Goal: Task Accomplishment & Management: Use online tool/utility

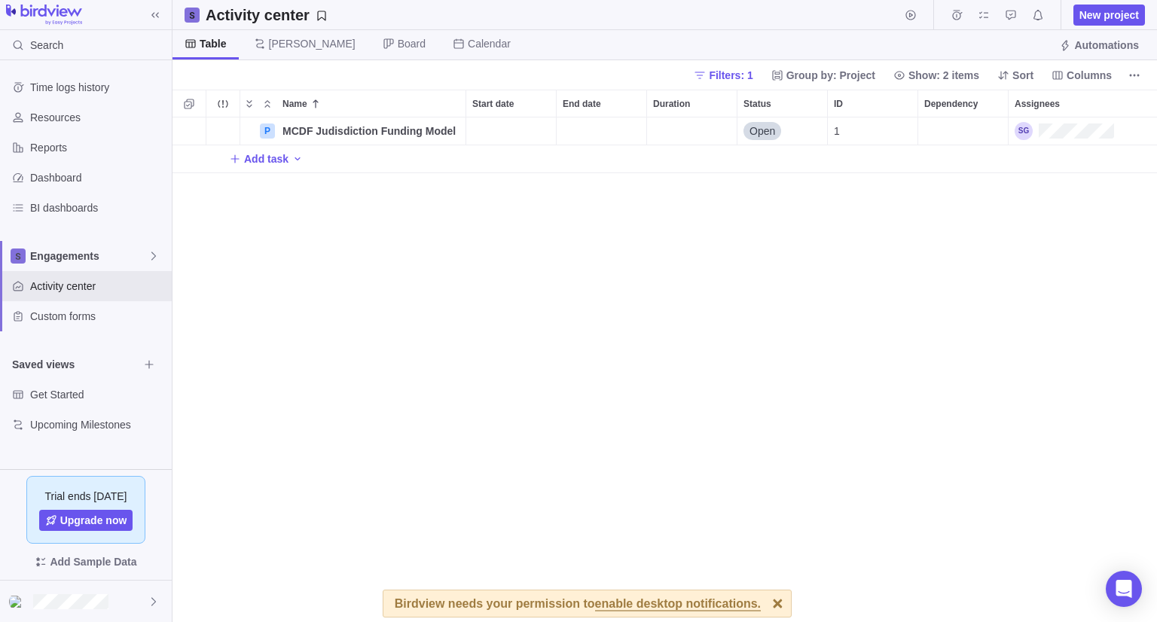
scroll to position [493, 973]
click at [768, 601] on div at bounding box center [778, 604] width 26 height 26
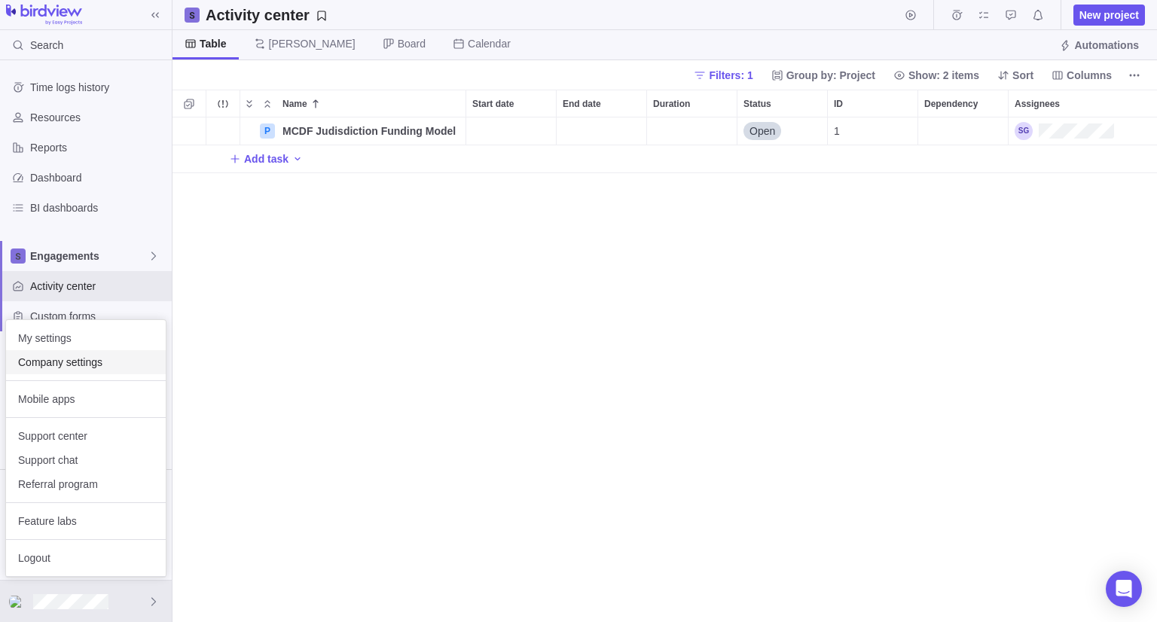
click at [61, 355] on span "Company settings" at bounding box center [86, 362] width 136 height 15
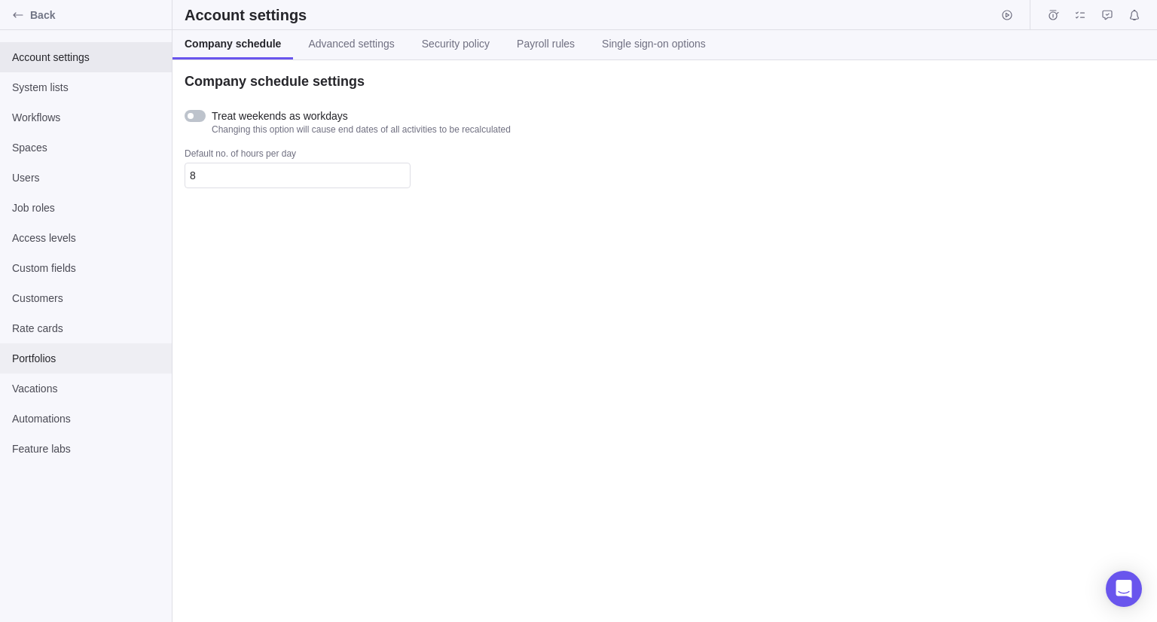
click at [35, 353] on span "Portfolios" at bounding box center [86, 358] width 148 height 15
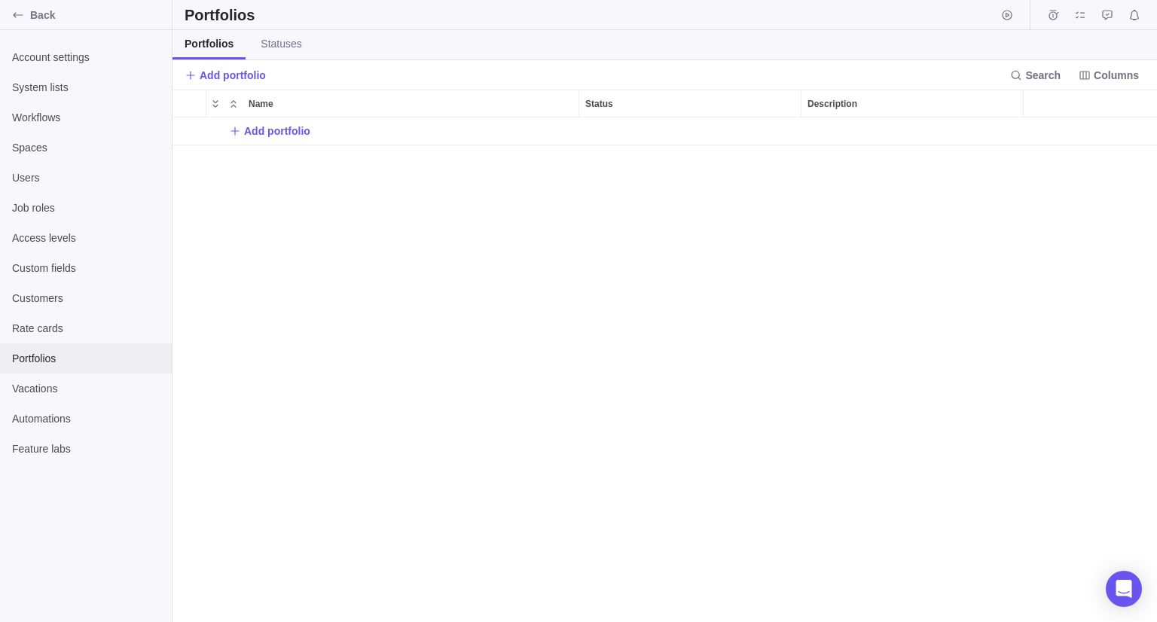
scroll to position [12, 12]
click at [246, 75] on span "Add portfolio" at bounding box center [233, 75] width 66 height 15
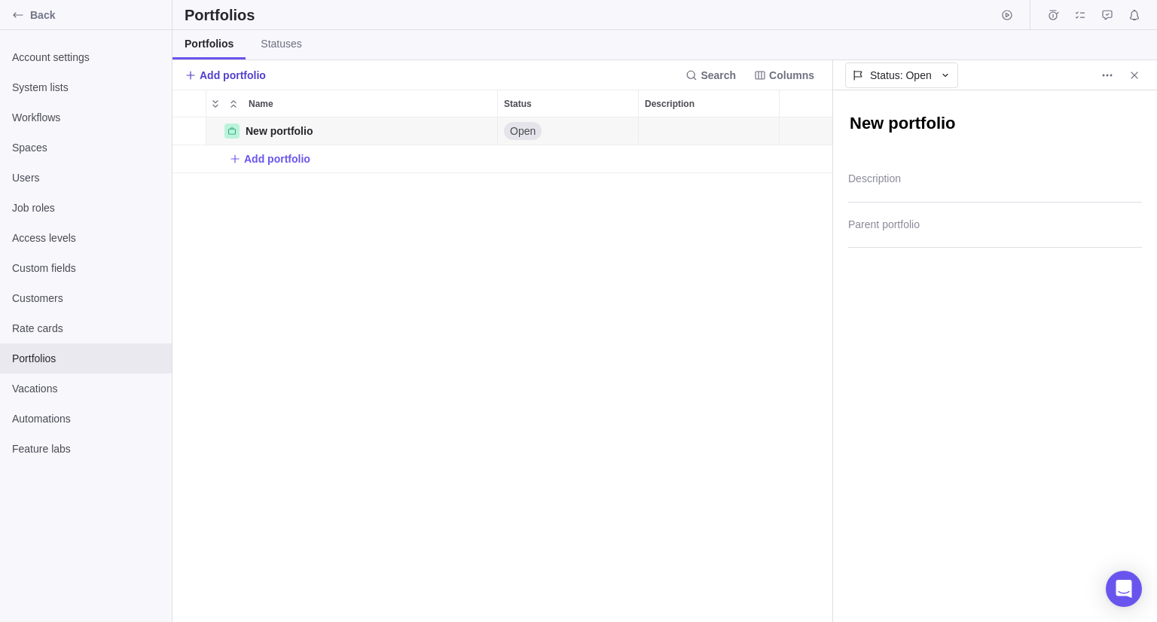
scroll to position [12, 11]
click at [325, 137] on div "New portfolio" at bounding box center [352, 131] width 292 height 29
click at [267, 129] on span "New portfolio" at bounding box center [279, 131] width 67 height 15
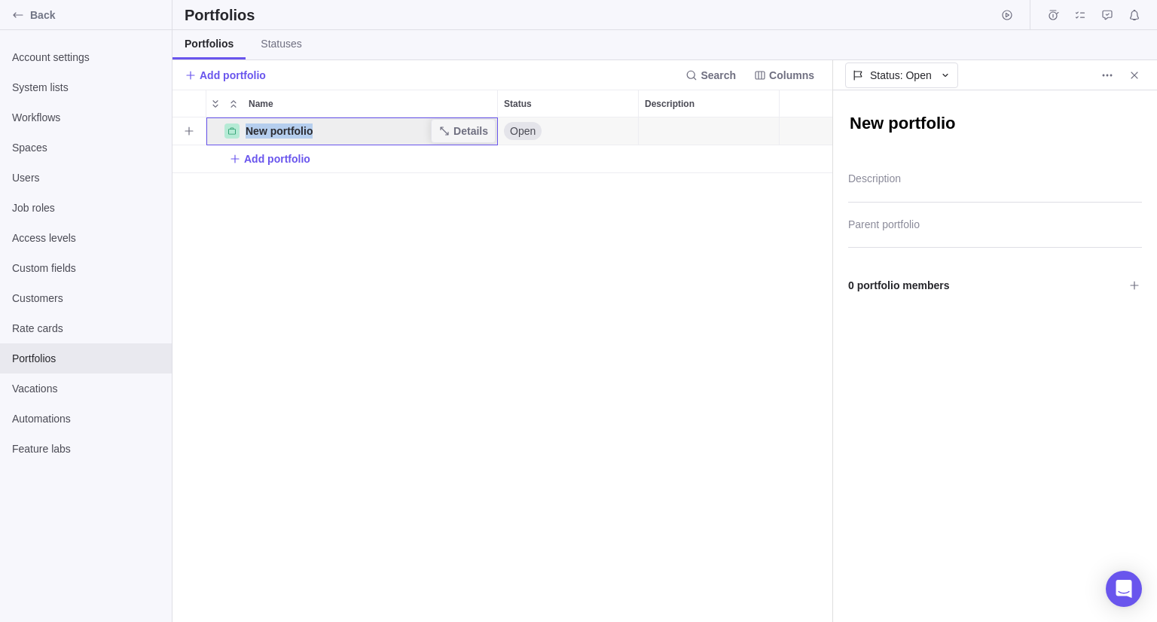
click at [267, 129] on span "New portfolio" at bounding box center [279, 131] width 67 height 15
click at [893, 127] on textarea "New portfolio" at bounding box center [995, 125] width 294 height 26
type textarea "x"
type textarea "E"
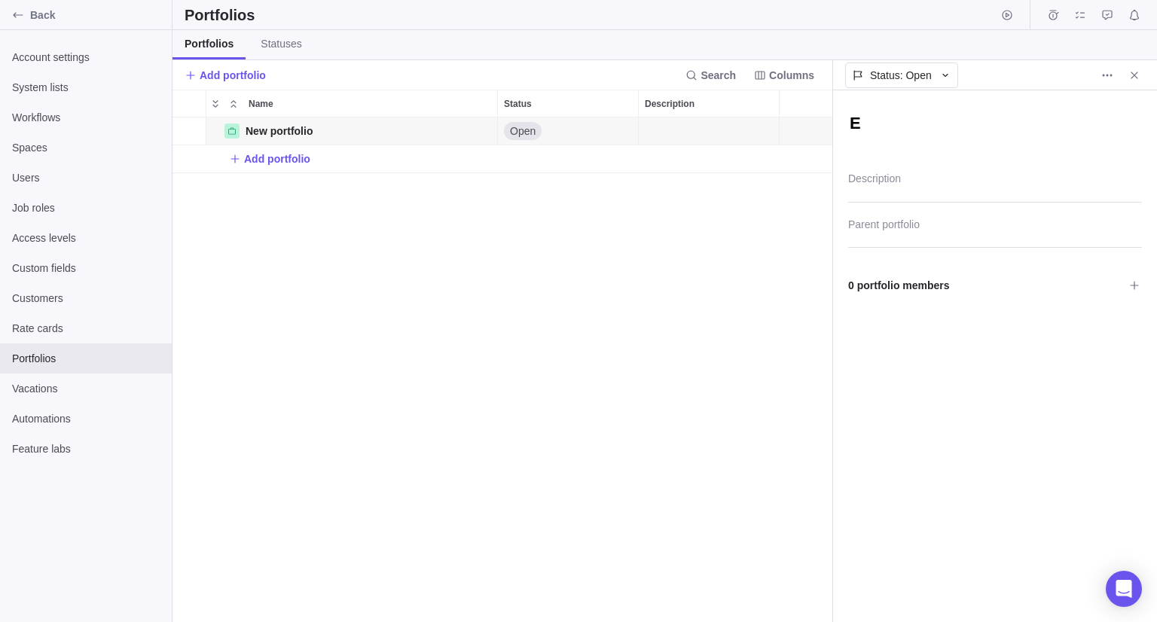
type textarea "x"
type textarea "En"
type textarea "x"
type textarea "Eng"
type textarea "x"
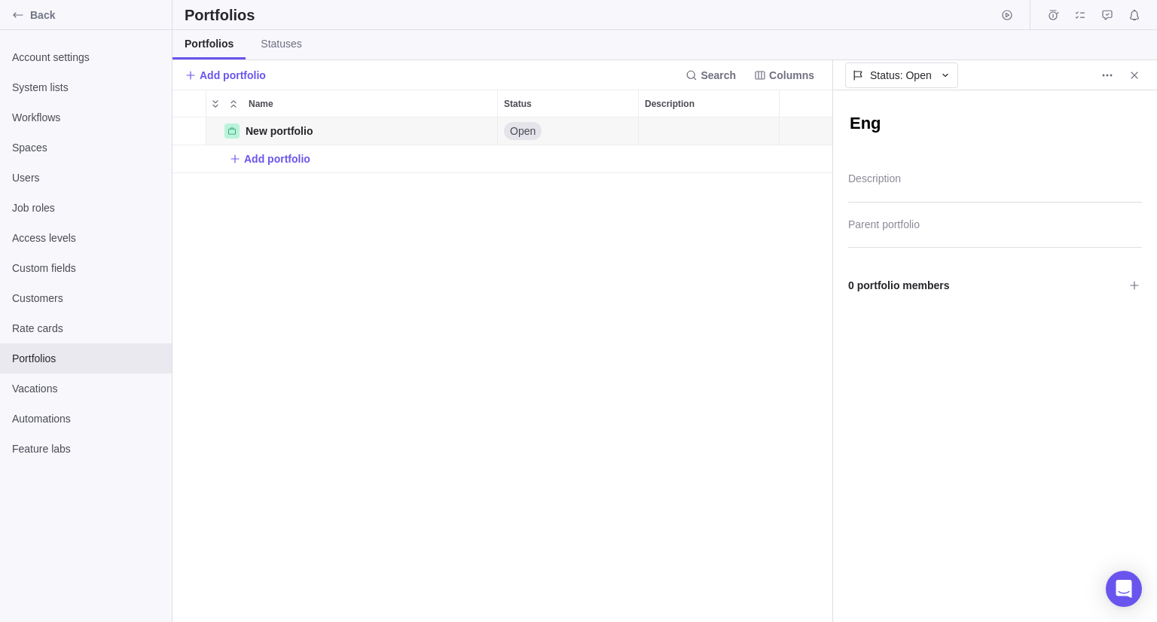
type textarea "Enga"
type textarea "x"
type textarea "Engag"
type textarea "x"
type textarea "Engage"
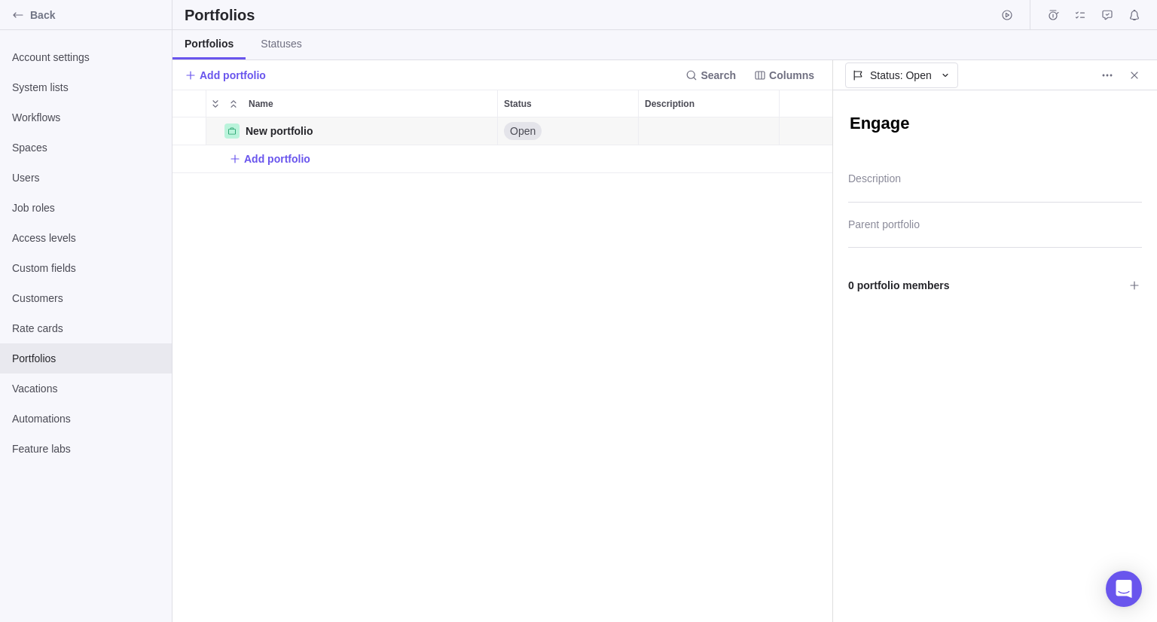
type textarea "x"
type textarea "Engagem"
type textarea "x"
type textarea "Engageme"
type textarea "x"
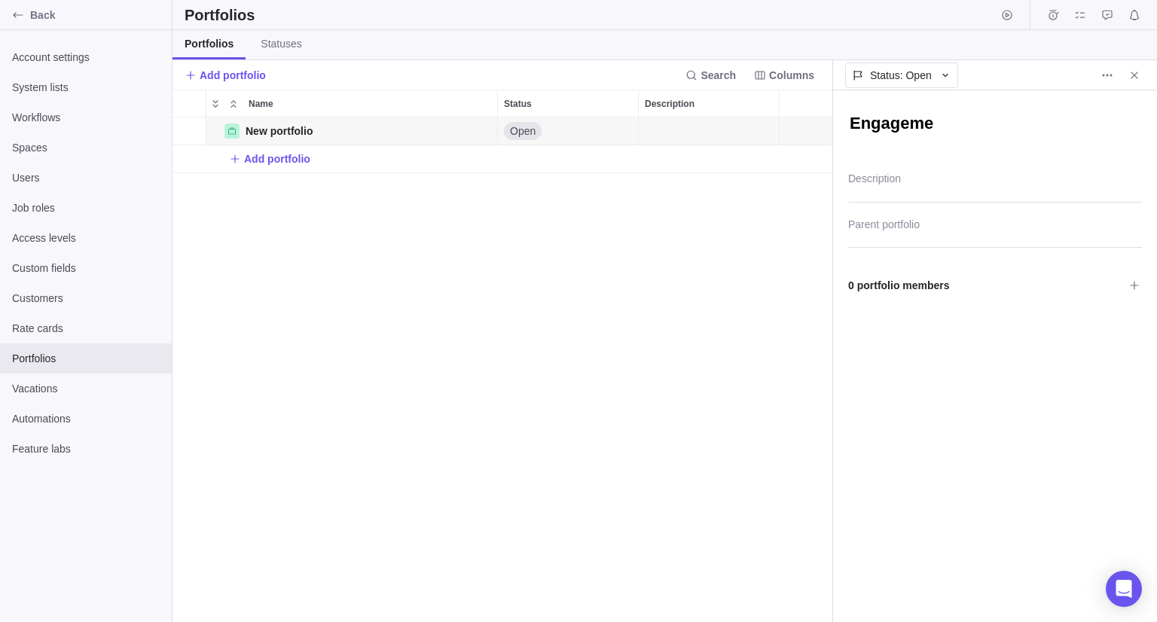
type textarea "Engagemen"
type textarea "x"
type textarea "Engagement"
type textarea "x"
type textarea "Engagements"
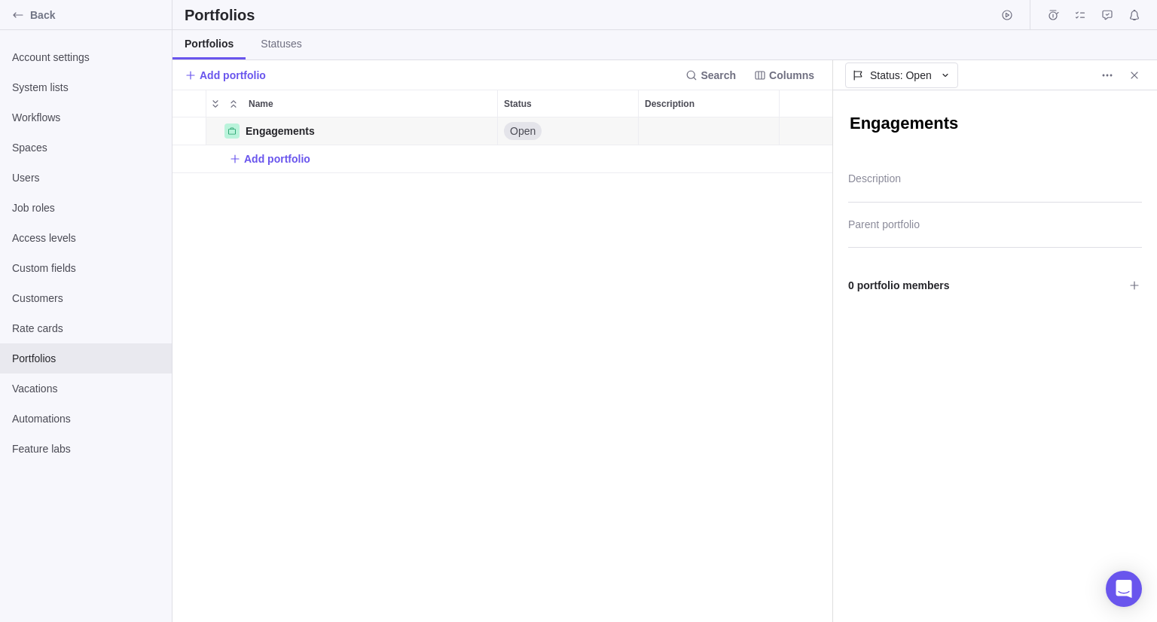
click at [451, 263] on div "Engagements Details Open Add portfolio" at bounding box center [503, 370] width 660 height 505
click at [285, 157] on span "Add portfolio" at bounding box center [277, 158] width 66 height 15
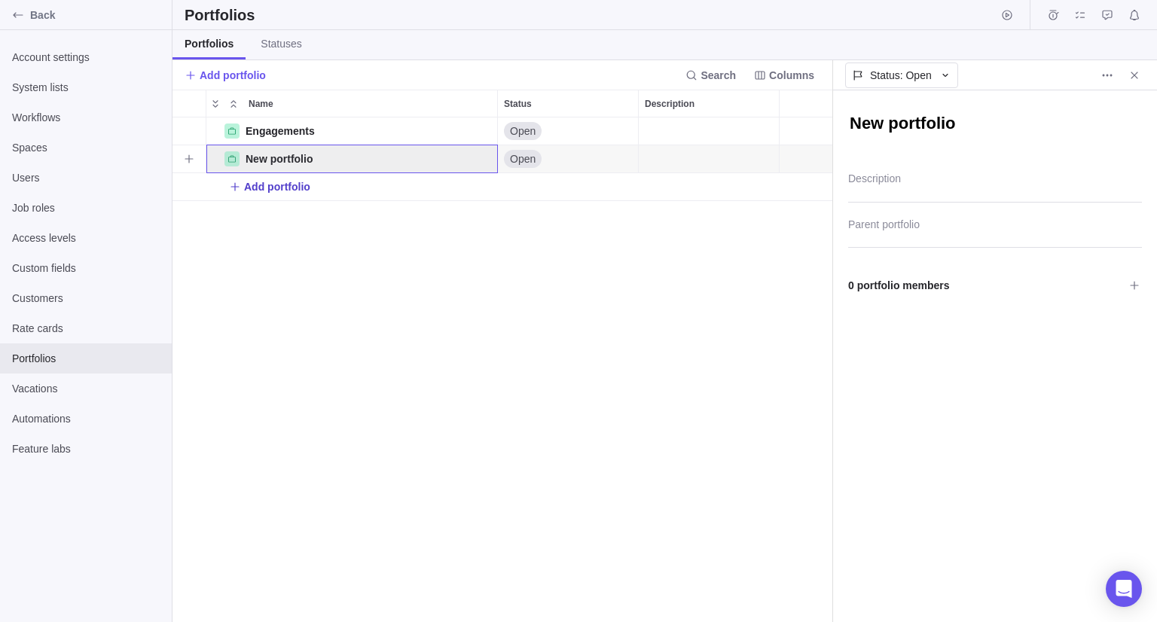
scroll to position [12, 11]
click at [864, 110] on div "New portfolio" at bounding box center [995, 123] width 294 height 37
click at [868, 129] on textarea "New portfolio" at bounding box center [995, 125] width 294 height 26
type textarea "x"
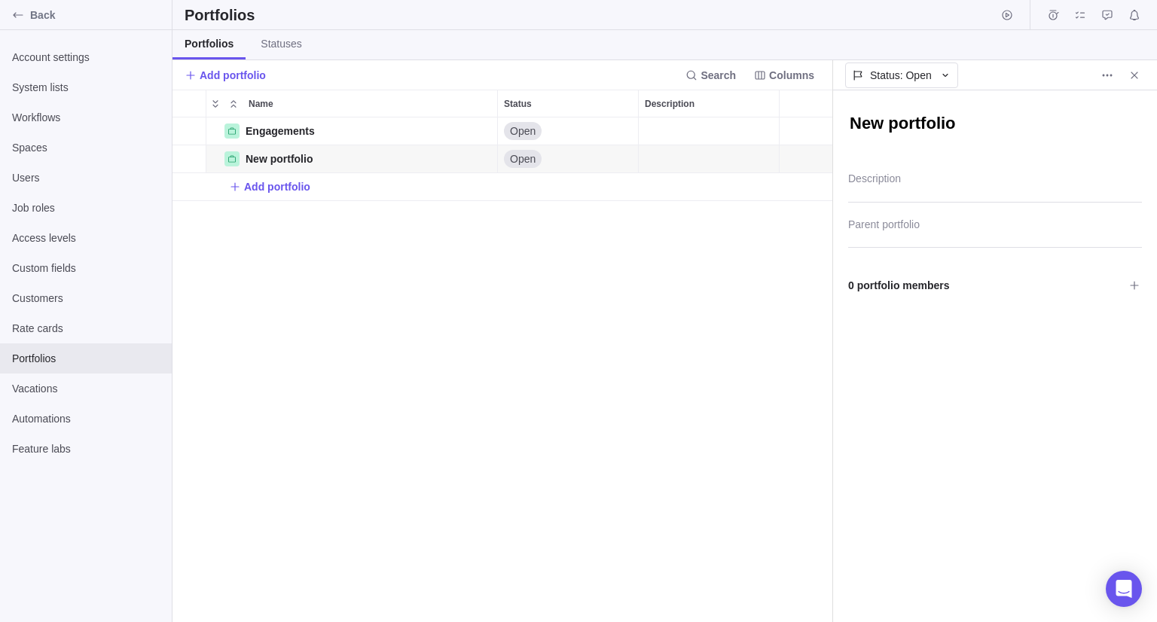
type textarea "G"
type textarea "x"
type textarea "G2"
type textarea "x"
type textarea "G2g"
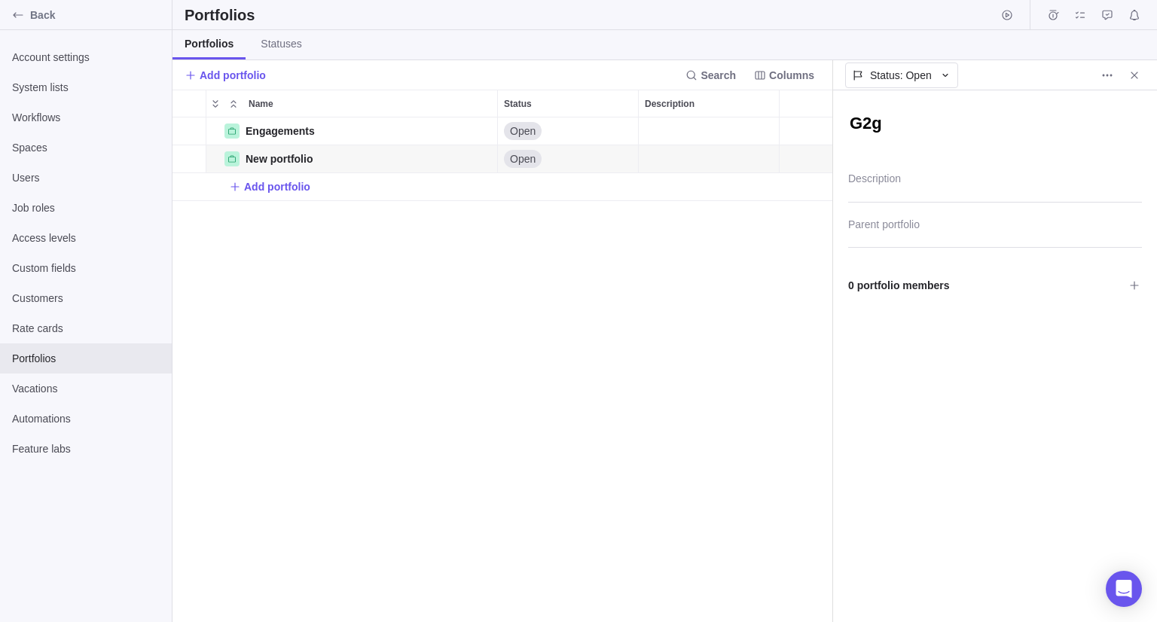
type textarea "x"
type textarea "G2"
type textarea "x"
type textarea "G2G"
click at [612, 276] on div "Engagements Details Open New portfolio Details Open Add portfolio" at bounding box center [503, 370] width 660 height 505
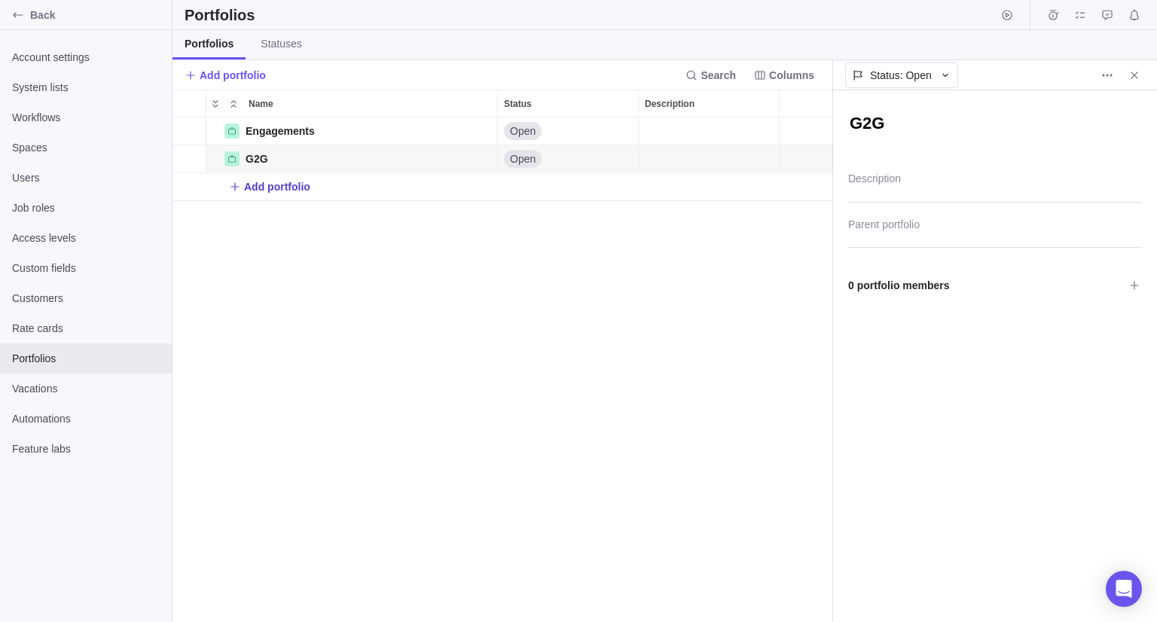
click at [293, 188] on span "Add portfolio" at bounding box center [277, 186] width 66 height 15
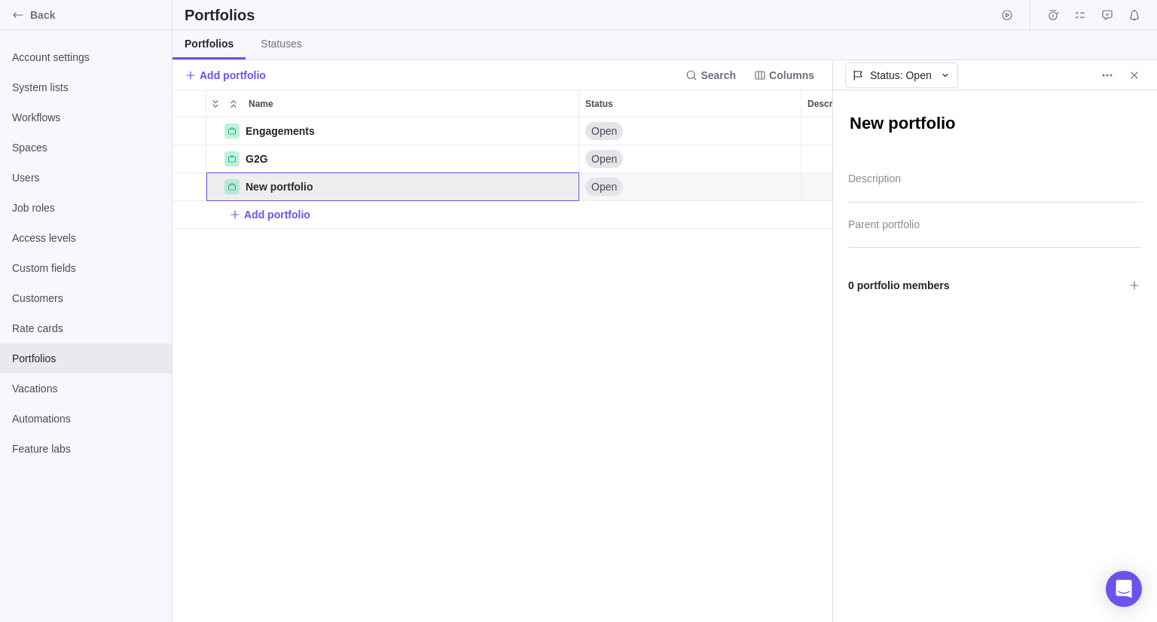
scroll to position [12, 11]
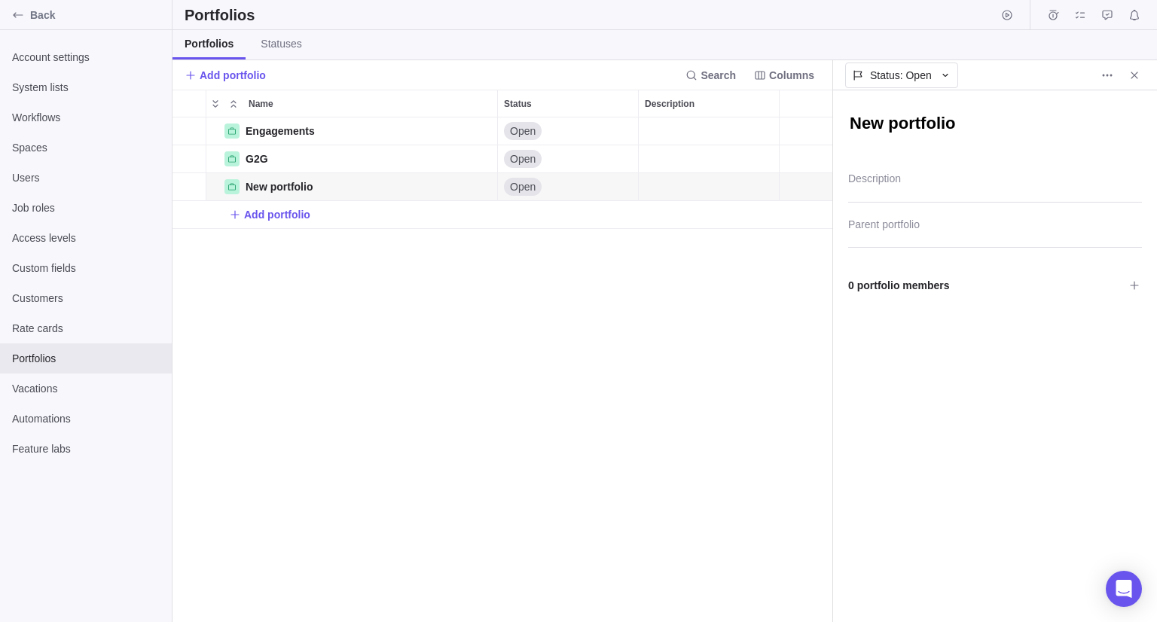
click at [889, 121] on textarea "New portfolio" at bounding box center [995, 125] width 294 height 26
type textarea "x"
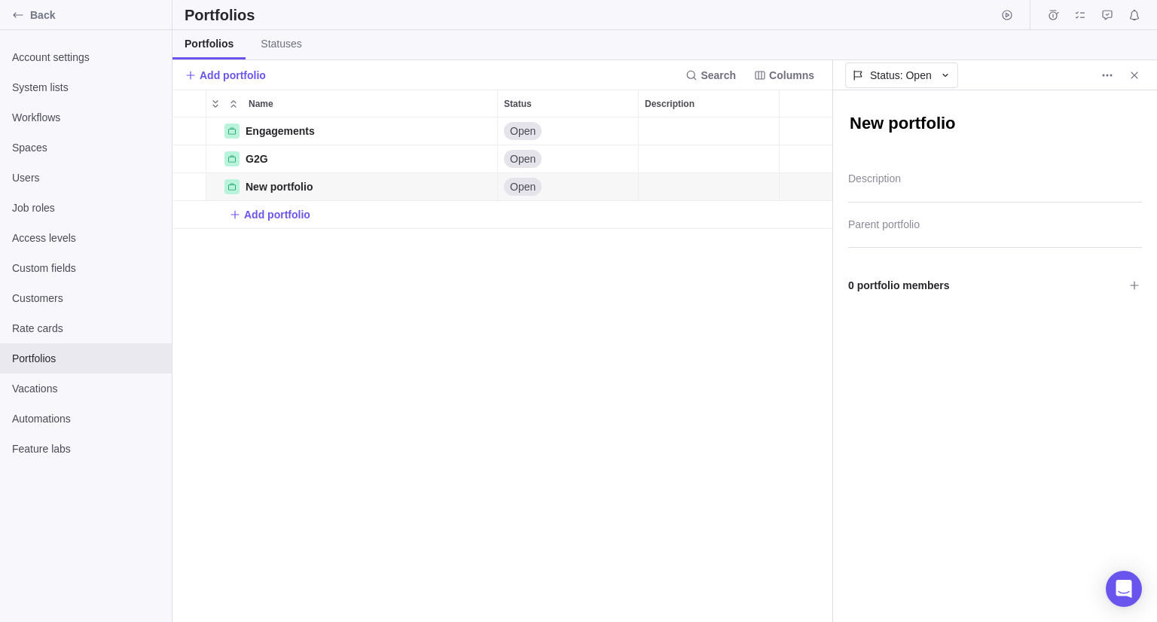
type textarea "C"
type textarea "x"
type textarea "Co"
type textarea "x"
type textarea "Col"
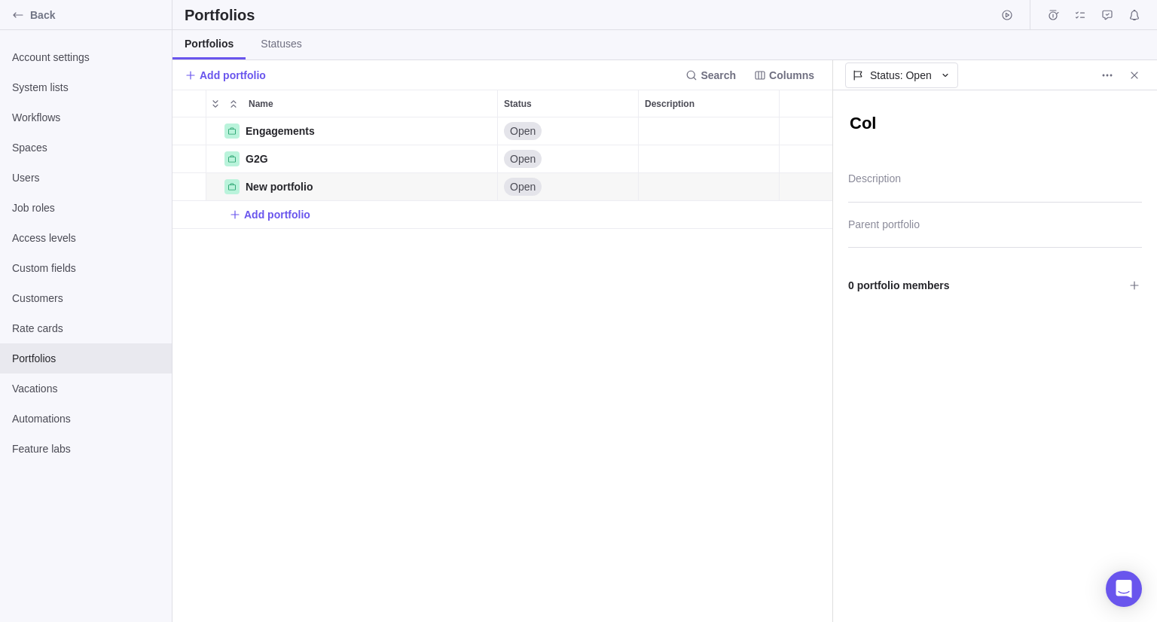
type textarea "x"
type textarea "Coll"
type textarea "x"
type textarea "Colle"
type textarea "x"
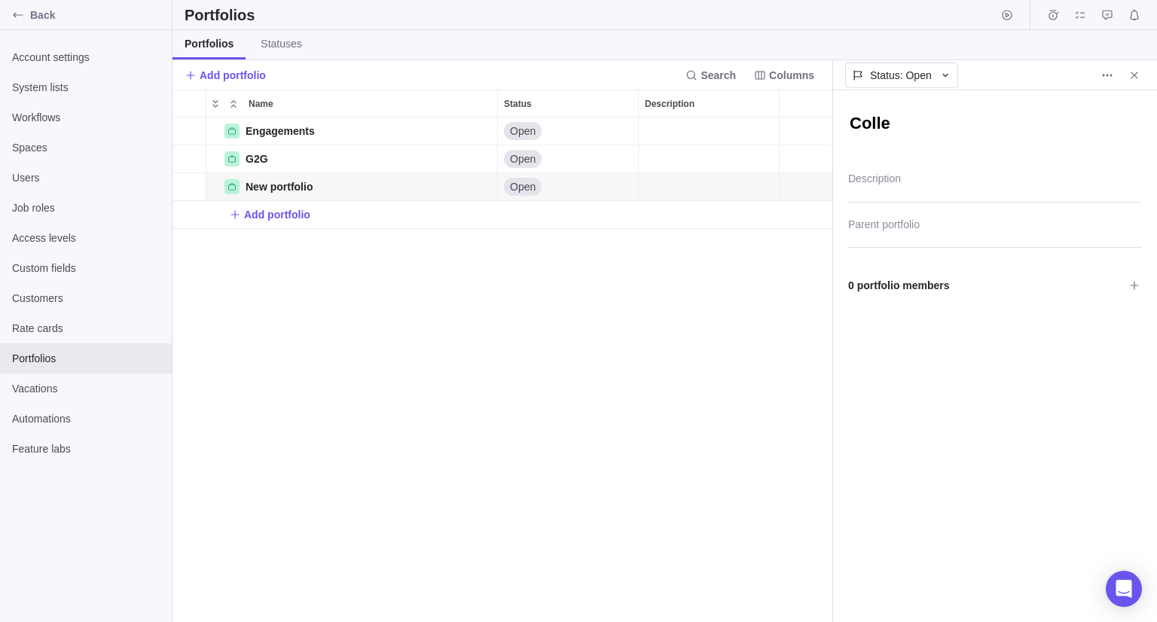
type textarea "Collec"
type textarea "x"
type textarea "Collect"
type textarea "x"
type textarea "Collecti"
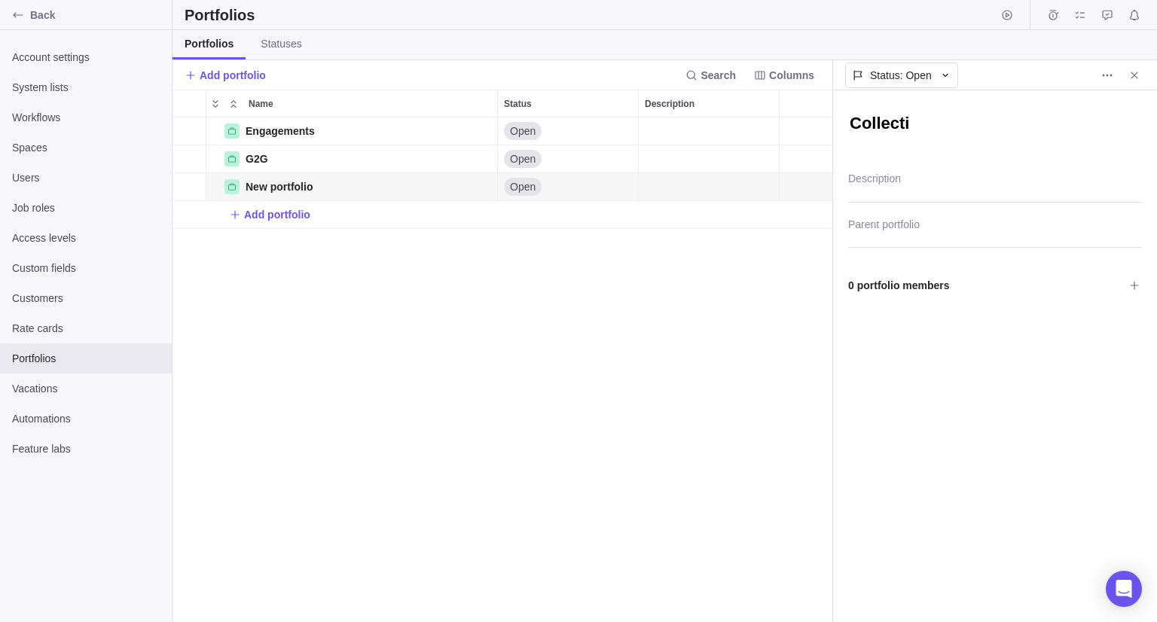
type textarea "x"
type textarea "Collectiv"
type textarea "x"
type textarea "Collective"
type textarea "x"
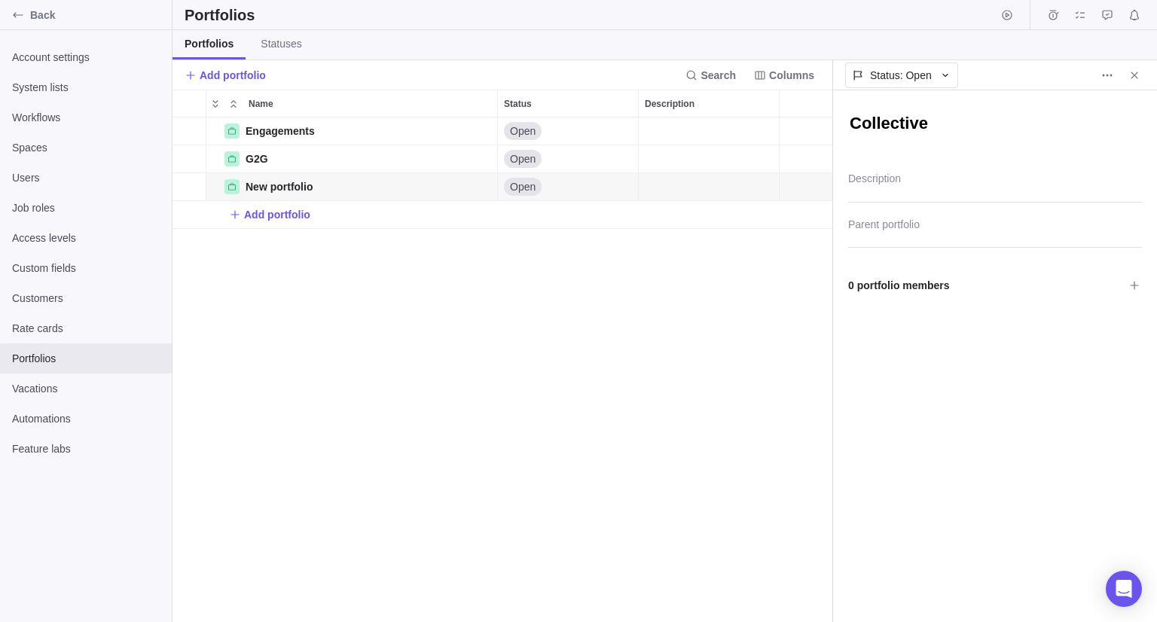
type textarea "Collective"
type textarea "x"
type textarea "Collective W"
type textarea "x"
type textarea "Collective Wo"
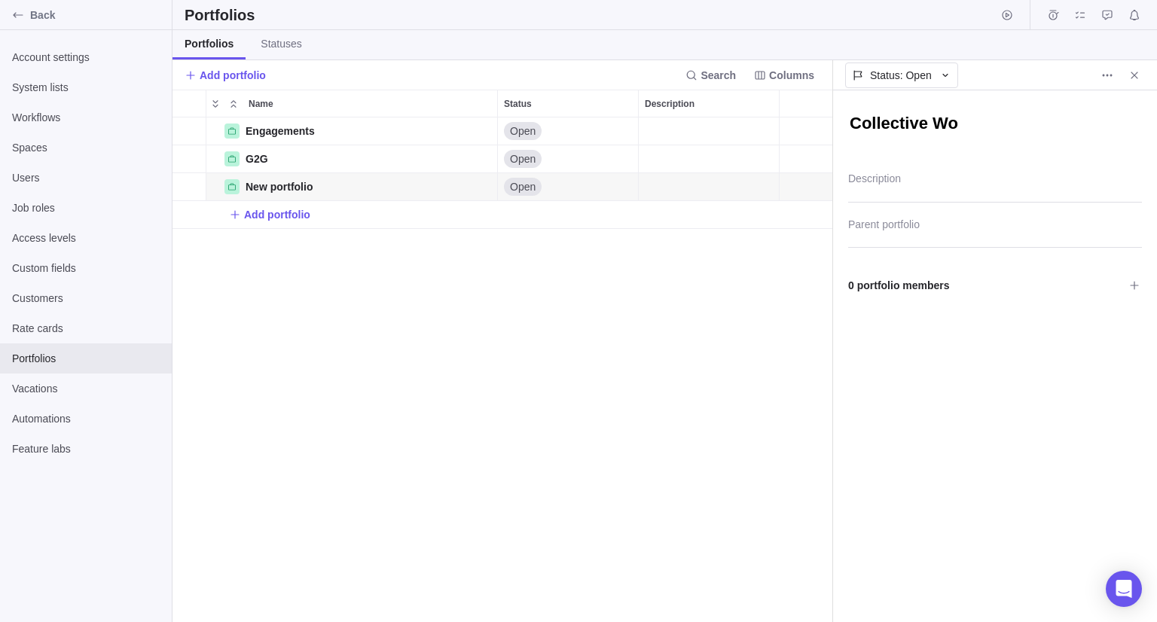
type textarea "x"
type textarea "Collective Wor"
type textarea "x"
type textarea "Collective Work"
click at [457, 311] on div "Engagements Details Open G2G Details Open New portfolio Details Open Add portfo…" at bounding box center [503, 370] width 660 height 505
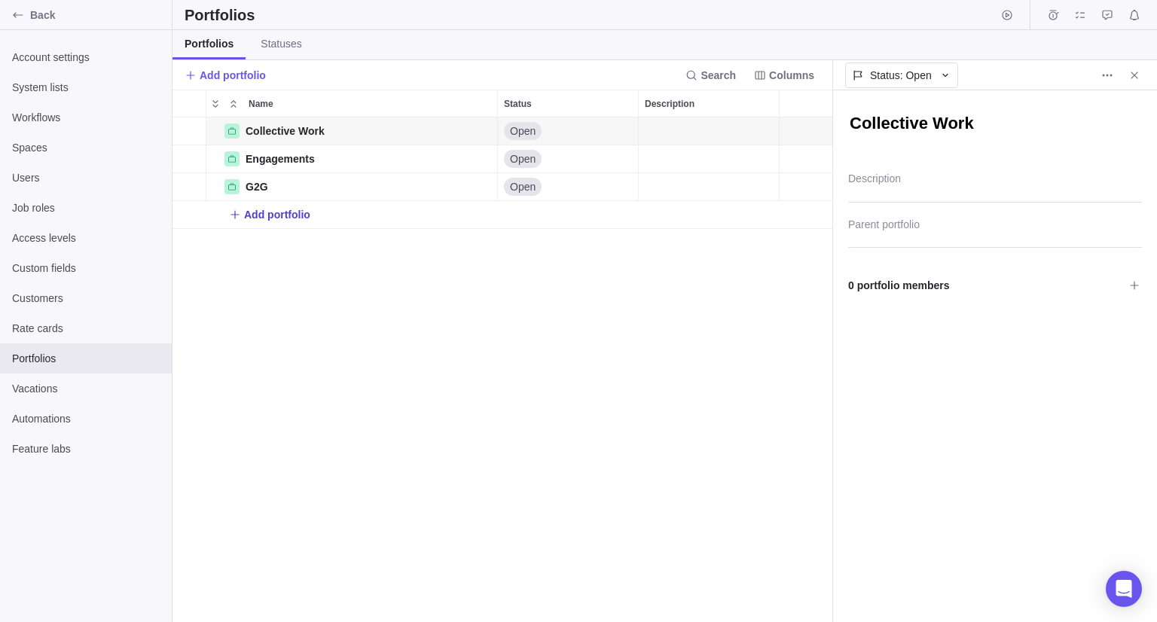
click at [282, 215] on span "Add portfolio" at bounding box center [277, 214] width 66 height 15
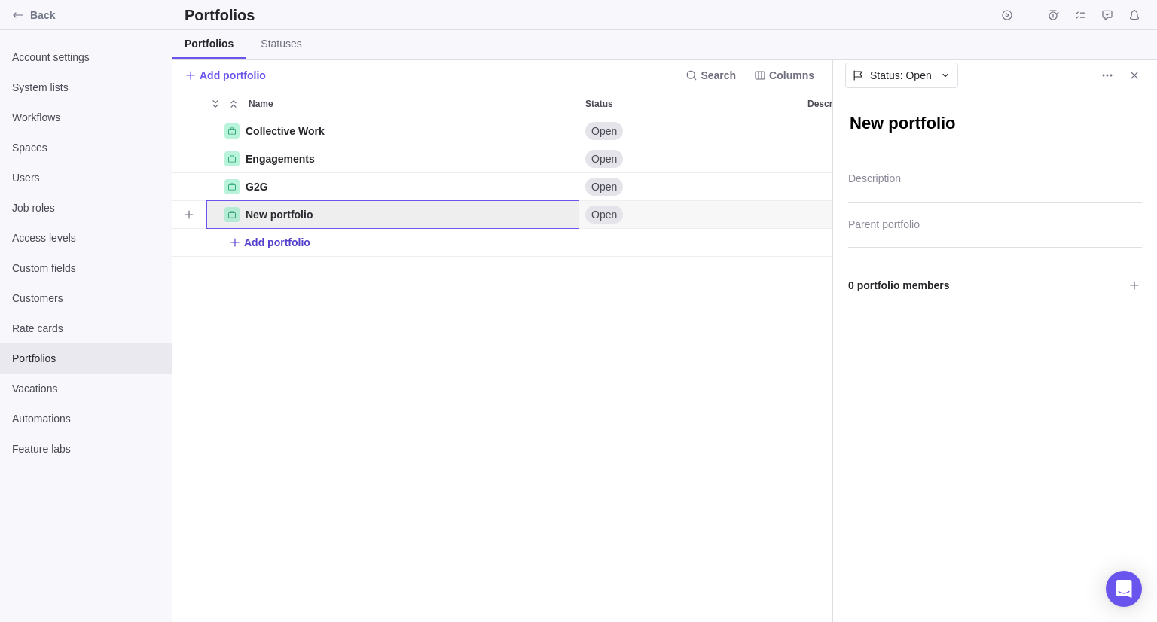
scroll to position [12, 11]
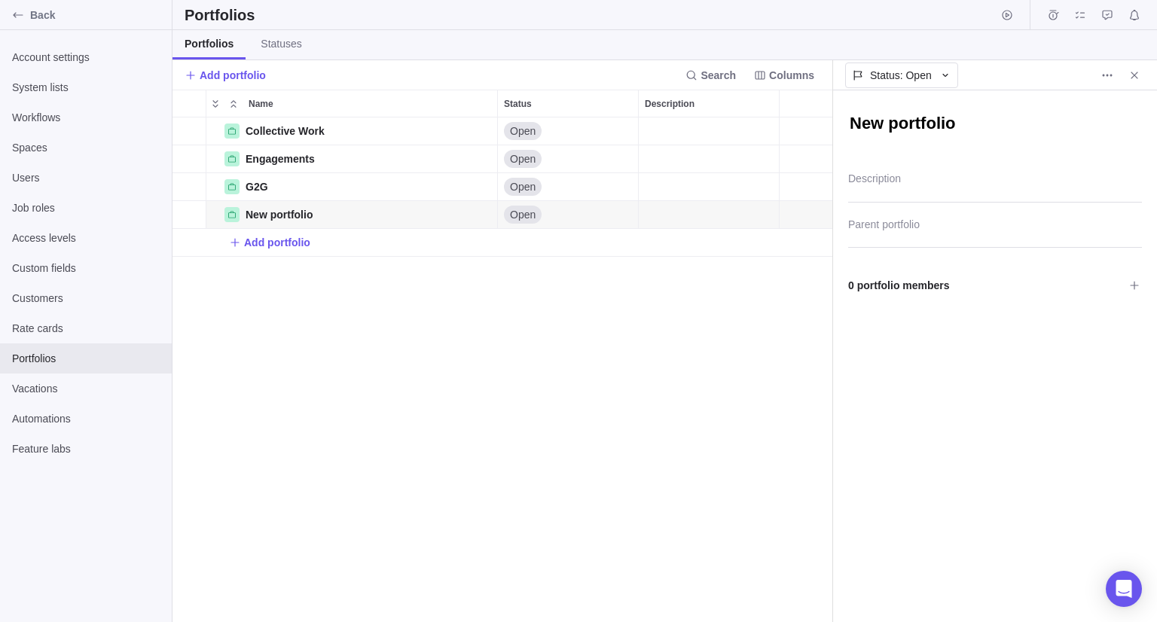
click at [935, 116] on textarea "New portfolio" at bounding box center [995, 125] width 294 height 26
type textarea "x"
type textarea "L"
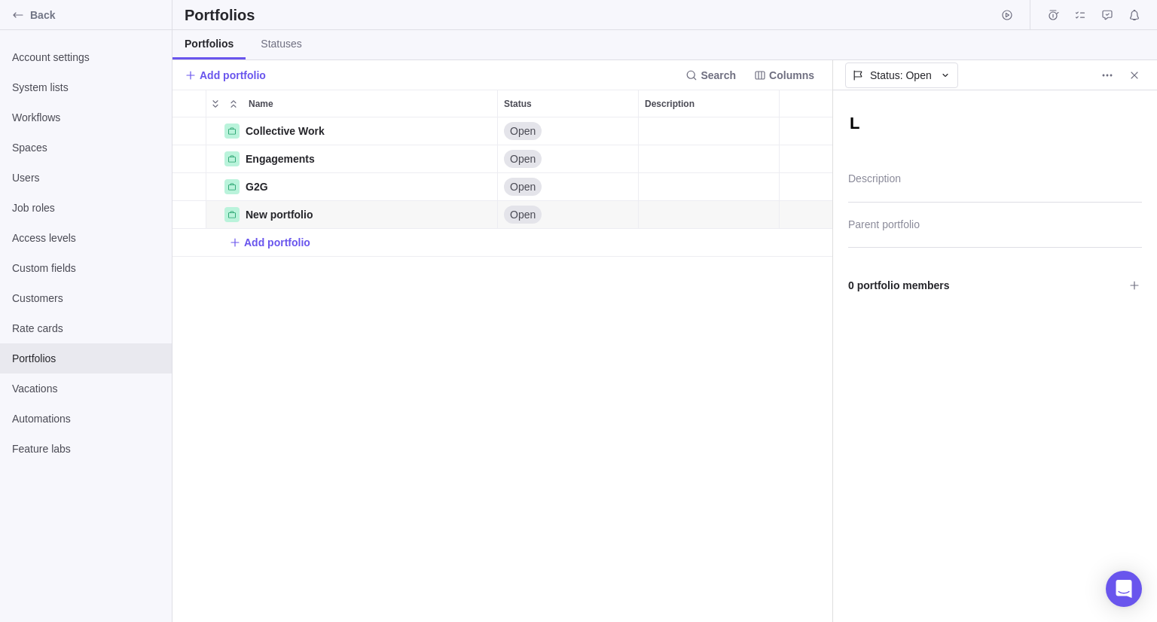
type textarea "x"
type textarea "Lo"
type textarea "x"
type textarea "LoC"
type textarea "x"
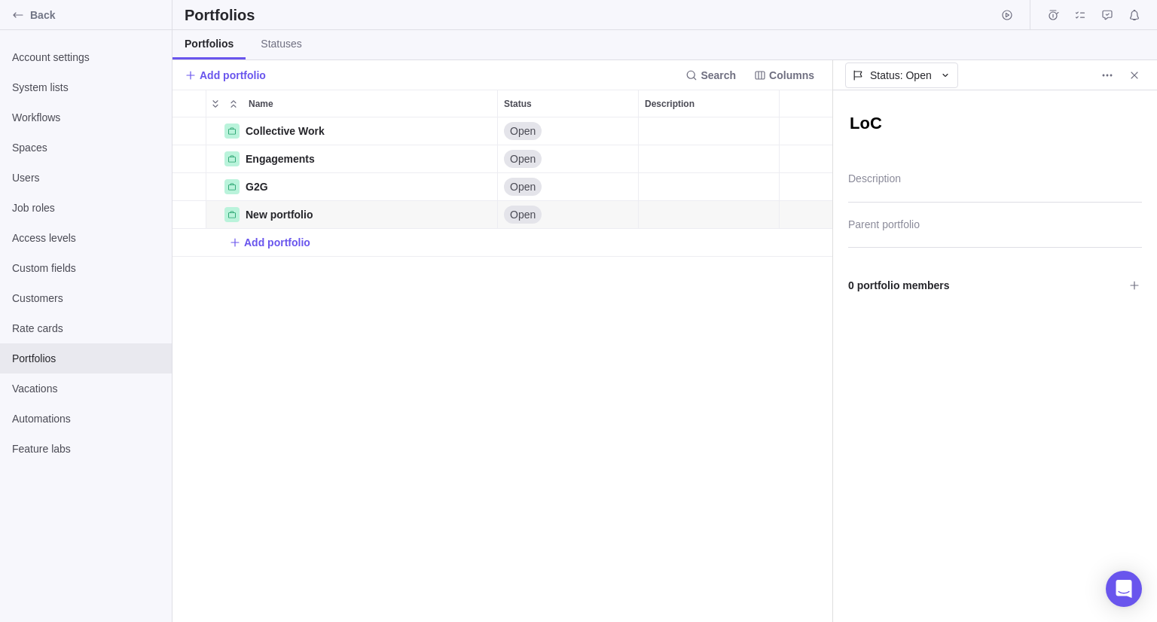
type textarea "LoCa"
type textarea "x"
type textarea "LoC"
type textarea "x"
type textarea "Lo"
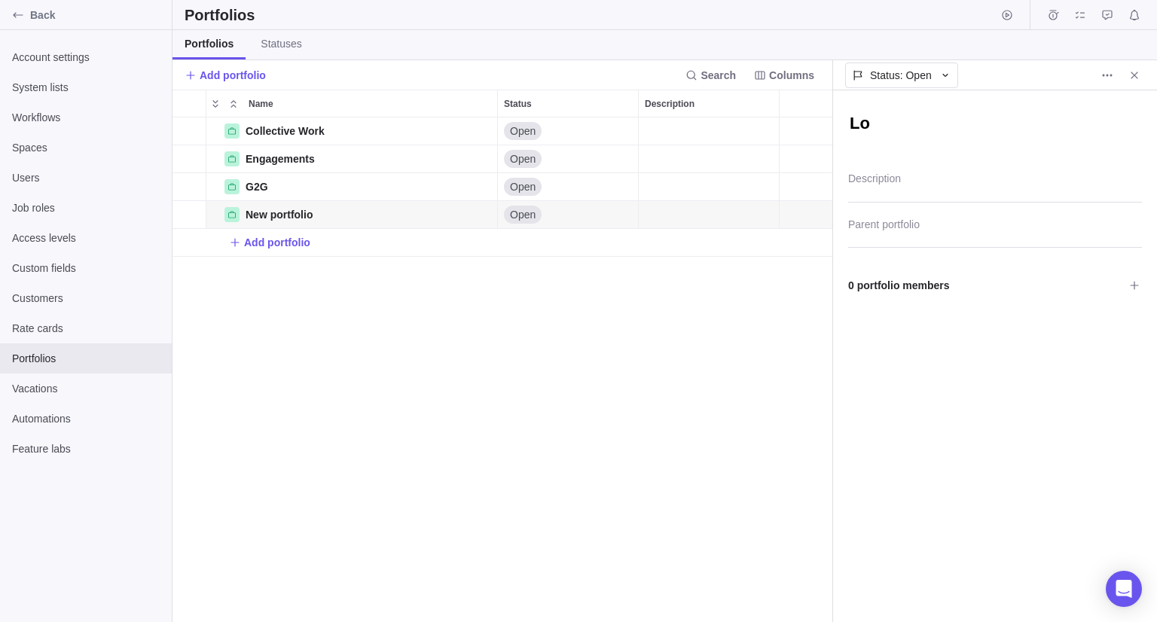
type textarea "x"
type textarea "Loc"
type textarea "x"
type textarea "Loca"
type textarea "x"
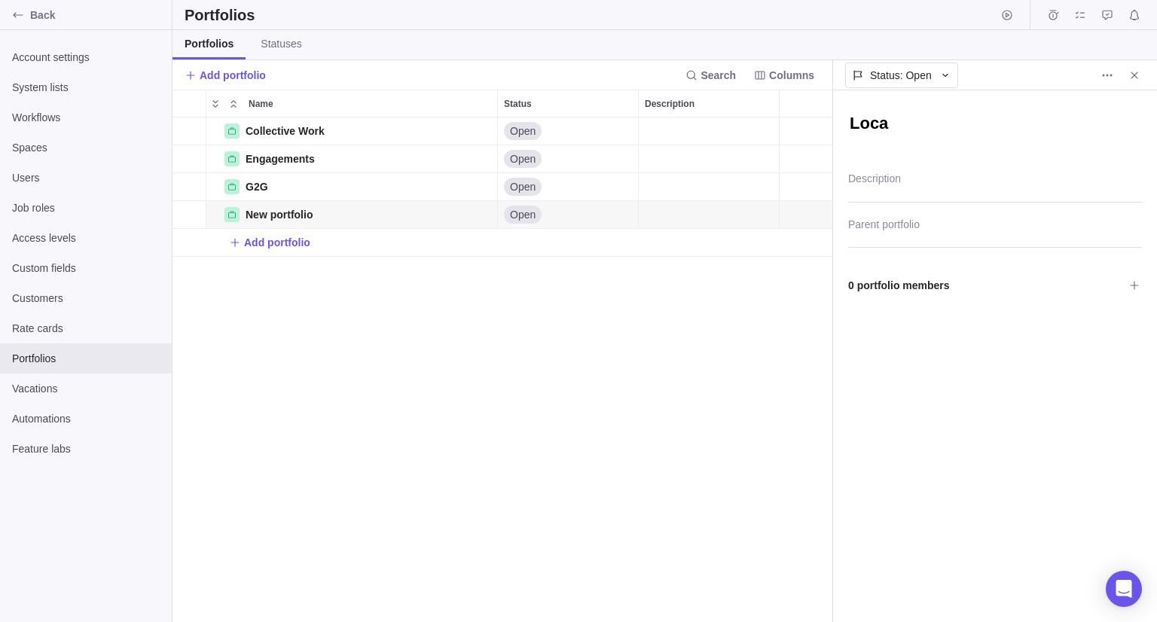
type textarea "Loca"
type textarea "x"
type textarea "Loca"
type textarea "x"
type textarea "Local"
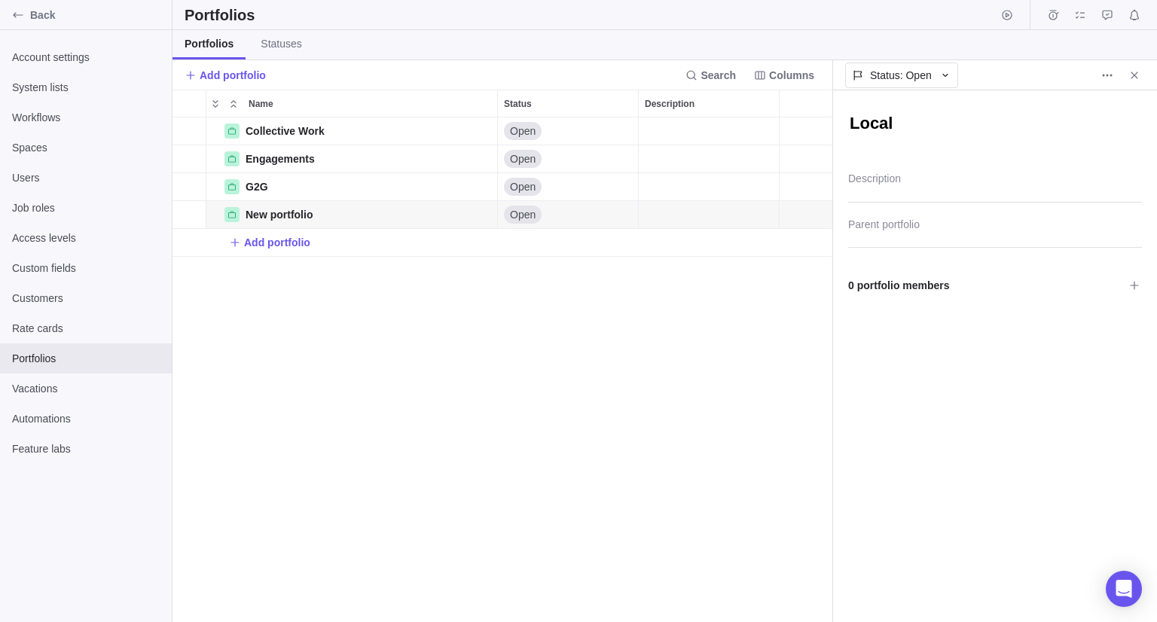
type textarea "x"
type textarea "Local"
type textarea "x"
type textarea "Local G"
type textarea "x"
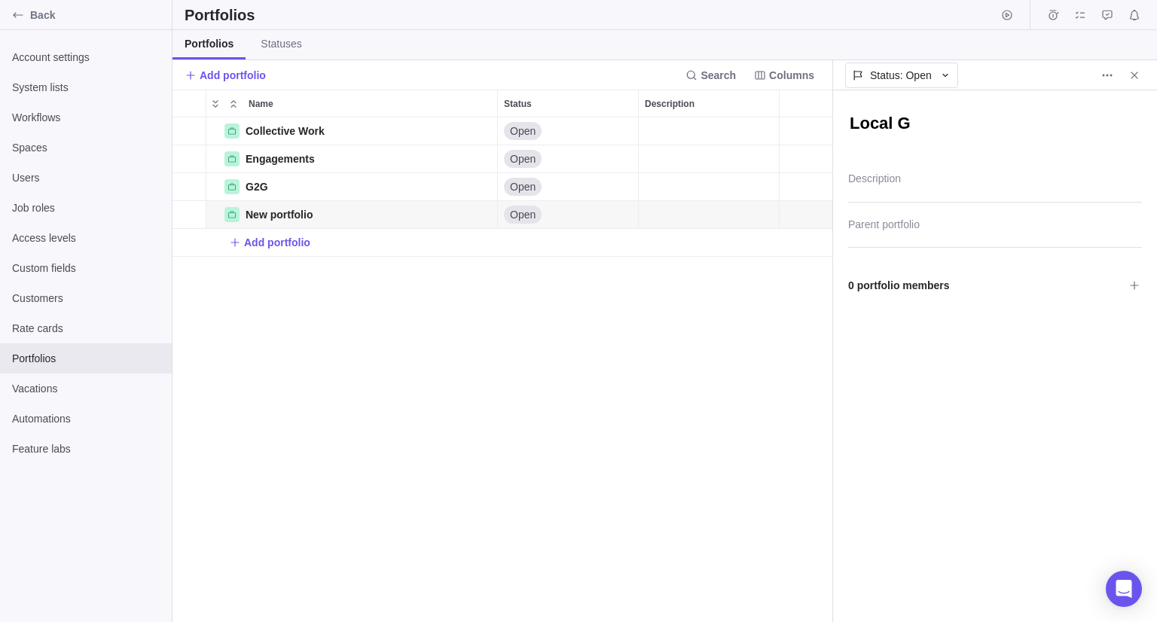
type textarea "Local Go"
type textarea "x"
type textarea "Local Gov"
type textarea "x"
type textarea "Local [PERSON_NAME]"
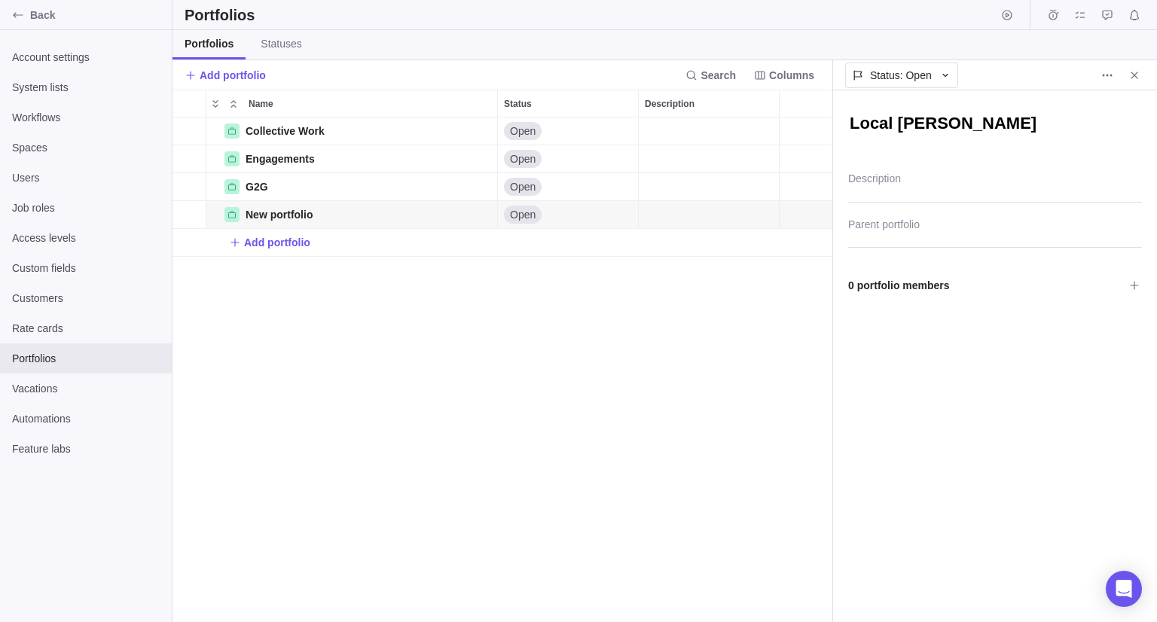
type textarea "x"
type textarea "Local [PERSON_NAME]"
type textarea "x"
type textarea "Local Govern"
type textarea "x"
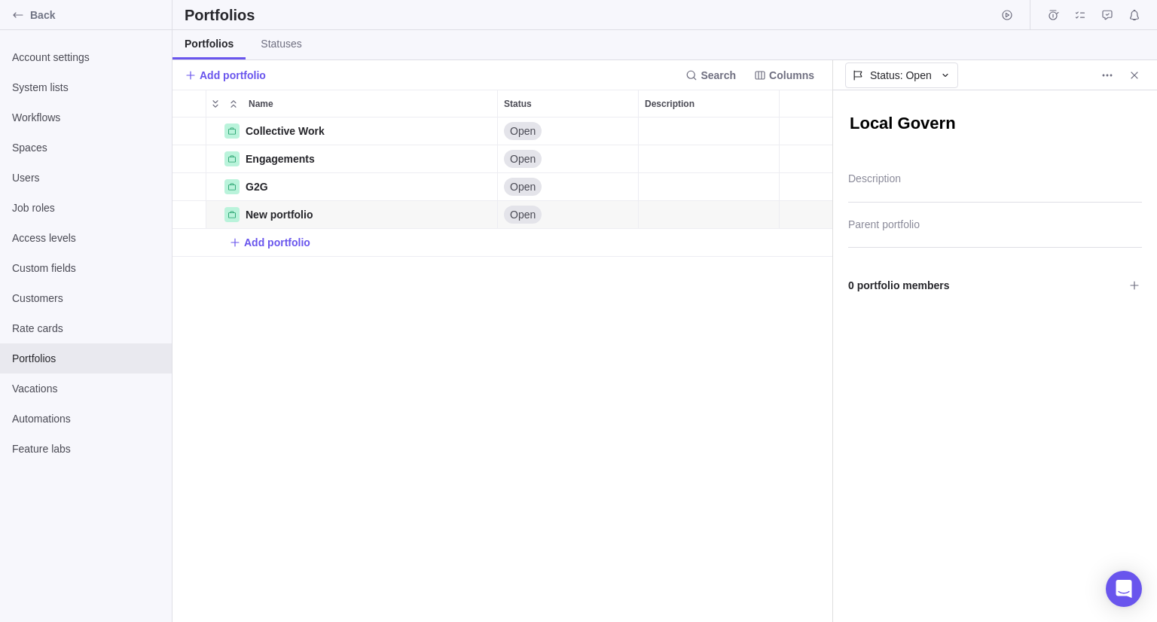
type textarea "Local Governa"
type textarea "x"
type textarea "Local Governan"
type textarea "x"
type textarea "Local Governanc"
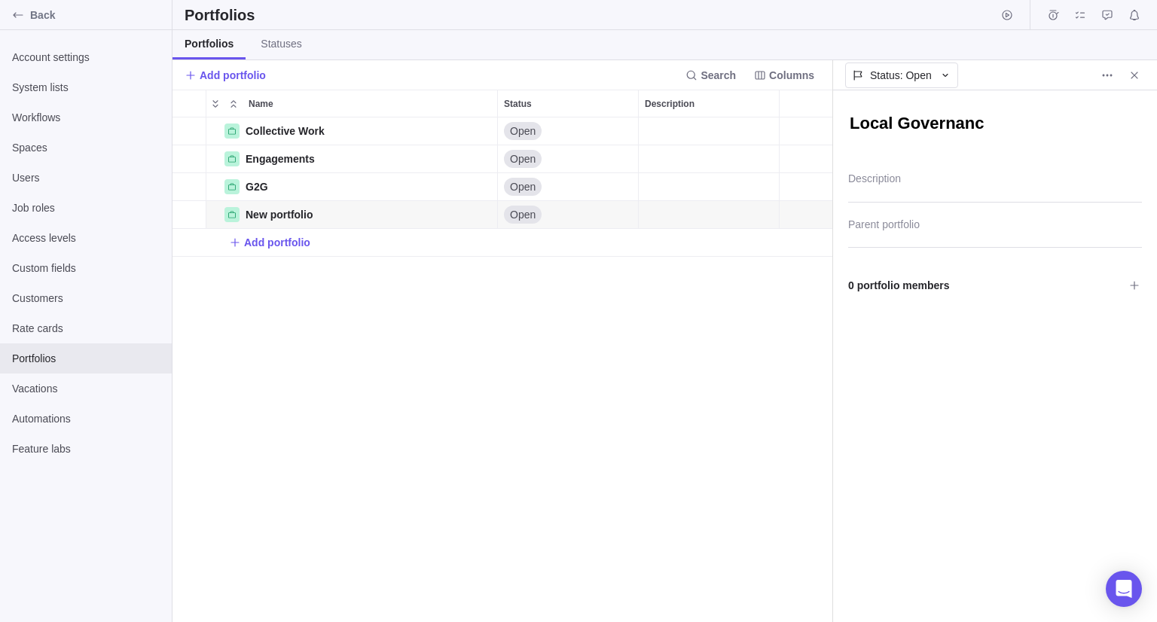
type textarea "x"
type textarea "Local Governance"
type textarea "x"
type textarea "Local Governance"
type textarea "x"
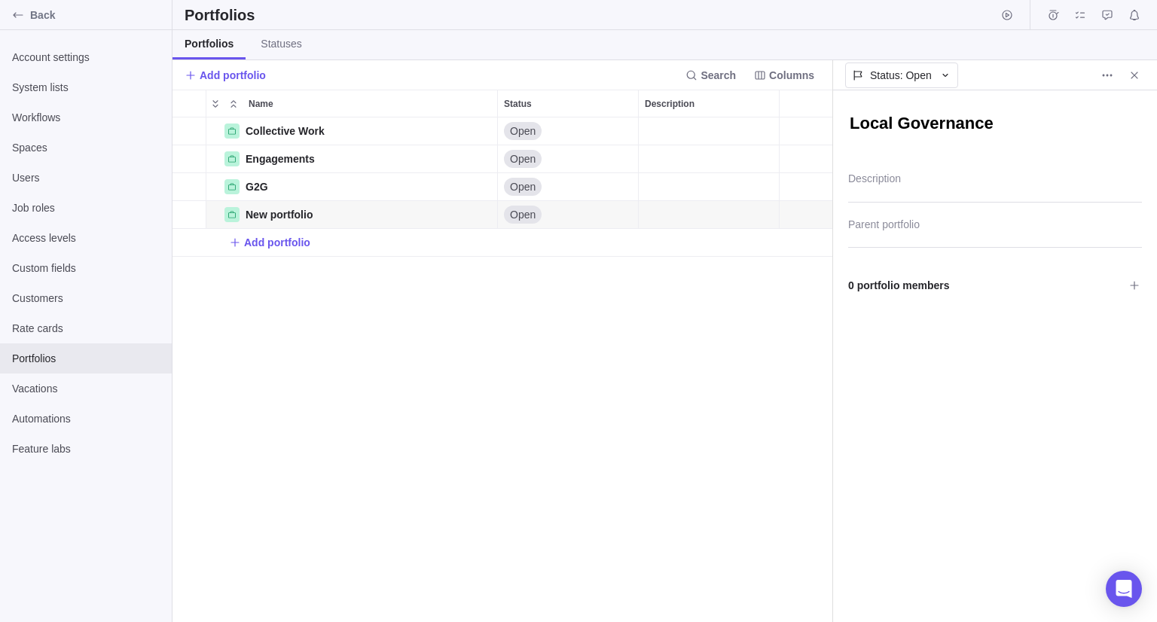
type textarea "Local Governance"
click at [272, 474] on div "Collective Work Details Open Engagements Details Open G2G Details Open New port…" at bounding box center [503, 370] width 660 height 505
click at [257, 245] on span "Add portfolio" at bounding box center [277, 242] width 66 height 15
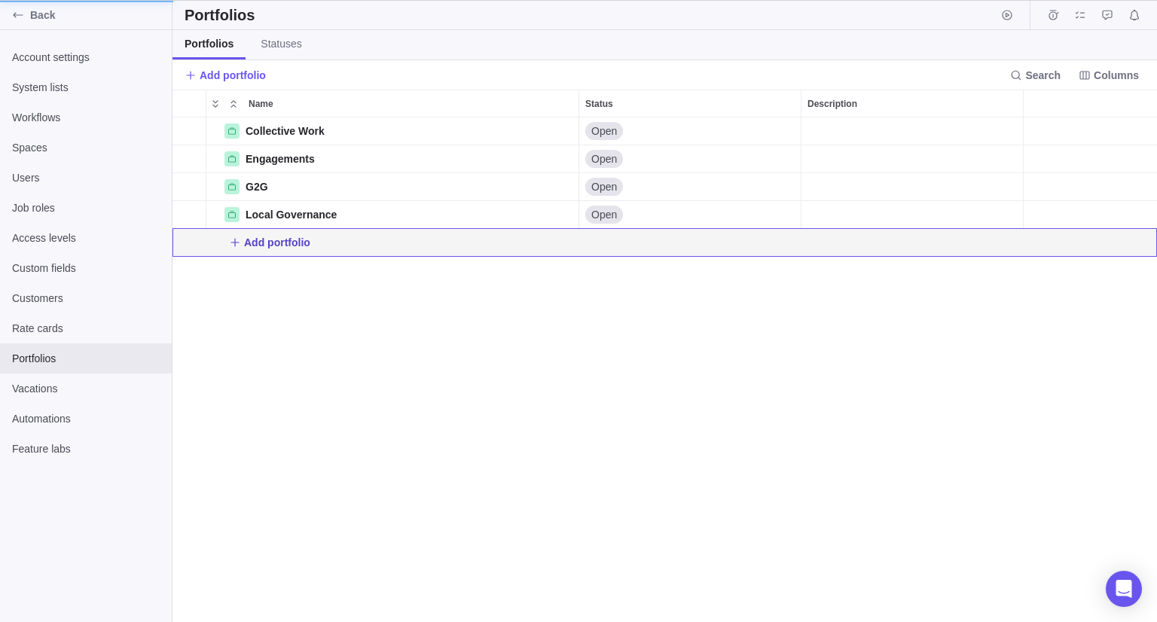
scroll to position [493, 648]
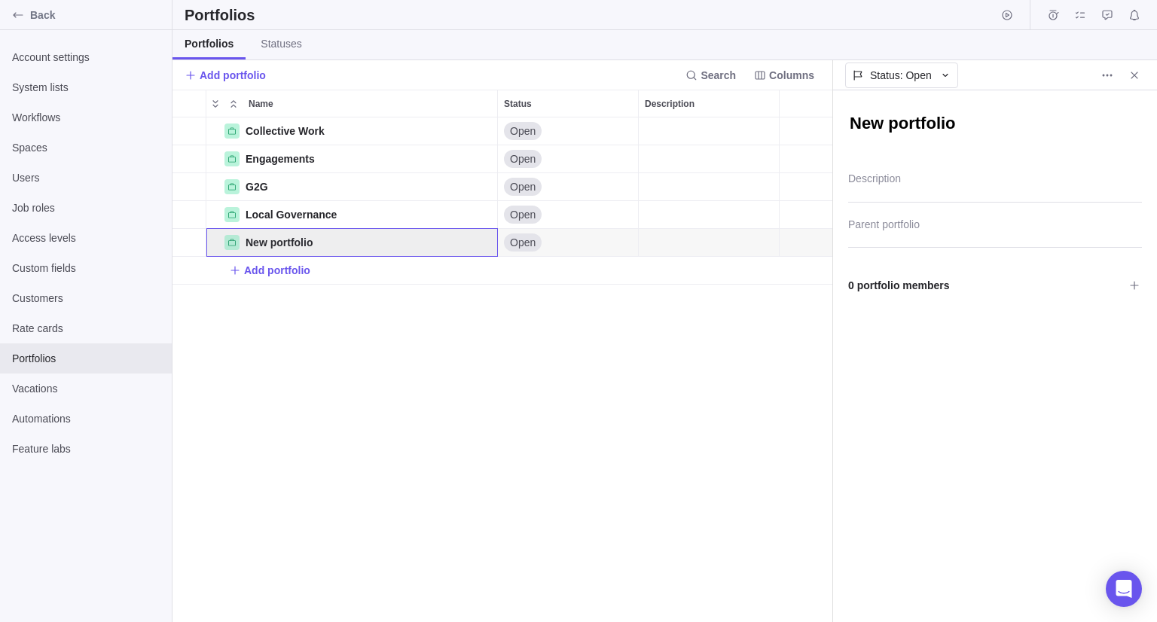
click at [911, 133] on textarea "New portfolio" at bounding box center [995, 125] width 294 height 26
type textarea "x"
type textarea "I"
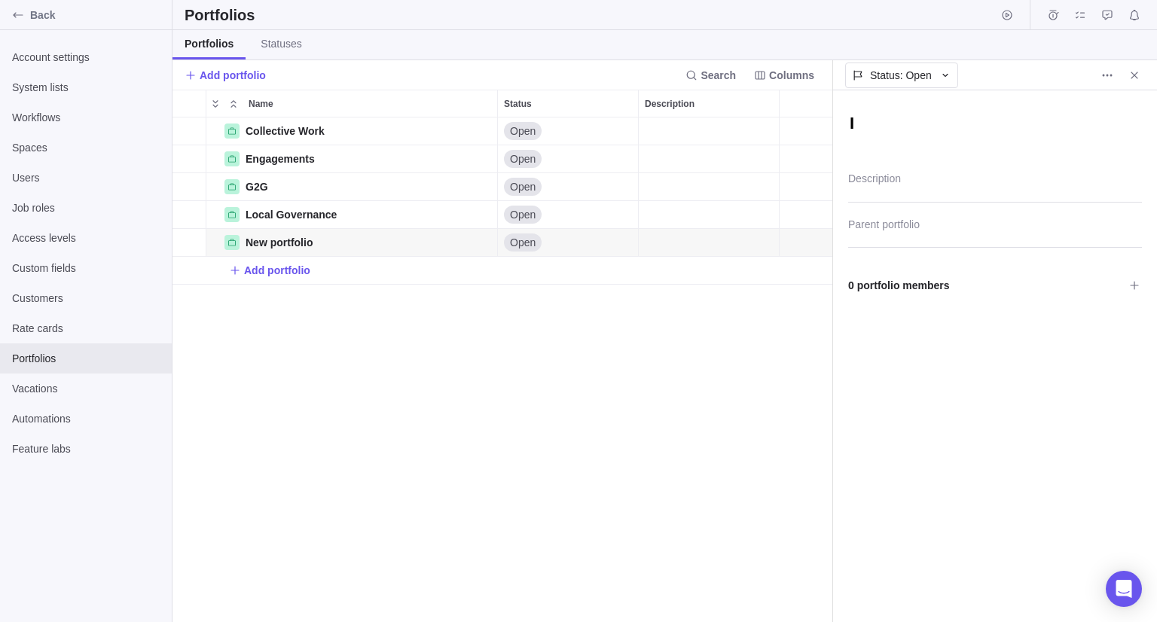
type textarea "x"
type textarea "In"
type textarea "x"
type textarea "Int"
type textarea "x"
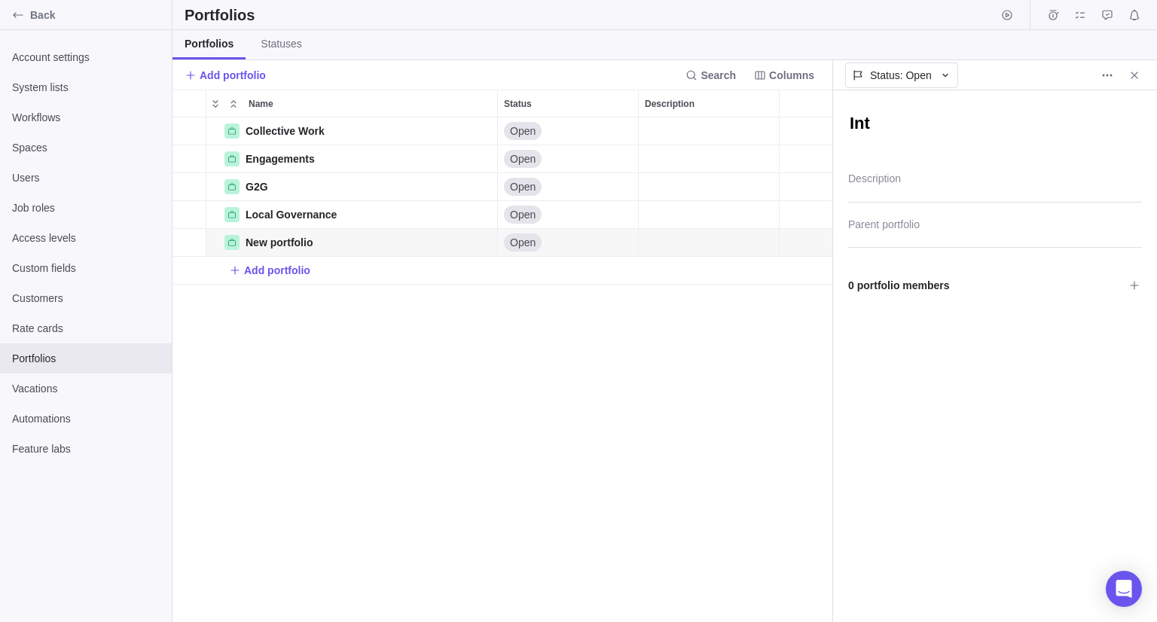
type textarea "Inte"
type textarea "x"
type textarea "Inter"
type textarea "x"
type textarea "Intern"
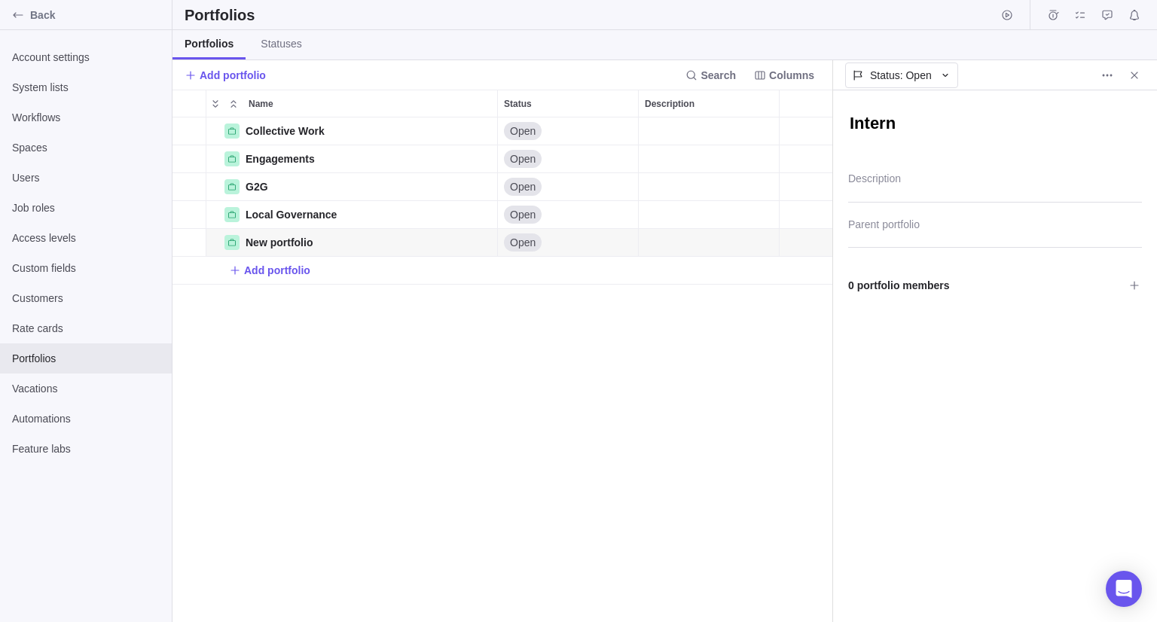
type textarea "x"
type textarea "Interna"
type textarea "x"
type textarea "Internal"
type textarea "x"
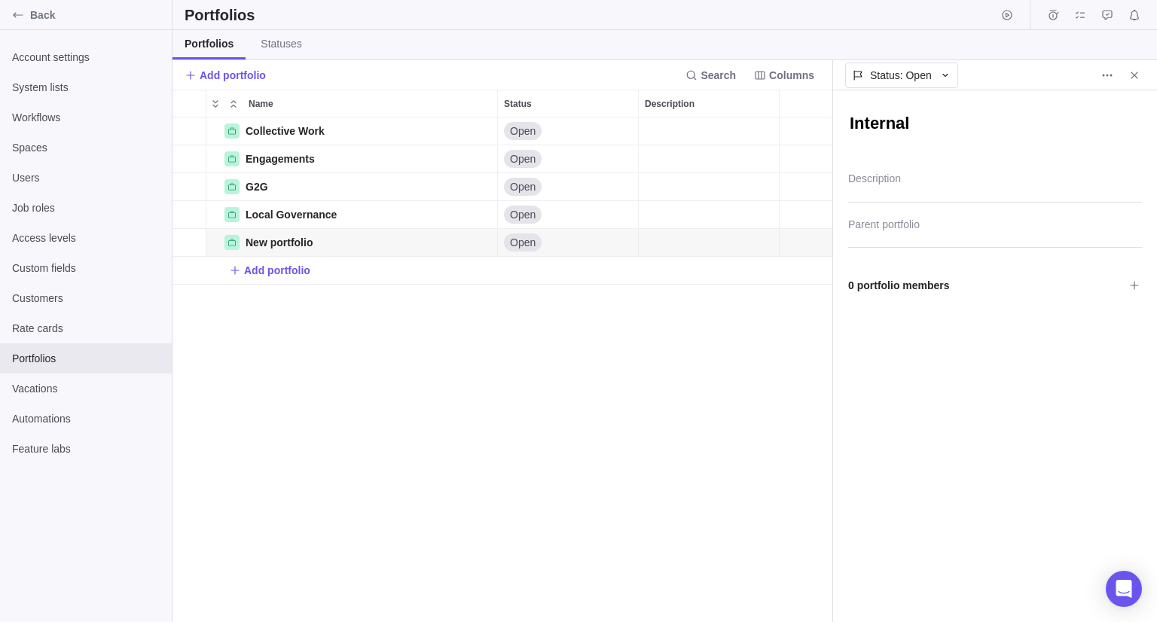
type textarea "Internal"
type textarea "x"
type textarea "Internal T"
type textarea "x"
type textarea "Internal Tr"
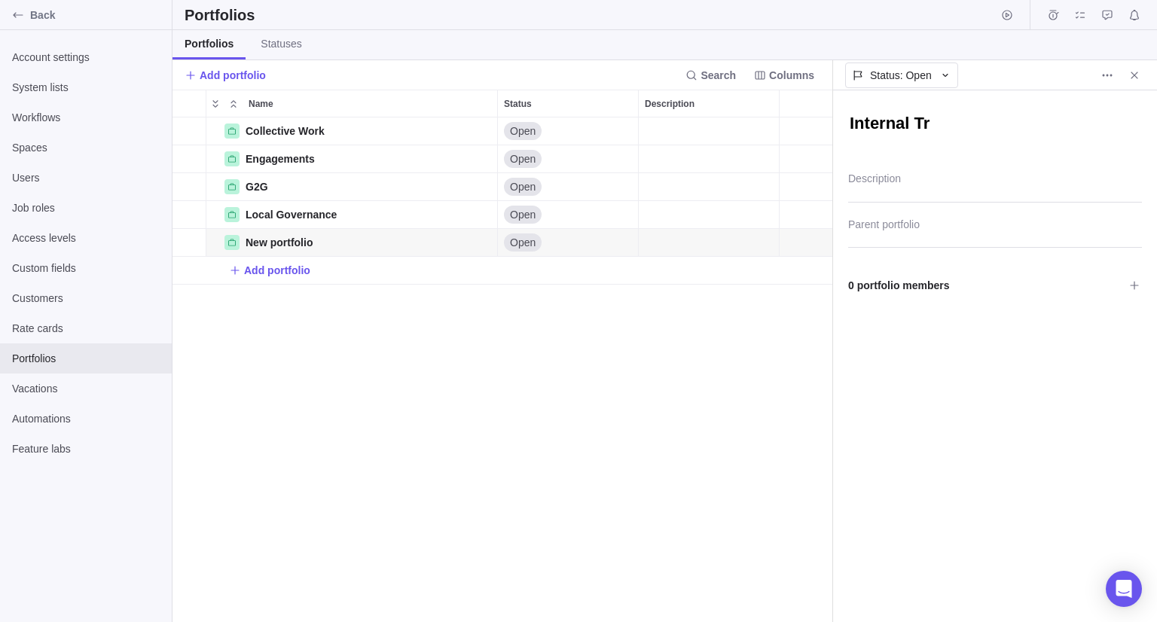
type textarea "x"
type textarea "Internal Tre"
type textarea "x"
type textarea "Internal Trea"
type textarea "x"
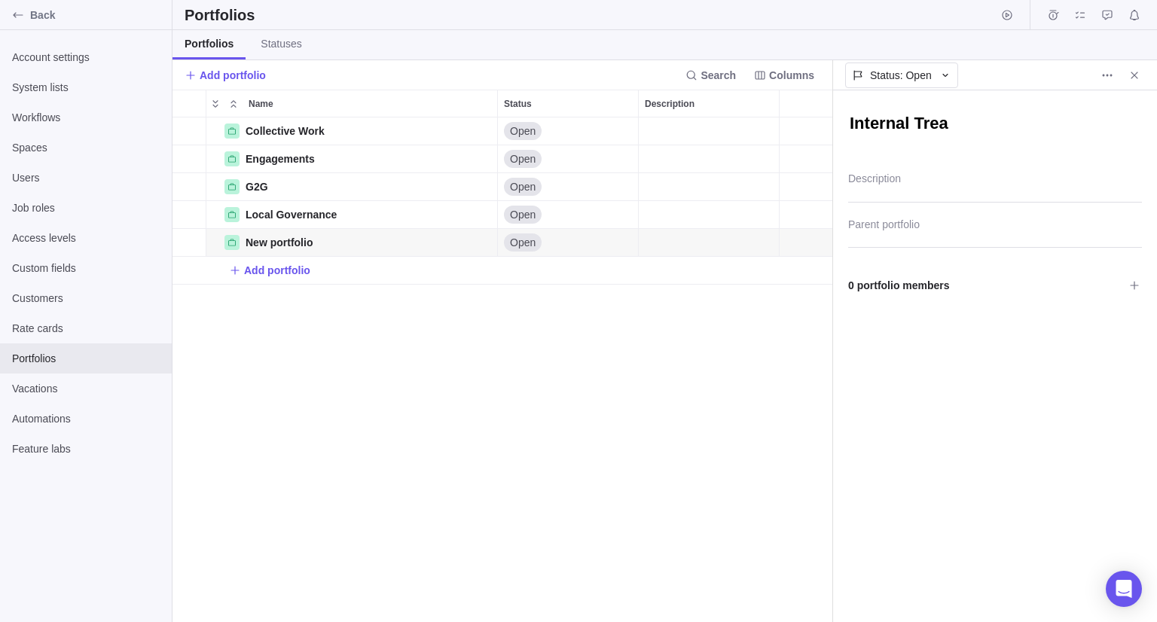
type textarea "Internal Treat"
type textarea "x"
type textarea "Internal Treaty"
type textarea "x"
type textarea "Internal Treaty"
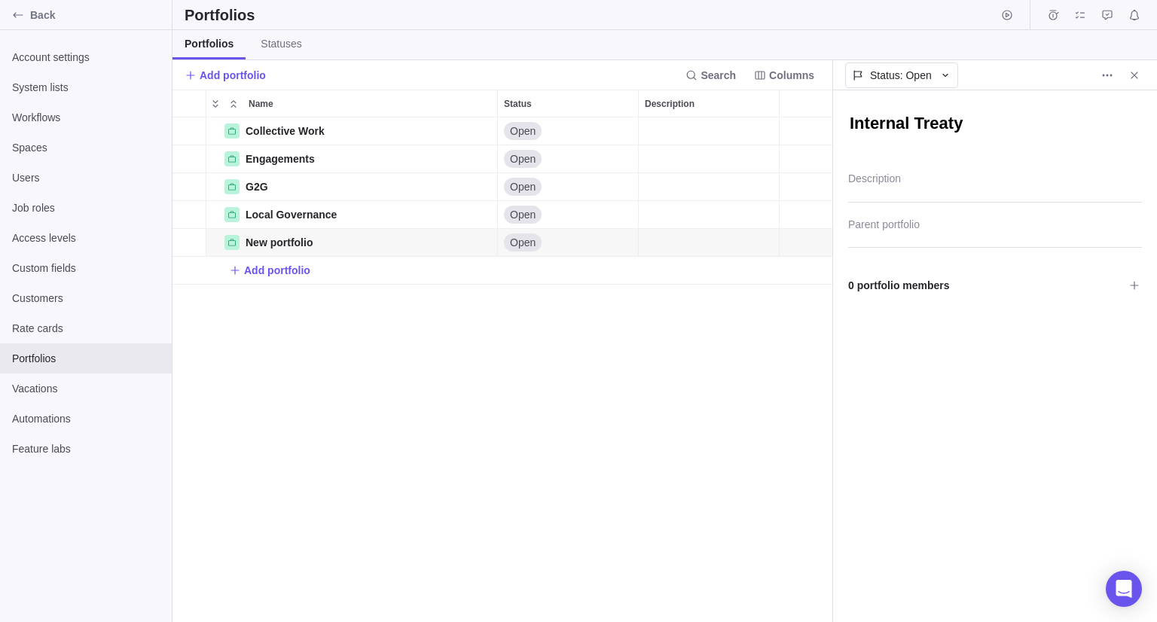
type textarea "x"
type textarea "Internal Treaty I"
type textarea "x"
type textarea "Internal Treaty Im"
type textarea "x"
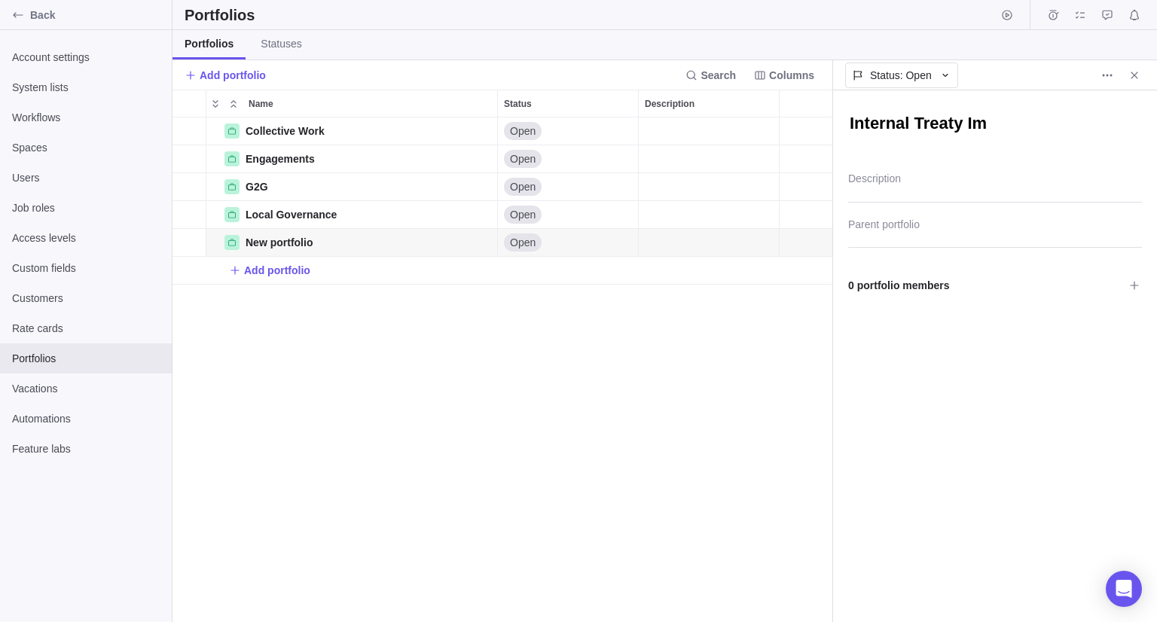
type textarea "Internal Treaty Imp"
type textarea "x"
type textarea "Internal Treaty Impl"
type textarea "x"
type textarea "Internal Treaty Imple"
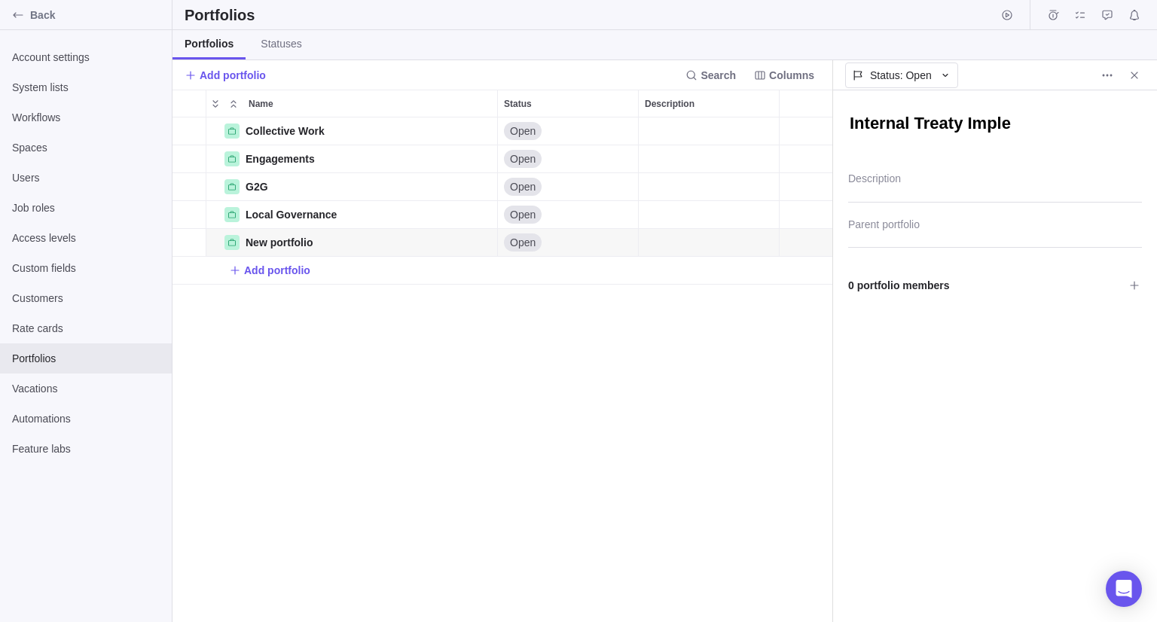
type textarea "x"
type textarea "Internal Treaty Implem"
type textarea "x"
type textarea "Internal Treaty Impleme"
type textarea "x"
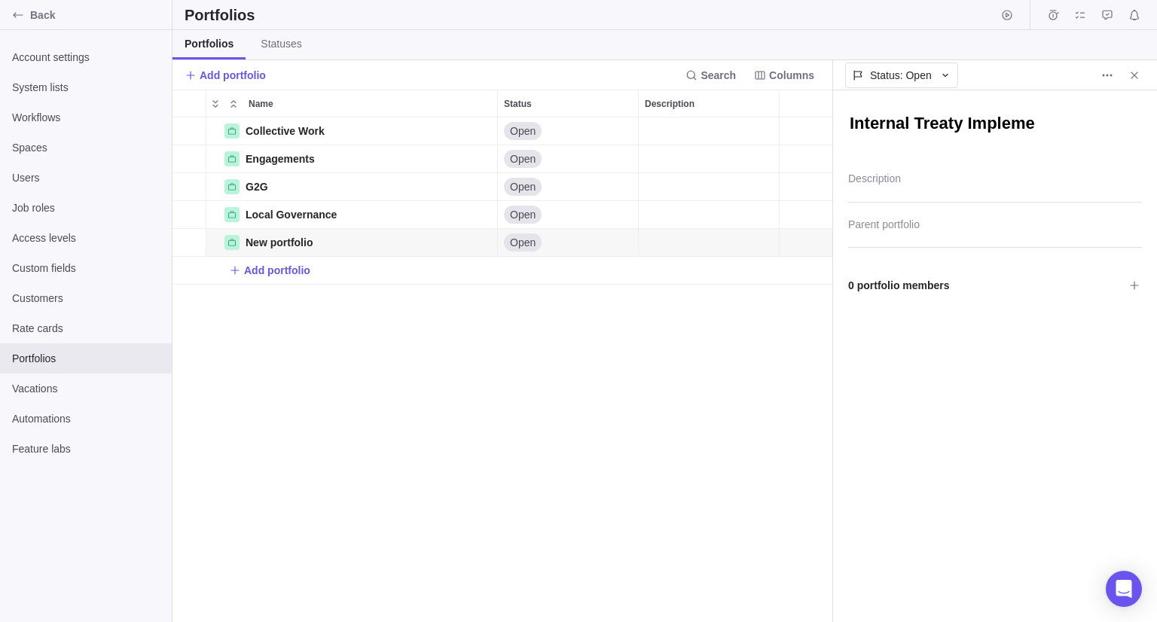
type textarea "Internal Treaty Implemen"
type textarea "x"
type textarea "Internal Treaty Implement"
type textarea "x"
type textarea "Internal Treaty Implementa"
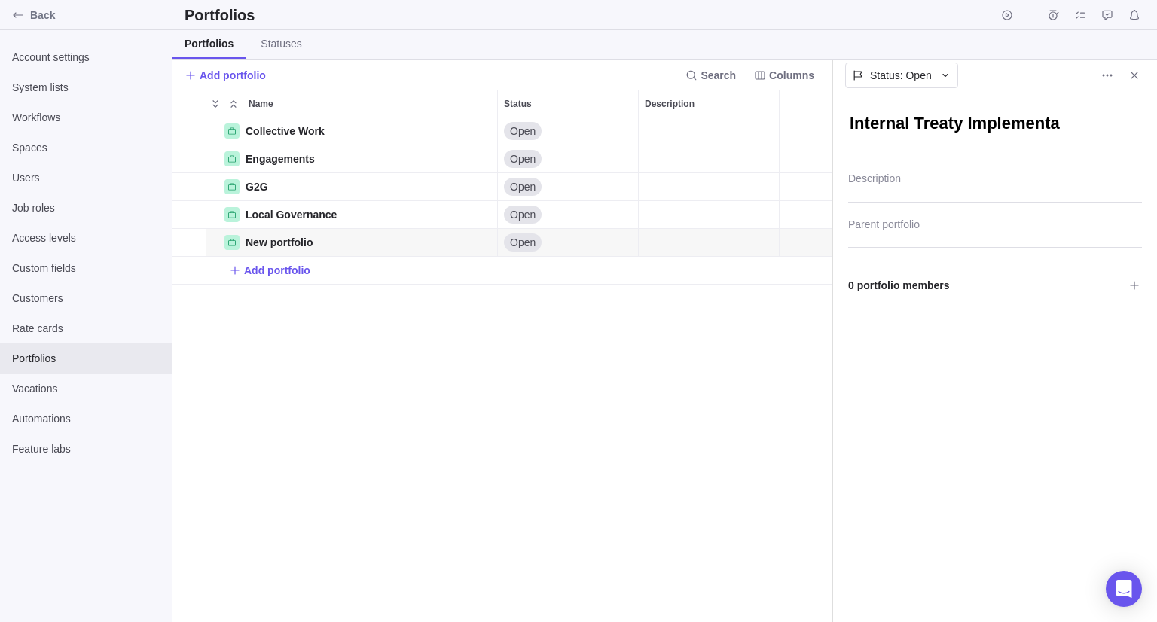
type textarea "x"
type textarea "Internal Treaty Implementat"
type textarea "x"
type textarea "Internal Treaty Implementati"
type textarea "x"
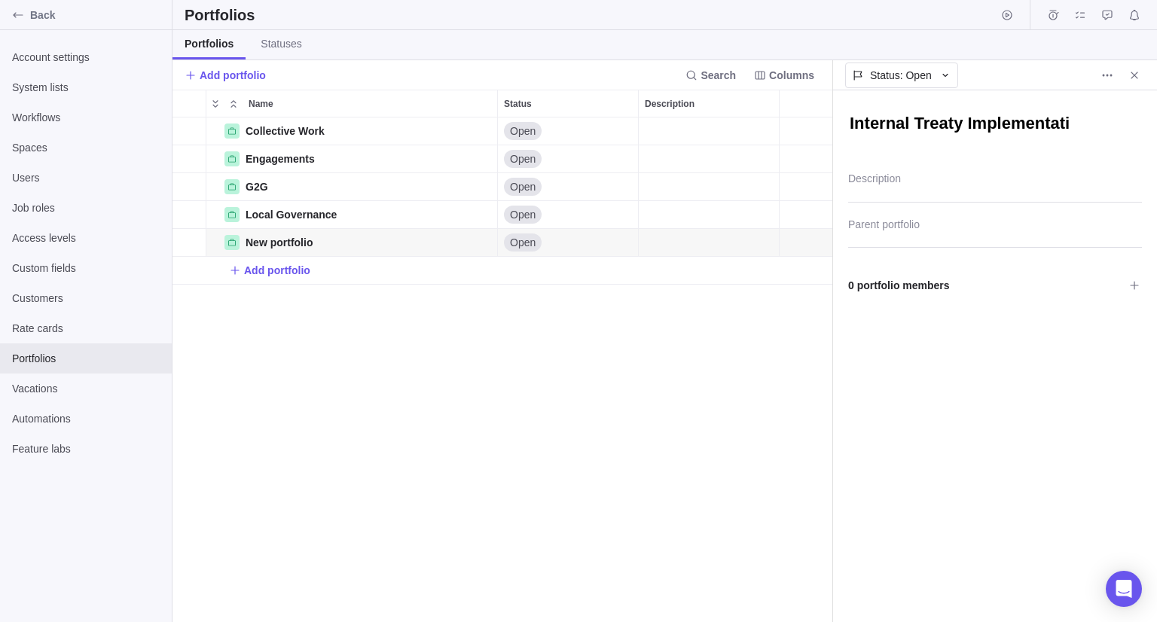
type textarea "Internal Treaty Implementatio"
type textarea "x"
type textarea "Internal Treaty Implementation"
type textarea "x"
type textarea "Internal Treaty Implementation"
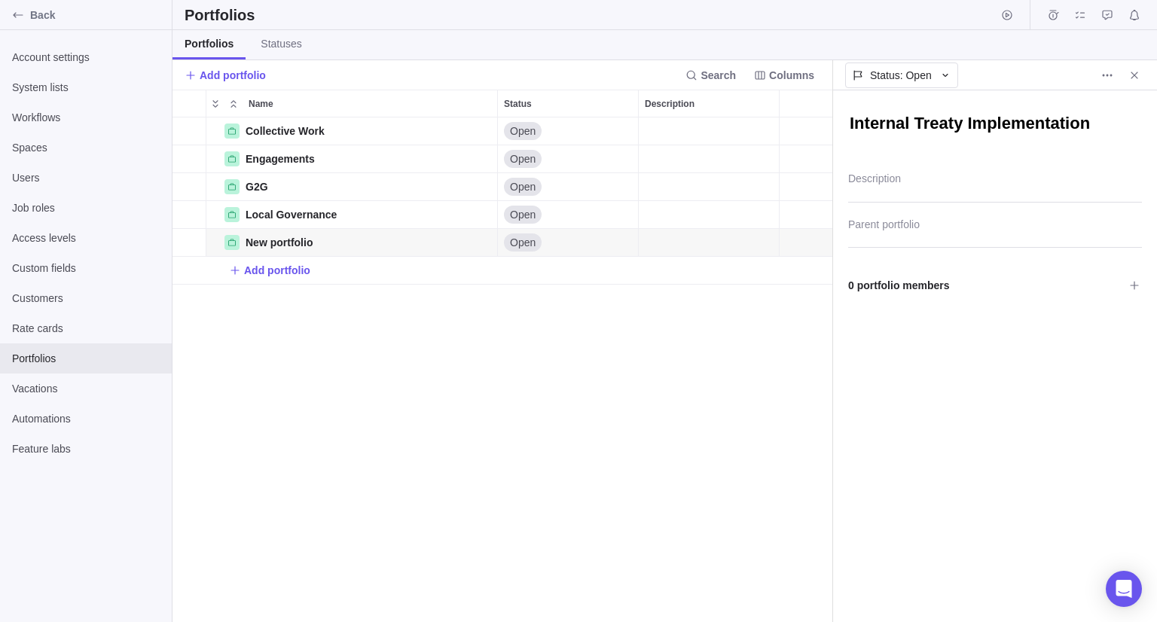
type textarea "x"
type textarea "Internal Treaty Implementation"
drag, startPoint x: 399, startPoint y: 435, endPoint x: 420, endPoint y: 432, distance: 22.0
click at [399, 435] on div "Collective Work Details Open Engagements Details Open G2G Details Open Local Go…" at bounding box center [503, 370] width 660 height 505
click at [365, 473] on div "Collective Work Details Open Engagements Details Open G2G Details Open Internal…" at bounding box center [503, 370] width 660 height 505
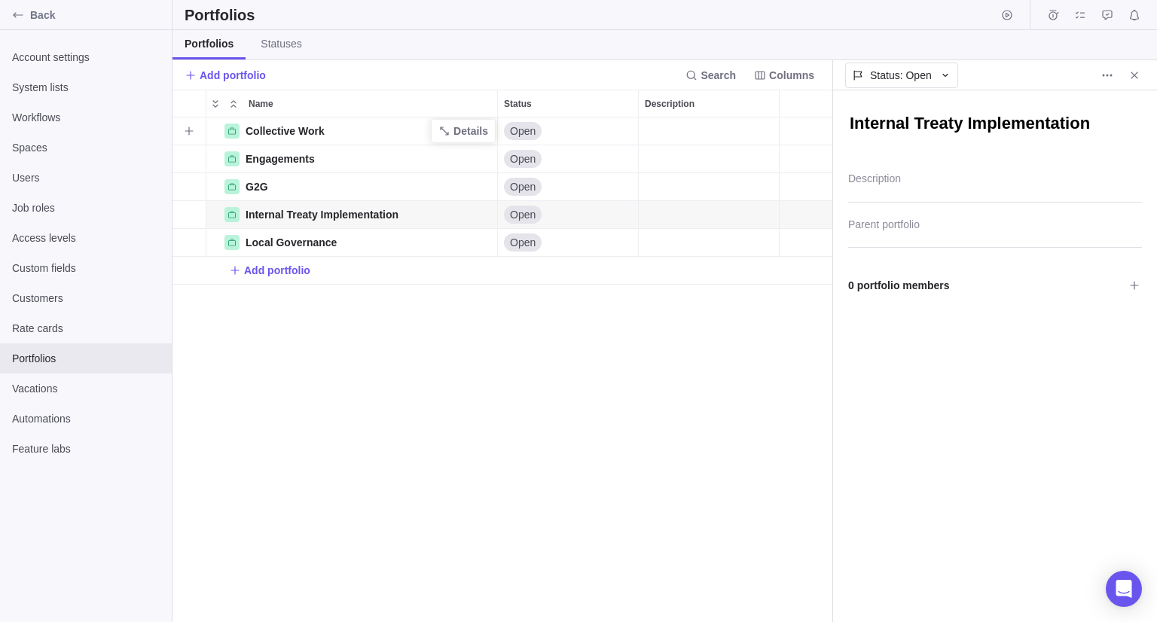
click at [262, 133] on span "Collective Work" at bounding box center [285, 131] width 79 height 15
click at [327, 510] on div "Collective Work Details Open Engagements Details Open G2G Details Open Internal…" at bounding box center [503, 370] width 660 height 505
click at [1136, 75] on icon "Close" at bounding box center [1135, 75] width 12 height 12
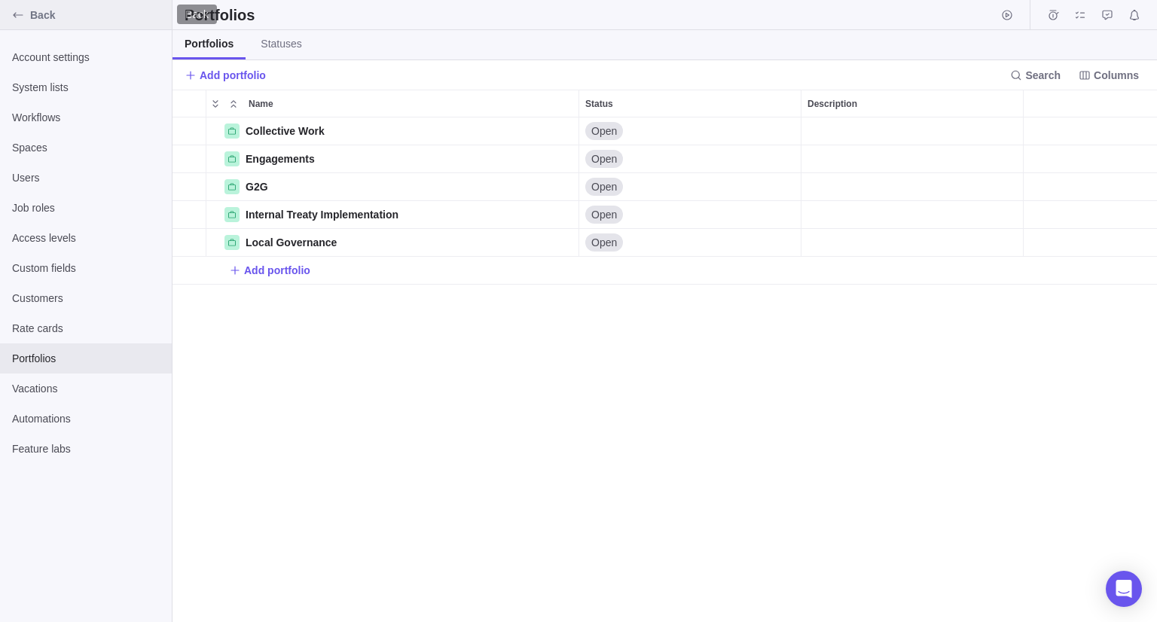
click at [17, 23] on div "Back" at bounding box center [18, 15] width 24 height 24
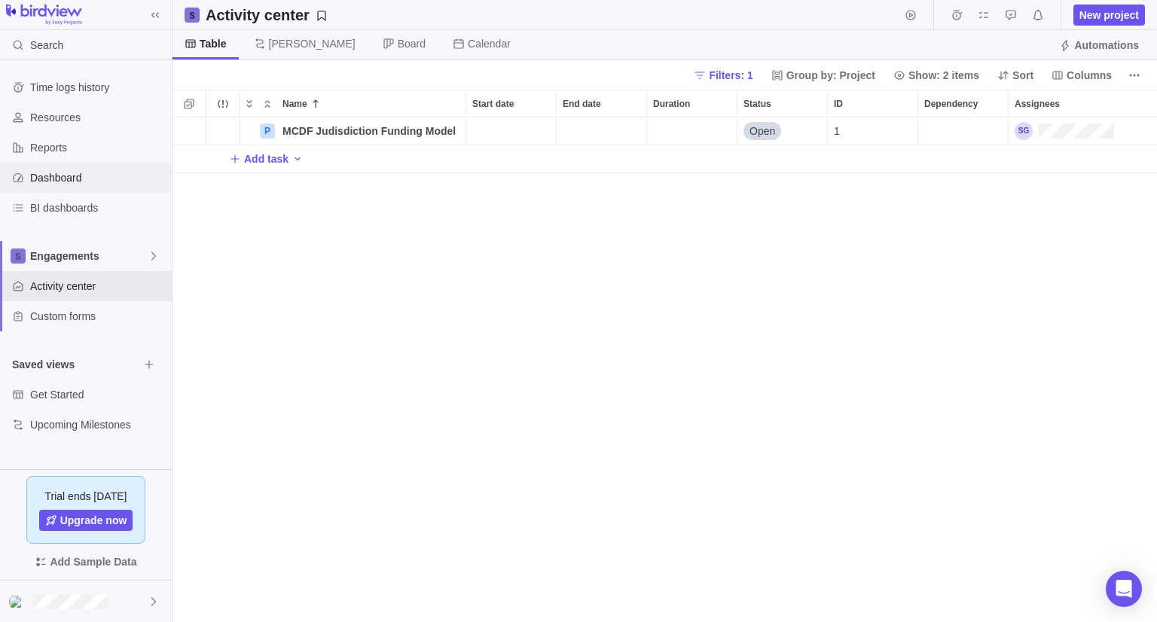
scroll to position [493, 973]
click at [53, 262] on span "Engagements" at bounding box center [89, 256] width 118 height 15
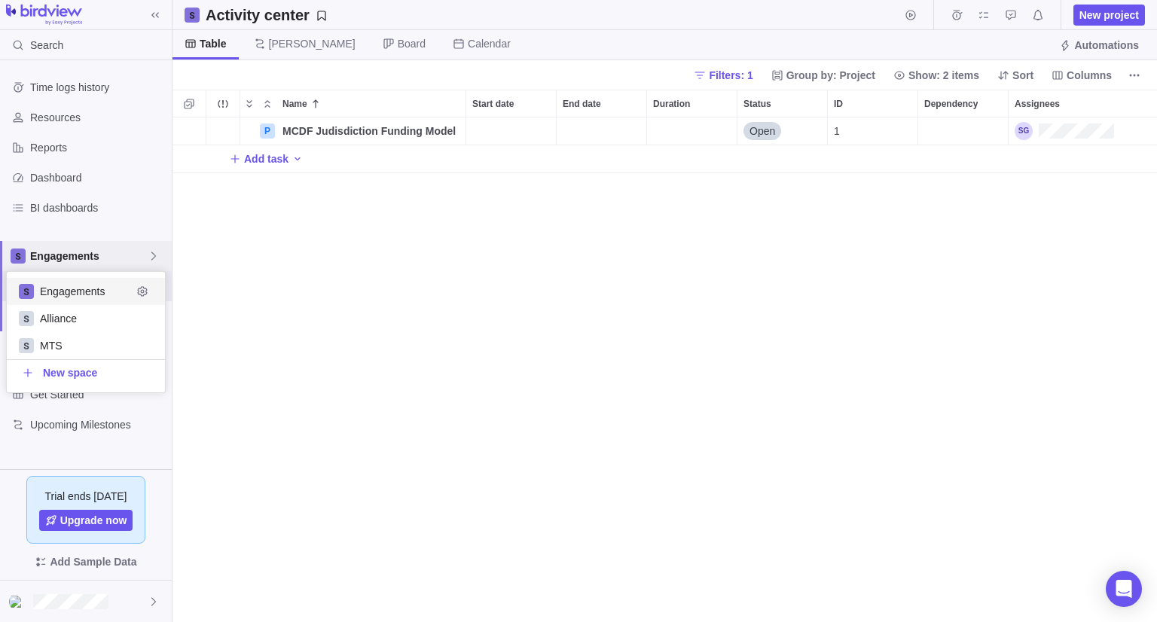
scroll to position [108, 147]
click at [53, 262] on span "Engagements" at bounding box center [89, 256] width 118 height 15
click at [139, 348] on icon "Edit space settings" at bounding box center [142, 346] width 10 height 10
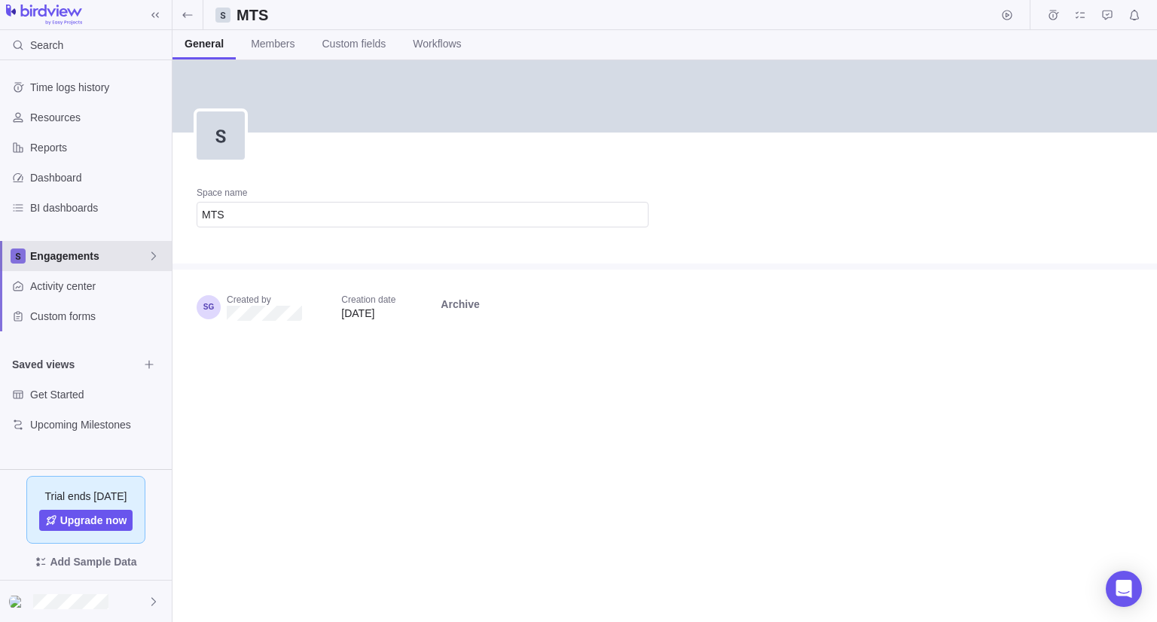
click at [160, 254] on div "Engagements" at bounding box center [86, 256] width 172 height 30
drag, startPoint x: 133, startPoint y: 316, endPoint x: 122, endPoint y: 347, distance: 33.4
click at [122, 347] on div "Edit space settings" at bounding box center [143, 343] width 89 height 12
click at [139, 351] on span "Edit space settings" at bounding box center [142, 345] width 21 height 21
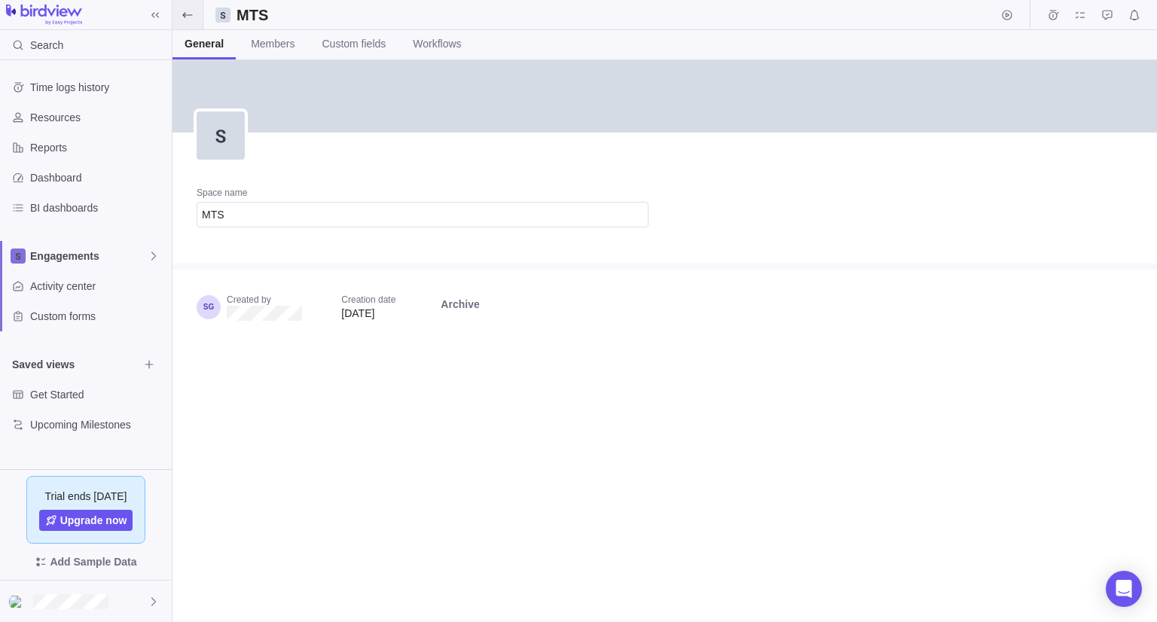
click at [192, 17] on icon at bounding box center [188, 15] width 12 height 12
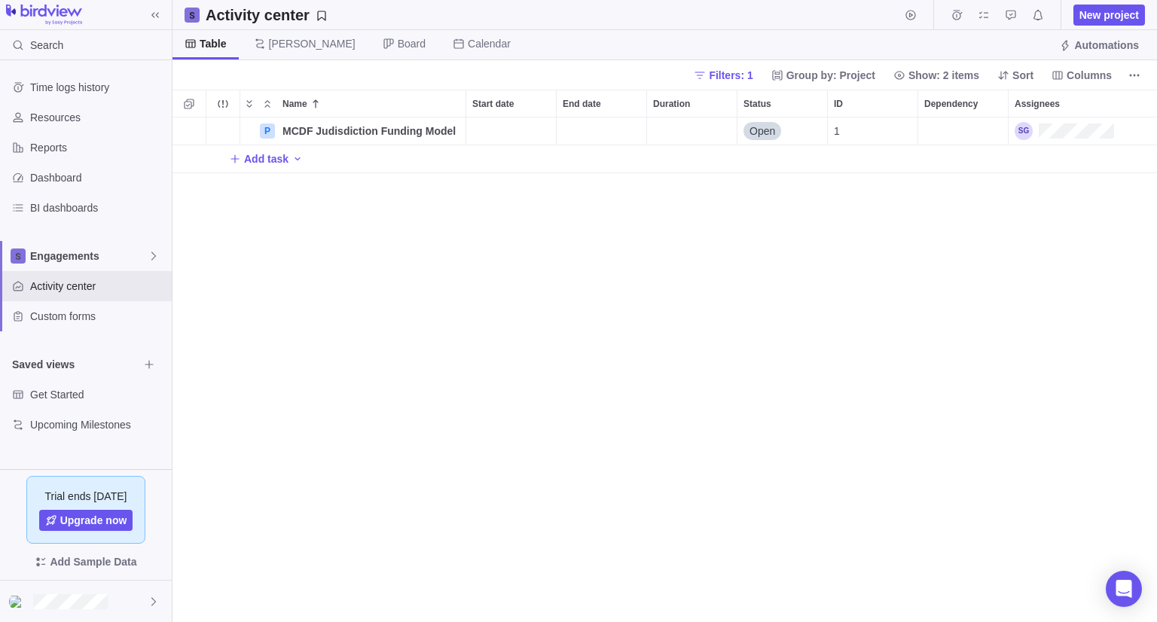
scroll to position [493, 973]
click at [1135, 75] on icon "More actions" at bounding box center [1135, 75] width 2 height 2
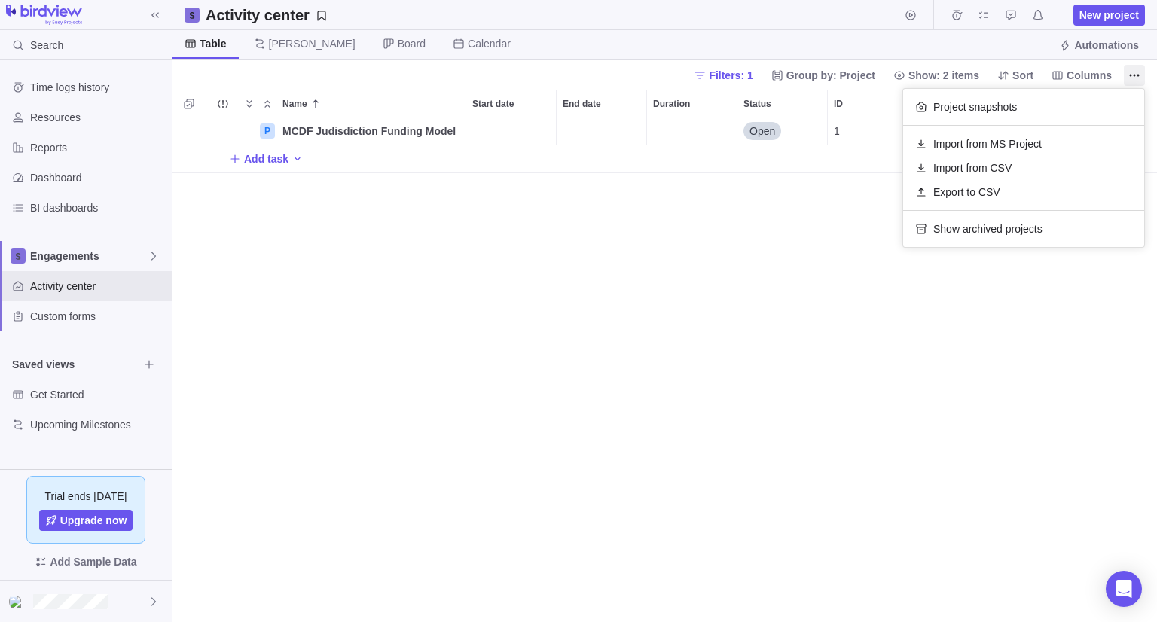
click at [955, 372] on body "Search Time logs history Resources Reports Dashboard BI dashboards Engagements …" at bounding box center [578, 311] width 1157 height 622
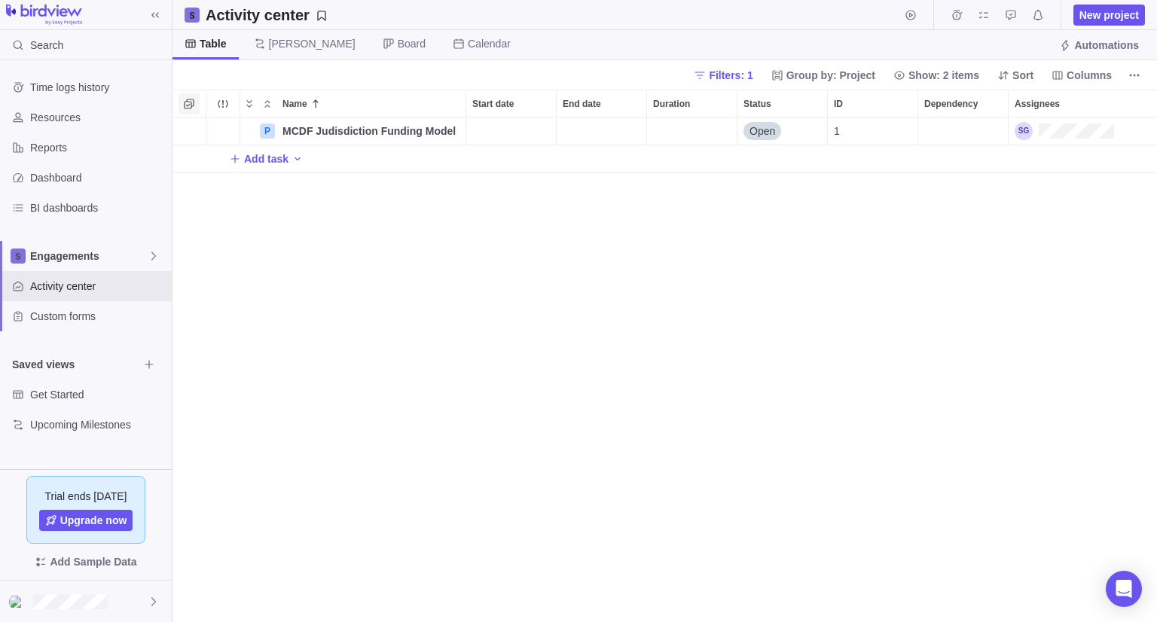
click at [195, 101] on span "Selection mode" at bounding box center [189, 103] width 21 height 21
click at [195, 101] on div at bounding box center [189, 104] width 27 height 18
click at [185, 102] on div at bounding box center [185, 103] width 12 height 21
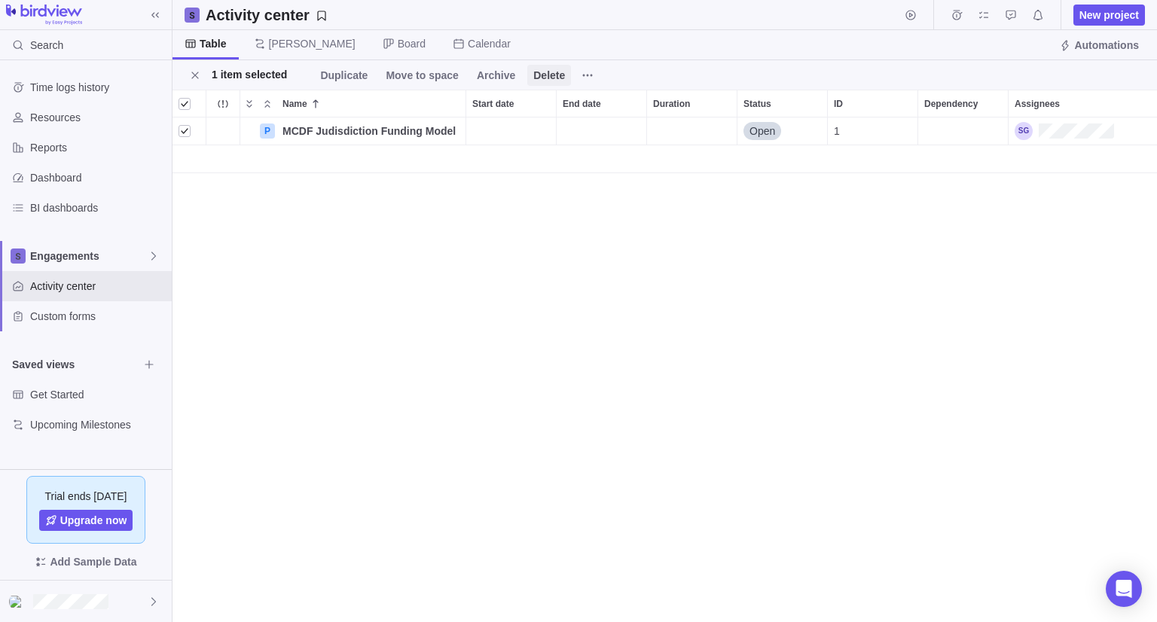
click at [538, 79] on span "Delete" at bounding box center [549, 75] width 32 height 15
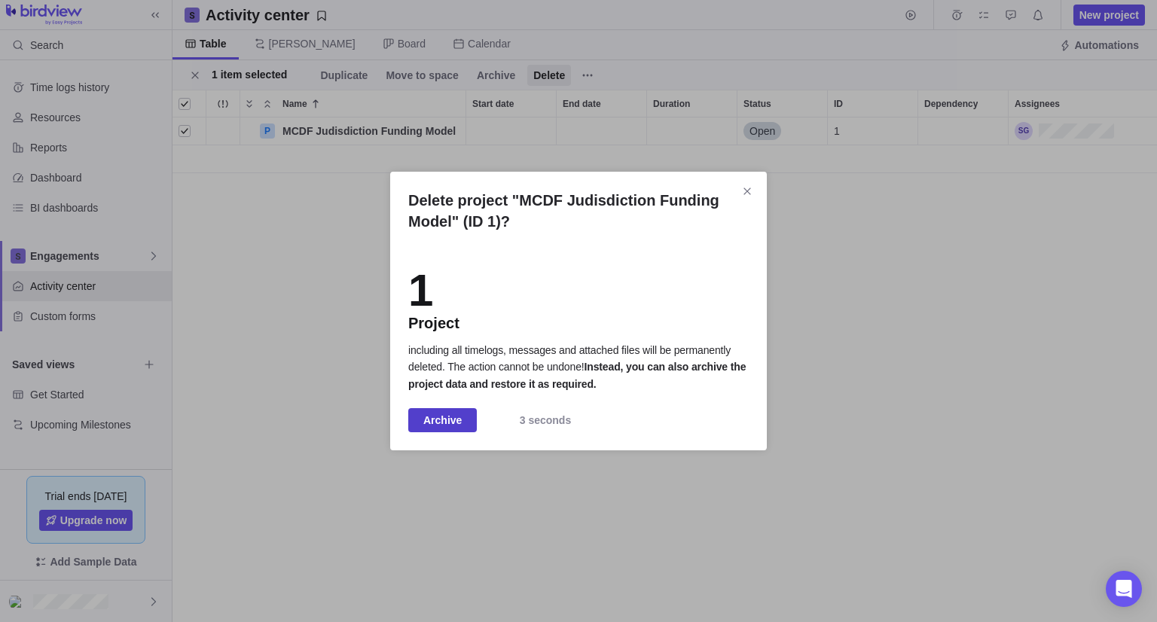
click at [451, 423] on span "Archive" at bounding box center [442, 420] width 38 height 18
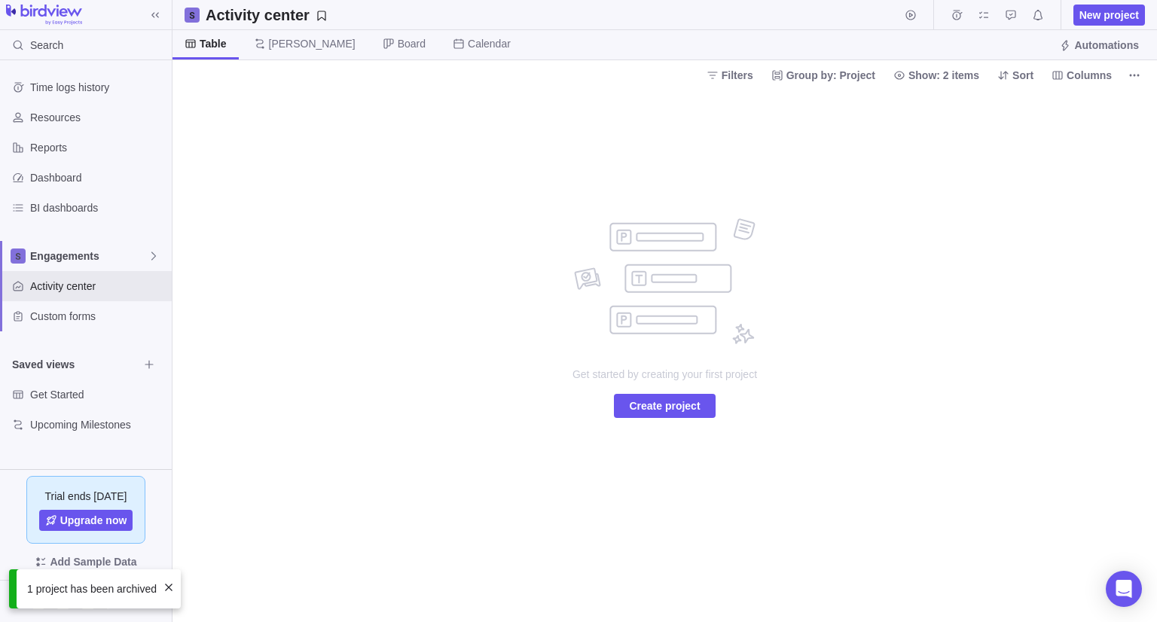
click at [329, 160] on div "Get started by creating your first project Create project" at bounding box center [665, 356] width 985 height 533
click at [146, 247] on div "Engagements" at bounding box center [86, 256] width 172 height 30
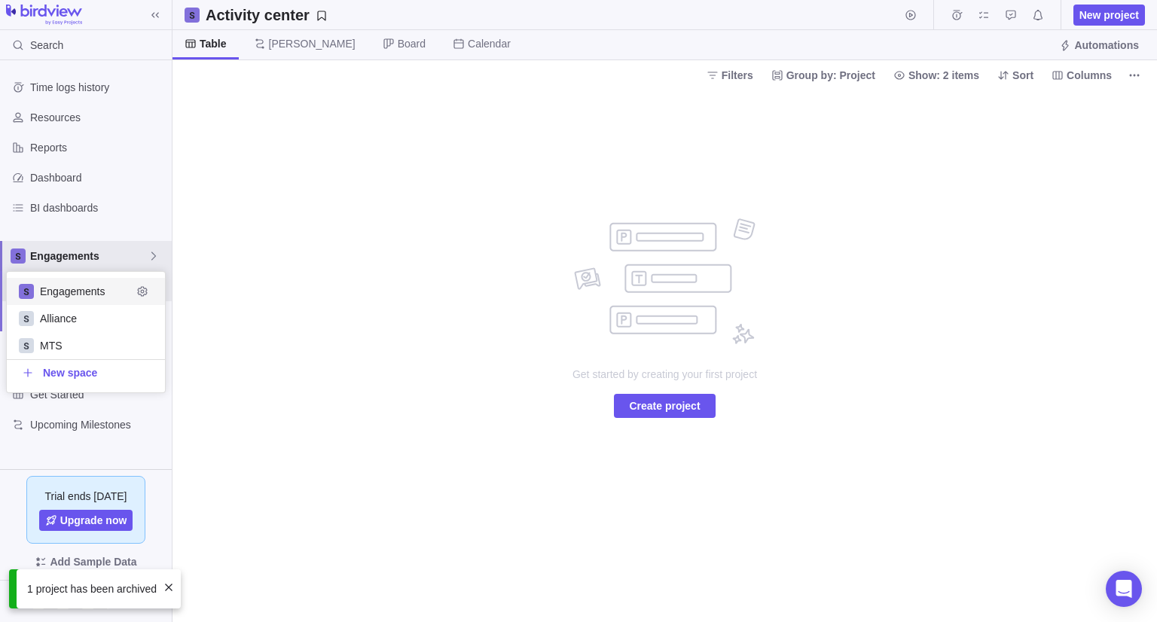
scroll to position [108, 147]
click at [144, 316] on icon "Edit space settings" at bounding box center [142, 319] width 12 height 12
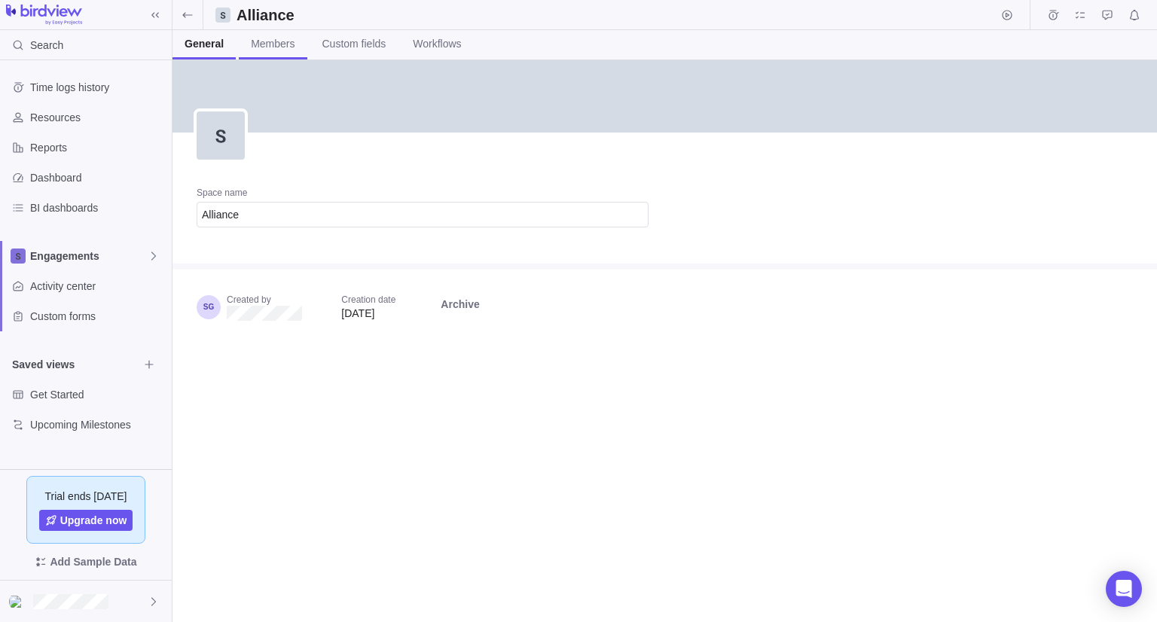
click at [275, 46] on span "Members" at bounding box center [273, 43] width 44 height 15
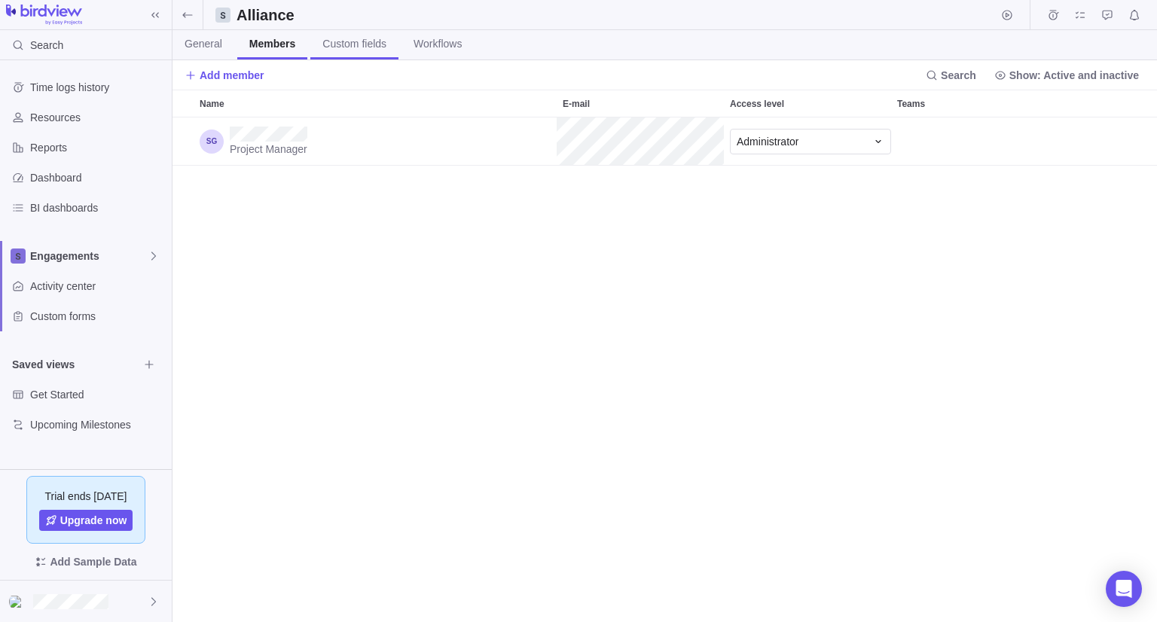
scroll to position [493, 973]
click at [347, 45] on span "Custom fields" at bounding box center [354, 43] width 64 height 15
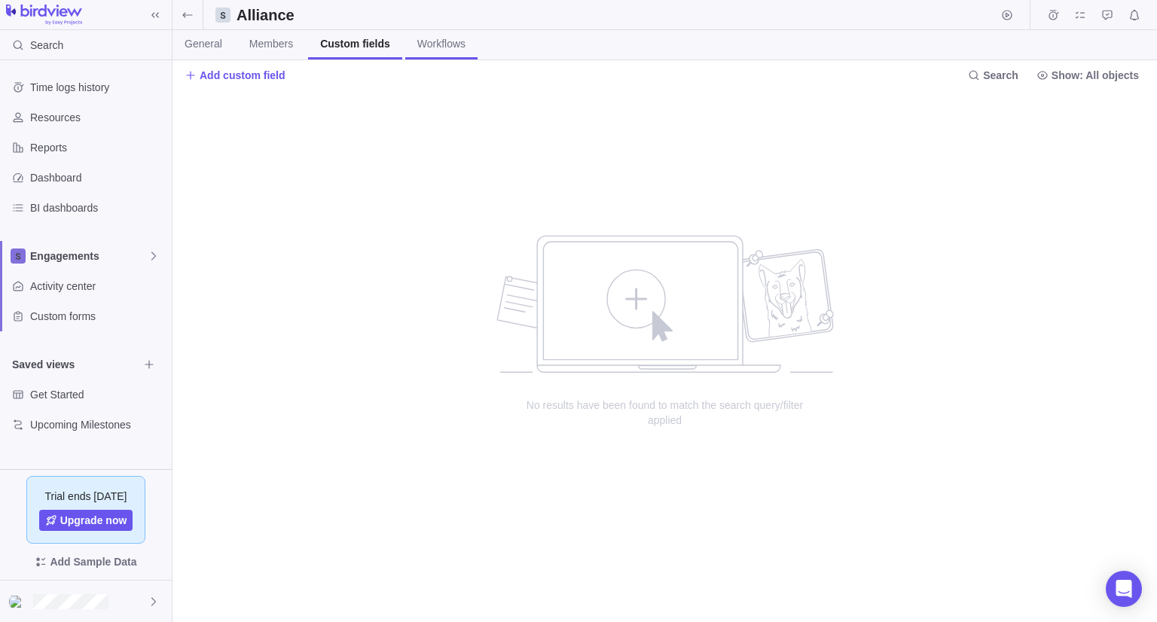
click at [417, 49] on span "Workflows" at bounding box center [441, 43] width 48 height 15
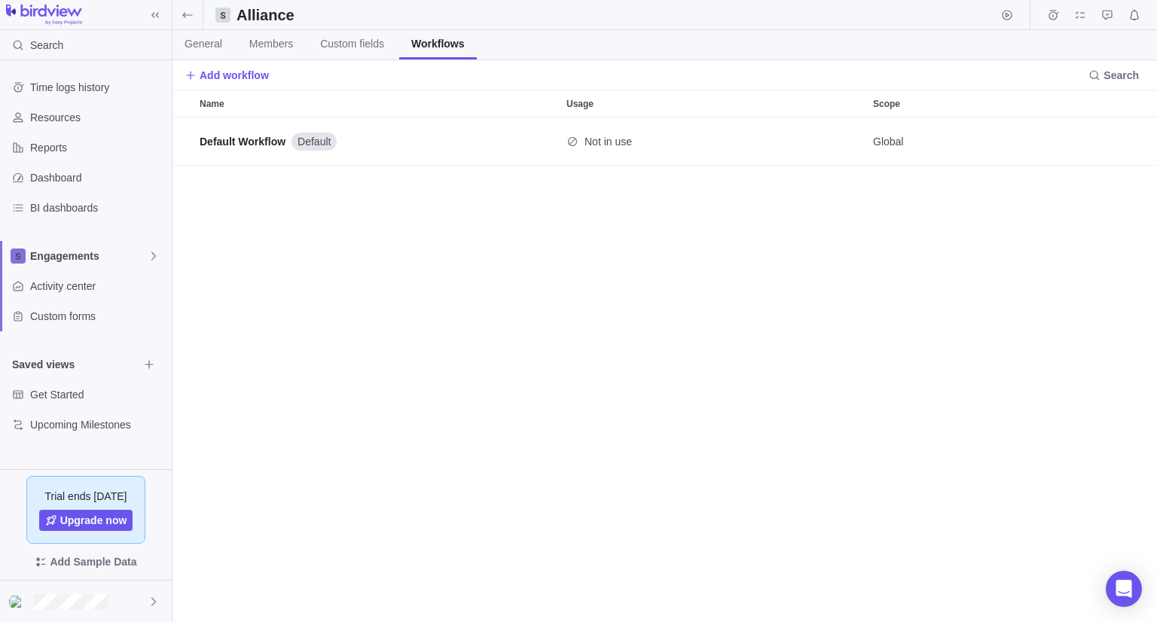
scroll to position [493, 973]
click at [181, 49] on link "General" at bounding box center [204, 44] width 62 height 29
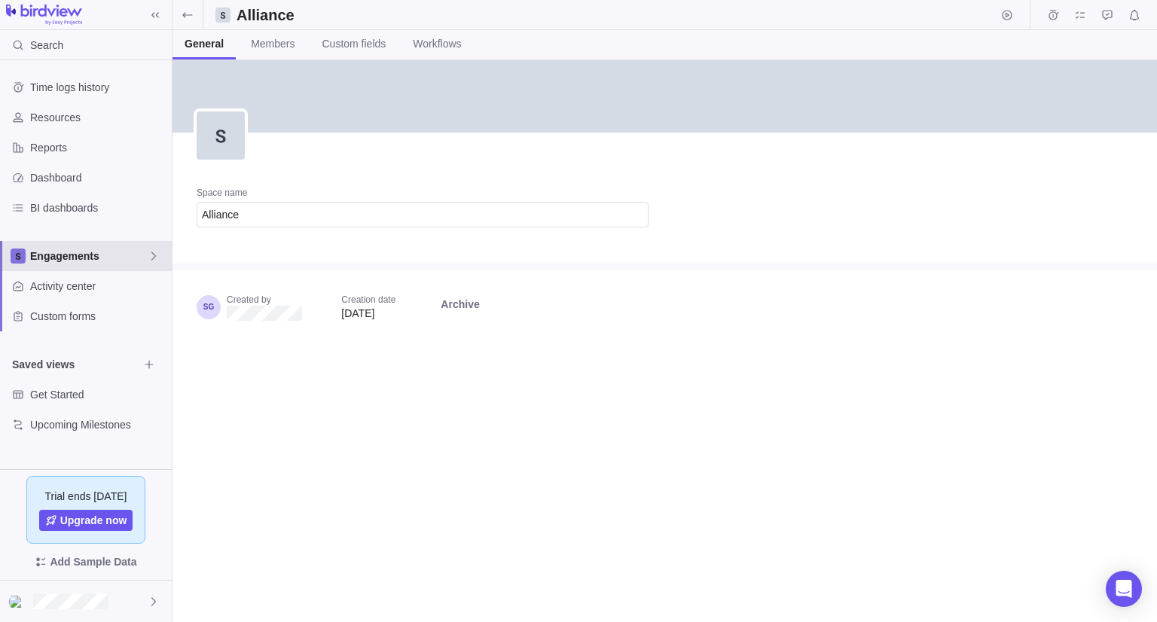
click at [49, 254] on span "Engagements" at bounding box center [89, 256] width 118 height 15
click at [44, 294] on span "Engagements" at bounding box center [86, 291] width 92 height 15
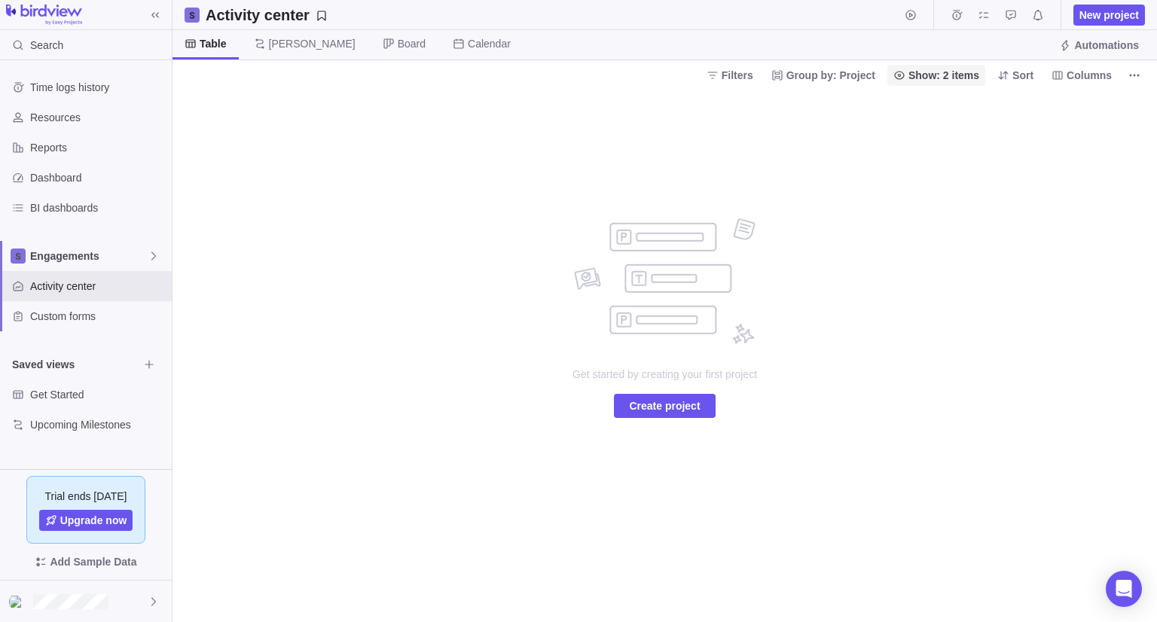
click at [954, 72] on span "Show: 2 items" at bounding box center [944, 75] width 71 height 15
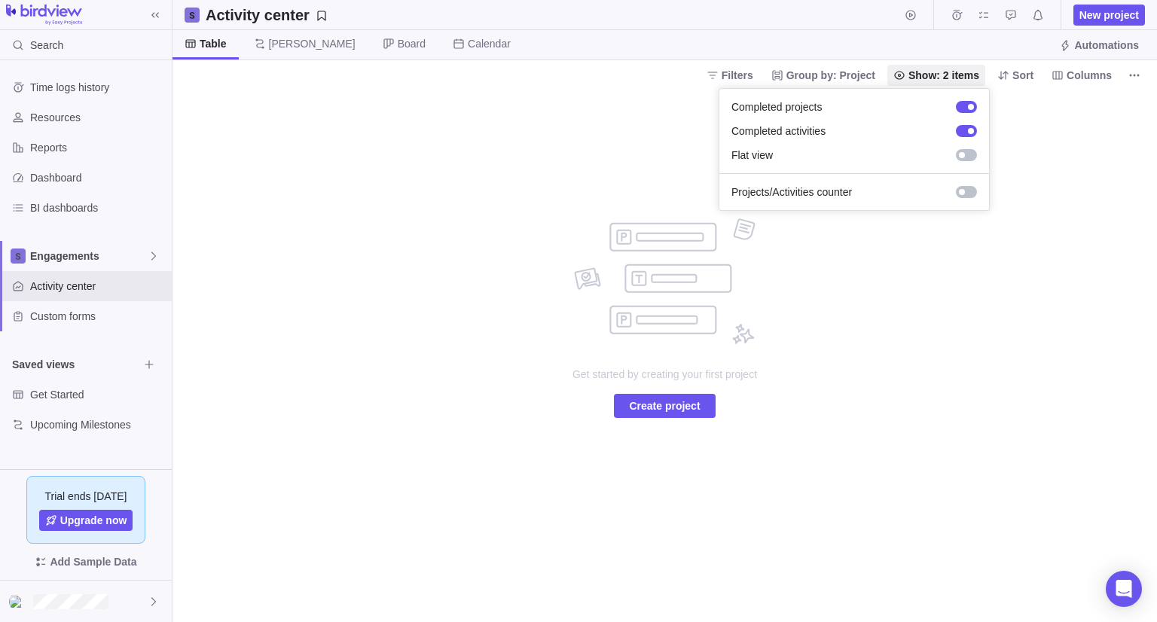
click at [270, 358] on body "Search Time logs history Resources Reports Dashboard BI dashboards Engagements …" at bounding box center [578, 311] width 1157 height 622
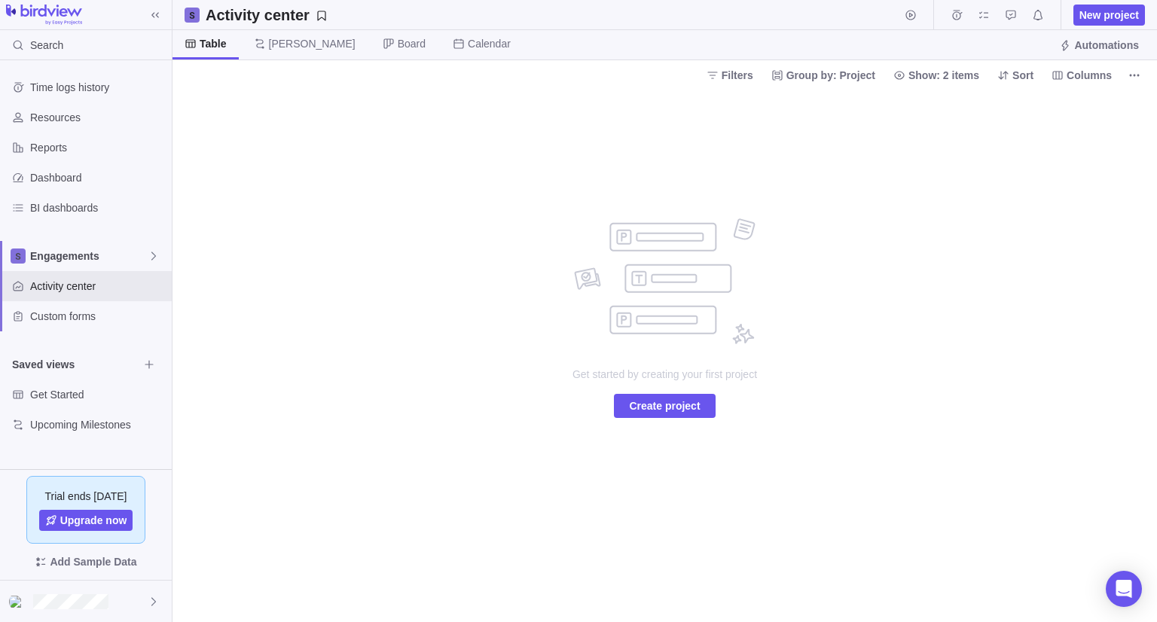
click at [204, 41] on span "Table" at bounding box center [213, 43] width 27 height 15
click at [677, 402] on span "Create project" at bounding box center [664, 406] width 71 height 18
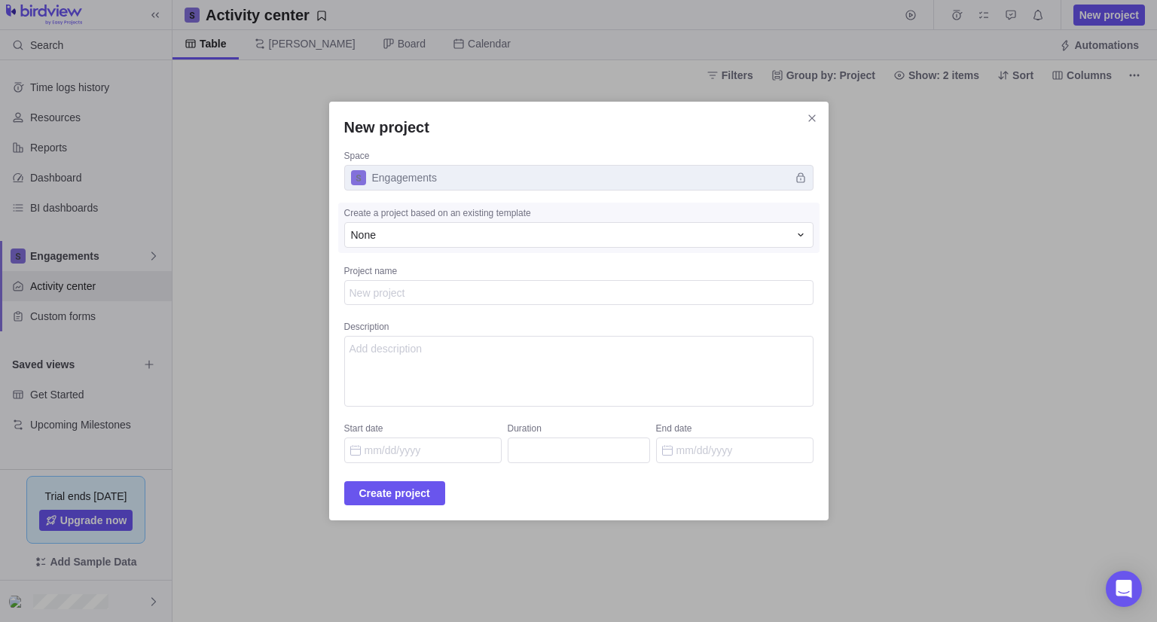
click at [560, 173] on span "Engagements" at bounding box center [578, 178] width 469 height 26
click at [806, 119] on icon "Close" at bounding box center [812, 118] width 12 height 12
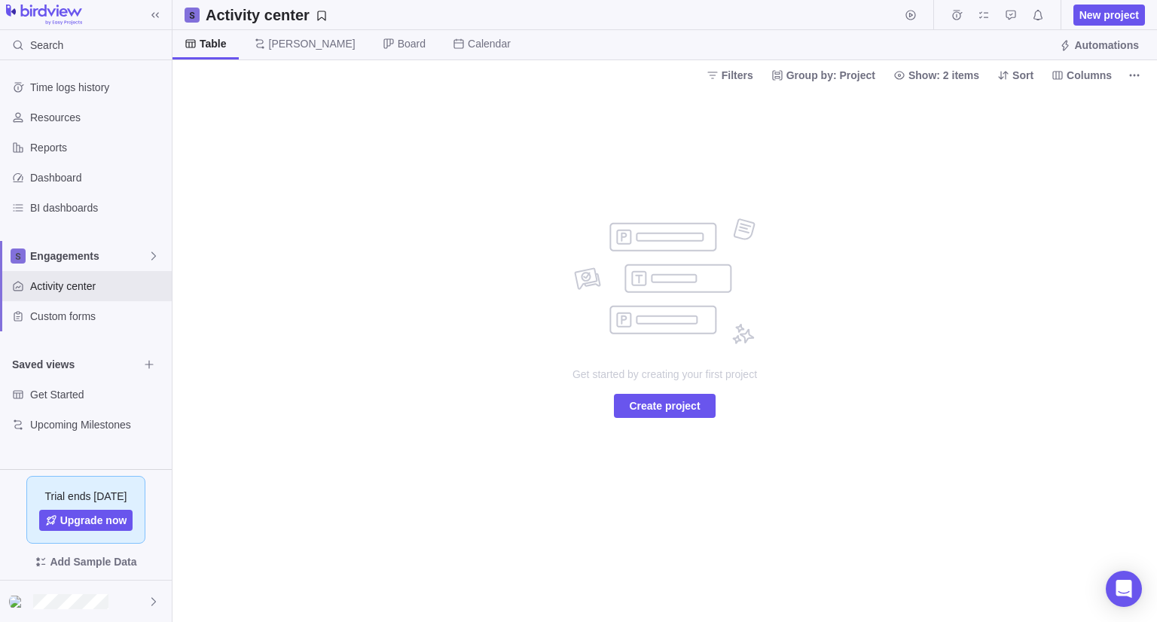
click at [768, 220] on div "Get started by creating your first project Create project" at bounding box center [665, 318] width 301 height 200
click at [681, 413] on span "Create project" at bounding box center [664, 406] width 71 height 18
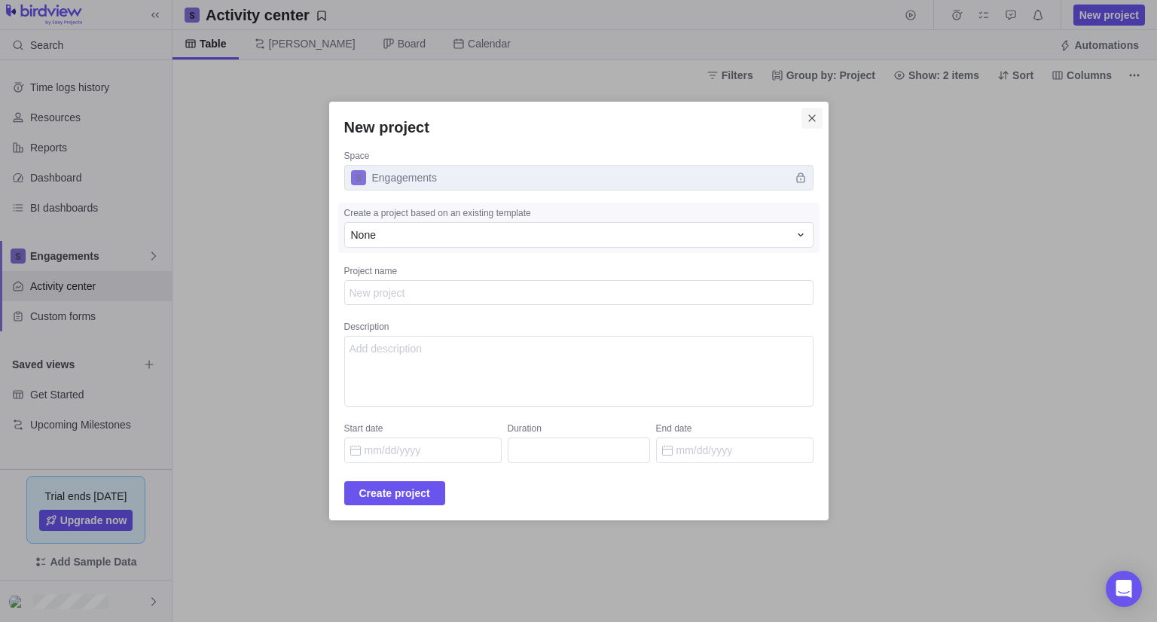
click at [806, 115] on icon "Close" at bounding box center [812, 118] width 12 height 12
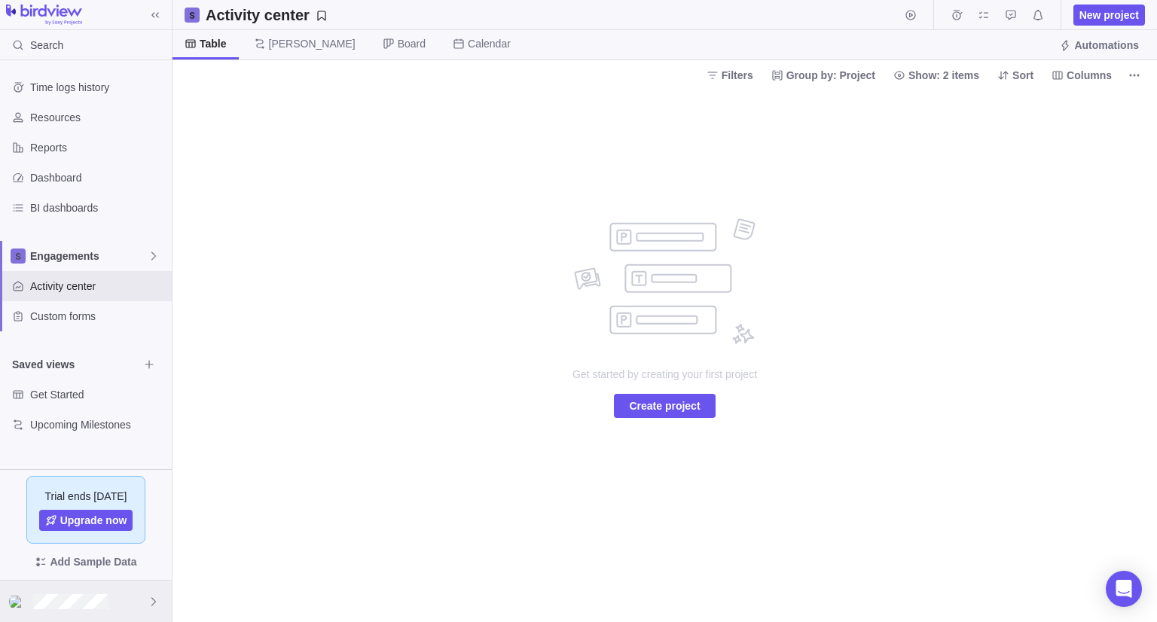
click at [38, 609] on div at bounding box center [86, 601] width 172 height 41
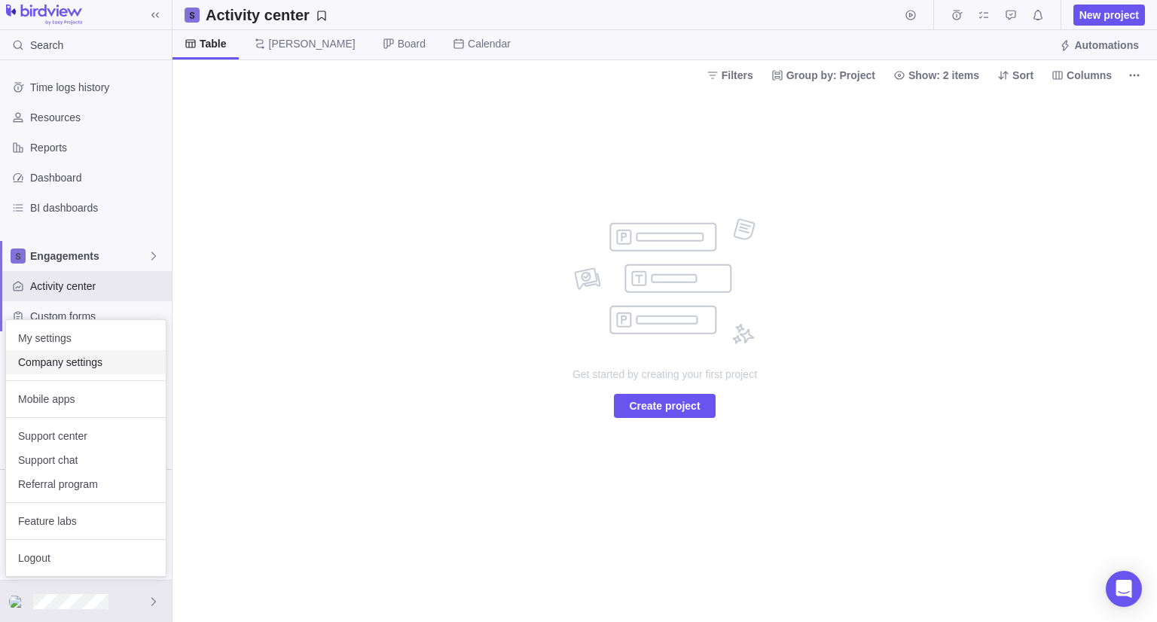
click at [83, 361] on span "Company settings" at bounding box center [86, 362] width 136 height 15
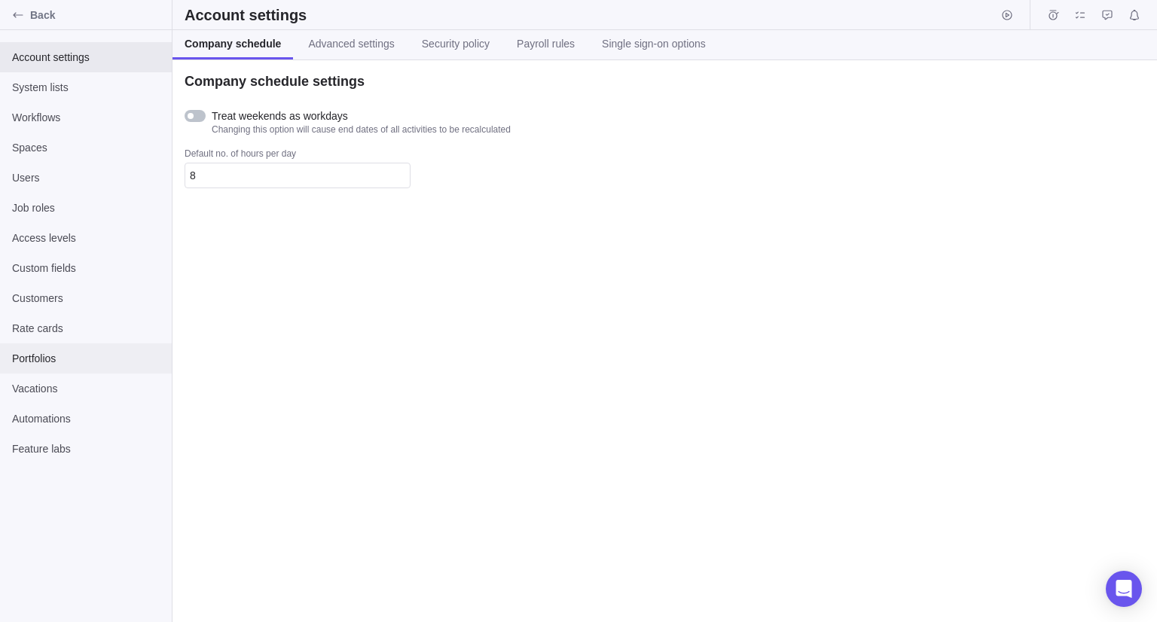
click at [42, 369] on div "Portfolios" at bounding box center [86, 359] width 172 height 30
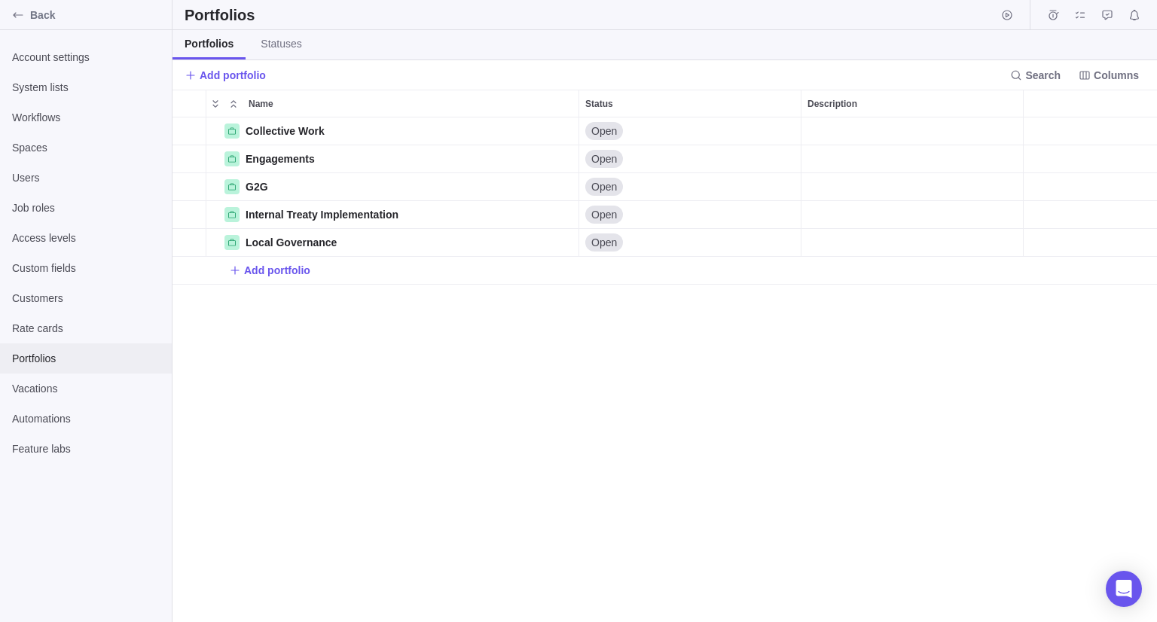
scroll to position [493, 973]
click at [297, 142] on div "Collective Work" at bounding box center [393, 131] width 374 height 29
click at [307, 163] on span "Engagements" at bounding box center [280, 158] width 69 height 15
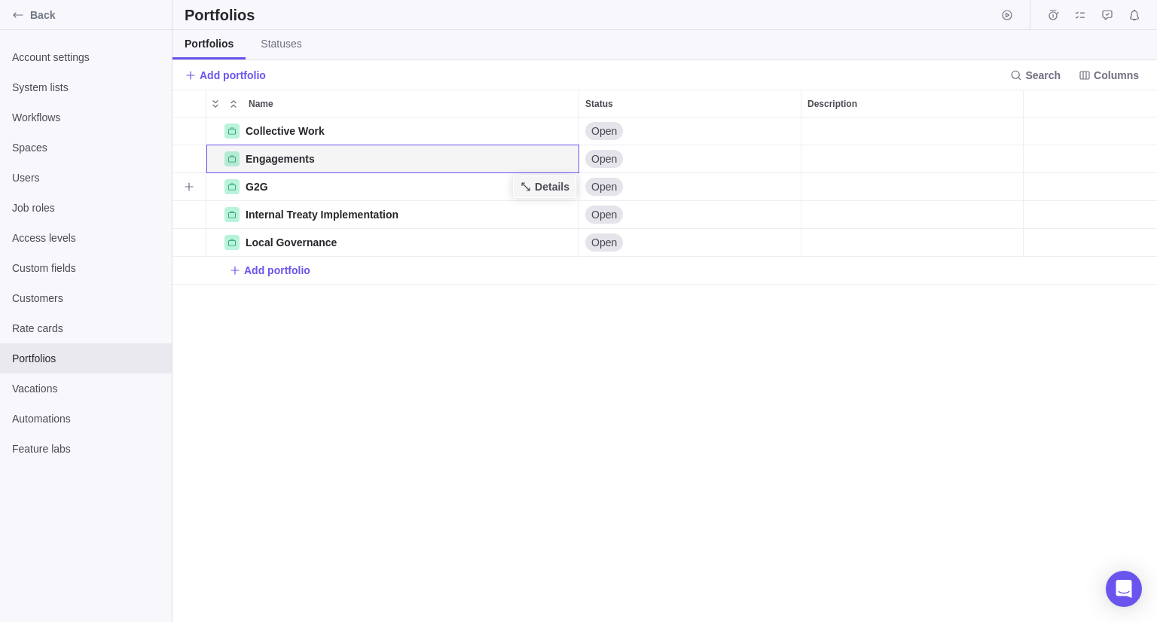
click at [547, 191] on span "Details" at bounding box center [552, 186] width 35 height 15
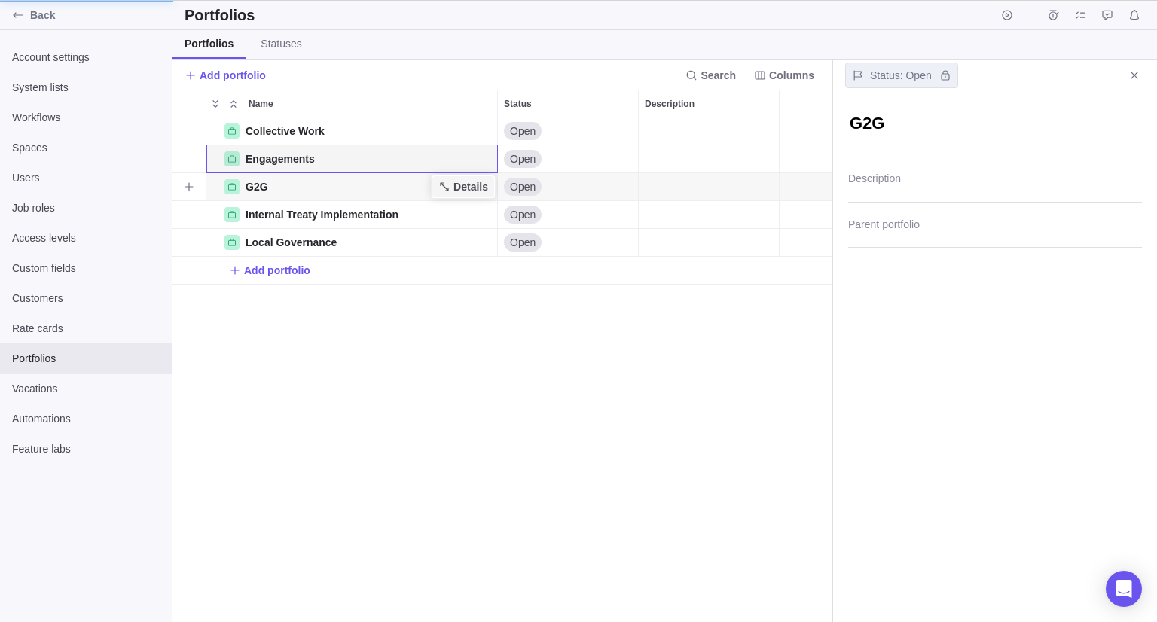
scroll to position [12, 11]
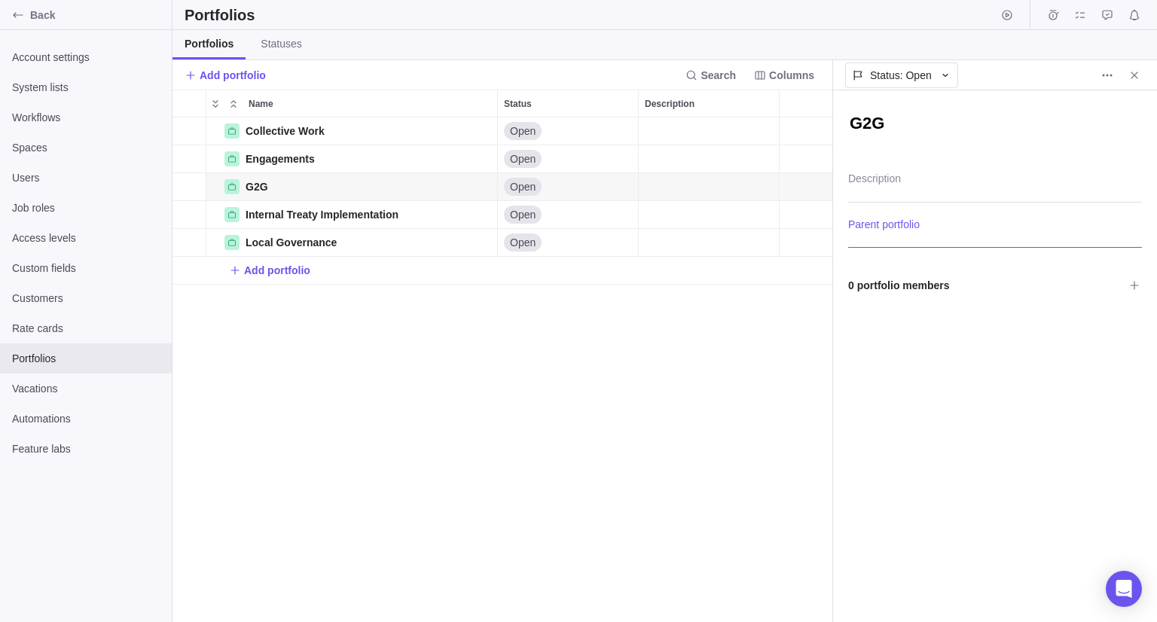
click at [889, 227] on div at bounding box center [995, 229] width 294 height 38
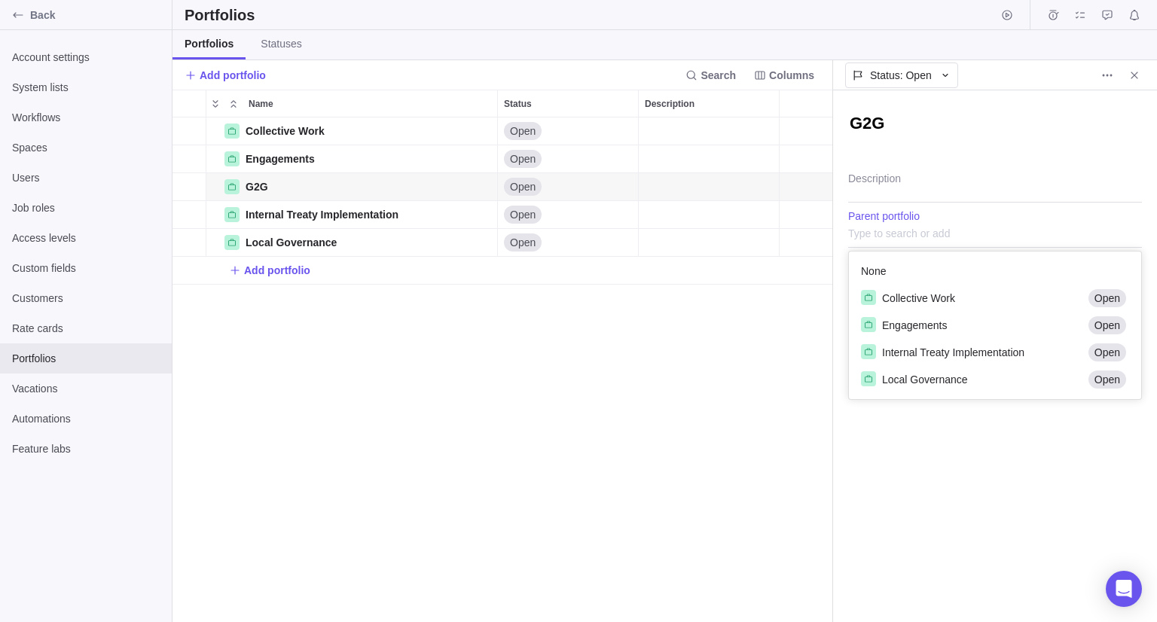
scroll to position [136, 280]
click at [693, 456] on body "Back Account settings System lists Workflows Spaces Users Job roles Access leve…" at bounding box center [578, 311] width 1157 height 622
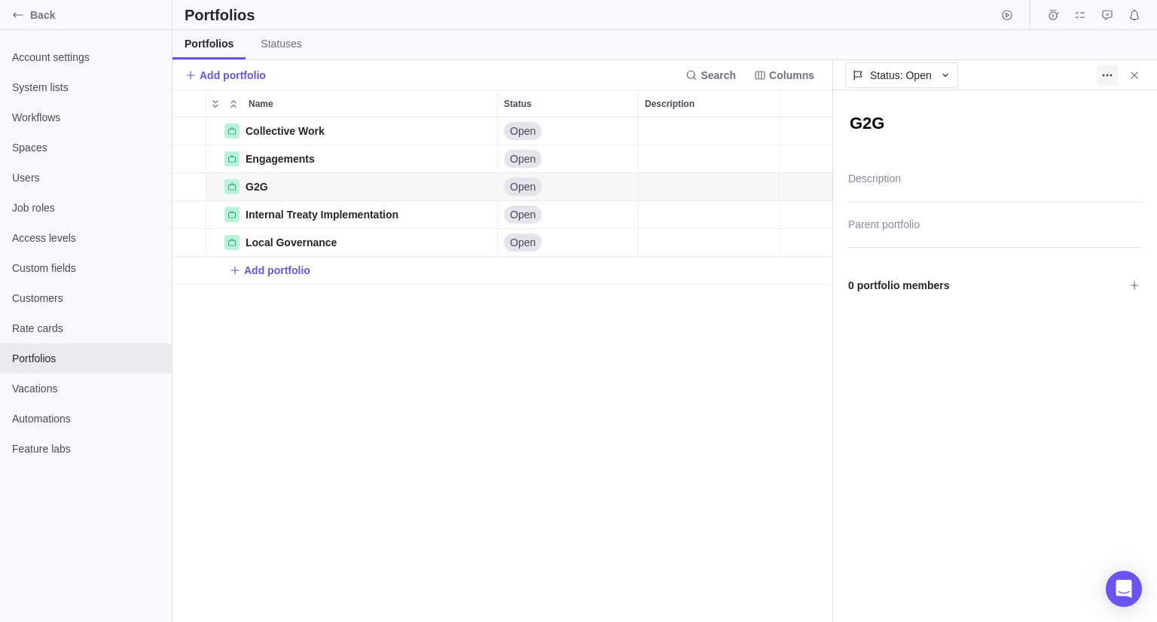
click at [1104, 78] on icon "More actions" at bounding box center [1107, 75] width 12 height 12
click at [1138, 81] on span "Close" at bounding box center [1134, 75] width 21 height 21
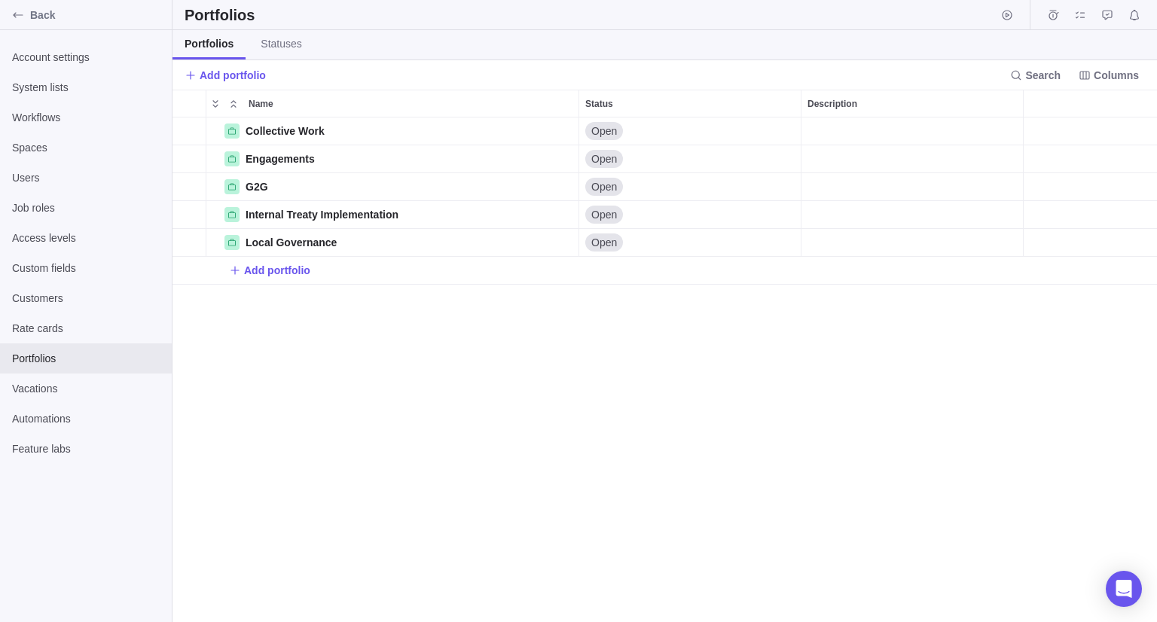
click at [545, 401] on div "Collective Work Details Open Engagements Details Open G2G Details Open Internal…" at bounding box center [665, 370] width 985 height 505
click at [236, 136] on div "Name" at bounding box center [231, 131] width 15 height 15
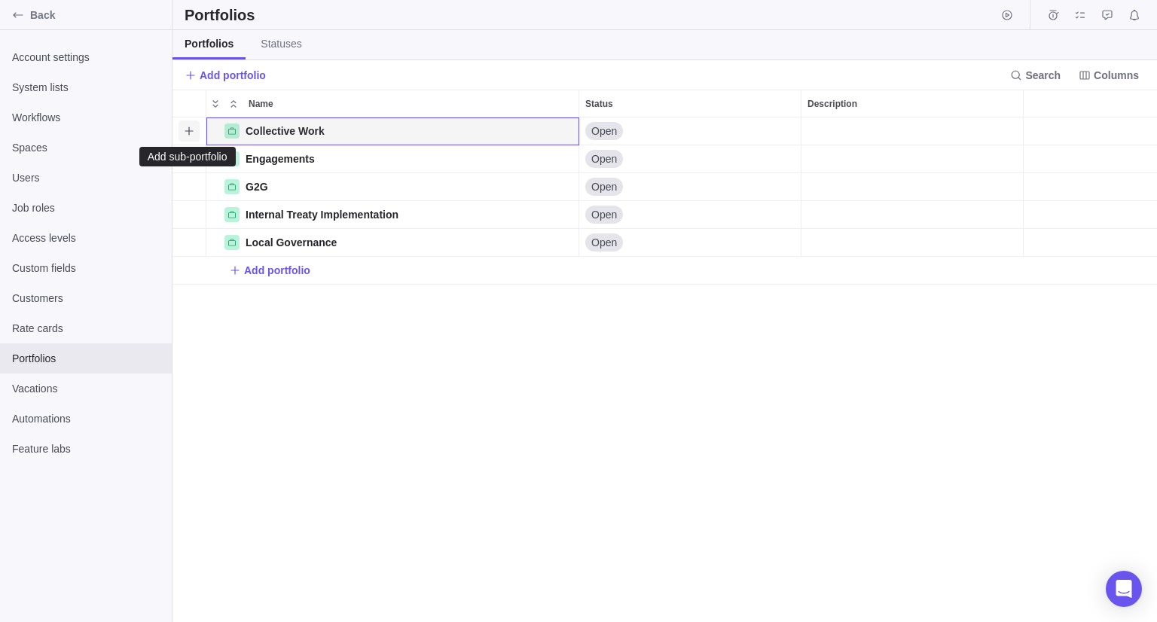
click at [190, 134] on icon "Add sub-portfolio" at bounding box center [189, 131] width 12 height 12
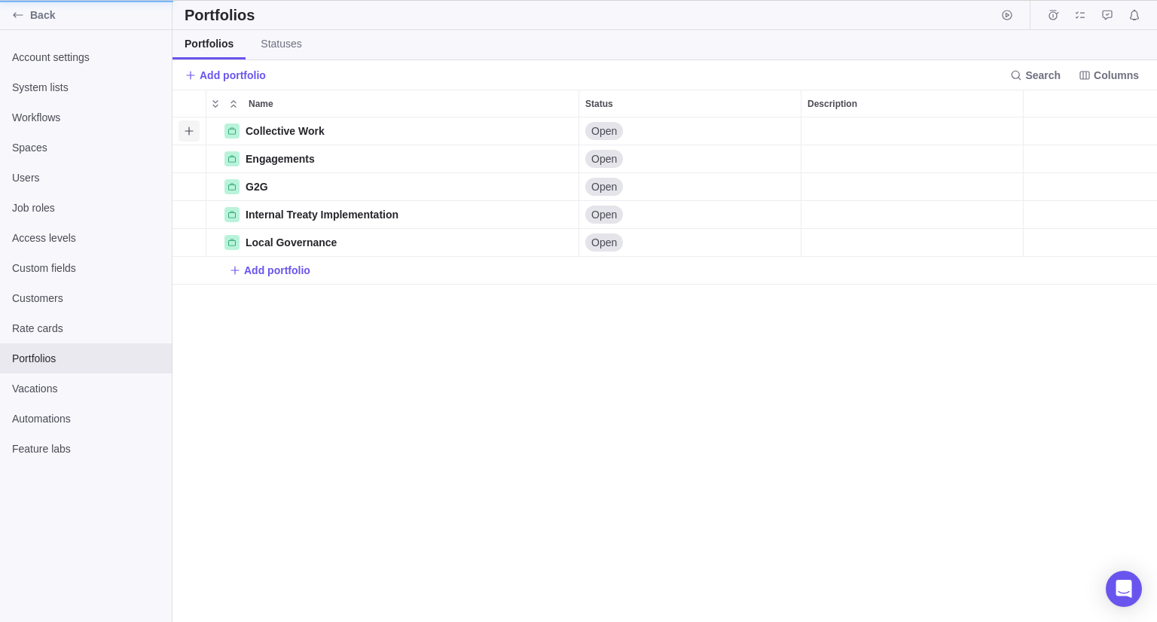
scroll to position [12, 11]
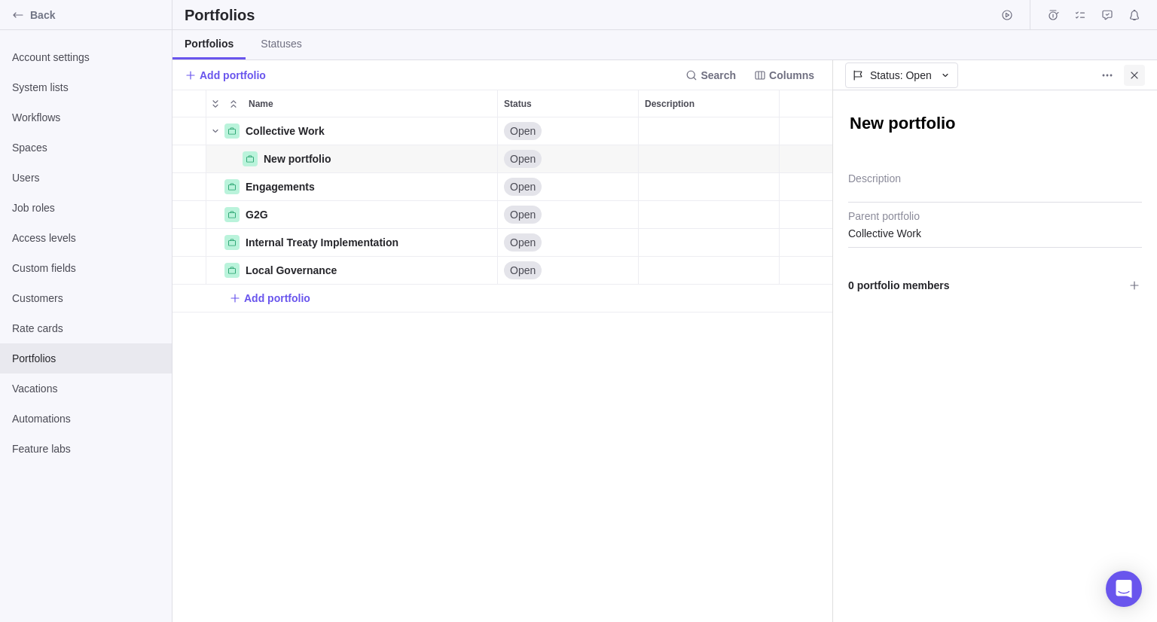
type textarea "x"
click at [1130, 75] on icon "Close" at bounding box center [1135, 75] width 12 height 12
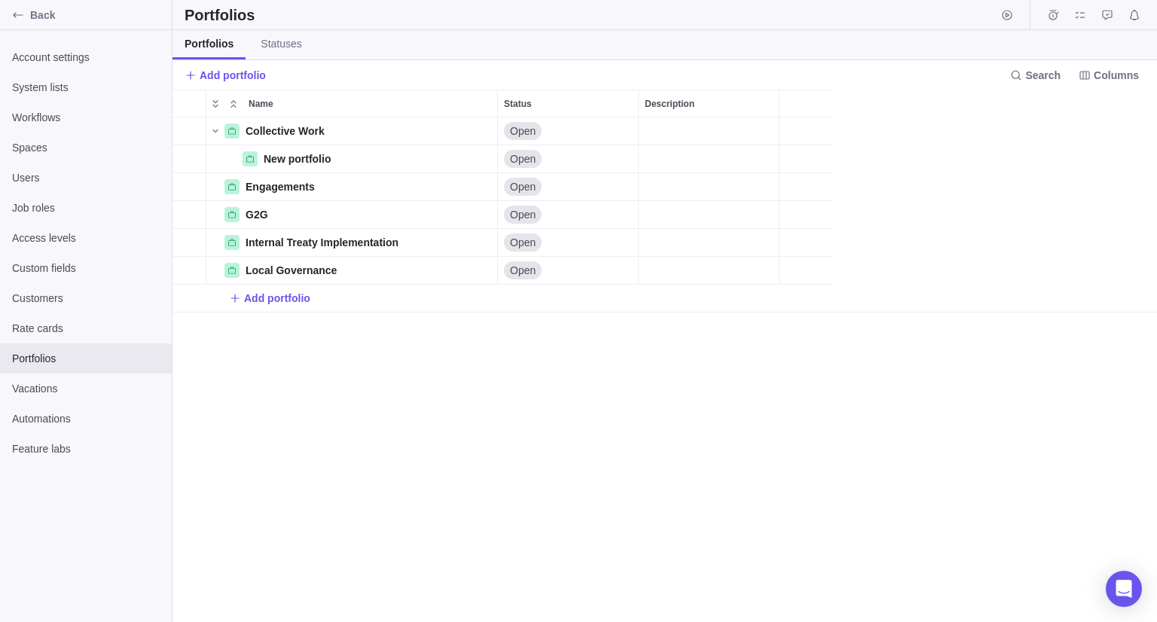
scroll to position [493, 973]
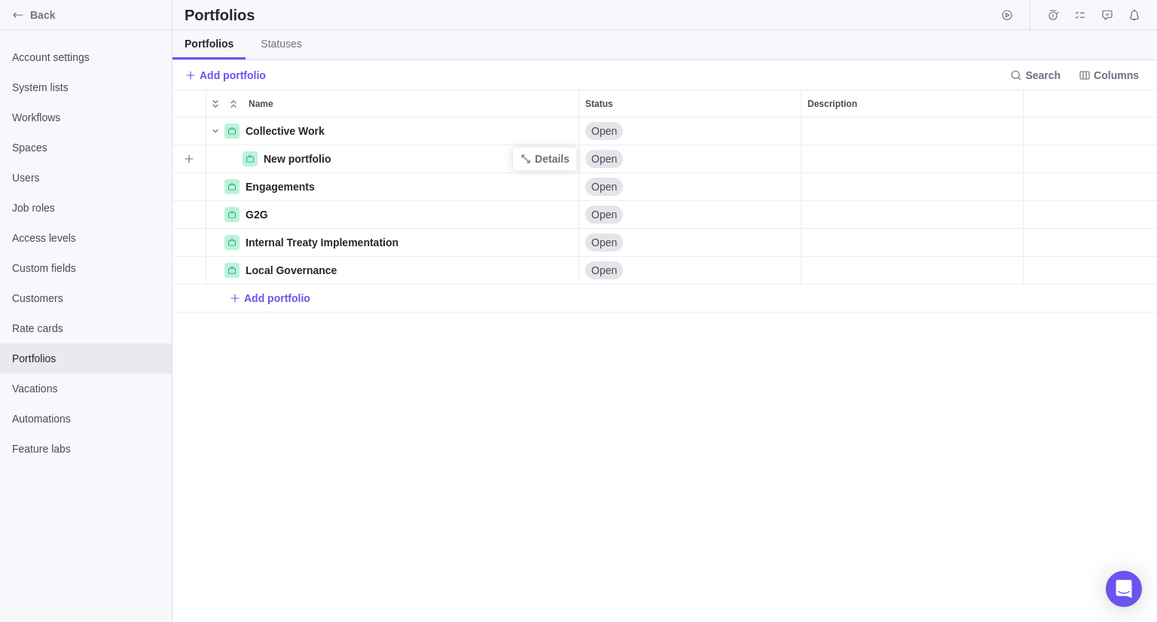
click at [441, 162] on div "New portfolio" at bounding box center [393, 159] width 374 height 29
click at [1054, 73] on span "Search" at bounding box center [1042, 75] width 35 height 15
click at [1128, 76] on span "Columns" at bounding box center [1116, 75] width 45 height 15
click at [271, 46] on span "Statuses" at bounding box center [281, 43] width 41 height 15
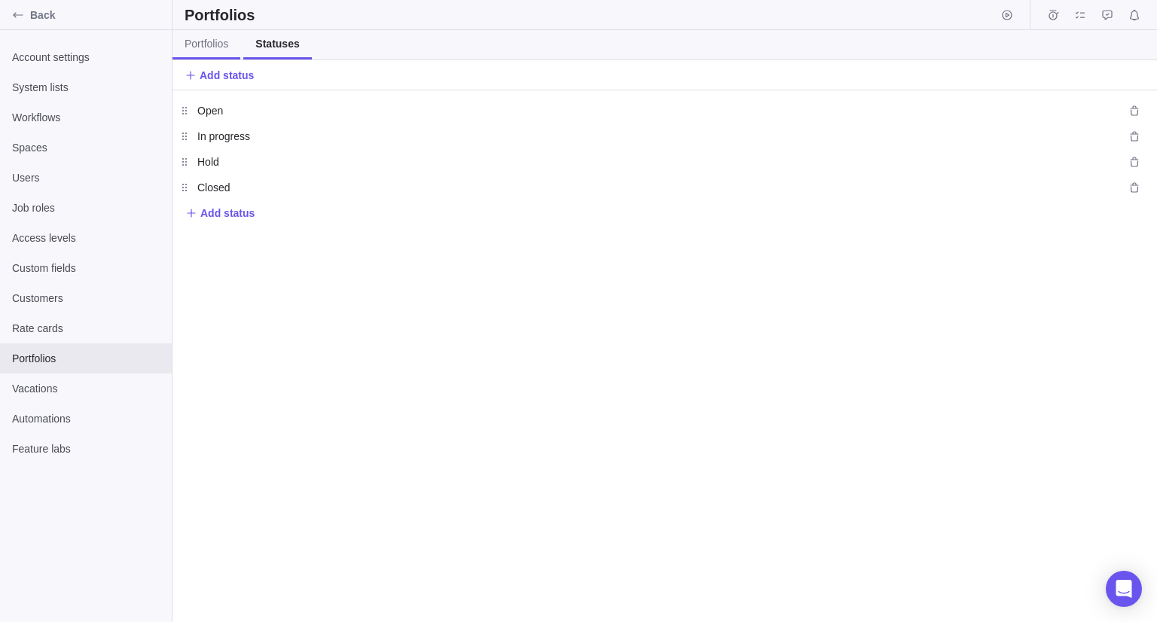
click at [196, 47] on span "Portfolios" at bounding box center [207, 43] width 44 height 15
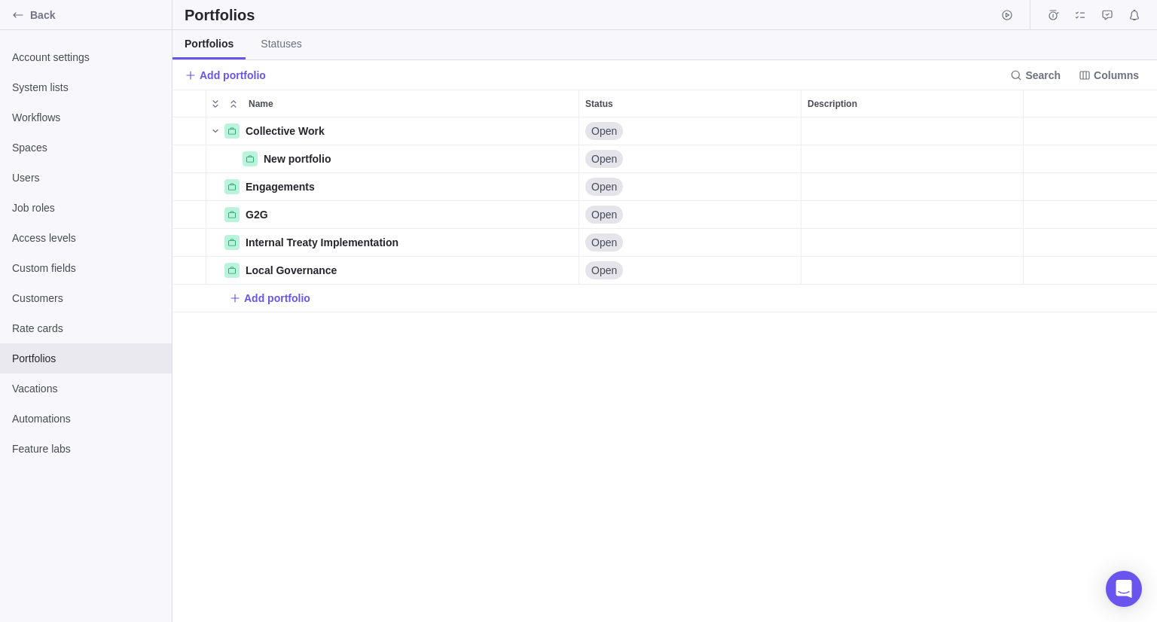
scroll to position [493, 973]
click at [42, 58] on span "Account settings" at bounding box center [86, 57] width 148 height 15
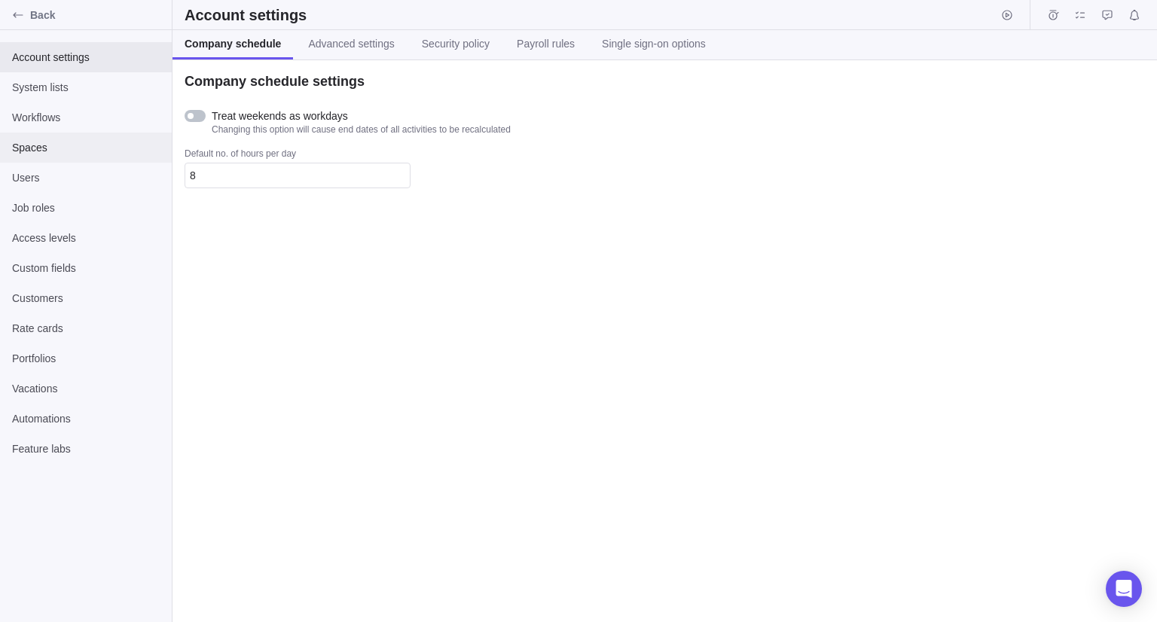
click at [30, 149] on span "Spaces" at bounding box center [86, 147] width 148 height 15
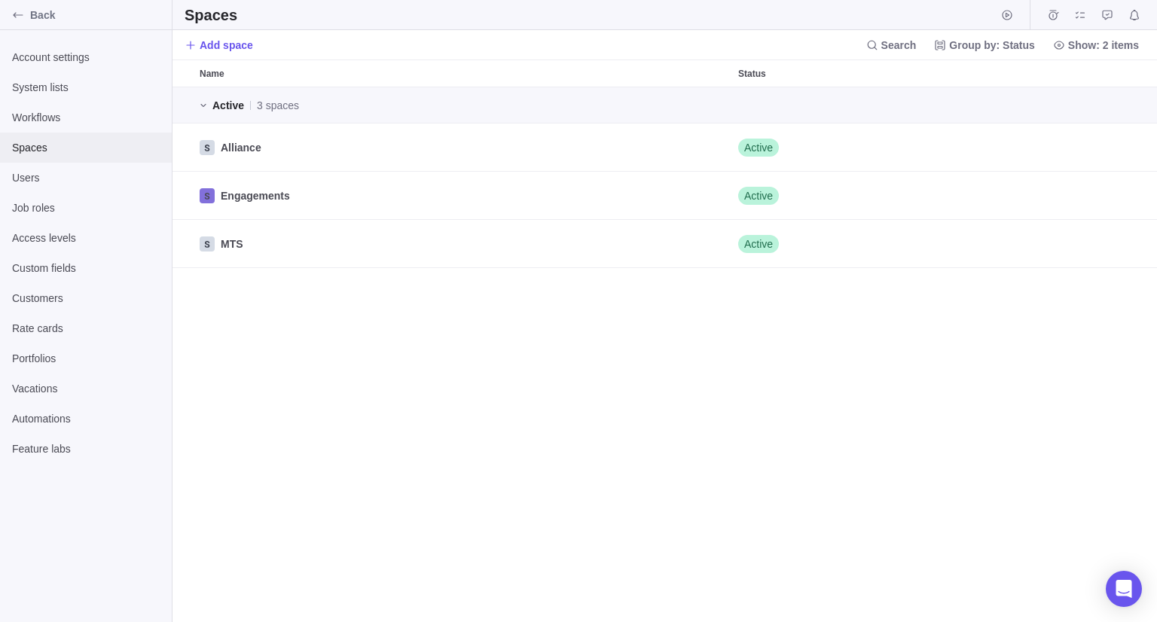
scroll to position [524, 973]
click at [1126, 149] on span "Archive" at bounding box center [1117, 147] width 21 height 21
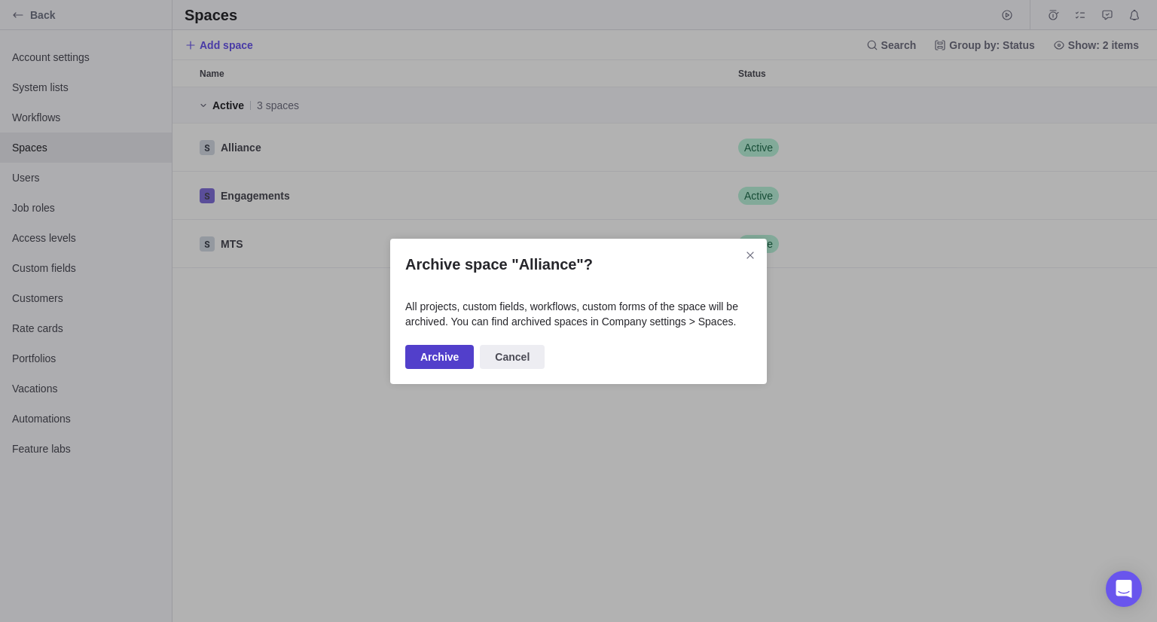
click at [427, 362] on span "Archive" at bounding box center [439, 357] width 38 height 18
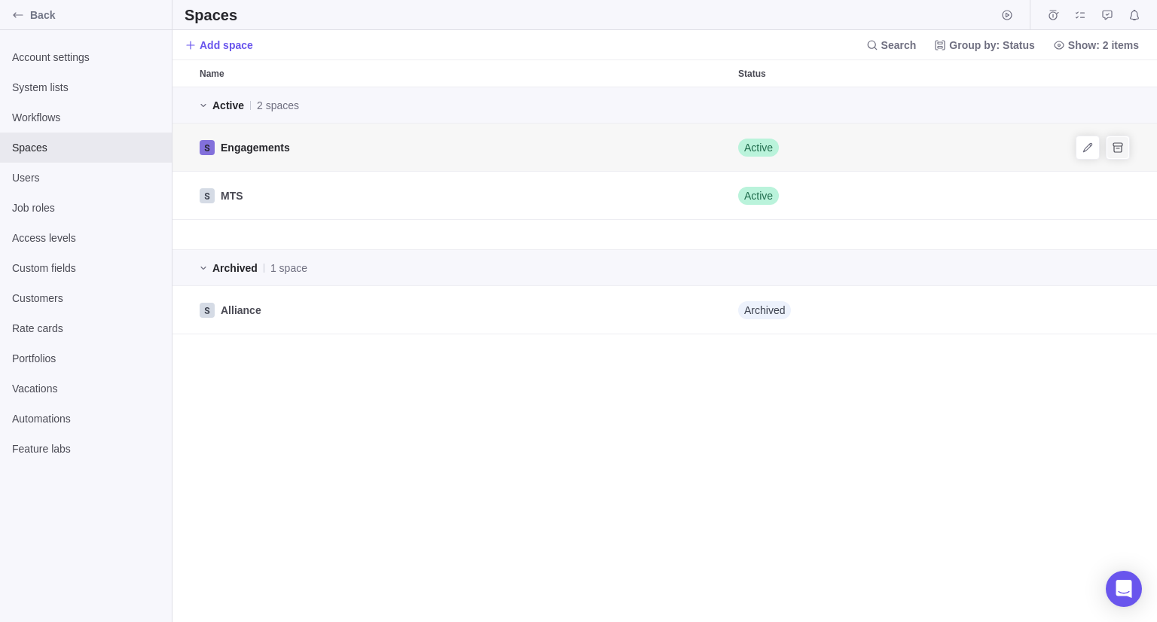
click at [1124, 154] on span "Archive" at bounding box center [1117, 147] width 21 height 21
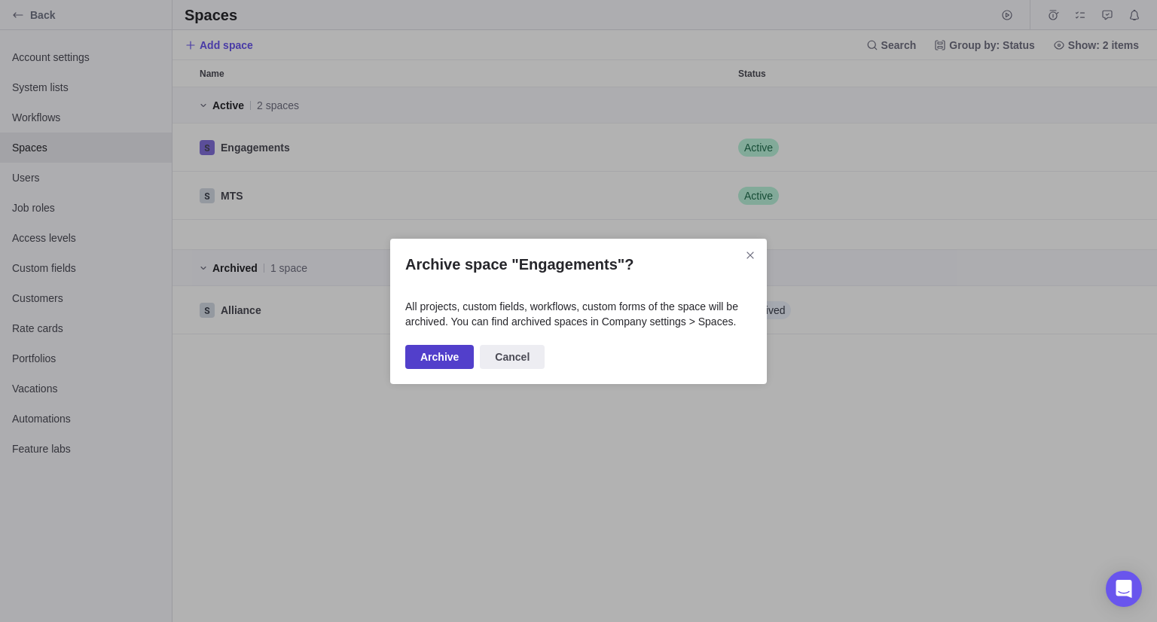
click at [429, 353] on span "Archive" at bounding box center [439, 357] width 38 height 18
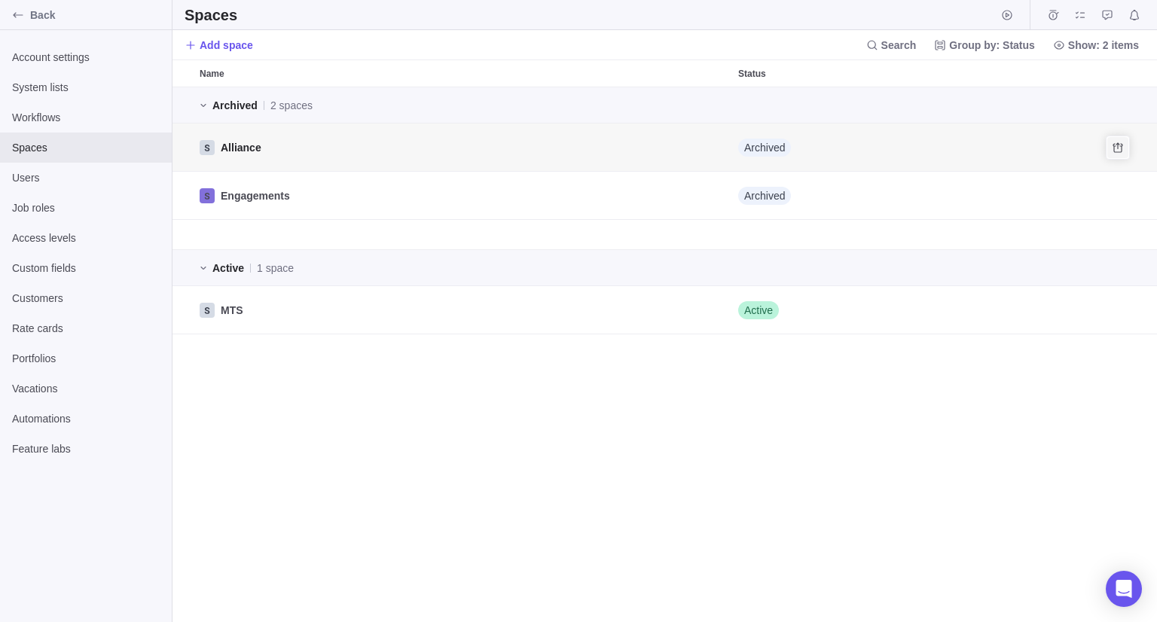
click at [1112, 151] on icon "Unarchive" at bounding box center [1118, 148] width 12 height 12
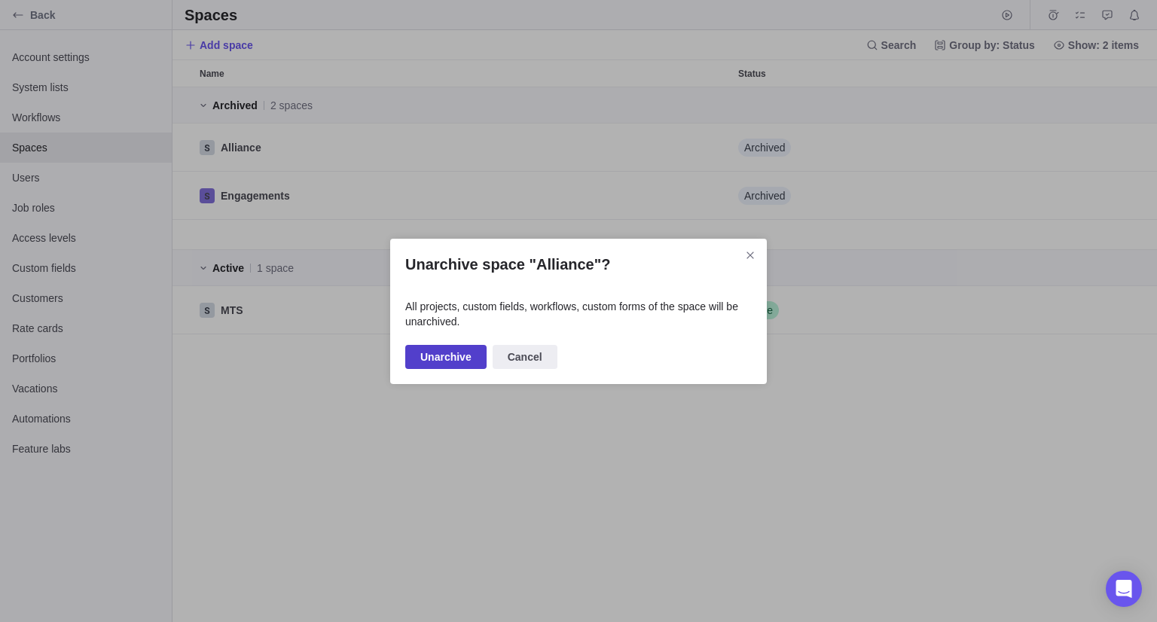
click at [461, 356] on span "Unarchive" at bounding box center [445, 357] width 51 height 18
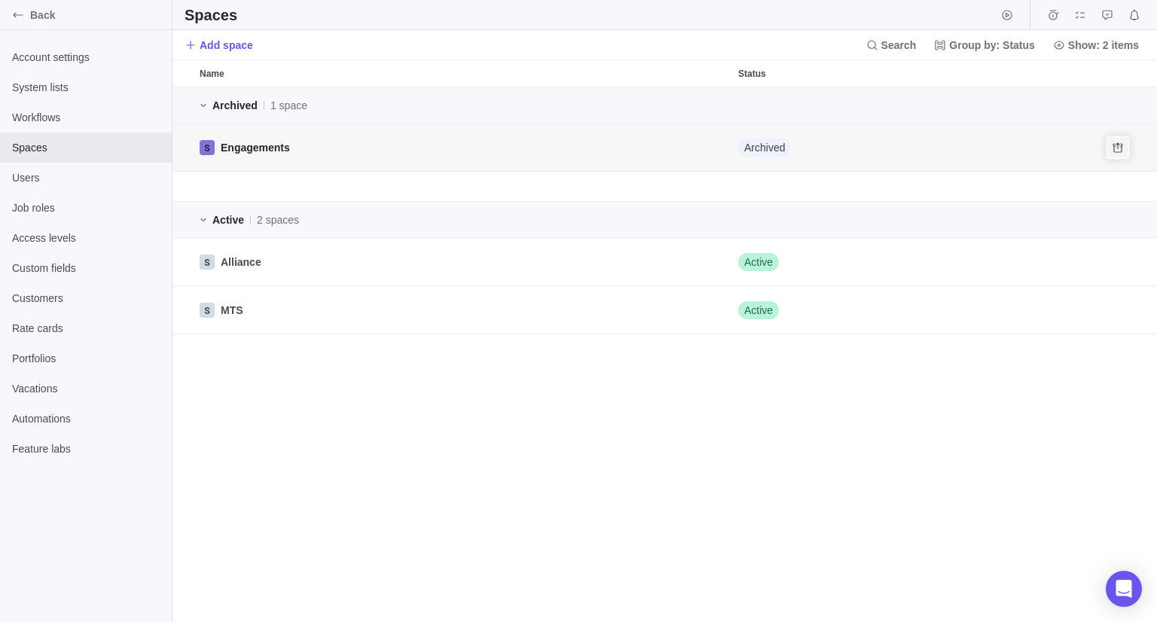
click at [1124, 148] on span "Unarchive" at bounding box center [1117, 147] width 21 height 21
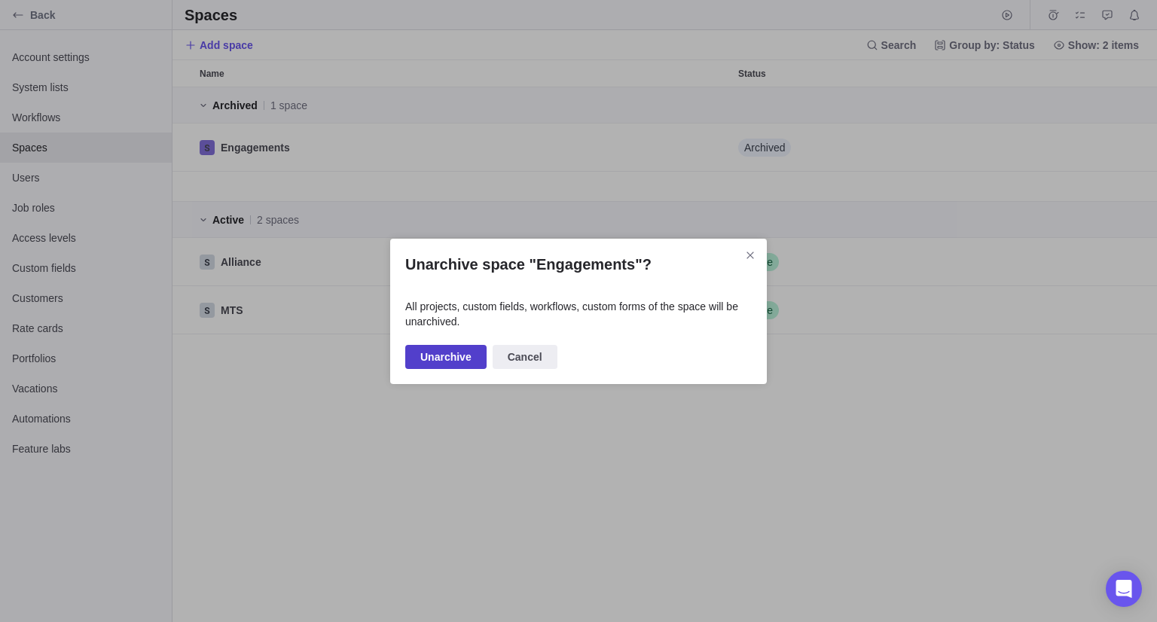
click at [462, 365] on span "Unarchive" at bounding box center [445, 357] width 81 height 24
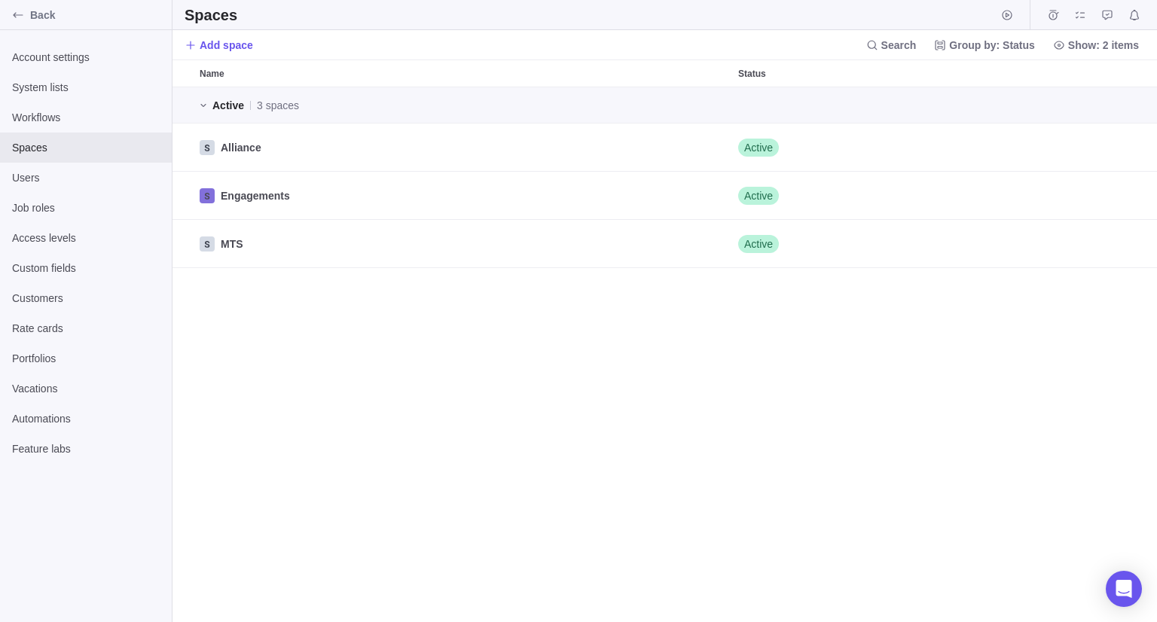
click at [429, 408] on div "Active 3 spaces Alliance Active Engagements Active MTS Active" at bounding box center [665, 354] width 985 height 535
click at [20, 18] on icon "Back" at bounding box center [18, 15] width 12 height 12
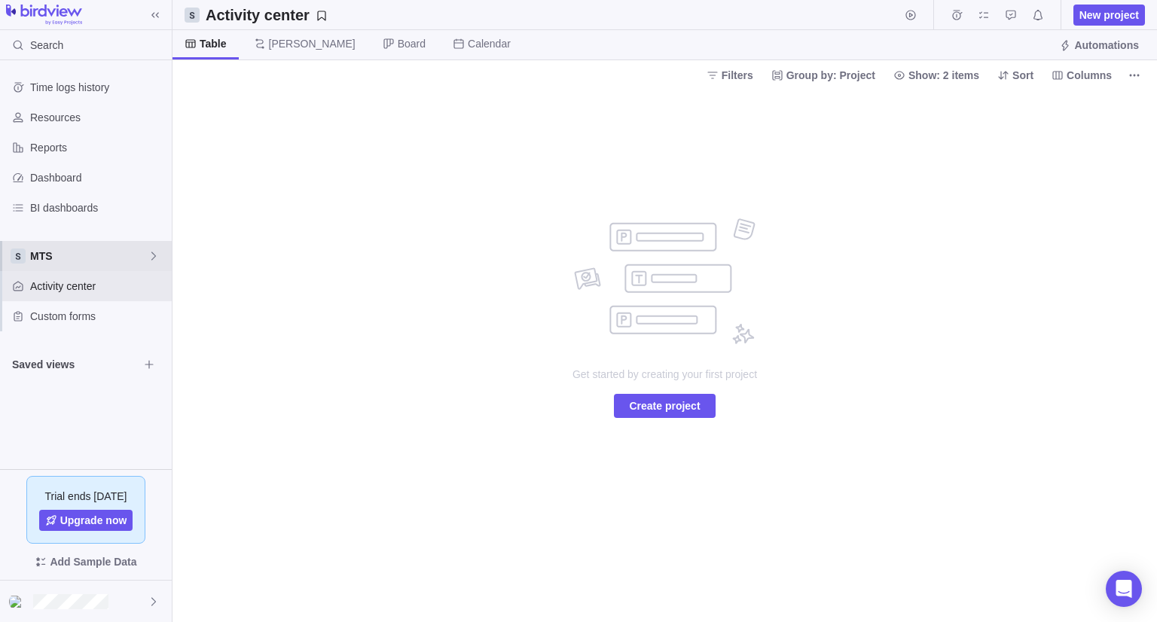
click at [153, 258] on icon at bounding box center [153, 256] width 5 height 8
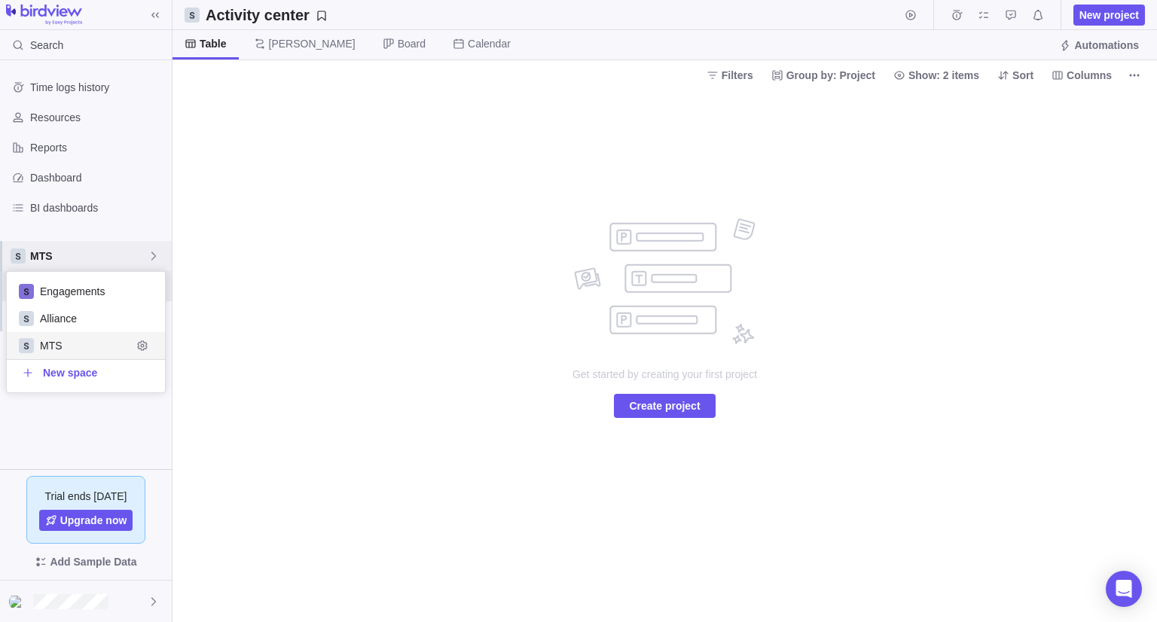
scroll to position [108, 147]
click at [165, 201] on div "Time logs history Resources Reports Dashboard BI dashboards MTS Activity center…" at bounding box center [86, 264] width 172 height 409
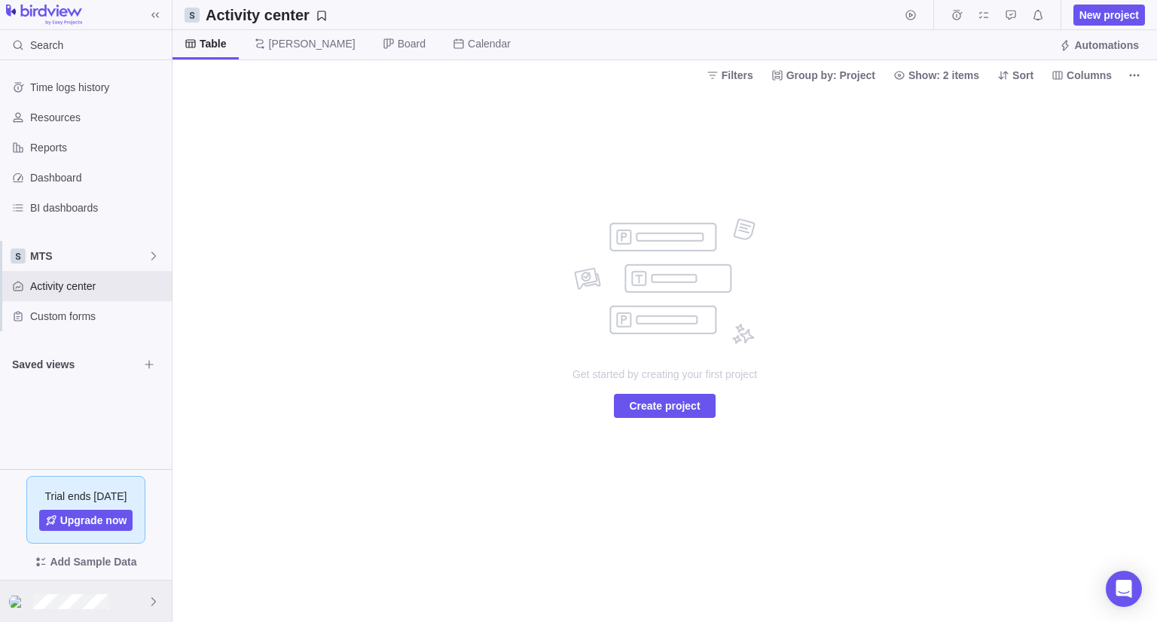
click at [136, 588] on div at bounding box center [86, 601] width 172 height 41
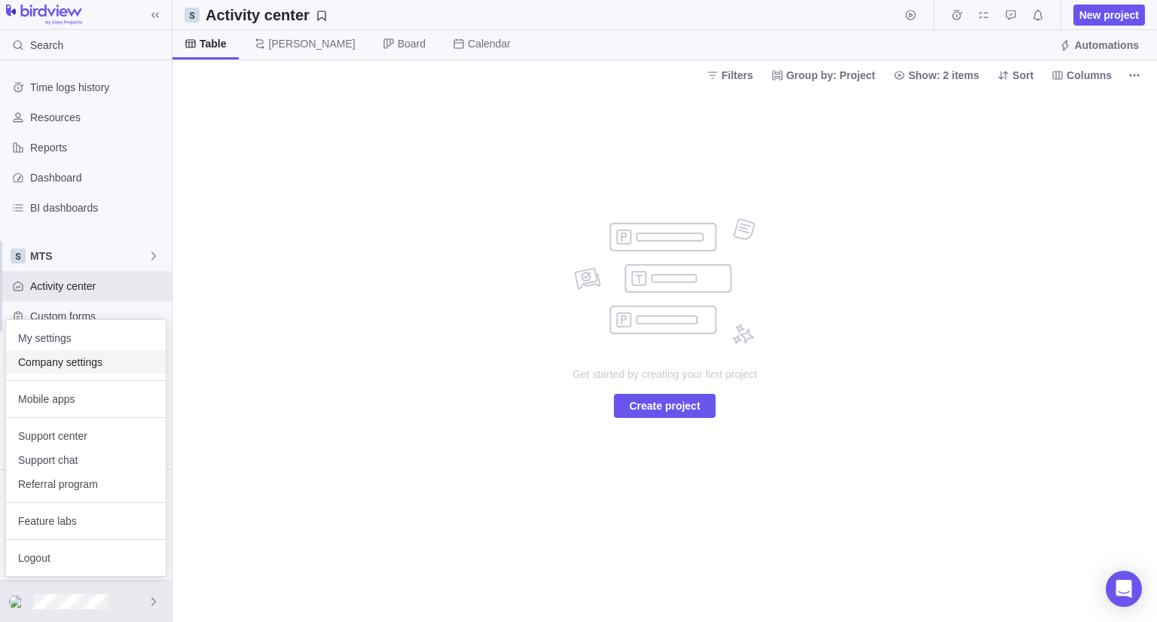
click at [77, 357] on span "Company settings" at bounding box center [86, 362] width 136 height 15
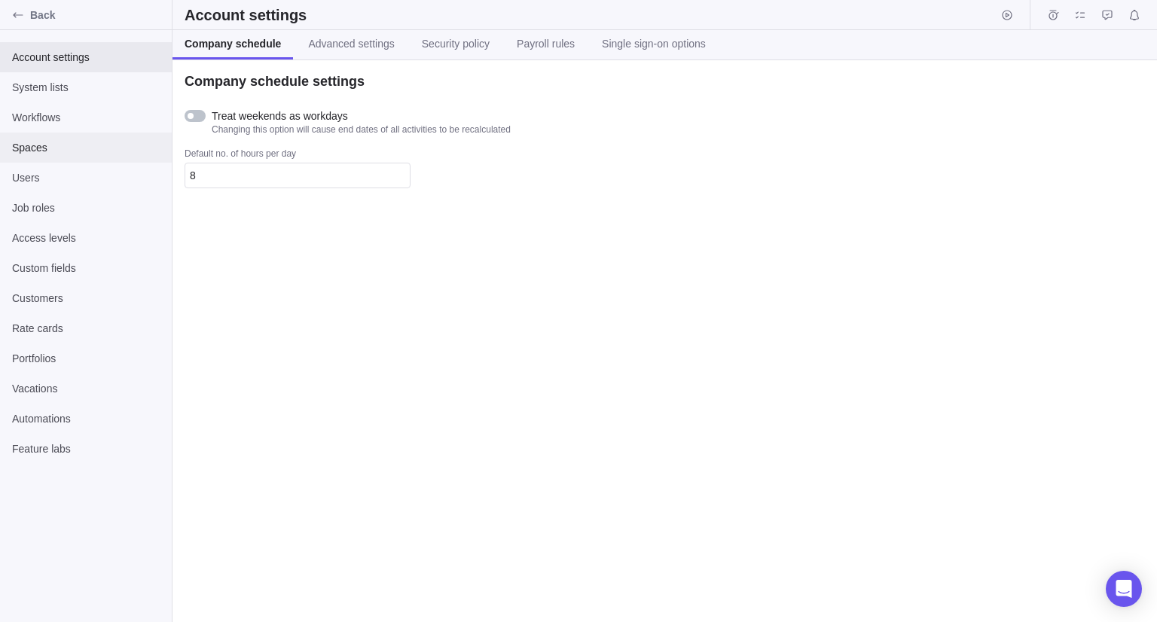
click at [52, 157] on div "Spaces" at bounding box center [86, 148] width 172 height 30
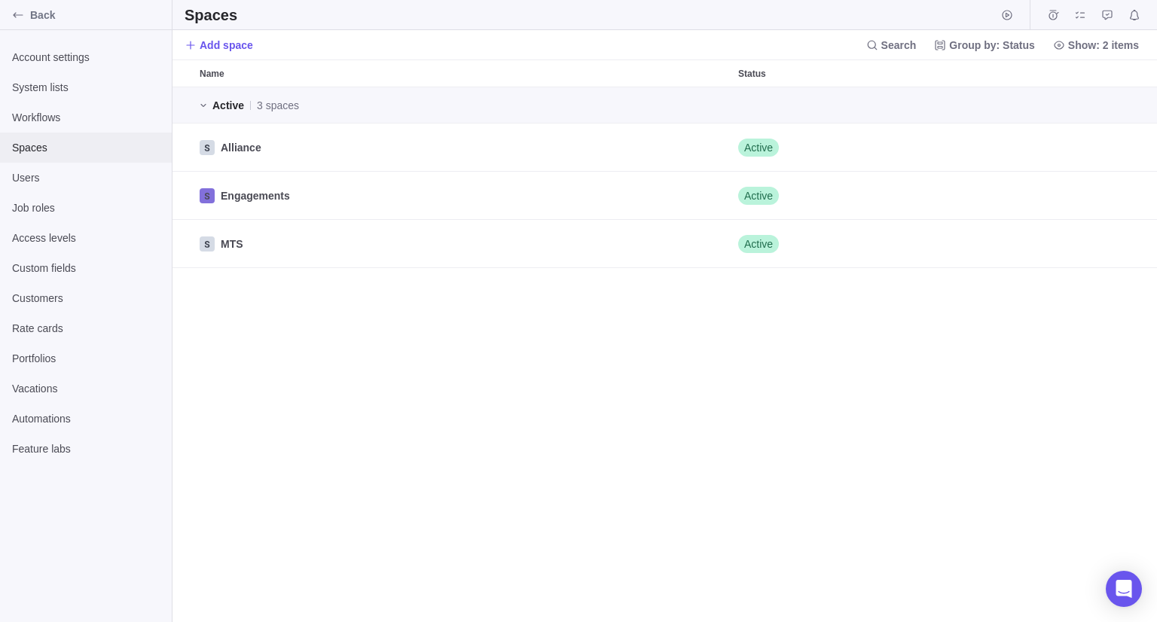
scroll to position [524, 973]
click at [205, 109] on icon "grid" at bounding box center [203, 105] width 12 height 12
click at [81, 238] on span "Access levels" at bounding box center [86, 238] width 148 height 15
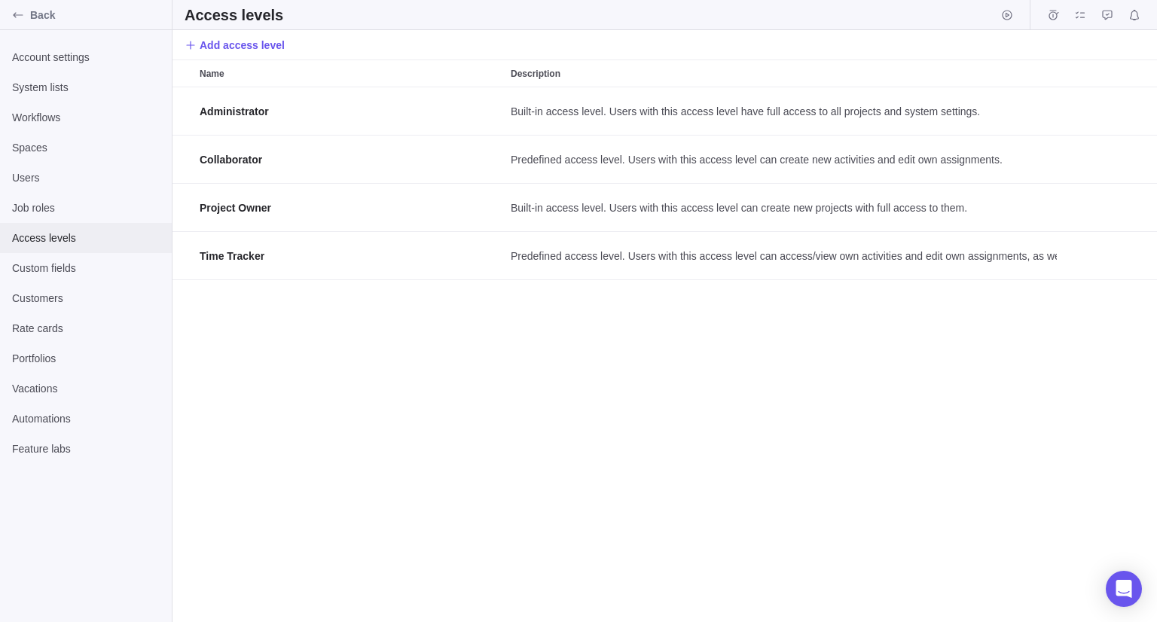
scroll to position [524, 973]
click at [34, 417] on span "Automations" at bounding box center [86, 418] width 148 height 15
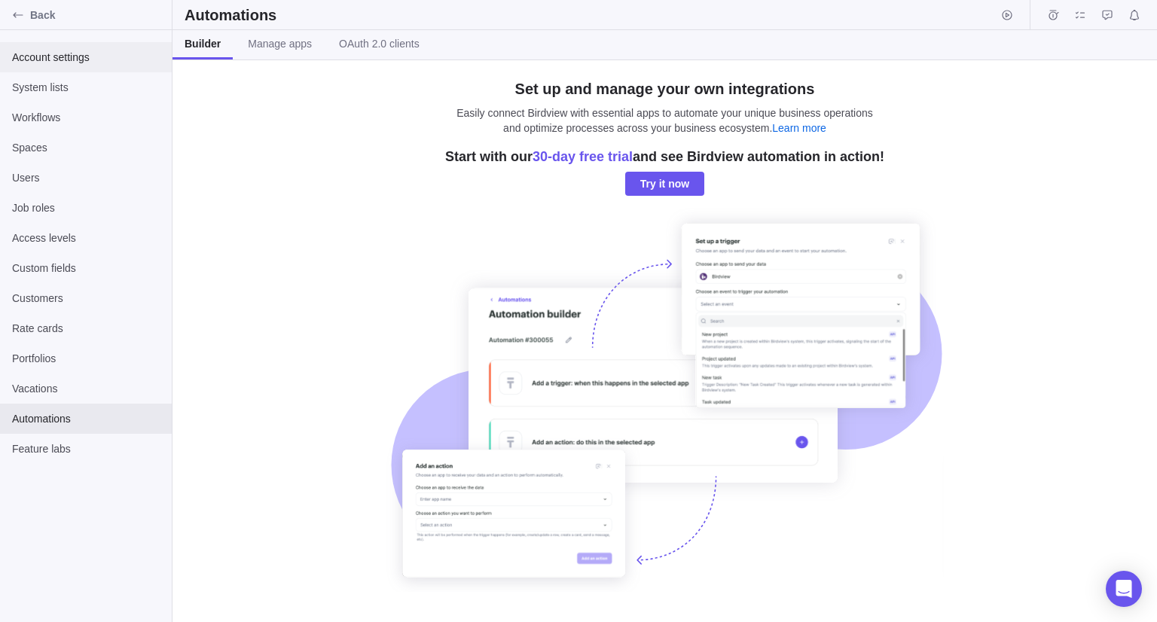
click at [23, 53] on span "Account settings" at bounding box center [86, 57] width 148 height 15
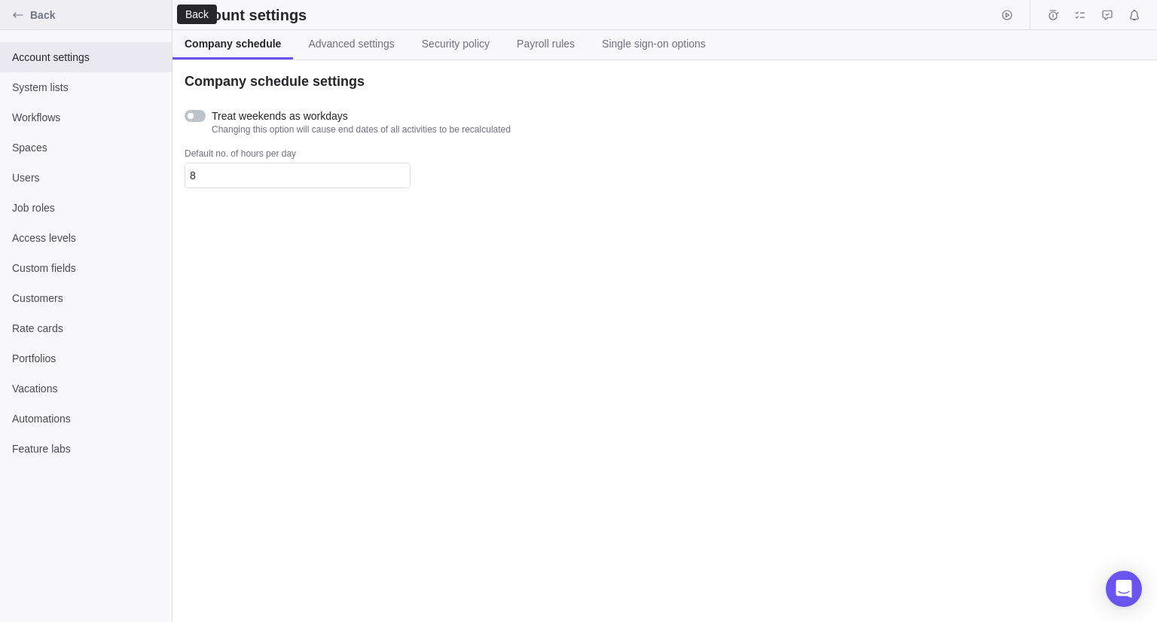
click at [20, 12] on icon "Back" at bounding box center [18, 15] width 12 height 12
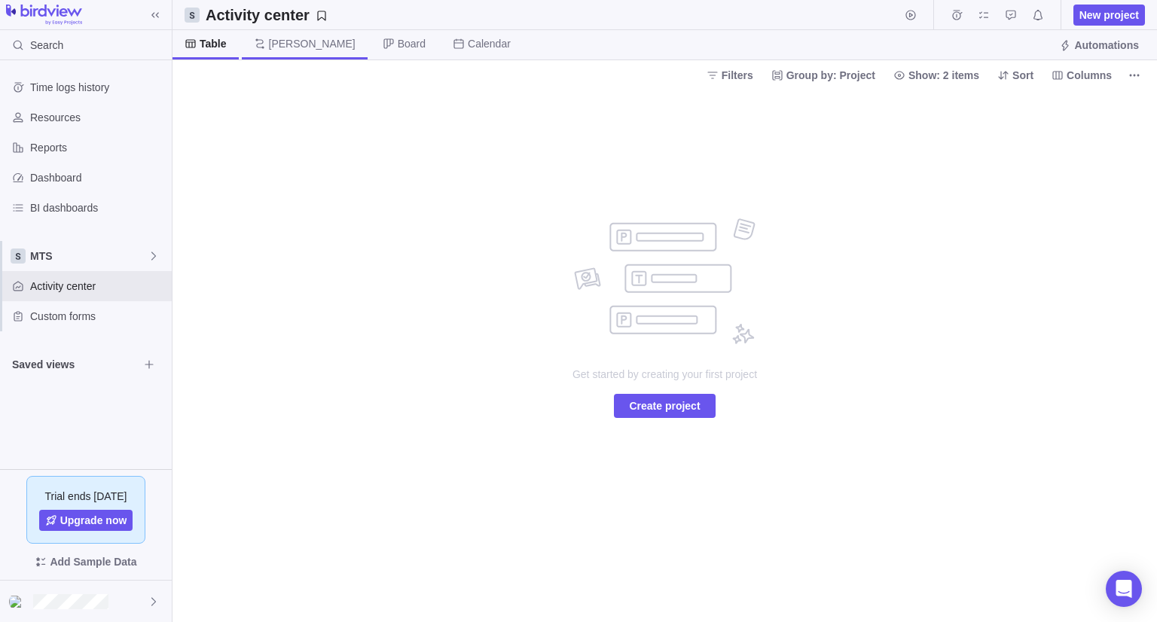
click at [283, 49] on span "[PERSON_NAME]" at bounding box center [312, 43] width 87 height 15
click at [371, 53] on span "Board" at bounding box center [404, 44] width 67 height 29
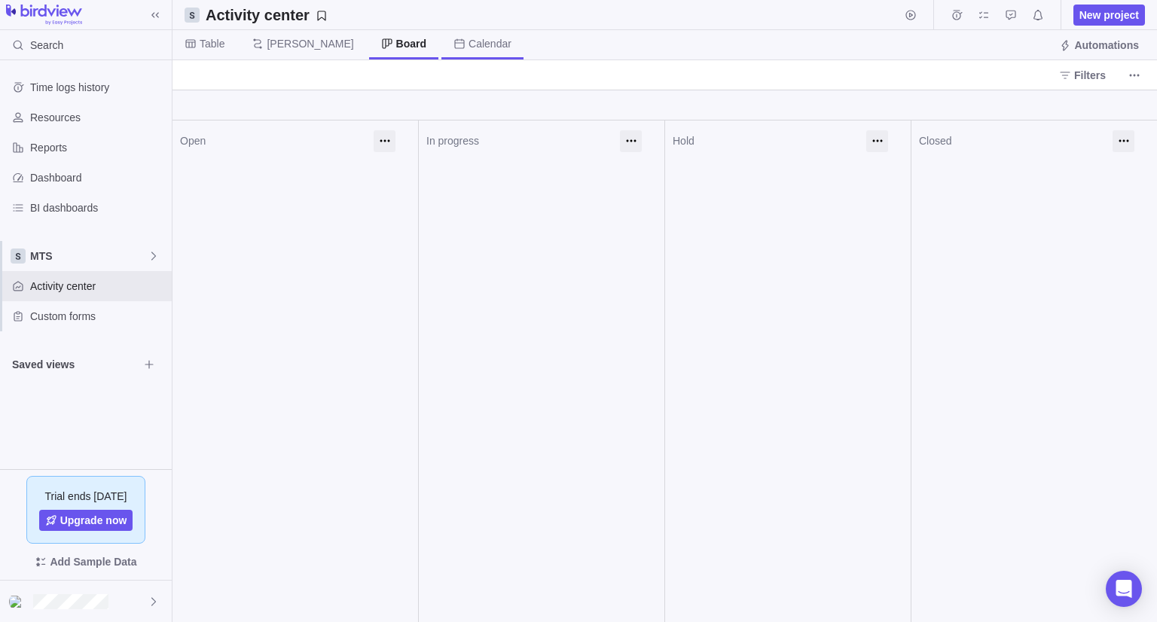
click at [441, 51] on span "Calendar" at bounding box center [482, 44] width 82 height 29
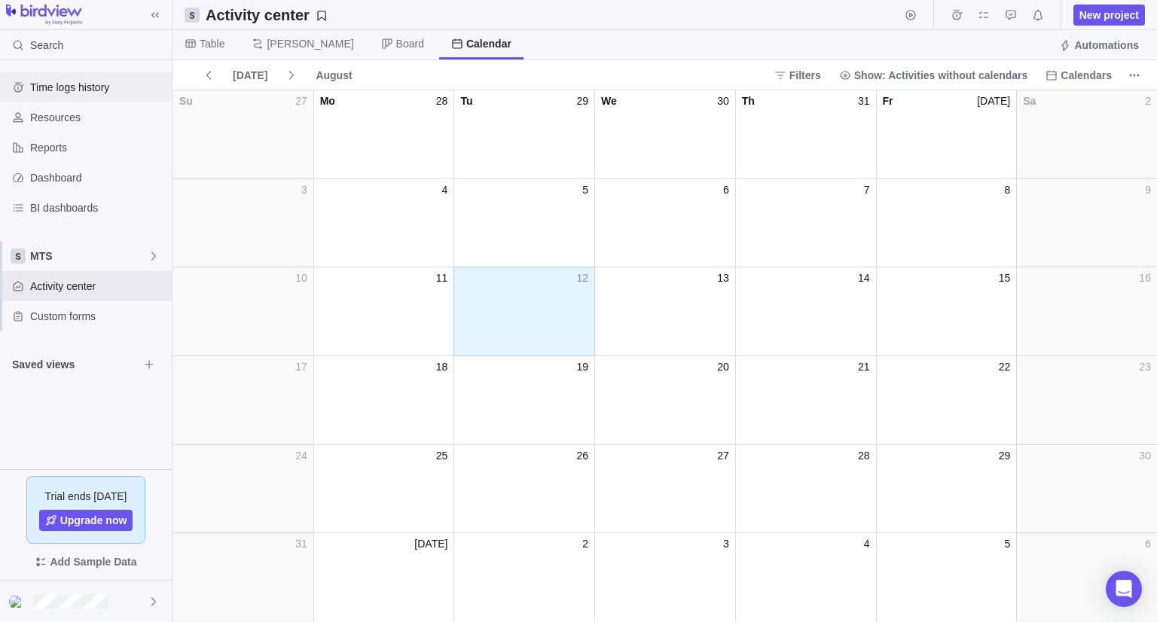
click at [90, 85] on span "Time logs history" at bounding box center [98, 87] width 136 height 15
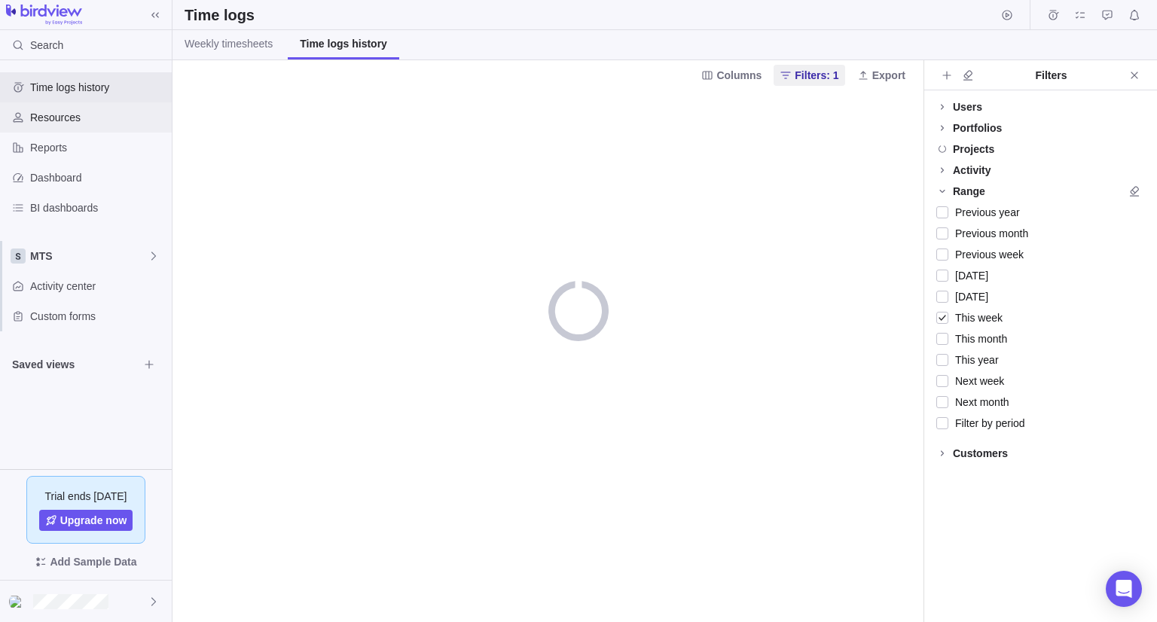
click at [69, 127] on div "Resources" at bounding box center [86, 117] width 172 height 30
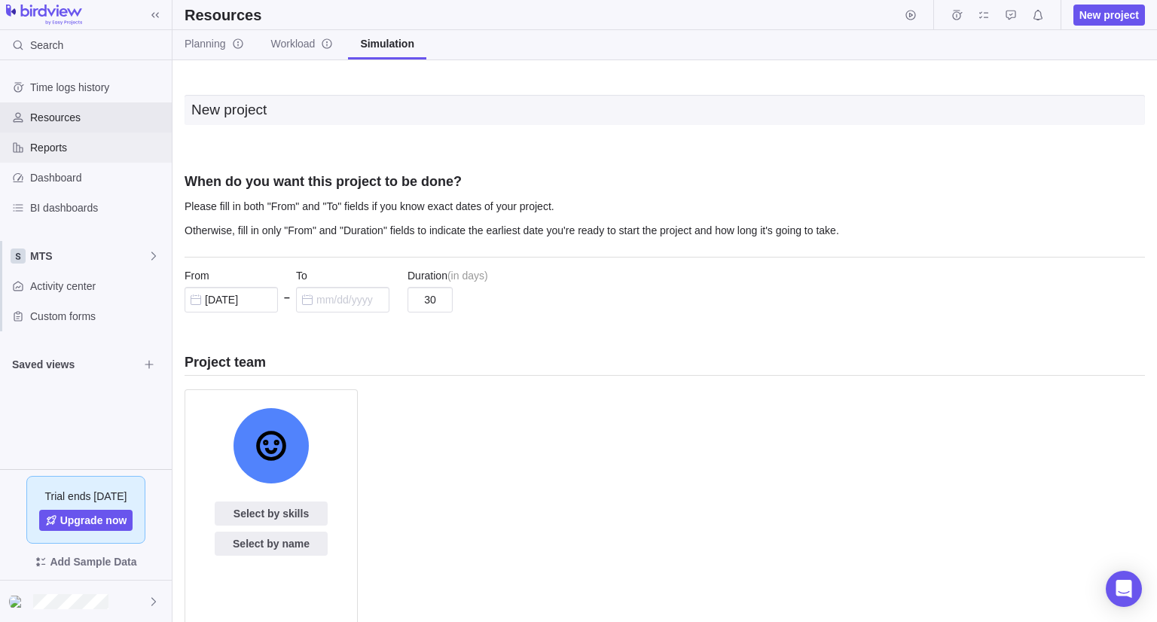
click at [57, 157] on div "Reports" at bounding box center [86, 148] width 172 height 30
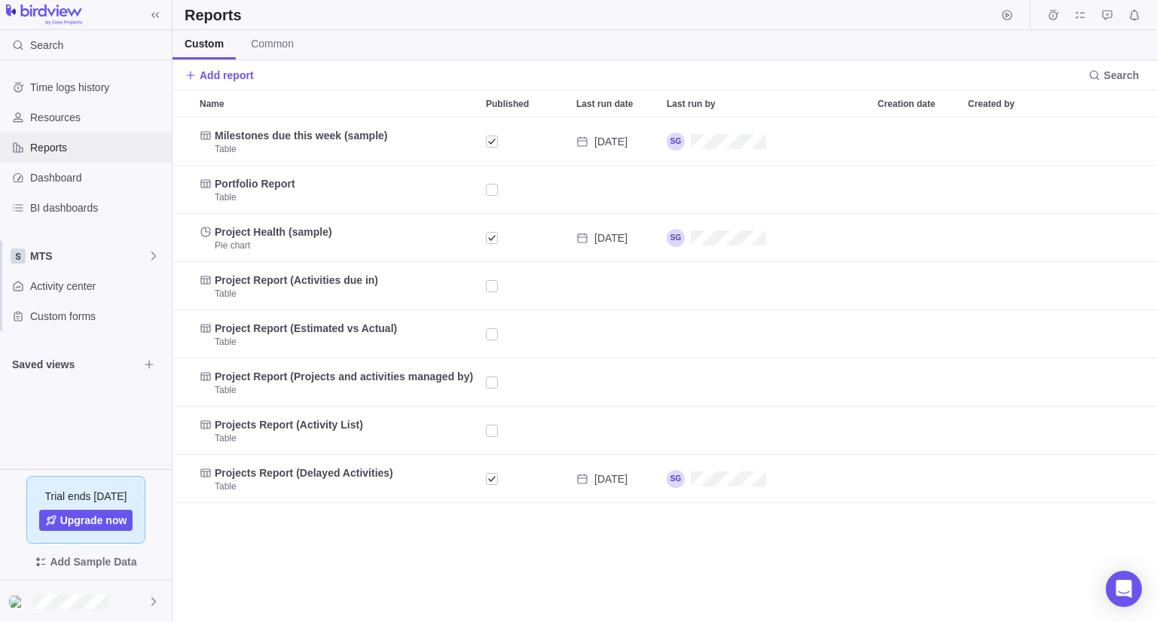
scroll to position [493, 973]
click at [47, 191] on div "Dashboard" at bounding box center [86, 178] width 172 height 30
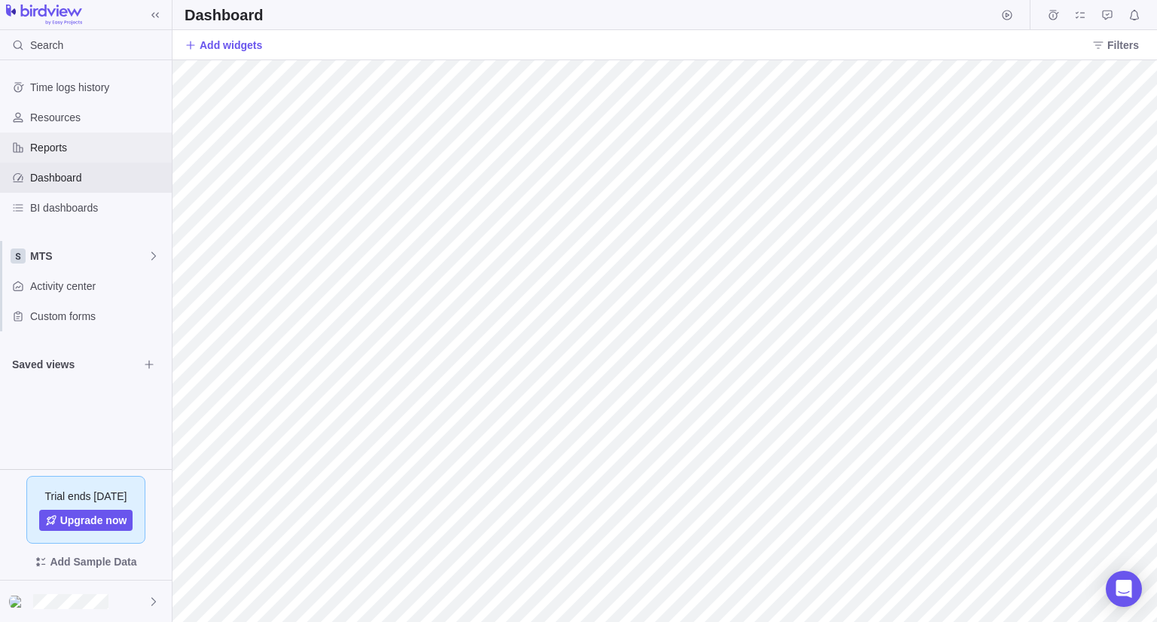
click at [57, 149] on span "Reports" at bounding box center [98, 147] width 136 height 15
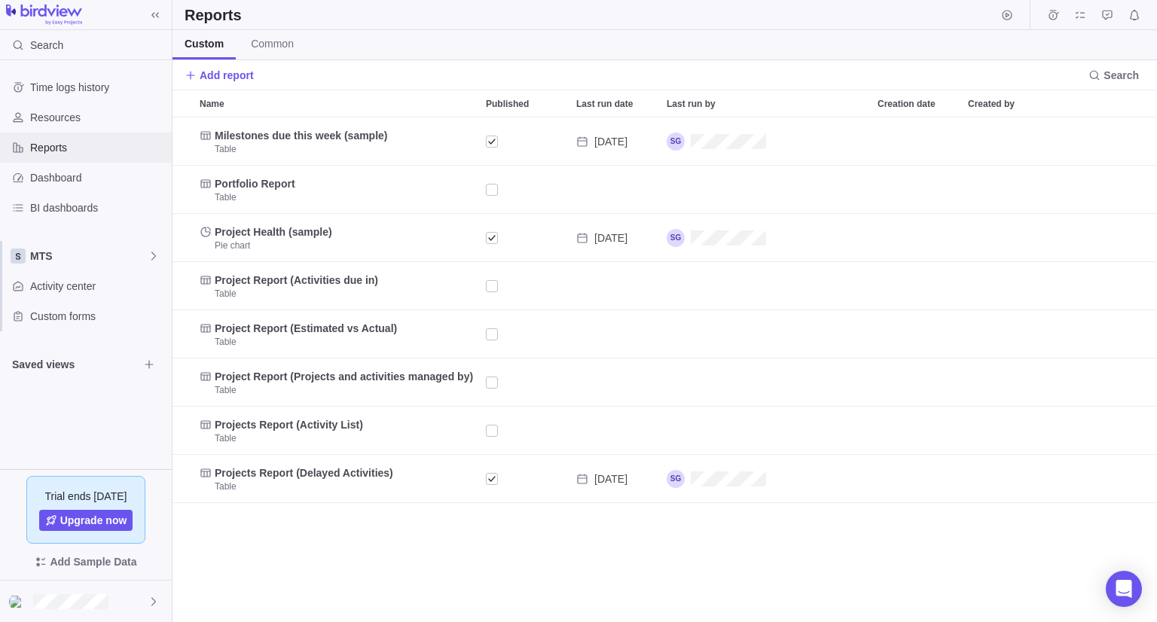
scroll to position [493, 973]
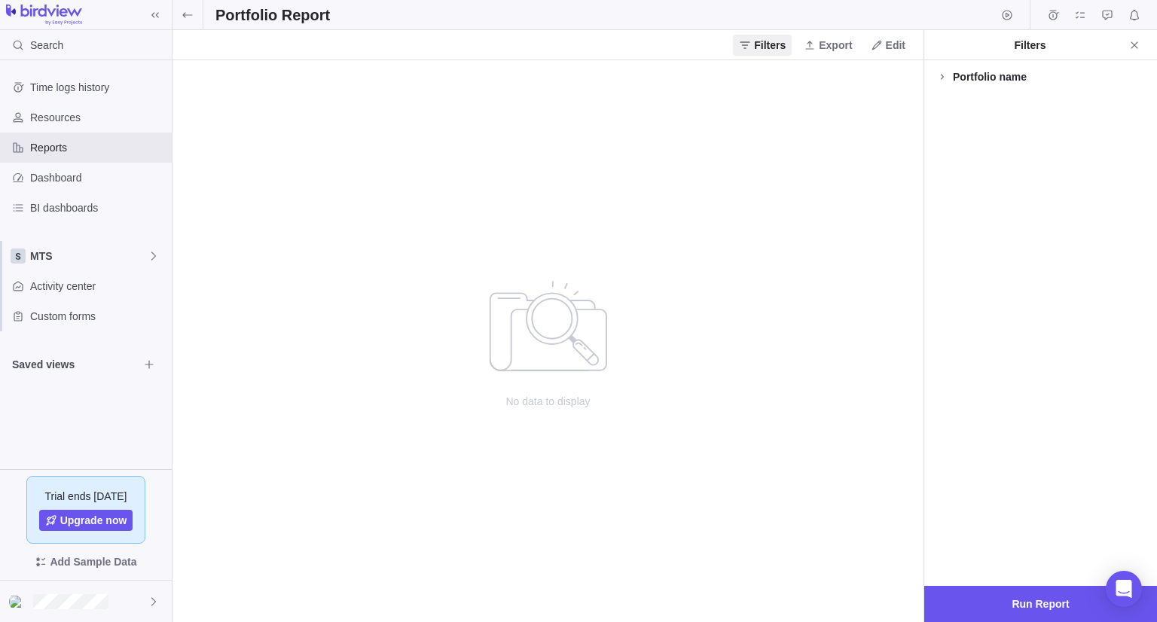
click at [1003, 99] on div "Portfolio name" at bounding box center [1040, 323] width 233 height 526
click at [996, 75] on div "Portfolio name" at bounding box center [990, 76] width 74 height 15
click at [1142, 46] on span "Close" at bounding box center [1134, 45] width 21 height 21
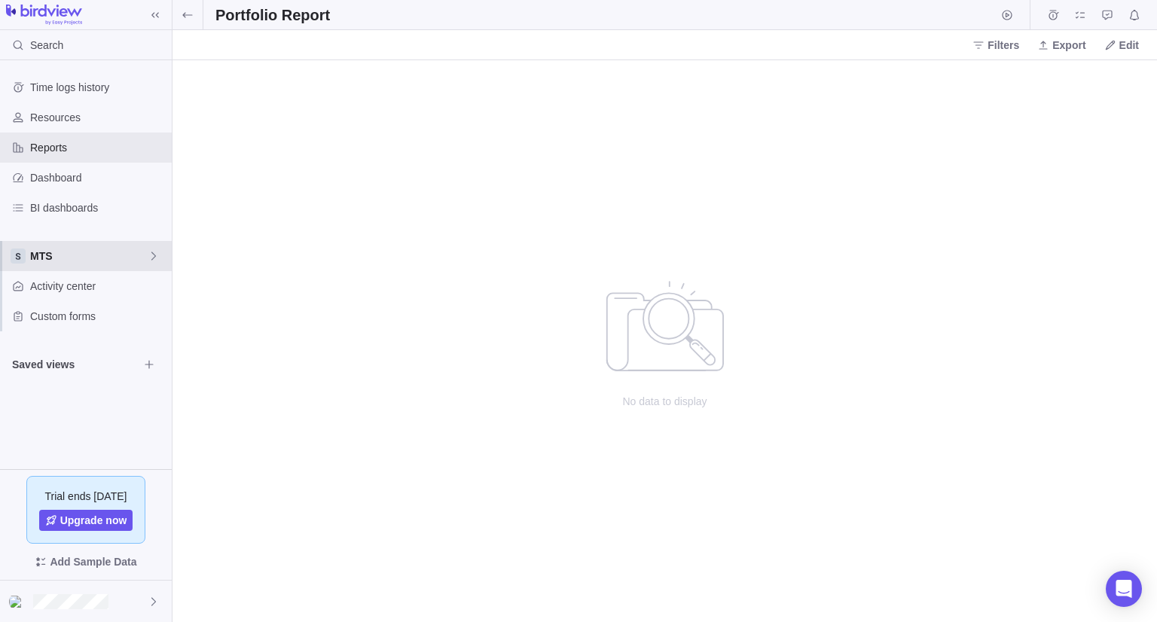
click at [60, 260] on span "MTS" at bounding box center [89, 256] width 118 height 15
click at [148, 350] on icon "Edit space settings" at bounding box center [142, 346] width 12 height 12
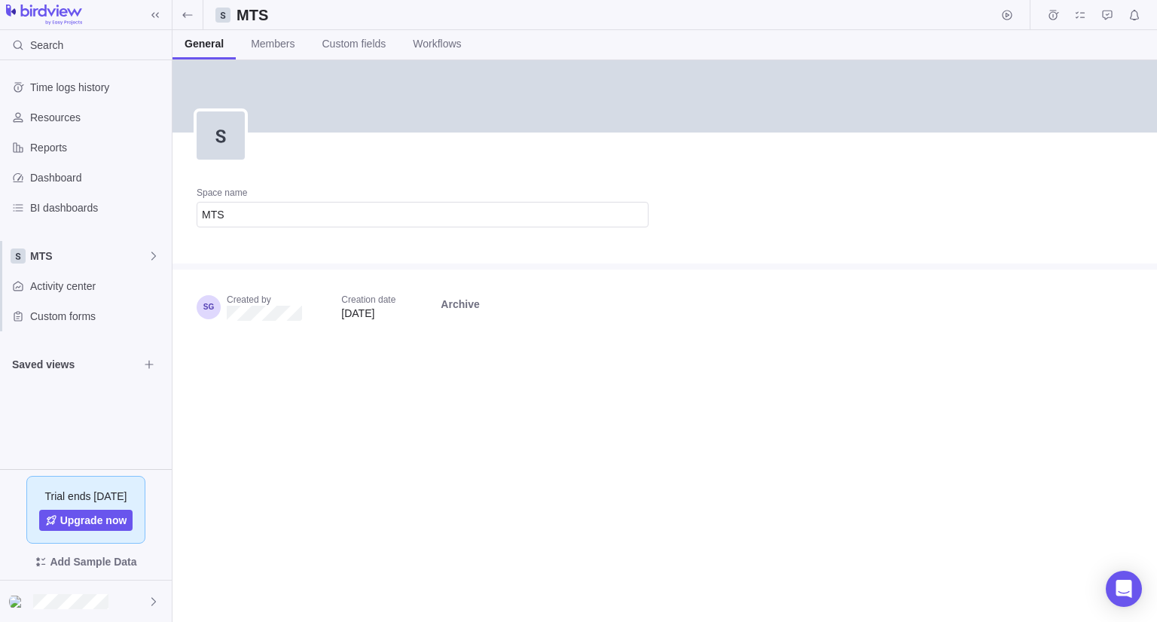
click at [256, 14] on h2 "MTS" at bounding box center [259, 15] width 45 height 21
click at [105, 267] on div "MTS" at bounding box center [86, 256] width 172 height 30
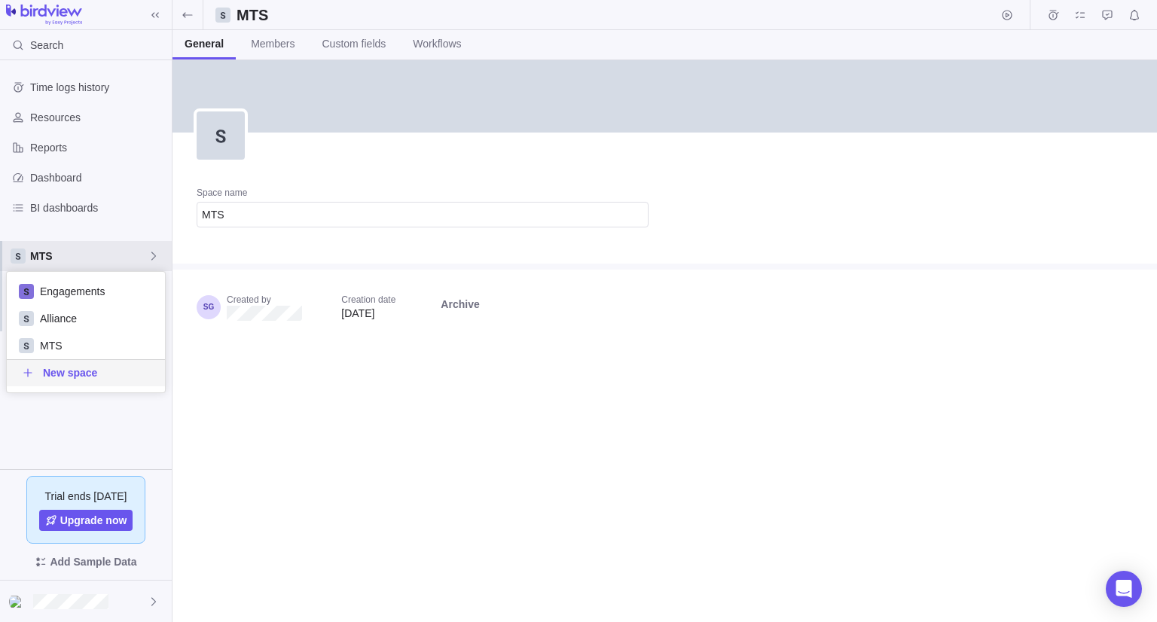
click at [81, 433] on div "Time logs history Resources Reports Dashboard BI dashboards MTS Activity center…" at bounding box center [86, 264] width 172 height 409
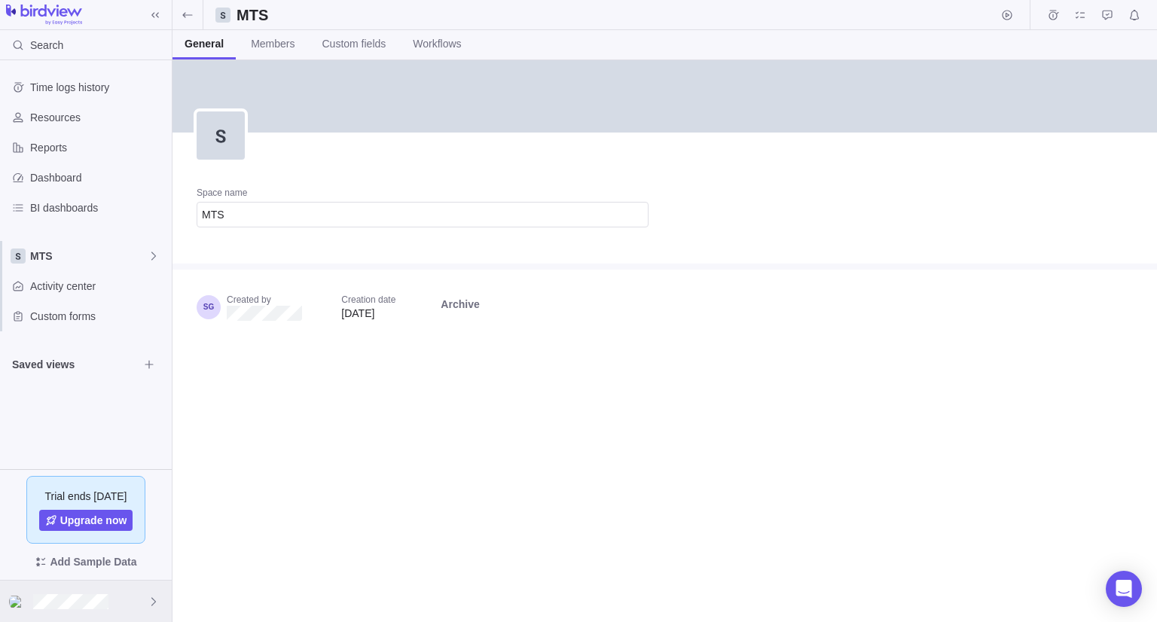
click at [87, 609] on div at bounding box center [86, 601] width 172 height 41
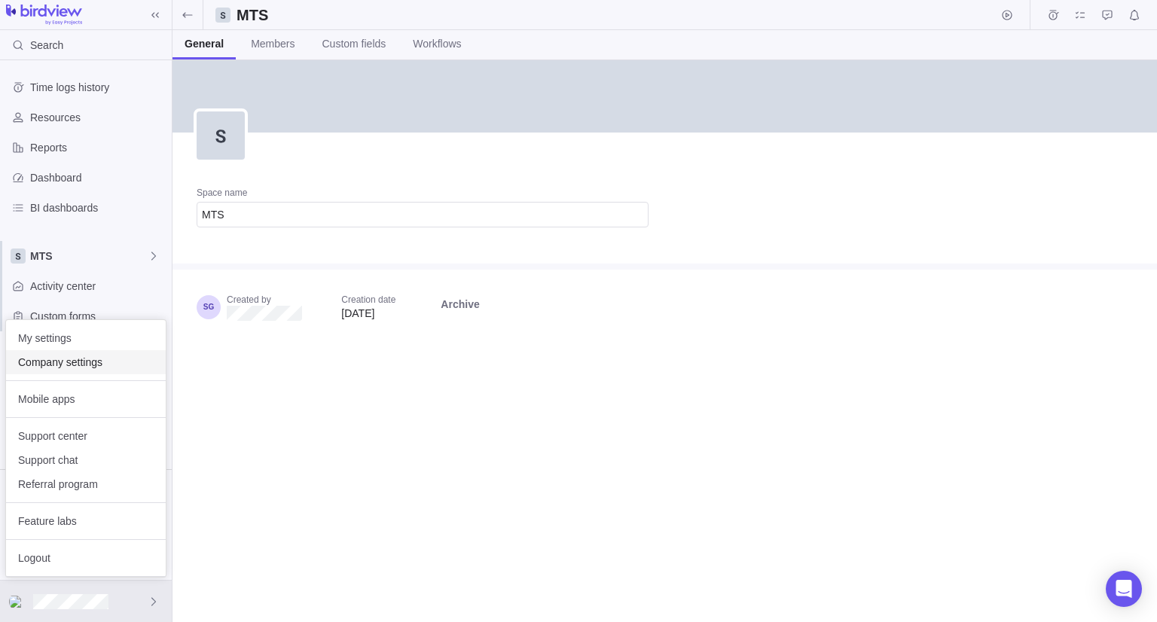
click at [76, 365] on span "Company settings" at bounding box center [86, 362] width 136 height 15
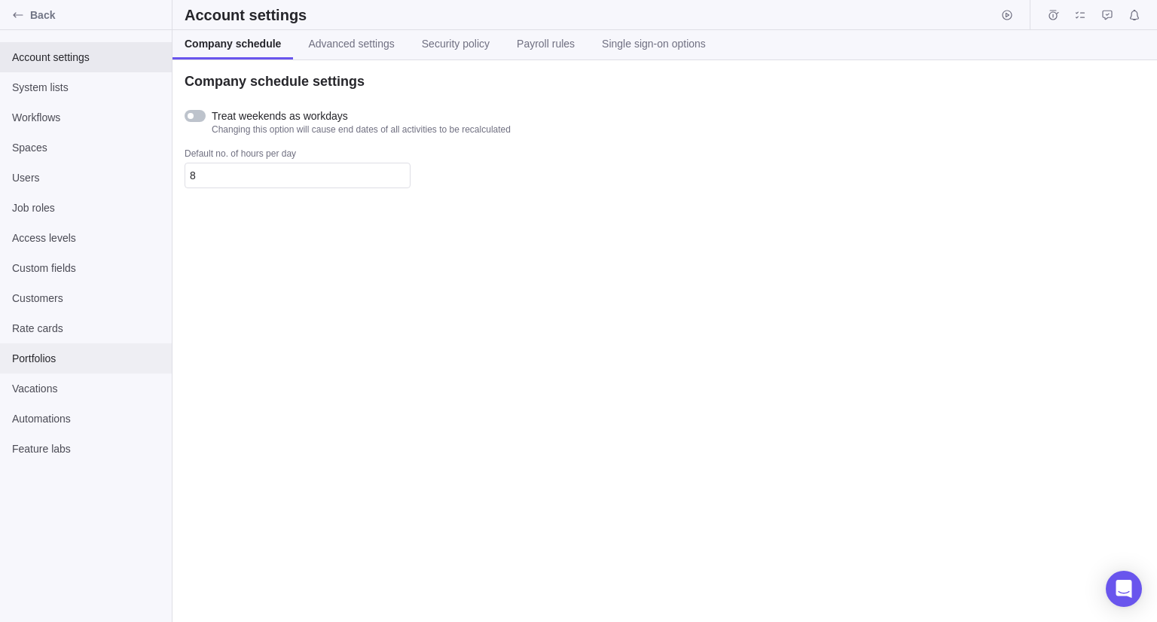
click at [41, 353] on span "Portfolios" at bounding box center [86, 358] width 148 height 15
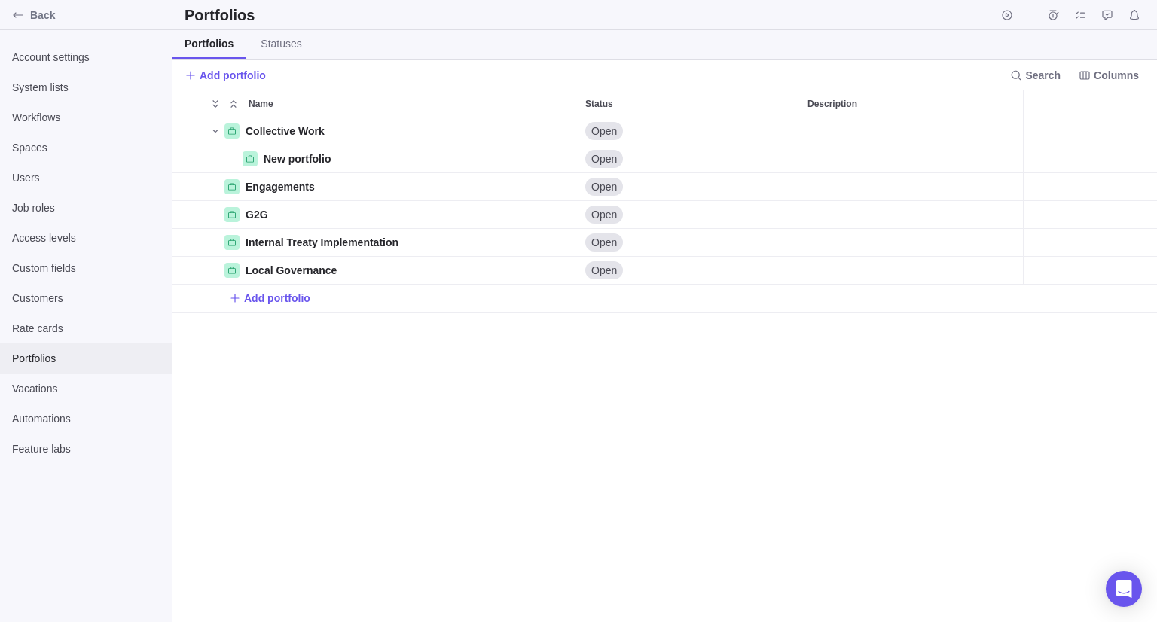
scroll to position [493, 973]
click at [34, 145] on span "Spaces" at bounding box center [86, 147] width 148 height 15
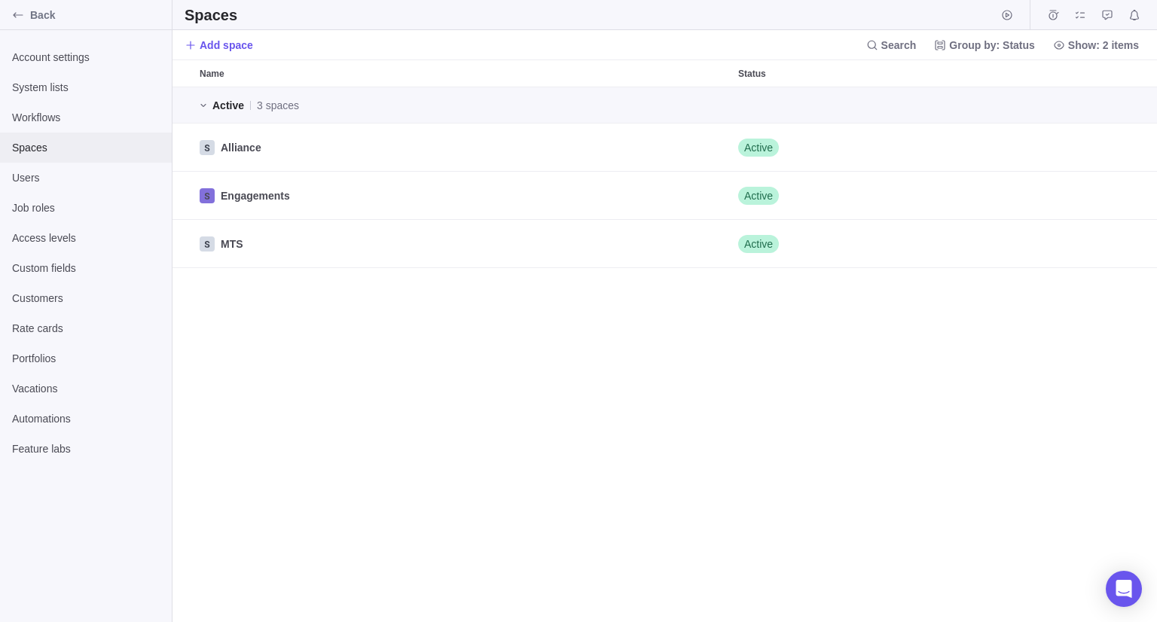
scroll to position [524, 973]
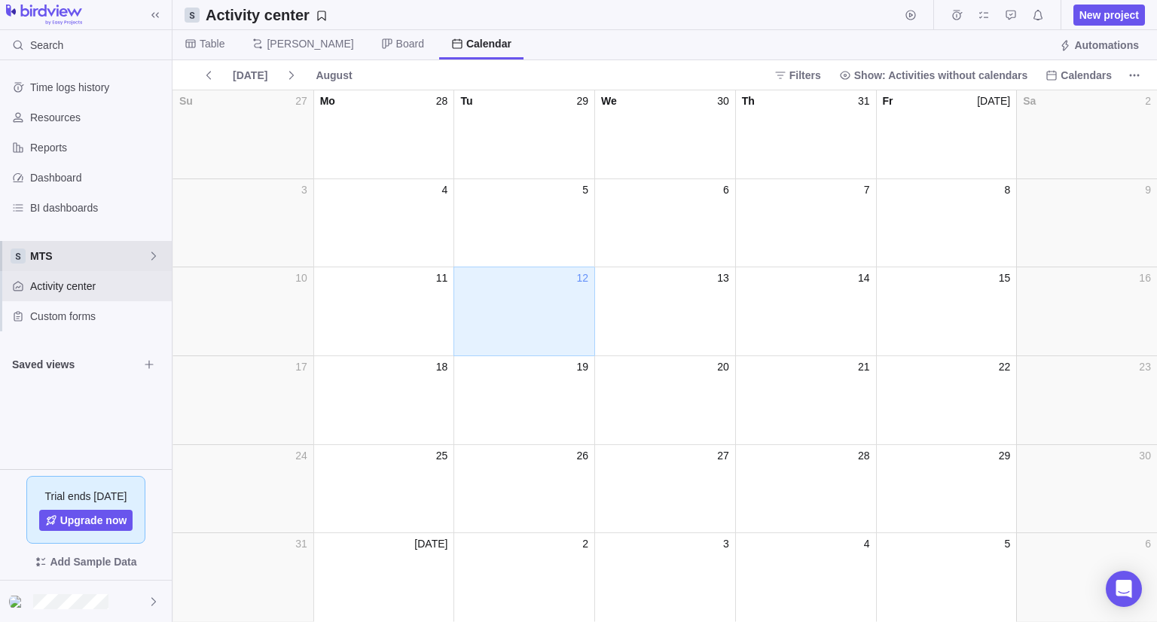
click at [142, 261] on span "MTS" at bounding box center [89, 256] width 118 height 15
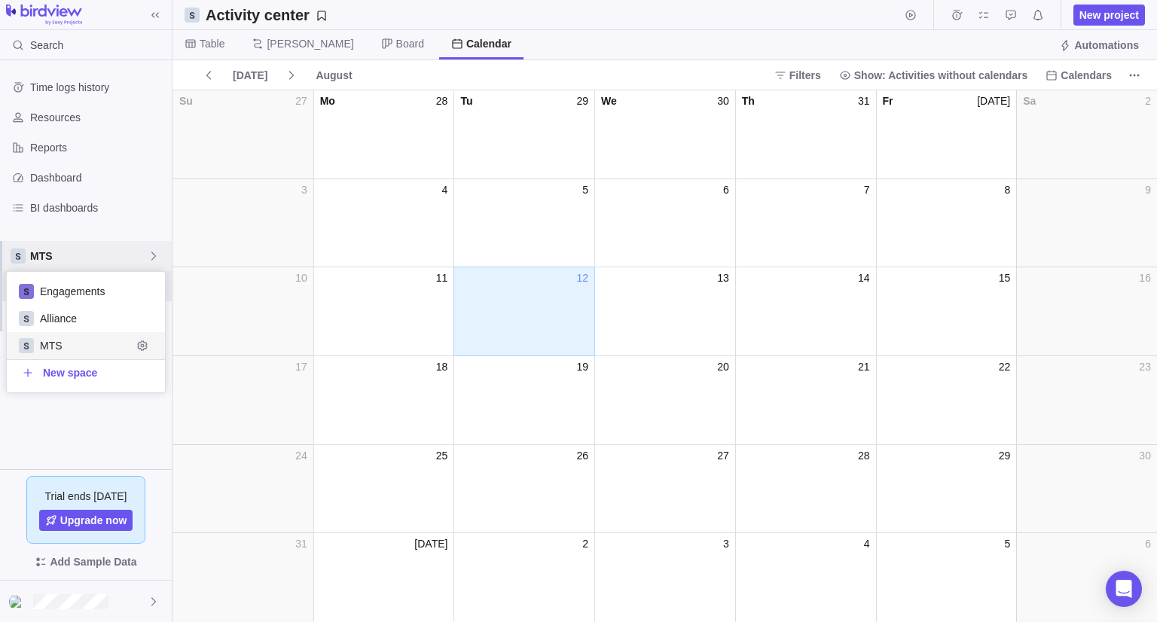
scroll to position [108, 147]
click at [142, 261] on span "MTS" at bounding box center [89, 256] width 118 height 15
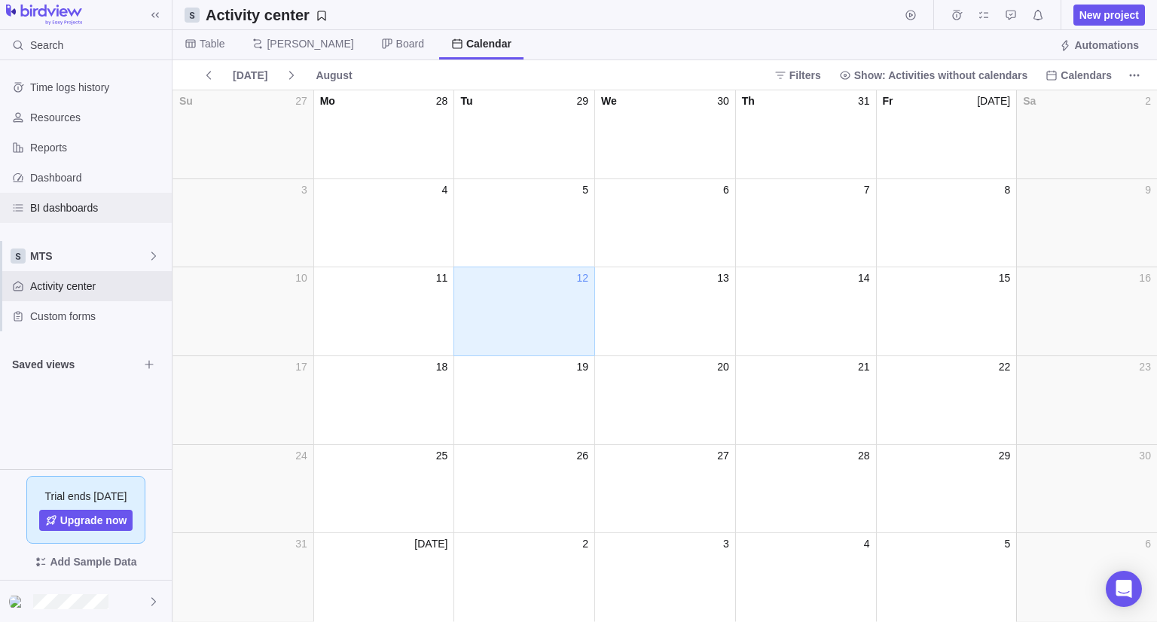
click at [145, 214] on span "BI dashboards" at bounding box center [98, 207] width 136 height 15
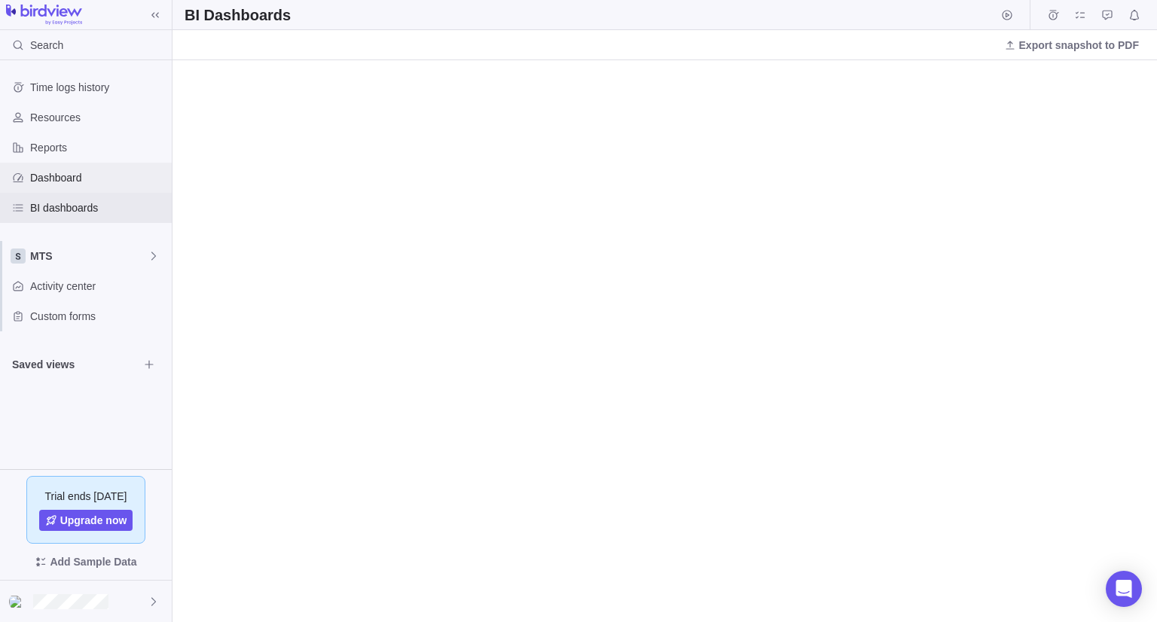
click at [141, 176] on span "Dashboard" at bounding box center [98, 177] width 136 height 15
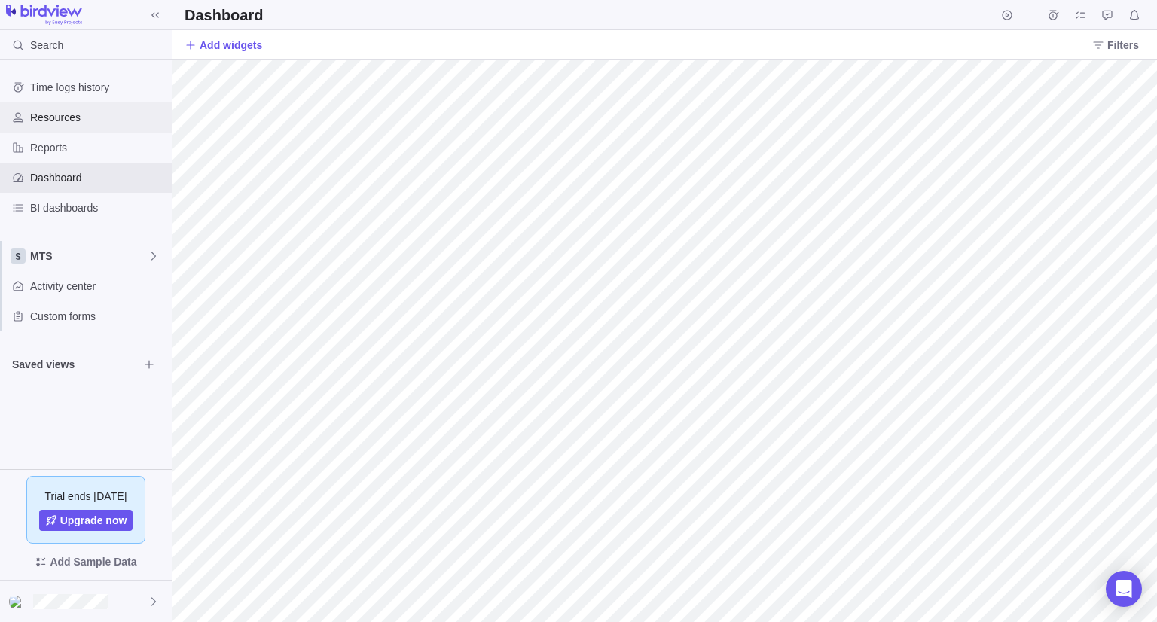
click at [144, 127] on div "Resources" at bounding box center [86, 117] width 172 height 30
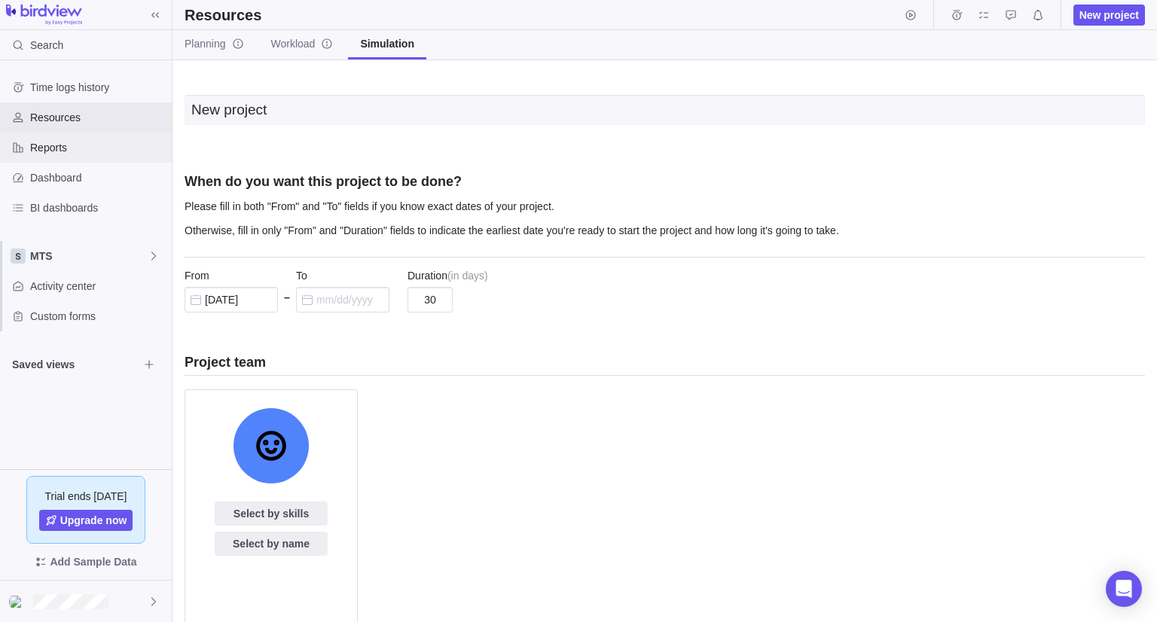
click at [139, 148] on span "Reports" at bounding box center [98, 147] width 136 height 15
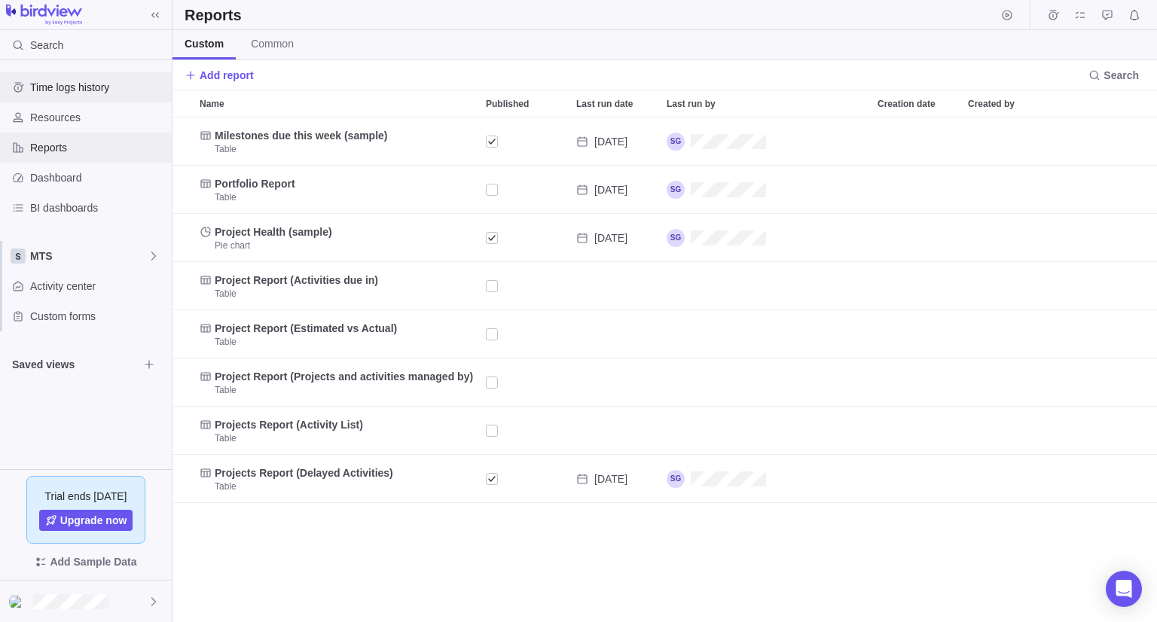
scroll to position [493, 973]
click at [131, 93] on span "Time logs history" at bounding box center [98, 87] width 136 height 15
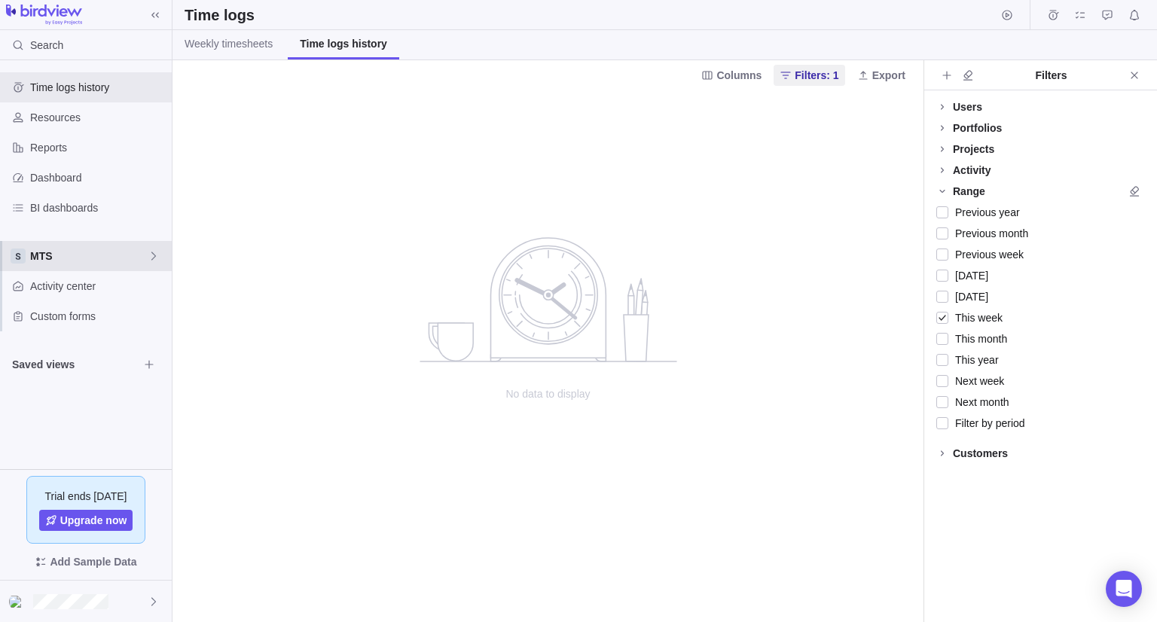
click at [39, 263] on div "MTS" at bounding box center [86, 256] width 172 height 30
drag, startPoint x: 60, startPoint y: 339, endPoint x: 102, endPoint y: 350, distance: 42.9
click at [102, 350] on span "MTS" at bounding box center [86, 345] width 92 height 15
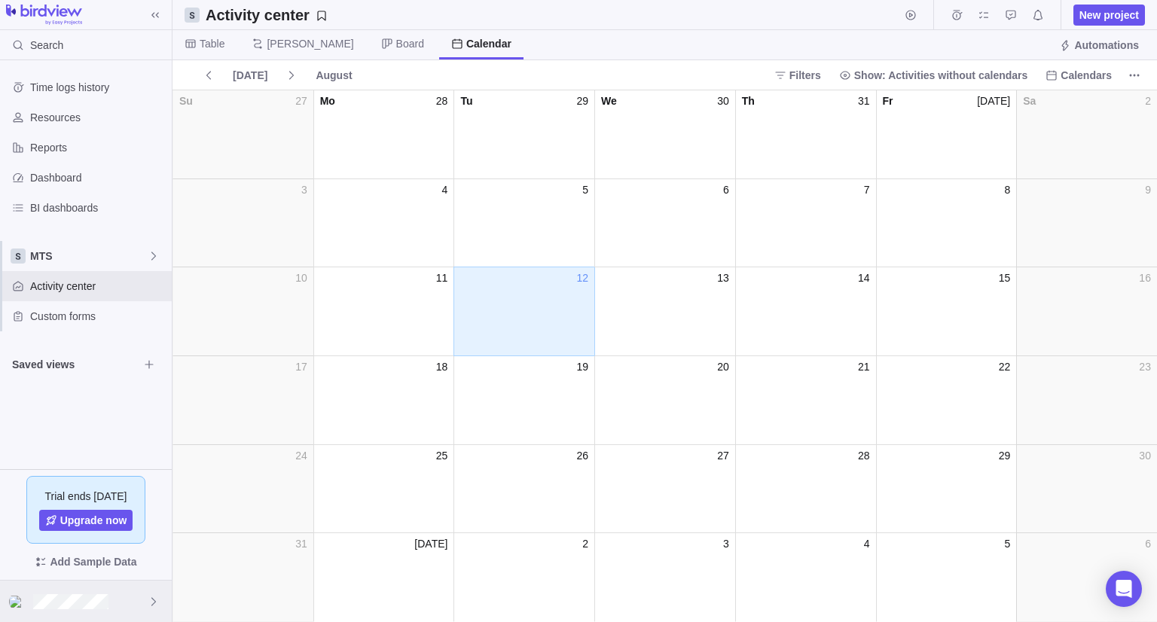
click at [105, 588] on div at bounding box center [86, 601] width 172 height 41
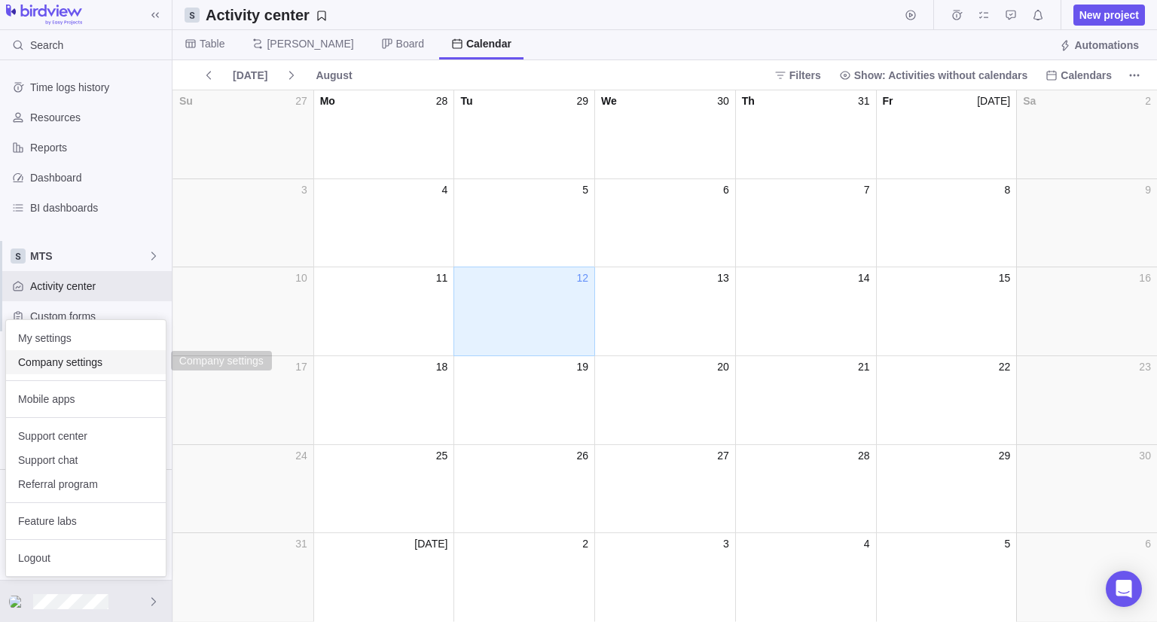
click at [83, 365] on span "Company settings" at bounding box center [86, 362] width 136 height 15
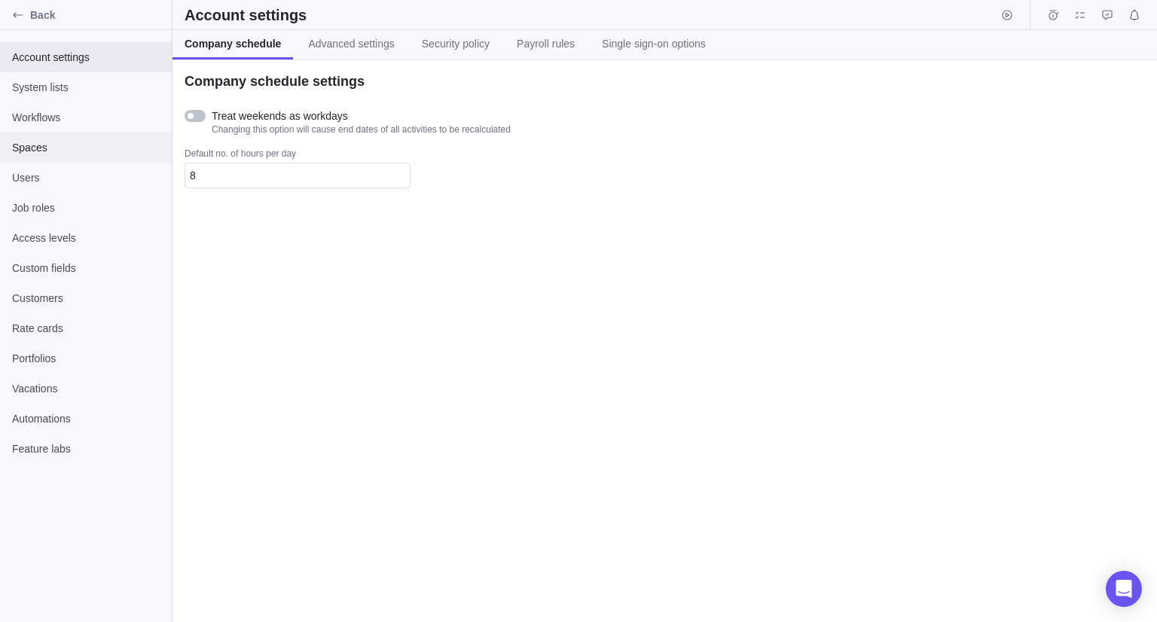
click at [57, 145] on span "Spaces" at bounding box center [86, 147] width 148 height 15
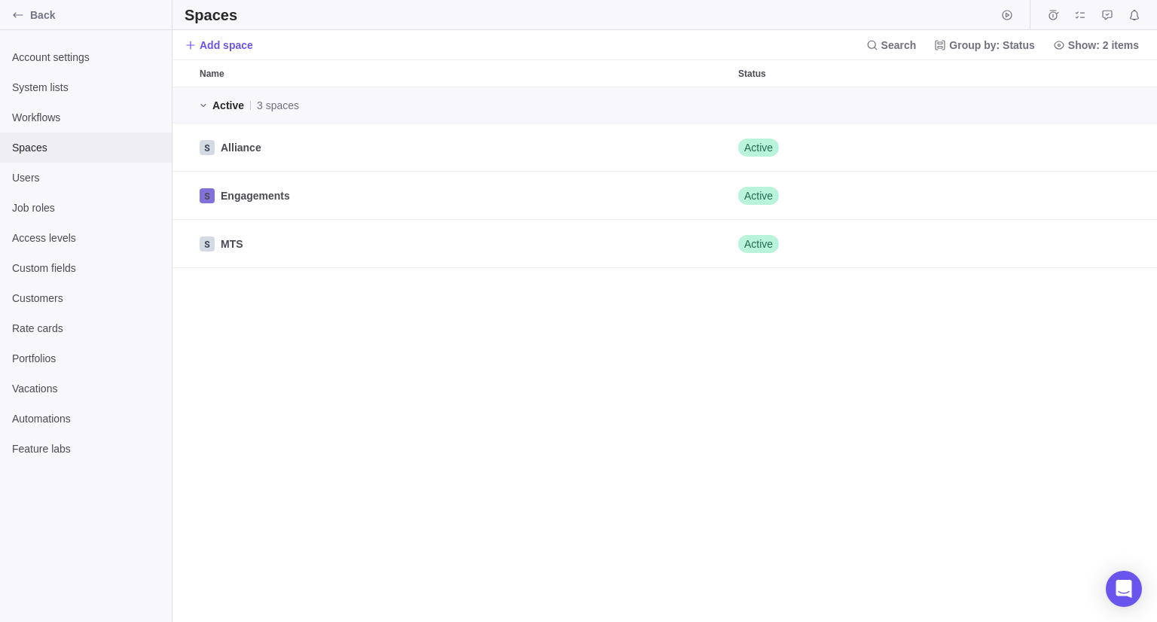
scroll to position [524, 973]
click at [1112, 151] on icon "Archive" at bounding box center [1118, 148] width 12 height 12
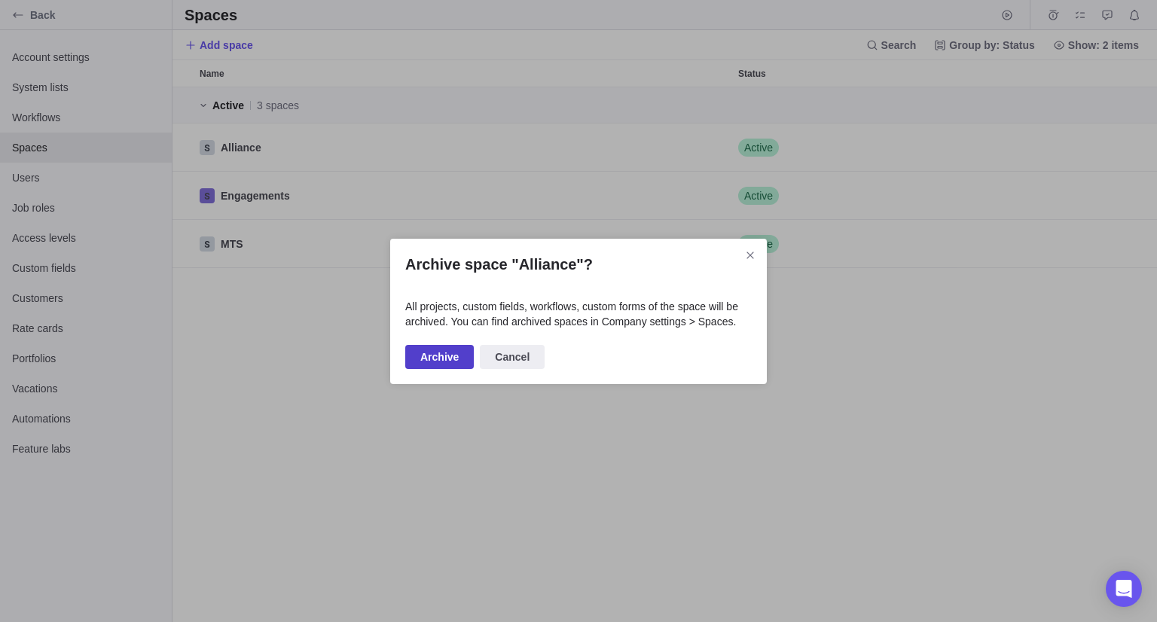
click at [444, 350] on span "Archive" at bounding box center [439, 357] width 38 height 18
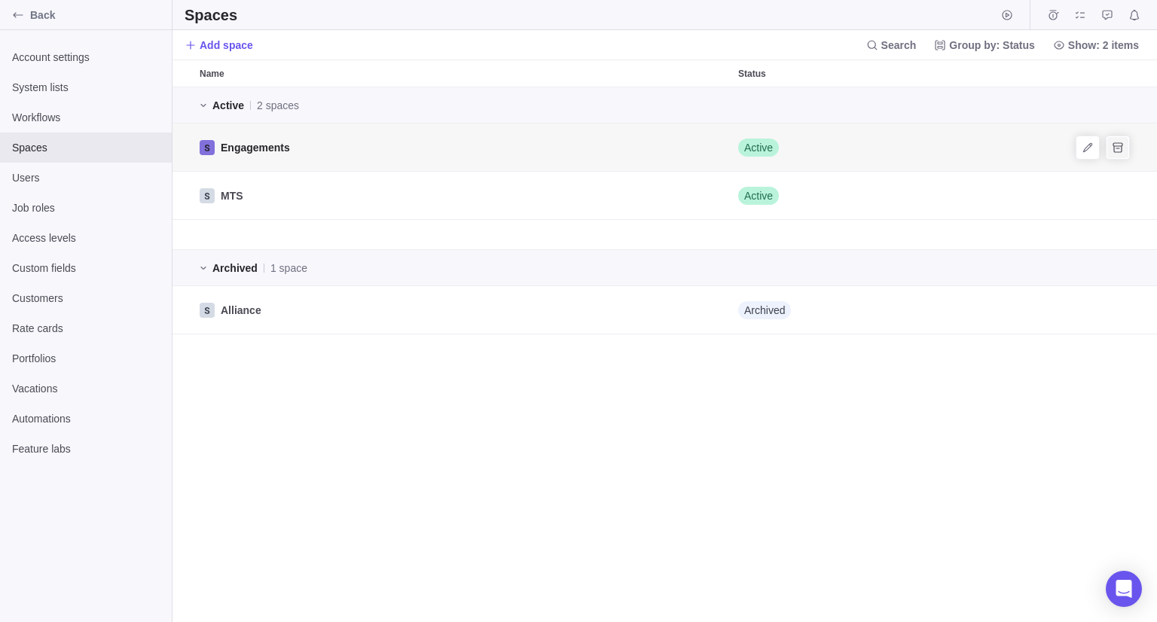
click at [1114, 148] on icon "Archive" at bounding box center [1118, 147] width 10 height 10
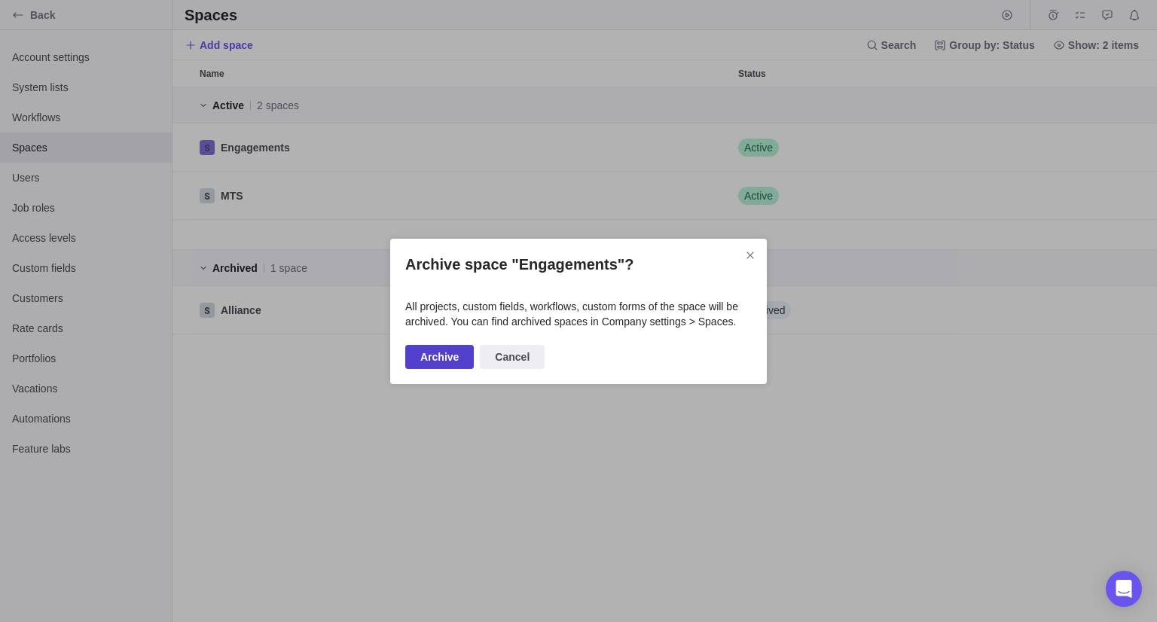
click at [423, 366] on span "Archive" at bounding box center [439, 357] width 69 height 24
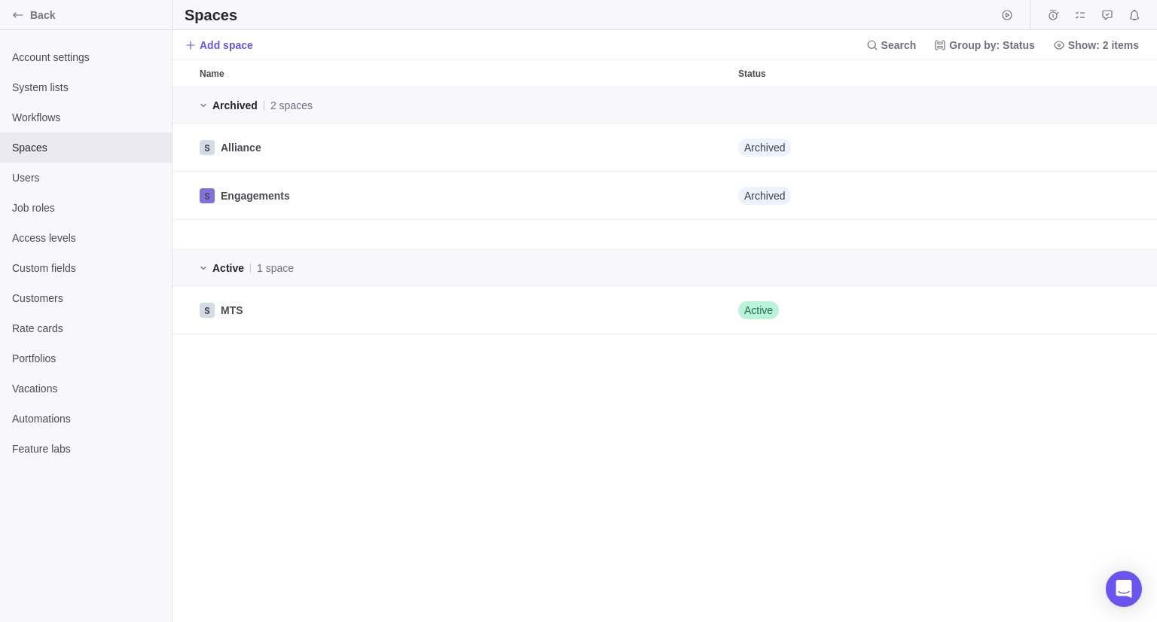
drag, startPoint x: 1124, startPoint y: 148, endPoint x: 1115, endPoint y: 335, distance: 187.0
click at [1115, 335] on div "Archived 2 spaces Alliance Archived Engagements Archived Active 1 space MTS Act…" at bounding box center [665, 354] width 985 height 535
click at [1115, 310] on icon "Archive" at bounding box center [1118, 310] width 12 height 12
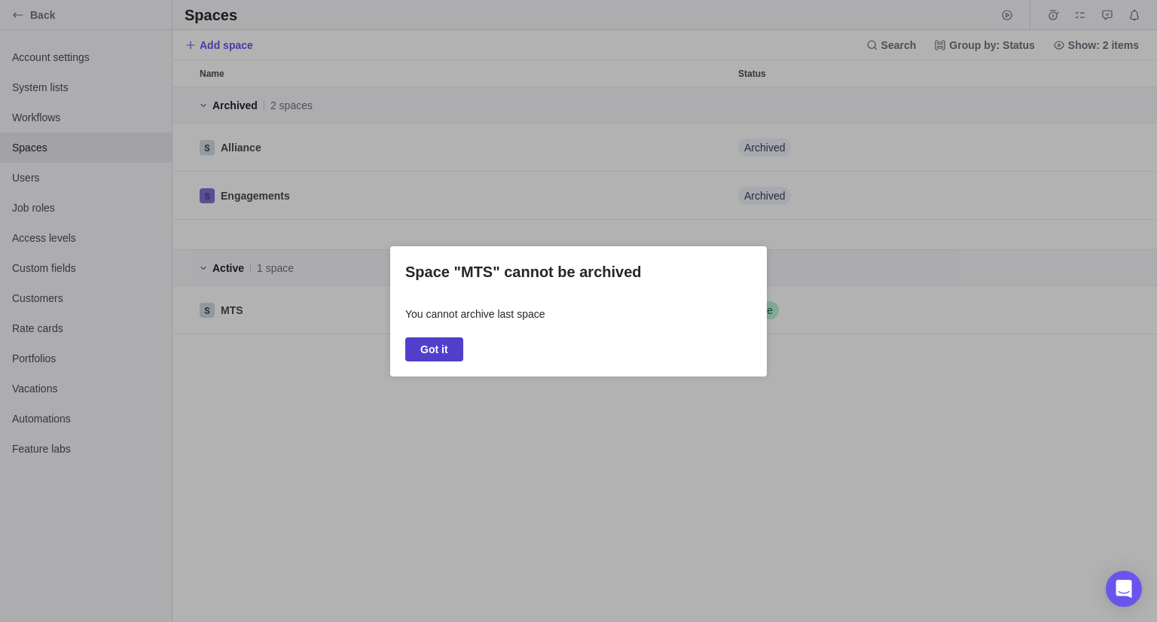
click at [425, 347] on span "Got it" at bounding box center [434, 350] width 28 height 18
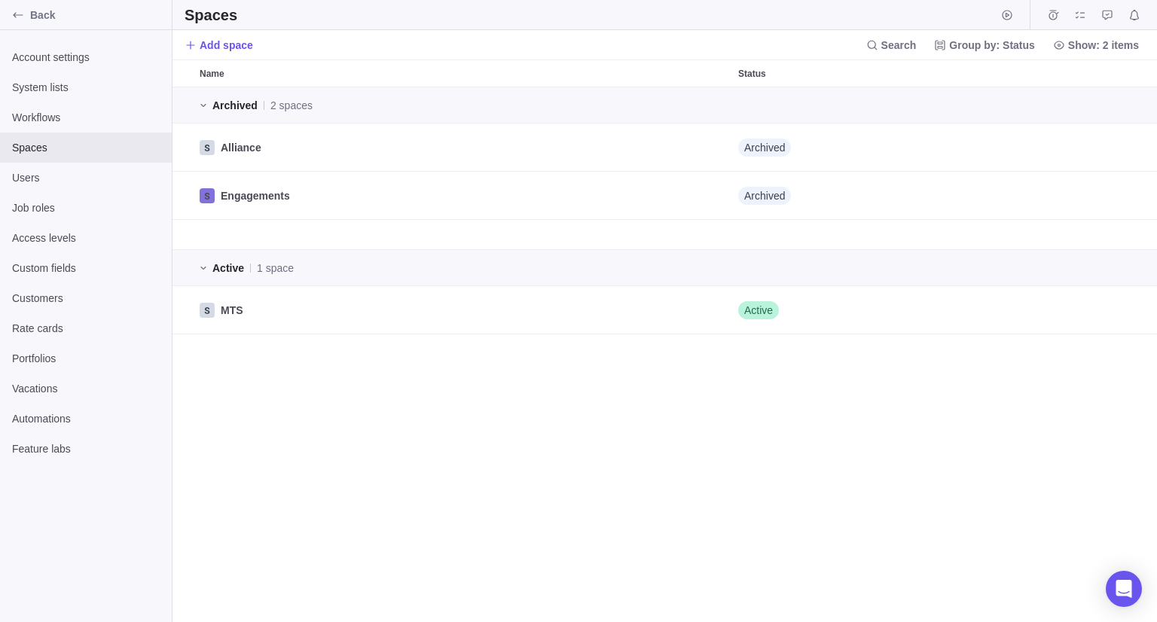
click at [406, 492] on div "Archived 2 spaces Alliance Archived Engagements Archived Active 1 space MTS Act…" at bounding box center [665, 354] width 985 height 535
click at [1122, 201] on icon "Unarchive" at bounding box center [1118, 196] width 12 height 12
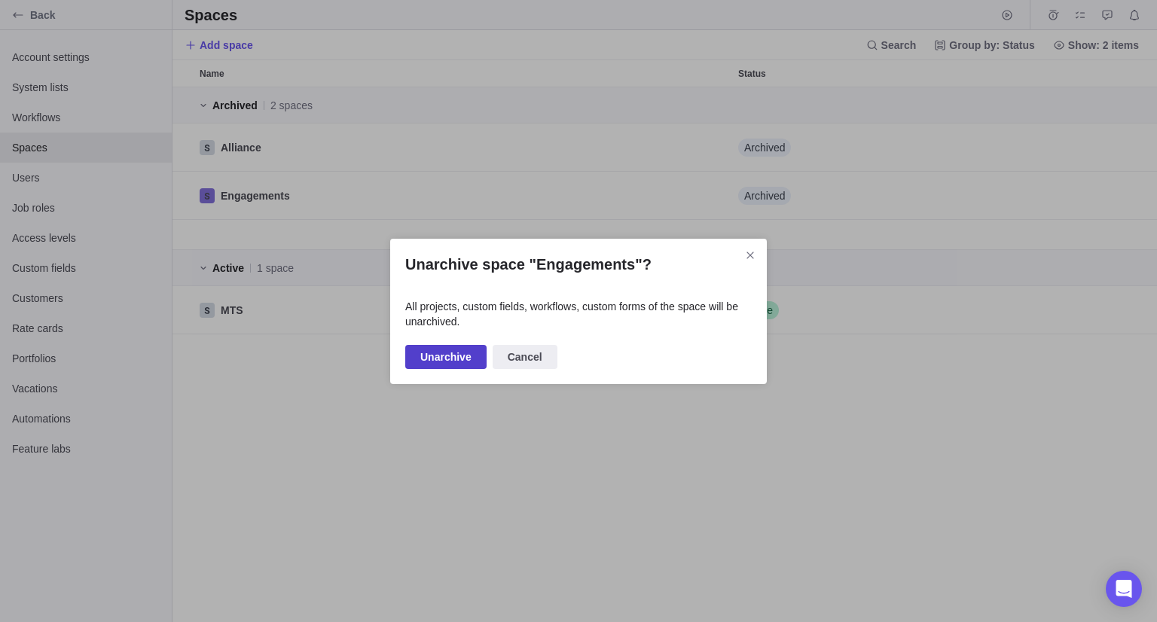
click at [434, 359] on span "Unarchive" at bounding box center [445, 357] width 51 height 18
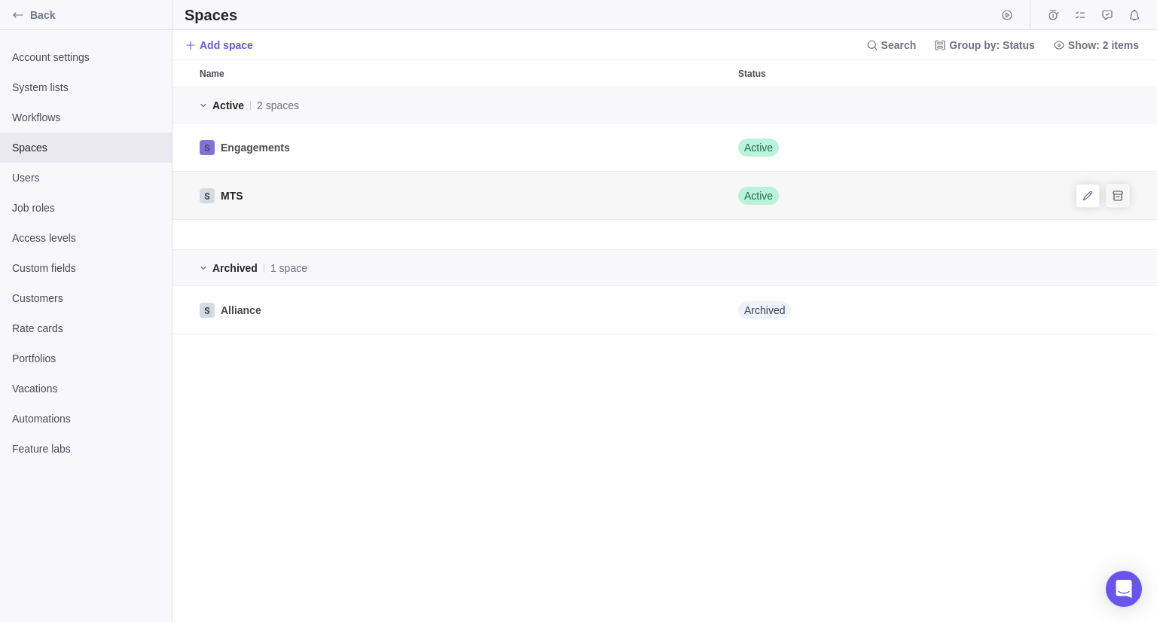
click at [1111, 198] on span "Archive" at bounding box center [1117, 195] width 21 height 21
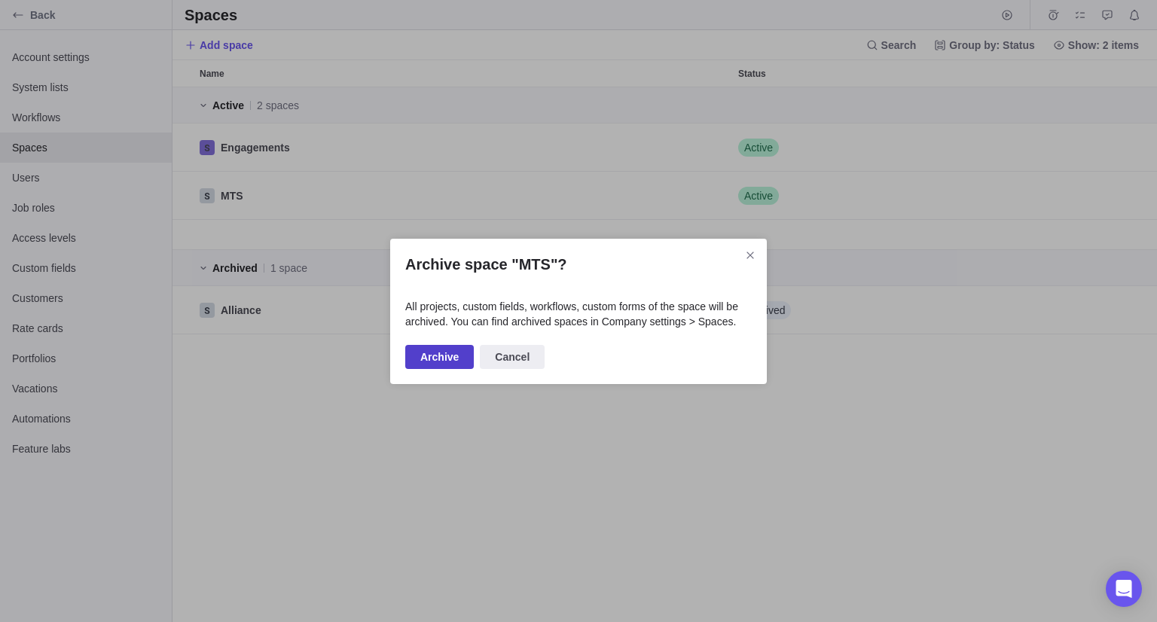
click at [441, 354] on span "Archive" at bounding box center [439, 357] width 38 height 18
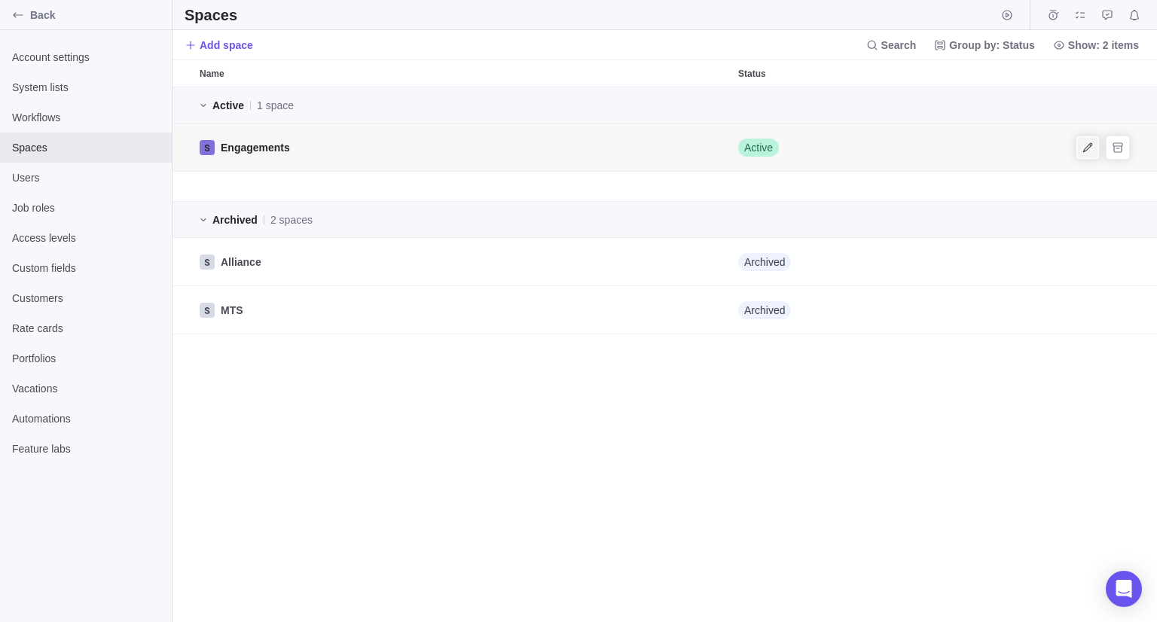
click at [1089, 151] on icon "Edit" at bounding box center [1088, 148] width 12 height 12
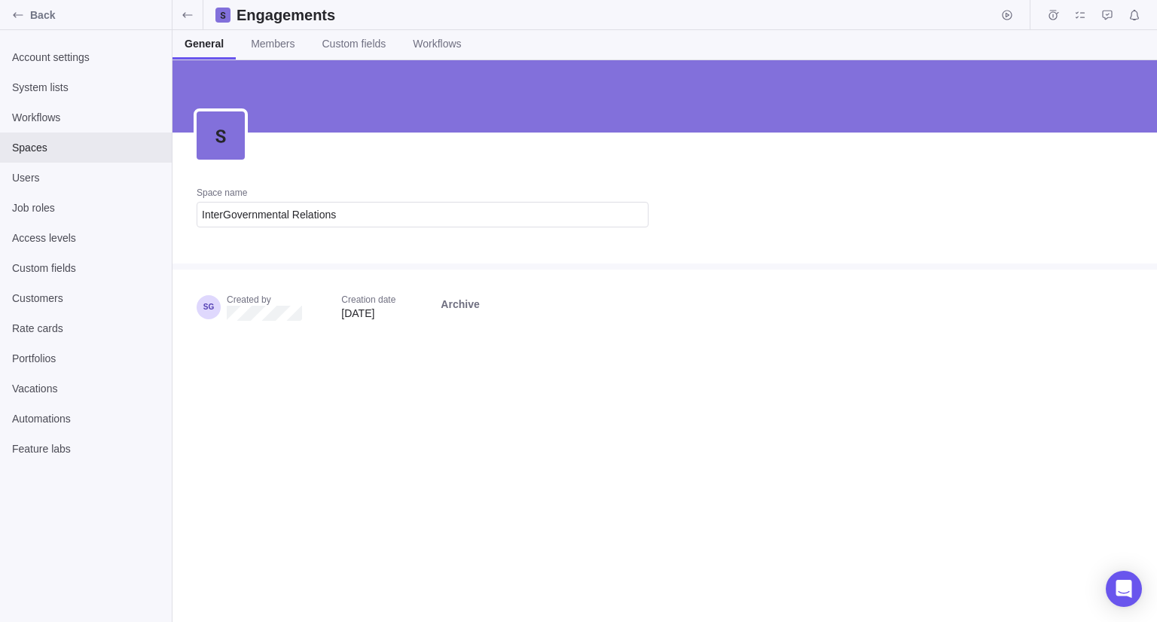
type input "InterGovernmental Relations"
click at [344, 451] on div "Space name InterGovernmental Relations Created by Creation date [DATE] Archive" at bounding box center [665, 341] width 985 height 562
click at [198, 20] on span at bounding box center [188, 14] width 30 height 29
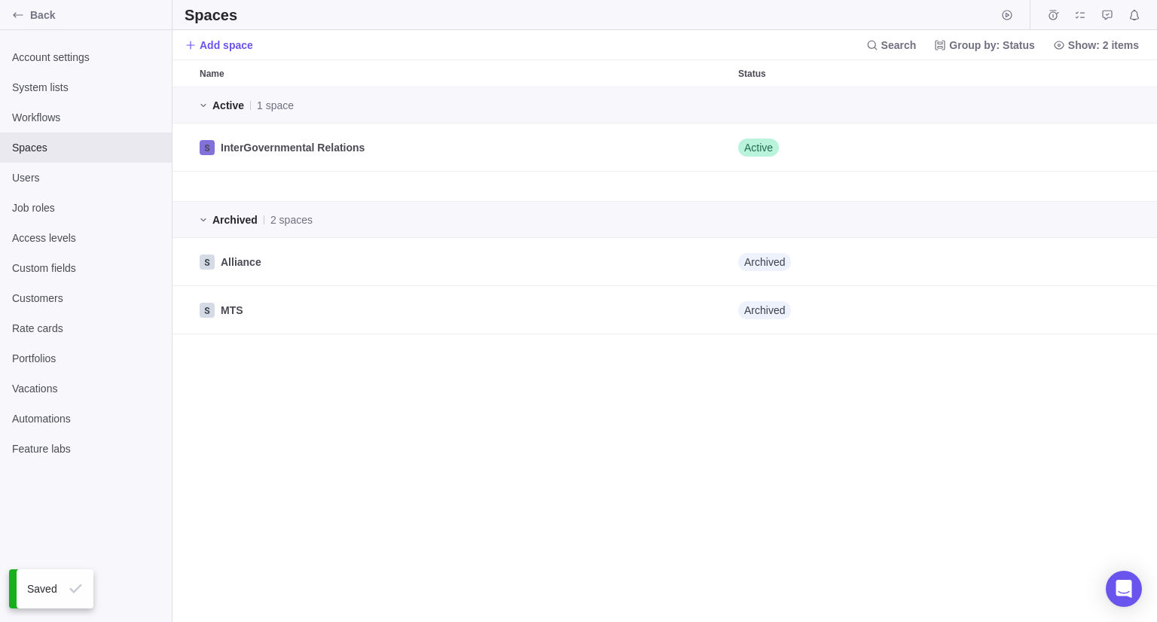
scroll to position [524, 973]
click at [1082, 153] on icon "Edit" at bounding box center [1088, 148] width 12 height 12
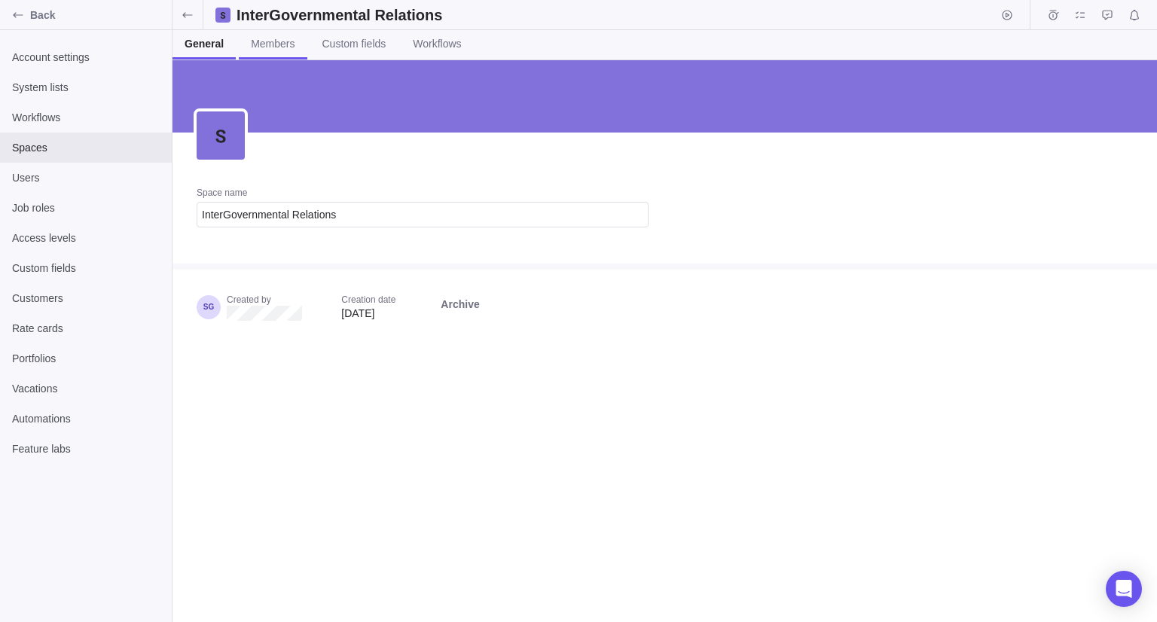
click at [289, 45] on span "Members" at bounding box center [273, 43] width 44 height 15
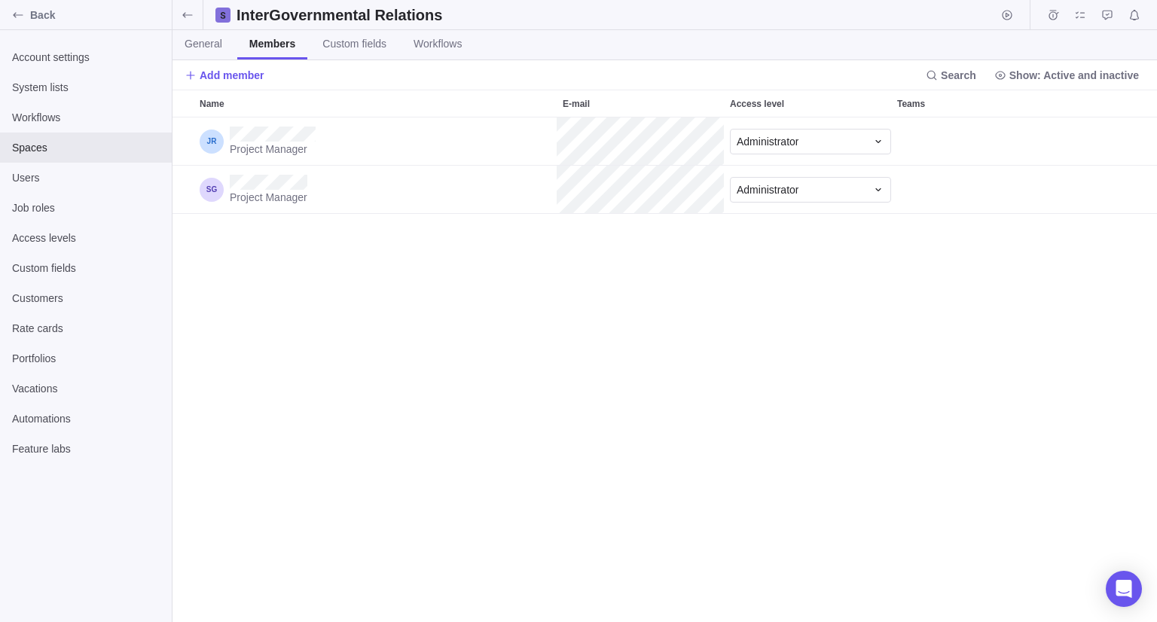
scroll to position [493, 973]
click at [188, 14] on icon at bounding box center [188, 15] width 12 height 12
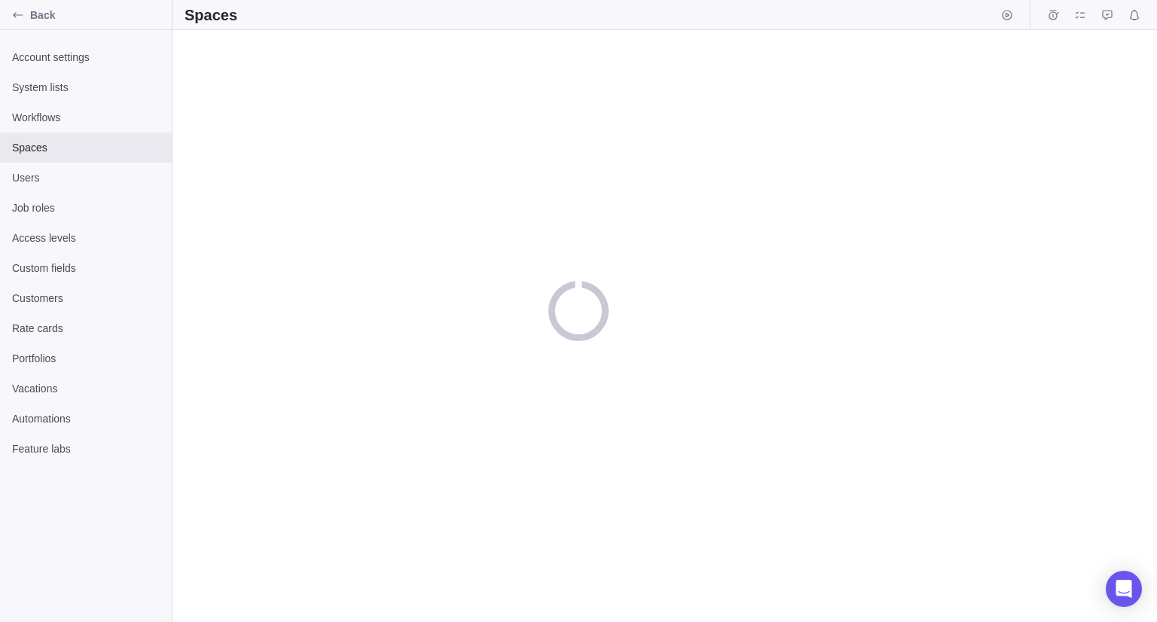
click at [188, 14] on h2 "Spaces" at bounding box center [211, 15] width 53 height 21
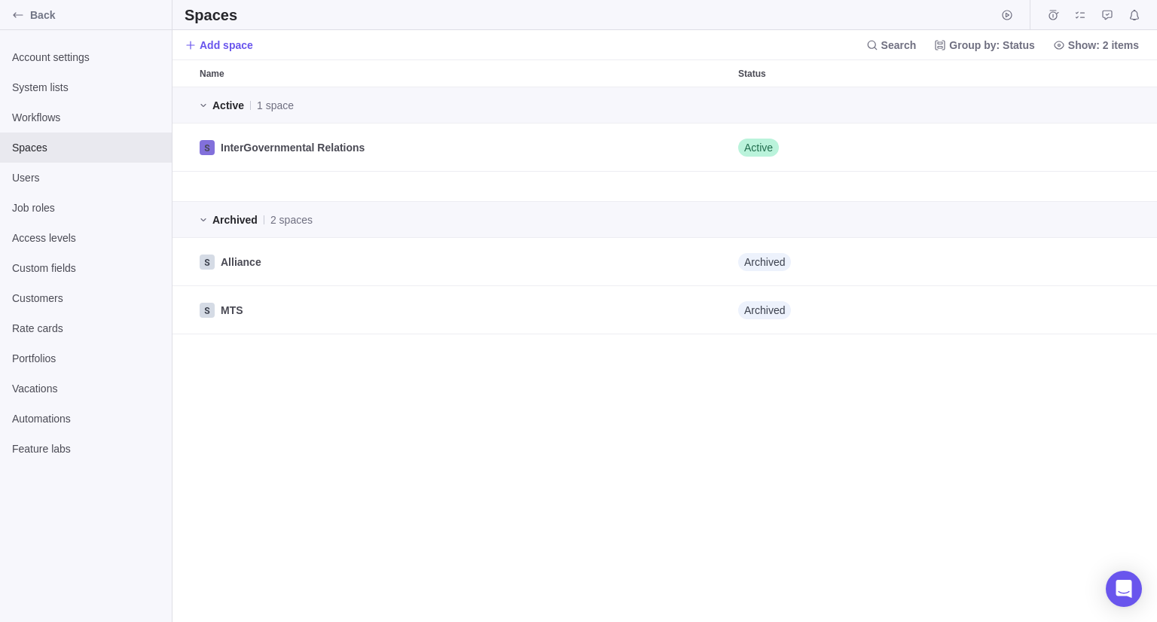
scroll to position [524, 973]
click at [389, 417] on div "Active 1 space InterGovernmental Relations Active Archived 2 spaces Alliance Ar…" at bounding box center [665, 354] width 985 height 535
click at [87, 191] on div "Users" at bounding box center [86, 178] width 172 height 30
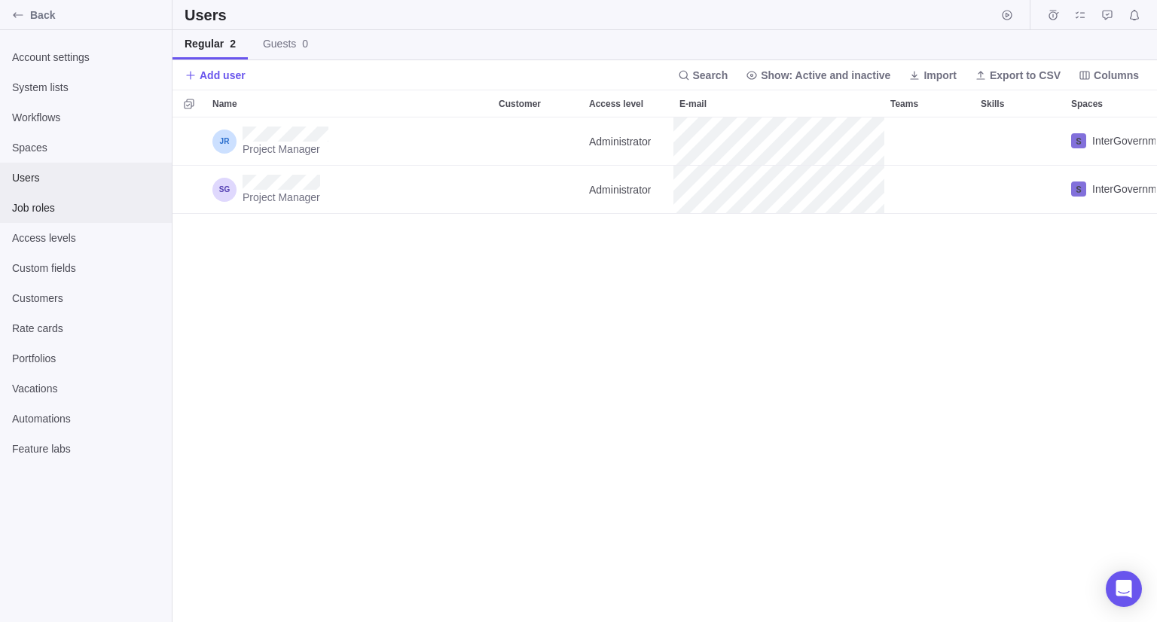
scroll to position [493, 973]
click at [75, 215] on div "Job roles" at bounding box center [86, 208] width 172 height 30
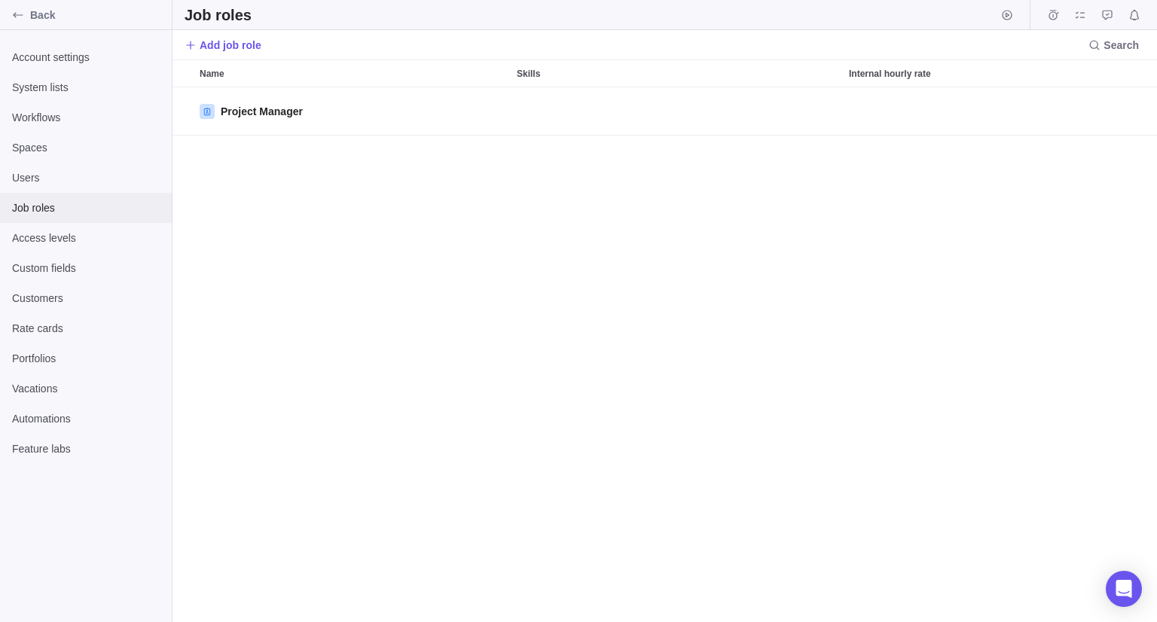
scroll to position [524, 973]
click at [72, 242] on span "Access levels" at bounding box center [86, 238] width 148 height 15
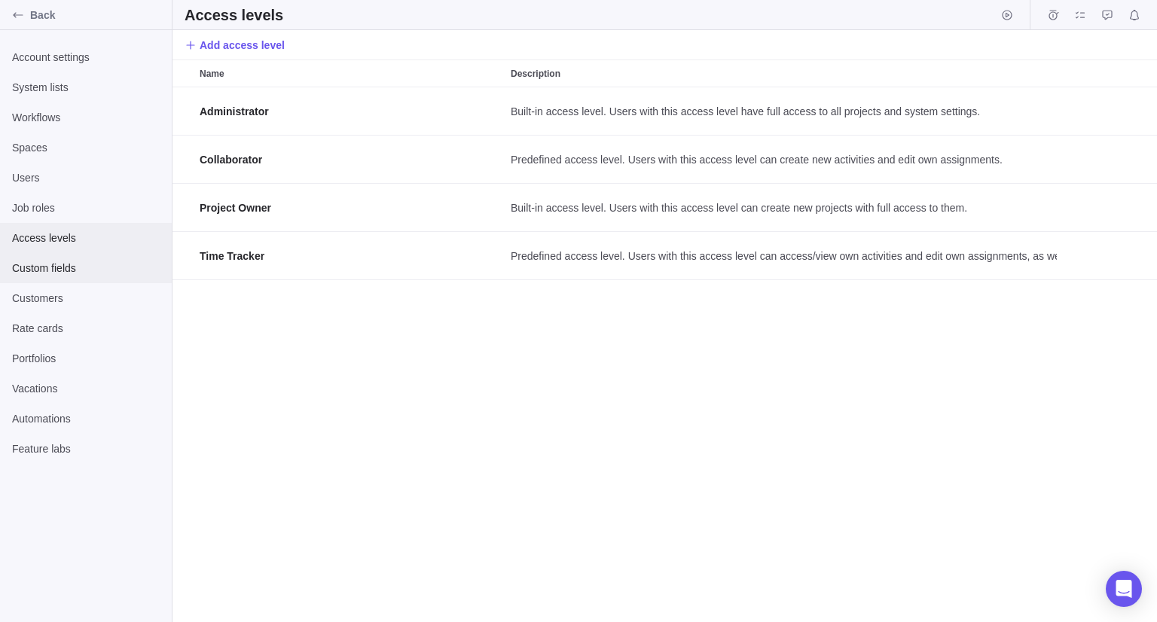
scroll to position [524, 973]
click at [65, 267] on span "Custom fields" at bounding box center [86, 268] width 148 height 15
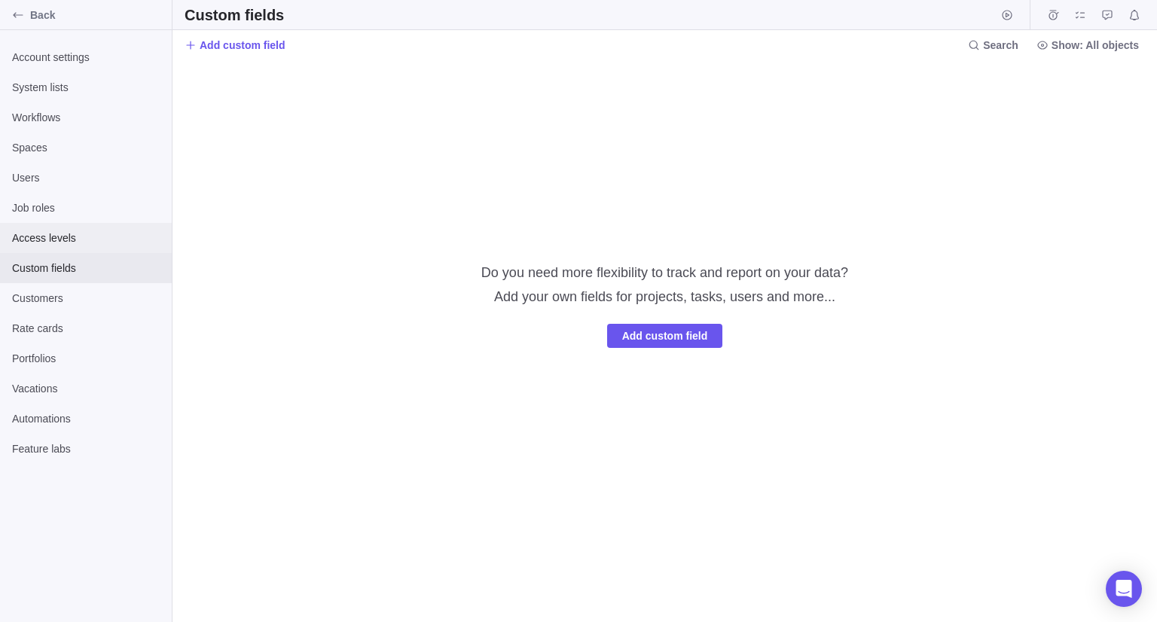
click at [57, 237] on span "Access levels" at bounding box center [86, 238] width 148 height 15
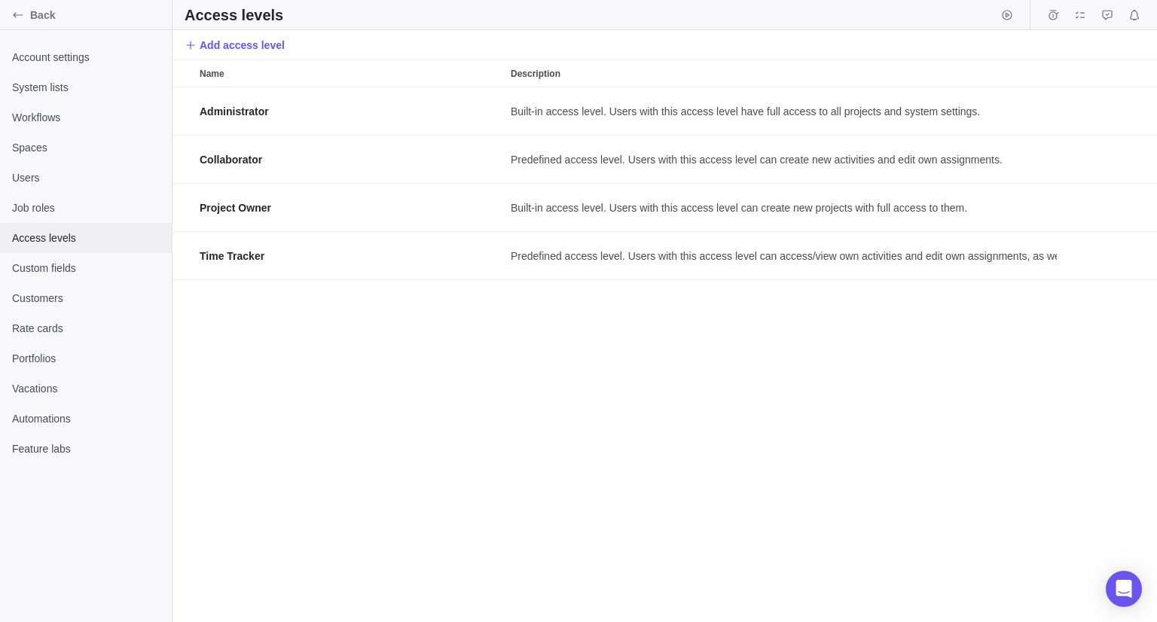
scroll to position [524, 973]
click at [60, 329] on span "Rate cards" at bounding box center [86, 328] width 148 height 15
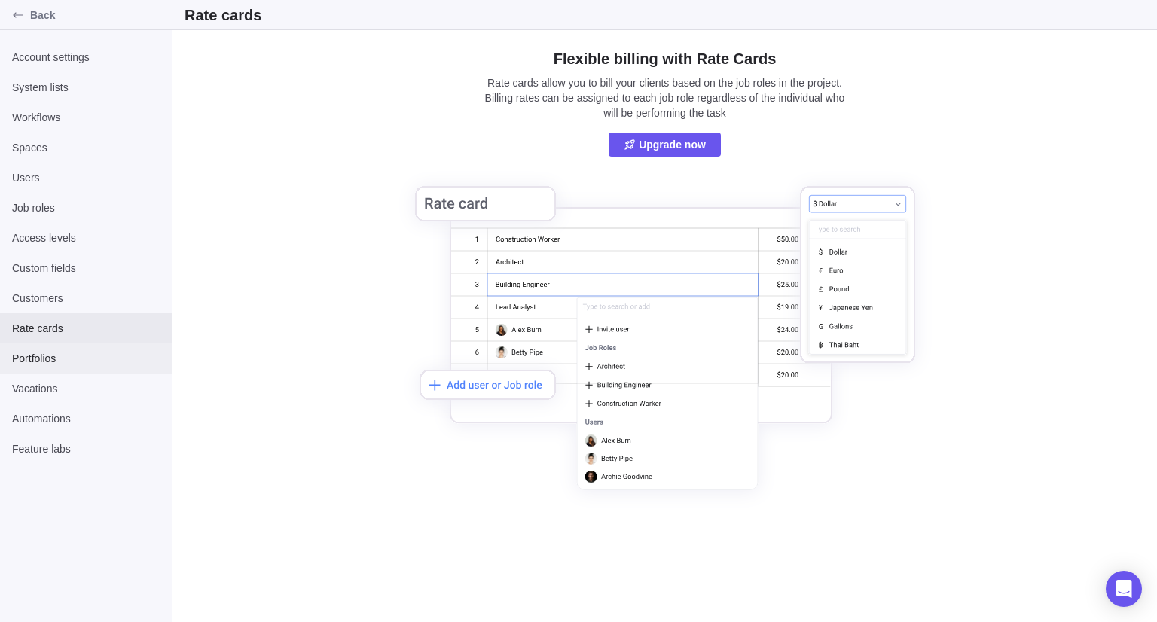
click at [32, 365] on span "Portfolios" at bounding box center [86, 358] width 148 height 15
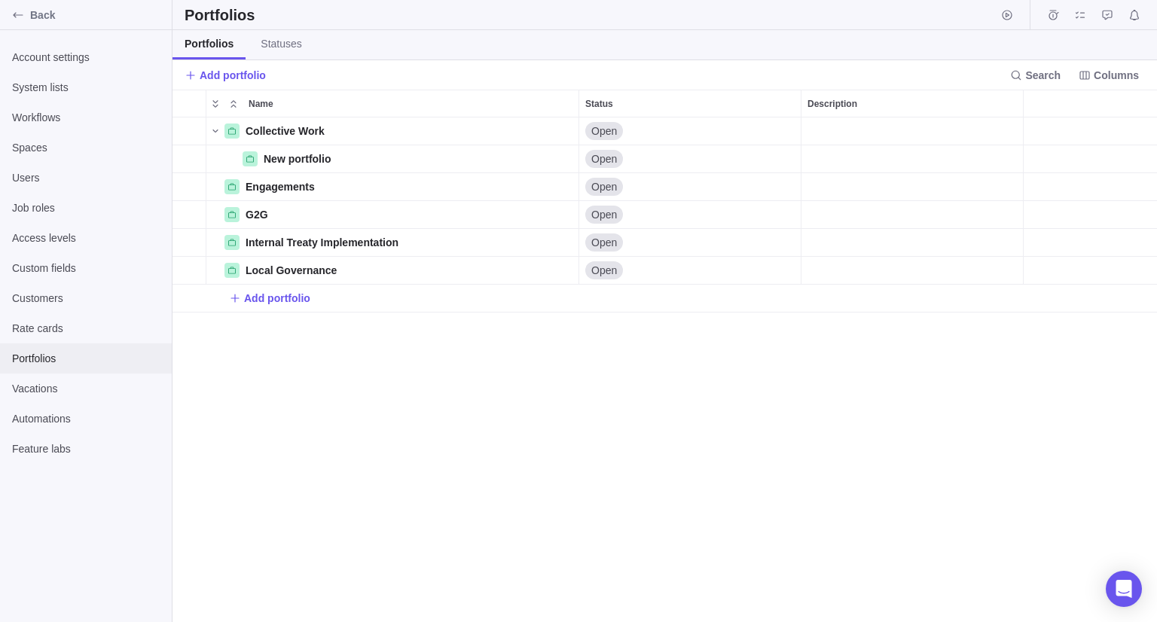
scroll to position [493, 973]
click at [37, 337] on div "Rate cards" at bounding box center [86, 328] width 172 height 30
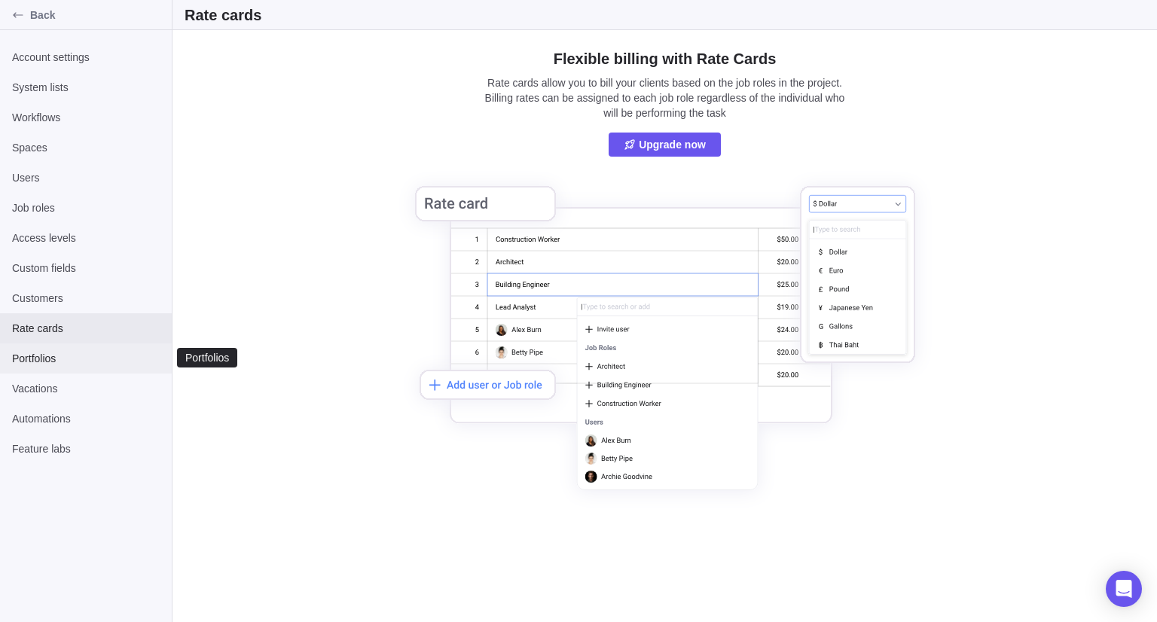
click at [44, 351] on span "Portfolios" at bounding box center [86, 358] width 148 height 15
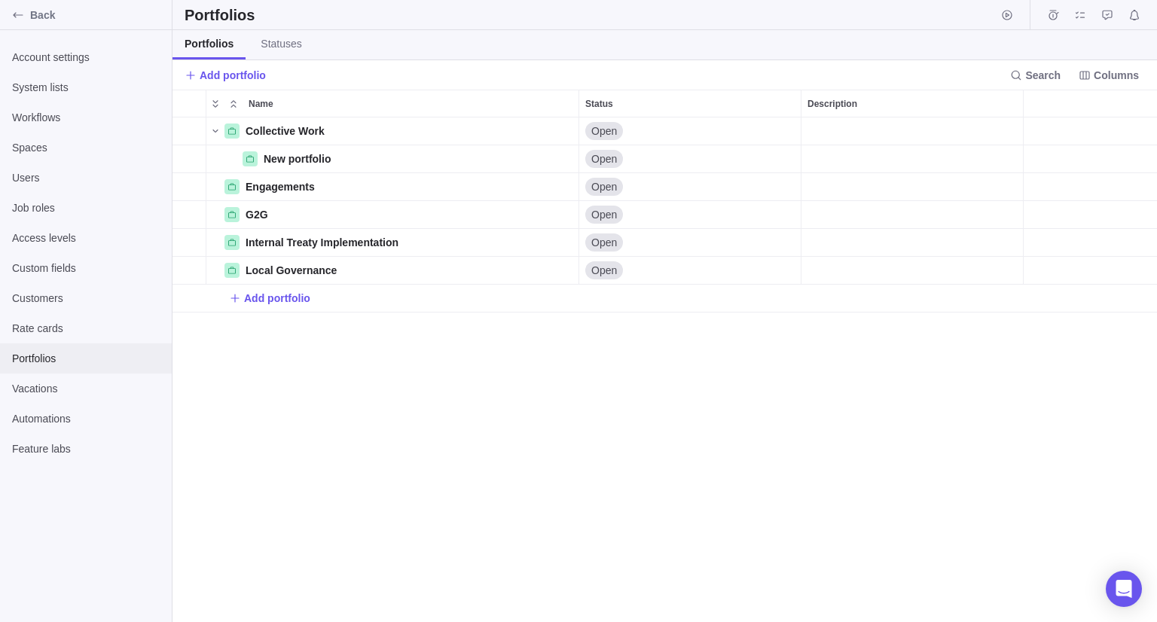
scroll to position [493, 973]
click at [316, 163] on span "New portfolio" at bounding box center [297, 158] width 67 height 15
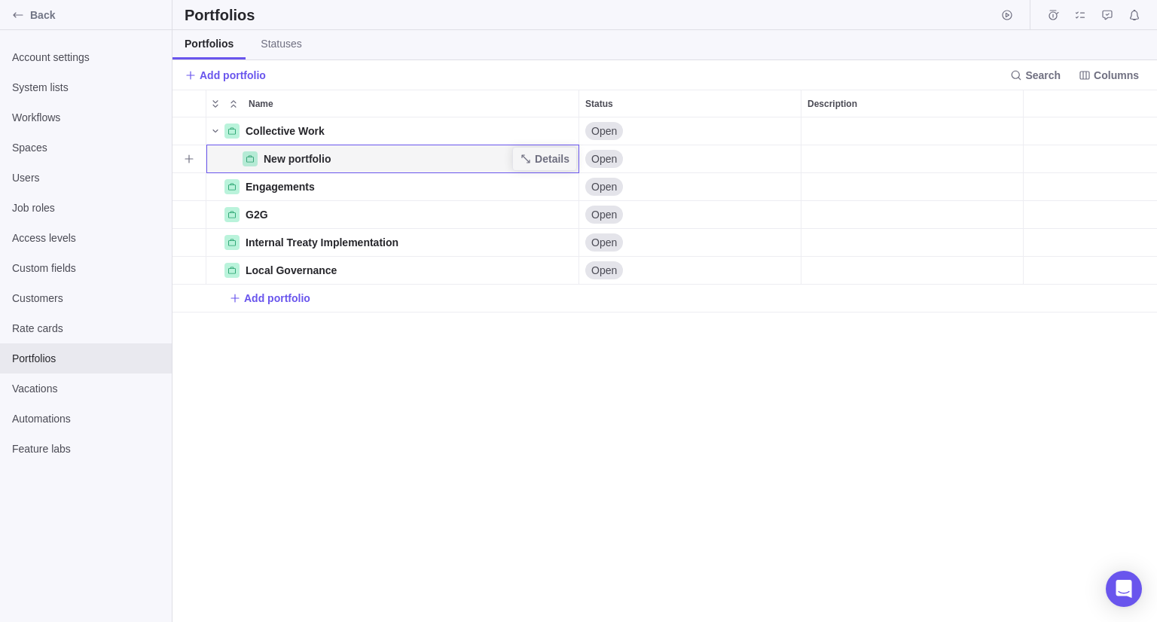
click at [316, 163] on span "New portfolio" at bounding box center [297, 158] width 67 height 15
click at [536, 160] on span "Details" at bounding box center [545, 158] width 62 height 21
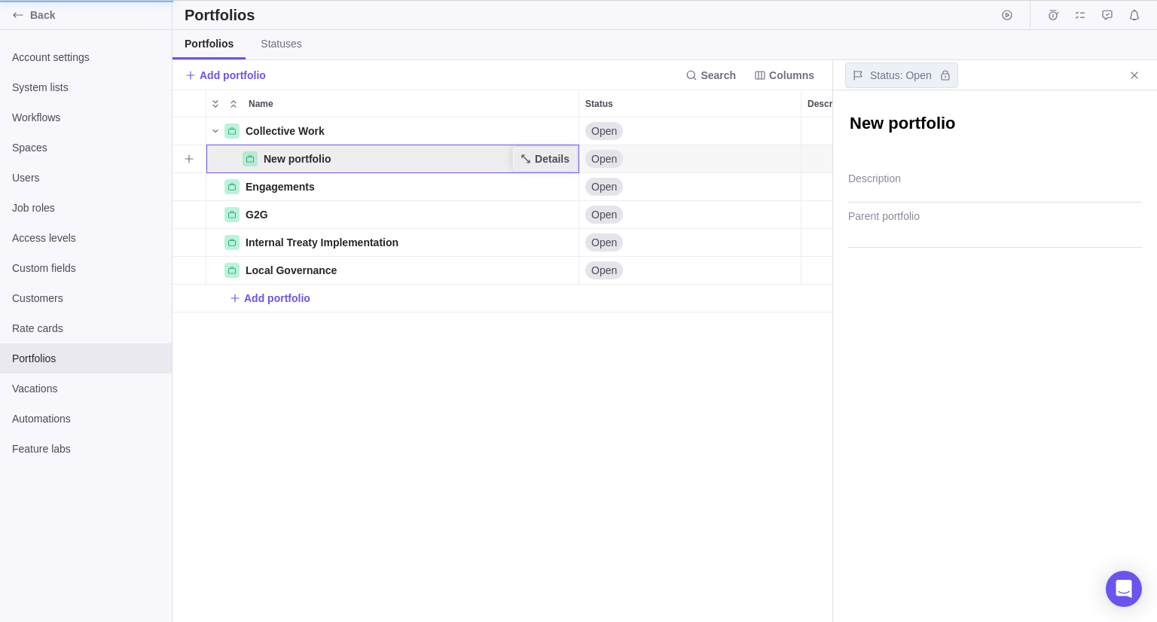
scroll to position [12, 11]
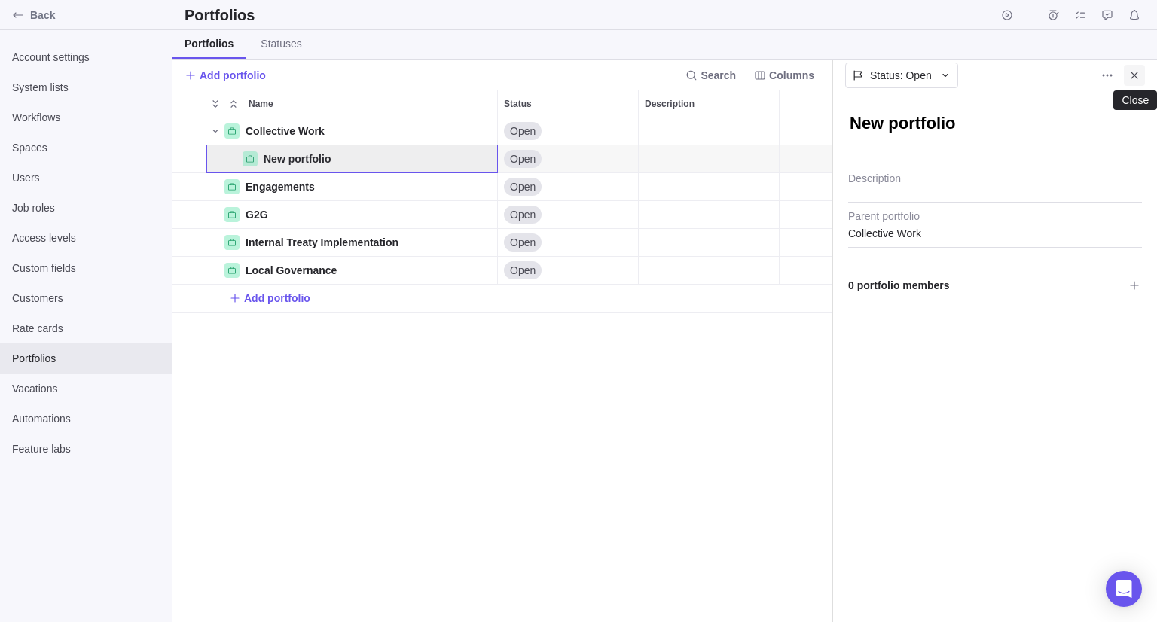
click at [1143, 75] on span "Close" at bounding box center [1134, 75] width 21 height 21
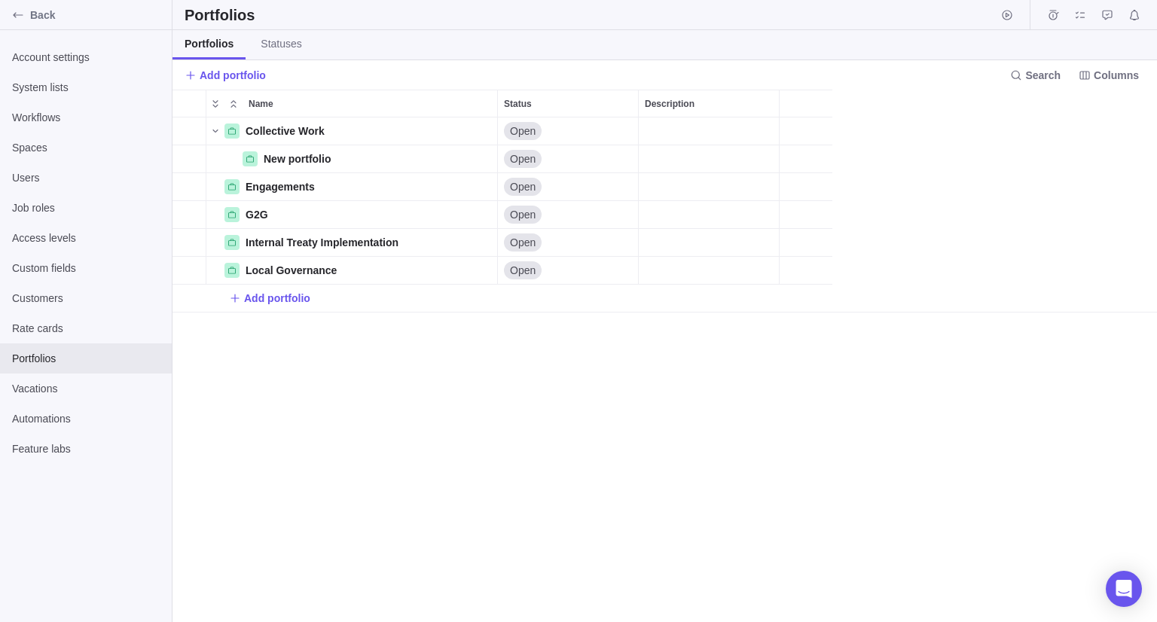
scroll to position [493, 973]
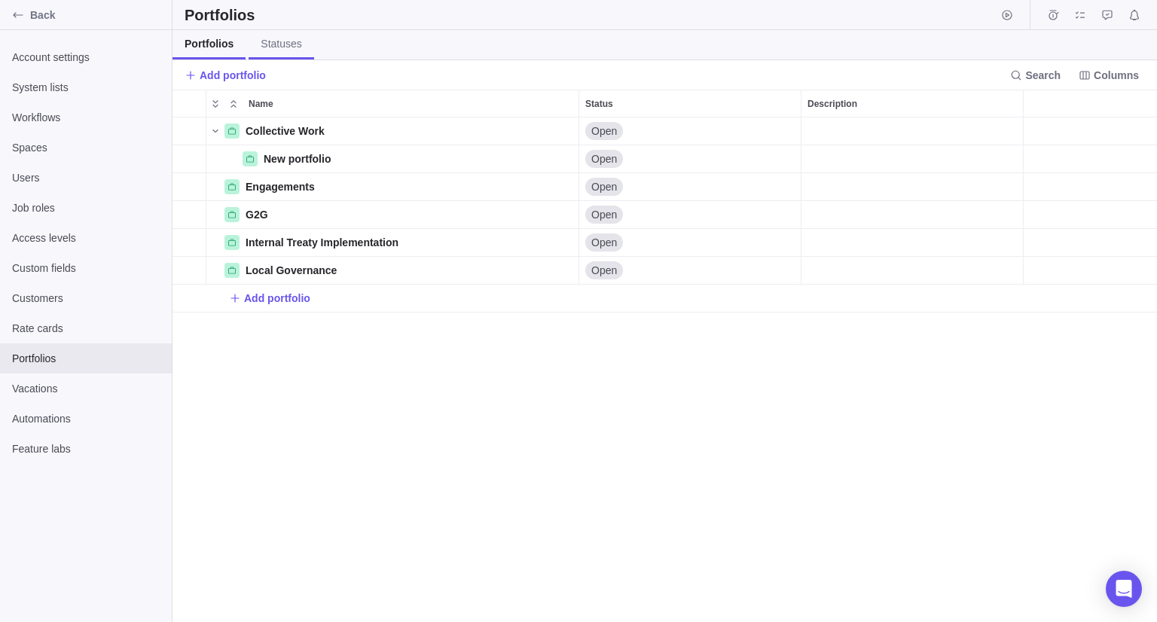
click at [262, 44] on span "Statuses" at bounding box center [281, 43] width 41 height 15
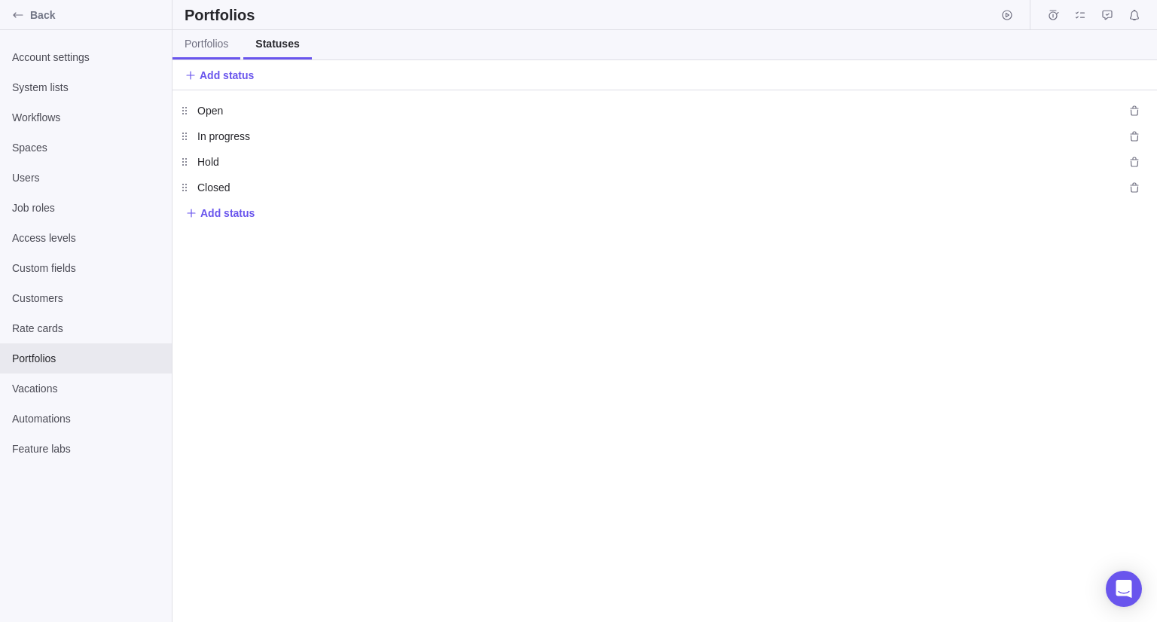
click at [220, 49] on span "Portfolios" at bounding box center [207, 43] width 44 height 15
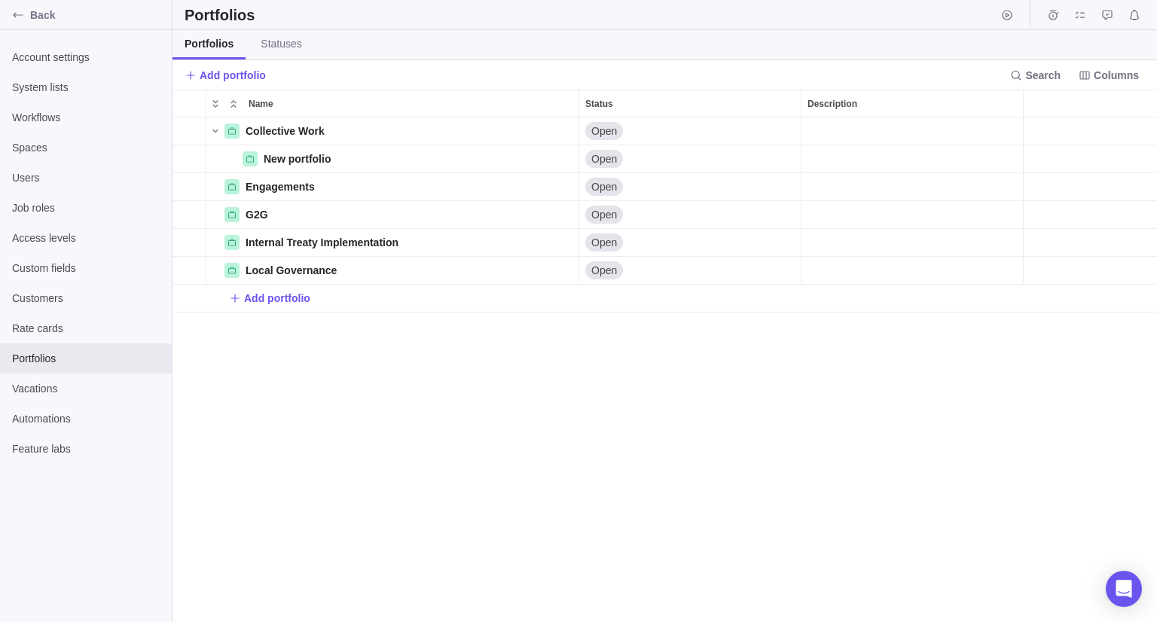
scroll to position [493, 973]
click at [530, 127] on icon "Name" at bounding box center [526, 131] width 12 height 12
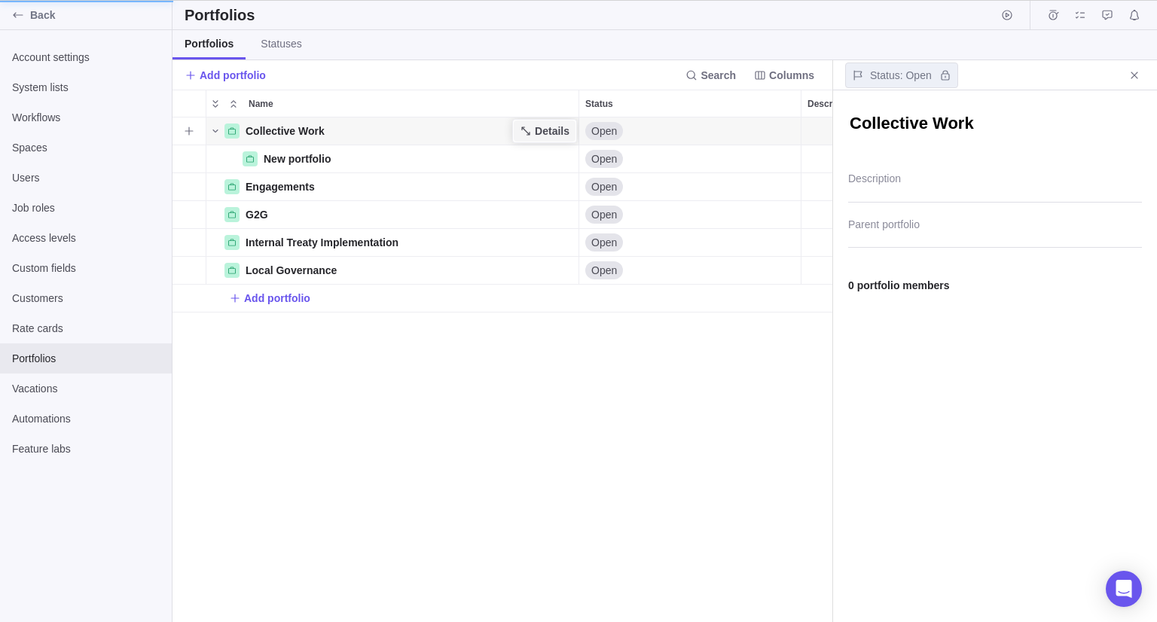
scroll to position [12, 11]
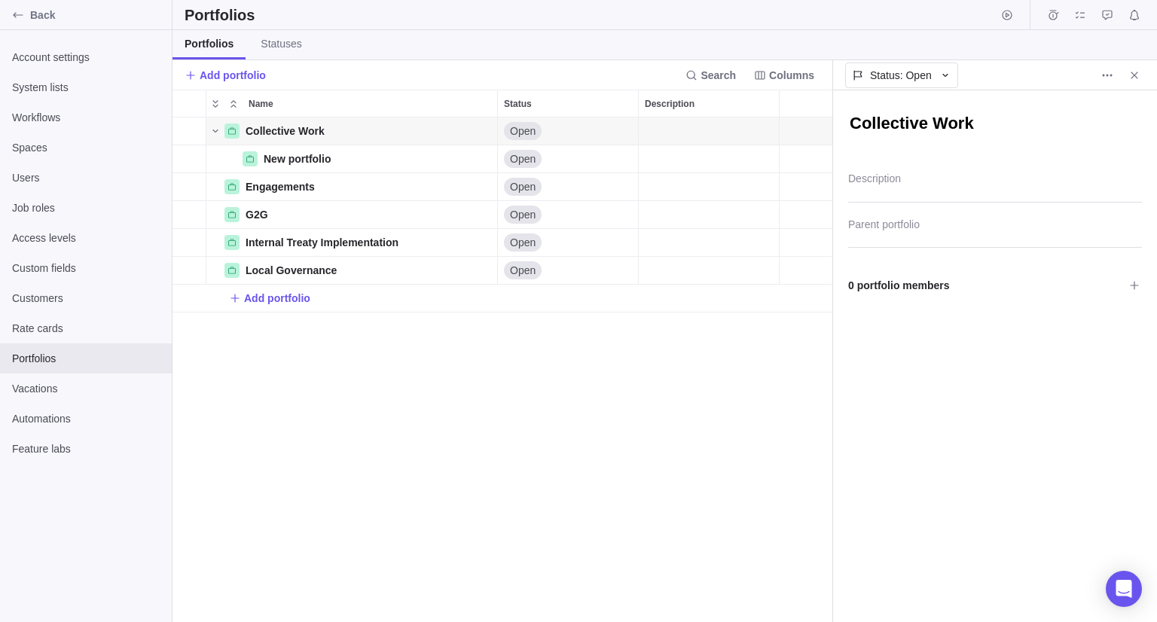
click at [988, 208] on div "Parent portfolio" at bounding box center [995, 225] width 294 height 45
click at [921, 276] on span "0 portfolio members" at bounding box center [986, 286] width 276 height 26
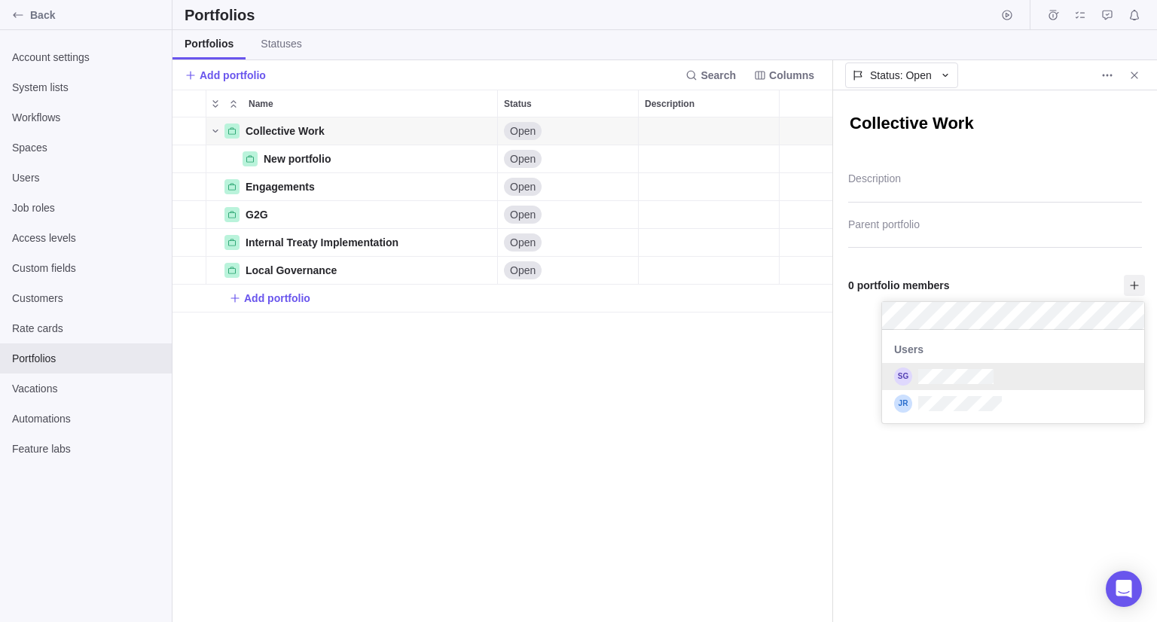
click at [915, 371] on div "grid" at bounding box center [1013, 376] width 262 height 27
click at [741, 410] on body "Back Account settings System lists Workflows Spaces Users Job roles Access leve…" at bounding box center [578, 311] width 1157 height 622
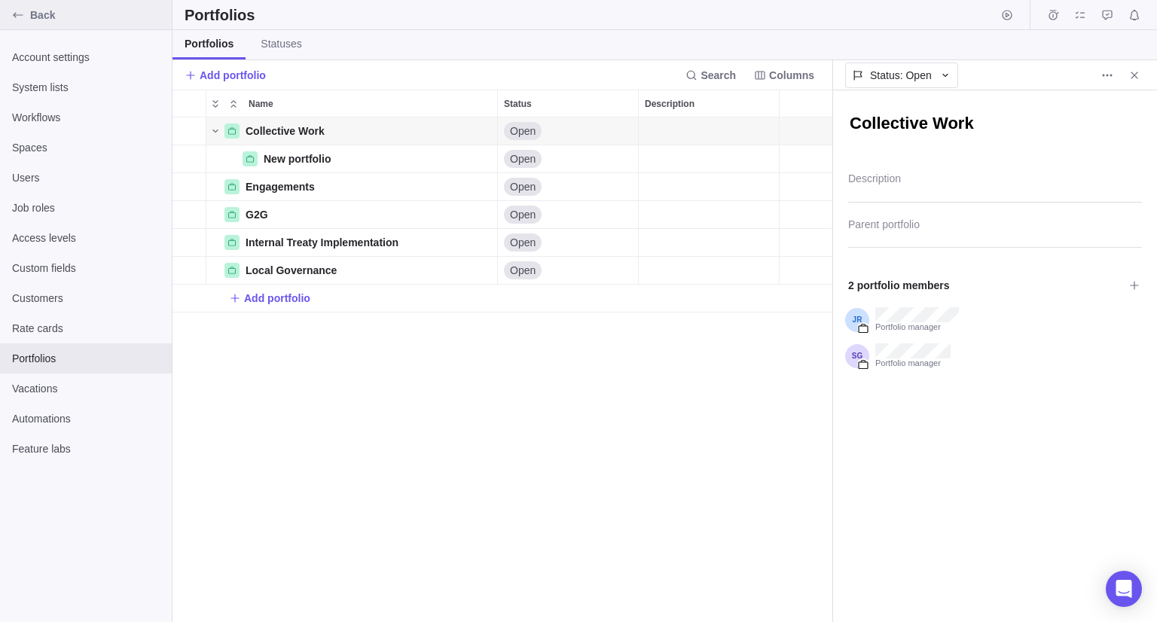
click at [20, 16] on icon "Back" at bounding box center [18, 15] width 12 height 12
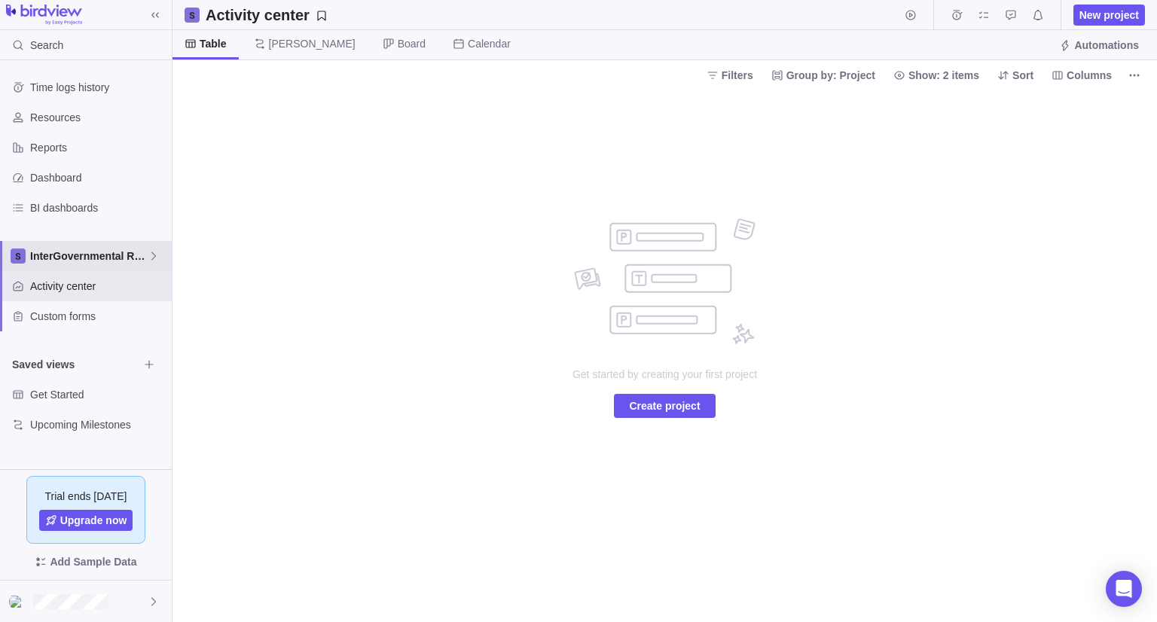
click at [69, 254] on span "InterGovernmental Relations" at bounding box center [89, 256] width 118 height 15
click at [60, 293] on span "InterGovernmental Relations" at bounding box center [86, 291] width 92 height 15
click at [310, 163] on div "Get started by creating your first project Create project" at bounding box center [665, 356] width 985 height 533
click at [693, 402] on span "Create project" at bounding box center [664, 406] width 71 height 18
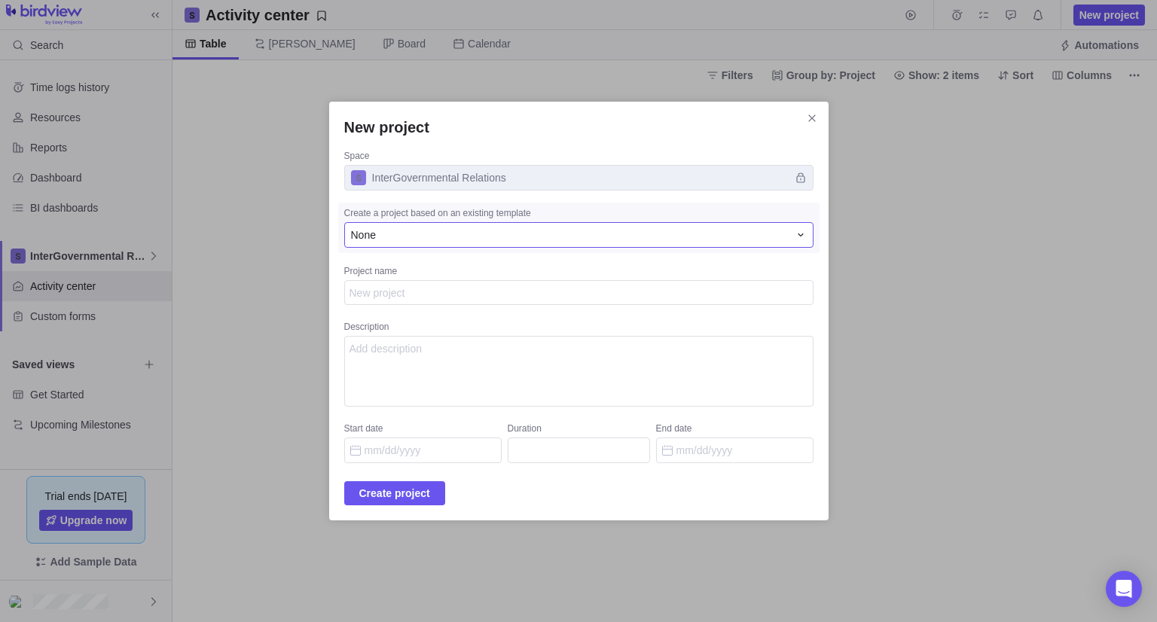
click at [546, 240] on div "None" at bounding box center [570, 235] width 438 height 15
click at [542, 298] on div "None" at bounding box center [559, 298] width 429 height 27
click at [542, 298] on textarea "Project name" at bounding box center [578, 293] width 469 height 26
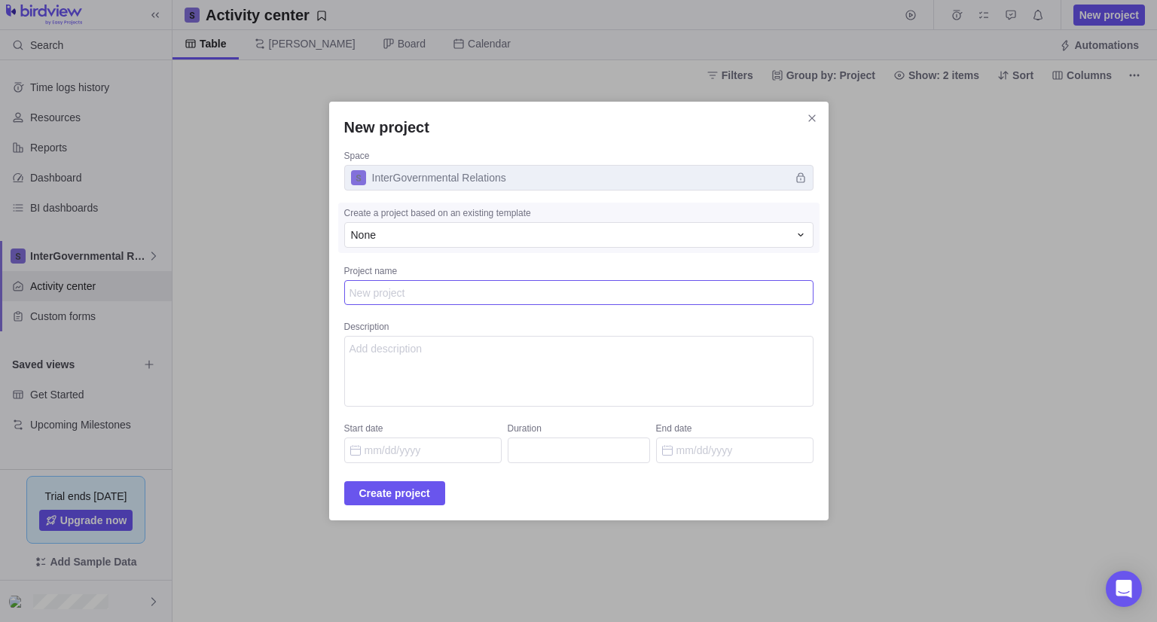
type textarea "x"
type textarea "A"
type textarea "x"
type textarea "Al"
type textarea "x"
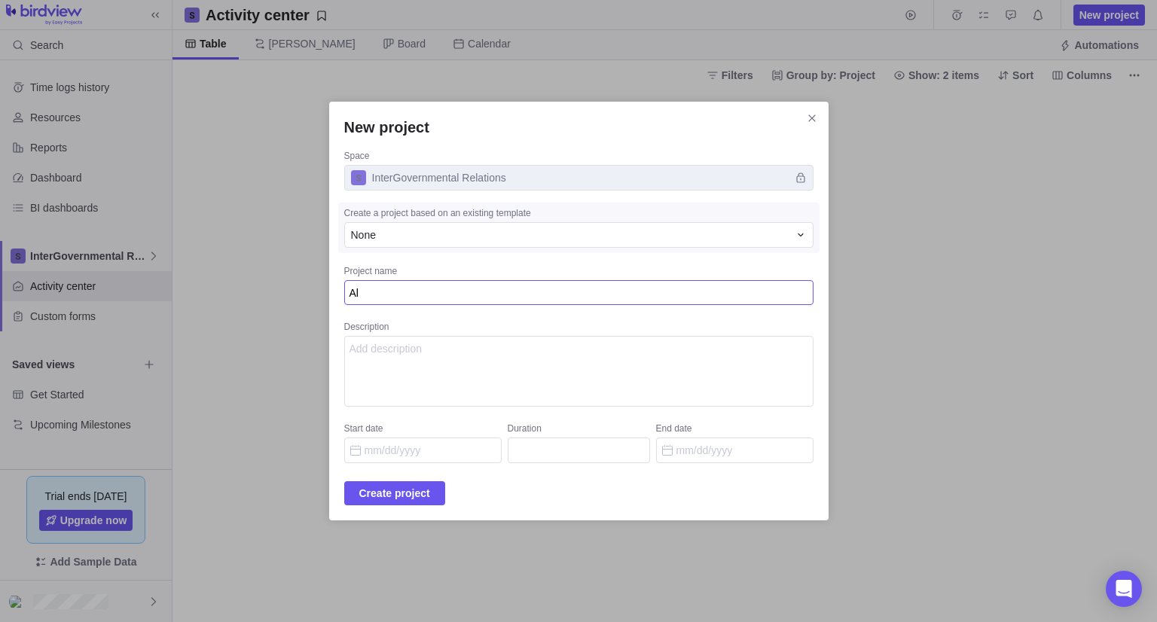
type textarea "All"
type textarea "x"
type textarea "[MEDICAL_DATA]"
type textarea "x"
type textarea "Allia"
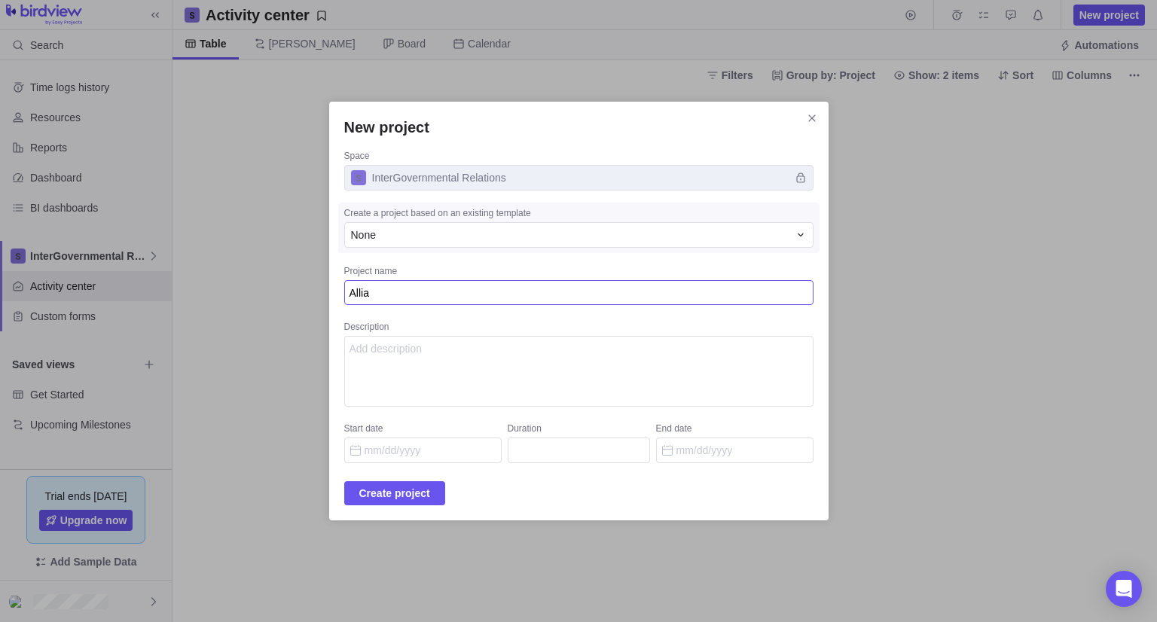
type textarea "x"
type textarea "Allian"
type textarea "x"
type textarea "Allianc"
type textarea "x"
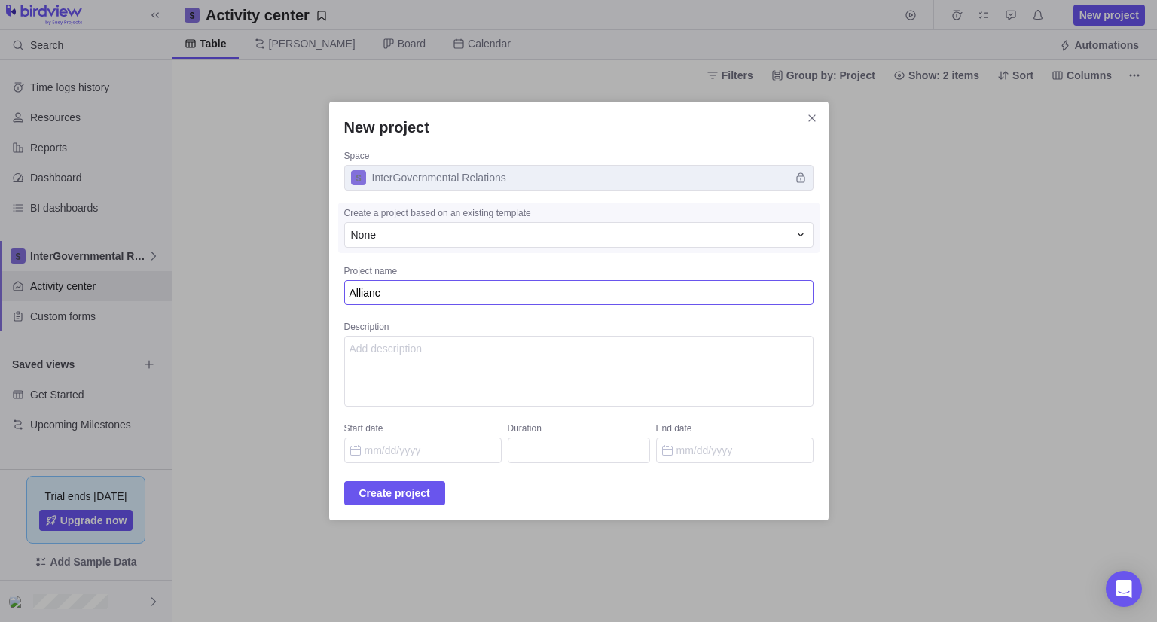
type textarea "Alliance"
type textarea "x"
type textarea "Alliance"
click at [404, 496] on span "Create project" at bounding box center [394, 493] width 71 height 18
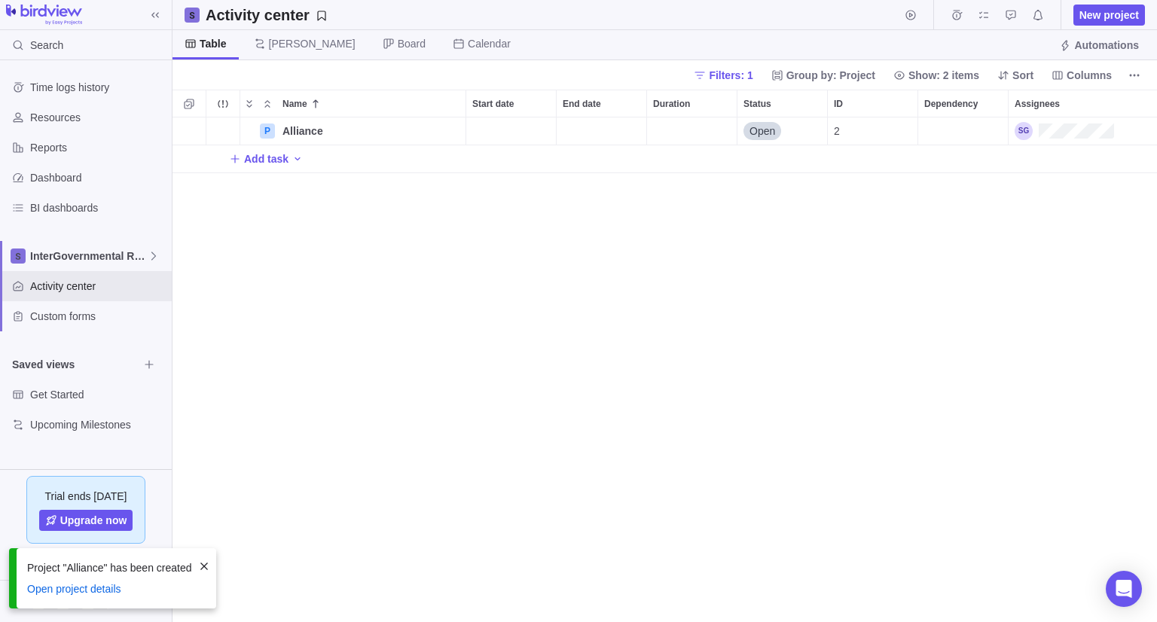
scroll to position [493, 973]
click at [1106, 75] on span "Columns" at bounding box center [1089, 75] width 45 height 15
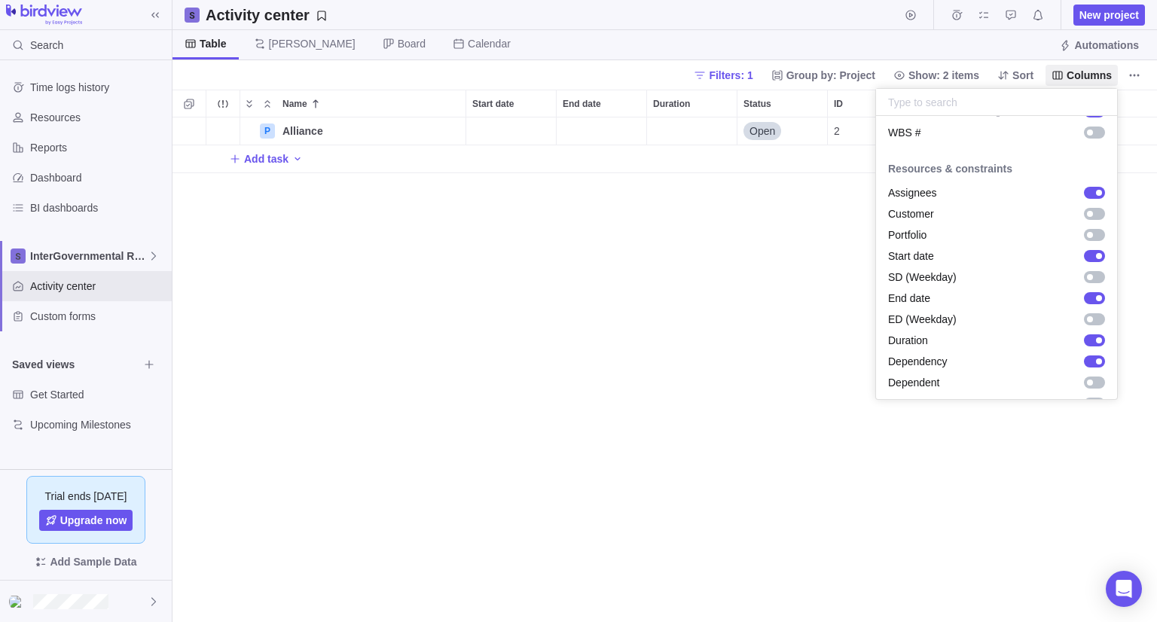
scroll to position [226, 0]
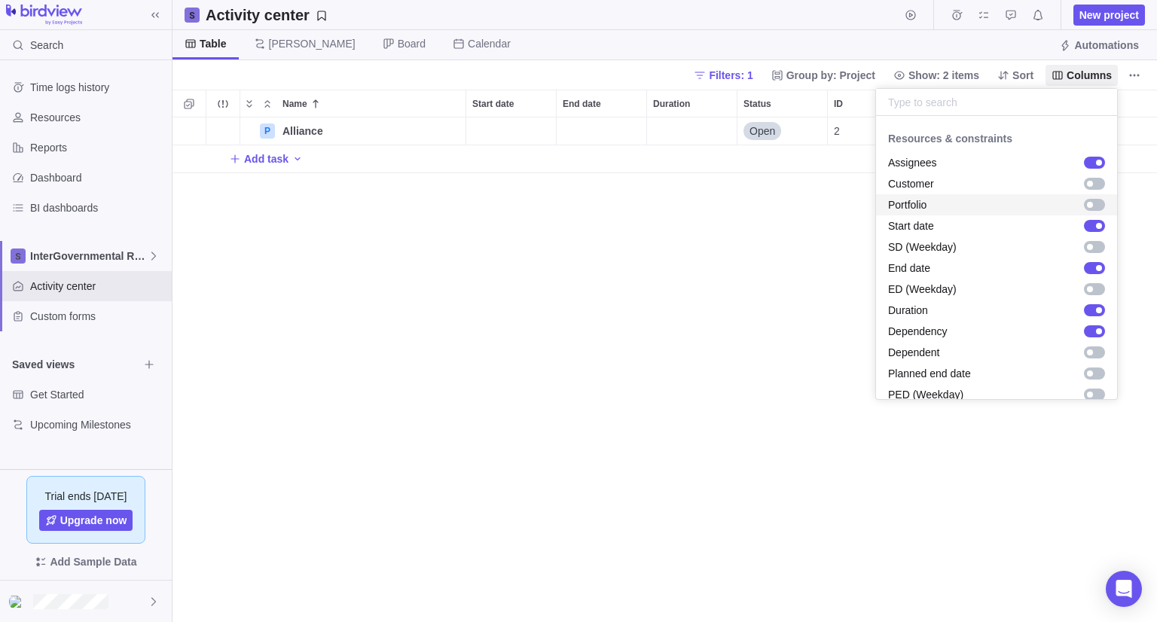
click at [1084, 203] on div "grid" at bounding box center [1094, 205] width 21 height 12
click at [761, 356] on body "Search Time logs history Resources Reports Dashboard BI dashboards InterGovernm…" at bounding box center [578, 311] width 1157 height 622
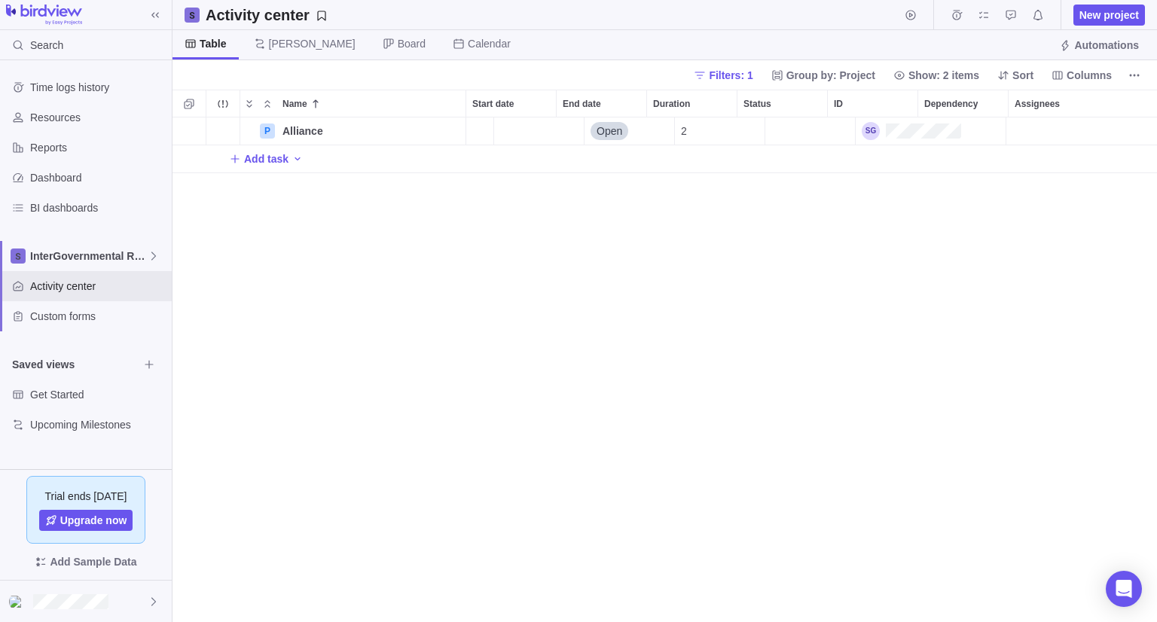
scroll to position [0, 153]
click at [1028, 139] on div "Portfolio" at bounding box center [1081, 131] width 151 height 27
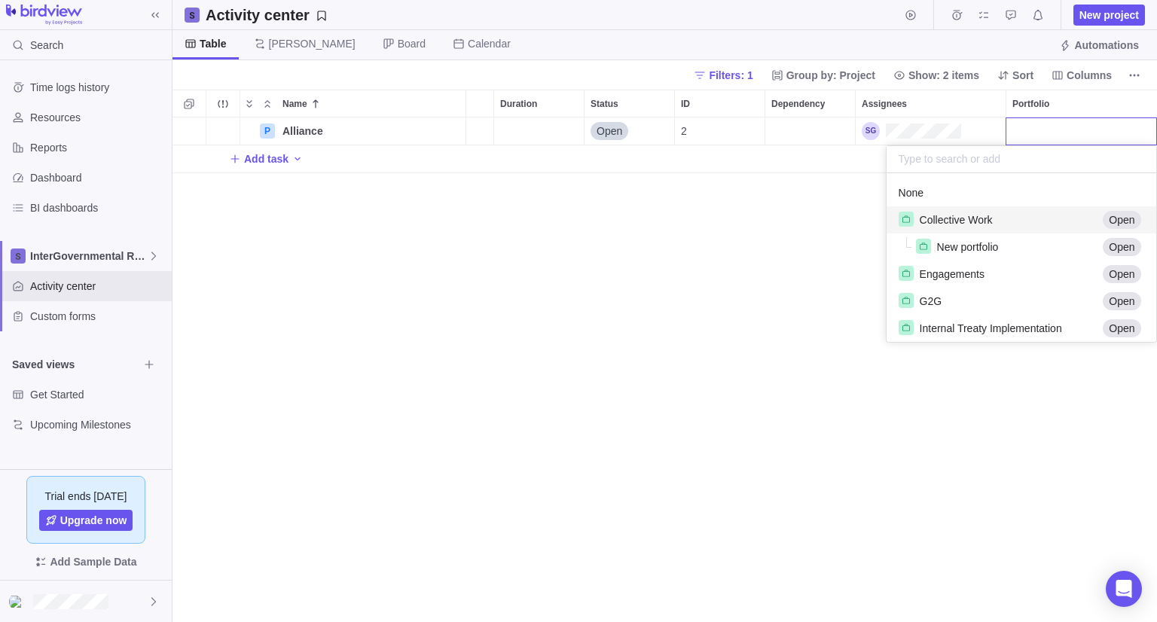
click at [1009, 221] on div "Collective Work" at bounding box center [998, 220] width 199 height 16
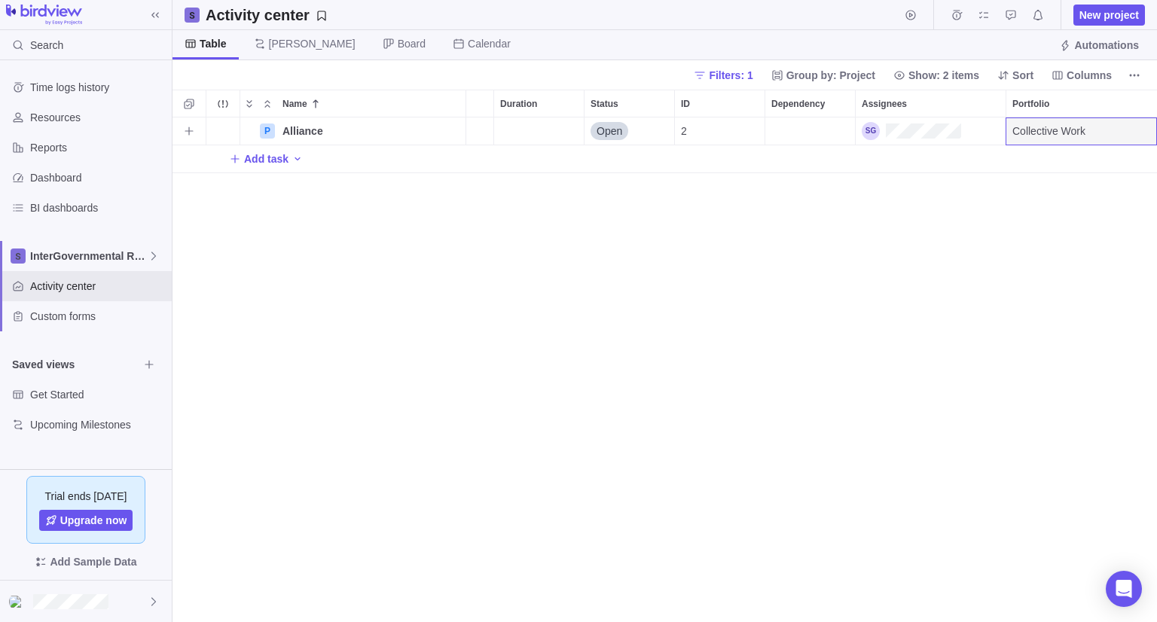
click at [874, 295] on div "P Alliance Details Open 2 Collective Work Add task" at bounding box center [665, 370] width 985 height 505
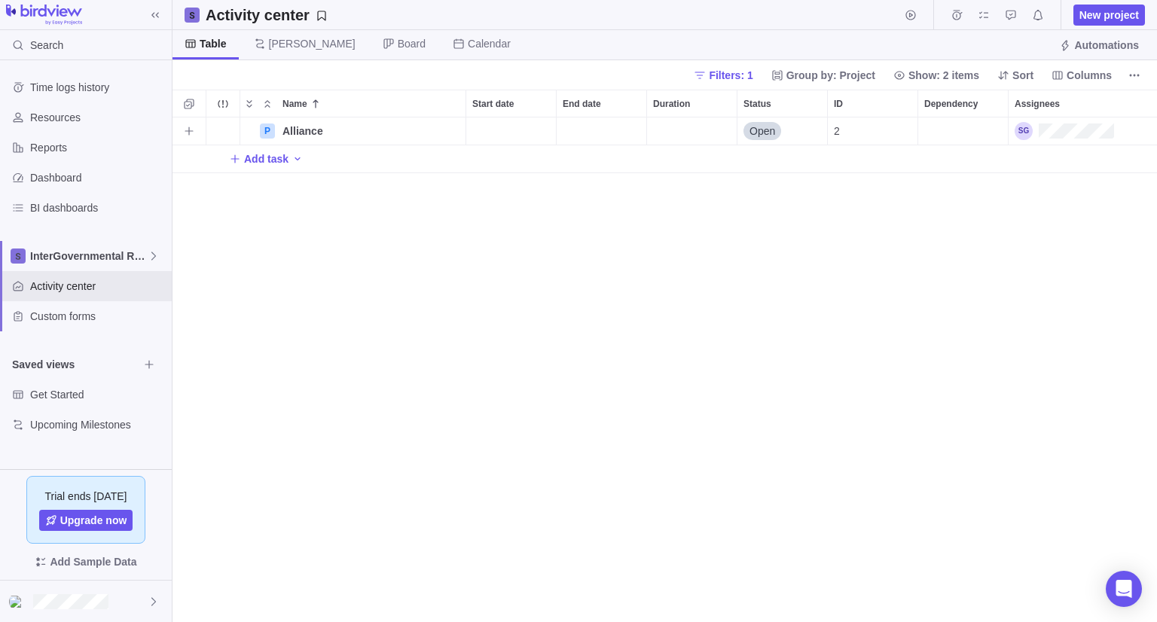
scroll to position [0, 0]
click at [192, 105] on icon "Selection mode" at bounding box center [189, 104] width 10 height 10
click at [190, 105] on div at bounding box center [185, 103] width 12 height 21
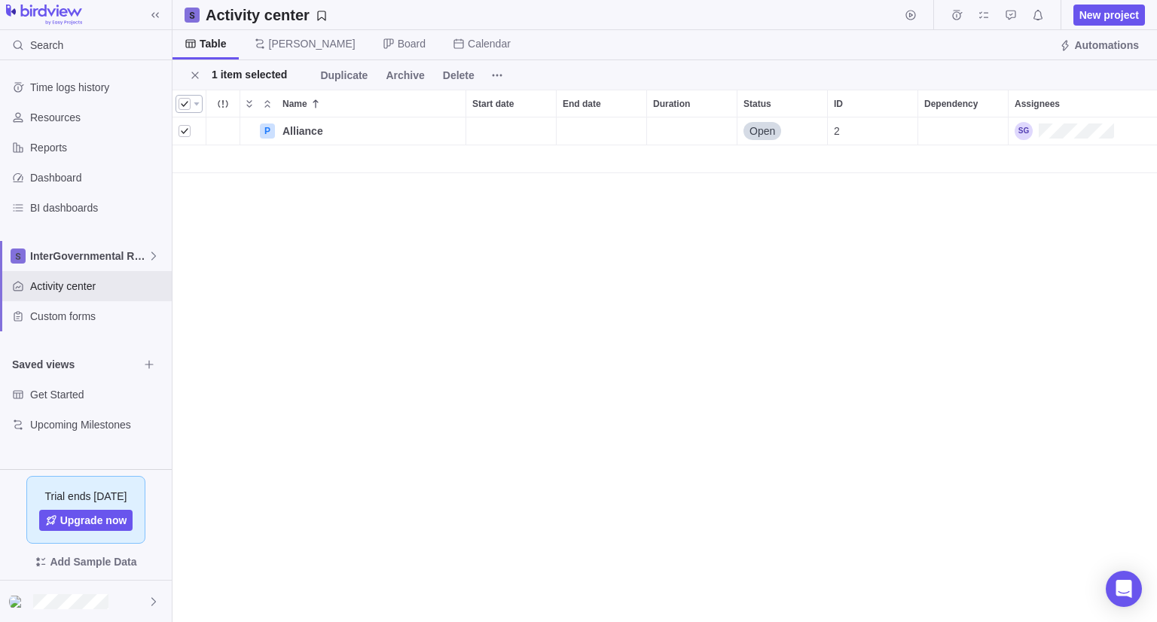
click at [190, 105] on div at bounding box center [185, 103] width 12 height 21
click at [227, 289] on div "P Alliance Details Open 2 Collective Work" at bounding box center [665, 370] width 985 height 505
click at [195, 79] on icon "Close" at bounding box center [195, 75] width 12 height 12
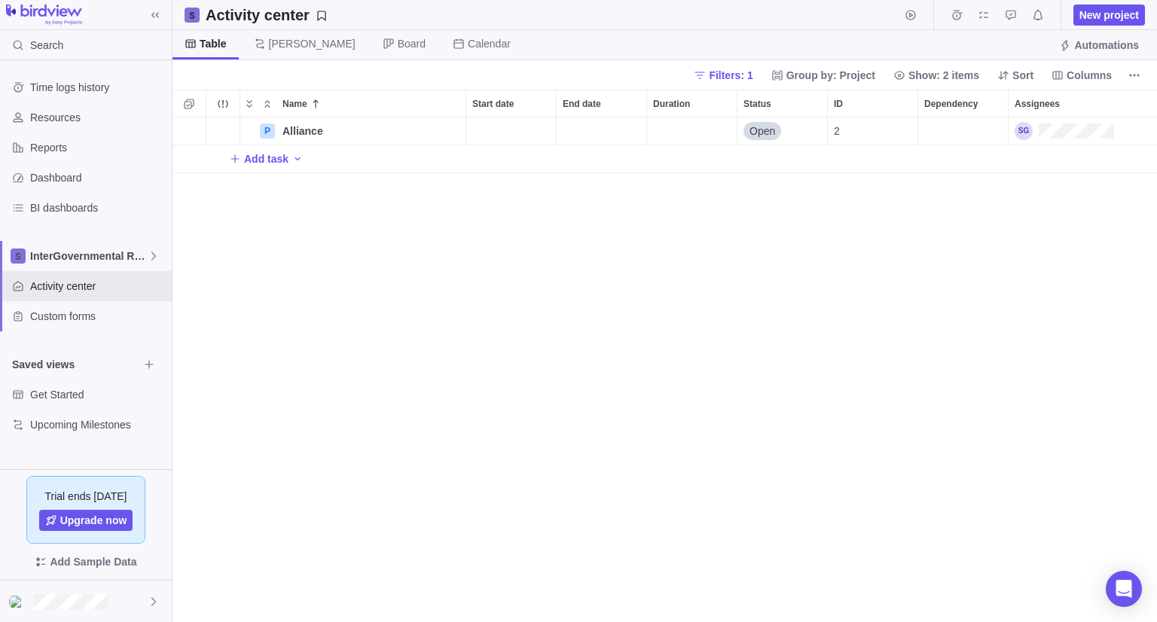
click at [229, 255] on div "P Alliance Details Open 2 Collective Work Add task" at bounding box center [665, 370] width 985 height 505
click at [190, 108] on icon "Selection mode" at bounding box center [189, 104] width 12 height 12
click at [190, 108] on div at bounding box center [185, 103] width 12 height 21
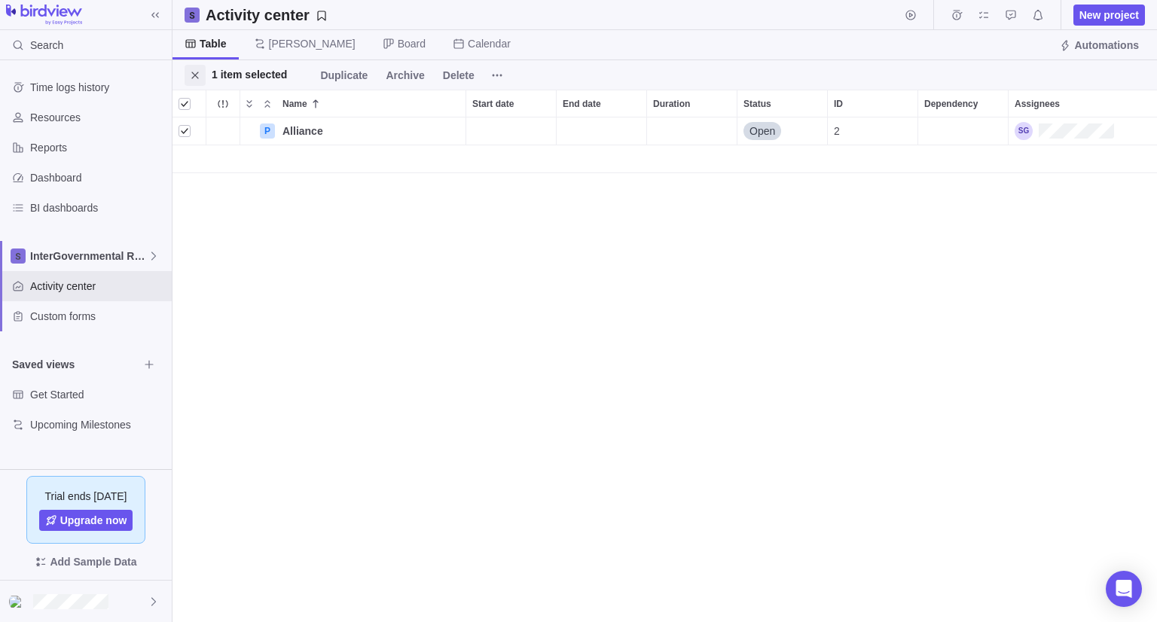
click at [185, 78] on span "Close" at bounding box center [195, 75] width 21 height 21
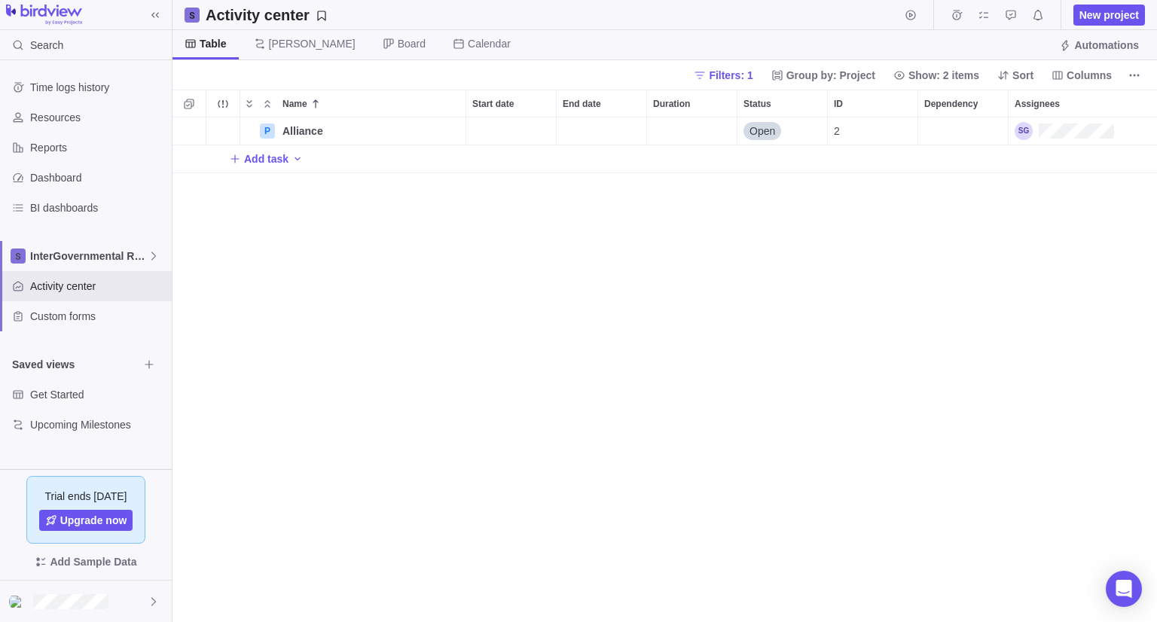
click at [231, 295] on div "P Alliance Details Open 2 Collective Work Add task" at bounding box center [665, 370] width 985 height 505
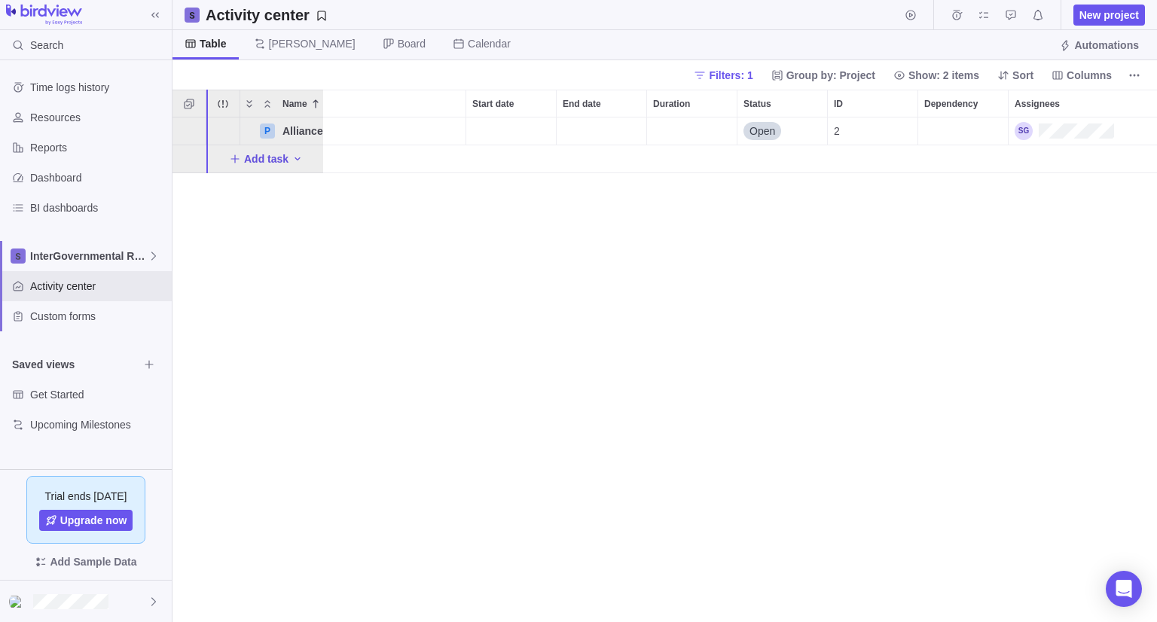
drag, startPoint x: 1042, startPoint y: 102, endPoint x: 186, endPoint y: 144, distance: 856.8
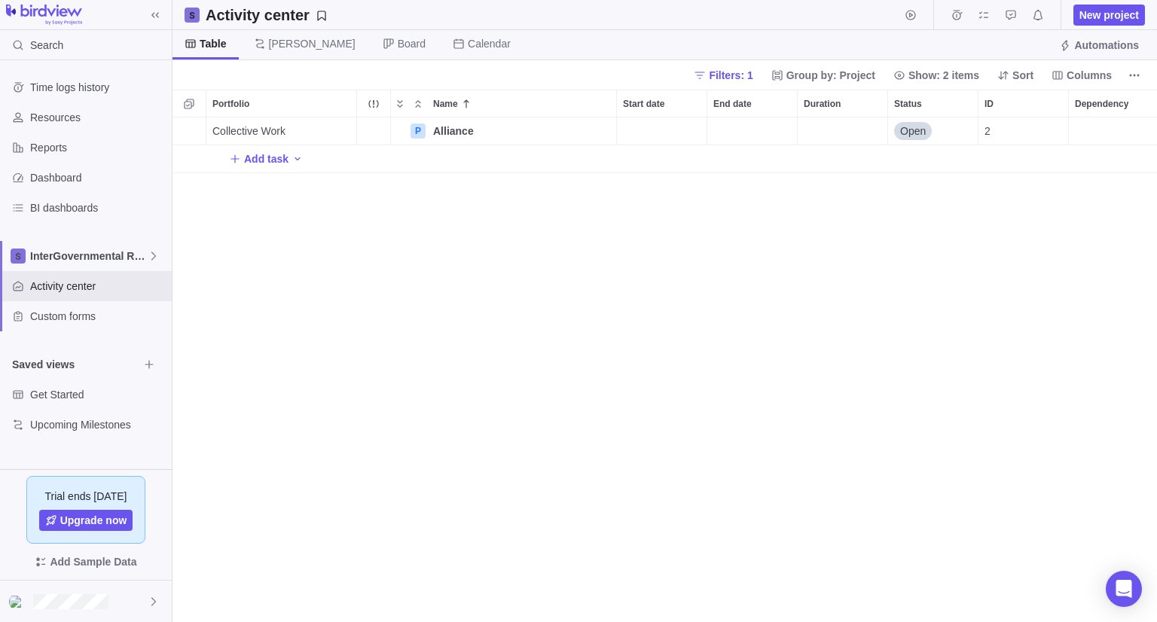
click at [270, 366] on div "Collective Work P Alliance Details Open 2 Add task" at bounding box center [665, 370] width 985 height 505
click at [340, 104] on icon "More actions" at bounding box center [340, 103] width 12 height 12
click at [261, 320] on div "Portfolio Name Start date End date Duration Status ID Dependency Assignees Coll…" at bounding box center [665, 356] width 985 height 533
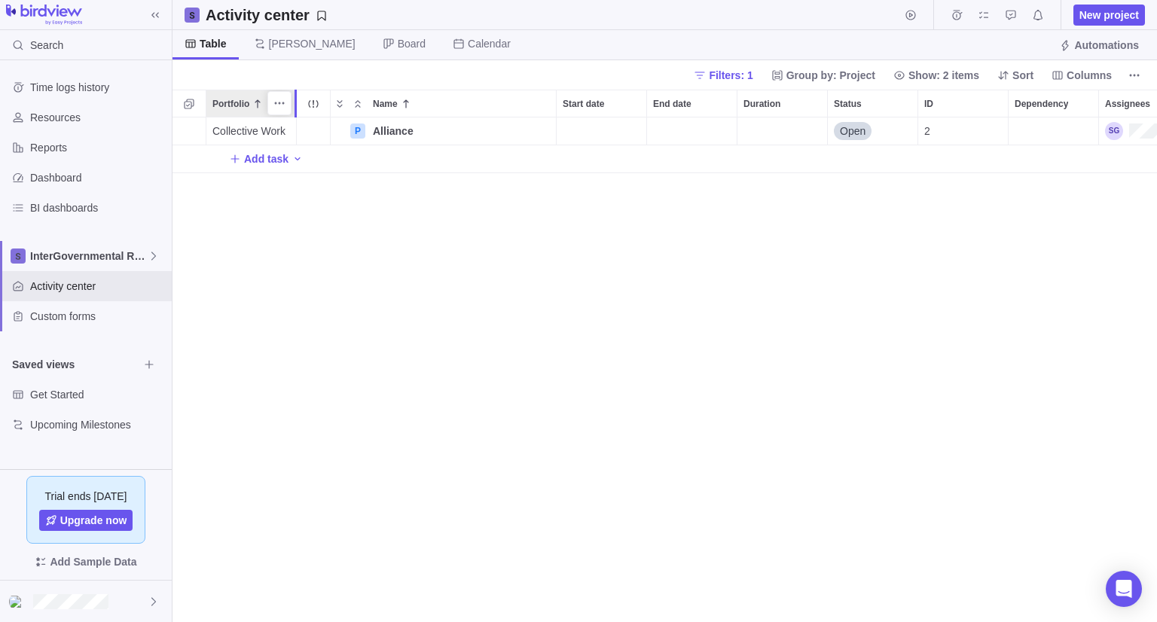
drag, startPoint x: 354, startPoint y: 103, endPoint x: 296, endPoint y: 112, distance: 58.7
click at [296, 112] on div at bounding box center [297, 104] width 4 height 28
click at [322, 310] on div "Collective Work P Alliance Details Open 2 Add task" at bounding box center [665, 370] width 985 height 505
click at [316, 103] on icon "More actions" at bounding box center [317, 103] width 2 height 2
click at [336, 316] on div "Portfolio Name Start date End date Duration Status ID Dependency Assignees Coll…" at bounding box center [665, 356] width 985 height 533
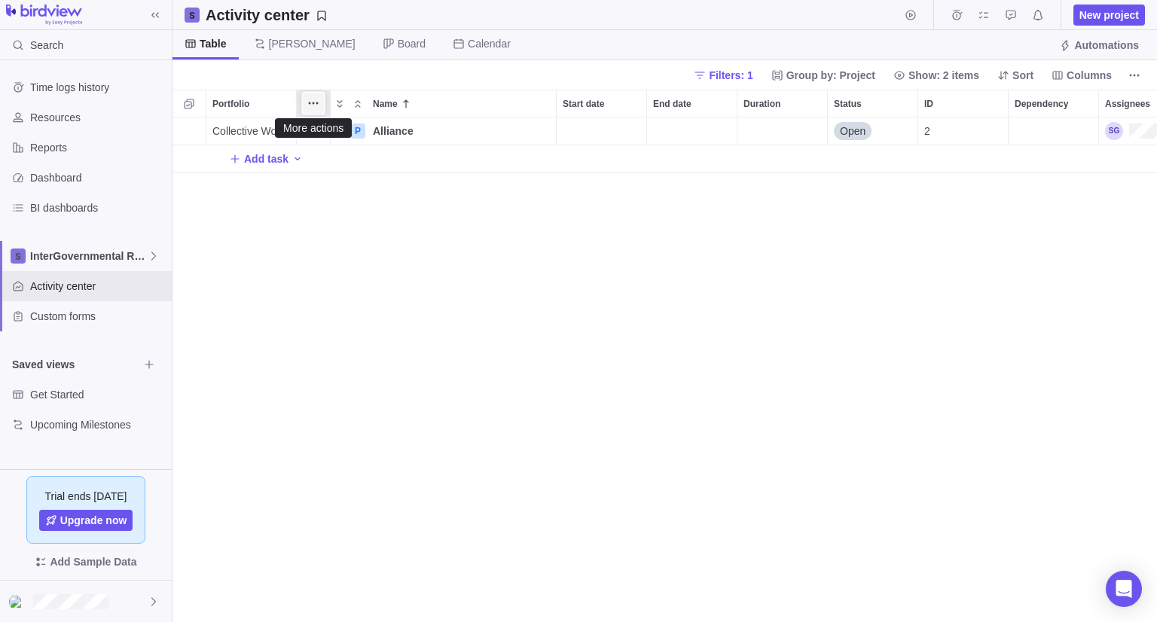
click at [322, 107] on span "More actions" at bounding box center [313, 103] width 21 height 21
click at [284, 343] on div "Portfolio Name Start date End date Duration Status ID Dependency Assignees Coll…" at bounding box center [665, 356] width 985 height 533
drag, startPoint x: 322, startPoint y: 98, endPoint x: 194, endPoint y: 103, distance: 128.2
click at [194, 103] on div "Portfolio Name Start date End date Duration Status ID Dependency Assignees" at bounding box center [711, 104] width 1077 height 28
drag, startPoint x: 324, startPoint y: 116, endPoint x: 221, endPoint y: 119, distance: 102.5
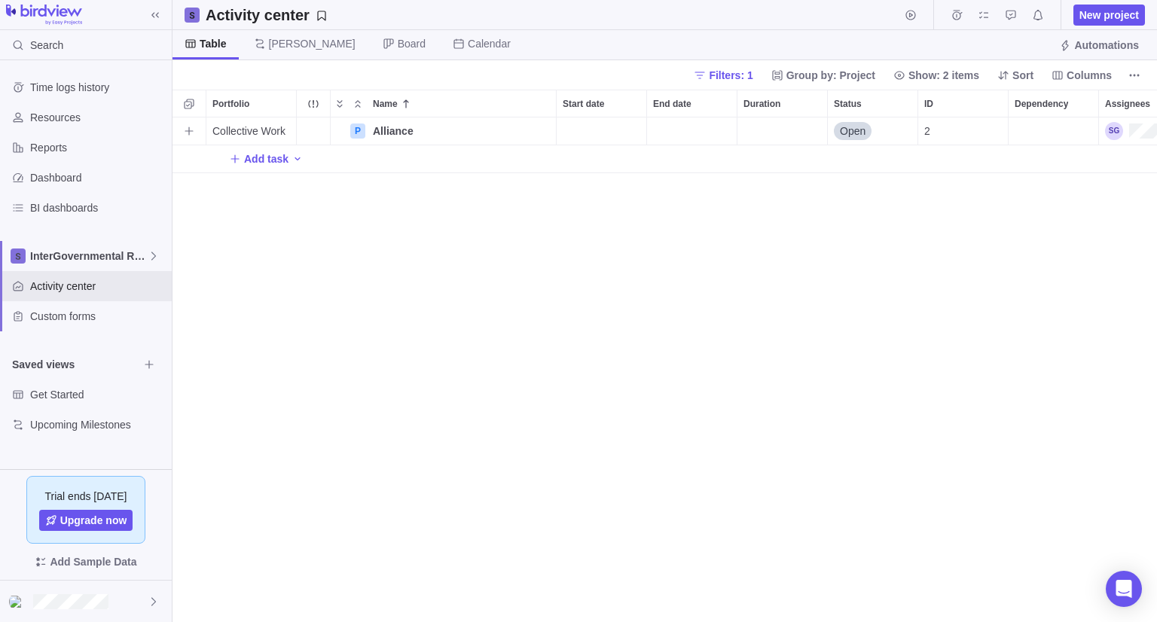
click at [221, 119] on div "Portfolio Name Start date End date Duration Status ID Dependency Assignees Coll…" at bounding box center [665, 356] width 985 height 533
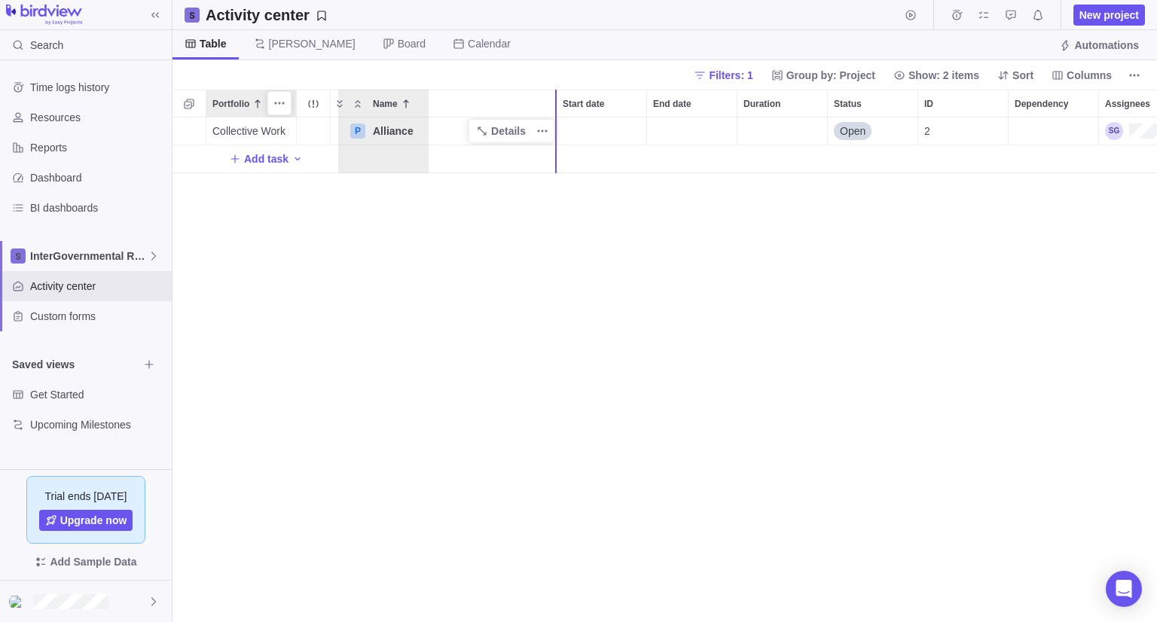
drag, startPoint x: 249, startPoint y: 106, endPoint x: 386, endPoint y: 121, distance: 138.7
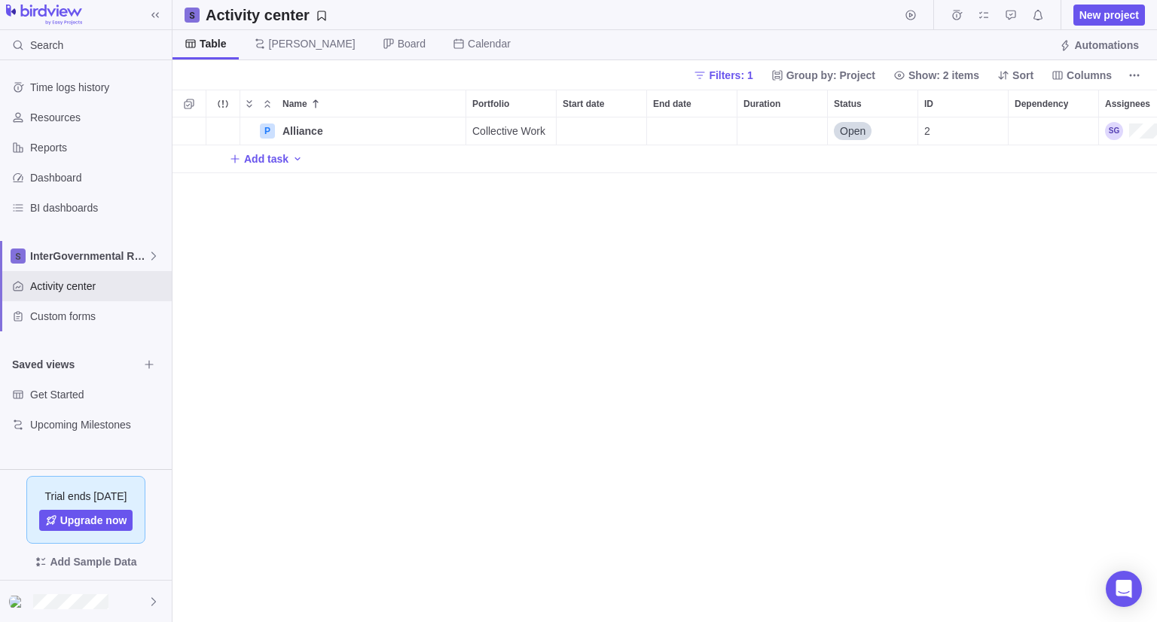
click at [359, 304] on div "P Alliance Details Collective Work Open 2 Add task" at bounding box center [665, 370] width 985 height 505
click at [1037, 111] on div "Dependency" at bounding box center [1054, 103] width 90 height 26
click at [1046, 136] on div "Dependency" at bounding box center [1054, 131] width 90 height 27
click at [1037, 96] on span "Dependency" at bounding box center [1041, 103] width 53 height 15
click at [1038, 133] on div "Dependency" at bounding box center [1054, 131] width 90 height 27
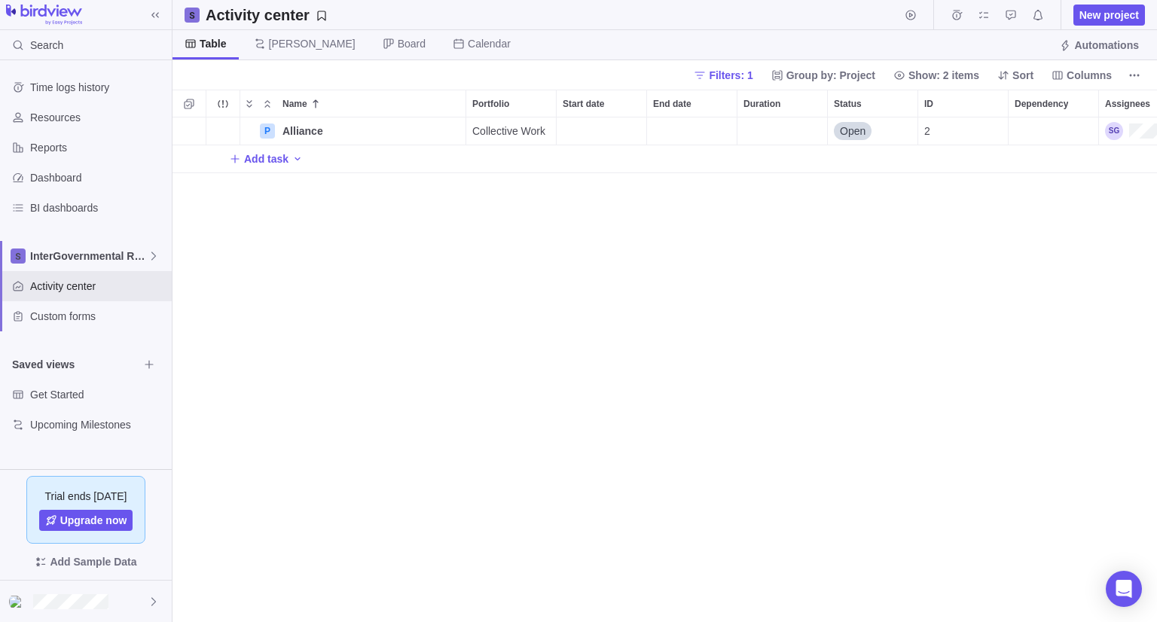
click at [1022, 242] on div "P Alliance Details Collective Work Open 2 Add task" at bounding box center [665, 370] width 985 height 505
click at [937, 144] on div "2" at bounding box center [963, 131] width 90 height 27
click at [769, 134] on div "Duration" at bounding box center [783, 131] width 90 height 27
click at [675, 256] on div "P Alliance Details Collective Work Open 2 Add task" at bounding box center [665, 370] width 985 height 505
click at [267, 130] on div "P" at bounding box center [267, 131] width 15 height 15
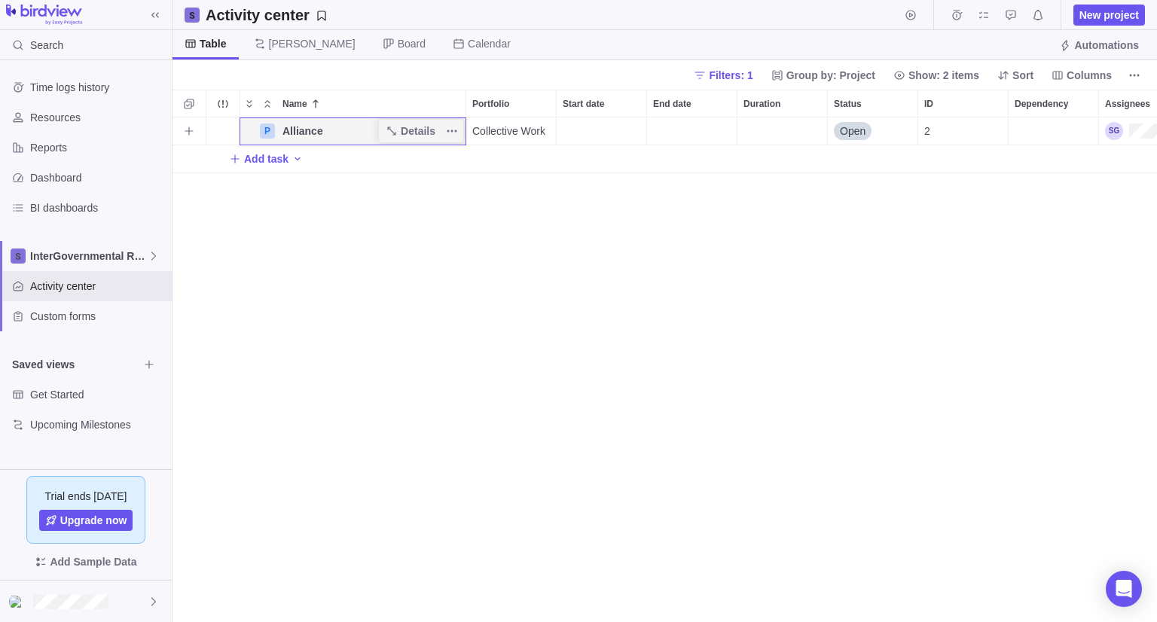
click at [267, 130] on div "P" at bounding box center [267, 131] width 15 height 15
click at [187, 130] on icon "Add activity" at bounding box center [189, 131] width 12 height 12
click at [292, 193] on div "P Alliance Details Collective Work Open 2 T Add task" at bounding box center [665, 370] width 985 height 505
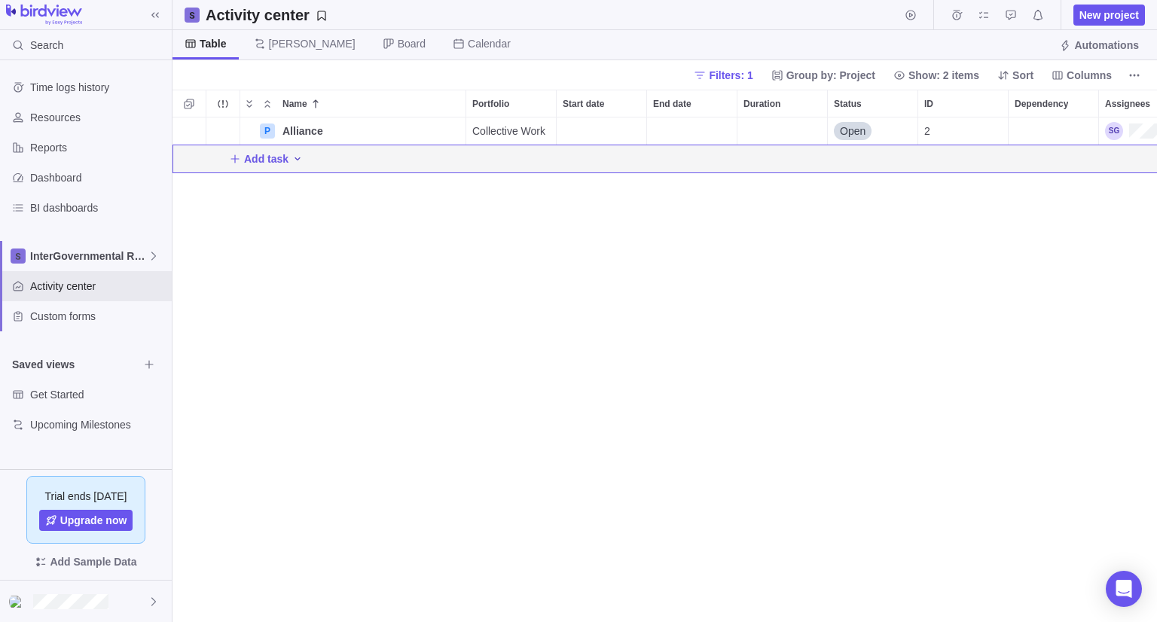
click at [295, 162] on icon "Add activity" at bounding box center [298, 159] width 12 height 12
click at [326, 225] on div "I Issue" at bounding box center [332, 215] width 84 height 24
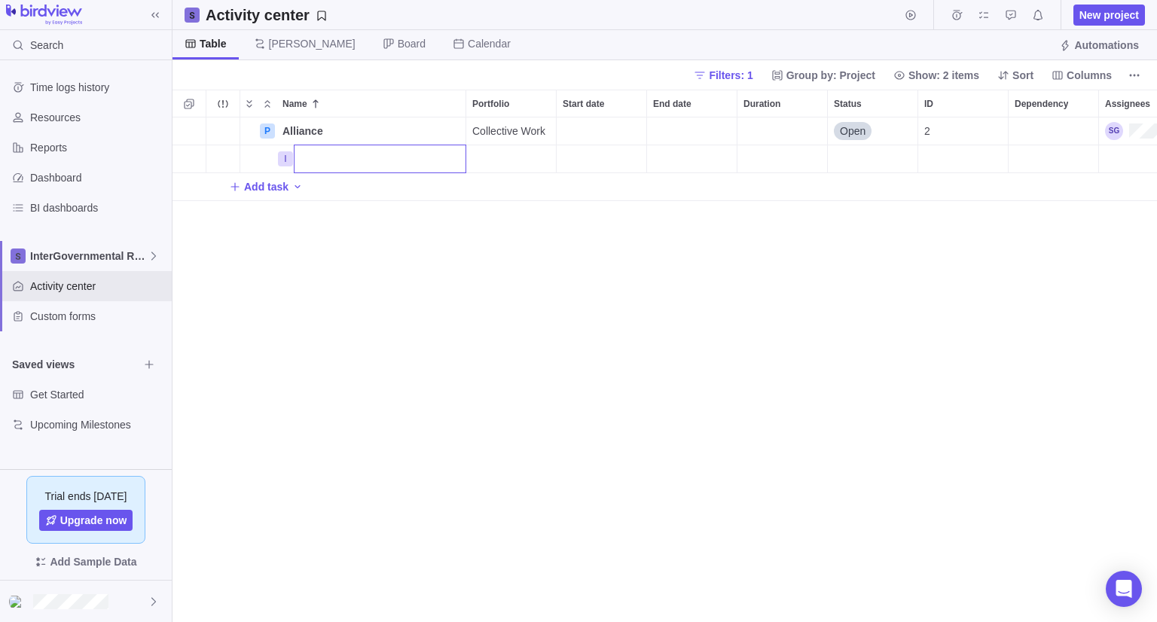
click at [295, 186] on div "P Alliance Details Collective Work Open 2 I Add task" at bounding box center [665, 370] width 985 height 505
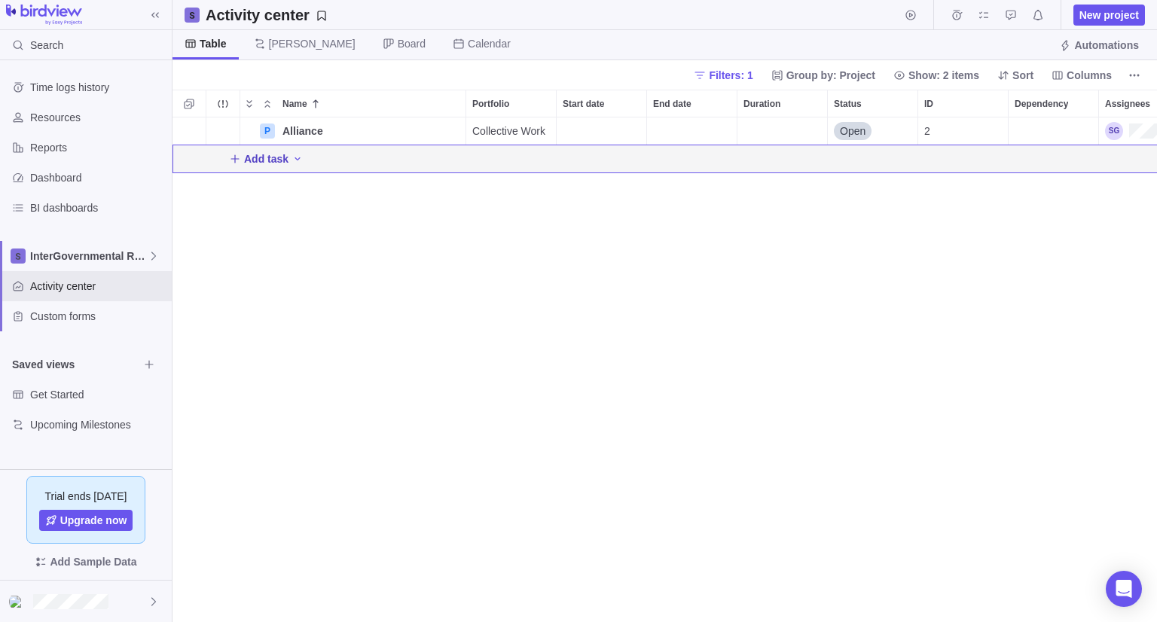
click at [237, 163] on icon "Add New" at bounding box center [235, 159] width 12 height 12
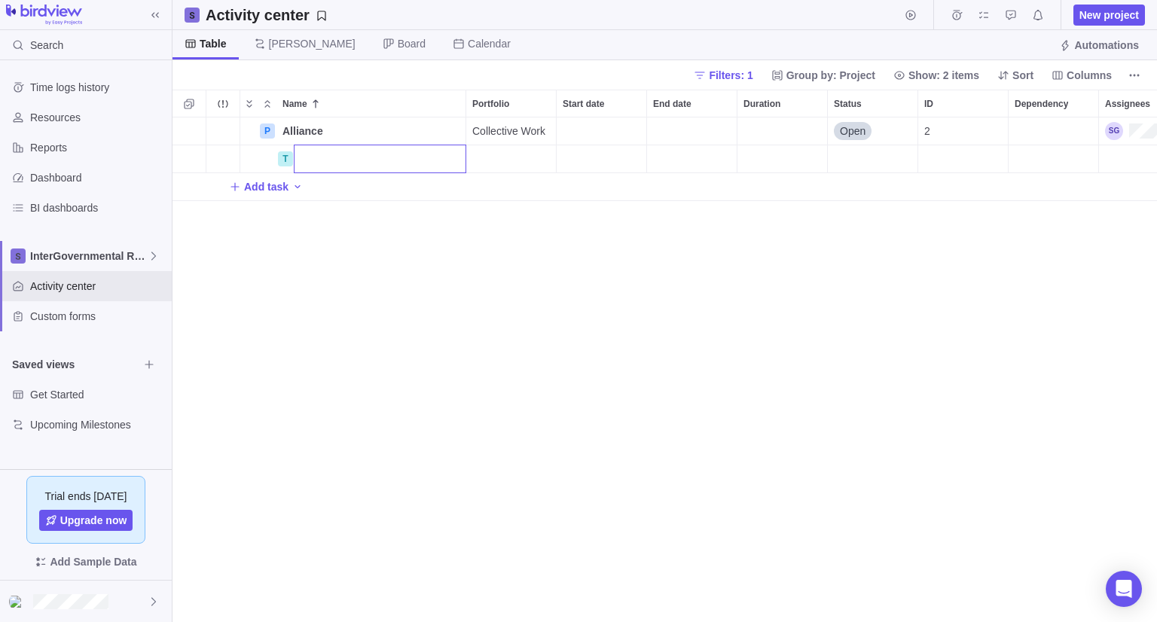
click at [392, 155] on input "Name" at bounding box center [380, 159] width 173 height 29
type input "DBA"
click at [441, 293] on div "P Alliance Details Collective Work Open 2 T DBA Add task" at bounding box center [665, 370] width 985 height 505
click at [526, 157] on div "Portfolio" at bounding box center [511, 159] width 90 height 28
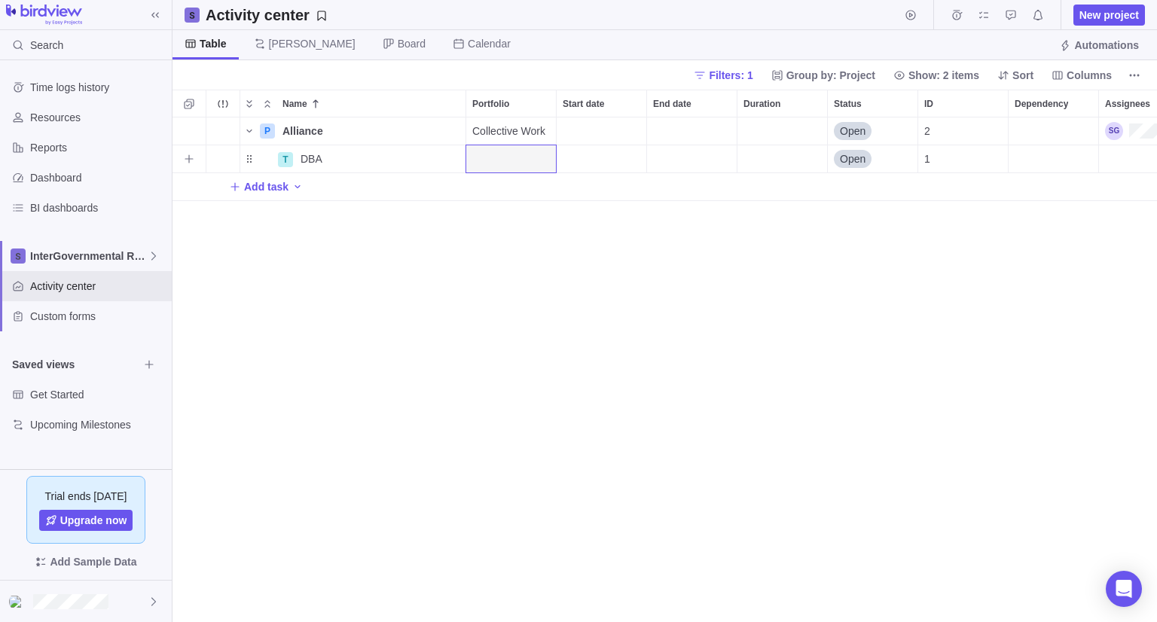
click at [515, 160] on div "Portfolio" at bounding box center [511, 159] width 90 height 28
click at [249, 163] on div "Name" at bounding box center [258, 159] width 36 height 12
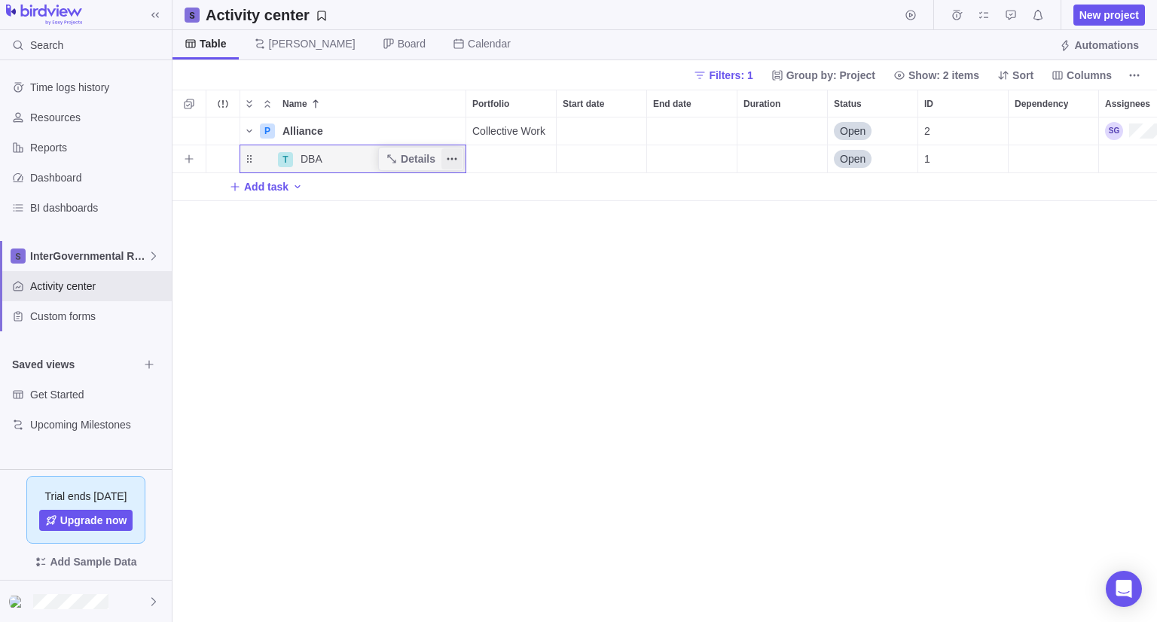
click at [445, 157] on span "More actions" at bounding box center [451, 158] width 21 height 21
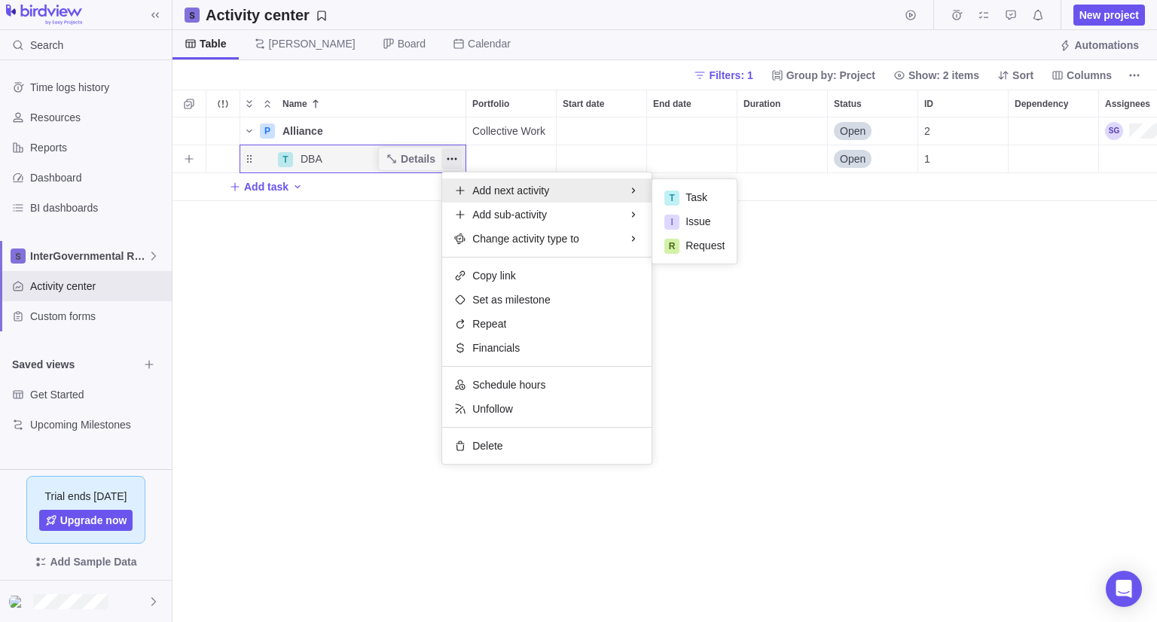
click at [593, 195] on div "Add next activity" at bounding box center [546, 191] width 209 height 24
click at [514, 191] on span "Add next activity" at bounding box center [510, 190] width 77 height 15
click at [669, 195] on div "T" at bounding box center [671, 198] width 15 height 15
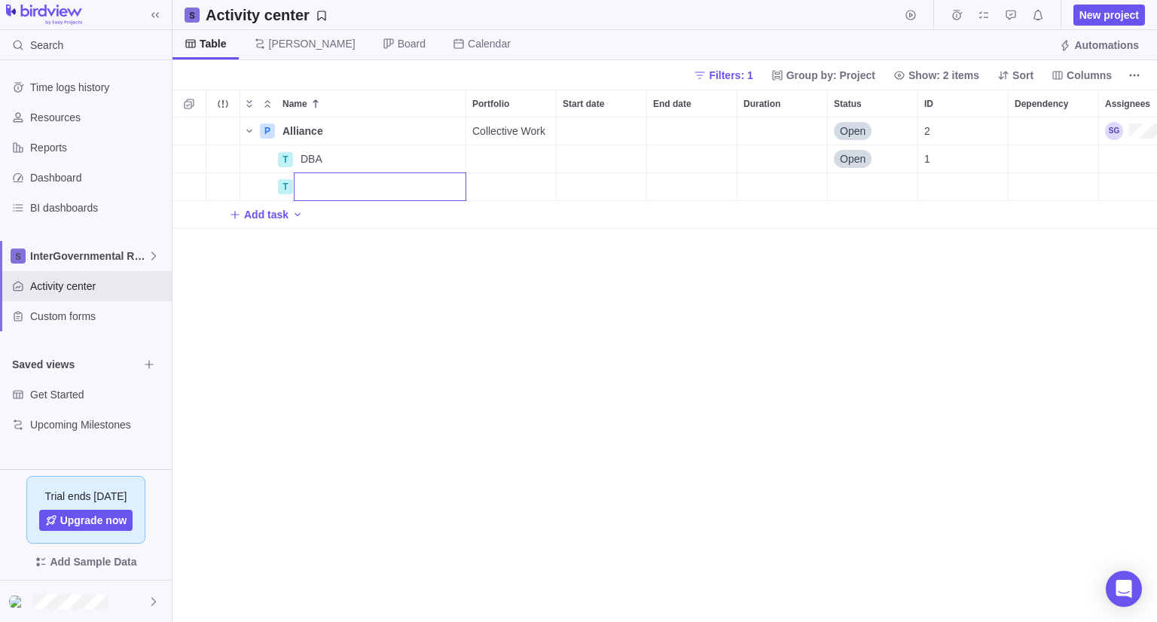
click at [286, 190] on div "P Alliance Details Collective Work Open 2 T DBA Details Open 1 T Add task" at bounding box center [665, 370] width 985 height 505
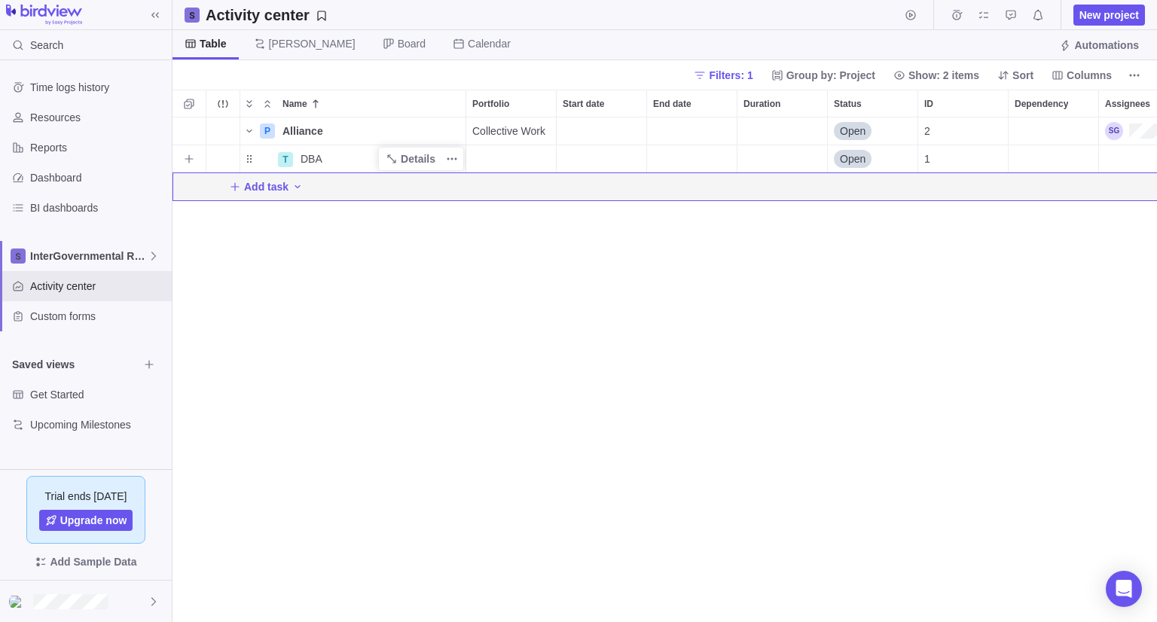
click at [310, 155] on span "DBA" at bounding box center [312, 158] width 22 height 15
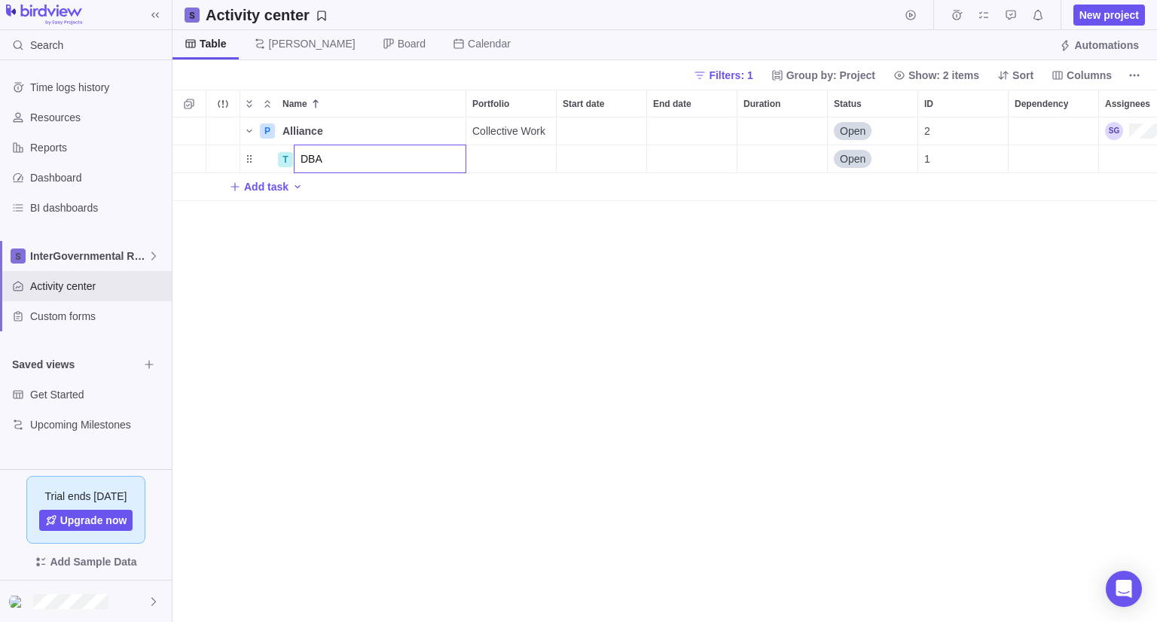
click at [457, 259] on div "P Alliance Details Collective Work Open 2 T DBA Open 1 Add task" at bounding box center [665, 370] width 985 height 505
click at [454, 154] on icon "More actions" at bounding box center [452, 159] width 12 height 12
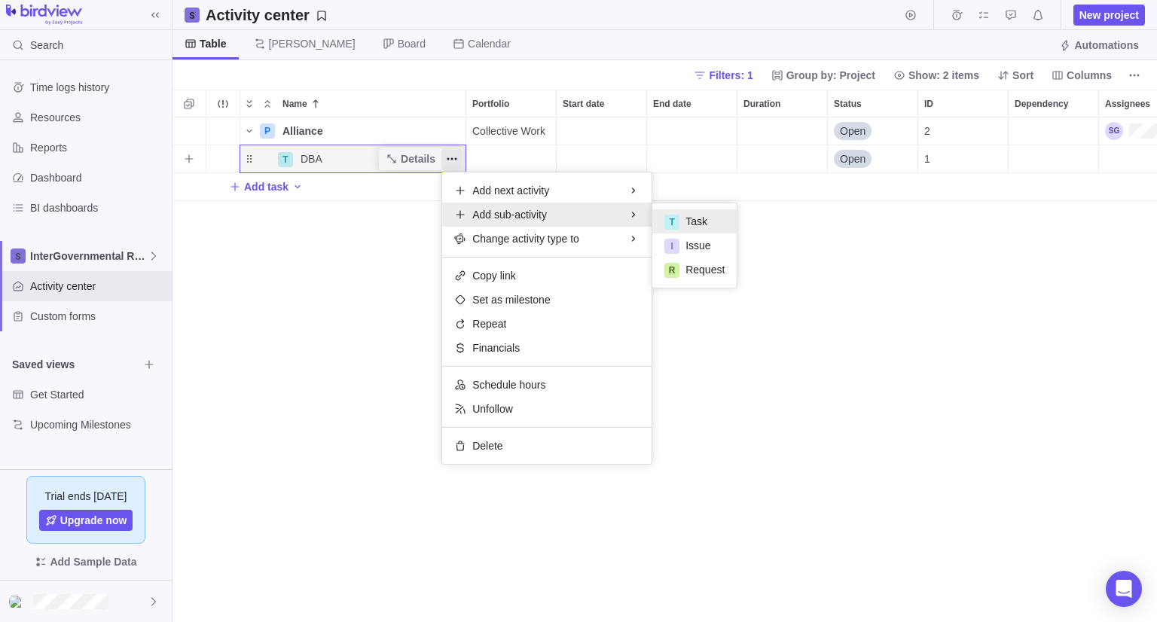
click at [683, 219] on div "T Task" at bounding box center [694, 221] width 84 height 24
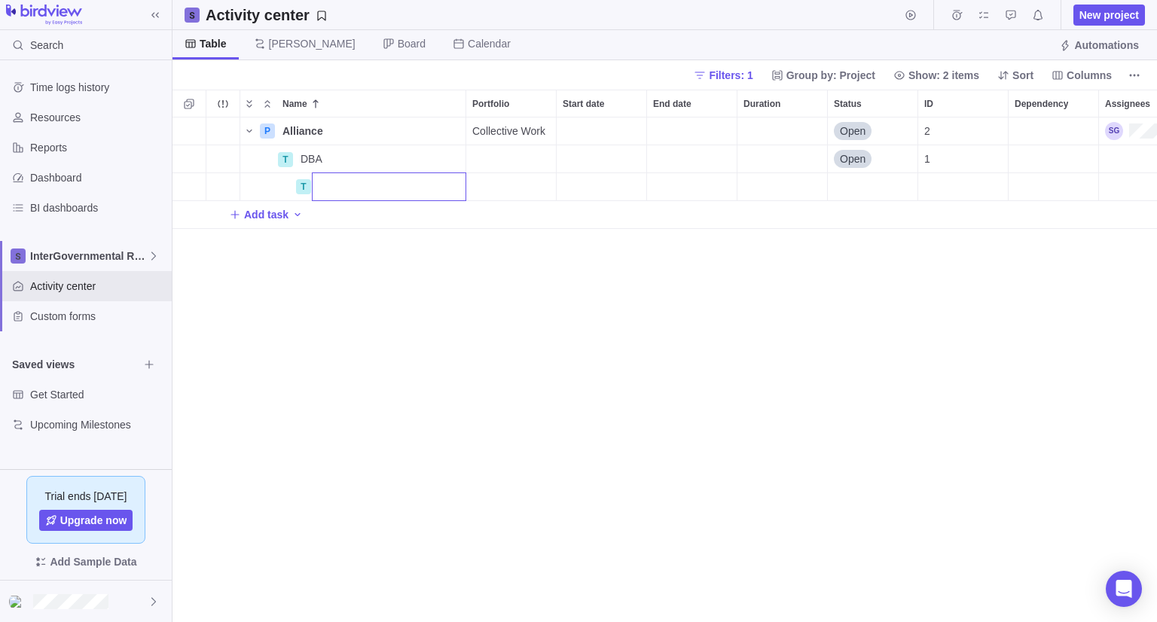
click at [481, 362] on div "P Alliance Details Collective Work Open 2 T DBA Details Open 1 T Add task" at bounding box center [665, 370] width 985 height 505
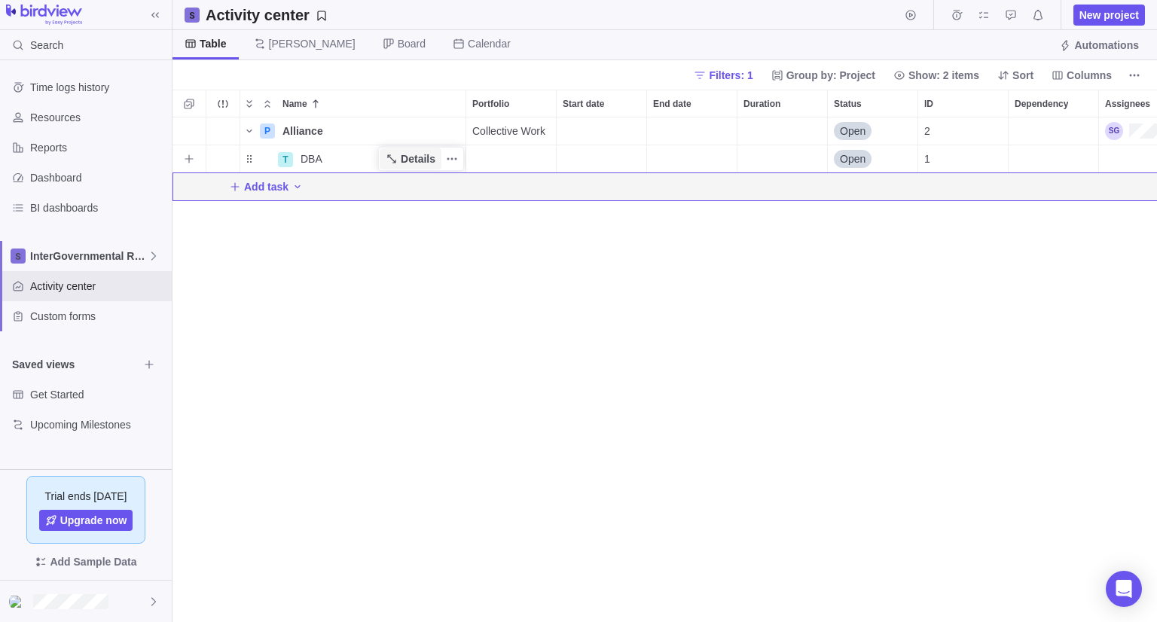
click at [398, 163] on icon "Name" at bounding box center [392, 159] width 12 height 12
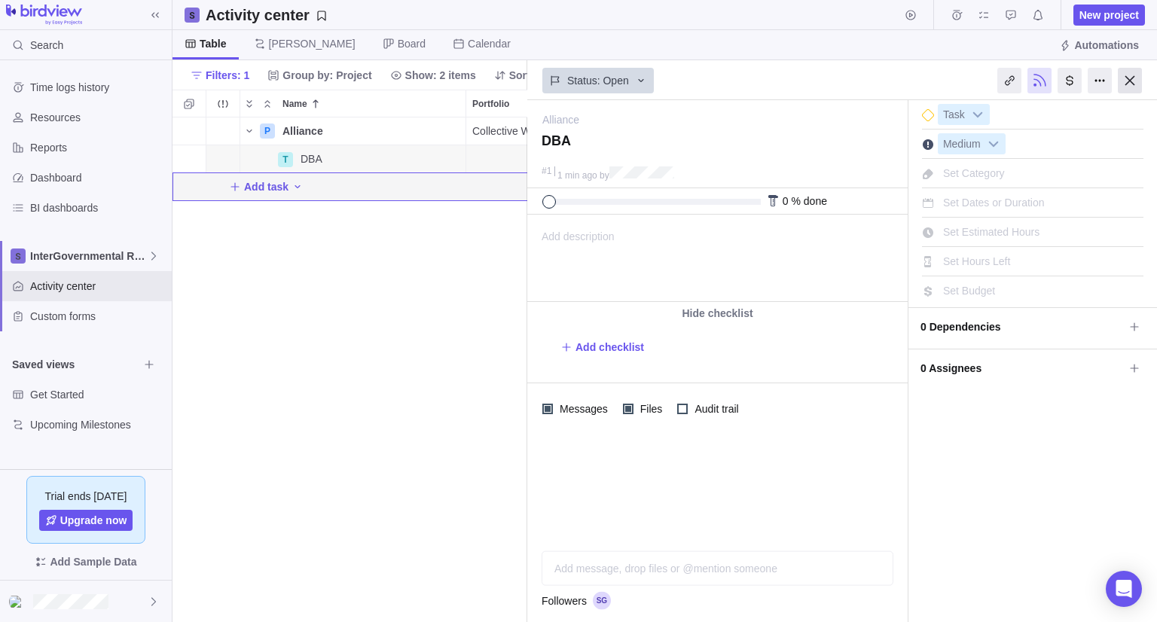
click at [1128, 80] on div at bounding box center [1130, 81] width 24 height 26
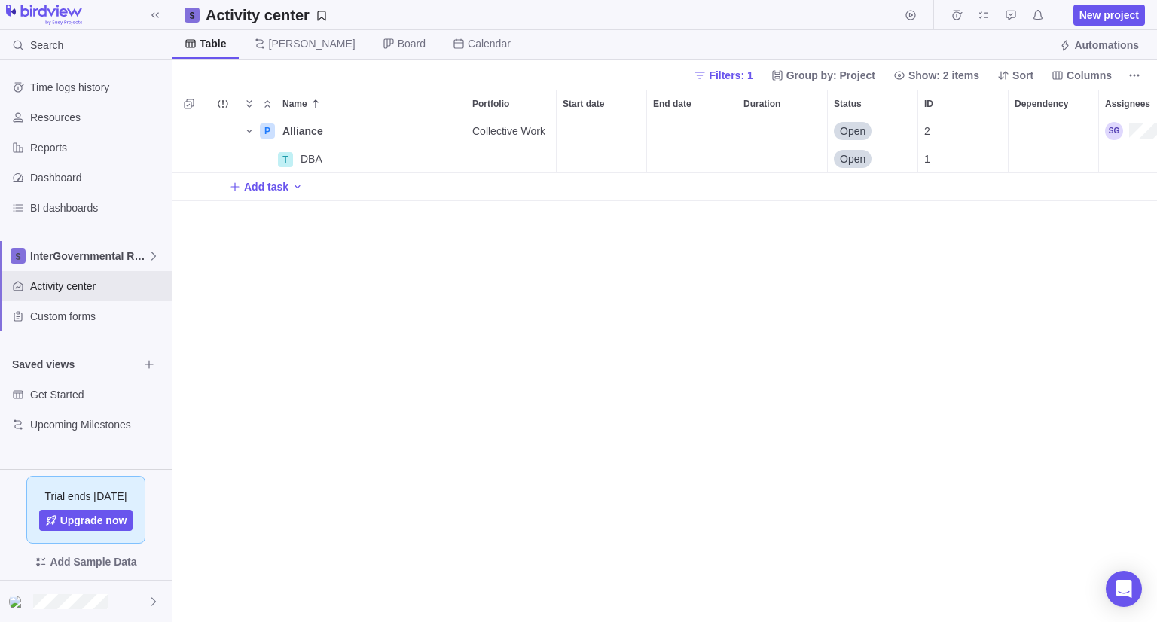
scroll to position [493, 973]
click at [453, 156] on icon "More actions" at bounding box center [452, 159] width 12 height 12
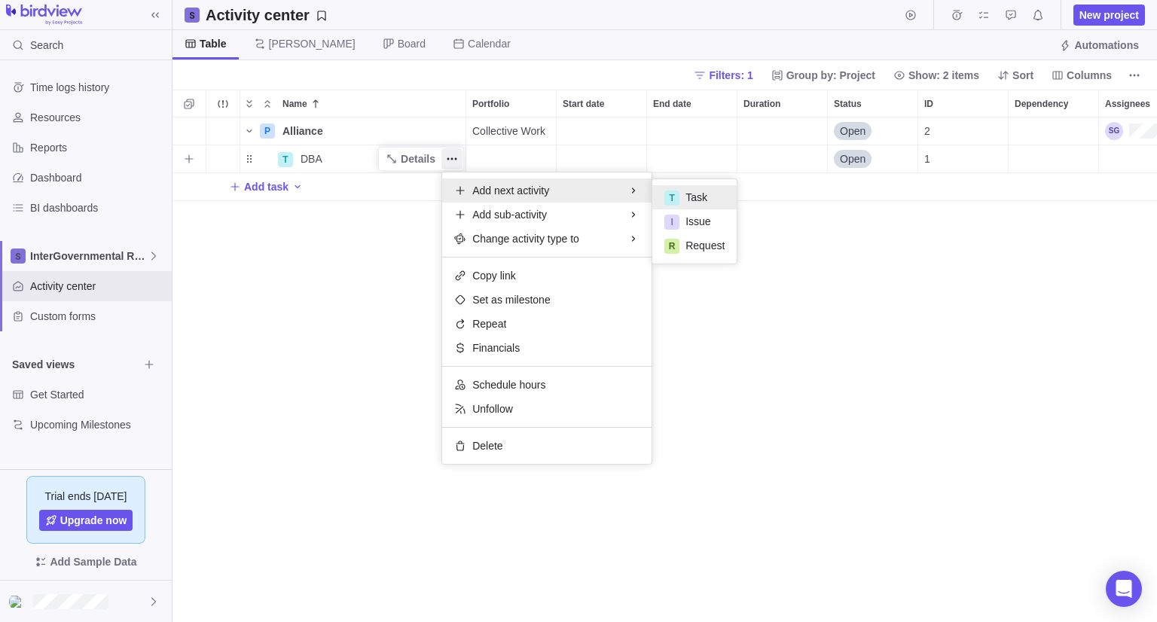
click at [695, 196] on span "Task" at bounding box center [697, 197] width 22 height 15
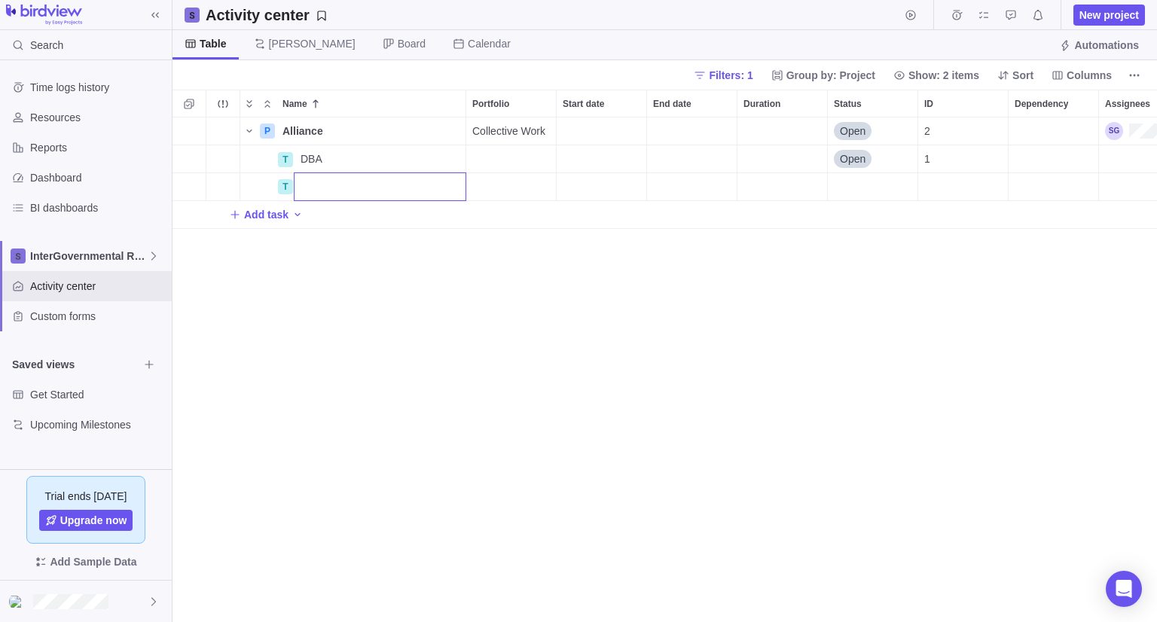
click at [438, 163] on div "P Alliance Details Collective Work Open 2 T DBA Details Open 1 T Add task" at bounding box center [665, 370] width 985 height 505
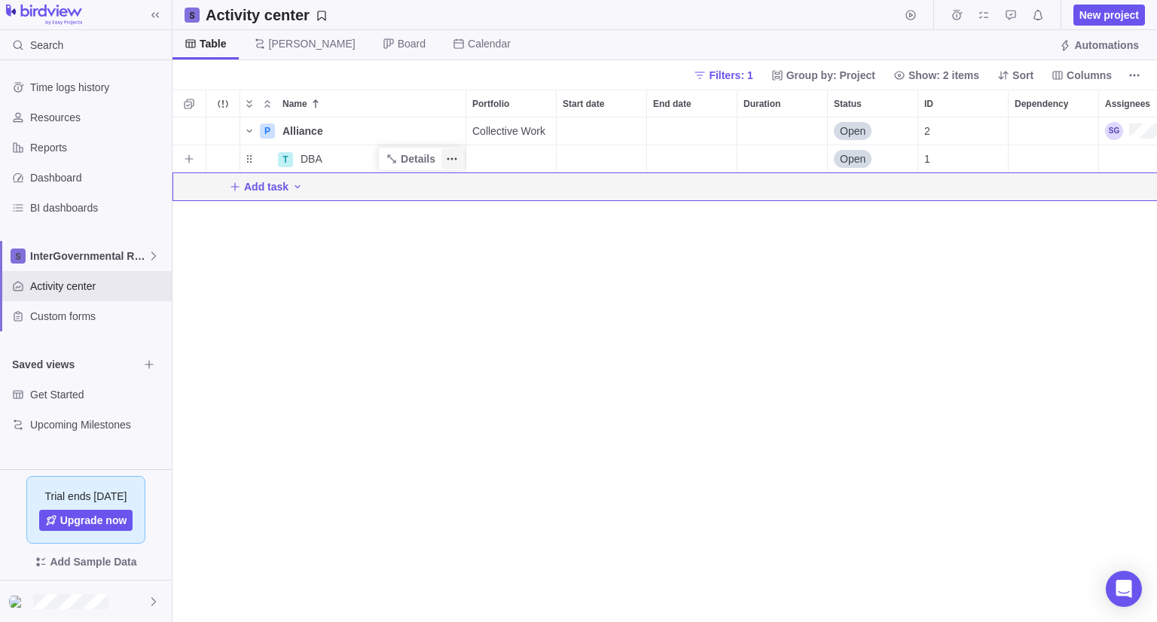
click at [449, 160] on icon "More actions" at bounding box center [452, 159] width 12 height 12
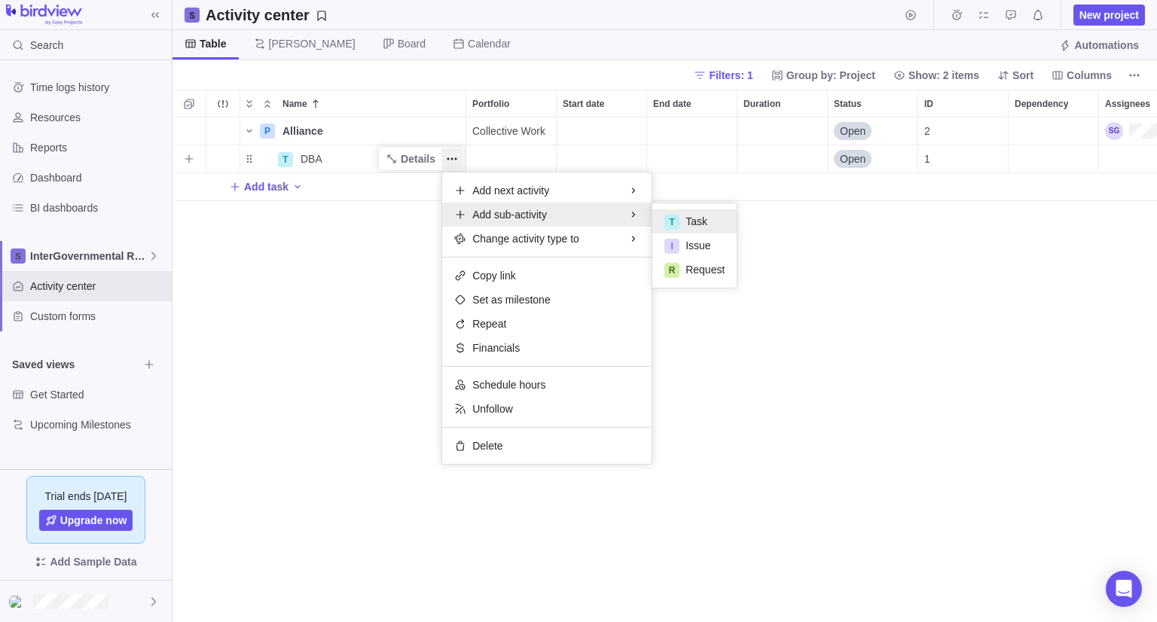
click at [692, 232] on div "T Task" at bounding box center [694, 221] width 84 height 24
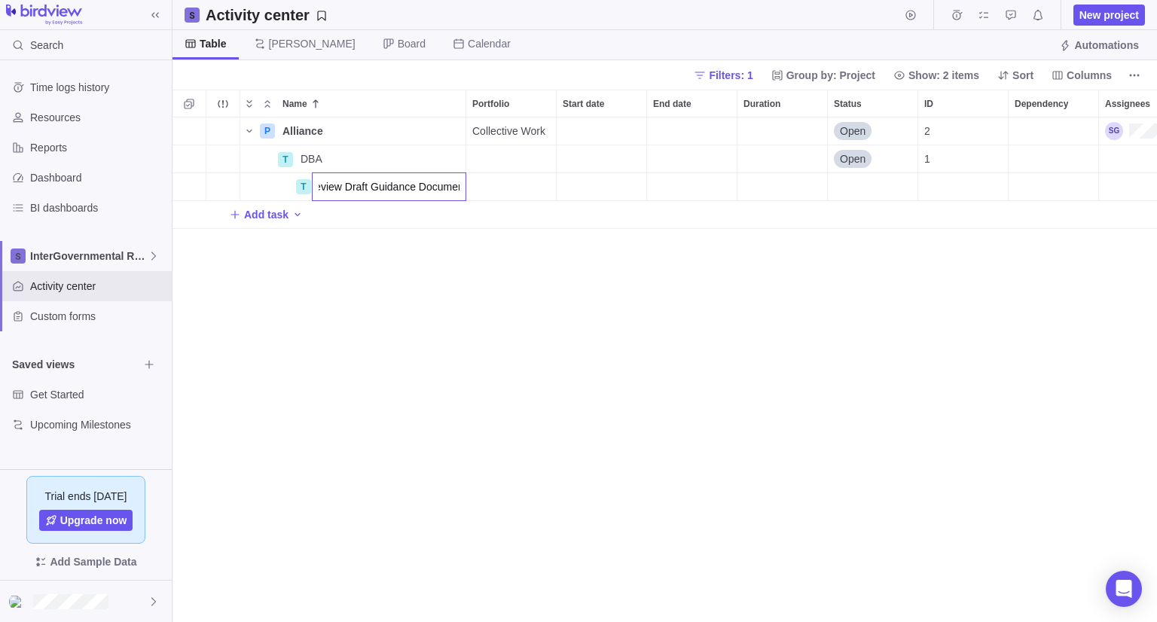
type input "Review Draft Guidance Document"
click at [346, 156] on div "P Alliance Details Collective Work Open 2 T DBA Details Open 1 T Review Draft G…" at bounding box center [665, 370] width 985 height 505
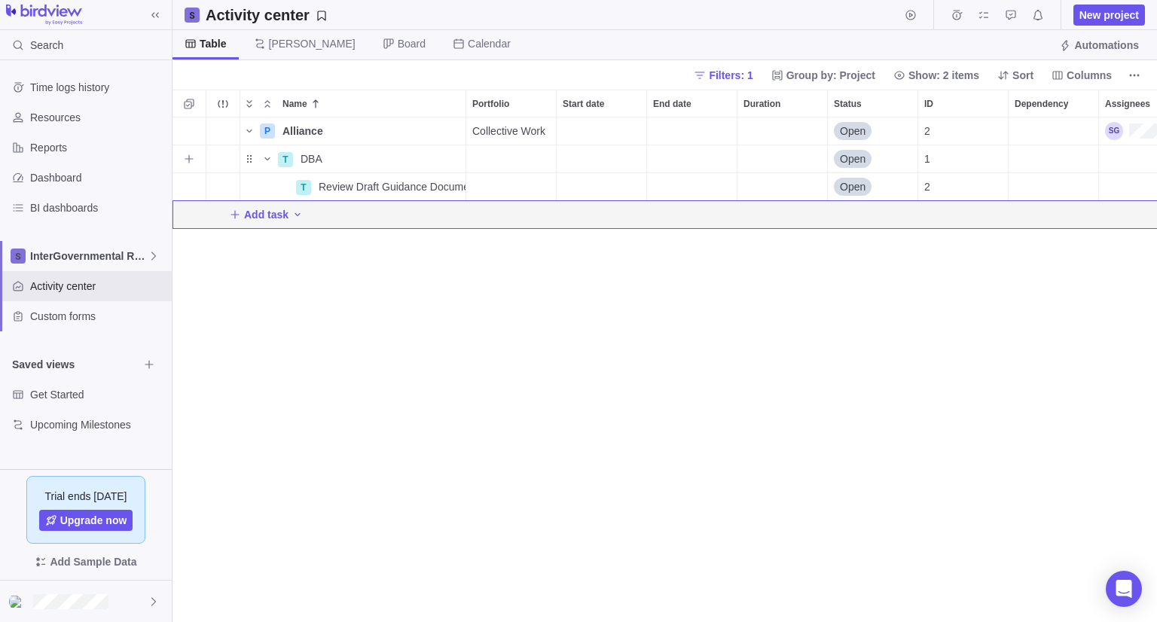
click at [346, 156] on div "DBA" at bounding box center [380, 158] width 171 height 27
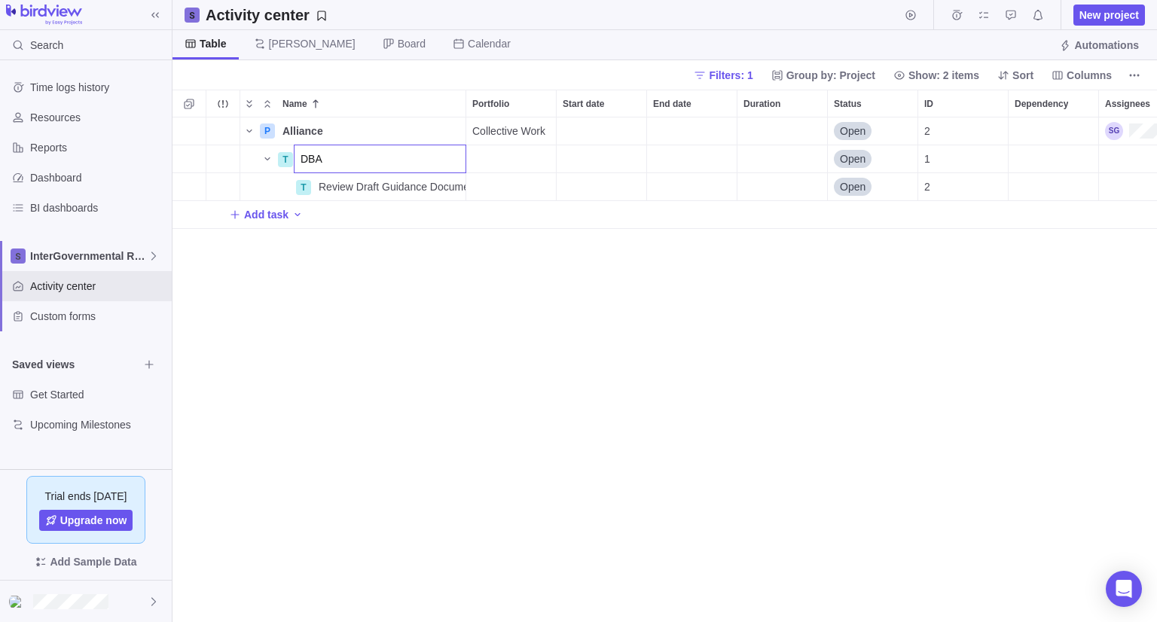
click at [341, 158] on input "DBA" at bounding box center [380, 159] width 173 height 29
type input "DBA WG"
click at [337, 367] on div "P Alliance Details Collective Work Open 2 T DBA WG Details Open 1 T Review Draf…" at bounding box center [665, 370] width 985 height 505
click at [262, 212] on span "Add task" at bounding box center [266, 214] width 44 height 15
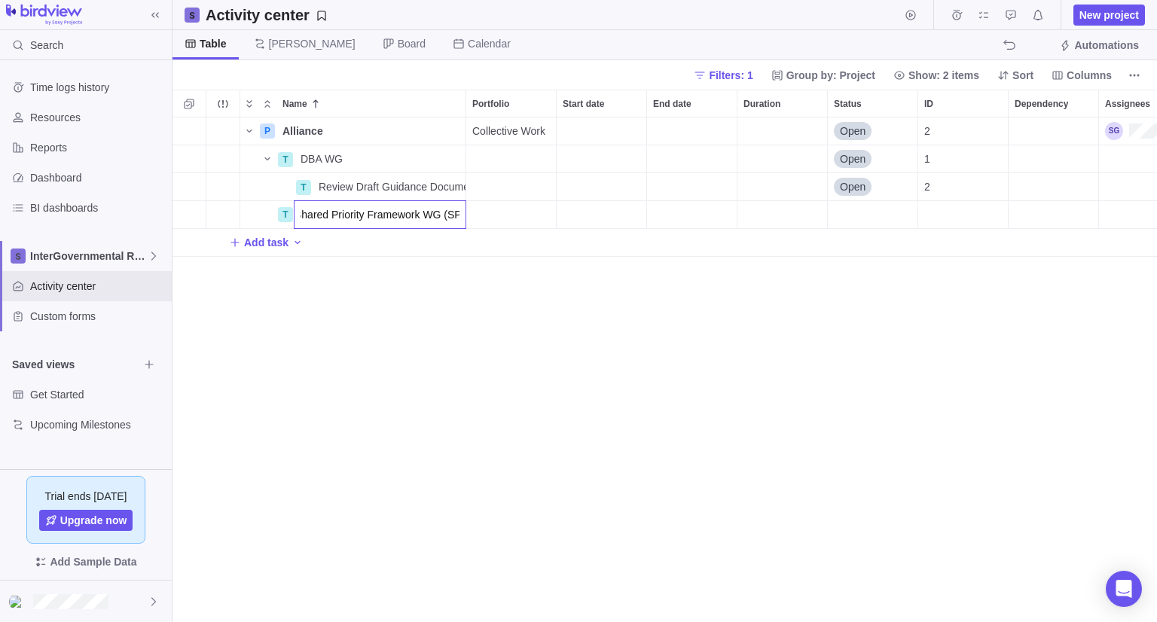
type input "Shared Priority Framework WG (SPF)"
click at [470, 103] on div "Name Portfolio Start date End date Duration Status ID Dependency Assignees P Al…" at bounding box center [665, 356] width 985 height 533
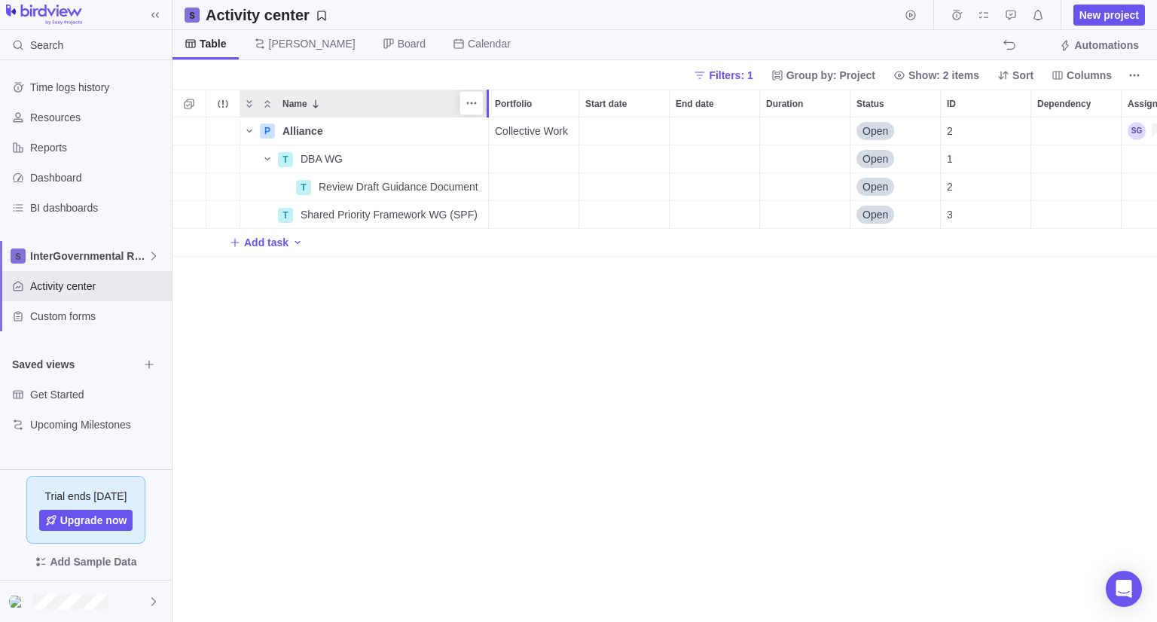
drag, startPoint x: 464, startPoint y: 105, endPoint x: 489, endPoint y: 100, distance: 25.3
click at [489, 100] on div at bounding box center [489, 104] width 4 height 28
click at [473, 213] on icon "More actions" at bounding box center [475, 215] width 12 height 12
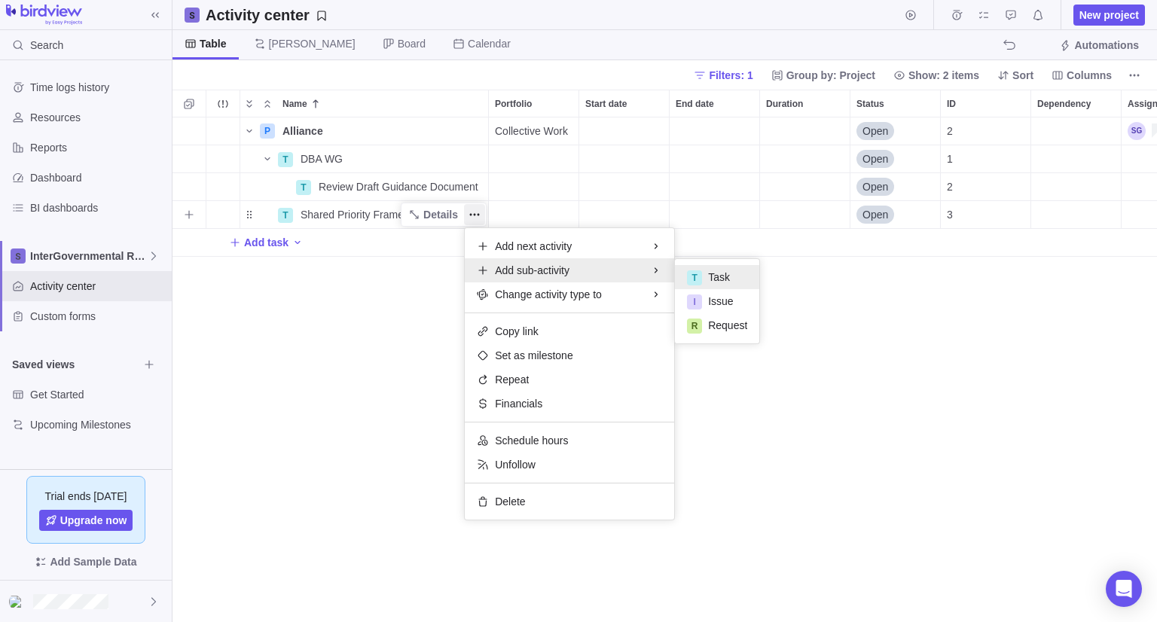
click at [713, 280] on span "Task" at bounding box center [719, 277] width 22 height 15
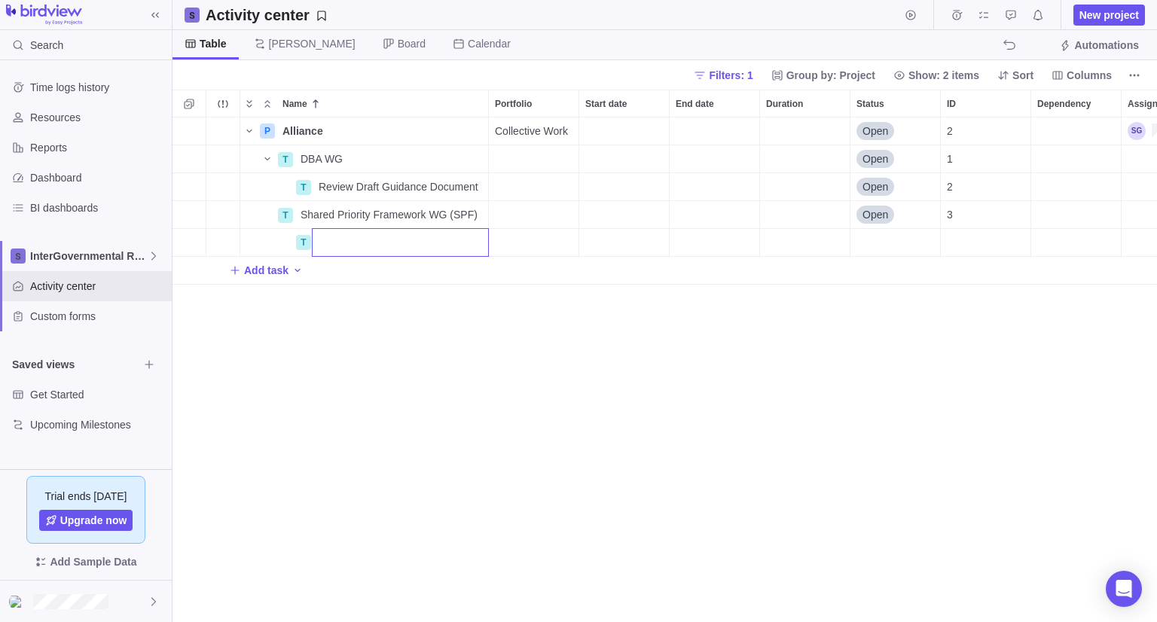
type input "N"
type input "Attend next WG Meeting"
drag, startPoint x: 582, startPoint y: 460, endPoint x: 633, endPoint y: 483, distance: 56.0
click at [585, 460] on div "P Alliance Details Collective Work Open 2 T DBA WG Details Open 1 T Review Draf…" at bounding box center [665, 370] width 985 height 505
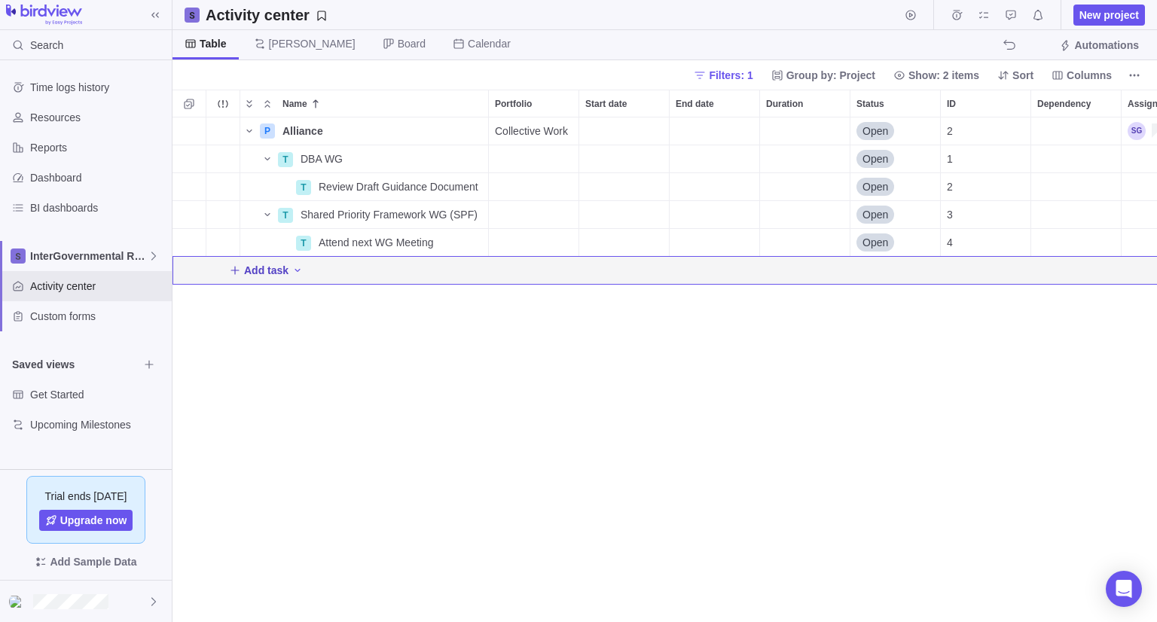
click at [268, 274] on span "Add task" at bounding box center [266, 270] width 44 height 15
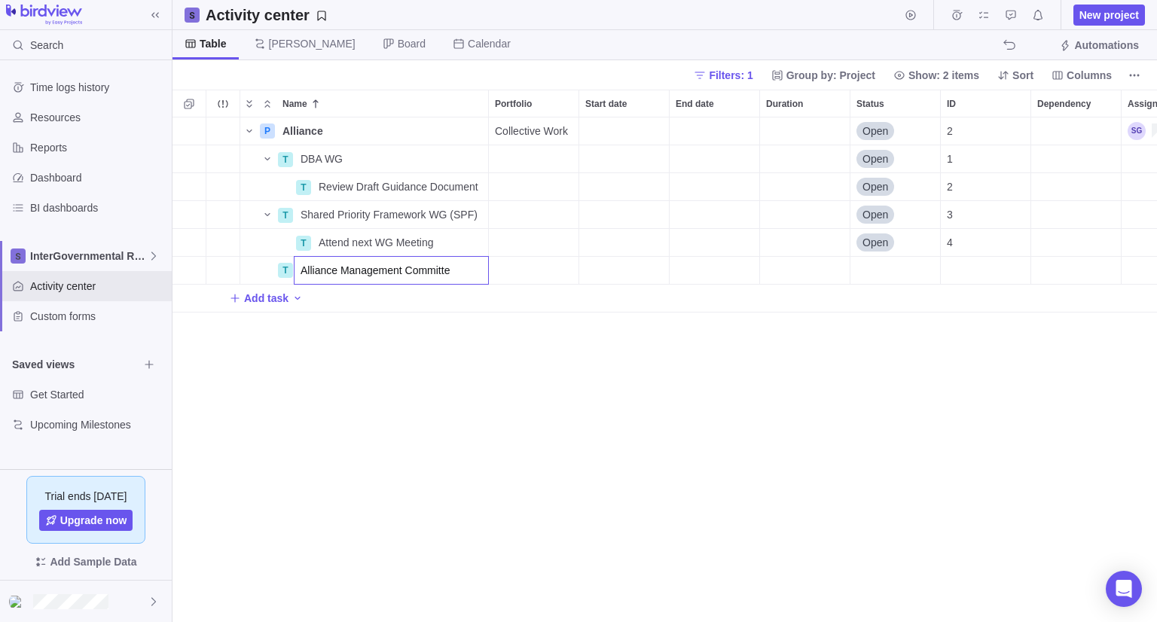
type input "Alliance Management Committee"
click at [408, 267] on div "P Alliance Details Collective Work Open 2 T DBA WG Details Open 1 T Review Draf…" at bounding box center [665, 370] width 985 height 505
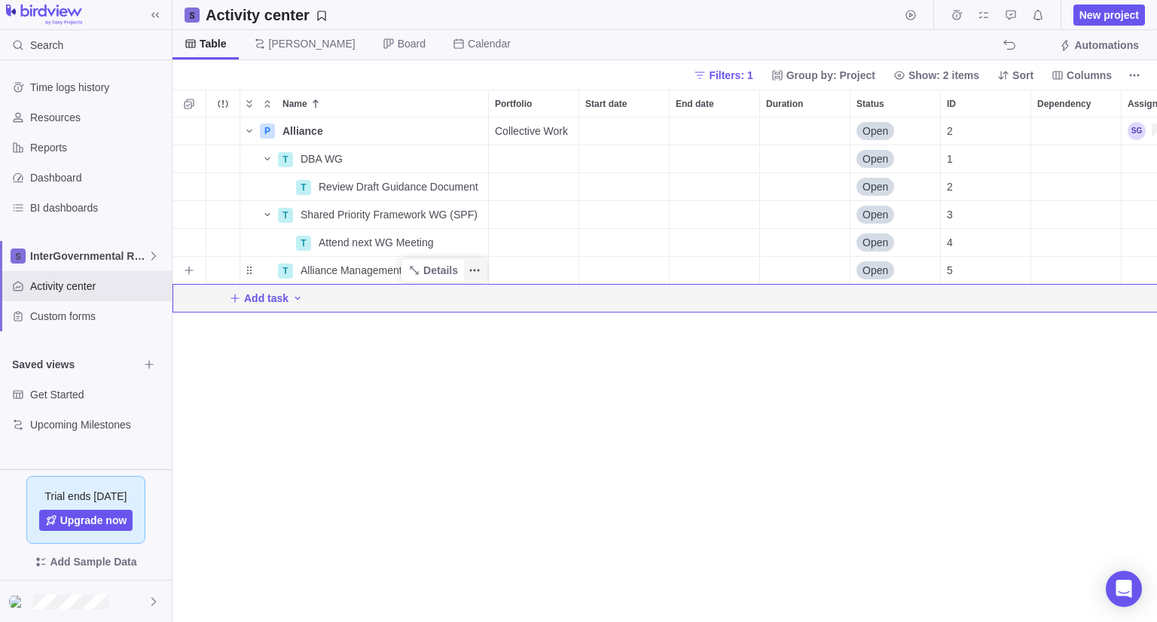
click at [473, 273] on icon "More actions" at bounding box center [475, 270] width 12 height 12
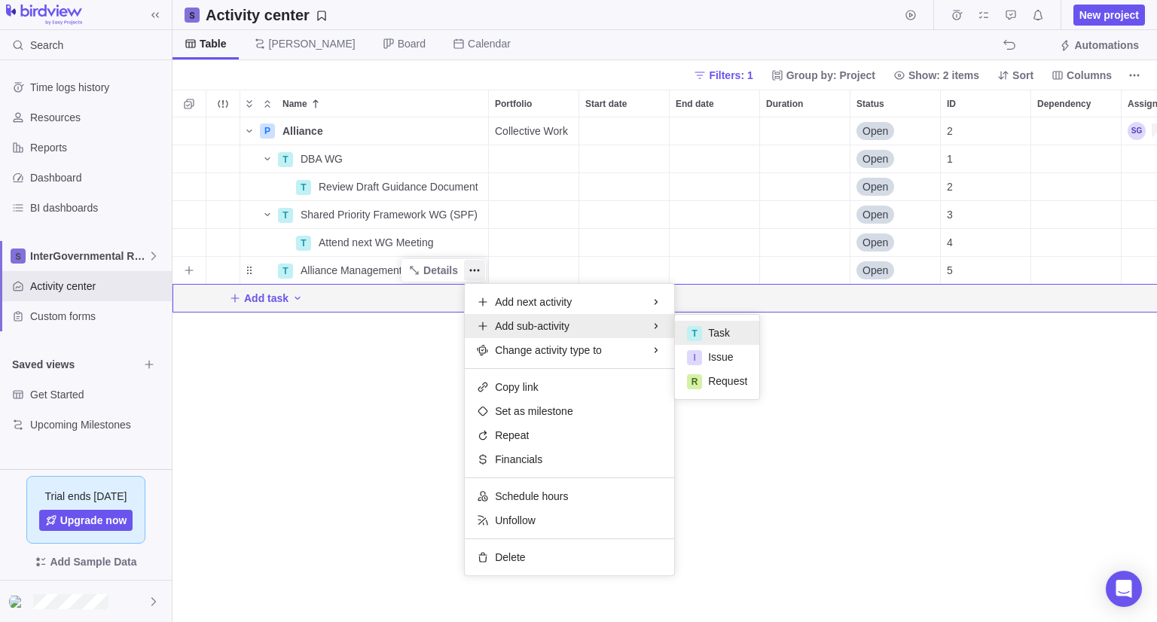
click at [709, 335] on span "Task" at bounding box center [719, 332] width 22 height 15
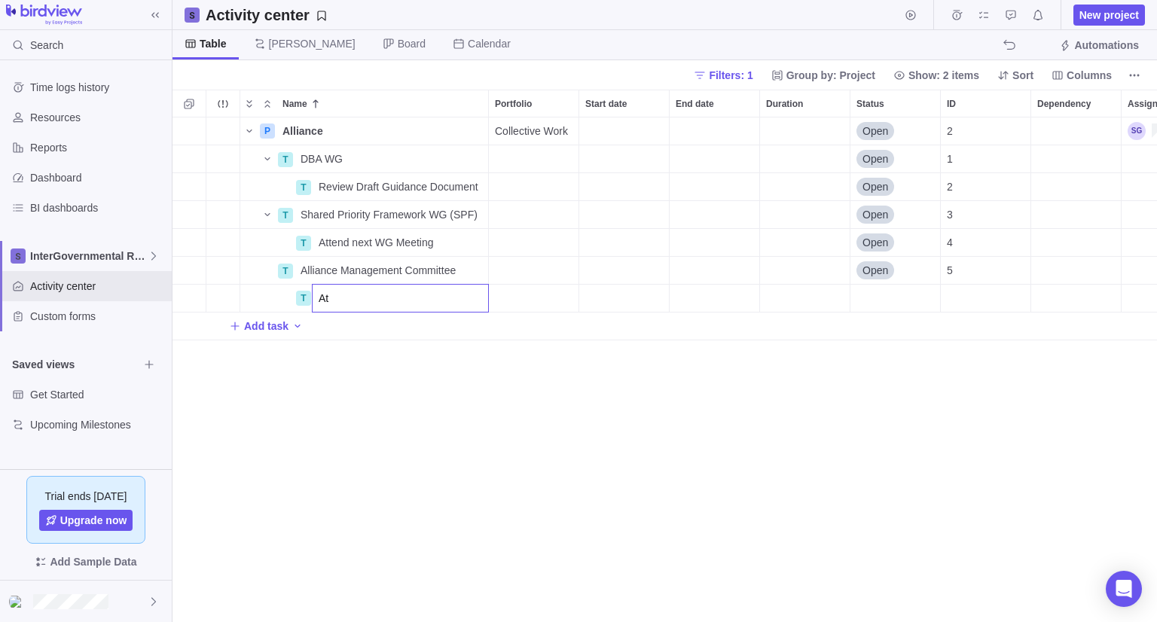
type input "A"
type input "Review next meeting package"
click at [447, 460] on div "P Alliance Details Collective Work Open 2 T DBA WG Details Open 1 T Review Draf…" at bounding box center [665, 370] width 985 height 505
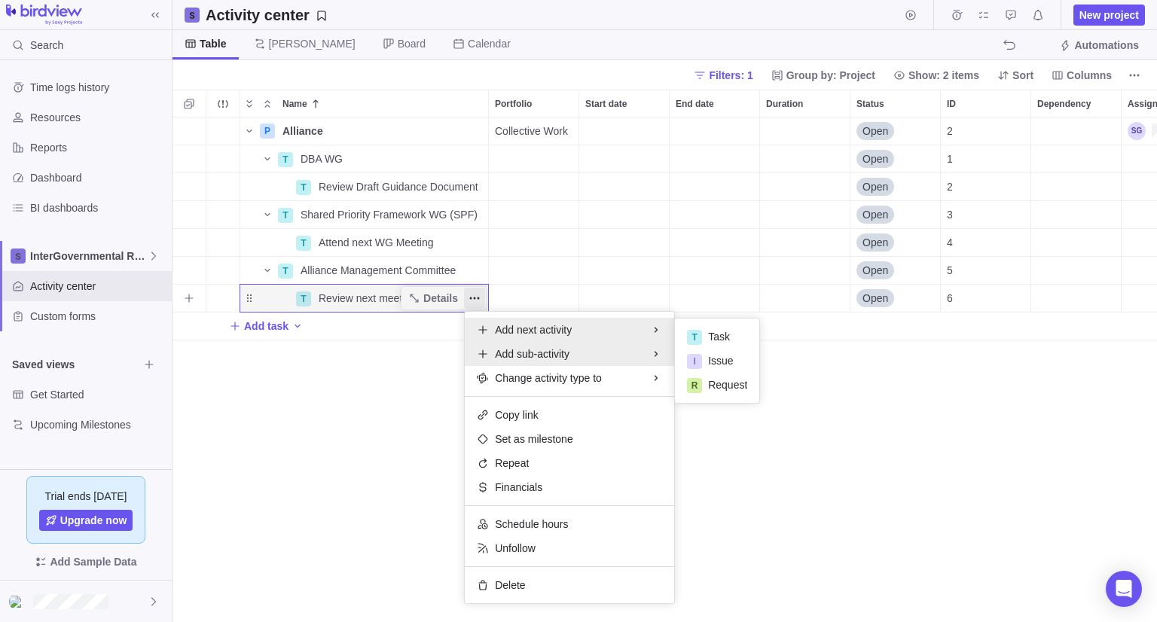
click at [500, 350] on span "Add sub-activity" at bounding box center [532, 354] width 75 height 15
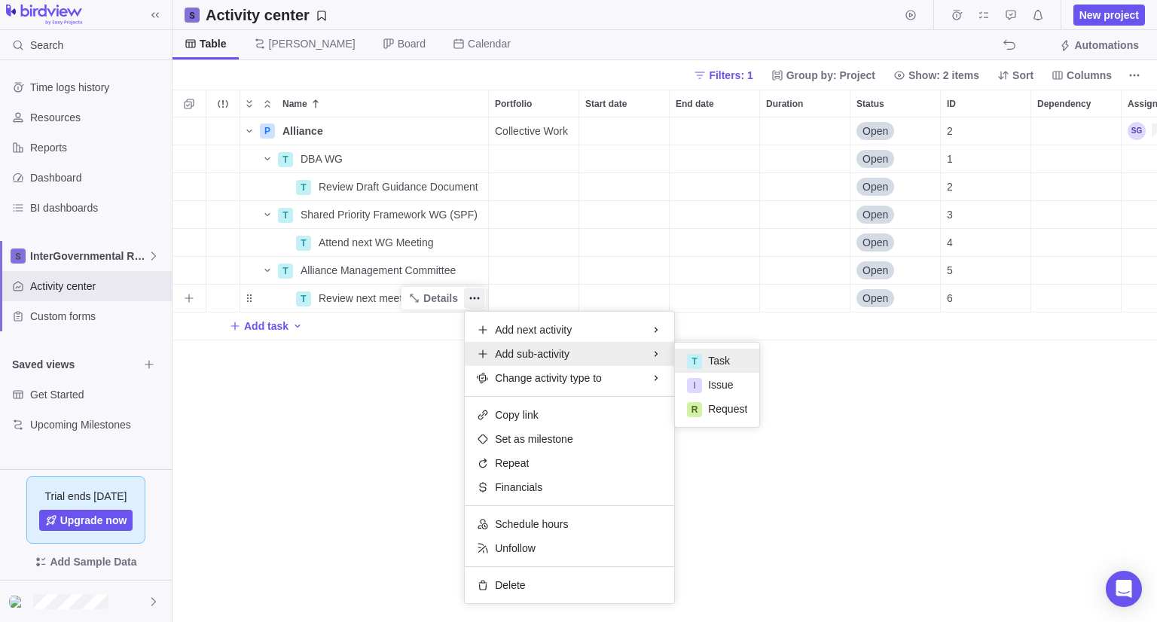
click at [689, 359] on div "T" at bounding box center [694, 361] width 15 height 15
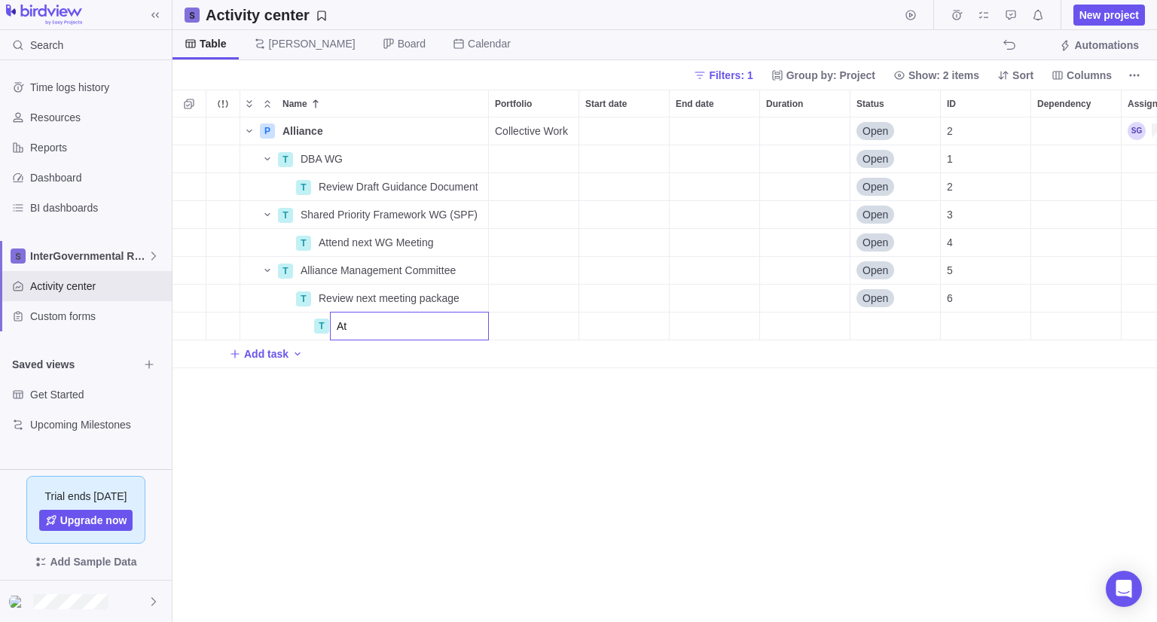
type input "A"
type input "Share comments with [PERSON_NAME]"
click at [362, 424] on div "P Alliance Details Collective Work Open 2 T DBA WG Details Open 1 T Review Draf…" at bounding box center [665, 370] width 985 height 505
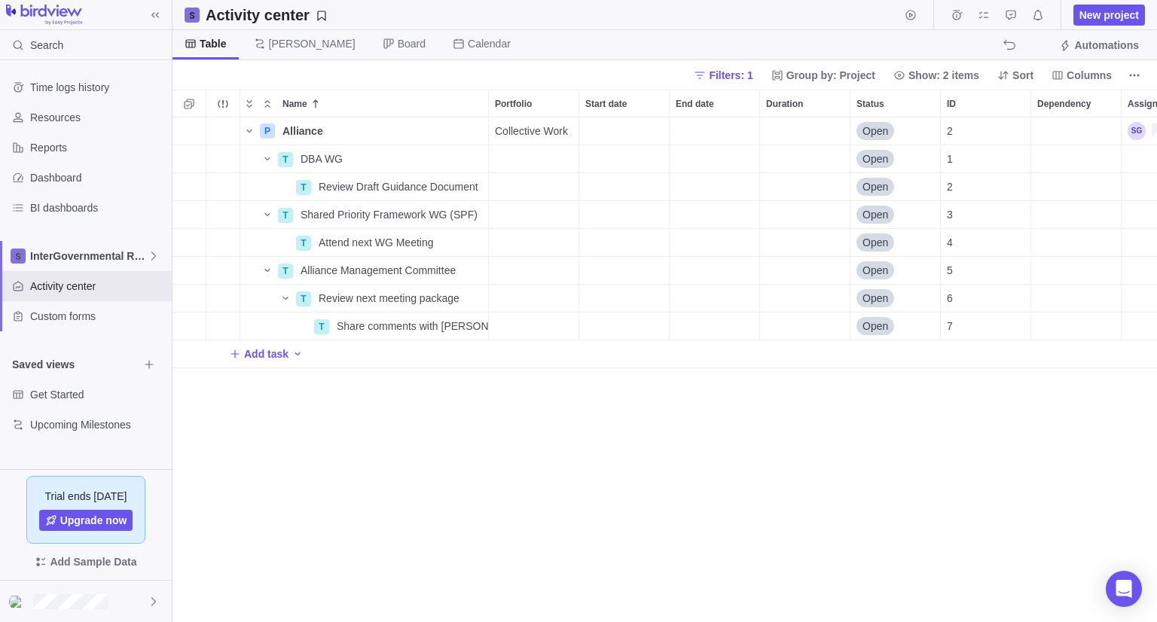
click at [376, 548] on div "P Alliance Details Collective Work Open 2 T DBA WG Details Open 1 T Review Draf…" at bounding box center [665, 370] width 985 height 505
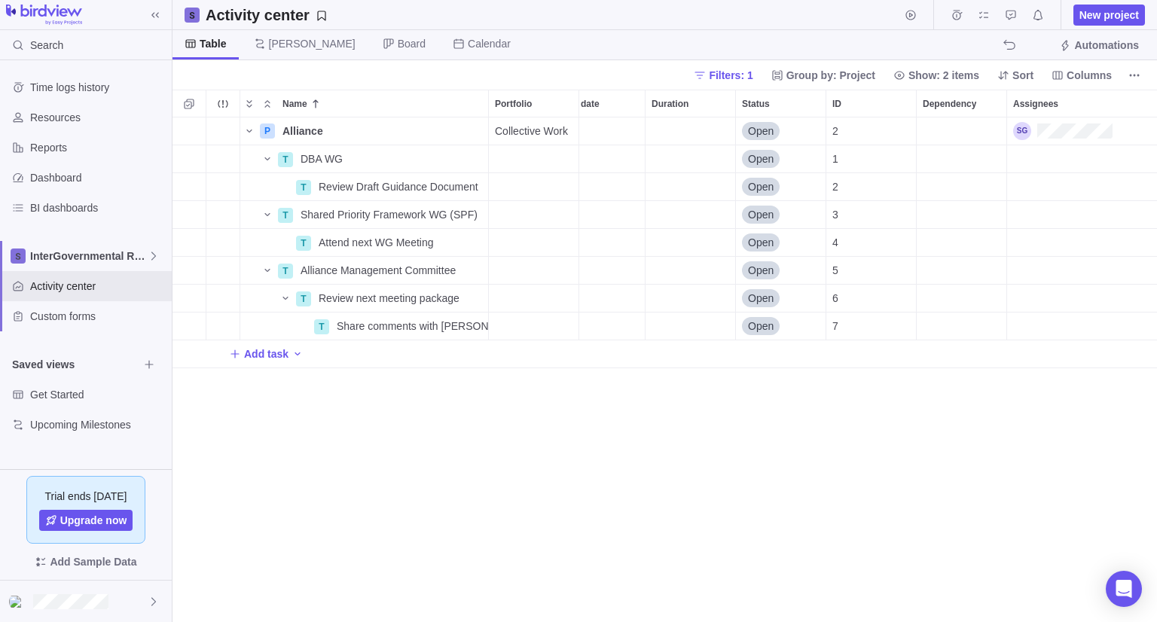
scroll to position [0, 0]
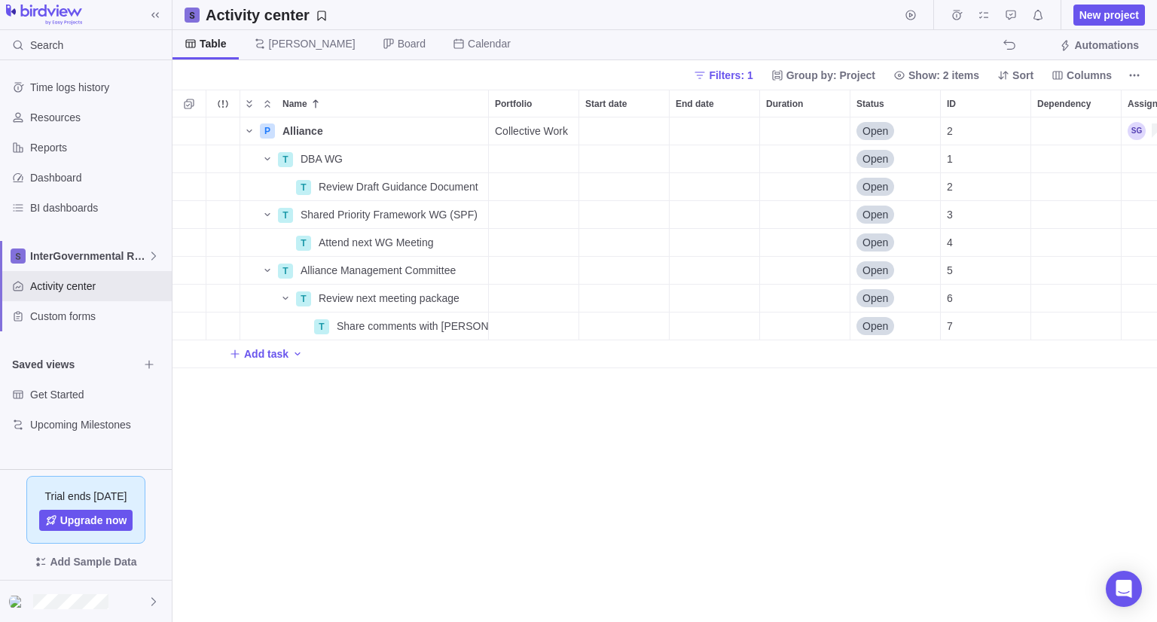
click at [413, 552] on div "P Alliance Details Collective Work Open 2 T DBA WG Details Open 1 T Review Draf…" at bounding box center [665, 370] width 985 height 505
click at [474, 158] on icon "More actions" at bounding box center [475, 159] width 2 height 2
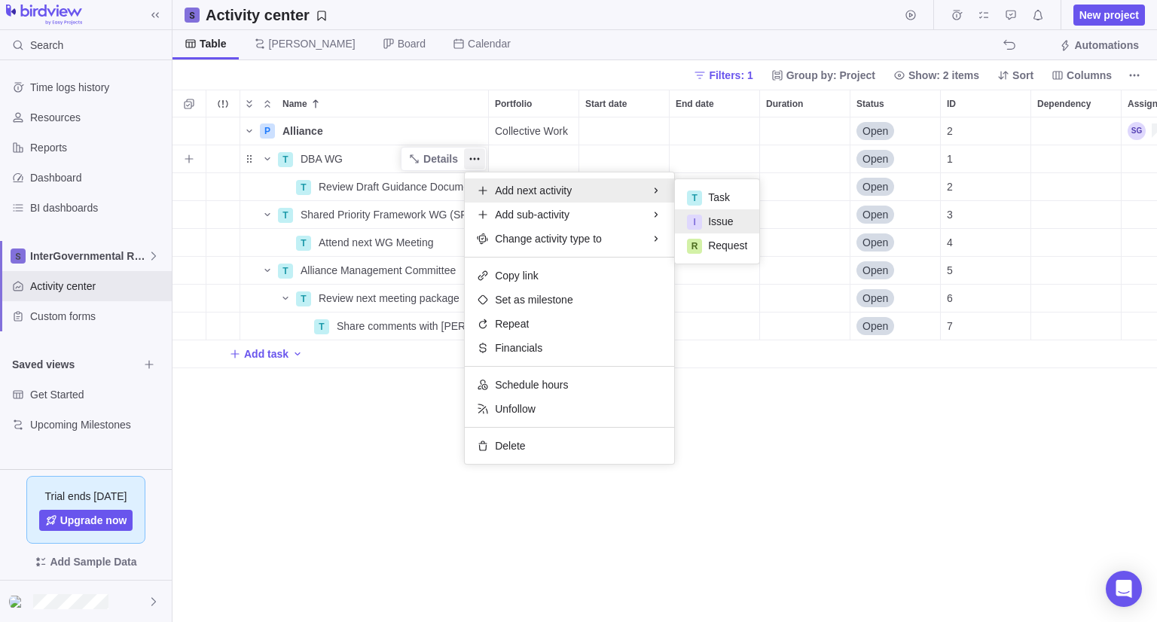
click at [720, 226] on span "Issue" at bounding box center [720, 221] width 25 height 15
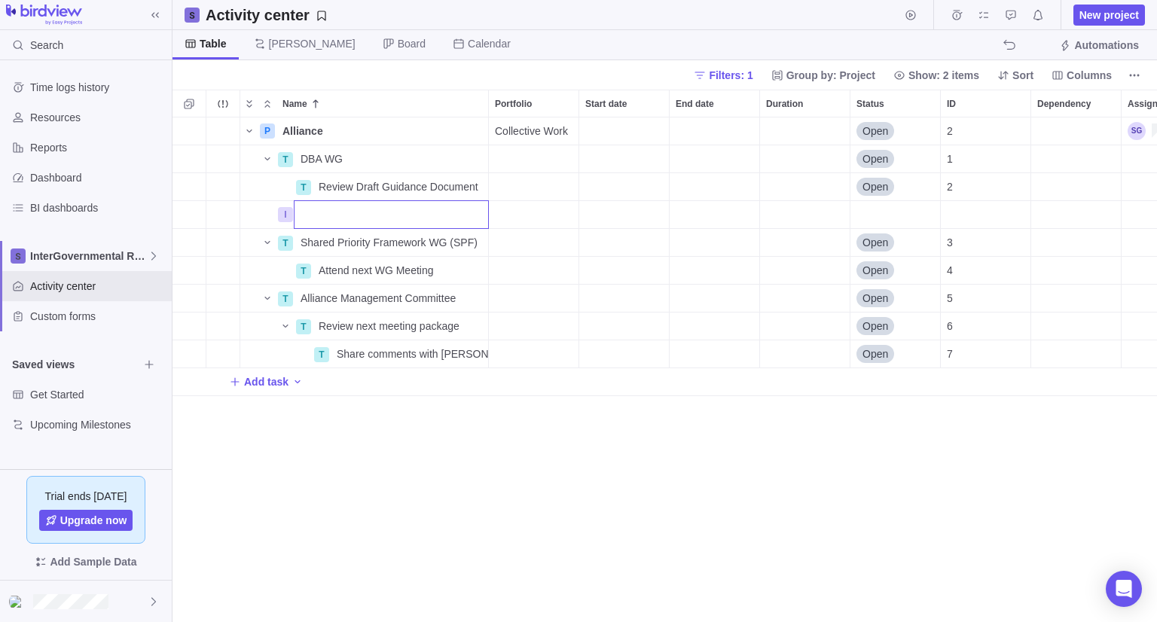
click at [419, 493] on div "P Alliance Details Collective Work Open 2 T DBA WG Details Open 1 T Review Draf…" at bounding box center [665, 370] width 985 height 505
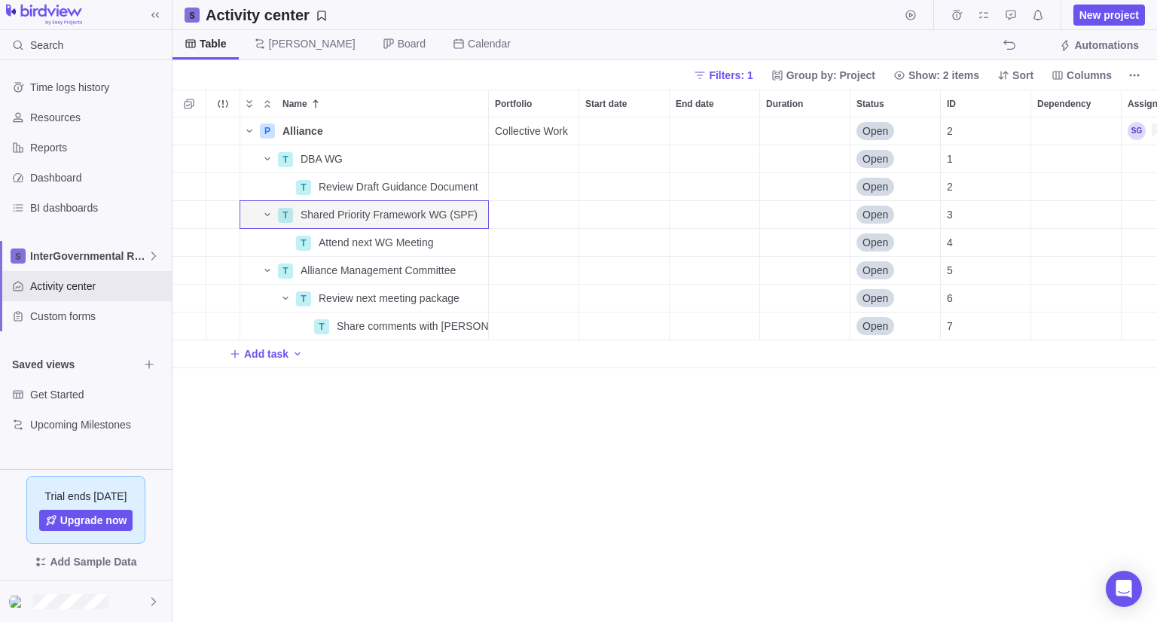
click at [353, 423] on div "P Alliance Details Collective Work Open 2 T DBA WG Details Open 1 T Review Draf…" at bounding box center [665, 370] width 985 height 505
click at [264, 157] on icon "Name" at bounding box center [267, 159] width 12 height 12
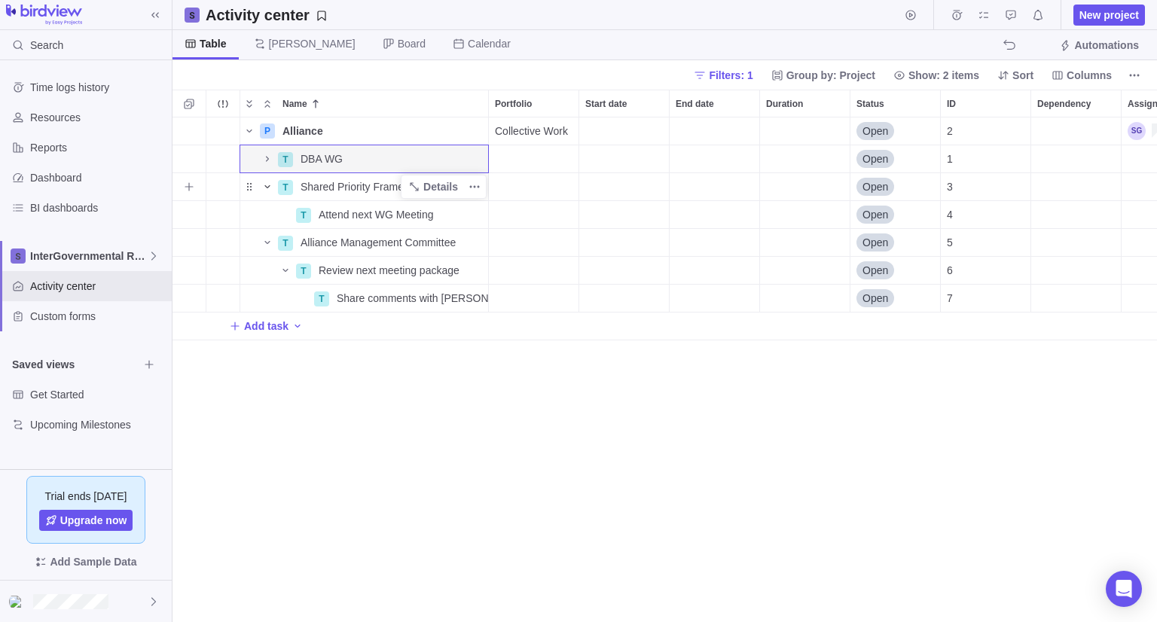
click at [262, 186] on icon "Name" at bounding box center [267, 187] width 12 height 12
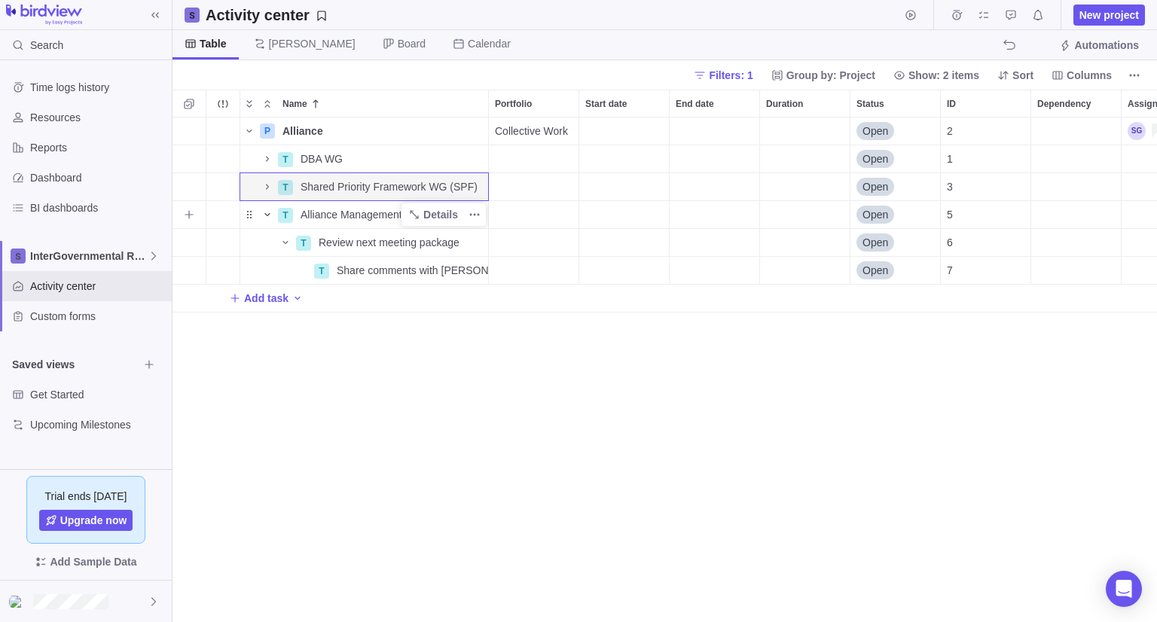
click at [265, 217] on icon "Name" at bounding box center [267, 215] width 12 height 12
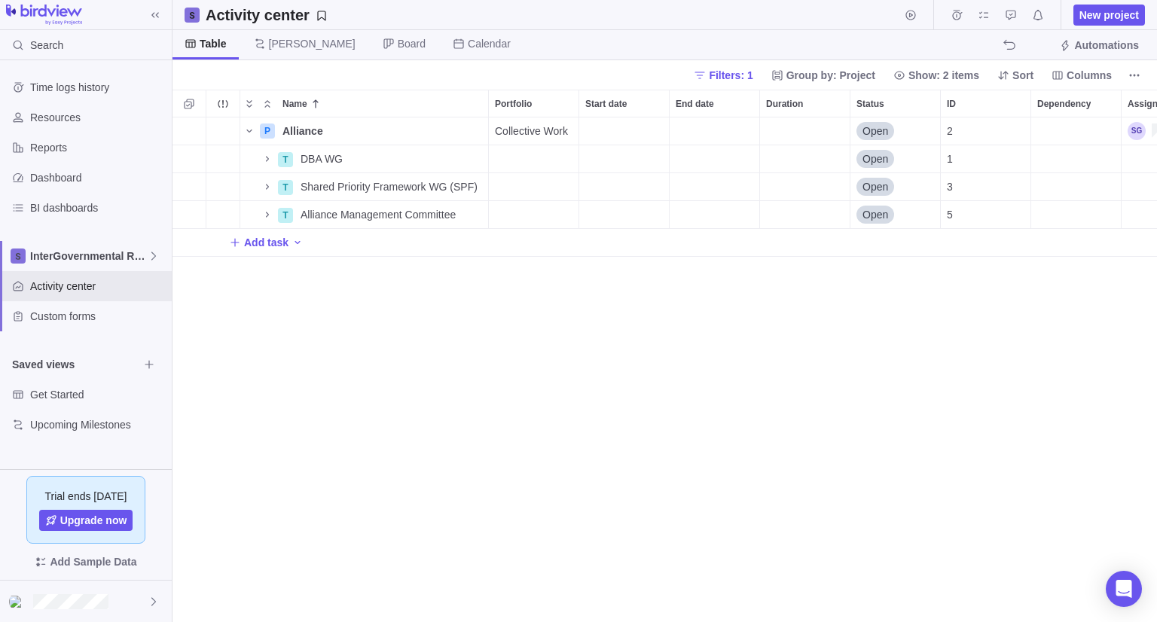
click at [334, 437] on div "P Alliance Details Collective Work Open 2 T DBA WG Details Open 1 T Shared Prio…" at bounding box center [665, 370] width 985 height 505
click at [269, 212] on icon "Name" at bounding box center [267, 215] width 12 height 12
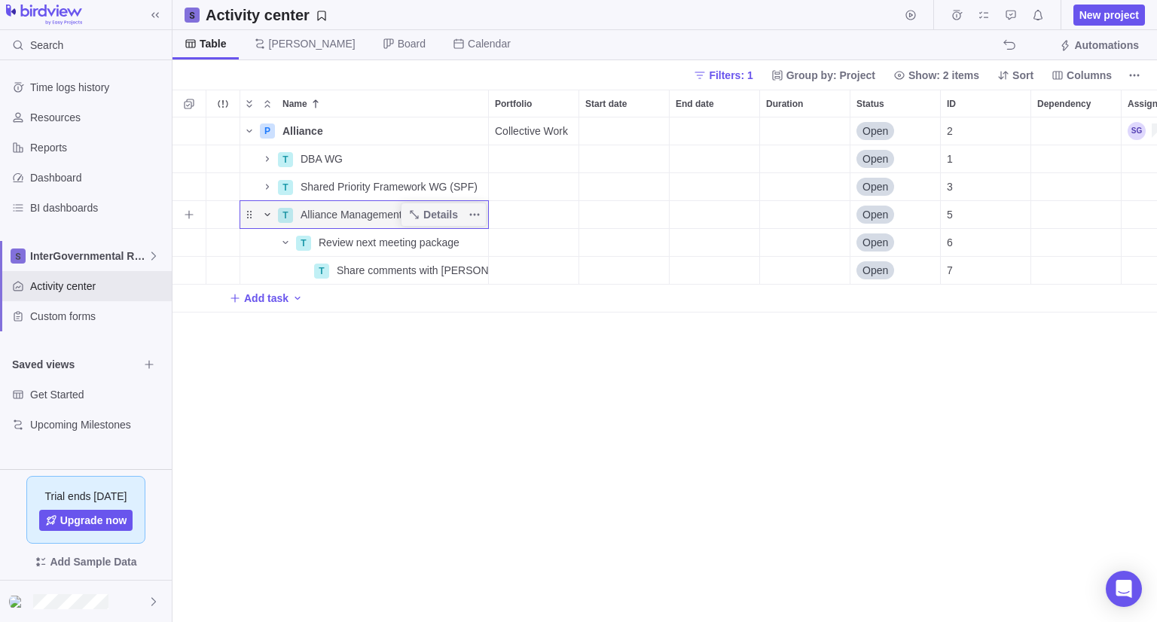
click at [266, 212] on icon "Name" at bounding box center [267, 215] width 12 height 12
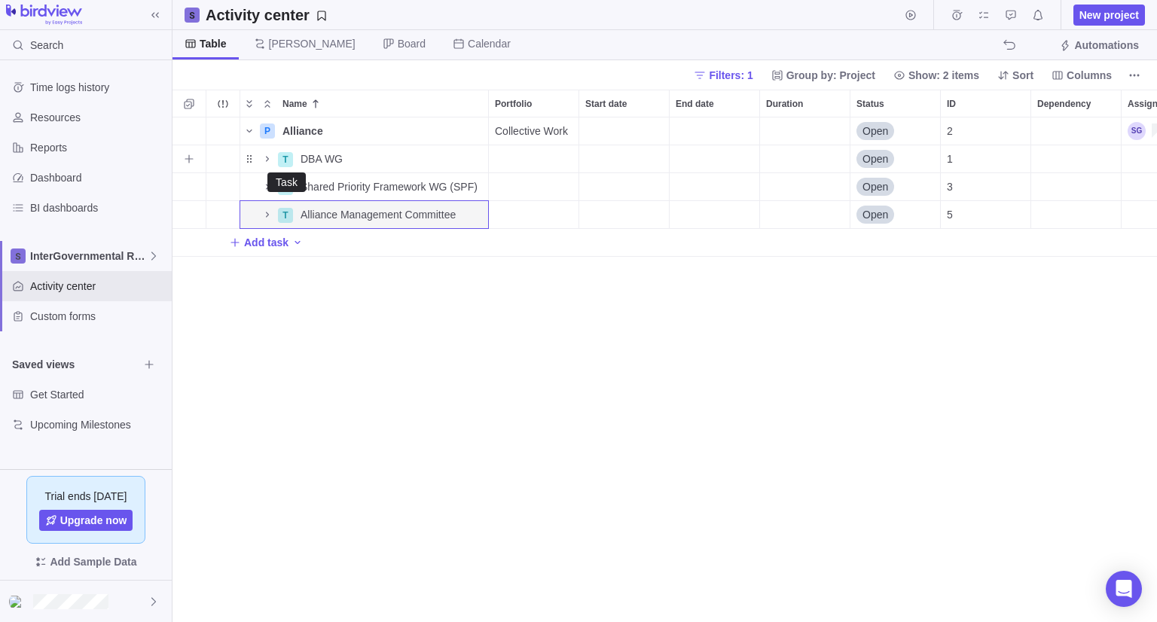
drag, startPoint x: 285, startPoint y: 157, endPoint x: 215, endPoint y: 371, distance: 225.8
click at [215, 371] on div "P Alliance Details Collective Work Open 2 T Task DBA WG Details Open 1 T Shared…" at bounding box center [665, 370] width 985 height 505
click at [1106, 19] on span "New project" at bounding box center [1110, 15] width 60 height 15
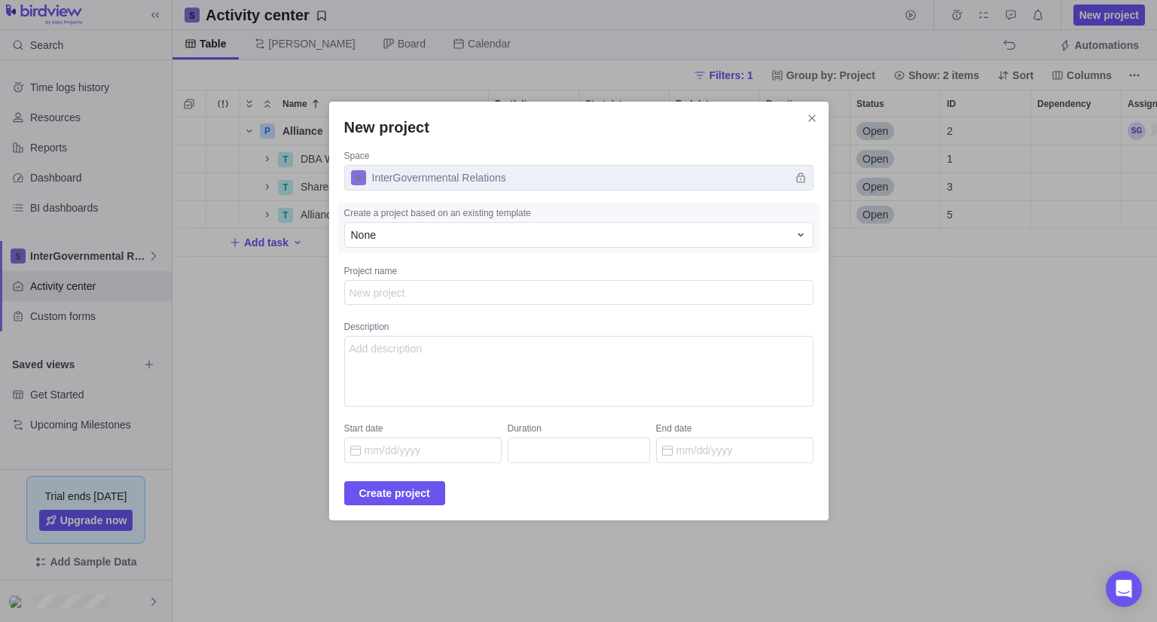
type textarea "x"
type textarea "M"
type textarea "x"
type textarea "MT"
type textarea "x"
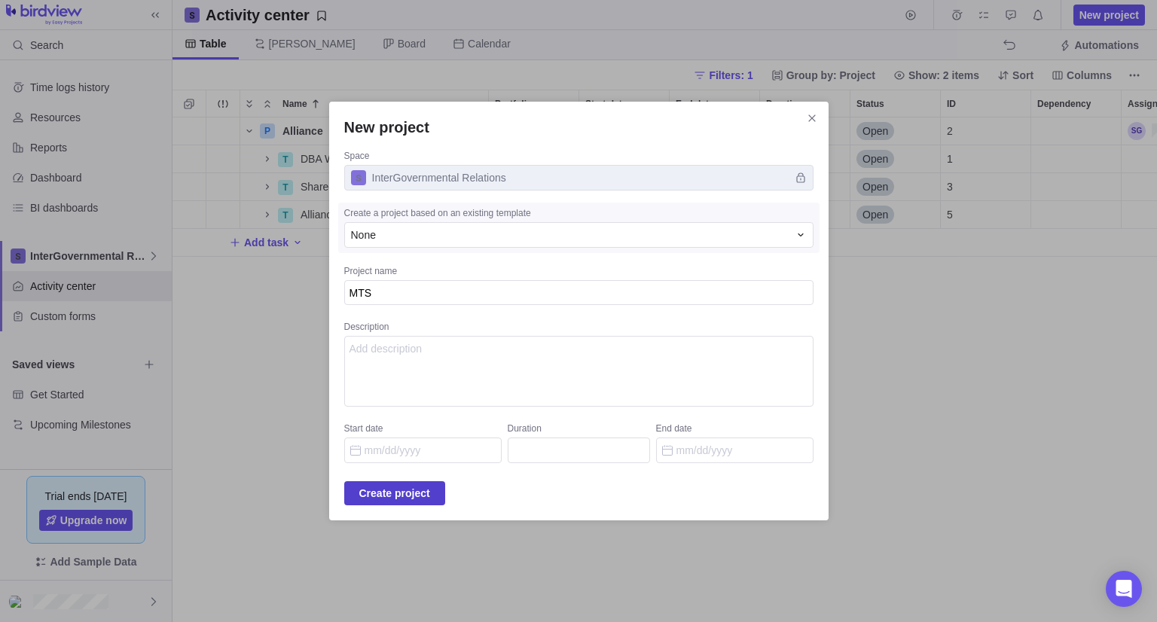
type textarea "MTS"
type textarea "x"
click at [413, 495] on span "Create project" at bounding box center [394, 493] width 71 height 18
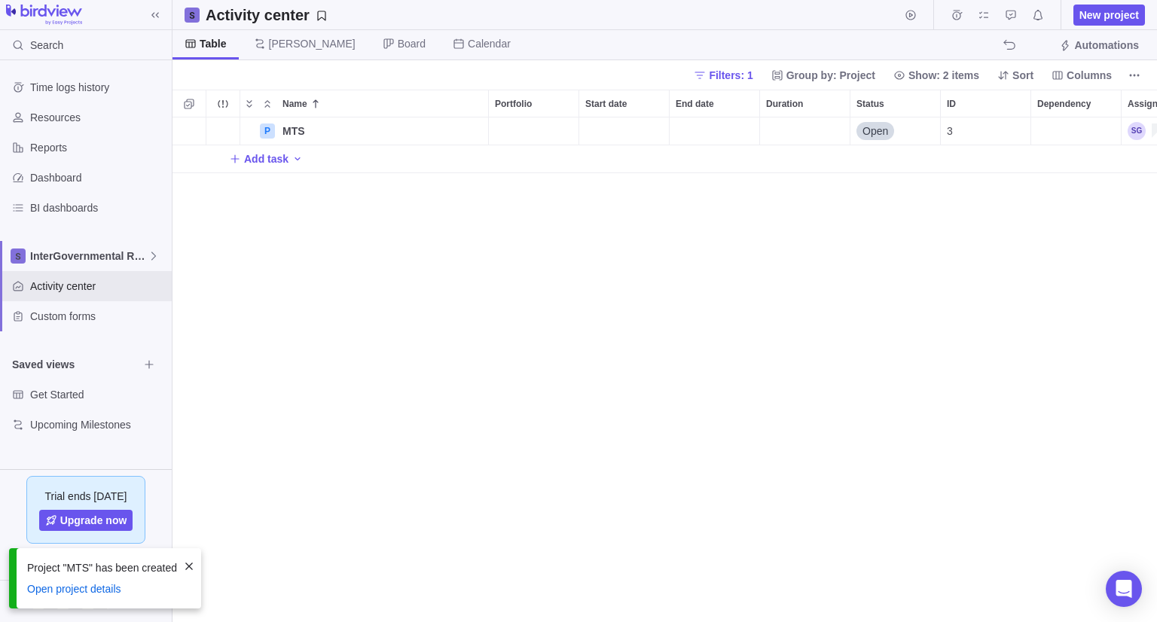
scroll to position [493, 973]
click at [399, 300] on div "P MTS Details Open 3 Add task" at bounding box center [665, 370] width 985 height 505
click at [753, 76] on span "Filters: 1" at bounding box center [731, 75] width 44 height 15
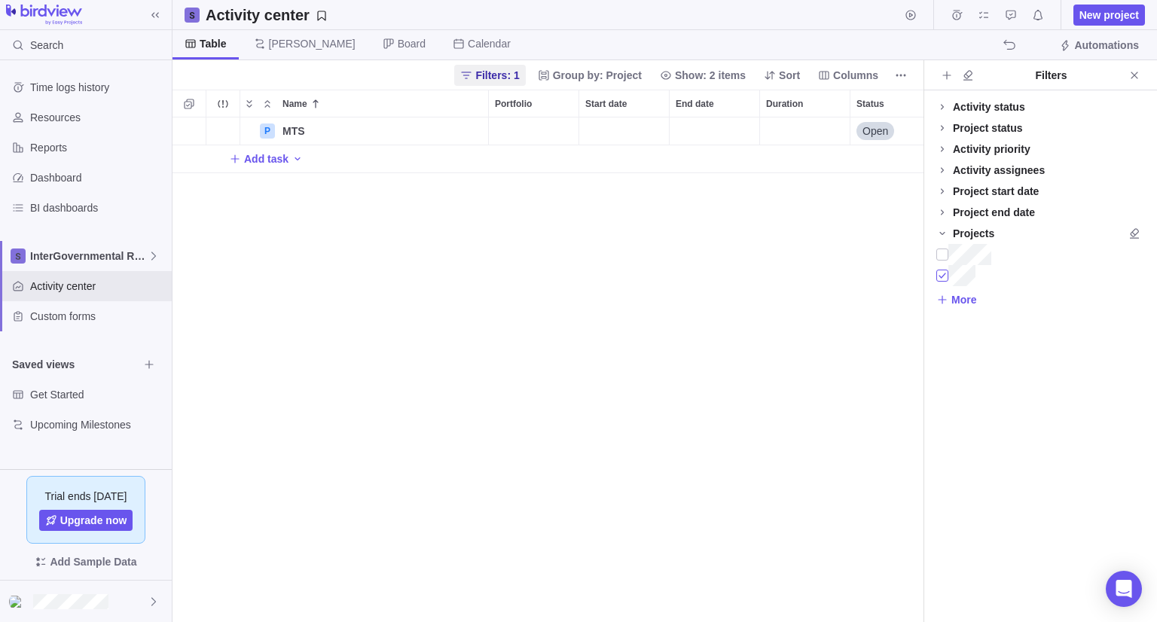
click at [940, 276] on div at bounding box center [942, 275] width 12 height 21
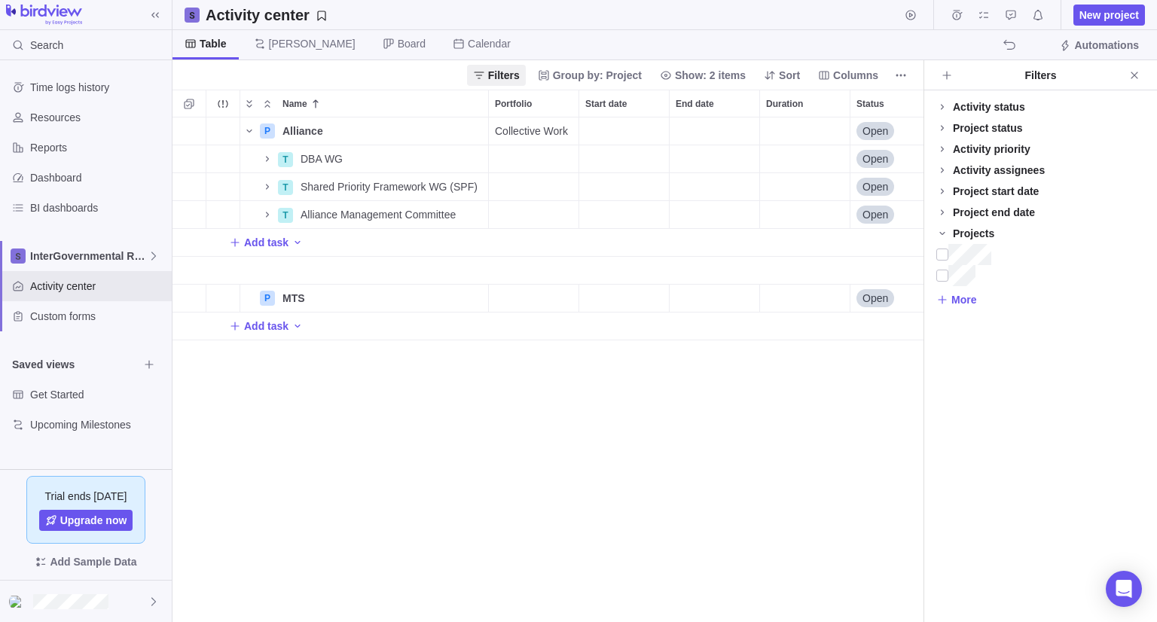
click at [684, 517] on div "P Alliance Details Collective Work Open 2 T DBA WG Details Open 1 T Shared Prio…" at bounding box center [548, 370] width 751 height 505
click at [1136, 79] on icon "Close" at bounding box center [1135, 75] width 12 height 12
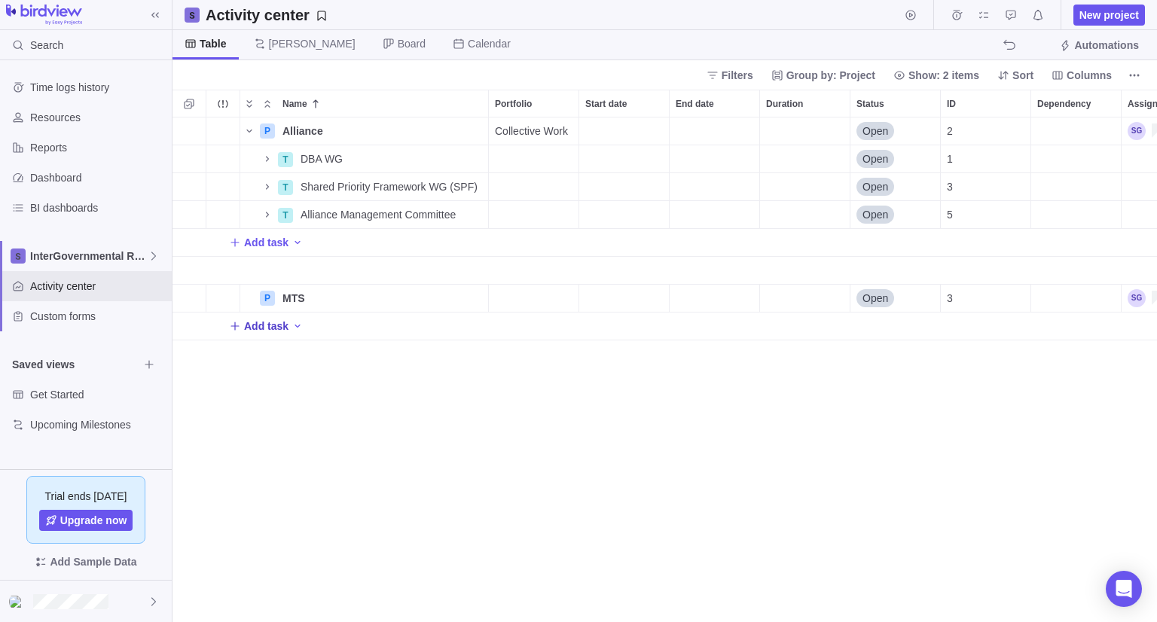
click at [258, 331] on span "Add task" at bounding box center [266, 326] width 44 height 15
type input "MSPWG"
click at [268, 353] on div "P Alliance Details Collective Work Open 2 T DBA WG Details Open 1 T Shared Prio…" at bounding box center [665, 370] width 985 height 505
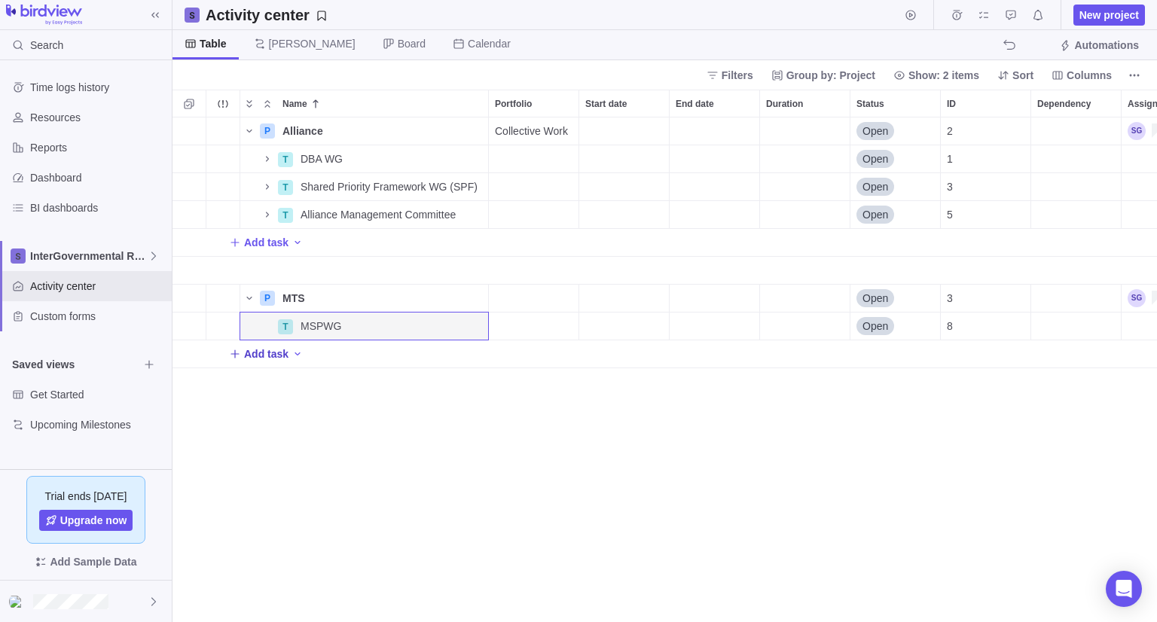
click at [268, 358] on span "Add task" at bounding box center [266, 354] width 44 height 15
type input "MWC"
click at [266, 387] on div "P Alliance Details Collective Work Open 2 T DBA WG Details Open 1 T Shared Prio…" at bounding box center [665, 370] width 985 height 505
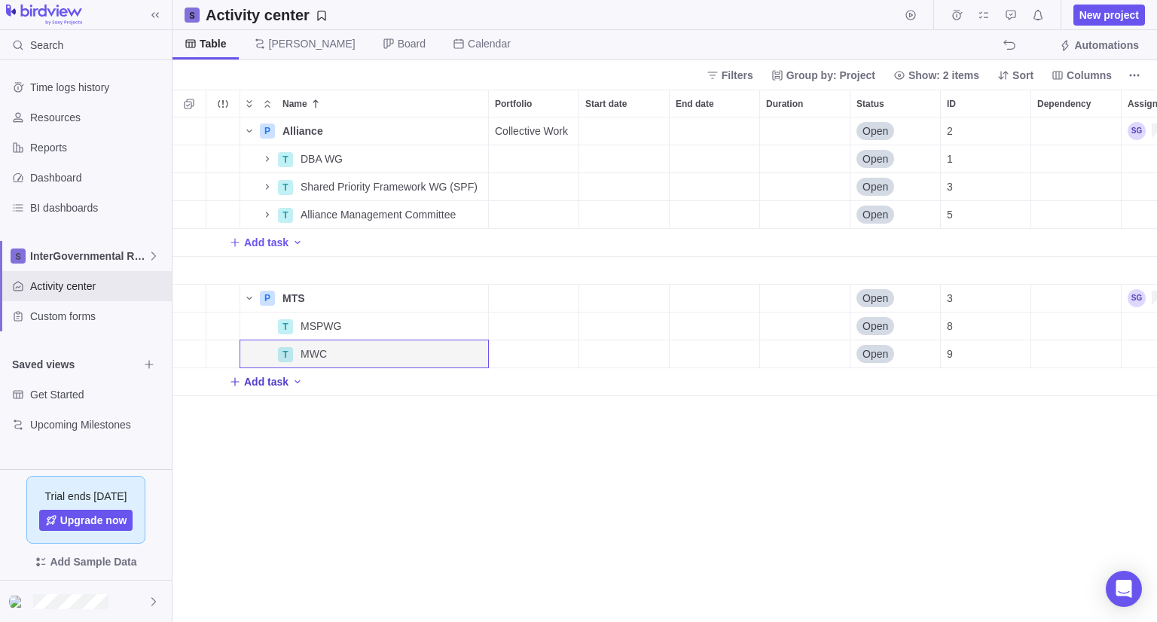
click at [265, 383] on span "Add task" at bounding box center [266, 381] width 44 height 15
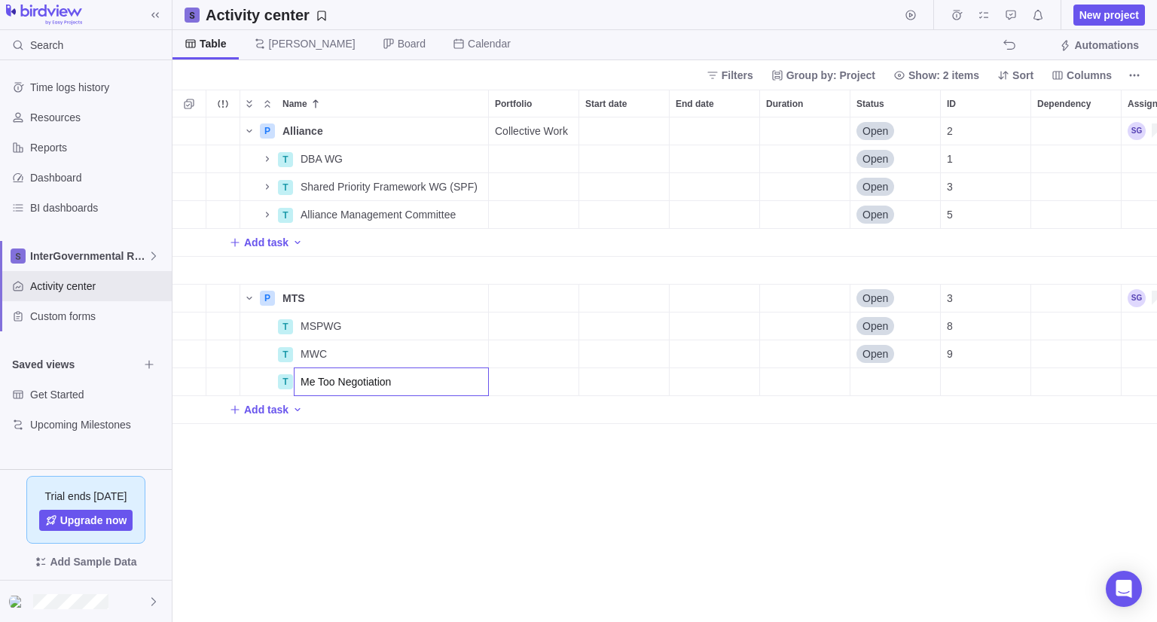
type input "Me Too Negotiation"
click at [271, 414] on div "P Alliance Details Collective Work Open 2 T DBA WG Details Open 1 T Shared Prio…" at bounding box center [665, 370] width 985 height 505
click at [258, 411] on span "Add task" at bounding box center [266, 409] width 44 height 15
type input "Groundwater Negotiation"
click at [260, 441] on div "P Alliance Details Collective Work Open 2 T DBA WG Details Open 1 T Shared Prio…" at bounding box center [665, 370] width 985 height 505
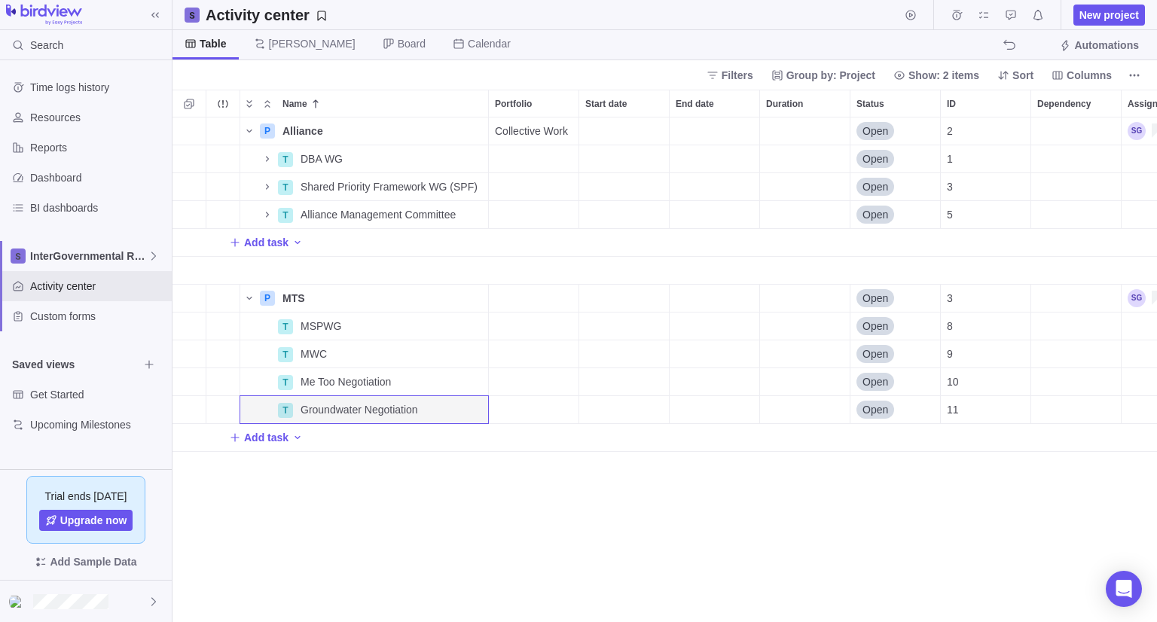
click at [246, 436] on span "Add task" at bounding box center [266, 437] width 44 height 15
type input "HWWG"
click at [296, 469] on div "P Alliance Details Collective Work Open 2 T DBA WG Details Open 1 T Shared Prio…" at bounding box center [665, 370] width 985 height 505
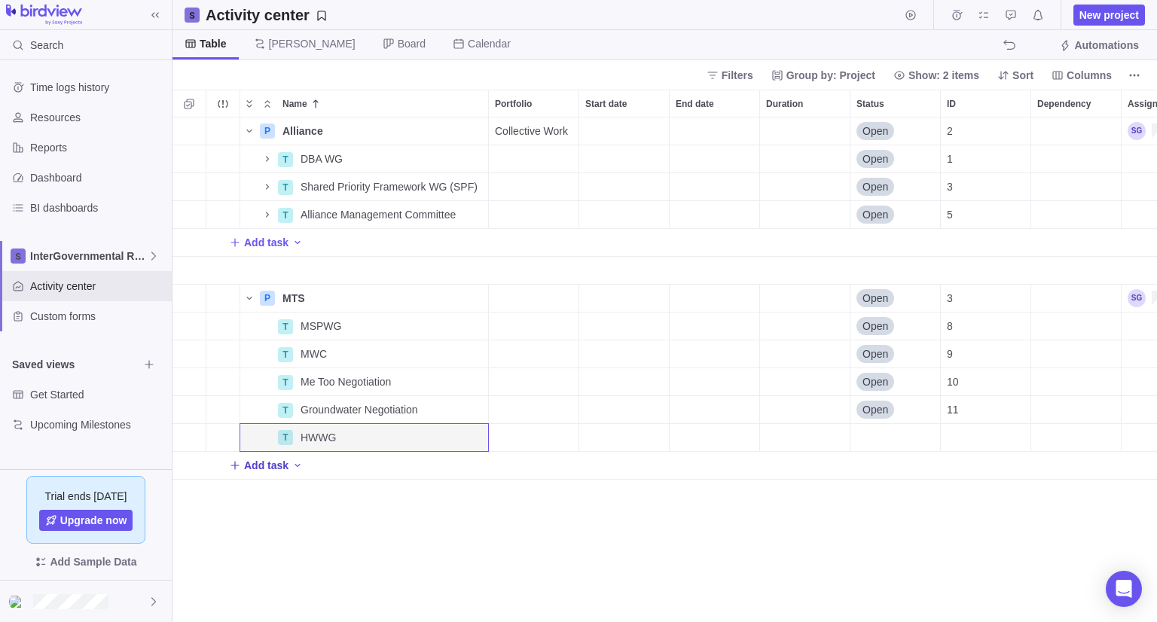
click at [258, 467] on span "Add task" at bounding box center [266, 465] width 44 height 15
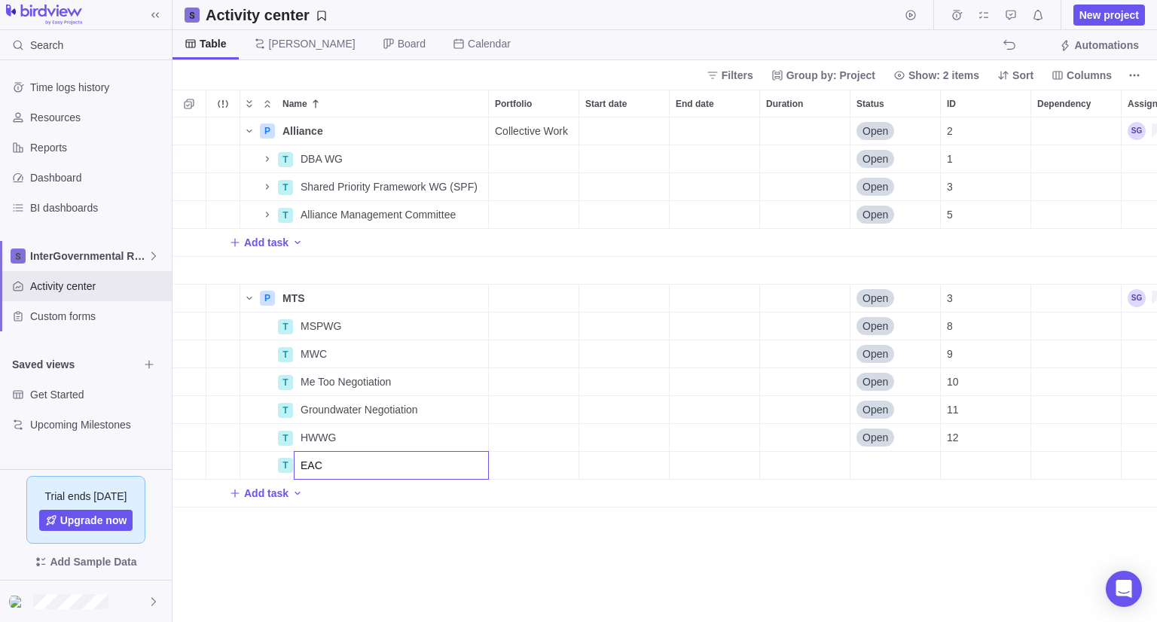
type input "EAC"
click at [260, 493] on div "P Alliance Details Collective Work Open 2 T DBA WG Details Open 1 T Shared Prio…" at bounding box center [665, 370] width 985 height 505
click at [260, 493] on span "Add task" at bounding box center [266, 493] width 44 height 15
type input "MFC"
click at [270, 537] on div "P Alliance Details Collective Work Open 2 T DBA WG Details Open 1 T Shared Prio…" at bounding box center [665, 370] width 985 height 505
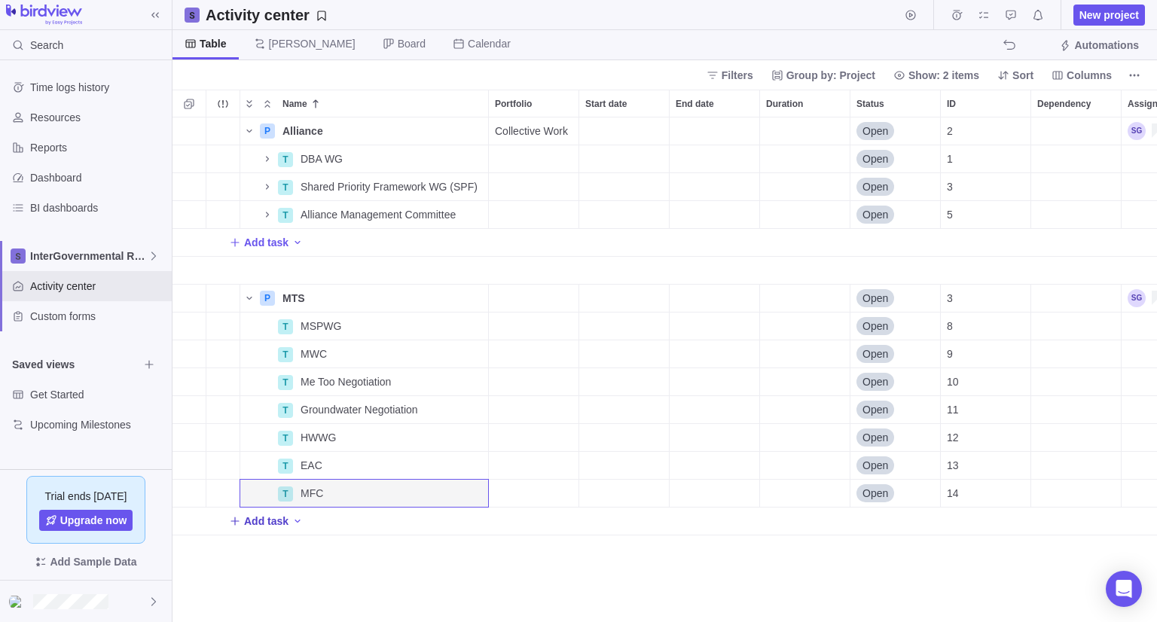
click at [276, 522] on span "Add task" at bounding box center [266, 521] width 44 height 15
type input "MTS Board"
click at [293, 583] on div "P Alliance Details Collective Work Open 2 T DBA WG Details Open 1 T Shared Prio…" at bounding box center [665, 370] width 985 height 505
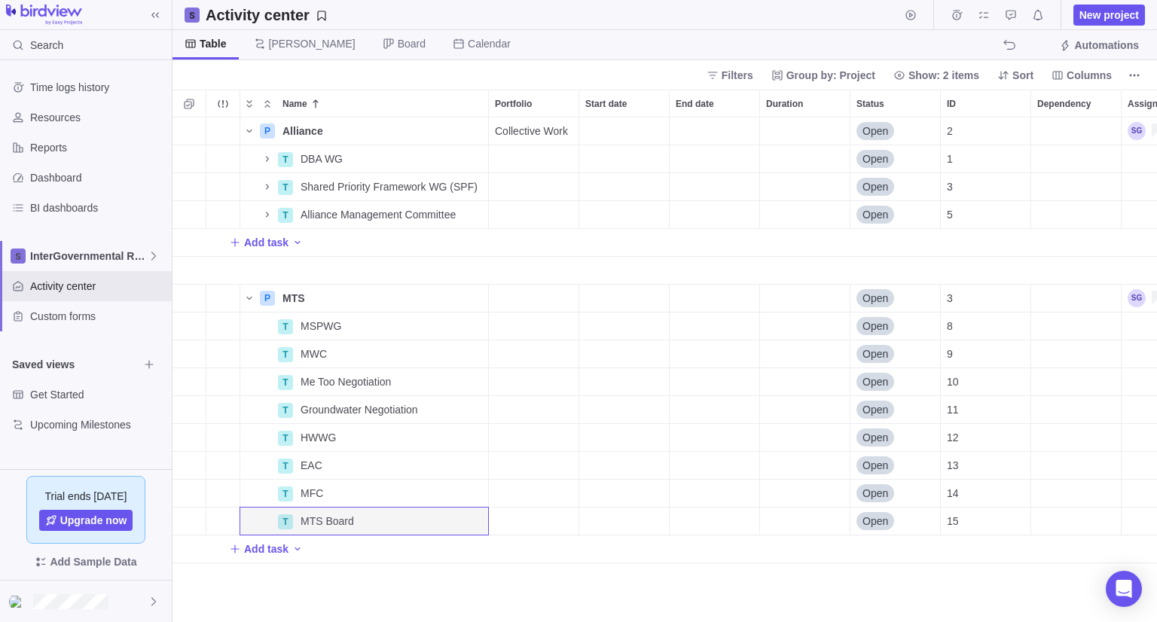
click at [378, 590] on div "P Alliance Details Collective Work Open 2 T DBA WG Details Open 1 T Shared Prio…" at bounding box center [665, 370] width 985 height 505
click at [277, 548] on span "Add task" at bounding box center [266, 549] width 44 height 15
type input "E"
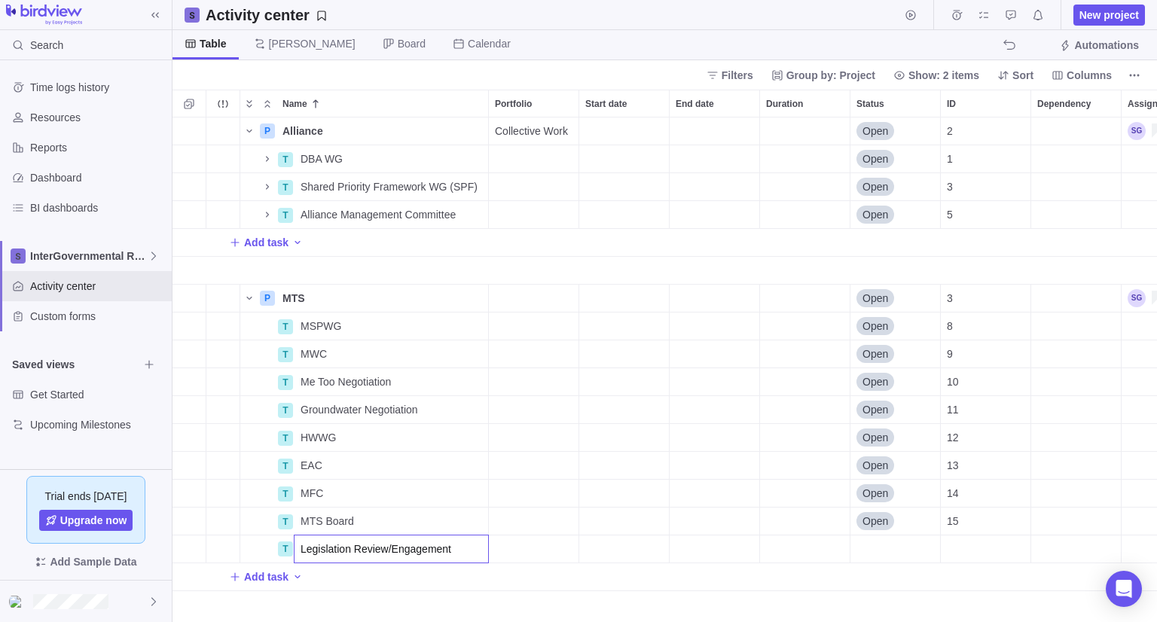
type input "Legislation Review/Engagement"
click at [244, 603] on div "P Alliance Details Collective Work Open 2 T DBA WG Details Open 1 T Shared Prio…" at bounding box center [665, 370] width 985 height 505
click at [268, 209] on icon "Name" at bounding box center [267, 215] width 12 height 12
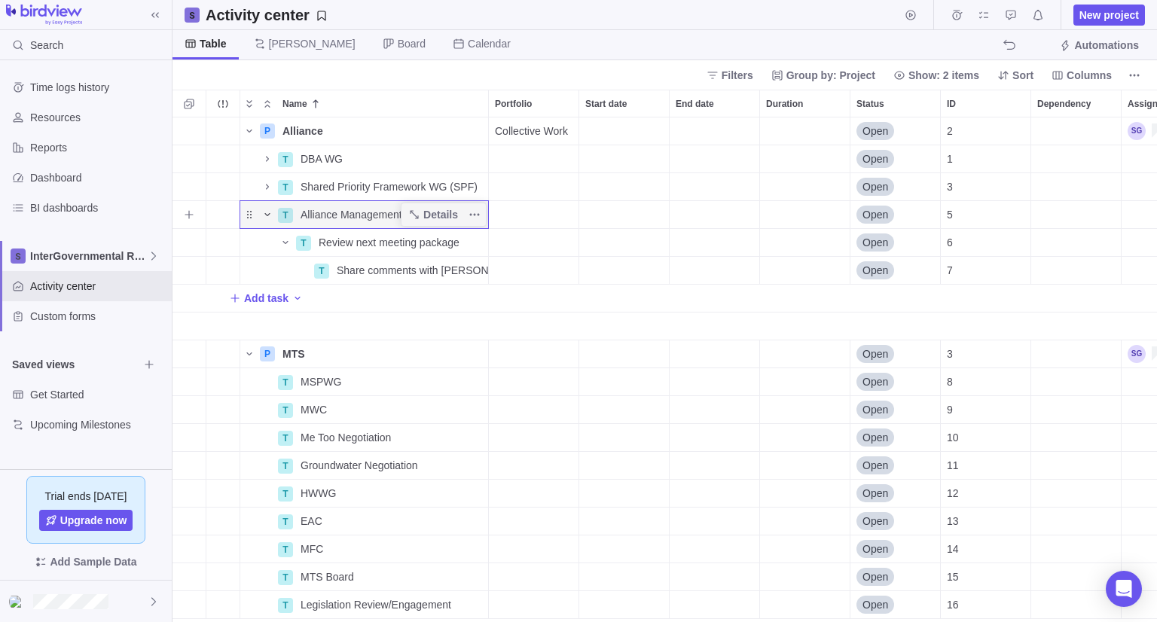
click at [268, 210] on icon "Name" at bounding box center [267, 215] width 12 height 12
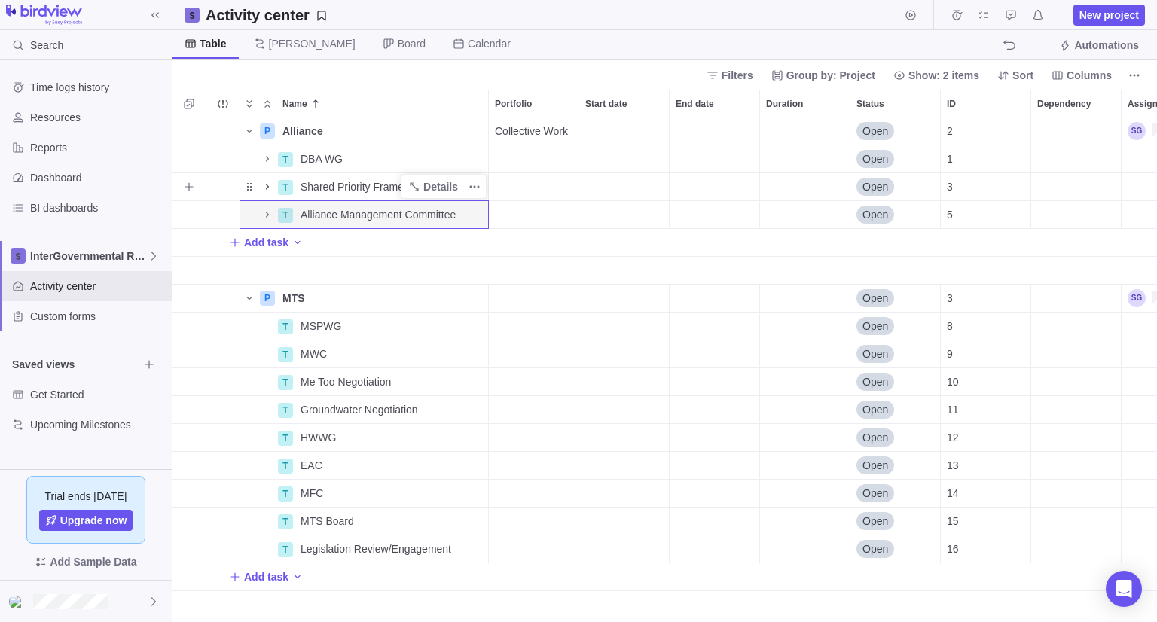
click at [268, 191] on icon "Name" at bounding box center [267, 187] width 12 height 12
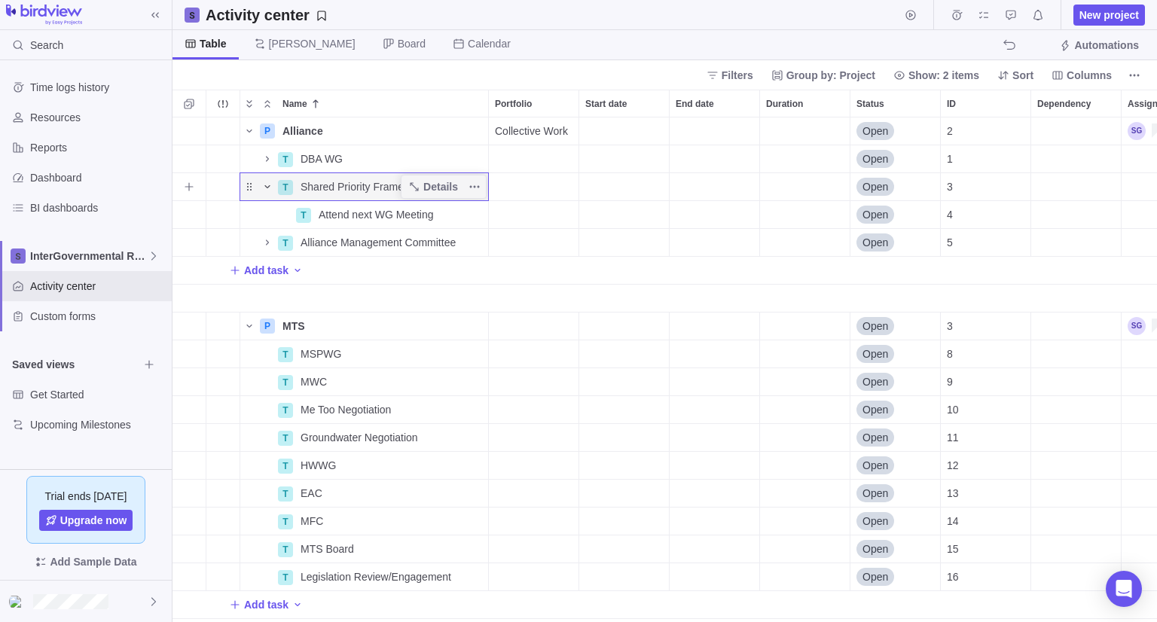
click at [268, 191] on icon "Name" at bounding box center [267, 187] width 12 height 12
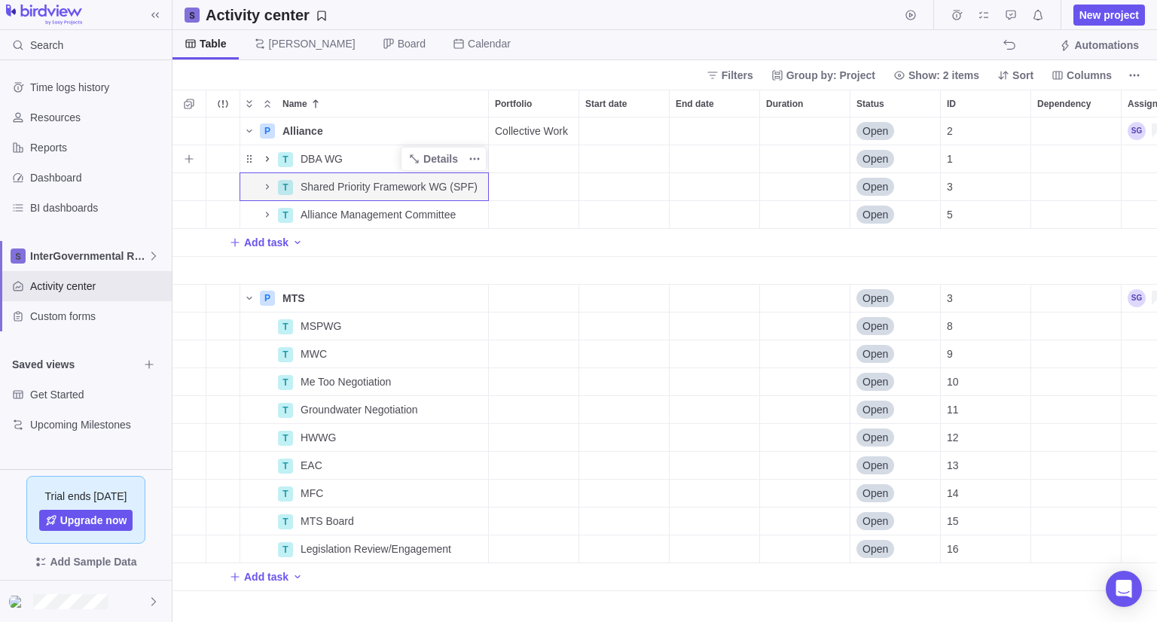
click at [267, 159] on icon "Name" at bounding box center [267, 159] width 12 height 12
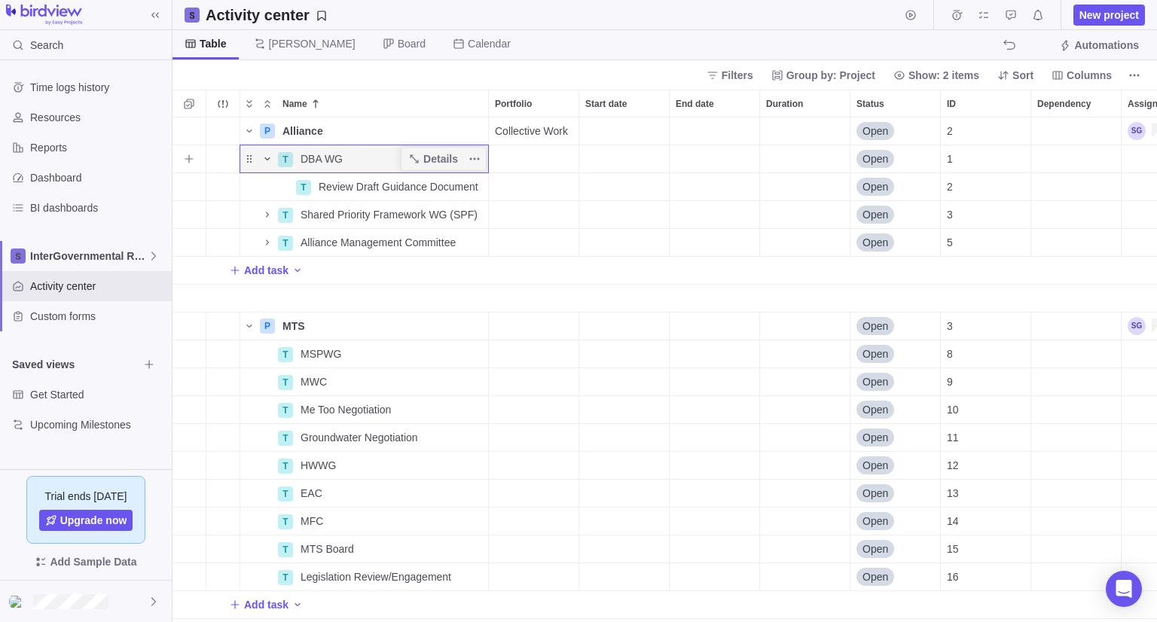
click at [267, 159] on icon "Name" at bounding box center [266, 158] width 5 height 3
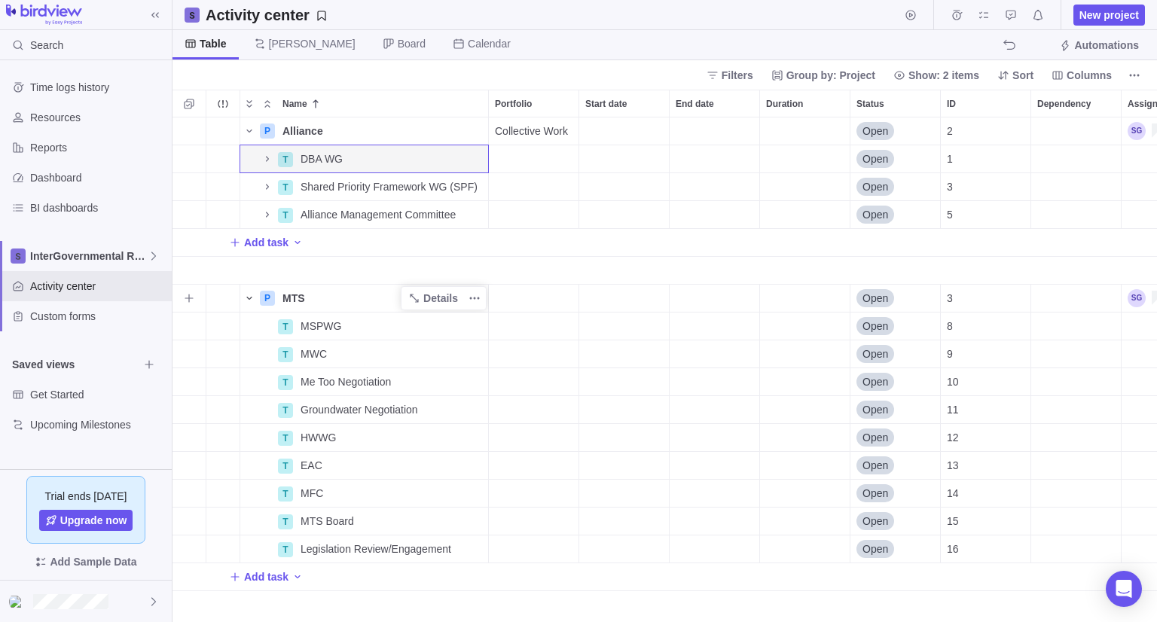
click at [252, 298] on icon "Name" at bounding box center [249, 298] width 12 height 12
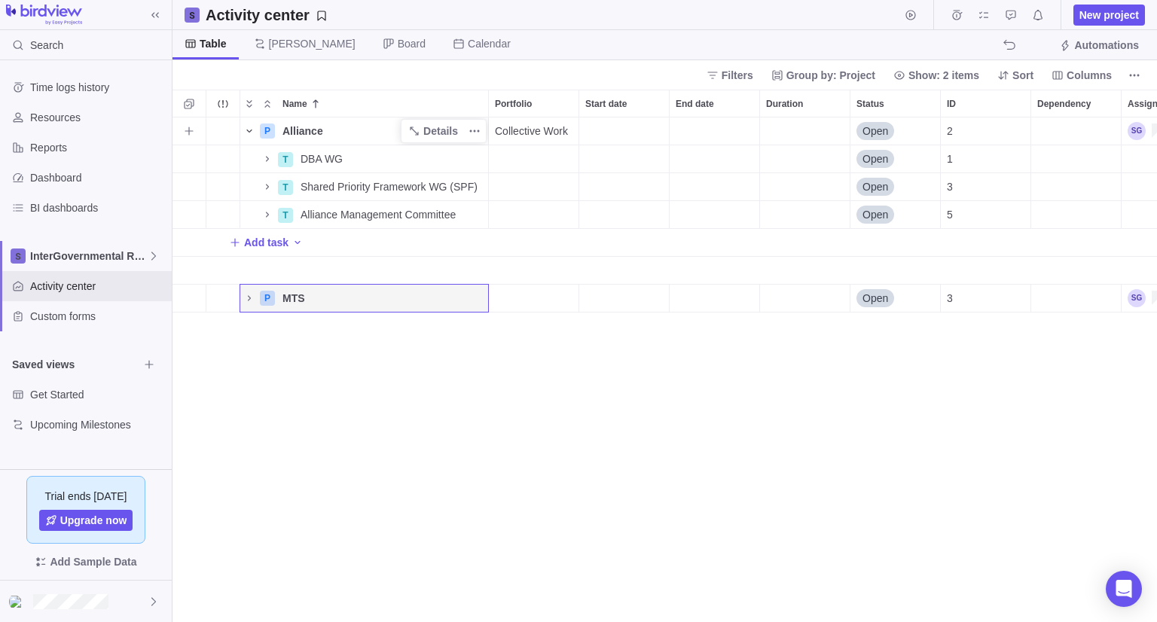
click at [248, 124] on span "Name" at bounding box center [249, 131] width 18 height 21
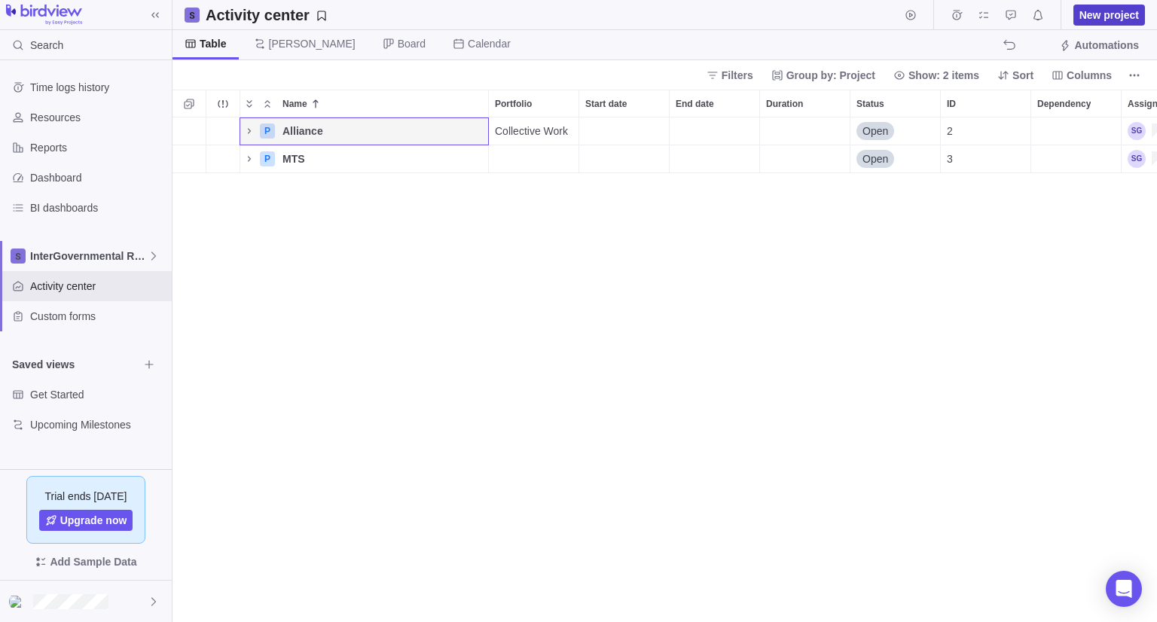
click at [1099, 8] on span "New project" at bounding box center [1110, 15] width 60 height 15
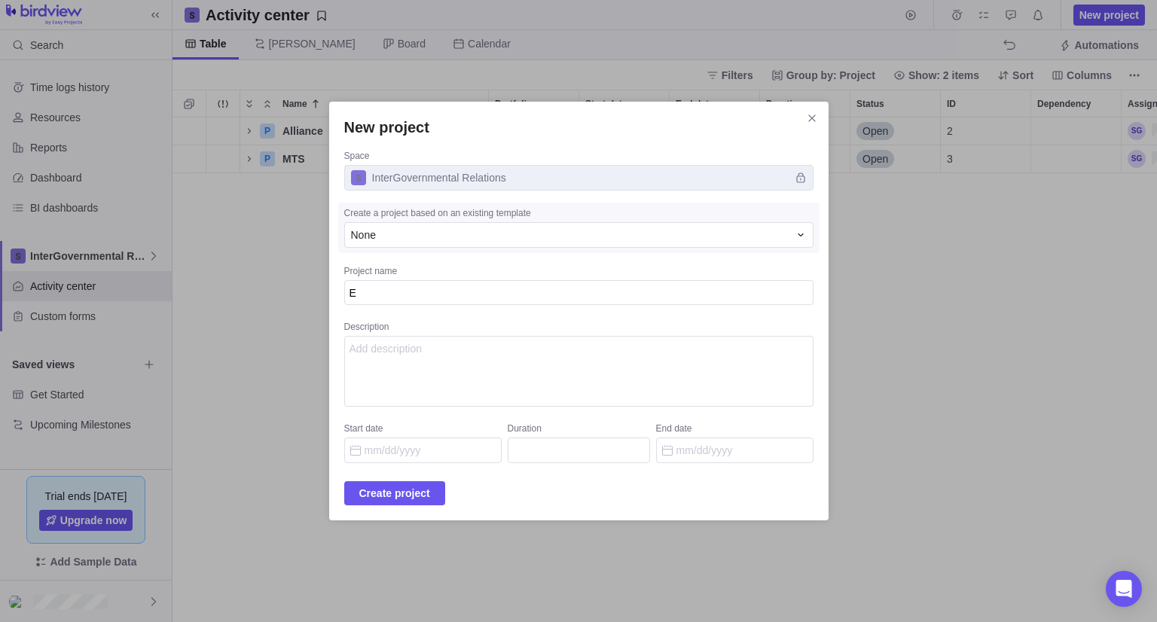
type textarea "x"
type textarea "E"
type textarea "x"
type textarea "En"
type textarea "x"
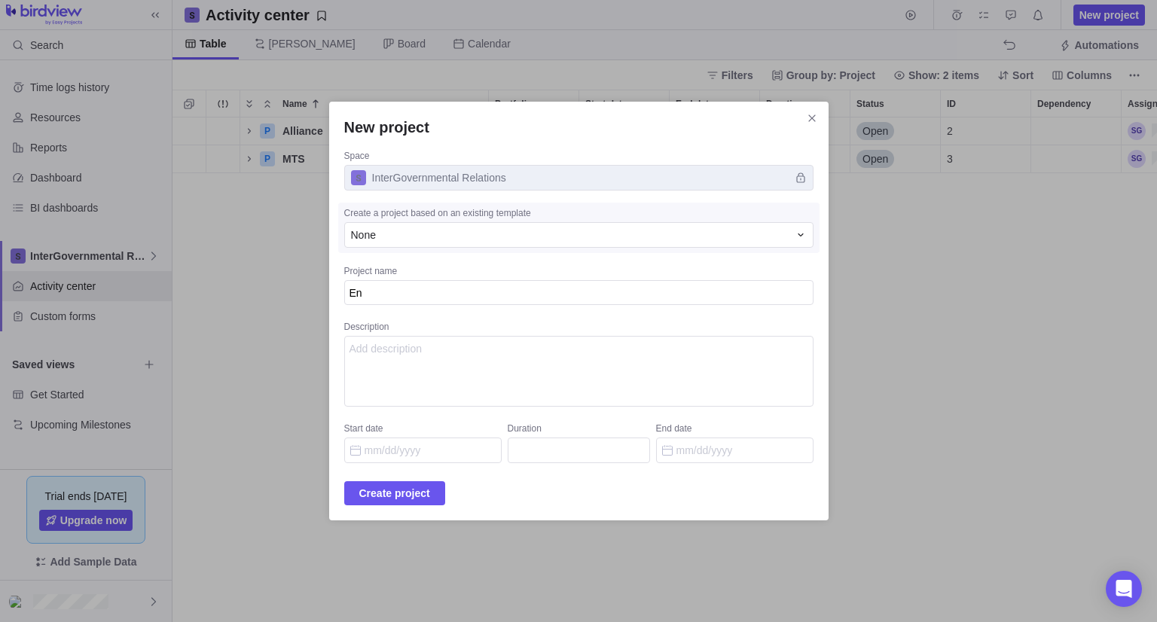
type textarea "Eng"
type textarea "x"
type textarea "Enga"
type textarea "x"
type textarea "Engag"
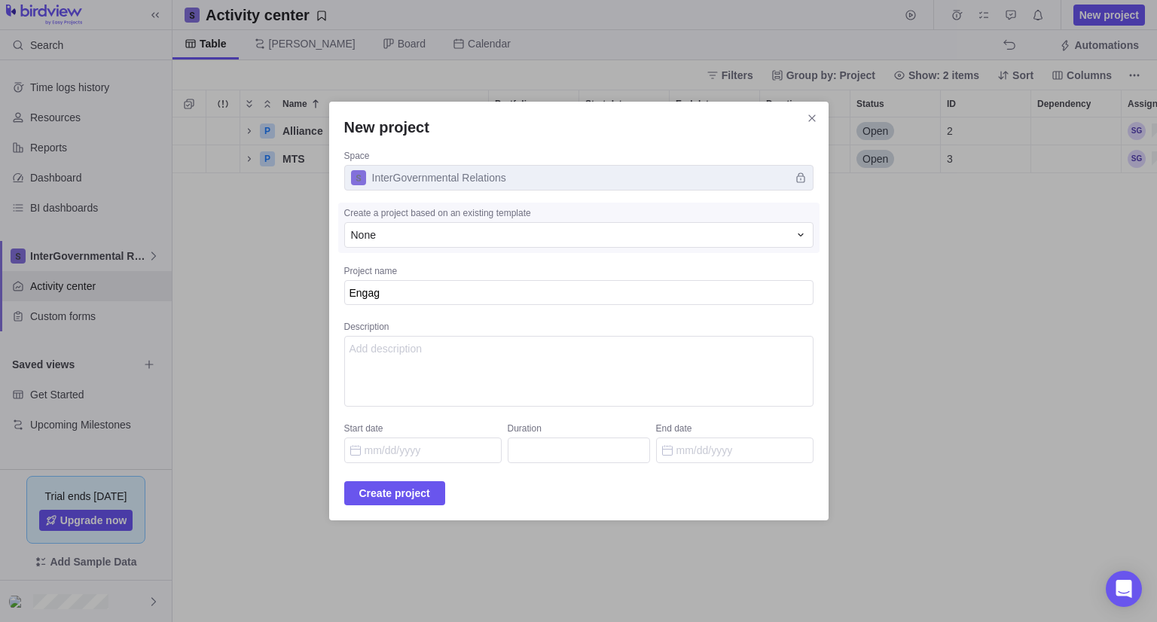
type textarea "x"
type textarea "Engage"
type textarea "x"
type textarea "Engagem"
type textarea "x"
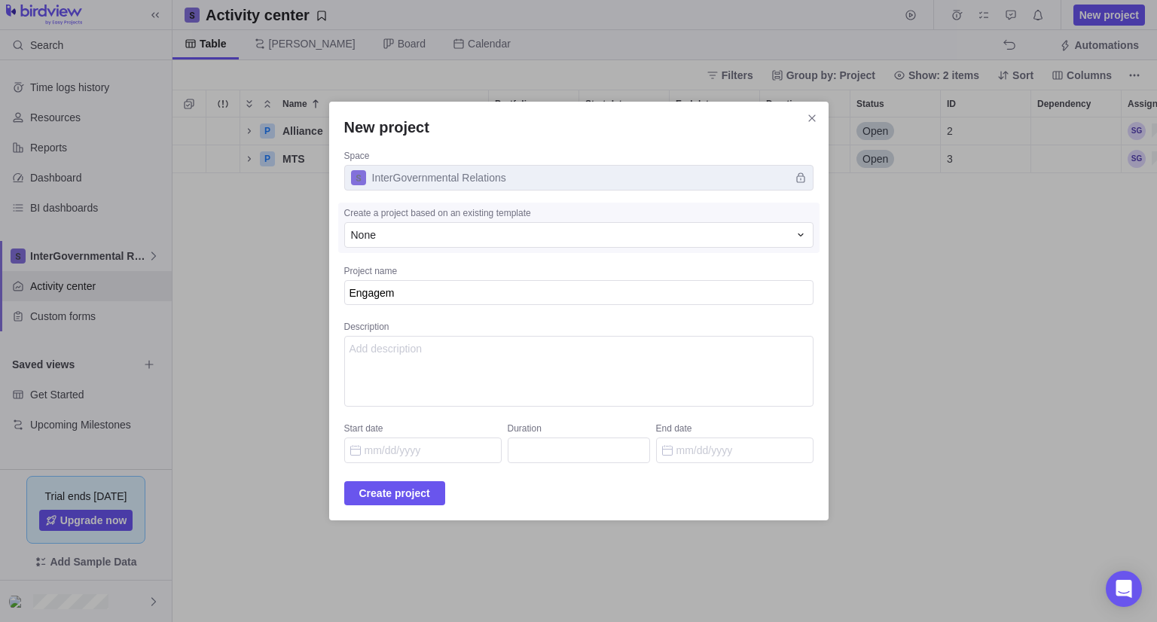
type textarea "Engageme"
type textarea "x"
type textarea "Engagemen"
type textarea "x"
type textarea "Engagement"
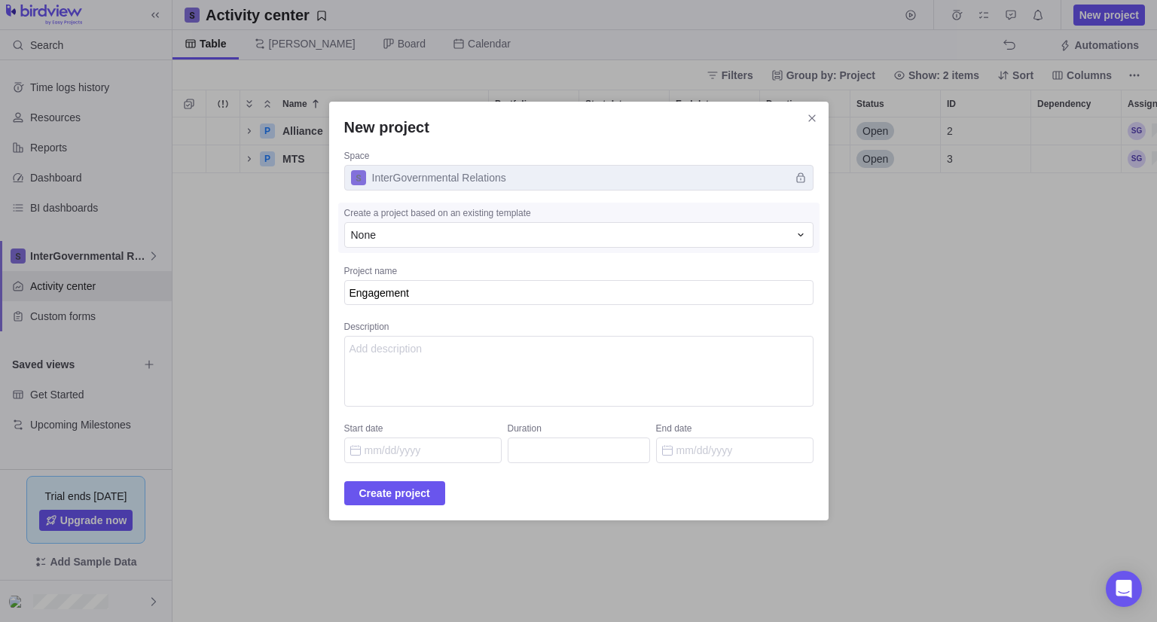
type textarea "x"
type textarea "Engagements"
click at [397, 505] on div "New project Space InterGovernmental Relations Create a project based on an exis…" at bounding box center [578, 312] width 499 height 420
click at [410, 491] on span "Create project" at bounding box center [394, 493] width 71 height 18
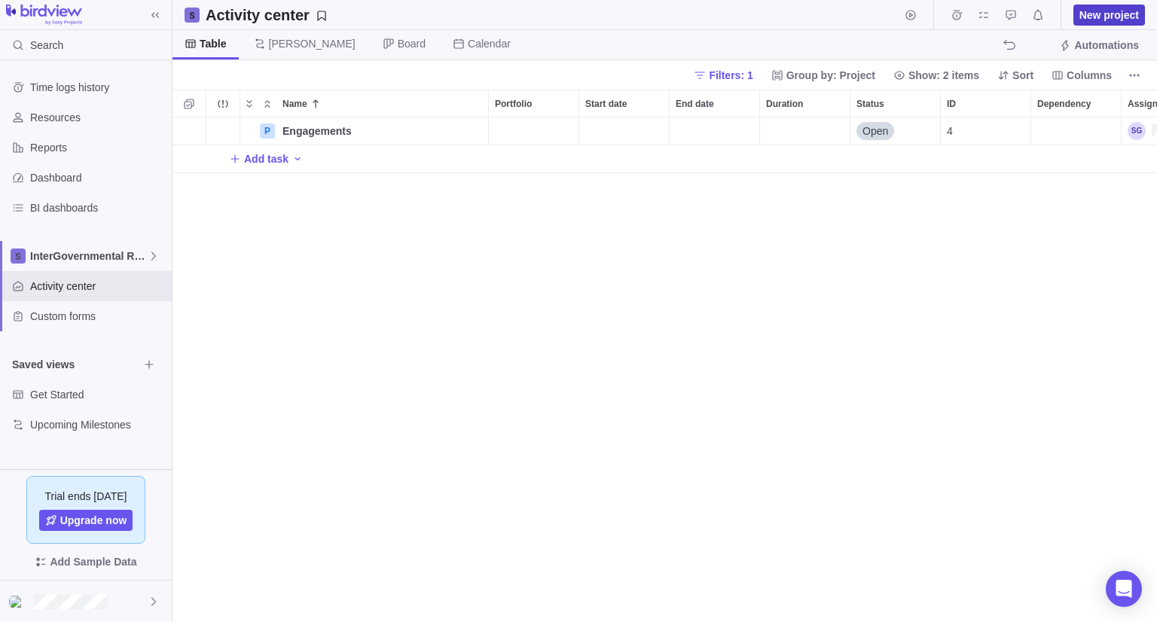
click at [1114, 18] on span "New project" at bounding box center [1110, 15] width 60 height 15
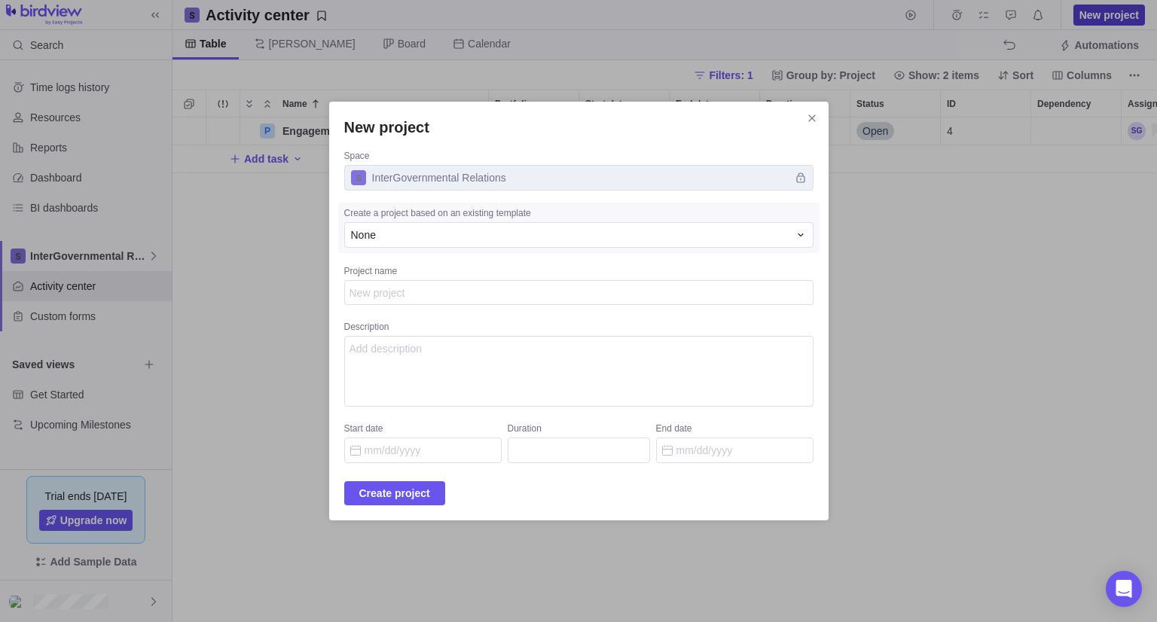
type textarea "x"
type textarea "G"
type textarea "x"
type textarea "G2"
type textarea "x"
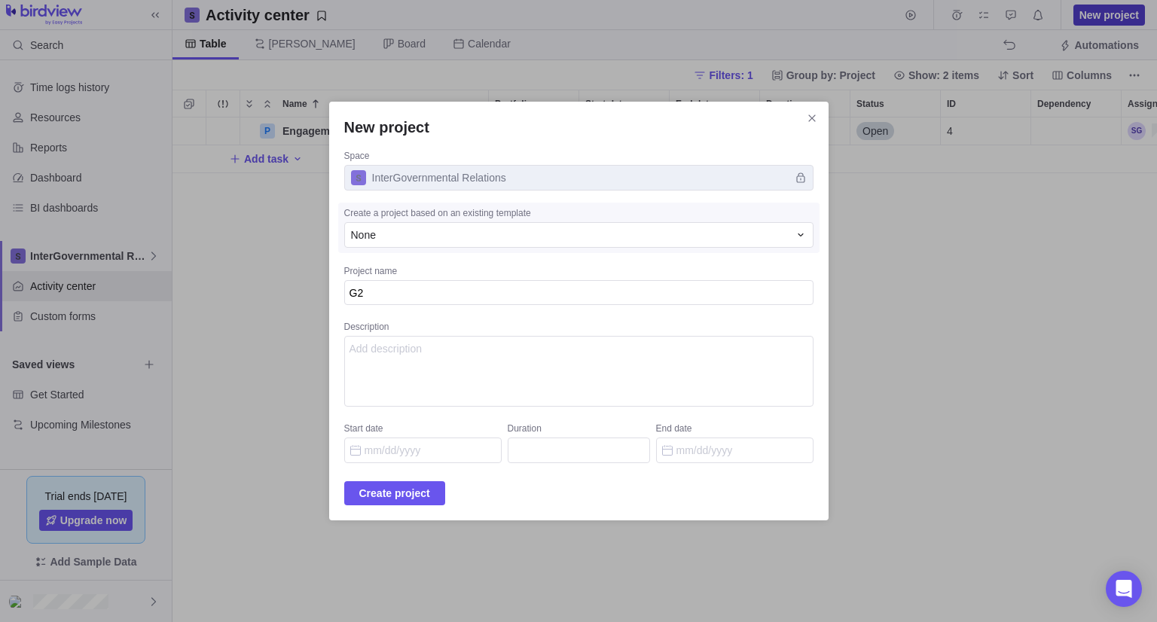
type textarea "G2G"
type textarea "x"
type textarea "G2G"
type textarea "x"
type textarea "G2G -"
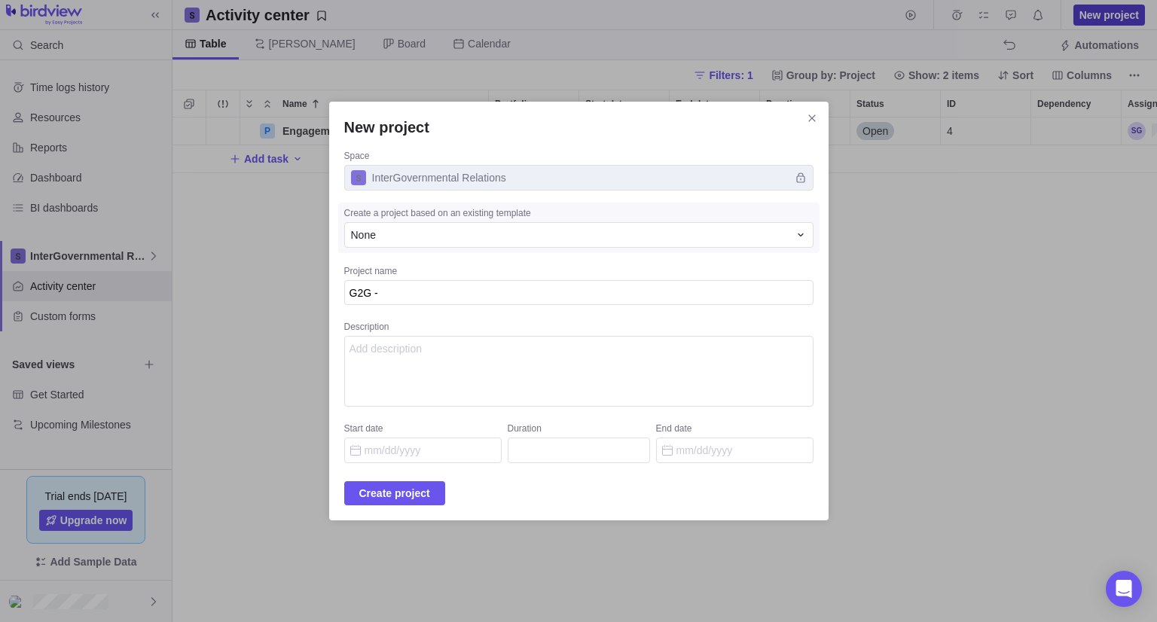
type textarea "x"
type textarea "G2G -"
type textarea "x"
type textarea "G2G - T"
type textarea "x"
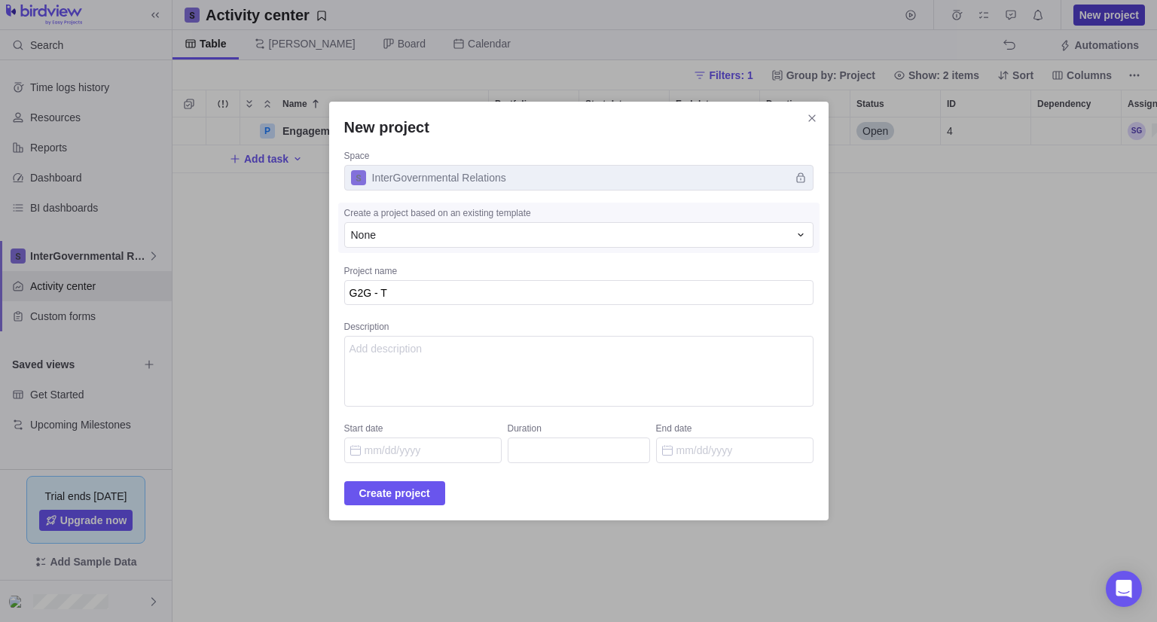
type textarea "G2G - Tr"
type textarea "x"
type textarea "G2G - Tre"
type textarea "x"
type textarea "G2G - Trea"
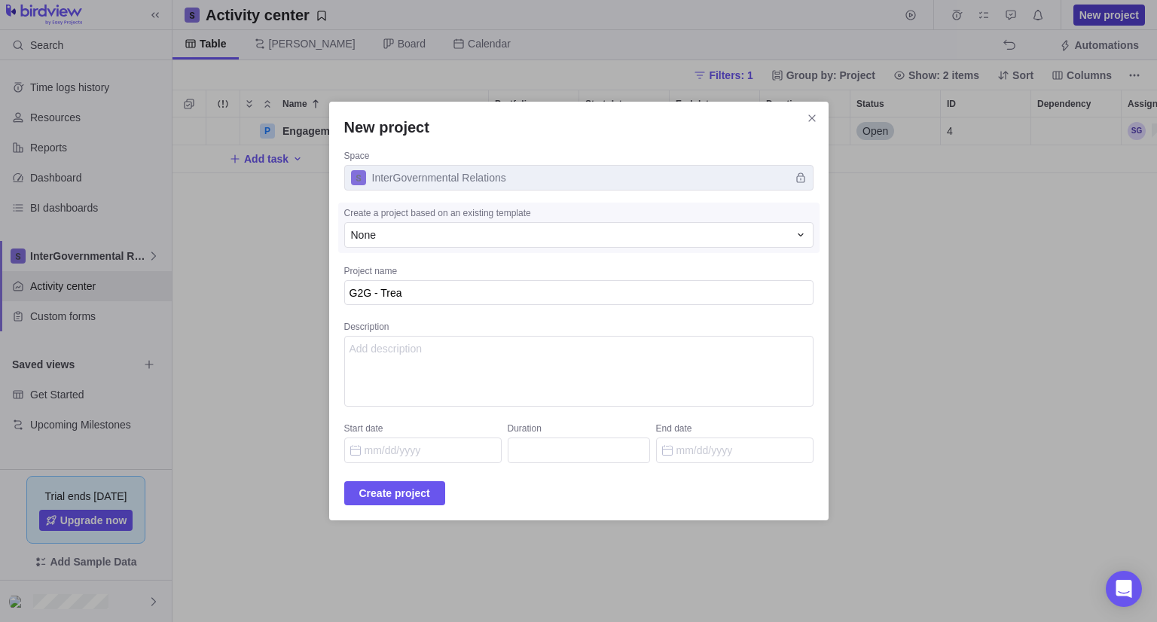
type textarea "x"
type textarea "G2G - Treat"
type textarea "x"
type textarea "G2G - Treaty"
type textarea "x"
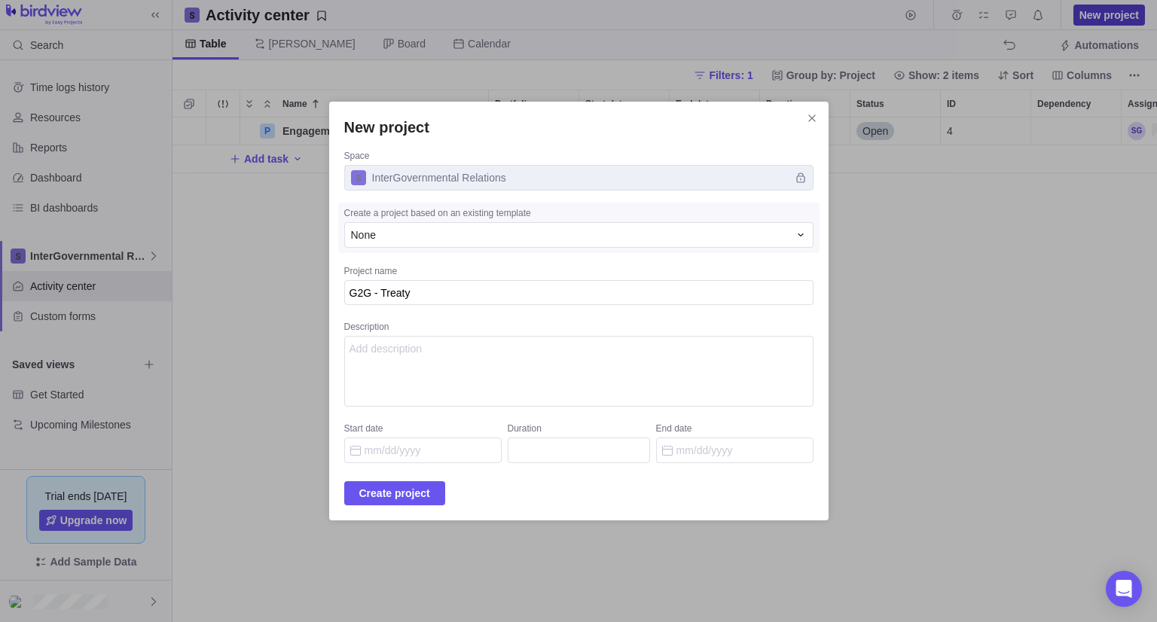
type textarea "G2G - Treaty"
type textarea "x"
type textarea "G2G - Treaty I"
type textarea "x"
type textarea "G2G - Treaty Im"
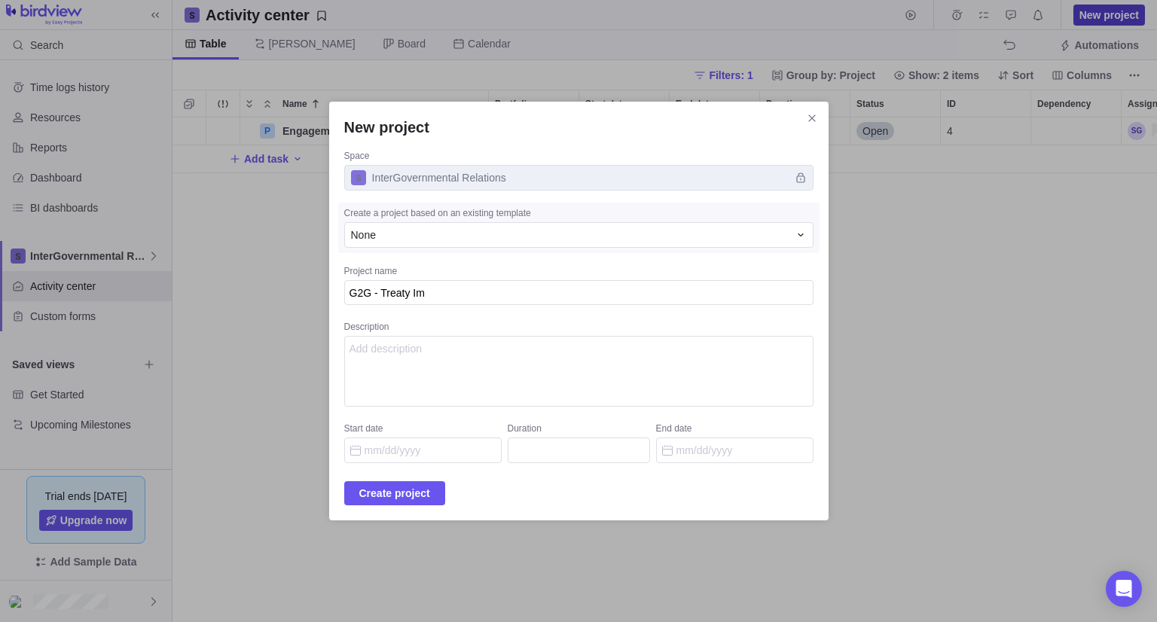
type textarea "x"
type textarea "G2G - Treaty Imp"
type textarea "x"
type textarea "G2G - Treaty Imple"
type textarea "x"
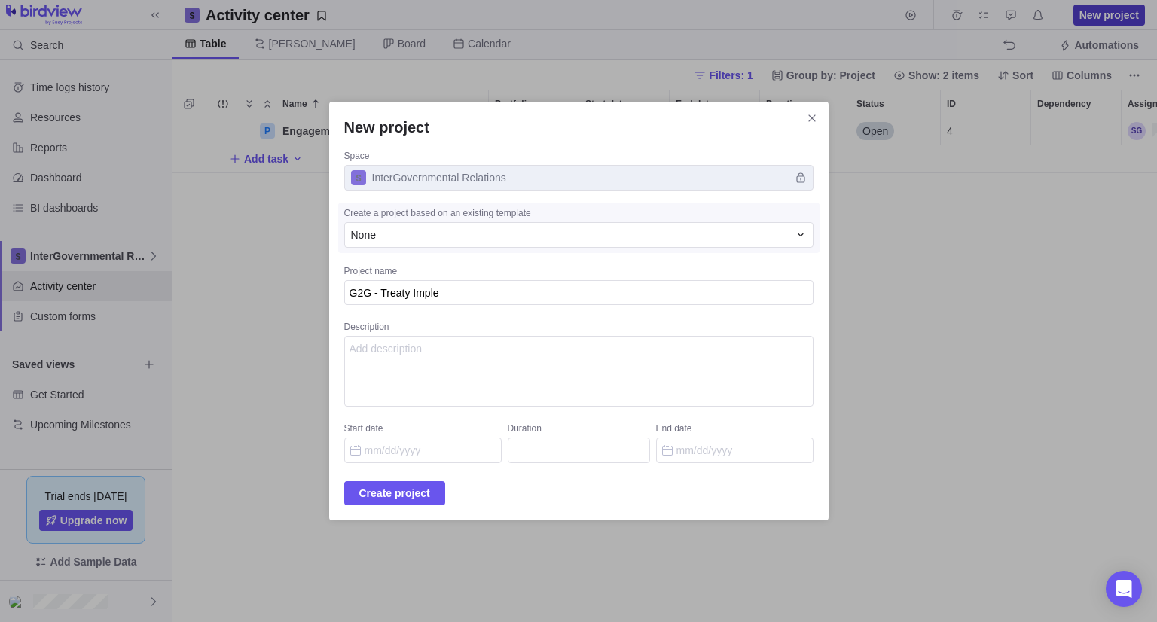
type textarea "G2G - Treaty Implem"
type textarea "x"
type textarea "G2G - Treaty Impleme"
type textarea "x"
type textarea "G2G - Treaty Implemen"
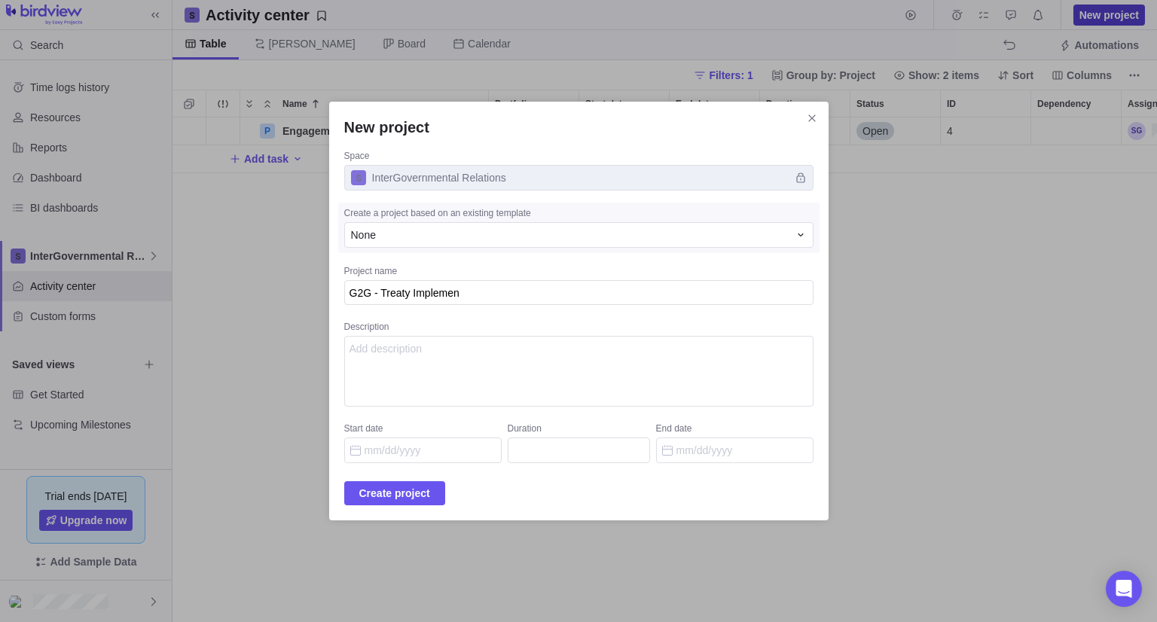
type textarea "x"
type textarea "G2G - Treaty Implement"
type textarea "x"
type textarea "G2G - Treaty Implementa"
type textarea "x"
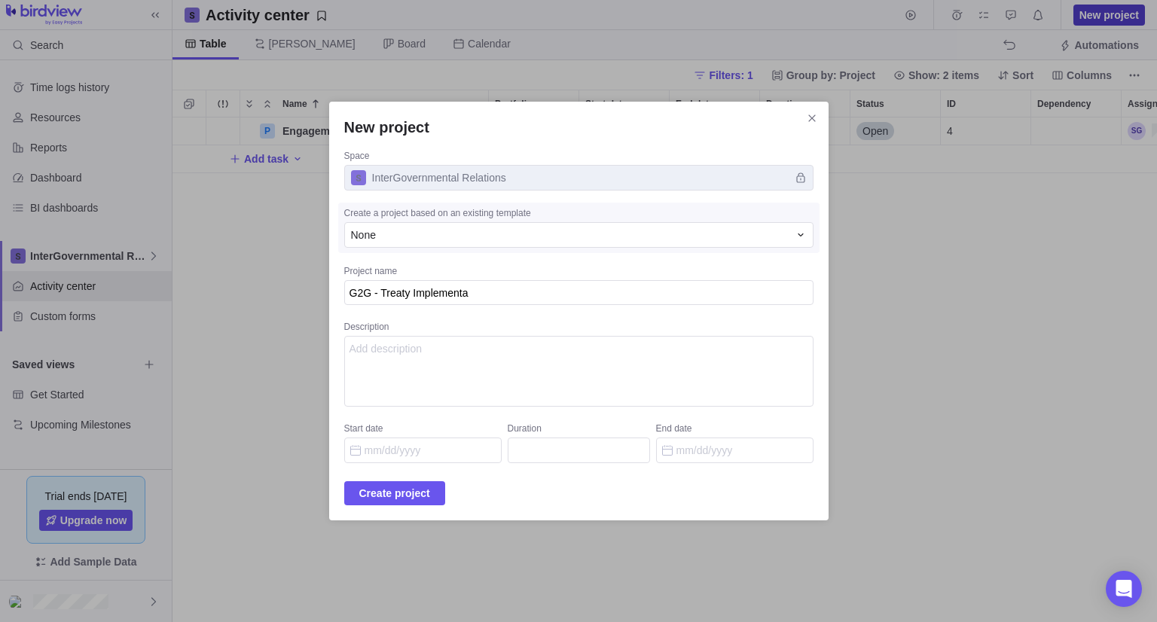
type textarea "G2G - Treaty Implementat"
type textarea "x"
type textarea "G2G - Treaty Implementati"
type textarea "x"
type textarea "G2G - Treaty Implementatio"
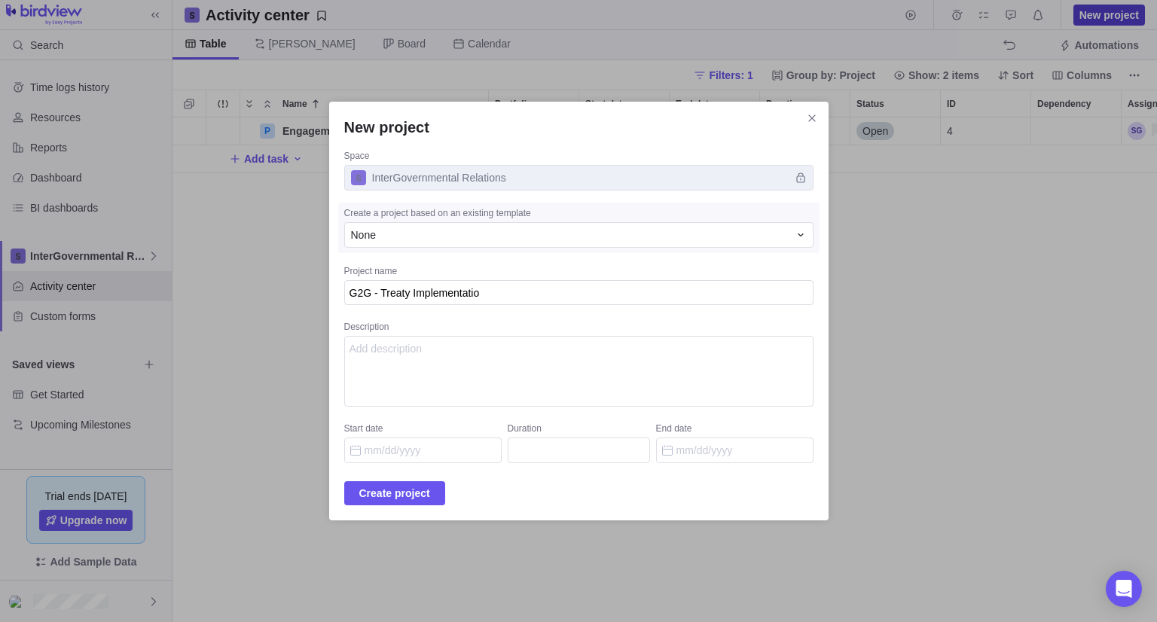
type textarea "x"
type textarea "G2G - Treaty Implementation"
type textarea "x"
click at [407, 496] on span "Create project" at bounding box center [394, 493] width 71 height 18
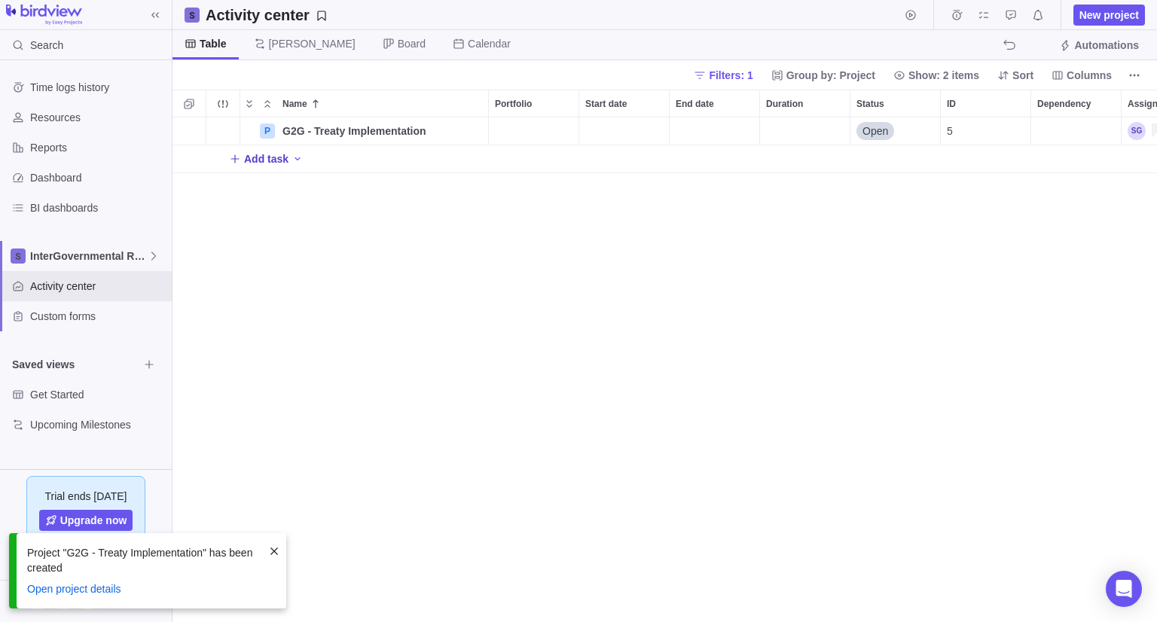
click at [268, 152] on span "Add task" at bounding box center [266, 158] width 44 height 15
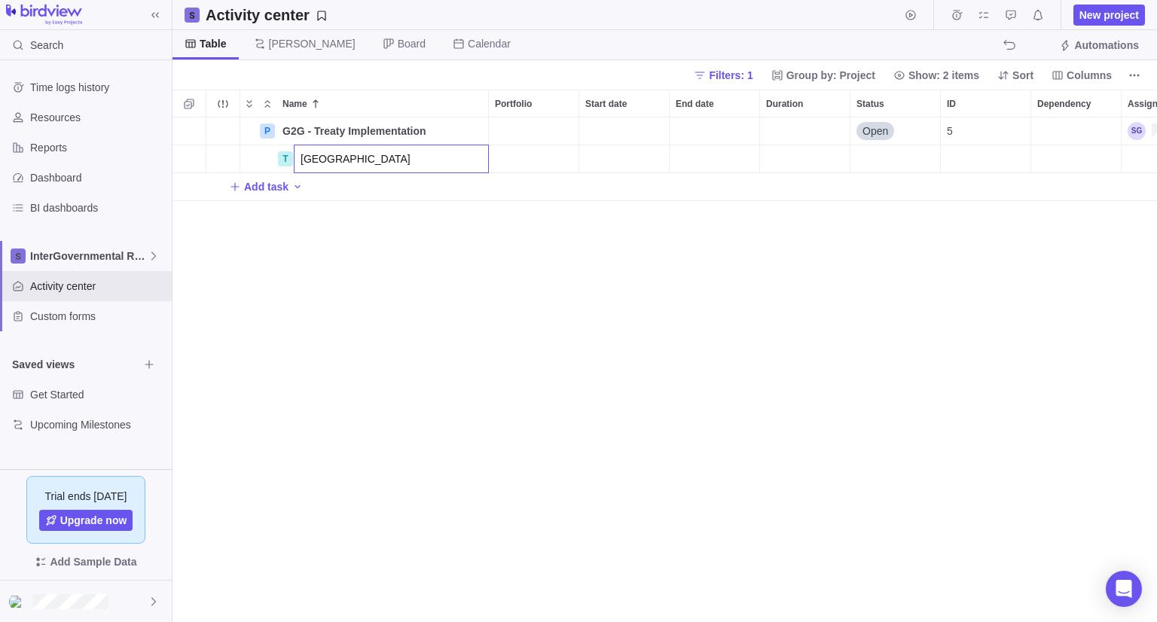
type input "[GEOGRAPHIC_DATA]"
click at [416, 285] on div "P G2G - Treaty Implementation Details Open 5 T [GEOGRAPHIC_DATA] Add task" at bounding box center [665, 370] width 985 height 505
drag, startPoint x: 437, startPoint y: 152, endPoint x: 425, endPoint y: 210, distance: 59.2
click at [368, 289] on div "P G2G - Treaty Implementation Details Open 5 T [GEOGRAPHIC_DATA] Details Open 1…" at bounding box center [665, 370] width 985 height 505
click at [479, 160] on icon "More actions" at bounding box center [475, 159] width 12 height 12
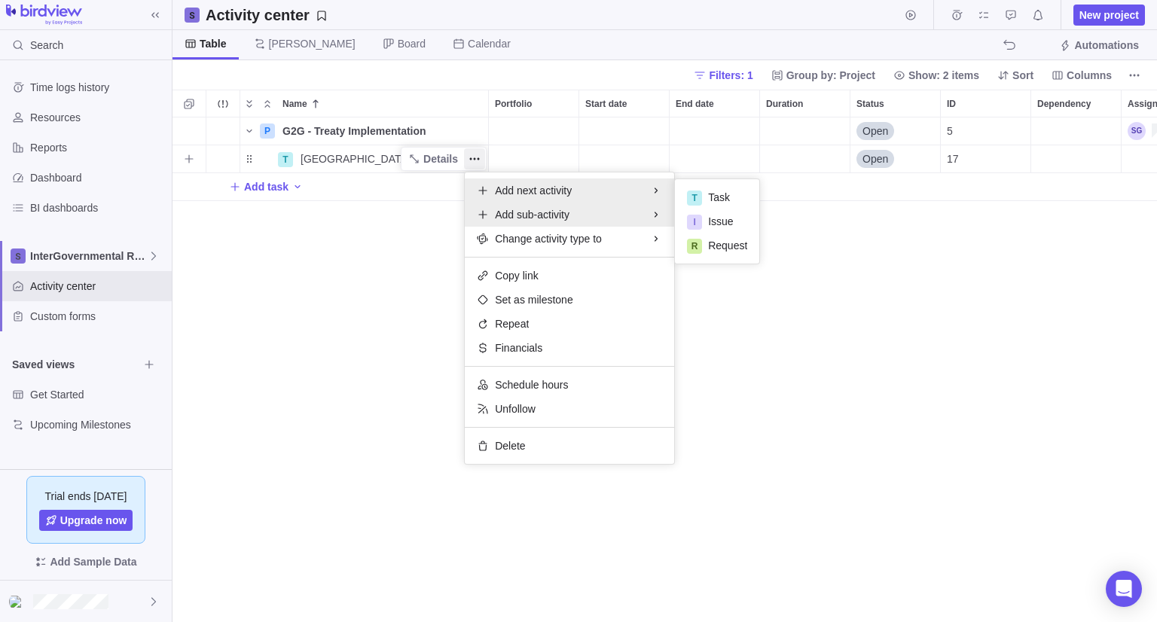
click at [584, 212] on div "Add sub-activity" at bounding box center [569, 215] width 209 height 24
click at [714, 218] on span "Task" at bounding box center [719, 221] width 22 height 15
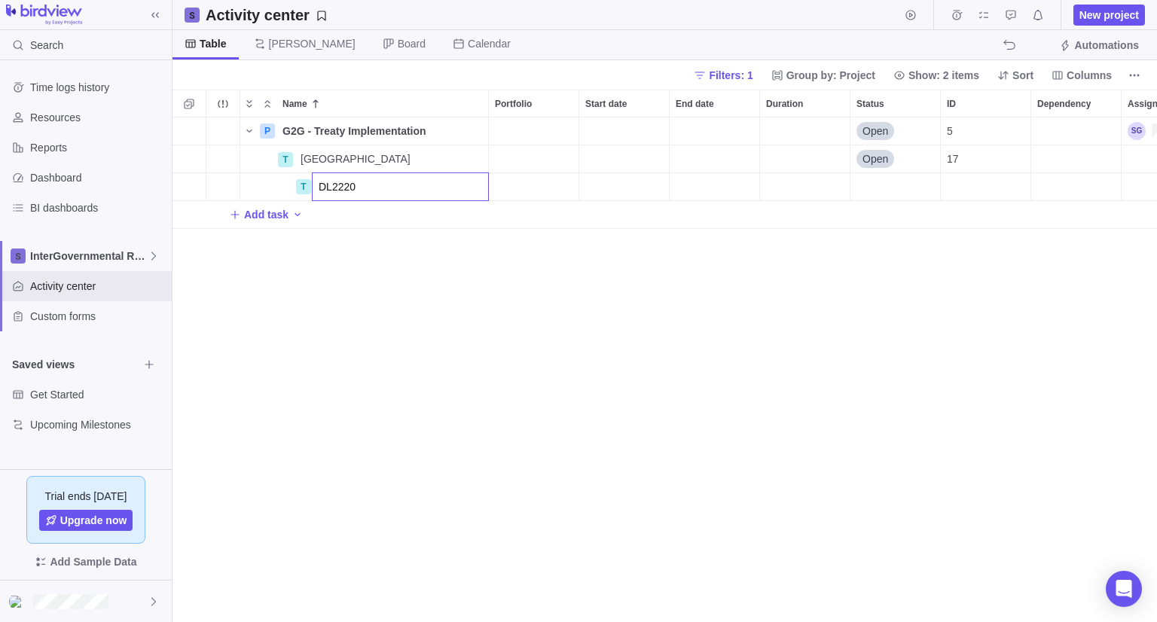
type input "DL2220"
click at [521, 387] on div "P G2G - Treaty Implementation Details Open 5 T [GEOGRAPHIC_DATA] Details Open 1…" at bounding box center [665, 370] width 985 height 505
drag, startPoint x: 428, startPoint y: 198, endPoint x: 423, endPoint y: 227, distance: 29.1
click at [354, 279] on div "P G2G - Treaty Implementation Details Open 5 T [GEOGRAPHIC_DATA] Details Open 1…" at bounding box center [665, 370] width 985 height 505
click at [477, 188] on icon "More actions" at bounding box center [475, 187] width 12 height 12
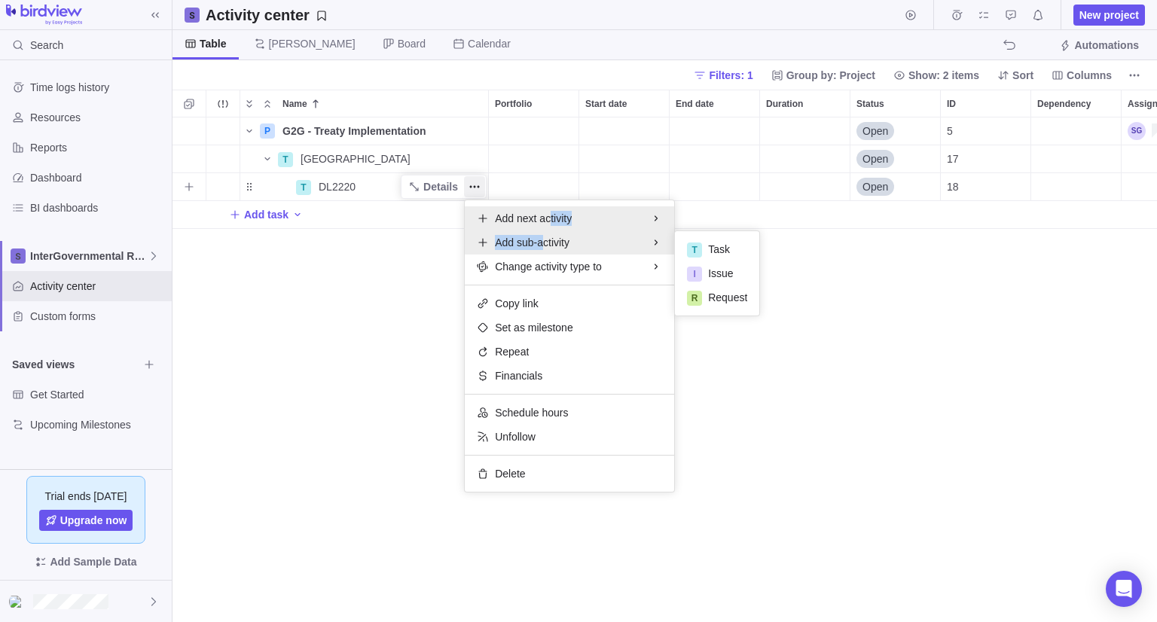
drag, startPoint x: 543, startPoint y: 236, endPoint x: 548, endPoint y: 217, distance: 19.6
click at [548, 217] on div "Add next activity Add sub-activity T Task I Issue R Request Change activity typ…" at bounding box center [569, 346] width 209 height 292
click at [523, 219] on span "Add next activity" at bounding box center [533, 218] width 77 height 15
click at [482, 216] on icon at bounding box center [483, 219] width 8 height 8
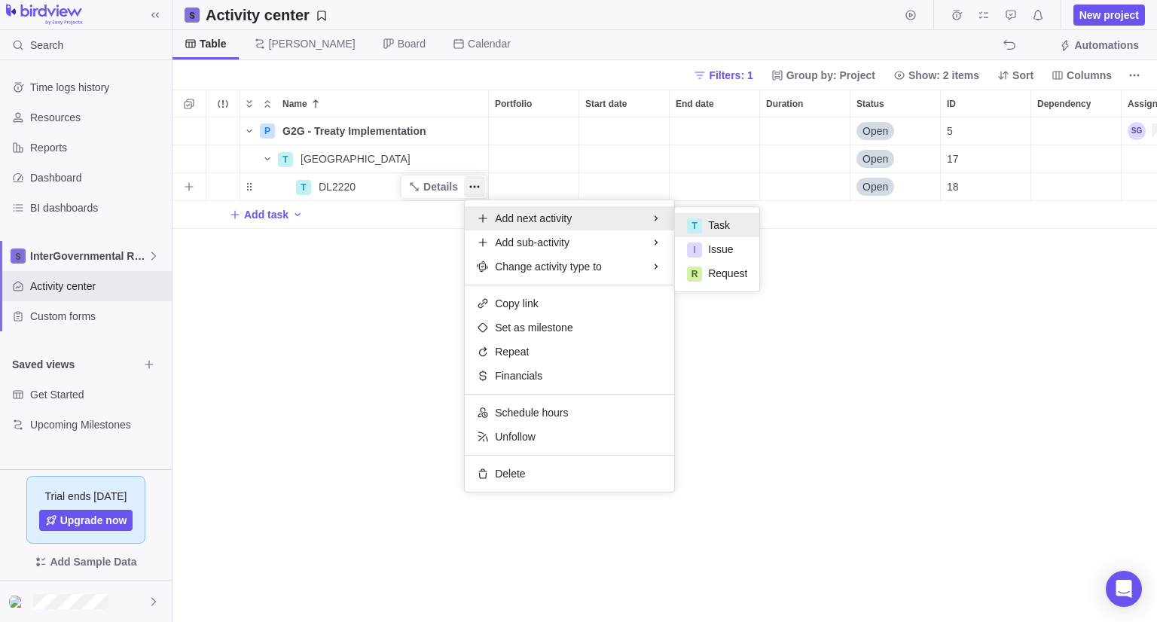
click at [751, 218] on div "T Task" at bounding box center [717, 225] width 84 height 24
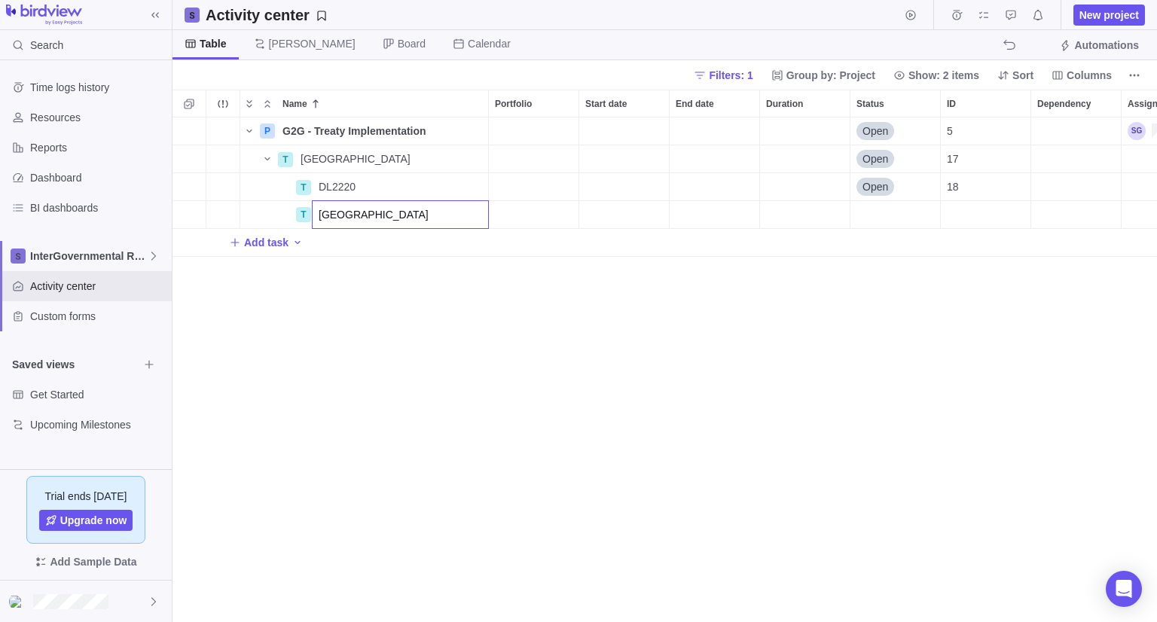
type input "[GEOGRAPHIC_DATA]"
click at [362, 313] on div "P G2G - Treaty Implementation Details Open 5 T [GEOGRAPHIC_DATA] Details Open 1…" at bounding box center [665, 370] width 985 height 505
click at [478, 213] on icon "More actions" at bounding box center [475, 215] width 12 height 12
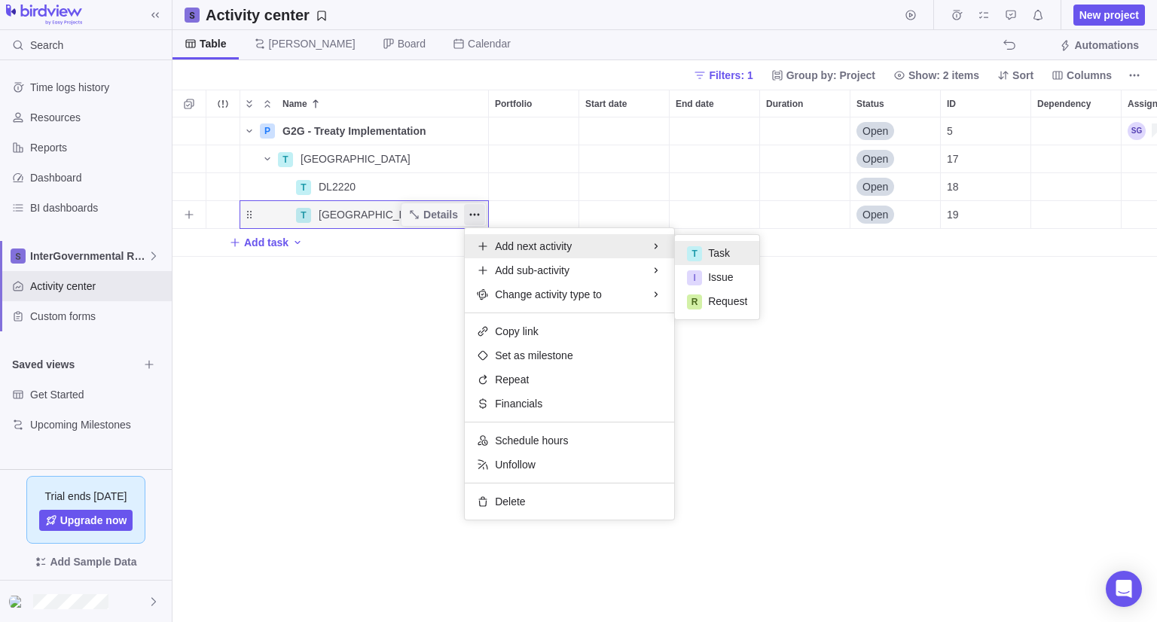
click at [718, 249] on span "Task" at bounding box center [719, 253] width 22 height 15
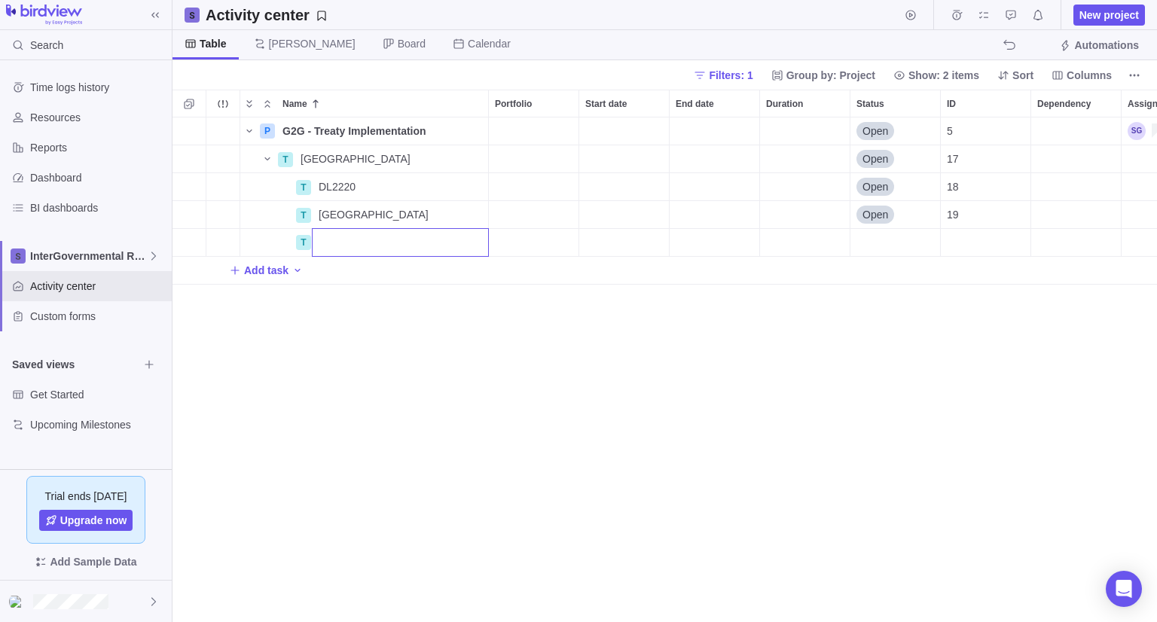
click at [377, 245] on input "Name" at bounding box center [400, 242] width 177 height 29
type input "Campground remediation"
click at [377, 337] on div "P G2G - Treaty Implementation Details Open 5 T [GEOGRAPHIC_DATA] Details Open 1…" at bounding box center [665, 370] width 985 height 505
click at [463, 384] on div "P G2G - Treaty Implementation Details Open 5 T [GEOGRAPHIC_DATA] Details Open 1…" at bounding box center [665, 370] width 985 height 505
click at [472, 249] on span "More actions" at bounding box center [474, 242] width 21 height 21
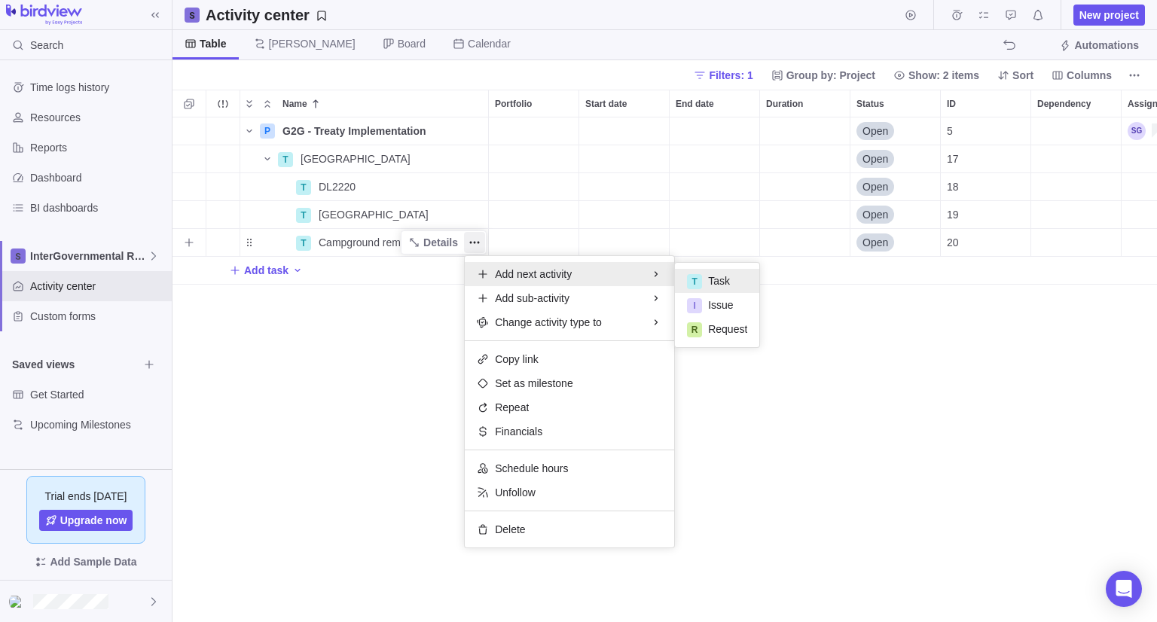
click at [713, 279] on span "Task" at bounding box center [719, 280] width 22 height 15
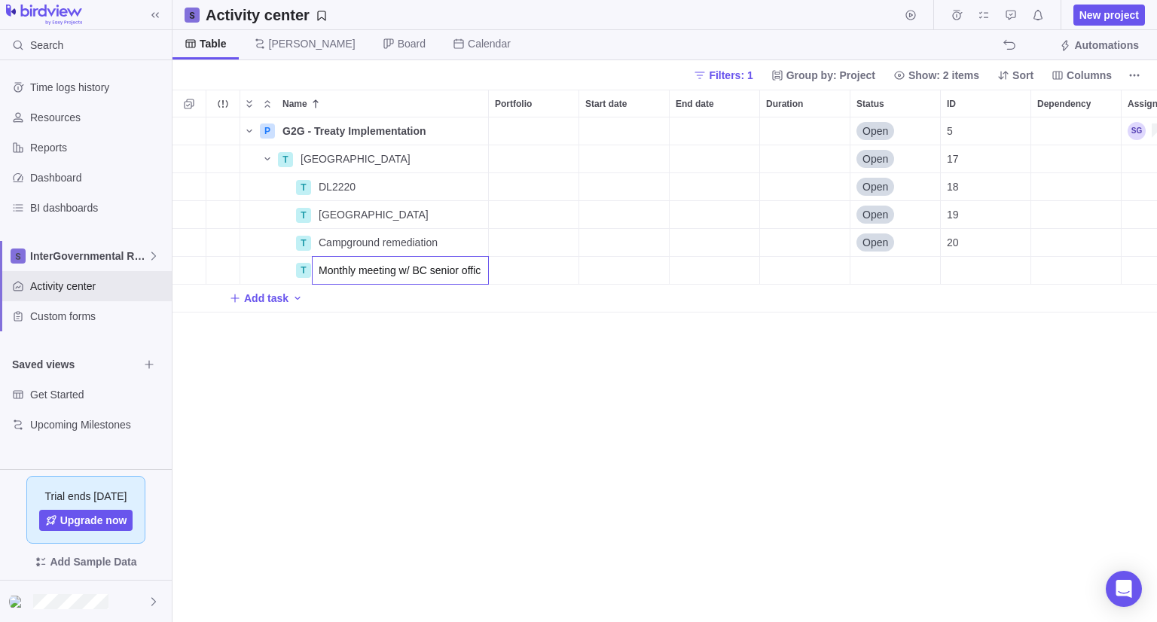
scroll to position [0, 0]
type input "Monthly meeting w/ BC senior officials"
drag, startPoint x: 479, startPoint y: 274, endPoint x: 353, endPoint y: 423, distance: 195.1
click at [353, 423] on div "P G2G - Treaty Implementation Details Open 5 T [GEOGRAPHIC_DATA] Details Open 1…" at bounding box center [665, 370] width 985 height 505
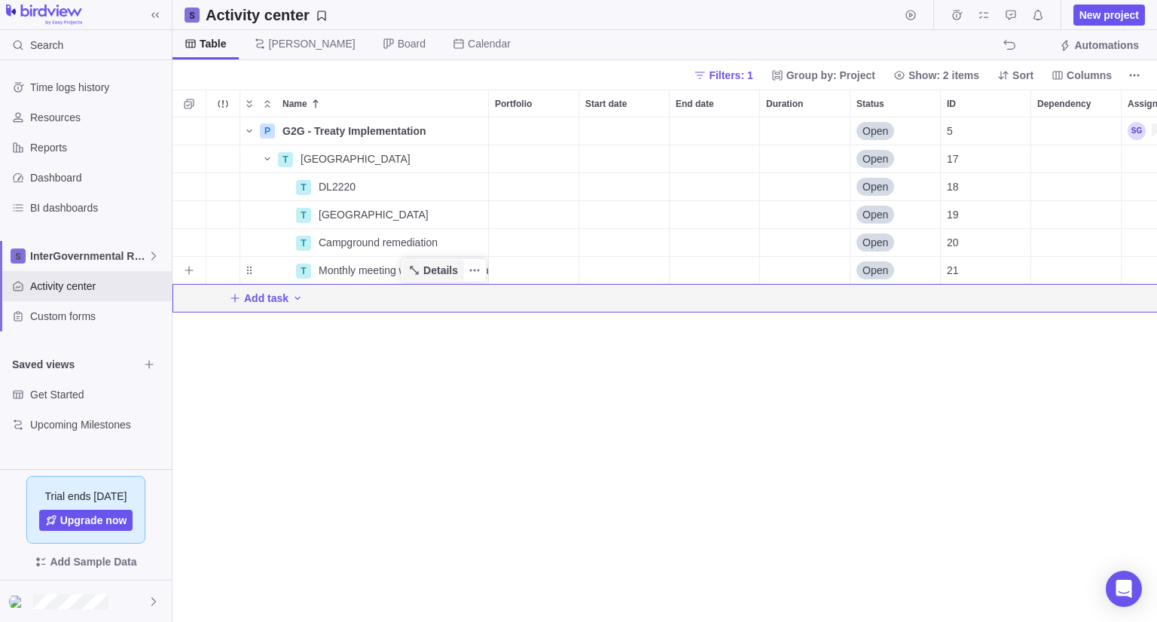
click at [420, 267] on icon "Name" at bounding box center [414, 270] width 12 height 12
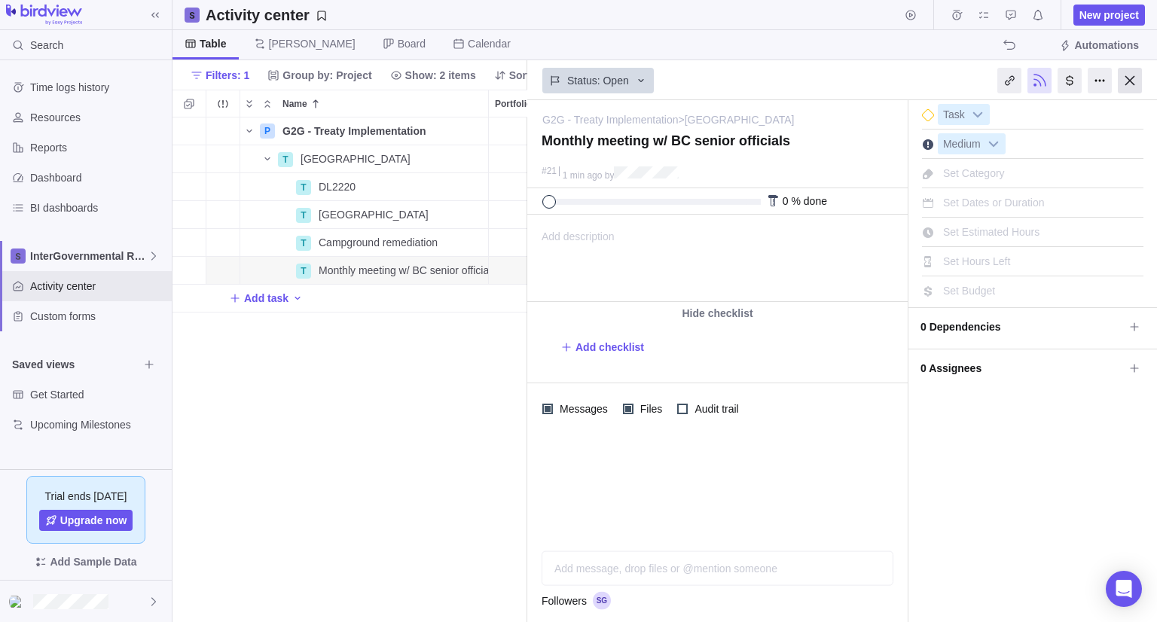
click at [1136, 82] on div at bounding box center [1130, 81] width 24 height 26
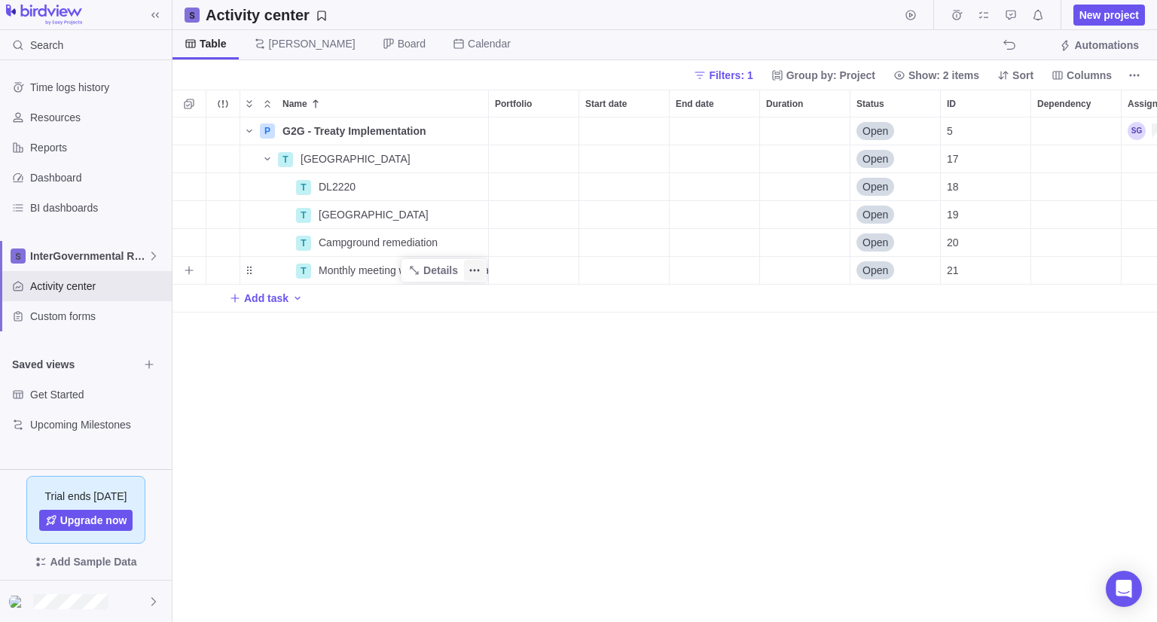
click at [480, 272] on span "More actions" at bounding box center [474, 270] width 21 height 21
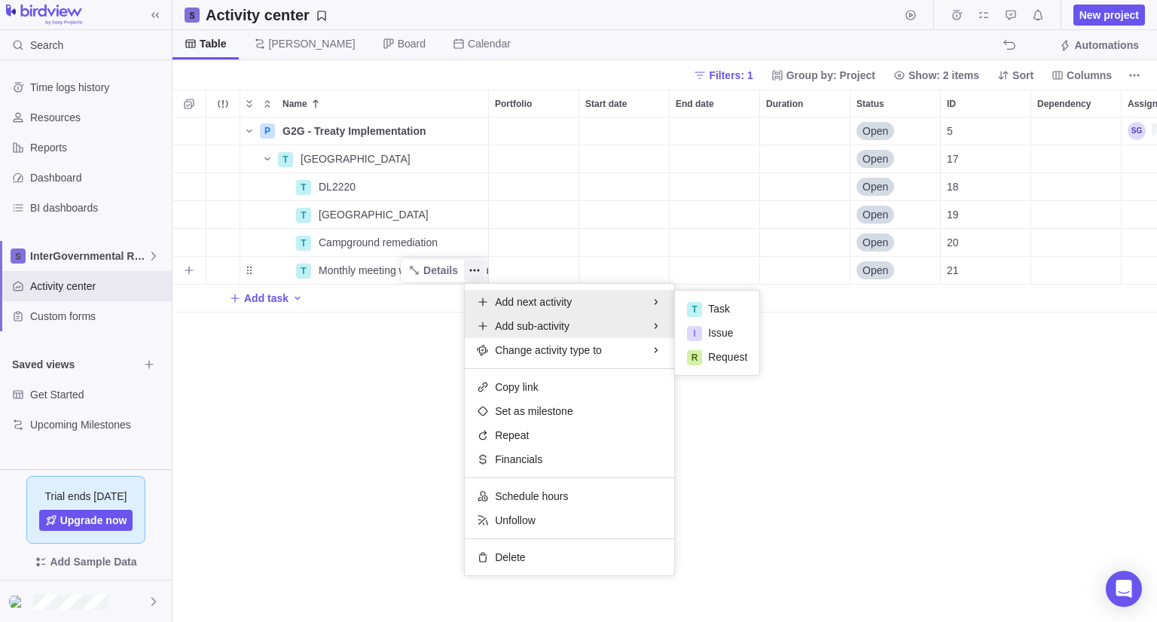
click at [551, 325] on span "Add sub-activity" at bounding box center [532, 326] width 75 height 15
click at [685, 333] on div "T Task" at bounding box center [717, 333] width 84 height 24
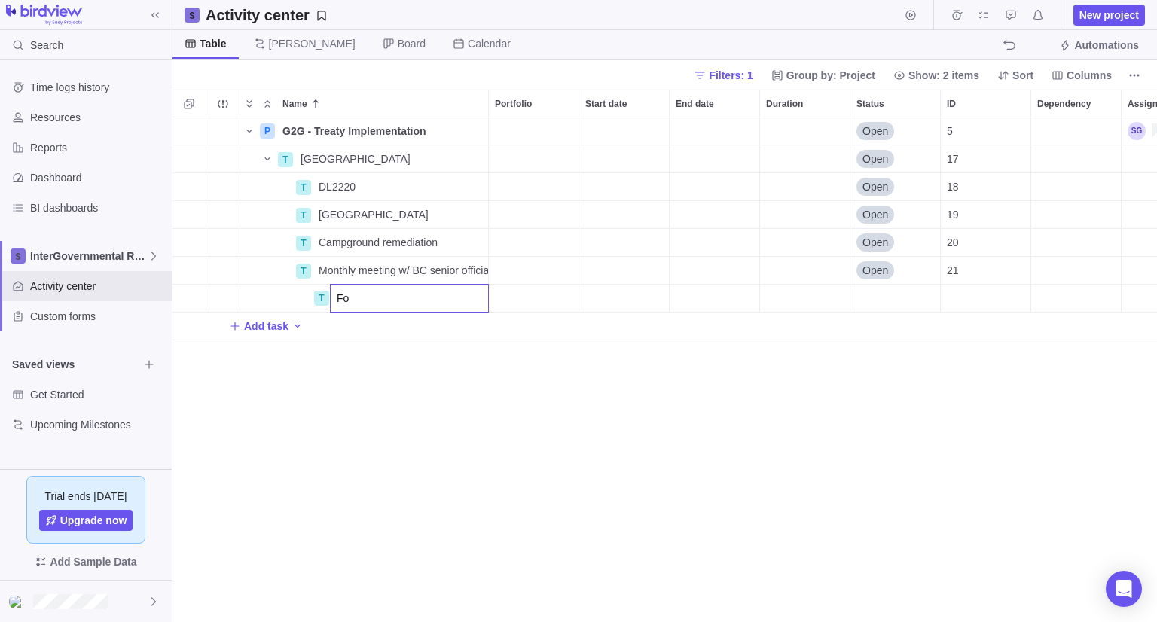
type input "F"
type input "Share Legal Review of Draft Lands Transfer Agreement"
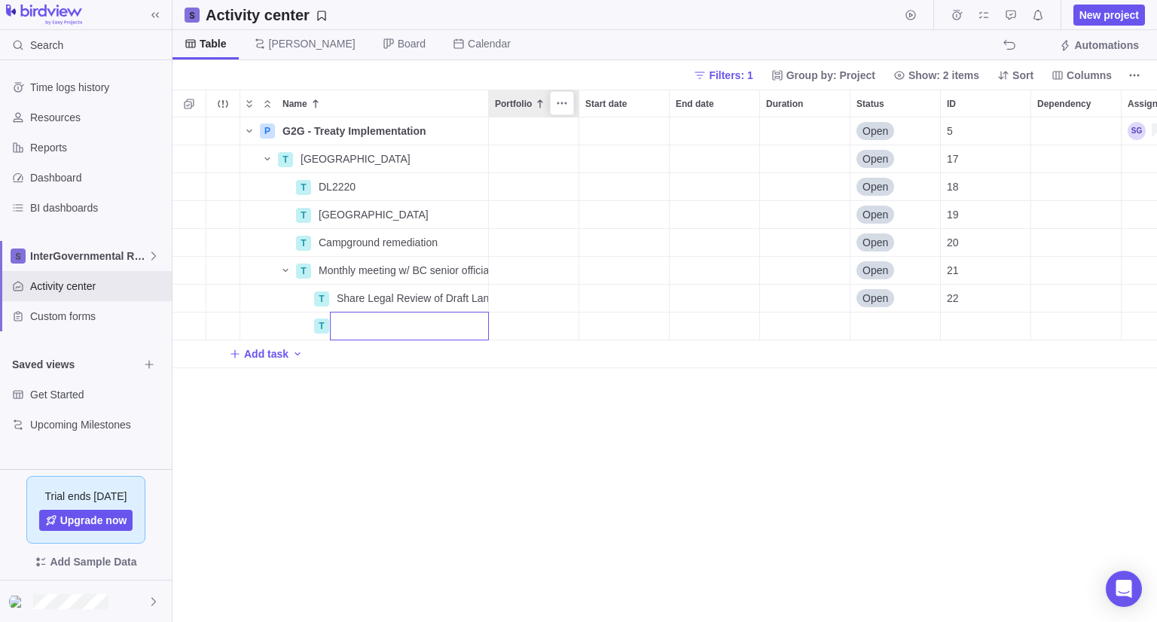
click at [488, 101] on div "Name Portfolio Start date End date Duration Status ID Dependency Assignees P G2…" at bounding box center [665, 356] width 985 height 533
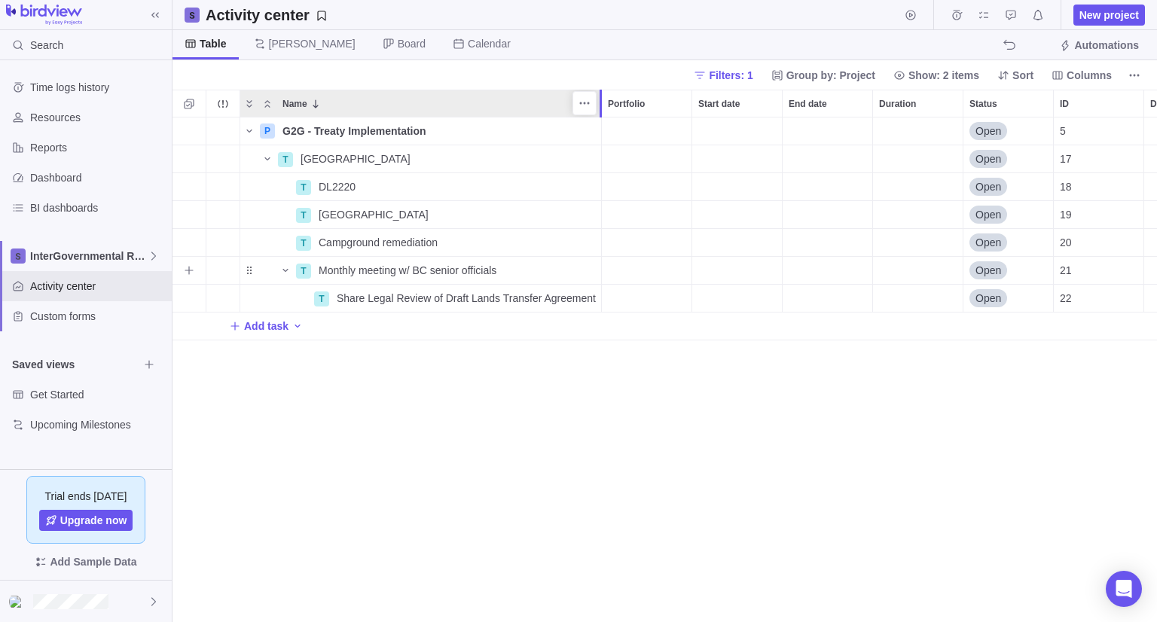
drag, startPoint x: 486, startPoint y: 105, endPoint x: 594, endPoint y: 121, distance: 109.6
click at [594, 121] on div "Name Portfolio Start date End date Duration Status ID Dependency Assignees P G2…" at bounding box center [665, 356] width 985 height 533
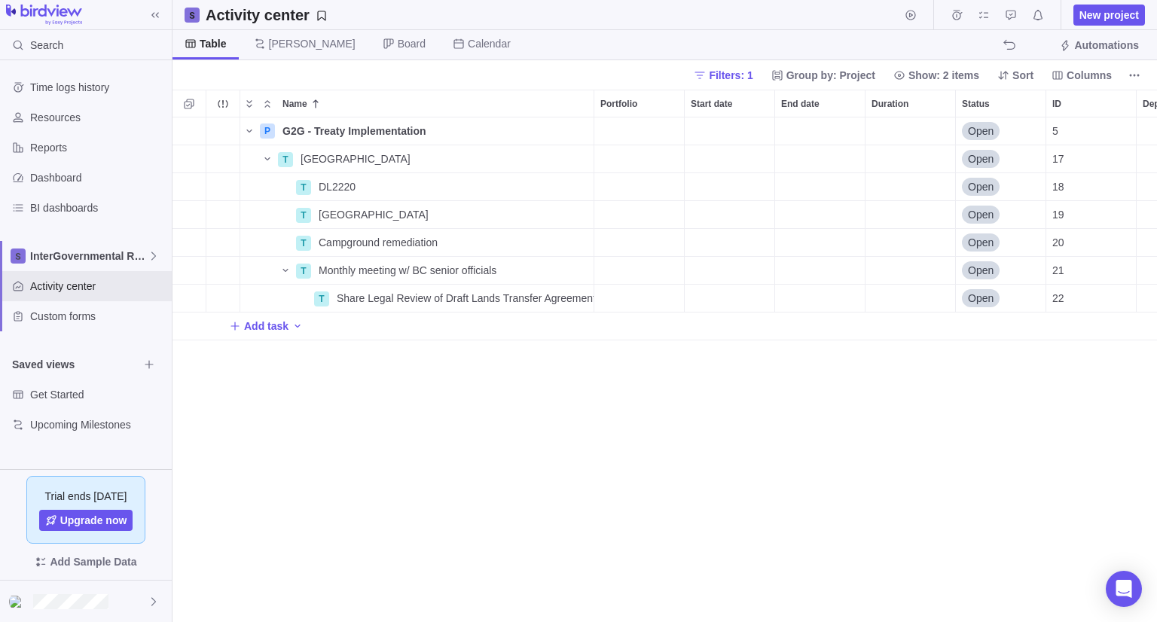
click at [470, 507] on div "P G2G - Treaty Implementation Details Open 5 T [GEOGRAPHIC_DATA] Details Open 1…" at bounding box center [665, 370] width 985 height 505
click at [389, 446] on div "P G2G - Treaty Implementation Details Open 5 T [GEOGRAPHIC_DATA] Details Open 1…" at bounding box center [665, 370] width 985 height 505
click at [404, 438] on div "P G2G - Treaty Implementation Details Open 5 T [GEOGRAPHIC_DATA] Details Open 1…" at bounding box center [665, 370] width 985 height 505
click at [262, 328] on span "Add task" at bounding box center [266, 326] width 44 height 15
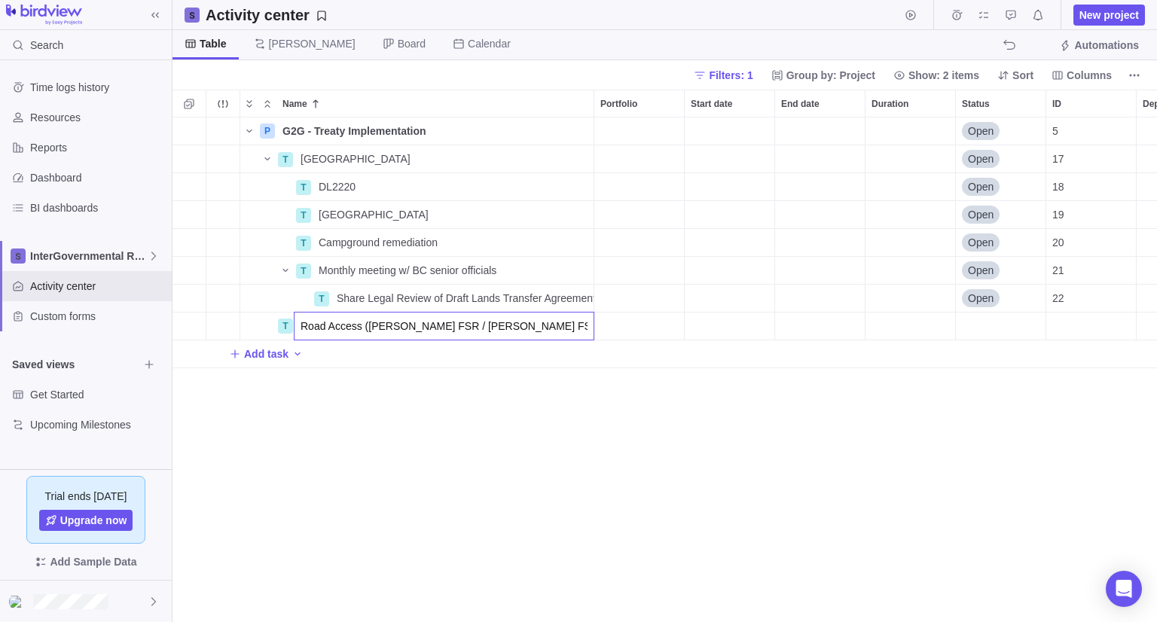
type input "Road Access ([PERSON_NAME] FSR / [PERSON_NAME] FSR)"
click at [335, 429] on div "P G2G - Treaty Implementation Details Open 5 T [GEOGRAPHIC_DATA] Details Open 1…" at bounding box center [665, 370] width 985 height 505
click at [269, 354] on span "Add task" at bounding box center [266, 354] width 44 height 15
click at [389, 459] on div "P G2G - Treaty Implementation Details Open 5 T [GEOGRAPHIC_DATA] Details Open 1…" at bounding box center [665, 370] width 985 height 505
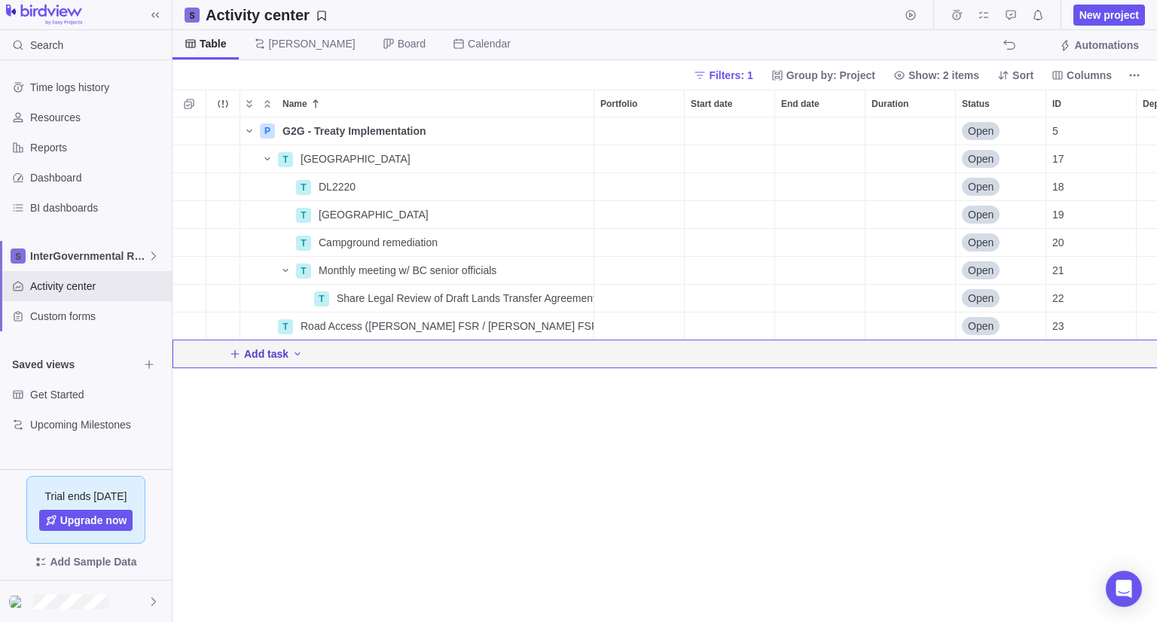
click at [282, 359] on span "Add task" at bounding box center [266, 354] width 44 height 15
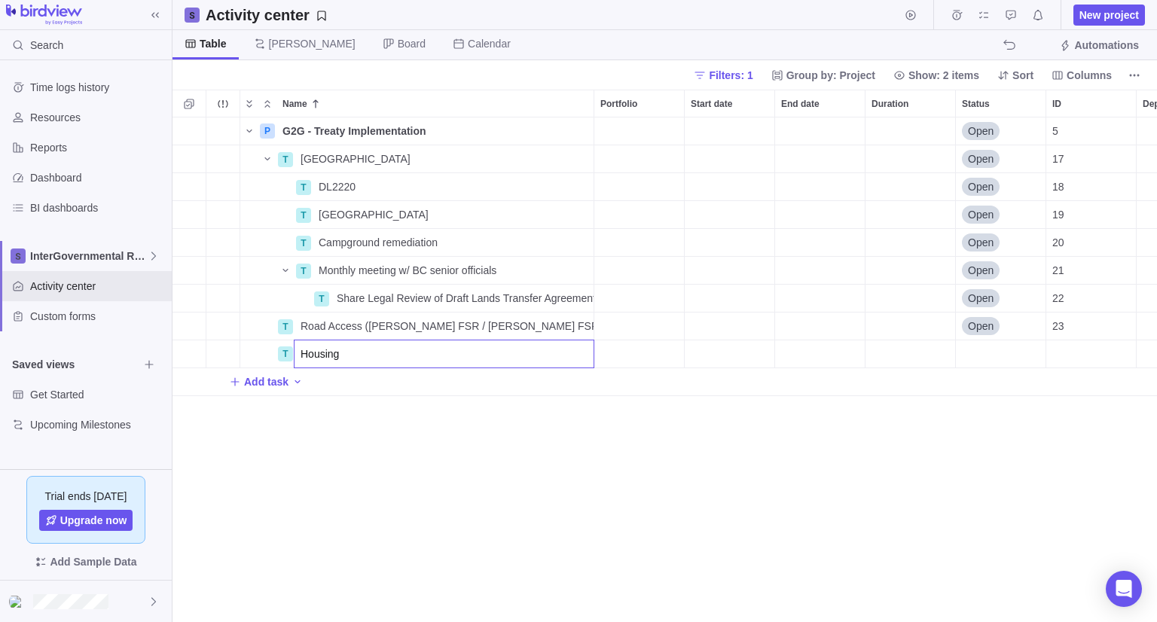
type input "Housing"
click at [301, 435] on div "P G2G - Treaty Implementation Details Open 5 T [GEOGRAPHIC_DATA] Details Open 1…" at bounding box center [665, 370] width 985 height 505
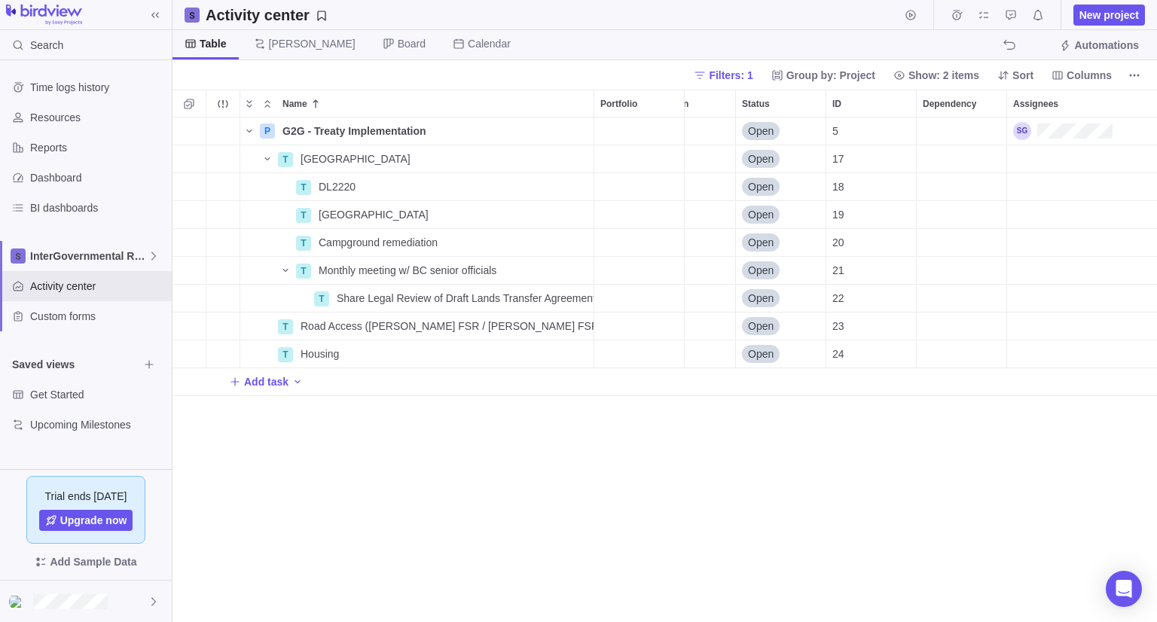
scroll to position [0, 0]
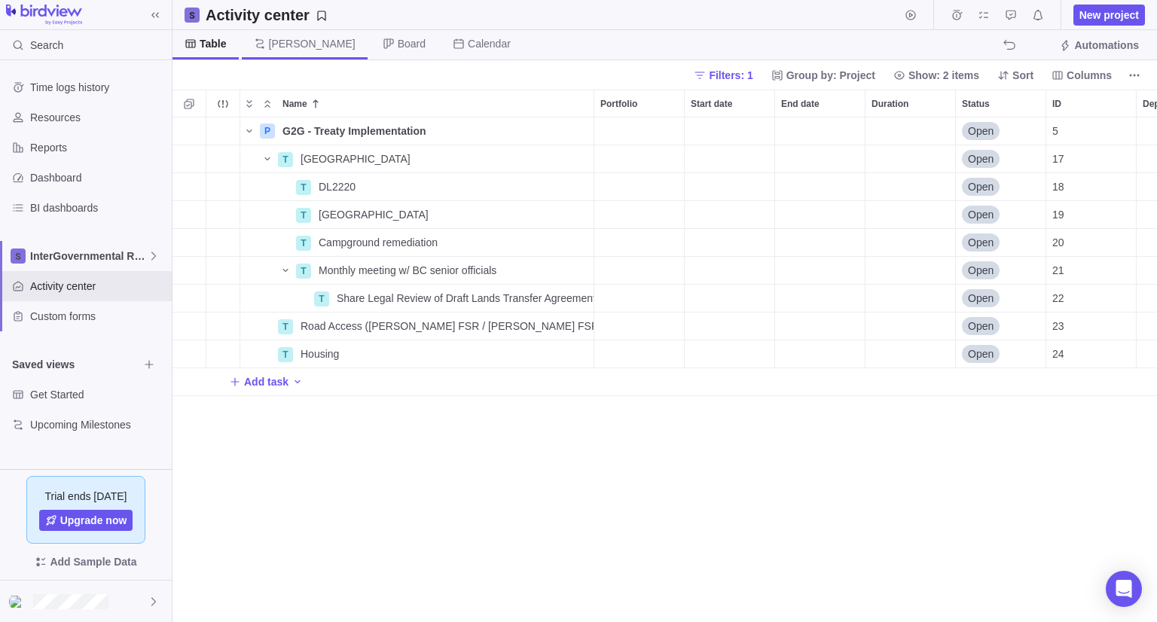
click at [281, 38] on span "[PERSON_NAME]" at bounding box center [312, 43] width 87 height 15
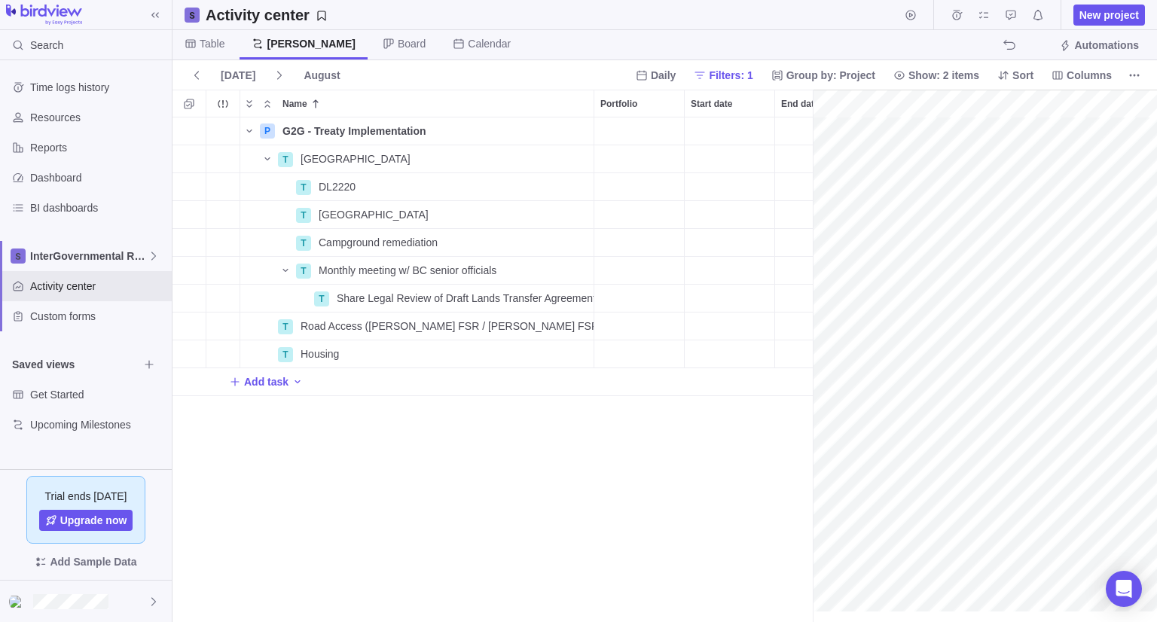
scroll to position [0, 125]
click at [398, 43] on span "Board" at bounding box center [412, 43] width 28 height 15
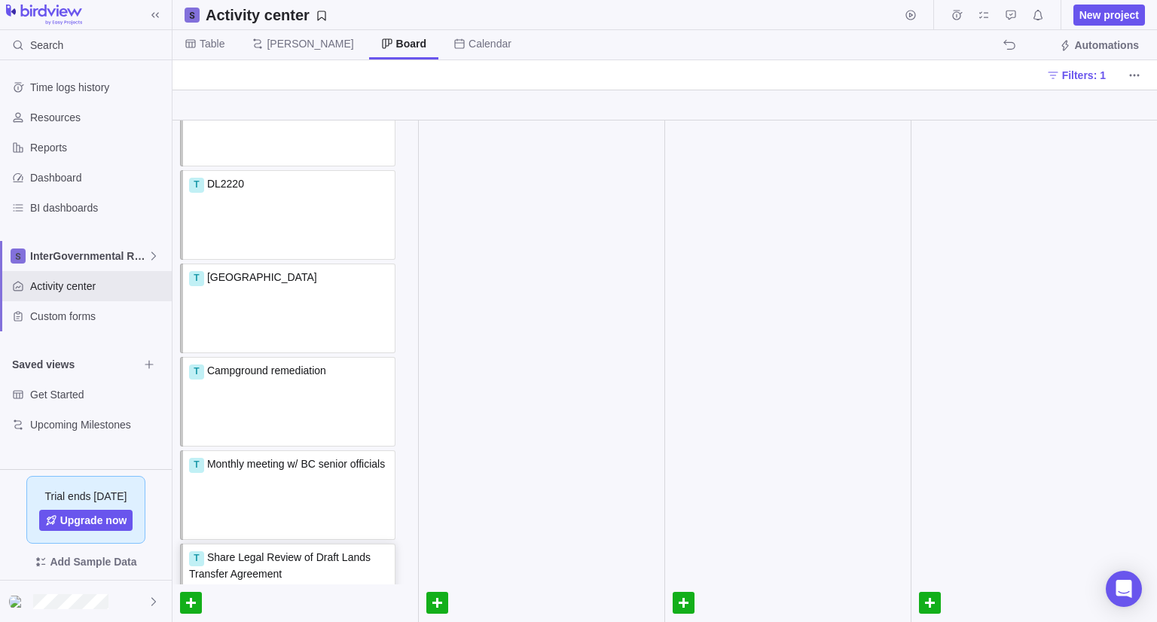
scroll to position [0, 0]
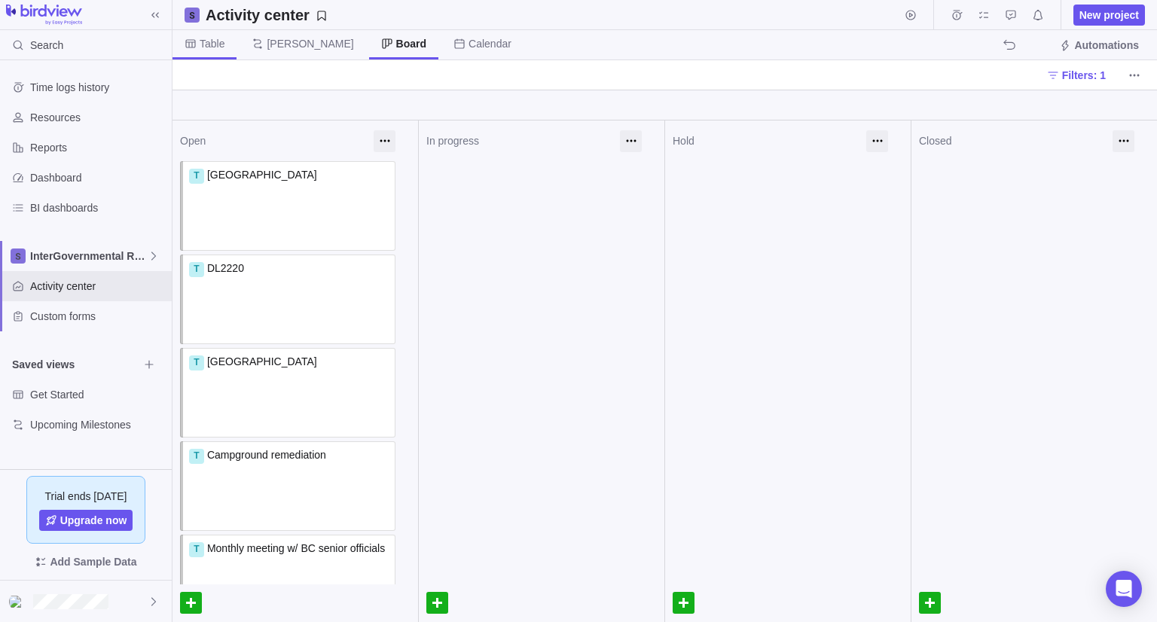
click at [214, 41] on span "Table" at bounding box center [212, 43] width 25 height 15
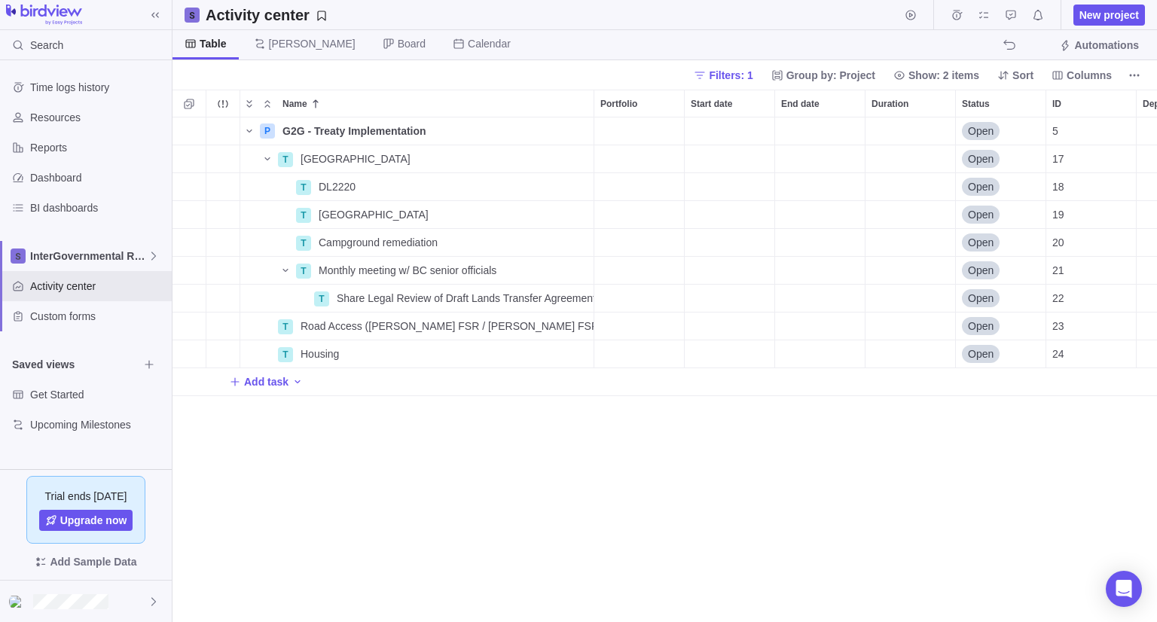
scroll to position [493, 973]
click at [288, 332] on div "T" at bounding box center [285, 326] width 15 height 15
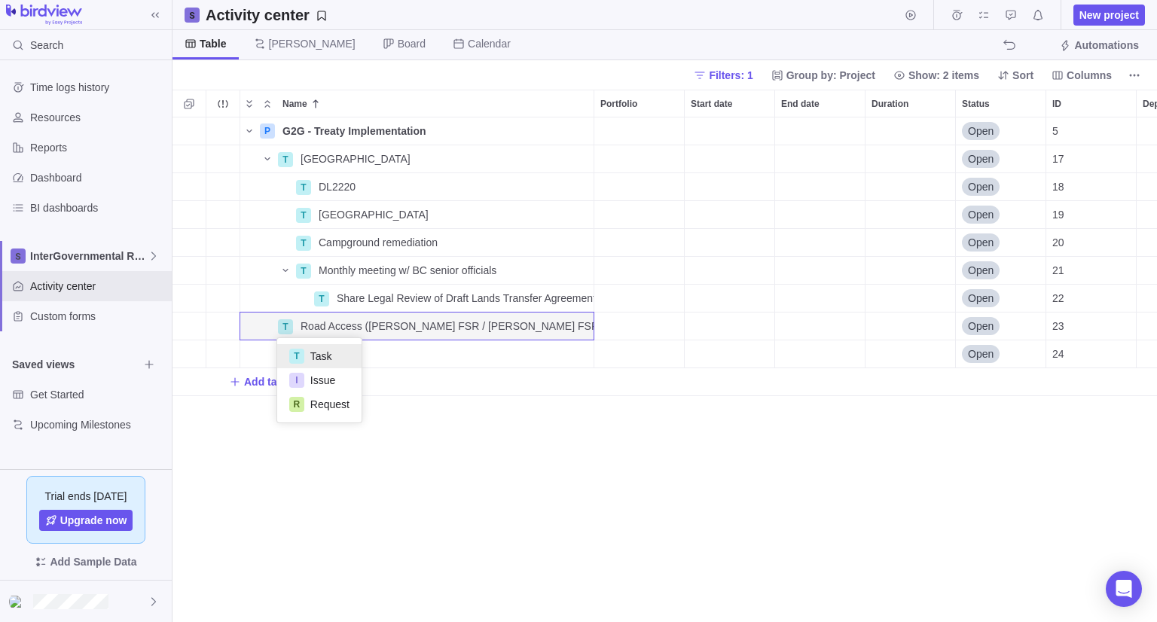
click at [538, 468] on div "P G2G - Treaty Implementation Details Open 5 T [GEOGRAPHIC_DATA] Details Open 1…" at bounding box center [665, 370] width 985 height 505
click at [574, 325] on icon "More actions" at bounding box center [580, 326] width 12 height 12
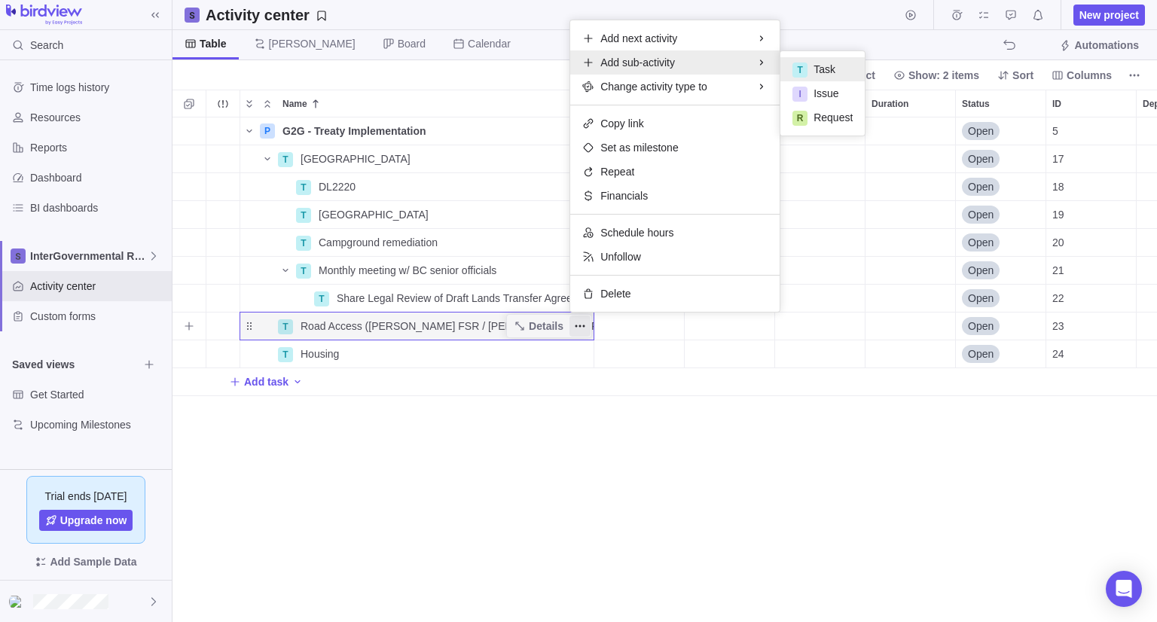
click at [814, 69] on span "Task" at bounding box center [825, 69] width 22 height 15
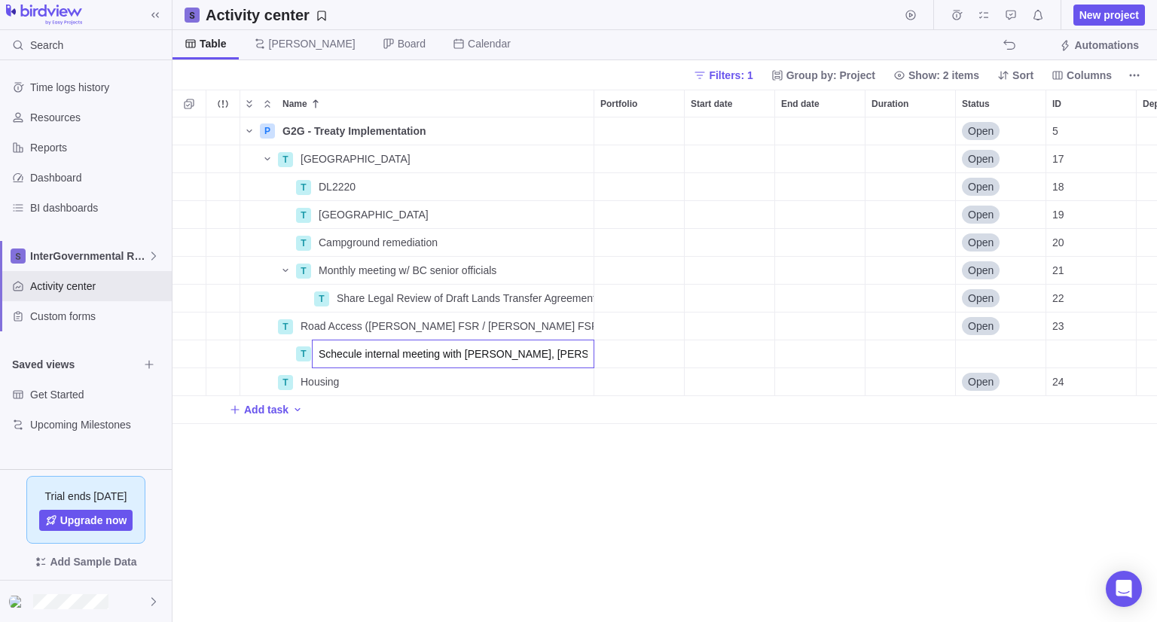
type input "Schecule internal meeting with [PERSON_NAME], [PERSON_NAME], [PERSON_NAME], Corp"
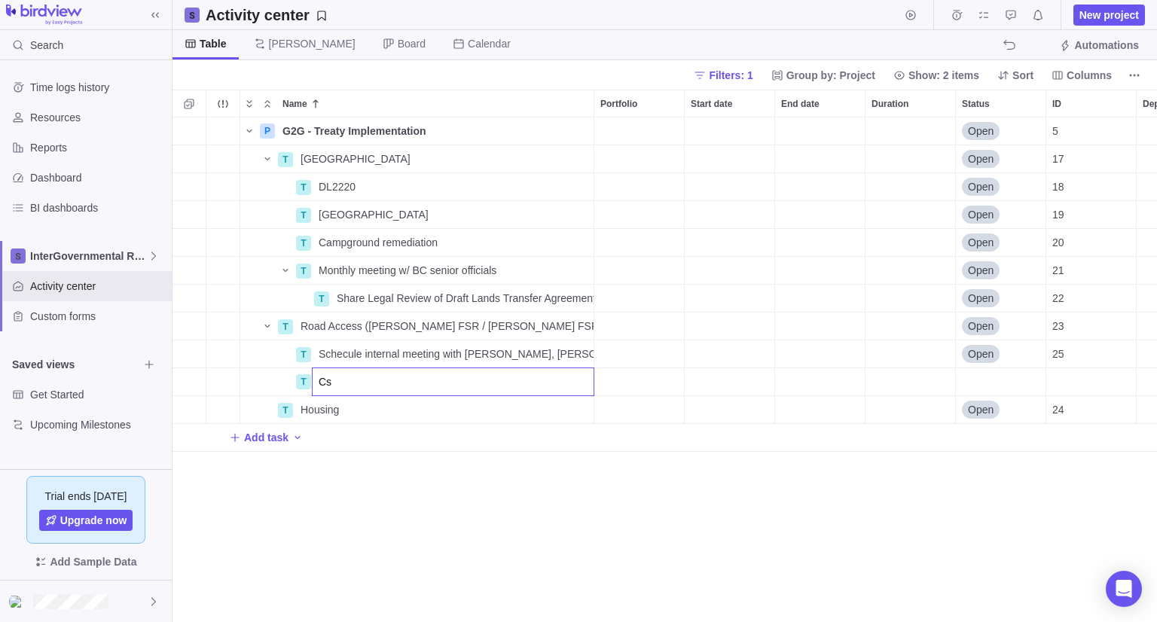
type input "C"
type input "Schedule External meeting with FOR staff"
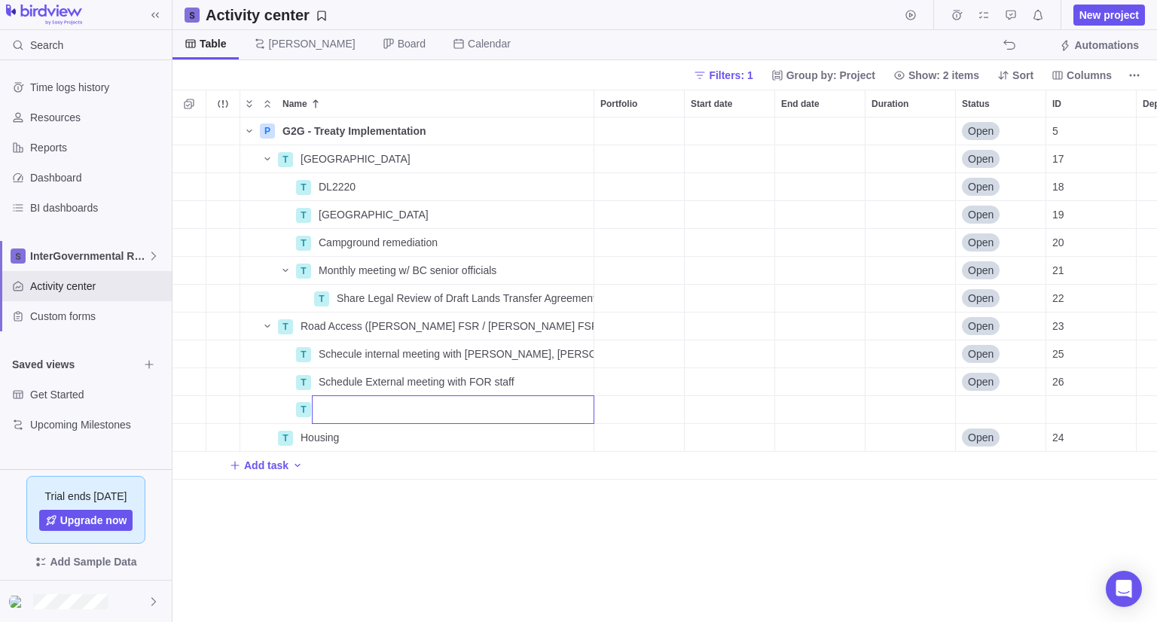
click at [420, 507] on div "P G2G - Treaty Implementation Details Open 5 T [GEOGRAPHIC_DATA] Details Open 1…" at bounding box center [665, 370] width 985 height 505
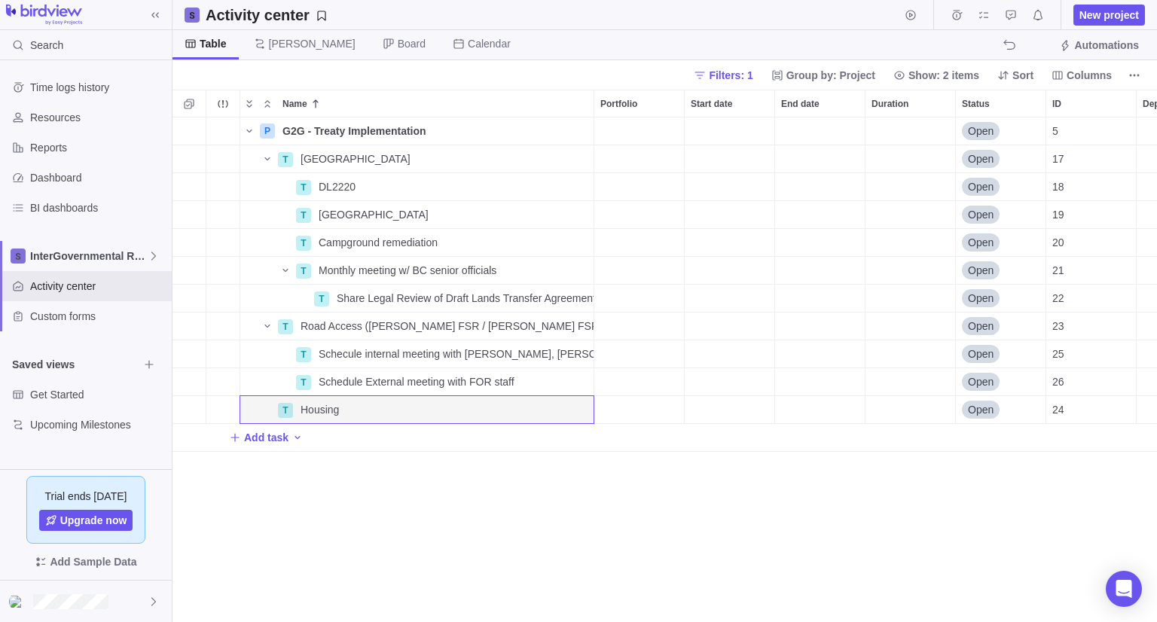
click at [368, 542] on div "P G2G - Treaty Implementation Details Open 5 T [GEOGRAPHIC_DATA] Details Open 1…" at bounding box center [665, 370] width 985 height 505
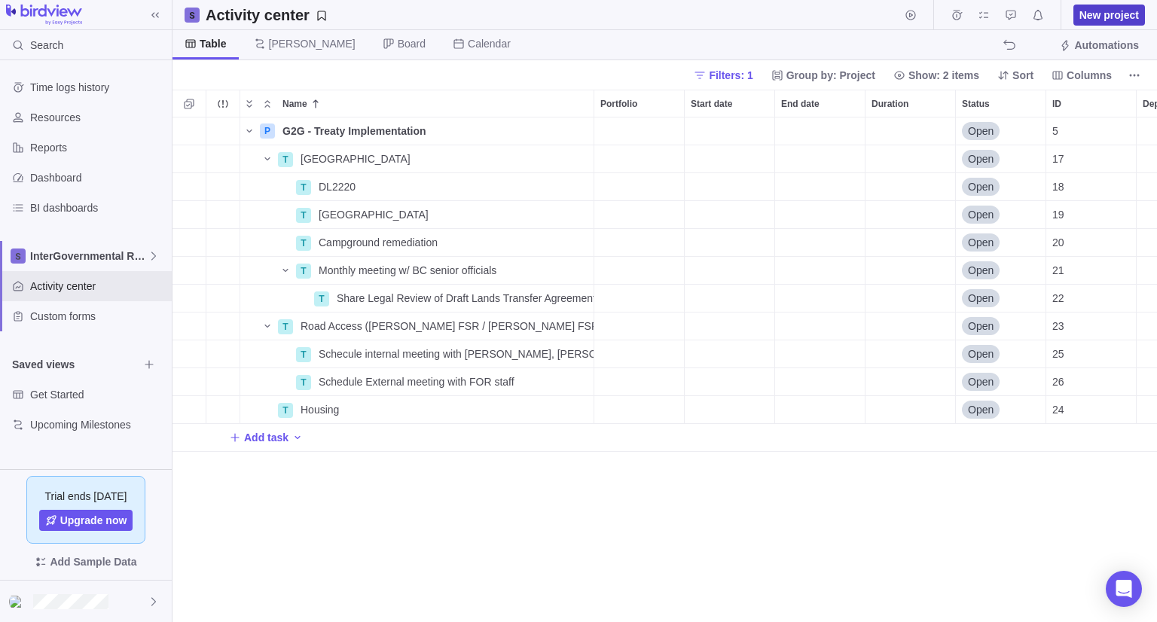
click at [1079, 19] on span "New project" at bounding box center [1110, 15] width 72 height 21
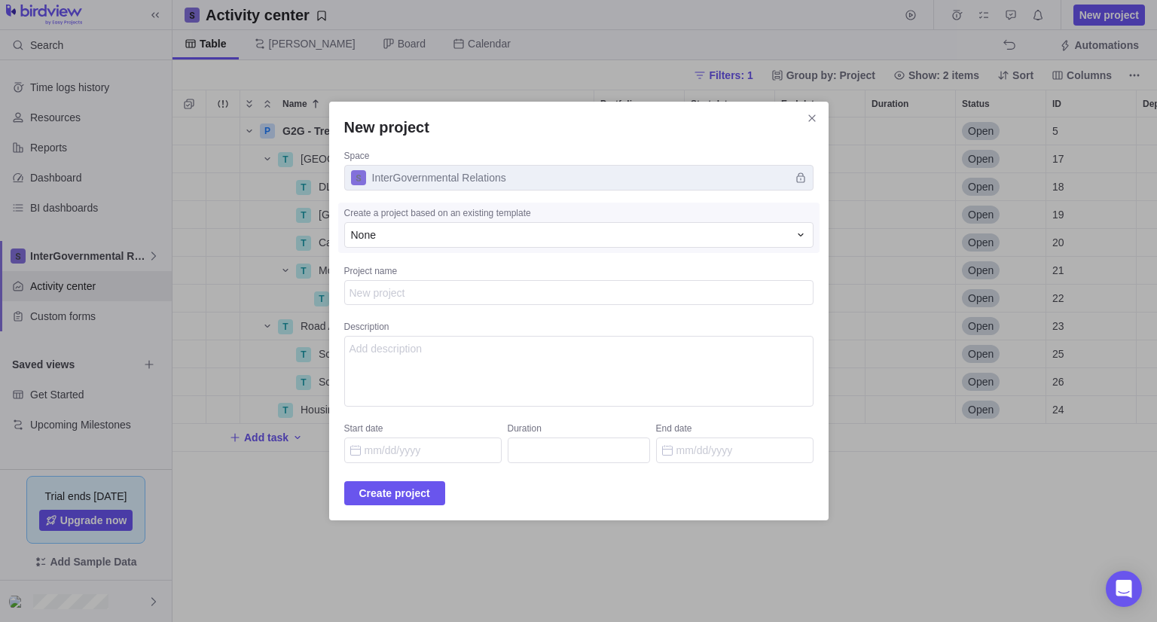
type textarea "x"
type textarea "L"
type textarea "x"
type textarea "Lo"
type textarea "x"
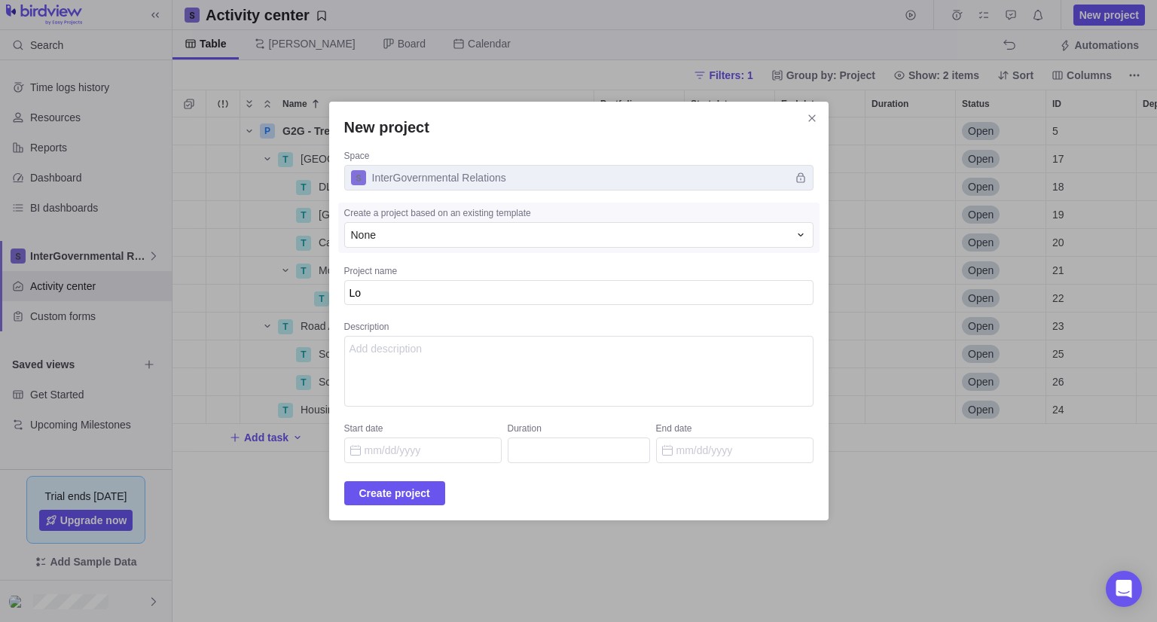
type textarea "Loc"
type textarea "x"
type textarea "Loca"
type textarea "x"
type textarea "Local"
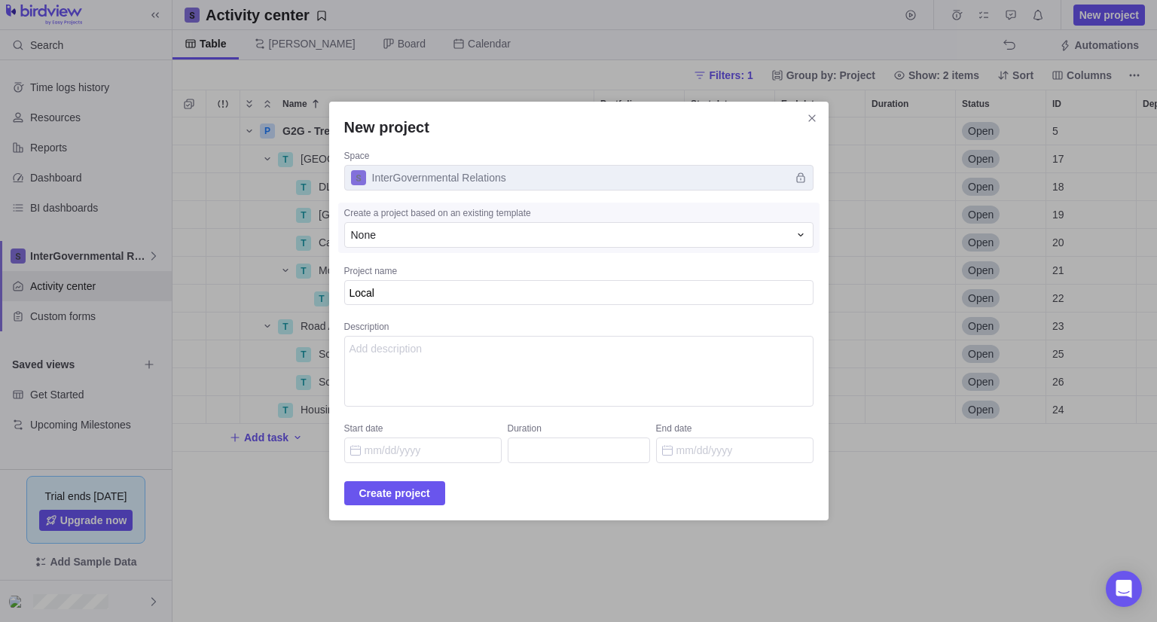
type textarea "x"
type textarea "Local"
type textarea "x"
type textarea "Local G"
type textarea "x"
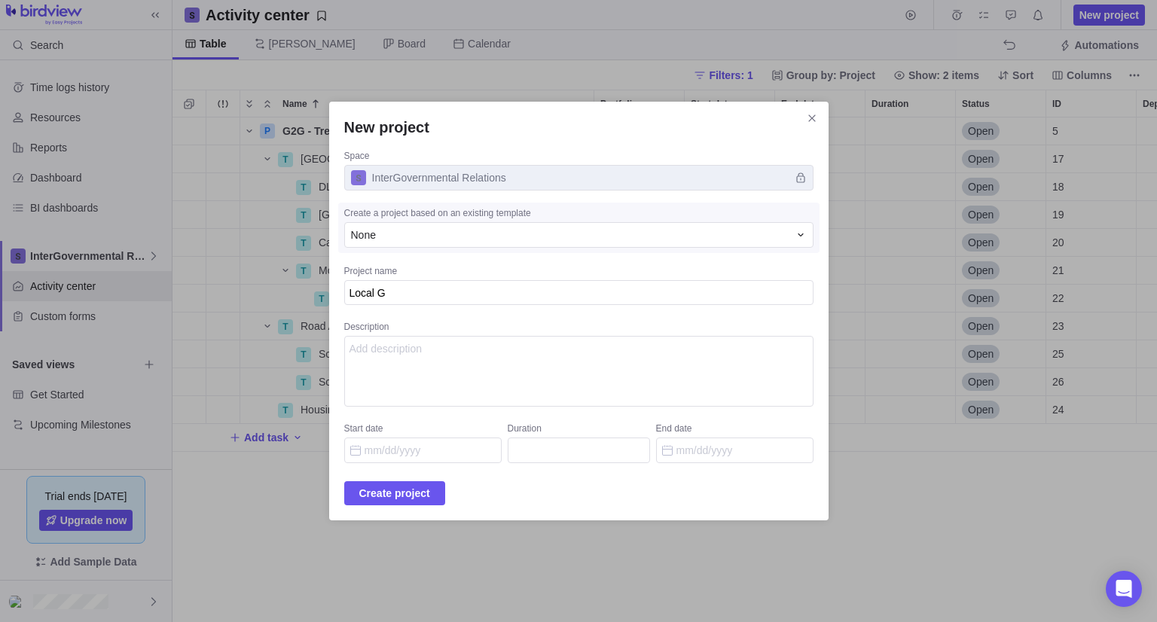
type textarea "Local Go"
type textarea "x"
type textarea "Local Gov"
type textarea "x"
type textarea "Local [PERSON_NAME]"
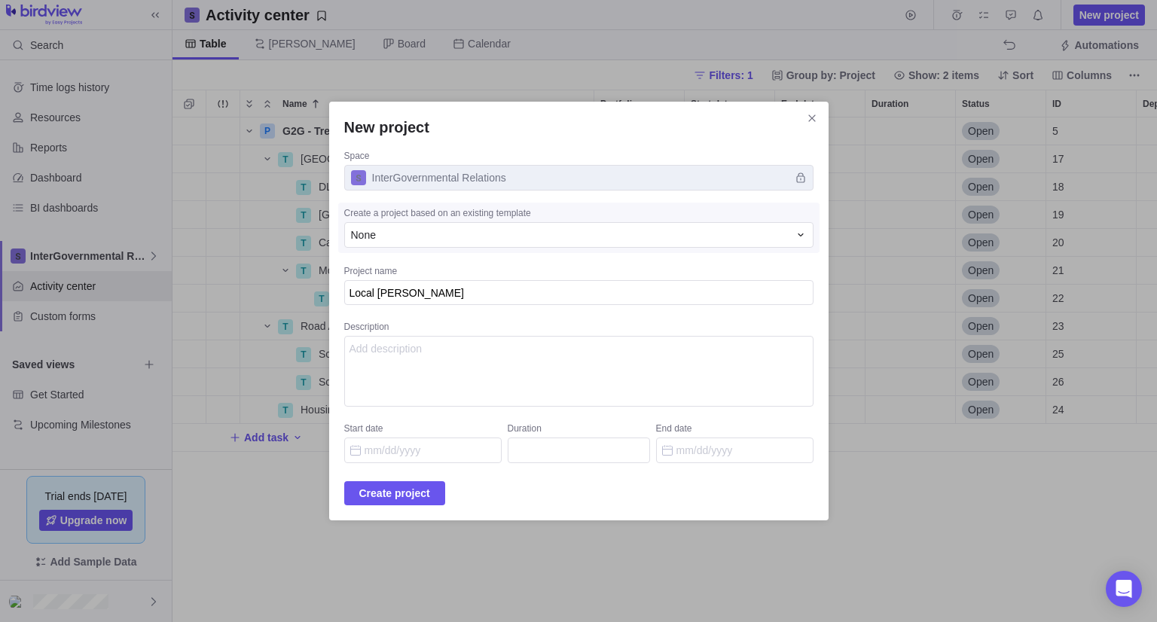
type textarea "x"
type textarea "Local [PERSON_NAME]"
type textarea "x"
type textarea "Local Govern"
type textarea "x"
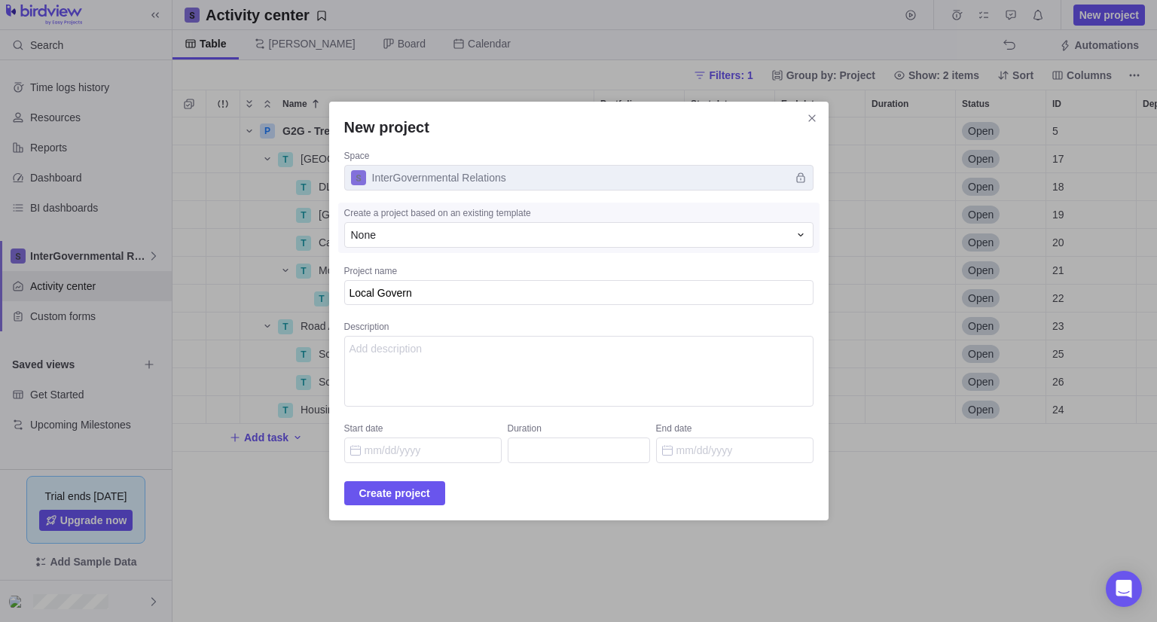
type textarea "Local Governa"
type textarea "x"
type textarea "Local Governan"
type textarea "x"
type textarea "Local Governanc"
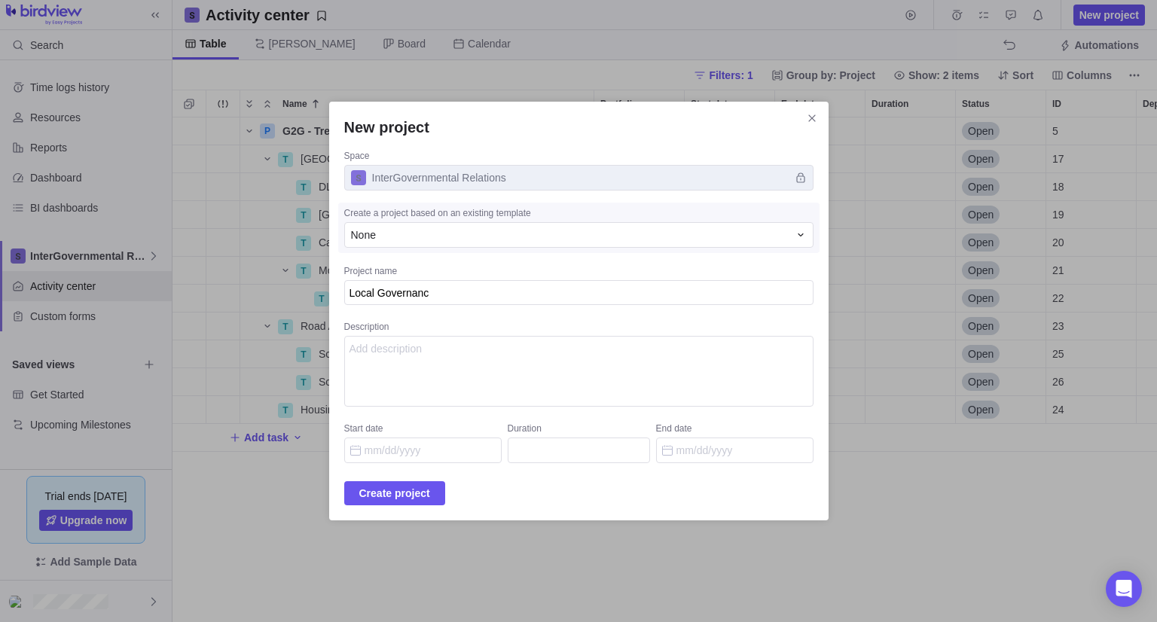
type textarea "x"
type textarea "Local Governance"
type textarea "x"
click at [427, 499] on span "Create project" at bounding box center [394, 493] width 71 height 18
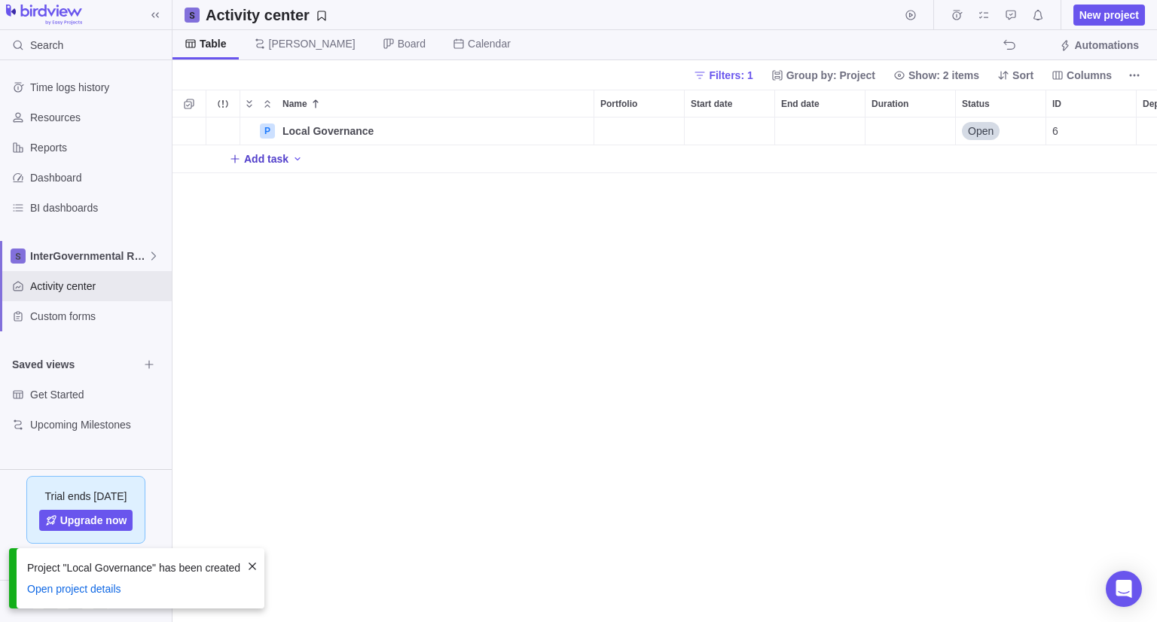
click at [270, 155] on span "Add task" at bounding box center [266, 158] width 44 height 15
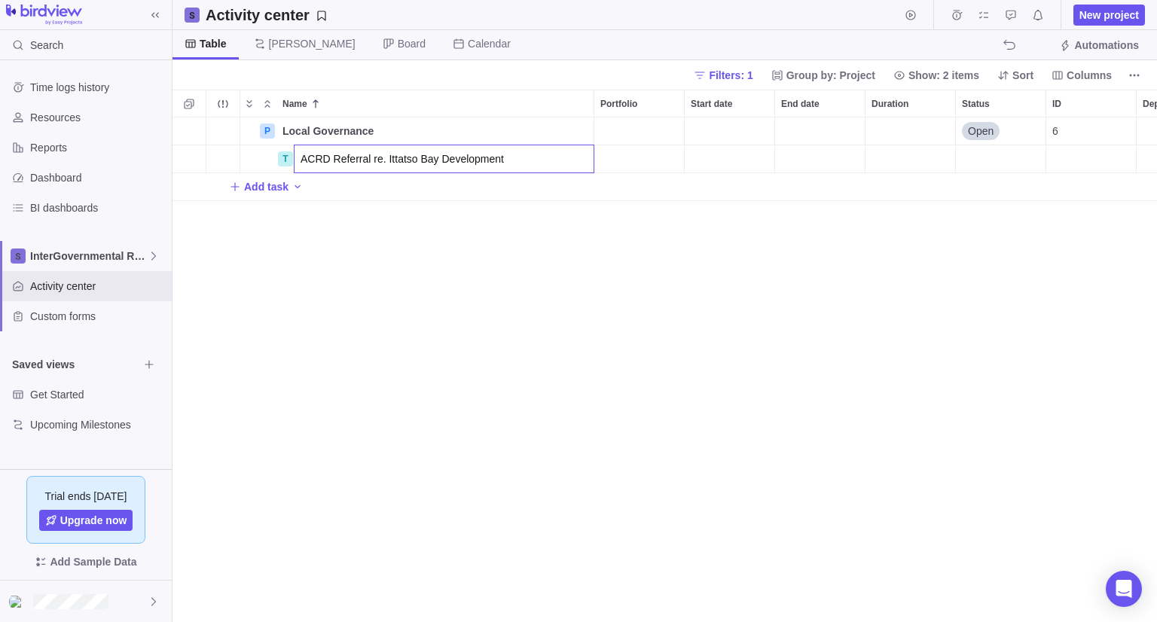
type input "ACRD Referral re. Ittatso Bay Development"
click at [513, 317] on div "P Local Governance Details Open 6 T ACRD Referral re. Ittatso Bay Development A…" at bounding box center [665, 370] width 985 height 505
click at [271, 194] on span "Add task" at bounding box center [259, 186] width 60 height 21
click at [371, 278] on div "P Local Governance Details Open 6 T ACRD Referral re. Ittatso Bay Development D…" at bounding box center [665, 370] width 985 height 505
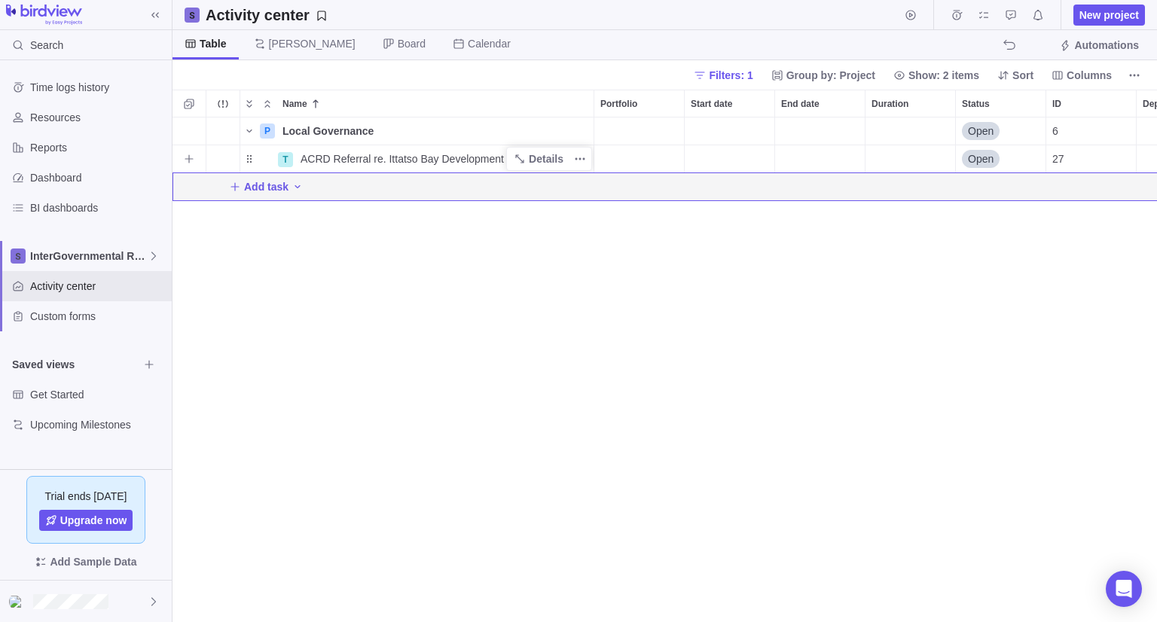
click at [426, 160] on span "ACRD Referral re. Ittatso Bay Development" at bounding box center [402, 158] width 203 height 15
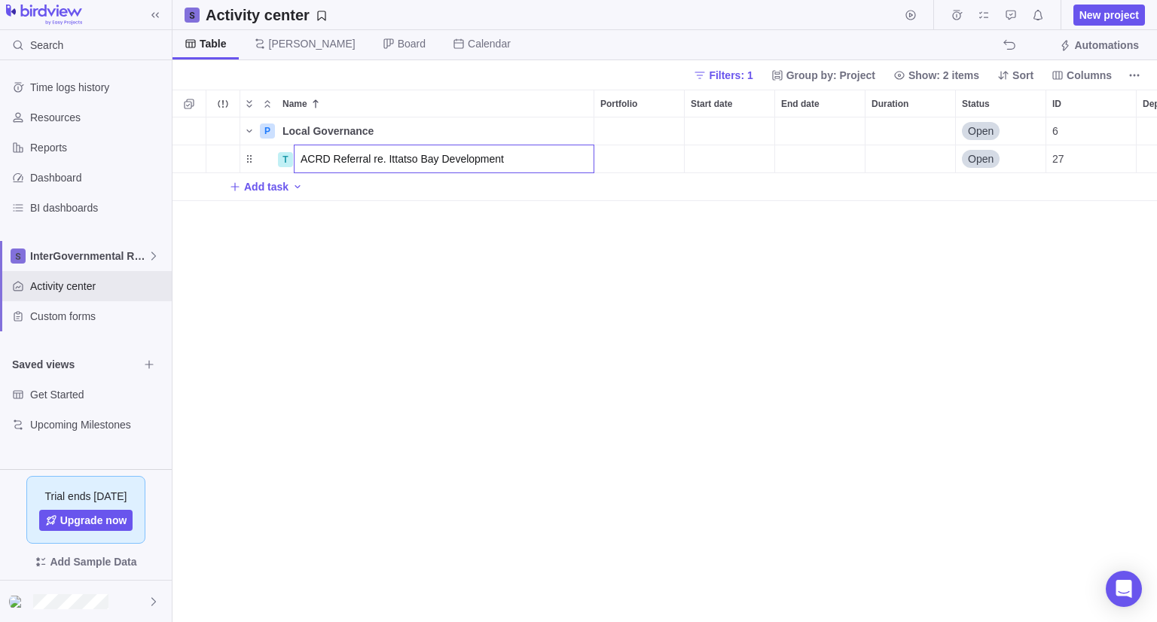
click at [487, 270] on div "P Local Governance Details Open 6 T ACRD Referral re. Ittatso Bay Development O…" at bounding box center [665, 370] width 985 height 505
click at [585, 163] on icon "More actions" at bounding box center [580, 159] width 12 height 12
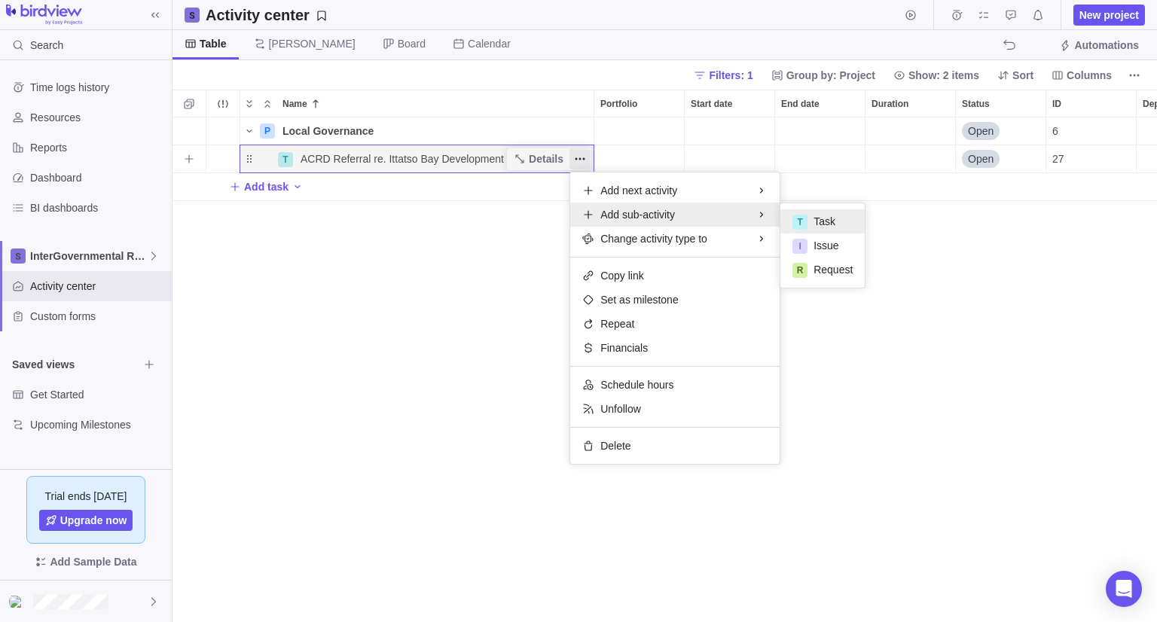
click at [805, 222] on div "T" at bounding box center [800, 222] width 15 height 15
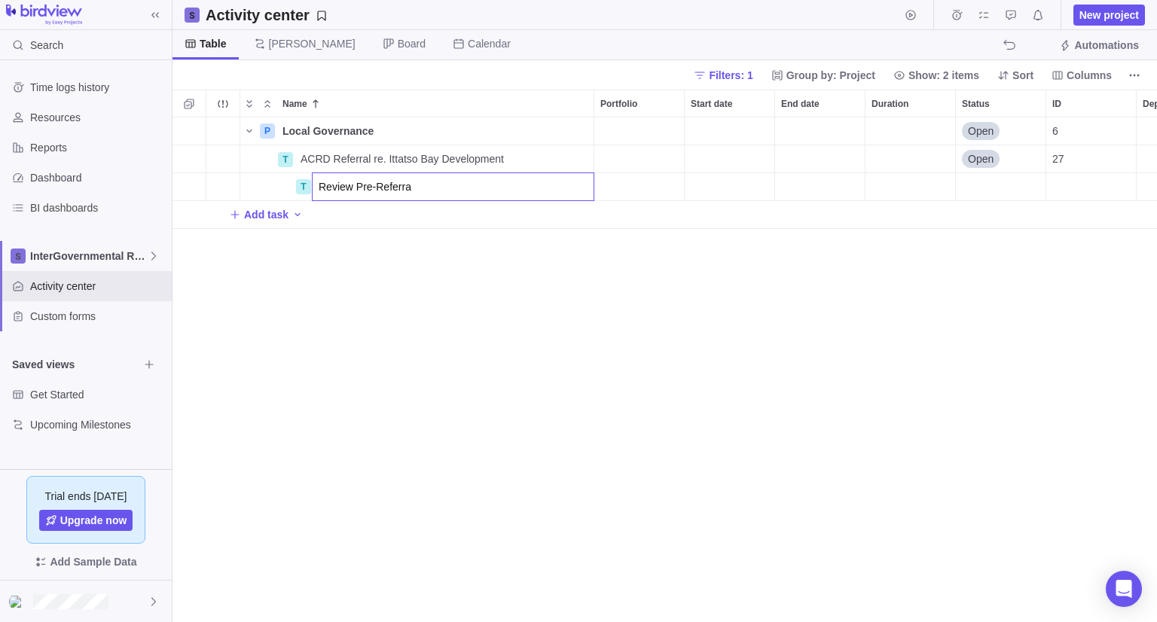
type input "Review Pre-Referral"
drag, startPoint x: 579, startPoint y: 215, endPoint x: 515, endPoint y: 321, distance: 124.0
click at [515, 321] on div "P Local Governance Details Open 6 T ACRD Referral re. Ittatso Bay Development D…" at bounding box center [665, 370] width 985 height 505
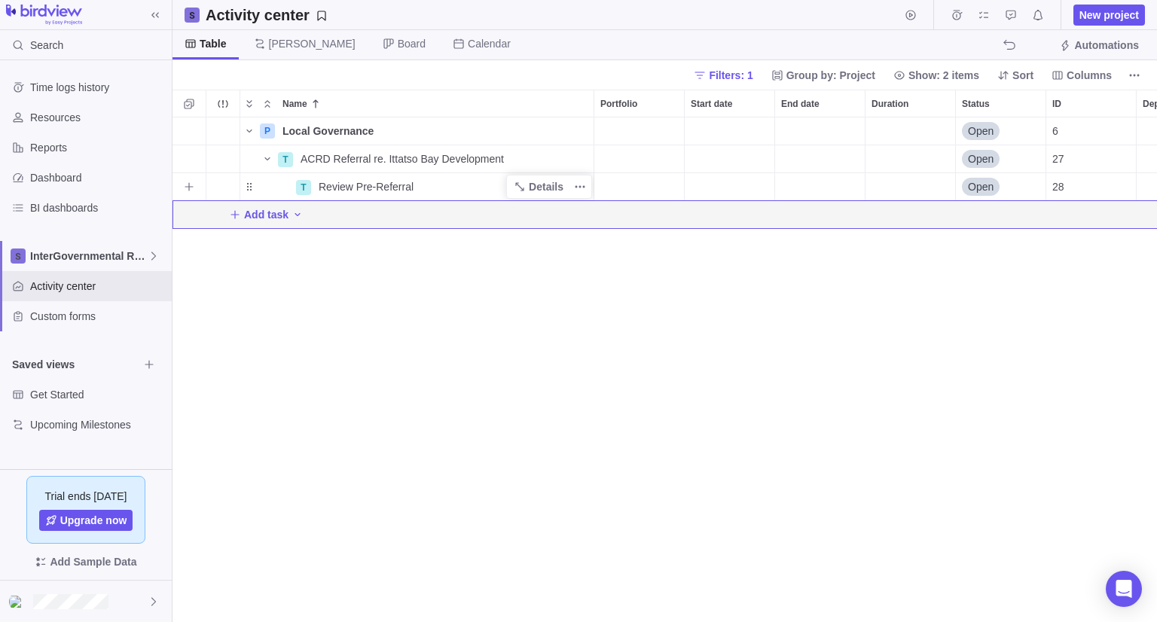
click at [391, 182] on span "Review Pre-Referral" at bounding box center [366, 186] width 95 height 15
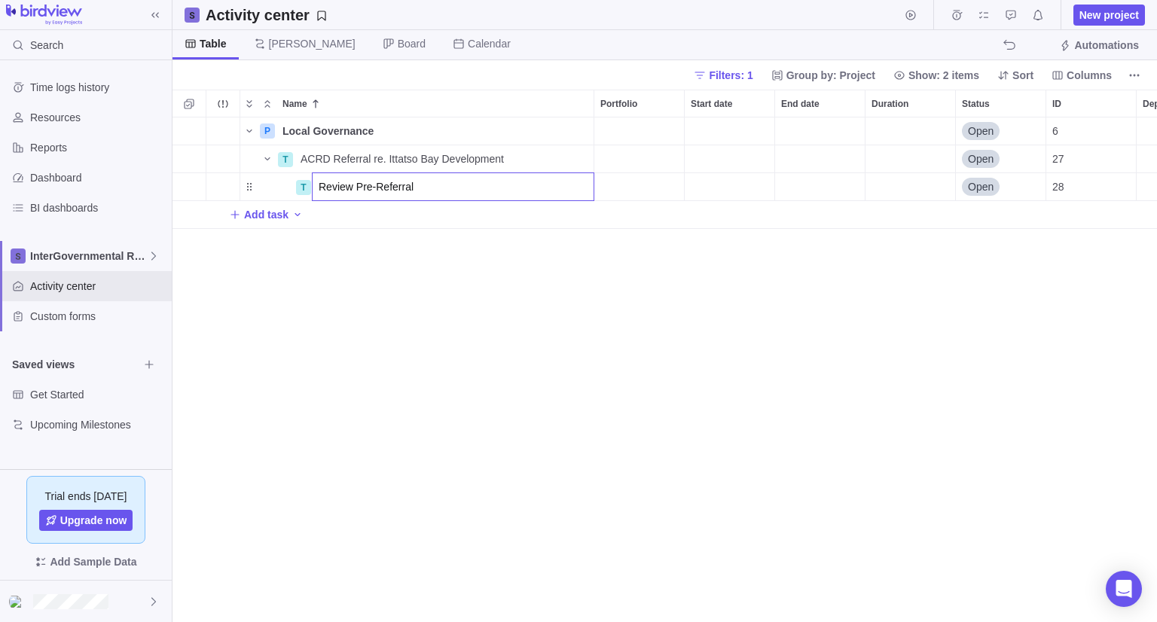
drag, startPoint x: 493, startPoint y: 311, endPoint x: 501, endPoint y: 304, distance: 10.7
click at [500, 310] on div "P Local Governance Details Open 6 T ACRD Referral re. Ittatso Bay Development D…" at bounding box center [665, 370] width 985 height 505
click at [588, 185] on span "More actions" at bounding box center [580, 186] width 21 height 21
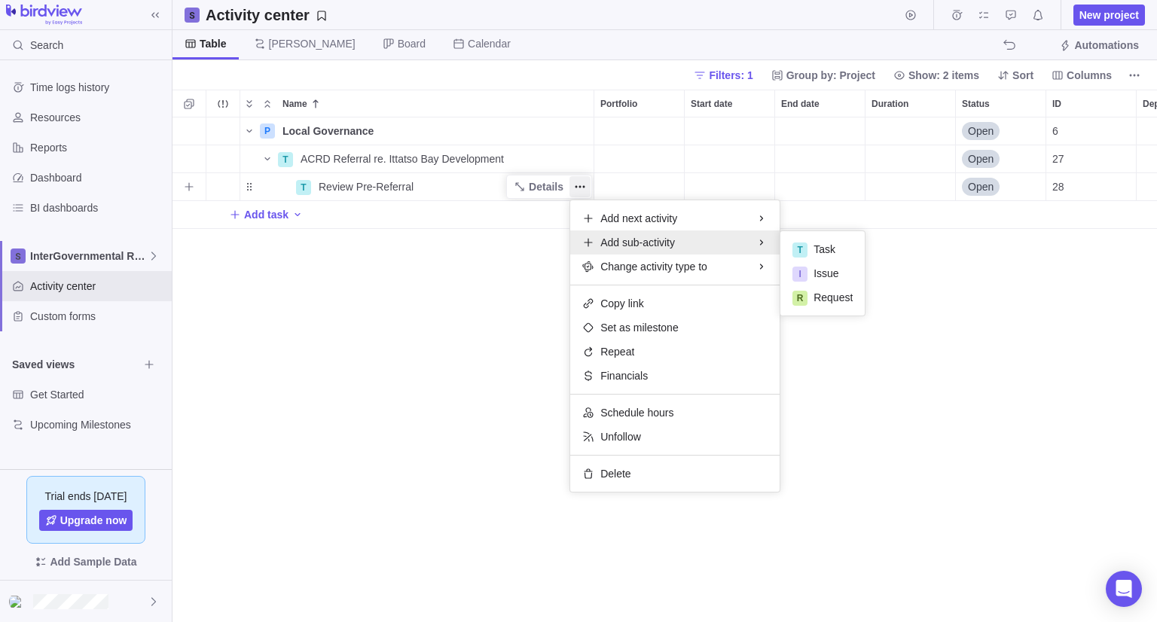
click at [688, 245] on div "Add sub-activity" at bounding box center [674, 243] width 209 height 24
click at [798, 243] on div "T" at bounding box center [800, 250] width 15 height 15
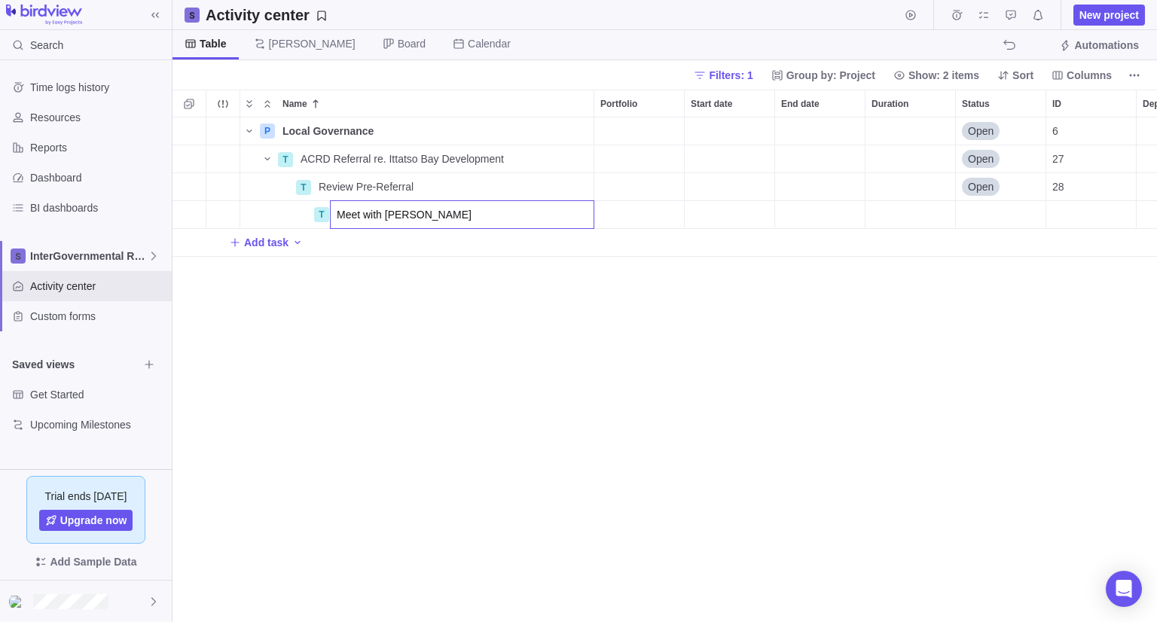
type input "Meet with [PERSON_NAME]"
click at [643, 338] on div "P Local Governance Details Open 6 T ACRD Referral re. Ittatso Bay Development D…" at bounding box center [665, 370] width 985 height 505
click at [582, 217] on icon "More actions" at bounding box center [580, 215] width 12 height 12
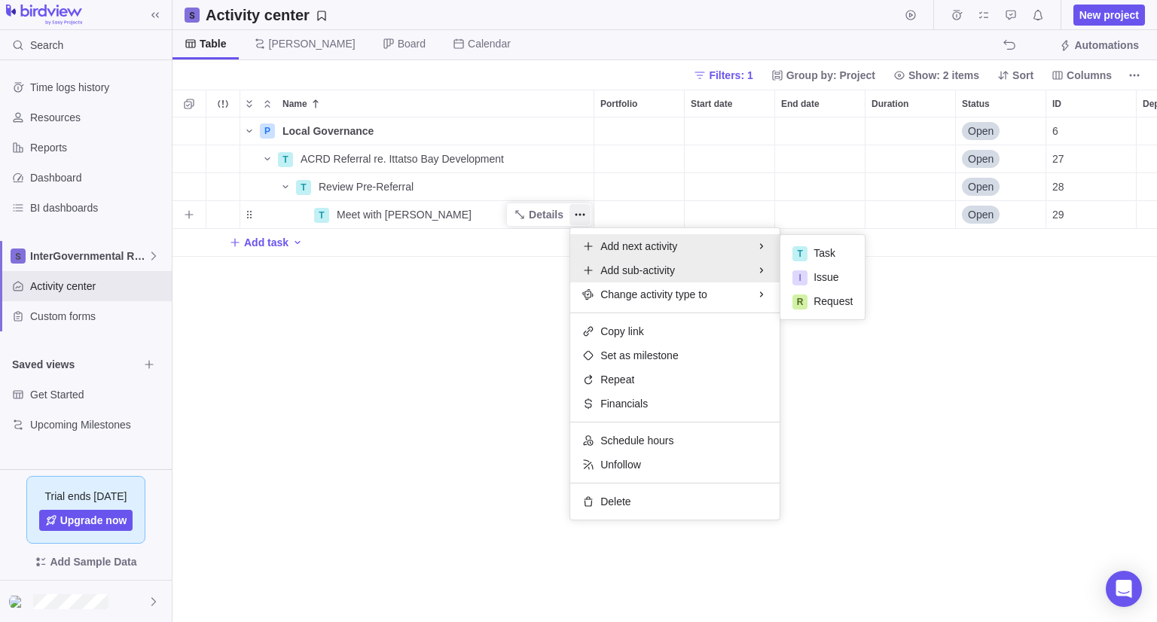
click at [615, 271] on span "Add sub-activity" at bounding box center [637, 270] width 75 height 15
click at [808, 283] on div "T Task" at bounding box center [822, 277] width 84 height 24
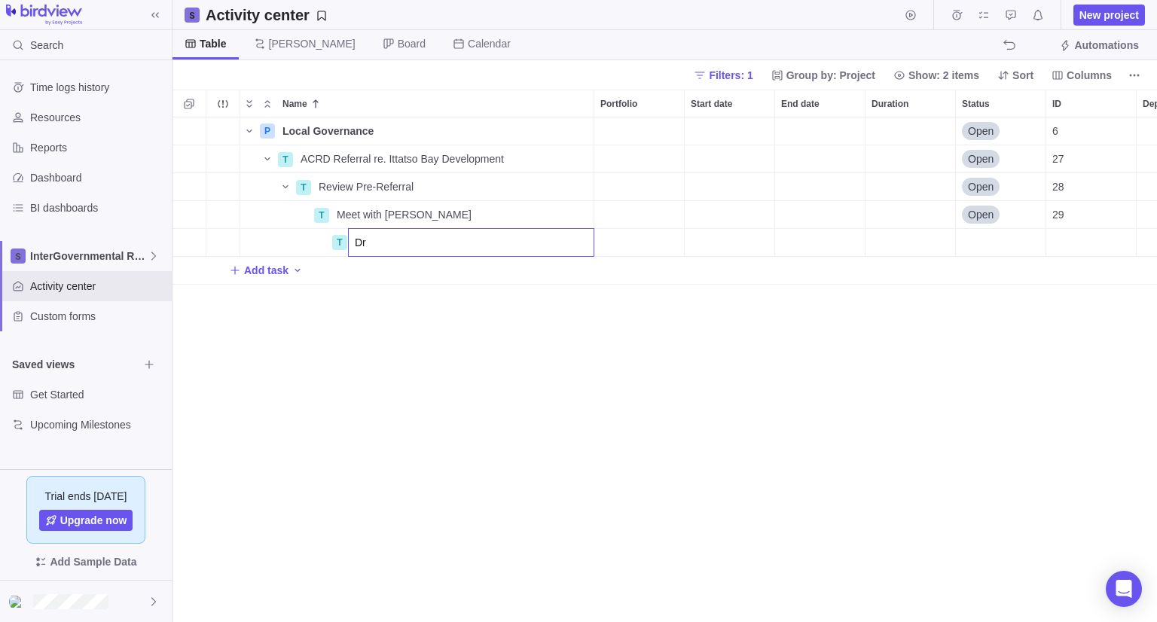
type input "D"
type input "Add meeting agenda to meeting invite"
click at [490, 389] on div "P Local Governance Details Open 6 T ACRD Referral re. Ittatso Bay Development D…" at bounding box center [665, 370] width 985 height 505
click at [347, 409] on div "P Local Governance Details Open 6 T ACRD Referral re. Ittatso Bay Development D…" at bounding box center [665, 370] width 985 height 505
click at [750, 78] on span "Filters: 1" at bounding box center [731, 75] width 44 height 15
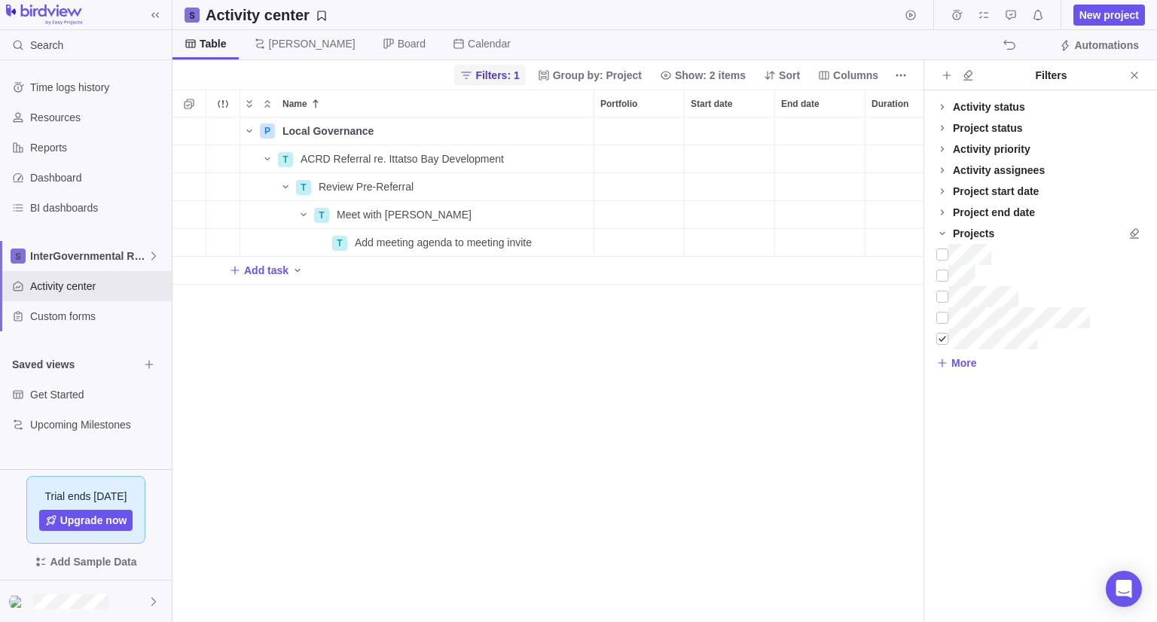
scroll to position [493, 739]
click at [943, 339] on div at bounding box center [942, 338] width 12 height 21
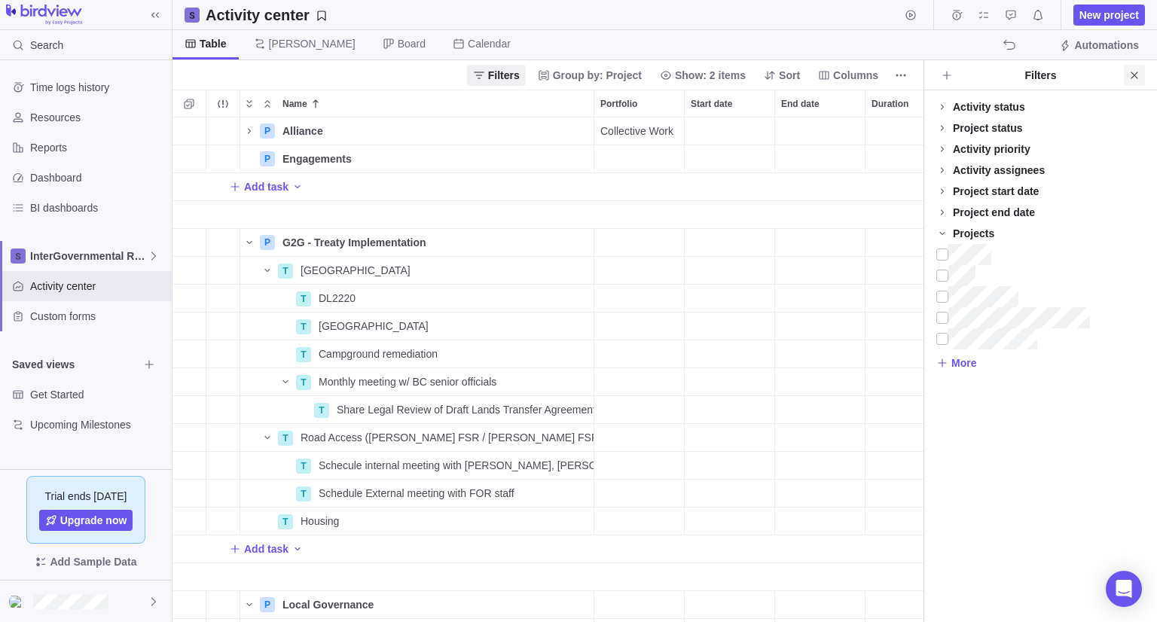
click at [1134, 72] on icon "Close" at bounding box center [1135, 75] width 12 height 12
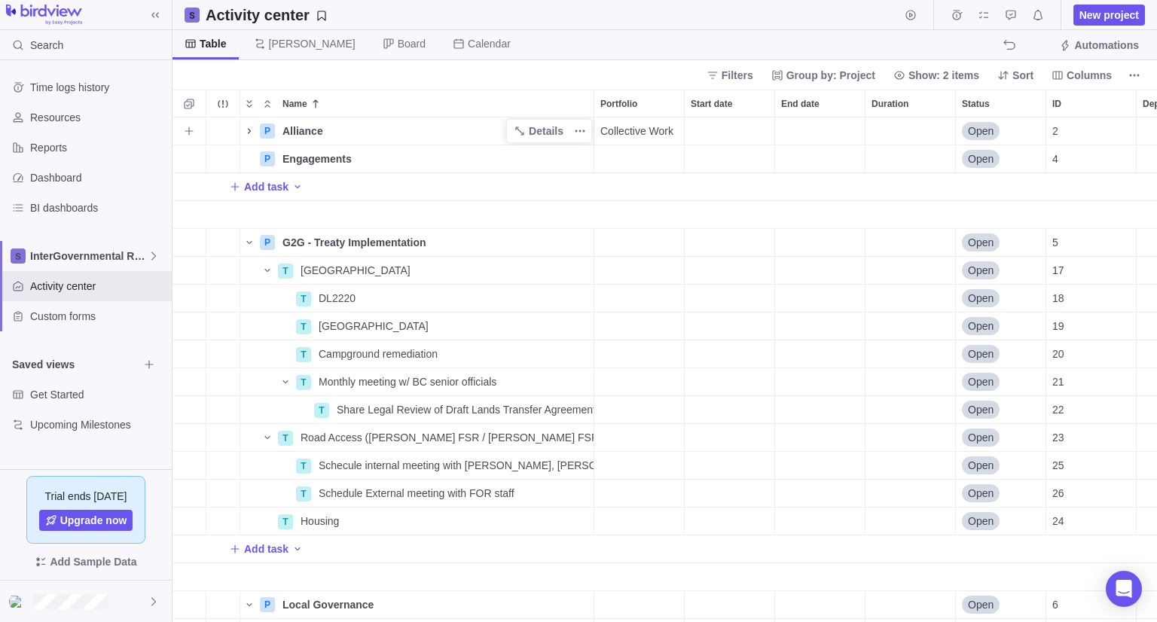
click at [249, 130] on icon "Name" at bounding box center [249, 130] width 3 height 5
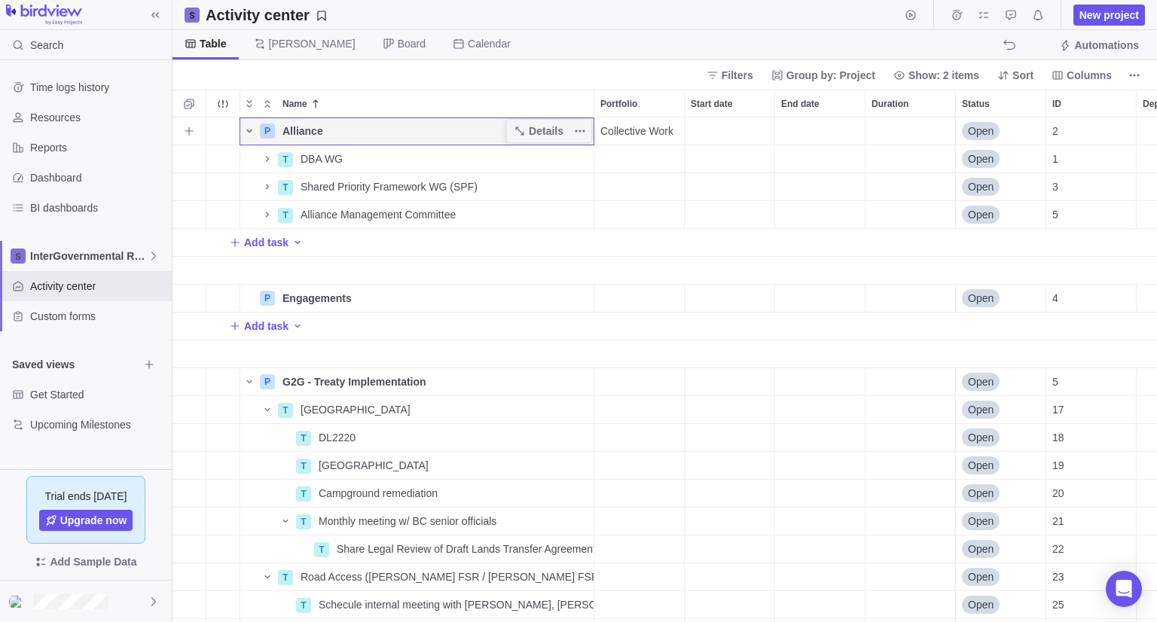
click at [252, 134] on icon "Name" at bounding box center [249, 131] width 12 height 12
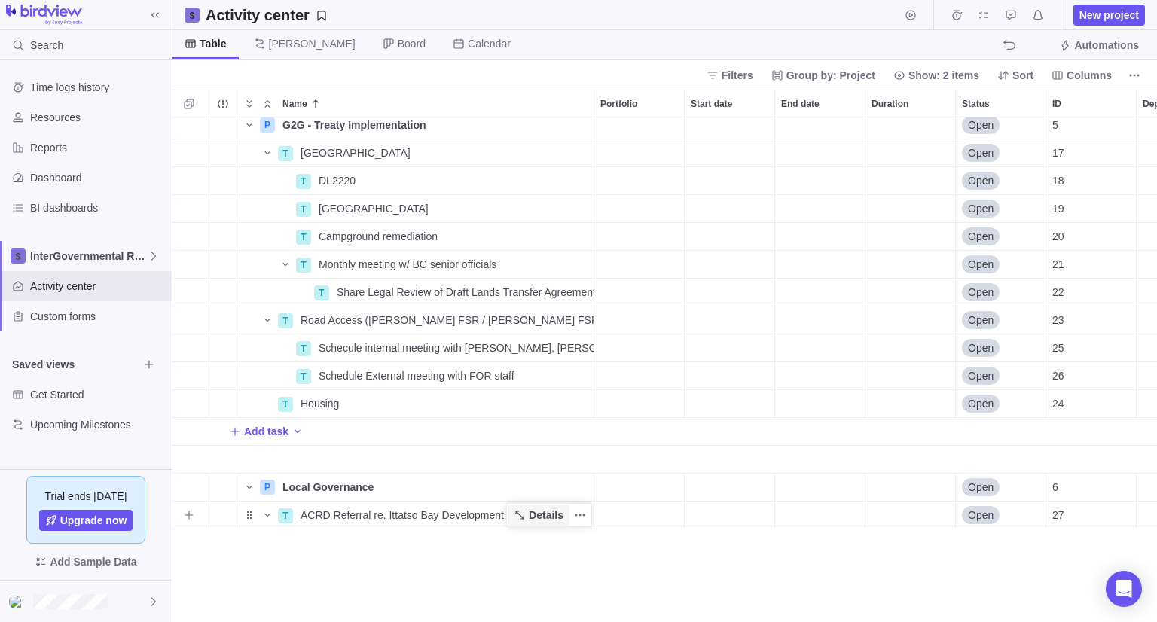
scroll to position [0, 0]
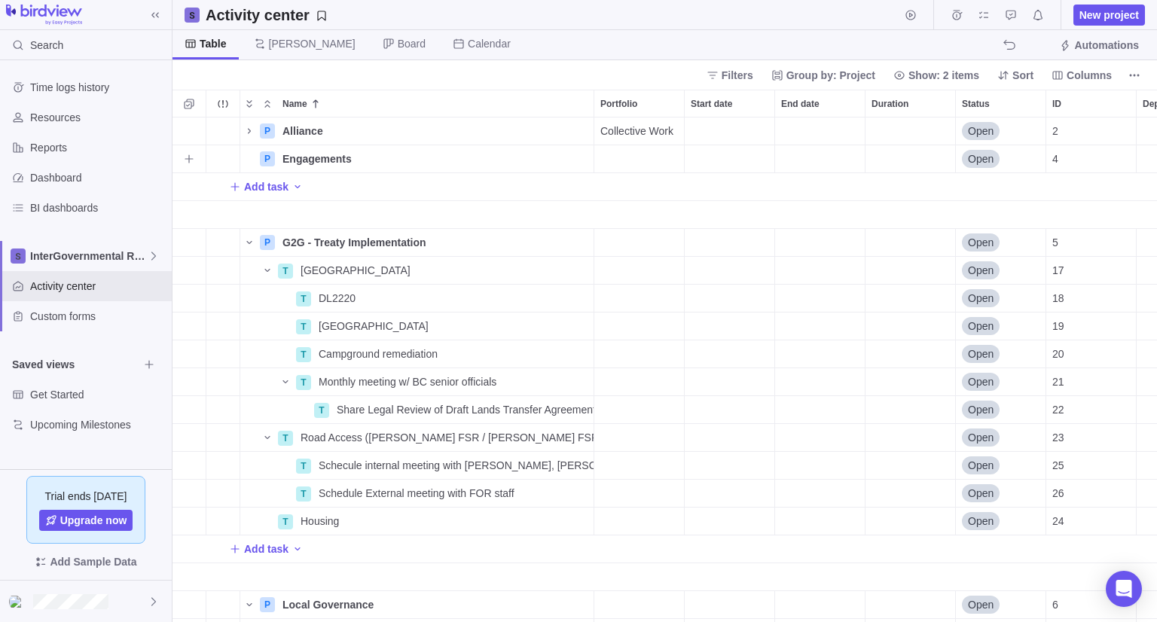
click at [637, 157] on div "Portfolio" at bounding box center [639, 158] width 90 height 27
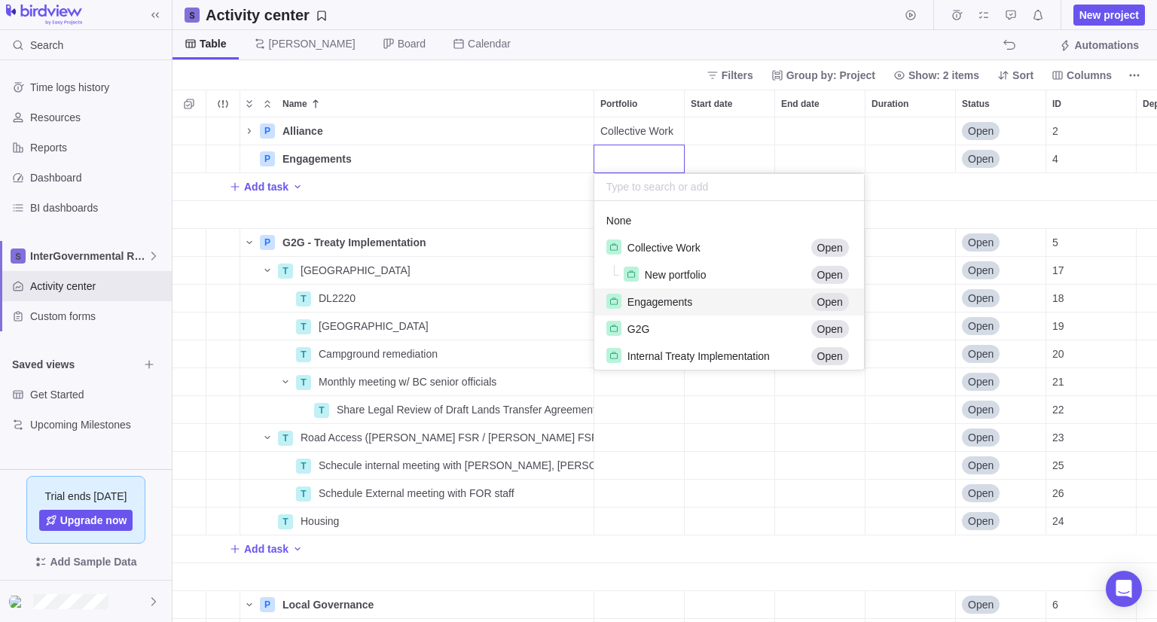
click at [654, 302] on span "Engagements" at bounding box center [660, 302] width 65 height 15
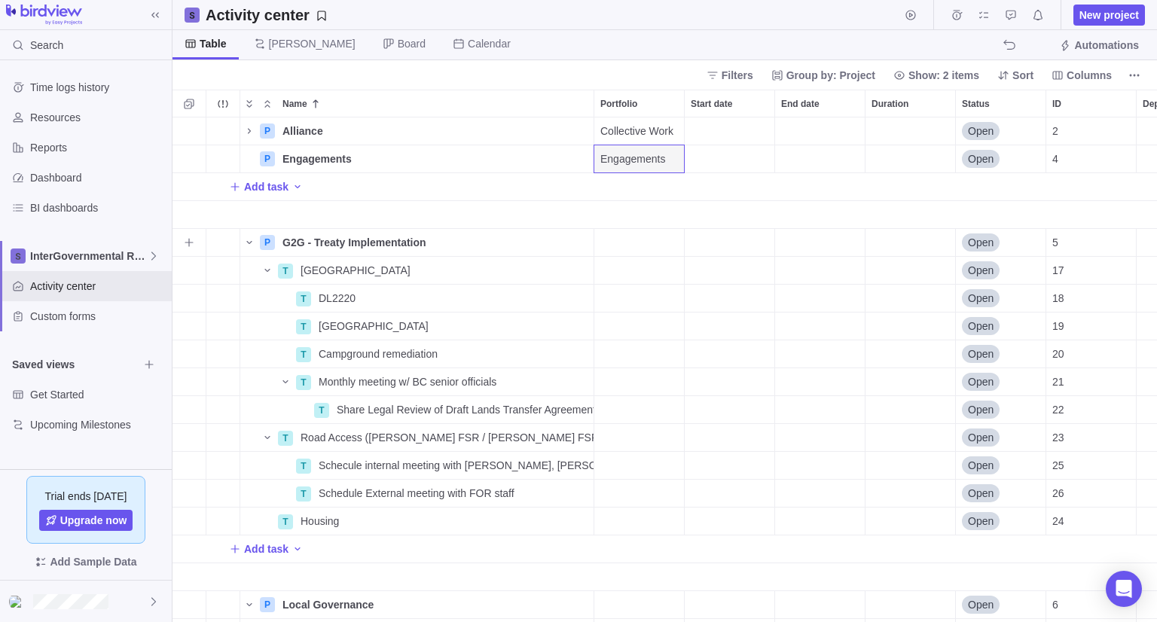
click at [639, 242] on div "Portfolio" at bounding box center [639, 242] width 90 height 27
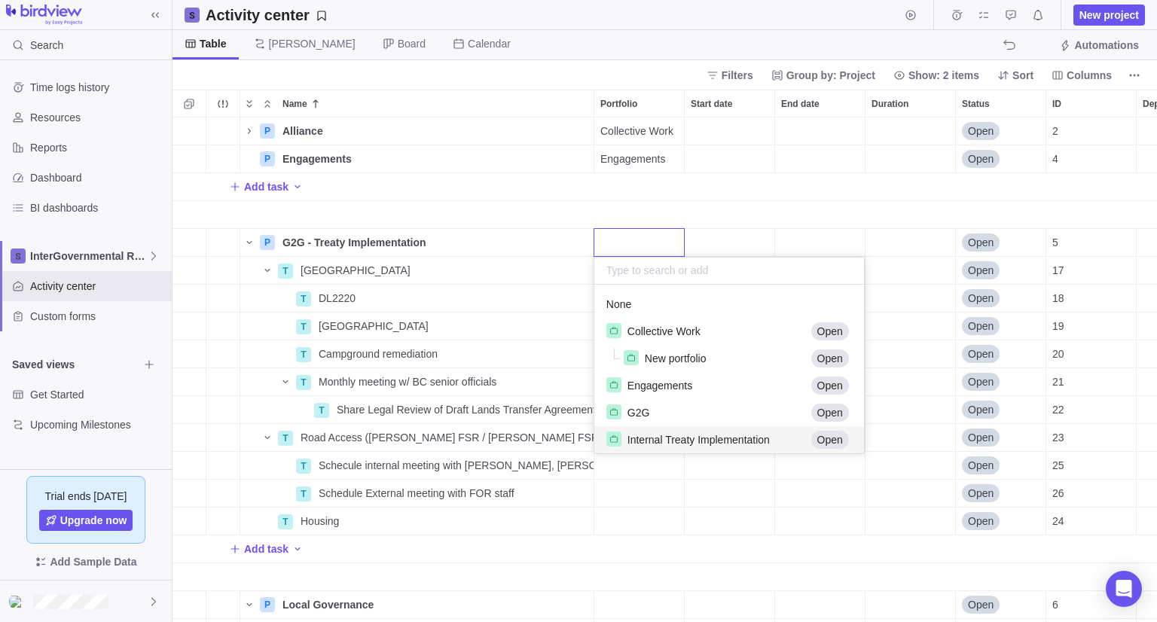
click at [696, 438] on span "Internal Treaty Implementation" at bounding box center [699, 439] width 142 height 15
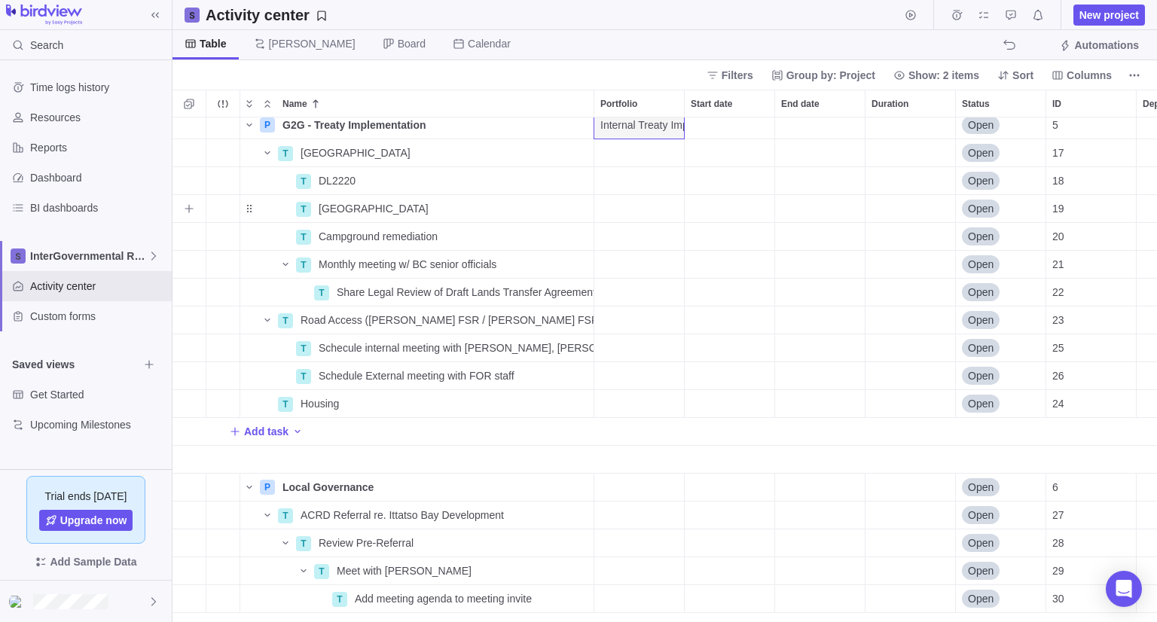
scroll to position [203, 0]
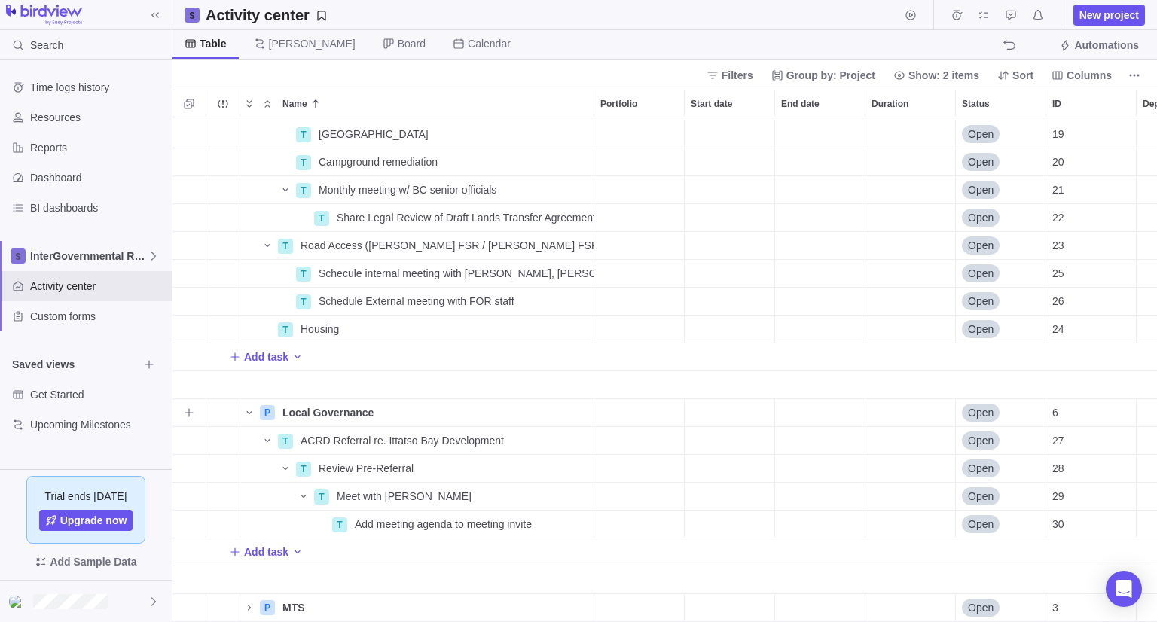
click at [663, 399] on div "Portfolio" at bounding box center [639, 412] width 90 height 27
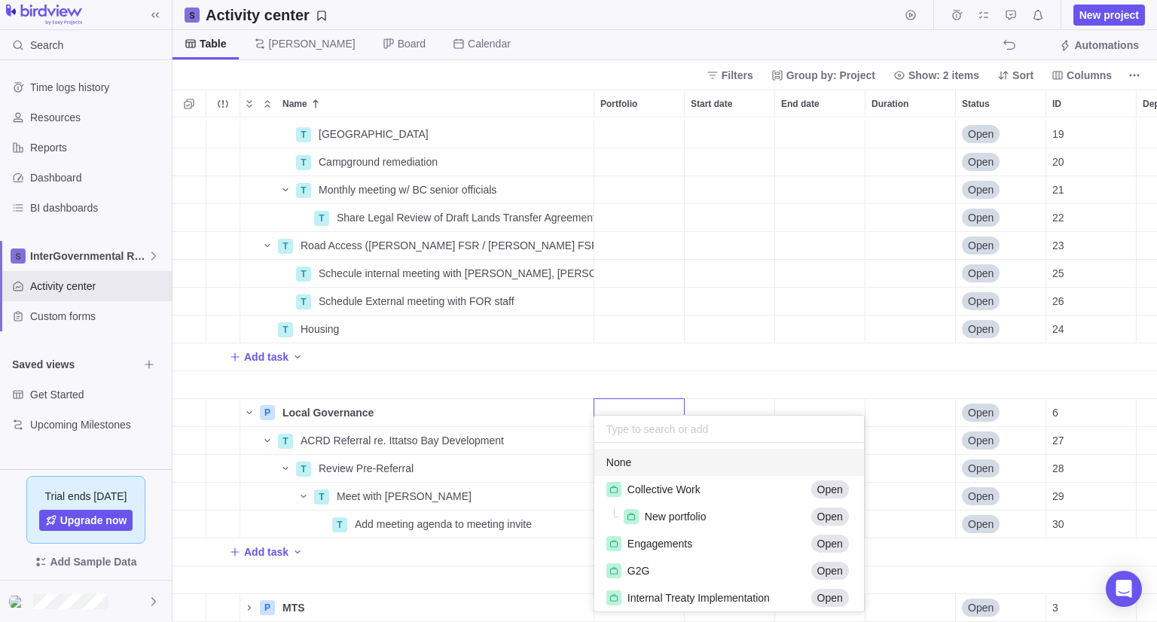
scroll to position [33, 0]
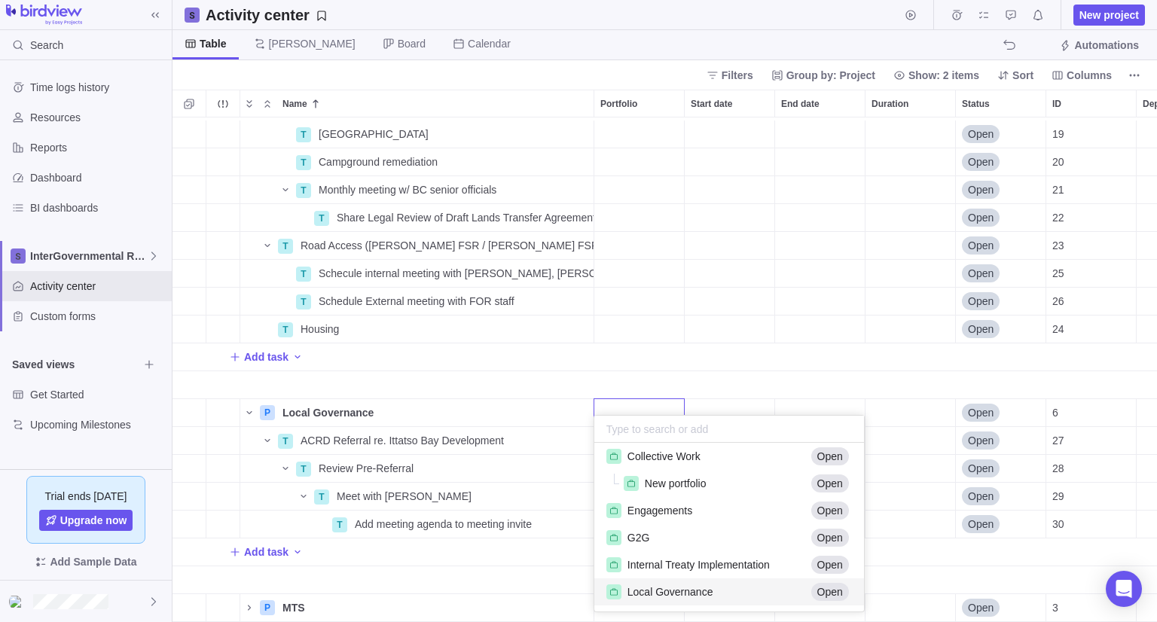
click at [700, 590] on span "Local Governance" at bounding box center [671, 592] width 86 height 15
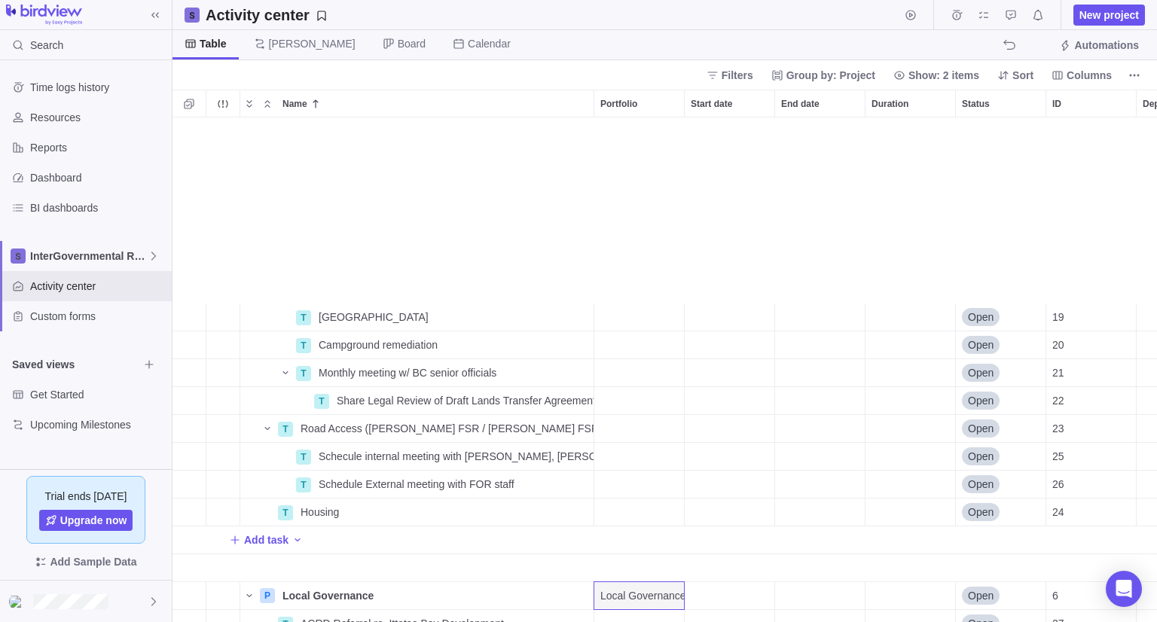
scroll to position [0, 0]
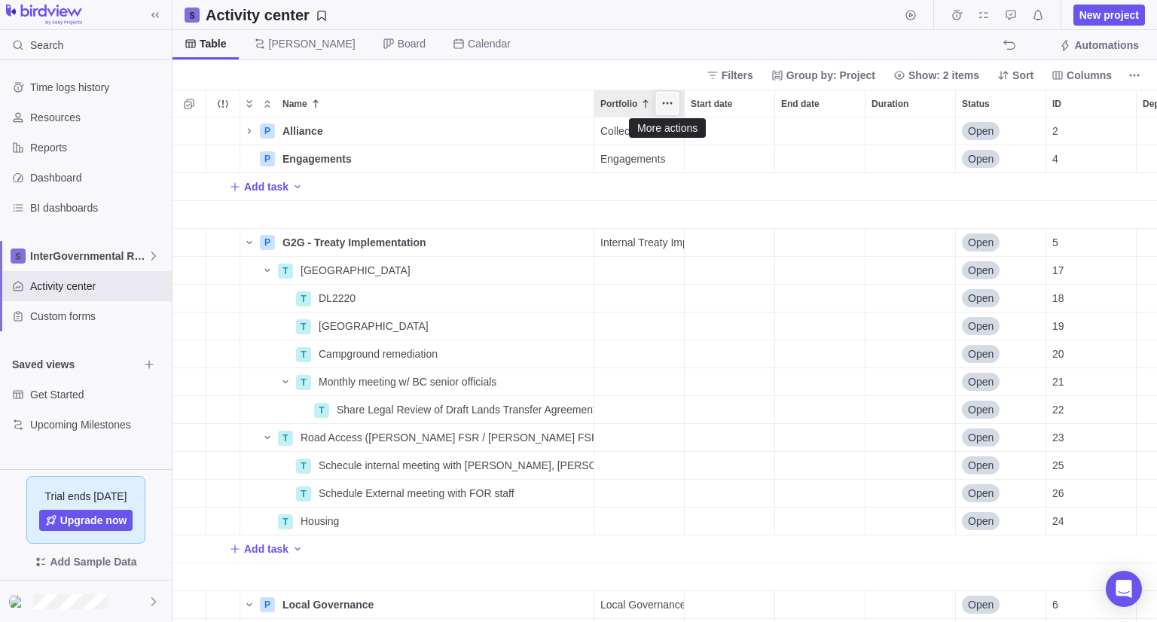
click at [663, 100] on icon "More actions" at bounding box center [667, 103] width 12 height 12
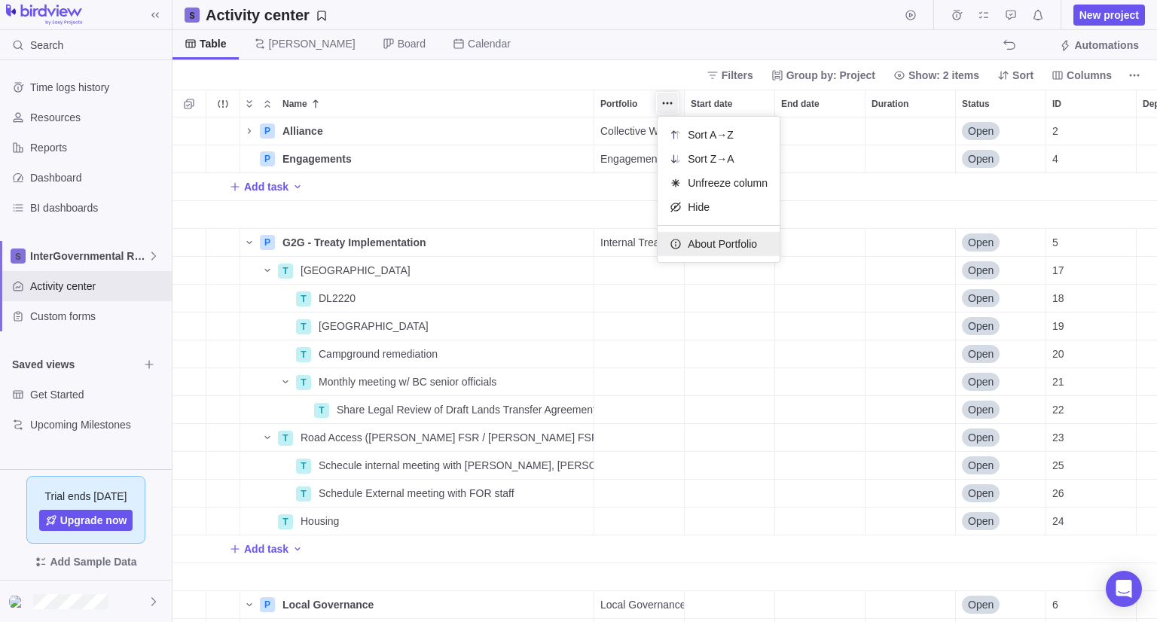
click at [732, 240] on span "About Portfolio" at bounding box center [722, 244] width 69 height 15
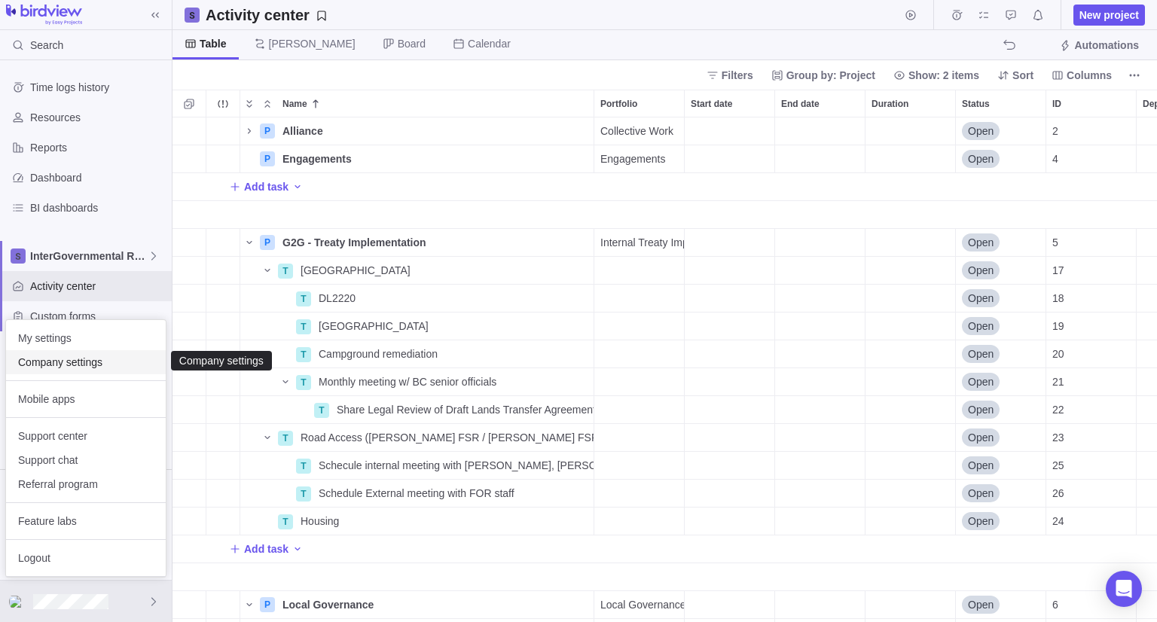
click at [93, 357] on span "Company settings" at bounding box center [86, 362] width 136 height 15
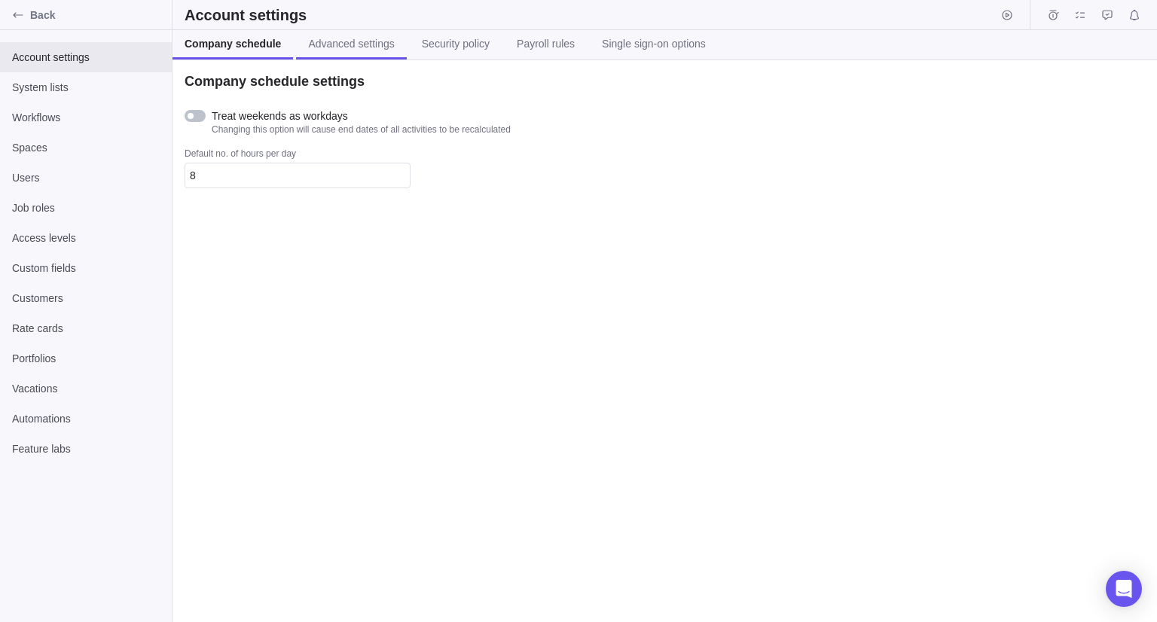
click at [341, 42] on span "Advanced settings" at bounding box center [351, 43] width 86 height 15
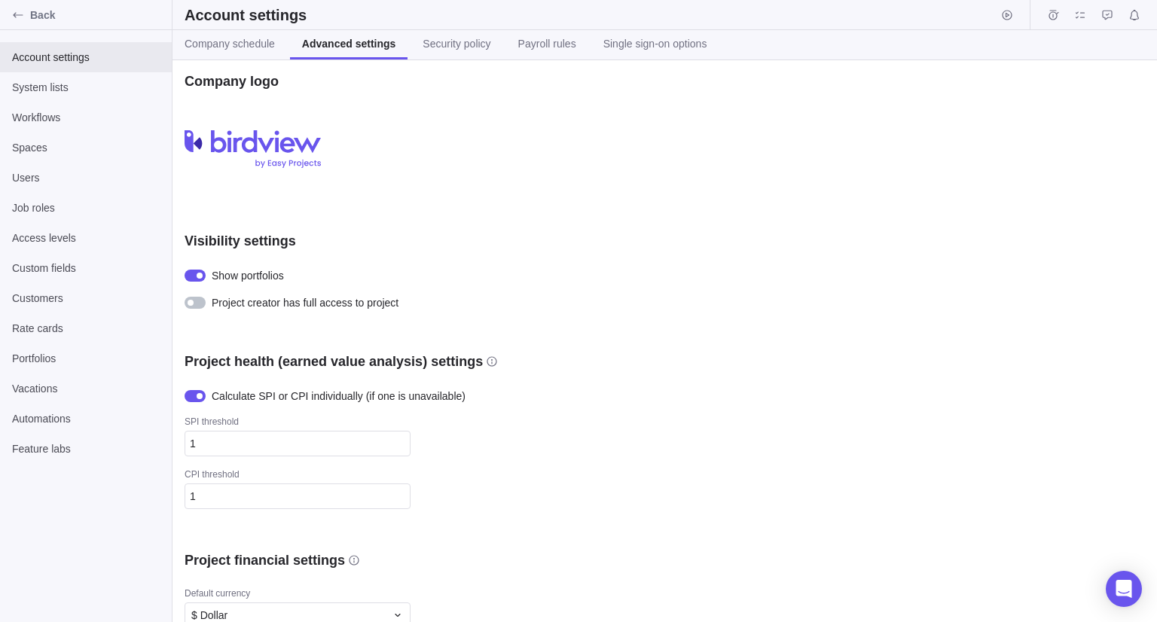
click at [189, 305] on div at bounding box center [195, 303] width 21 height 12
click at [501, 284] on div "Visibility settings Show portfolios Project creator has full access to project" at bounding box center [448, 271] width 527 height 78
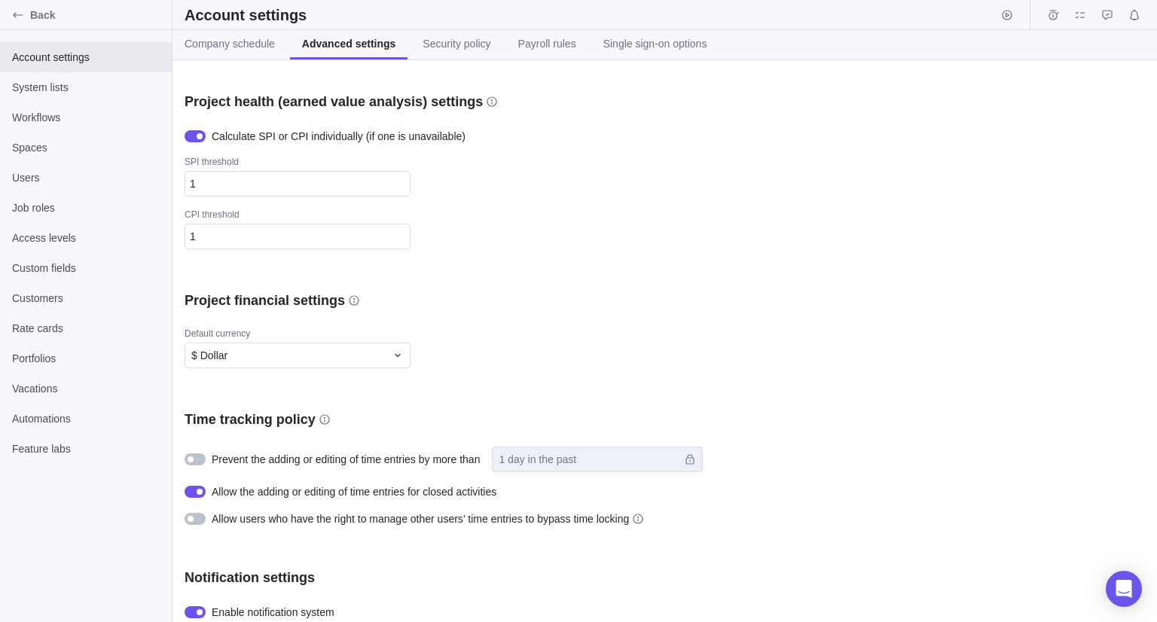
scroll to position [377, 0]
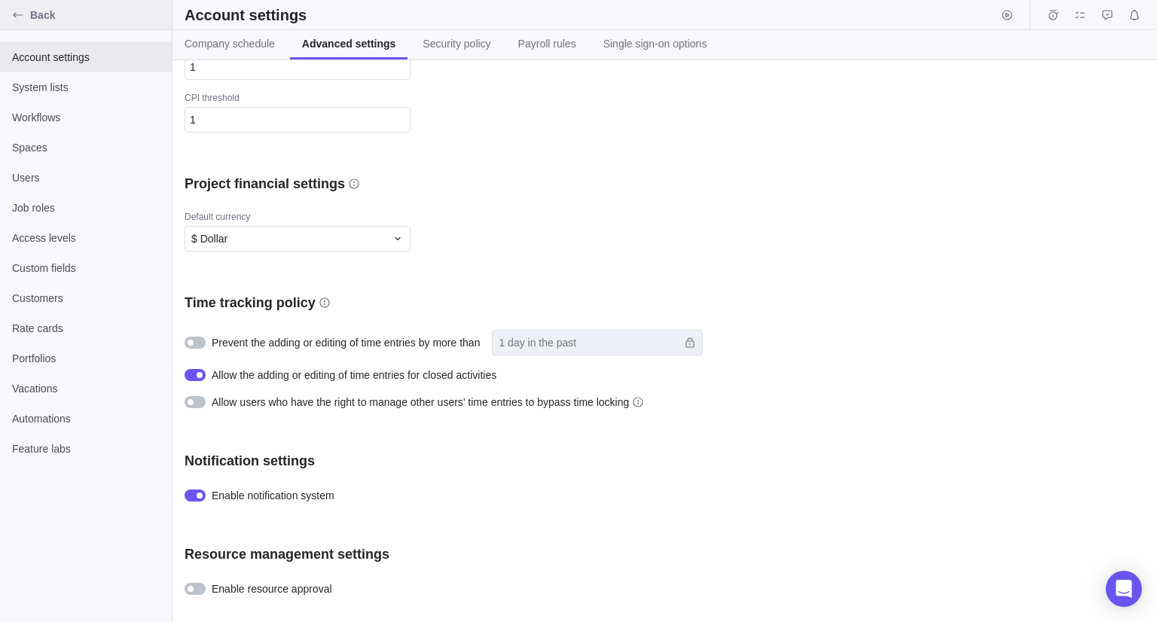
click at [8, 14] on div "Back" at bounding box center [18, 15] width 24 height 24
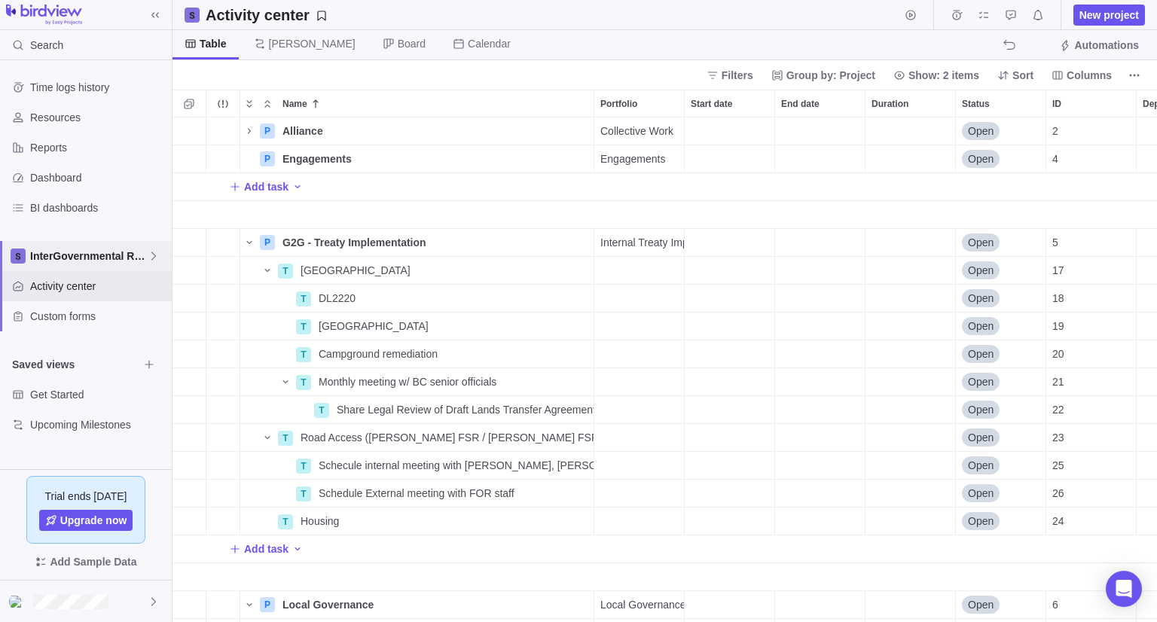
scroll to position [493, 973]
click at [93, 251] on span "InterGovernmental Relations" at bounding box center [89, 256] width 118 height 15
click at [83, 291] on span "InterGovernmental Relations" at bounding box center [86, 291] width 92 height 15
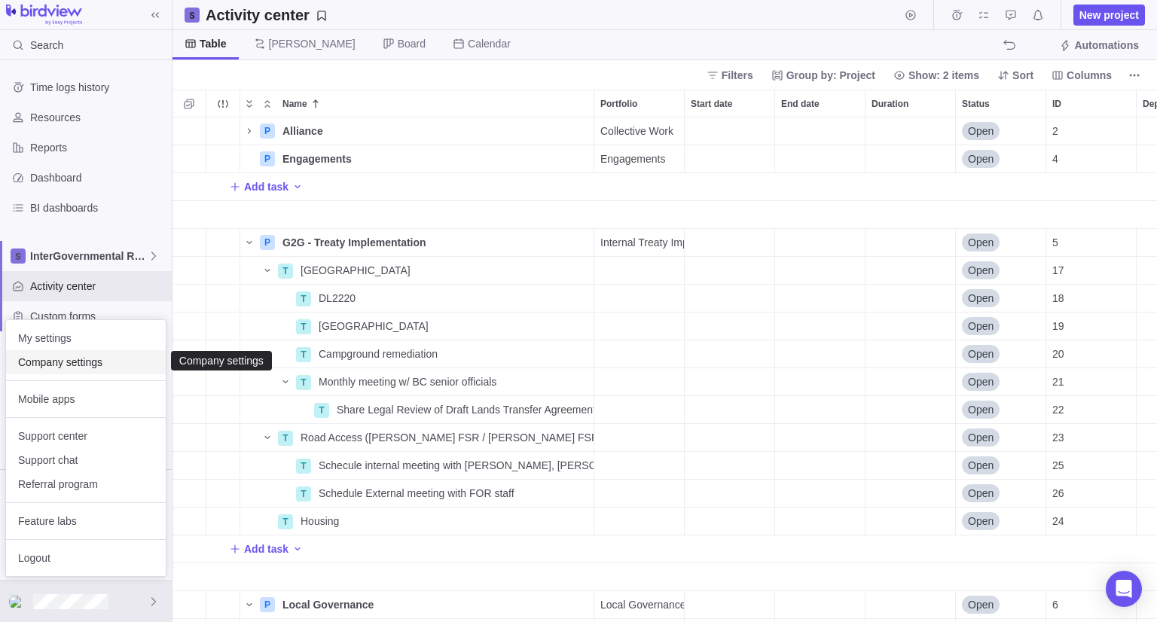
click at [62, 358] on span "Company settings" at bounding box center [86, 362] width 136 height 15
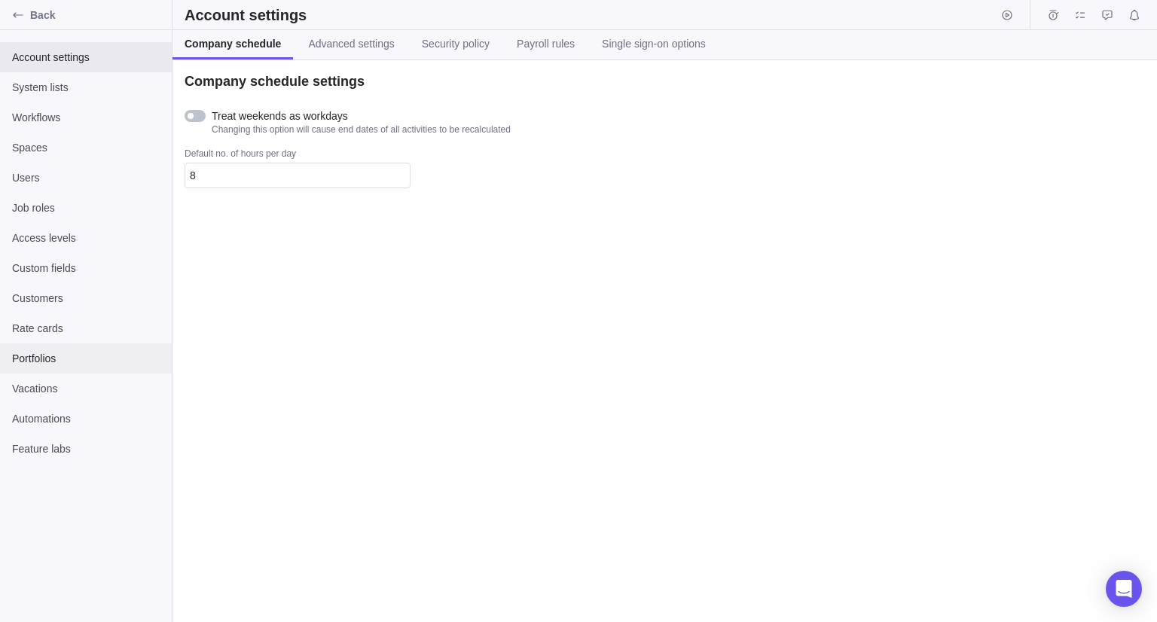
click at [31, 353] on span "Portfolios" at bounding box center [86, 358] width 148 height 15
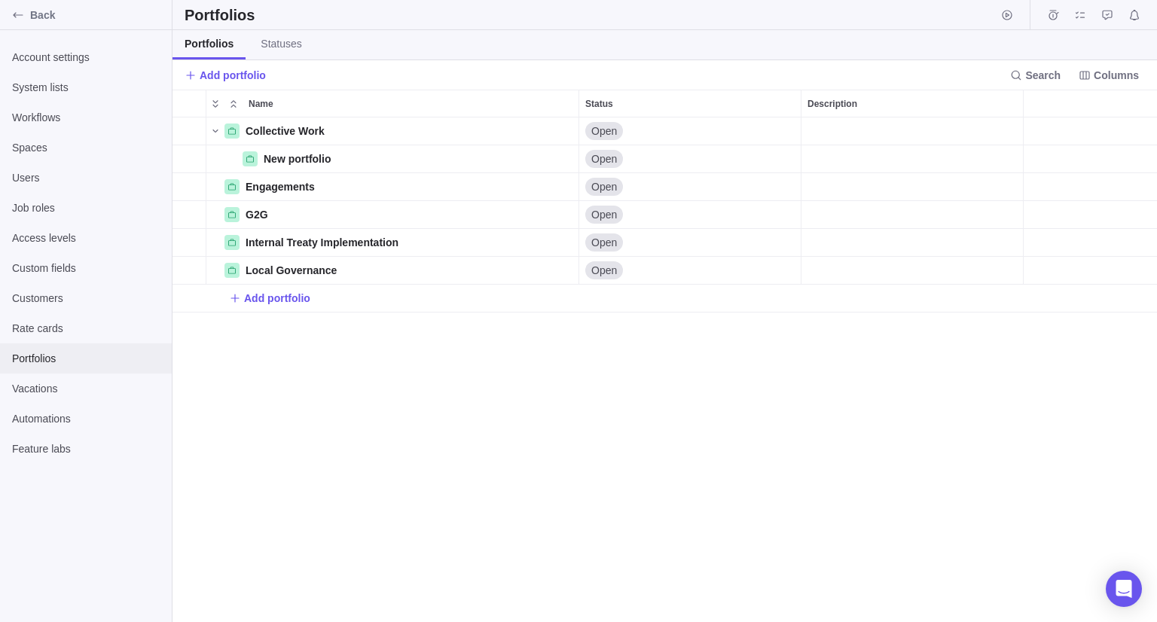
scroll to position [493, 973]
click at [211, 132] on icon "Name" at bounding box center [215, 131] width 12 height 12
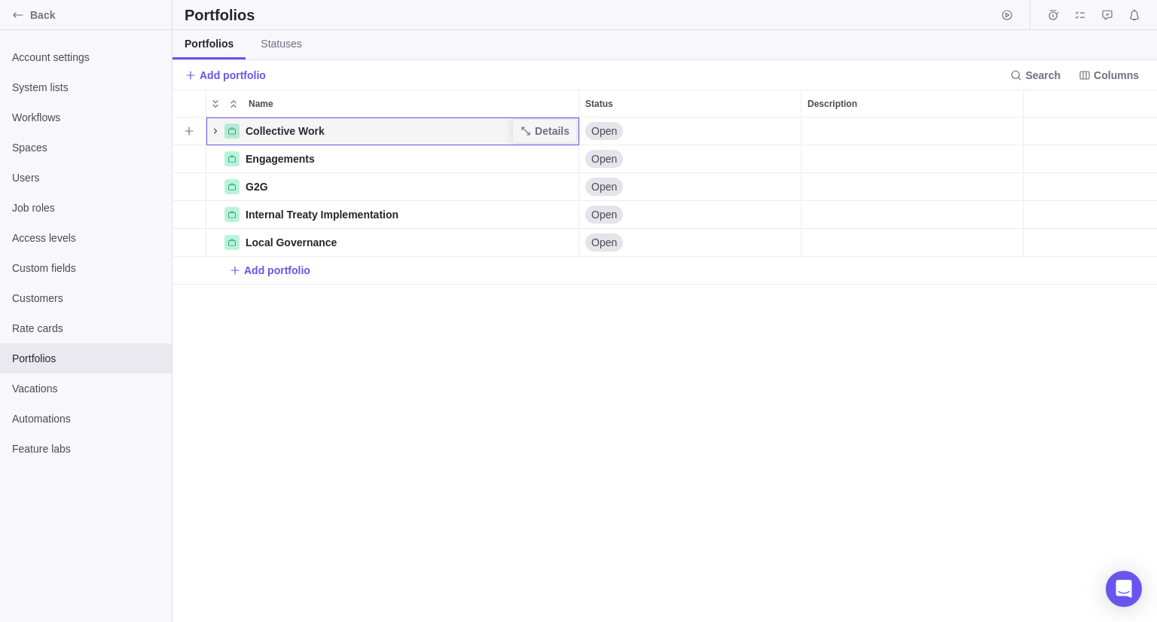
click at [211, 132] on icon "Name" at bounding box center [215, 131] width 12 height 12
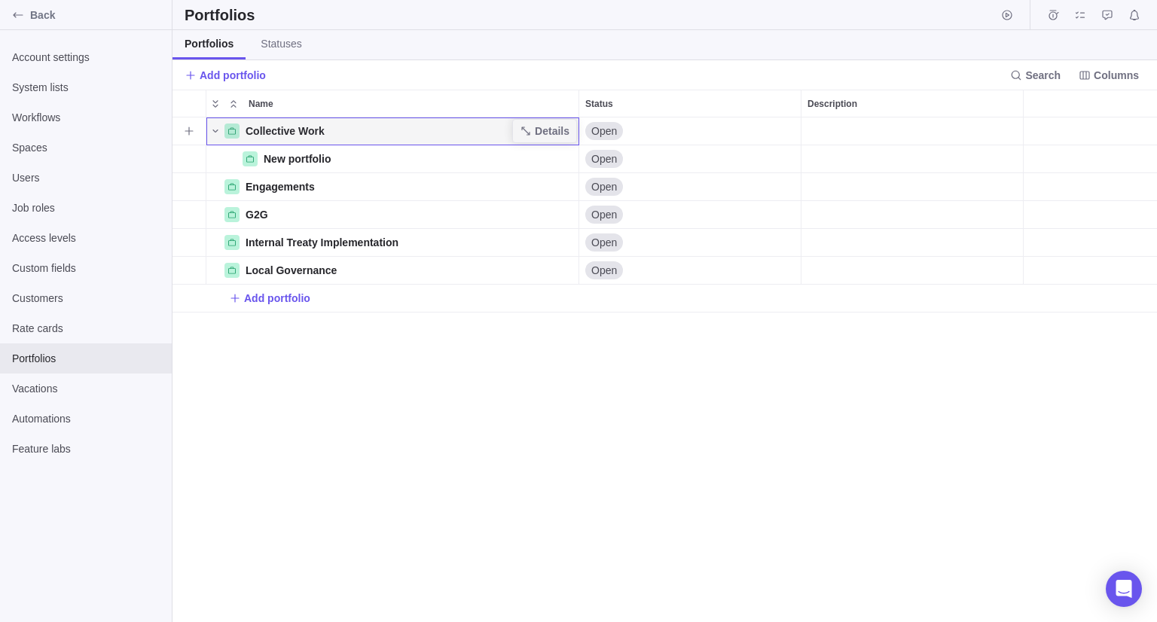
click at [330, 130] on div "Collective Work" at bounding box center [393, 131] width 374 height 29
click at [310, 188] on div "Engagements" at bounding box center [393, 187] width 374 height 29
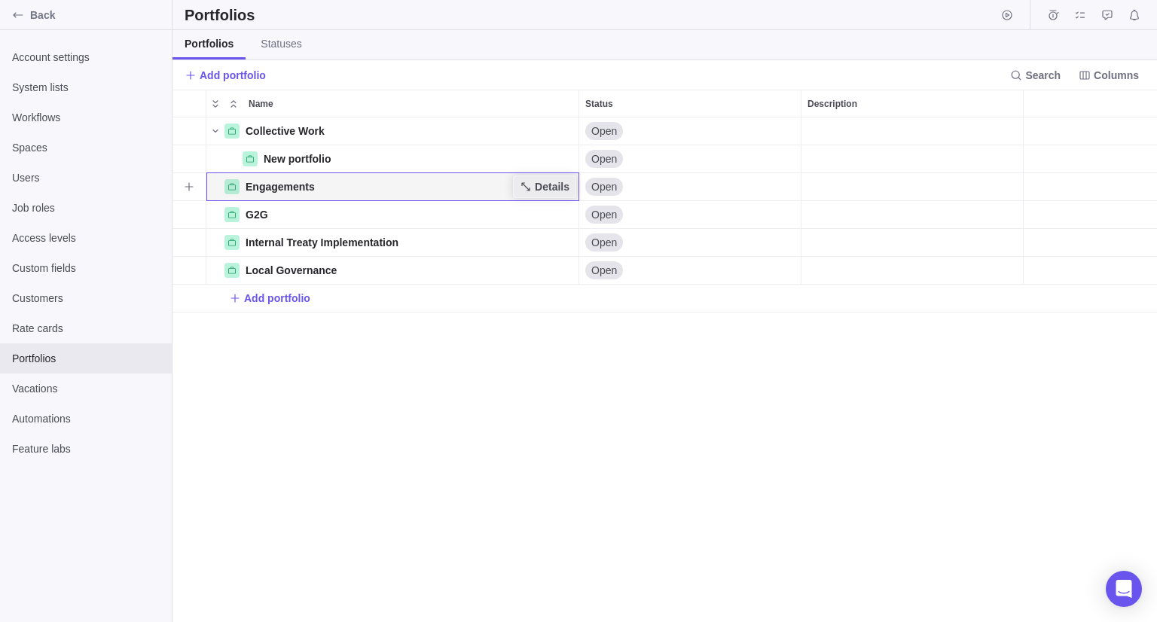
click at [532, 194] on span "Details" at bounding box center [545, 186] width 62 height 21
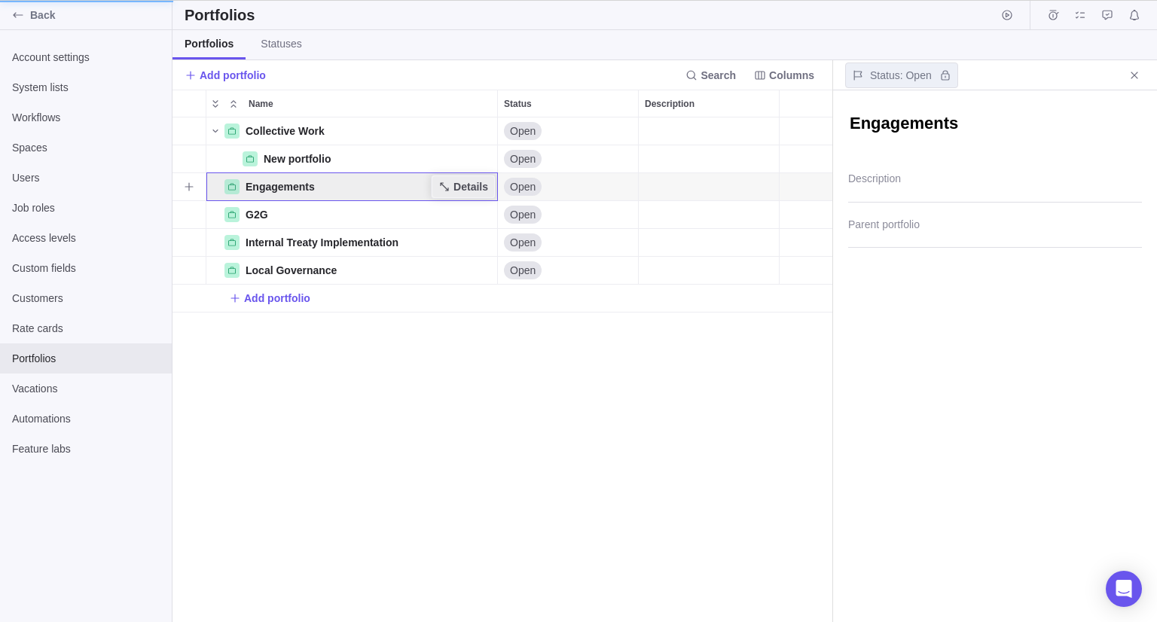
scroll to position [12, 11]
type textarea "x"
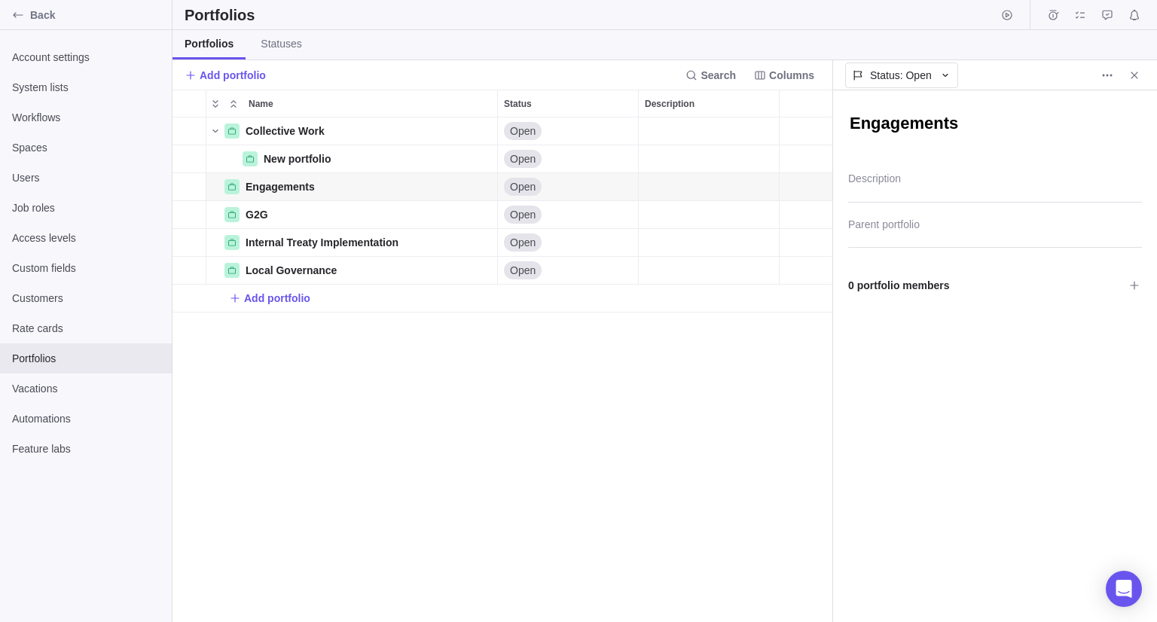
click at [431, 515] on div "Collective Work Details Open New portfolio Details Open Engagements Details Ope…" at bounding box center [503, 370] width 660 height 505
click at [281, 49] on span "Statuses" at bounding box center [281, 43] width 41 height 15
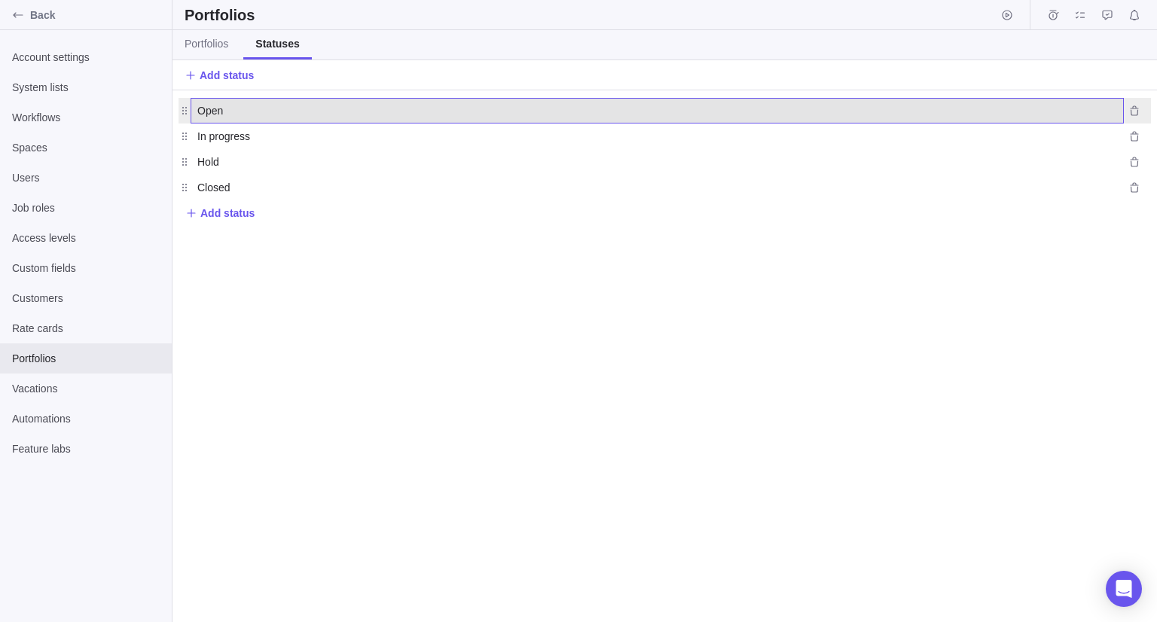
click at [204, 117] on span "Open" at bounding box center [210, 110] width 26 height 15
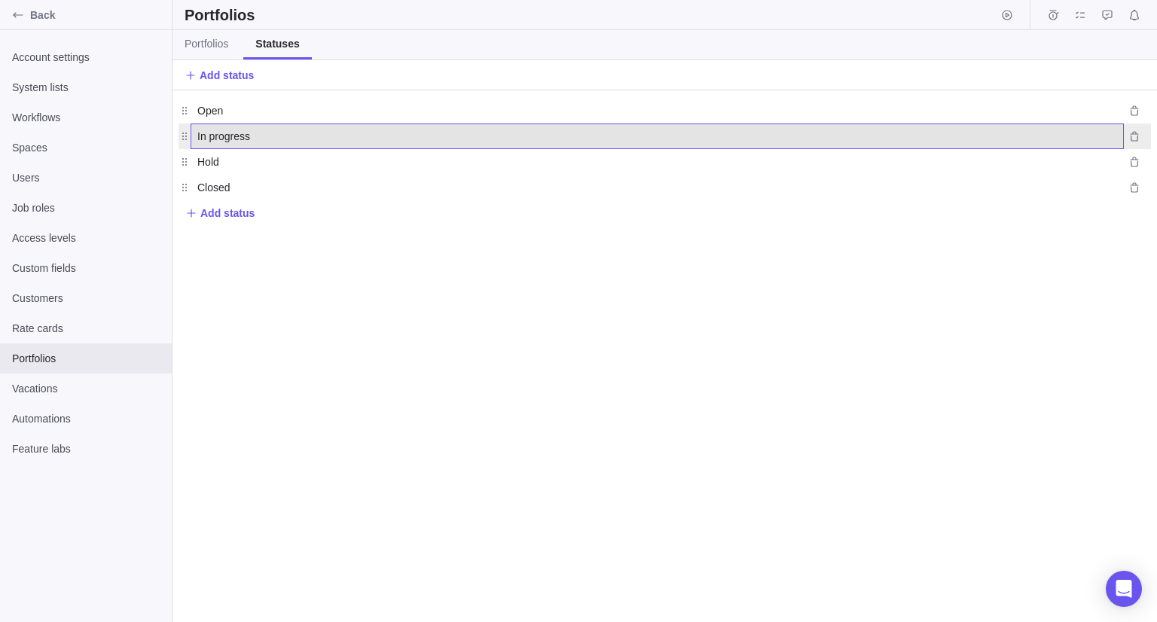
click at [211, 142] on span "In progress" at bounding box center [223, 136] width 53 height 15
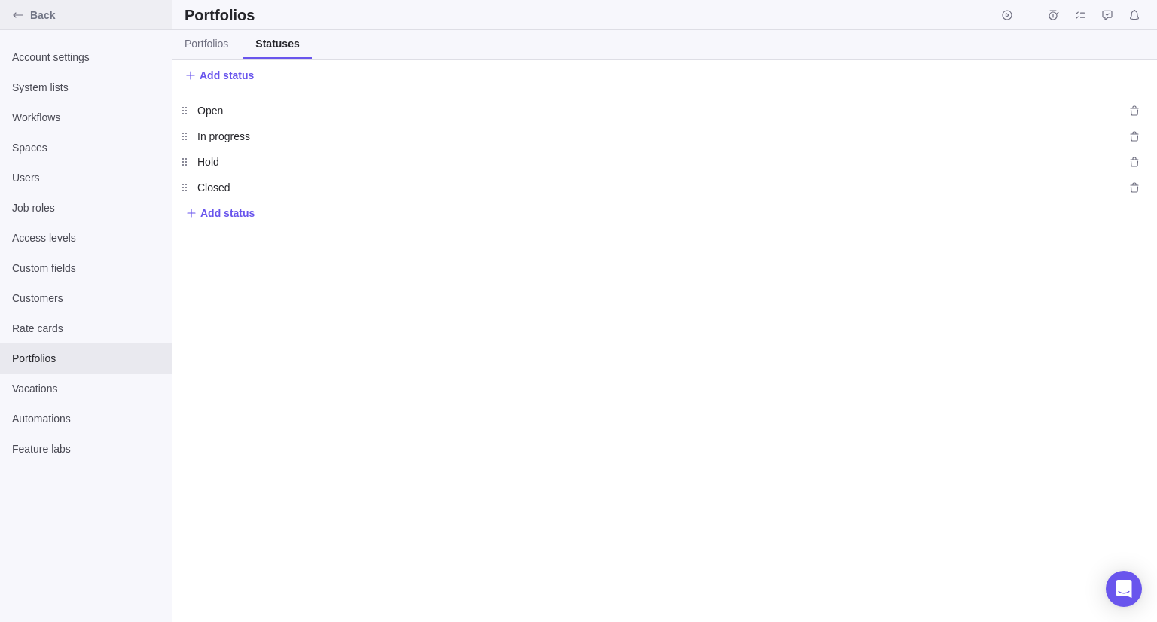
click at [11, 20] on div "Back" at bounding box center [18, 15] width 24 height 24
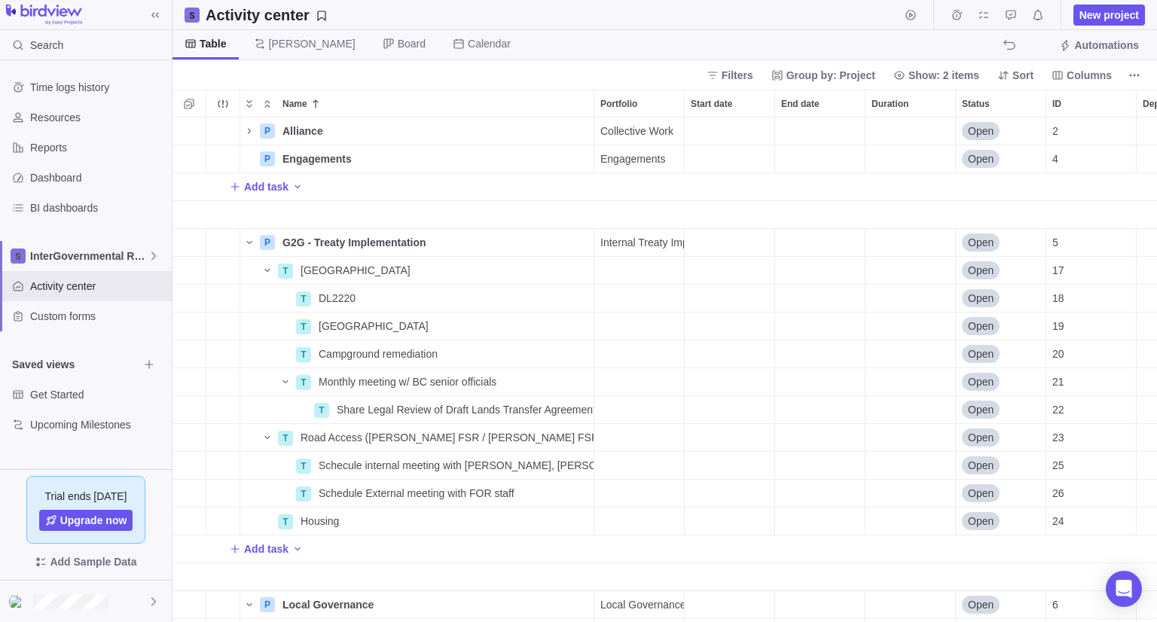
scroll to position [12, 12]
click at [630, 118] on div "Collective Work" at bounding box center [639, 131] width 90 height 27
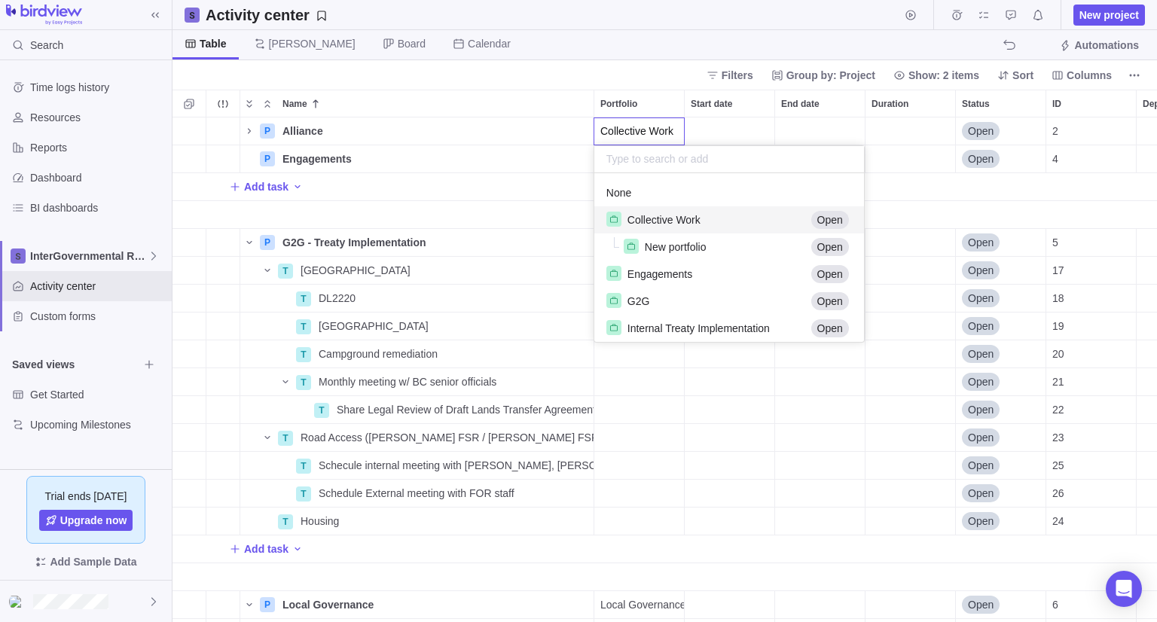
click at [630, 78] on body "Search Time logs history Resources Reports Dashboard BI dashboards InterGovernm…" at bounding box center [578, 311] width 1157 height 622
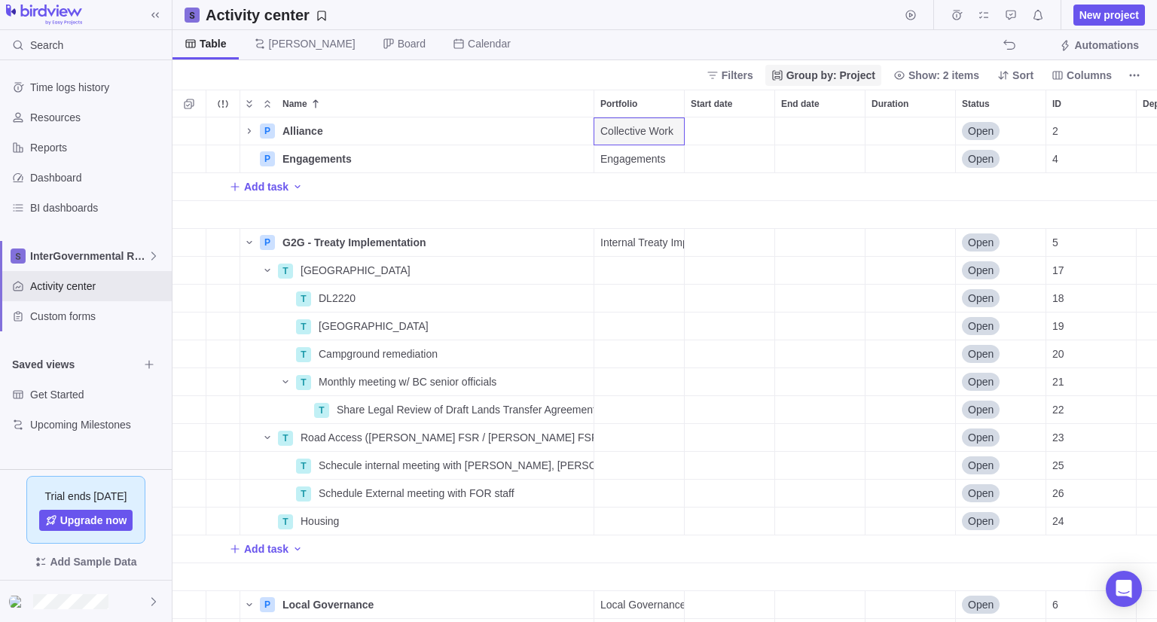
click at [836, 75] on span "Group by: Project" at bounding box center [830, 75] width 89 height 15
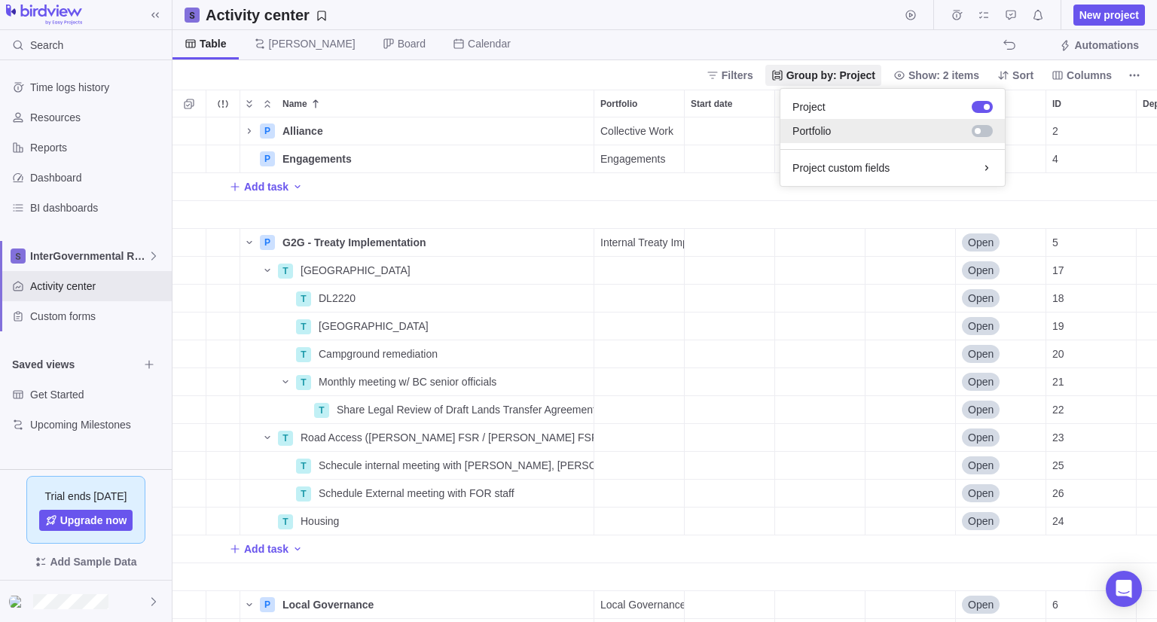
click at [983, 124] on div at bounding box center [979, 131] width 27 height 15
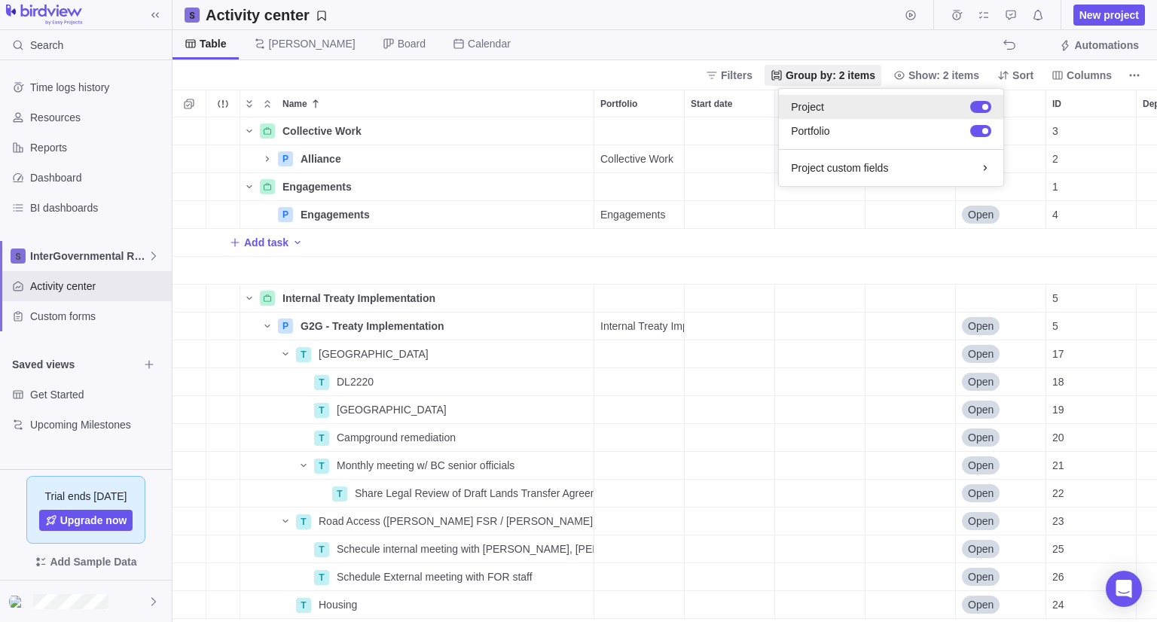
click at [984, 109] on div at bounding box center [980, 107] width 21 height 12
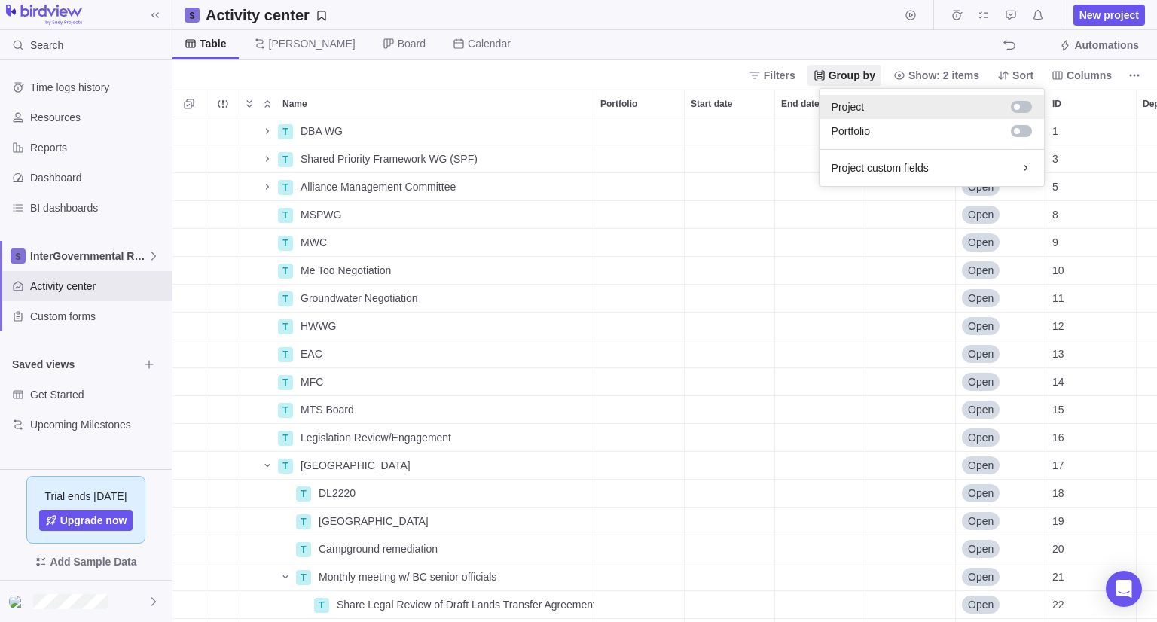
scroll to position [493, 973]
click at [1031, 130] on div at bounding box center [1021, 131] width 21 height 12
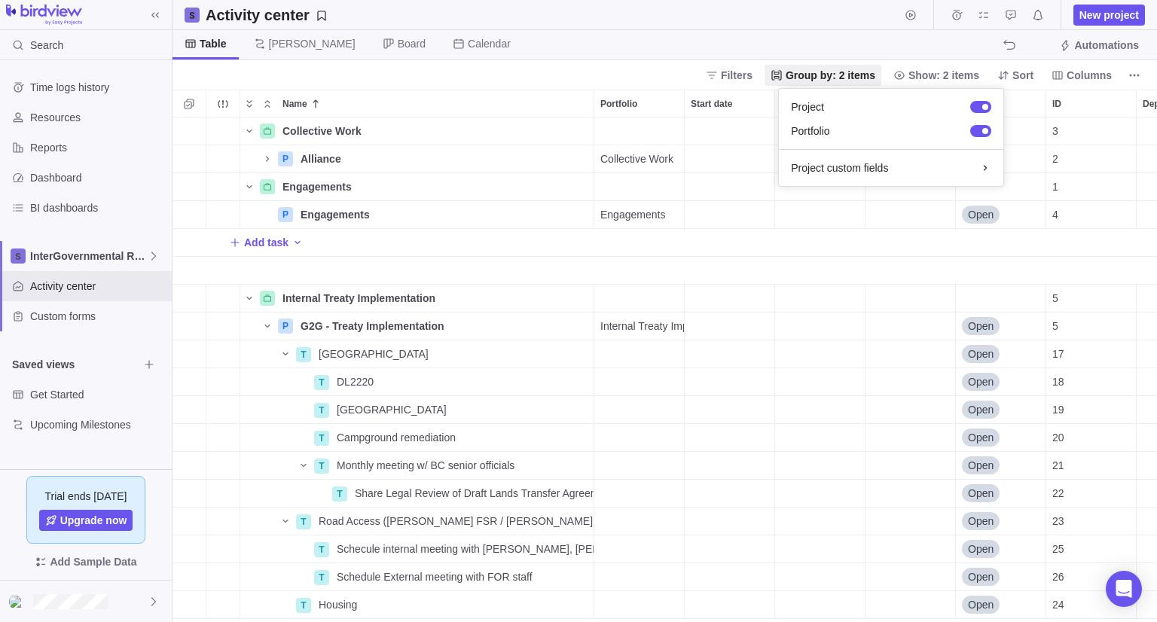
click at [840, 31] on body "Search Time logs history Resources Reports Dashboard BI dashboards InterGovernm…" at bounding box center [578, 311] width 1157 height 622
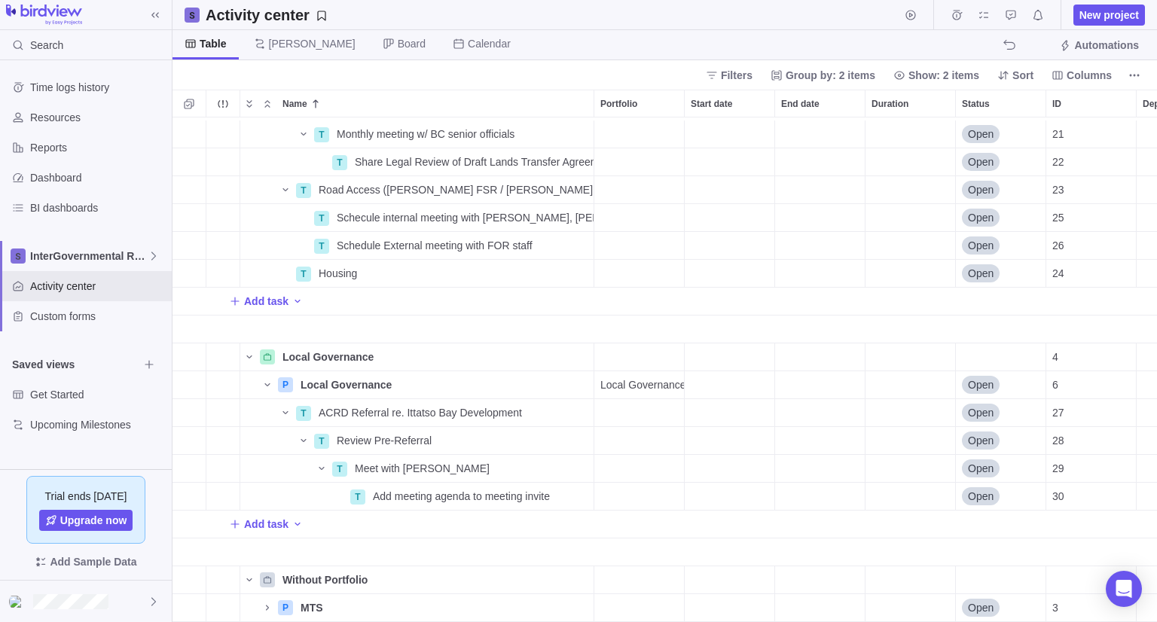
scroll to position [343, 0]
click at [640, 597] on div "Portfolio" at bounding box center [639, 607] width 90 height 27
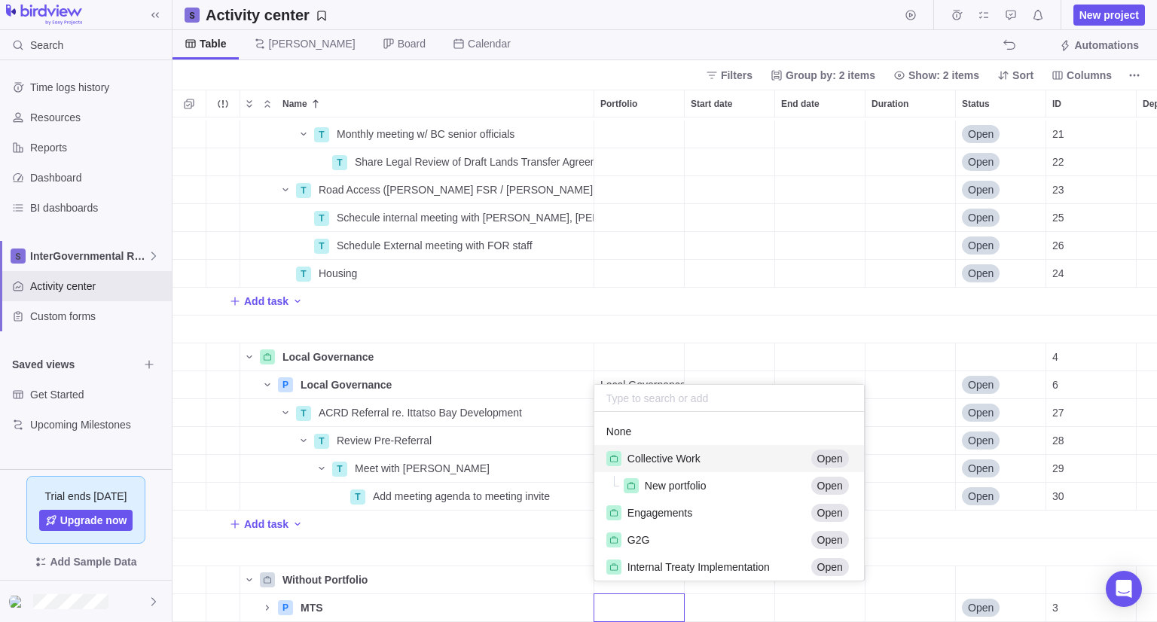
click at [660, 469] on div "Collective Work Open" at bounding box center [729, 458] width 270 height 27
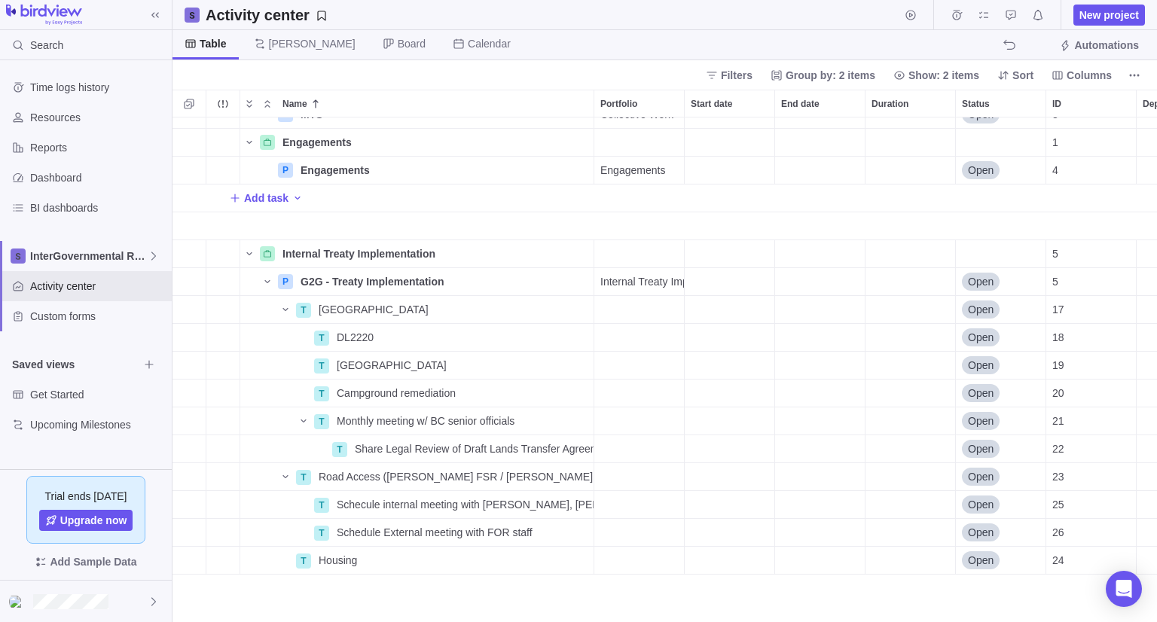
scroll to position [0, 0]
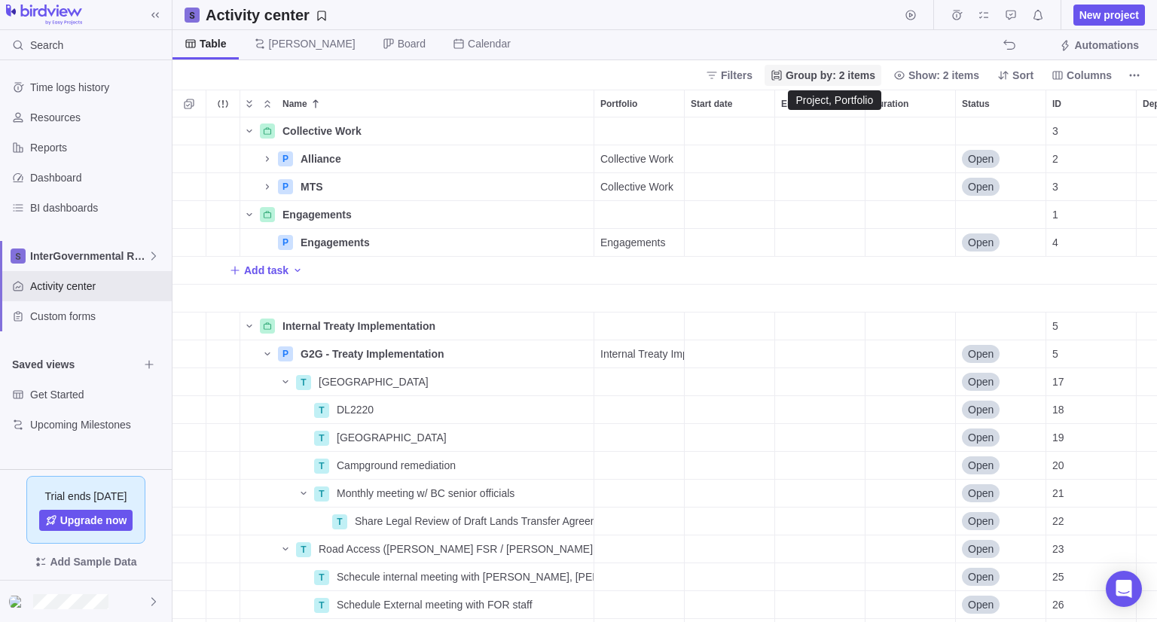
click at [859, 74] on span "Group by: 2 items" at bounding box center [831, 75] width 90 height 15
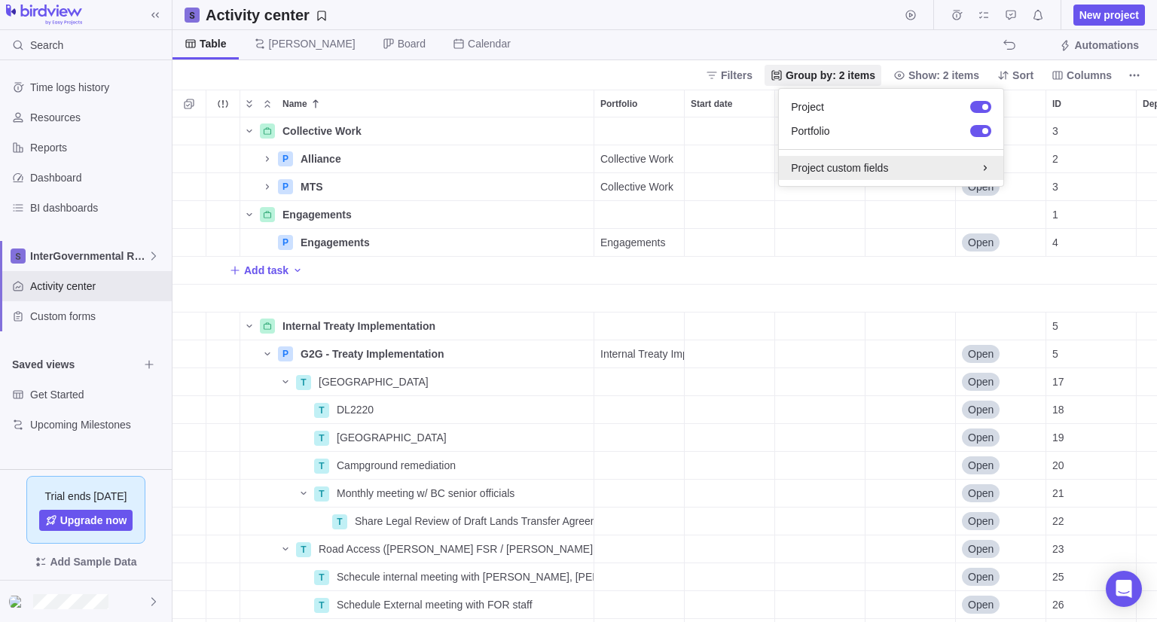
click at [868, 163] on div "Project custom fields" at bounding box center [891, 167] width 200 height 15
click at [794, 151] on div "Project custom fields" at bounding box center [891, 140] width 224 height 24
click at [579, 78] on body "Search Time logs history Resources Reports Dashboard BI dashboards InterGovernm…" at bounding box center [578, 311] width 1157 height 622
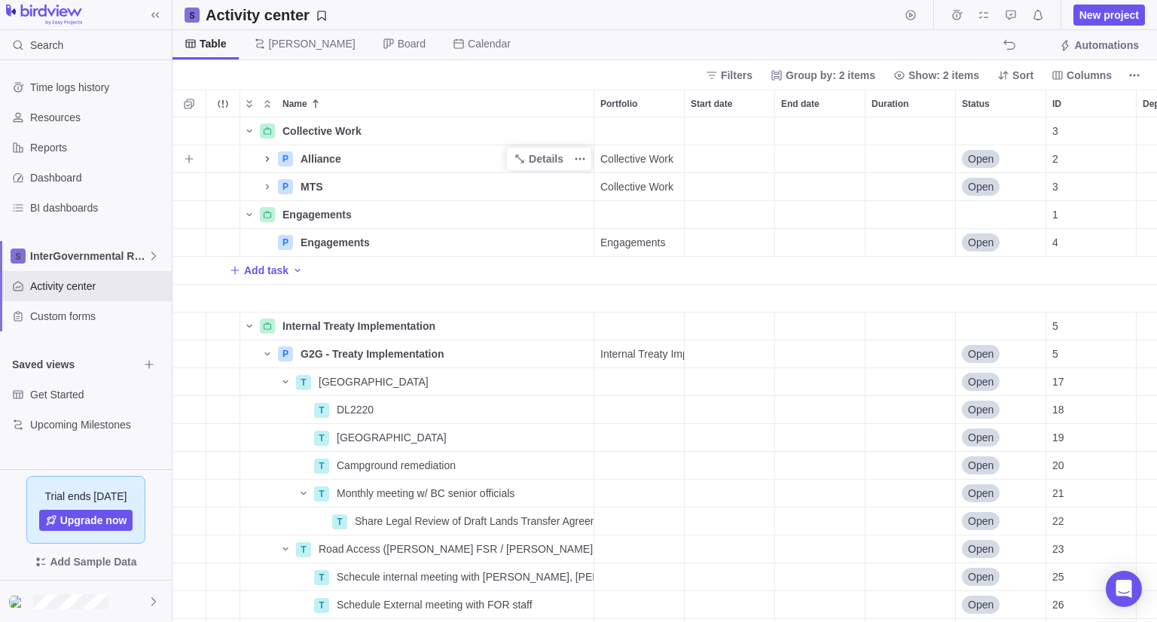
click at [267, 163] on icon "Name" at bounding box center [267, 159] width 12 height 12
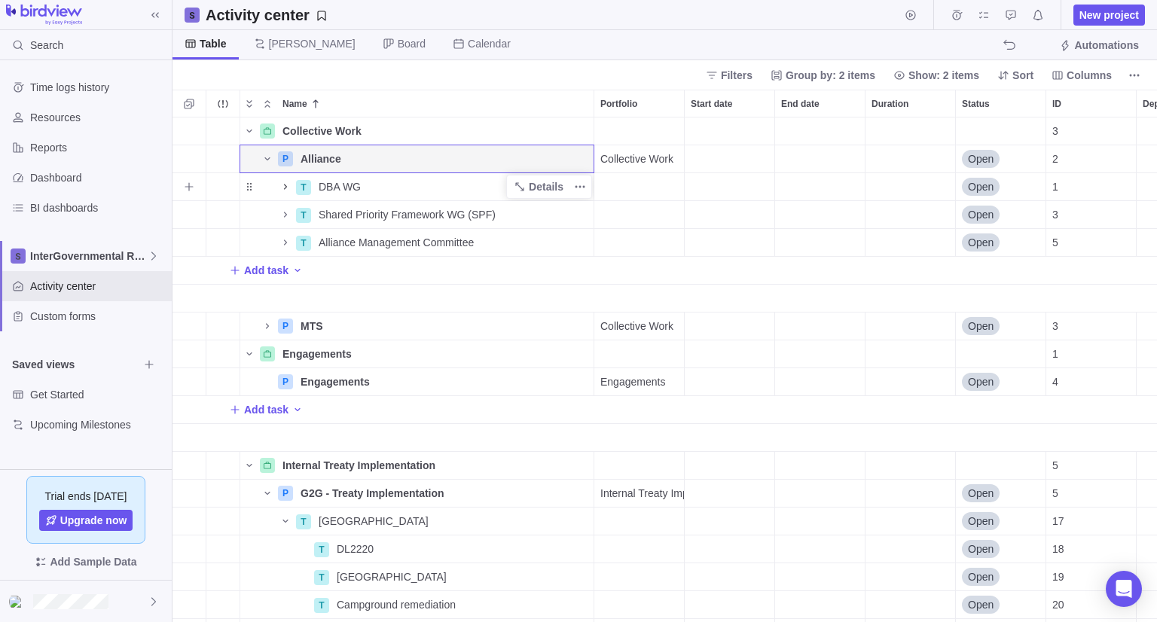
click at [285, 186] on icon "Name" at bounding box center [285, 187] width 12 height 12
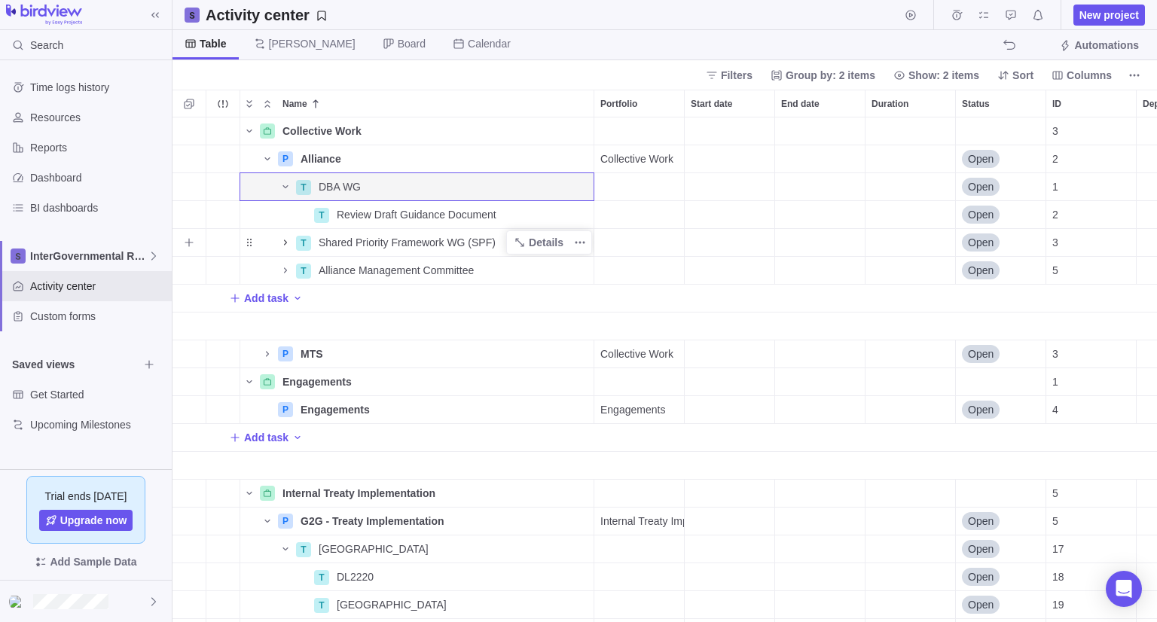
click at [283, 248] on icon "Name" at bounding box center [285, 243] width 12 height 12
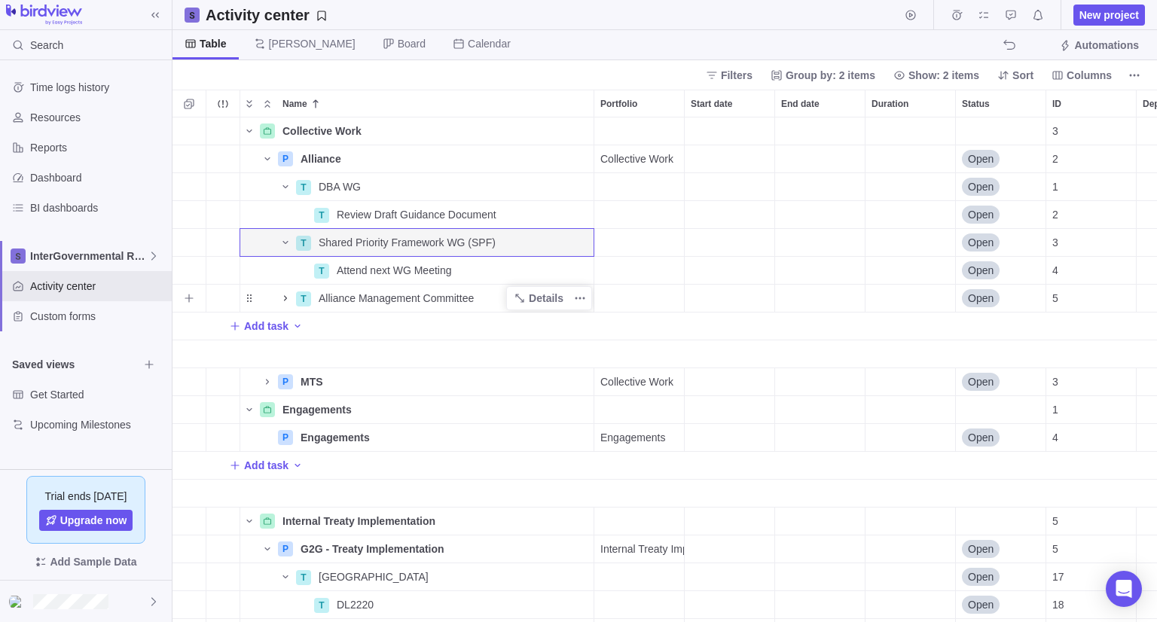
click at [280, 302] on icon "Name" at bounding box center [285, 298] width 12 height 12
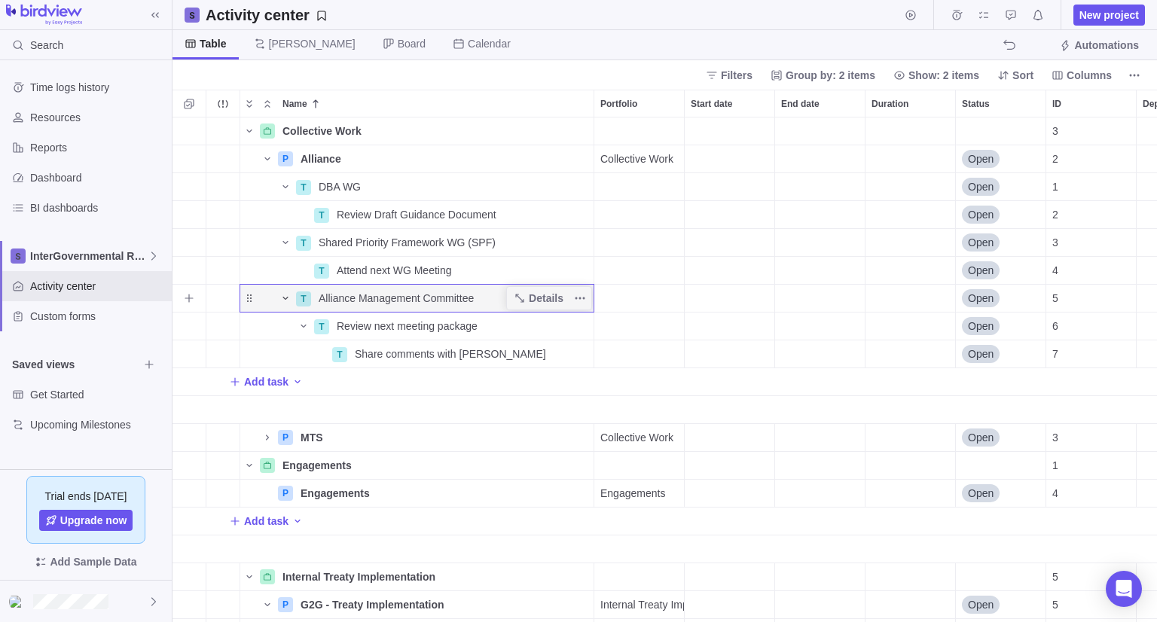
click at [283, 302] on icon "Name" at bounding box center [285, 298] width 12 height 12
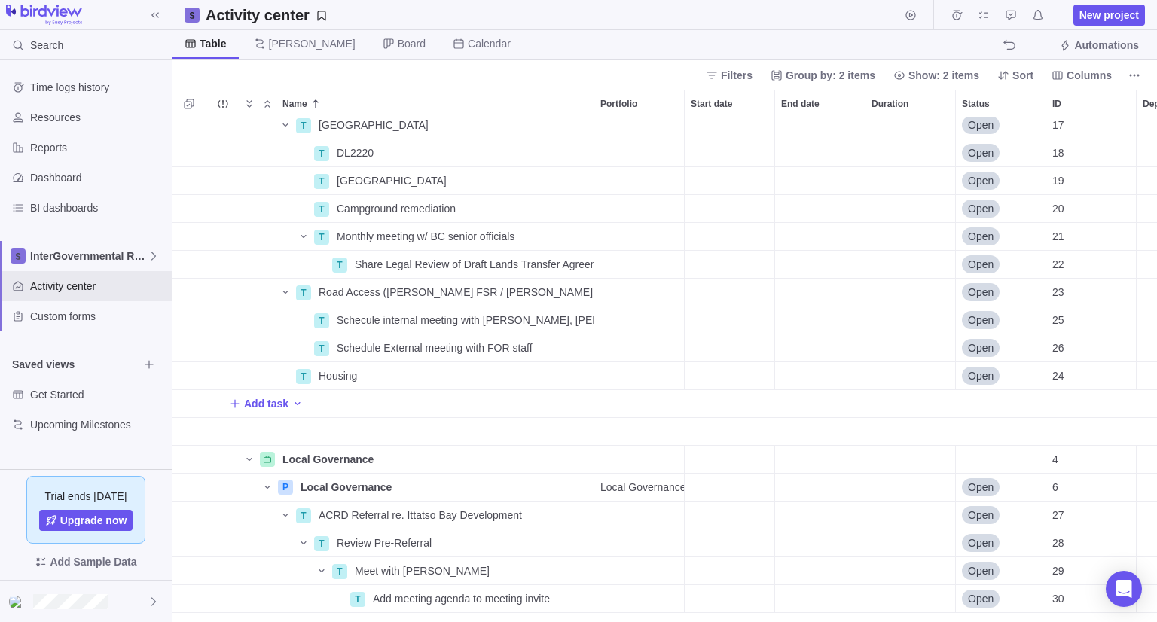
scroll to position [482, 0]
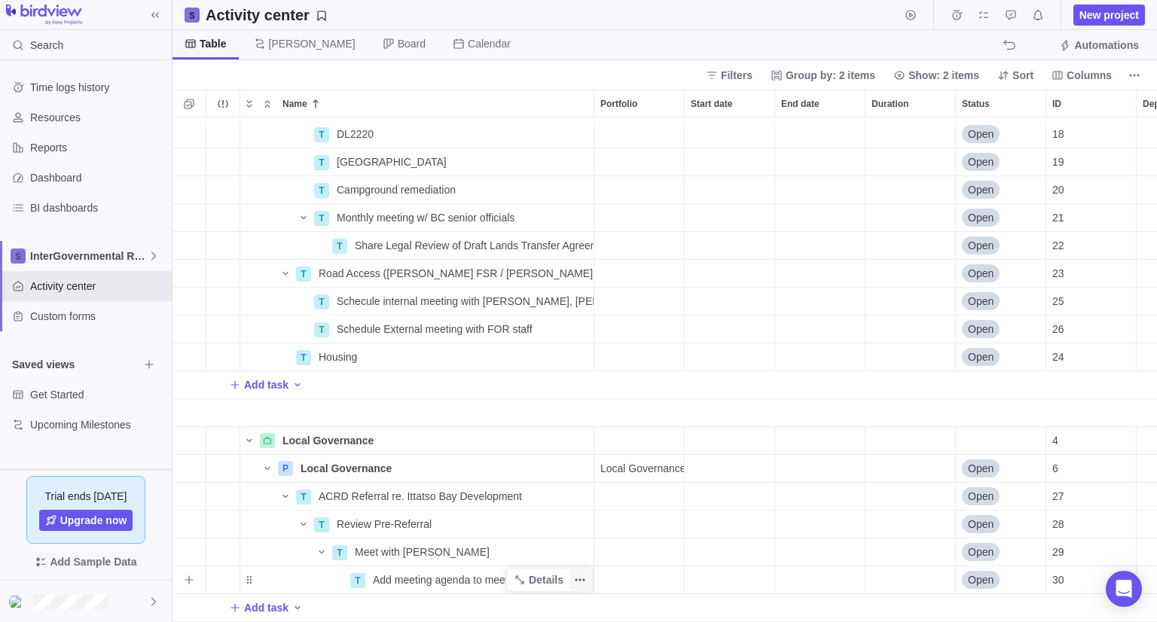
click at [581, 576] on span "More actions" at bounding box center [580, 580] width 21 height 21
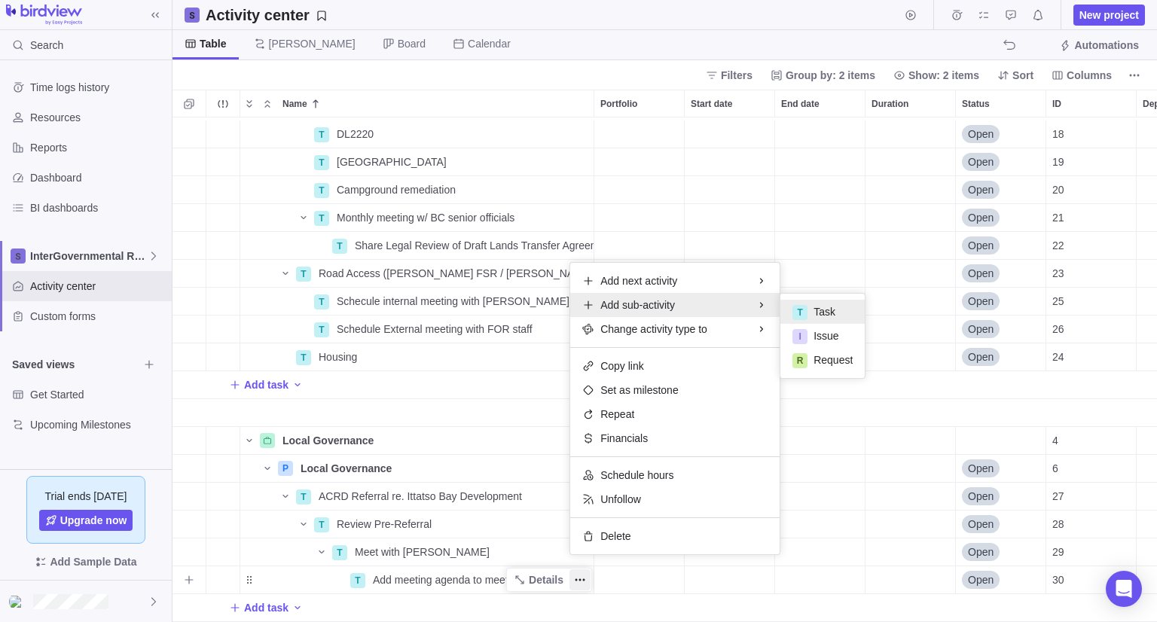
click at [808, 308] on div "T Task" at bounding box center [822, 312] width 84 height 24
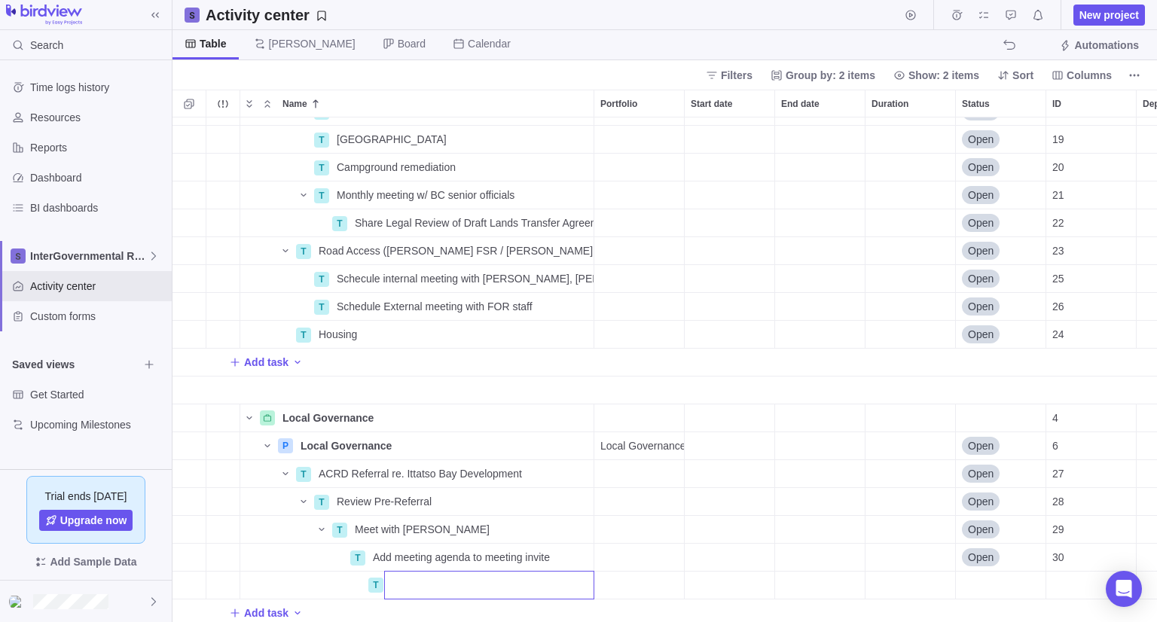
scroll to position [509, 0]
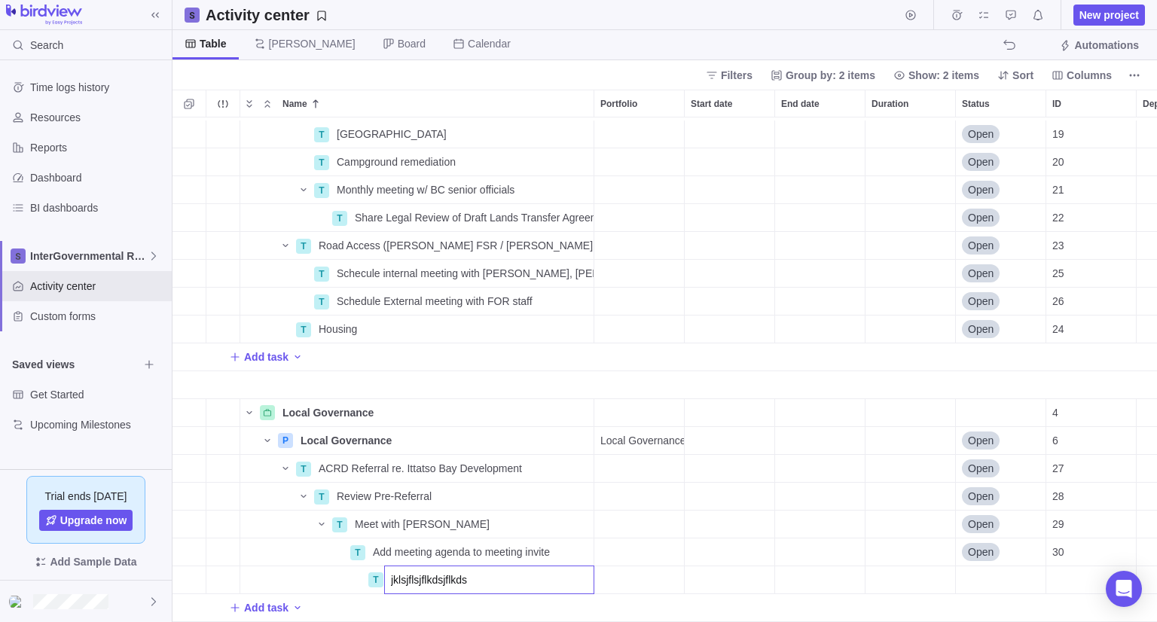
type input "jklsjflsjflkdsjflkds"
click at [681, 17] on body "Search Time logs history Resources Reports Dashboard BI dashboards InterGovernm…" at bounding box center [578, 311] width 1157 height 622
click at [579, 574] on icon "More actions" at bounding box center [580, 580] width 12 height 12
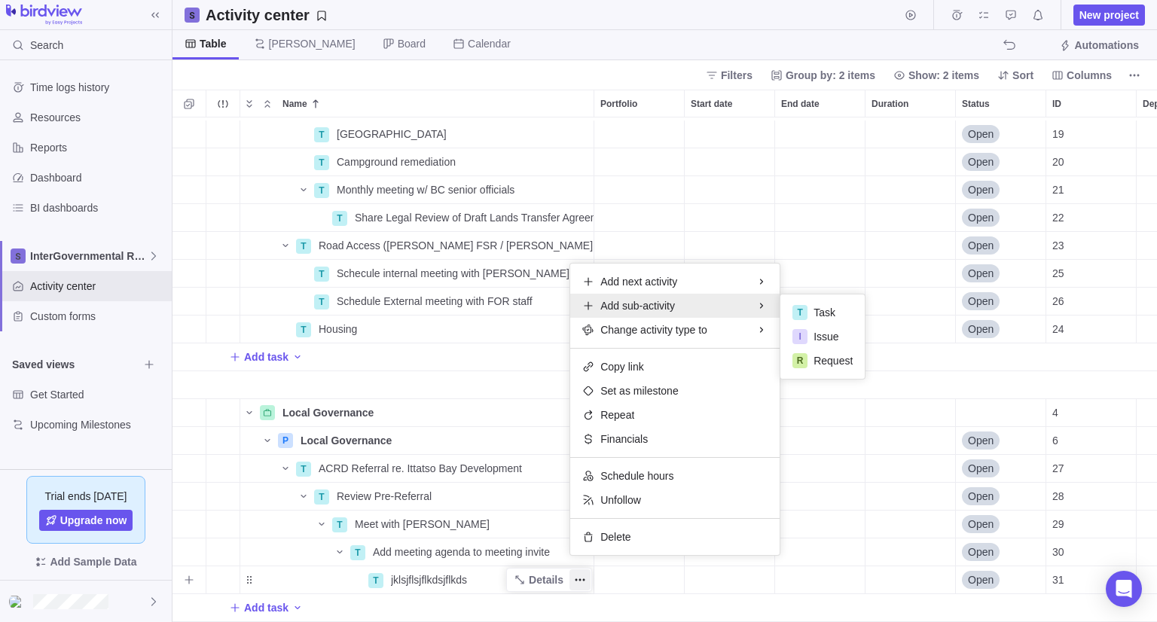
click at [642, 308] on span "Add sub-activity" at bounding box center [637, 305] width 75 height 15
click at [805, 315] on div "T" at bounding box center [800, 312] width 15 height 15
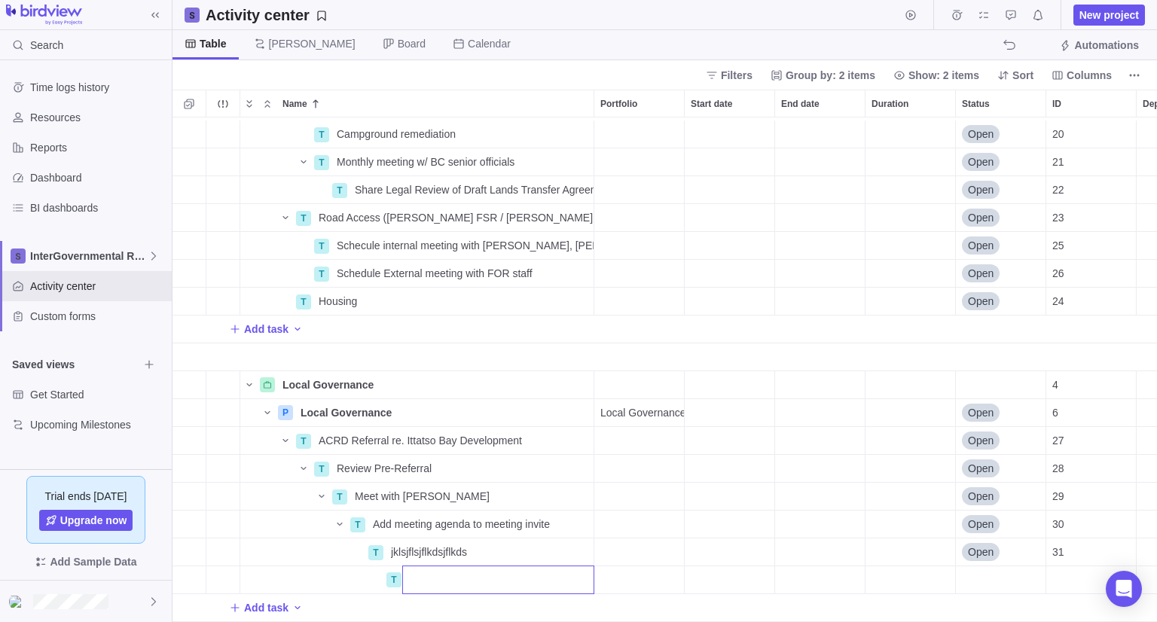
scroll to position [537, 0]
type input "dsfsfsfds"
click at [465, 344] on div "T Campground remediation Details Open 20 T Monthly meeting w/ BC senior officia…" at bounding box center [665, 370] width 985 height 505
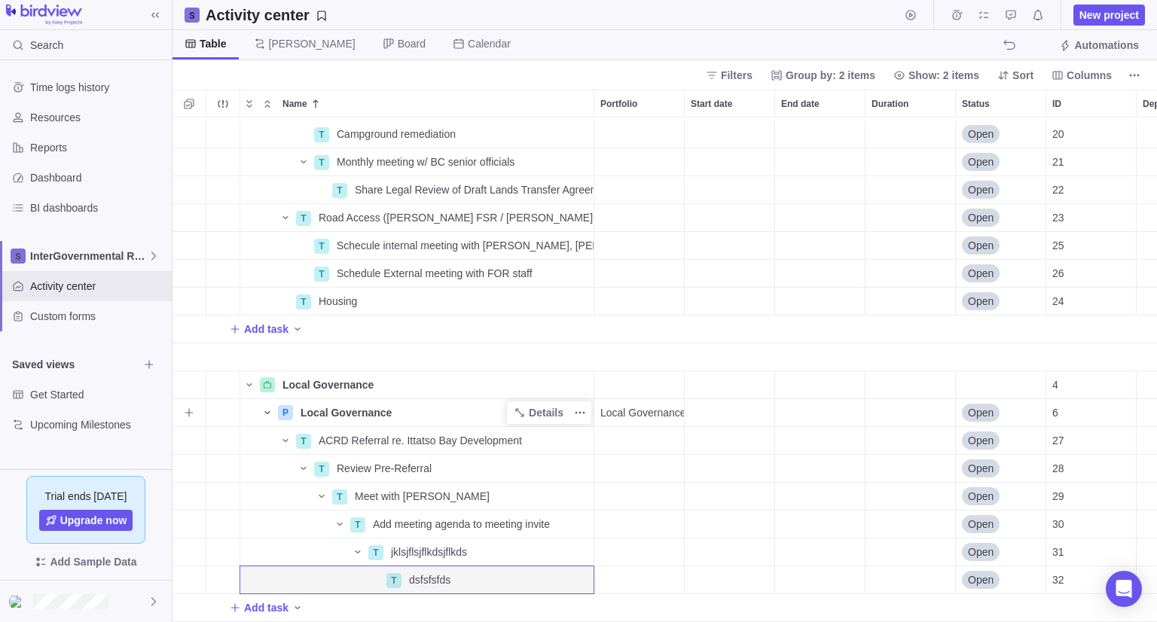
click at [265, 407] on icon "Name" at bounding box center [267, 413] width 12 height 12
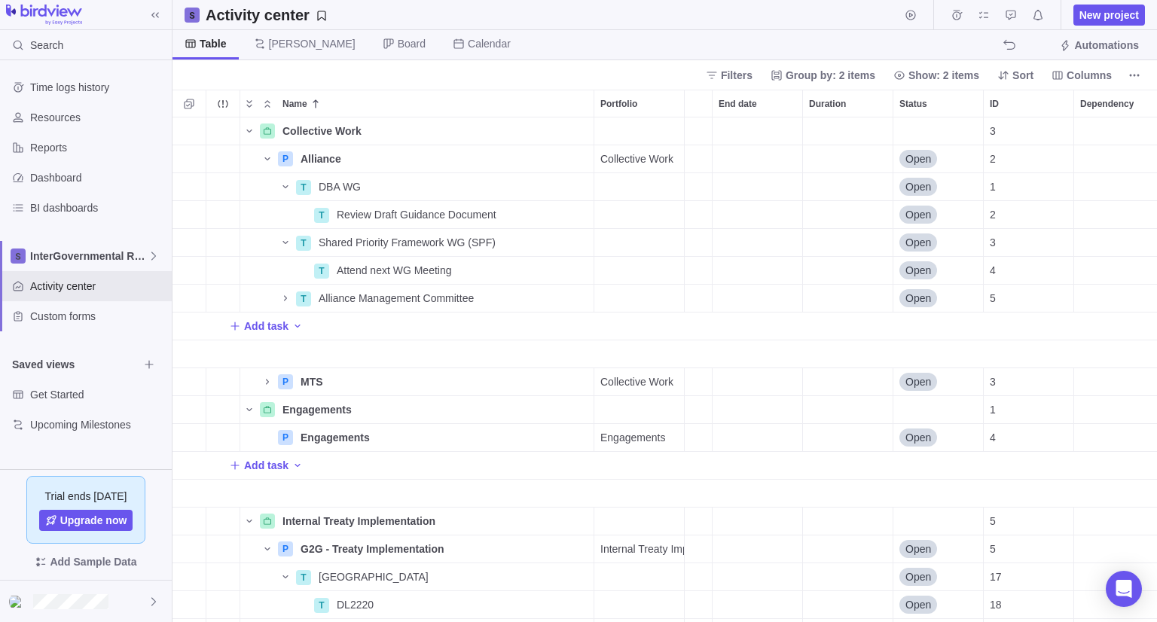
scroll to position [0, 0]
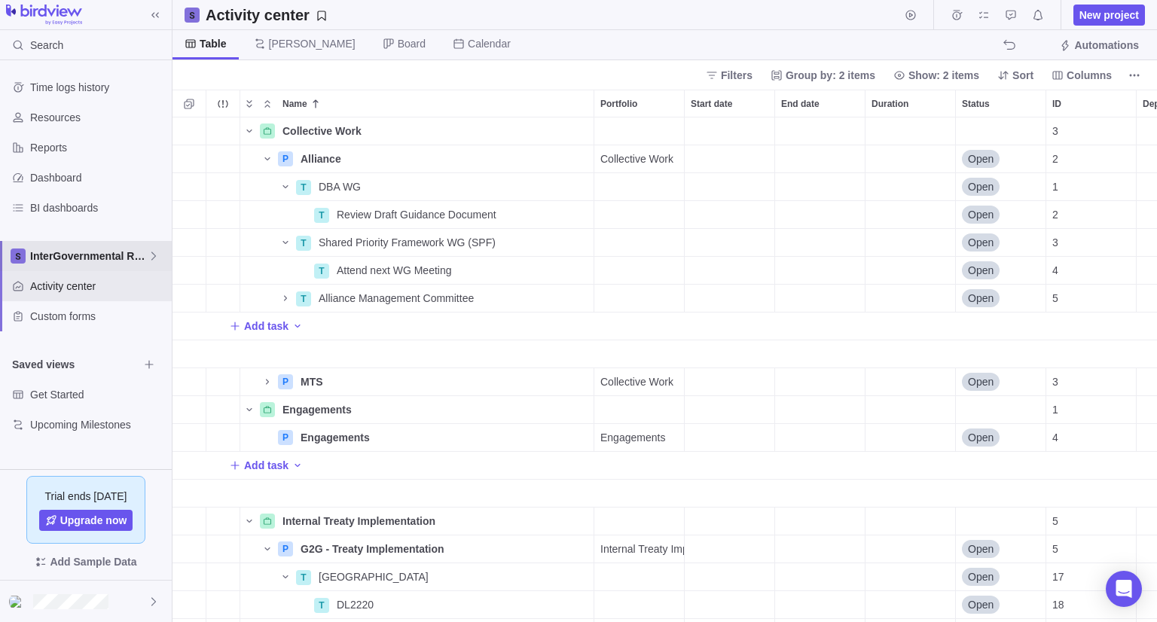
click at [157, 258] on icon at bounding box center [154, 256] width 12 height 12
click at [67, 324] on span "New space" at bounding box center [70, 318] width 54 height 15
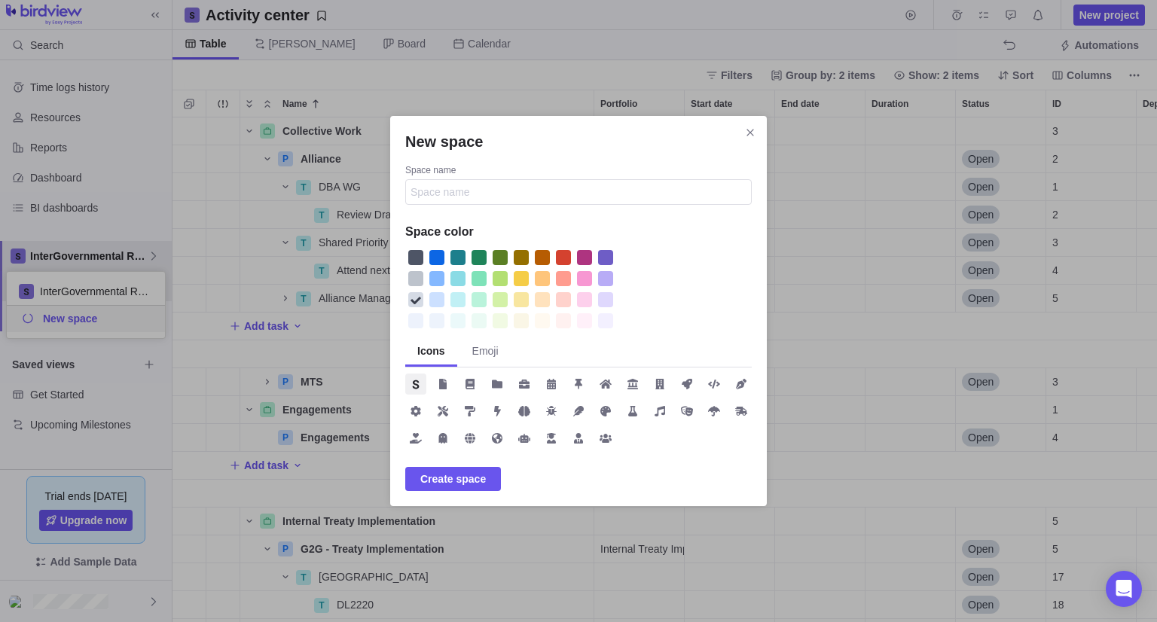
click at [524, 283] on div "New space" at bounding box center [521, 278] width 15 height 15
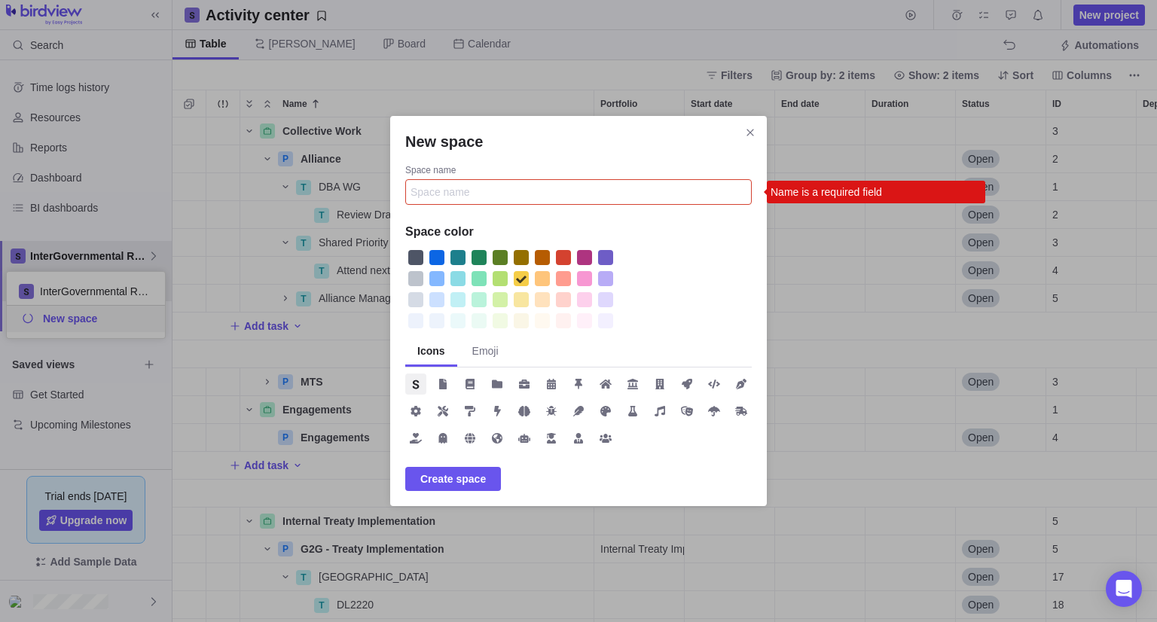
click at [523, 189] on input "Space name" at bounding box center [578, 192] width 347 height 26
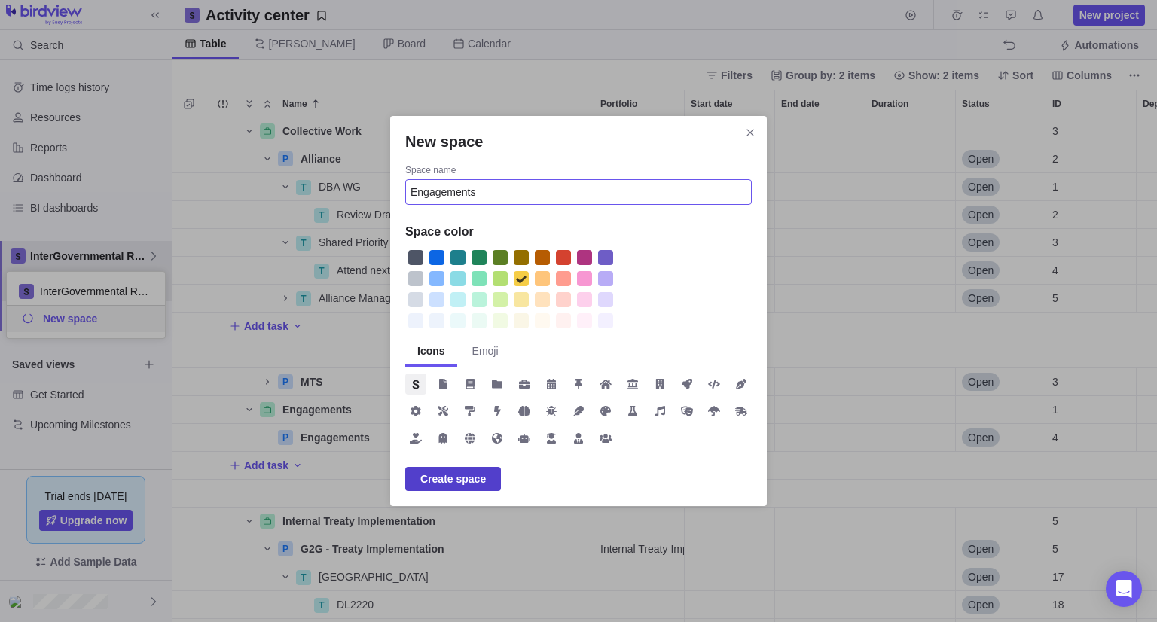
type input "Engagements"
click at [458, 481] on span "Create space" at bounding box center [453, 479] width 66 height 18
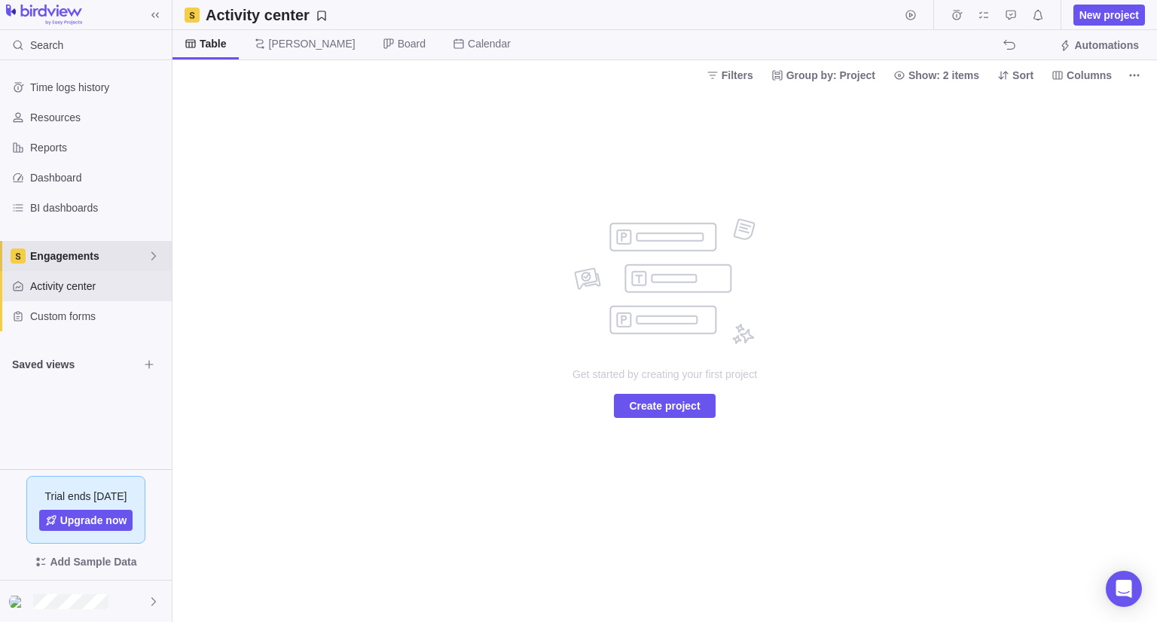
click at [110, 257] on span "Engagements" at bounding box center [89, 256] width 118 height 15
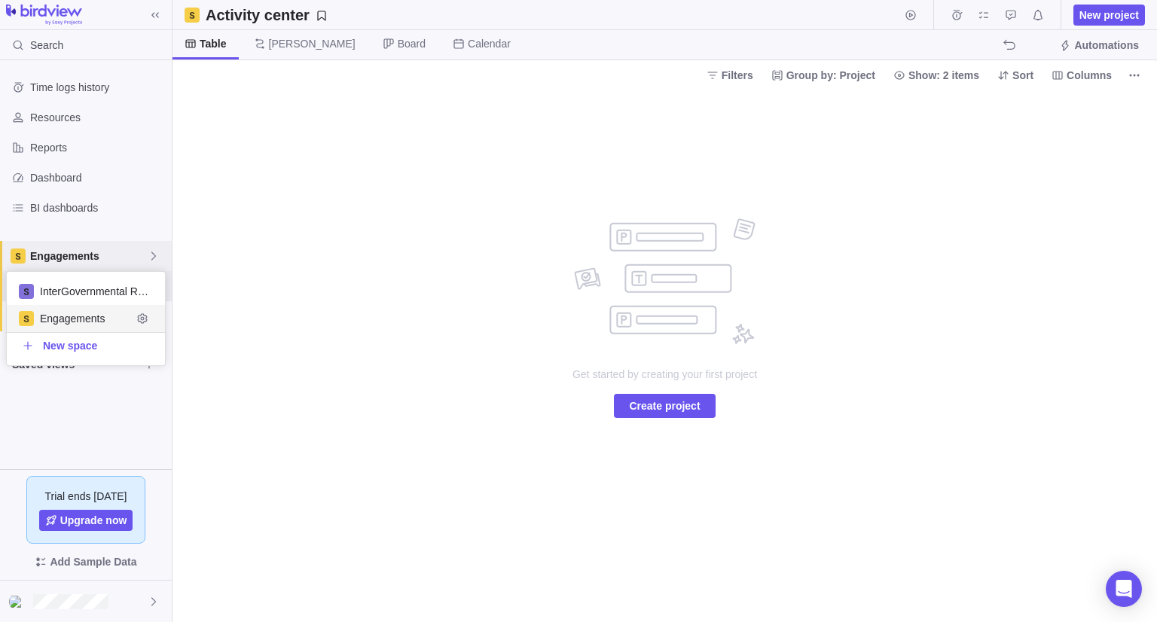
scroll to position [81, 147]
click at [1034, 228] on body "Search Time logs history Resources Reports Dashboard BI dashboards Engagements …" at bounding box center [578, 311] width 1157 height 622
click at [1139, 78] on icon "More actions" at bounding box center [1135, 75] width 12 height 12
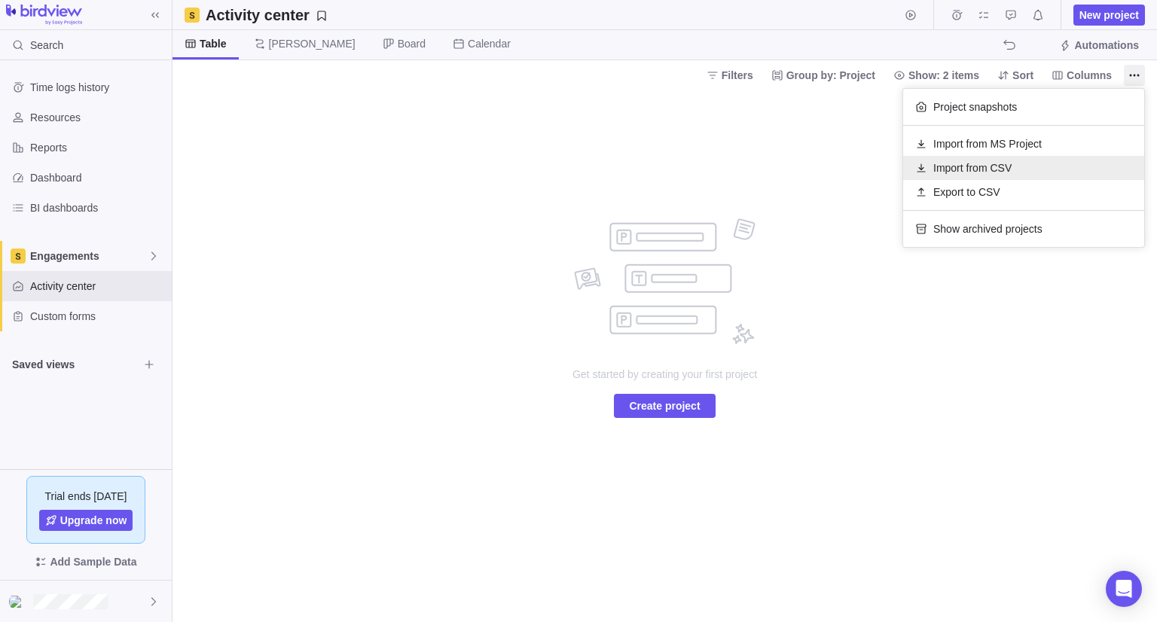
click at [1028, 163] on div "Import from CSV" at bounding box center [1023, 168] width 241 height 24
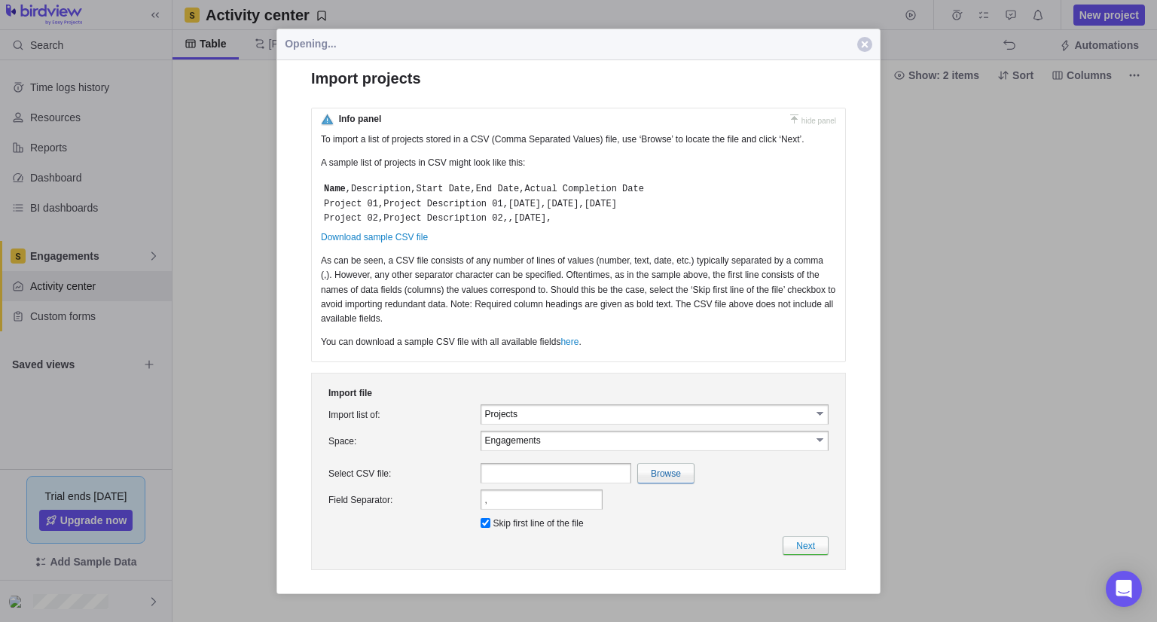
scroll to position [0, 0]
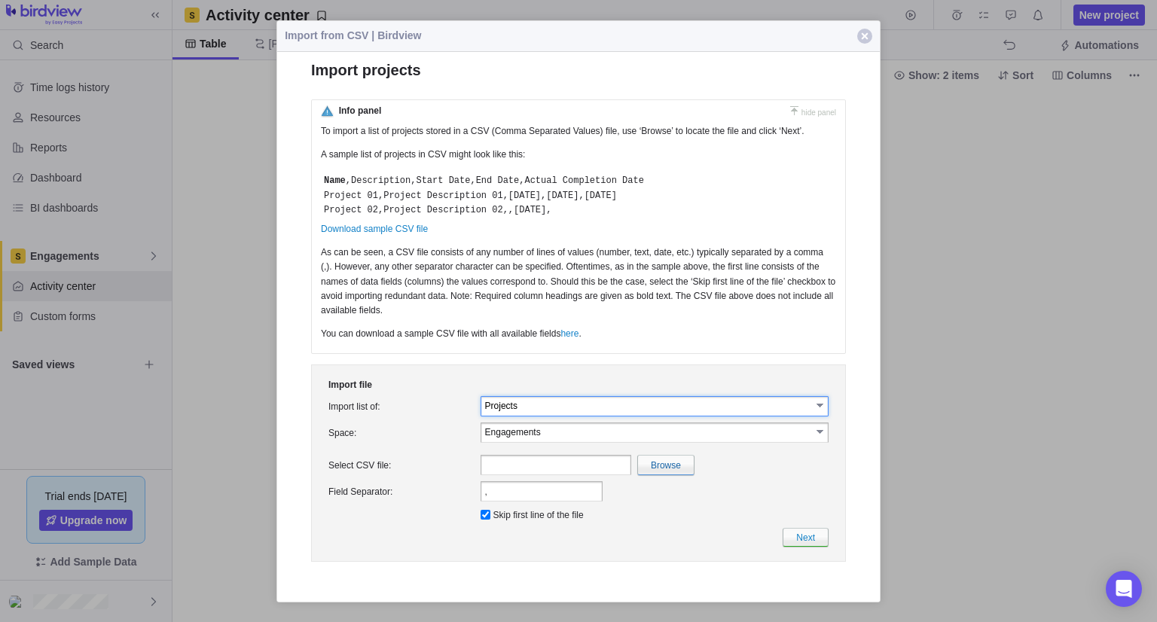
click at [512, 411] on input "Projects" at bounding box center [648, 405] width 326 height 13
click at [526, 457] on li "Projects" at bounding box center [654, 454] width 347 height 14
click at [521, 467] on input "text" at bounding box center [556, 464] width 151 height 20
click at [667, 469] on input "file" at bounding box center [337, 464] width 713 height 19
type input "C:\fakepath\DRAFT - Engagment Tracker.xlsx"
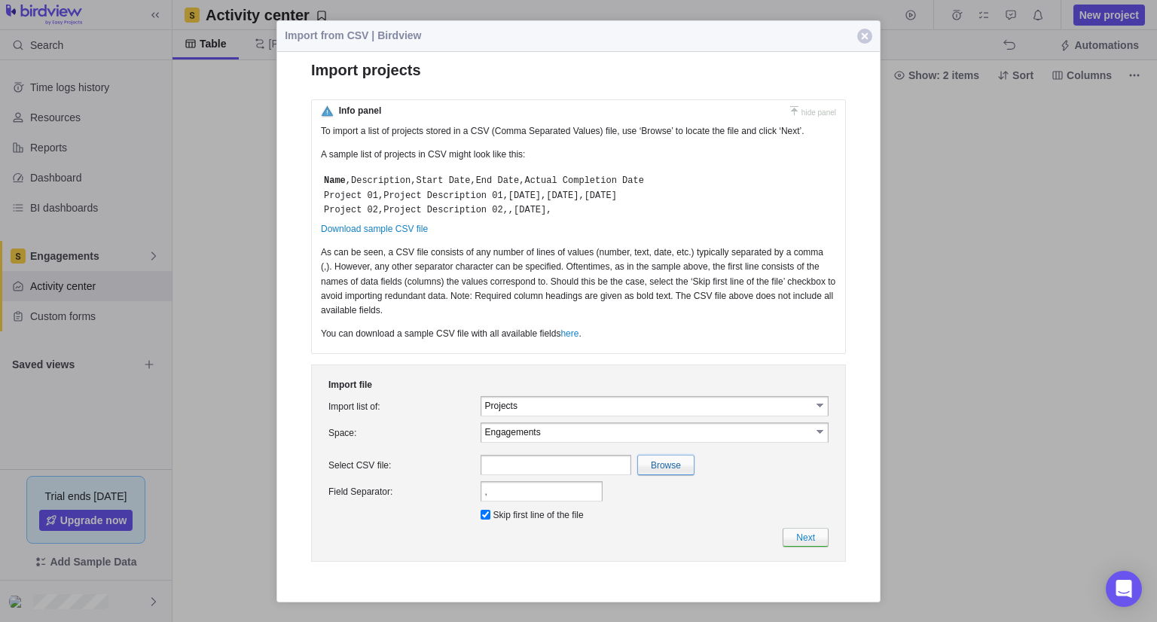
type input "DRAFT - Engagment Tracker.xlsx"
click at [814, 541] on link "Next" at bounding box center [806, 536] width 46 height 19
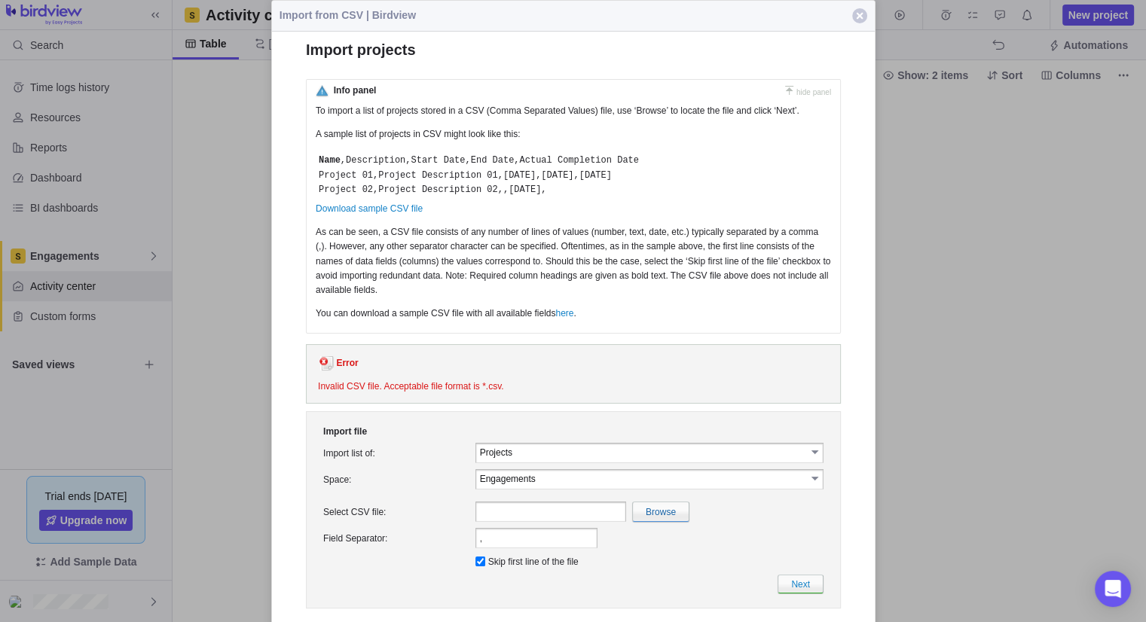
click at [481, 396] on div "Error Invalid CSV file. Acceptable file format is *.csv." at bounding box center [572, 374] width 535 height 60
click at [624, 394] on div "Error Invalid CSV file. Acceptable file format is *.csv." at bounding box center [572, 374] width 535 height 60
click at [857, 19] on span "button" at bounding box center [859, 15] width 15 height 15
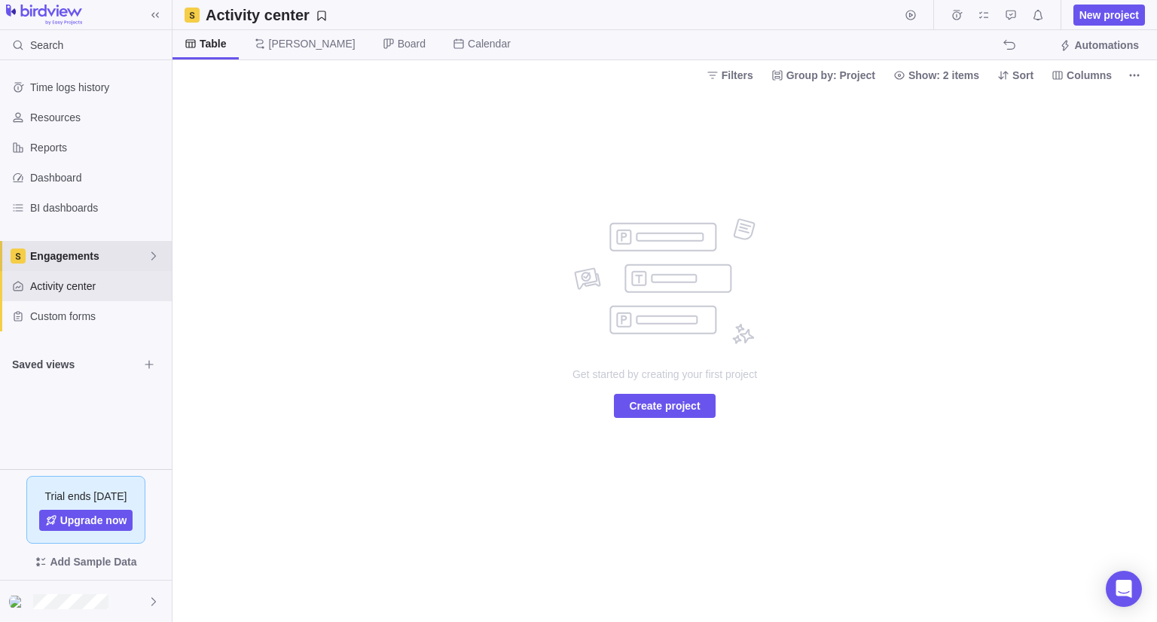
click at [63, 258] on span "Engagements" at bounding box center [89, 256] width 118 height 15
click at [63, 289] on span "InterGovernmental Relations" at bounding box center [86, 291] width 92 height 15
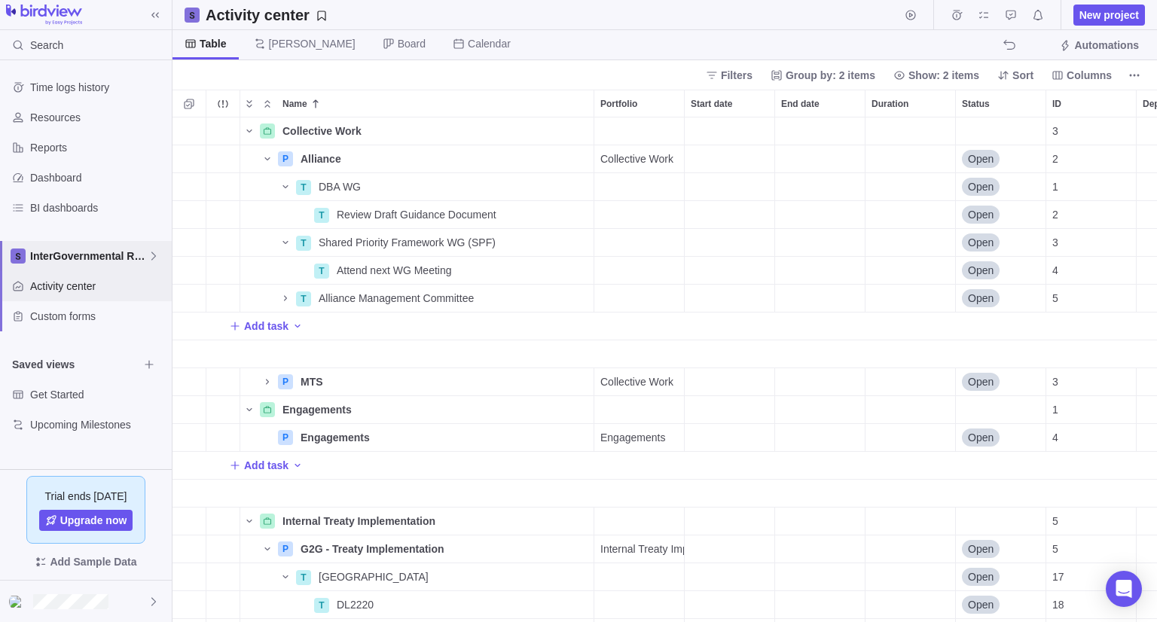
scroll to position [493, 973]
click at [353, 443] on span "Engagements" at bounding box center [335, 437] width 69 height 15
click at [560, 484] on div "Collective Work Details 3 P Alliance Details Collective Work Open 2 T DBA WG De…" at bounding box center [665, 370] width 985 height 505
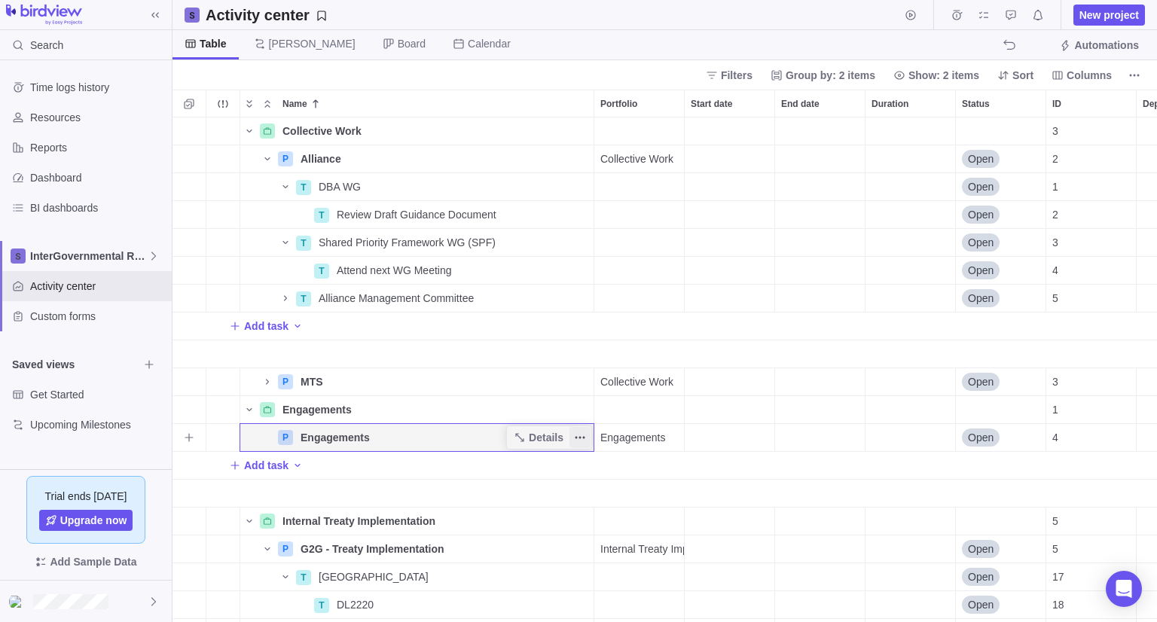
click at [572, 442] on span "More actions" at bounding box center [580, 437] width 21 height 21
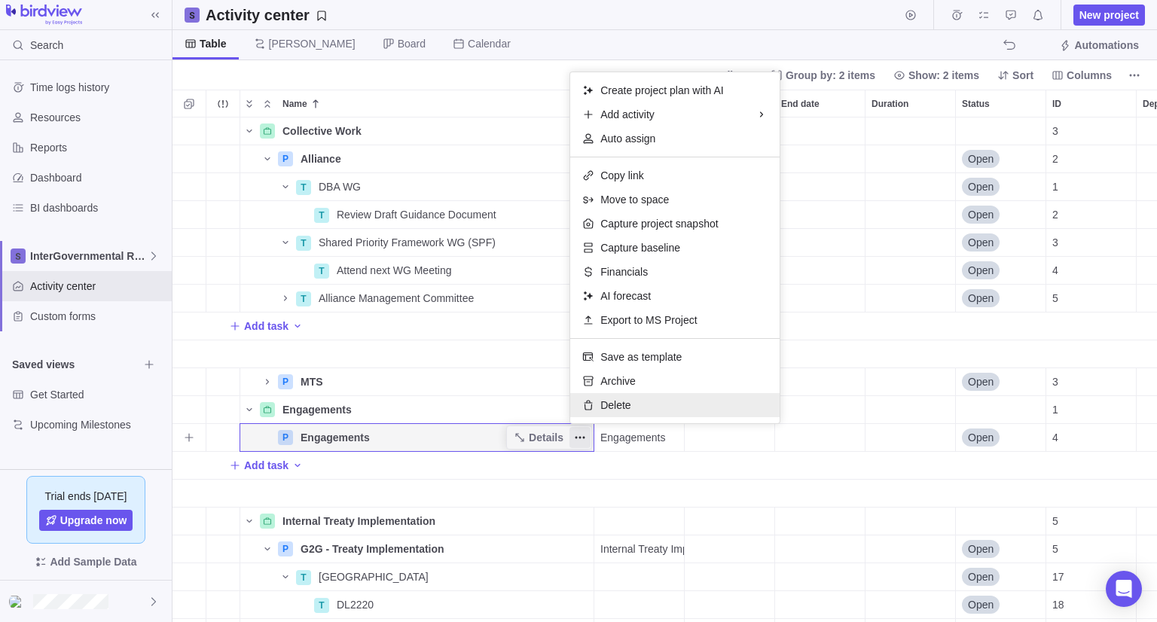
click at [606, 407] on span "Delete" at bounding box center [615, 405] width 30 height 15
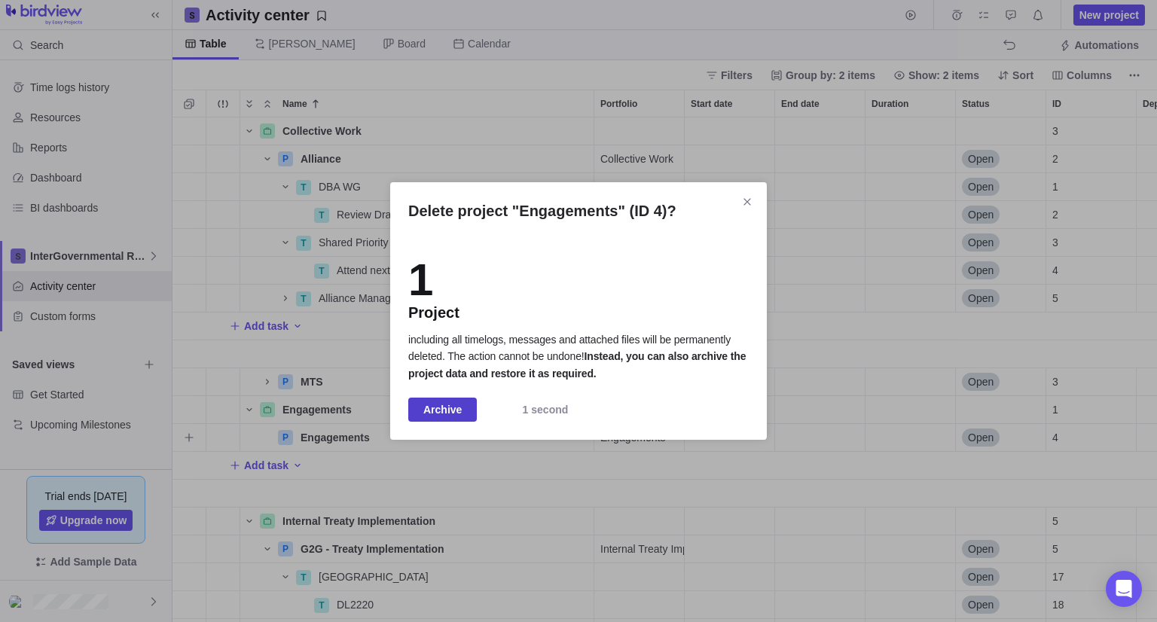
click at [447, 411] on span "Archive" at bounding box center [442, 410] width 38 height 18
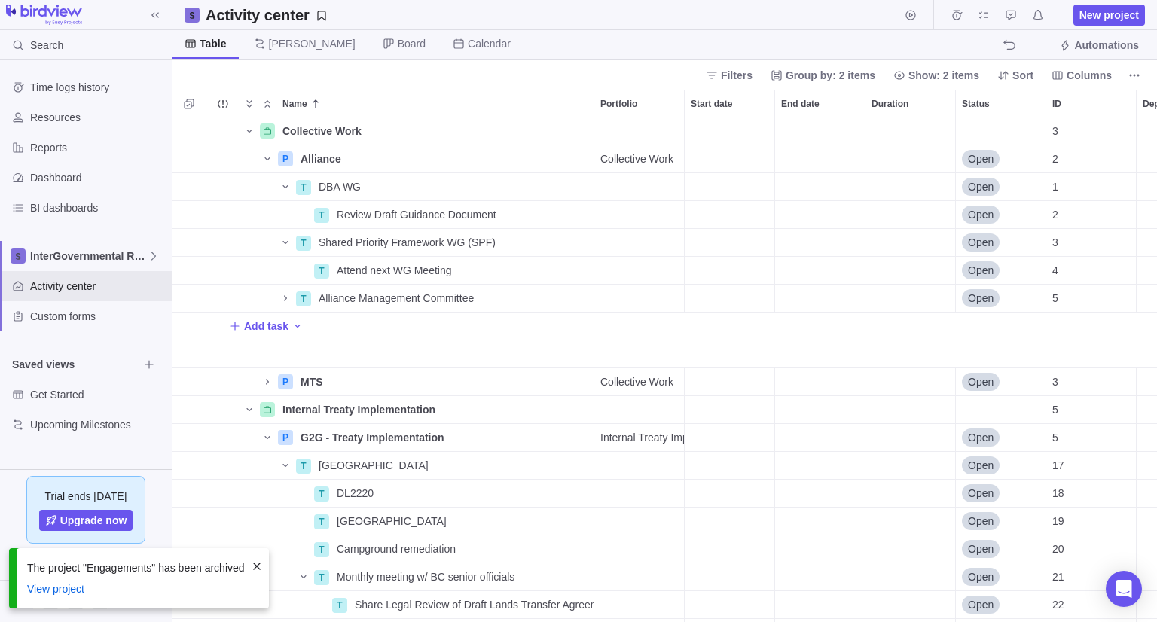
click at [383, 357] on div "Name" at bounding box center [417, 355] width 354 height 28
click at [330, 364] on div "Name" at bounding box center [417, 355] width 354 height 28
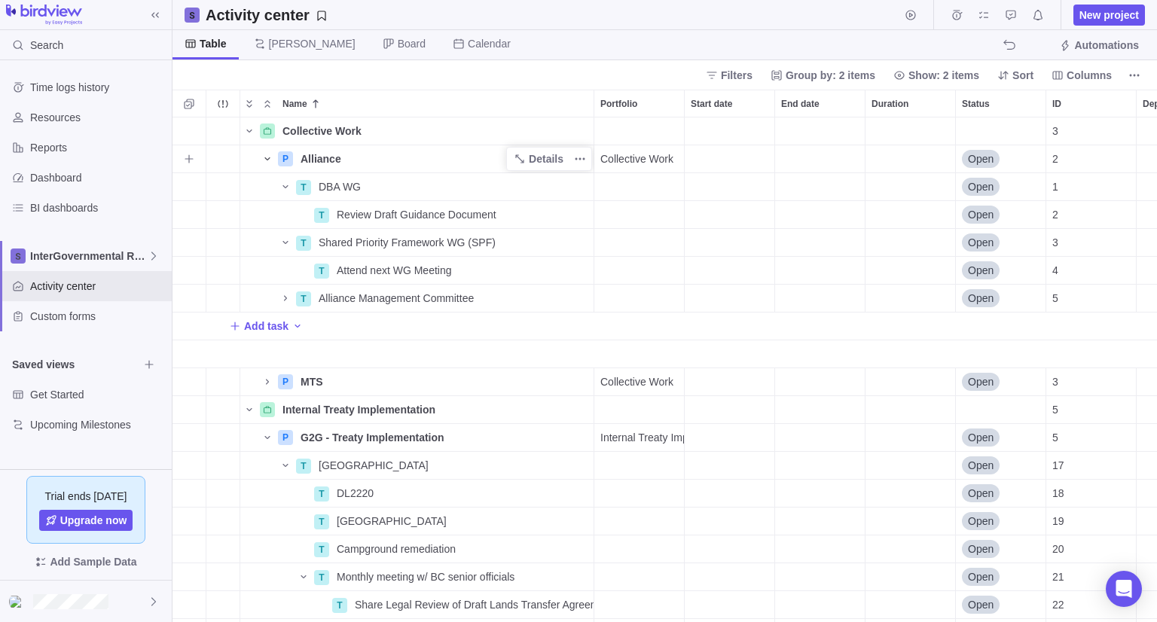
click at [265, 159] on icon "Name" at bounding box center [267, 159] width 12 height 12
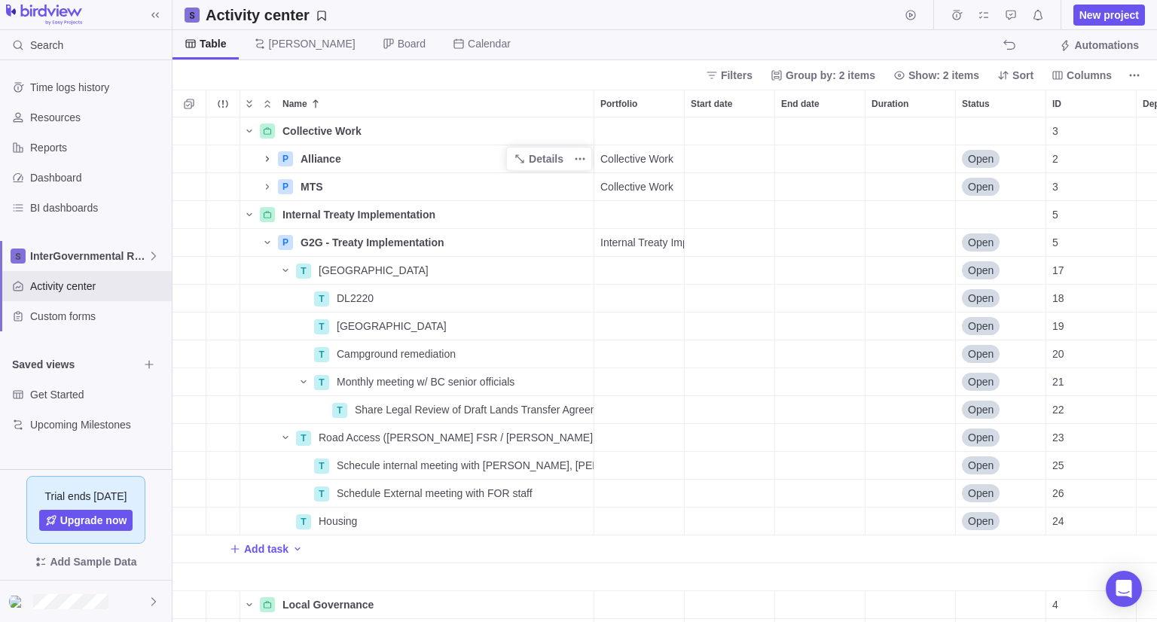
click at [437, 81] on div "Filters Group by: 2 items Show: 2 items Sort Columns" at bounding box center [665, 74] width 985 height 29
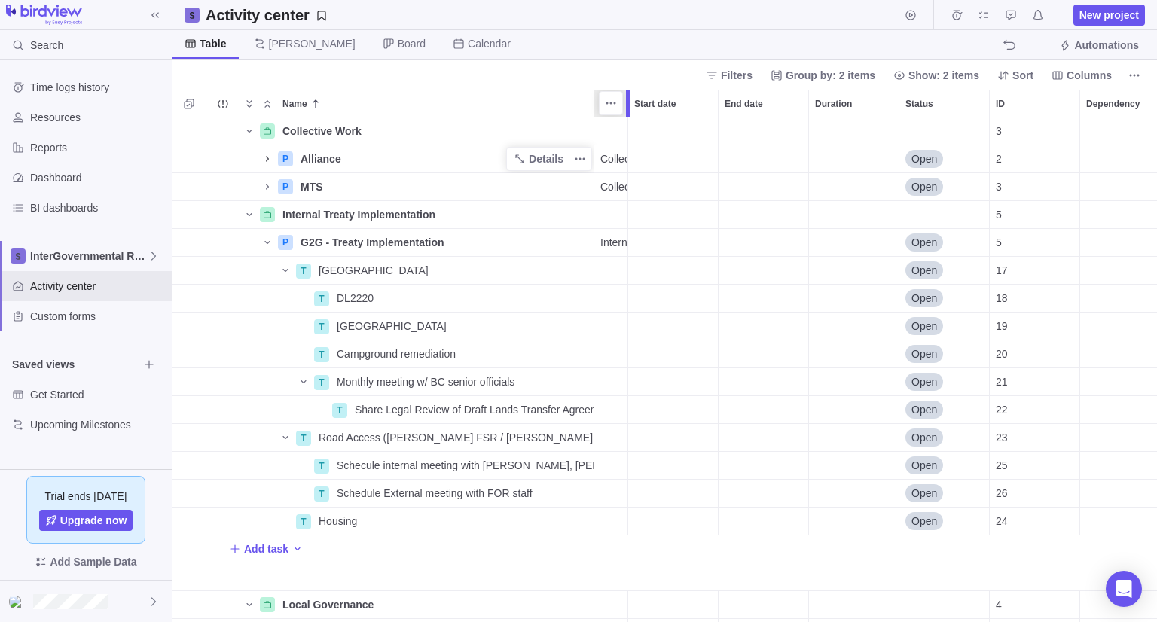
drag, startPoint x: 684, startPoint y: 104, endPoint x: 585, endPoint y: 102, distance: 99.5
click at [585, 102] on div "Name Portfolio Start date End date Duration Status ID Dependency Assignees Coll…" at bounding box center [665, 356] width 985 height 533
drag, startPoint x: 622, startPoint y: 111, endPoint x: 485, endPoint y: 96, distance: 137.2
click at [485, 96] on div "Name Portfolio Start date End date Duration Status ID Dependency Assignees" at bounding box center [753, 104] width 1160 height 28
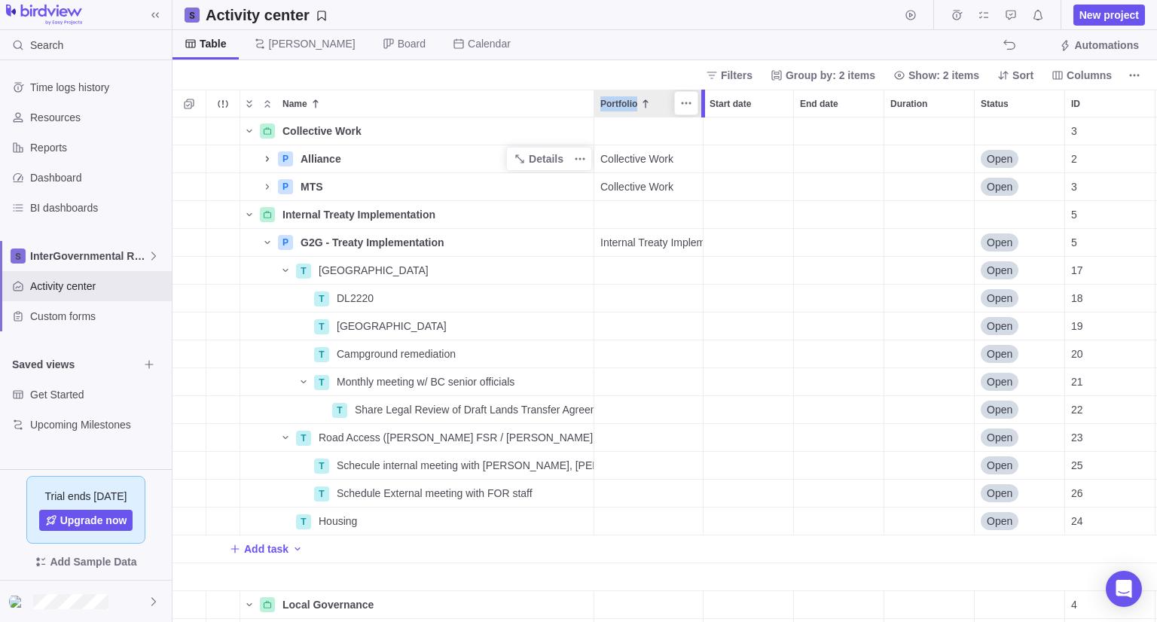
drag, startPoint x: 631, startPoint y: 111, endPoint x: 702, endPoint y: 111, distance: 71.6
click at [702, 111] on div at bounding box center [705, 104] width 12 height 28
click at [249, 215] on icon "Name" at bounding box center [248, 214] width 5 height 3
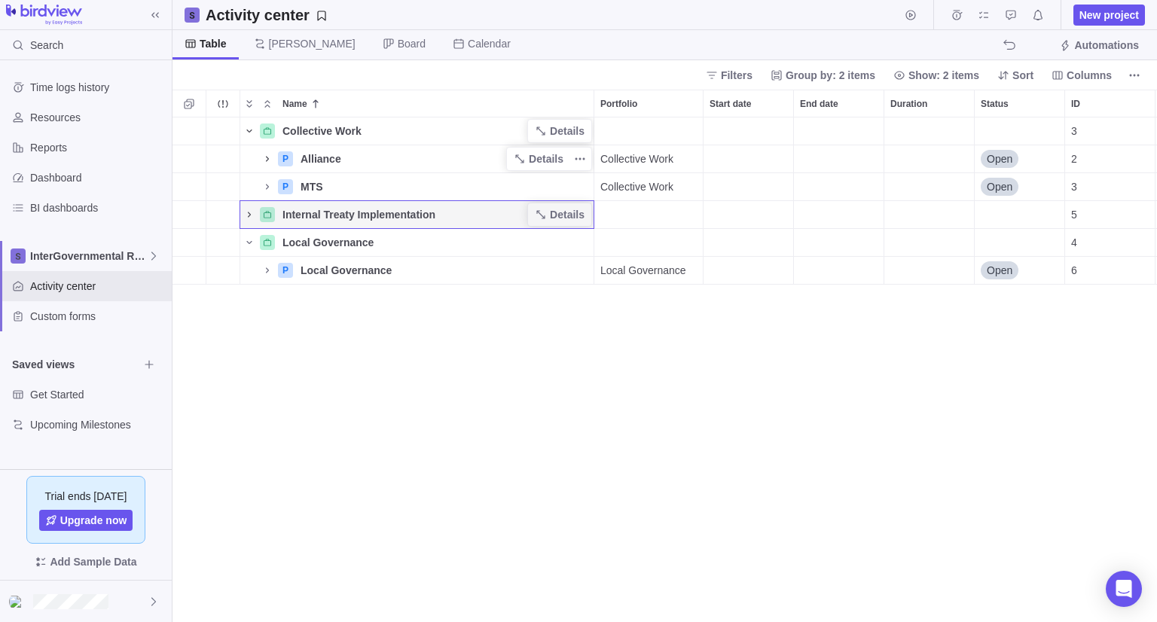
click at [254, 132] on icon "Name" at bounding box center [249, 131] width 12 height 12
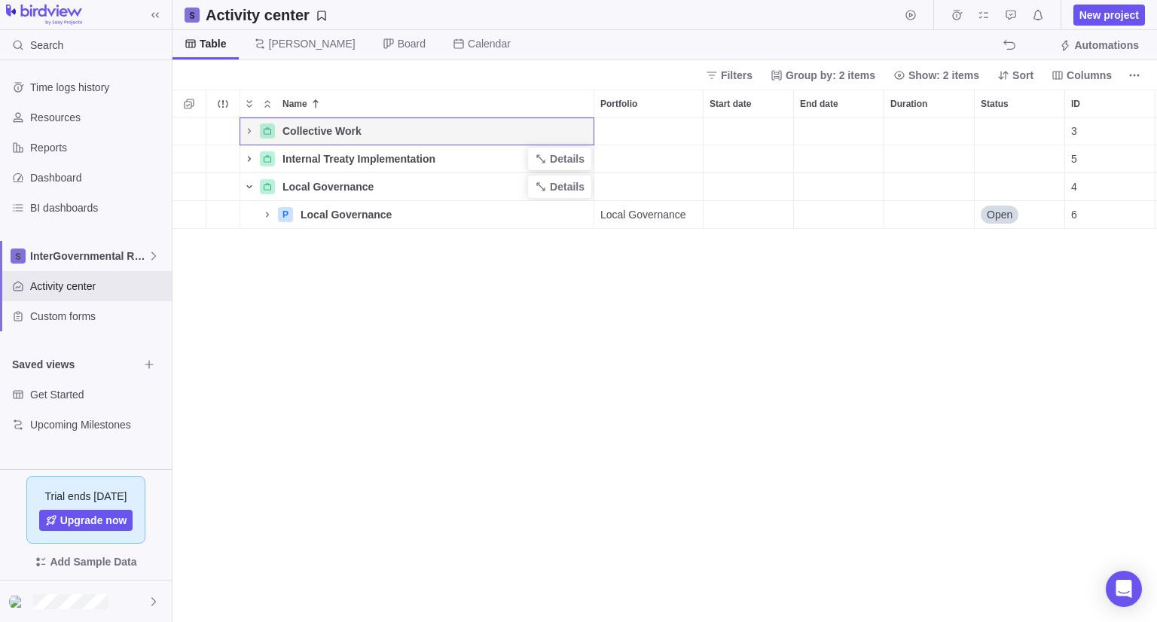
click at [247, 183] on icon "Name" at bounding box center [249, 187] width 12 height 12
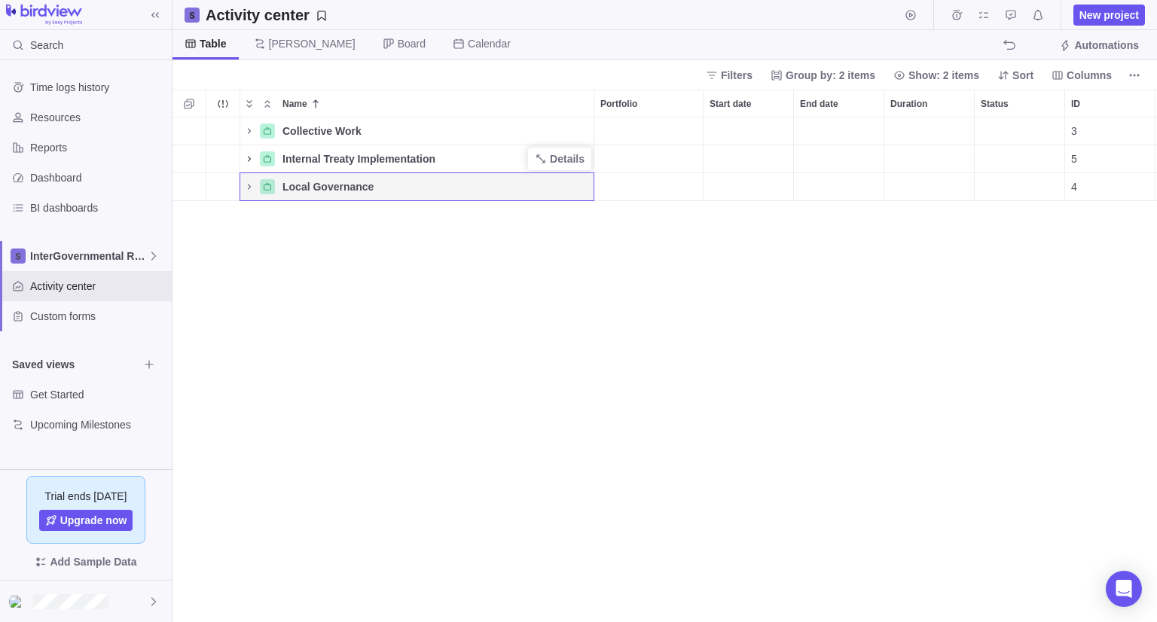
click at [271, 232] on div "Collective Work Details 3 Internal Treaty Implementation Details 5 Local Govern…" at bounding box center [665, 370] width 985 height 505
click at [252, 182] on icon "Name" at bounding box center [249, 187] width 12 height 12
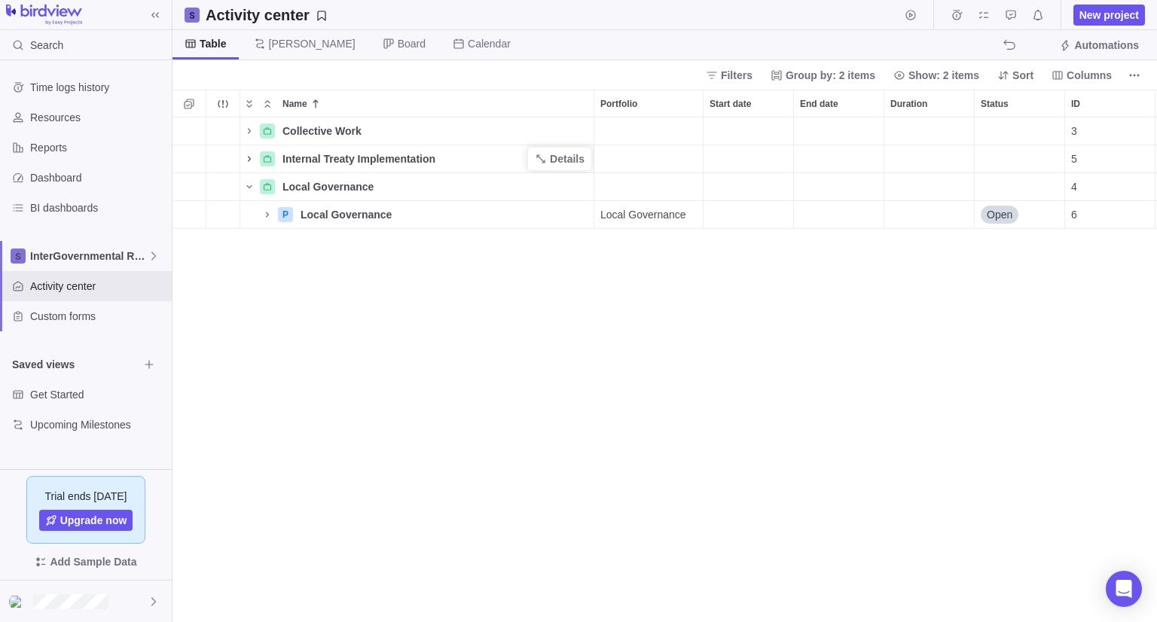
scroll to position [0, 239]
click at [955, 102] on span "Dependency" at bounding box center [949, 103] width 53 height 15
click at [981, 102] on span "More actions" at bounding box center [989, 103] width 21 height 21
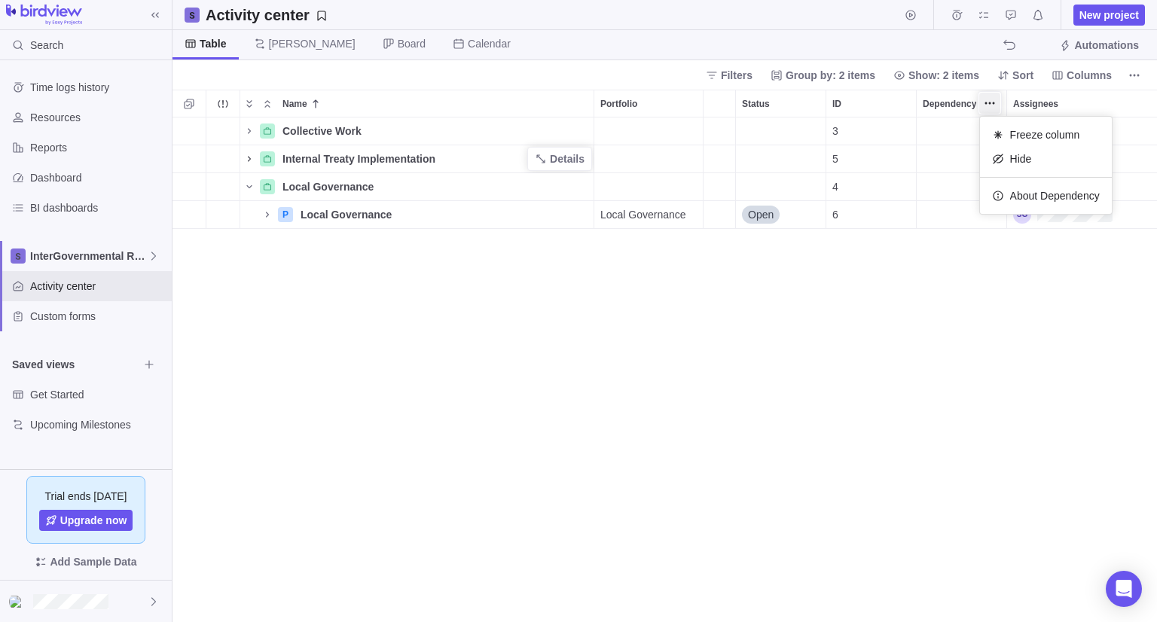
click at [945, 165] on div "Name Portfolio Start date End date Duration Status ID Dependency Assignees Coll…" at bounding box center [665, 356] width 985 height 533
click at [991, 97] on icon "More actions" at bounding box center [990, 103] width 12 height 12
click at [1003, 197] on icon at bounding box center [998, 196] width 12 height 12
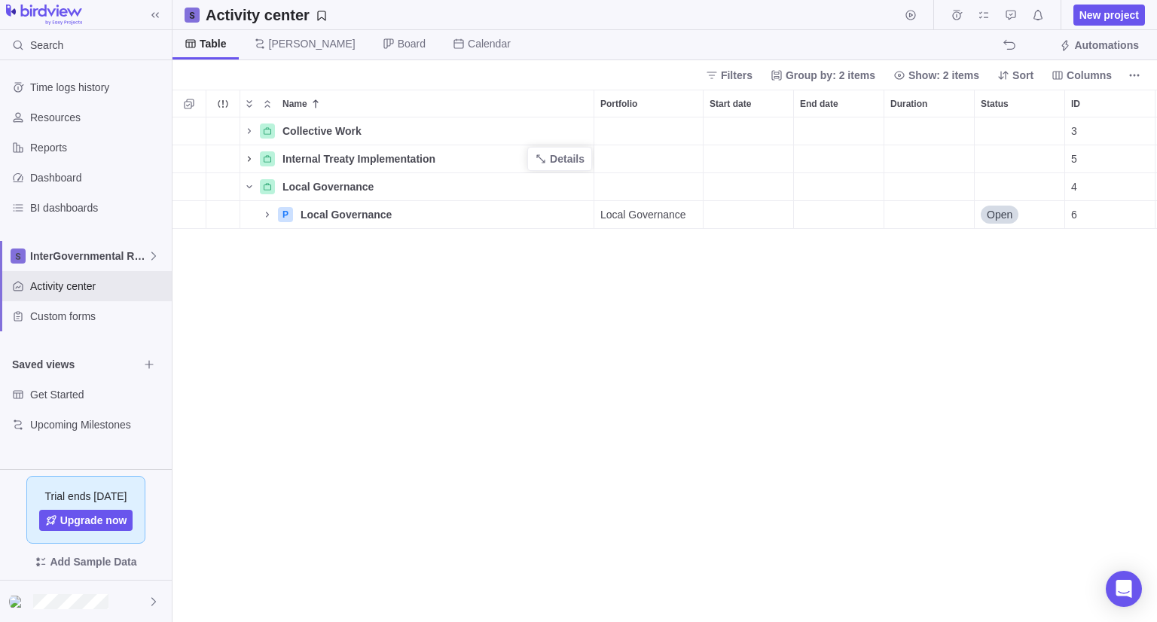
scroll to position [0, 48]
click at [863, 100] on span "Duration" at bounding box center [860, 103] width 37 height 15
click at [1080, 79] on span "Columns" at bounding box center [1089, 75] width 45 height 15
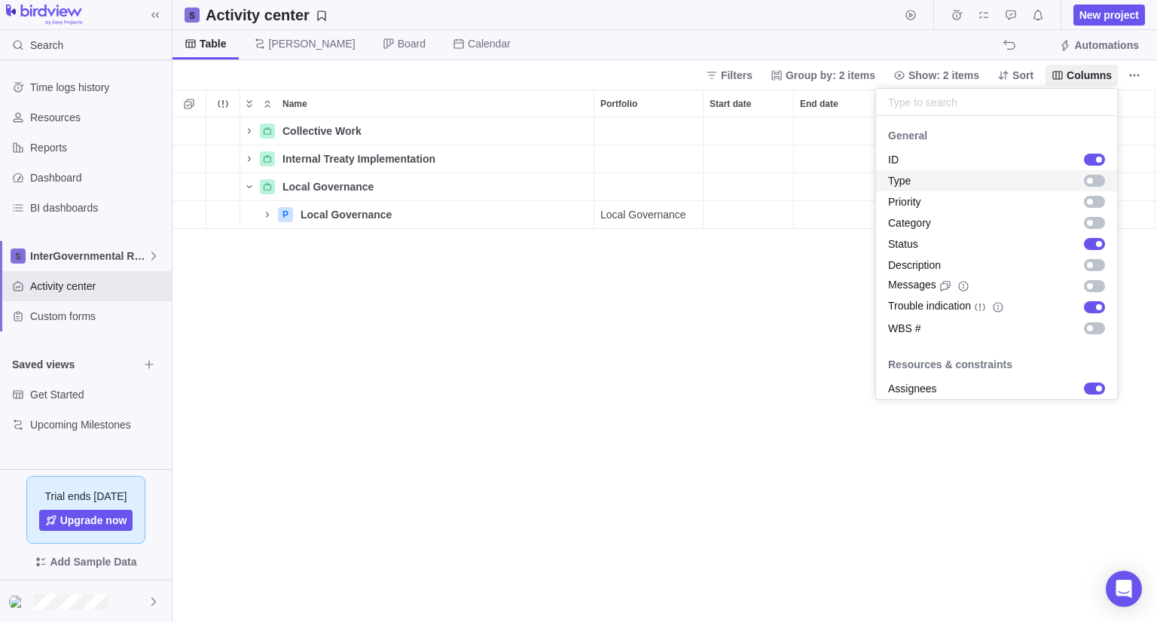
click at [1087, 182] on div "grid" at bounding box center [1090, 181] width 6 height 6
click at [1087, 200] on div "grid" at bounding box center [1090, 202] width 6 height 6
click at [1078, 228] on div "grid" at bounding box center [1091, 222] width 27 height 15
click at [1098, 267] on div "Description" at bounding box center [996, 265] width 241 height 21
click at [961, 290] on icon "info-description" at bounding box center [963, 286] width 10 height 10
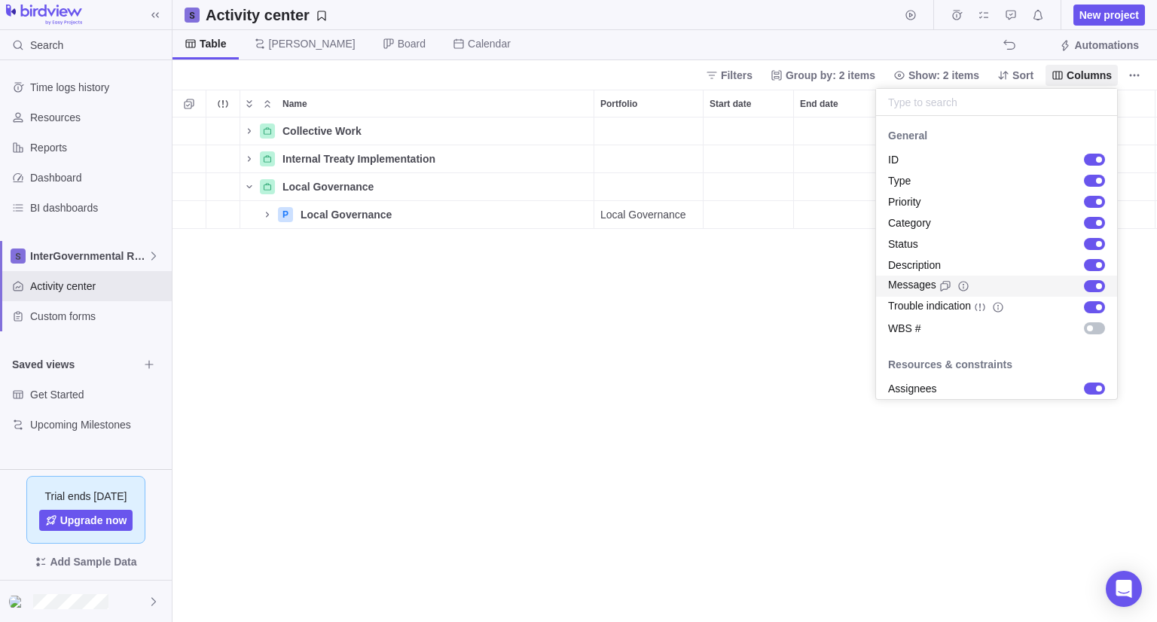
click at [958, 282] on icon "info-description" at bounding box center [964, 286] width 12 height 12
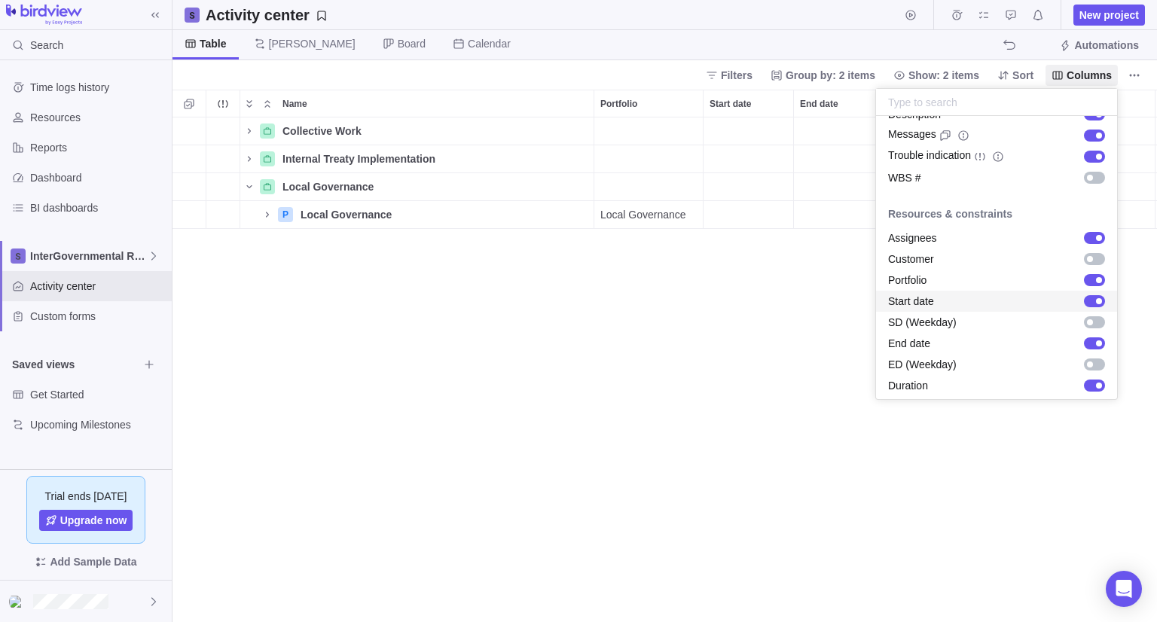
click at [1084, 298] on div "grid" at bounding box center [1094, 301] width 21 height 12
click at [1096, 343] on div "grid" at bounding box center [1099, 344] width 6 height 6
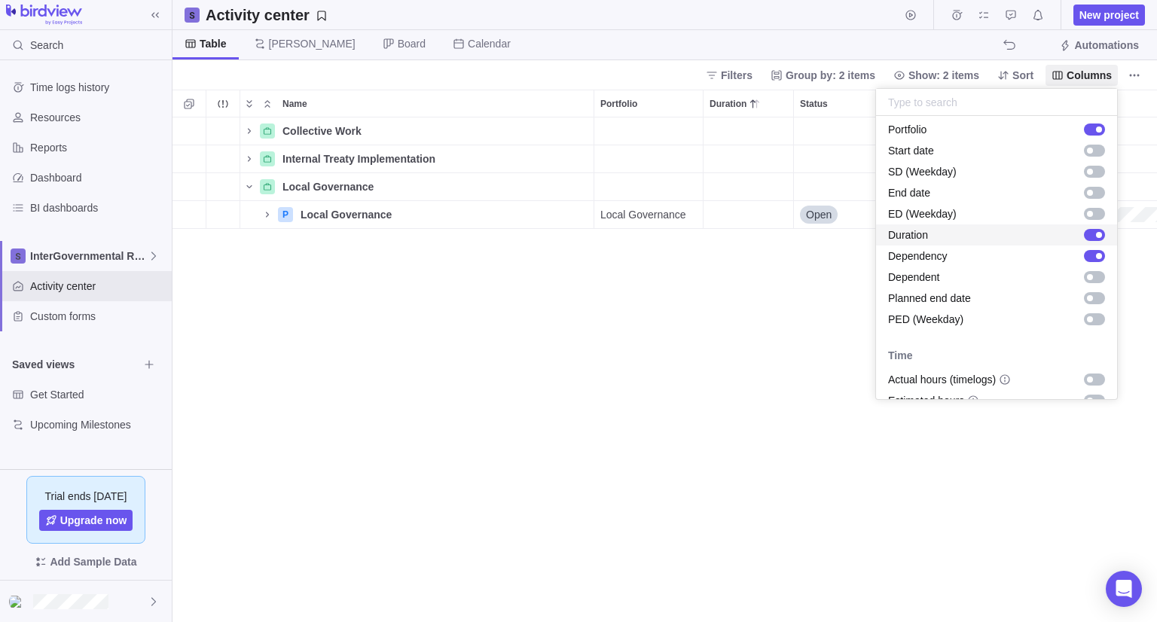
click at [1084, 237] on div "grid" at bounding box center [1094, 235] width 21 height 12
click at [1084, 258] on div "grid" at bounding box center [1094, 256] width 21 height 12
click at [1086, 197] on div "grid" at bounding box center [1094, 193] width 21 height 12
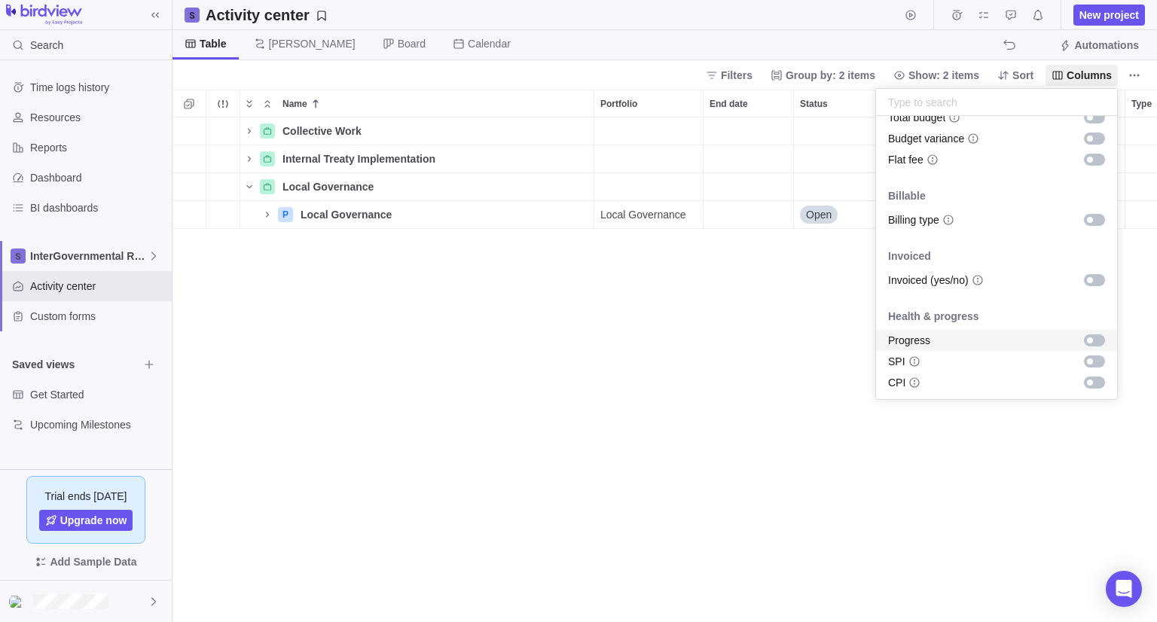
click at [1087, 343] on div "grid" at bounding box center [1090, 340] width 6 height 6
click at [696, 371] on body "Search Time logs history Resources Reports Dashboard BI dashboards InterGovernm…" at bounding box center [578, 311] width 1157 height 622
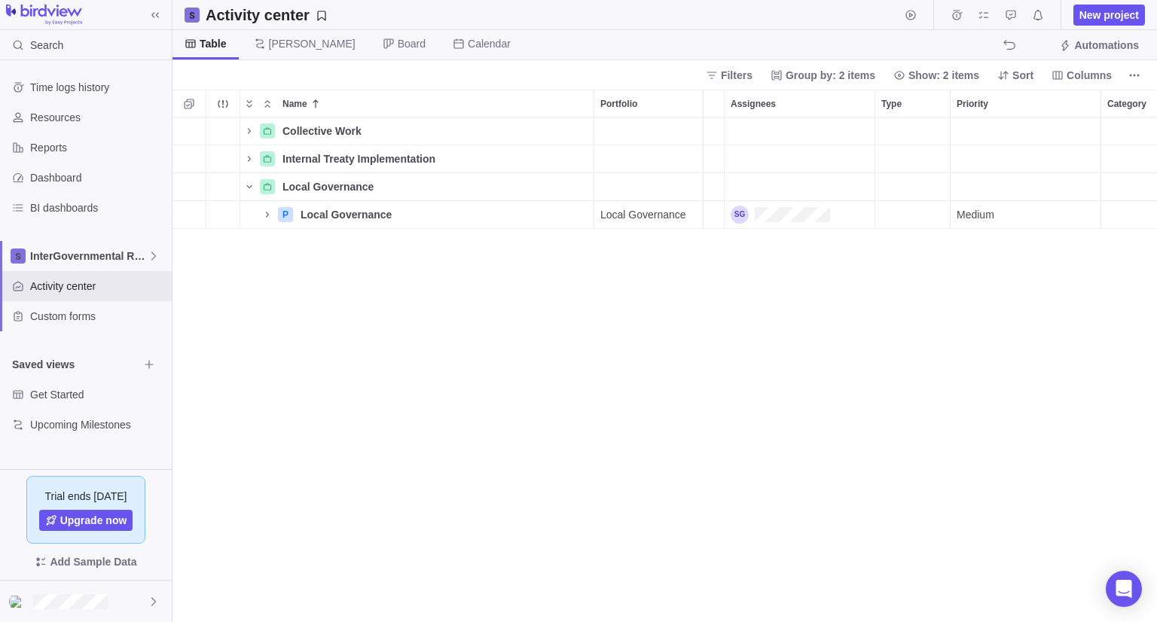
click at [928, 135] on div "Type" at bounding box center [912, 132] width 75 height 28
click at [925, 110] on span "More actions" at bounding box center [933, 103] width 21 height 21
click at [913, 134] on div "Name Portfolio End date Status ID Assignees Type Priority Category Description …" at bounding box center [665, 356] width 985 height 533
click at [913, 134] on div "Type" at bounding box center [912, 132] width 75 height 28
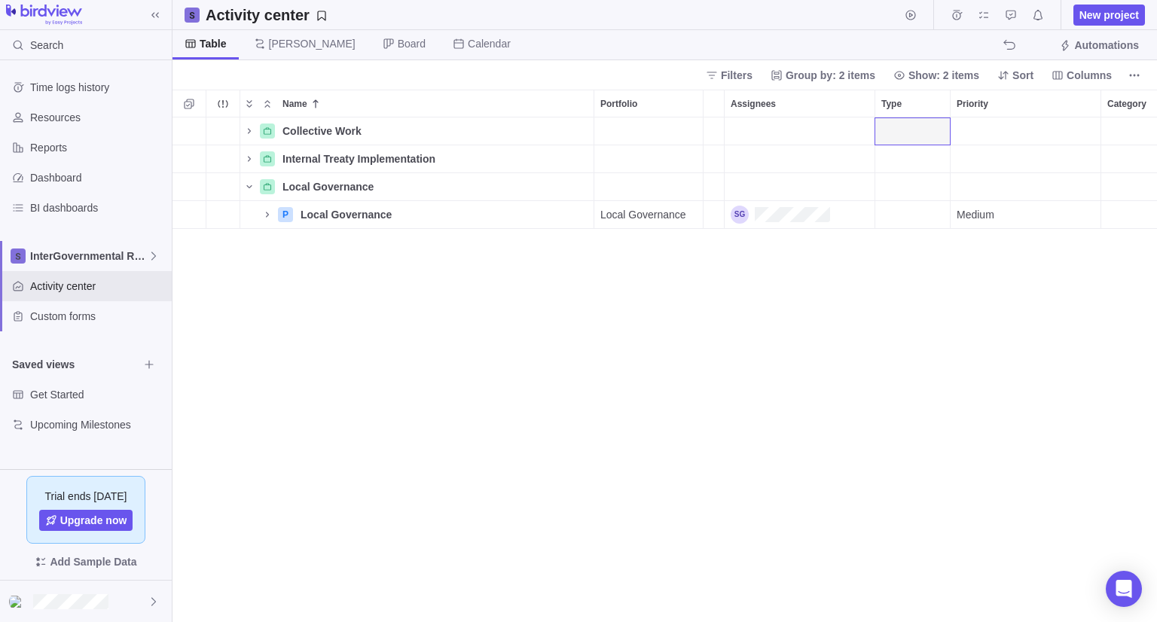
click at [913, 134] on div "Type" at bounding box center [912, 132] width 75 height 28
click at [891, 163] on div "Type" at bounding box center [912, 159] width 75 height 28
click at [899, 215] on div "Type" at bounding box center [912, 215] width 75 height 28
click at [903, 210] on div "Type" at bounding box center [912, 215] width 75 height 28
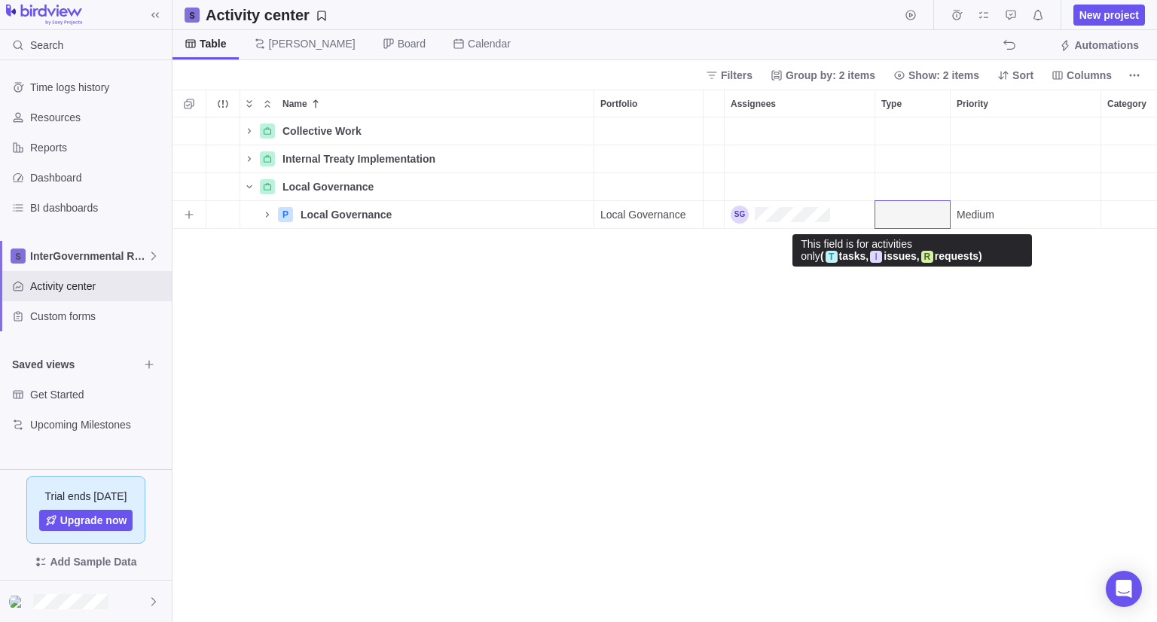
click at [903, 210] on div "Type" at bounding box center [912, 215] width 75 height 28
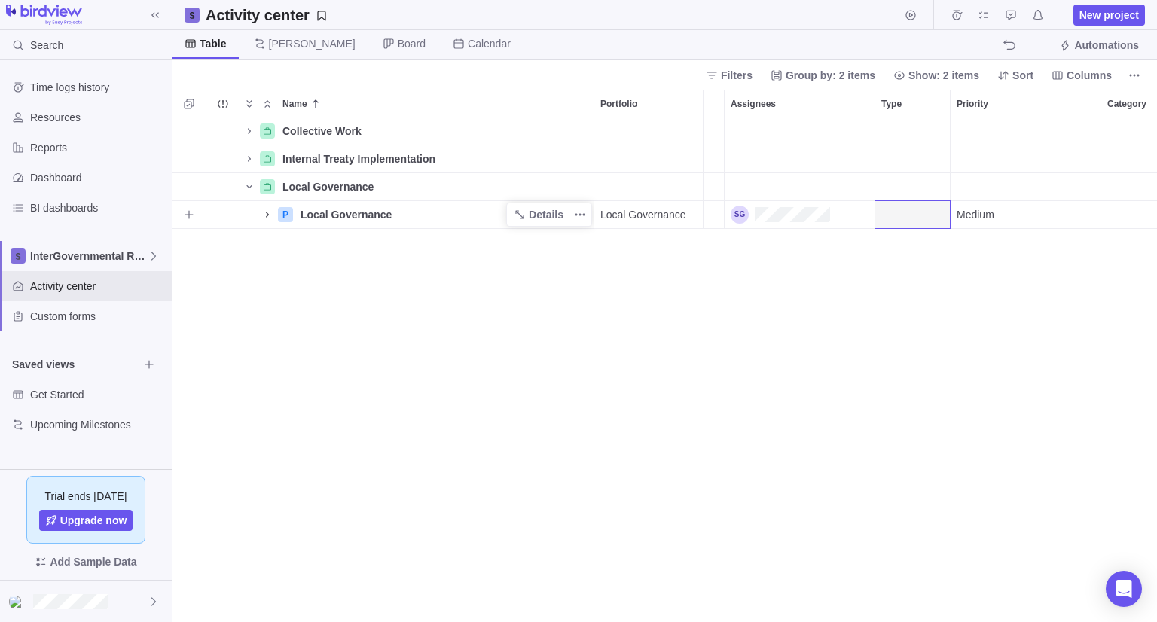
click at [269, 217] on icon "Name" at bounding box center [267, 215] width 12 height 12
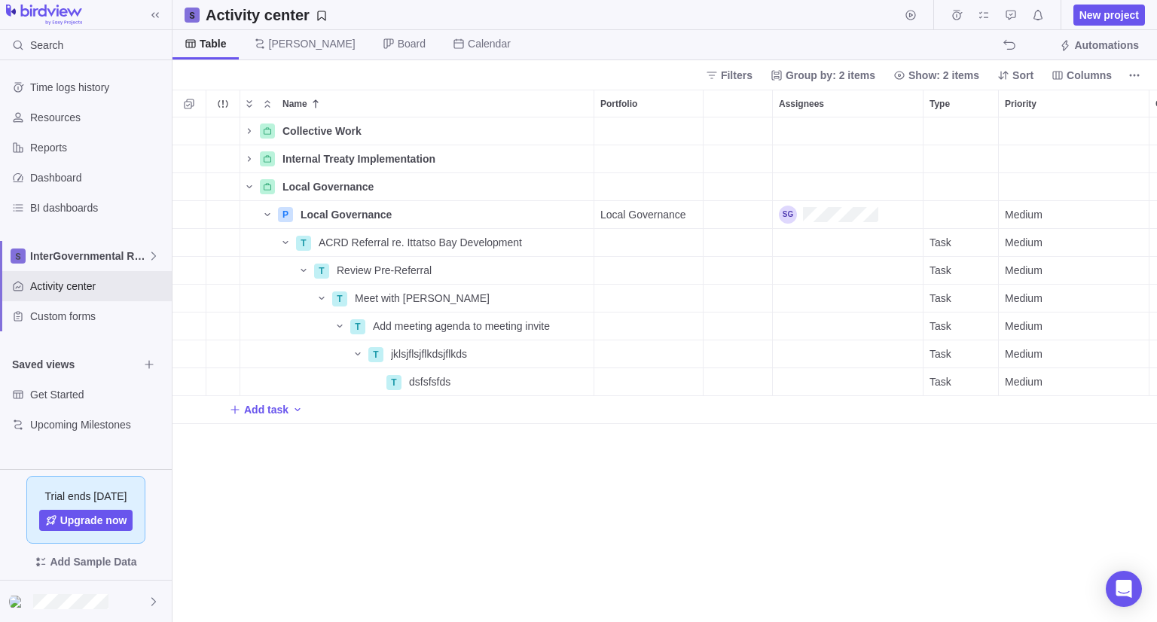
scroll to position [0, 275]
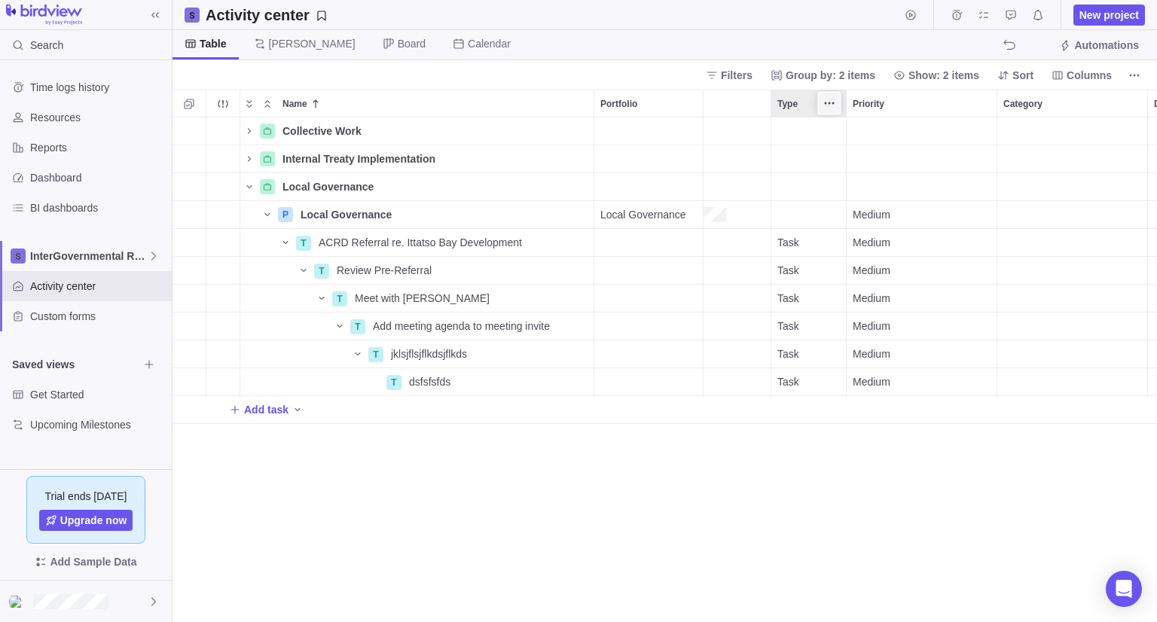
click at [832, 100] on icon "More actions" at bounding box center [829, 103] width 12 height 12
click at [857, 163] on span "Hide" at bounding box center [861, 158] width 22 height 15
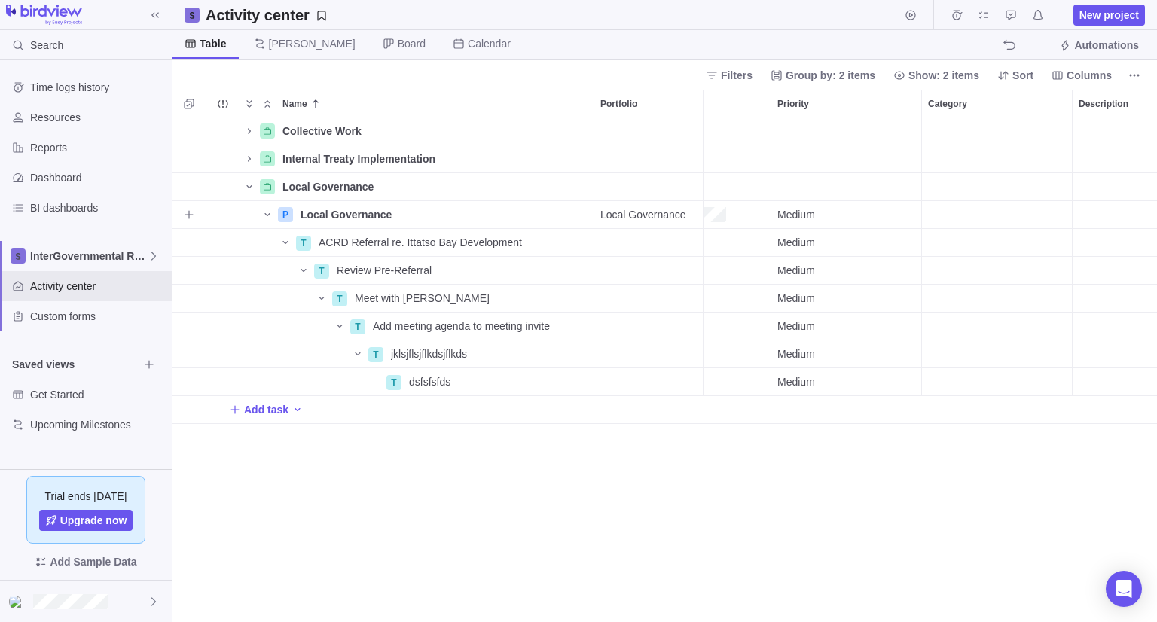
click at [846, 216] on div "Medium" at bounding box center [846, 214] width 150 height 27
click at [790, 283] on span "Urgent" at bounding box center [799, 276] width 32 height 15
click at [806, 218] on span "Urgent" at bounding box center [793, 214] width 32 height 15
drag, startPoint x: 828, startPoint y: 221, endPoint x: 827, endPoint y: 230, distance: 9.1
click at [828, 225] on div "Urgent" at bounding box center [846, 214] width 151 height 29
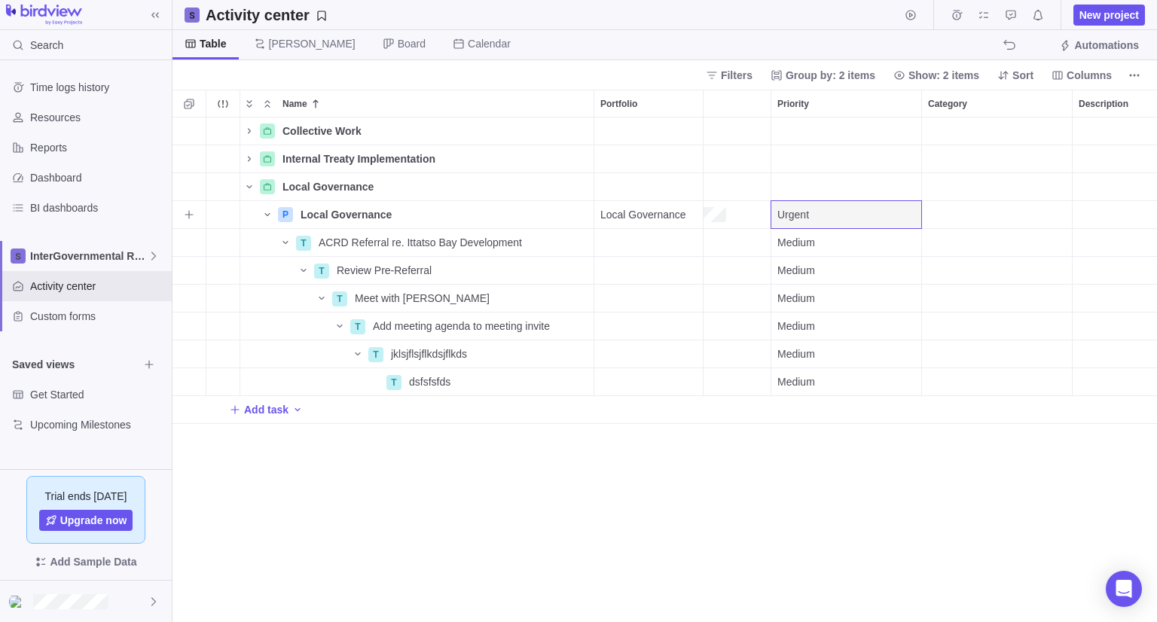
click at [808, 210] on span "Urgent" at bounding box center [793, 214] width 32 height 15
click at [858, 215] on div "Urgent" at bounding box center [846, 214] width 138 height 15
click at [858, 215] on div "Urgent" at bounding box center [846, 214] width 150 height 27
type input "N"
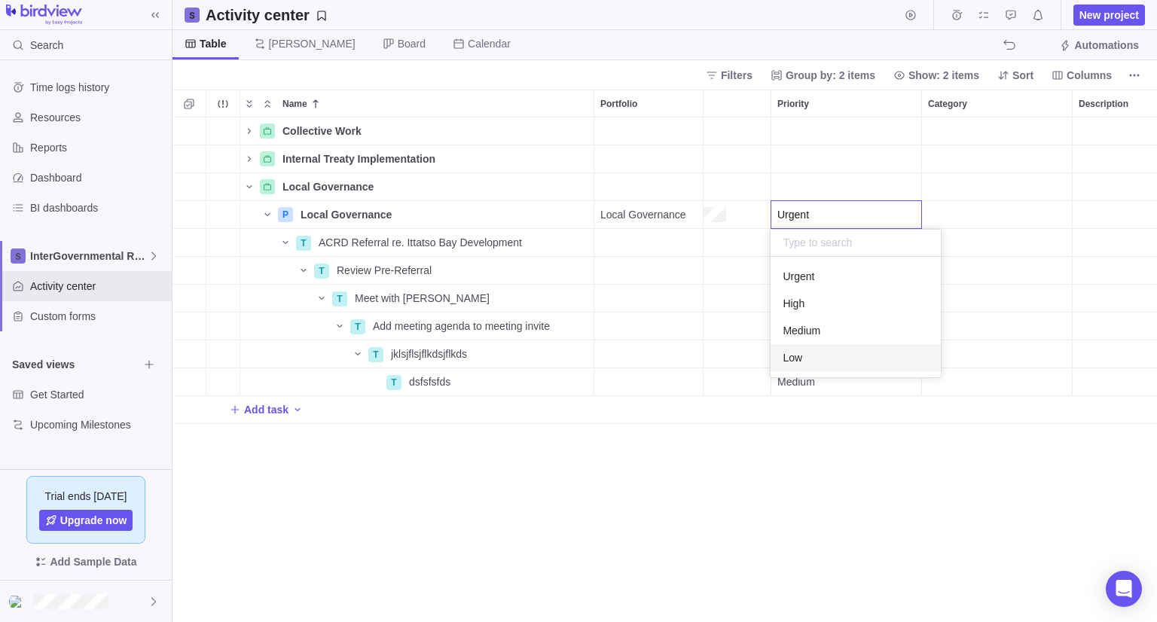
click at [713, 316] on div "Collective Work Details 3 Internal Treaty Implementation Details 5 Local Govern…" at bounding box center [665, 370] width 985 height 505
click at [788, 245] on span "Medium" at bounding box center [796, 242] width 38 height 15
click at [788, 326] on span "High" at bounding box center [794, 331] width 22 height 15
click at [826, 279] on div "Medium" at bounding box center [846, 270] width 150 height 27
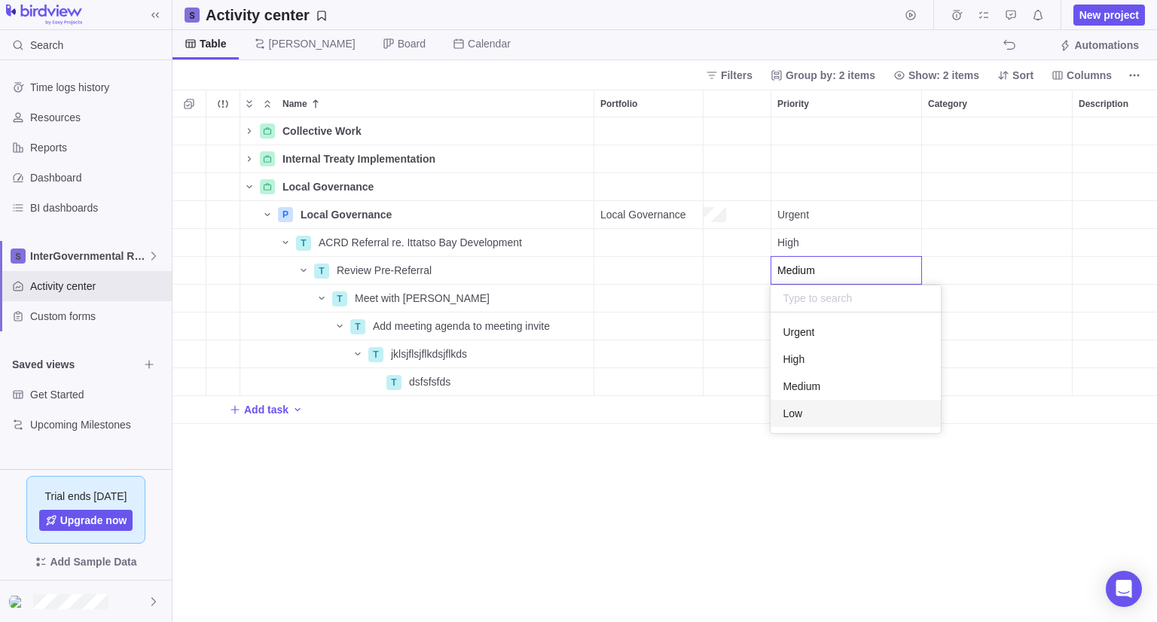
click at [805, 405] on div "Low" at bounding box center [856, 413] width 170 height 27
click at [826, 285] on div "Medium" at bounding box center [846, 298] width 150 height 27
click at [798, 572] on div "Collective Work Details 3 Internal Treaty Implementation Details 5 Local Govern…" at bounding box center [665, 370] width 985 height 505
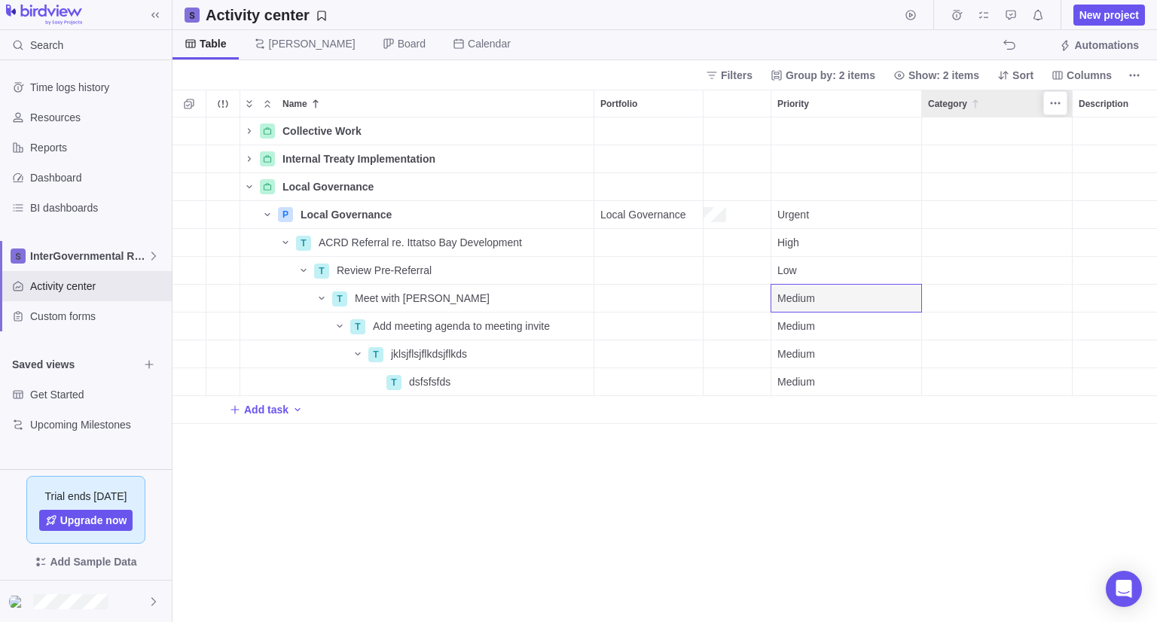
click at [994, 96] on div "Category" at bounding box center [997, 103] width 150 height 26
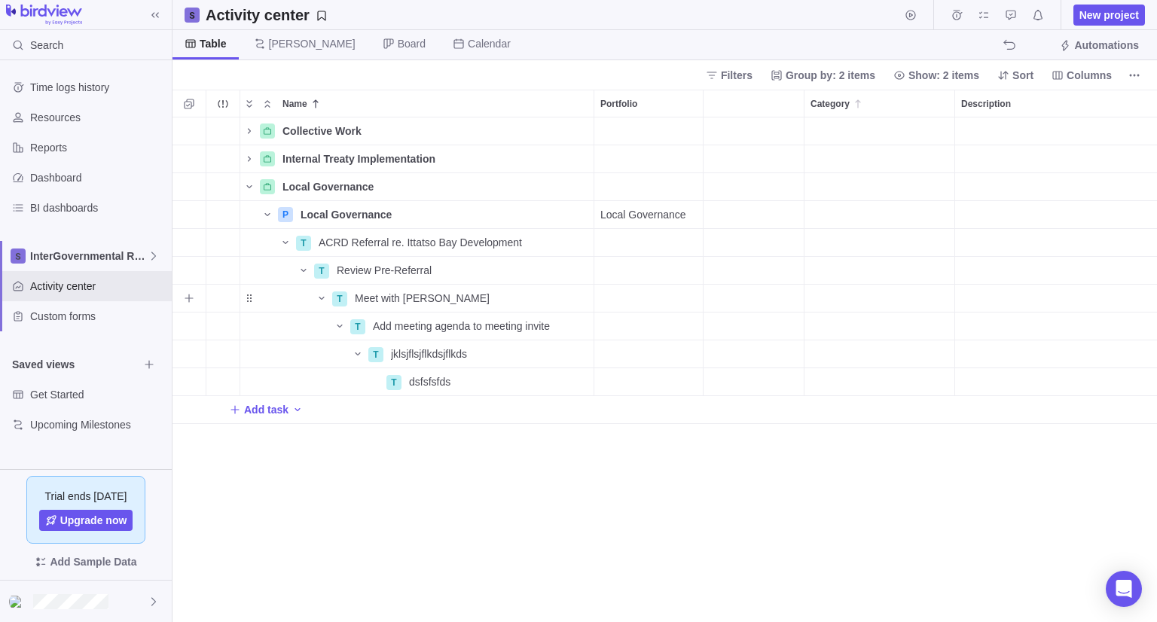
click at [847, 278] on div "Category" at bounding box center [880, 270] width 150 height 27
click at [853, 417] on span "Troubleshooting" at bounding box center [853, 413] width 75 height 15
click at [1062, 154] on div "Messages" at bounding box center [1065, 159] width 34 height 28
click at [1064, 145] on div "Messages" at bounding box center [1065, 159] width 34 height 28
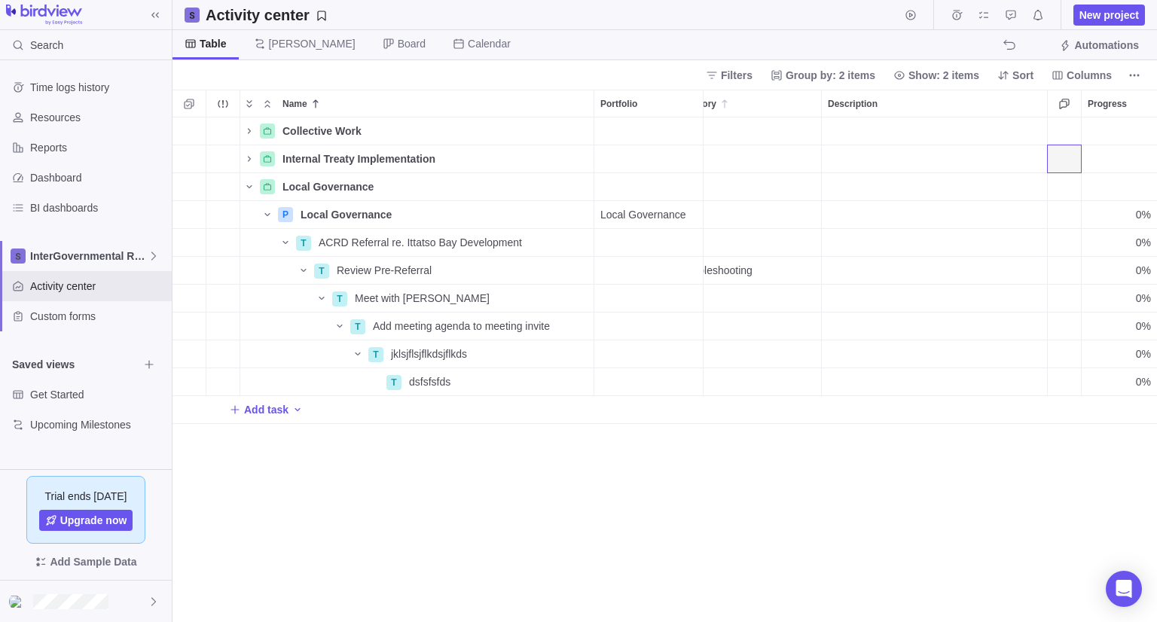
click at [1064, 145] on div "Messages" at bounding box center [1065, 159] width 34 height 28
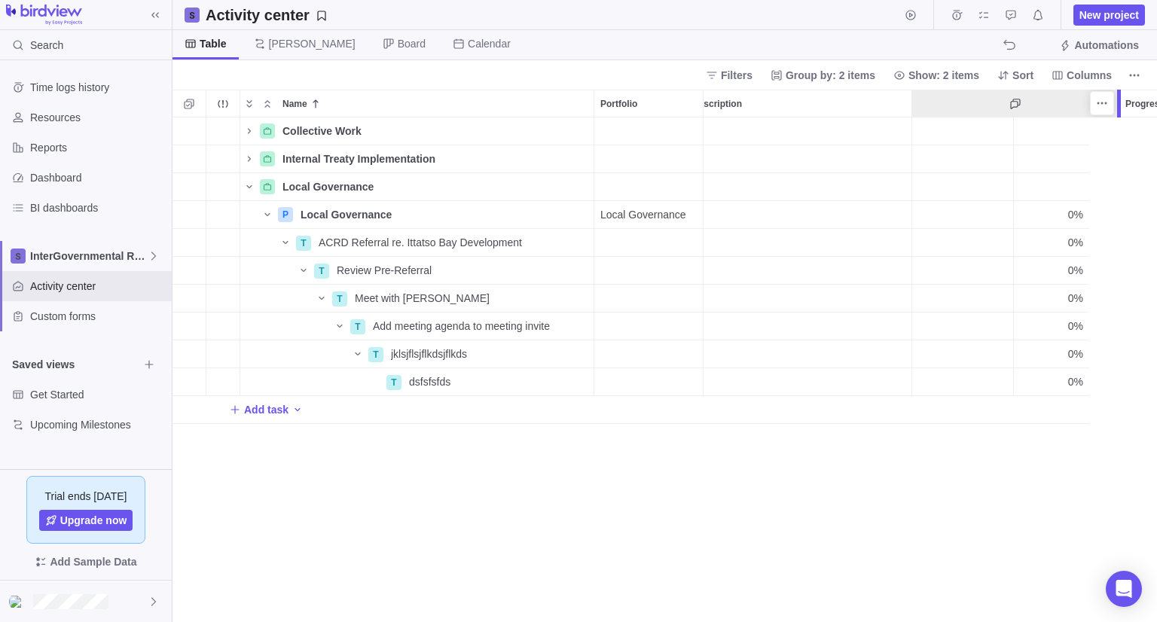
drag, startPoint x: 1085, startPoint y: 102, endPoint x: 1172, endPoint y: 105, distance: 87.4
click at [1156, 105] on html "Search Time logs history Resources Reports Dashboard BI dashboards InterGovernm…" at bounding box center [578, 311] width 1157 height 622
click at [1098, 106] on icon "More actions" at bounding box center [1102, 103] width 12 height 12
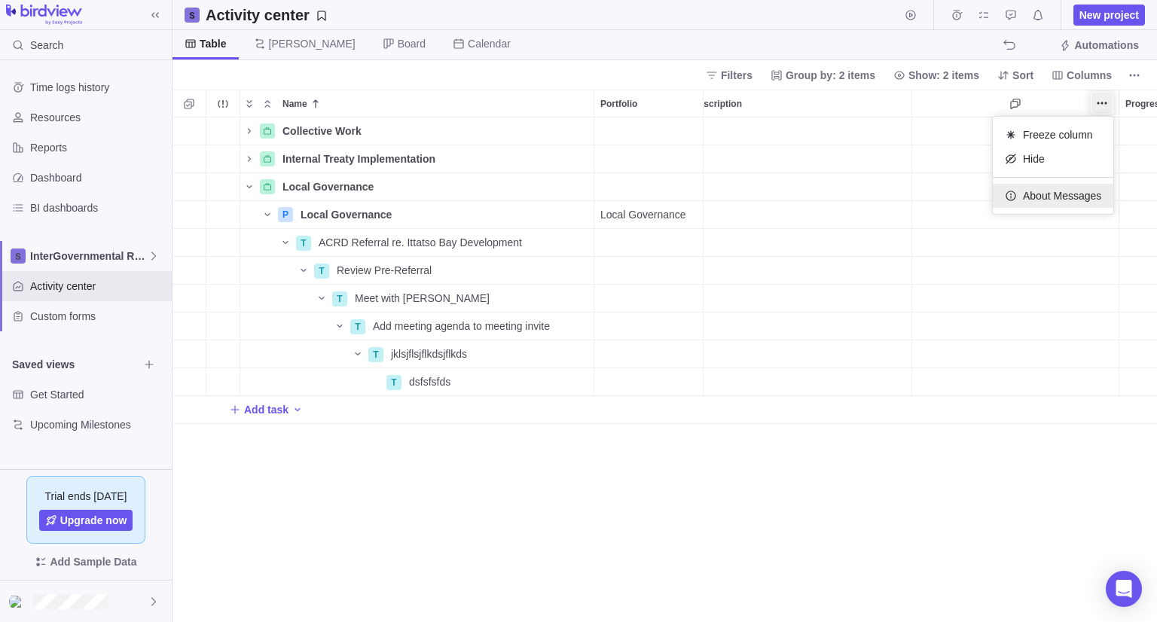
click at [1058, 194] on span "About Messages" at bounding box center [1062, 195] width 78 height 15
click at [1000, 197] on div "Messages" at bounding box center [1015, 187] width 207 height 28
click at [1000, 191] on div "Messages" at bounding box center [1015, 187] width 207 height 28
click at [991, 185] on div "Messages" at bounding box center [1015, 187] width 207 height 28
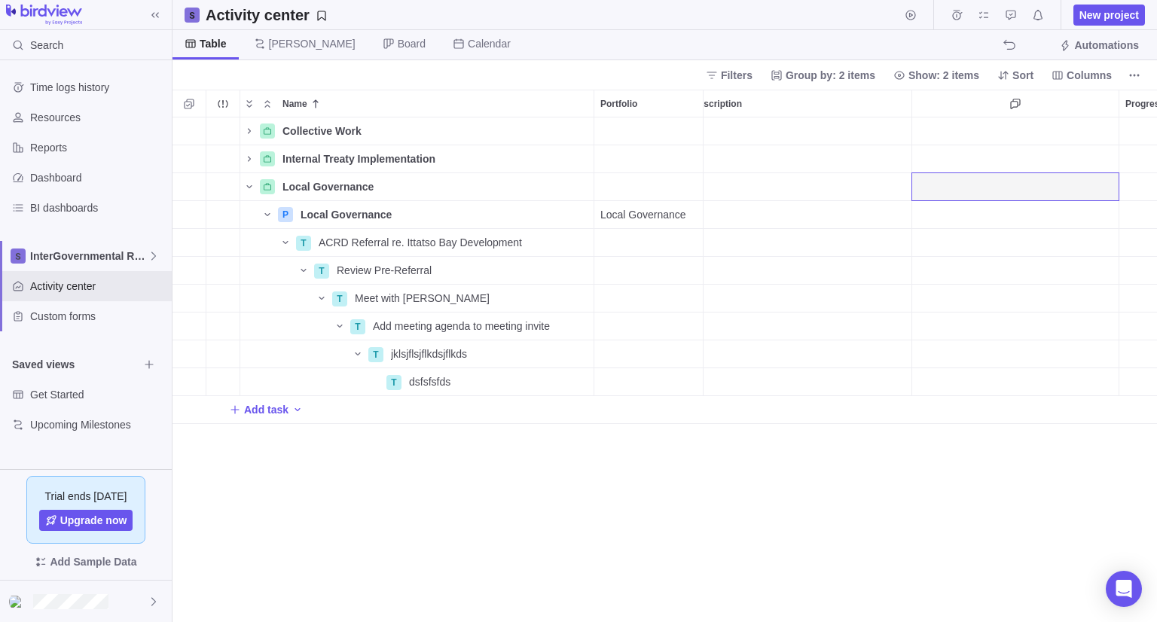
click at [963, 270] on div "Messages" at bounding box center [1015, 271] width 207 height 28
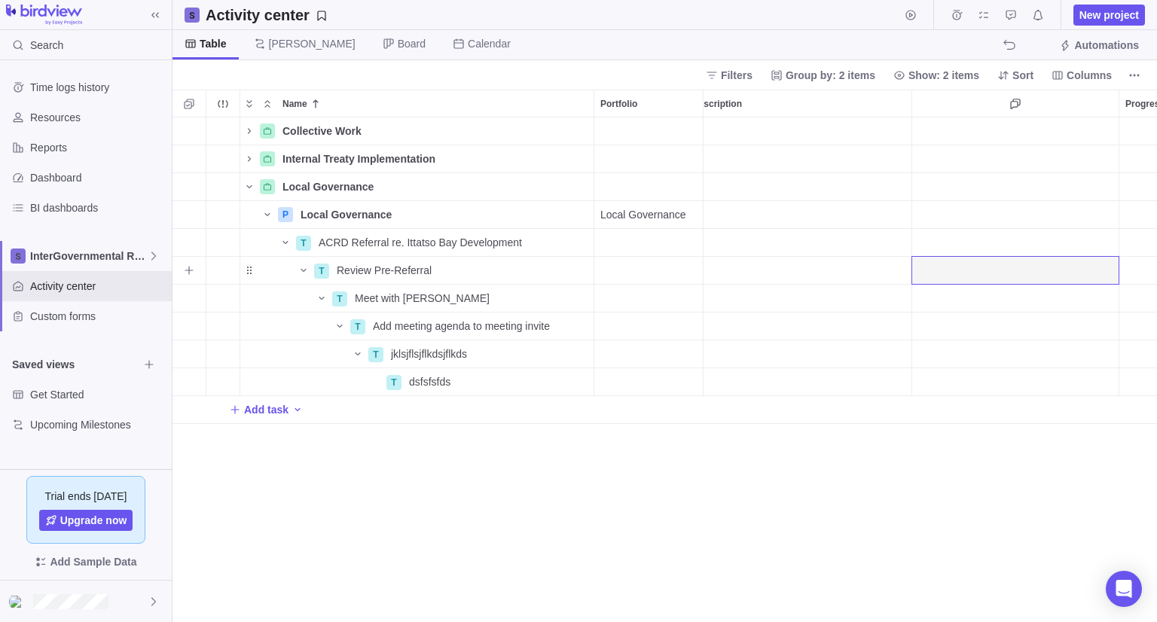
click at [963, 270] on div "Messages" at bounding box center [1015, 271] width 207 height 28
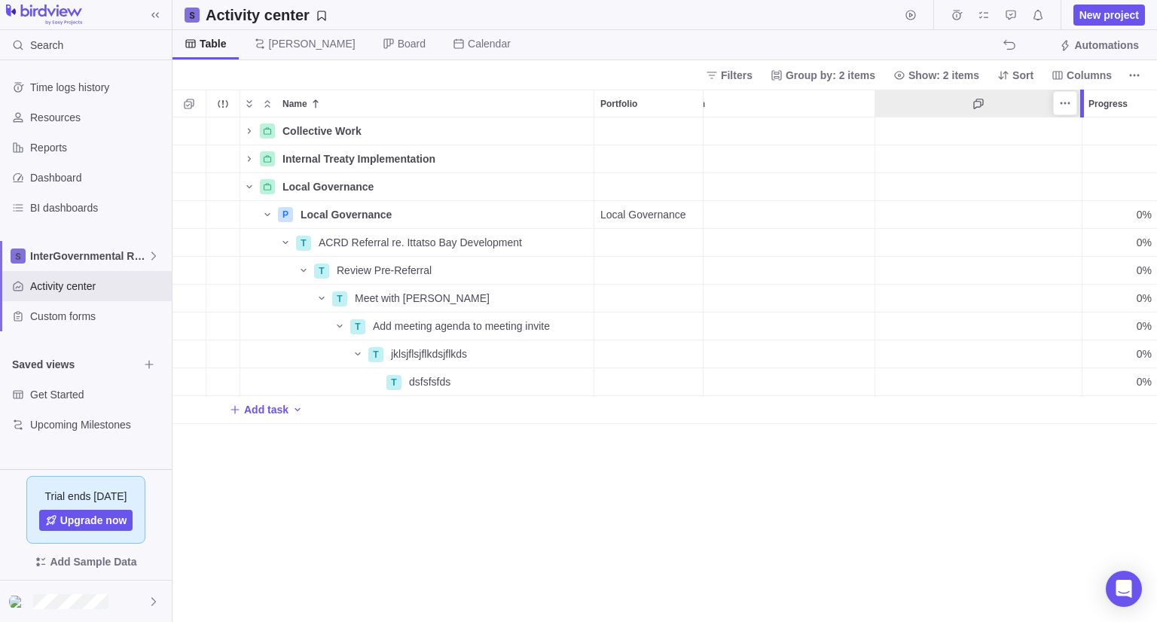
scroll to position [0, 605]
drag, startPoint x: 1084, startPoint y: 110, endPoint x: 874, endPoint y: 115, distance: 210.2
click at [874, 115] on div "Name Portfolio End date Status ID Assignees Priority Category Description Progr…" at bounding box center [665, 356] width 985 height 533
click at [1094, 165] on div "Progress" at bounding box center [1119, 159] width 75 height 28
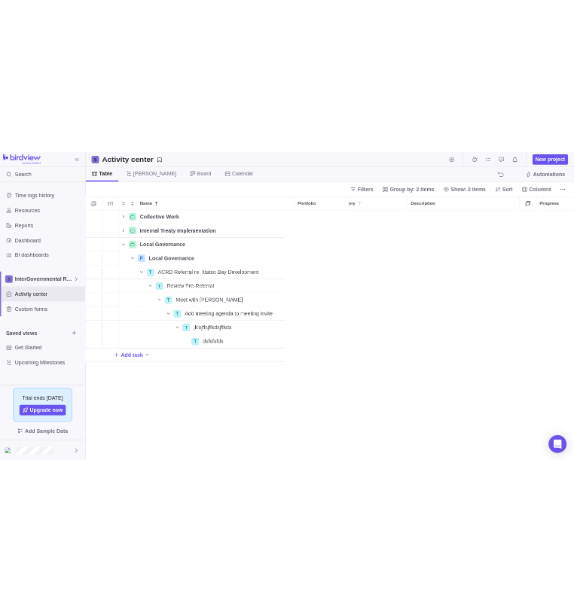
scroll to position [12, 12]
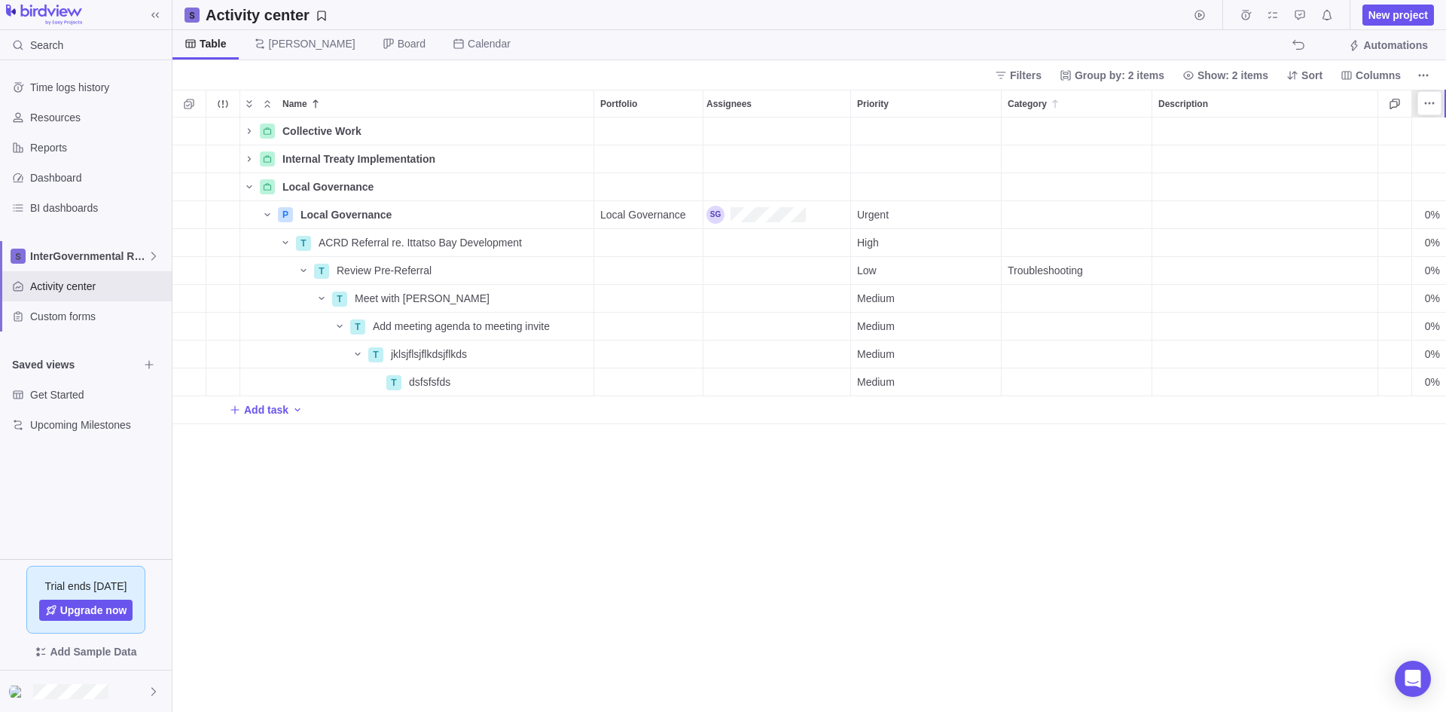
drag, startPoint x: 1446, startPoint y: 107, endPoint x: 1301, endPoint y: 99, distance: 144.9
click at [1156, 99] on div "Name Portfolio End date Status ID Assignees Priority Category Description Progr…" at bounding box center [810, 401] width 1274 height 622
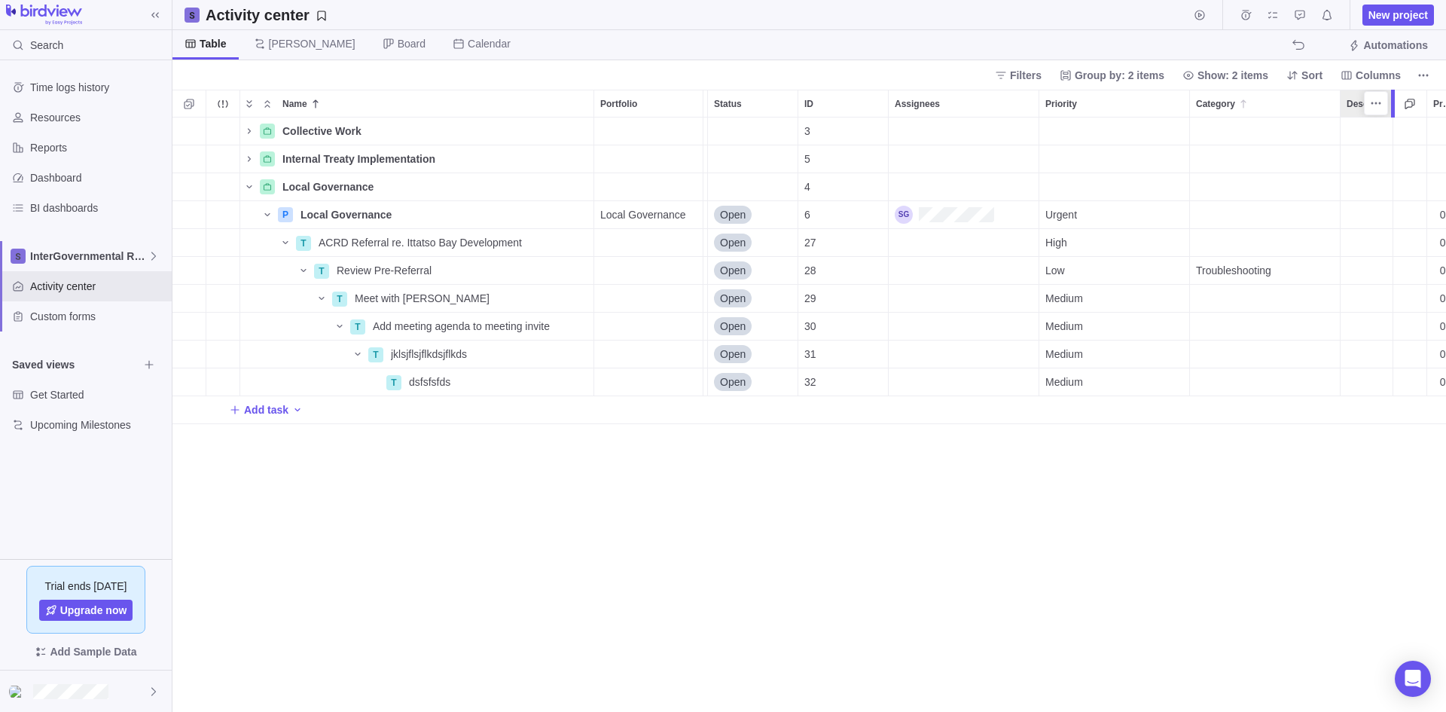
drag, startPoint x: 1375, startPoint y: 110, endPoint x: 1406, endPoint y: 115, distance: 31.2
click at [1156, 115] on div at bounding box center [1395, 104] width 12 height 28
click at [1156, 115] on div at bounding box center [1410, 104] width 12 height 28
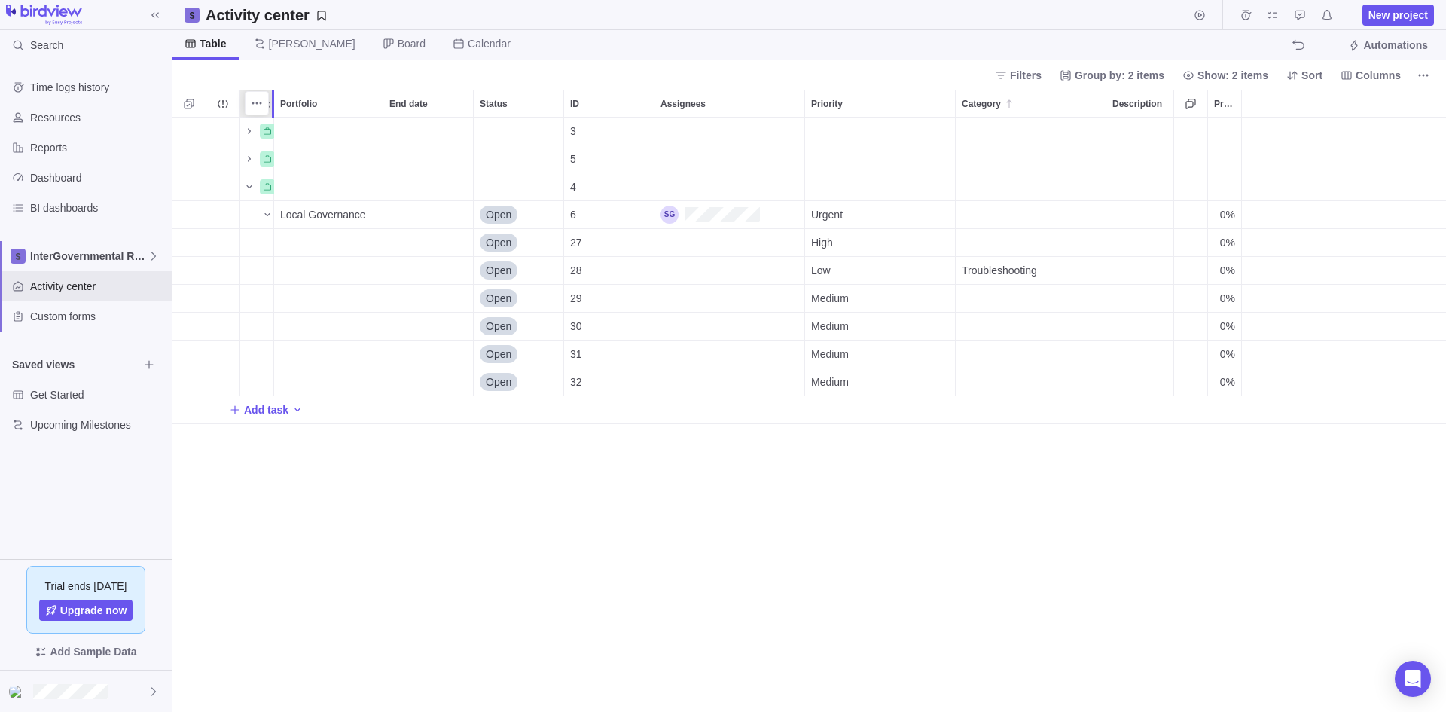
drag, startPoint x: 592, startPoint y: 105, endPoint x: 224, endPoint y: 55, distance: 371.1
click at [224, 55] on body "Search Time logs history Resources Reports Dashboard BI dashboards InterGovernm…" at bounding box center [723, 356] width 1446 height 712
click at [1156, 98] on div at bounding box center [1344, 104] width 204 height 28
drag, startPoint x: 1242, startPoint y: 111, endPoint x: 1286, endPoint y: 126, distance: 46.0
click at [1156, 126] on div "Name Portfolio End date Status ID Assignees Priority Category Description Progr…" at bounding box center [810, 401] width 1274 height 622
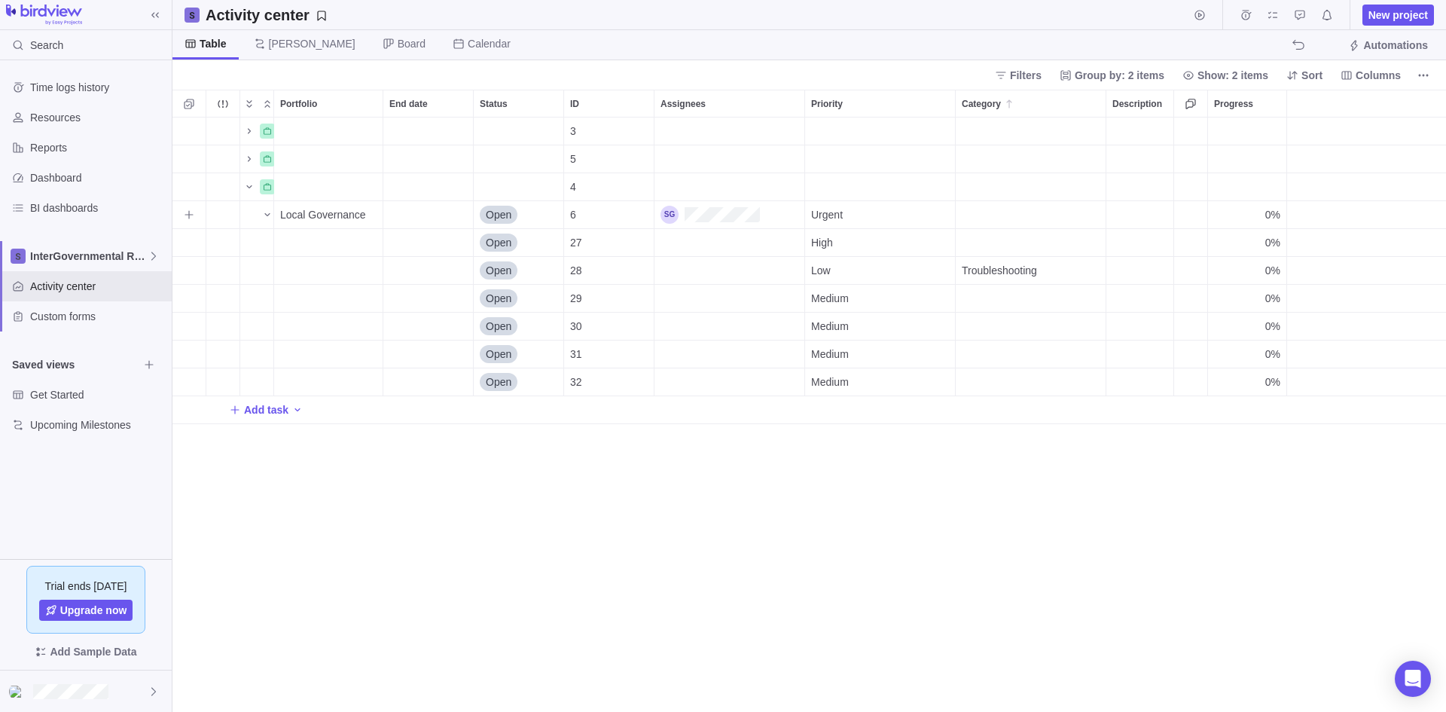
click at [1156, 217] on span "0%" at bounding box center [1273, 214] width 15 height 15
click at [1156, 208] on span "0%" at bounding box center [1273, 214] width 15 height 15
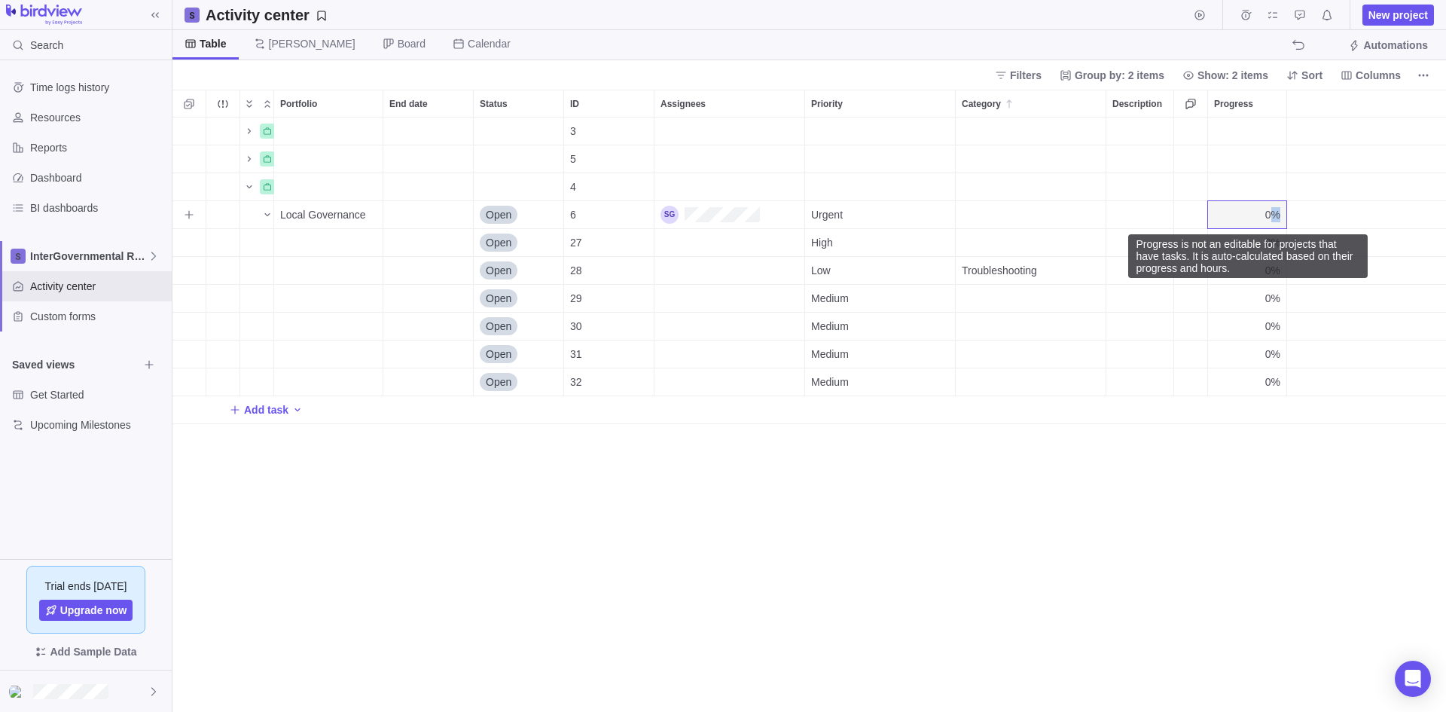
click at [1156, 208] on span "0%" at bounding box center [1273, 214] width 15 height 15
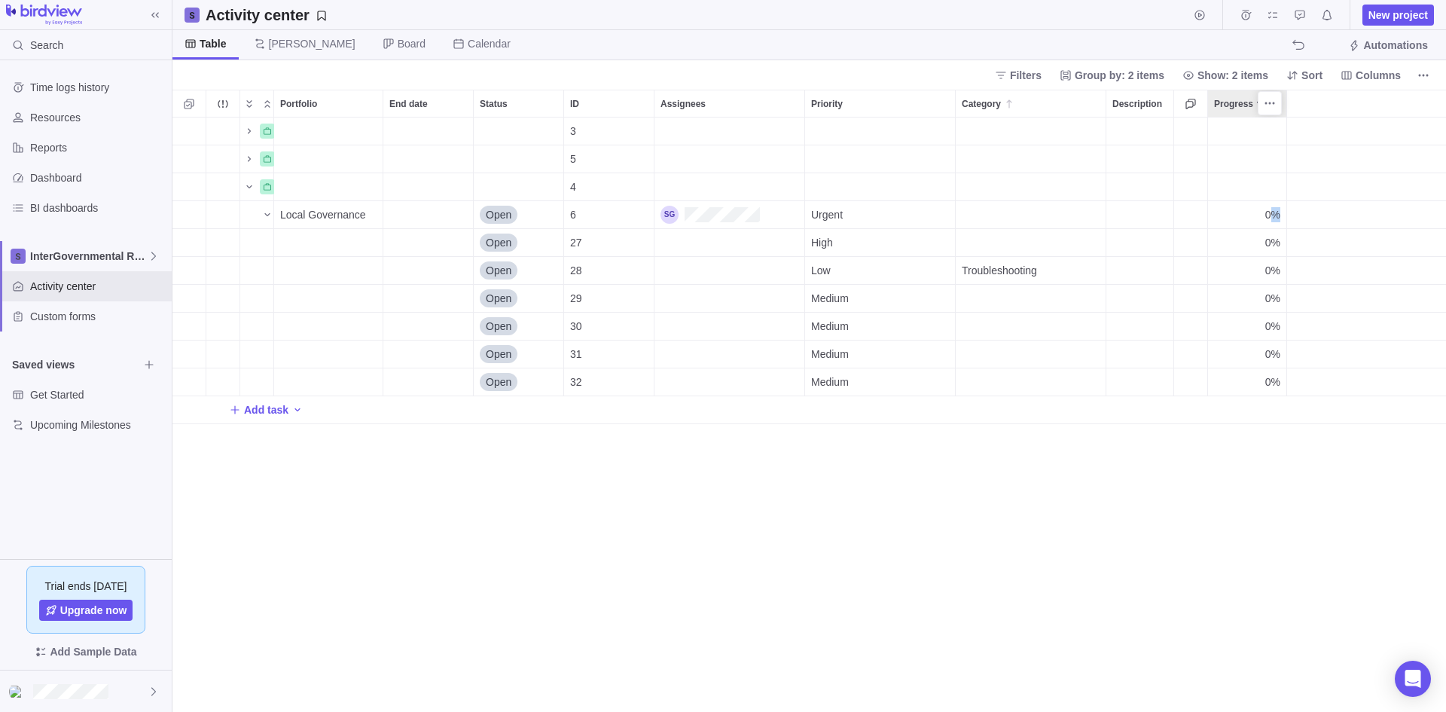
click at [1156, 106] on span "Progress" at bounding box center [1233, 103] width 39 height 15
click at [1156, 101] on icon "More actions" at bounding box center [1270, 103] width 12 height 12
click at [1156, 301] on div "Name Portfolio End date Status ID Assignees Priority Category Description Progr…" at bounding box center [810, 401] width 1274 height 622
drag, startPoint x: 1268, startPoint y: 344, endPoint x: 1269, endPoint y: 333, distance: 11.3
click at [1156, 345] on div "0%" at bounding box center [1247, 354] width 78 height 27
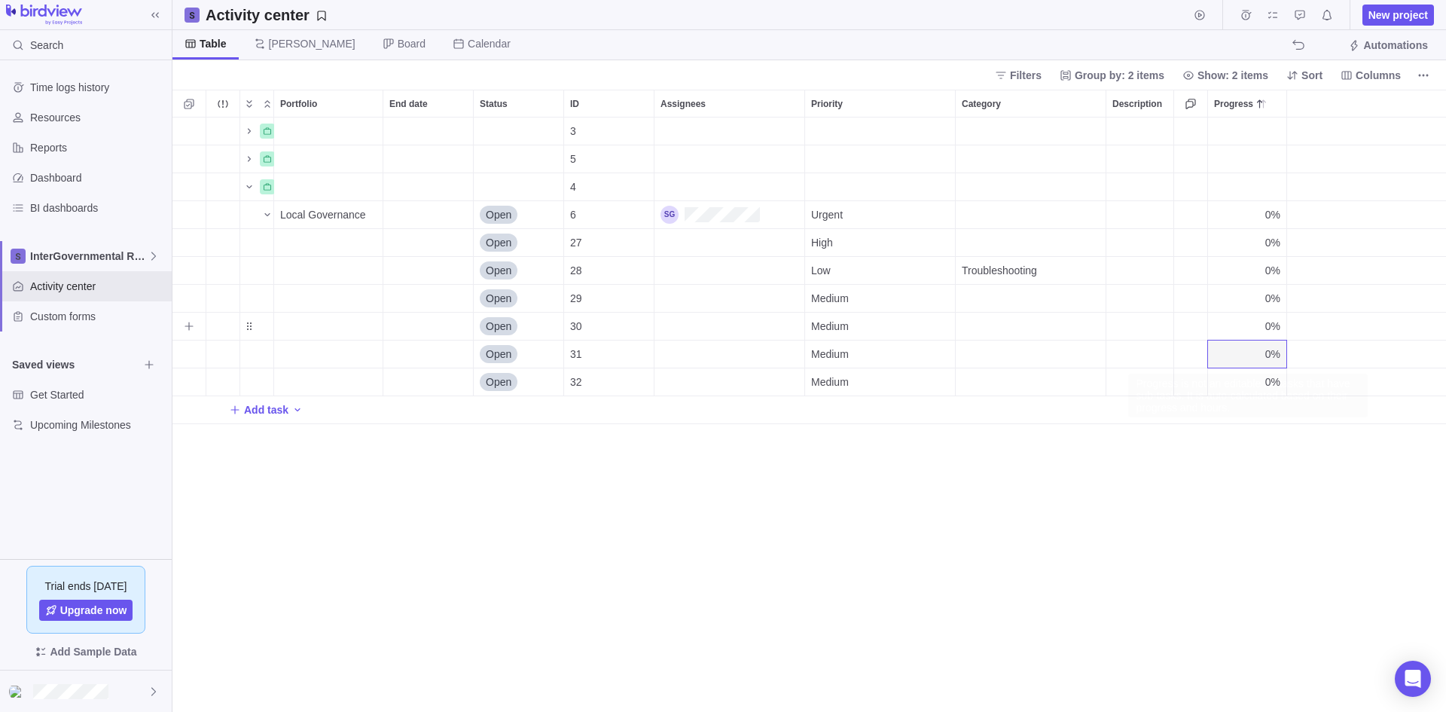
click at [1156, 331] on span "0%" at bounding box center [1273, 326] width 15 height 15
drag, startPoint x: 1211, startPoint y: 102, endPoint x: 1356, endPoint y: 108, distance: 145.5
click at [1156, 108] on div at bounding box center [1353, 104] width 12 height 28
drag, startPoint x: 1172, startPoint y: 105, endPoint x: 1333, endPoint y: 113, distance: 160.7
click at [1156, 113] on div at bounding box center [1295, 104] width 4 height 28
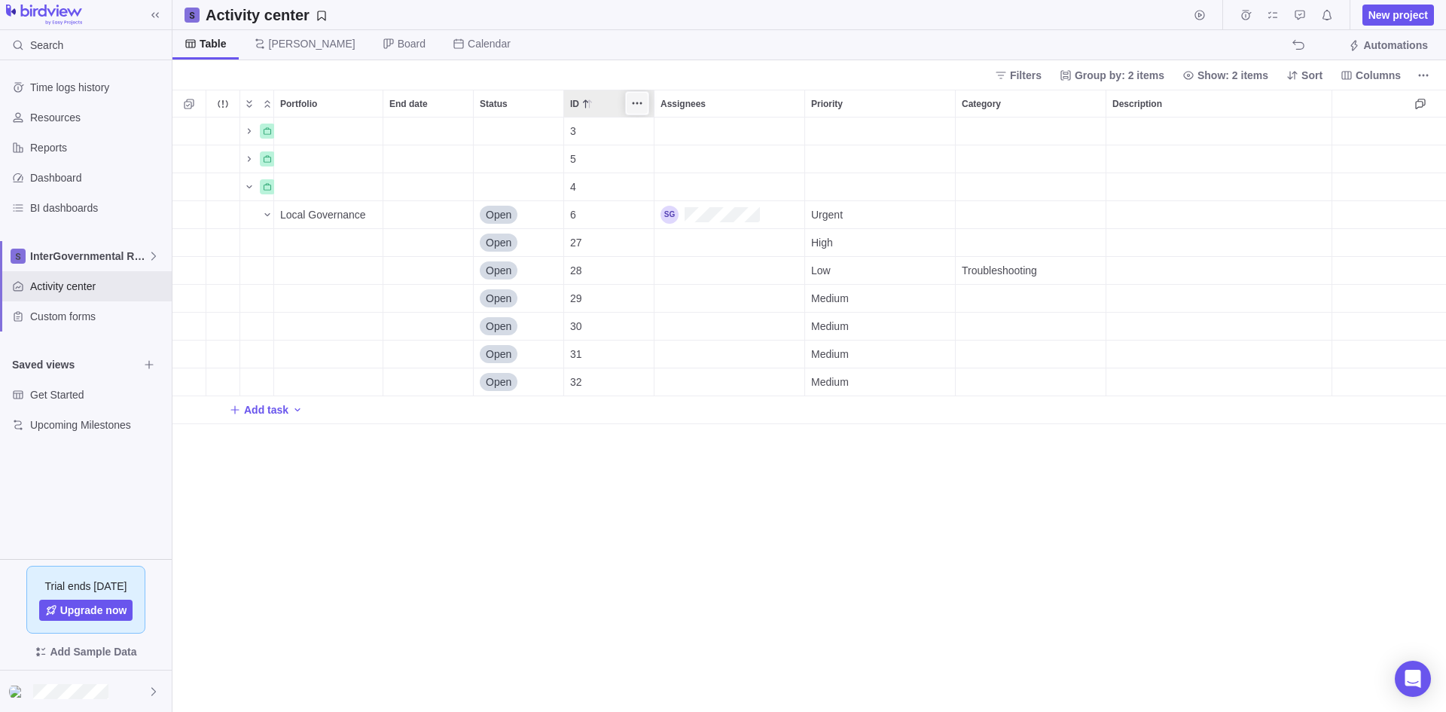
click at [637, 110] on span "More actions" at bounding box center [637, 103] width 21 height 21
click at [674, 210] on span "Hide" at bounding box center [669, 207] width 22 height 15
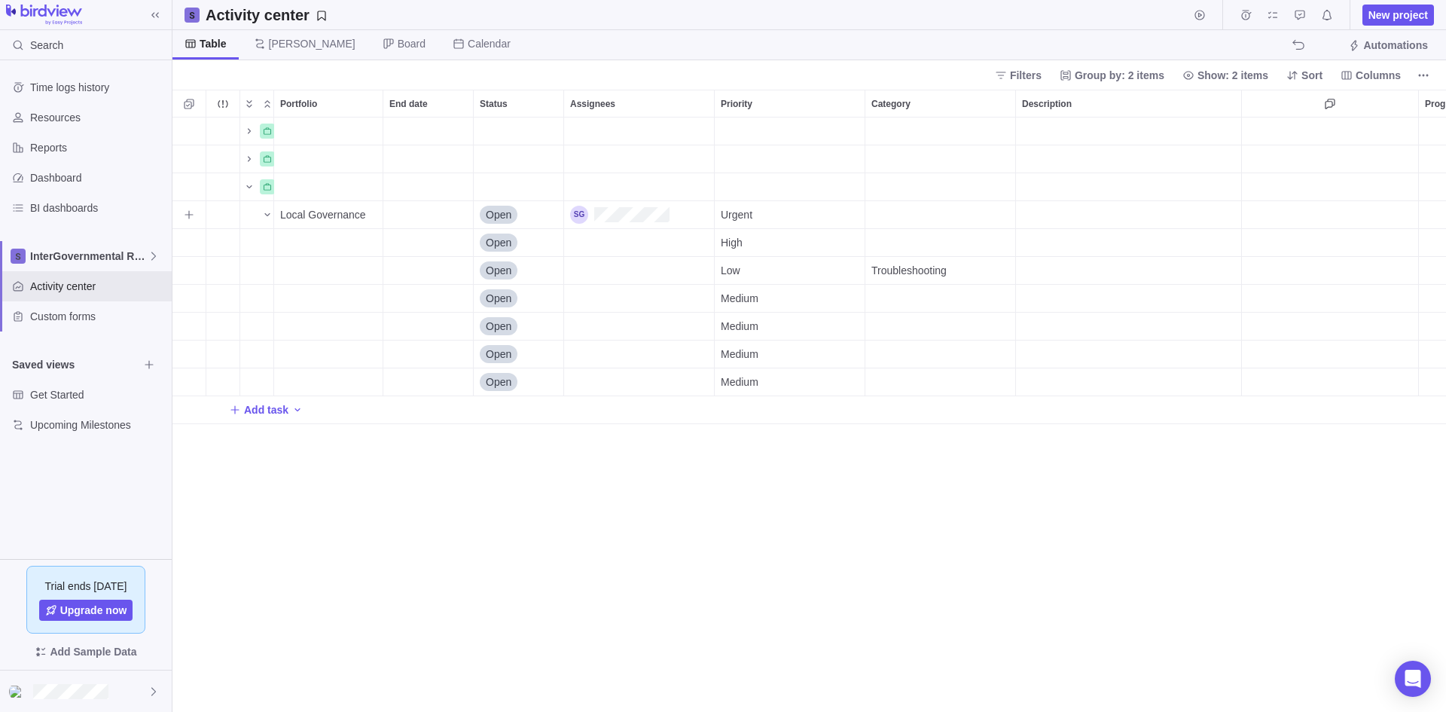
click at [512, 220] on span "Open" at bounding box center [499, 214] width 26 height 15
click at [513, 310] on span "In progress" at bounding box center [518, 303] width 53 height 15
click at [496, 271] on span "Open" at bounding box center [499, 270] width 26 height 15
click at [500, 385] on span "Hold" at bounding box center [503, 386] width 22 height 15
click at [499, 314] on div "Open" at bounding box center [519, 326] width 90 height 27
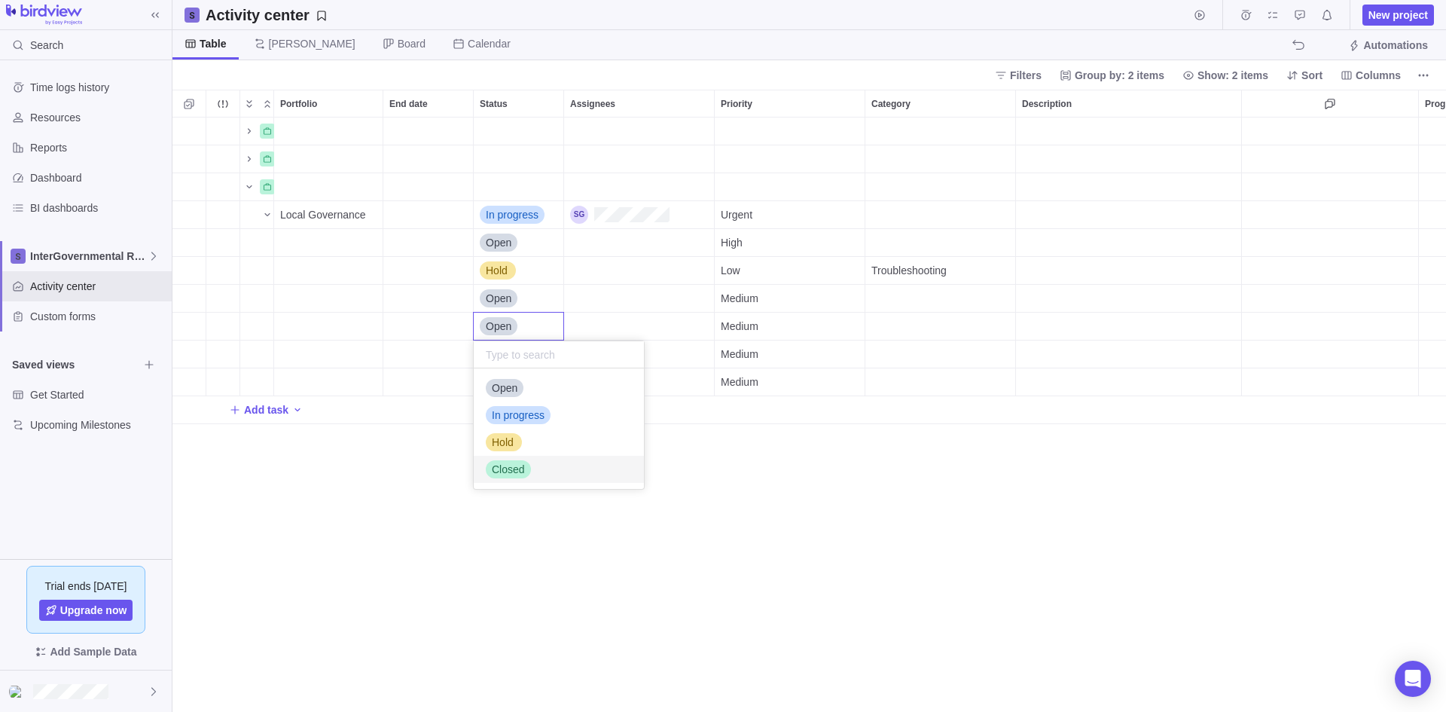
click at [509, 467] on span "Closed" at bounding box center [508, 469] width 33 height 15
click at [512, 469] on div "Collective Work Details Internal Treaty Implementation Details Local Governance…" at bounding box center [810, 415] width 1274 height 594
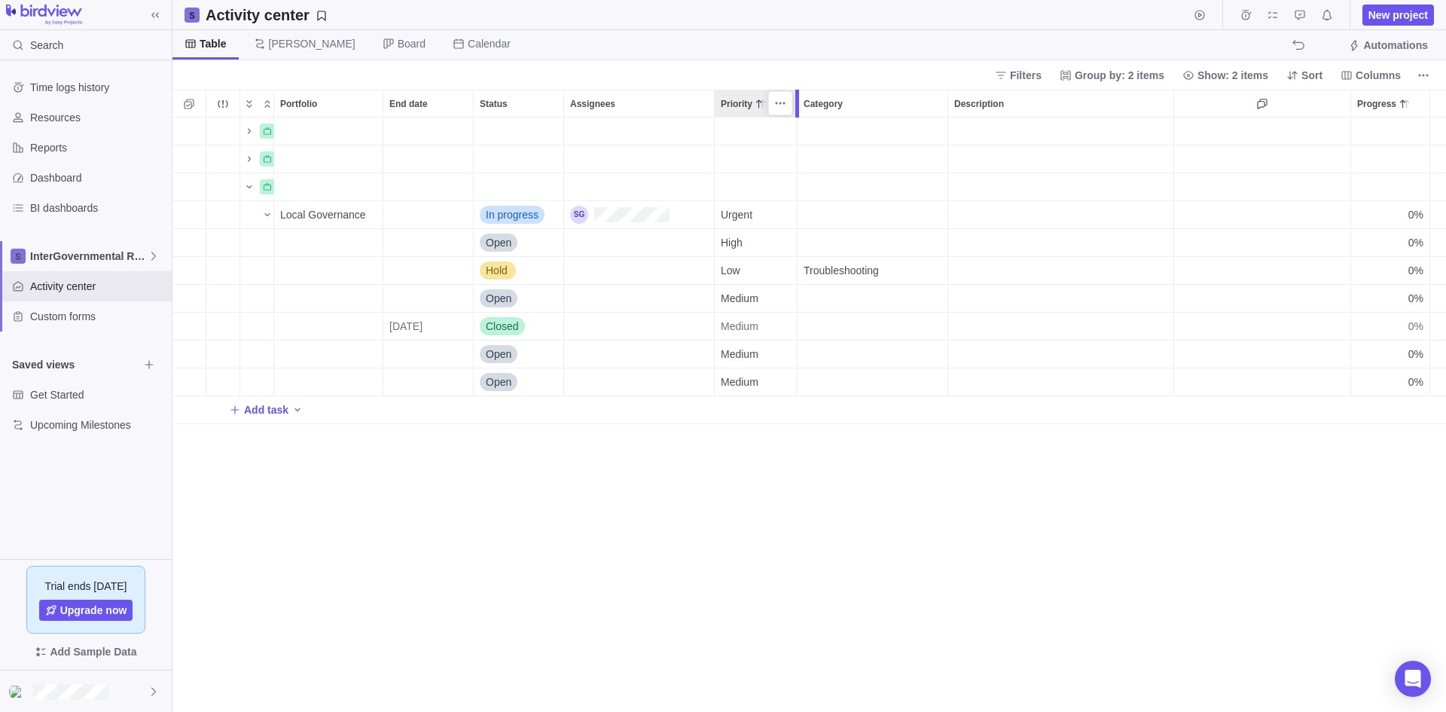
drag, startPoint x: 864, startPoint y: 105, endPoint x: 805, endPoint y: 118, distance: 60.1
click at [805, 118] on div "Name Portfolio End date Status Assignees Priority Category Description Progress…" at bounding box center [810, 401] width 1274 height 622
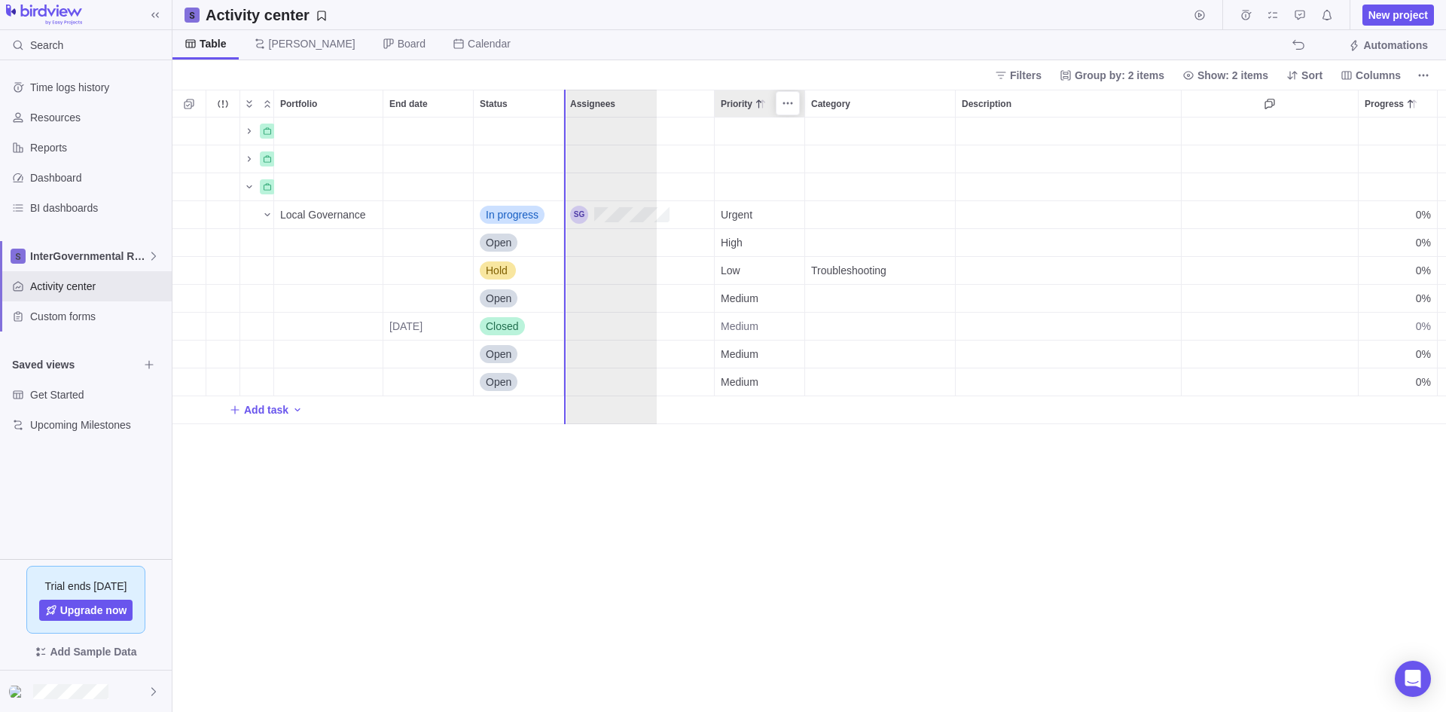
drag, startPoint x: 737, startPoint y: 107, endPoint x: 576, endPoint y: 108, distance: 160.5
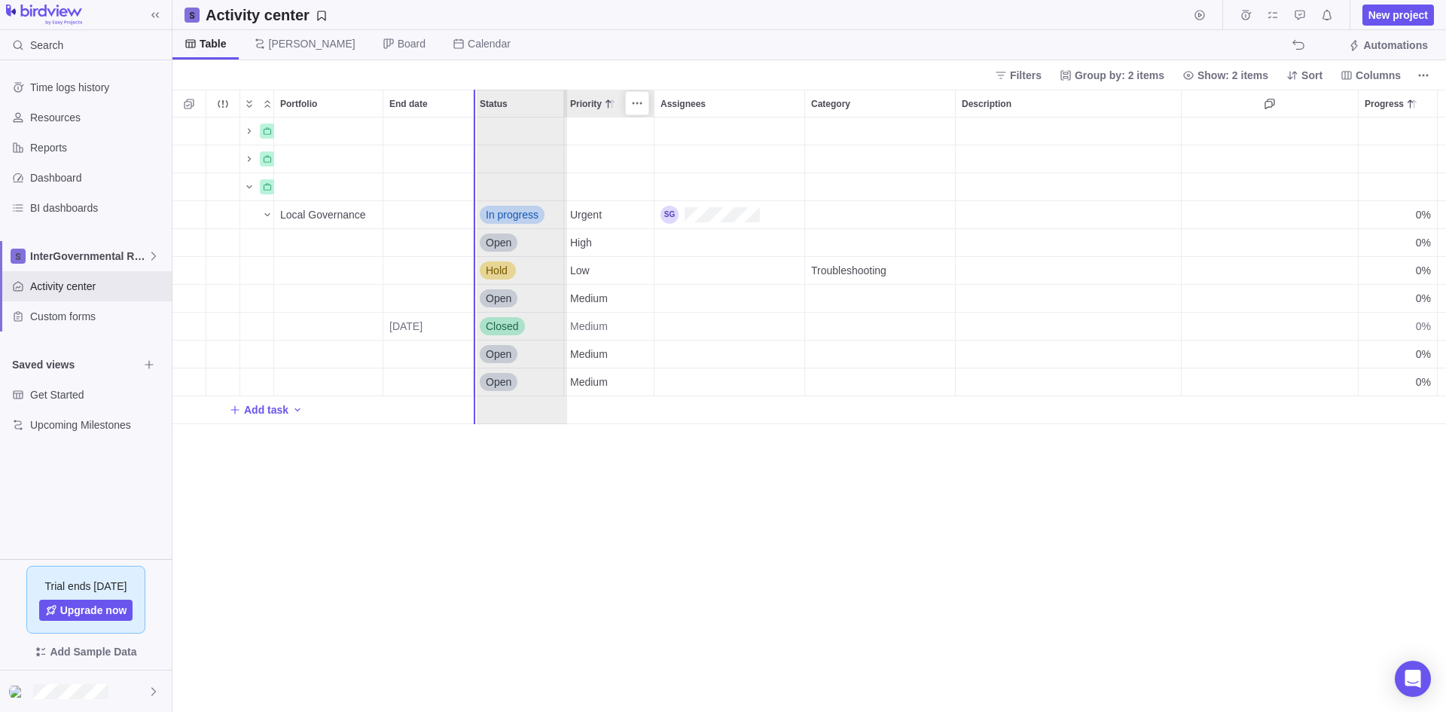
drag, startPoint x: 604, startPoint y: 105, endPoint x: 504, endPoint y: 105, distance: 100.2
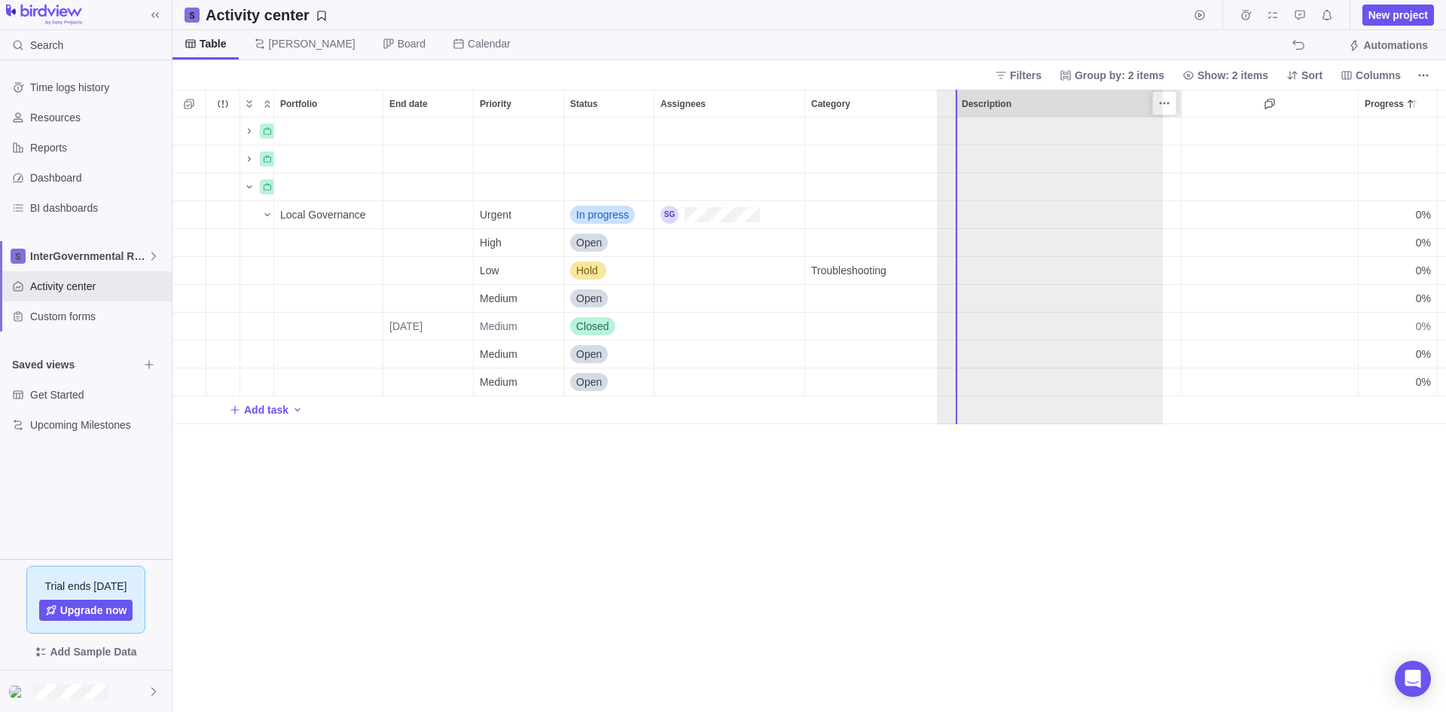
drag, startPoint x: 1079, startPoint y: 107, endPoint x: 1052, endPoint y: 110, distance: 26.5
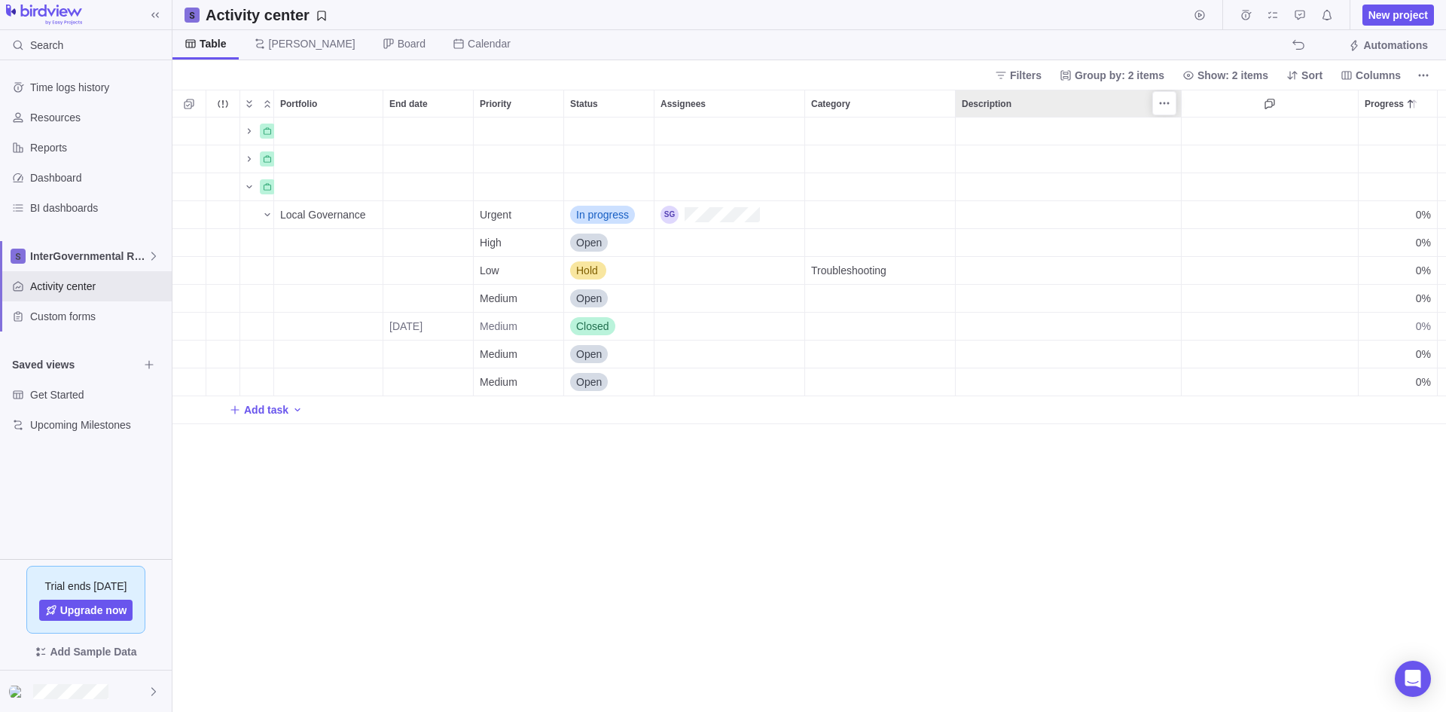
drag, startPoint x: 1054, startPoint y: 110, endPoint x: 1031, endPoint y: 92, distance: 29.5
click at [1021, 95] on div "Description" at bounding box center [1068, 103] width 225 height 26
click at [1156, 105] on icon "More actions" at bounding box center [1165, 103] width 12 height 12
click at [991, 107] on div "Name Portfolio End date Priority Status Assignees Category Description Progress…" at bounding box center [810, 401] width 1274 height 622
click at [991, 107] on span "Description" at bounding box center [987, 103] width 50 height 15
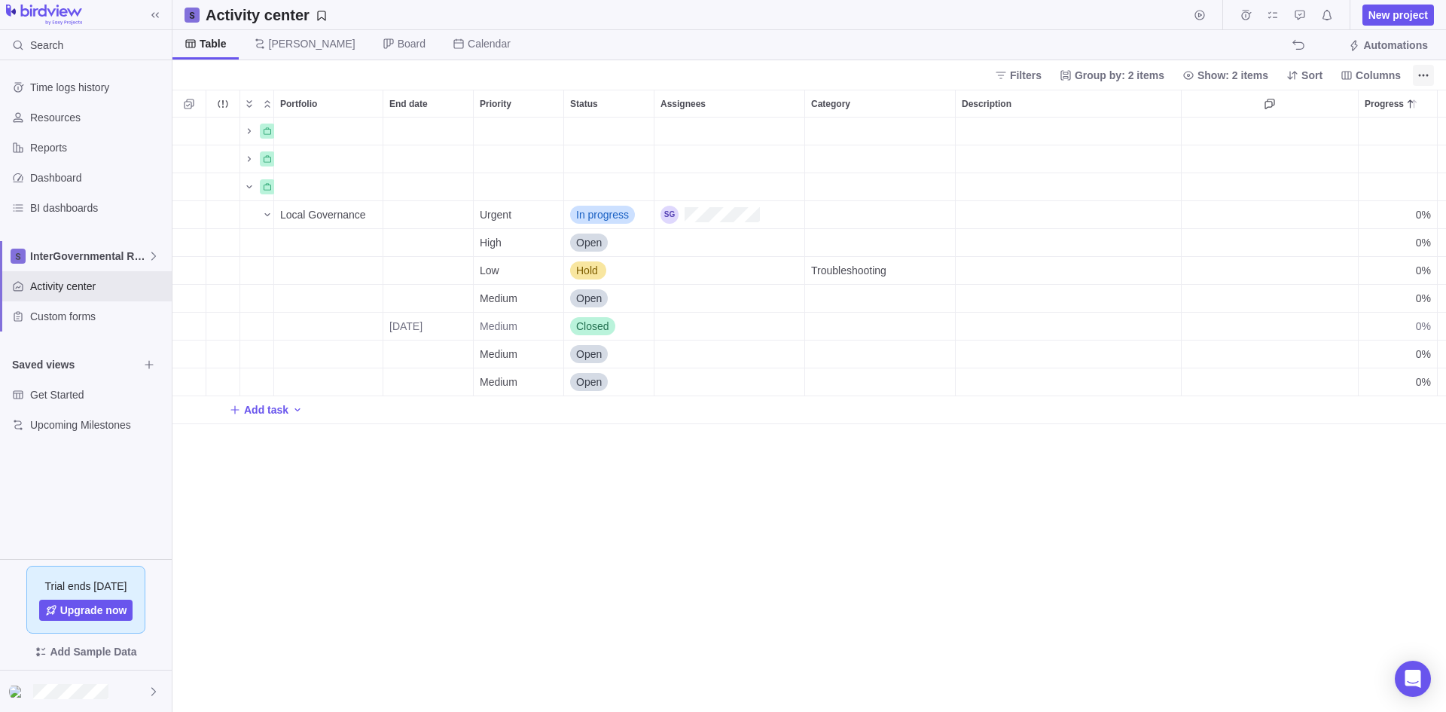
click at [1156, 78] on icon "More actions" at bounding box center [1424, 75] width 12 height 12
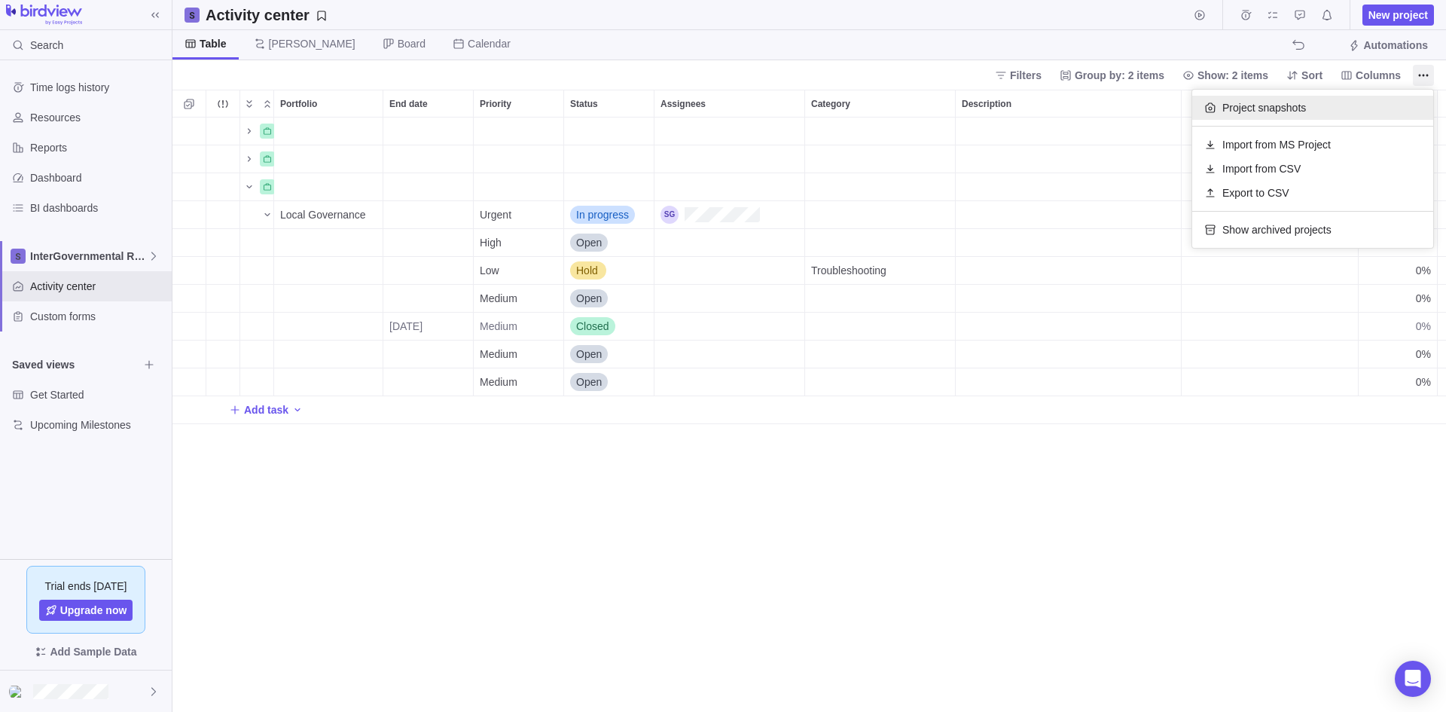
click at [1156, 111] on div "Project snapshots" at bounding box center [1313, 108] width 241 height 24
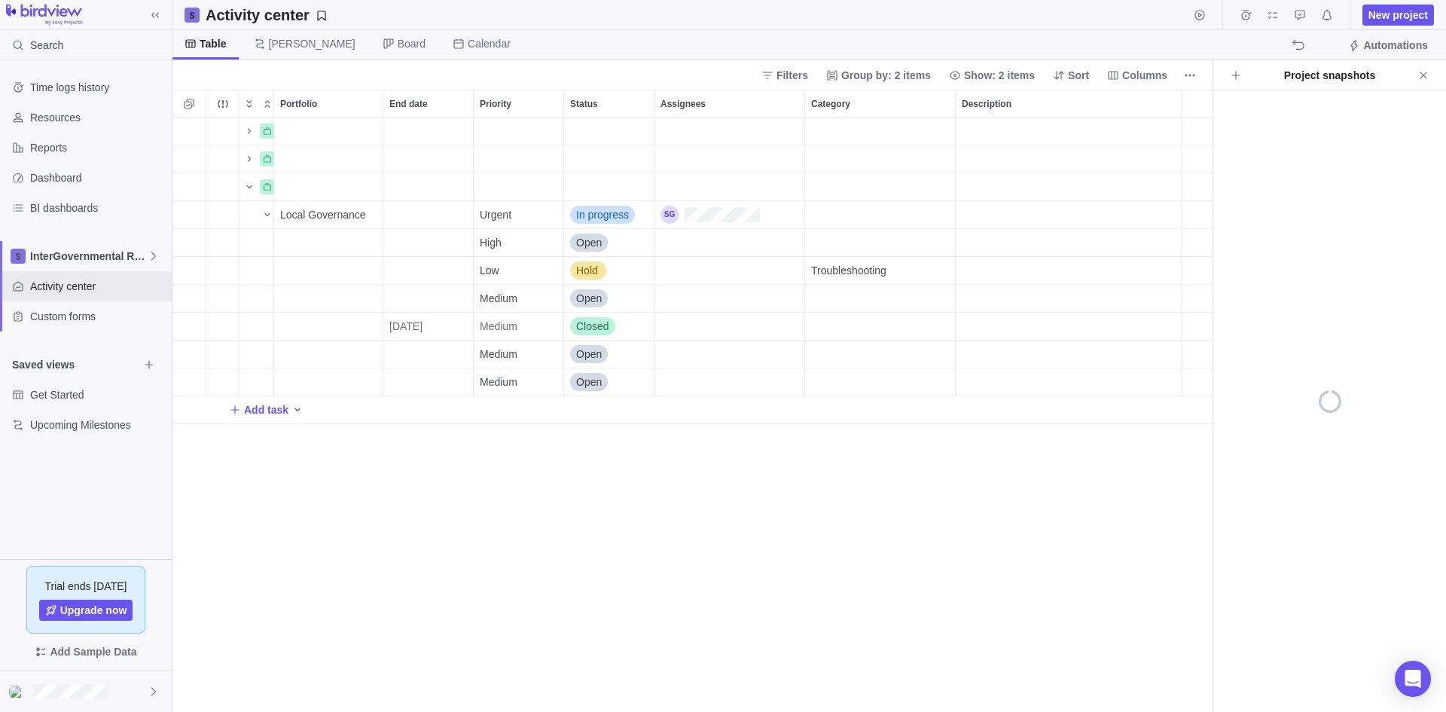
scroll to position [583, 1029]
click at [1156, 75] on icon "Close" at bounding box center [1424, 75] width 12 height 12
click at [1156, 78] on span "Columns" at bounding box center [1371, 75] width 72 height 21
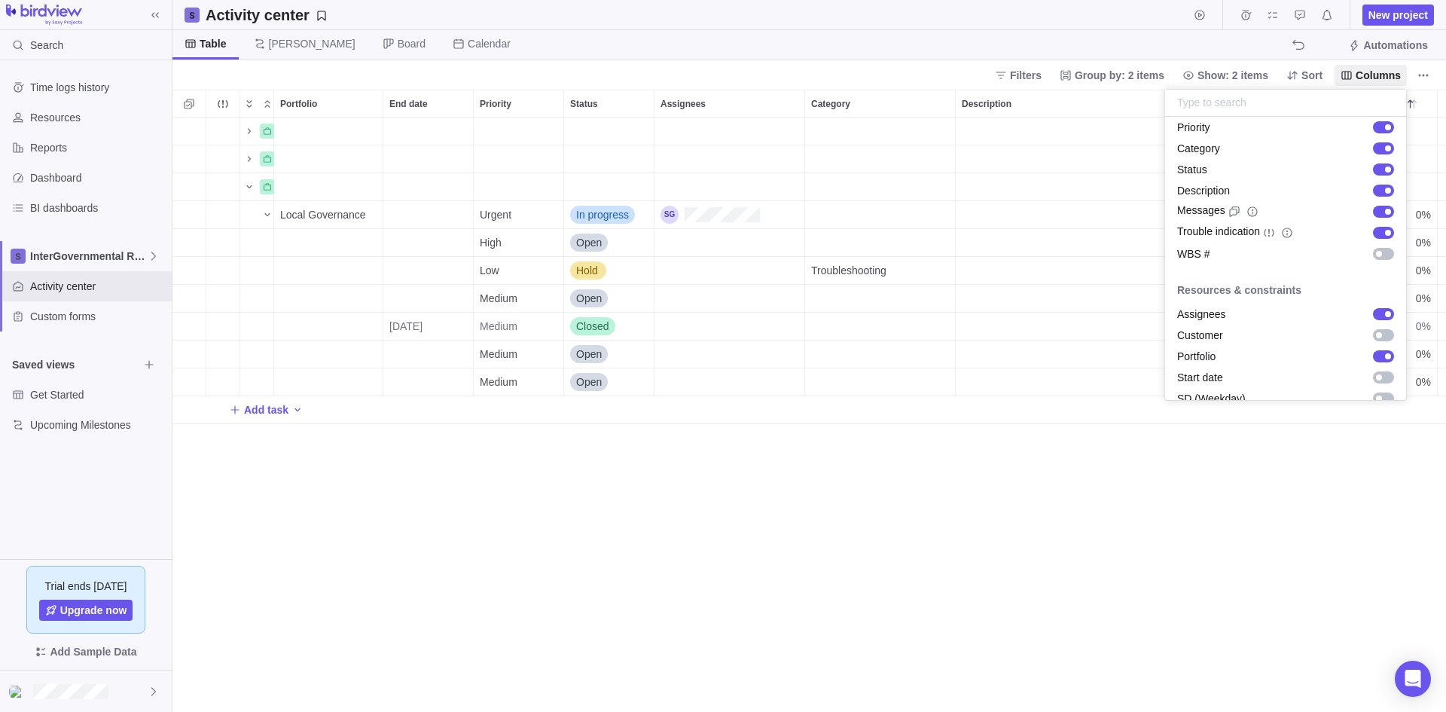
scroll to position [0, 0]
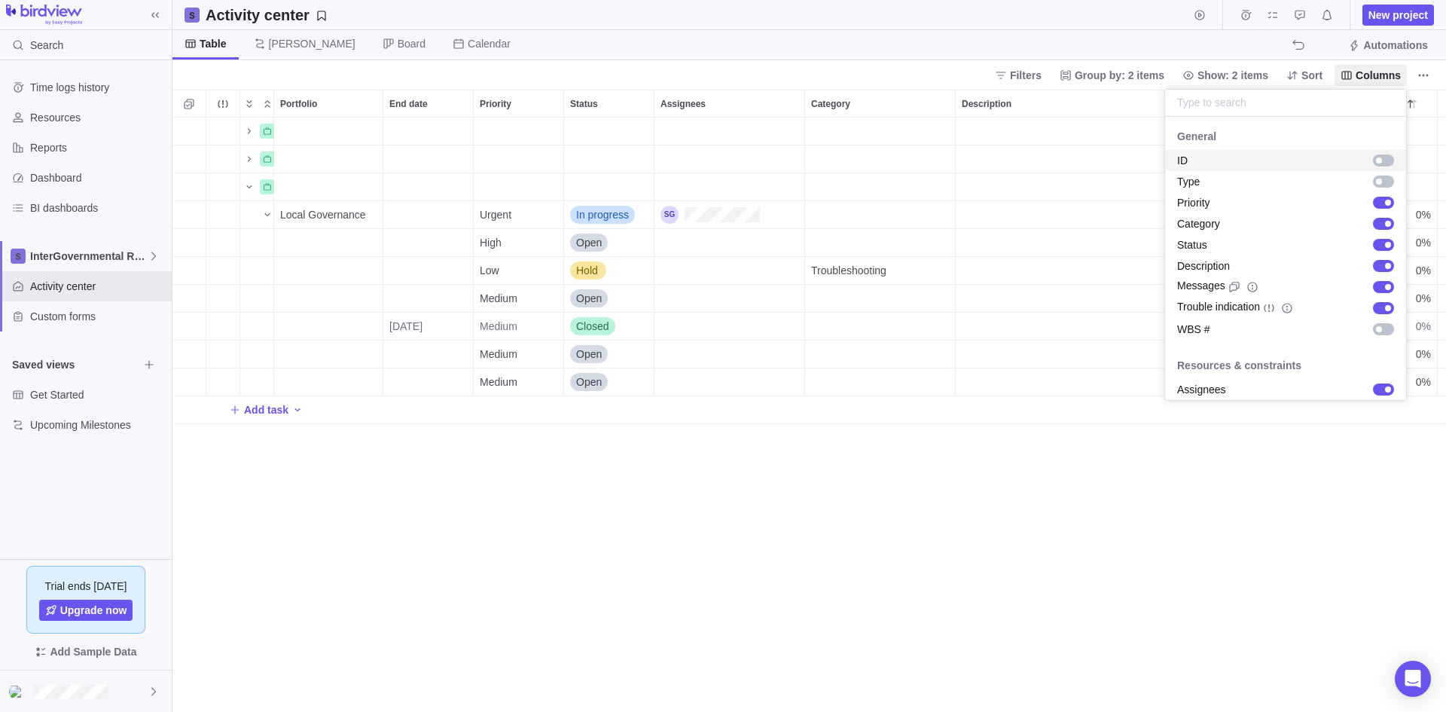
drag, startPoint x: 817, startPoint y: 567, endPoint x: 979, endPoint y: 460, distance: 193.5
click at [819, 567] on body "Search Time logs history Resources Reports Dashboard BI dashboards InterGovernm…" at bounding box center [723, 356] width 1446 height 712
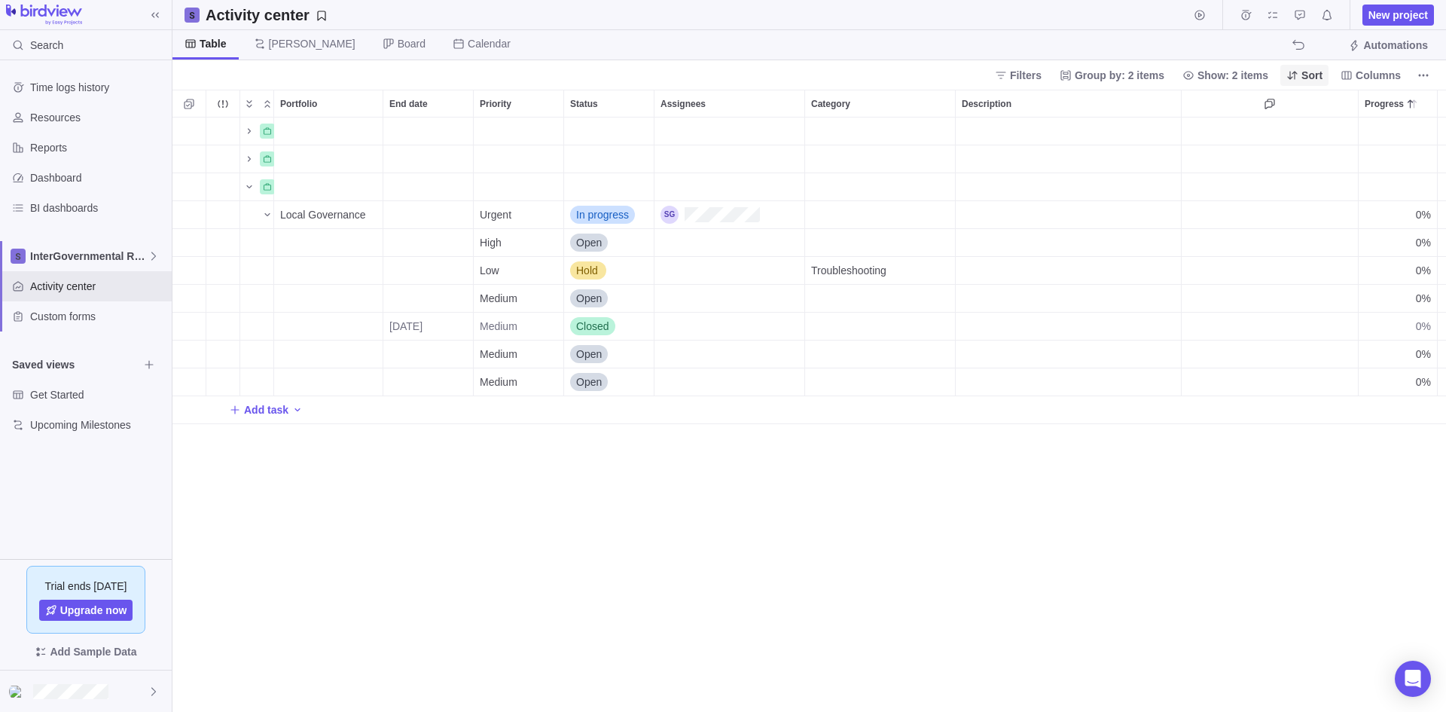
click at [1156, 69] on span "Sort" at bounding box center [1312, 75] width 21 height 15
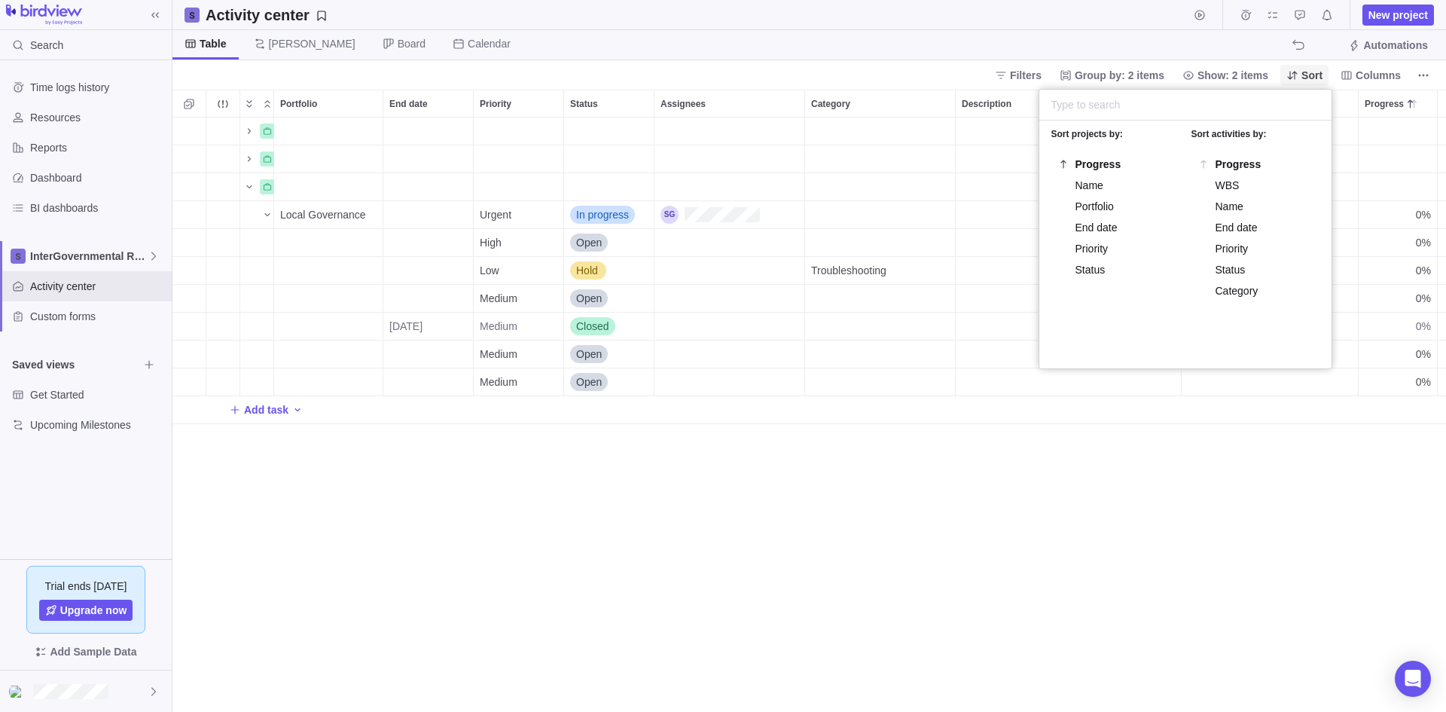
click at [1156, 71] on span "Sort" at bounding box center [1312, 75] width 21 height 15
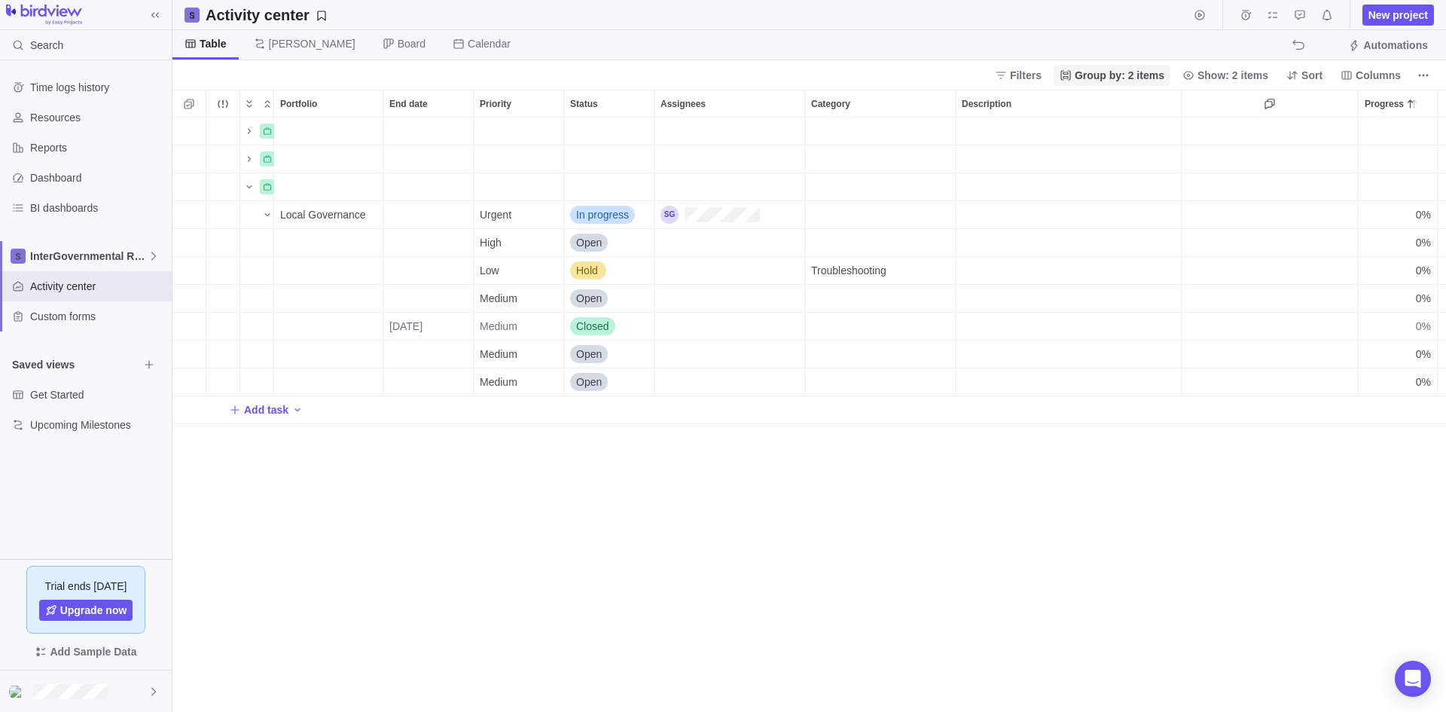
click at [1131, 82] on span "Group by: 2 items" at bounding box center [1120, 75] width 90 height 15
click at [1126, 73] on span "Group by: 2 items" at bounding box center [1120, 75] width 90 height 15
click at [1042, 73] on span "Filters" at bounding box center [1026, 75] width 32 height 15
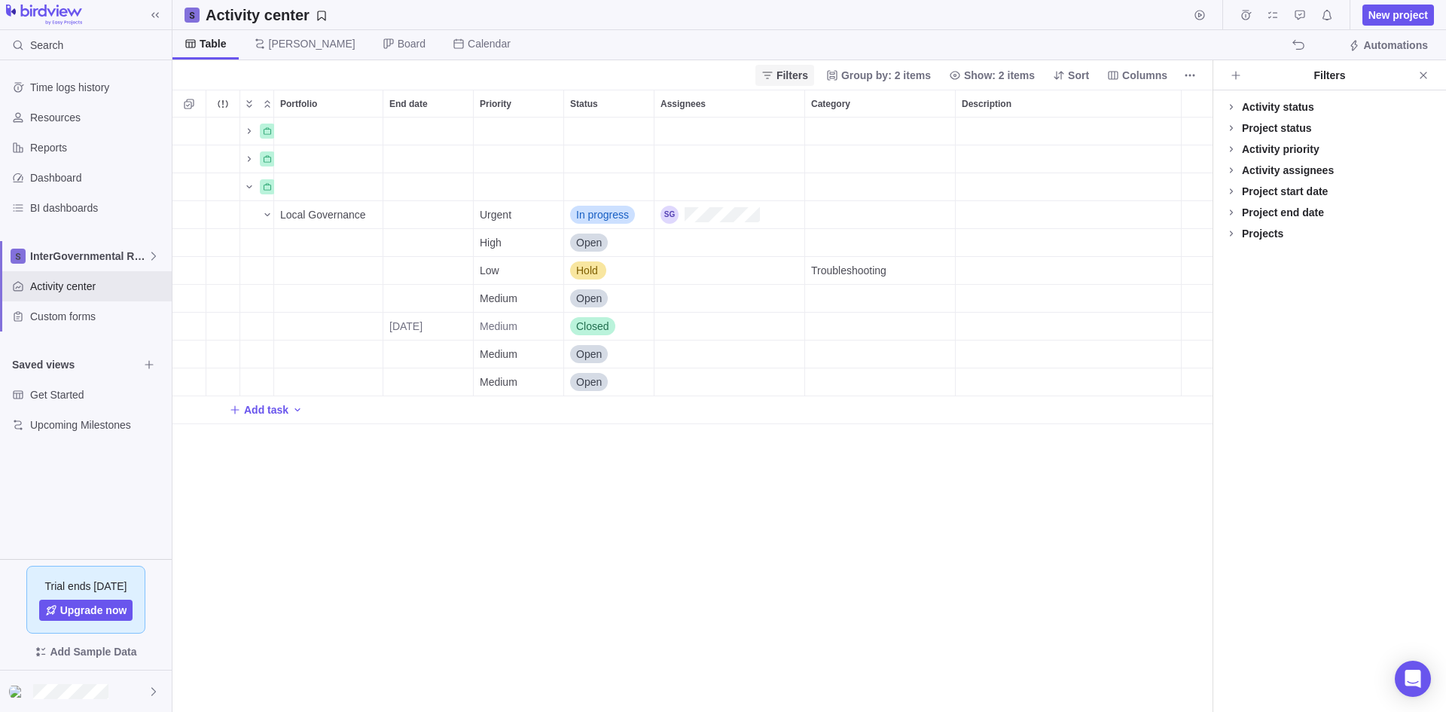
scroll to position [583, 1029]
click at [1156, 73] on icon "Close" at bounding box center [1424, 75] width 12 height 12
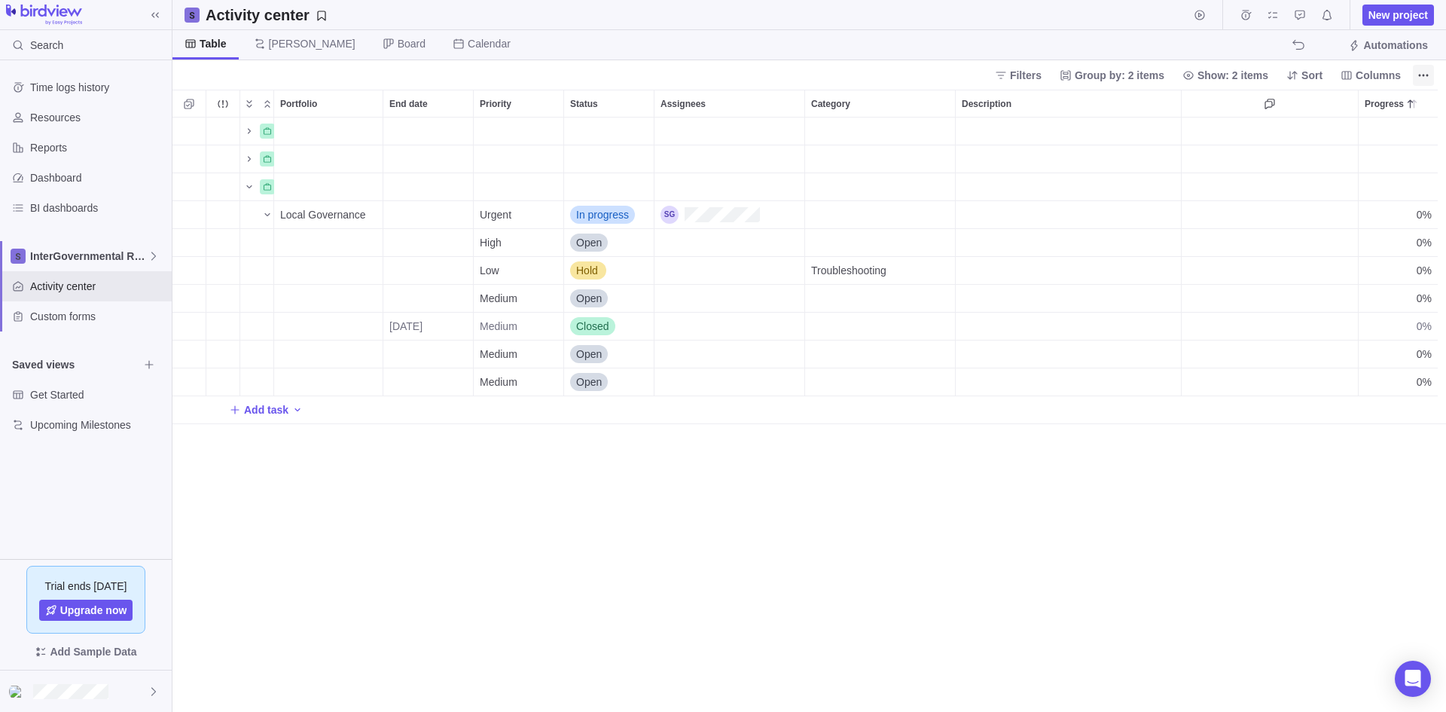
scroll to position [583, 1263]
click at [1156, 16] on icon "Approval requests" at bounding box center [1300, 15] width 12 height 12
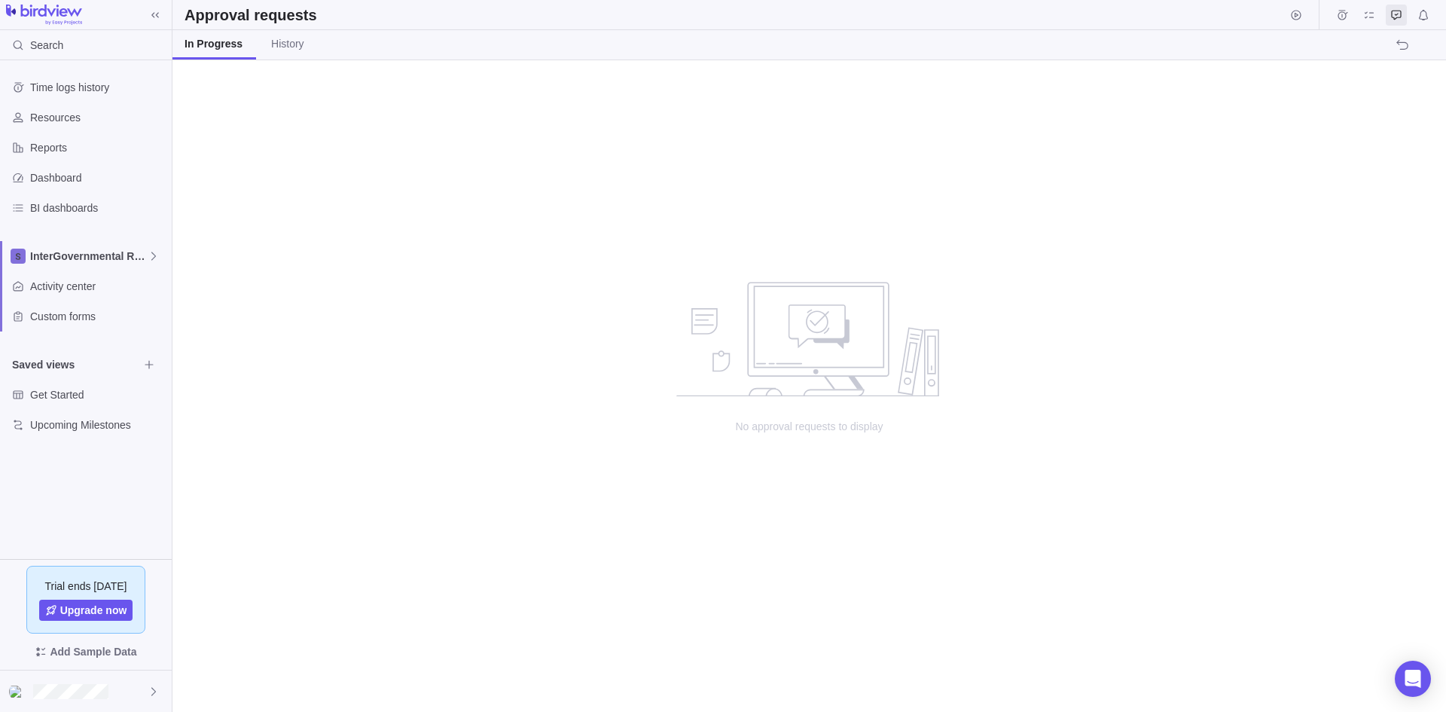
scroll to position [640, 1263]
click at [1156, 17] on icon "My assignments" at bounding box center [1370, 15] width 12 height 12
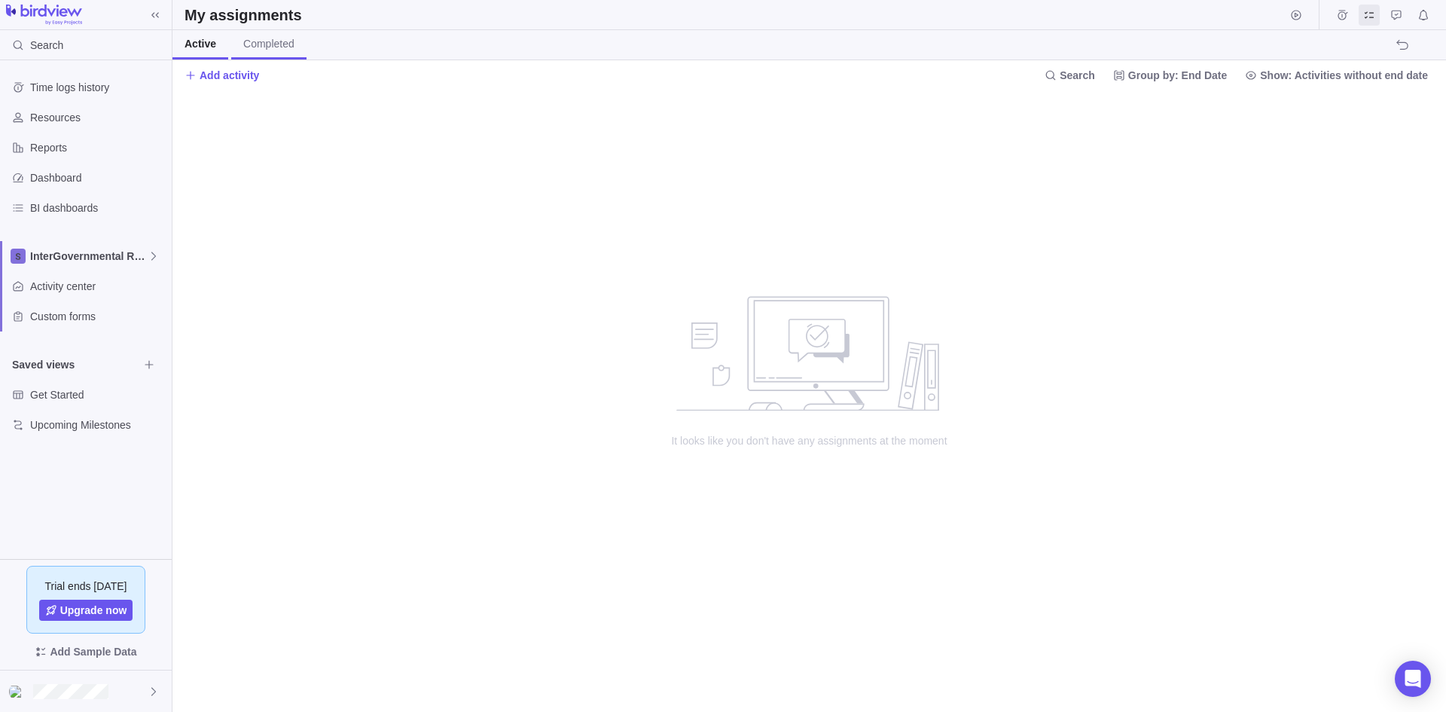
click at [287, 46] on span "Completed" at bounding box center [268, 43] width 51 height 15
click at [206, 43] on span "Active" at bounding box center [199, 43] width 29 height 15
click at [79, 246] on div "InterGovernmental Relations" at bounding box center [86, 256] width 172 height 30
click at [86, 290] on span "InterGovernmental Relations" at bounding box center [86, 291] width 92 height 15
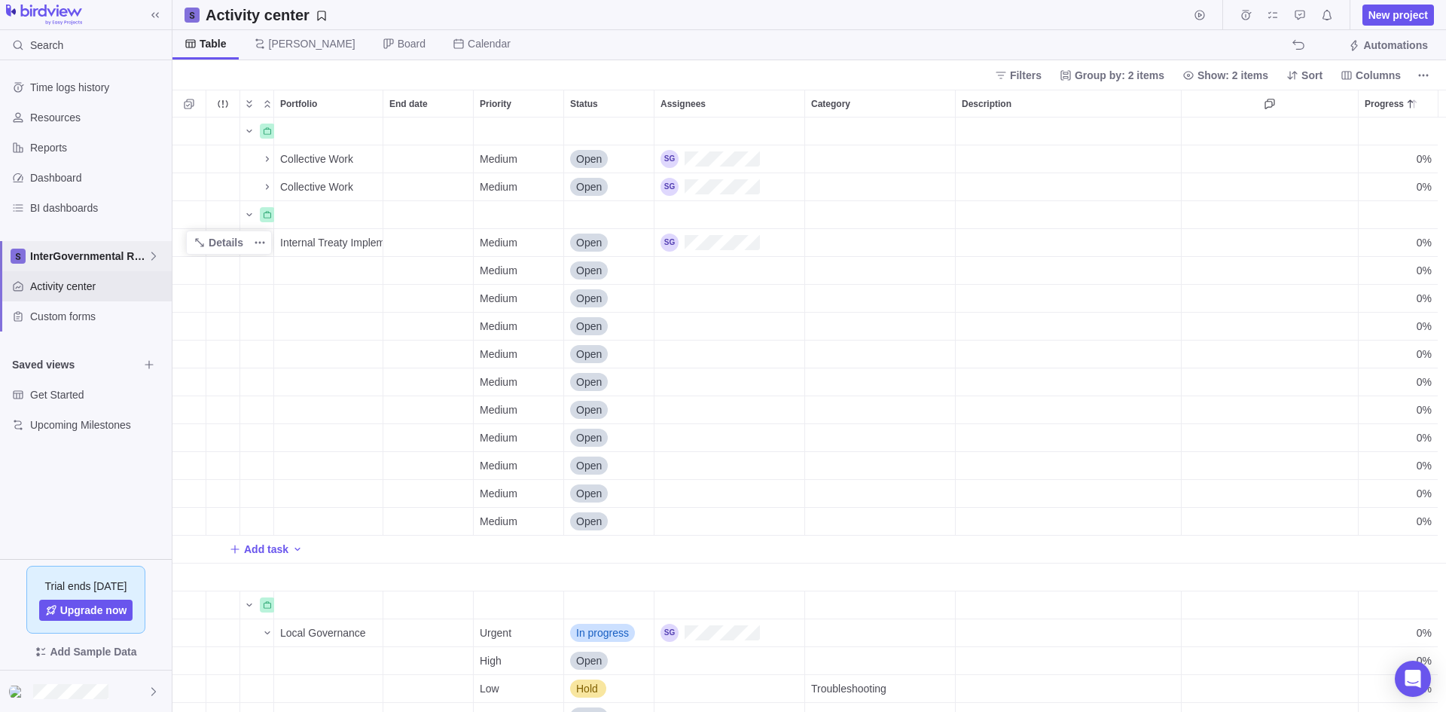
scroll to position [583, 1263]
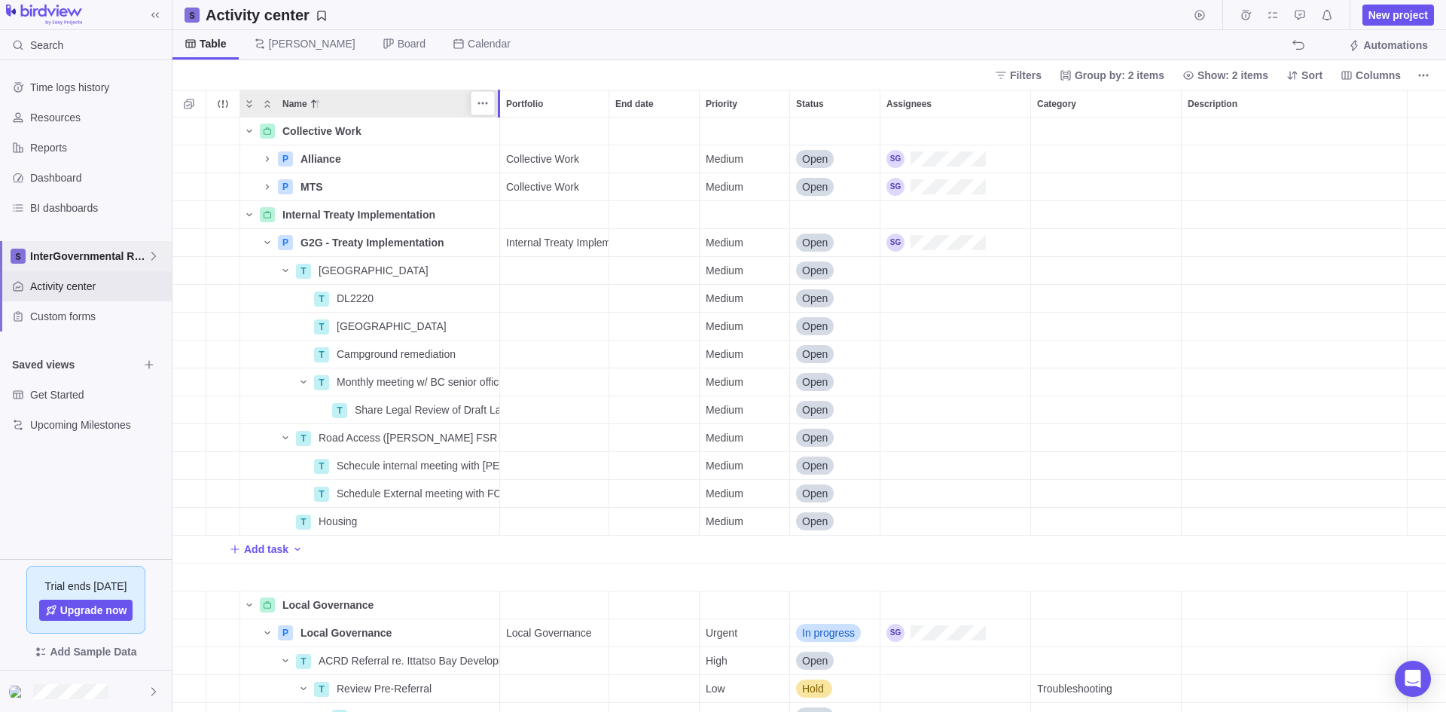
drag, startPoint x: 273, startPoint y: 114, endPoint x: 496, endPoint y: 148, distance: 226.3
click at [496, 148] on div "Name Portfolio End date Priority Status Assignees Category Description Progress…" at bounding box center [810, 401] width 1274 height 622
click at [935, 270] on div "Assignees" at bounding box center [956, 270] width 150 height 27
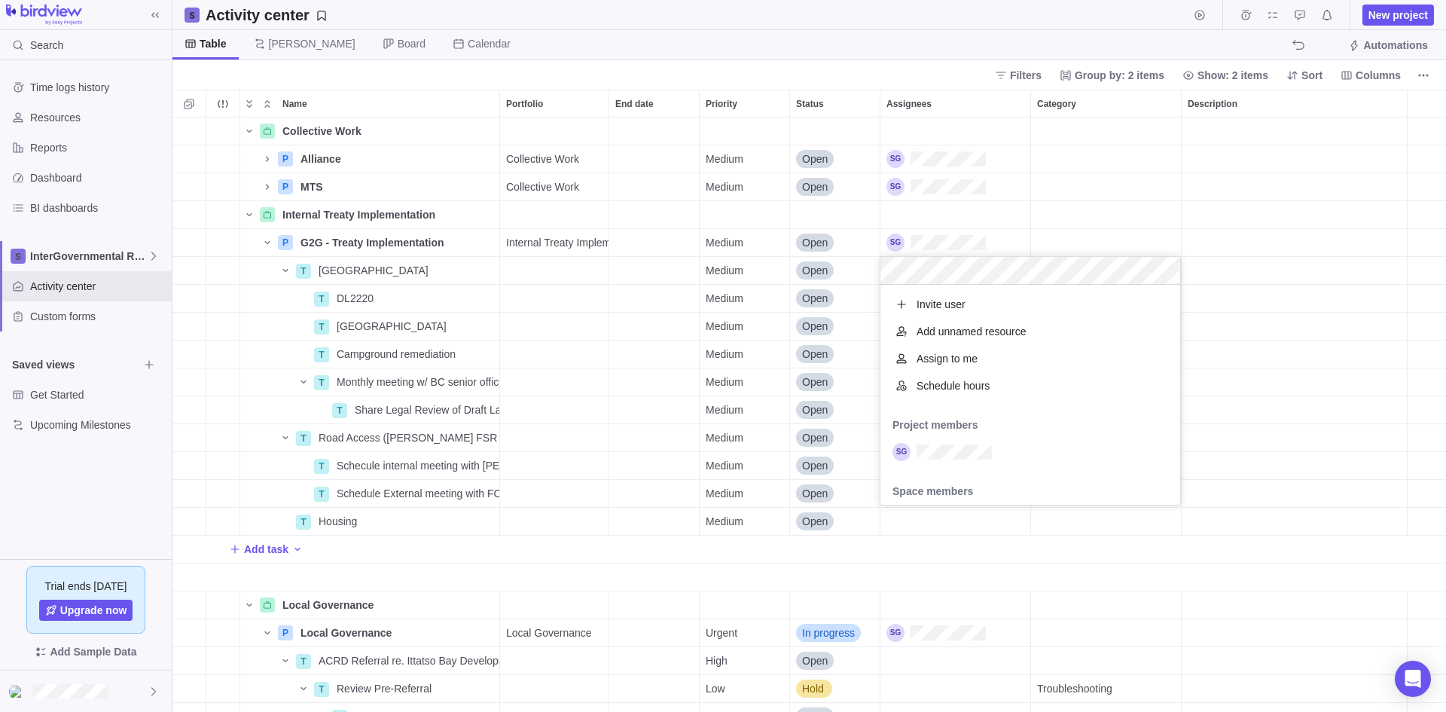
scroll to position [209, 289]
click at [949, 463] on div "grid" at bounding box center [1031, 451] width 300 height 27
click at [1106, 194] on div "Collective Work Details P Alliance Details Collective Work Medium Open 0% P MTS…" at bounding box center [810, 415] width 1274 height 594
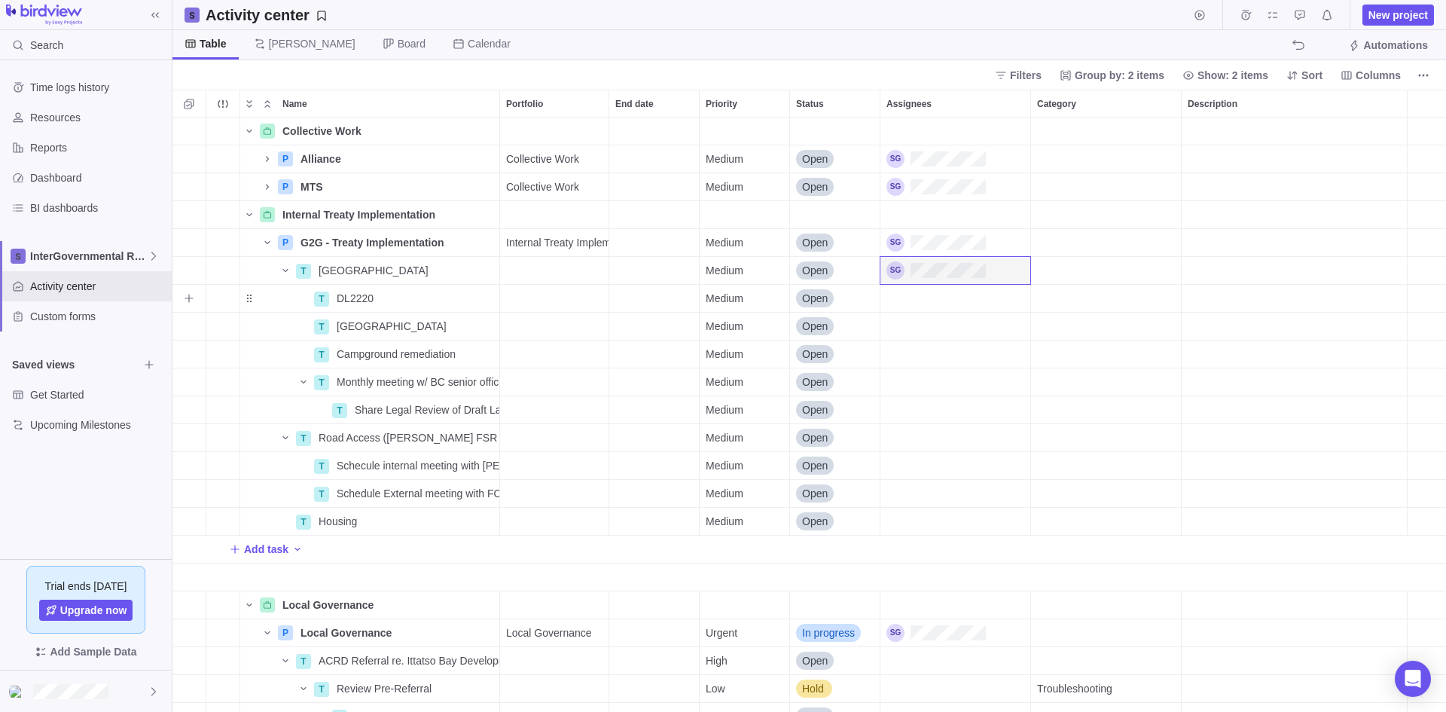
click at [973, 299] on div "Assignees" at bounding box center [956, 298] width 150 height 27
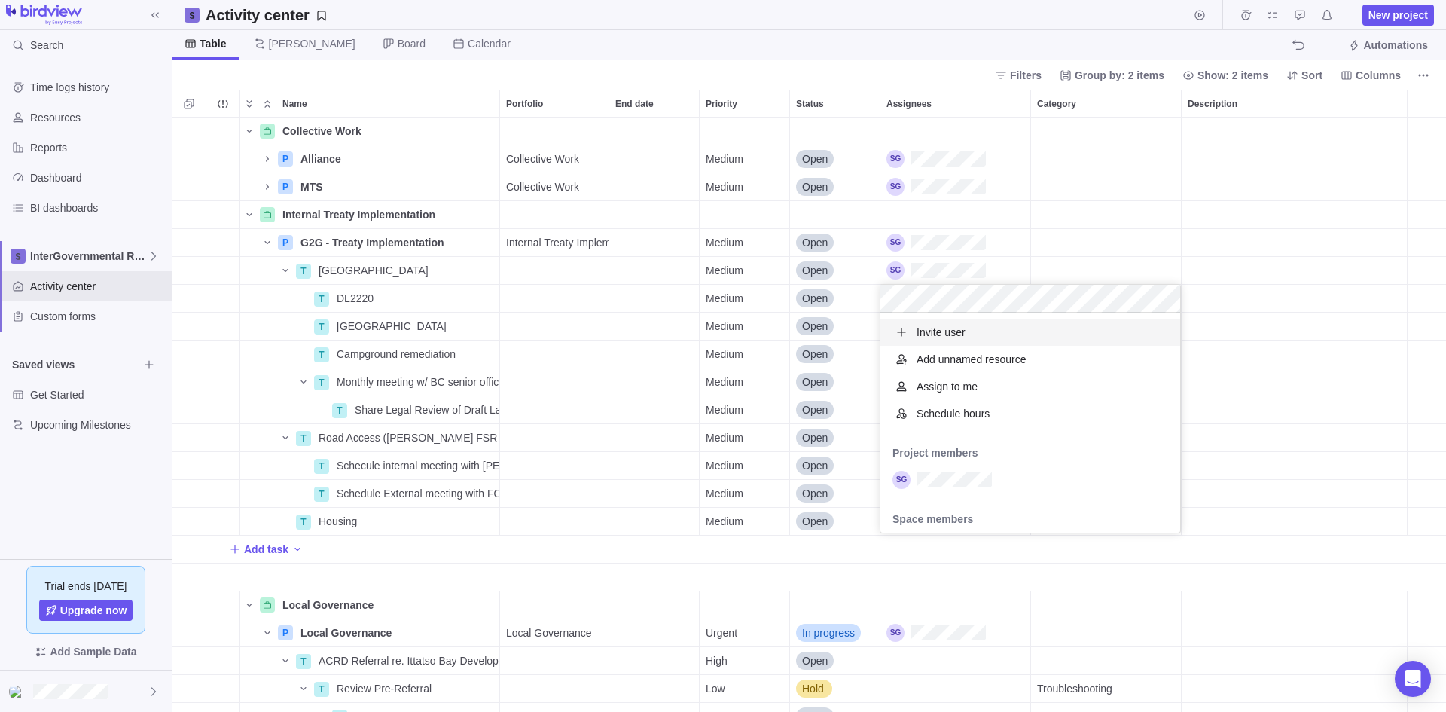
click at [1031, 227] on div "Collective Work Details P Alliance Details Collective Work Medium Open 0% P MTS…" at bounding box center [810, 415] width 1274 height 594
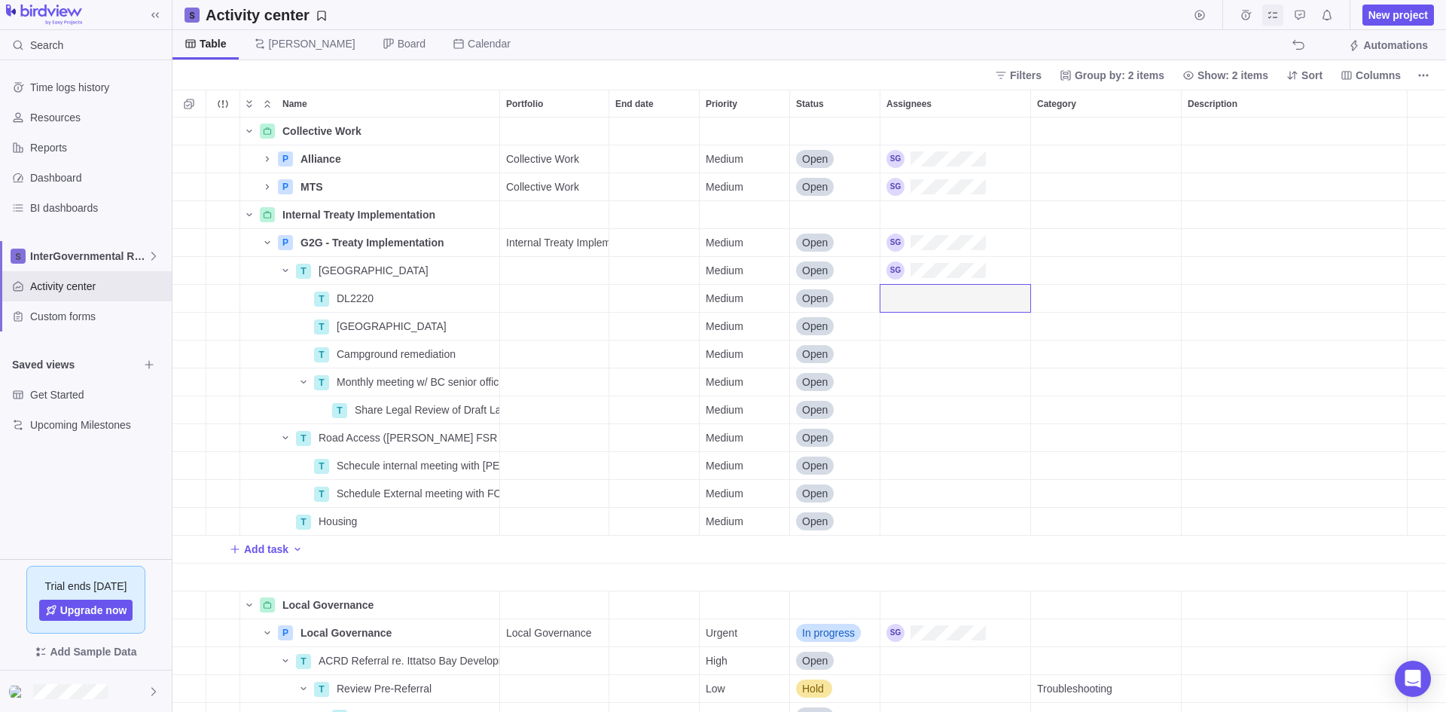
click at [1156, 11] on icon "My assignments" at bounding box center [1273, 15] width 12 height 12
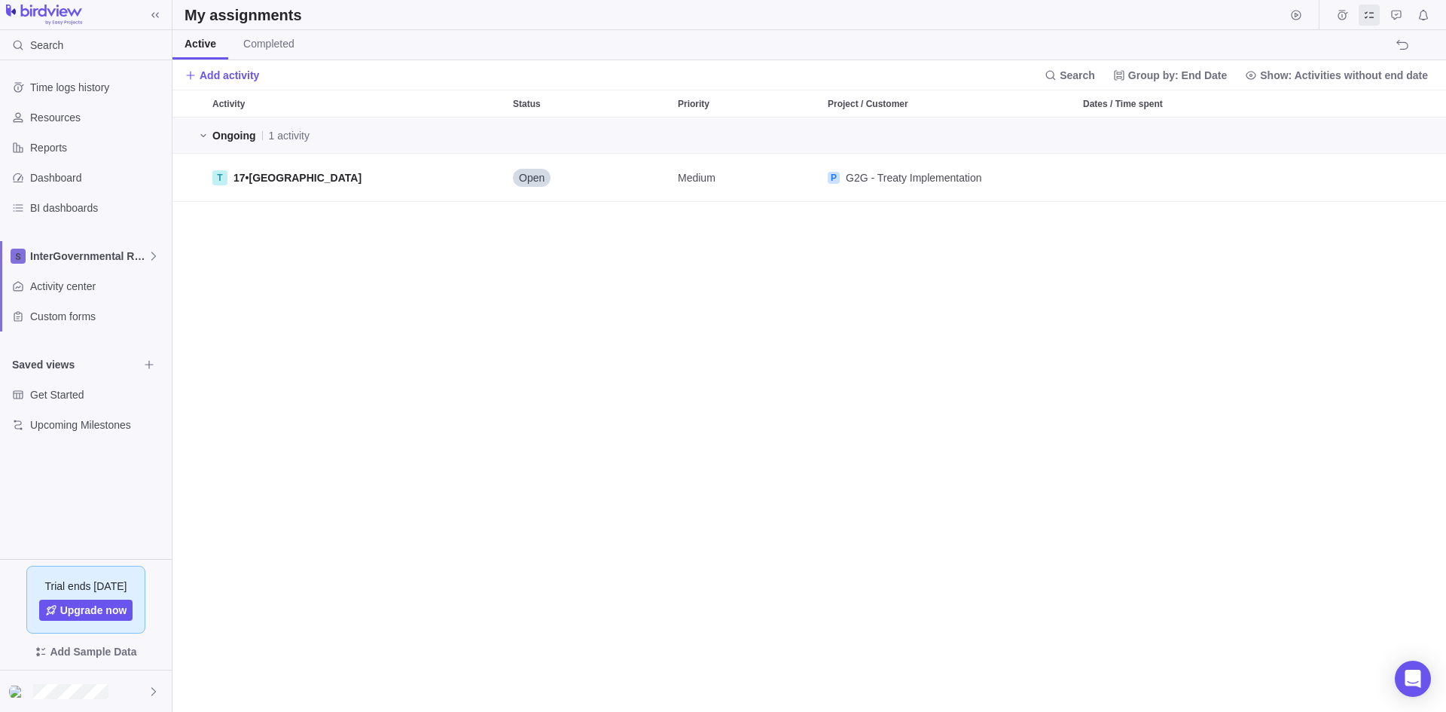
scroll to position [583, 1263]
click at [1156, 20] on icon "Approval requests" at bounding box center [1397, 15] width 12 height 12
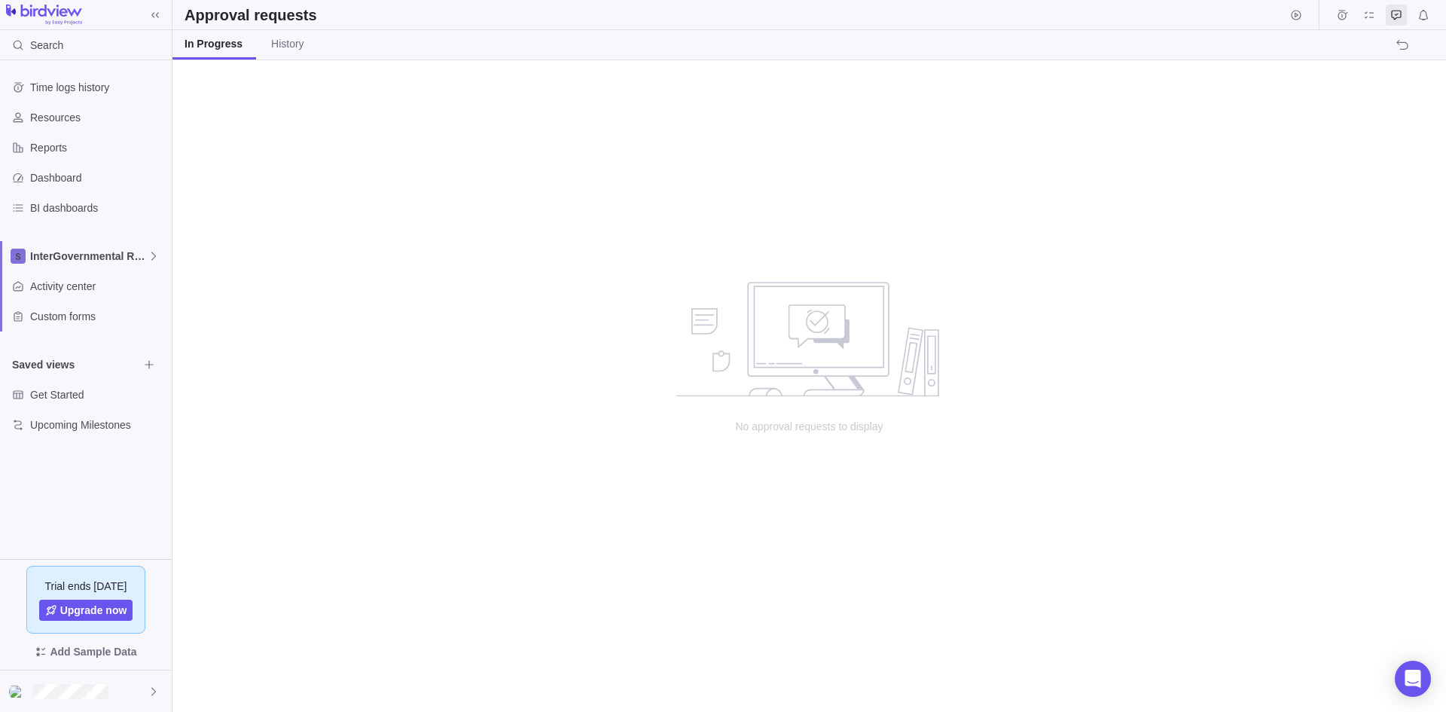
scroll to position [640, 1263]
click at [98, 262] on span "InterGovernmental Relations" at bounding box center [89, 256] width 118 height 15
click at [84, 291] on span "InterGovernmental Relations" at bounding box center [86, 291] width 92 height 15
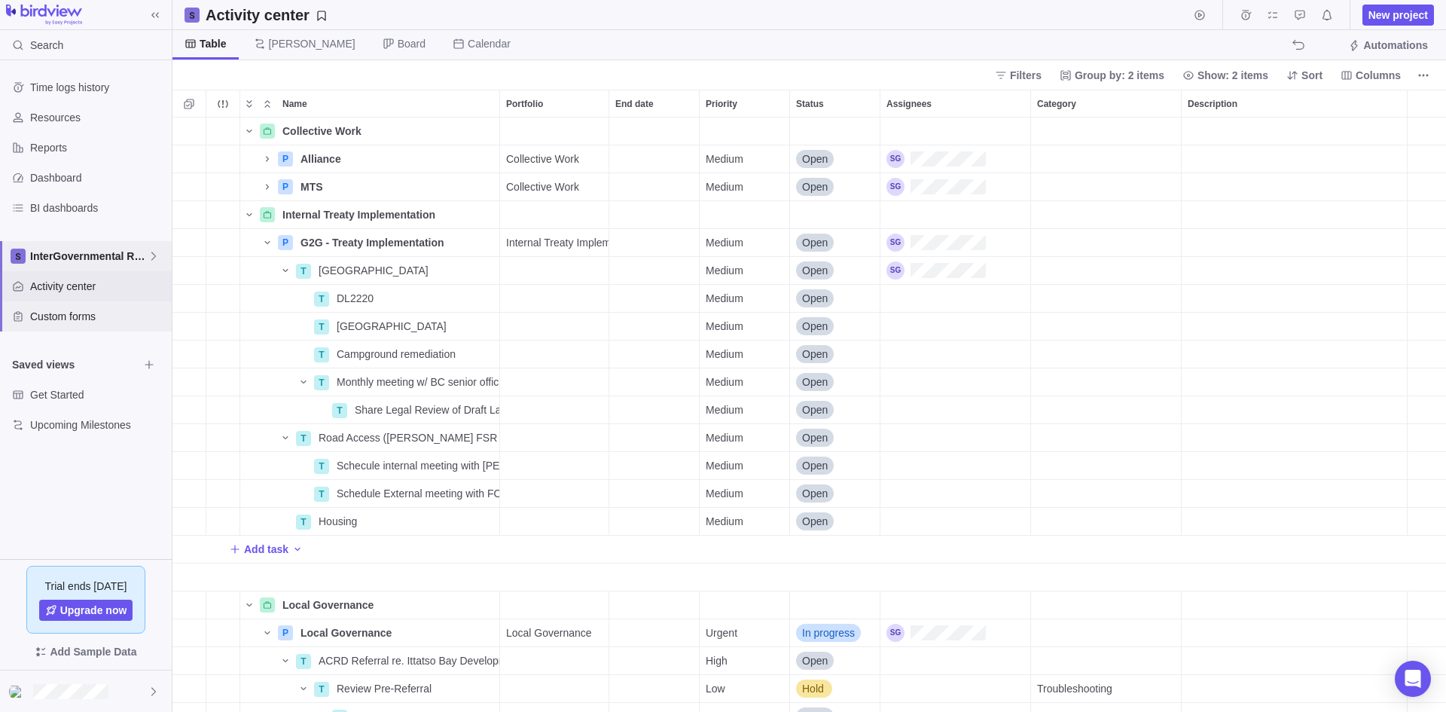
scroll to position [583, 1263]
click at [484, 328] on icon "More actions" at bounding box center [486, 326] width 12 height 12
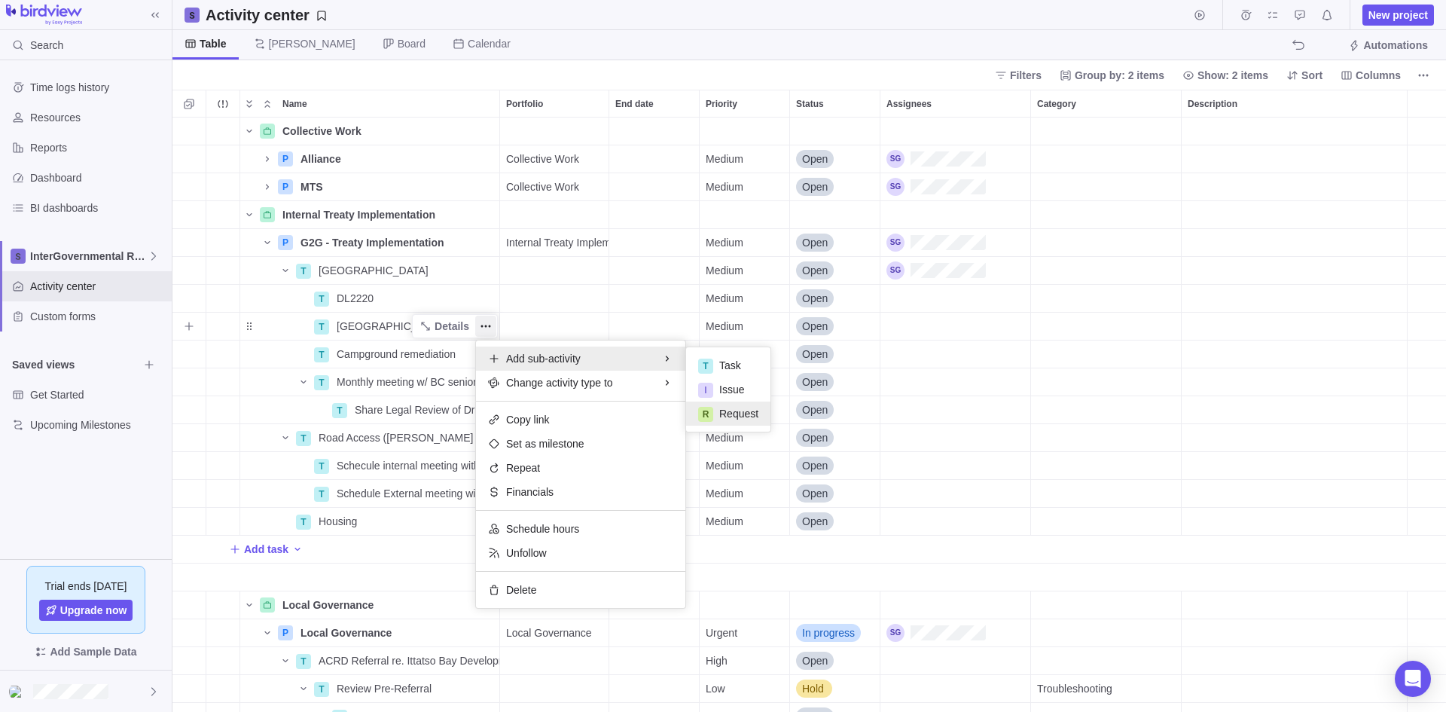
click at [735, 413] on span "Request" at bounding box center [738, 413] width 39 height 15
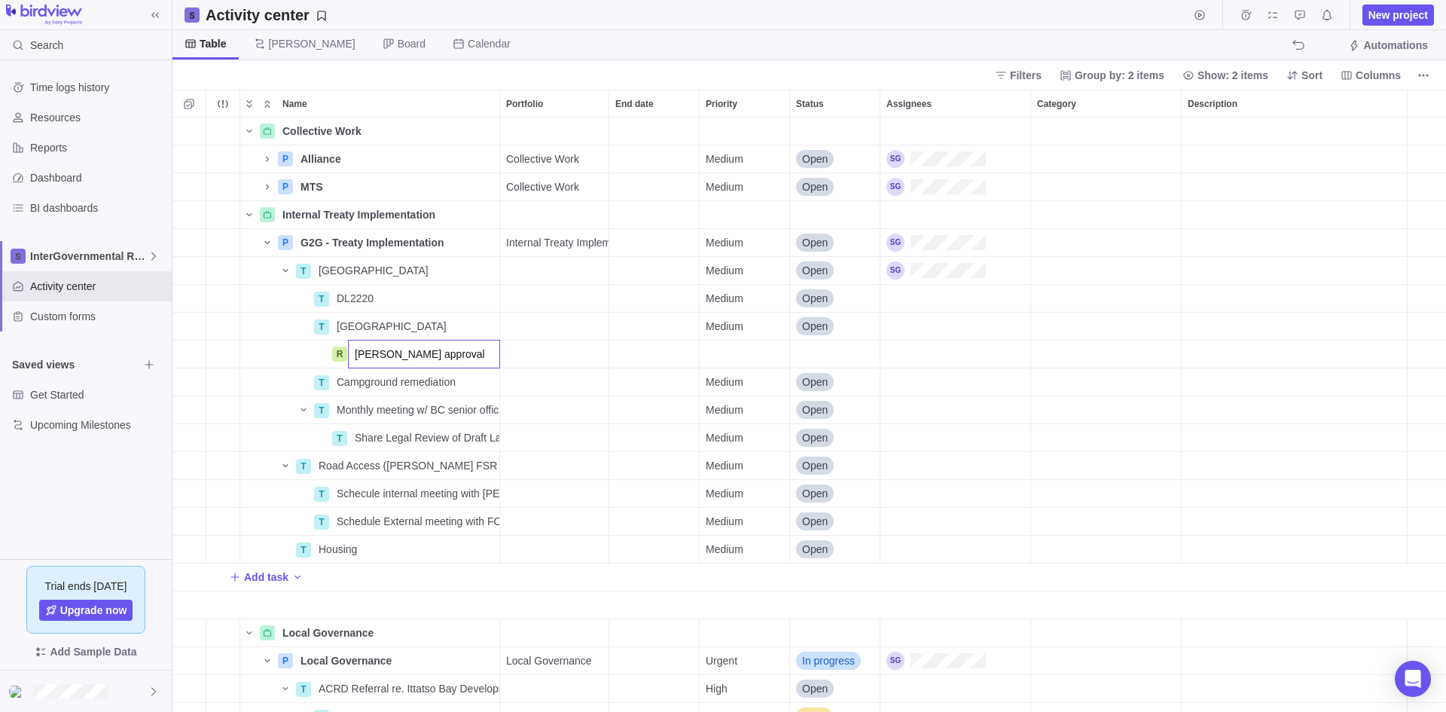
type input "[PERSON_NAME] approval"
click at [941, 348] on div "Collective Work Details P Alliance Details Collective Work Medium Open 0% P MTS…" at bounding box center [810, 415] width 1274 height 594
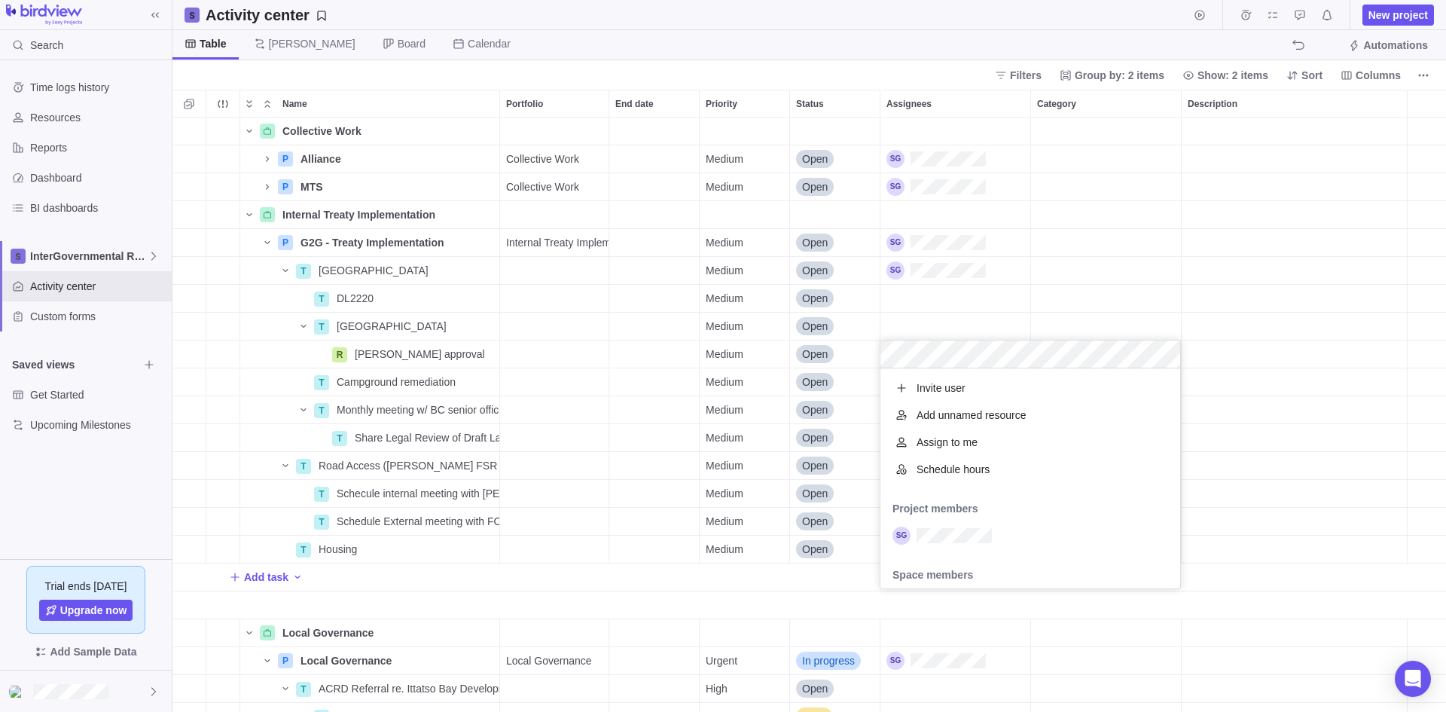
scroll to position [209, 289]
click at [1101, 29] on body "Search Time logs history Resources Reports Dashboard BI dashboards InterGovernm…" at bounding box center [723, 356] width 1446 height 712
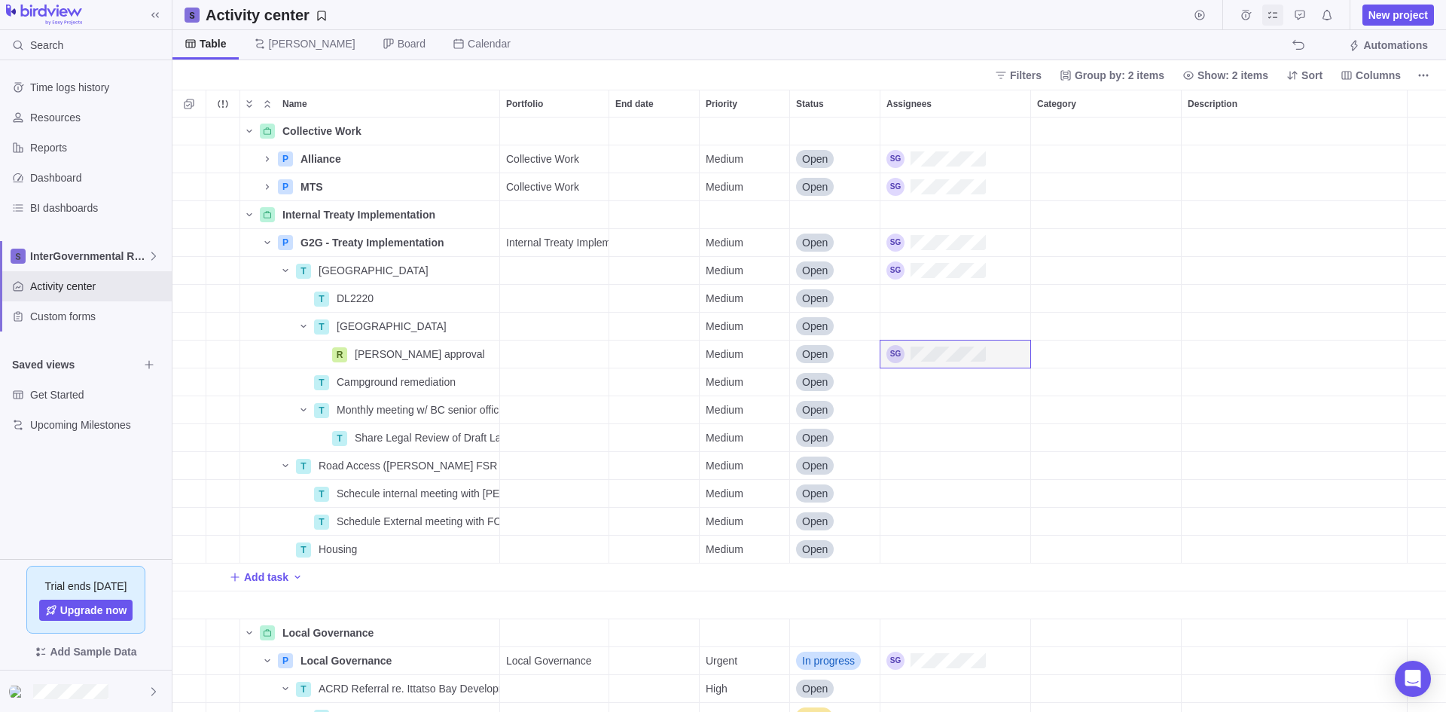
click at [1156, 23] on span "My assignments" at bounding box center [1273, 15] width 21 height 21
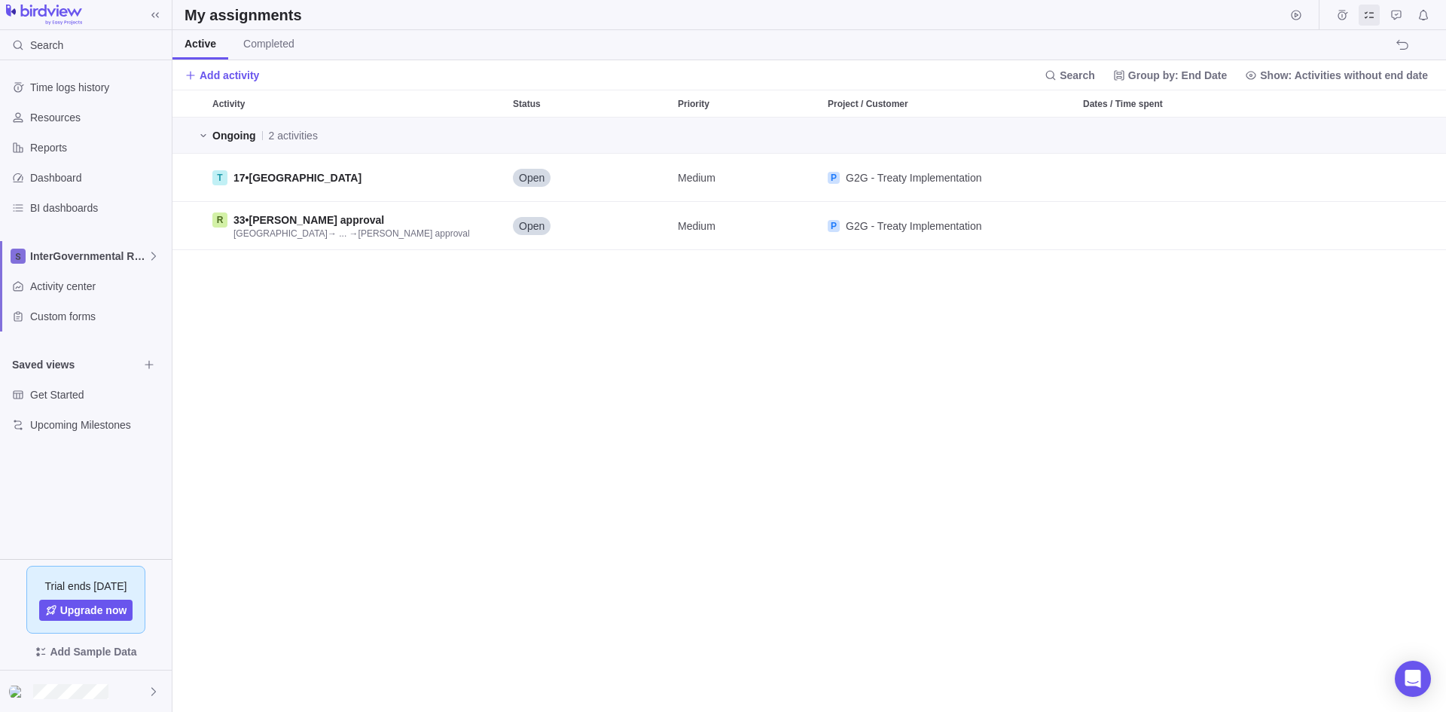
scroll to position [583, 1263]
click at [860, 422] on div "Ongoing 2 activities T 17 • [GEOGRAPHIC_DATA] Open Medium P G2G - Treaty Implem…" at bounding box center [810, 415] width 1274 height 594
click at [66, 293] on span "Activity center" at bounding box center [98, 286] width 136 height 15
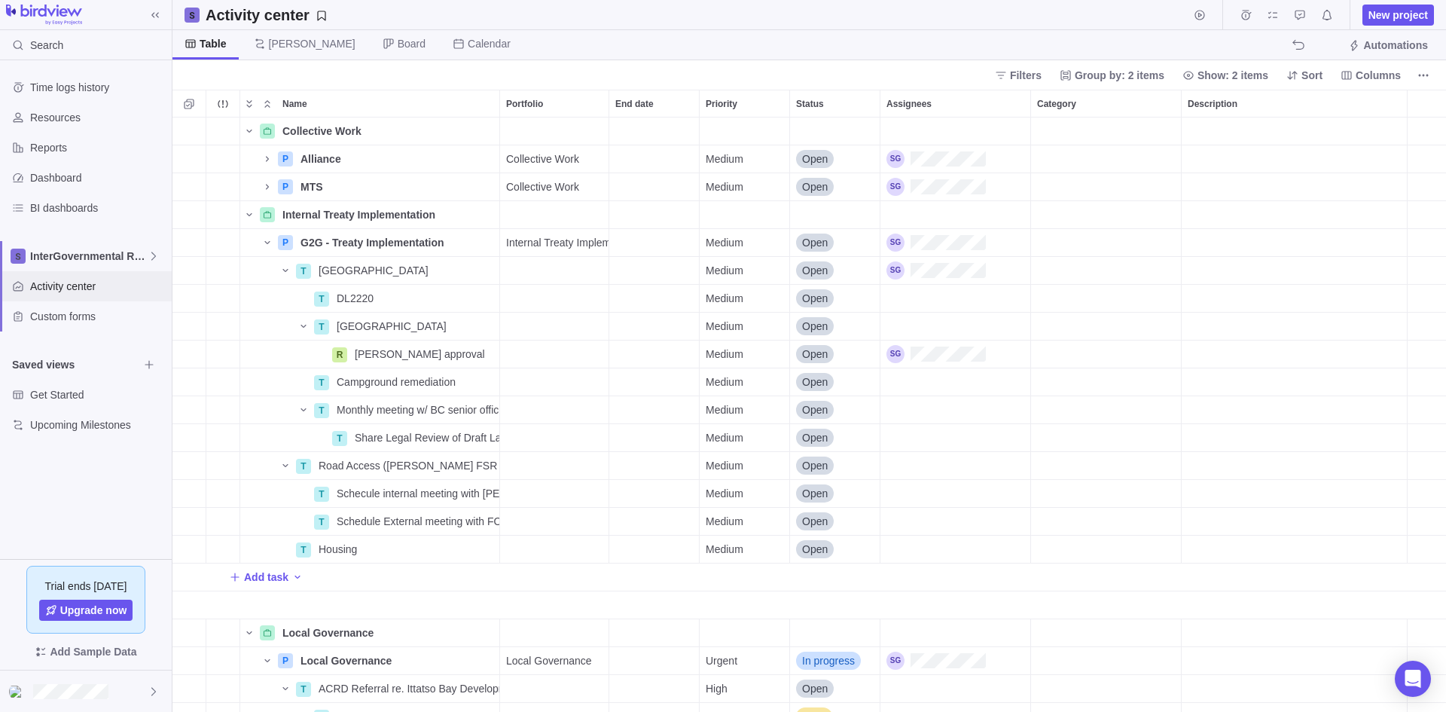
scroll to position [583, 1263]
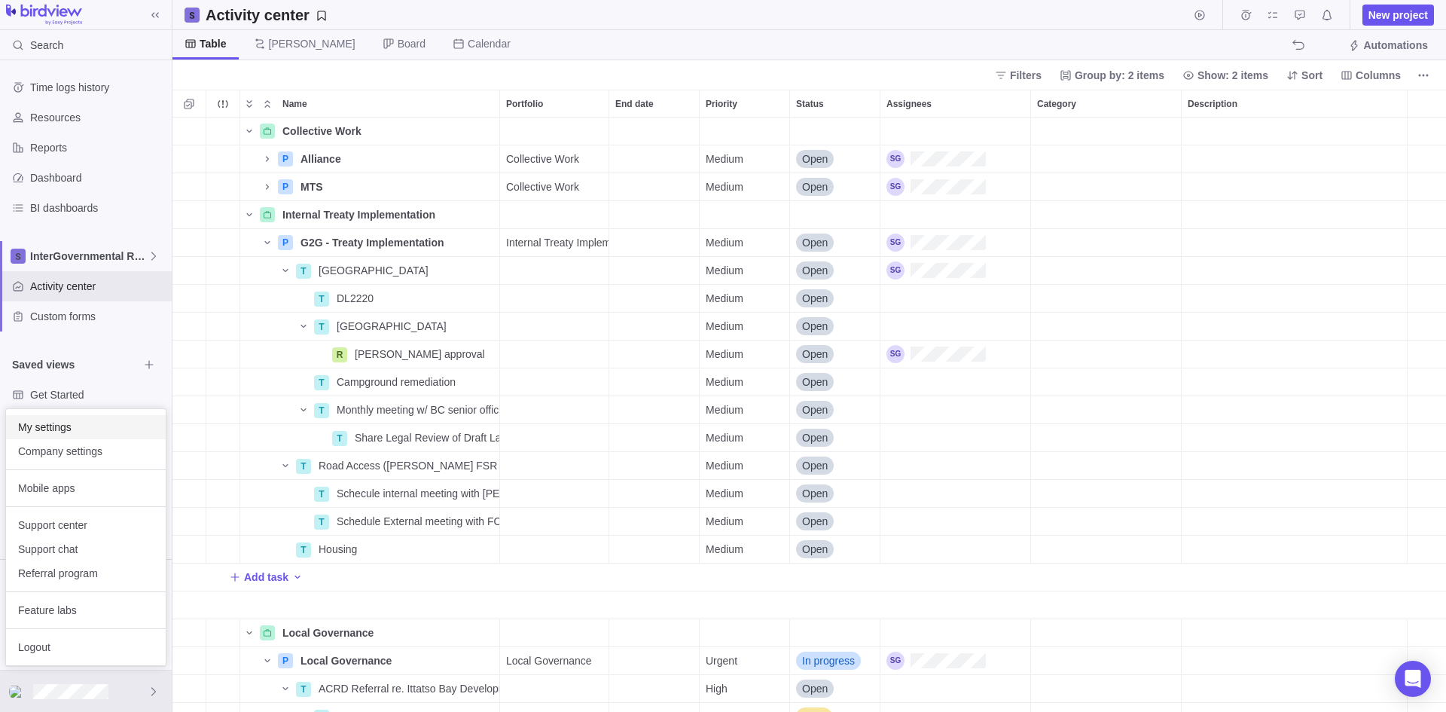
click at [85, 427] on span "My settings" at bounding box center [86, 427] width 136 height 15
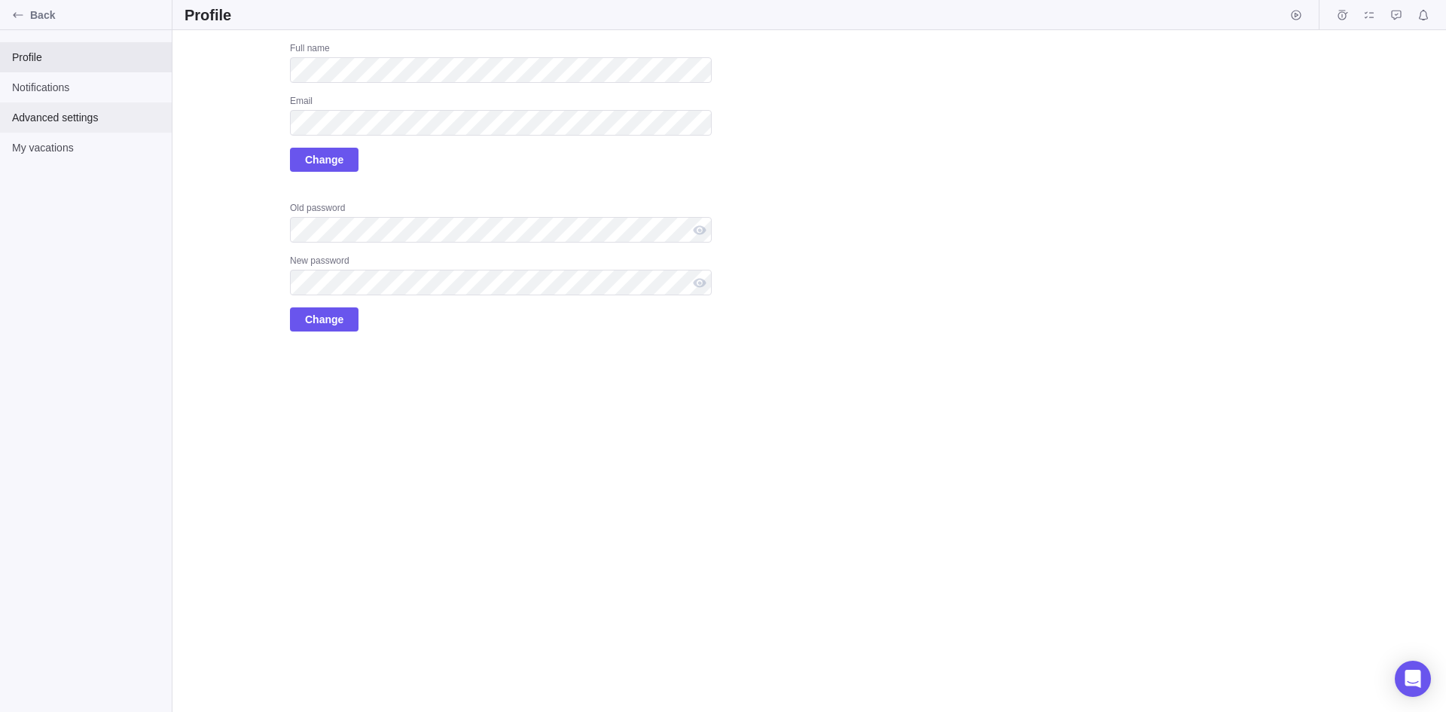
click at [79, 120] on span "Advanced settings" at bounding box center [86, 117] width 148 height 15
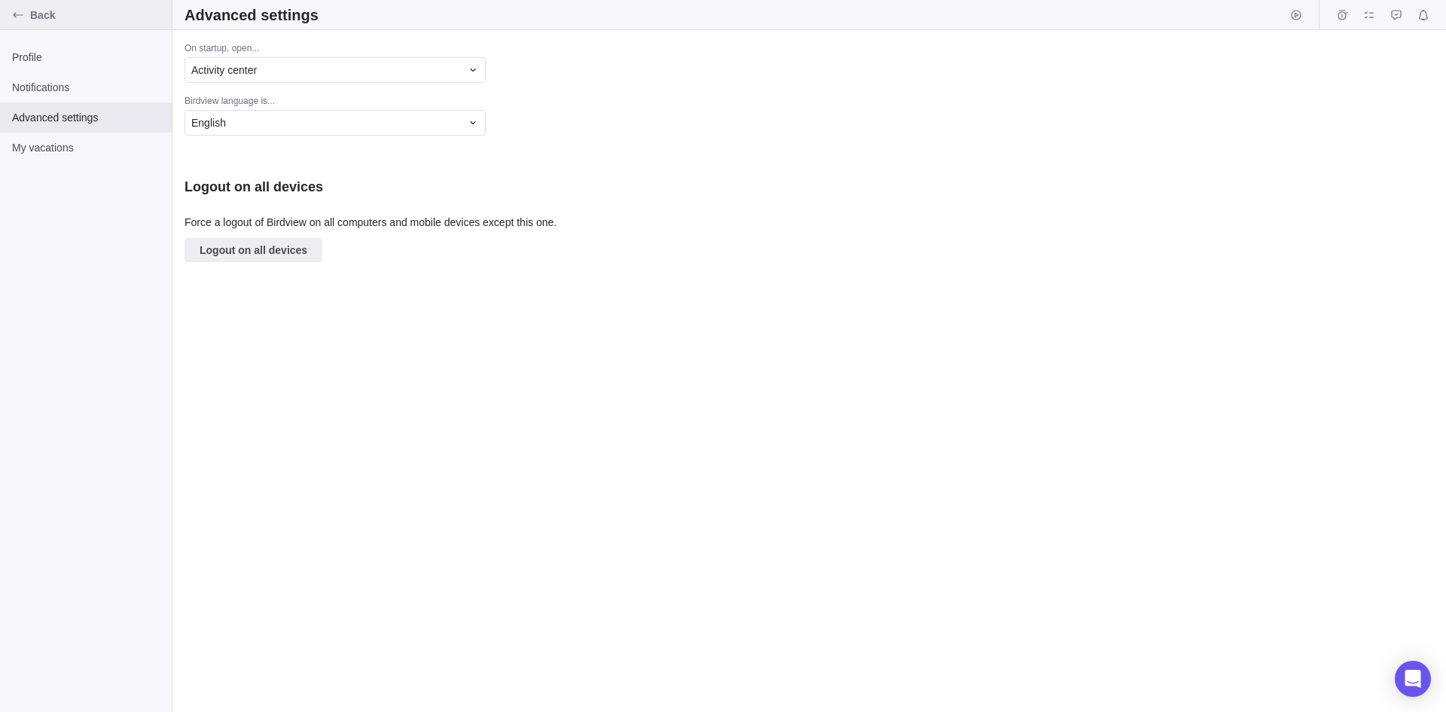
click at [23, 5] on div "Back" at bounding box center [18, 15] width 24 height 24
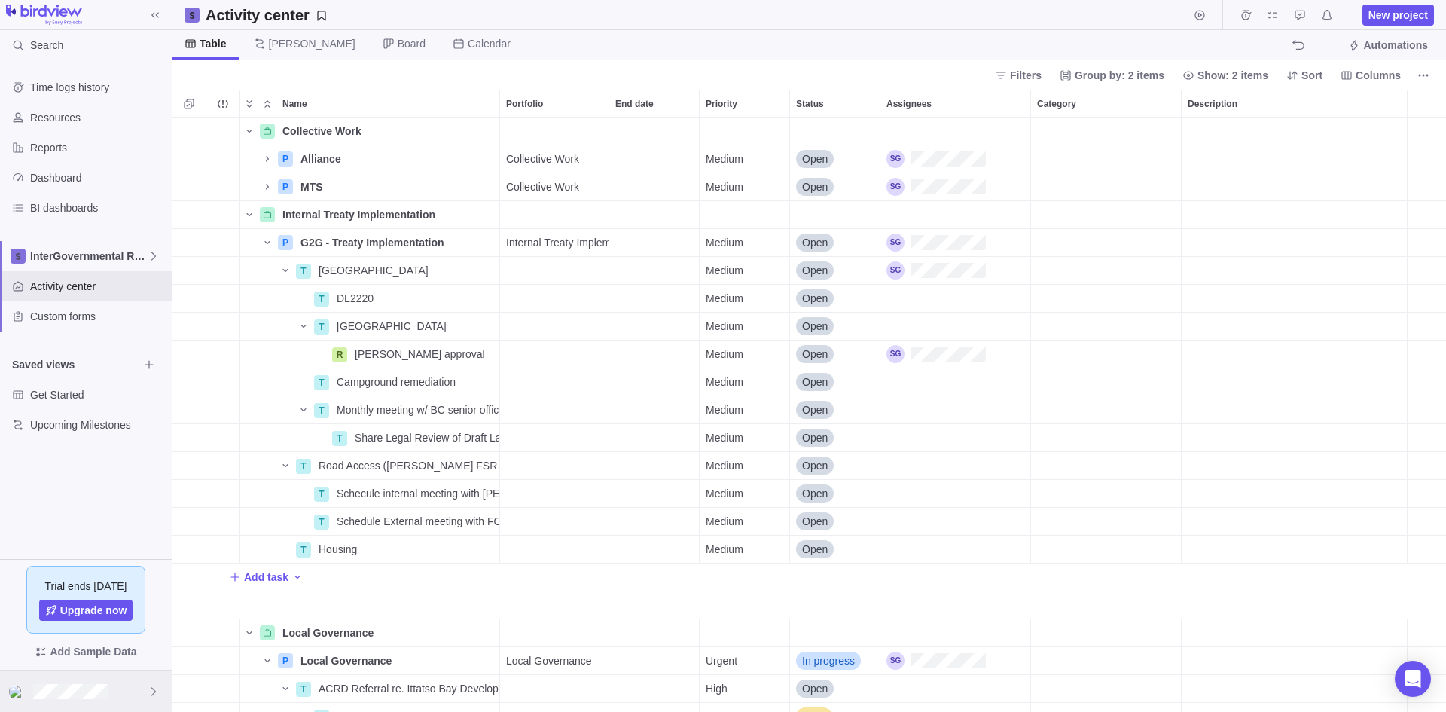
scroll to position [583, 1263]
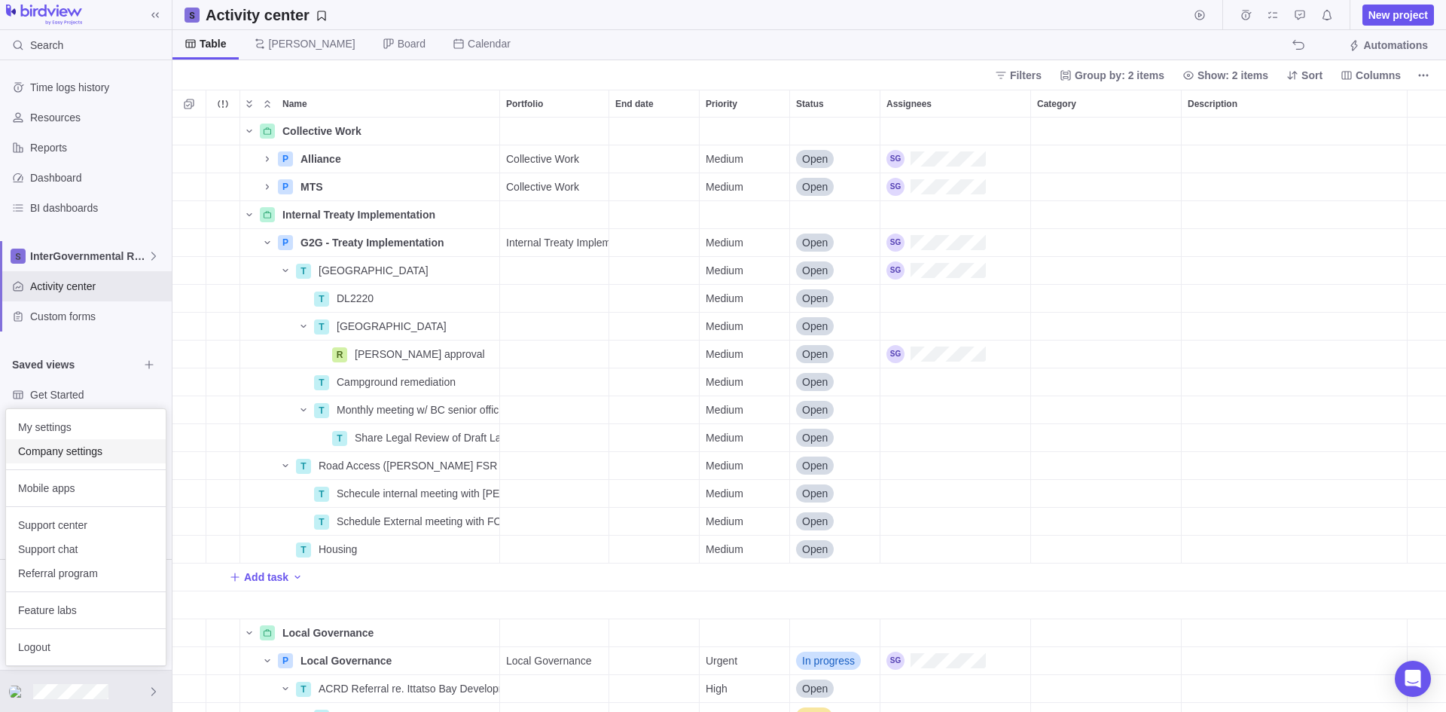
click at [96, 447] on span "Company settings" at bounding box center [86, 451] width 136 height 15
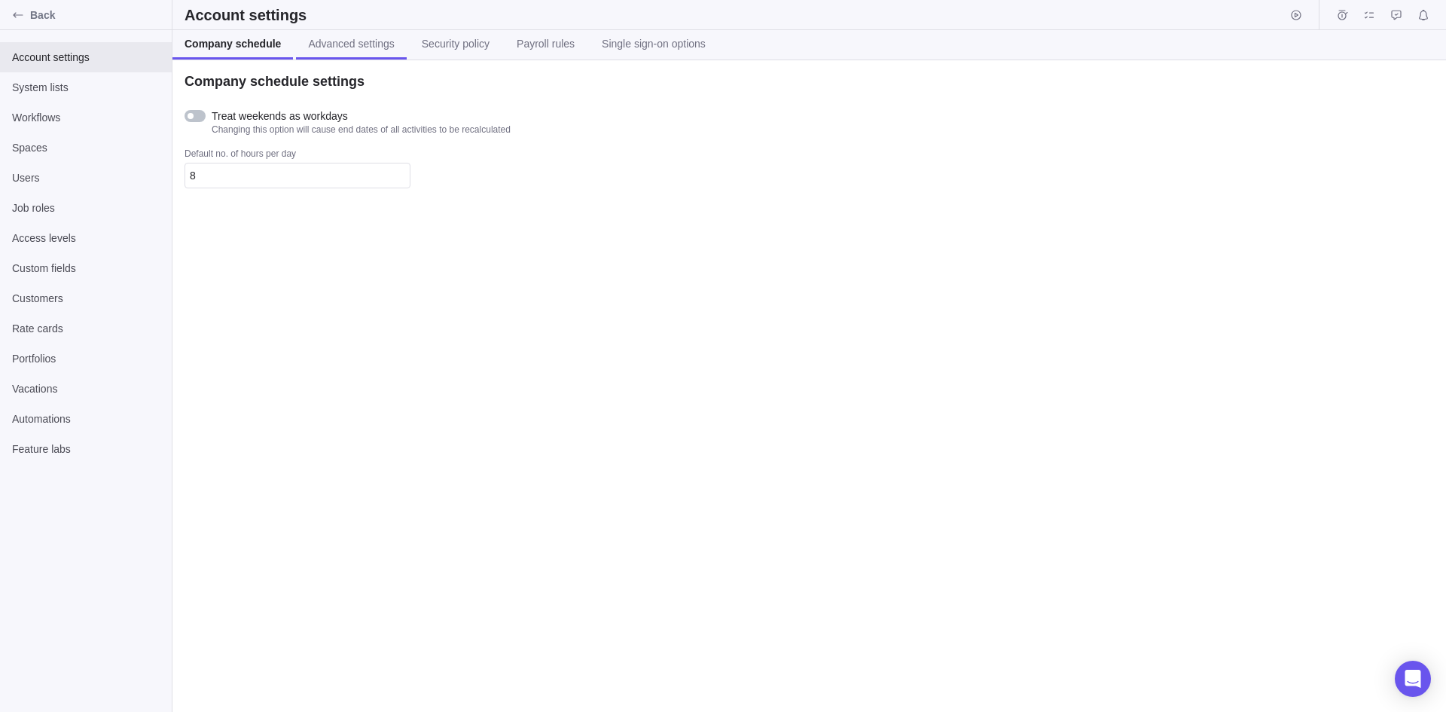
click at [355, 42] on span "Advanced settings" at bounding box center [351, 43] width 86 height 15
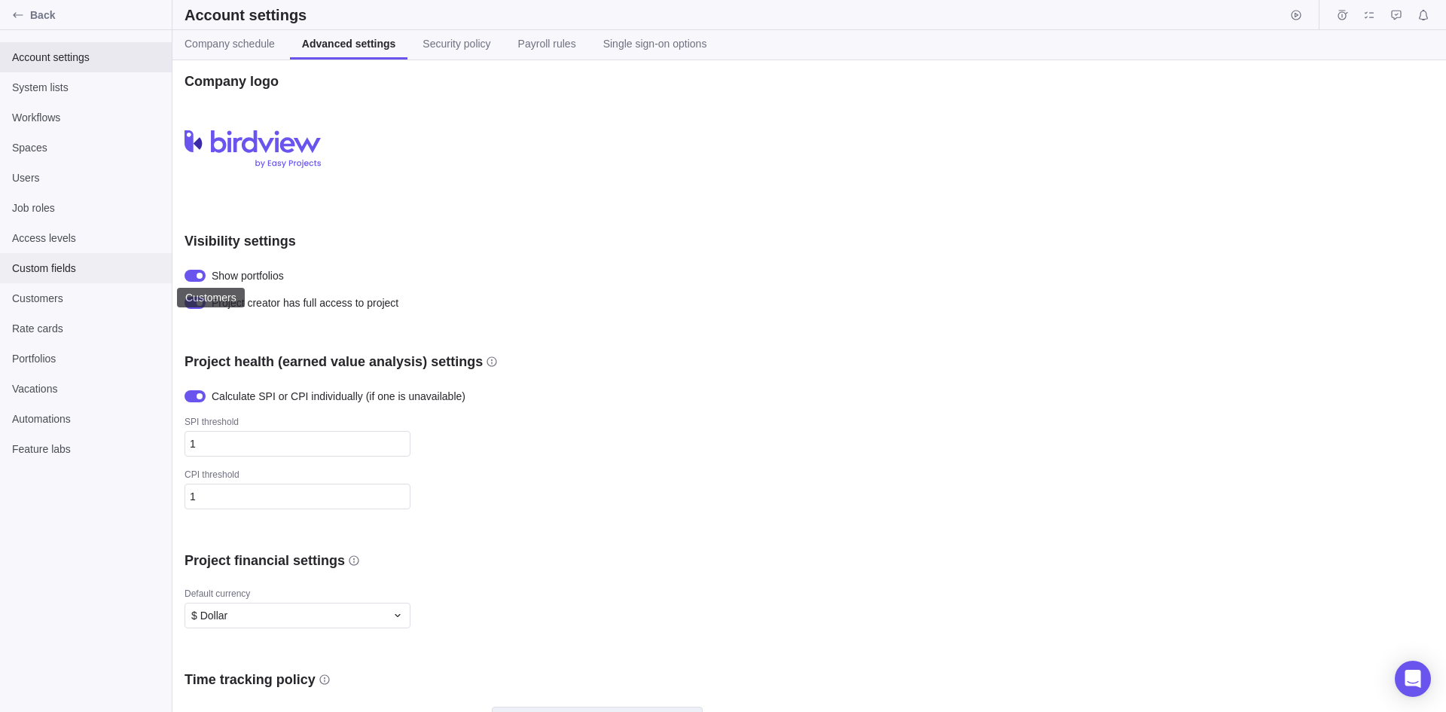
click at [51, 273] on span "Custom fields" at bounding box center [86, 268] width 148 height 15
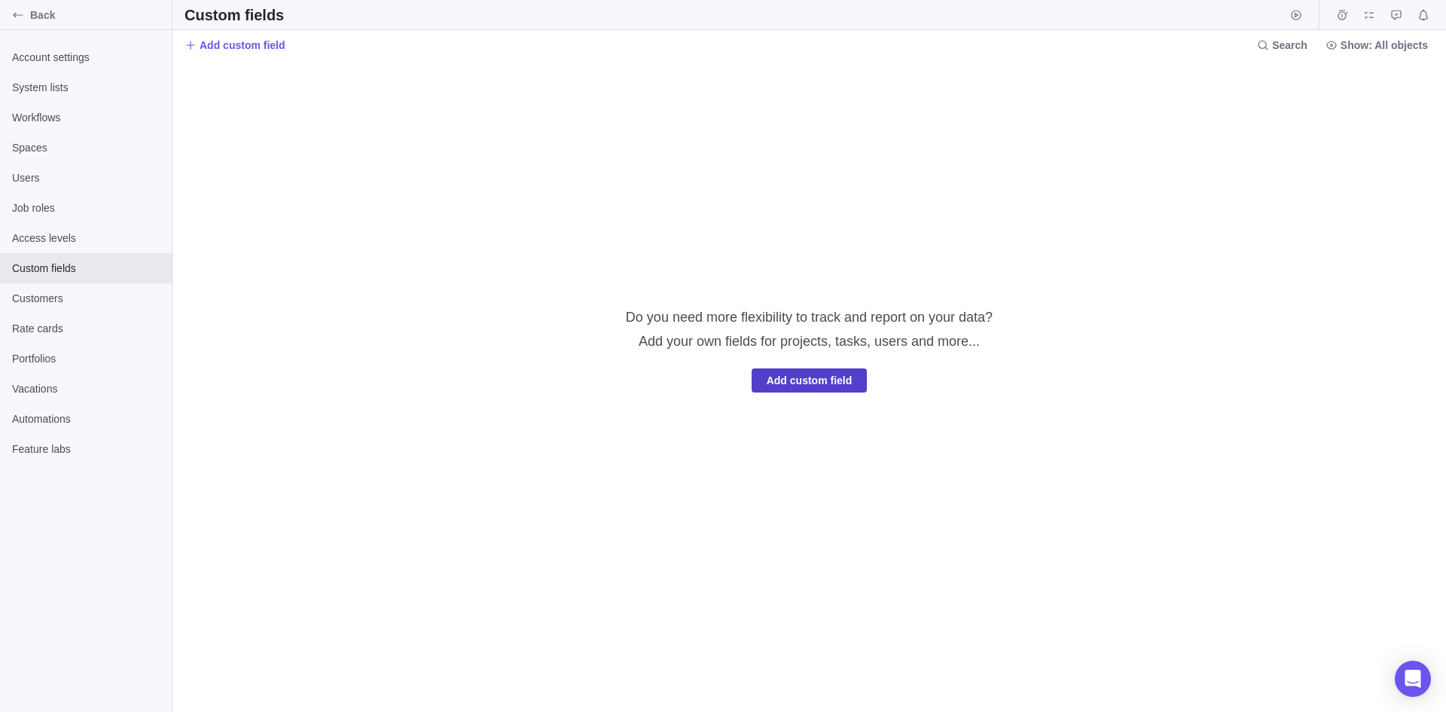
click at [815, 379] on span "Add custom field" at bounding box center [810, 380] width 86 height 18
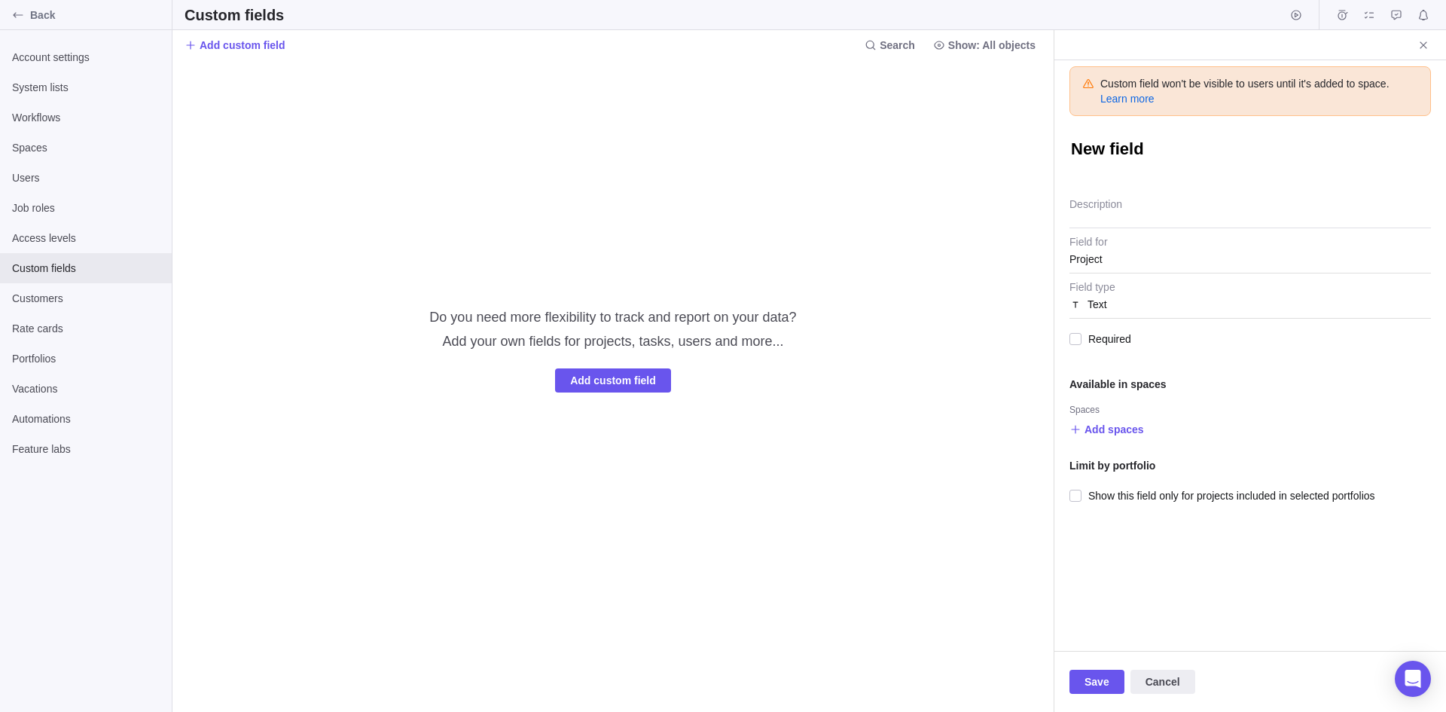
click at [1141, 152] on textarea "New field" at bounding box center [1251, 151] width 362 height 26
drag, startPoint x: 1176, startPoint y: 160, endPoint x: 1008, endPoint y: 152, distance: 168.2
click at [1008, 152] on div "Custom fields Add custom field Search Show: All objects Do you need more flexib…" at bounding box center [810, 356] width 1274 height 712
type textarea "x"
type textarea "C"
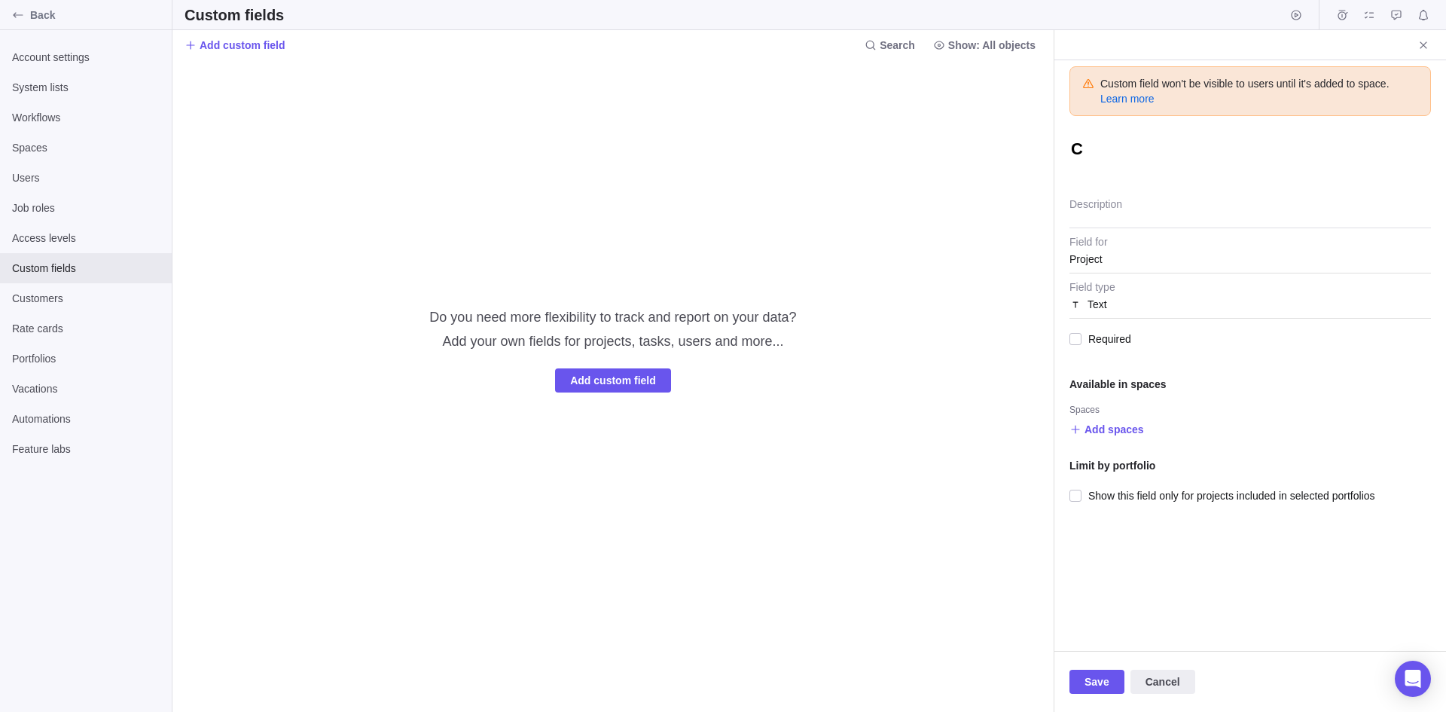
type textarea "x"
type textarea "Co"
type textarea "x"
type textarea "Col"
type textarea "x"
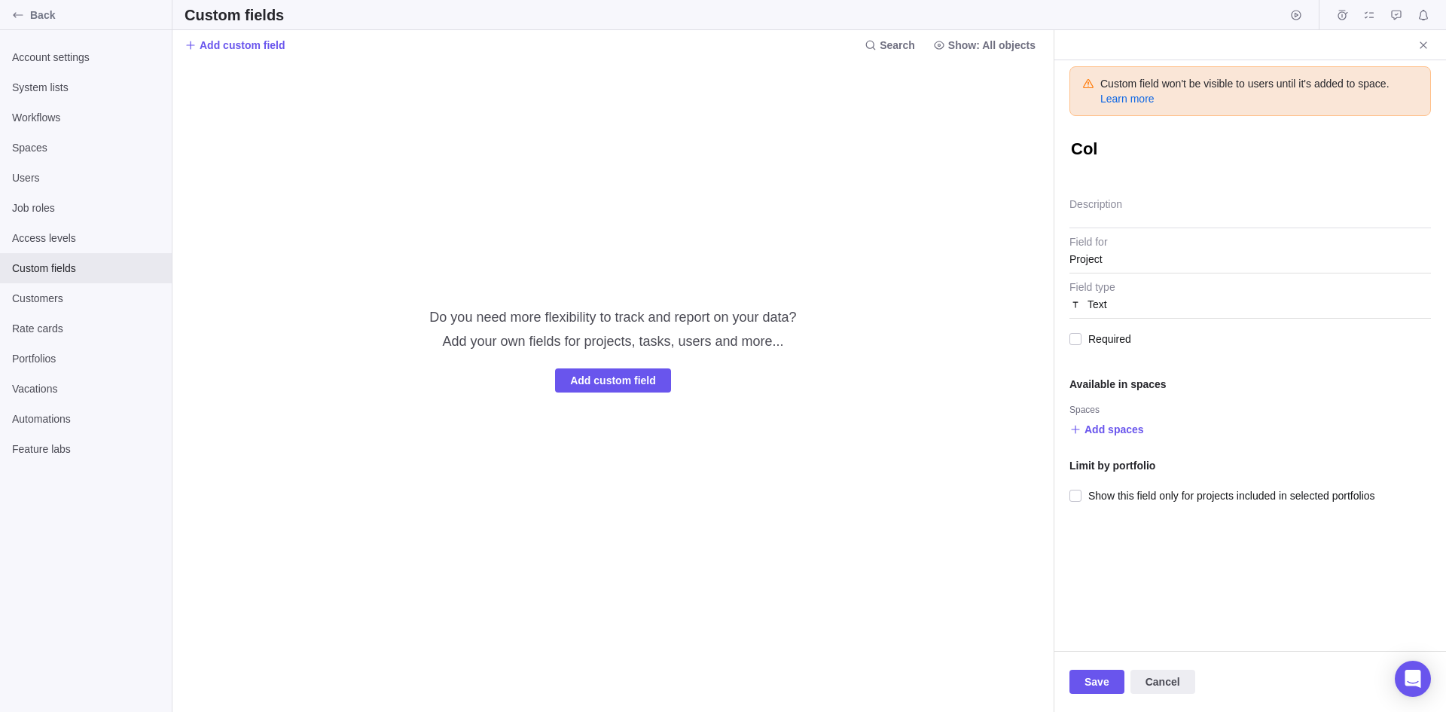
type textarea "Coll"
type textarea "x"
type textarea "Colle"
type textarea "x"
type textarea "Collec"
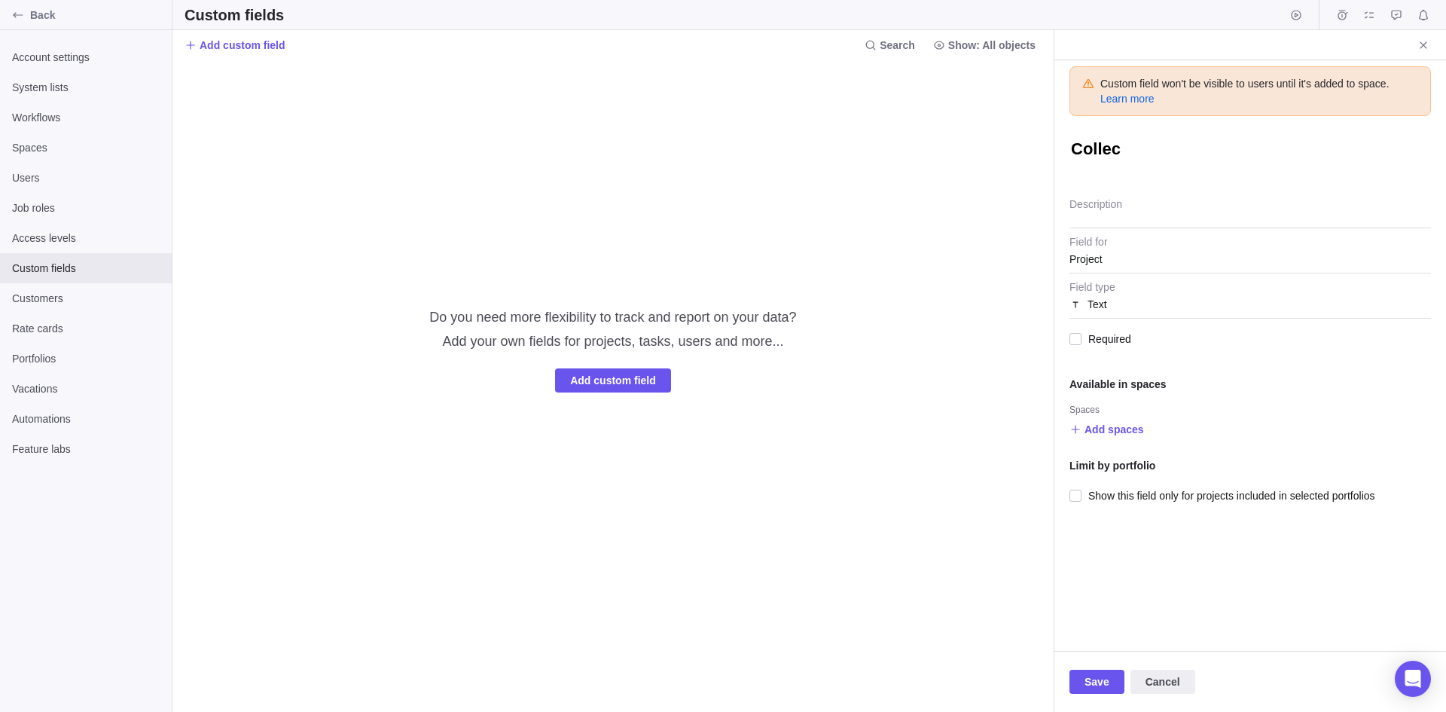
type textarea "x"
type textarea "Collect"
type textarea "x"
type textarea "Collecti"
type textarea "x"
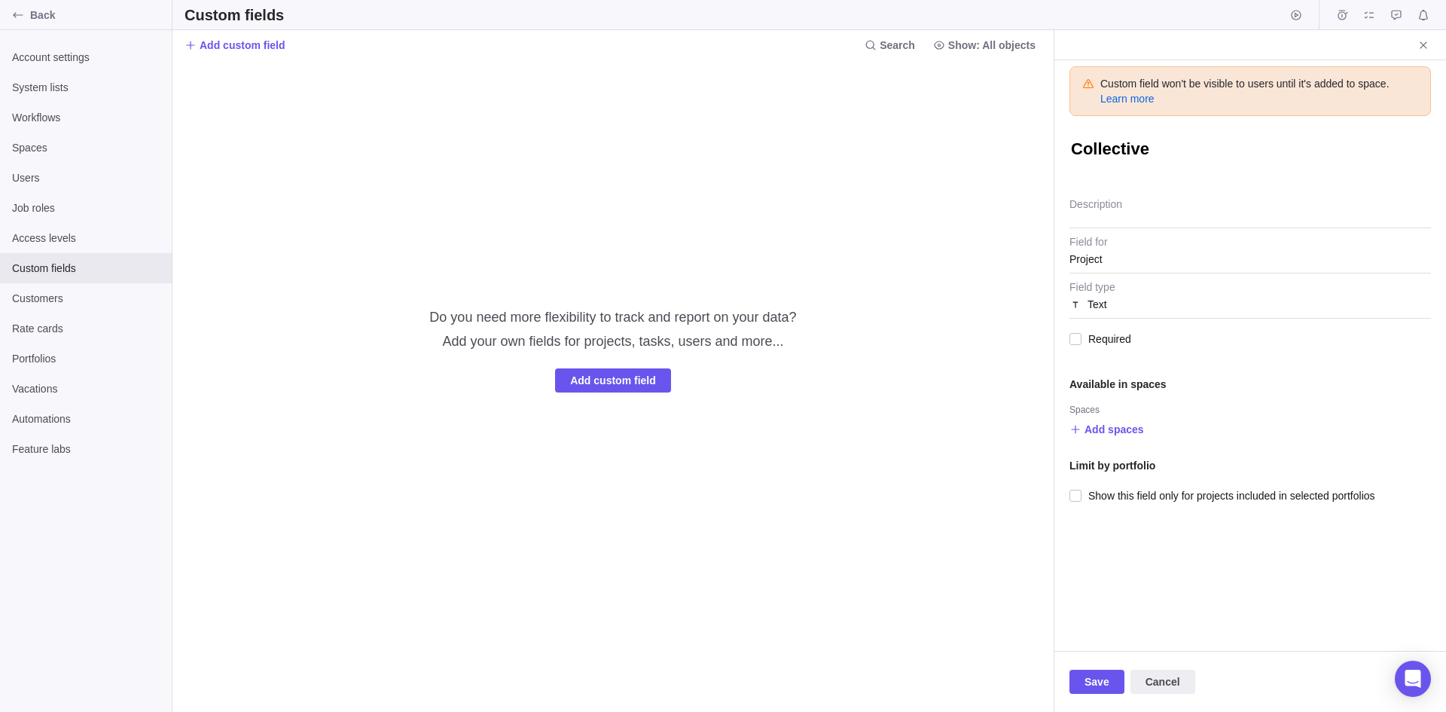
click at [1108, 249] on div "Project" at bounding box center [1251, 259] width 362 height 27
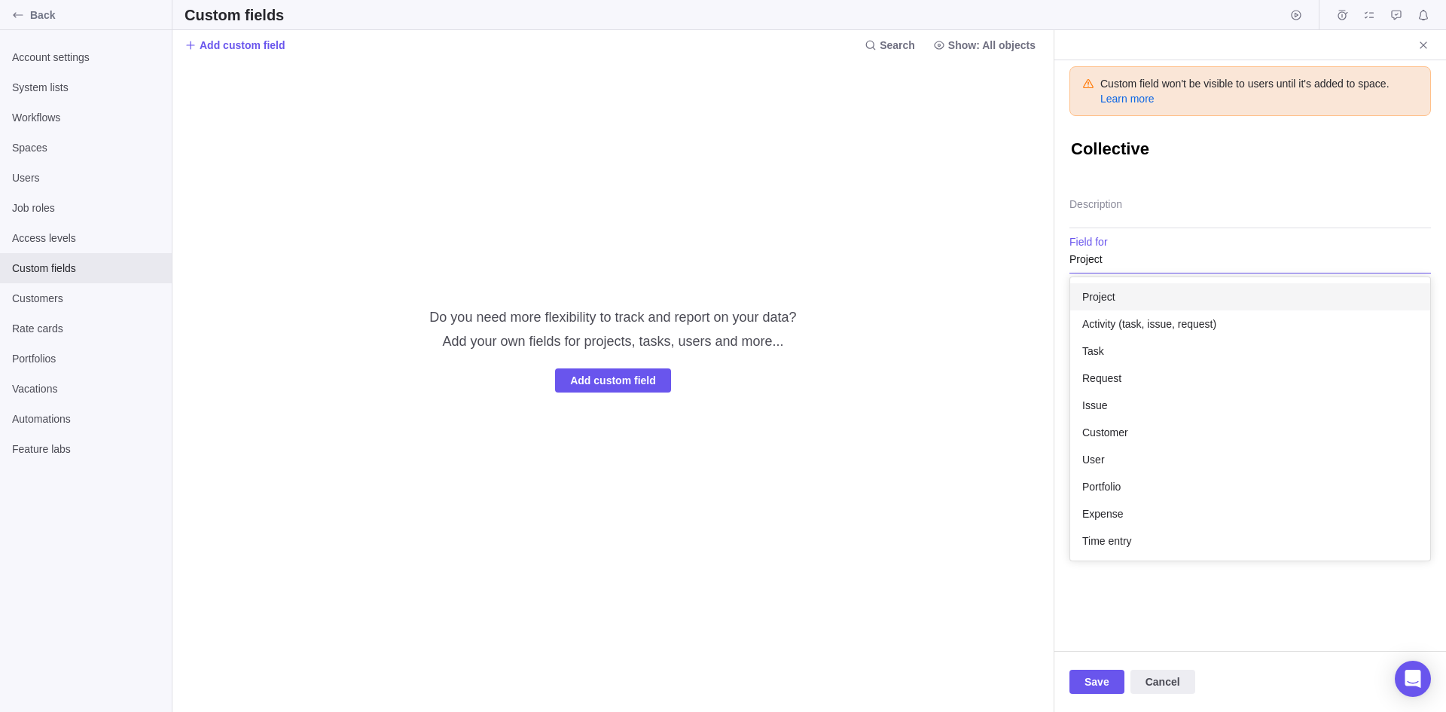
click at [1138, 306] on div "Project" at bounding box center [1251, 296] width 360 height 27
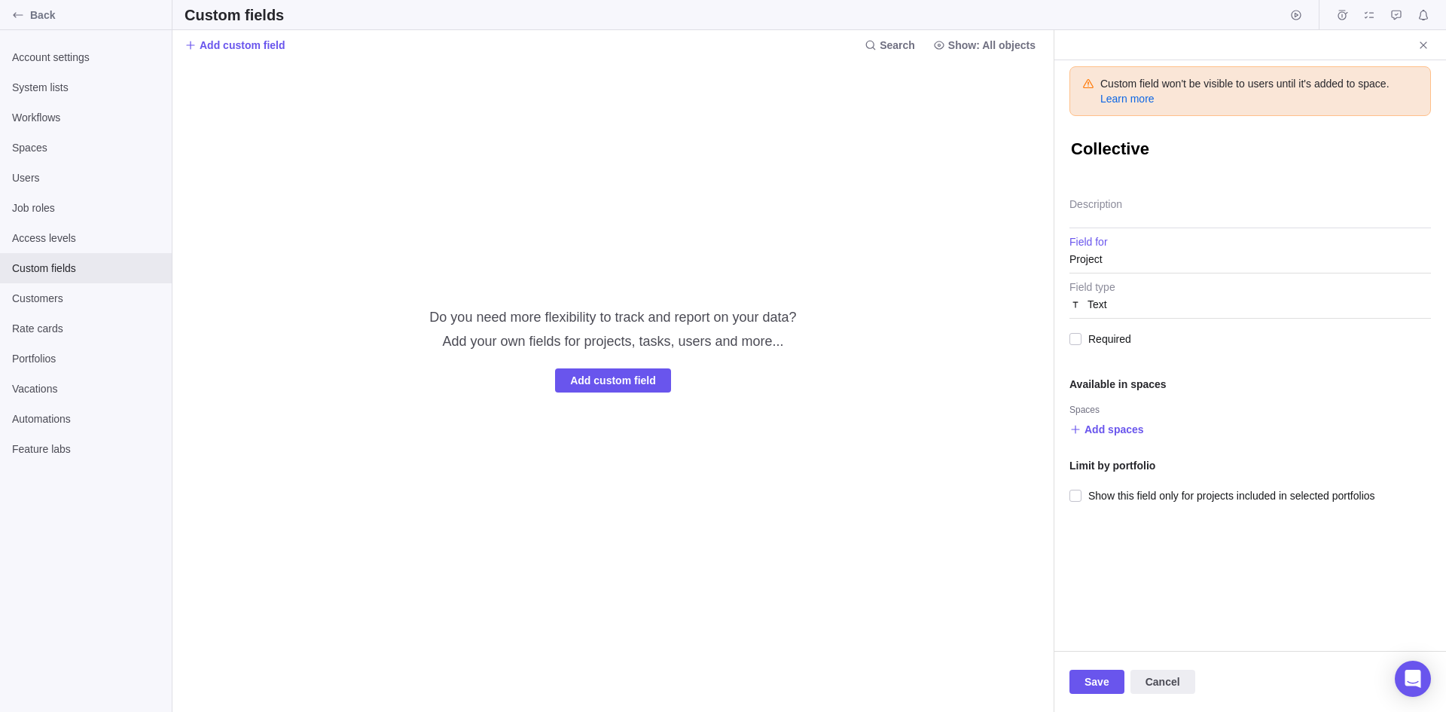
click at [1141, 263] on div "Project" at bounding box center [1251, 259] width 362 height 27
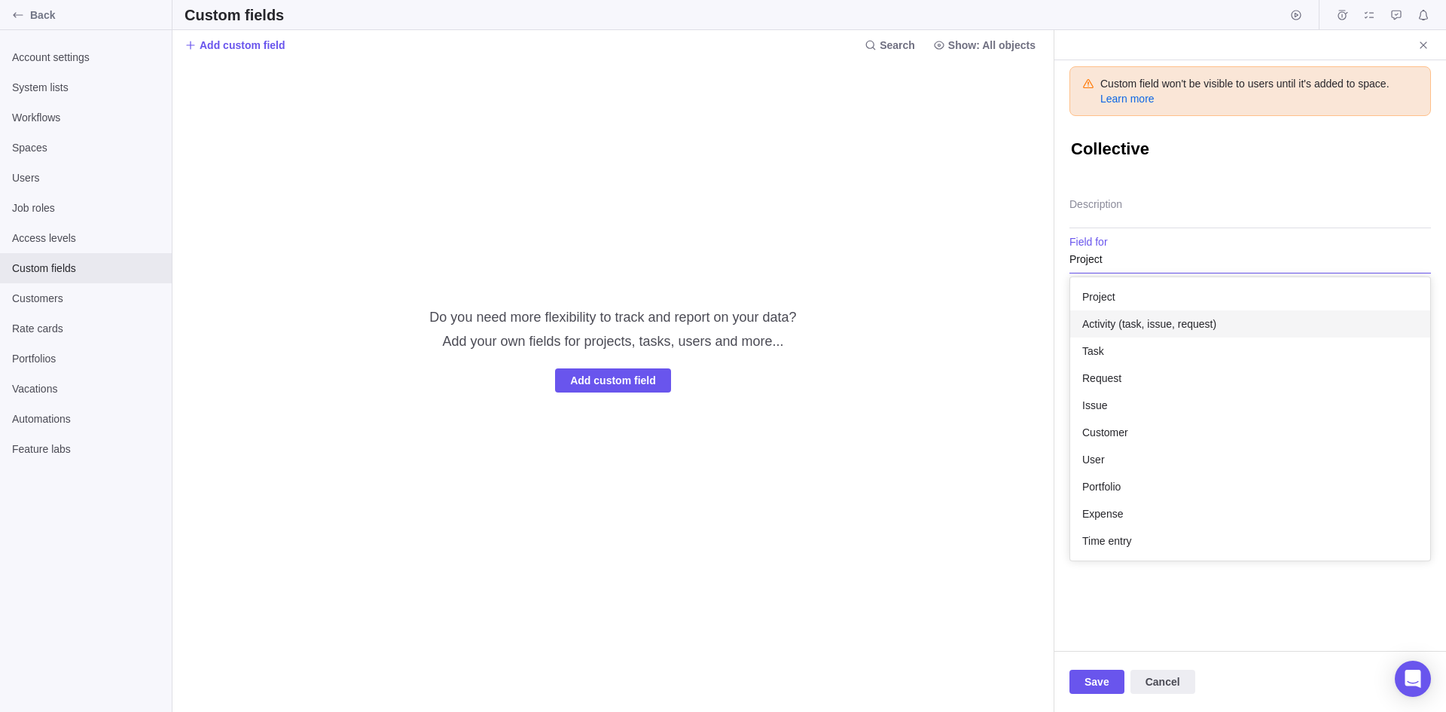
click at [1140, 322] on span "Activity (task, issue, request)" at bounding box center [1150, 323] width 134 height 15
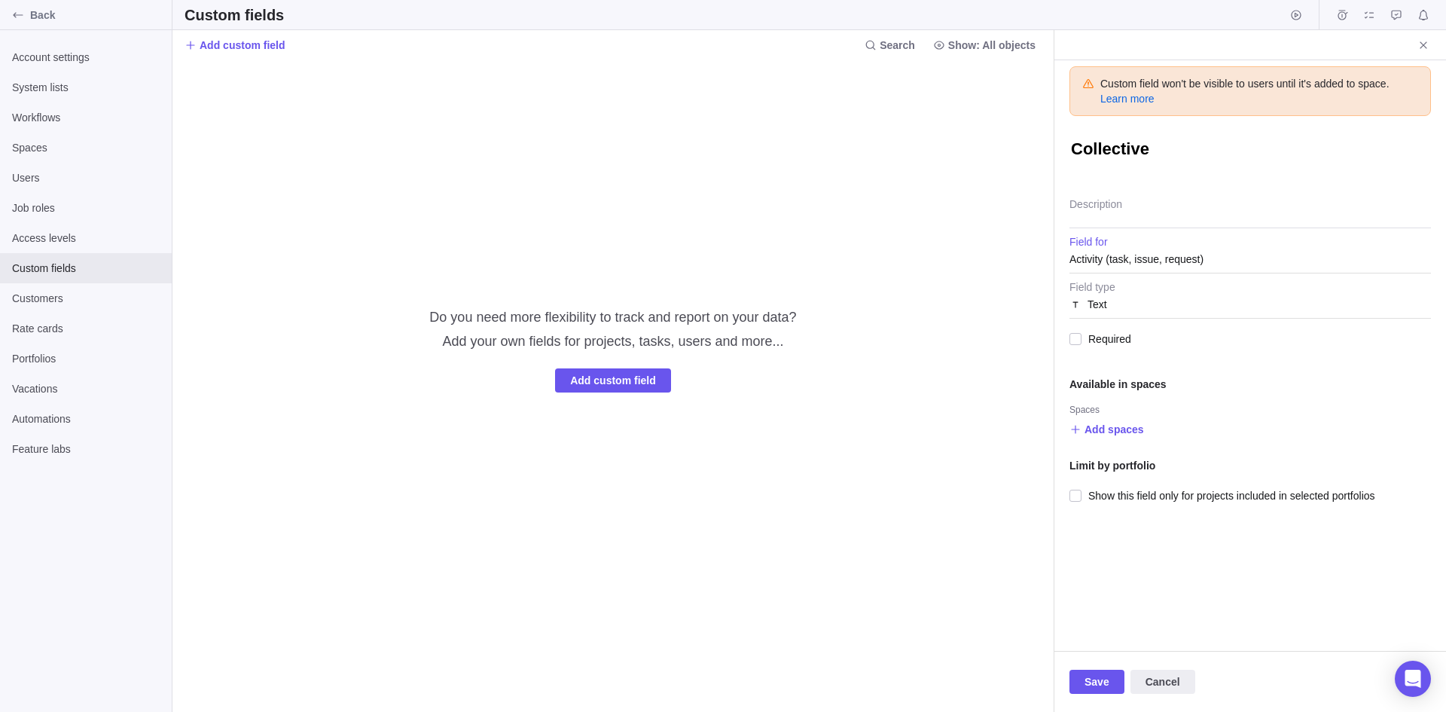
click at [1136, 301] on div "Text" at bounding box center [1251, 304] width 362 height 27
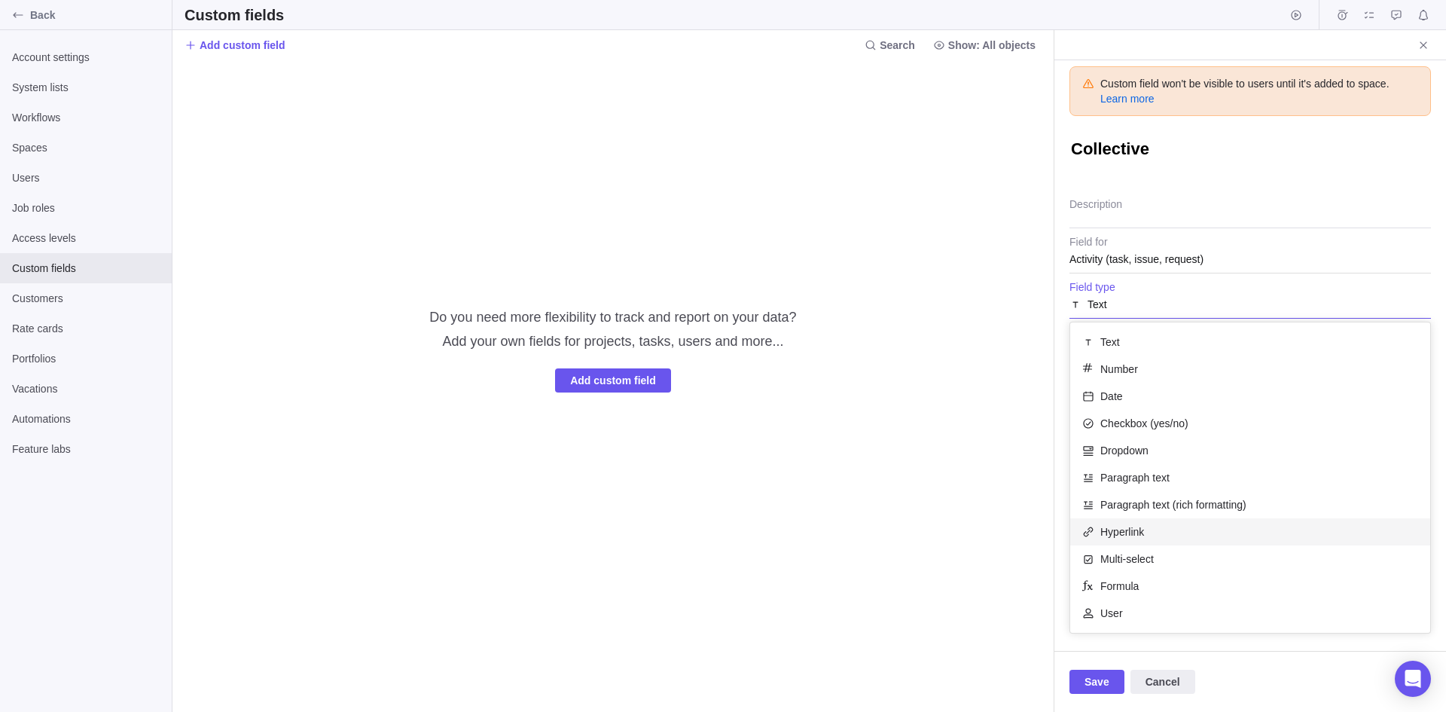
click at [1139, 540] on div "Hyperlink" at bounding box center [1251, 531] width 360 height 27
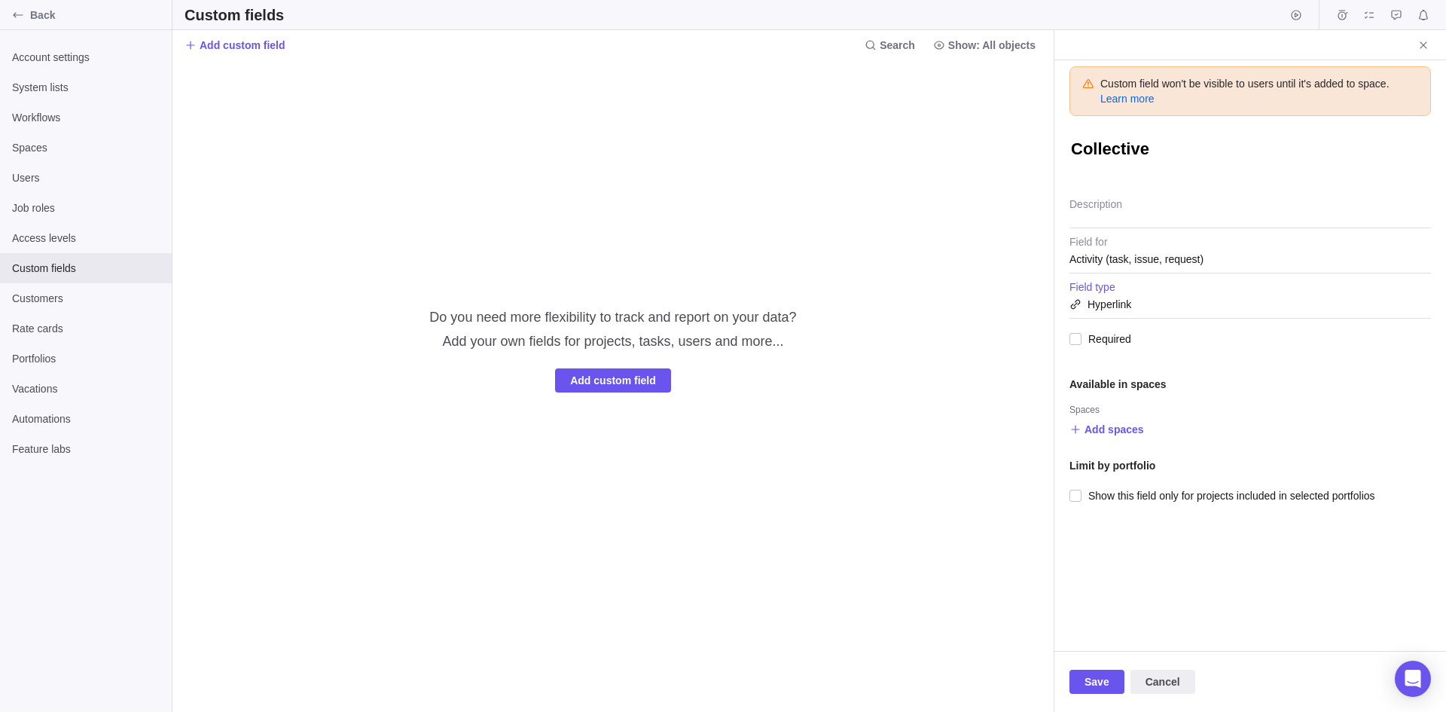
click at [1142, 299] on div "Hyperlink" at bounding box center [1251, 304] width 362 height 27
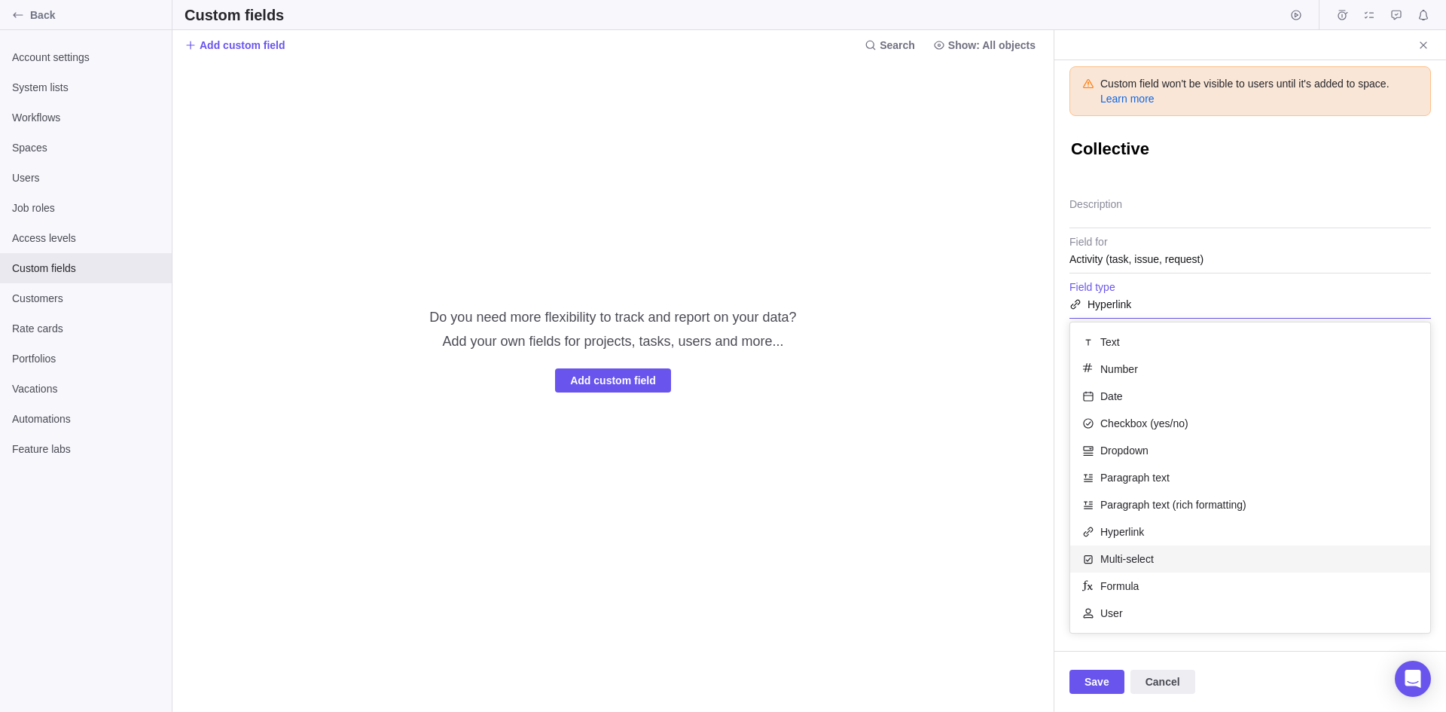
click at [1145, 559] on span "Multi-select" at bounding box center [1127, 558] width 53 height 15
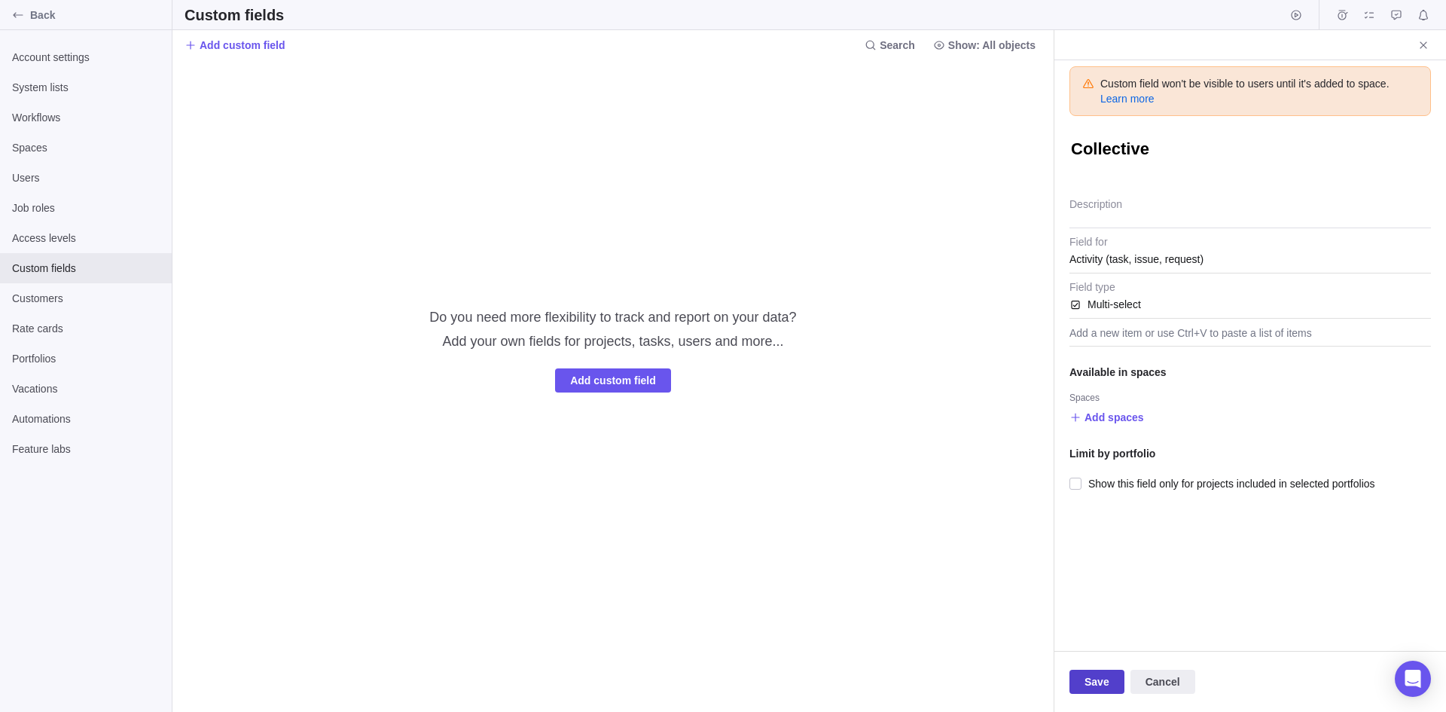
click at [1086, 622] on span "Save" at bounding box center [1097, 682] width 25 height 18
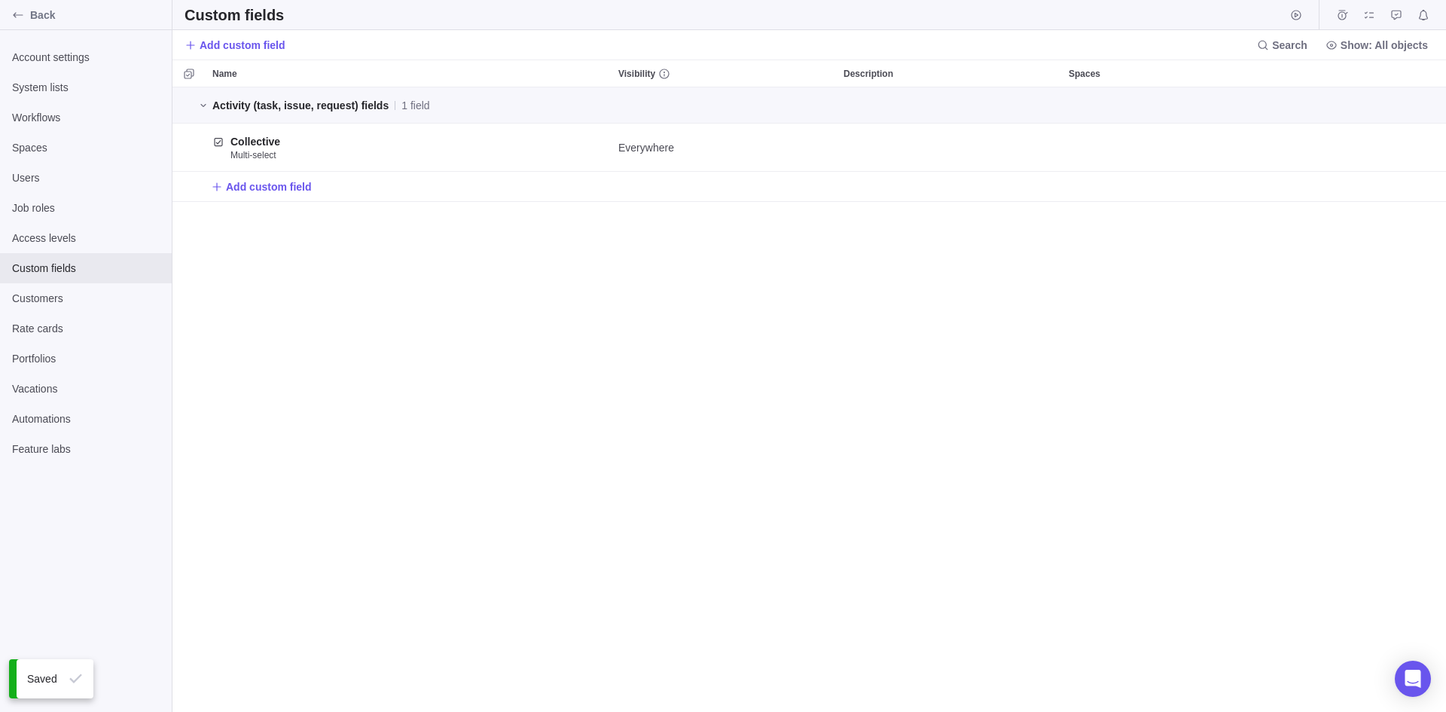
scroll to position [613, 1263]
click at [264, 187] on span "Add custom field" at bounding box center [269, 186] width 86 height 15
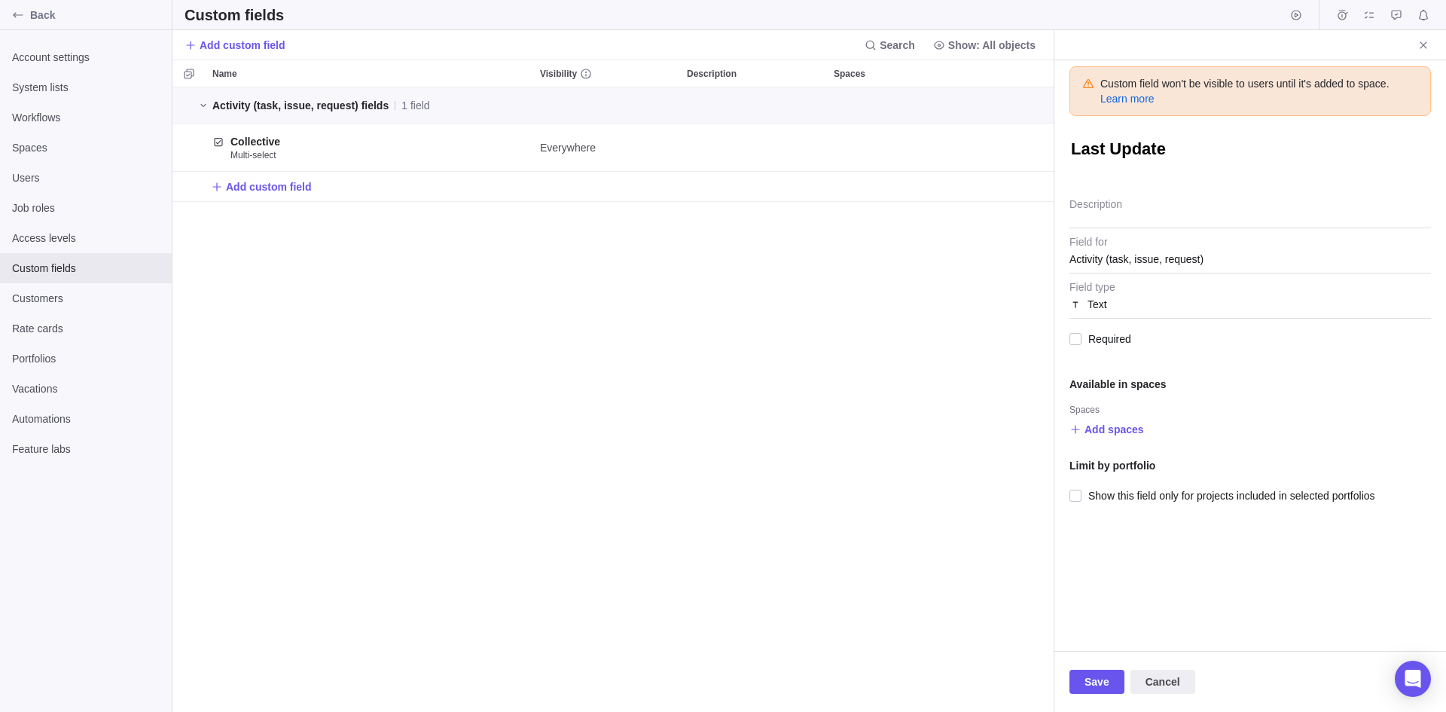
click at [1109, 262] on span "Activity (task, issue, request)" at bounding box center [1137, 259] width 134 height 27
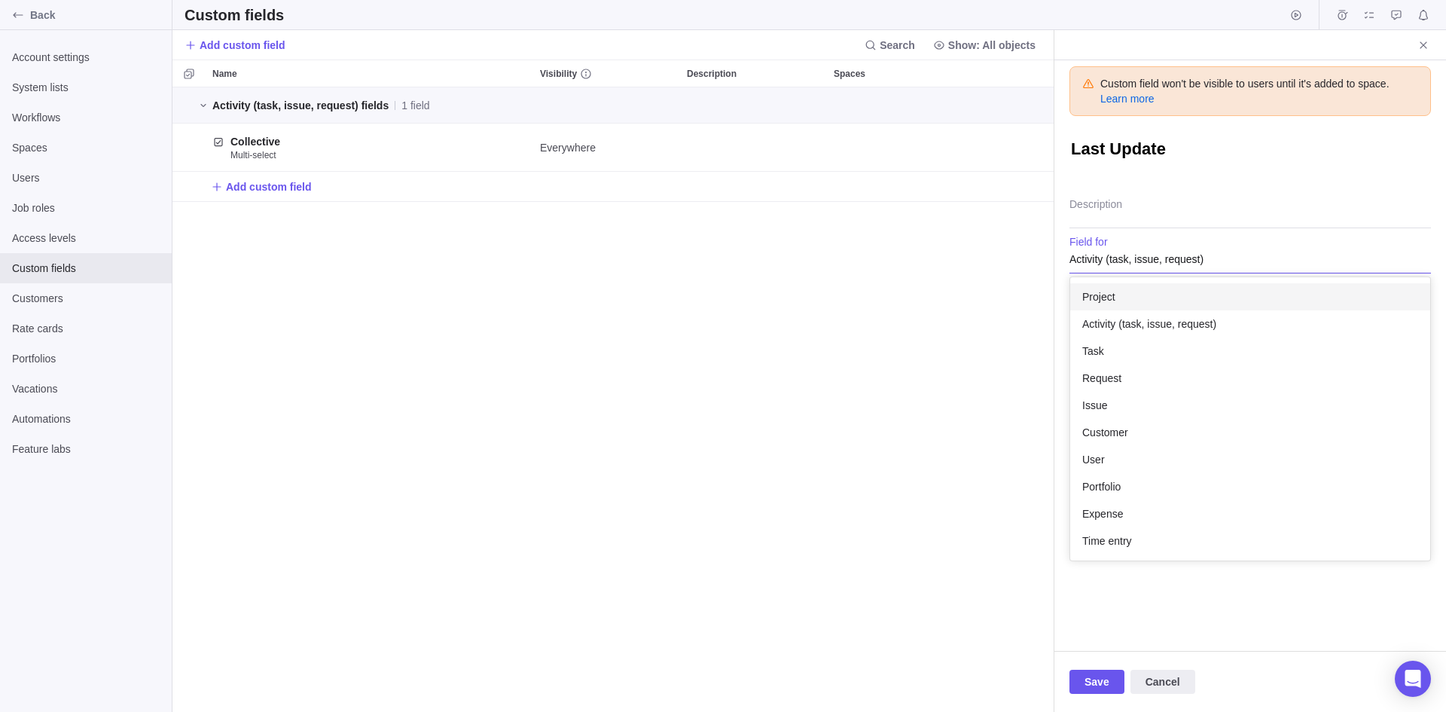
click at [1109, 289] on div "Project" at bounding box center [1251, 296] width 360 height 27
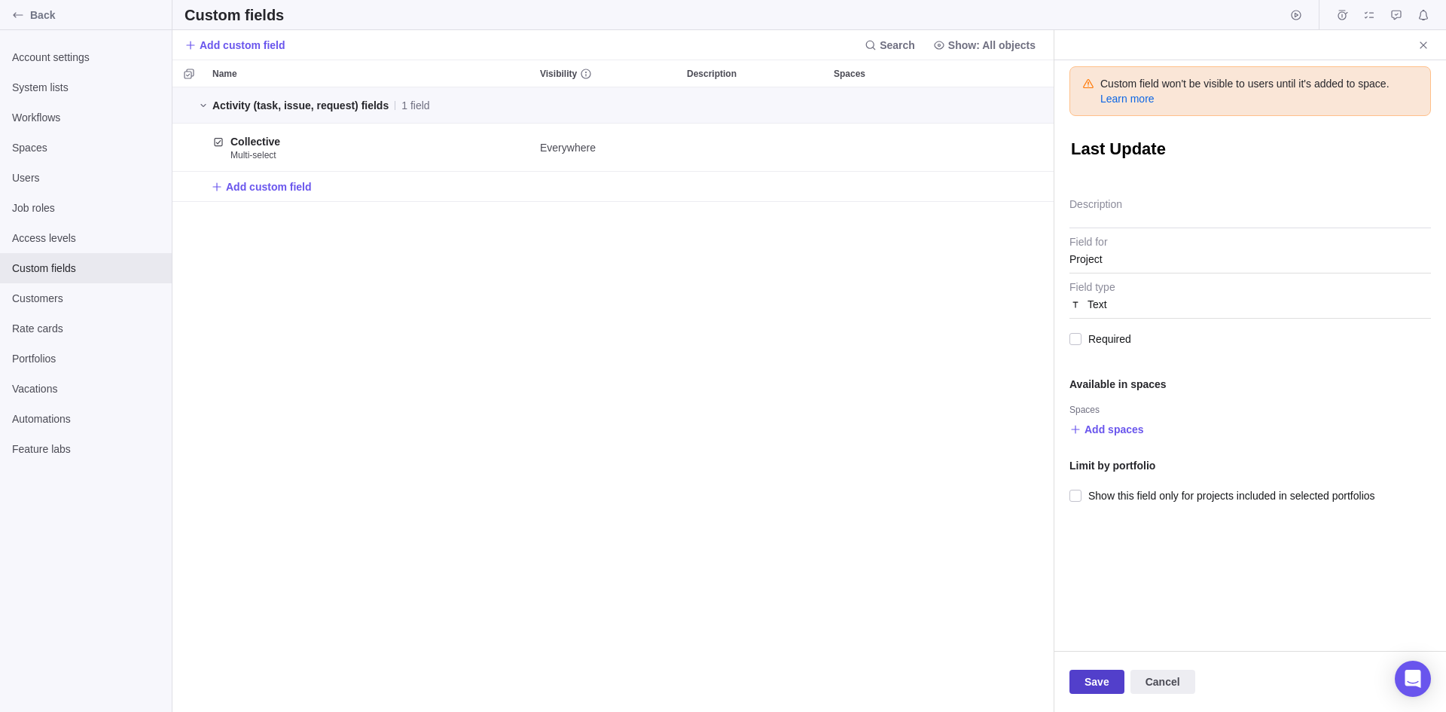
click at [1086, 622] on span "Save" at bounding box center [1097, 682] width 25 height 18
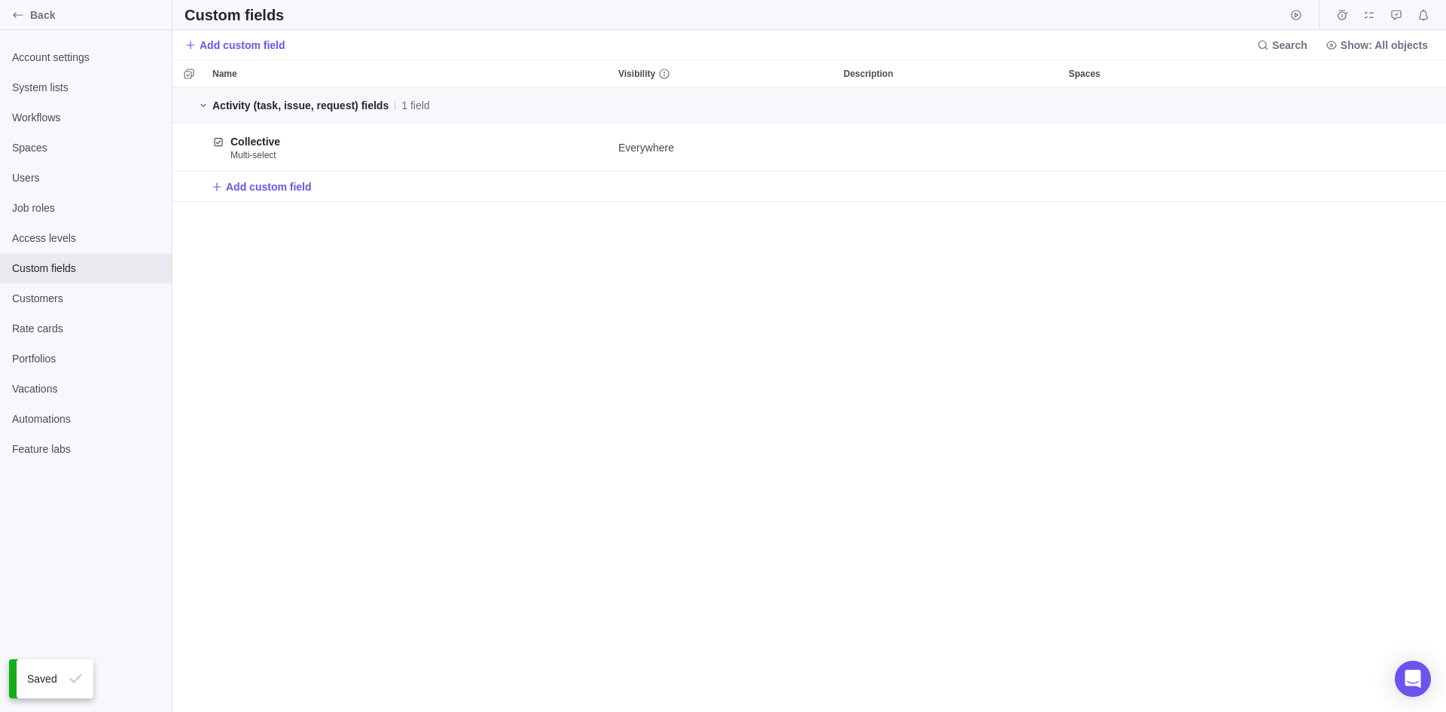
scroll to position [613, 1263]
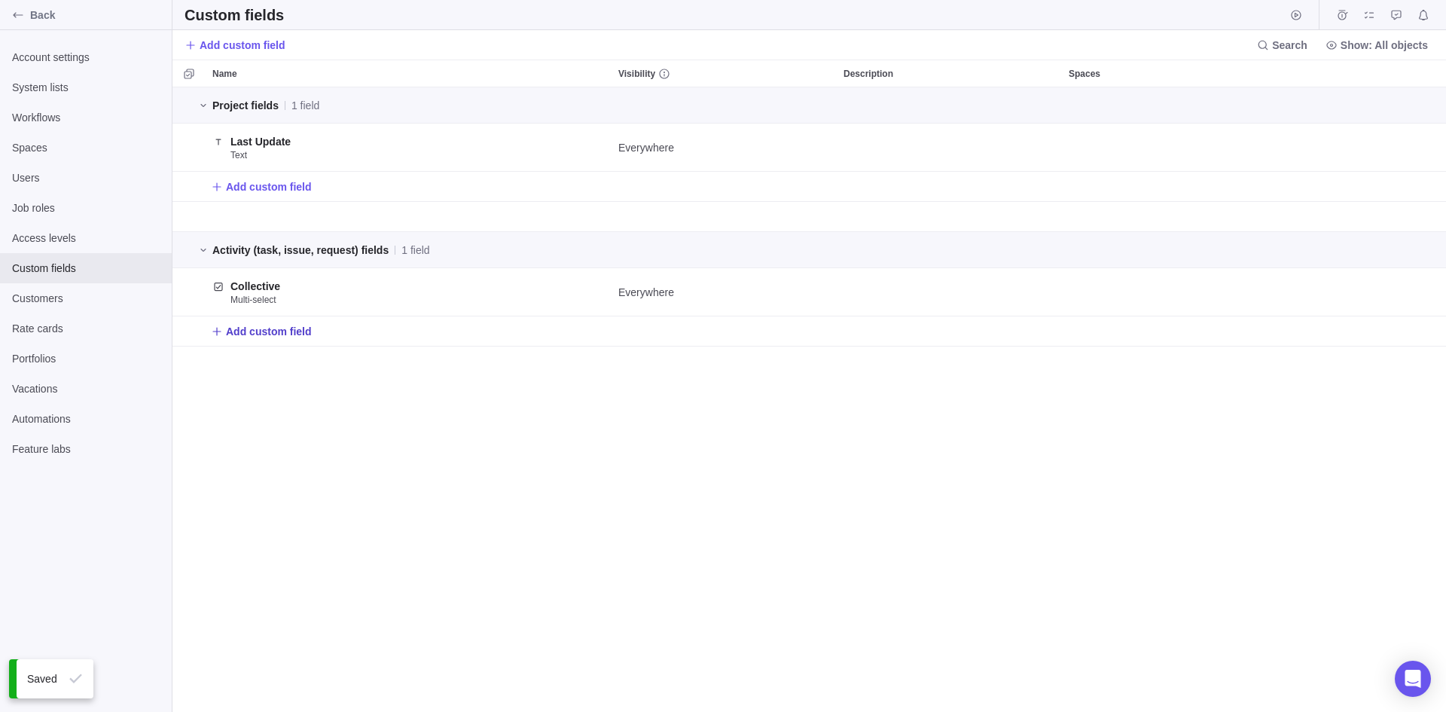
click at [258, 332] on span "Add custom field" at bounding box center [269, 331] width 86 height 15
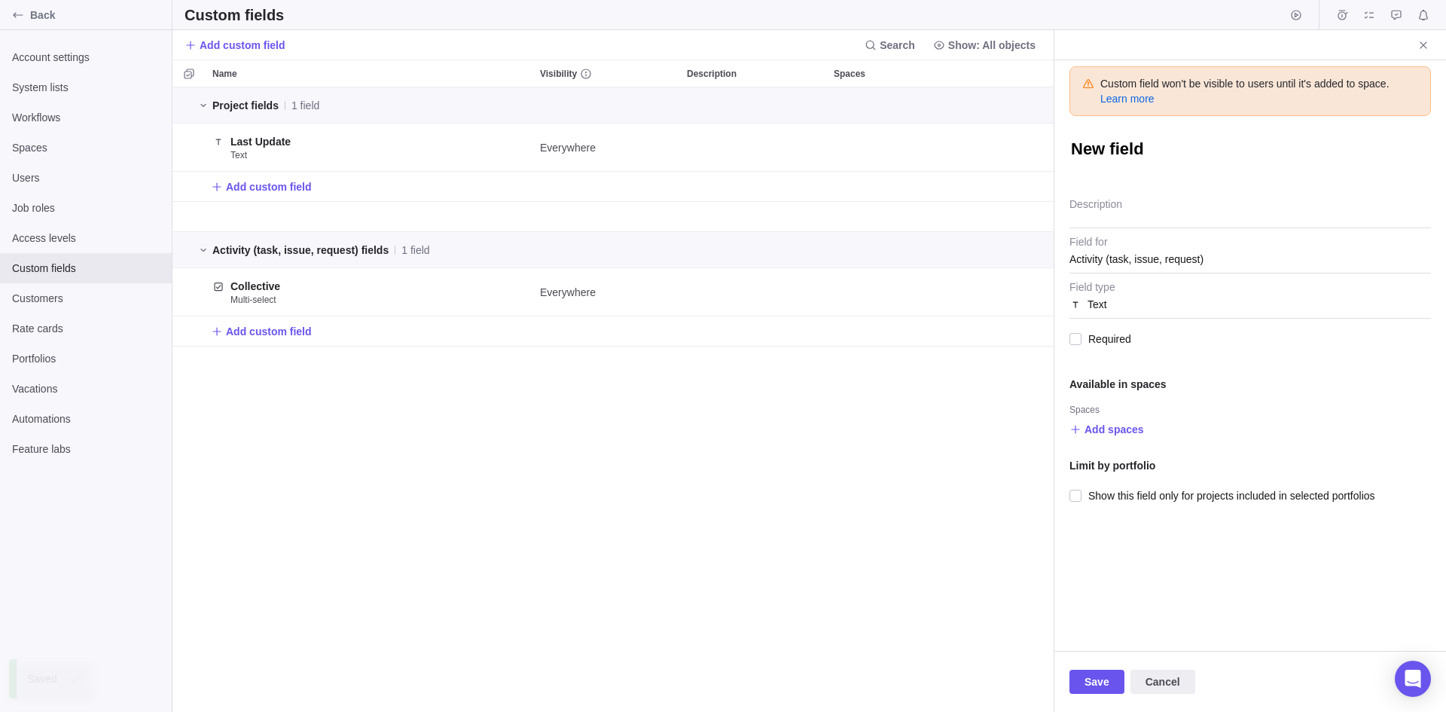
click at [1119, 302] on div "Text" at bounding box center [1251, 304] width 362 height 27
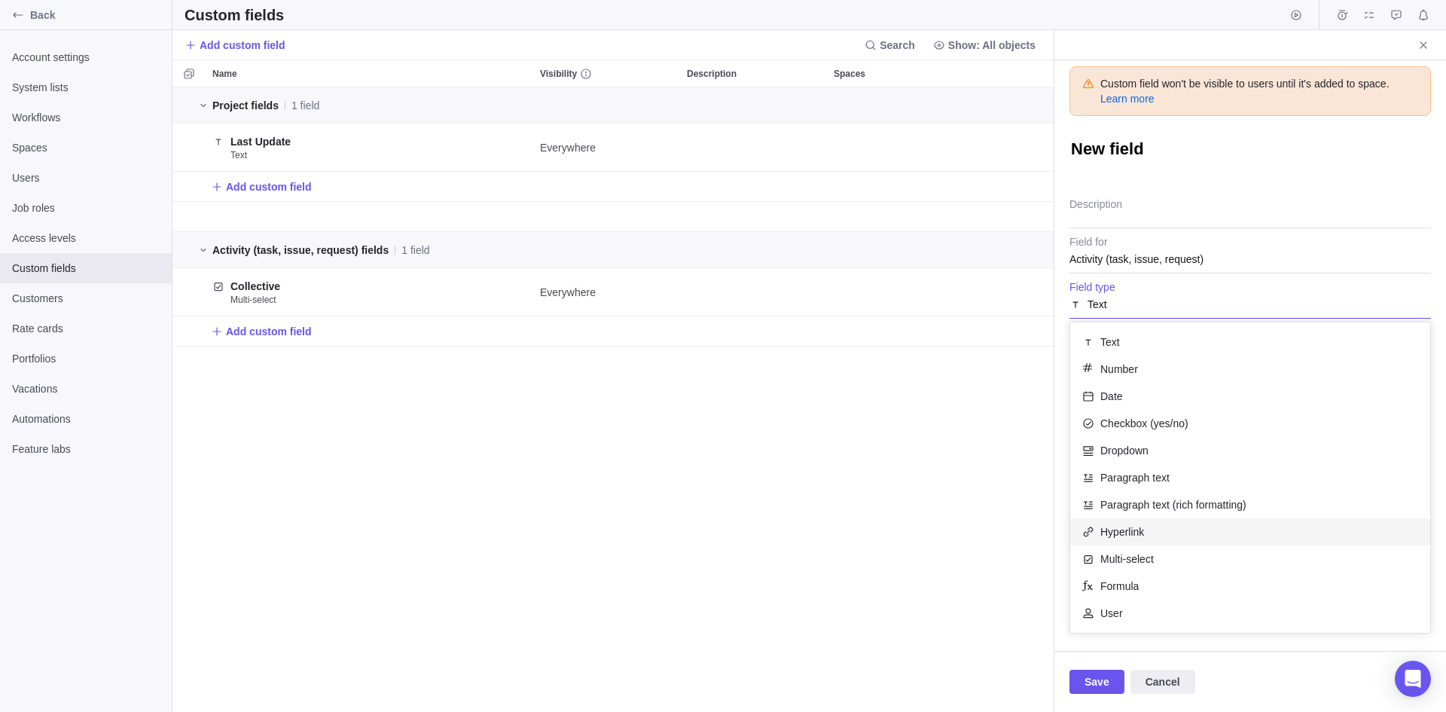
click at [1125, 525] on span "Hyperlink" at bounding box center [1123, 531] width 44 height 15
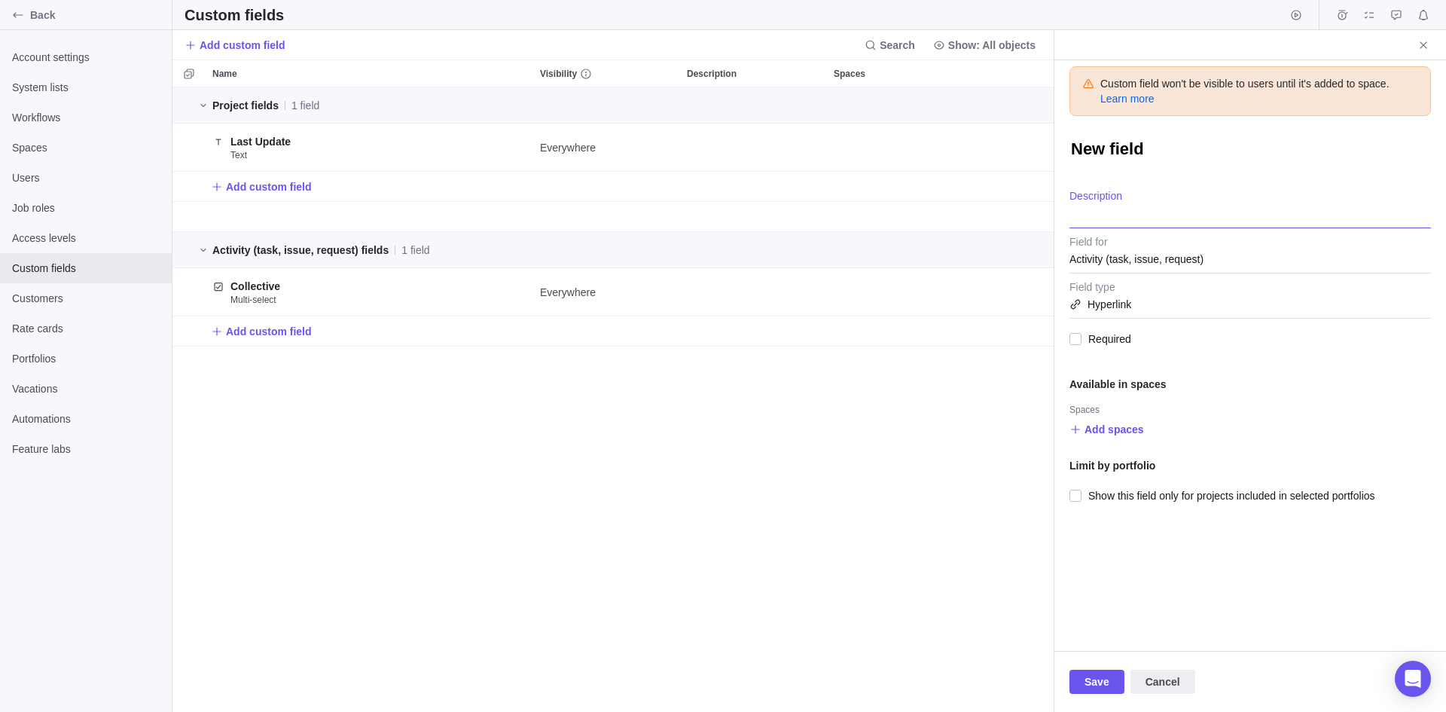
click at [1096, 194] on textarea "Description" at bounding box center [1251, 209] width 362 height 38
click at [1104, 148] on textarea "New field" at bounding box center [1251, 151] width 362 height 26
click at [1112, 622] on span "Save" at bounding box center [1097, 682] width 55 height 24
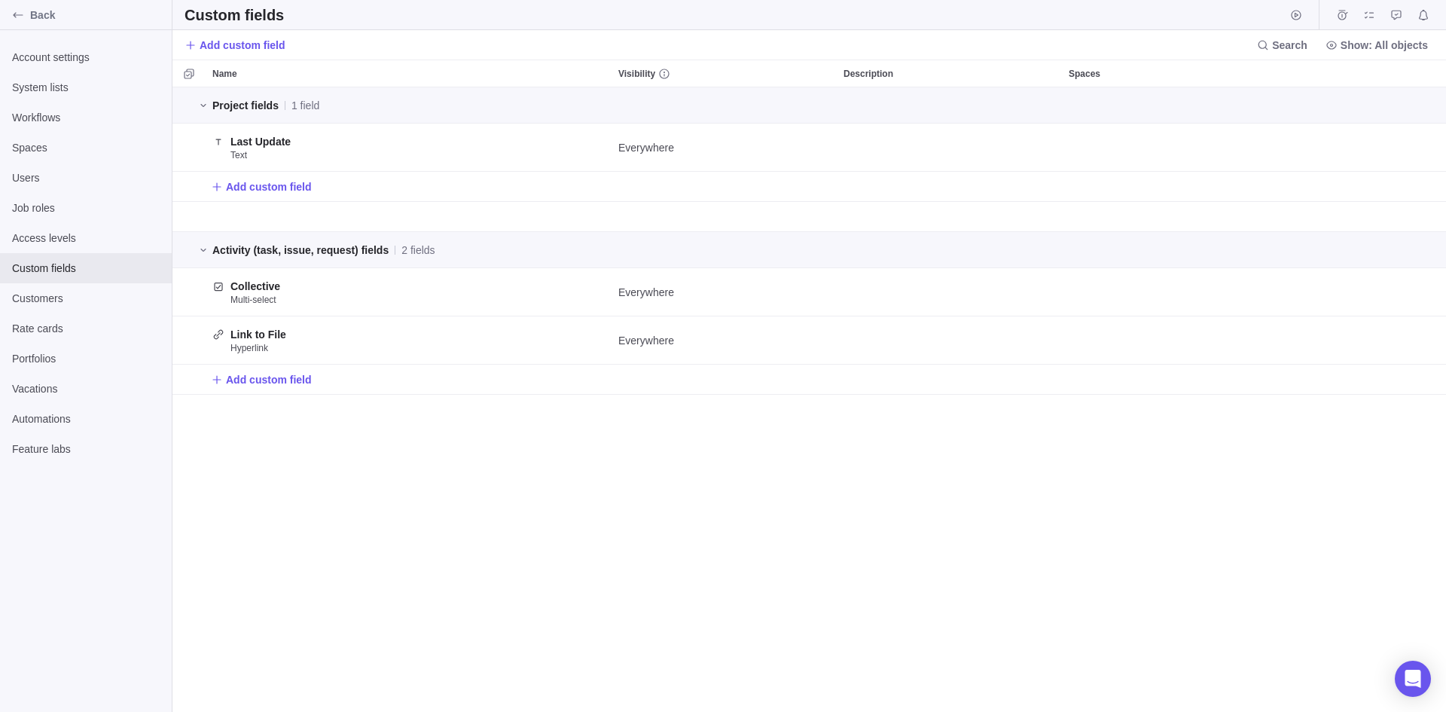
drag, startPoint x: 266, startPoint y: 380, endPoint x: 289, endPoint y: 449, distance: 72.2
click at [289, 449] on div "Project fields 1 field Last Update Text Everywhere Add custom field Activity (t…" at bounding box center [810, 399] width 1274 height 625
drag, startPoint x: 273, startPoint y: 341, endPoint x: 329, endPoint y: 377, distance: 66.4
click at [329, 377] on div "Project fields 1 field Last Update Text Everywhere Add custom field Activity (t…" at bounding box center [810, 240] width 1274 height 307
drag, startPoint x: 181, startPoint y: 344, endPoint x: 180, endPoint y: 173, distance: 171.0
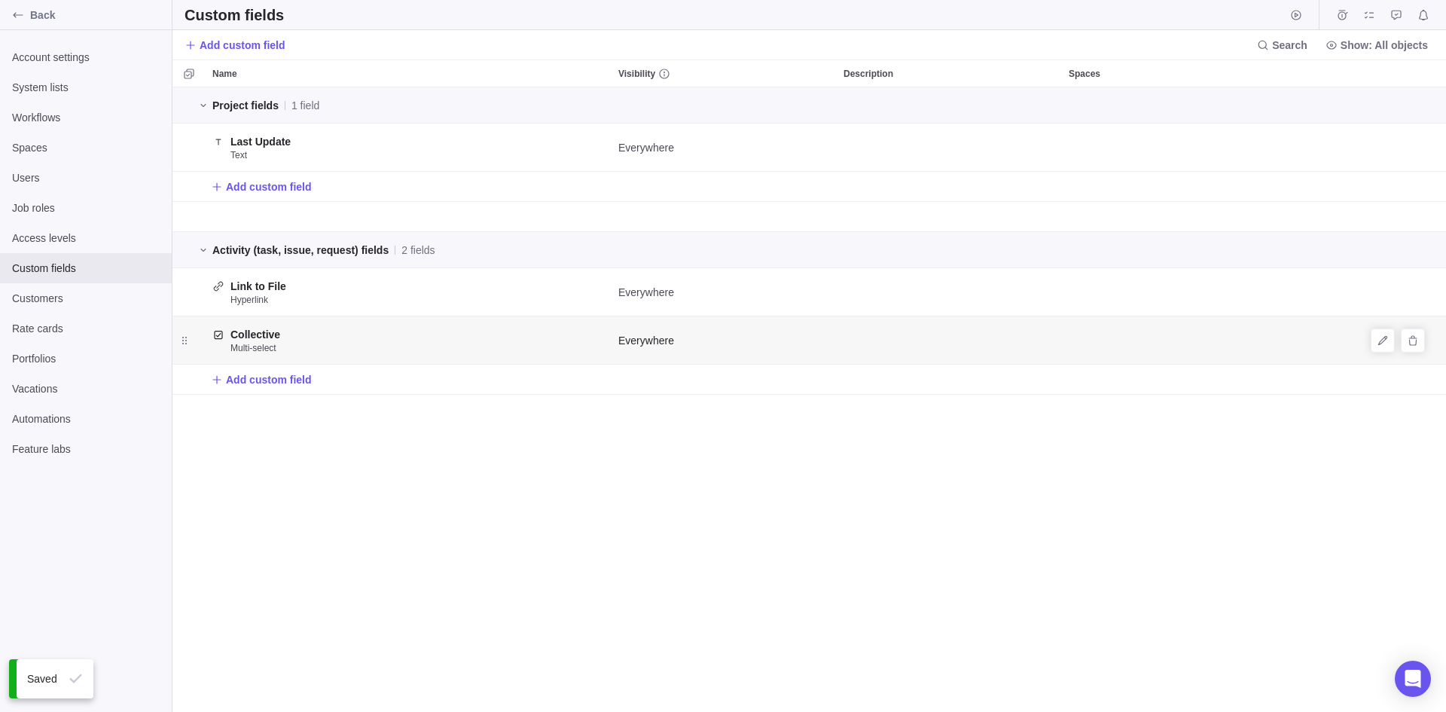
scroll to position [613, 870]
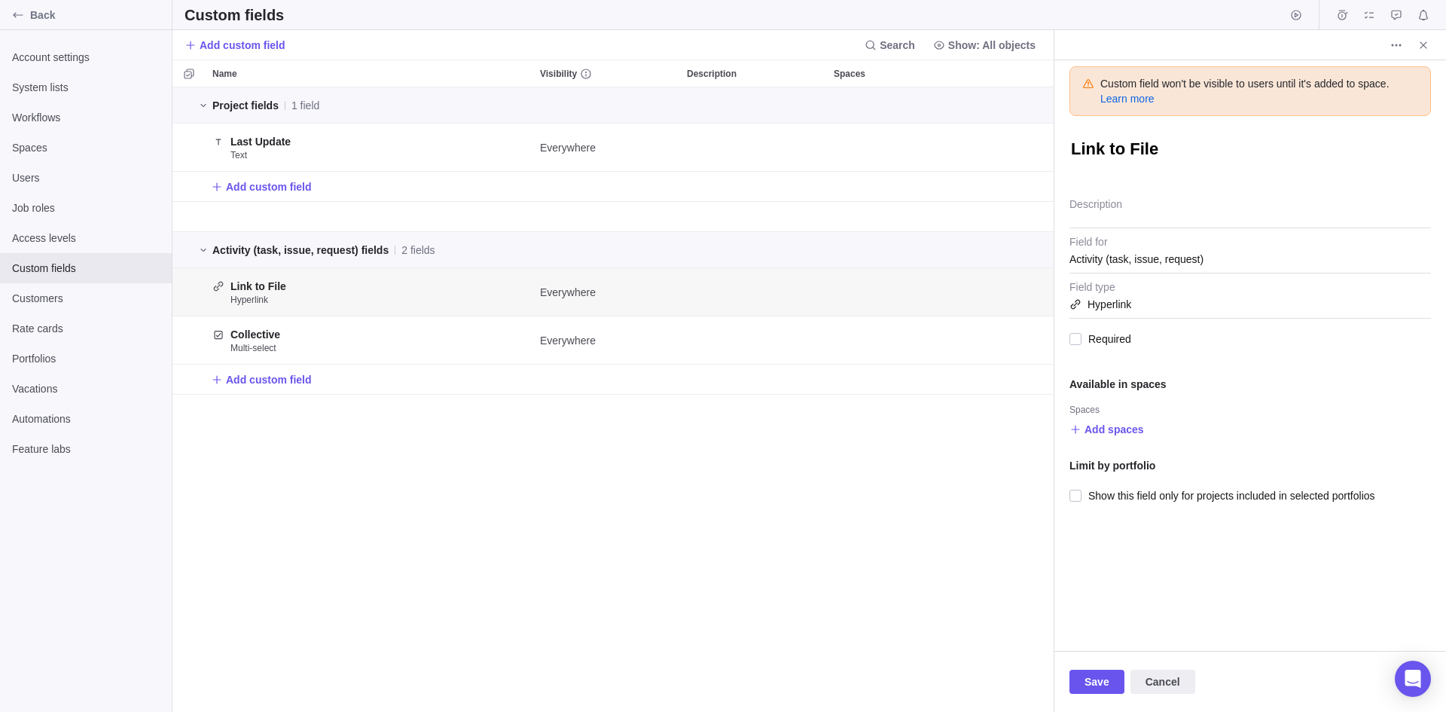
click at [1156, 258] on span "Activity (task, issue, request)" at bounding box center [1137, 259] width 134 height 27
click at [1156, 252] on div "Activity (task, issue, request)" at bounding box center [1251, 259] width 362 height 27
click at [1098, 246] on span "Activity (task, issue, request)" at bounding box center [1137, 259] width 134 height 27
click at [1101, 301] on span "Activity (task, issue, request)" at bounding box center [1150, 296] width 134 height 15
click at [1112, 260] on span "Activity (task, issue, request)" at bounding box center [1137, 259] width 134 height 27
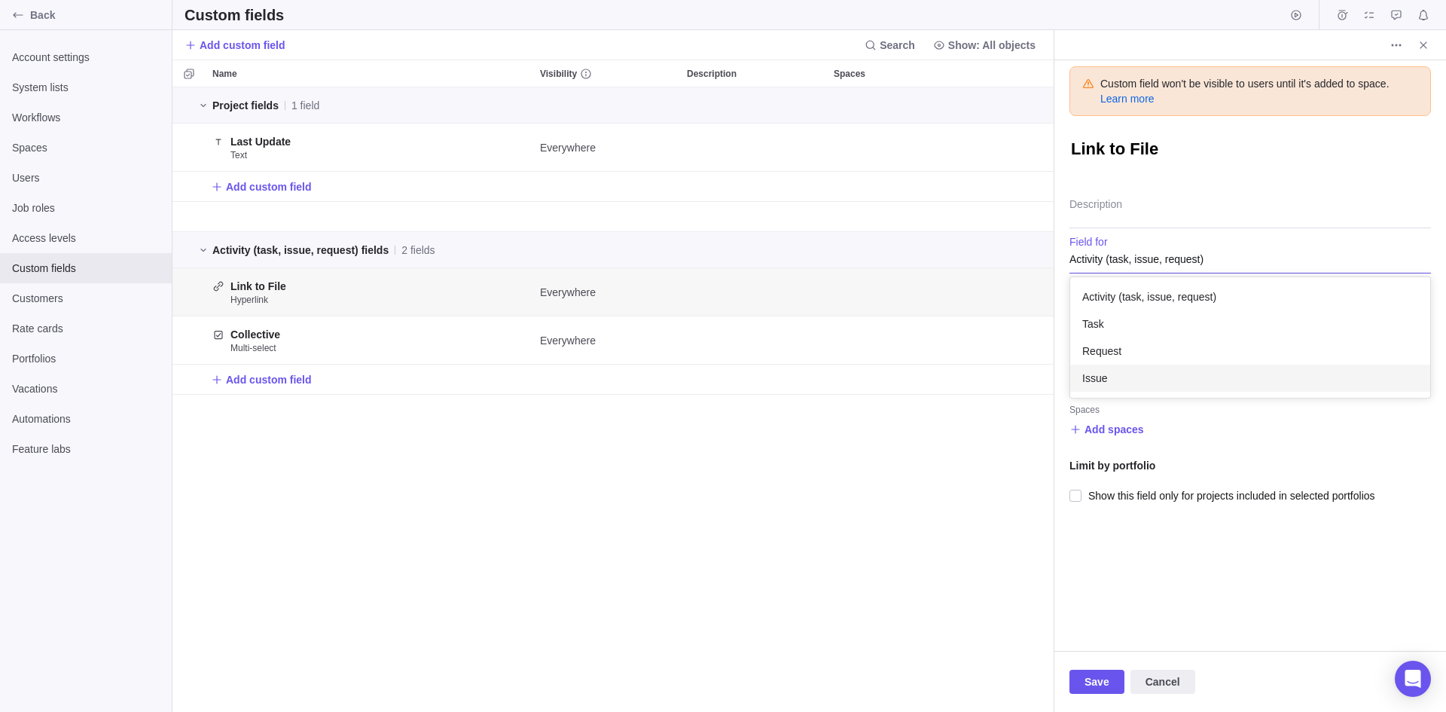
click at [519, 570] on body "Back Account settings System lists Workflows Spaces Users Job roles Access leve…" at bounding box center [723, 356] width 1446 height 712
drag, startPoint x: 794, startPoint y: 283, endPoint x: 728, endPoint y: 177, distance: 124.2
click at [728, 177] on div "Project fields 1 field Last Update Text Everywhere Add custom field Activity (t…" at bounding box center [613, 240] width 881 height 307
click at [1016, 297] on icon "Delete" at bounding box center [1021, 292] width 12 height 12
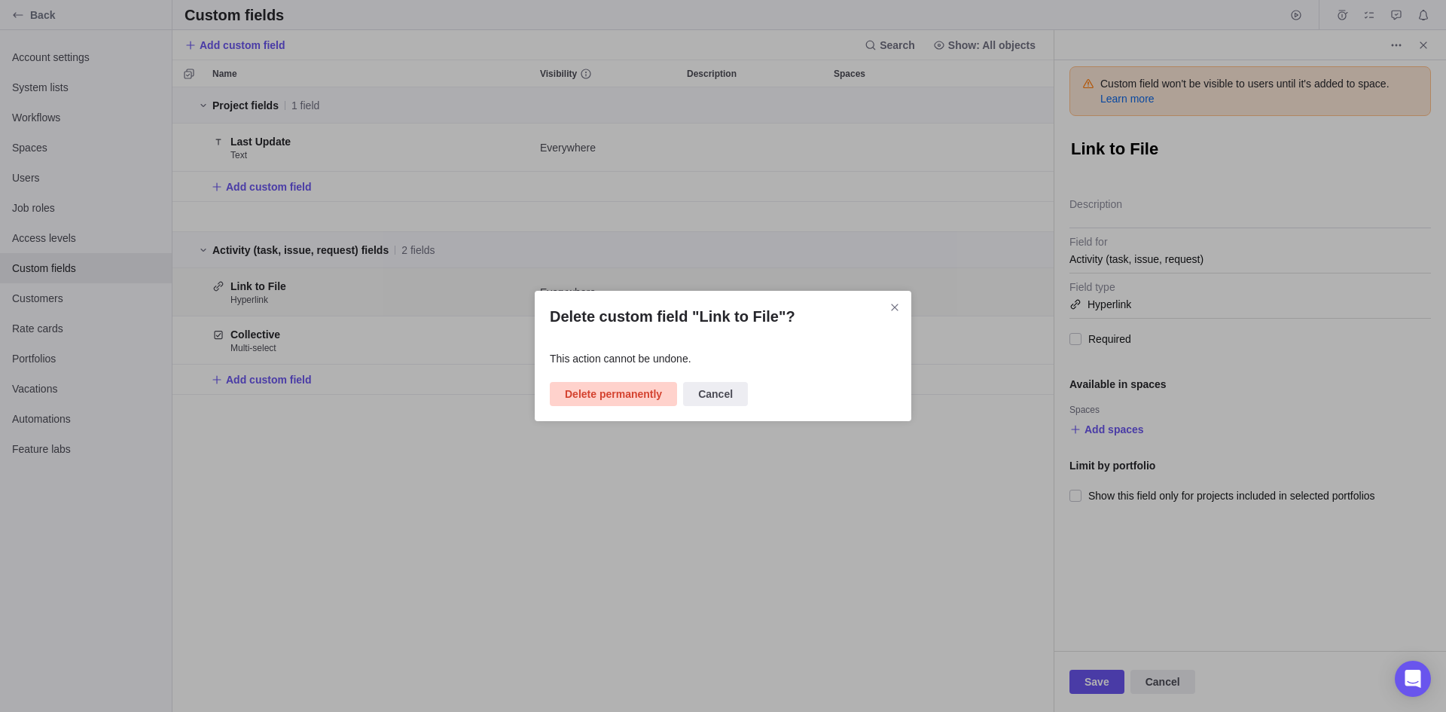
click at [594, 392] on span "Delete permanently" at bounding box center [613, 394] width 97 height 18
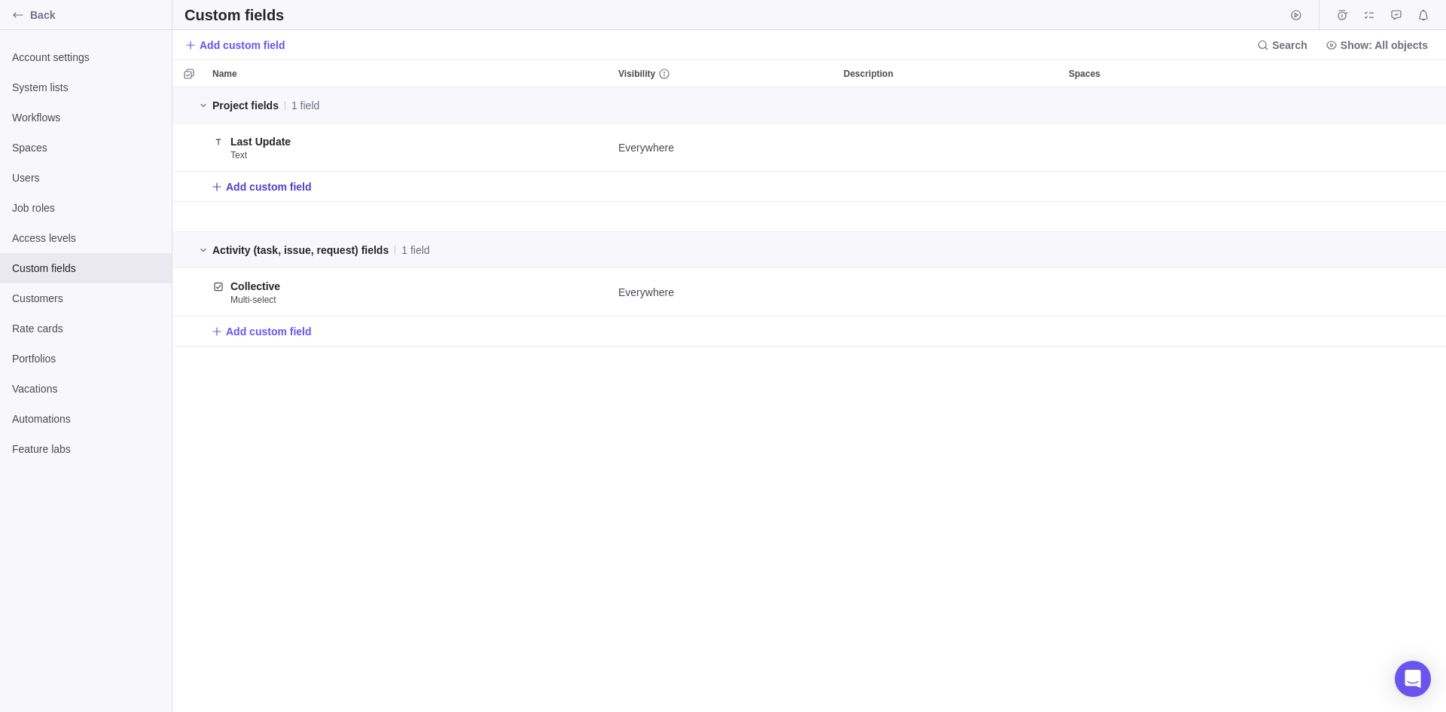
click at [281, 177] on span "Add custom field" at bounding box center [261, 186] width 101 height 21
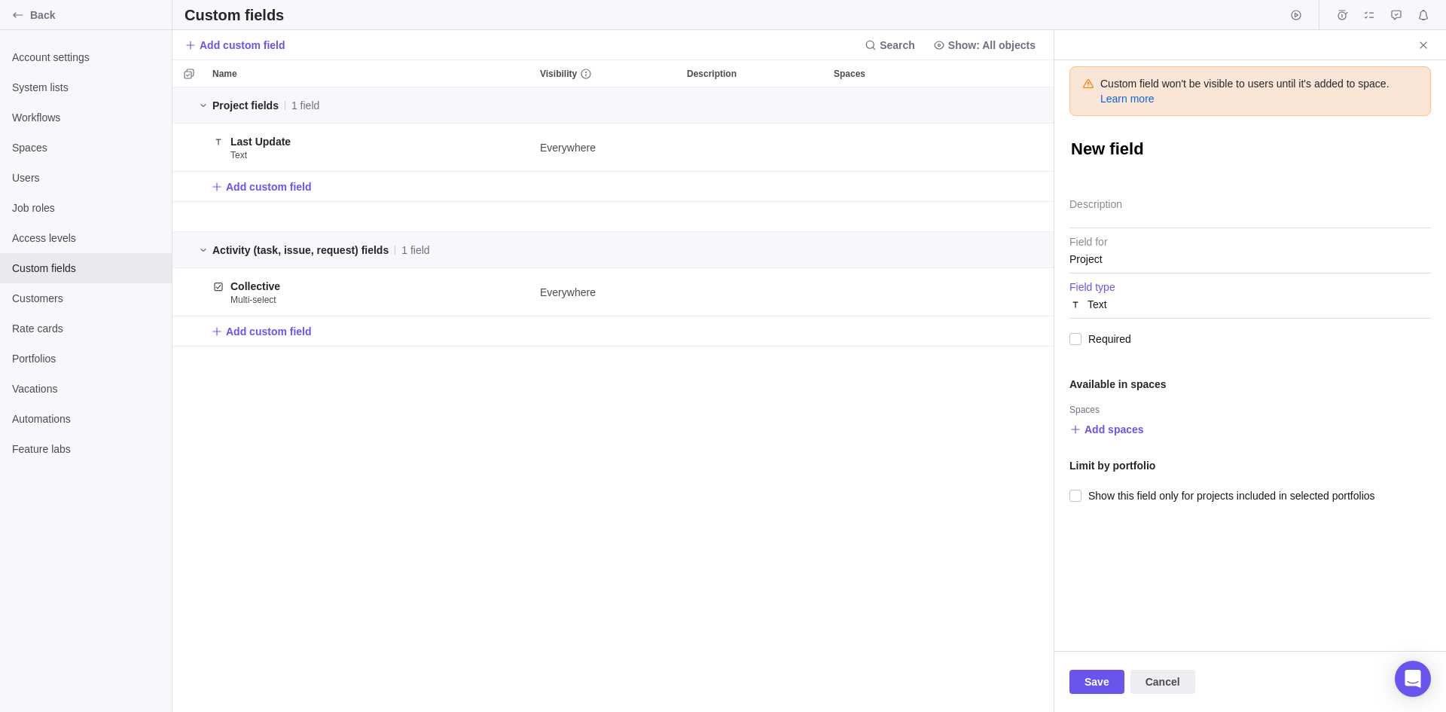
click at [1116, 313] on div "Text" at bounding box center [1251, 304] width 362 height 27
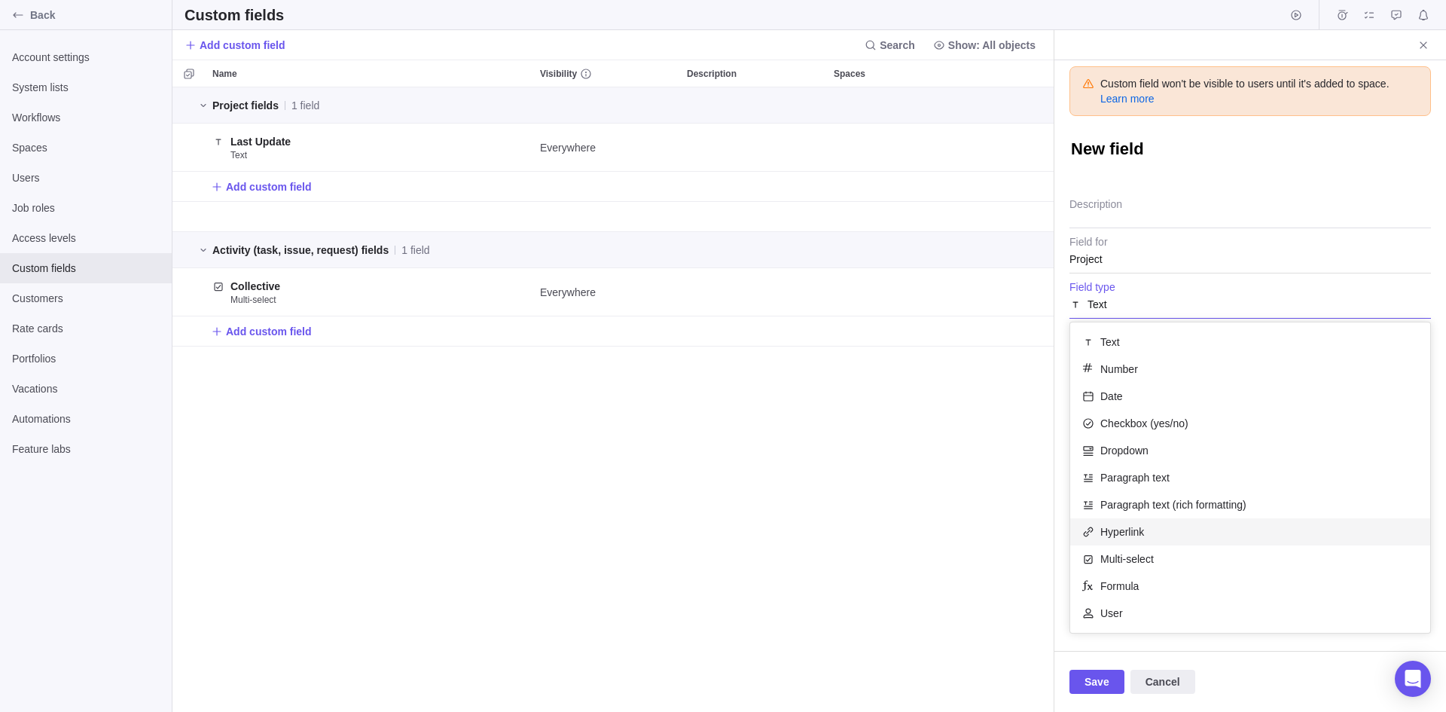
click at [1136, 533] on span "Hyperlink" at bounding box center [1123, 531] width 44 height 15
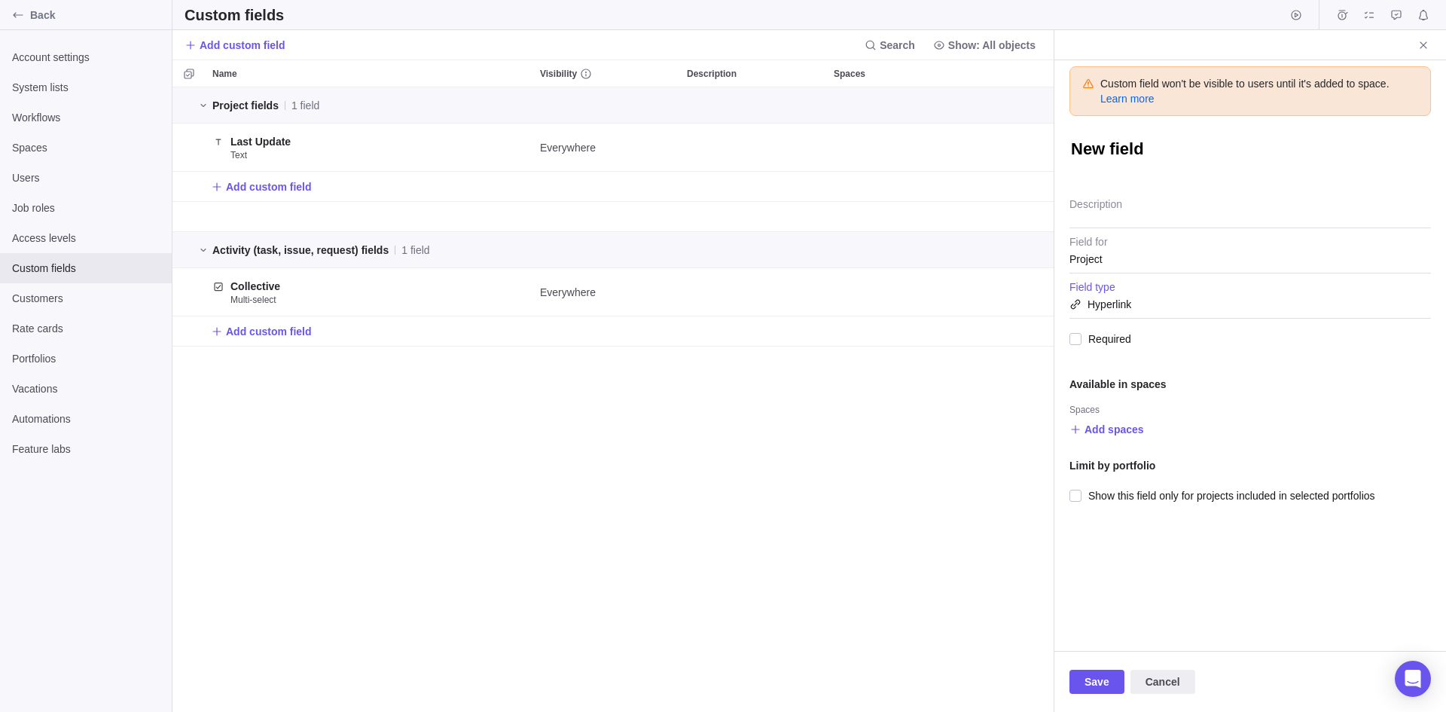
click at [1120, 151] on textarea "New field" at bounding box center [1251, 151] width 362 height 26
click at [1106, 426] on span "Add spaces" at bounding box center [1115, 429] width 60 height 15
click at [1114, 506] on div "InterGovernmental Relations" at bounding box center [1221, 518] width 300 height 27
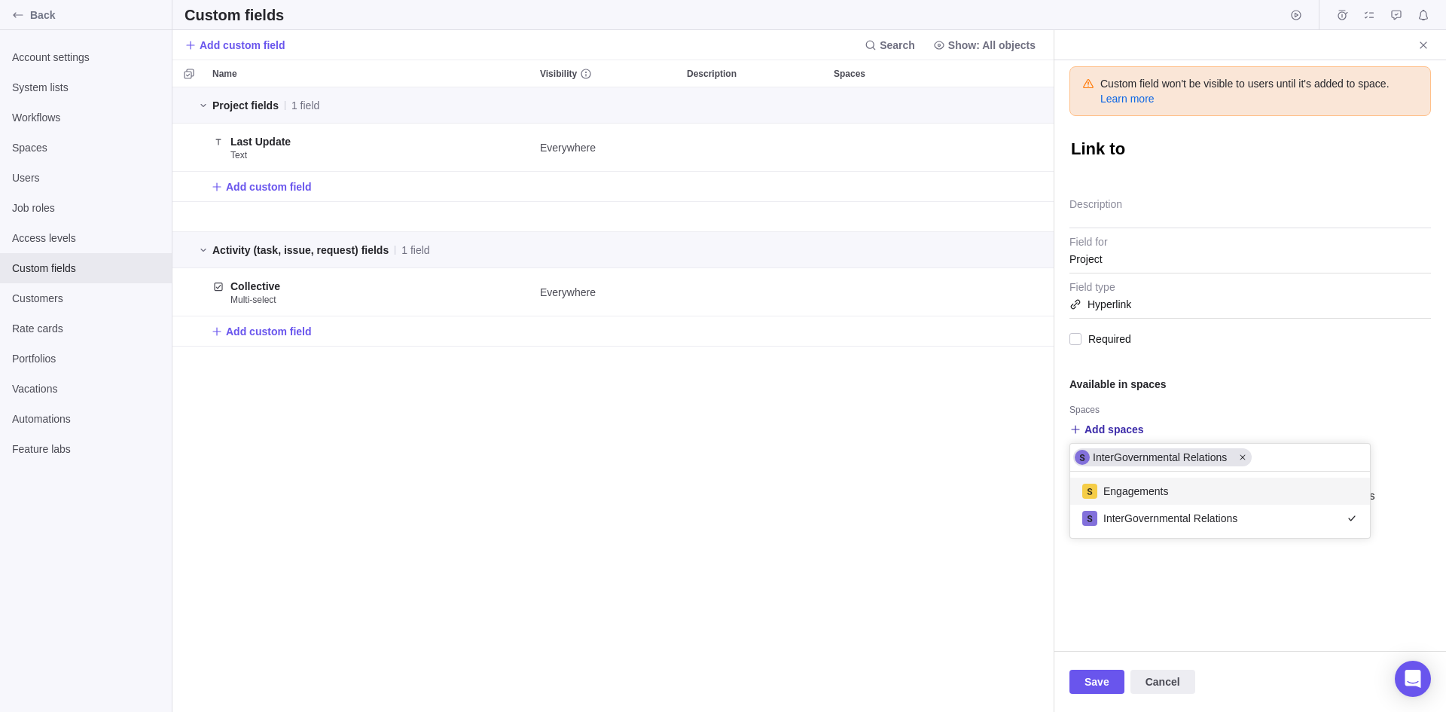
drag, startPoint x: 1150, startPoint y: 177, endPoint x: 1144, endPoint y: 170, distance: 9.2
click at [1150, 176] on div "Custom field won't be visible to users until it's added to space. Learn more Li…" at bounding box center [1251, 355] width 392 height 591
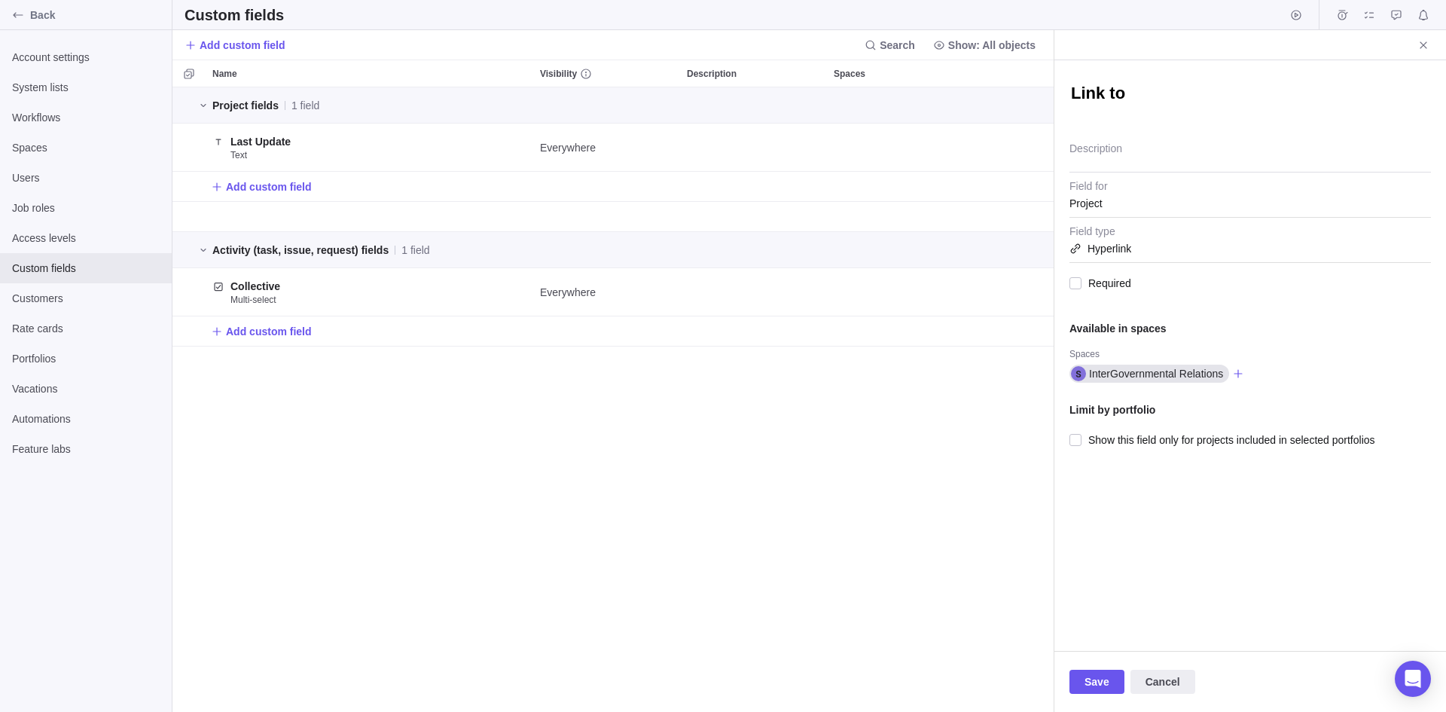
click at [1143, 82] on div "Link to" at bounding box center [1251, 93] width 362 height 37
click at [1142, 90] on textarea "Link to" at bounding box center [1251, 95] width 362 height 26
click at [1086, 622] on span "Save" at bounding box center [1097, 682] width 25 height 18
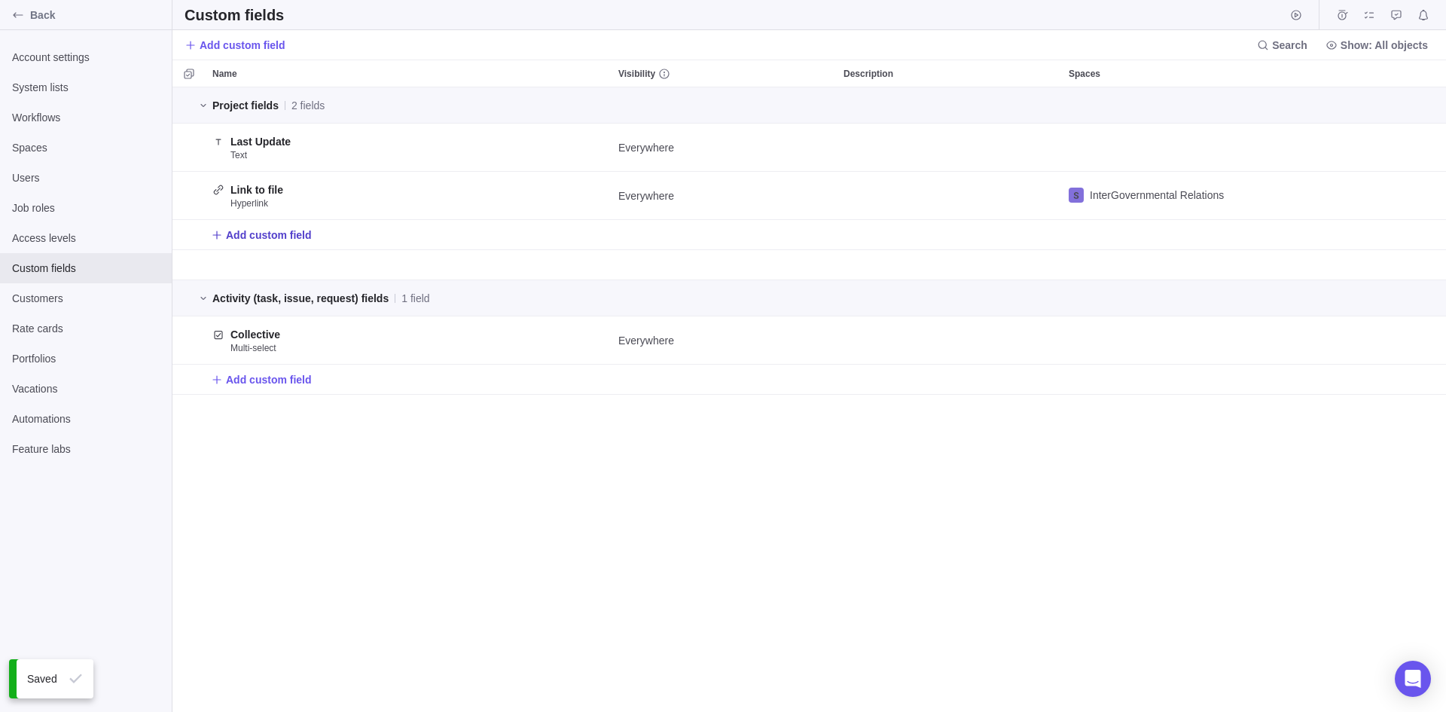
click at [249, 230] on span "Add custom field" at bounding box center [269, 235] width 86 height 15
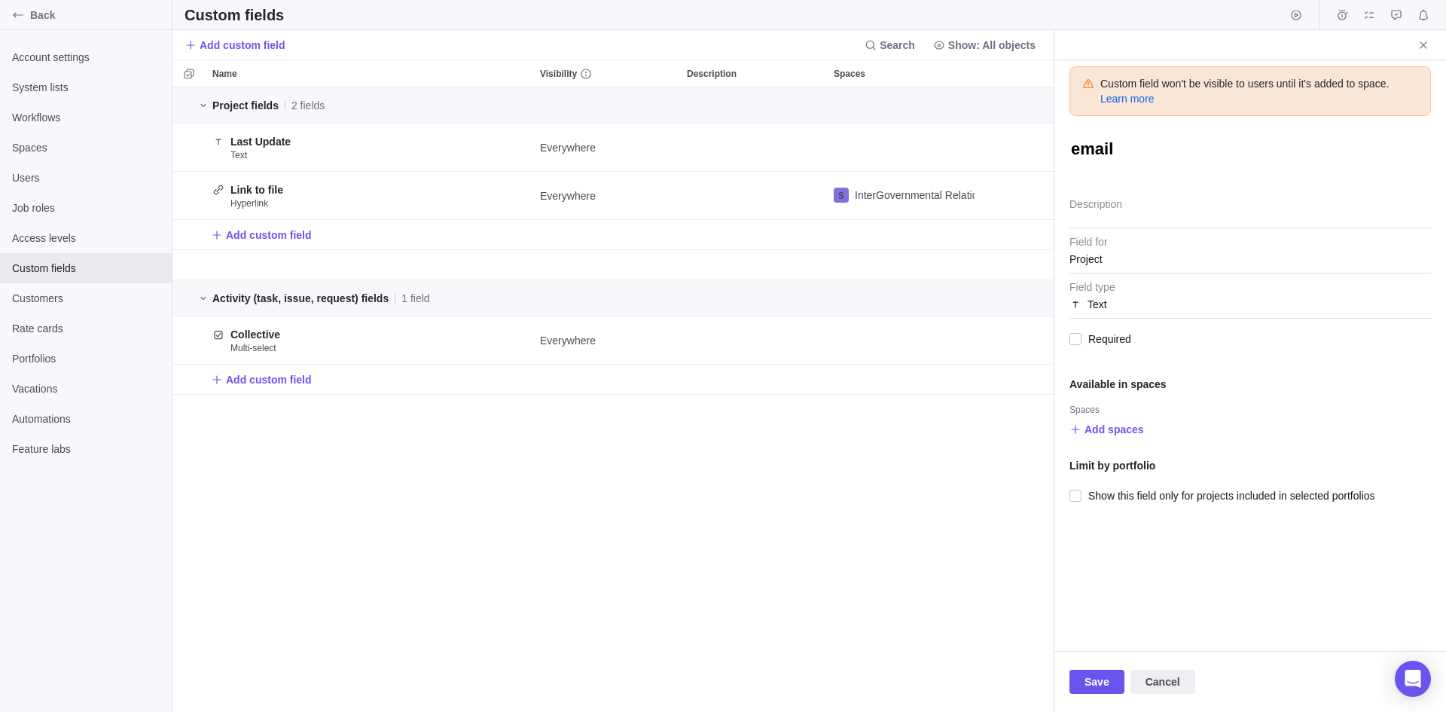
click at [1156, 307] on div "Text" at bounding box center [1251, 304] width 362 height 27
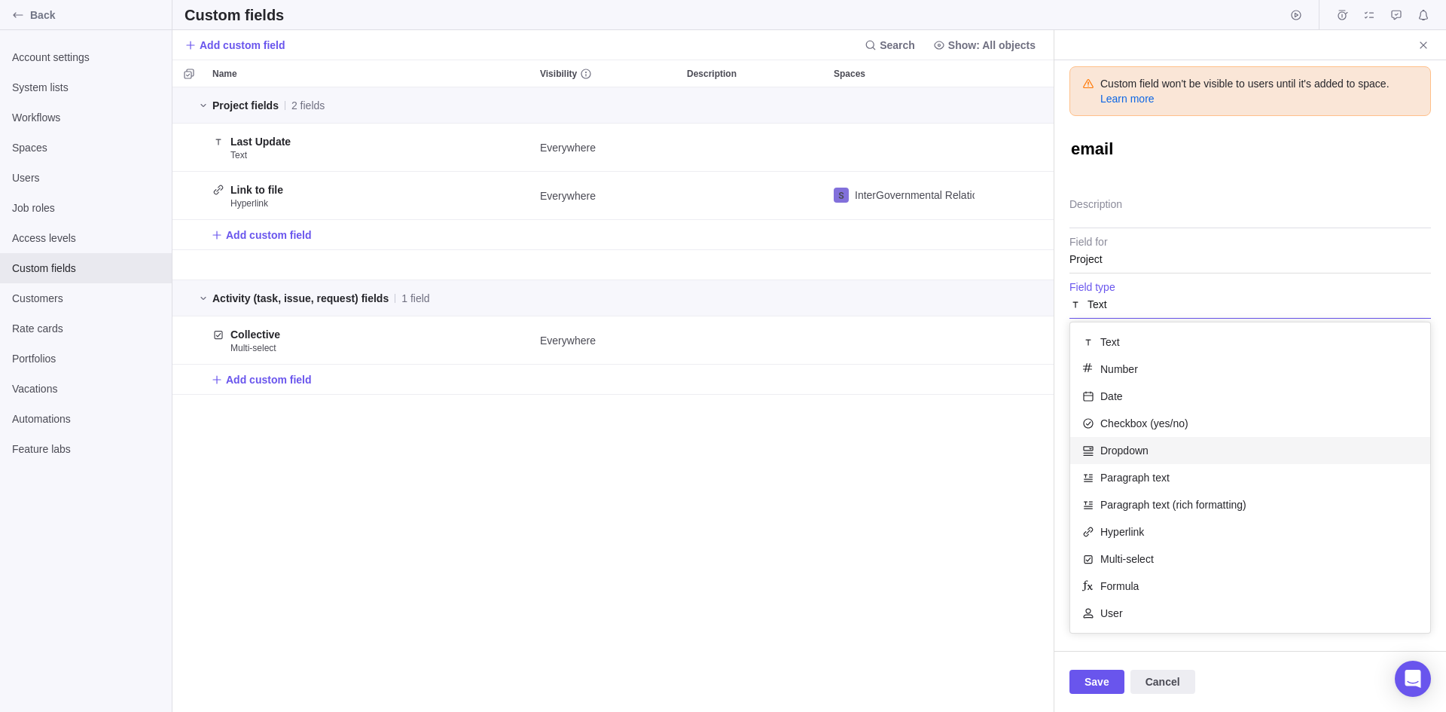
click at [840, 512] on body "Back Account settings System lists Workflows Spaces Users Job roles Access leve…" at bounding box center [723, 356] width 1446 height 712
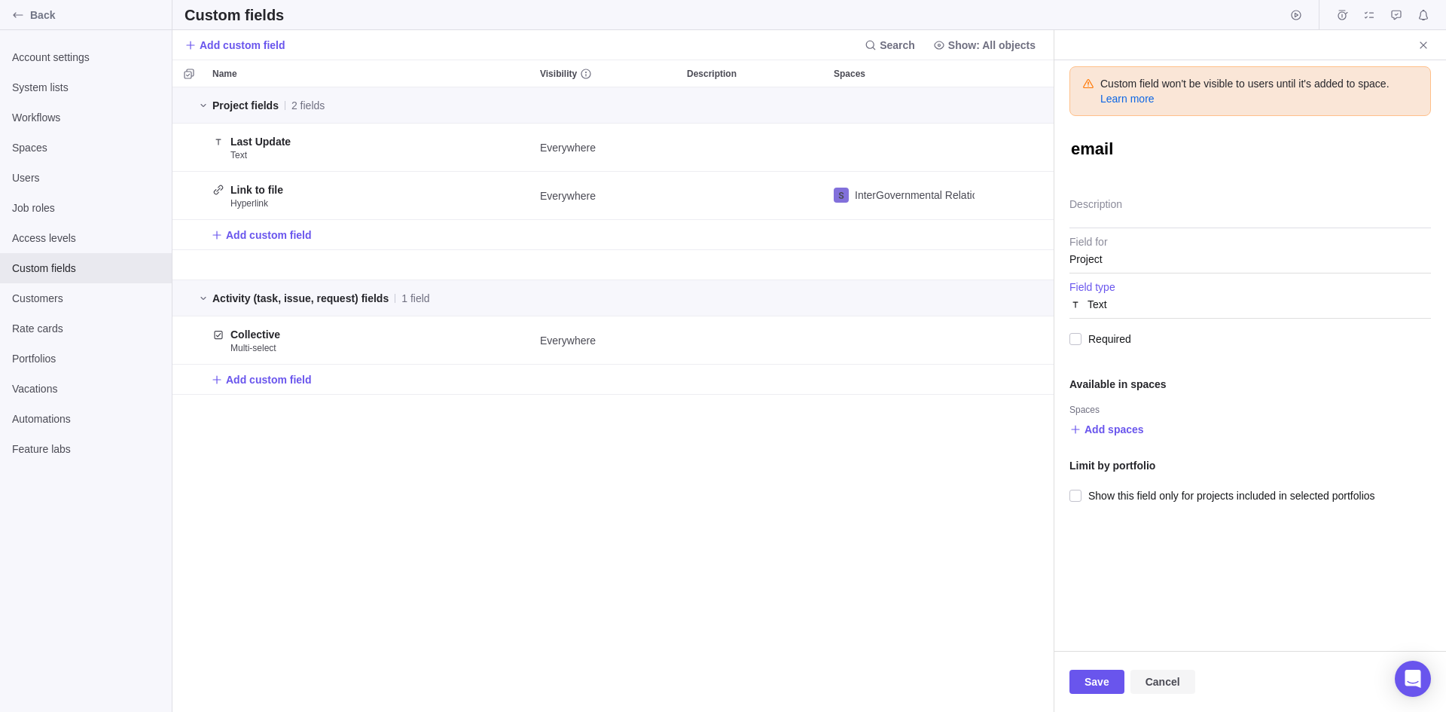
click at [1151, 622] on span "Cancel" at bounding box center [1163, 682] width 65 height 24
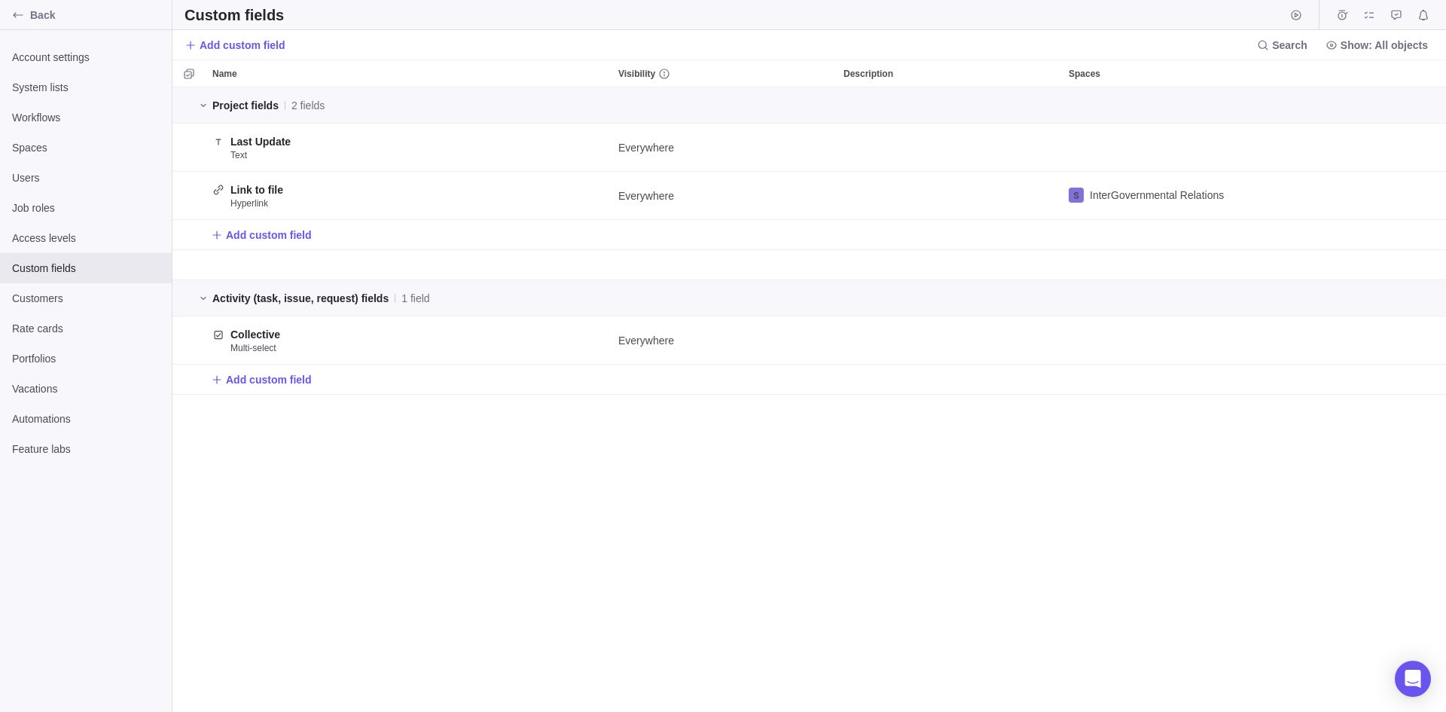
click at [744, 537] on div "Project fields 2 fields Last Update Text Everywhere Link to file Hyperlink Ever…" at bounding box center [810, 399] width 1274 height 625
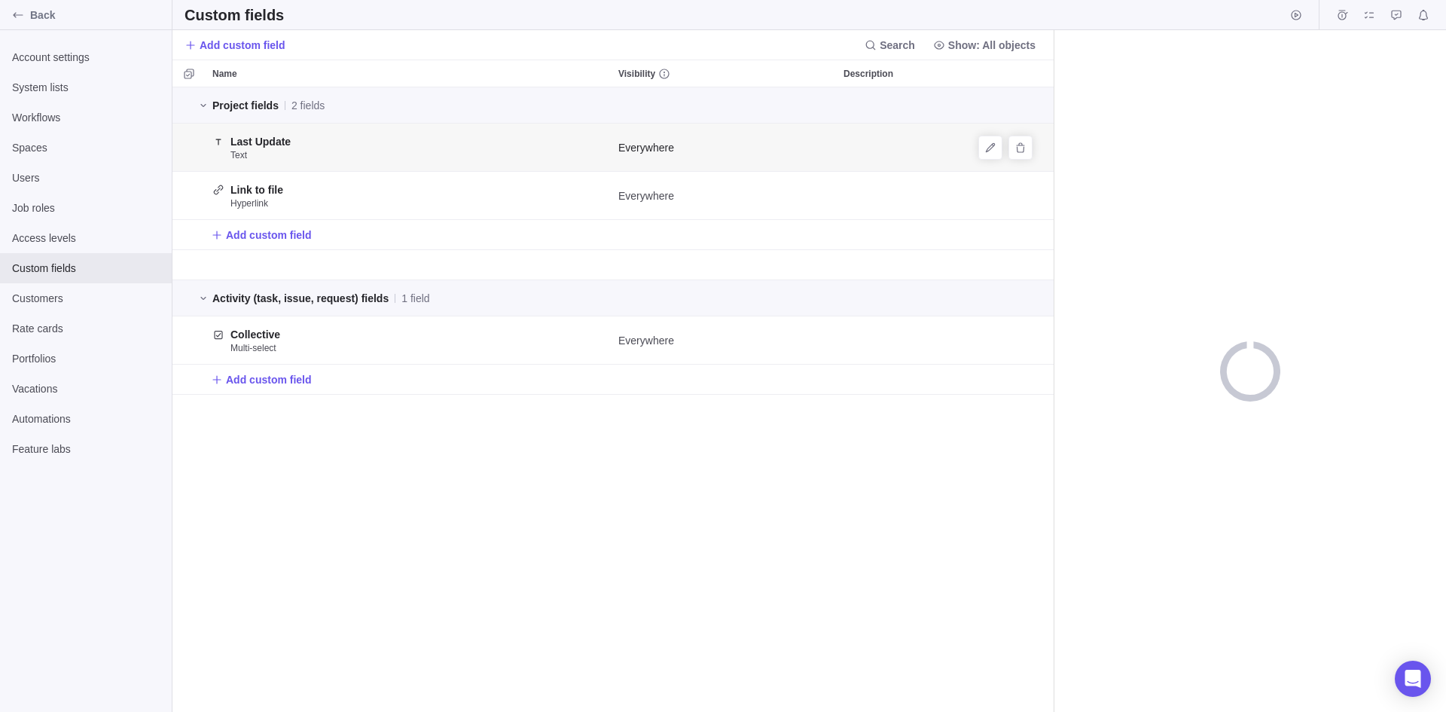
scroll to position [613, 870]
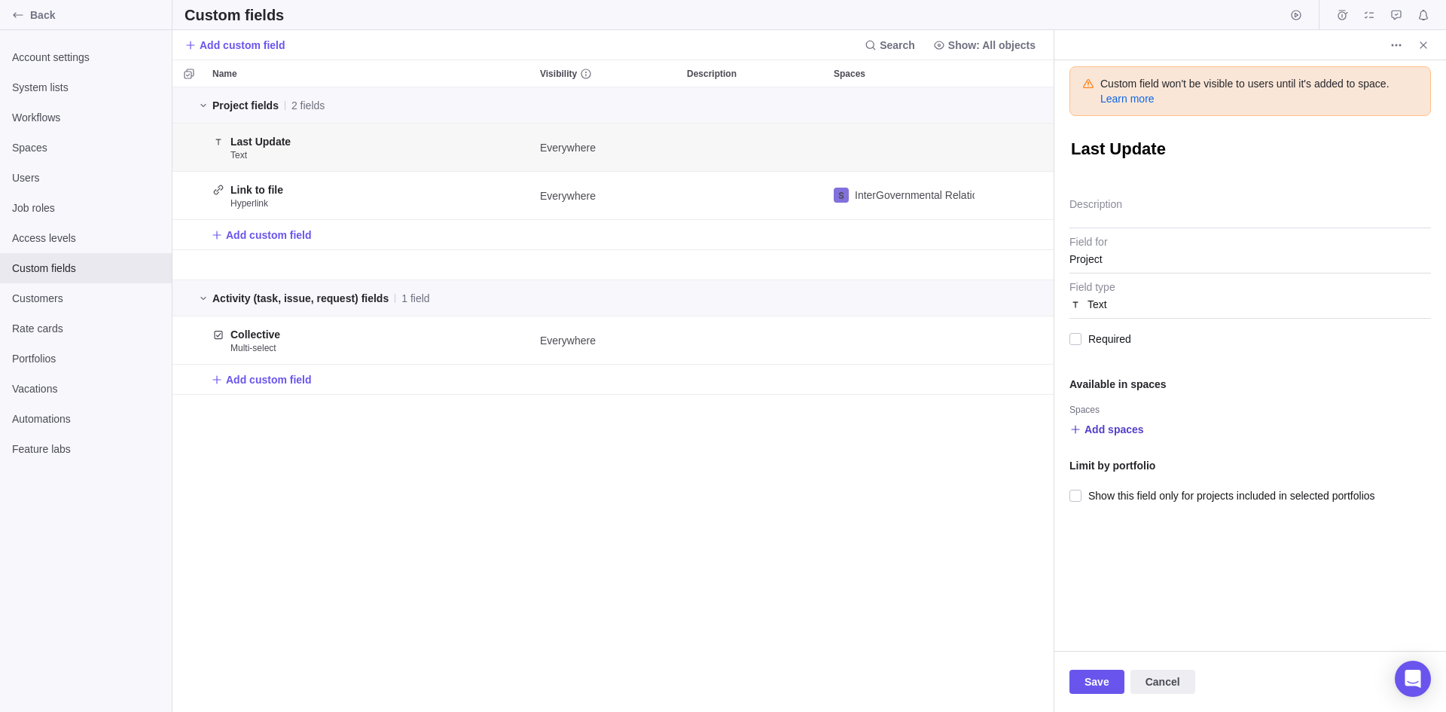
click at [1127, 429] on span "Add spaces" at bounding box center [1115, 429] width 60 height 15
click at [1149, 487] on span "Engagements" at bounding box center [1136, 491] width 65 height 15
click at [1135, 519] on span "InterGovernmental Relations" at bounding box center [1171, 518] width 134 height 15
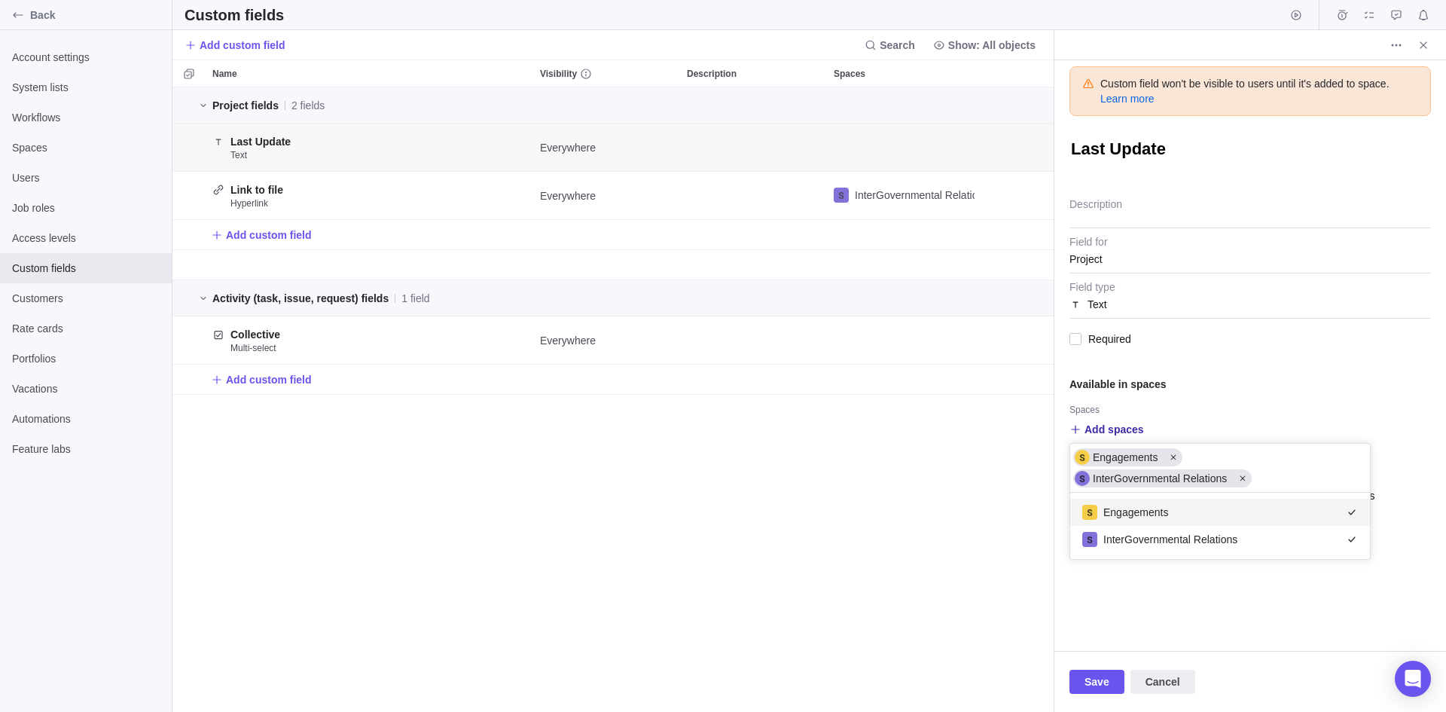
click at [1089, 622] on body "Back Account settings System lists Workflows Spaces Users Job roles Access leve…" at bounding box center [723, 356] width 1446 height 712
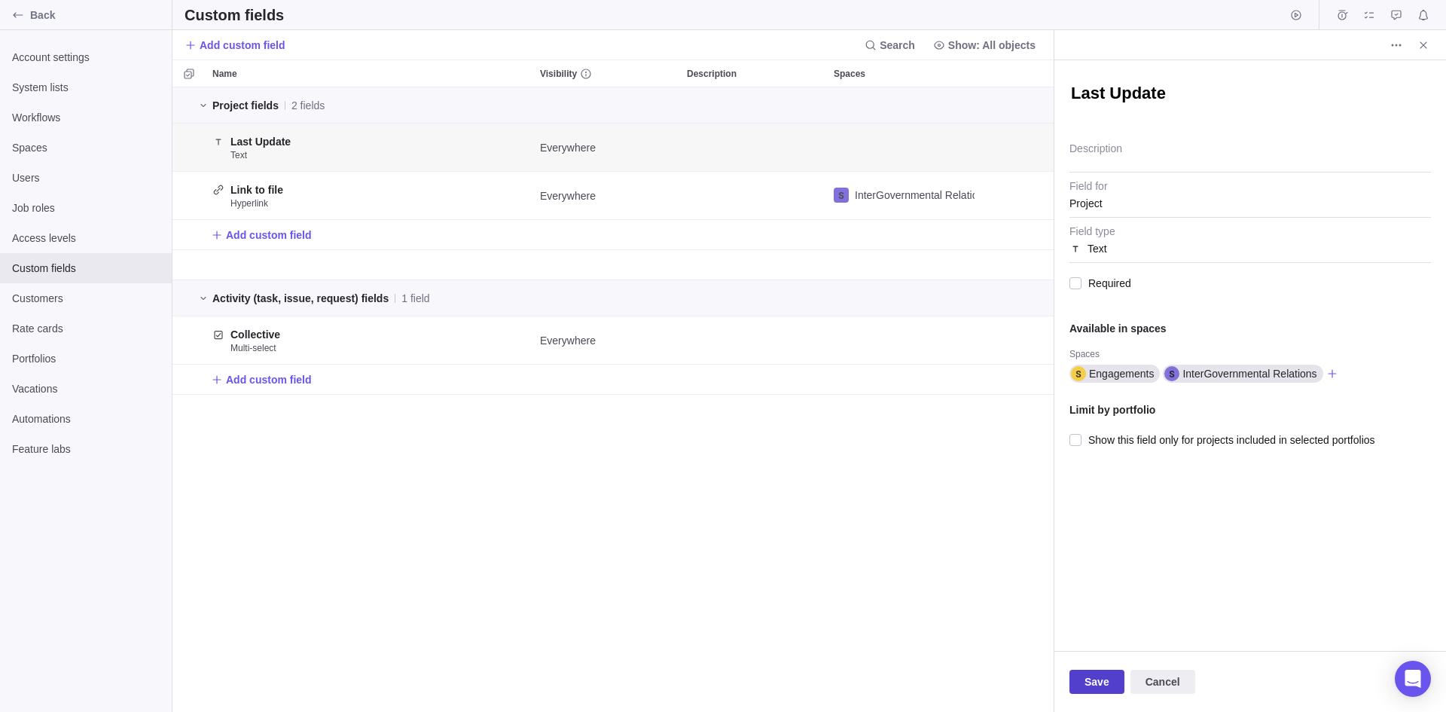
click at [1098, 622] on span "Save" at bounding box center [1097, 682] width 25 height 18
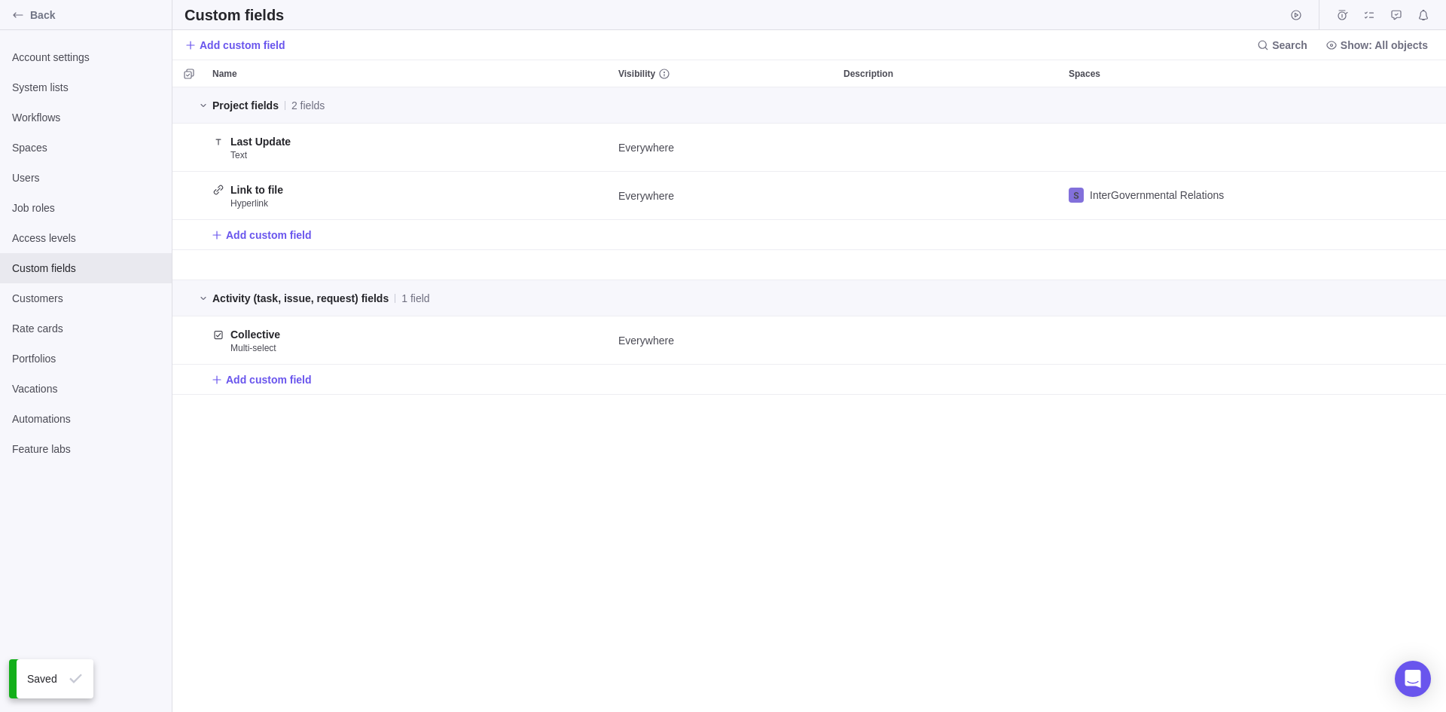
scroll to position [613, 1263]
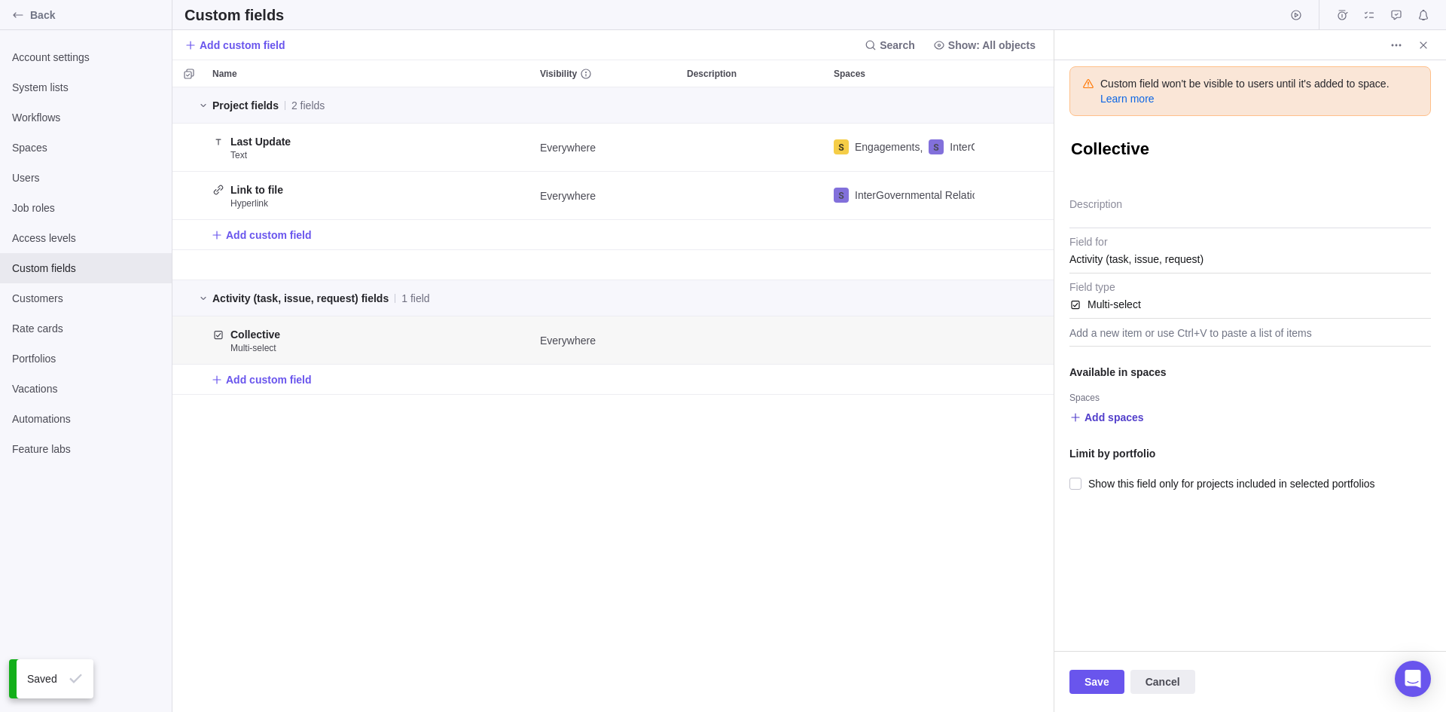
click at [1092, 418] on span "Add spaces" at bounding box center [1115, 417] width 60 height 15
click at [1136, 484] on span "Engagements" at bounding box center [1136, 479] width 65 height 15
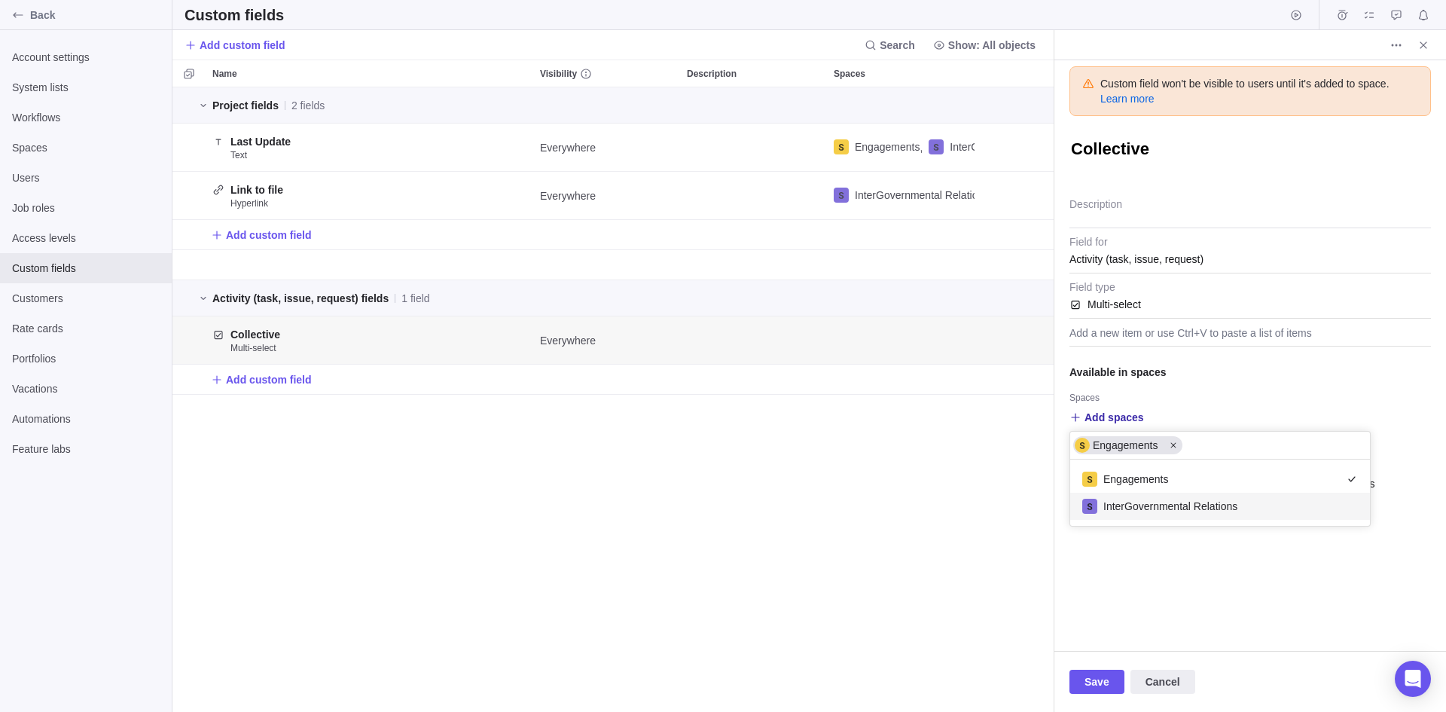
click at [1129, 501] on span "InterGovernmental Relations" at bounding box center [1171, 506] width 134 height 15
click at [1101, 622] on body "Back Account settings System lists Workflows Spaces Users Job roles Access leve…" at bounding box center [723, 356] width 1446 height 712
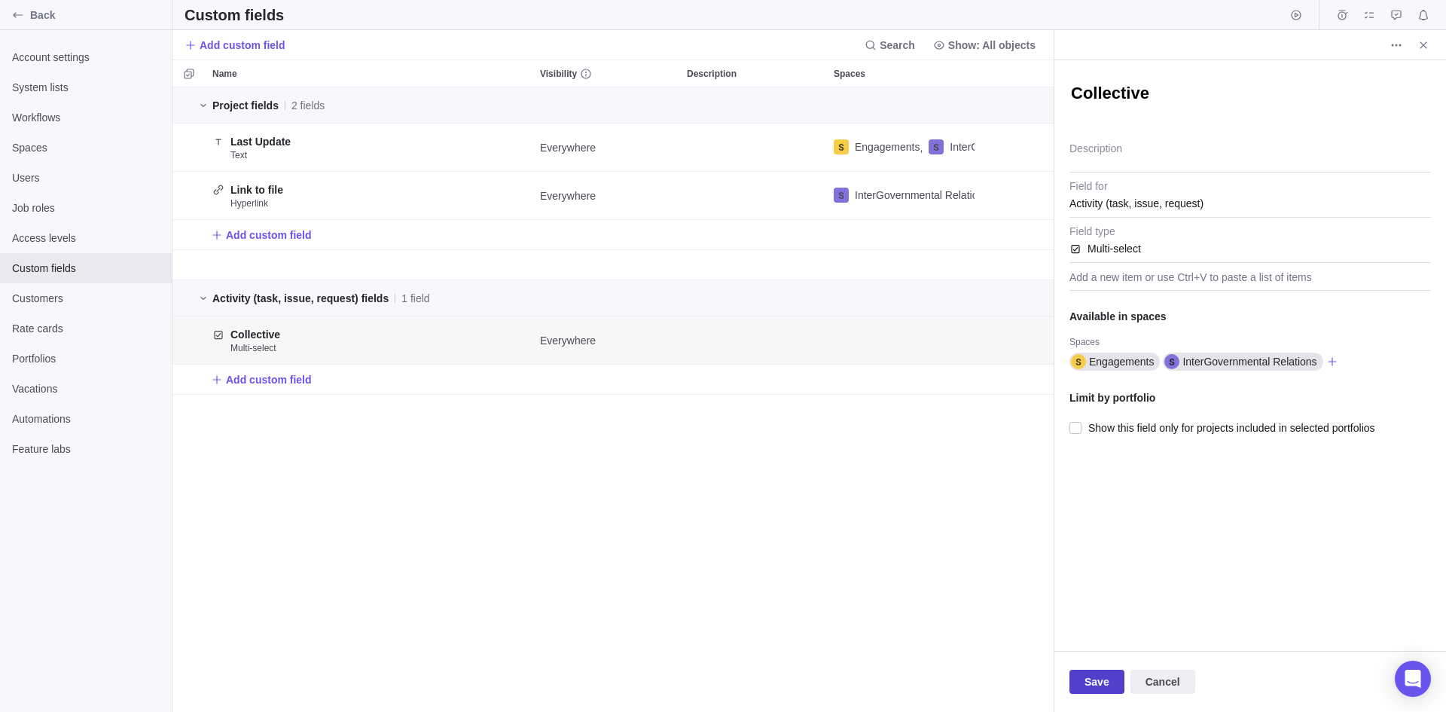
click at [1095, 622] on span "Save" at bounding box center [1097, 682] width 25 height 18
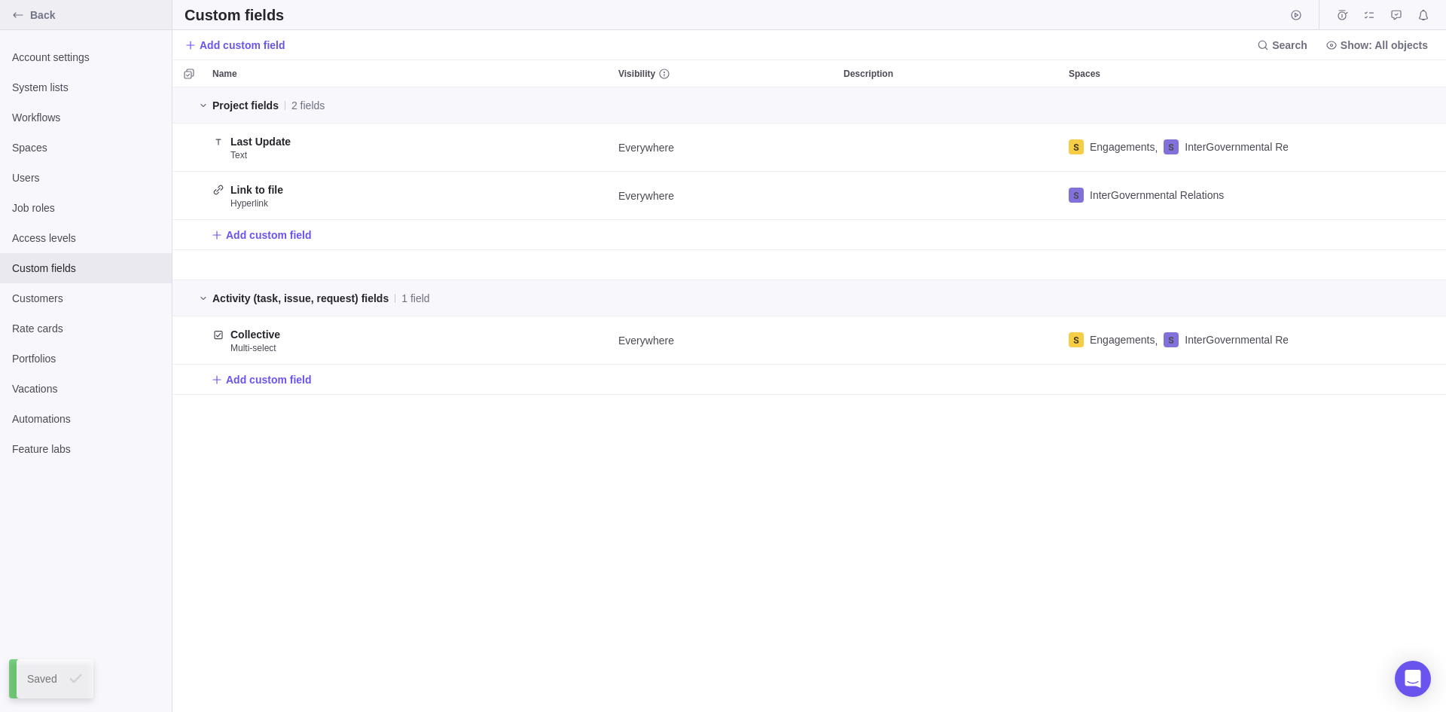
click at [12, 18] on icon "Back" at bounding box center [18, 15] width 12 height 12
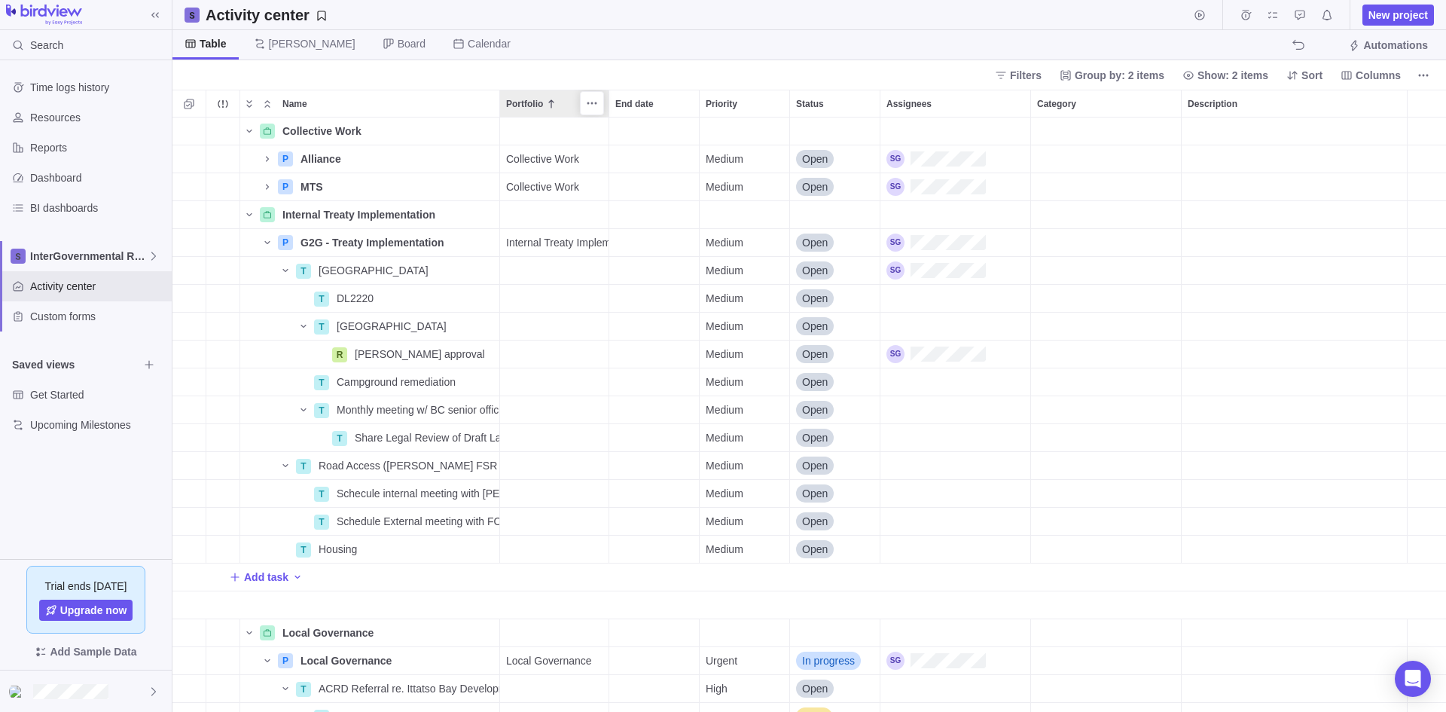
click at [501, 112] on div "Portfolio" at bounding box center [554, 103] width 108 height 26
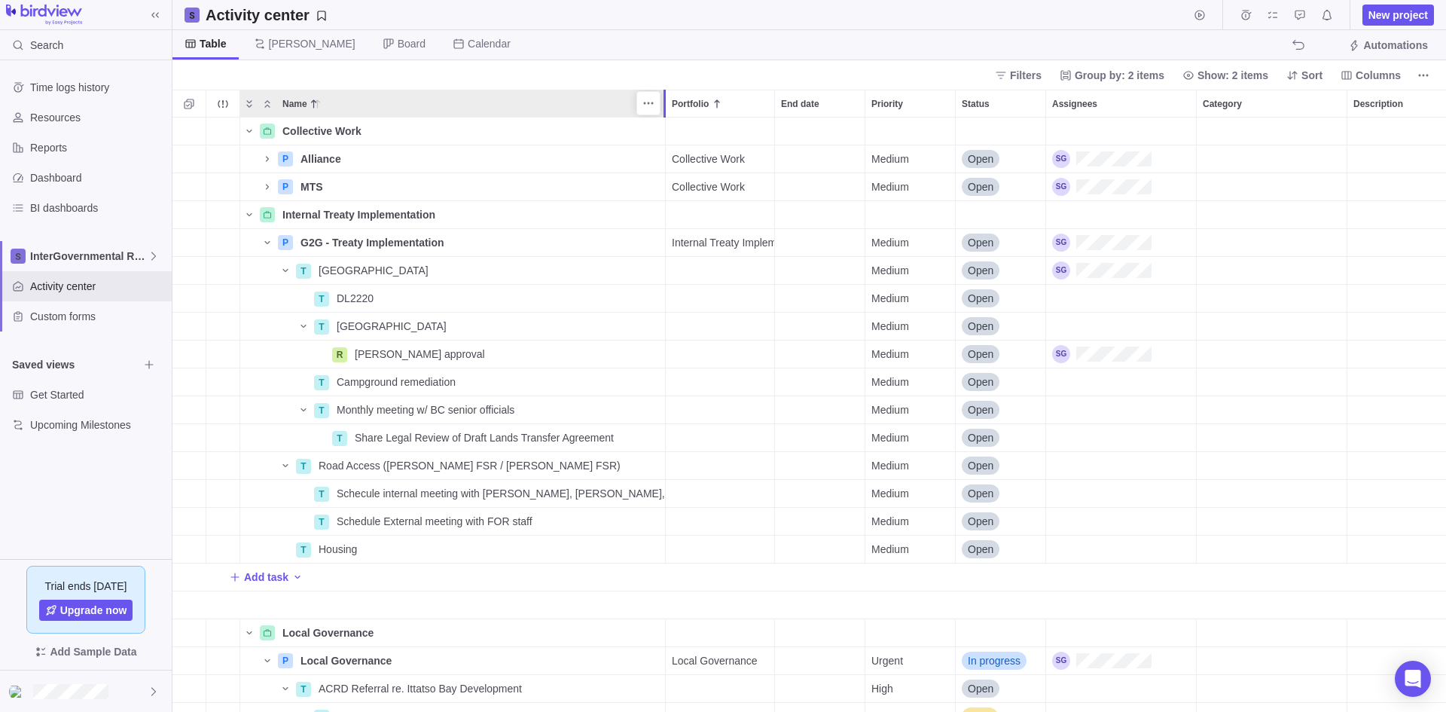
drag, startPoint x: 496, startPoint y: 109, endPoint x: 658, endPoint y: 142, distance: 165.3
click at [658, 142] on div "Name Portfolio End date Priority Status Assignees Category Description Progress…" at bounding box center [810, 401] width 1274 height 622
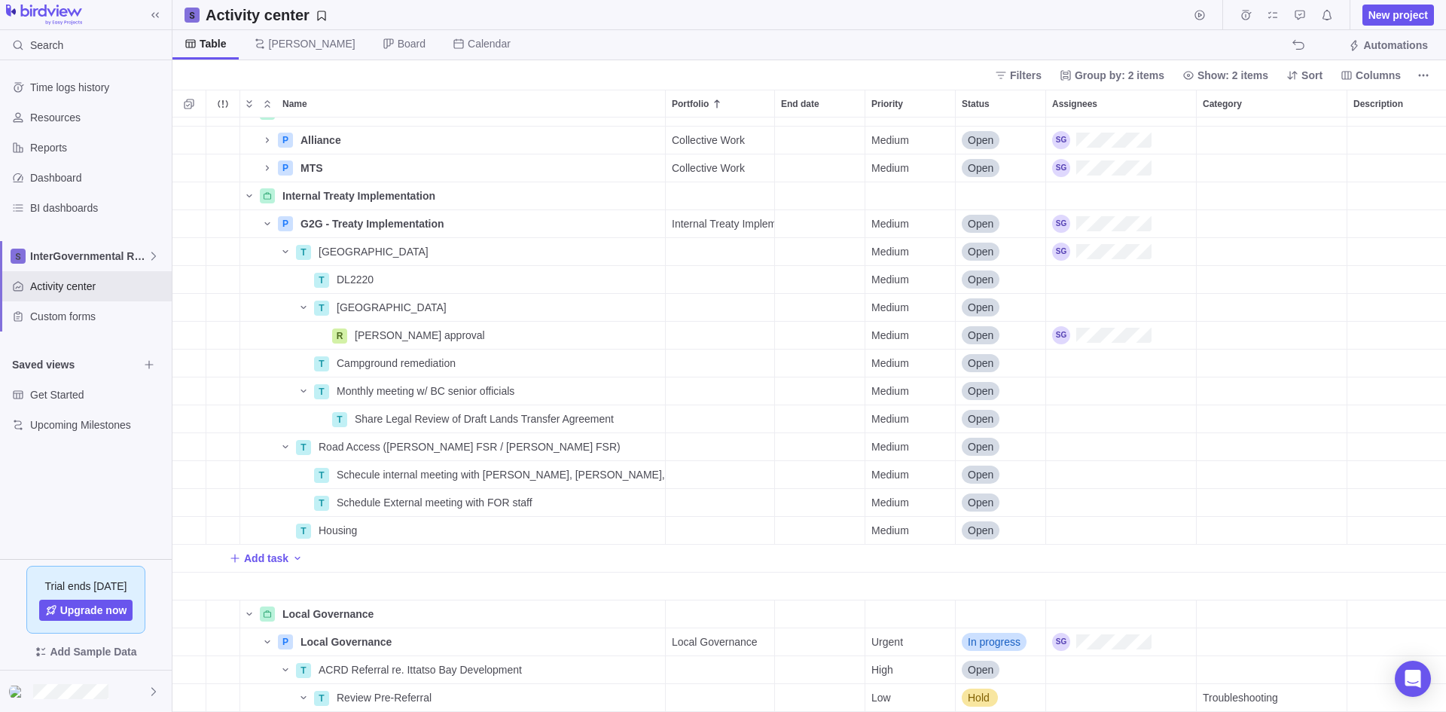
scroll to position [0, 0]
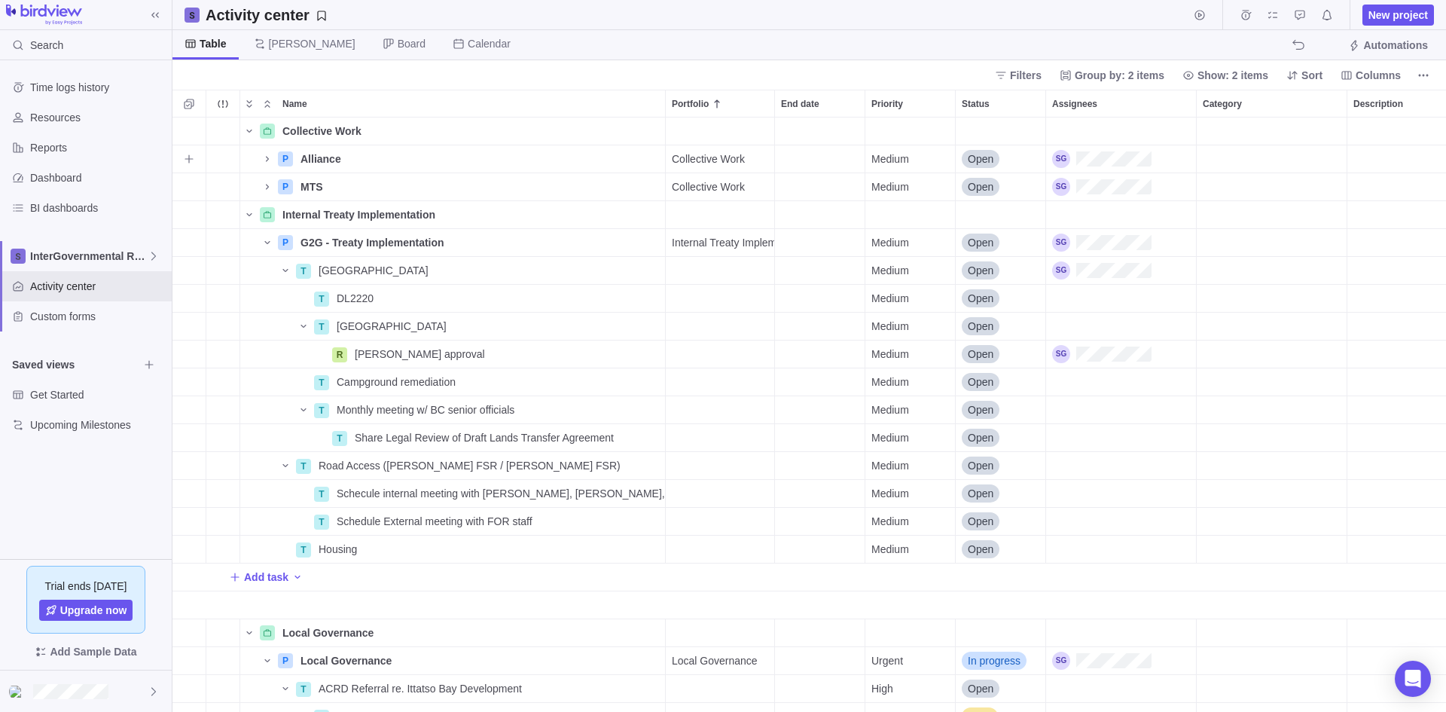
click at [1156, 148] on div "Assignees" at bounding box center [1121, 158] width 150 height 27
click at [938, 54] on body "Search Time logs history Resources Reports Dashboard BI dashboards InterGovernm…" at bounding box center [723, 356] width 1446 height 712
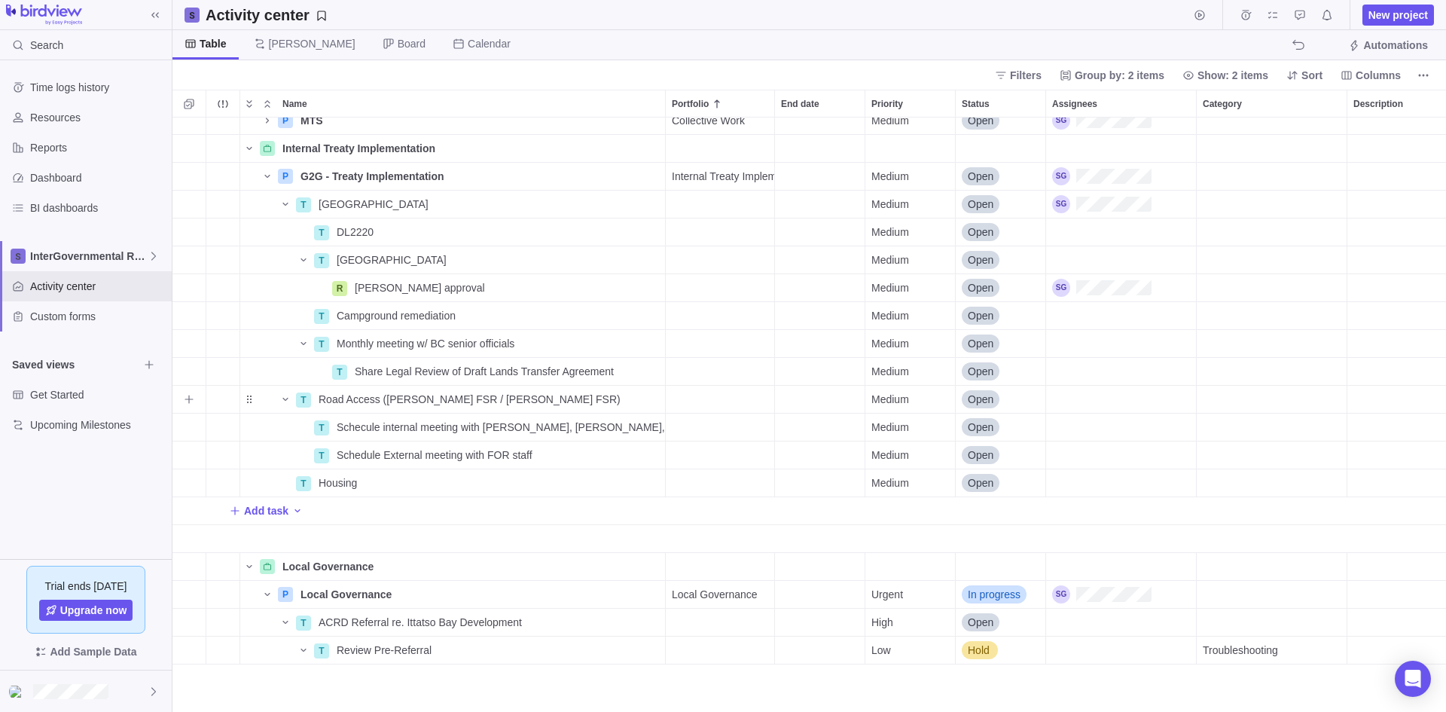
scroll to position [0, 0]
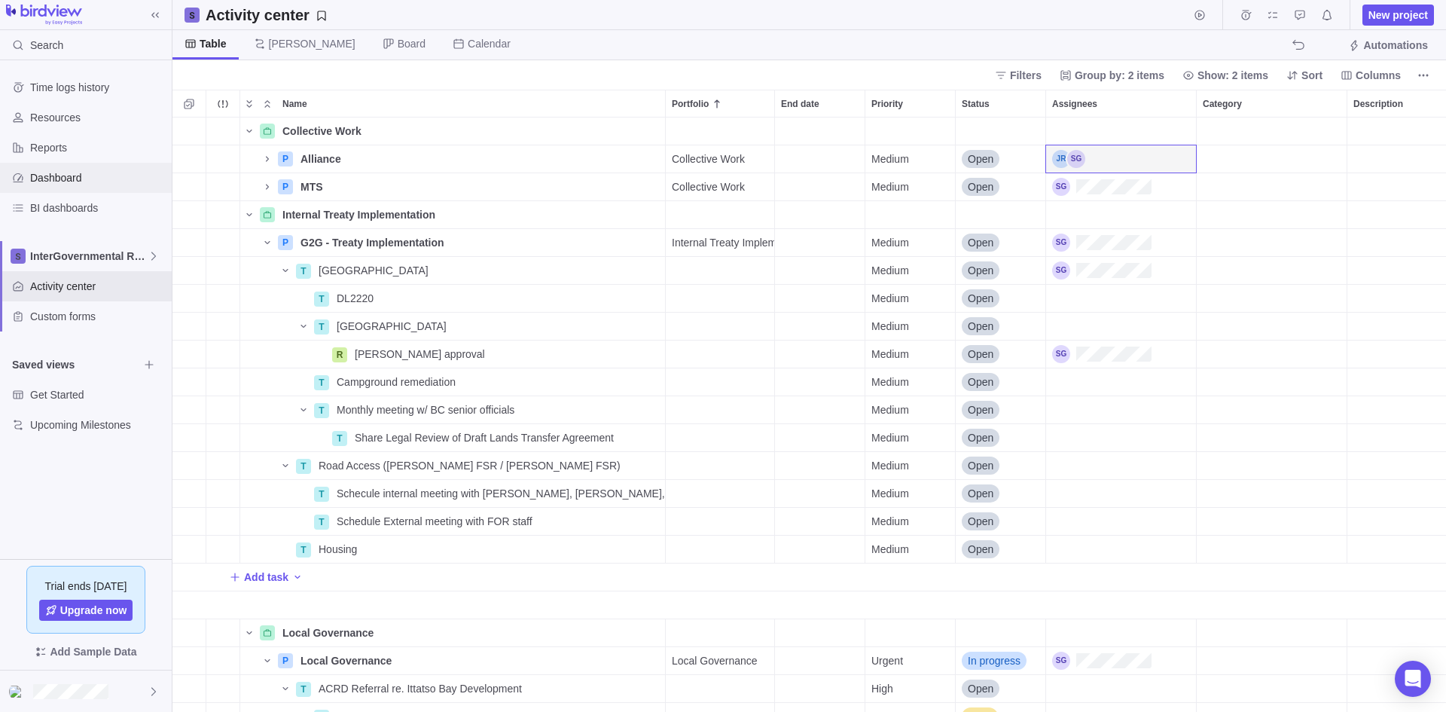
click at [94, 184] on span "Dashboard" at bounding box center [98, 177] width 136 height 15
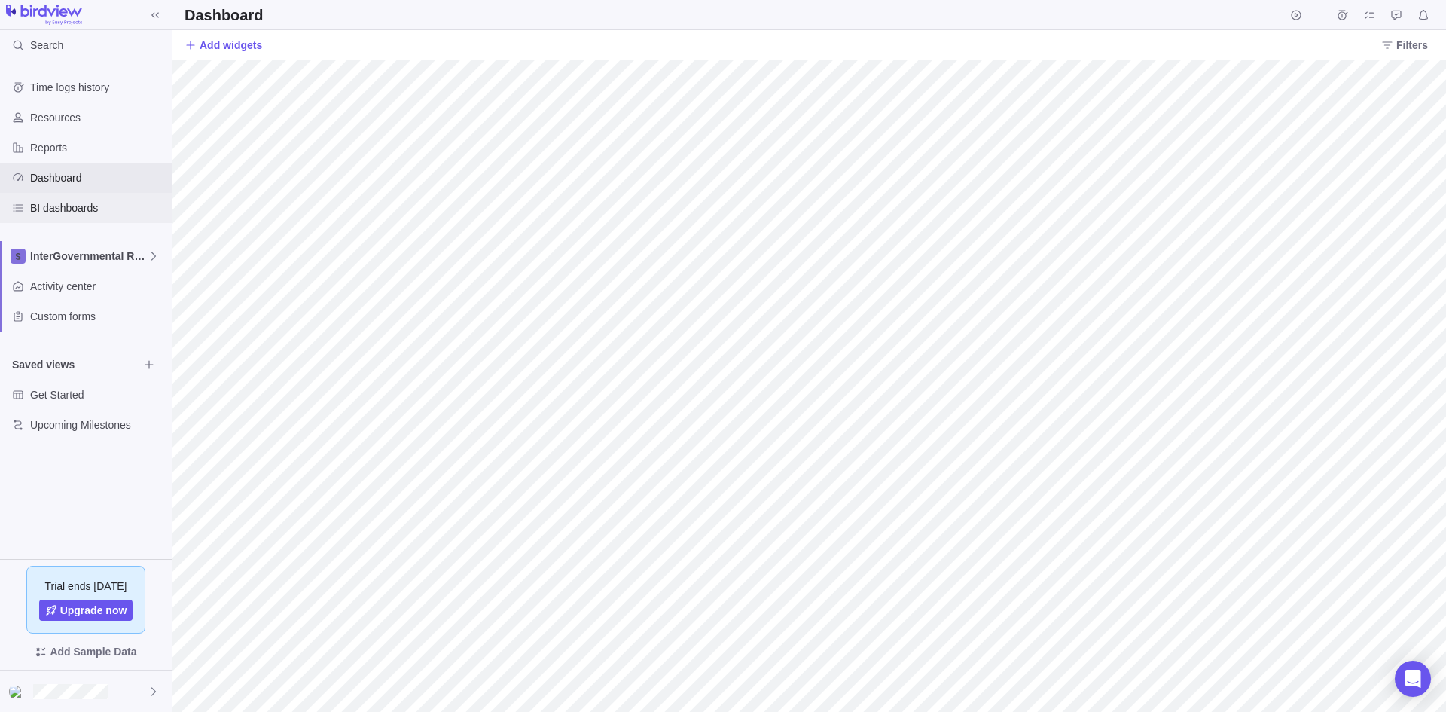
click at [63, 198] on div "BI dashboards" at bounding box center [86, 208] width 172 height 30
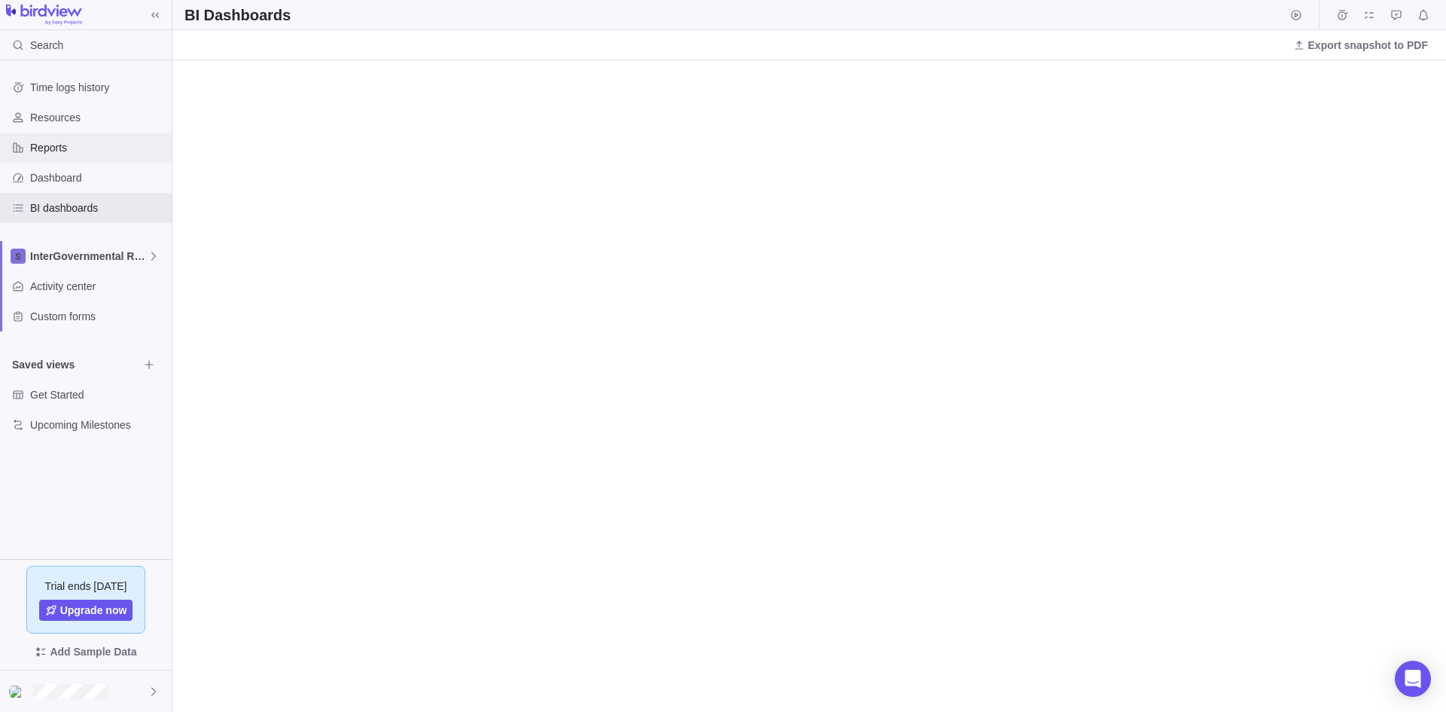
click at [116, 148] on span "Reports" at bounding box center [98, 147] width 136 height 15
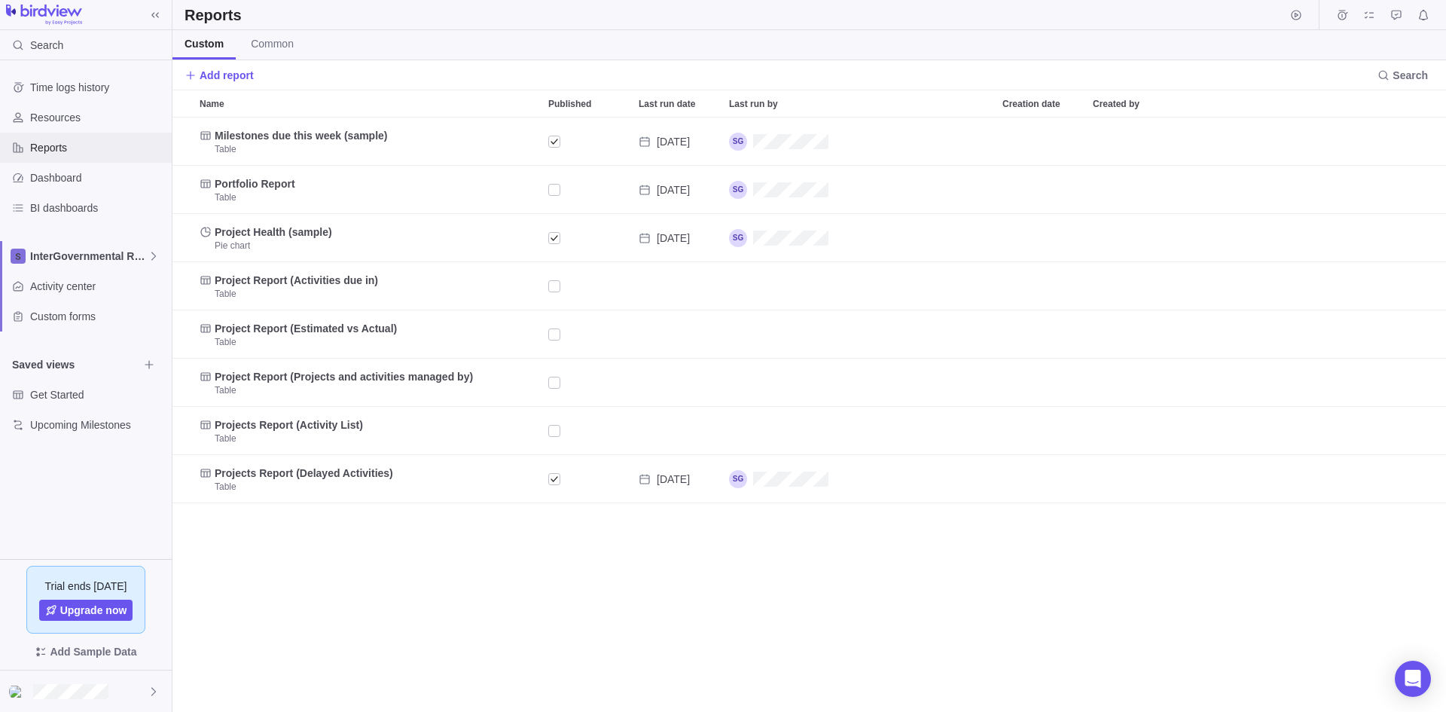
scroll to position [583, 1263]
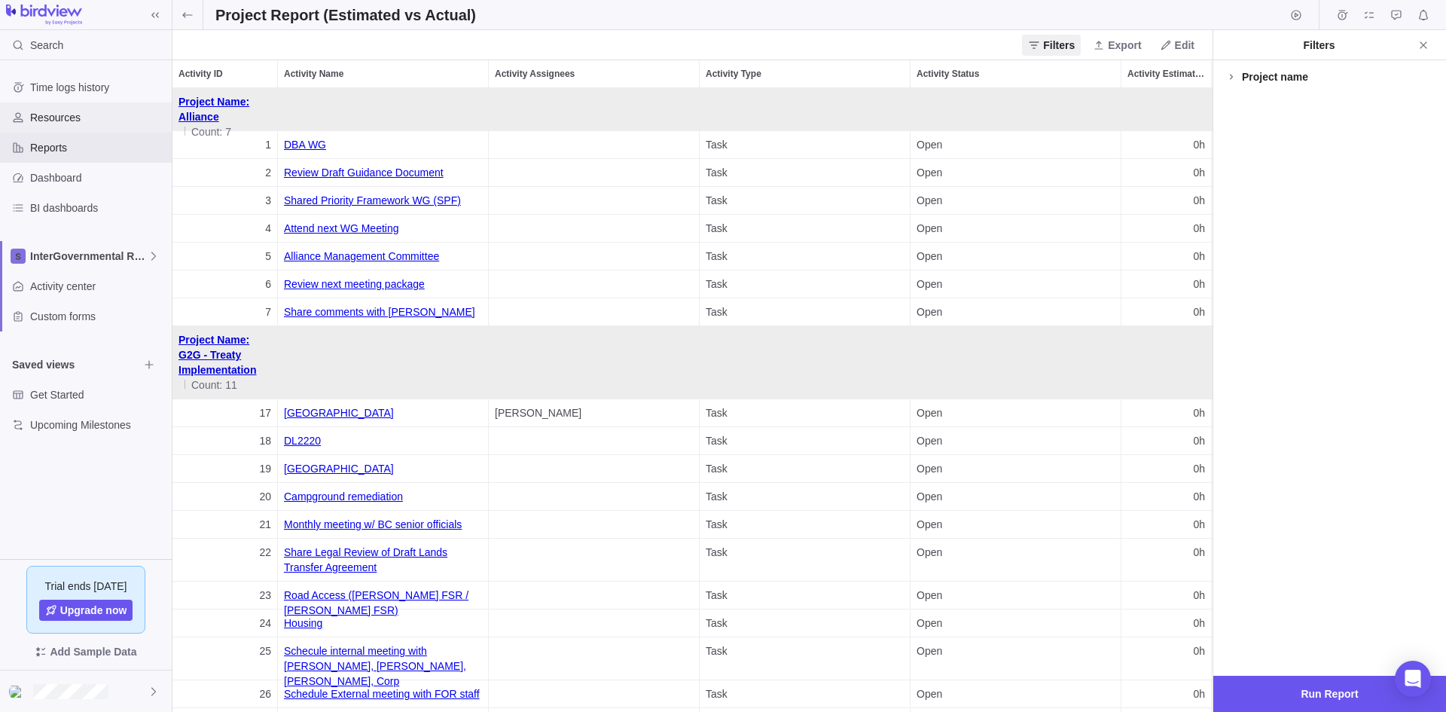
click at [41, 124] on span "Resources" at bounding box center [98, 117] width 136 height 15
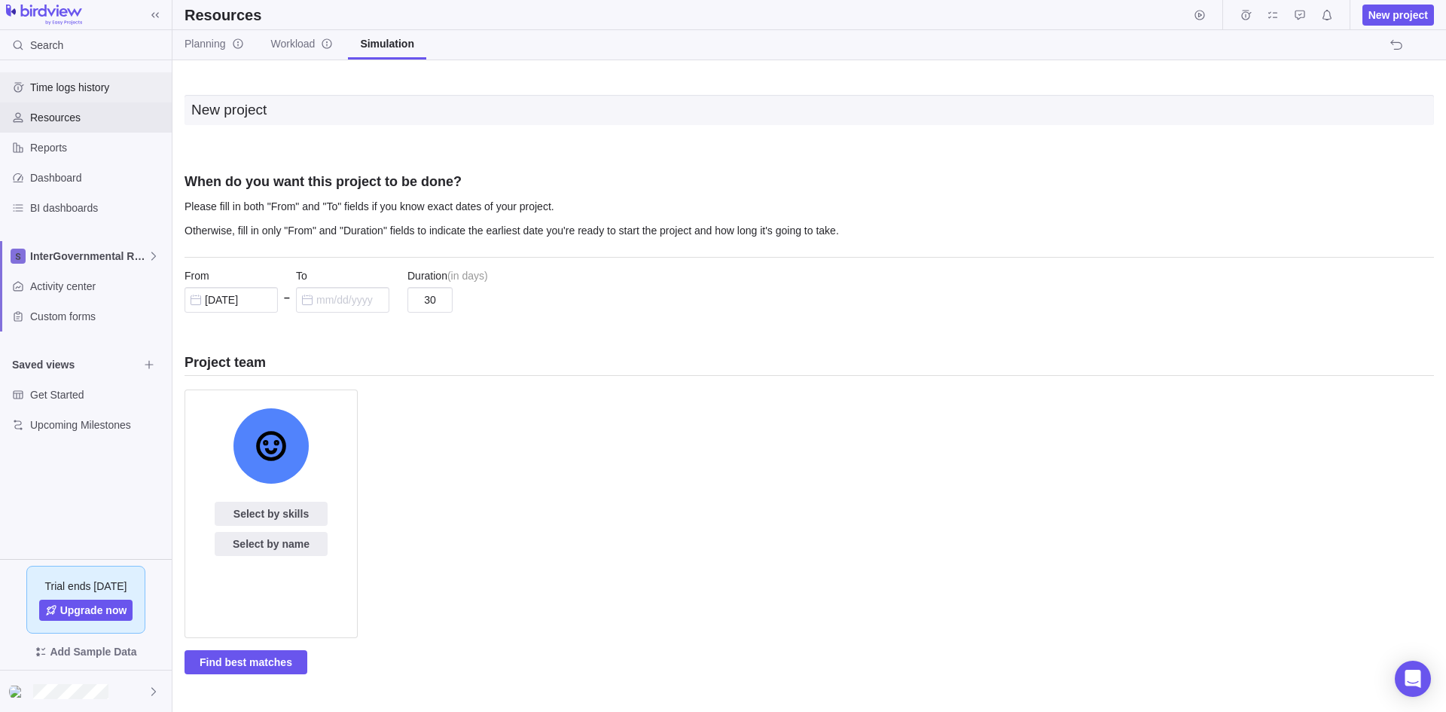
click at [44, 81] on span "Time logs history" at bounding box center [98, 87] width 136 height 15
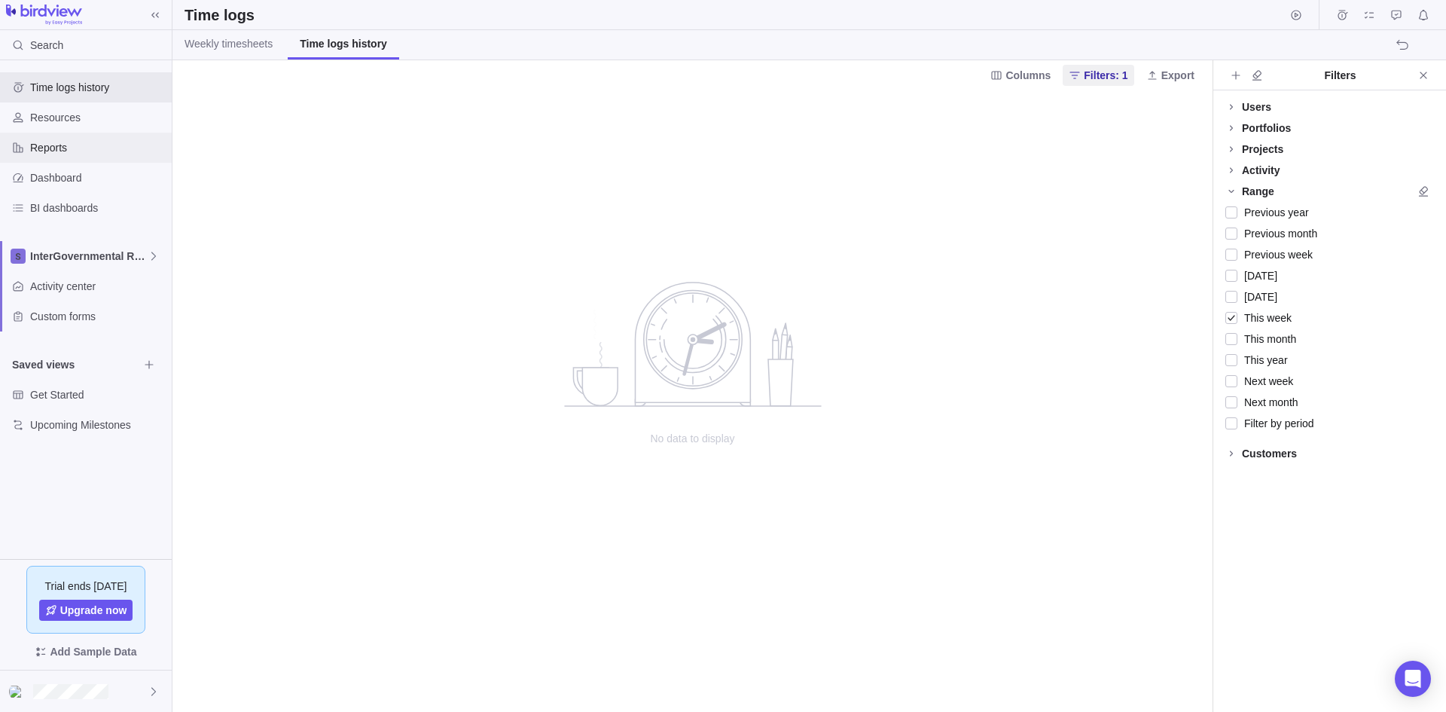
click at [56, 137] on div "Reports" at bounding box center [86, 148] width 172 height 30
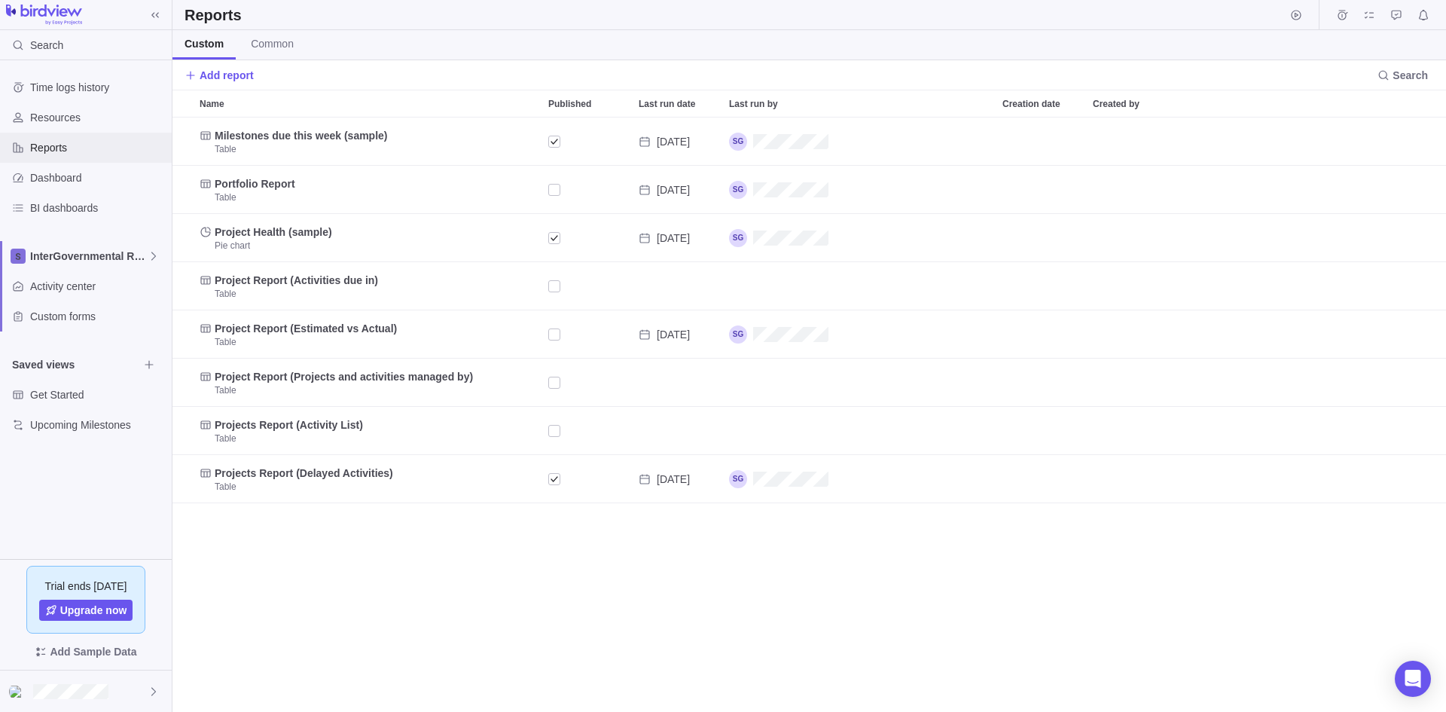
scroll to position [583, 1263]
click at [52, 208] on span "BI dashboards" at bounding box center [98, 207] width 136 height 15
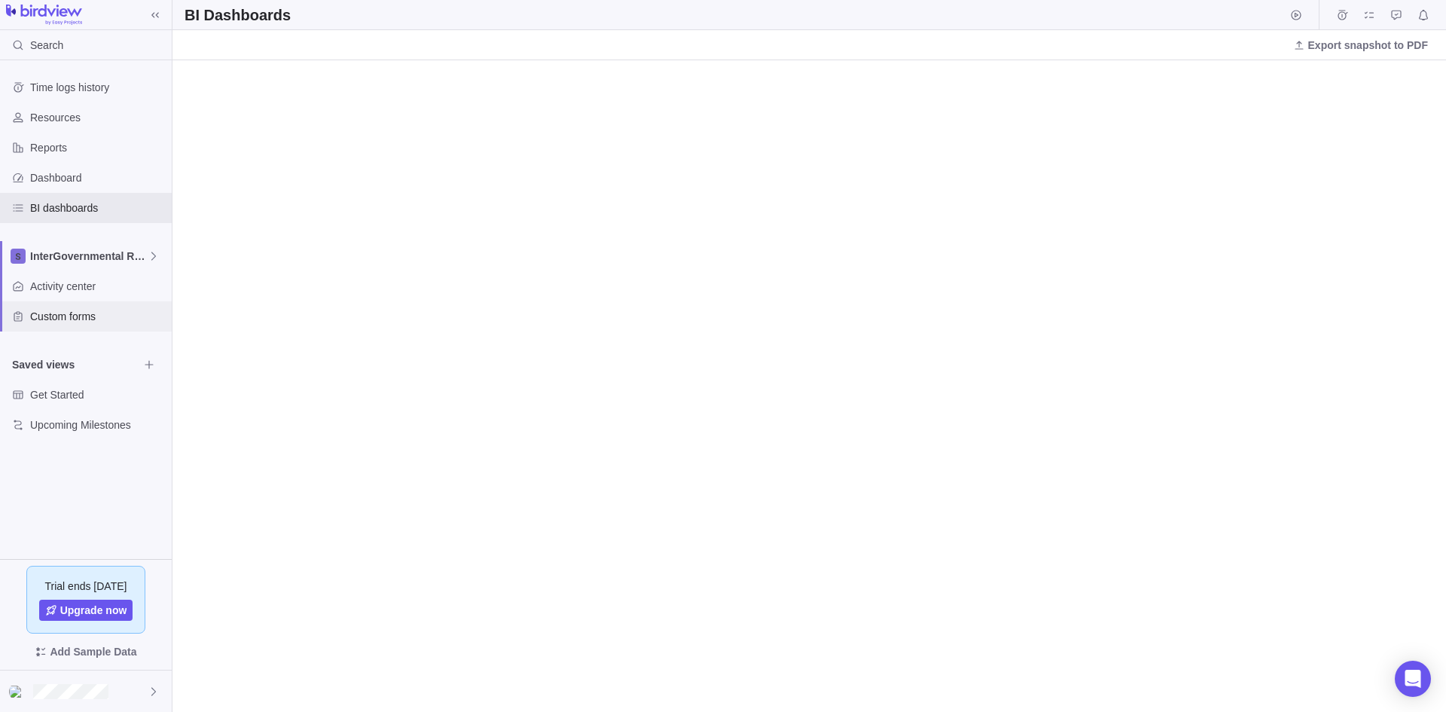
click at [78, 313] on span "Custom forms" at bounding box center [98, 316] width 136 height 15
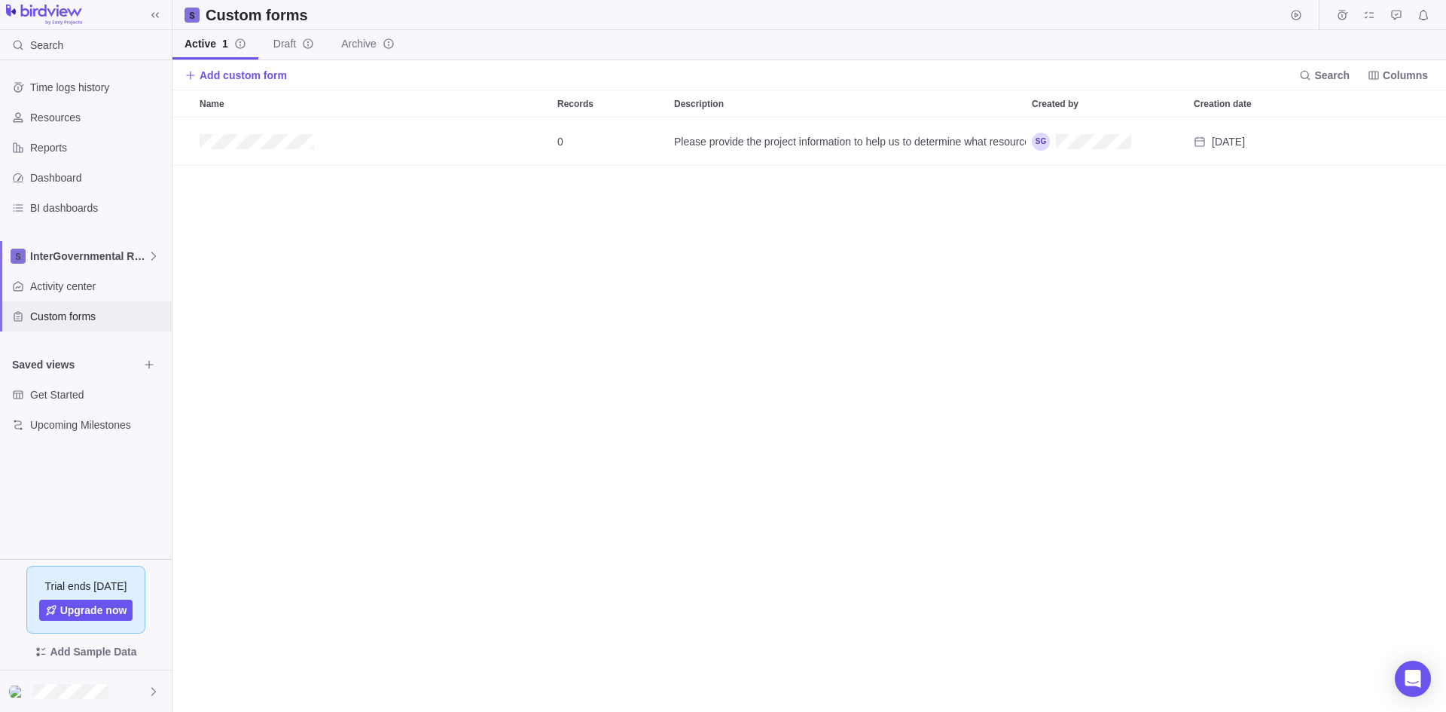
scroll to position [583, 1263]
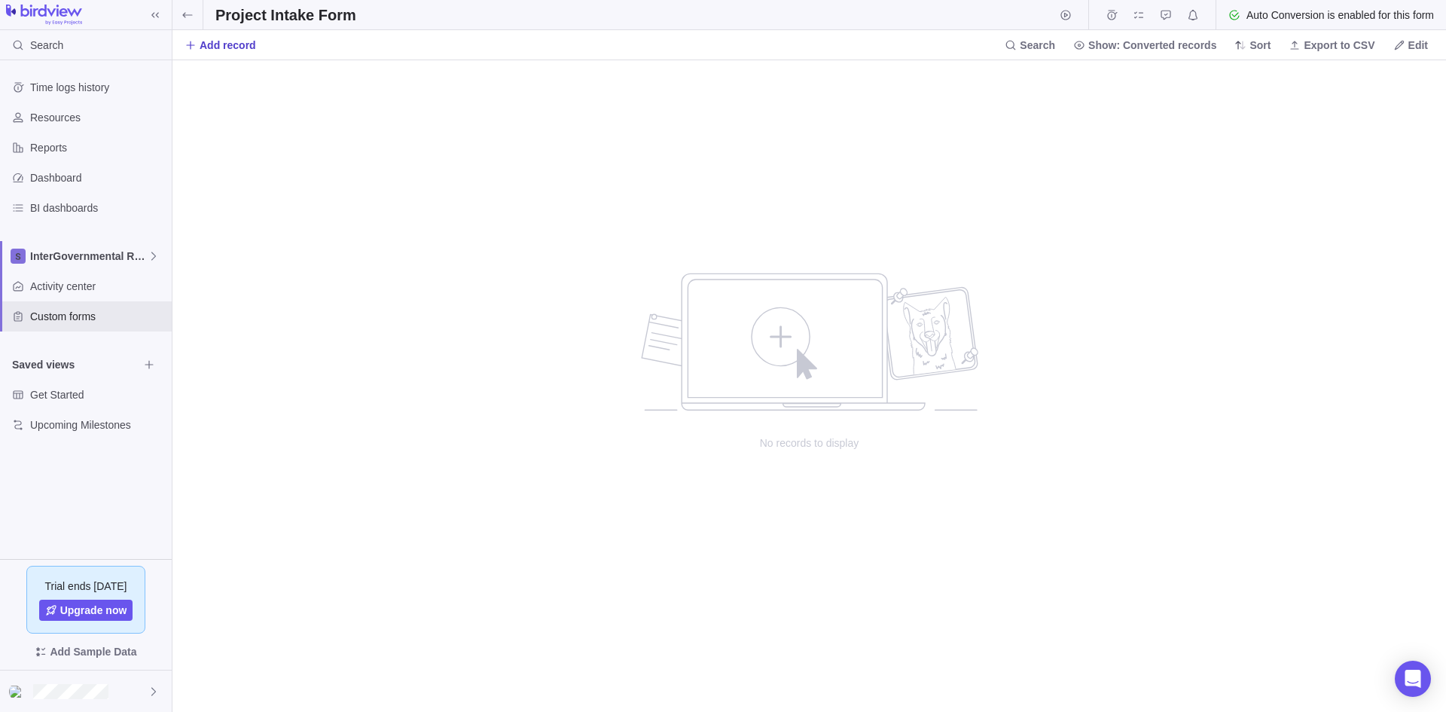
click at [217, 35] on span "Add record" at bounding box center [221, 45] width 72 height 21
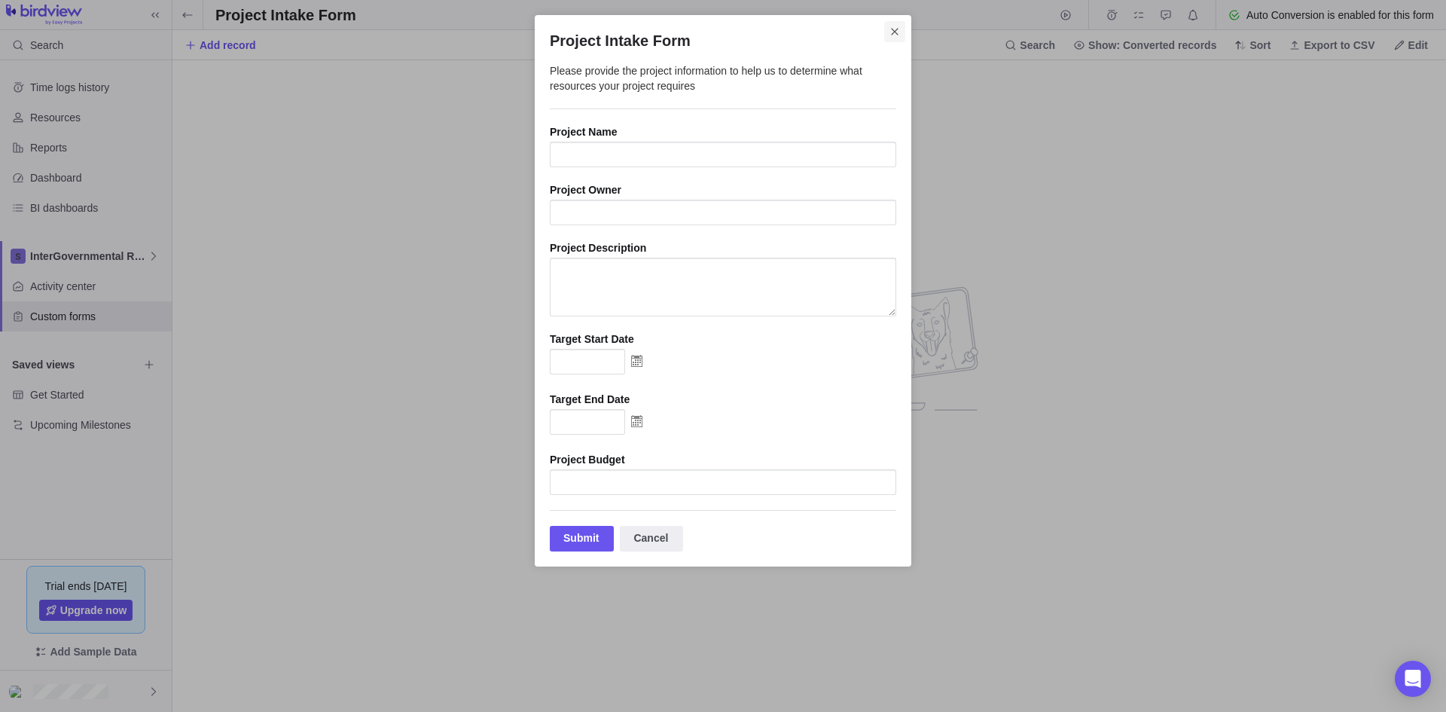
click at [905, 26] on span "Close" at bounding box center [894, 31] width 21 height 21
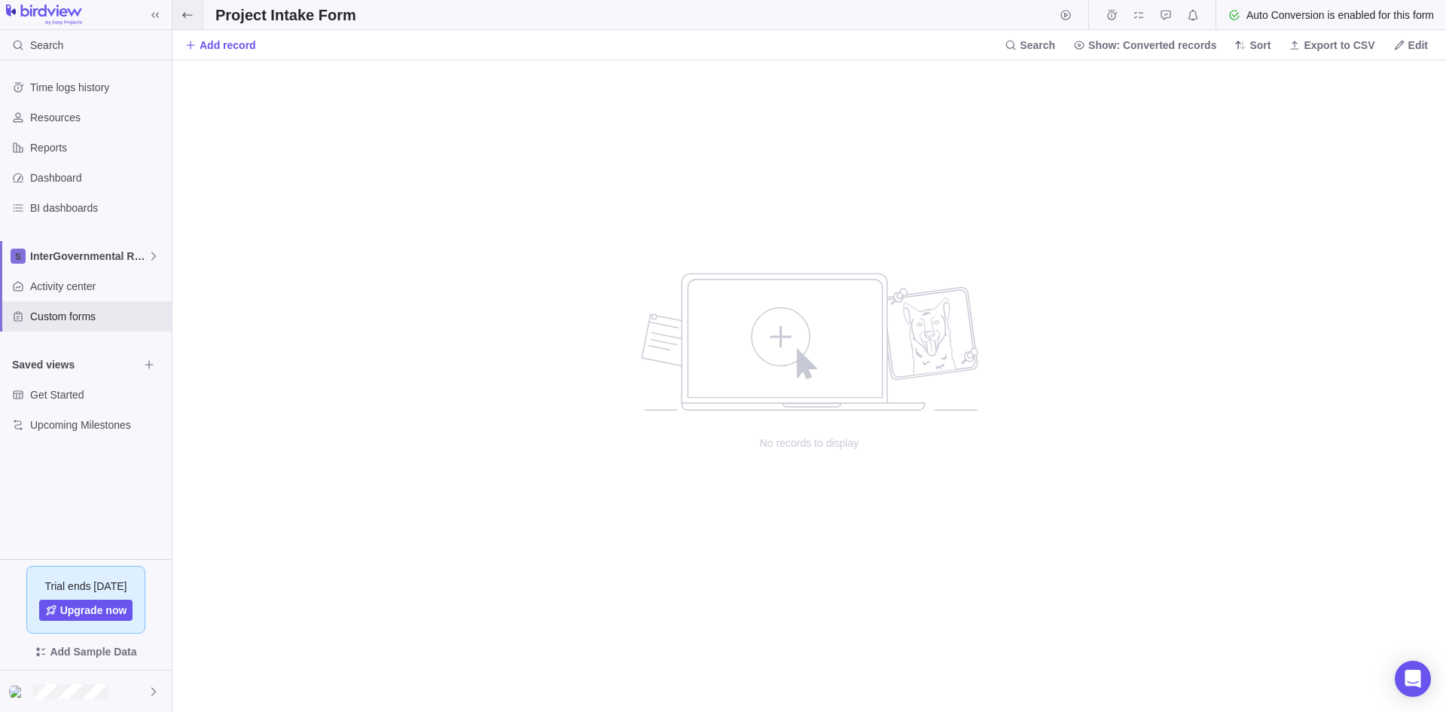
click at [191, 22] on span at bounding box center [188, 14] width 30 height 29
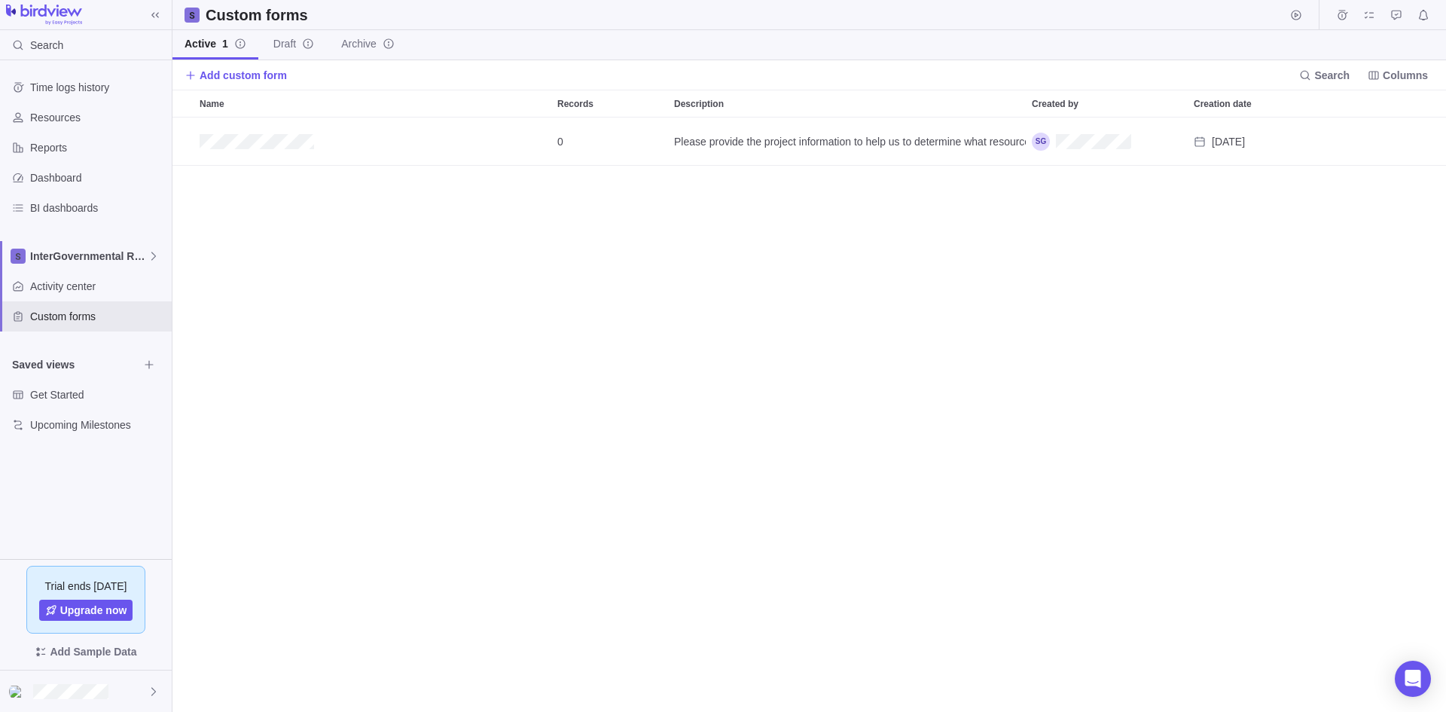
scroll to position [583, 1263]
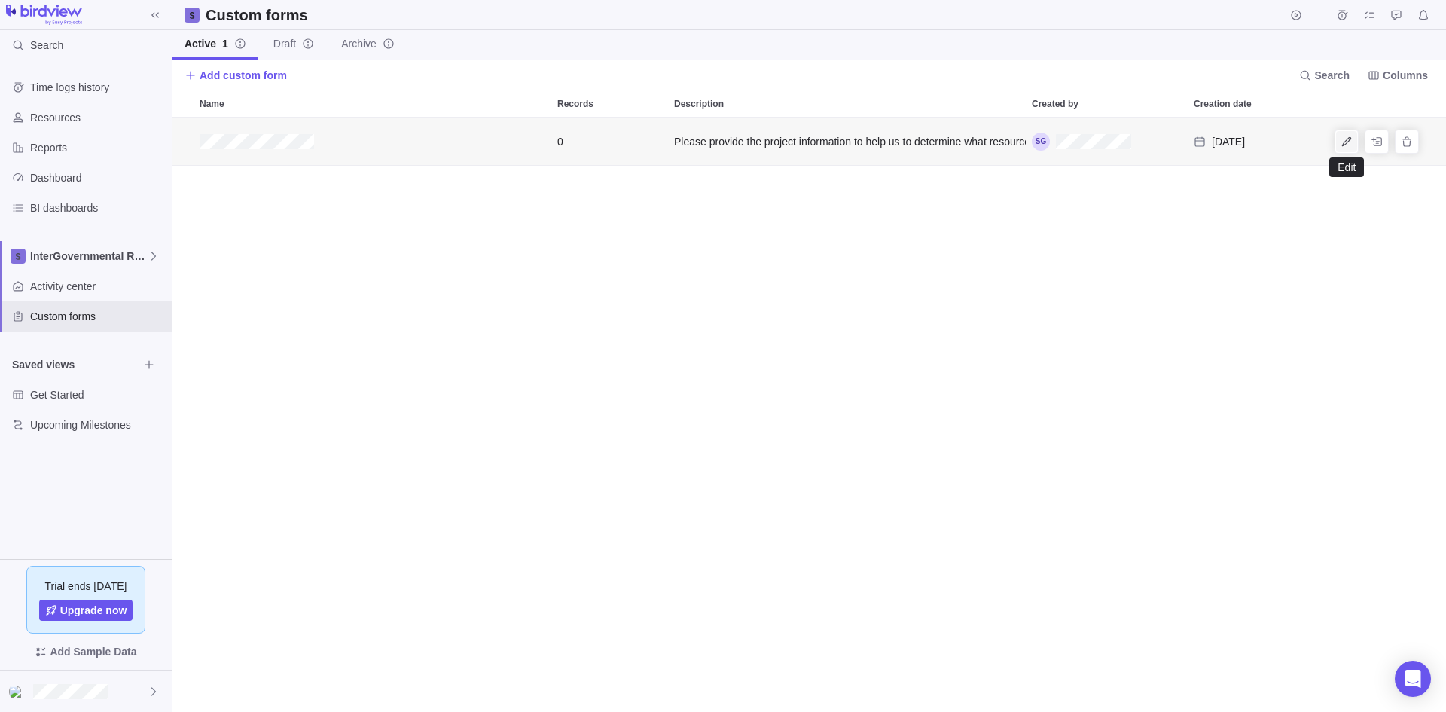
click at [1156, 137] on span "Edit" at bounding box center [1346, 141] width 21 height 21
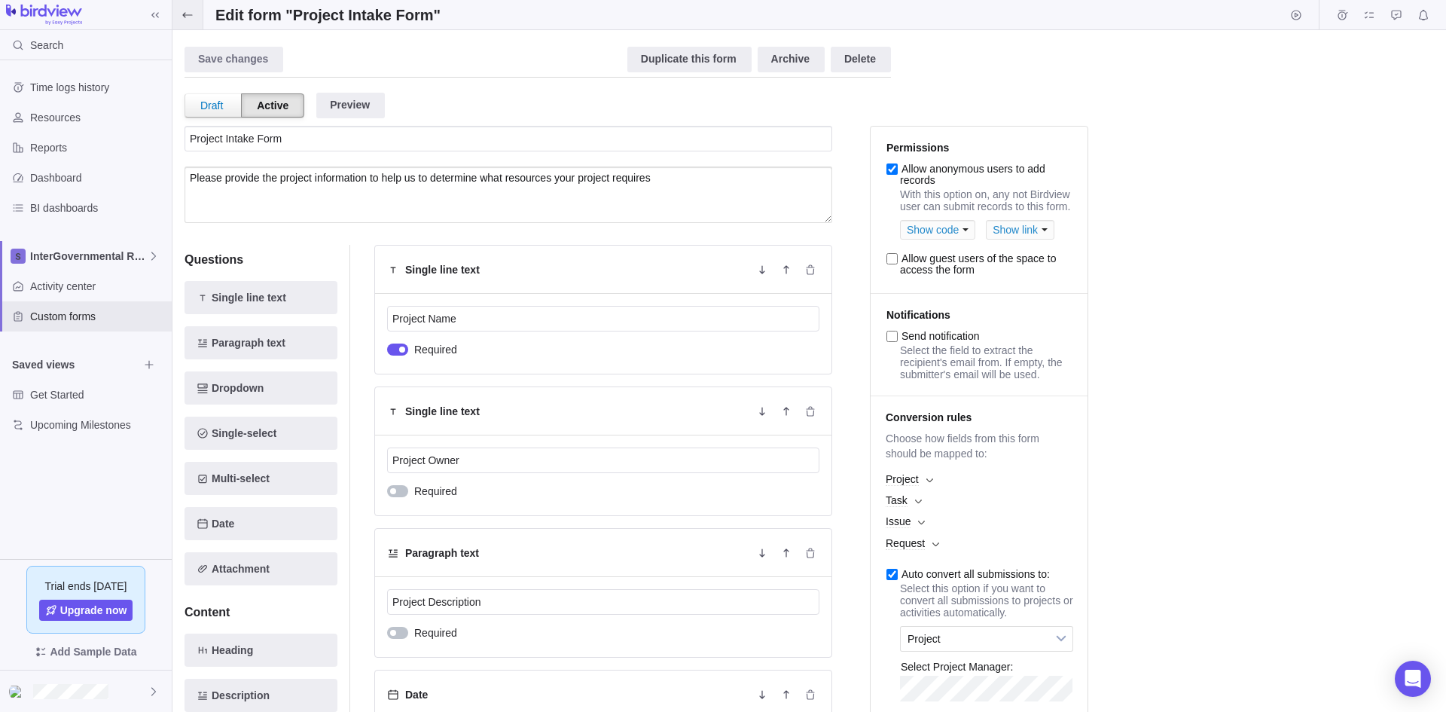
click at [194, 11] on span at bounding box center [188, 14] width 30 height 29
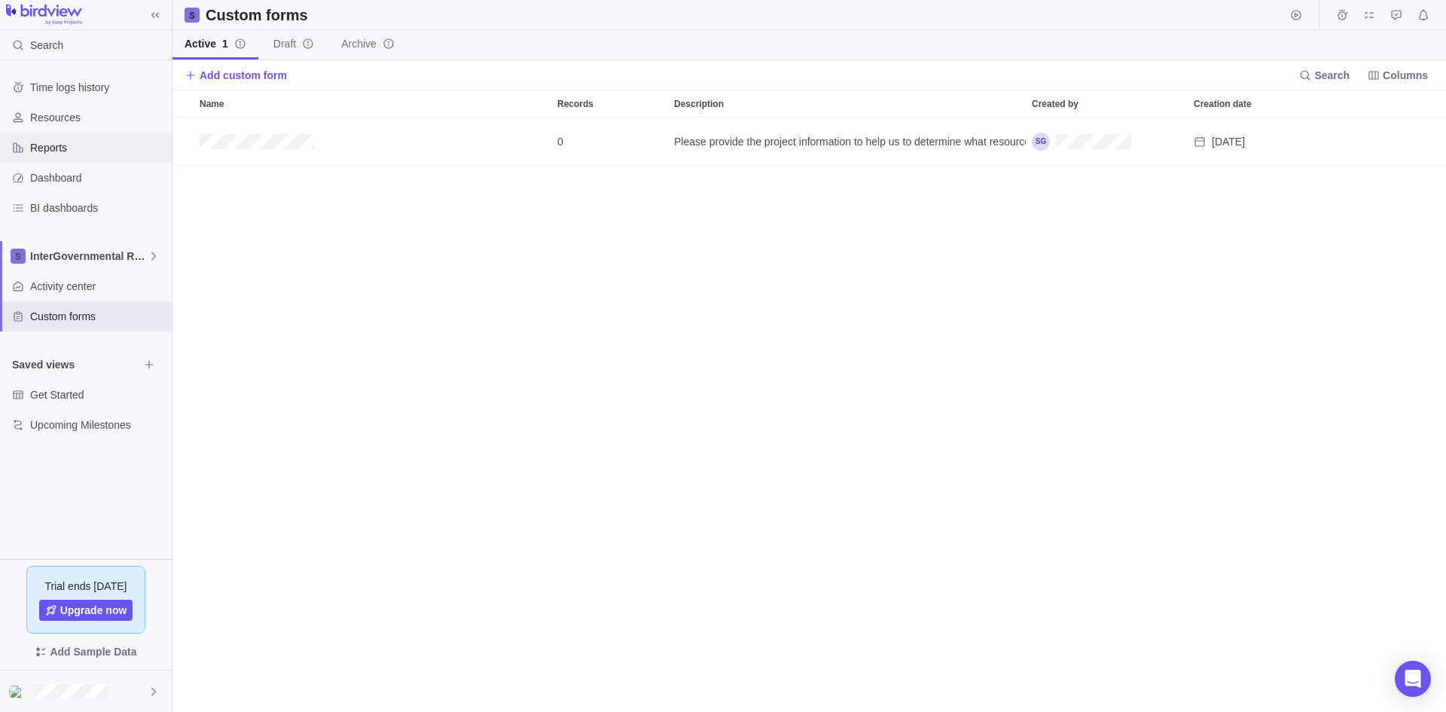
scroll to position [583, 1263]
click at [155, 260] on icon at bounding box center [154, 256] width 12 height 12
click at [103, 319] on span "Engagements" at bounding box center [86, 318] width 92 height 15
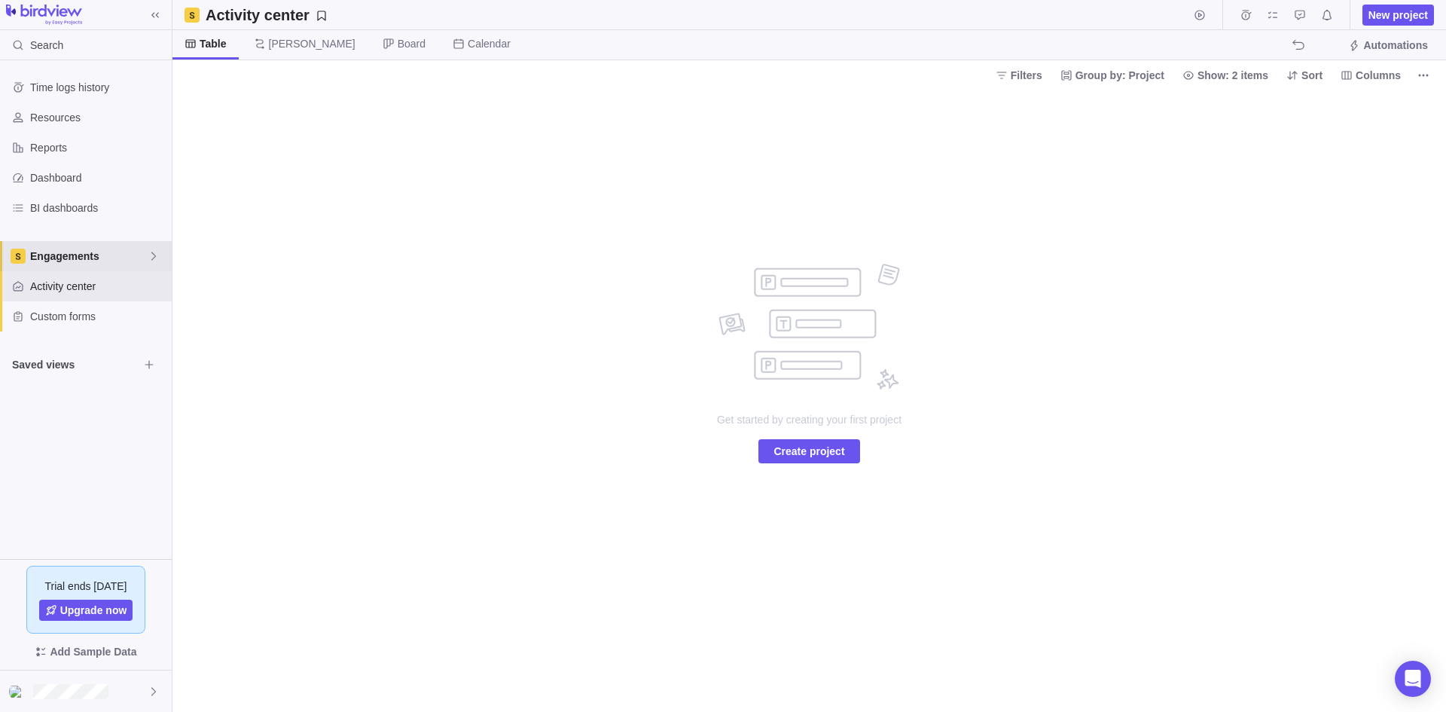
click at [105, 266] on div "Engagements" at bounding box center [86, 256] width 172 height 30
click at [110, 295] on span "InterGovernmental Relations" at bounding box center [86, 291] width 92 height 15
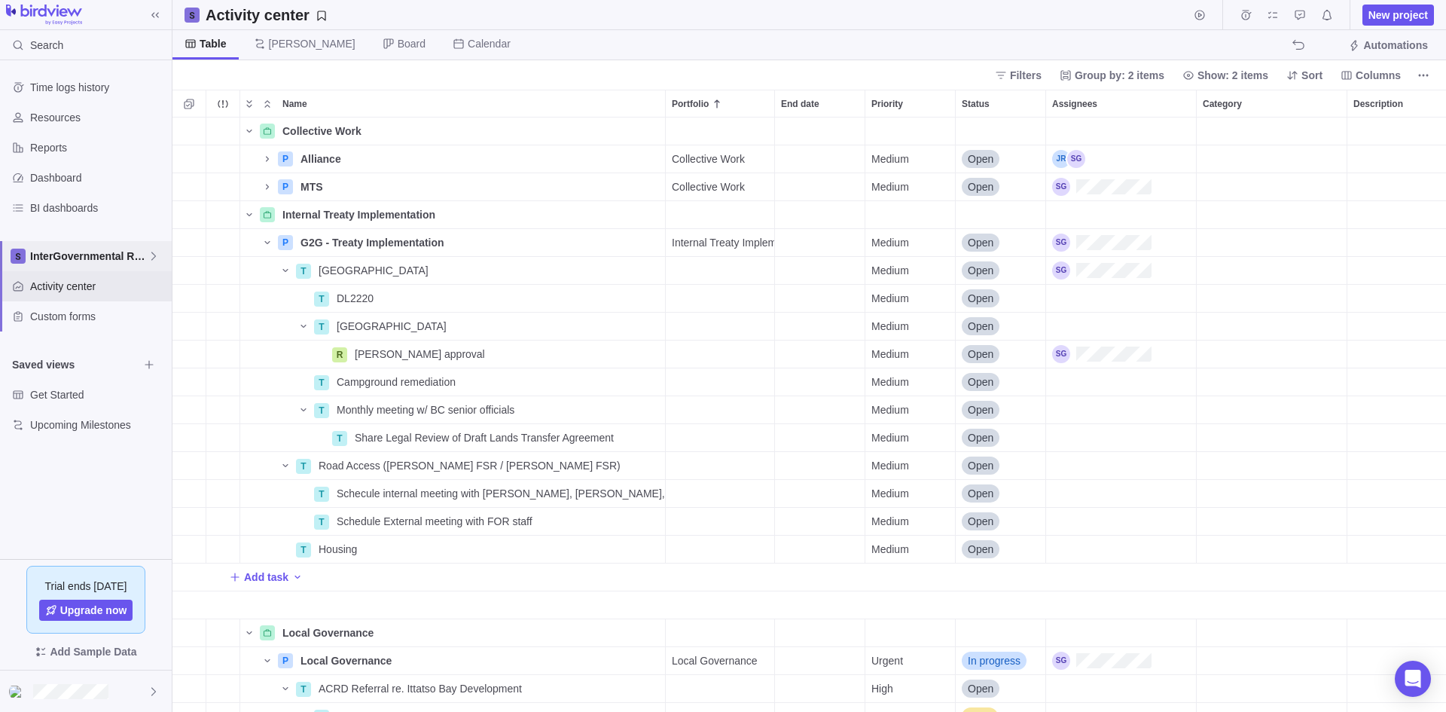
scroll to position [583, 1263]
click at [267, 160] on icon "Name" at bounding box center [267, 158] width 3 height 5
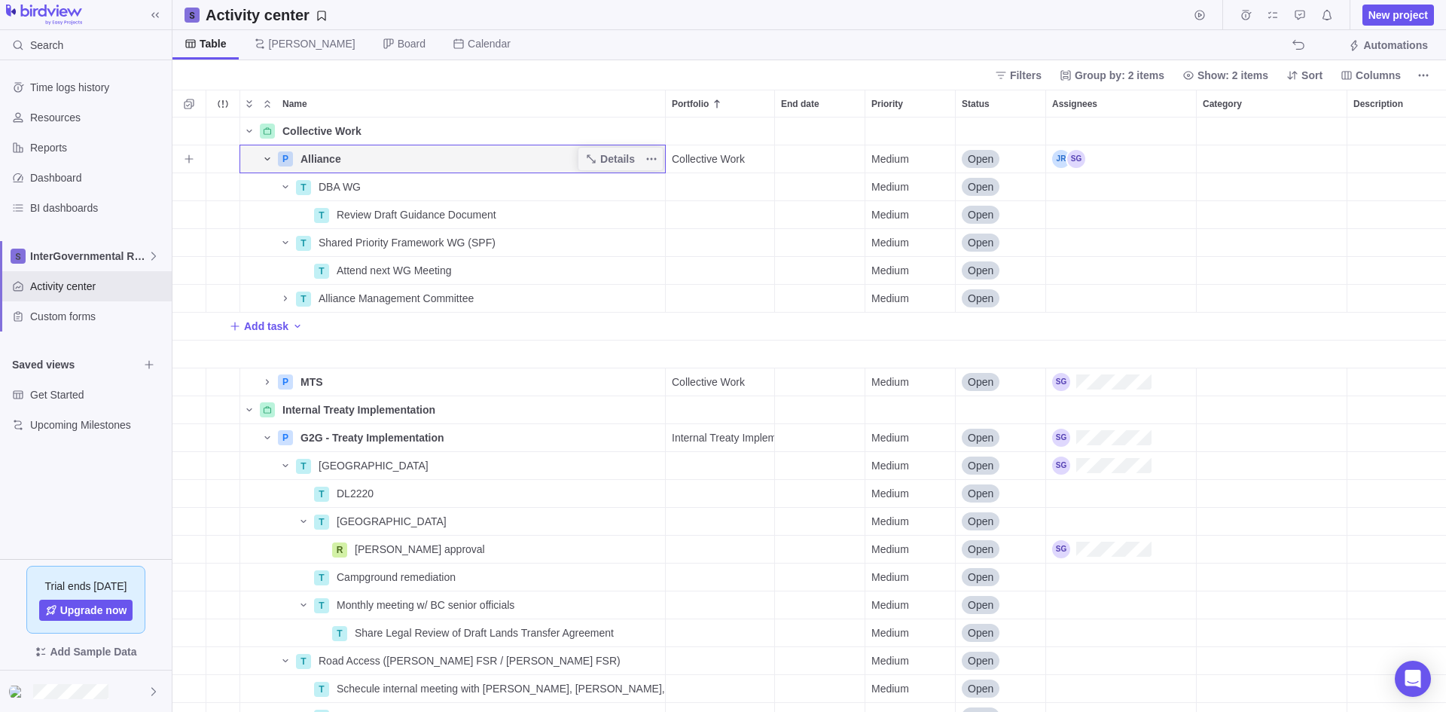
click at [267, 160] on icon "Name" at bounding box center [266, 158] width 5 height 3
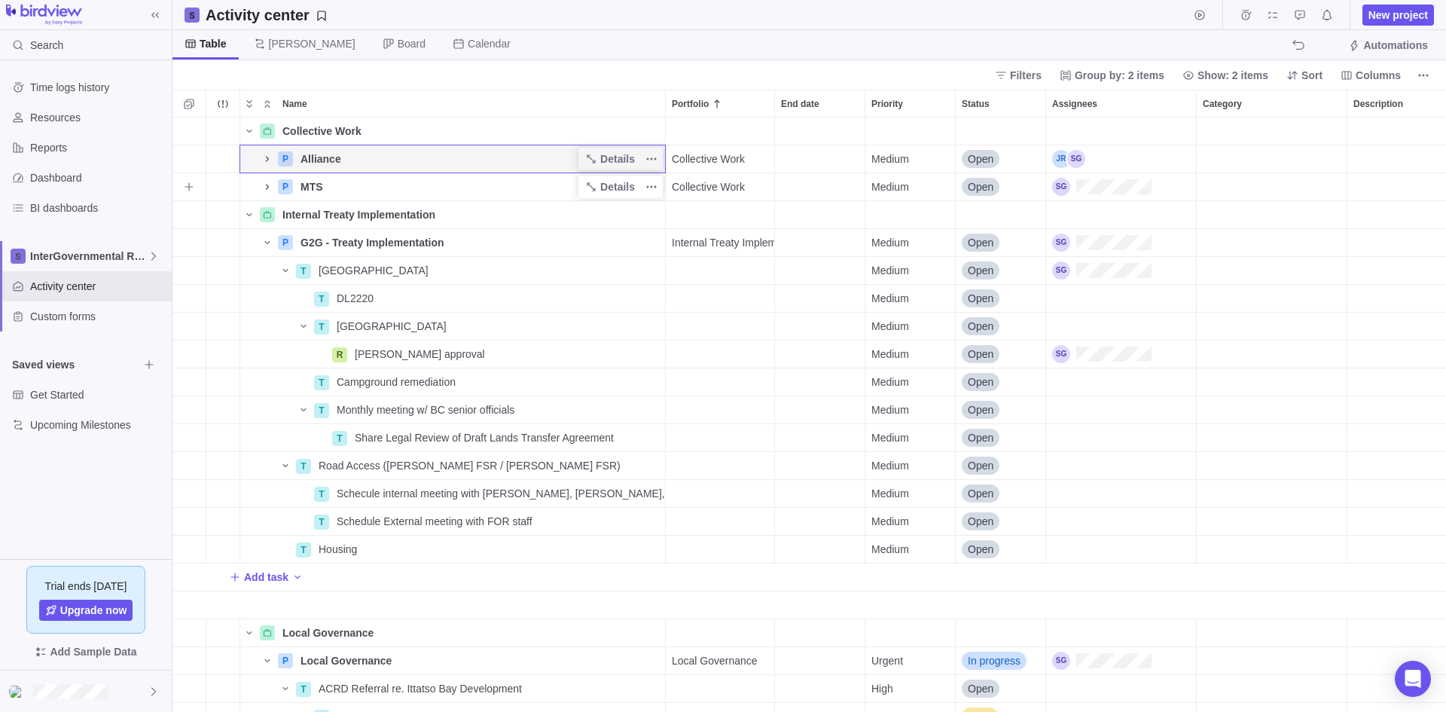
click at [266, 184] on icon "Name" at bounding box center [267, 187] width 12 height 12
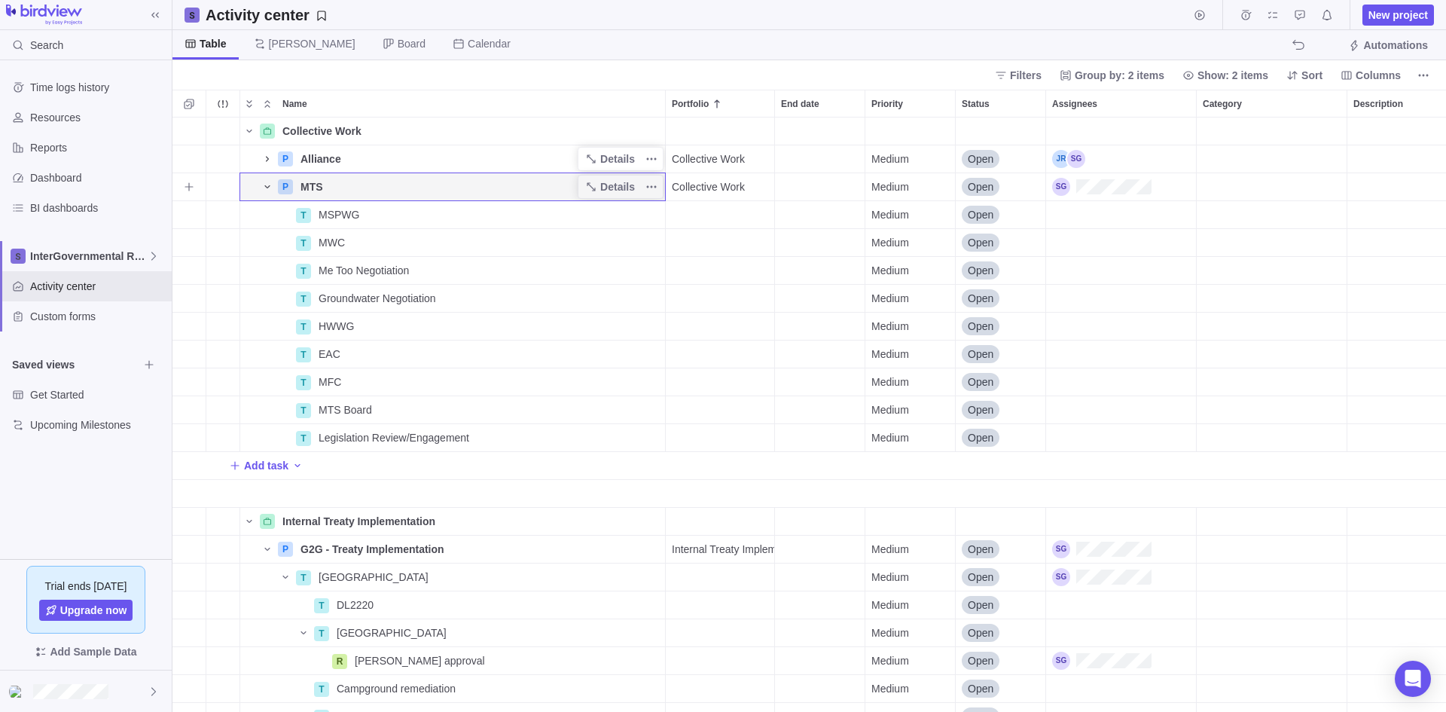
click at [265, 184] on icon "Name" at bounding box center [267, 187] width 12 height 12
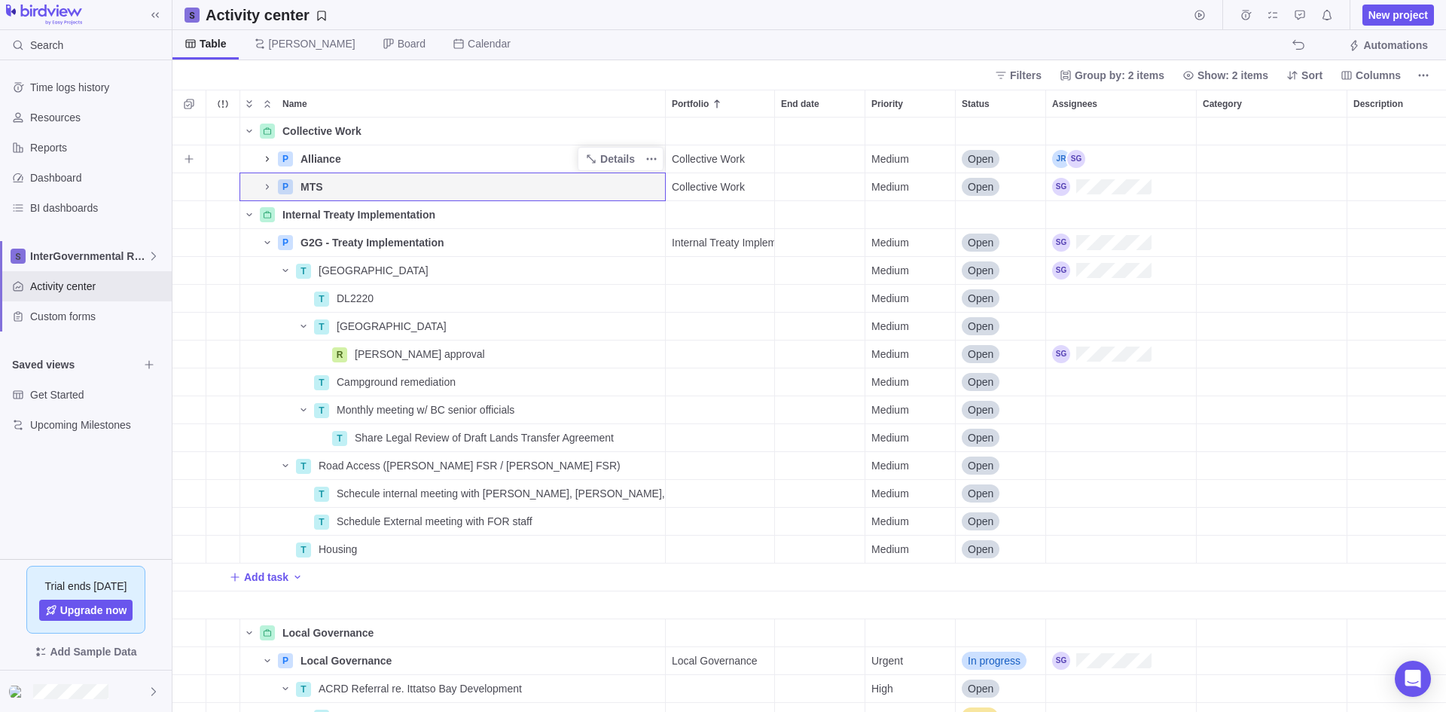
click at [1156, 162] on div "Description" at bounding box center [1460, 158] width 225 height 27
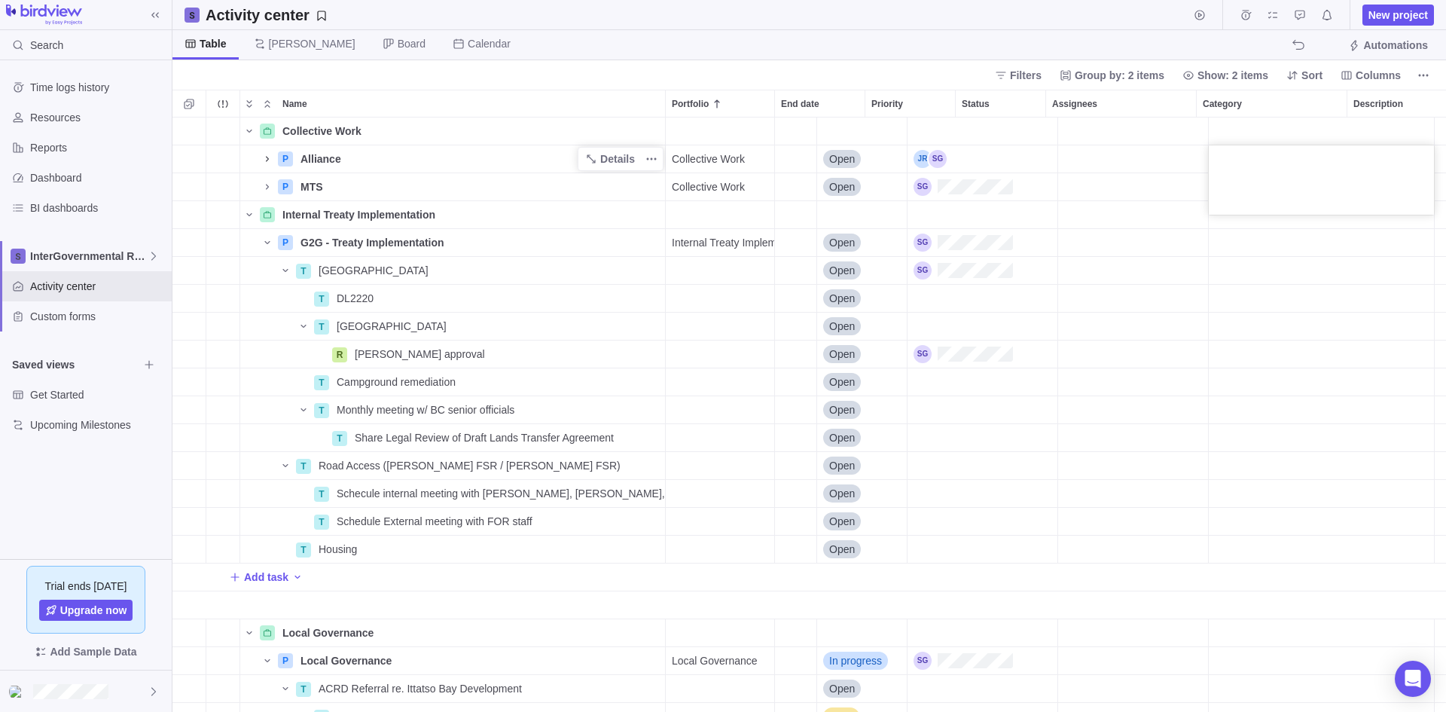
scroll to position [0, 139]
click at [1156, 162] on textarea at bounding box center [1321, 179] width 225 height 69
drag, startPoint x: 1306, startPoint y: 283, endPoint x: 1215, endPoint y: 278, distance: 90.5
click at [1156, 283] on div "Collective Work Details P Alliance Details Collective Work Medium Open 0% P MTS…" at bounding box center [810, 415] width 1274 height 594
click at [1156, 302] on div "Description" at bounding box center [1321, 298] width 225 height 27
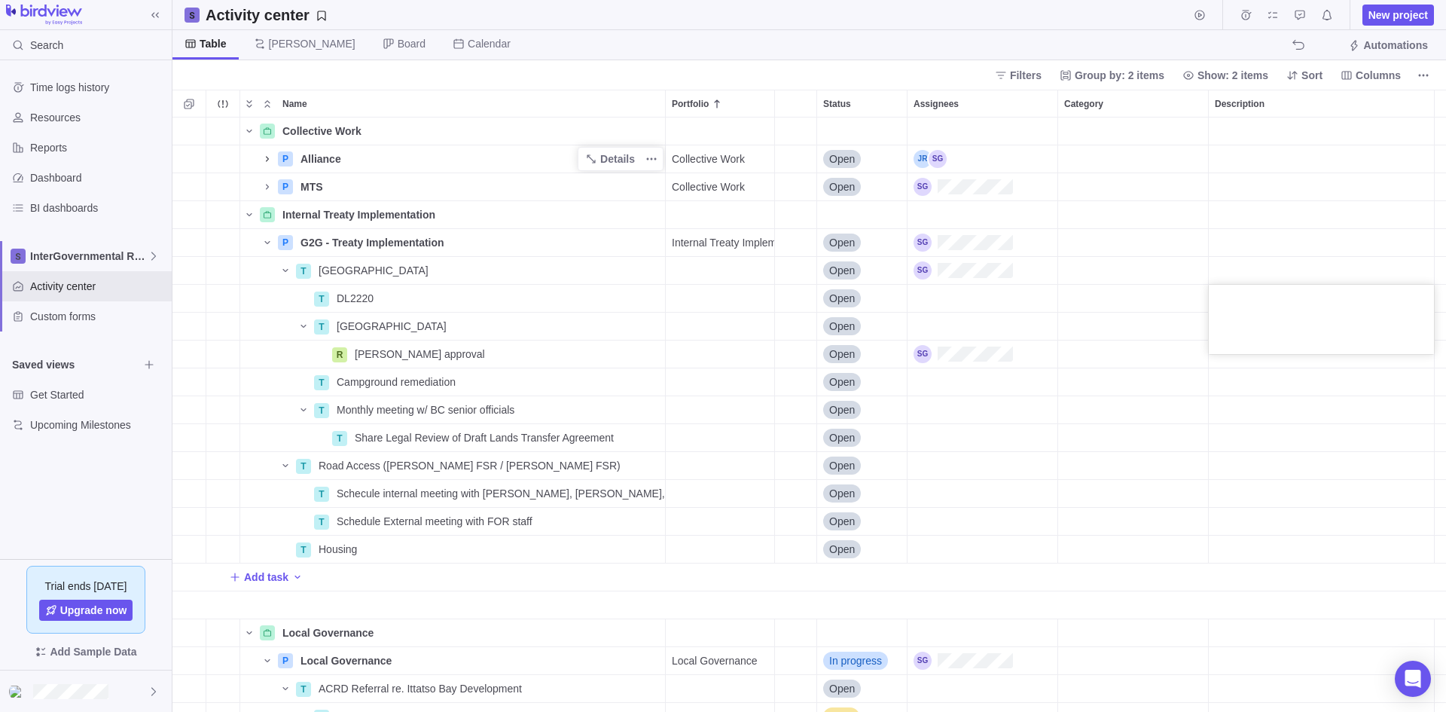
click at [1156, 302] on textarea at bounding box center [1321, 319] width 225 height 69
click at [1156, 435] on div "Collective Work Details P Alliance Details Collective Work Medium Open 0% P MTS…" at bounding box center [810, 415] width 1274 height 594
click at [1156, 298] on div "Description" at bounding box center [1321, 298] width 225 height 27
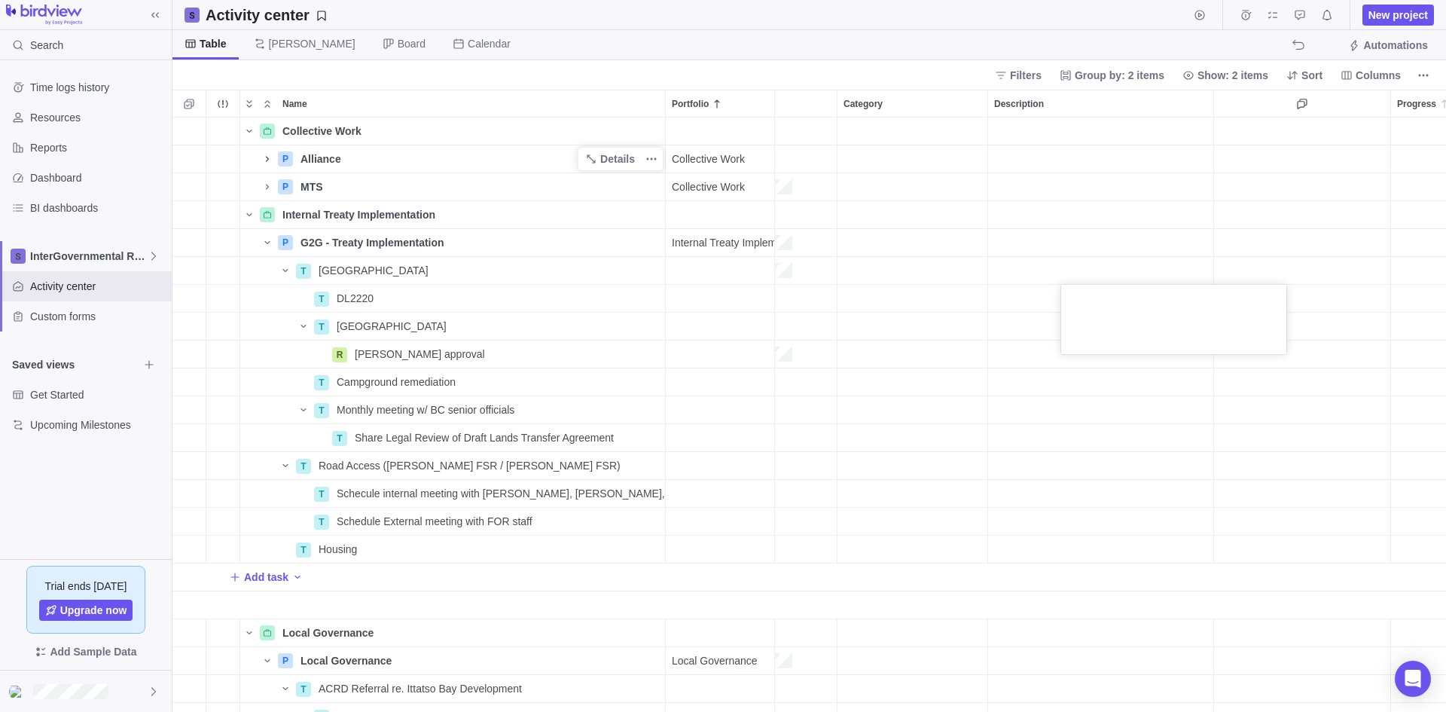
scroll to position [0, 391]
click at [1031, 318] on textarea at bounding box center [1069, 319] width 225 height 69
click at [1019, 246] on div "Collective Work Details P Alliance Details Collective Work Medium Open 0% P MTS…" at bounding box center [810, 415] width 1274 height 594
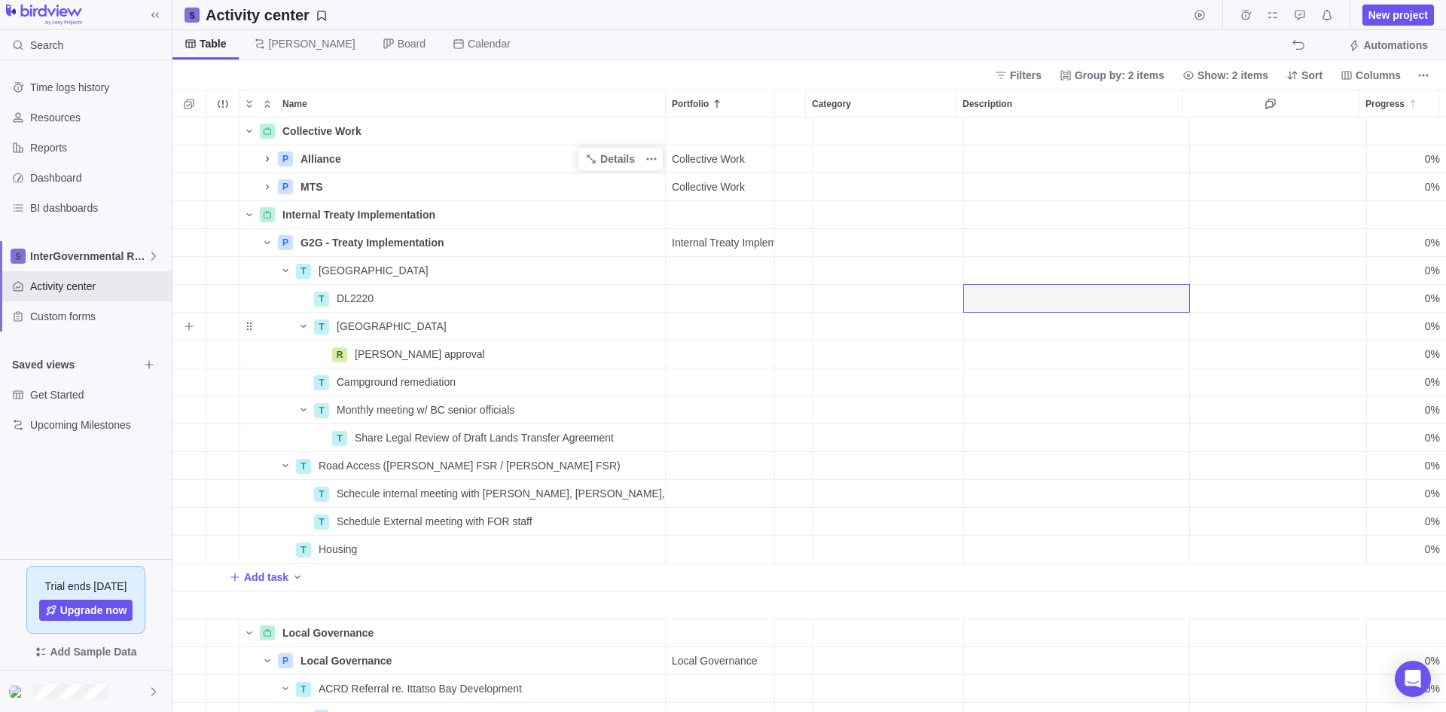
click at [1000, 321] on div "Description" at bounding box center [1076, 326] width 225 height 27
click at [1000, 328] on textarea at bounding box center [1069, 347] width 225 height 69
click at [1006, 101] on div "Name Portfolio End date Priority Status Assignees Category Description Progress…" at bounding box center [810, 401] width 1274 height 622
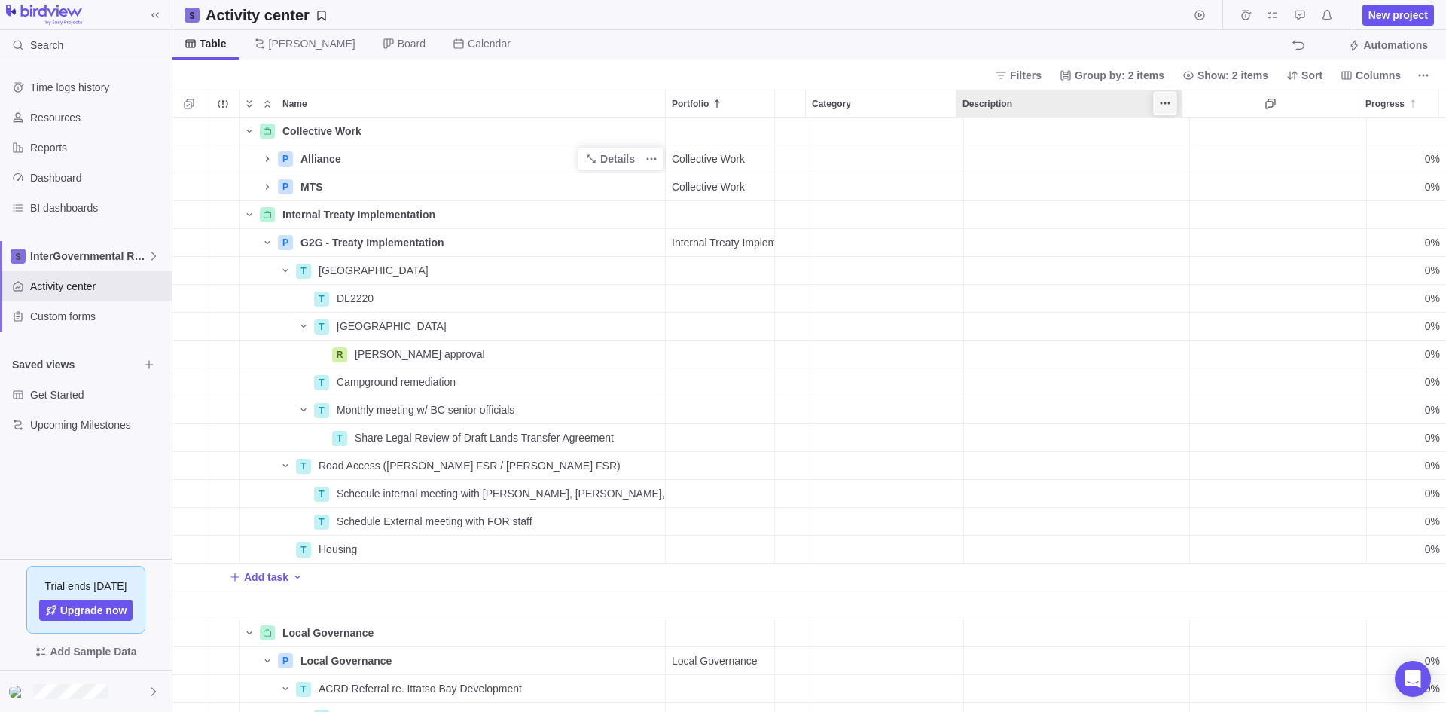
click at [1156, 102] on div at bounding box center [1165, 103] width 24 height 24
click at [1156, 103] on icon "More actions" at bounding box center [1165, 103] width 12 height 12
click at [985, 279] on div "Description" at bounding box center [1076, 270] width 225 height 27
click at [985, 279] on textarea at bounding box center [1069, 291] width 225 height 69
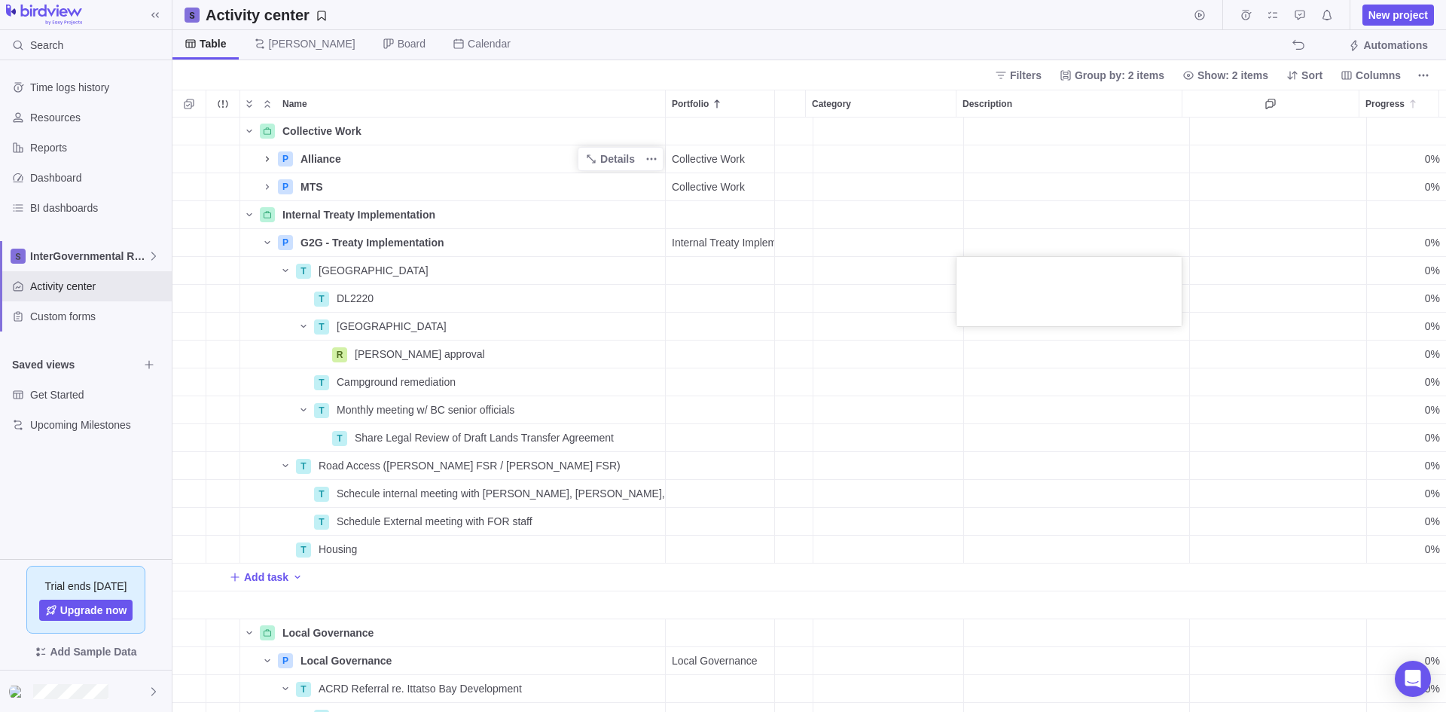
click at [985, 279] on textarea at bounding box center [1069, 291] width 225 height 69
click at [992, 285] on textarea at bounding box center [1069, 291] width 225 height 69
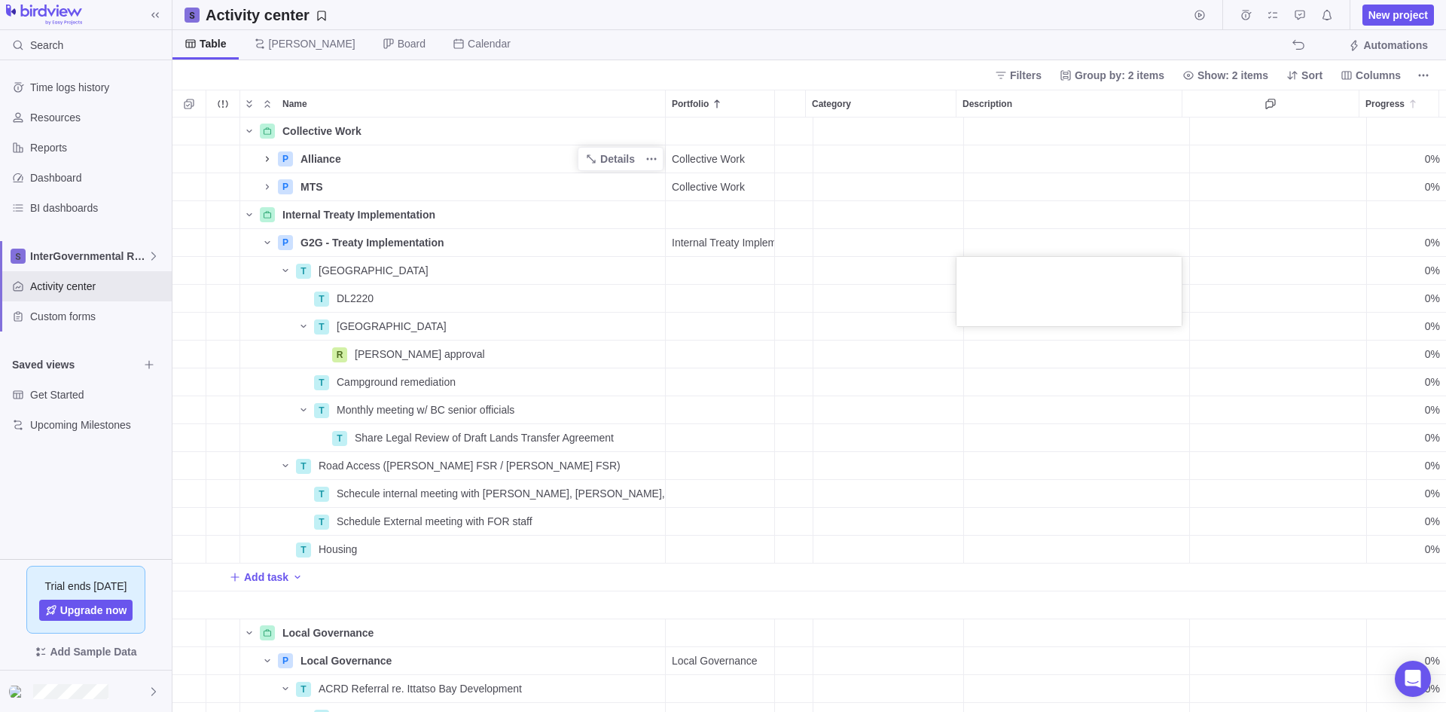
click at [946, 292] on div "Collective Work Details P Alliance Details Collective Work Medium Open 0% P MTS…" at bounding box center [810, 415] width 1274 height 594
click at [972, 243] on div "Description" at bounding box center [1076, 242] width 225 height 27
click at [972, 243] on textarea at bounding box center [1069, 263] width 225 height 69
click at [916, 242] on div "Collective Work Details P Alliance Details Collective Work Medium Open 0% P MTS…" at bounding box center [810, 415] width 1274 height 594
click at [1032, 241] on div "Description" at bounding box center [1076, 242] width 225 height 27
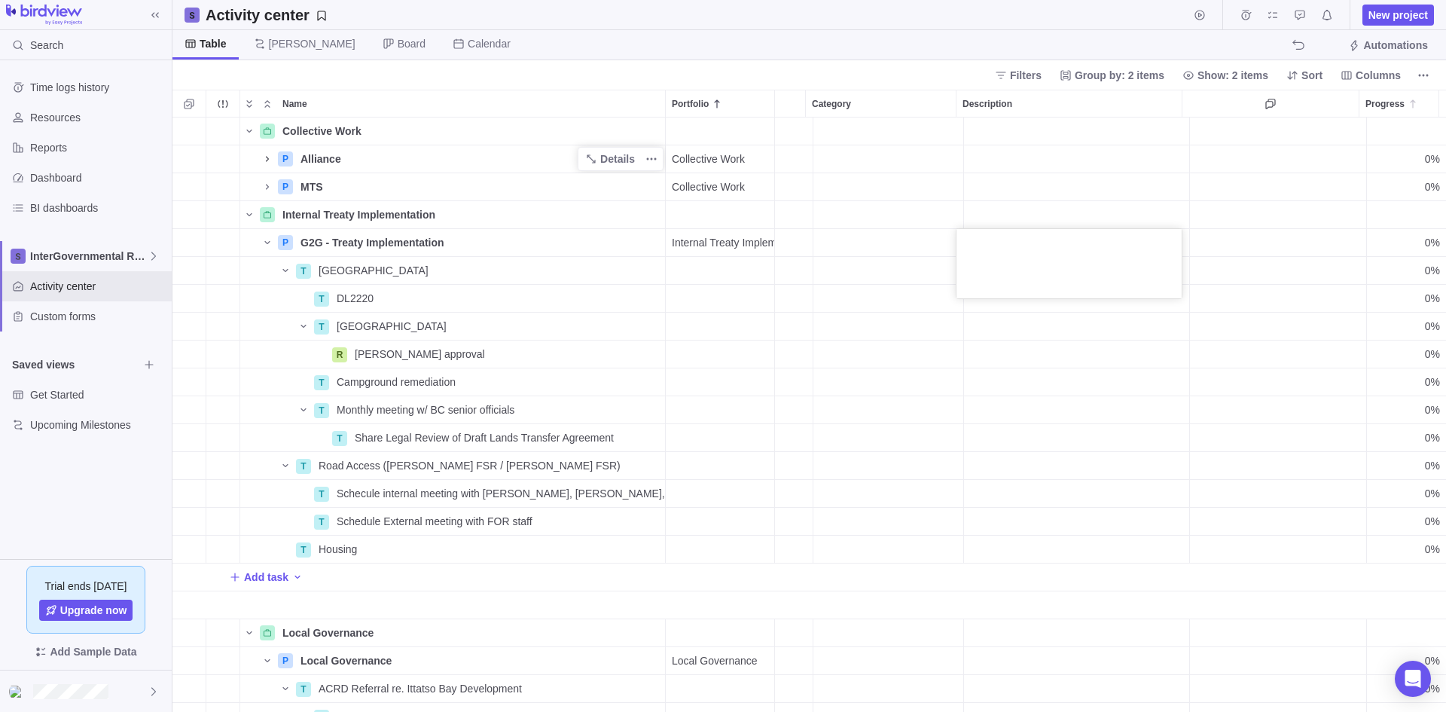
click at [1032, 241] on textarea at bounding box center [1069, 263] width 225 height 69
click at [1034, 345] on div "Collective Work Details P Alliance Details Collective Work Medium Open 0% P MTS…" at bounding box center [810, 415] width 1274 height 594
click at [993, 105] on span "Description" at bounding box center [984, 103] width 50 height 15
click at [57, 255] on span "InterGovernmental Relations" at bounding box center [89, 256] width 118 height 15
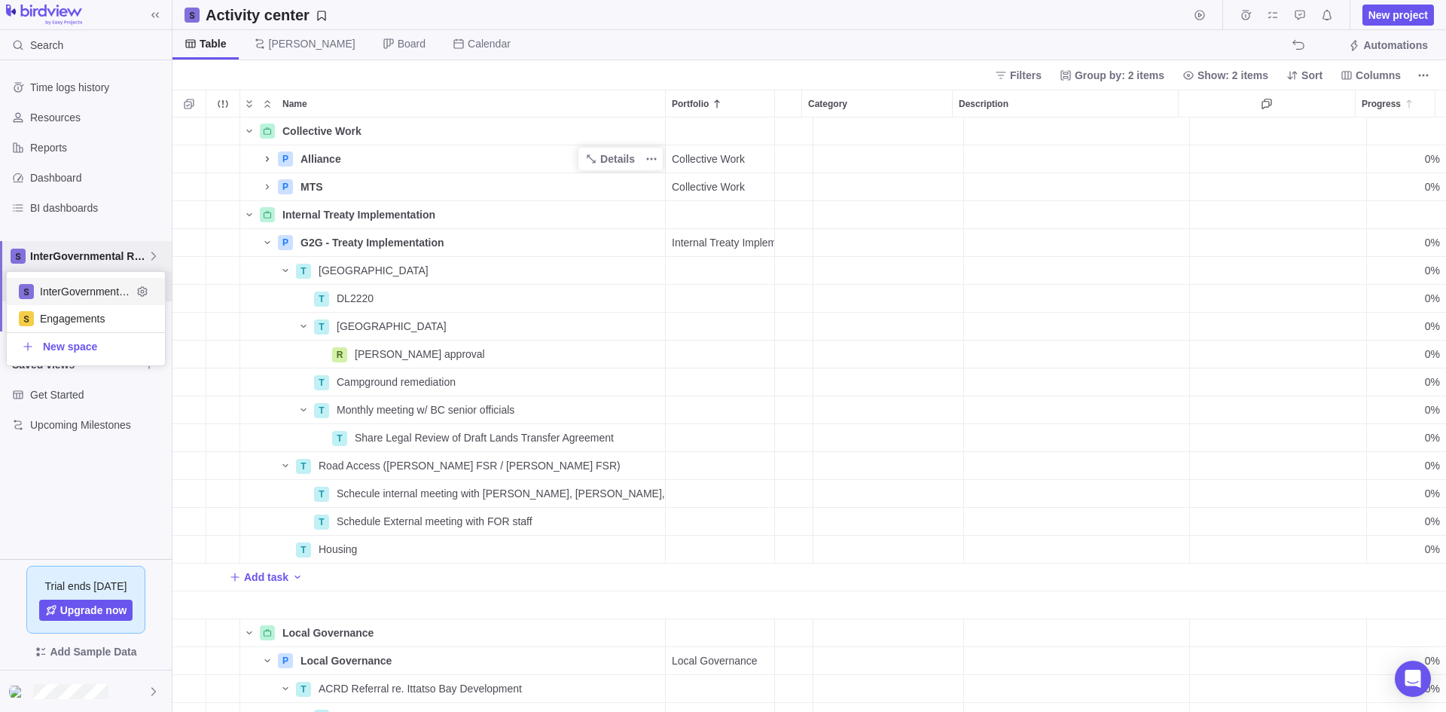
scroll to position [82, 147]
click at [66, 295] on span "InterGovernmental Relations" at bounding box center [86, 291] width 92 height 15
click at [152, 258] on icon at bounding box center [154, 256] width 12 height 12
click at [145, 292] on icon "Edit space settings" at bounding box center [142, 292] width 12 height 12
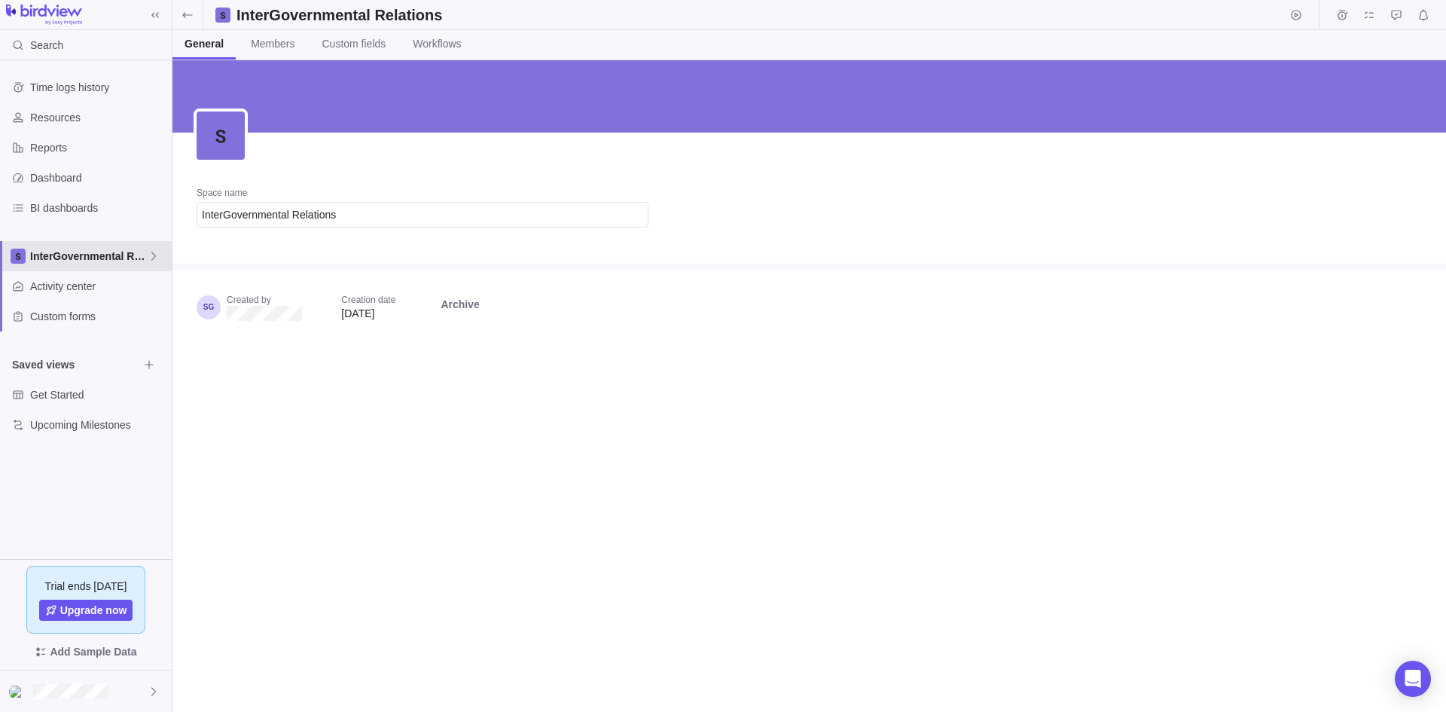
click at [91, 264] on div "InterGovernmental Relations" at bounding box center [86, 256] width 172 height 30
click at [82, 290] on span "InterGovernmental Relations" at bounding box center [86, 291] width 92 height 15
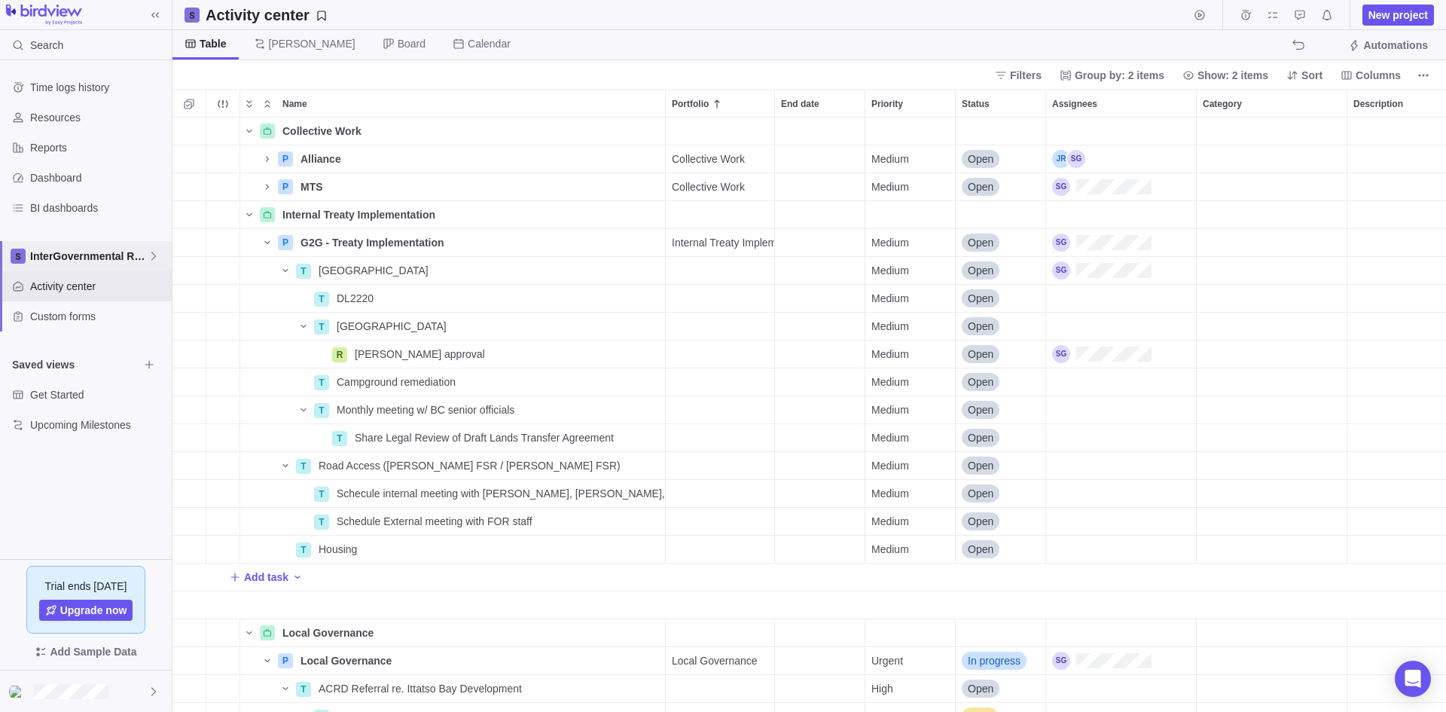
scroll to position [583, 1263]
click at [267, 162] on icon "Name" at bounding box center [267, 159] width 12 height 12
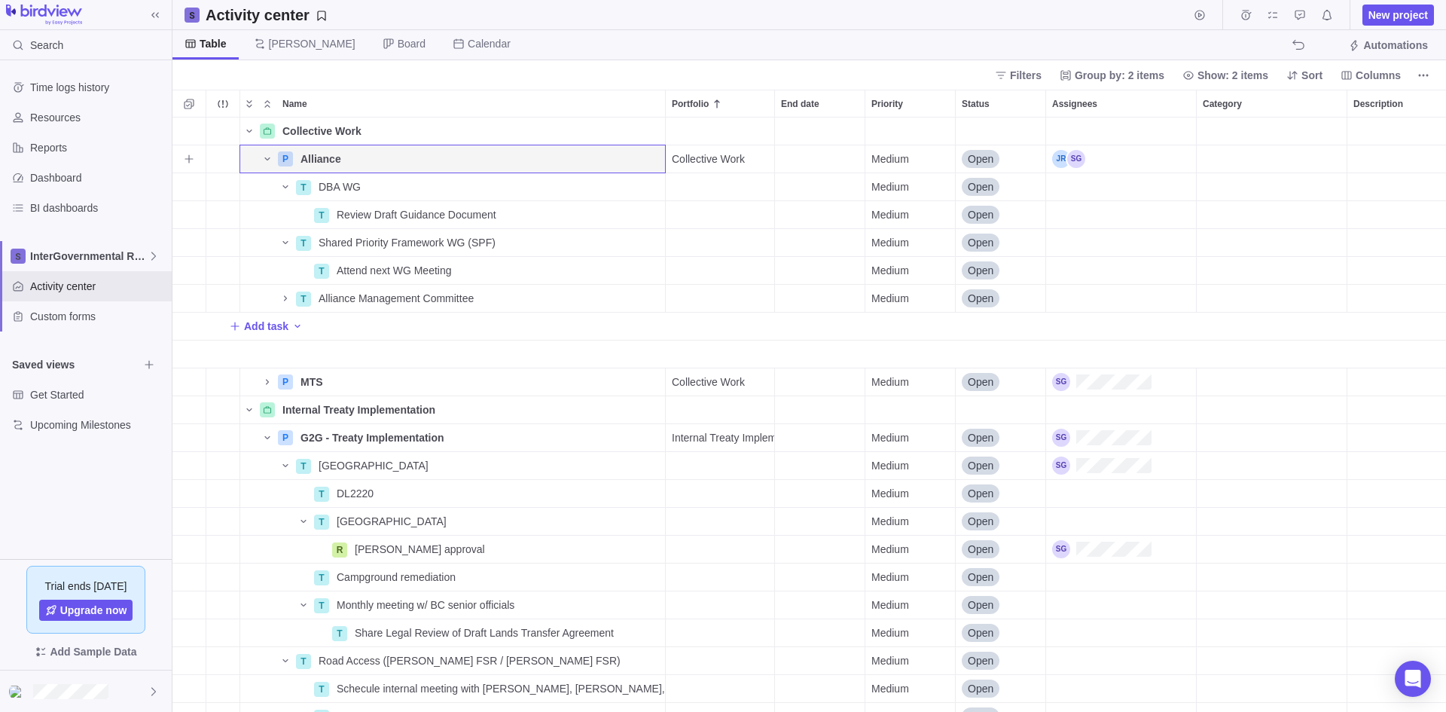
click at [1156, 173] on div "Category" at bounding box center [1272, 159] width 151 height 28
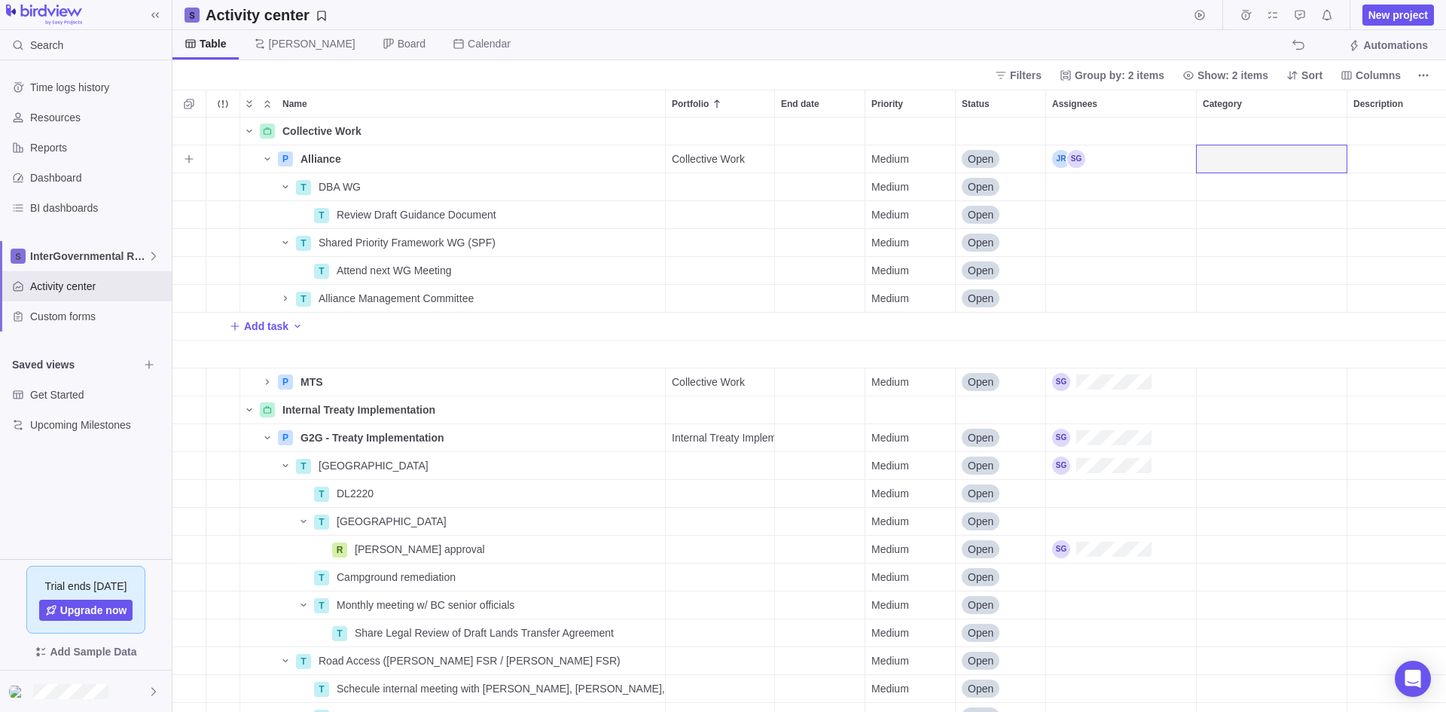
click at [1156, 165] on div "Category" at bounding box center [1272, 159] width 151 height 28
click at [1156, 279] on div "Category" at bounding box center [1272, 270] width 150 height 27
click at [1156, 188] on div "Collective Work Details P Alliance Details Collective Work Medium Open 0% T DBA…" at bounding box center [810, 415] width 1274 height 594
click at [1156, 188] on div "Category" at bounding box center [1272, 186] width 150 height 27
click at [1156, 283] on div "Development" at bounding box center [1282, 275] width 170 height 27
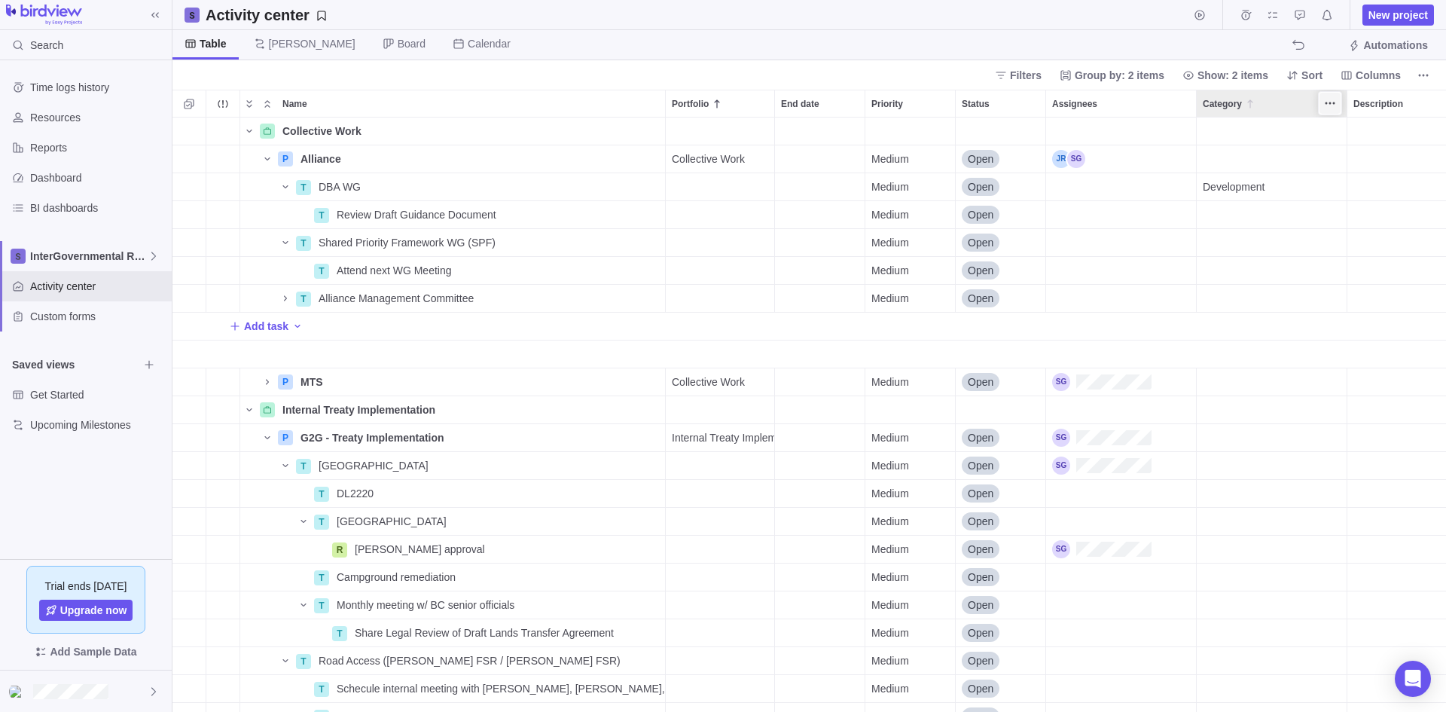
click at [1156, 102] on span "More actions" at bounding box center [1330, 103] width 21 height 21
click at [1156, 217] on div "Hide" at bounding box center [1378, 208] width 115 height 24
click at [1156, 115] on div "Description" at bounding box center [1309, 103] width 225 height 26
click at [1156, 111] on span "More actions" at bounding box center [1405, 103] width 21 height 21
click at [1156, 175] on div "Name Portfolio End date Priority Status Assignees Description Progress Collecti…" at bounding box center [810, 401] width 1274 height 622
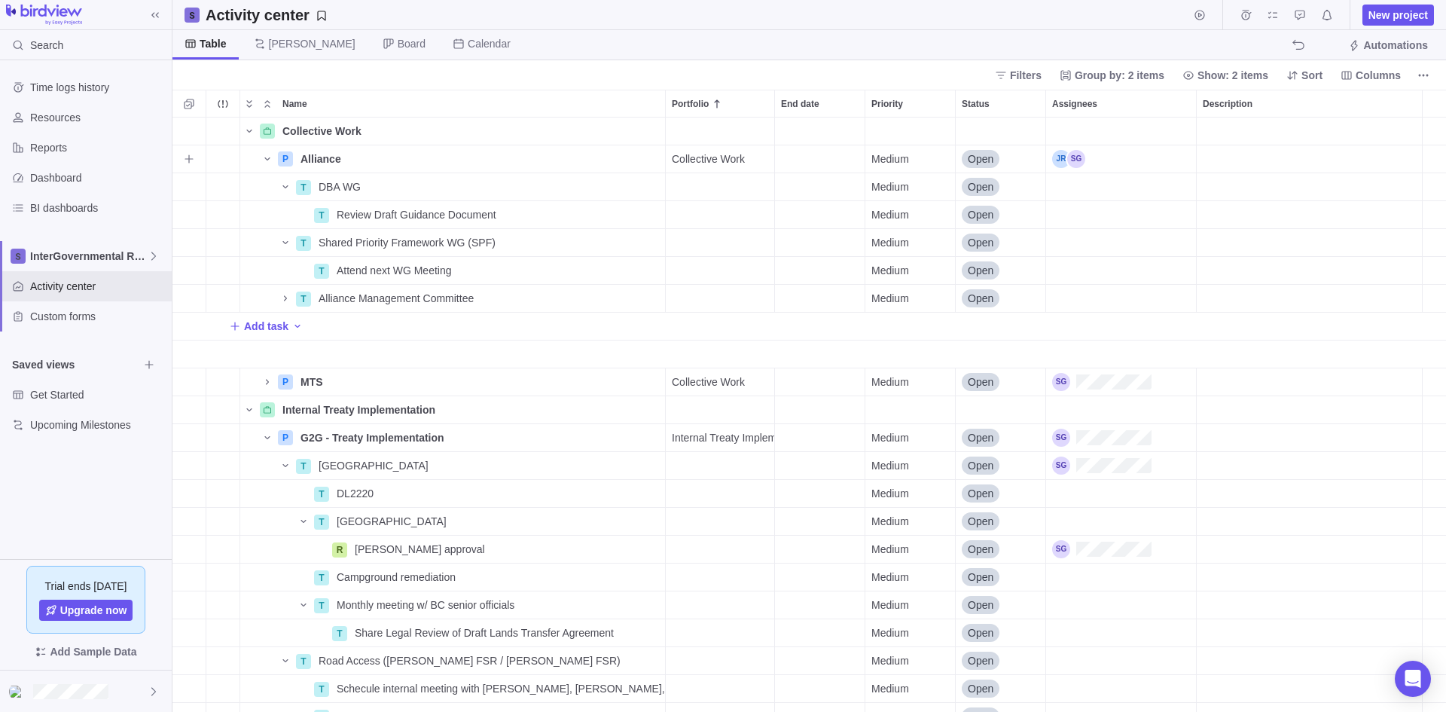
click at [1156, 156] on div "Description" at bounding box center [1309, 158] width 225 height 27
click at [1156, 156] on textarea at bounding box center [1309, 179] width 225 height 69
click at [1156, 228] on div "Collective Work Details P Alliance Details Collective Work Medium Open 0% T DBA…" at bounding box center [810, 415] width 1274 height 594
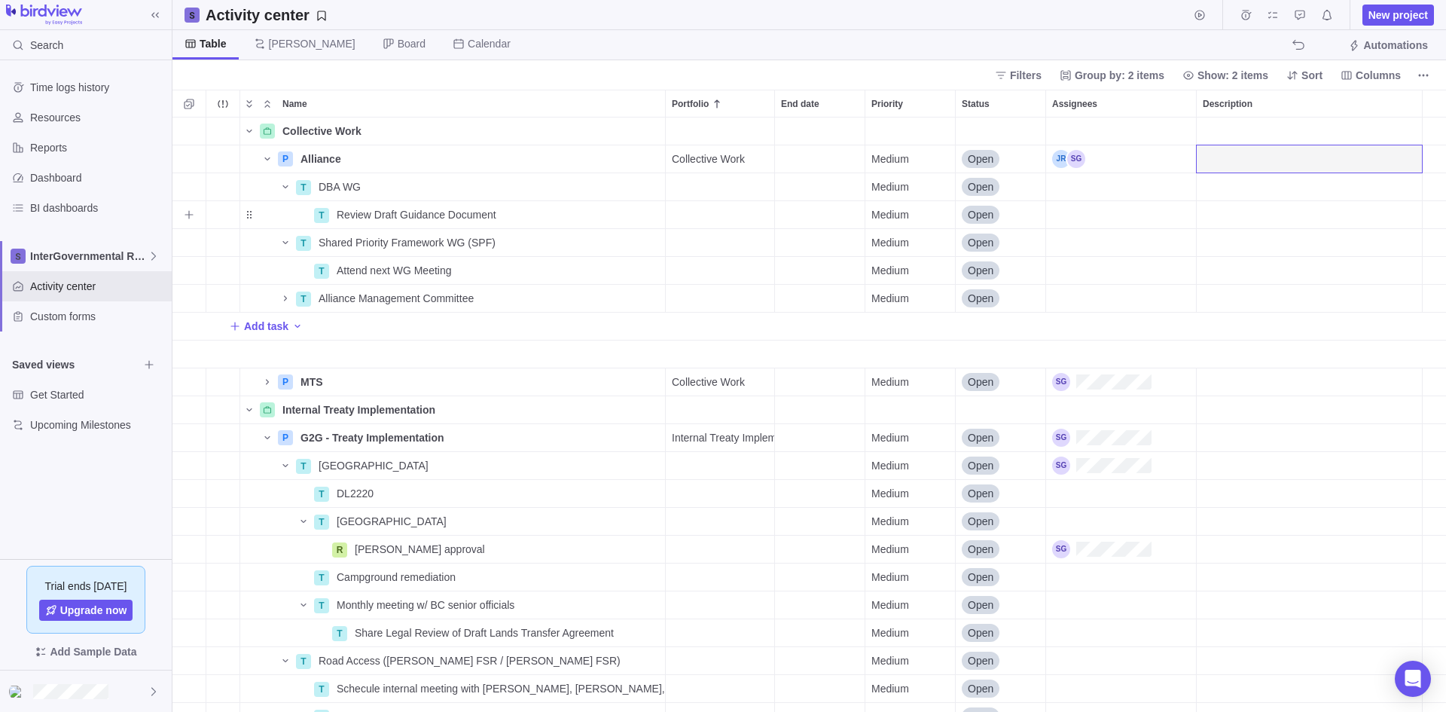
click at [1156, 228] on div "Description" at bounding box center [1309, 214] width 225 height 27
click at [333, 179] on div "Collective Work Details P Alliance Details Collective Work Medium Open 0% T DBA…" at bounding box center [810, 415] width 1274 height 594
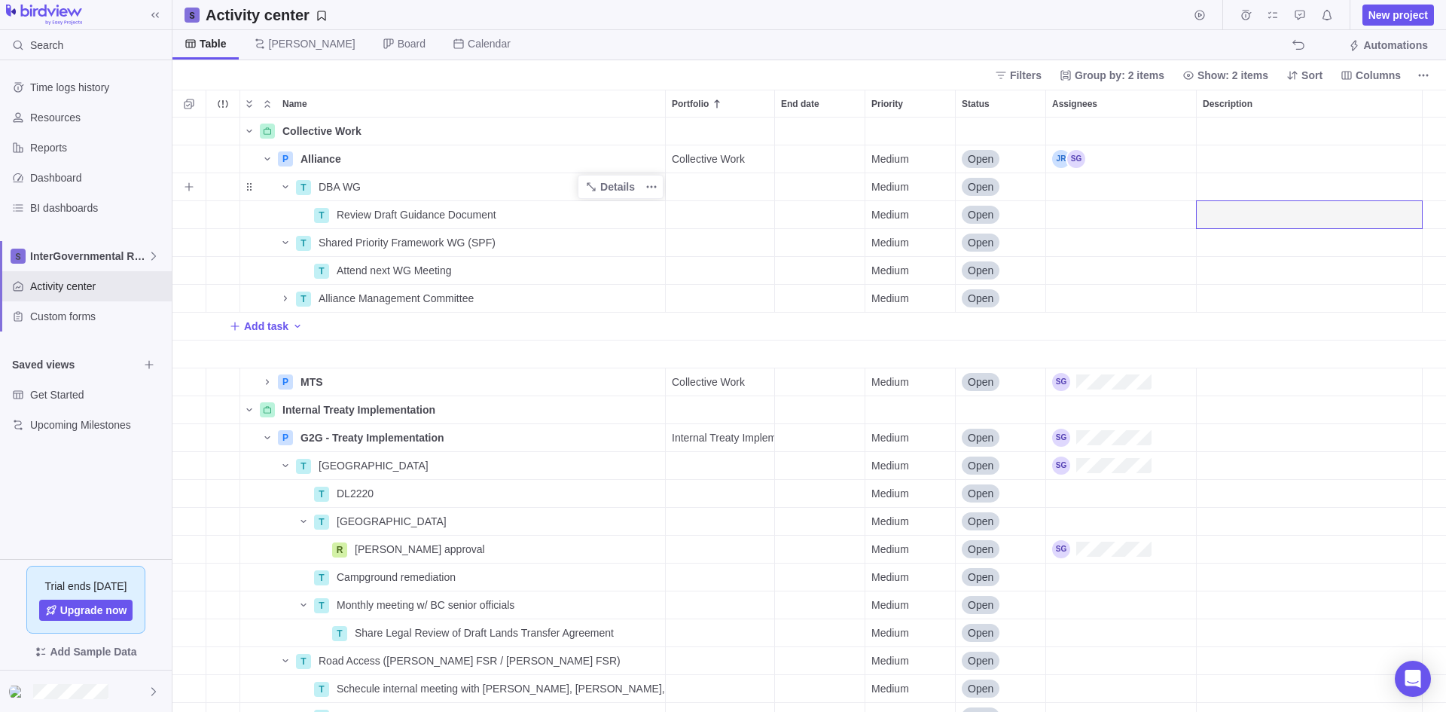
click at [333, 191] on span "DBA WG" at bounding box center [340, 186] width 42 height 15
click at [416, 202] on div "Collective Work Details P Alliance Details Collective Work Medium Open 0% T DBA…" at bounding box center [810, 415] width 1274 height 594
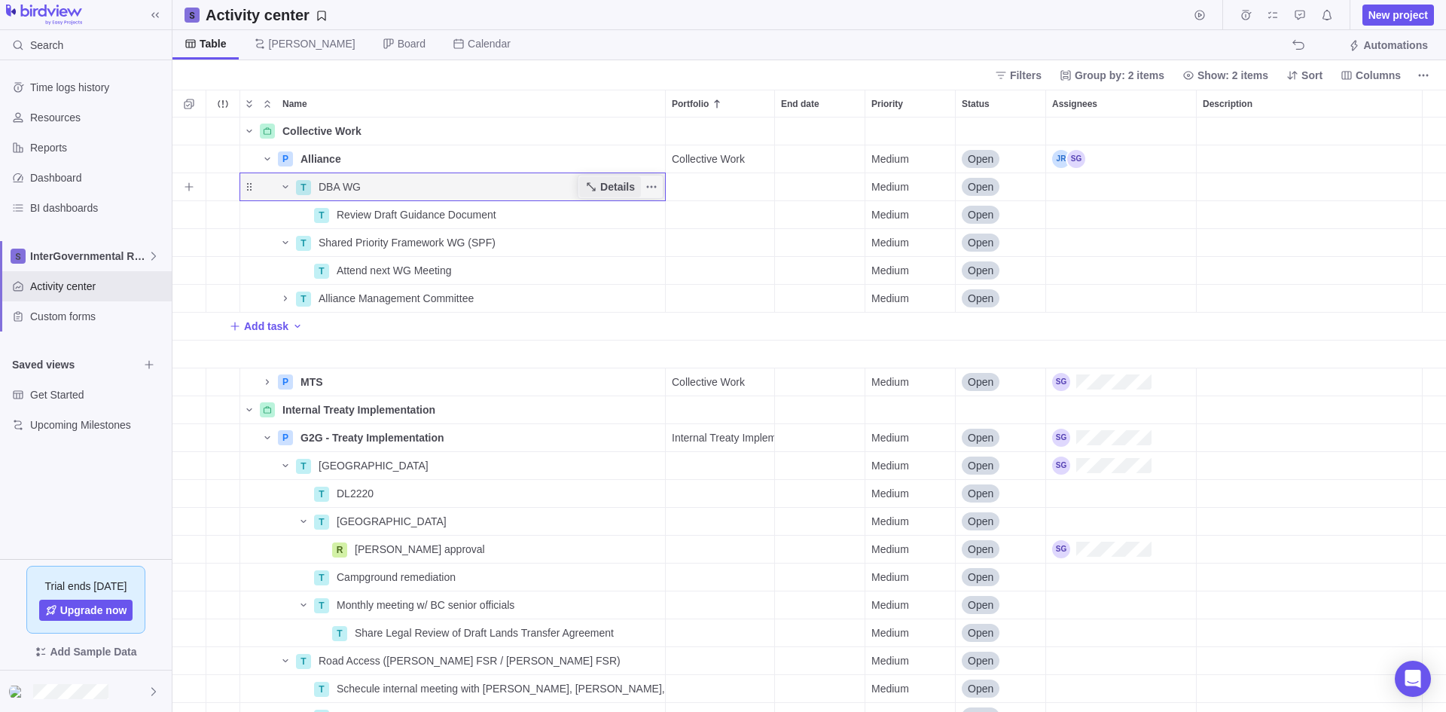
click at [597, 183] on icon "Name" at bounding box center [591, 187] width 12 height 12
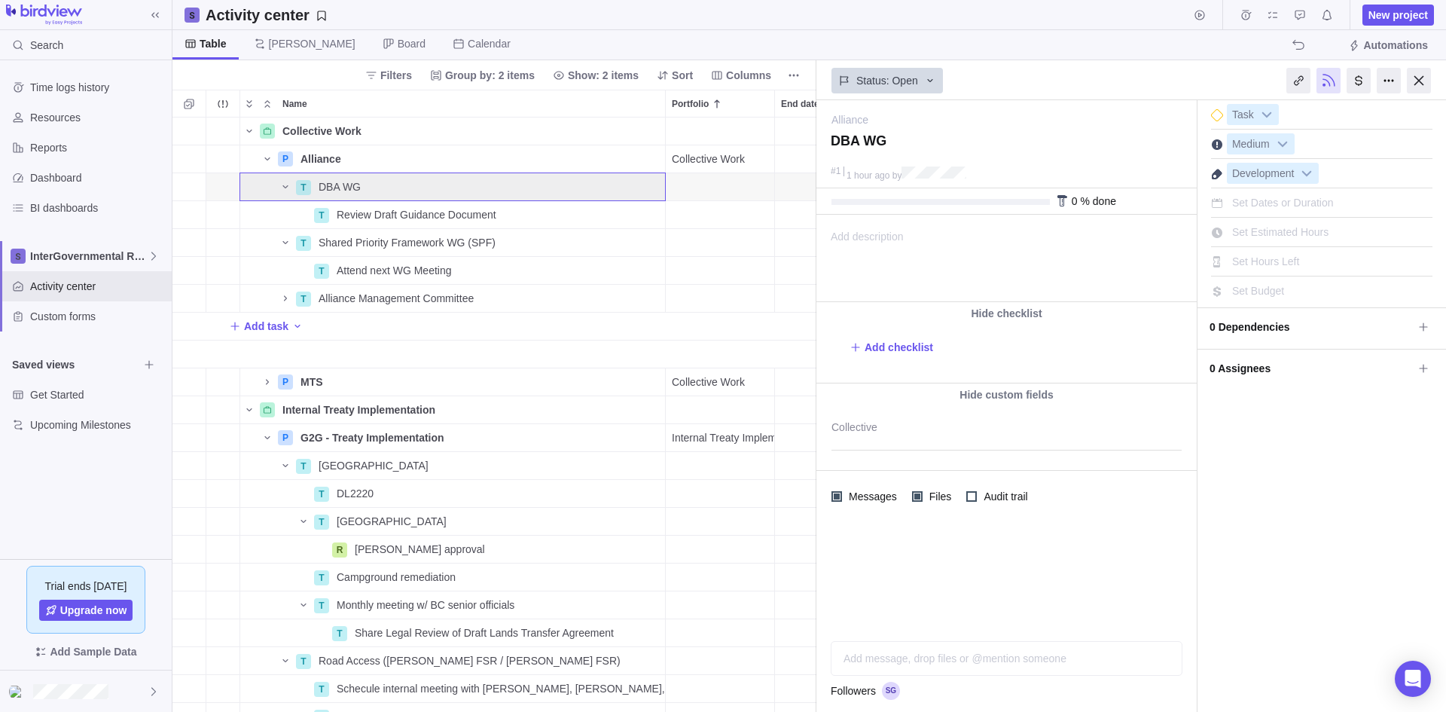
click at [1014, 258] on div "Add description ... read all" at bounding box center [1005, 258] width 377 height 86
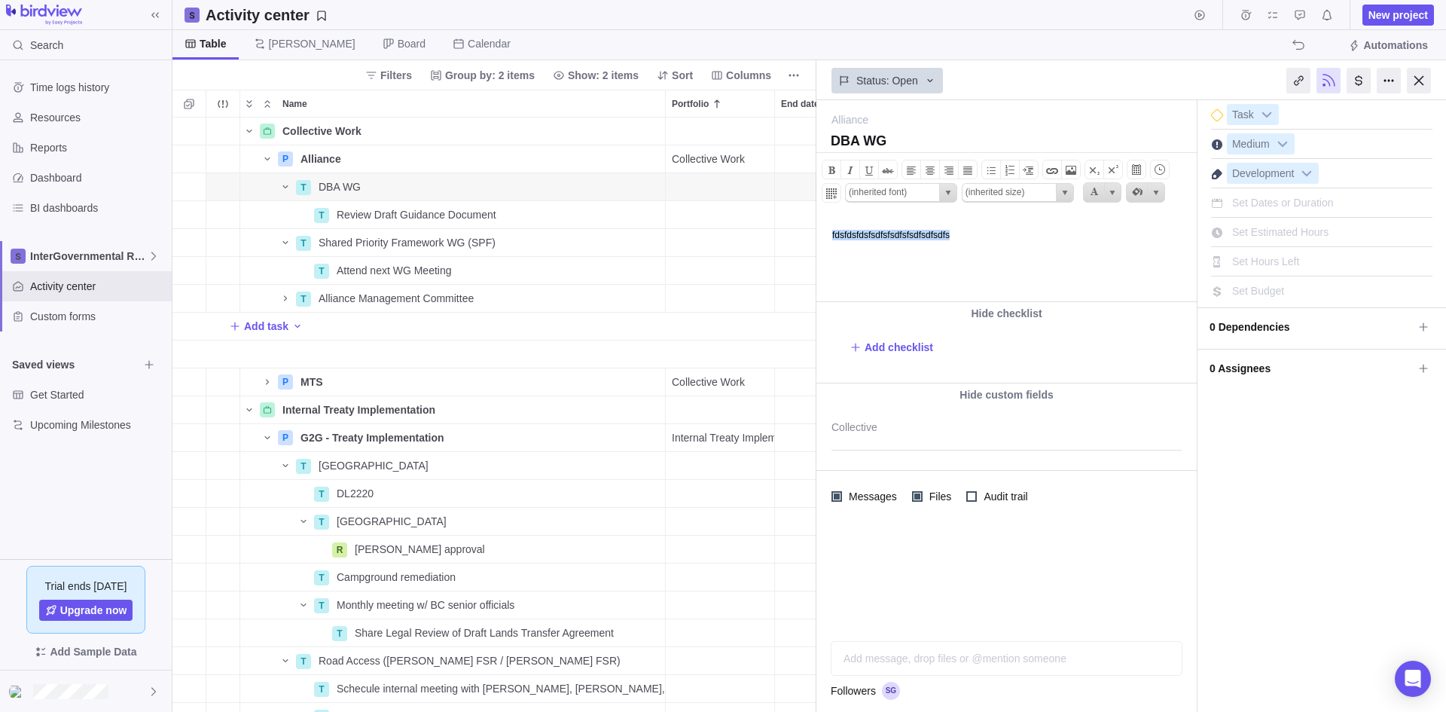
drag, startPoint x: 994, startPoint y: 235, endPoint x: 667, endPoint y: 213, distance: 328.4
click at [817, 215] on html "fdsfdsfdsfsdfsfsdfsfsdfsdfsdfs" at bounding box center [1005, 258] width 377 height 86
click at [904, 344] on span "Add checklist" at bounding box center [899, 347] width 69 height 15
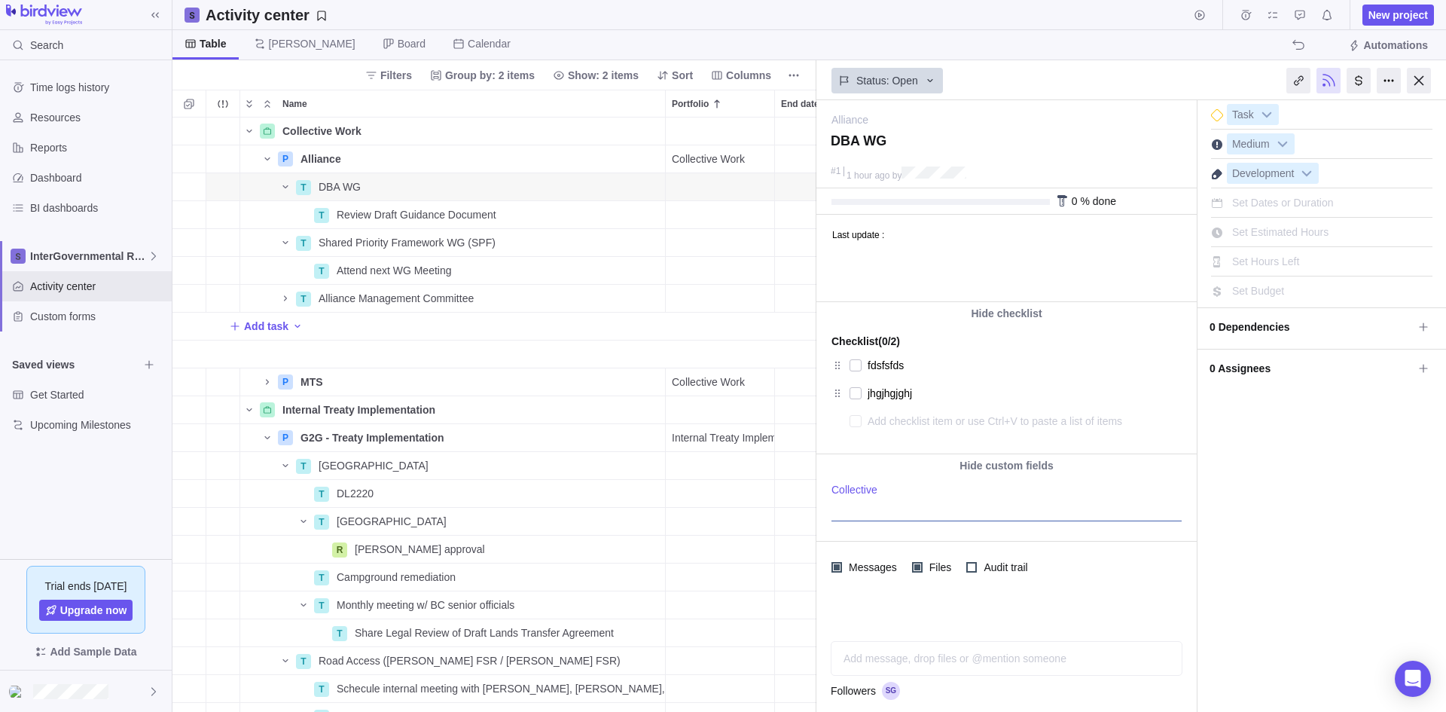
click at [951, 512] on div at bounding box center [1007, 503] width 350 height 38
click at [1035, 392] on div "Alliance — change DBA WG #1 1 hour ago by Activity was completed on its planned…" at bounding box center [1132, 406] width 630 height 612
click at [949, 606] on div at bounding box center [1007, 611] width 380 height 36
click at [967, 564] on div at bounding box center [972, 567] width 11 height 11
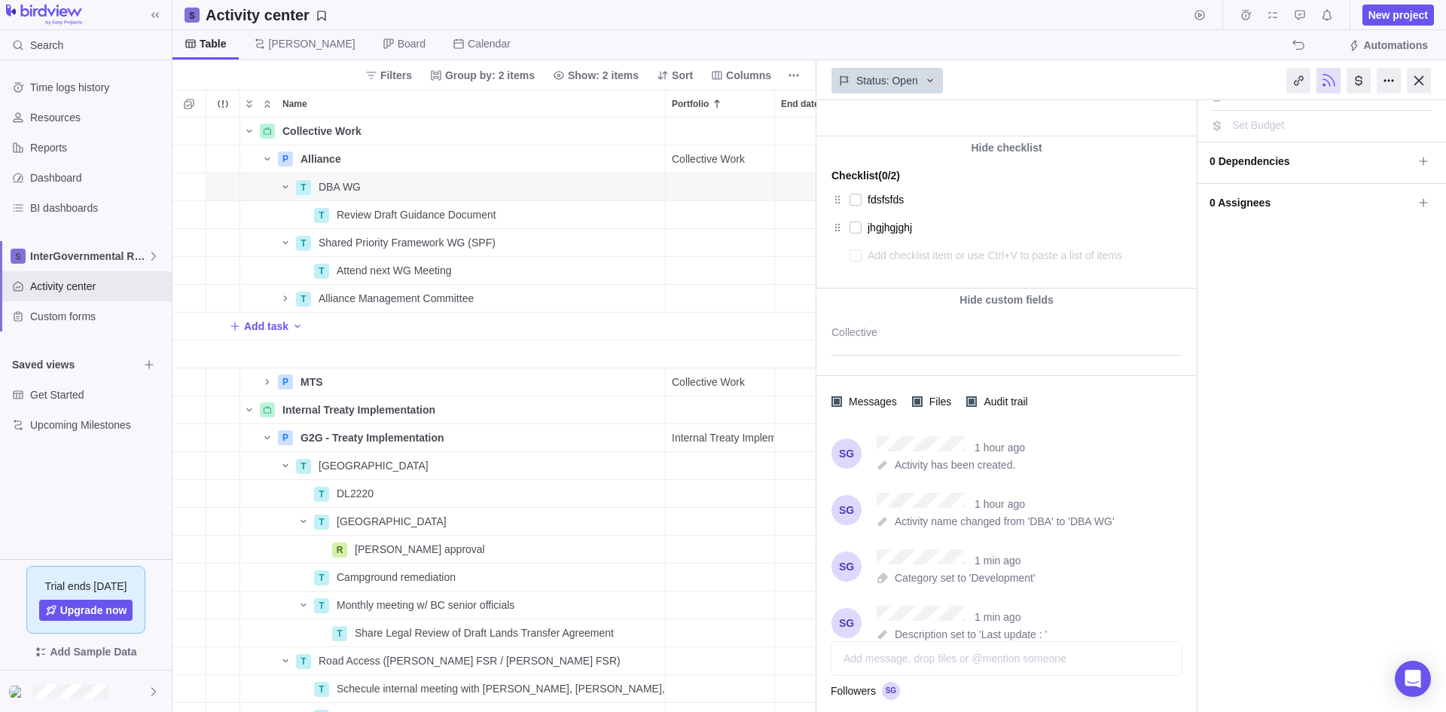
scroll to position [178, 0]
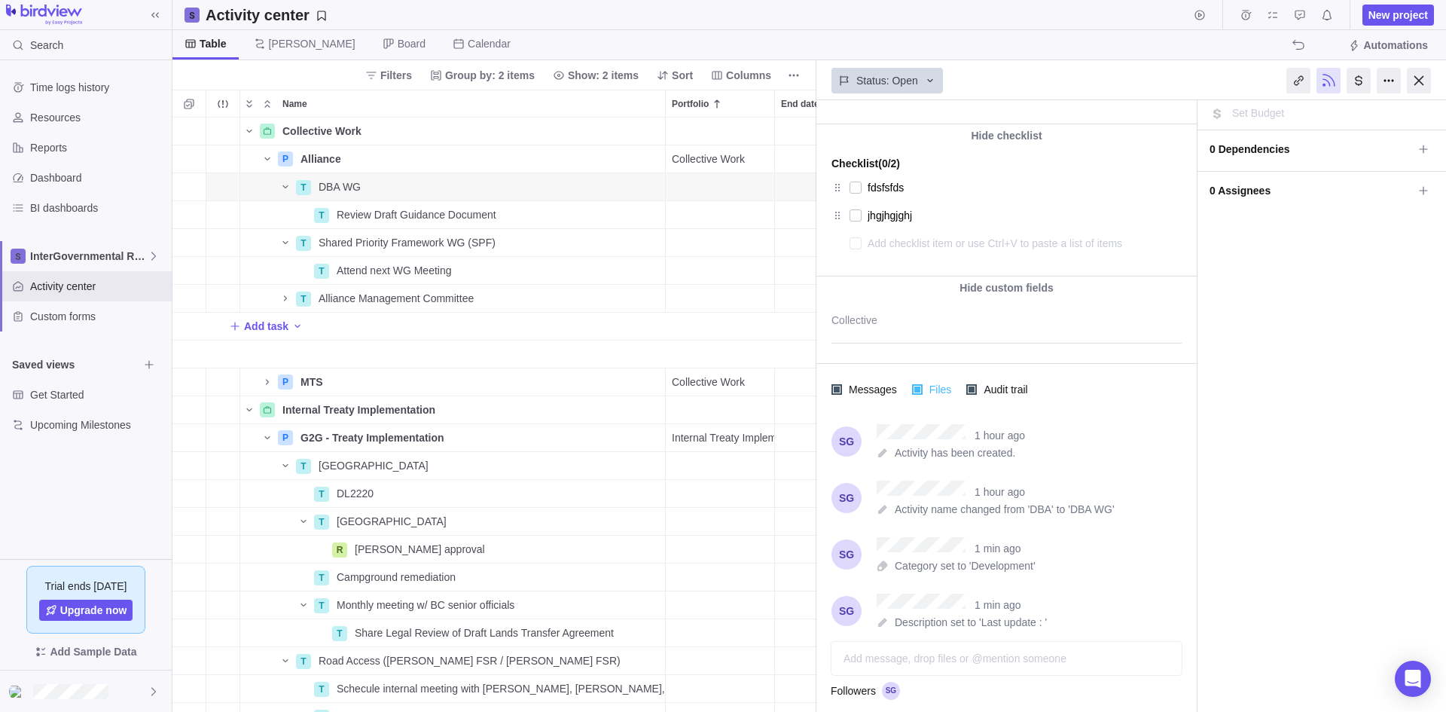
click at [933, 388] on span "Files" at bounding box center [939, 389] width 32 height 21
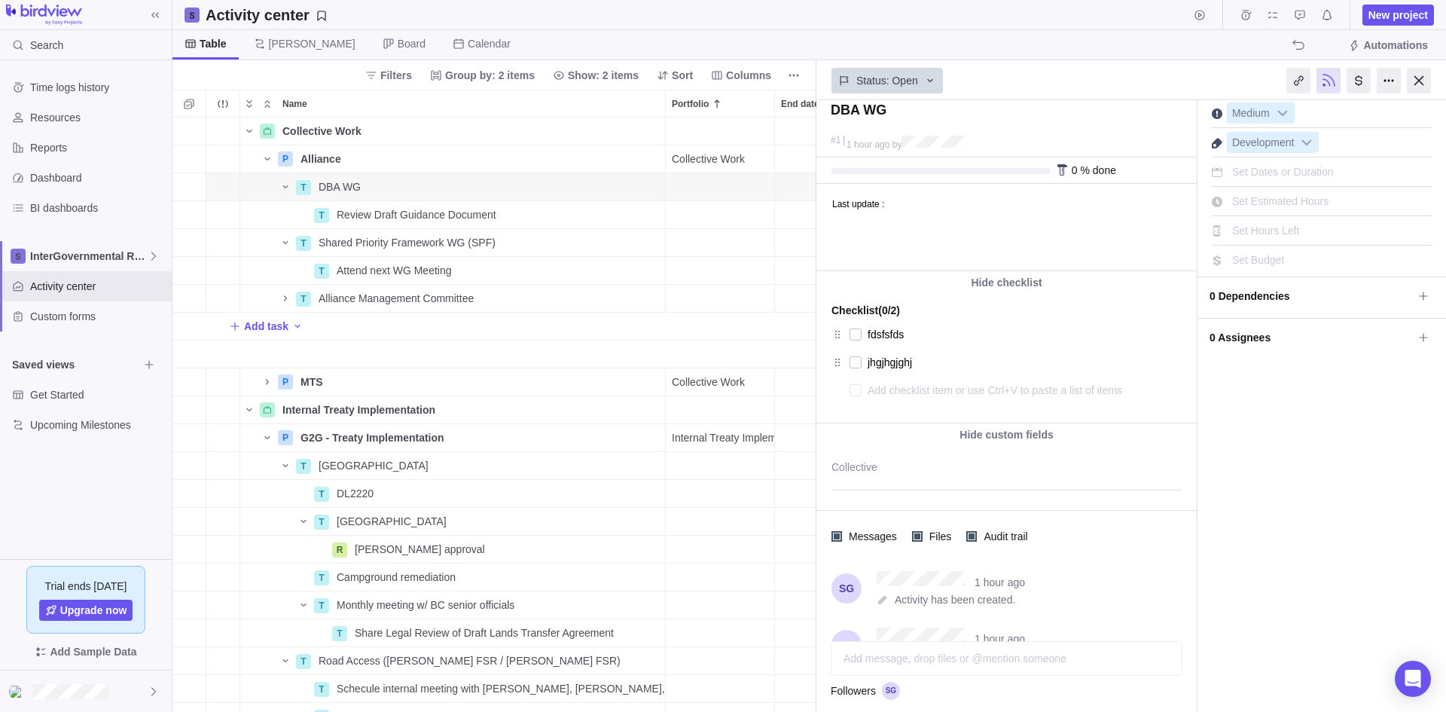
scroll to position [0, 0]
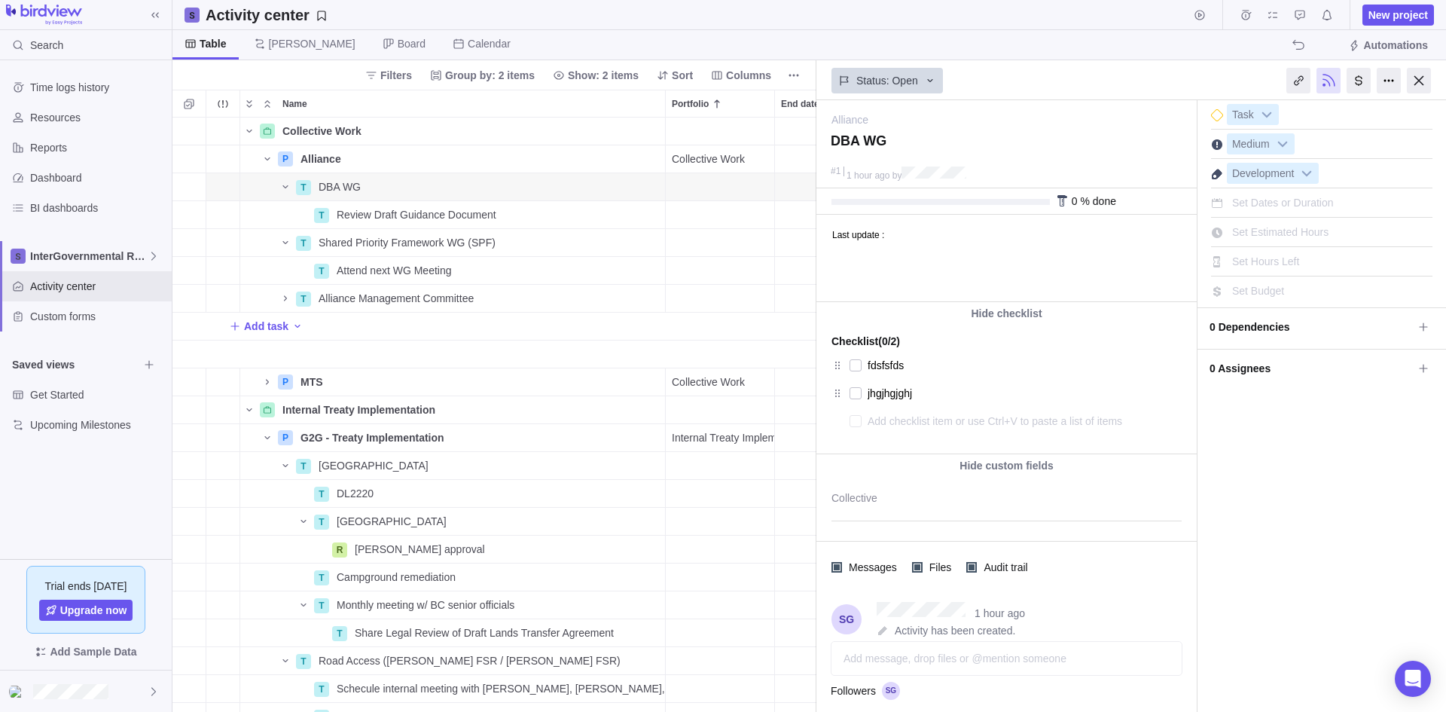
click at [1156, 328] on span "0 Dependencies" at bounding box center [1311, 327] width 203 height 26
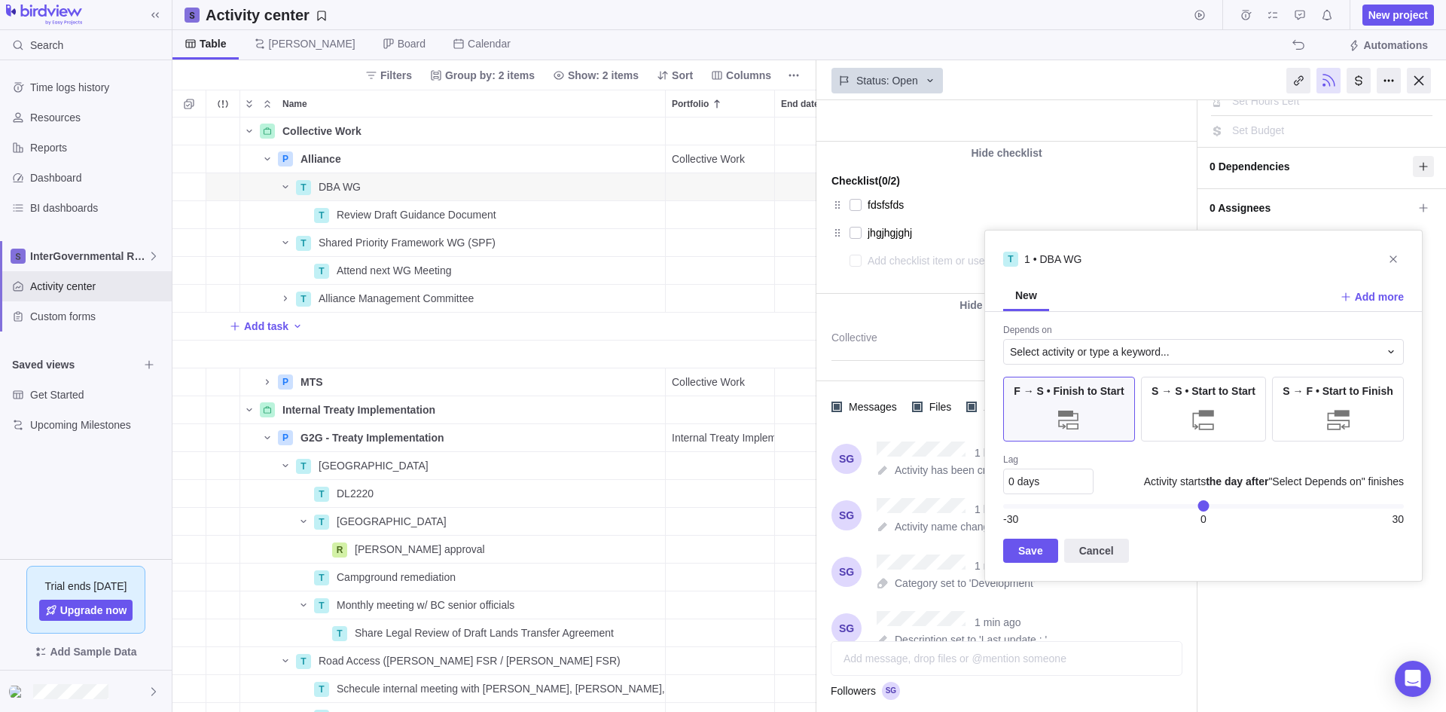
scroll to position [178, 0]
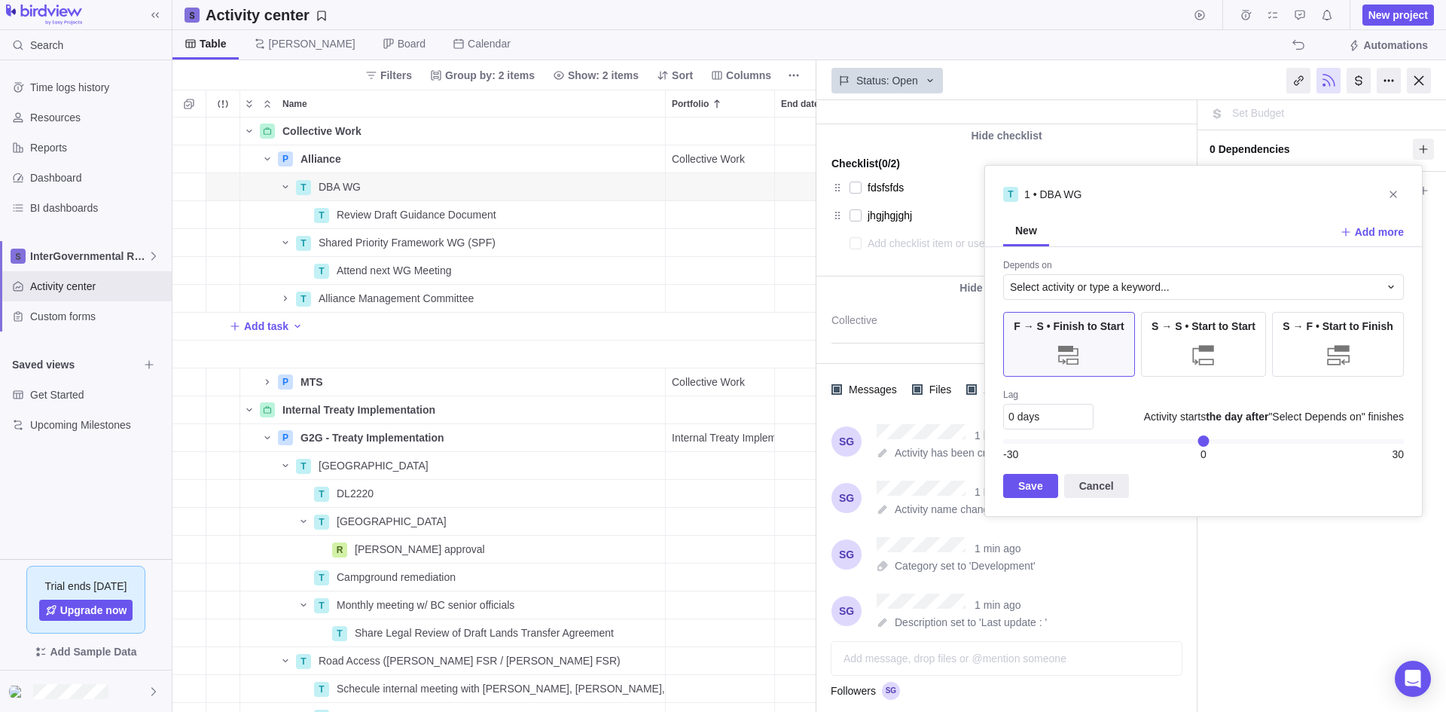
click at [1156, 196] on icon "Close" at bounding box center [1394, 194] width 12 height 12
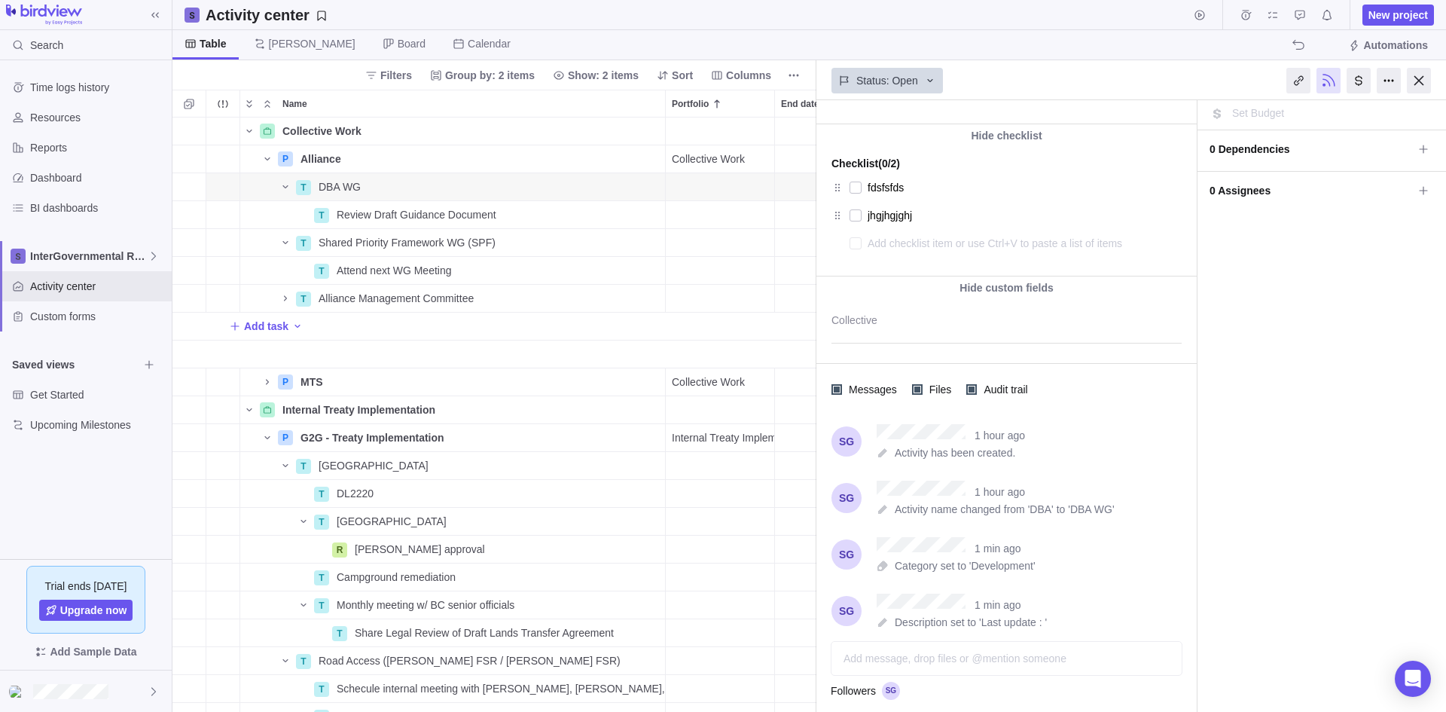
click at [1156, 207] on div "I'm done Task Medium Development Set Dates or Duration Set Estimated Hours Set …" at bounding box center [1322, 323] width 249 height 802
click at [1156, 186] on span "0 Assignees" at bounding box center [1311, 191] width 203 height 26
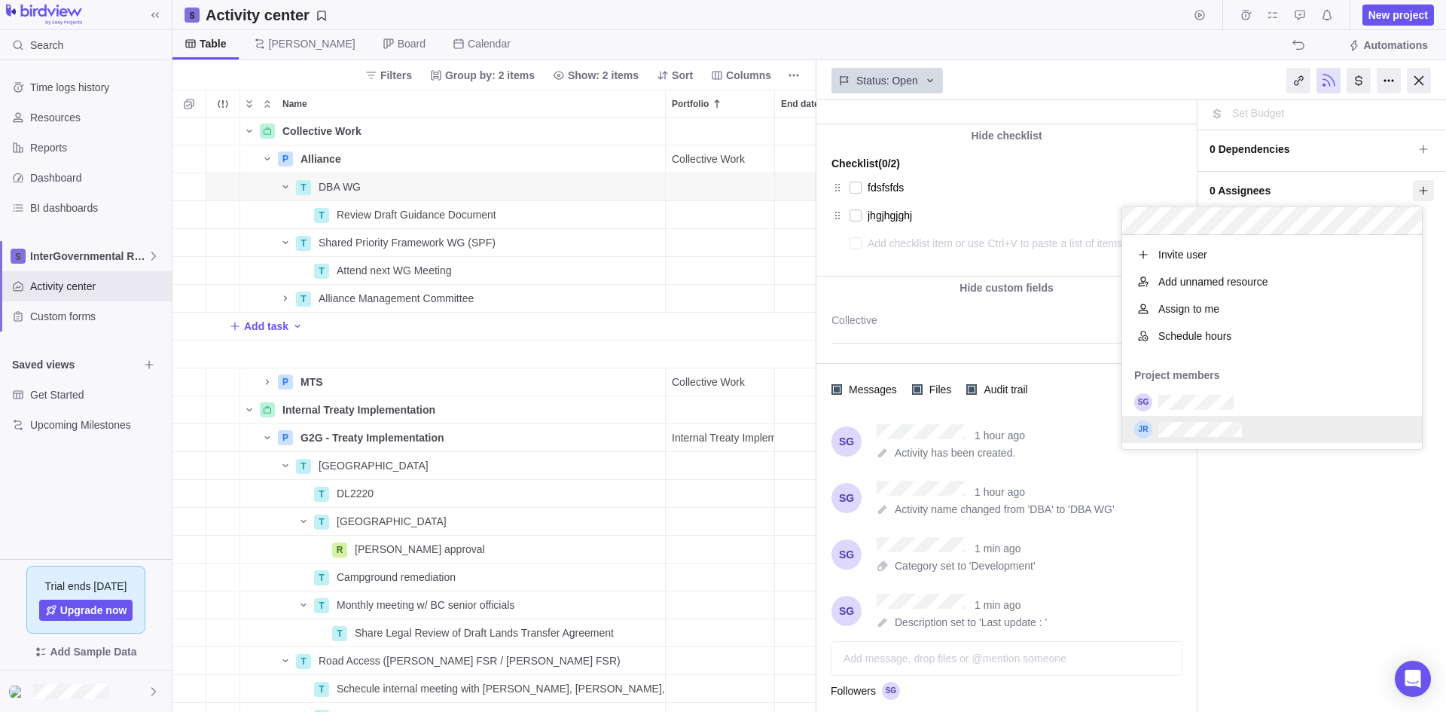
click at [1156, 507] on div "Alliance — change DBA WG #1 1 hour ago by Activity was completed on its planned…" at bounding box center [1132, 406] width 630 height 612
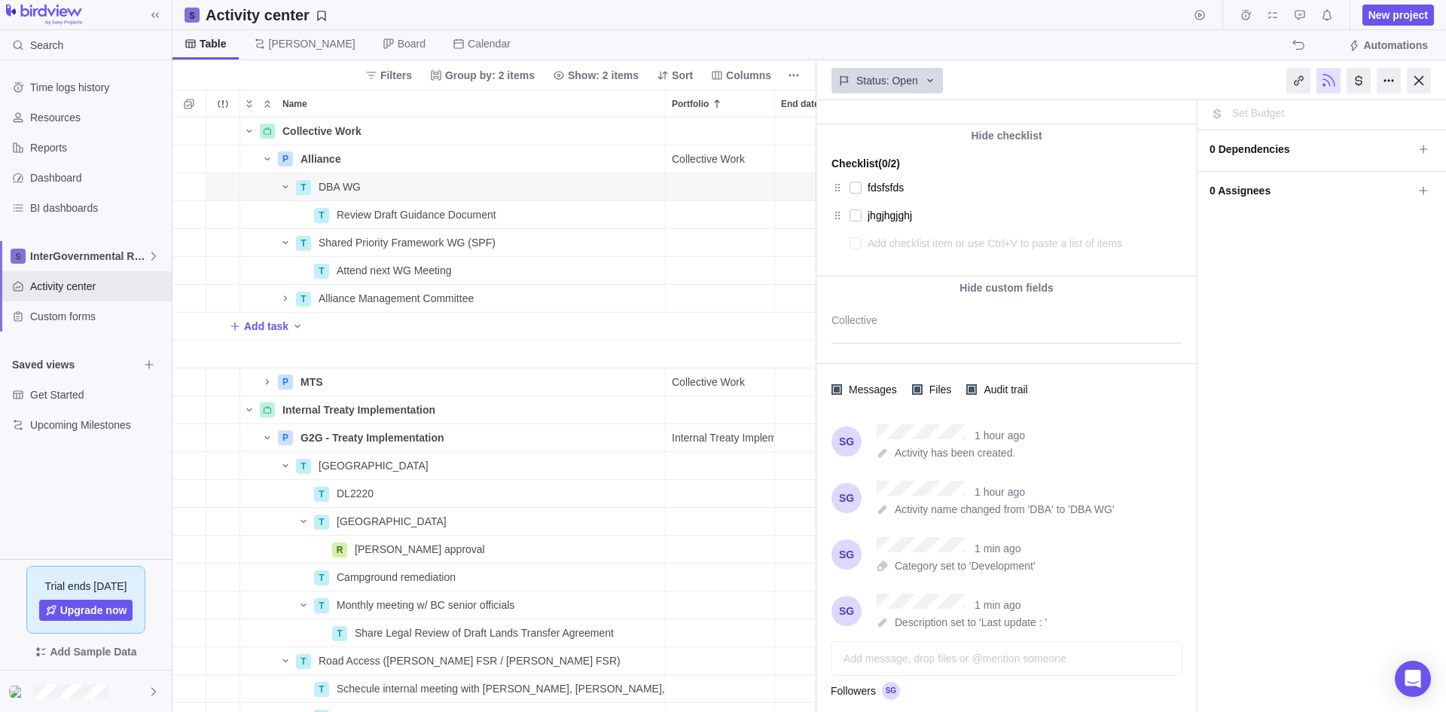
scroll to position [0, 0]
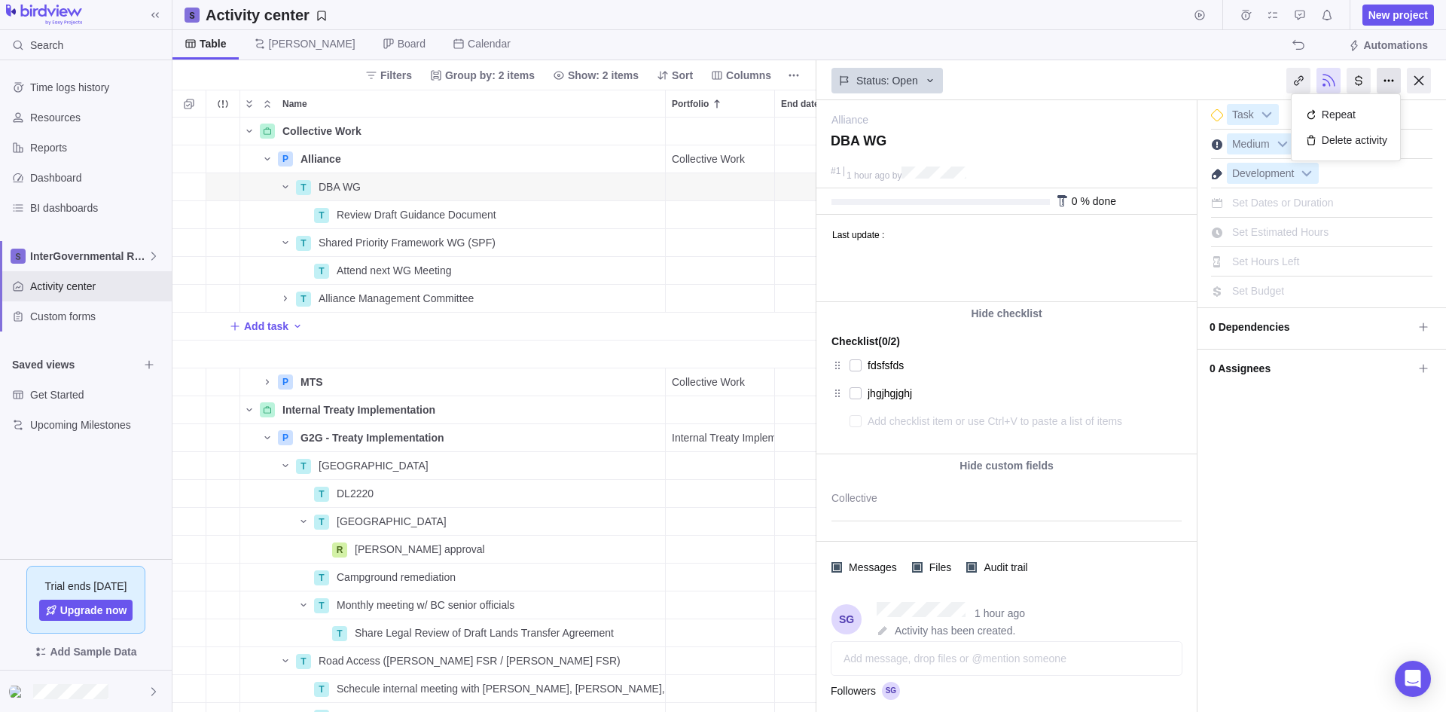
click at [1156, 87] on div at bounding box center [1389, 81] width 24 height 26
click at [1156, 78] on div at bounding box center [1419, 81] width 24 height 26
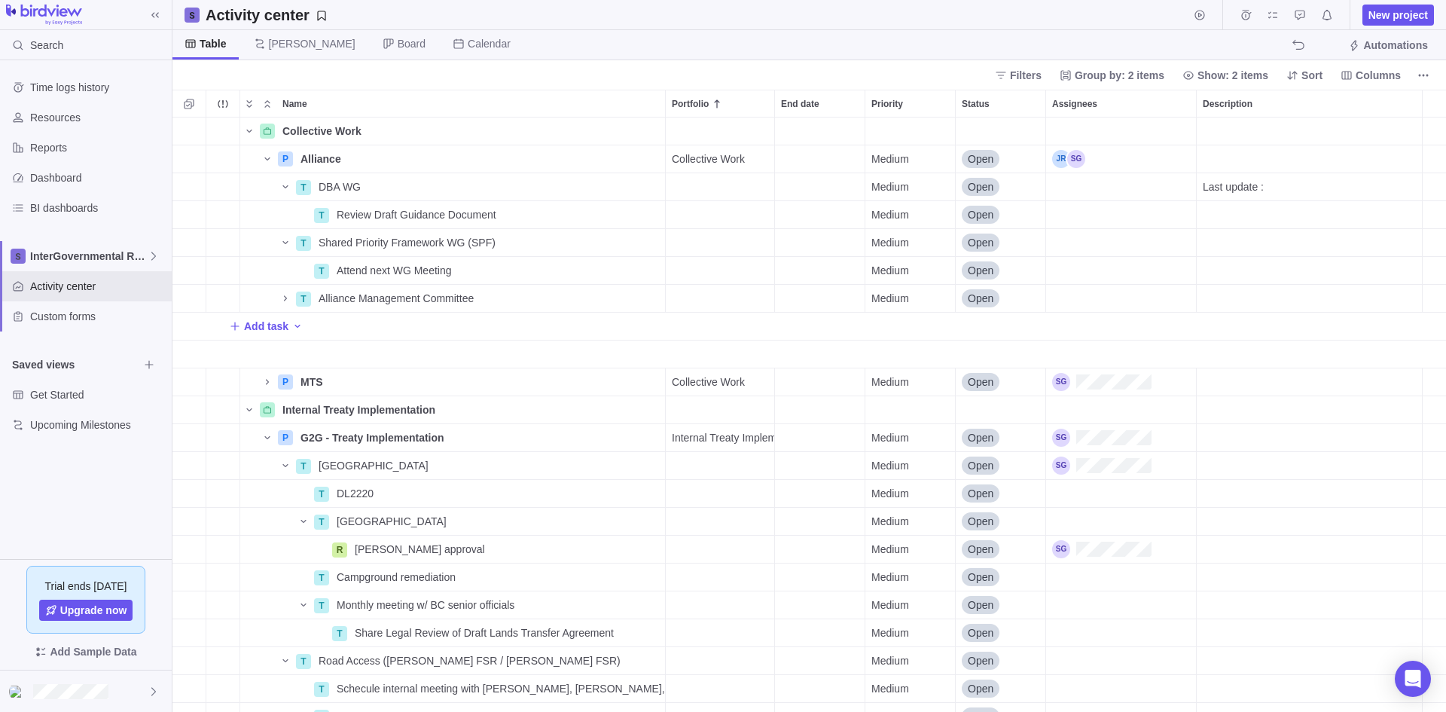
scroll to position [583, 1263]
click at [1156, 191] on div "Last update :" at bounding box center [1309, 186] width 225 height 27
click at [1156, 336] on div "Collective Work Details P Alliance Details Collective Work Medium Open 0% T DBA…" at bounding box center [810, 415] width 1274 height 594
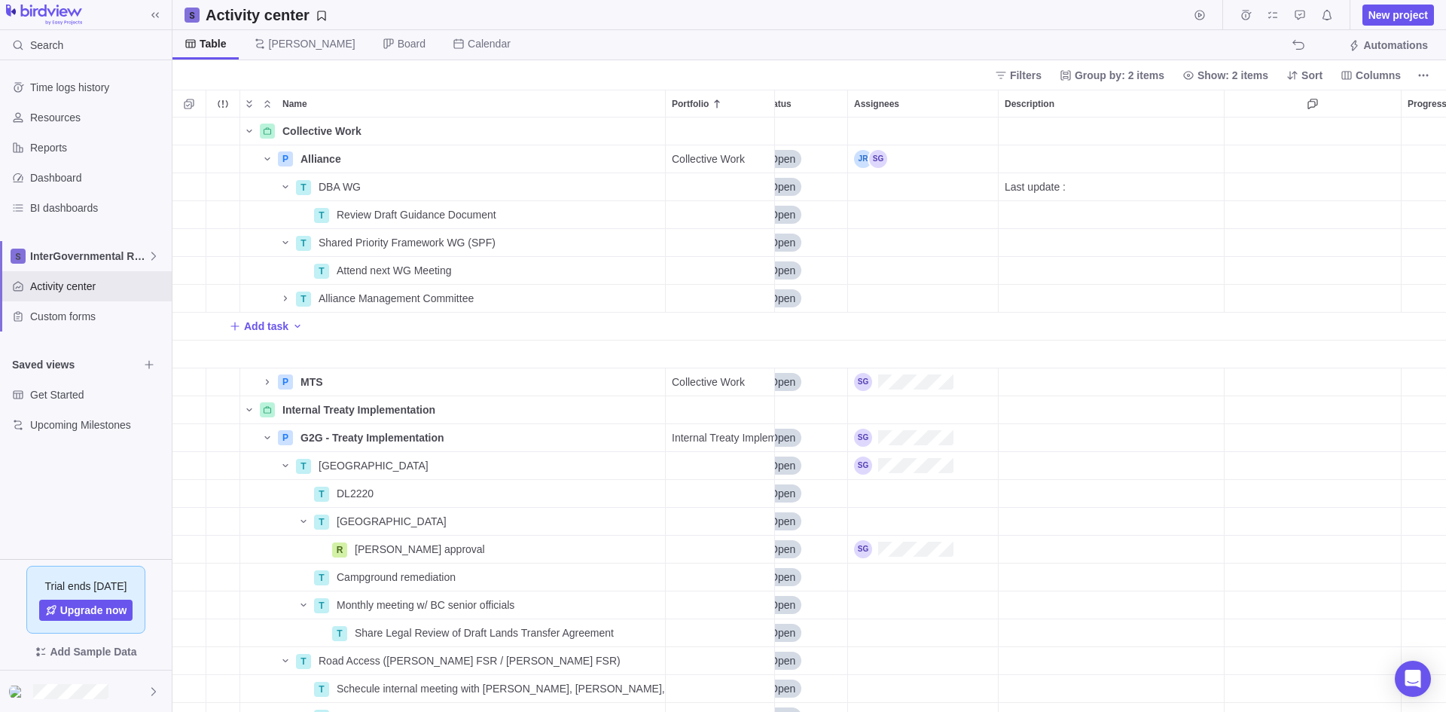
scroll to position [0, 244]
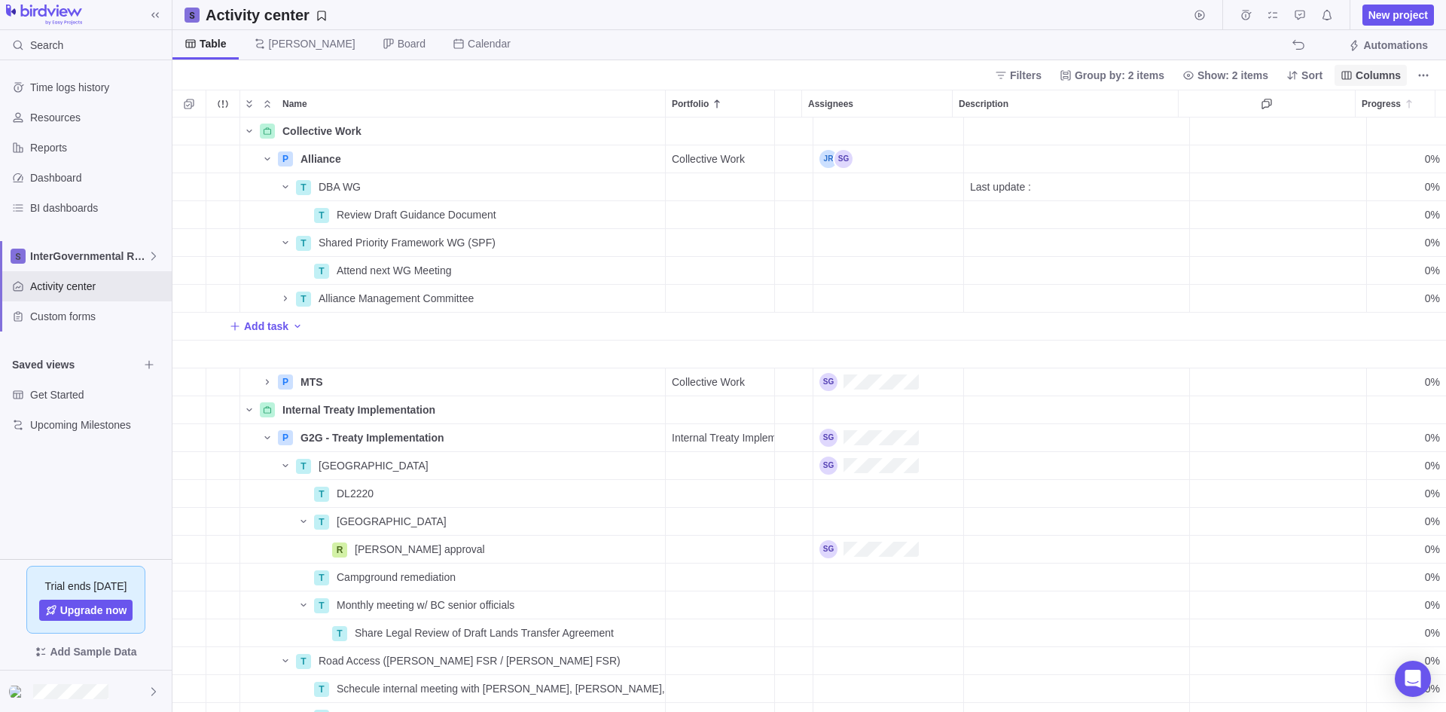
click at [1156, 70] on span "Columns" at bounding box center [1378, 75] width 45 height 15
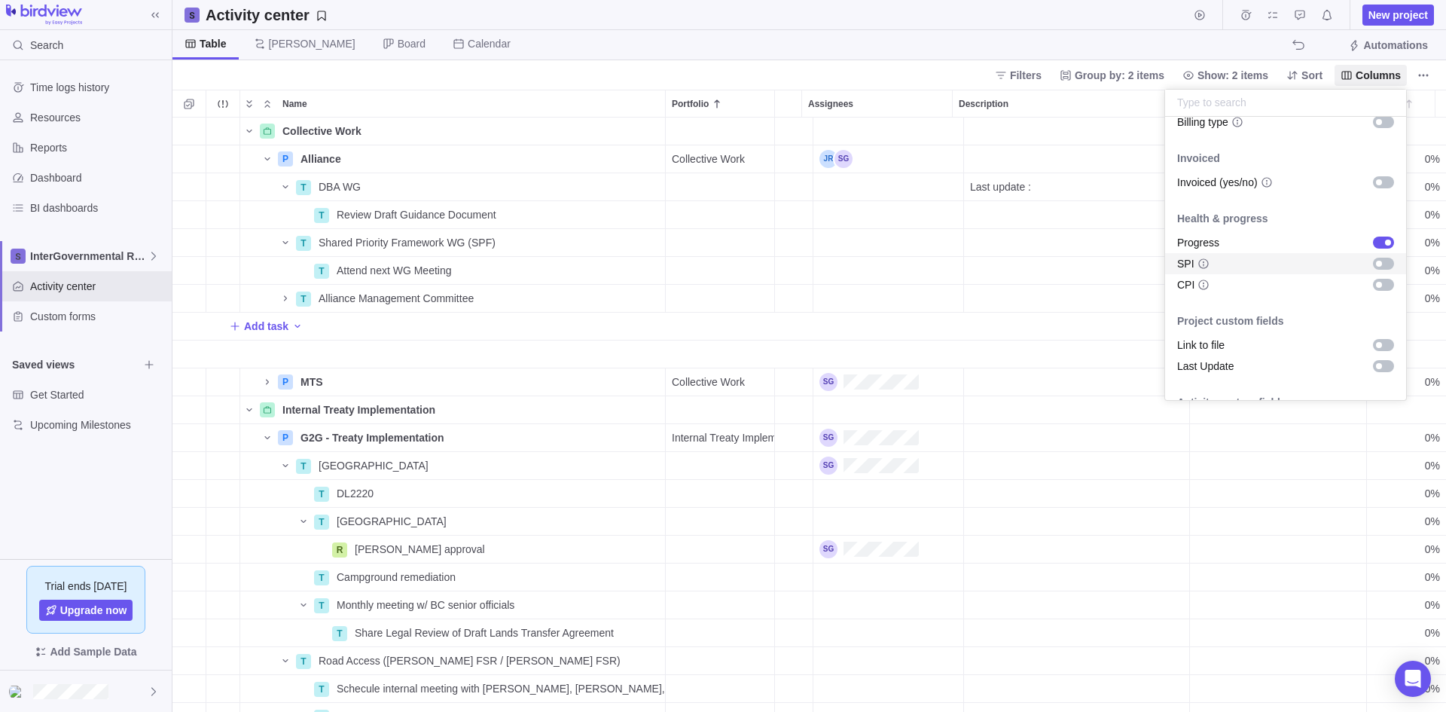
scroll to position [979, 0]
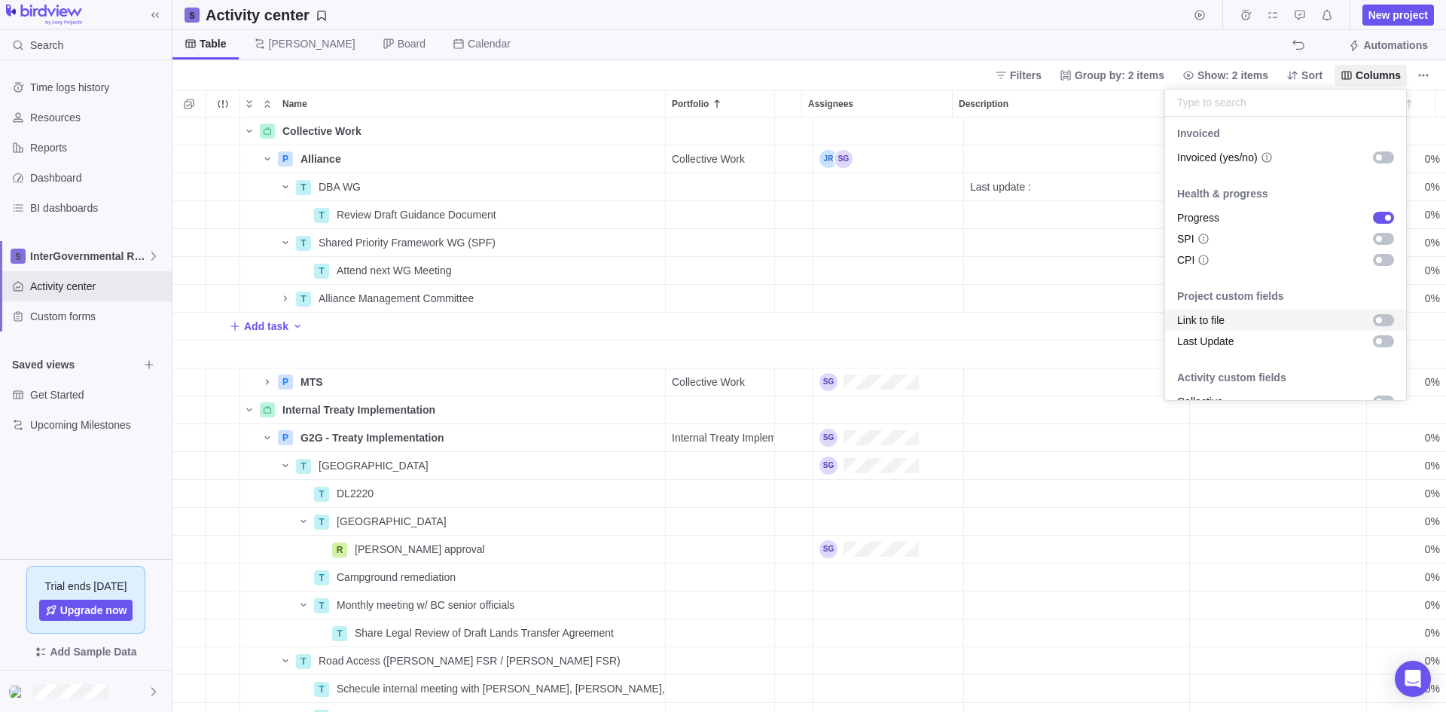
click at [1156, 316] on div "Link to file" at bounding box center [1285, 320] width 241 height 21
click at [1156, 344] on div "grid" at bounding box center [1379, 341] width 6 height 6
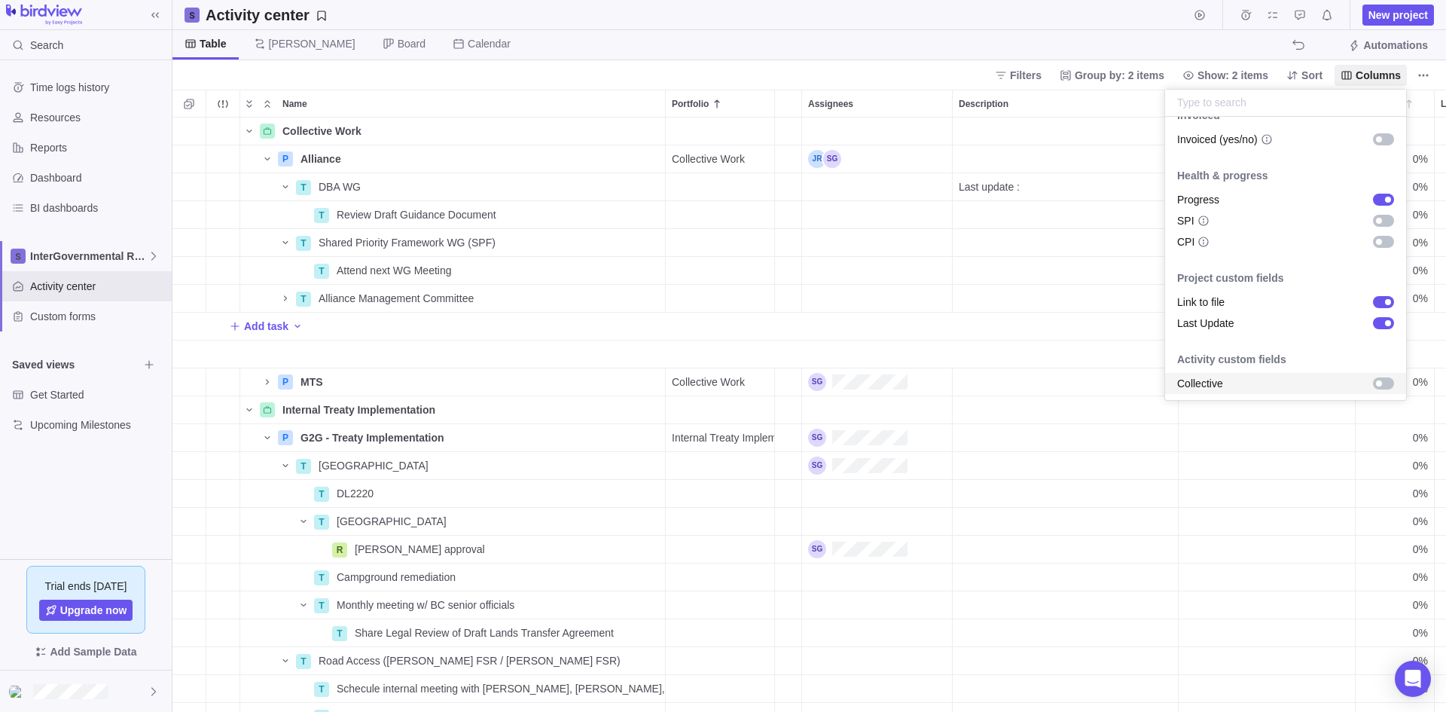
click at [1156, 388] on div "grid" at bounding box center [1383, 383] width 21 height 12
click at [1156, 486] on body "Search Time logs history Resources Reports Dashboard BI dashboards InterGovernm…" at bounding box center [723, 356] width 1446 height 712
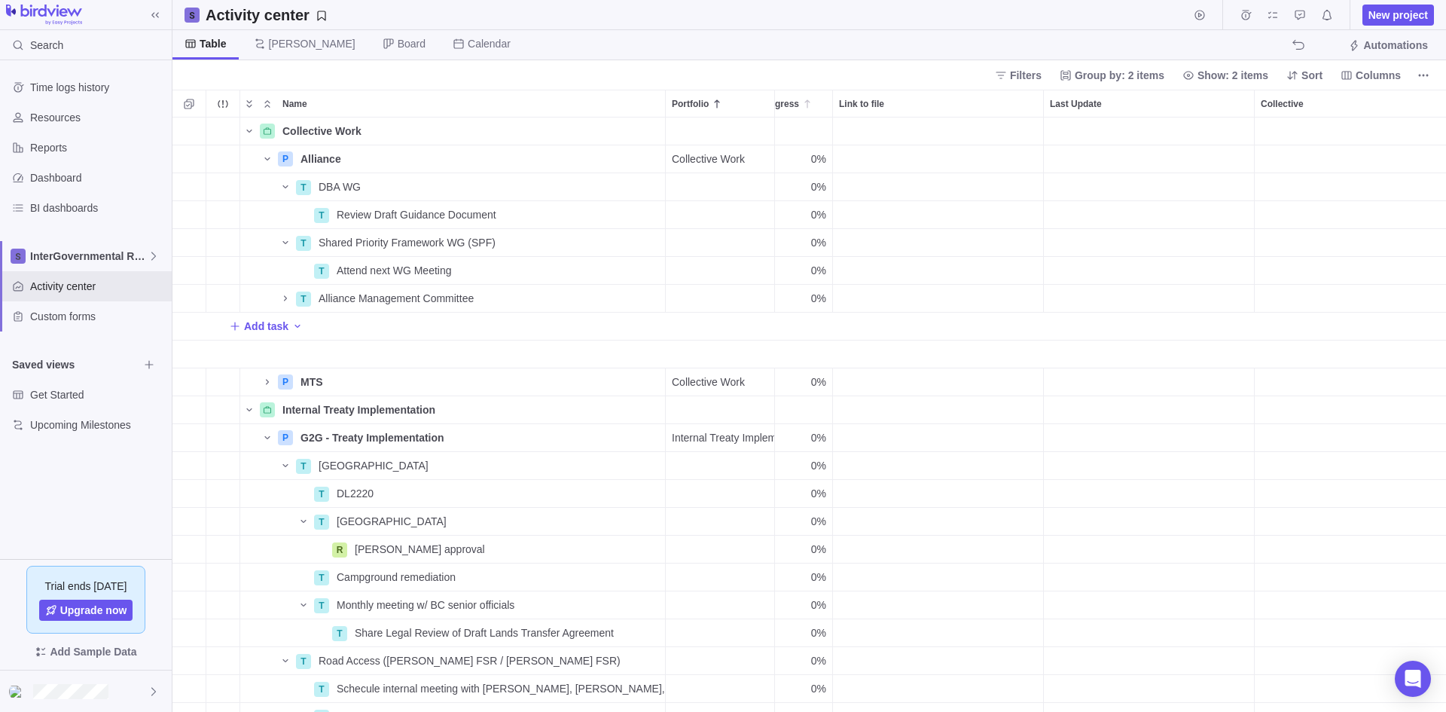
scroll to position [0, 877]
click at [1049, 137] on div "Last Update" at bounding box center [1130, 132] width 211 height 28
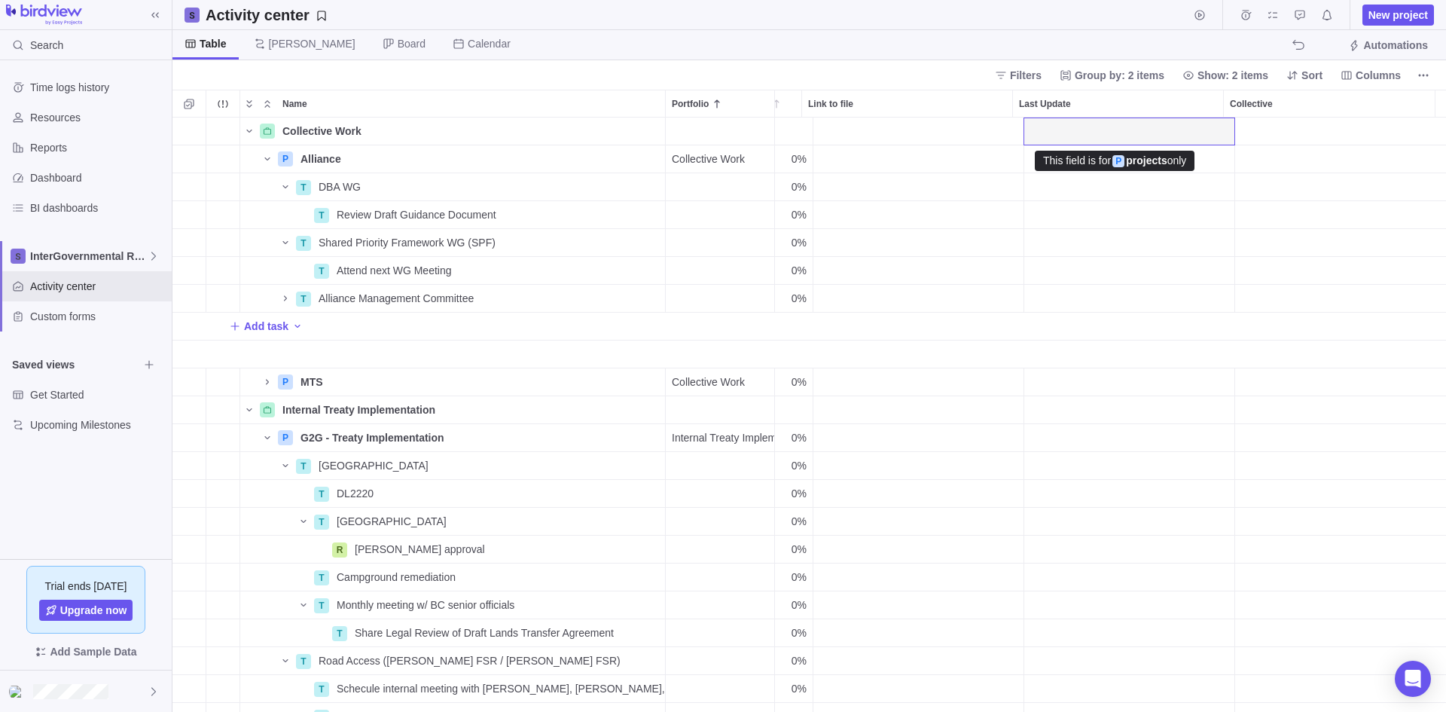
click at [1049, 137] on div "Last Update" at bounding box center [1130, 132] width 211 height 28
click at [1040, 167] on div "Last Update" at bounding box center [1130, 158] width 210 height 27
click at [1043, 167] on input "Last Update" at bounding box center [1130, 159] width 212 height 29
click at [1036, 186] on div "Collective Work Details P Alliance Details Collective Work Medium Open 0% trete…" at bounding box center [810, 415] width 1274 height 594
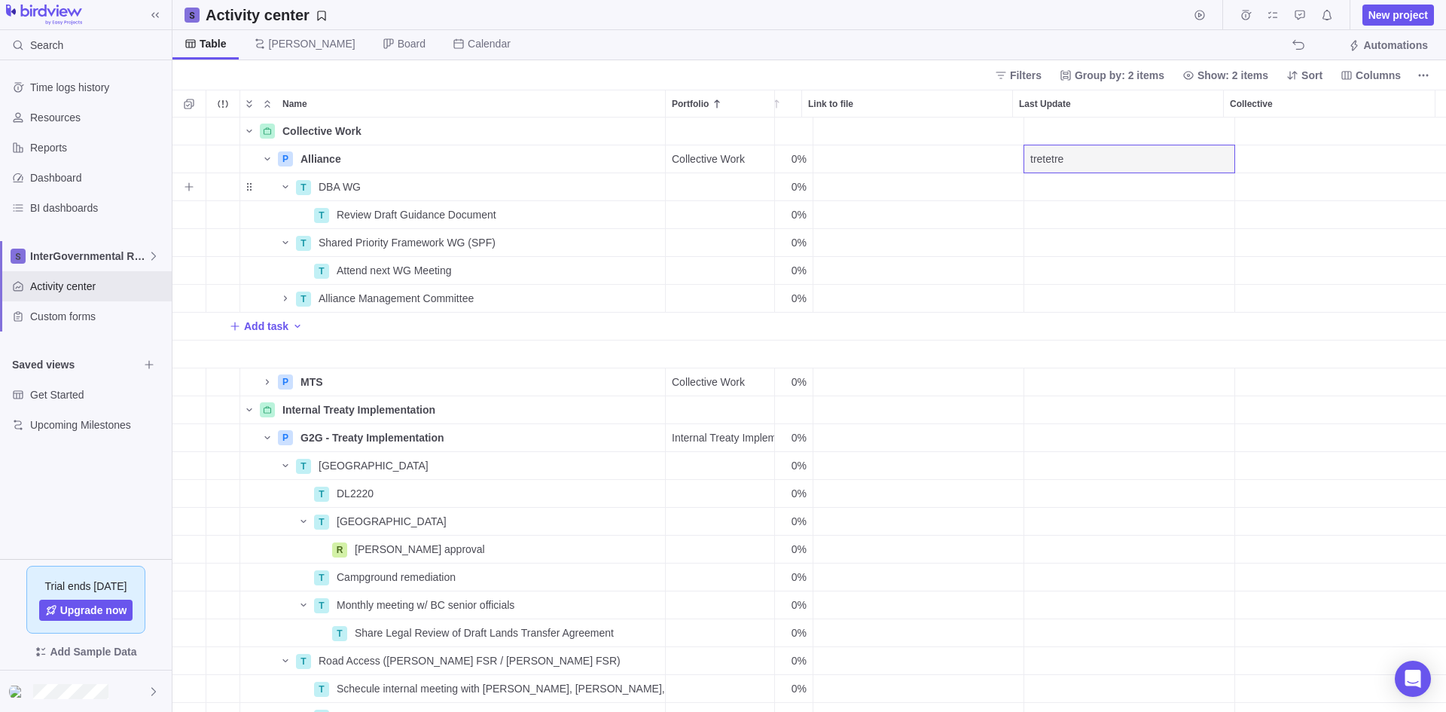
click at [1036, 186] on div "Last Update" at bounding box center [1130, 187] width 211 height 28
click at [1039, 156] on span "tretetre" at bounding box center [1047, 158] width 33 height 15
click at [72, 622] on body "Search Time logs history Resources Reports Dashboard BI dashboards InterGovernm…" at bounding box center [723, 356] width 1446 height 712
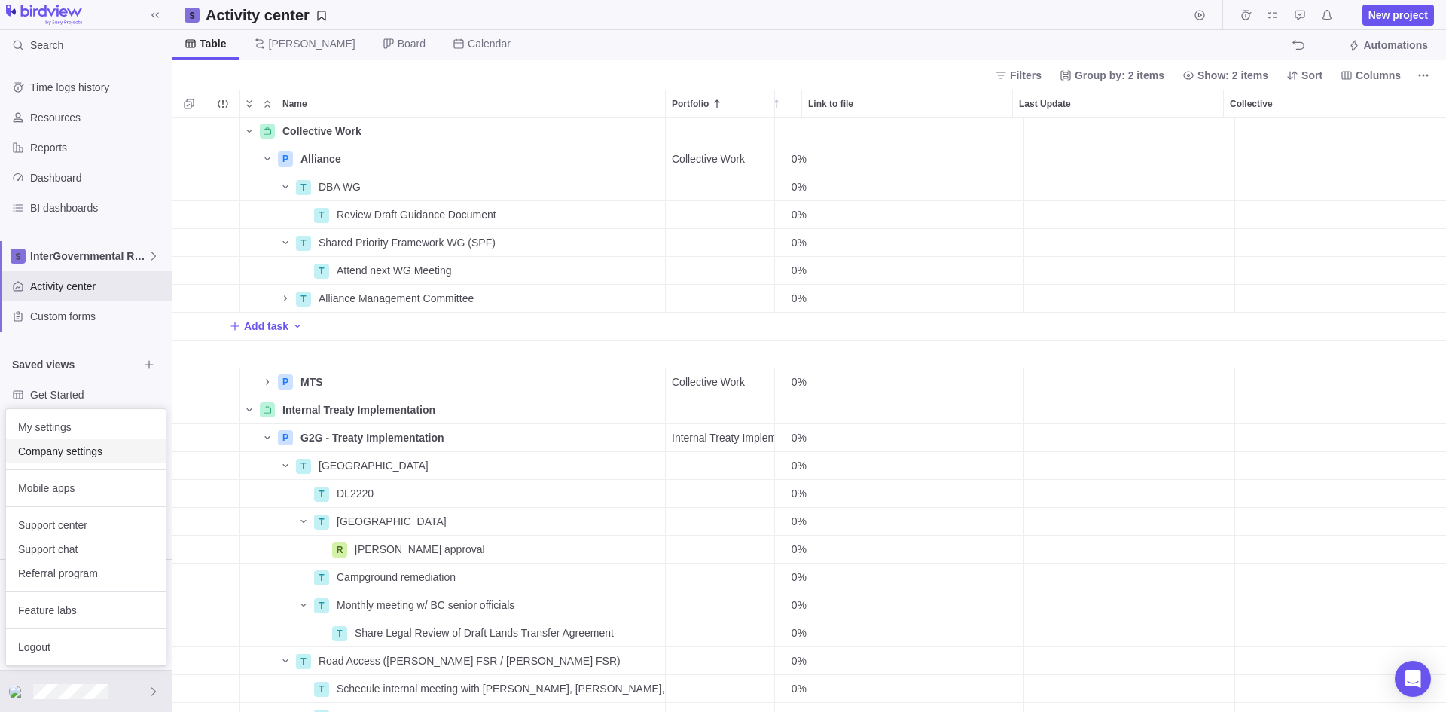
click at [108, 449] on span "Company settings" at bounding box center [86, 451] width 136 height 15
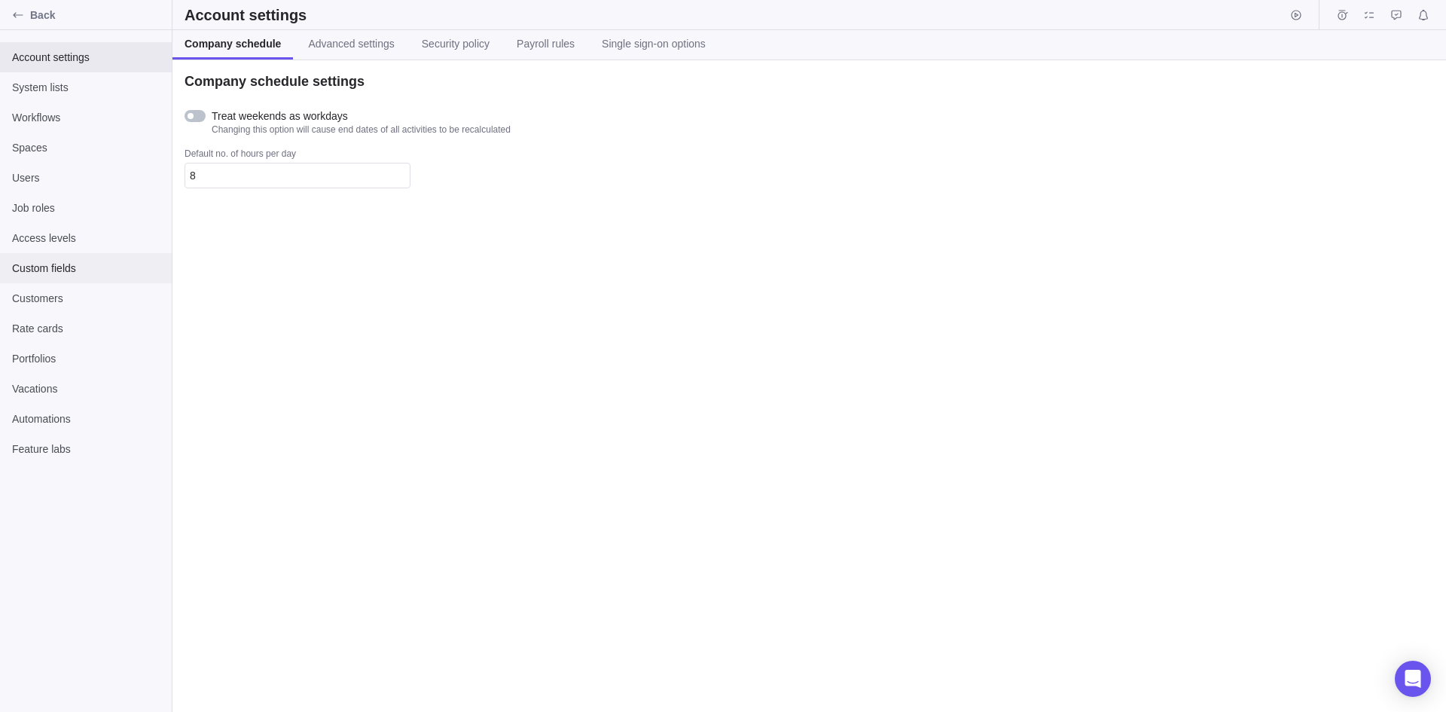
click at [44, 273] on span "Custom fields" at bounding box center [86, 268] width 148 height 15
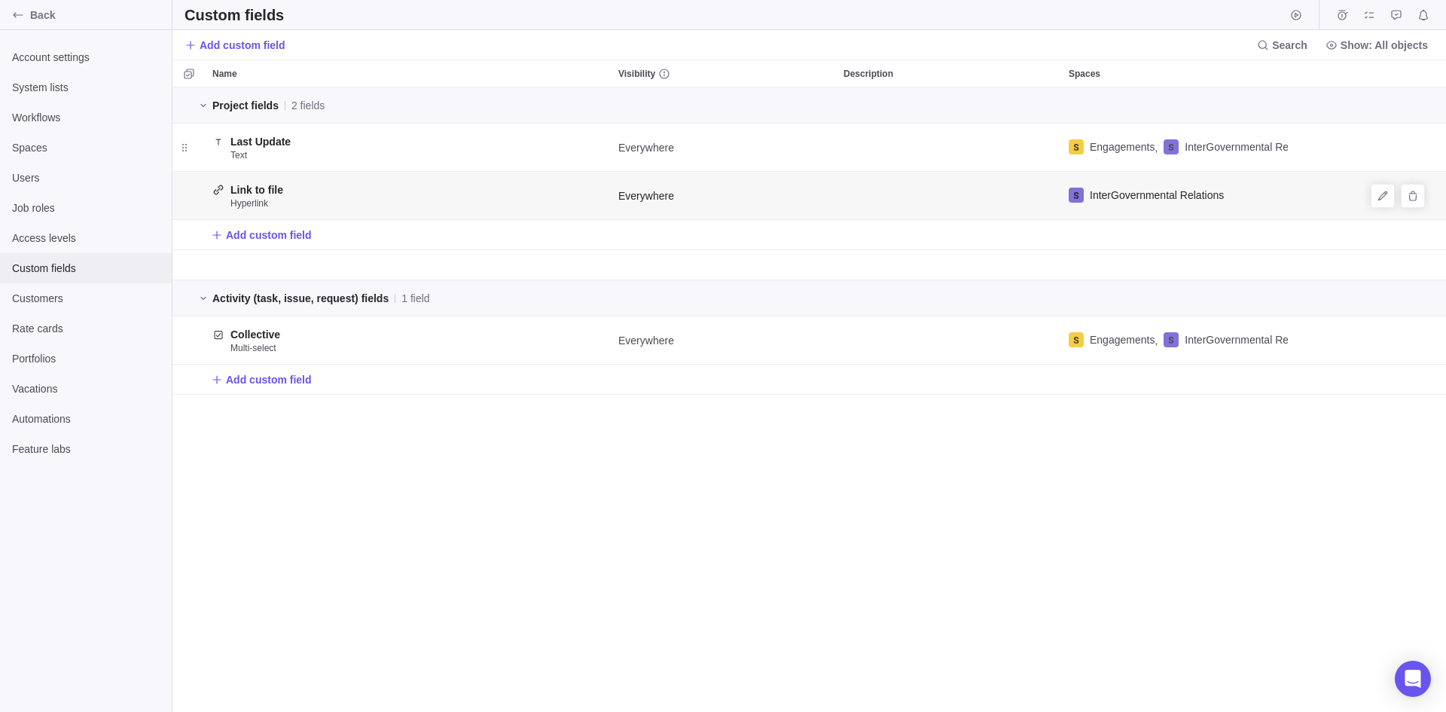
scroll to position [613, 1263]
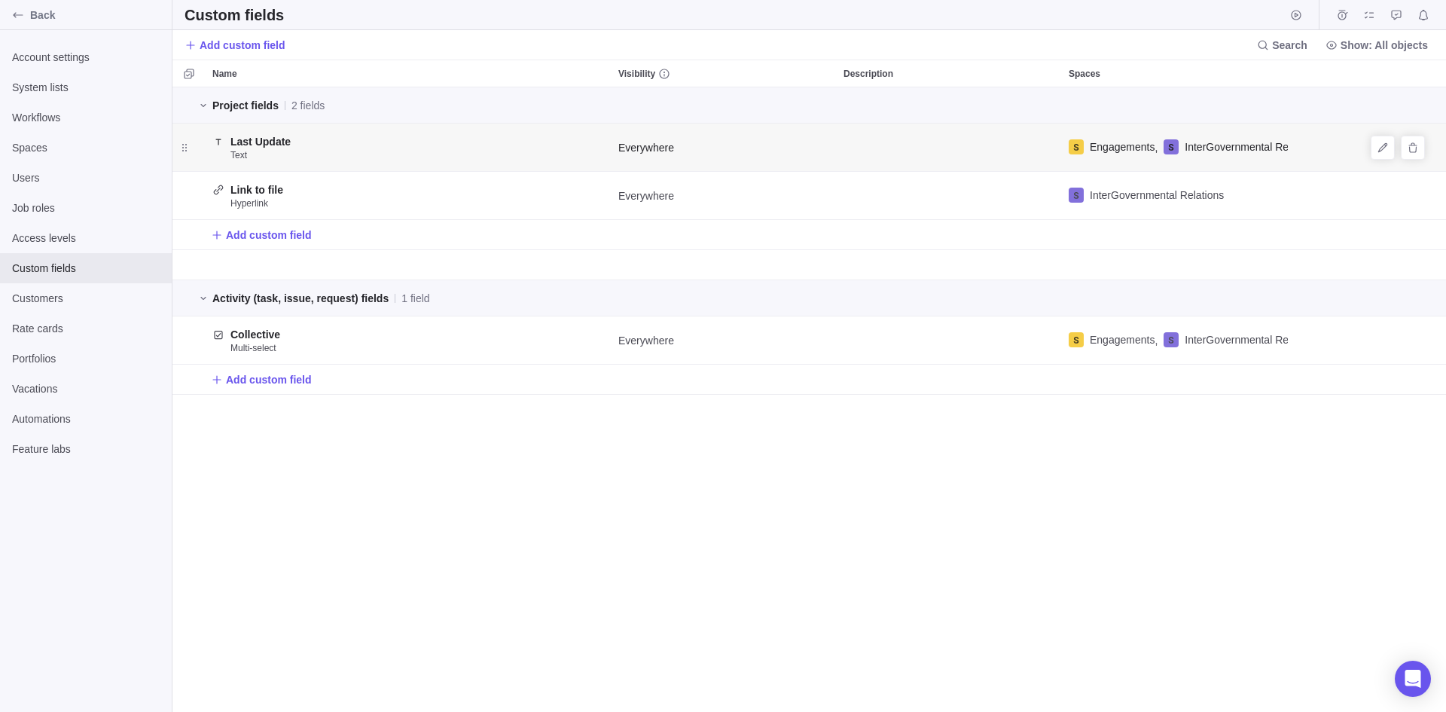
scroll to position [613, 870]
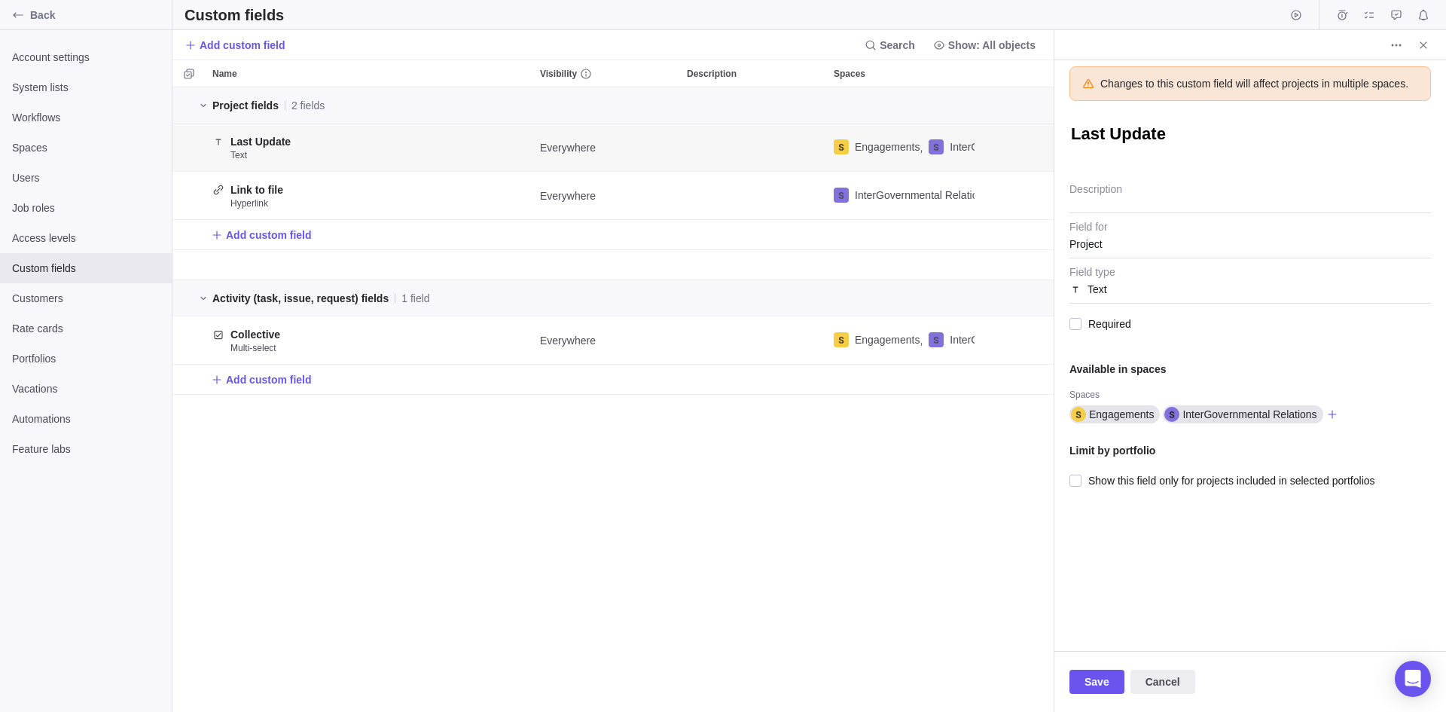
click at [1106, 245] on span "Project" at bounding box center [1251, 240] width 362 height 38
click at [1058, 224] on div "Changes to this custom field will affect projects in multiple spaces. Last Upda…" at bounding box center [1251, 355] width 392 height 591
click at [1104, 254] on span "Project" at bounding box center [1251, 240] width 362 height 38
click at [1075, 232] on span "Project" at bounding box center [1251, 240] width 362 height 38
click at [1082, 249] on span "Project" at bounding box center [1251, 240] width 362 height 38
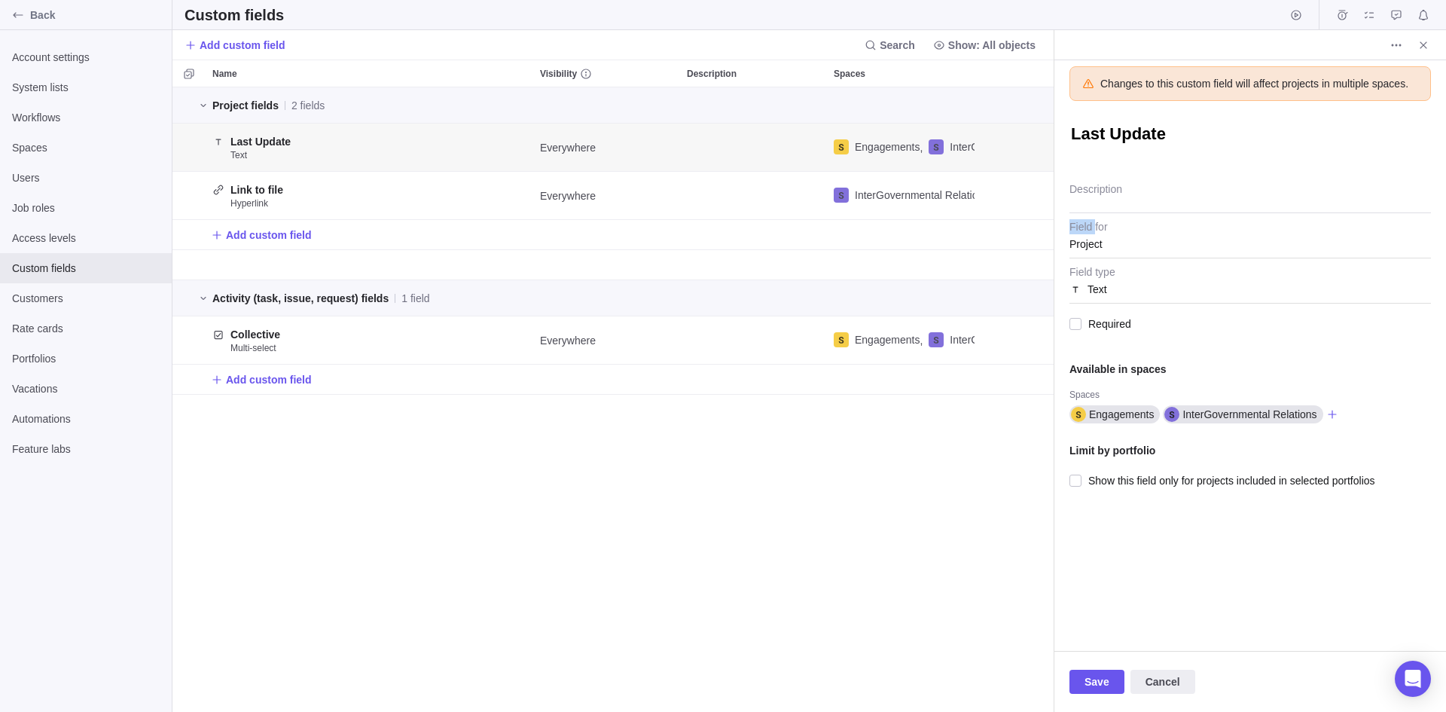
click at [1082, 249] on span "Project" at bounding box center [1251, 240] width 362 height 38
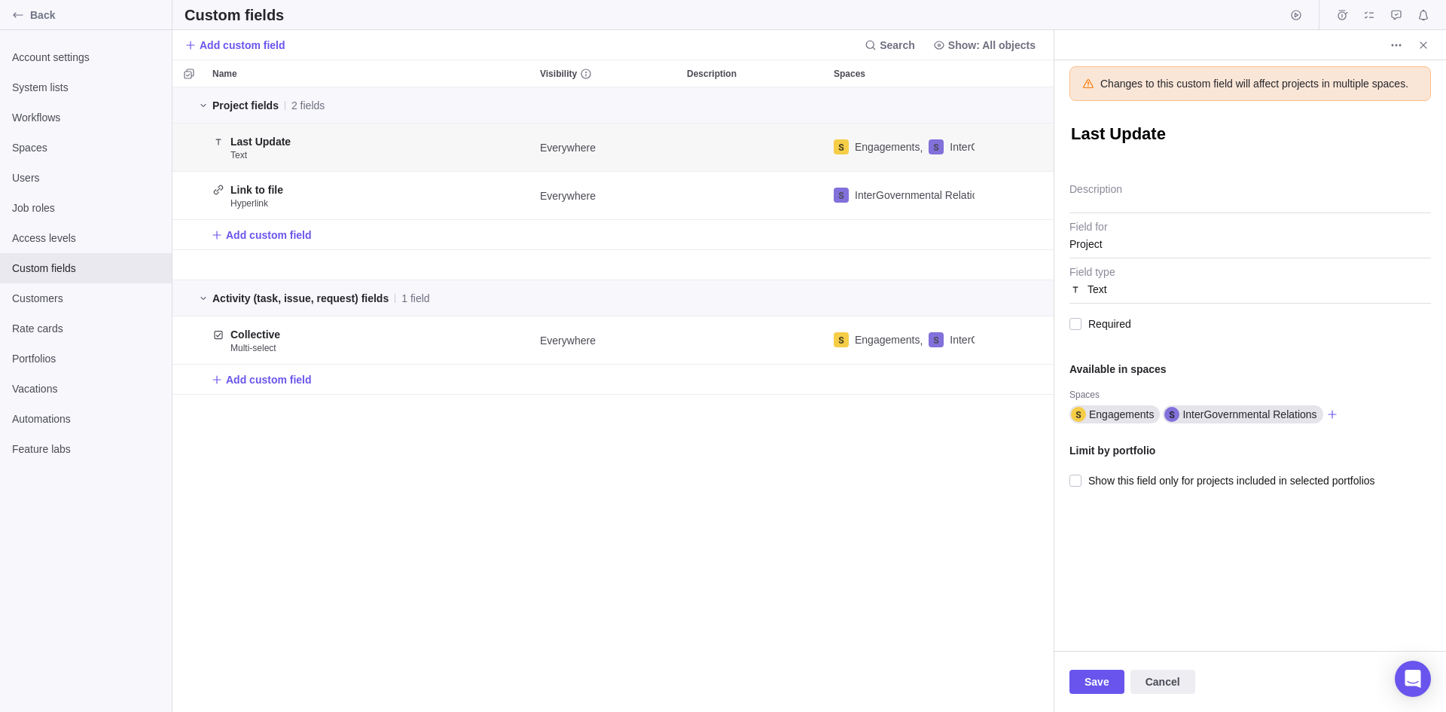
click at [1156, 533] on div "Changes to this custom field will affect projects in multiple spaces. Last Upda…" at bounding box center [1251, 355] width 392 height 591
click at [1156, 235] on span "Project" at bounding box center [1251, 240] width 362 height 38
click at [1100, 228] on span "Project" at bounding box center [1251, 240] width 362 height 38
click at [1097, 183] on textarea "Description" at bounding box center [1251, 194] width 362 height 38
click at [1083, 234] on span "Project" at bounding box center [1251, 240] width 362 height 38
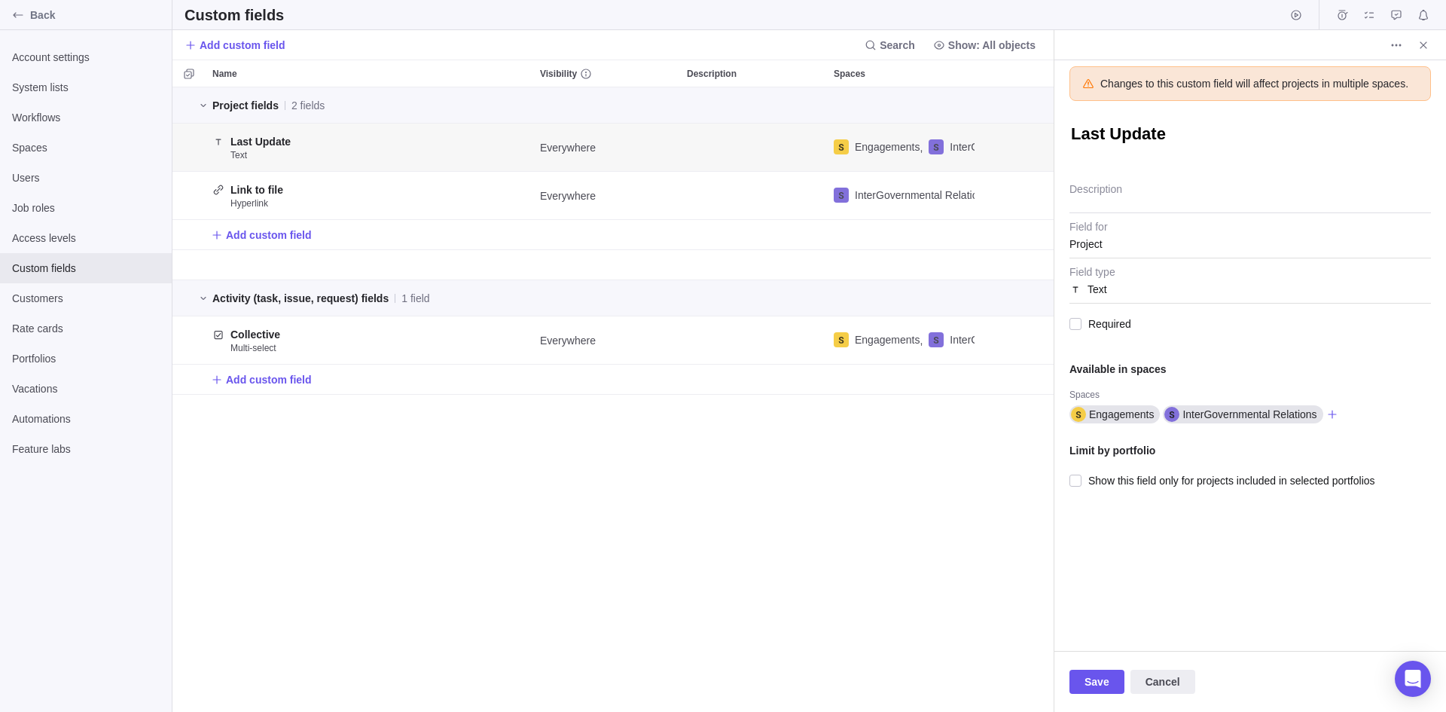
click at [1089, 251] on span "Project" at bounding box center [1251, 240] width 362 height 38
click at [1105, 315] on span "Required" at bounding box center [1107, 323] width 50 height 21
click at [1098, 278] on span "Text" at bounding box center [1251, 285] width 362 height 38
click at [1156, 622] on span "Cancel" at bounding box center [1163, 682] width 65 height 24
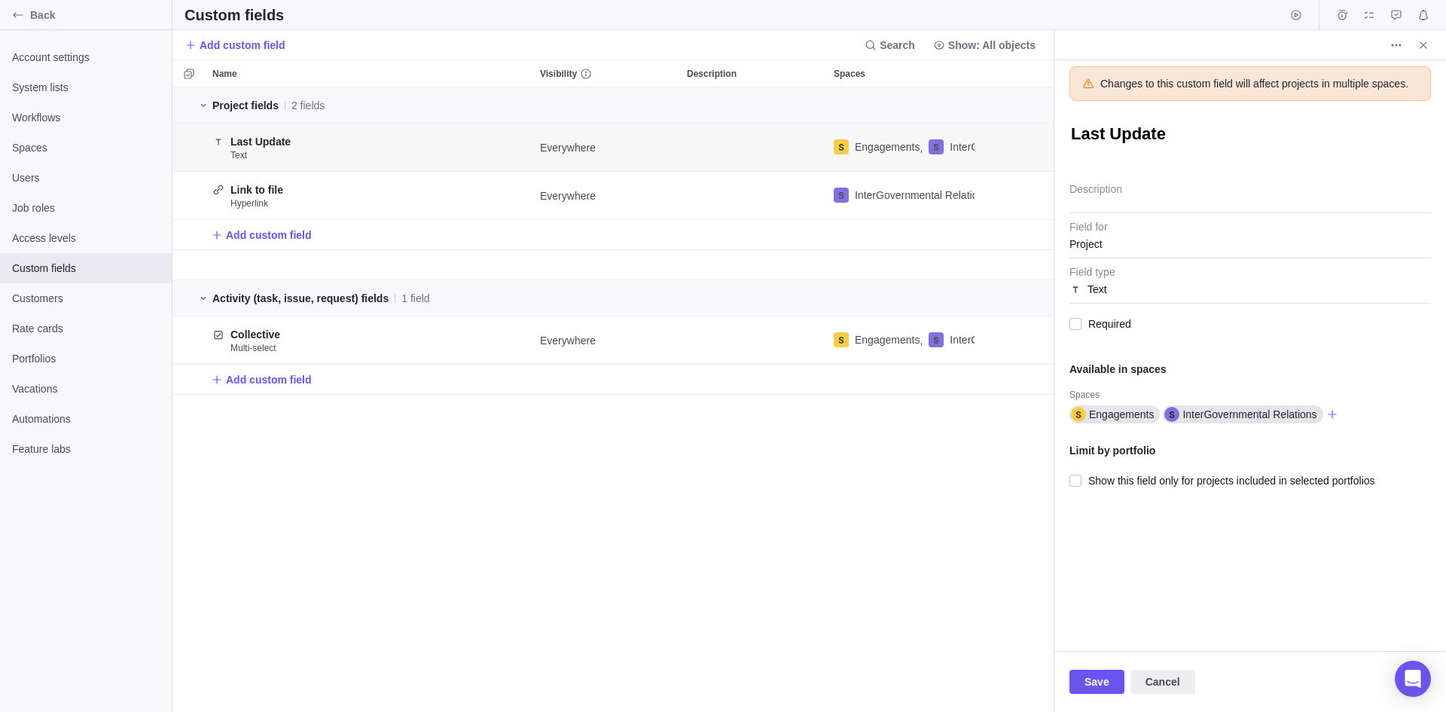
scroll to position [613, 1263]
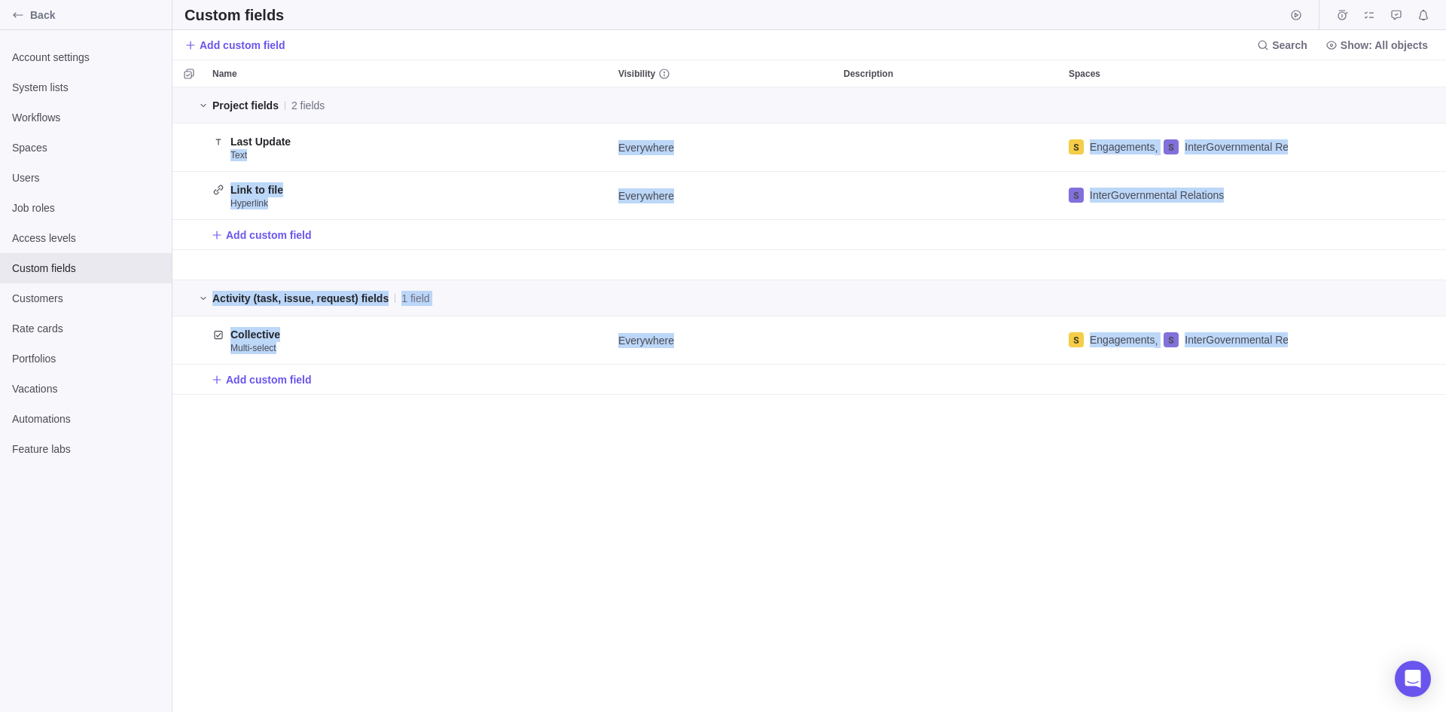
drag, startPoint x: 318, startPoint y: 138, endPoint x: 319, endPoint y: 389, distance: 250.9
click at [319, 389] on div "Project fields 2 fields Last Update Text Everywhere Engagements , InterGovernme…" at bounding box center [810, 240] width 1274 height 307
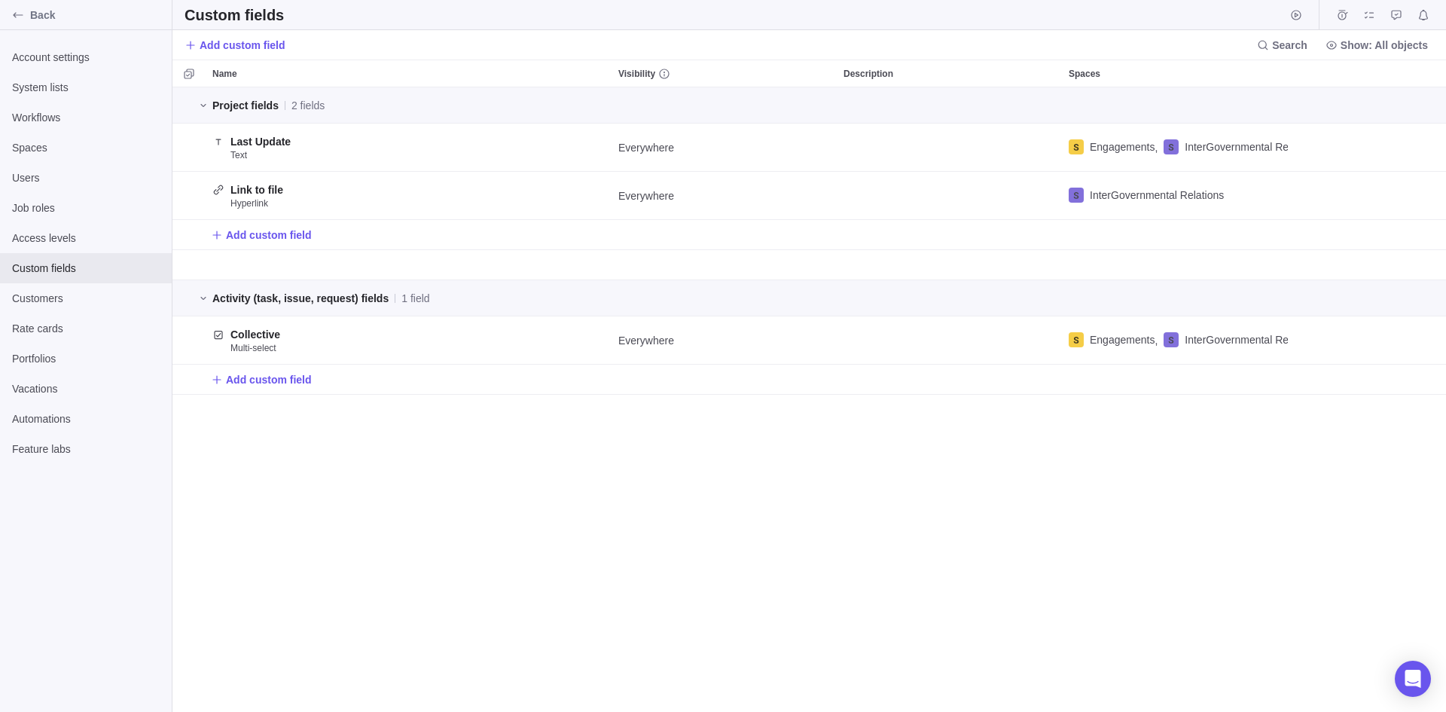
click at [401, 559] on div "Project fields 2 fields Last Update Text Everywhere Engagements , InterGovernme…" at bounding box center [810, 399] width 1274 height 625
drag, startPoint x: 252, startPoint y: 145, endPoint x: 233, endPoint y: 126, distance: 27.7
click at [233, 133] on div "Last Update Text" at bounding box center [409, 147] width 406 height 47
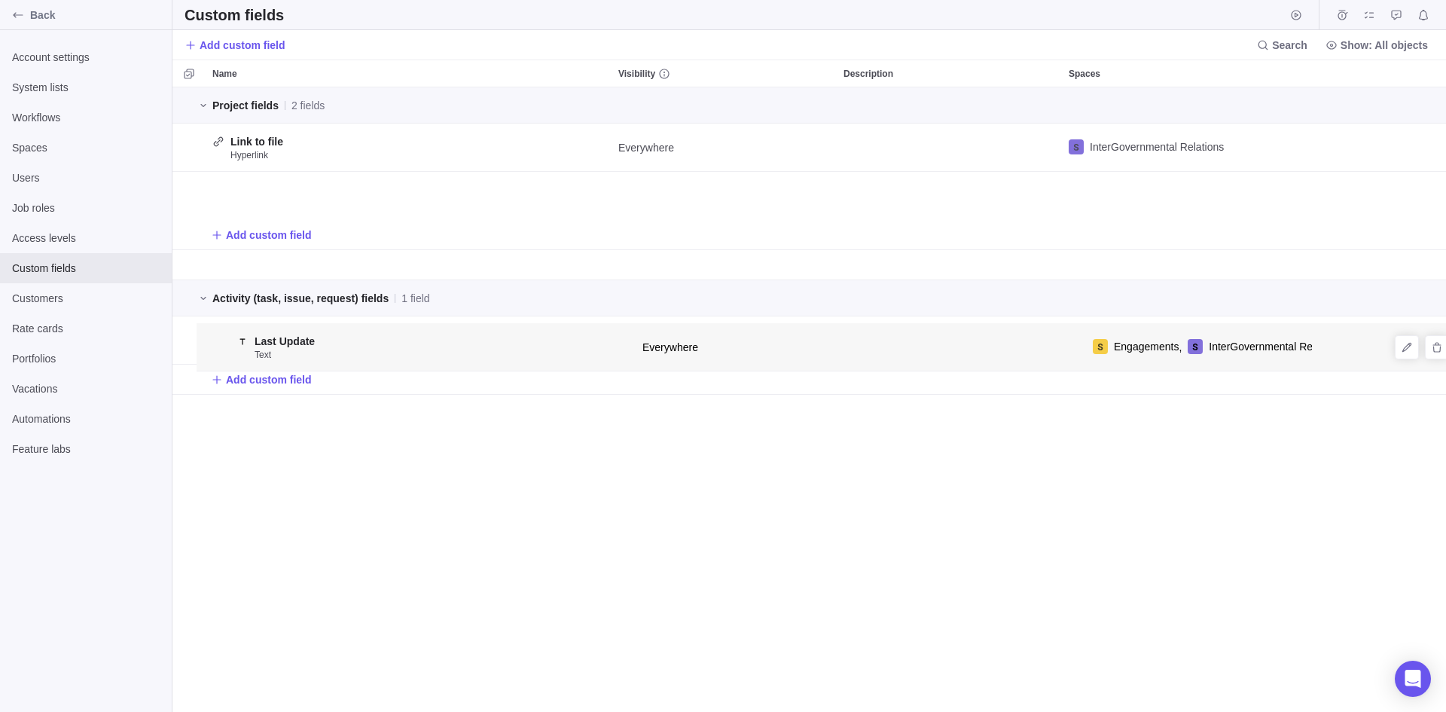
drag, startPoint x: 187, startPoint y: 147, endPoint x: 209, endPoint y: 360, distance: 214.4
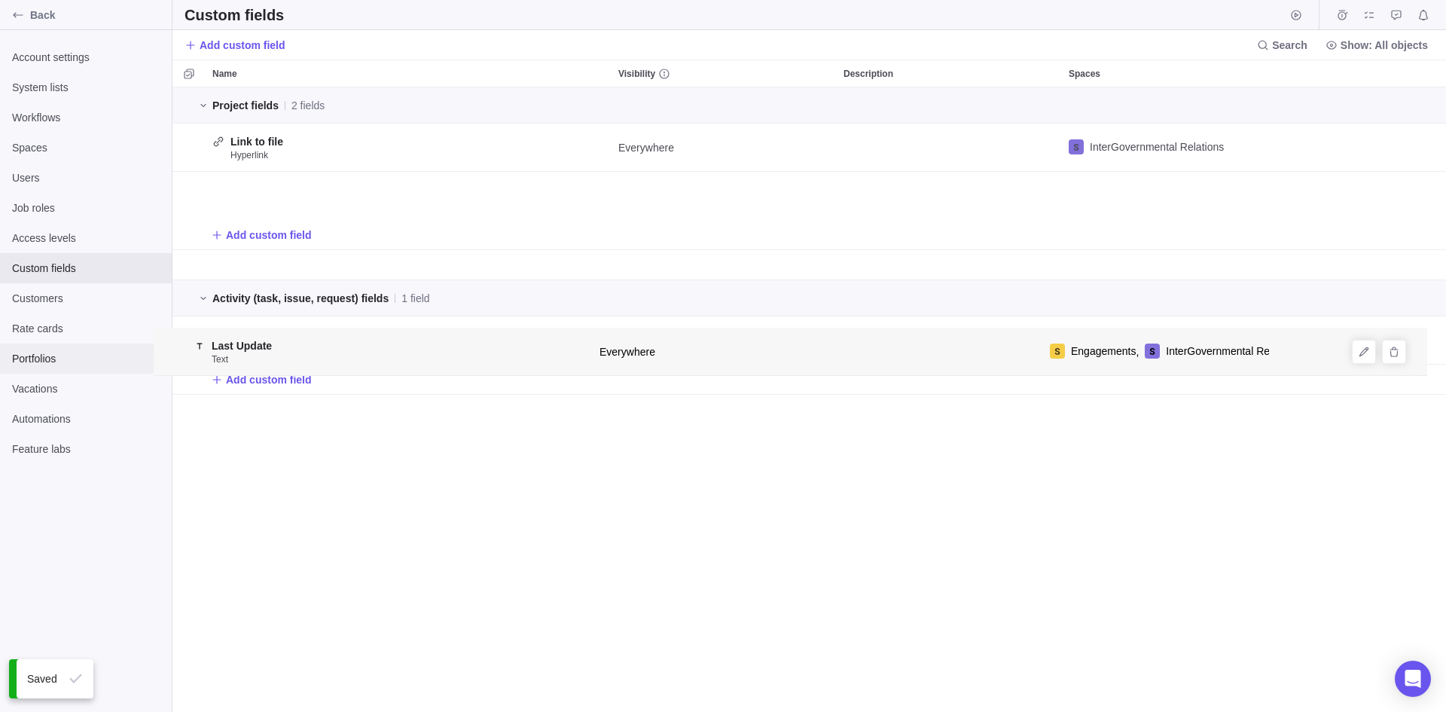
drag, startPoint x: 180, startPoint y: 191, endPoint x: 166, endPoint y: 360, distance: 169.3
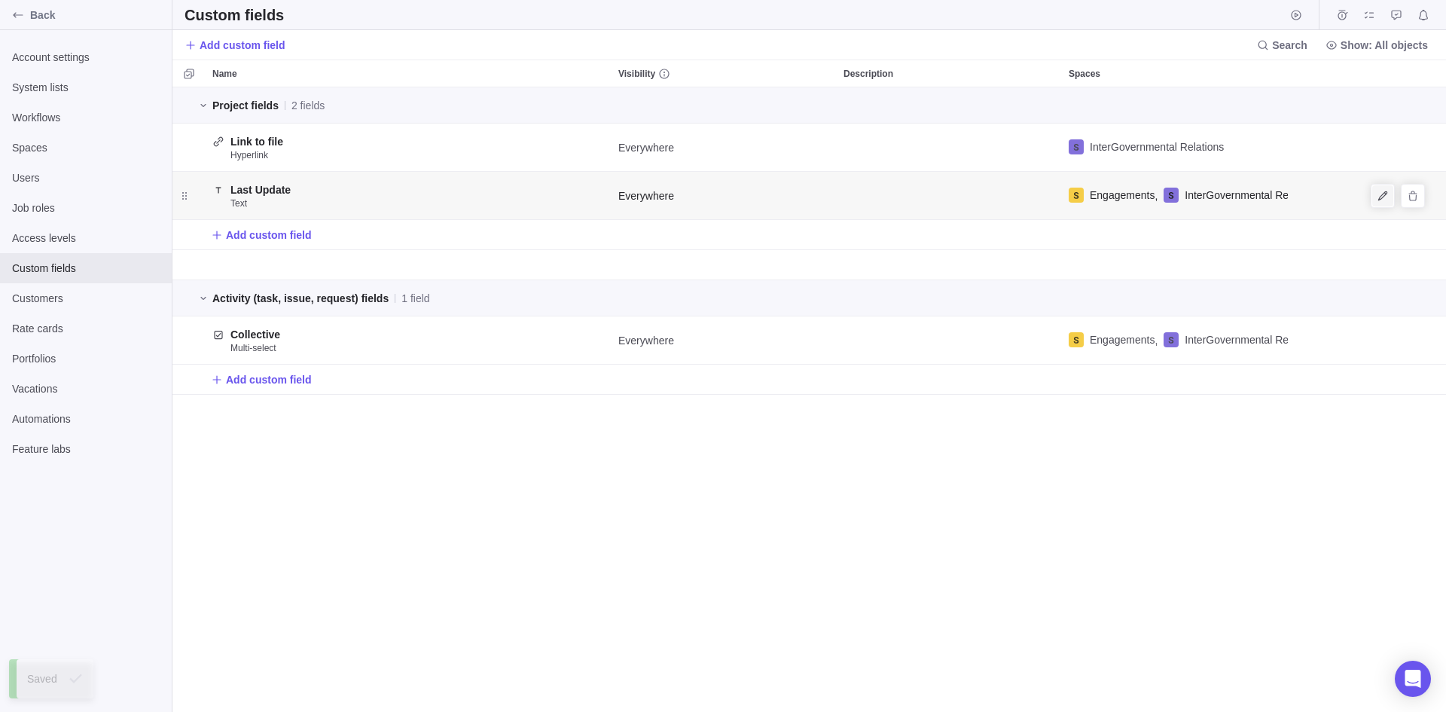
click at [1156, 203] on span "Edit" at bounding box center [1383, 195] width 21 height 21
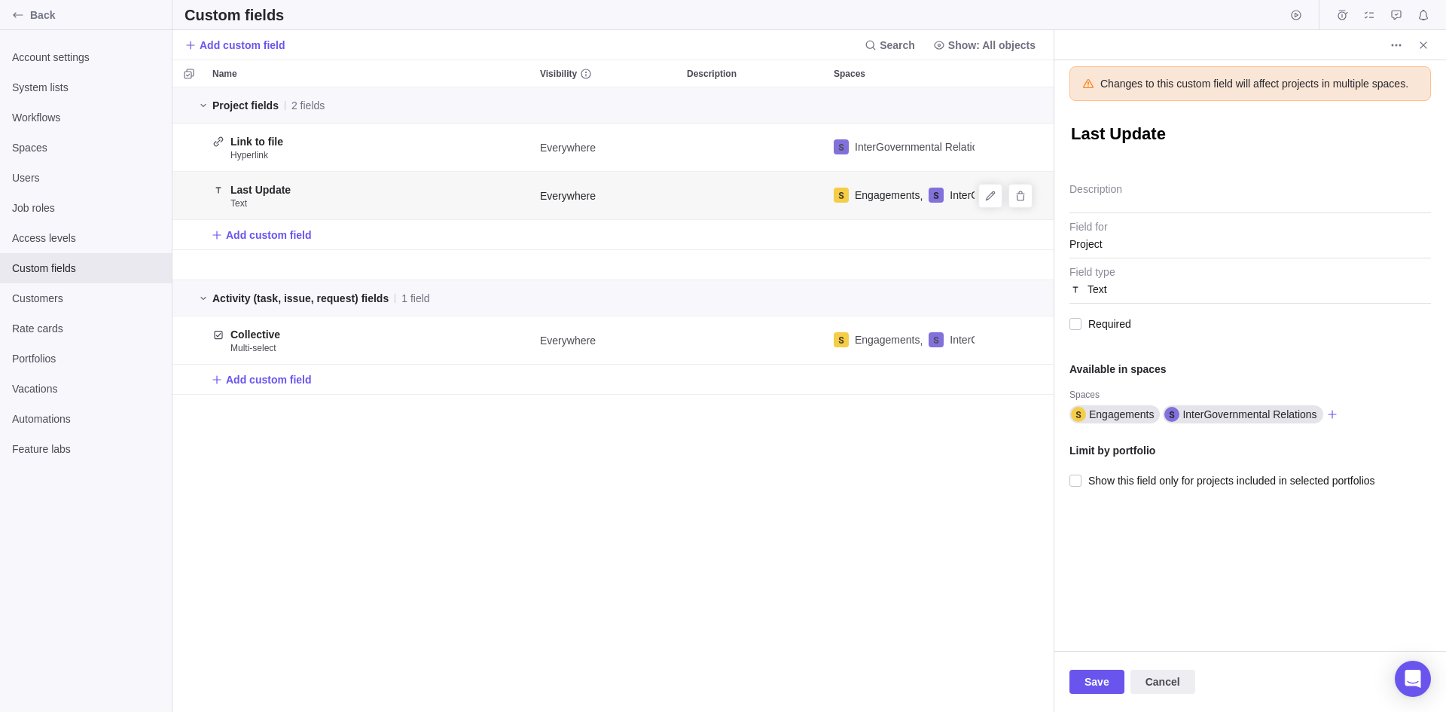
click at [1102, 269] on span "Text" at bounding box center [1251, 285] width 362 height 38
click at [1104, 229] on span "Project" at bounding box center [1251, 240] width 362 height 38
click at [1074, 248] on span "Project" at bounding box center [1251, 240] width 362 height 38
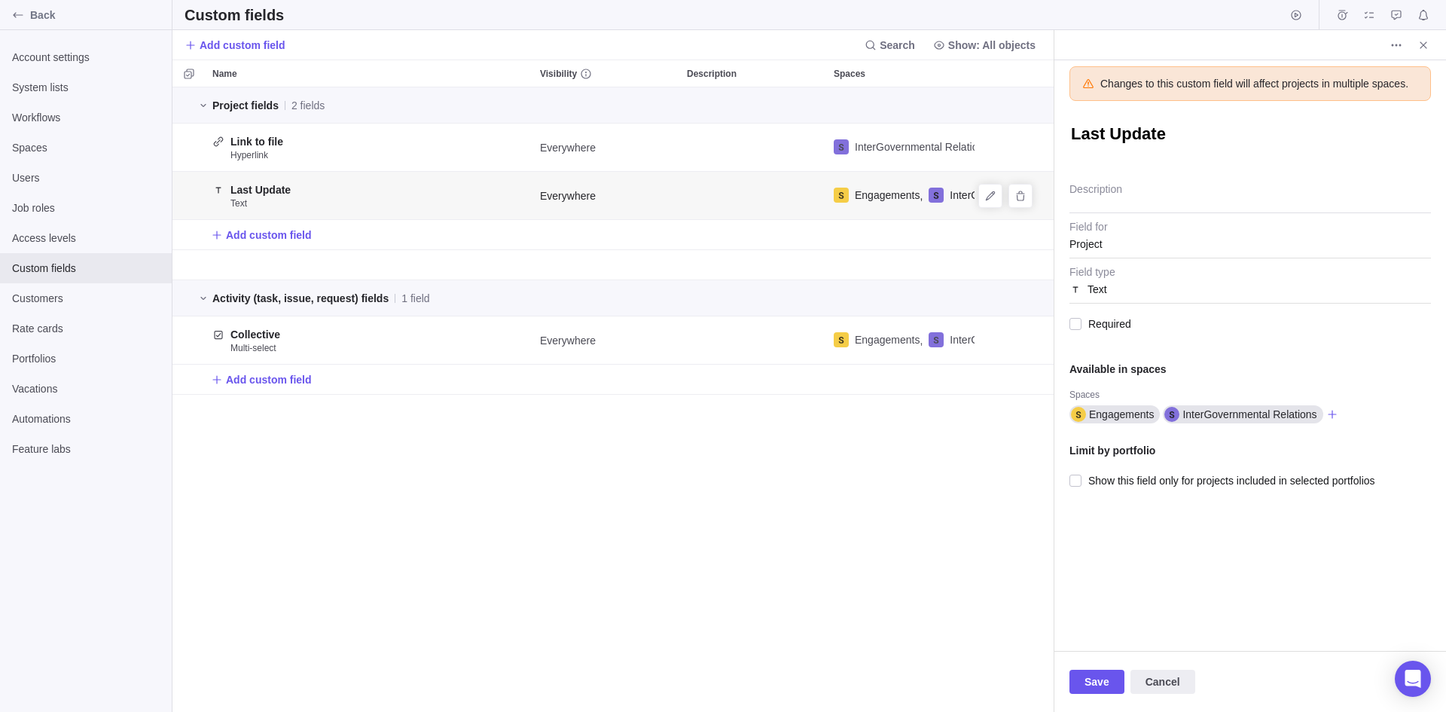
click at [1156, 509] on div "Changes to this custom field will affect projects in multiple spaces. Last Upda…" at bounding box center [1251, 355] width 392 height 591
click at [1156, 622] on span "Cancel" at bounding box center [1163, 682] width 35 height 18
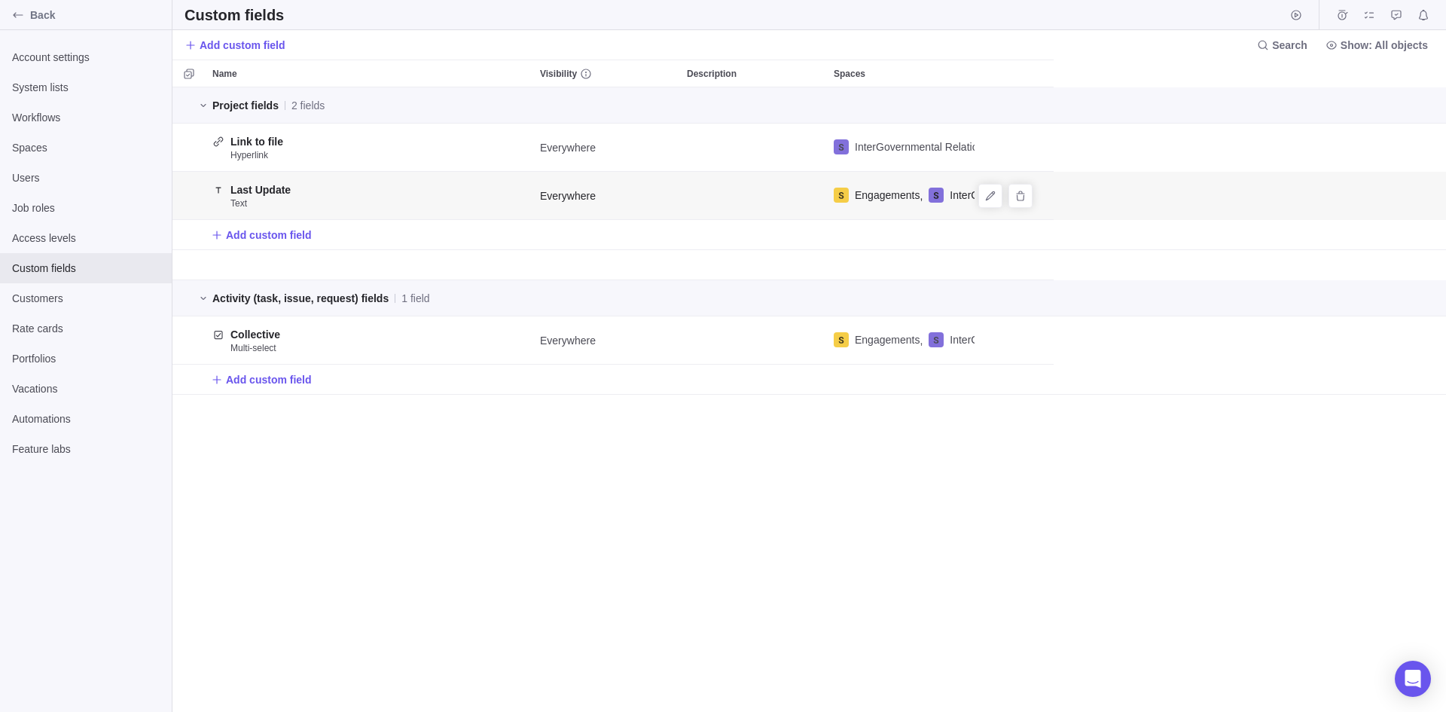
scroll to position [613, 1263]
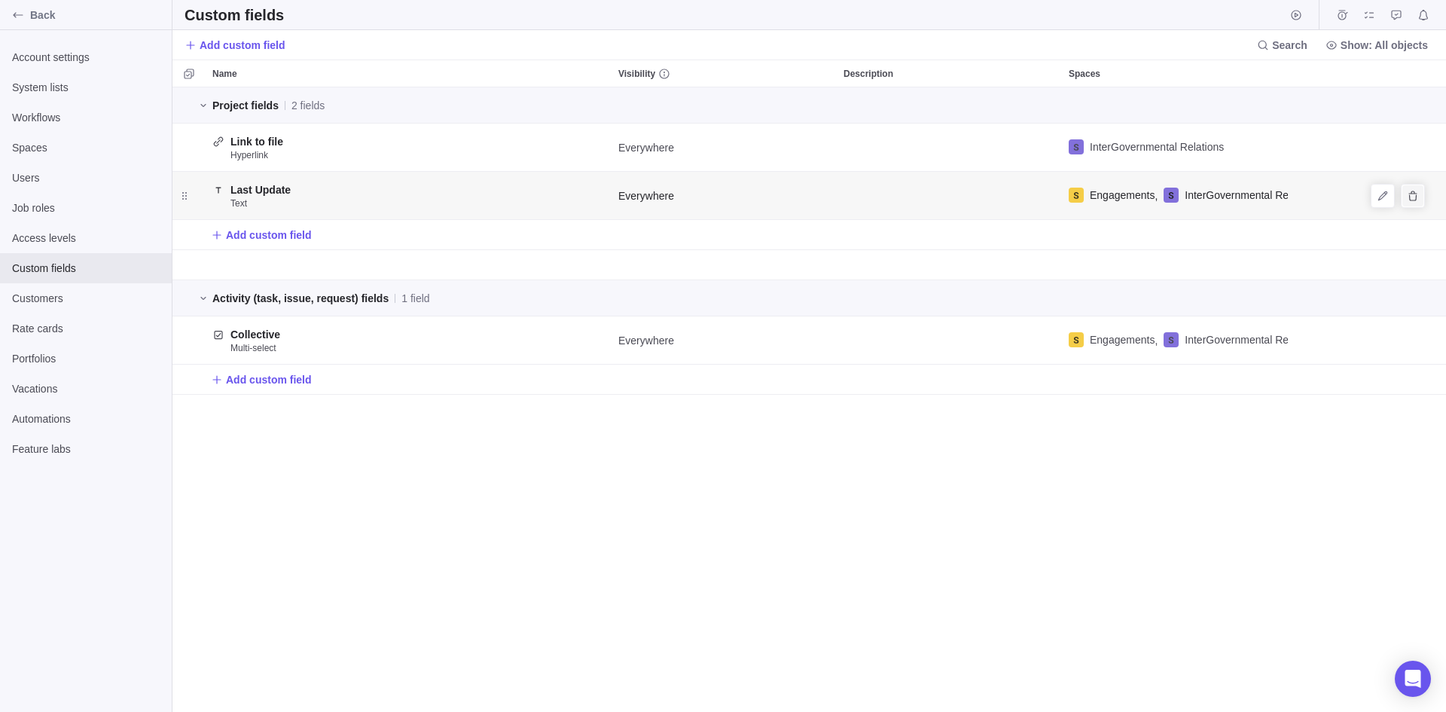
click at [1156, 196] on icon "Delete" at bounding box center [1413, 196] width 12 height 12
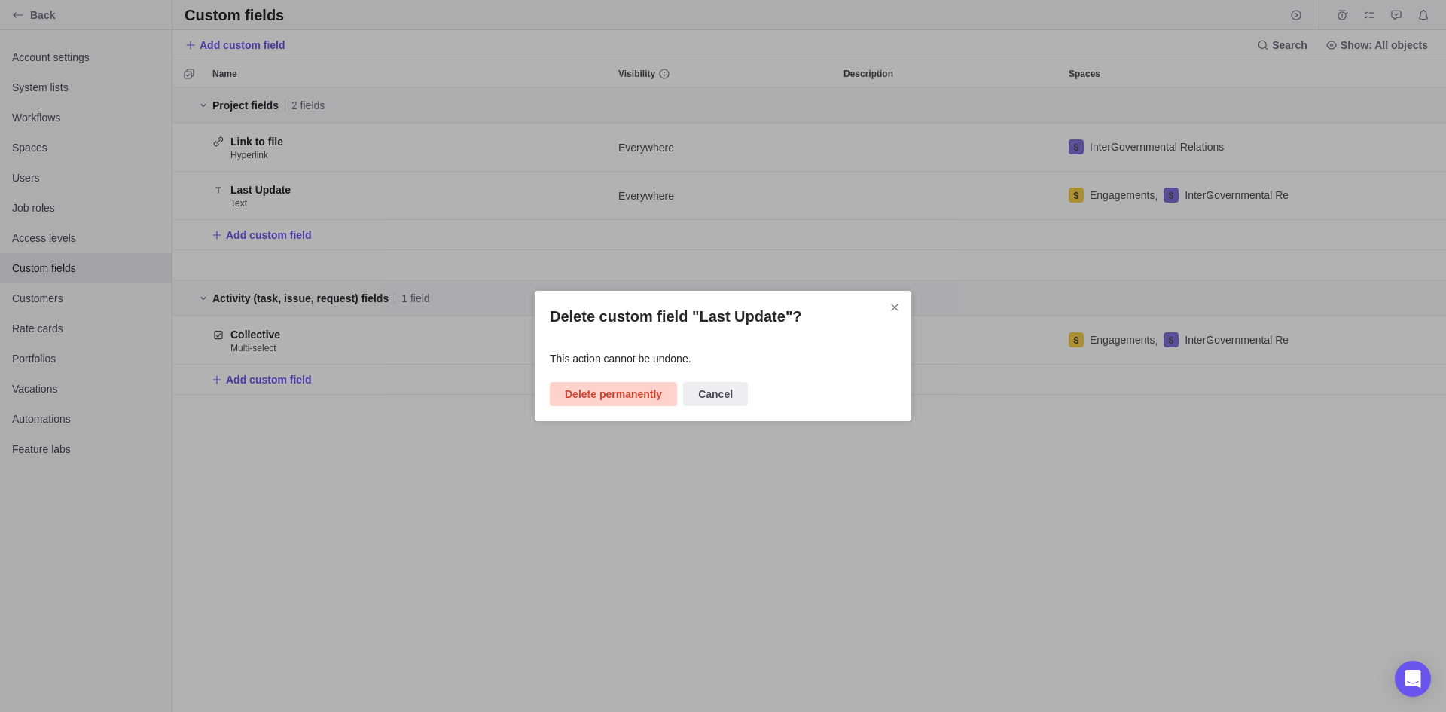
click at [588, 385] on span "Delete permanently" at bounding box center [613, 394] width 97 height 18
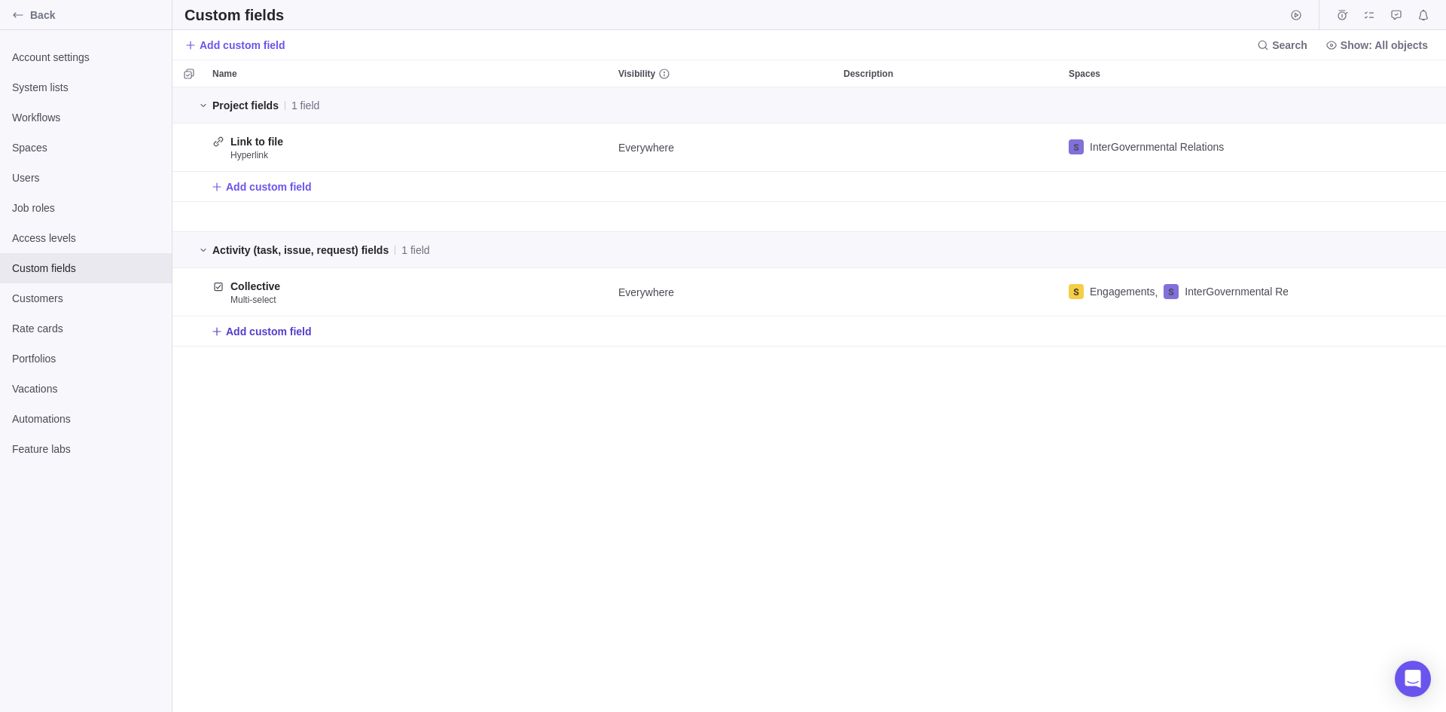
click at [245, 338] on span "Add custom field" at bounding box center [269, 331] width 86 height 15
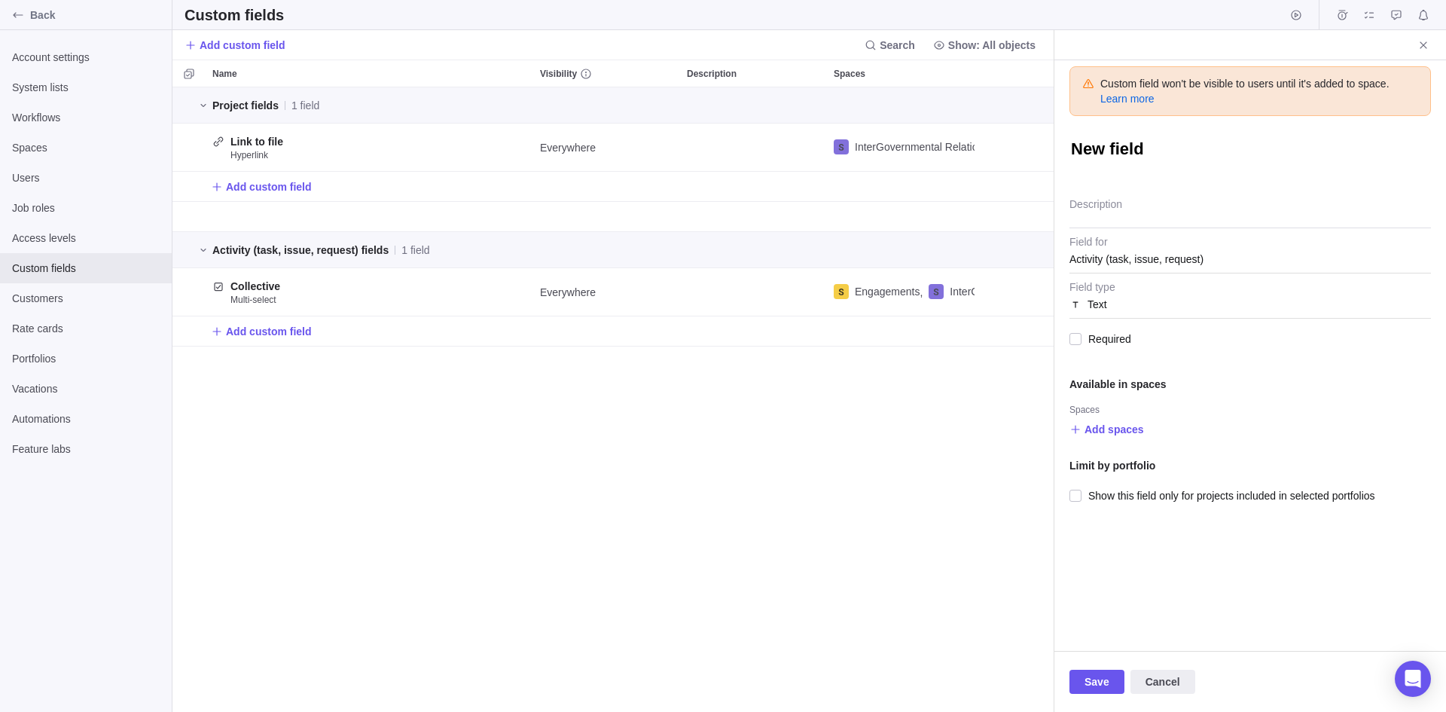
click at [1138, 253] on span "Activity (task, issue, request)" at bounding box center [1137, 259] width 134 height 27
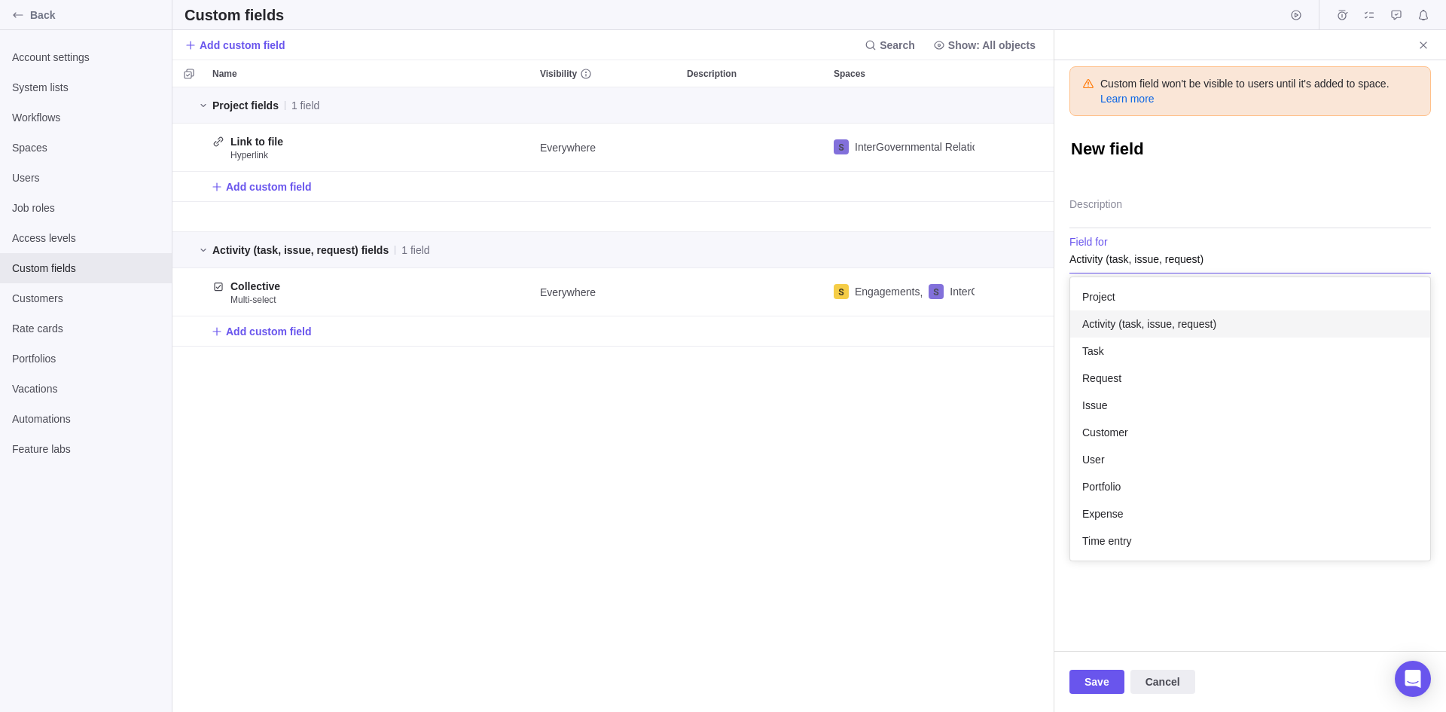
click at [1138, 319] on span "Activity (task, issue, request)" at bounding box center [1150, 323] width 134 height 15
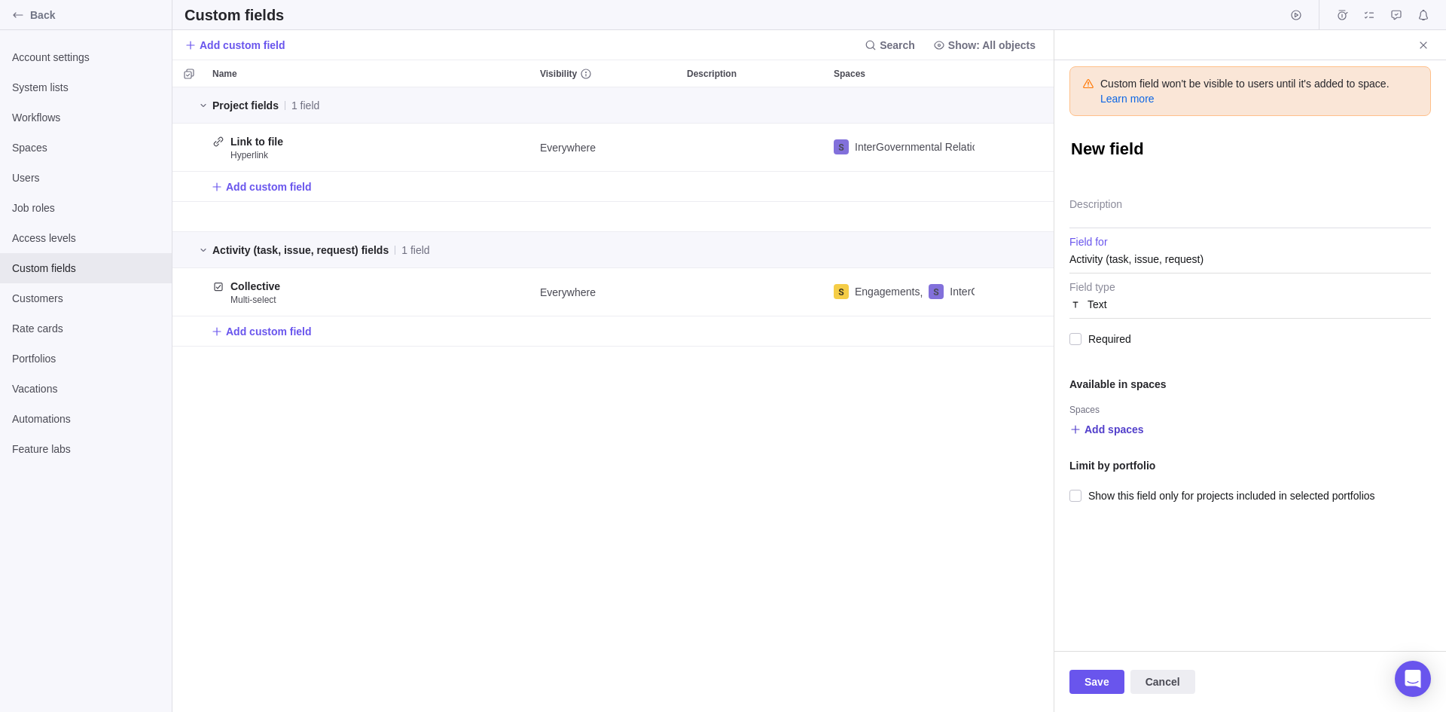
click at [1105, 426] on span "Add spaces" at bounding box center [1115, 429] width 60 height 15
click at [1116, 491] on span "Engagements" at bounding box center [1136, 491] width 65 height 15
click at [1120, 520] on span "InterGovernmental Relations" at bounding box center [1171, 518] width 134 height 15
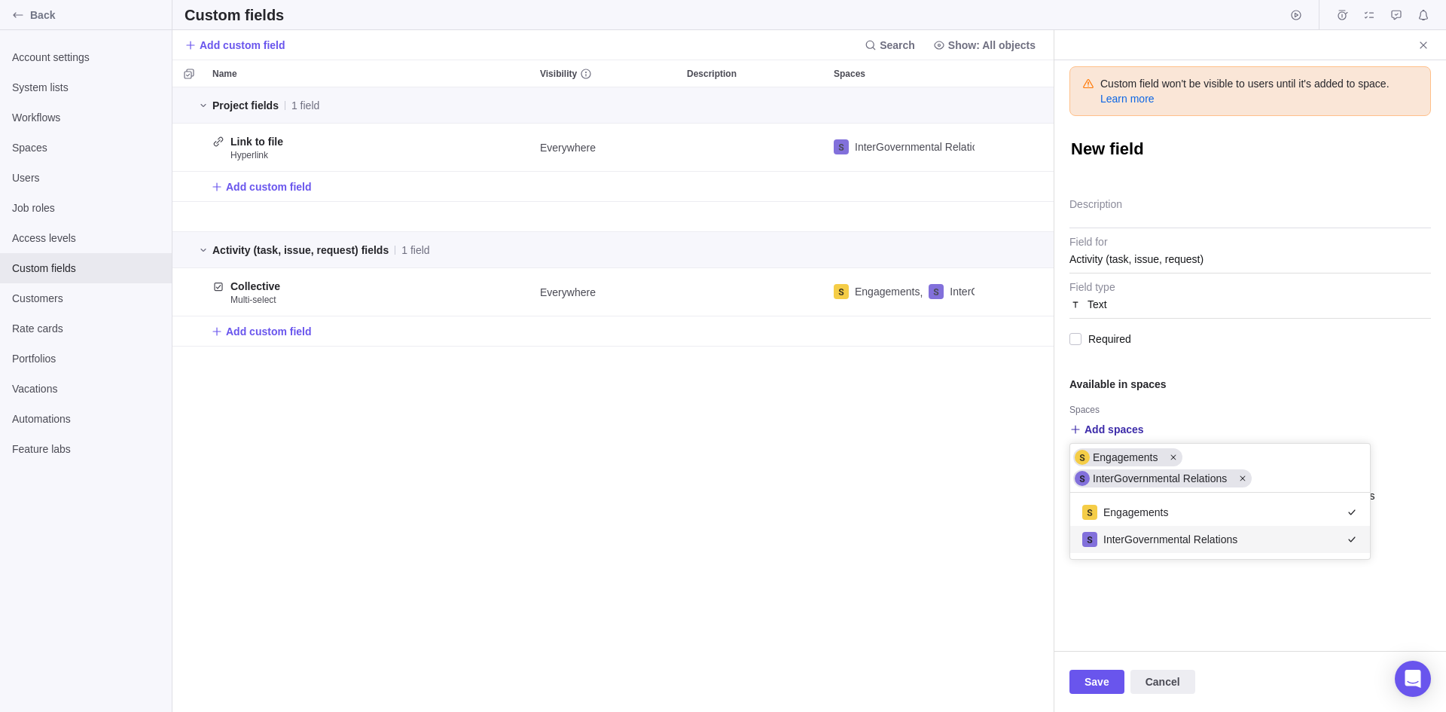
click at [1122, 607] on div "Custom field won't be visible to users until it's added to space. Learn more Ne…" at bounding box center [1251, 355] width 392 height 591
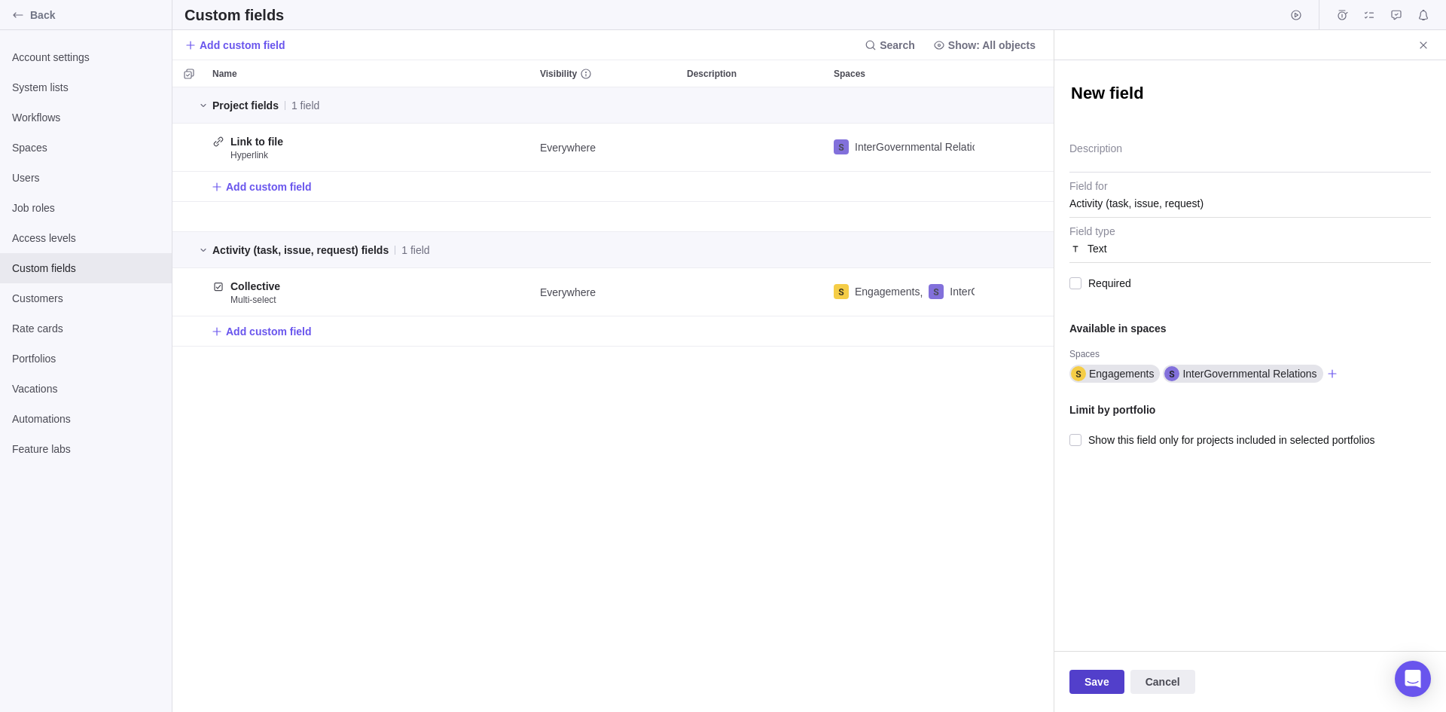
click at [1090, 622] on span "Save" at bounding box center [1097, 682] width 25 height 18
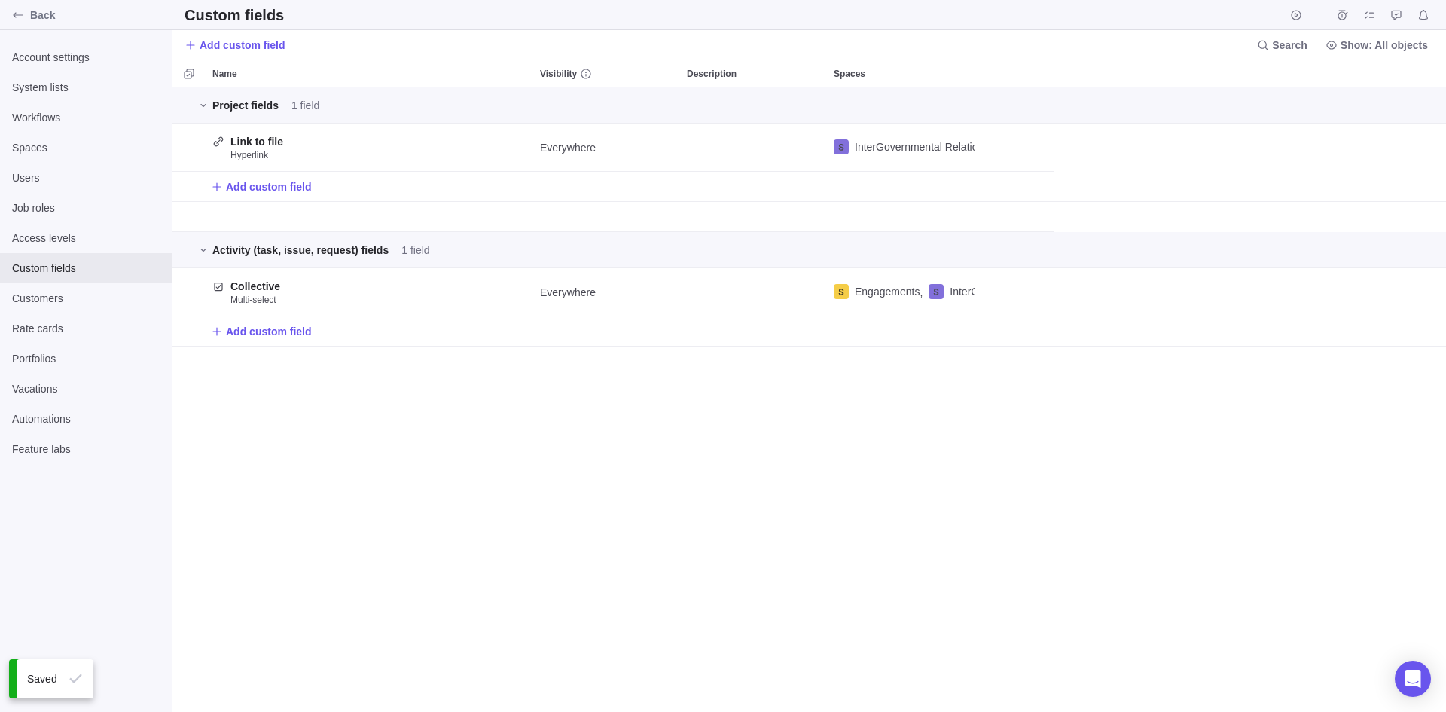
scroll to position [613, 1263]
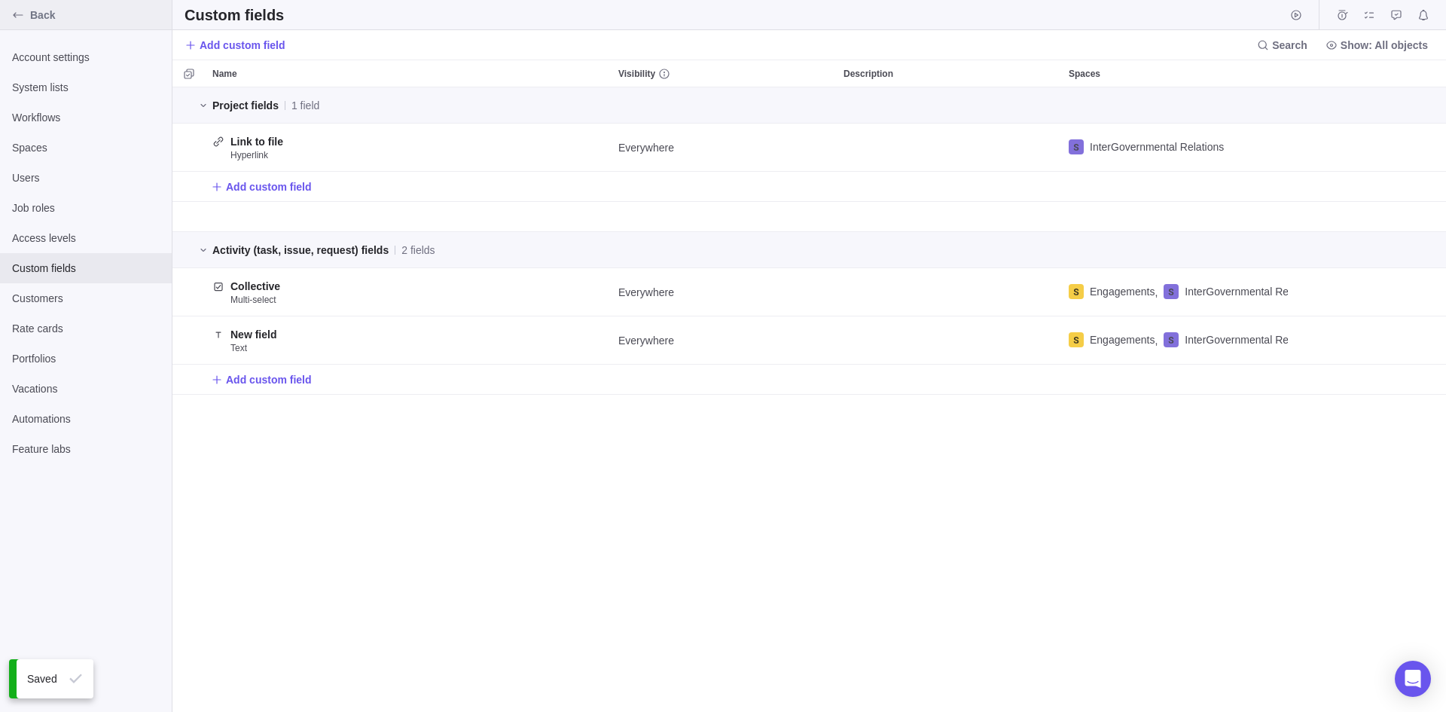
click at [16, 11] on icon "Back" at bounding box center [18, 15] width 12 height 12
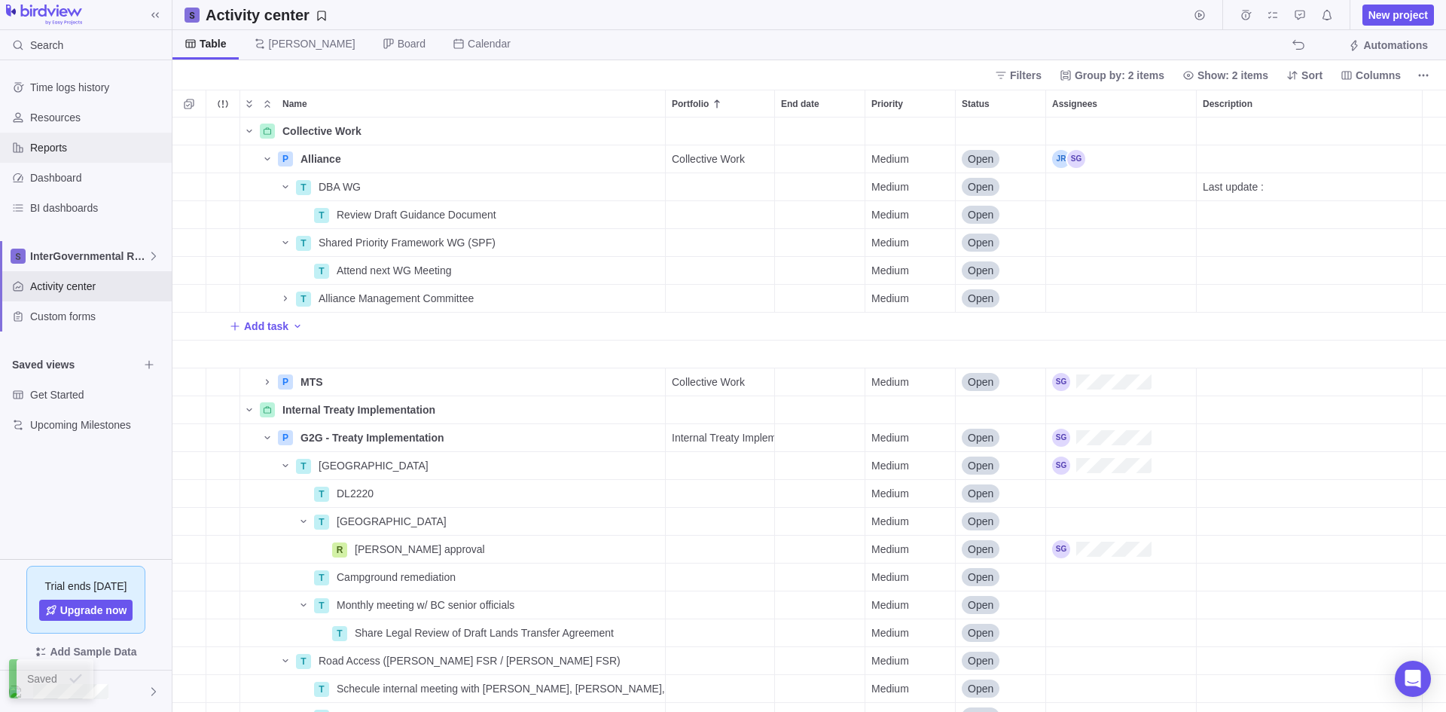
scroll to position [583, 1263]
click at [72, 252] on span "InterGovernmental Relations" at bounding box center [89, 256] width 118 height 15
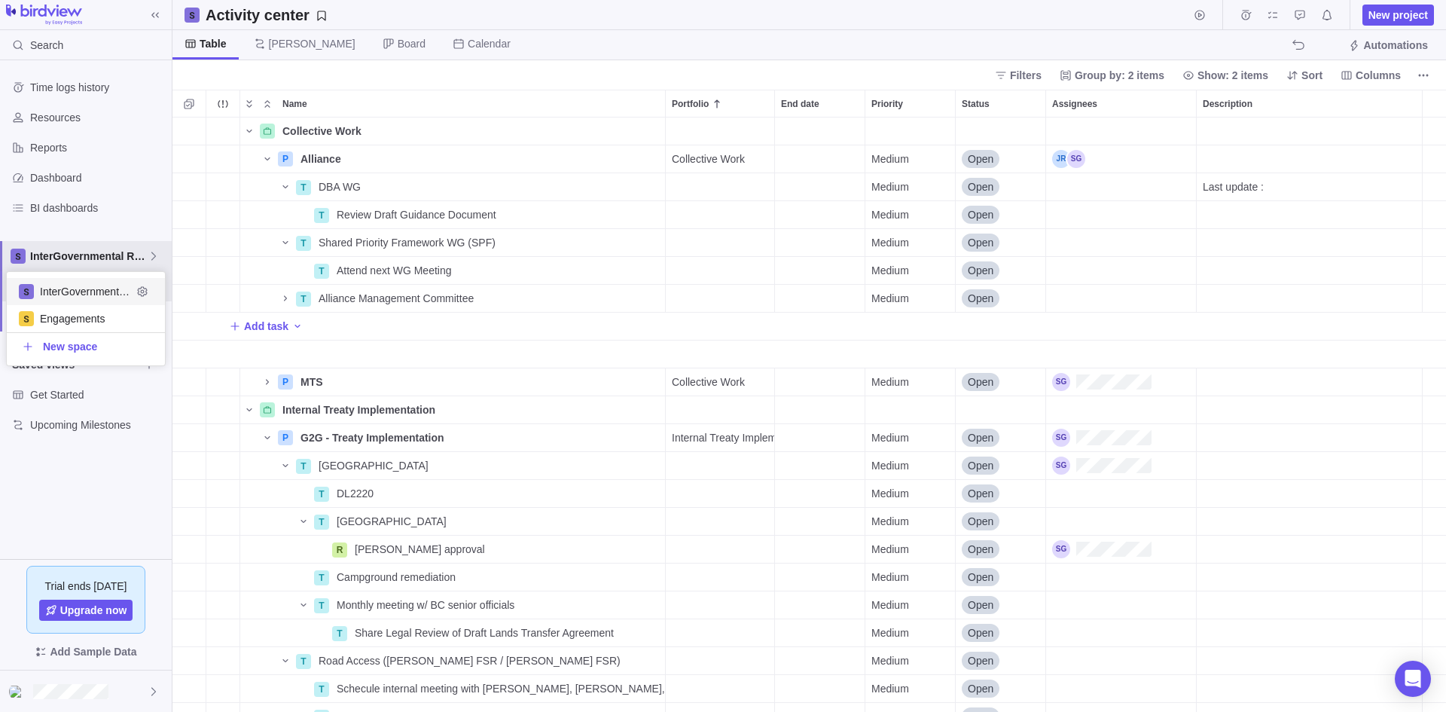
scroll to position [82, 147]
click at [51, 298] on span "InterGovernmental Relations" at bounding box center [86, 291] width 92 height 15
click at [1156, 74] on span "Columns" at bounding box center [1378, 75] width 45 height 15
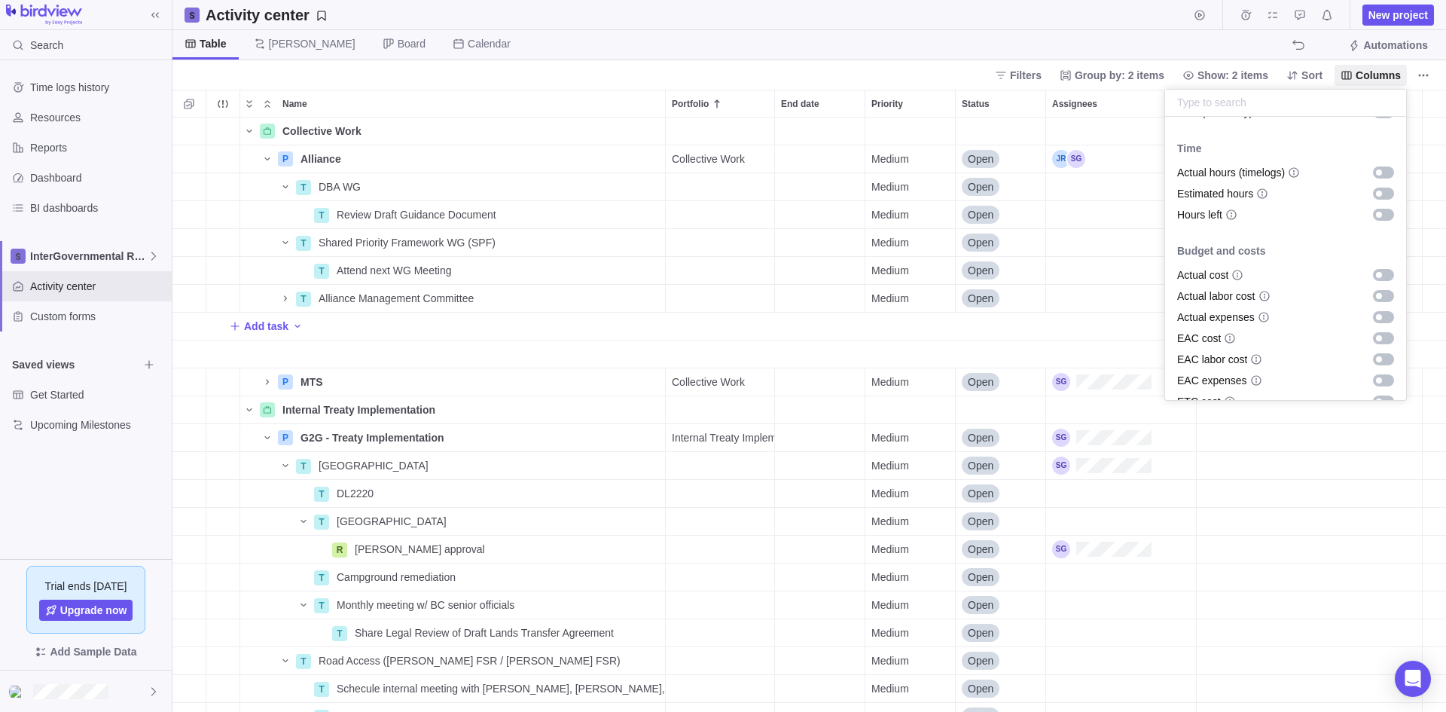
scroll to position [319, 0]
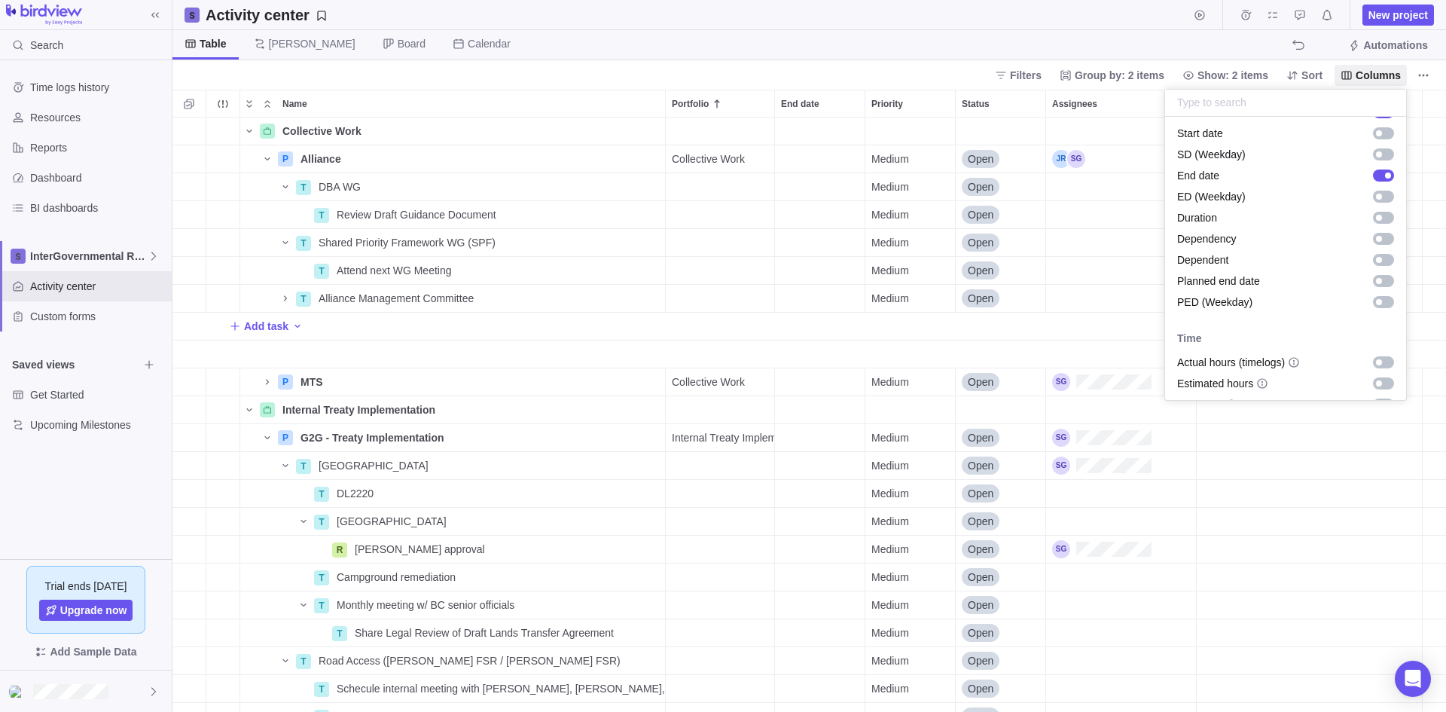
click at [880, 14] on body "Search Time logs history Resources Reports Dashboard BI dashboards InterGovernm…" at bounding box center [723, 356] width 1446 height 712
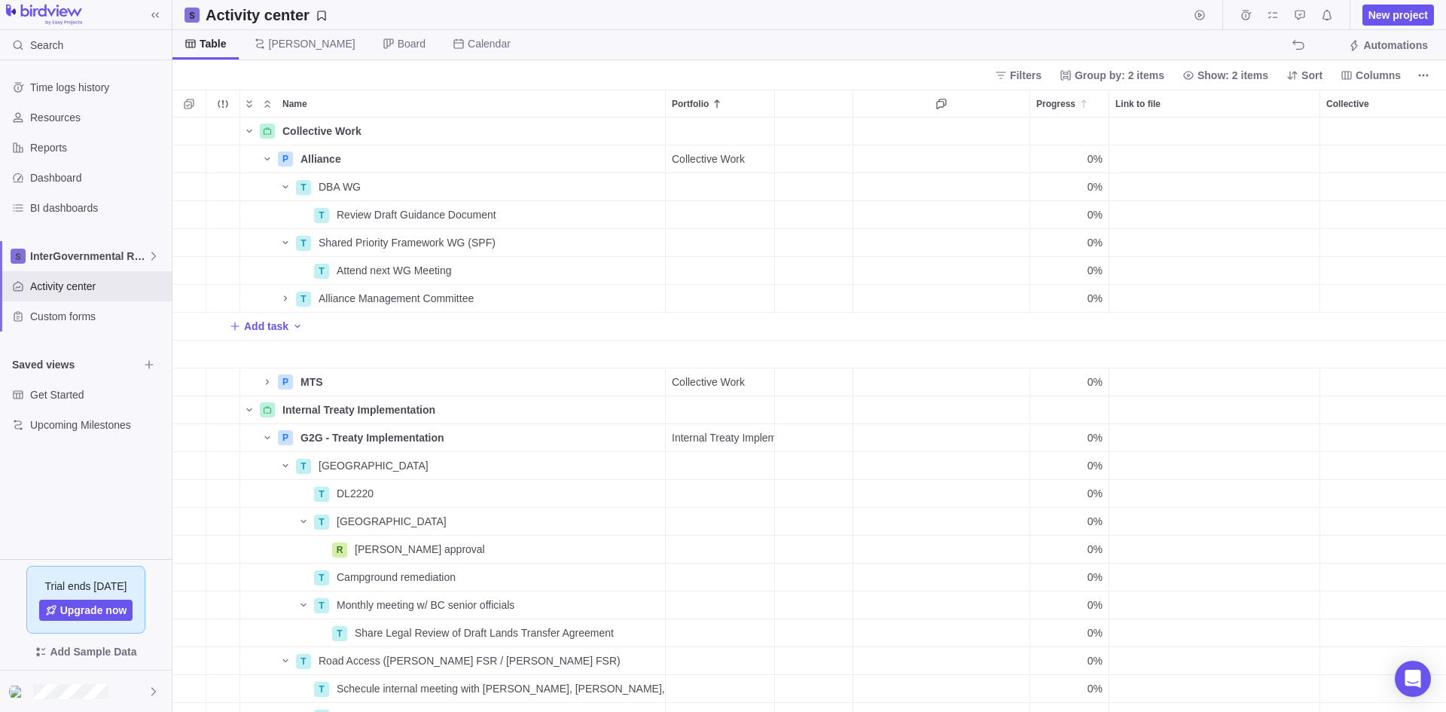
scroll to position [0, 666]
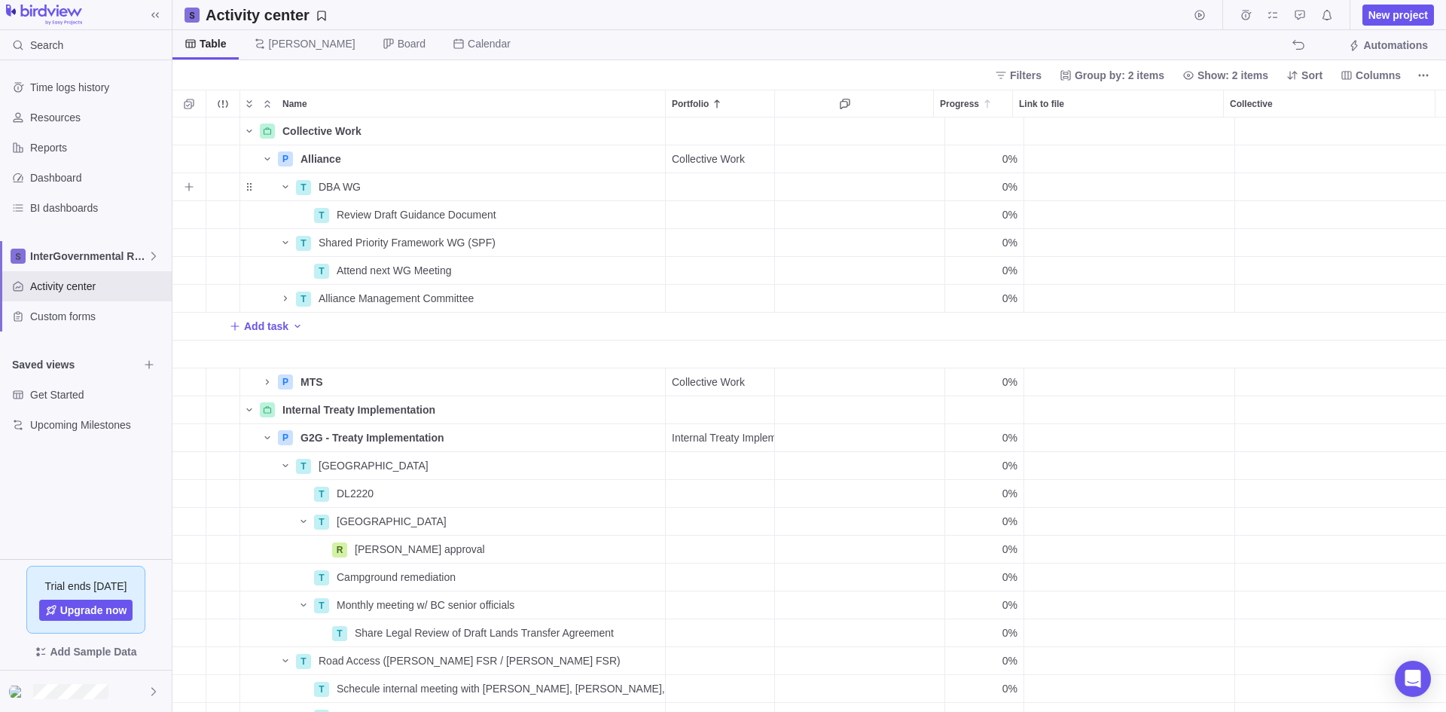
click at [1156, 177] on div "Collective" at bounding box center [1340, 186] width 211 height 27
click at [1156, 314] on div "Collective Work Details P Alliance Details Collective Work Medium Open 0% T DBA…" at bounding box center [810, 415] width 1274 height 594
click at [1156, 90] on div "Collective" at bounding box center [1329, 104] width 211 height 28
click at [1156, 99] on icon "More actions" at bounding box center [1419, 103] width 12 height 12
click at [1156, 154] on div "Hide" at bounding box center [1374, 160] width 112 height 24
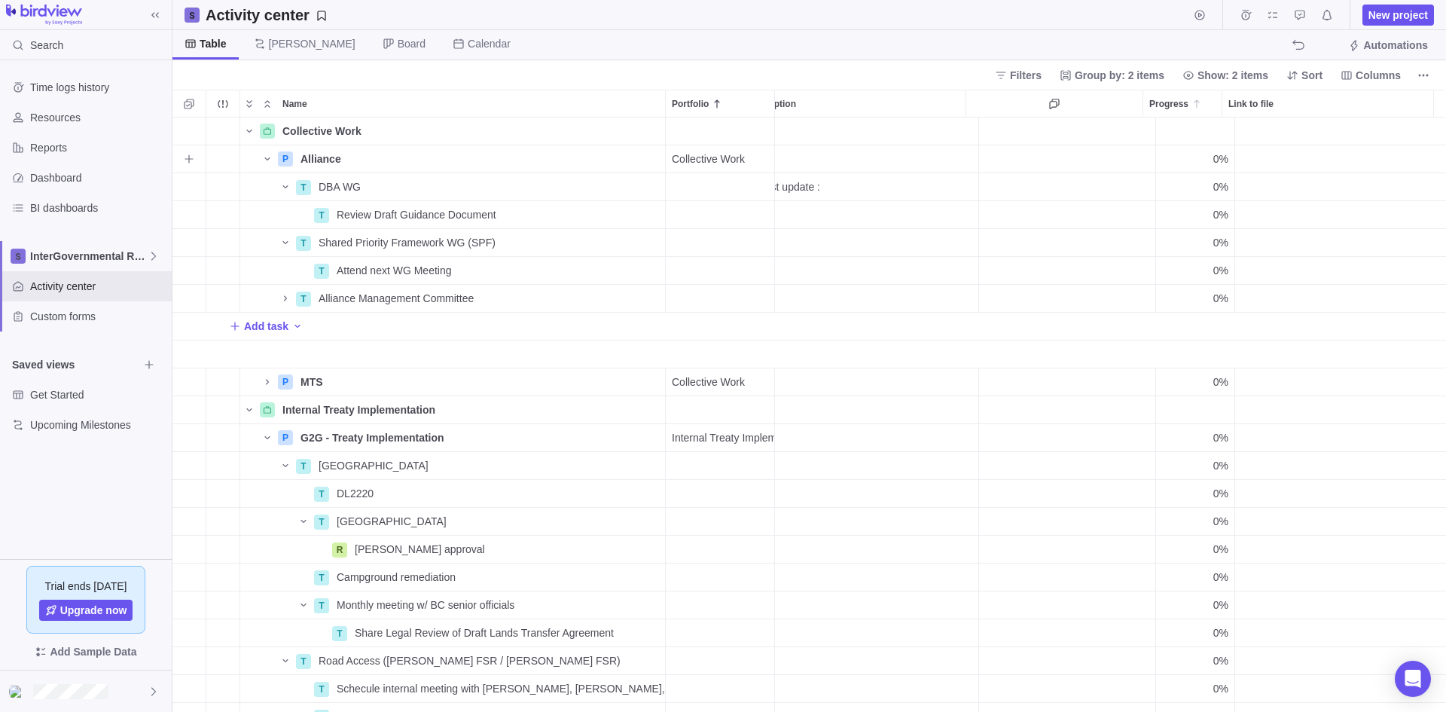
scroll to position [0, 455]
click at [1156, 111] on div "Link to file" at bounding box center [1329, 103] width 211 height 26
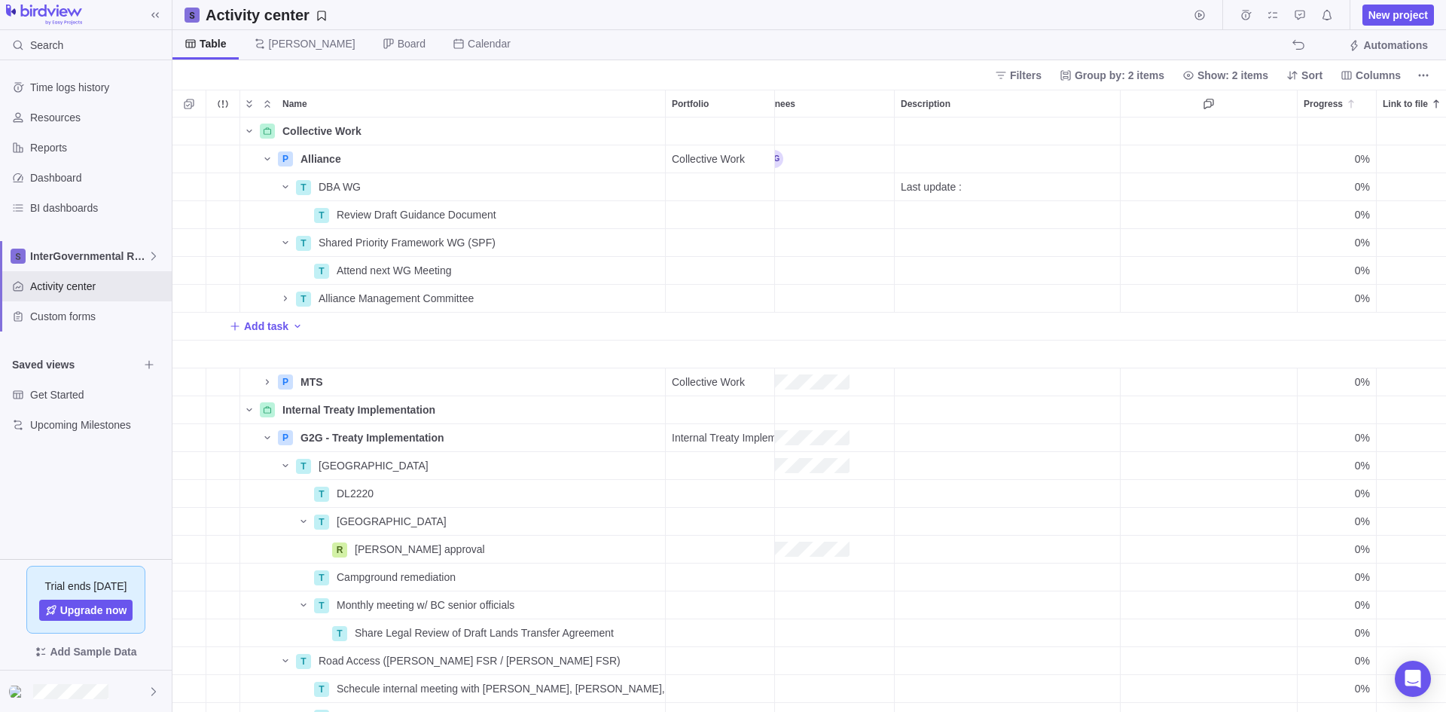
scroll to position [0, 361]
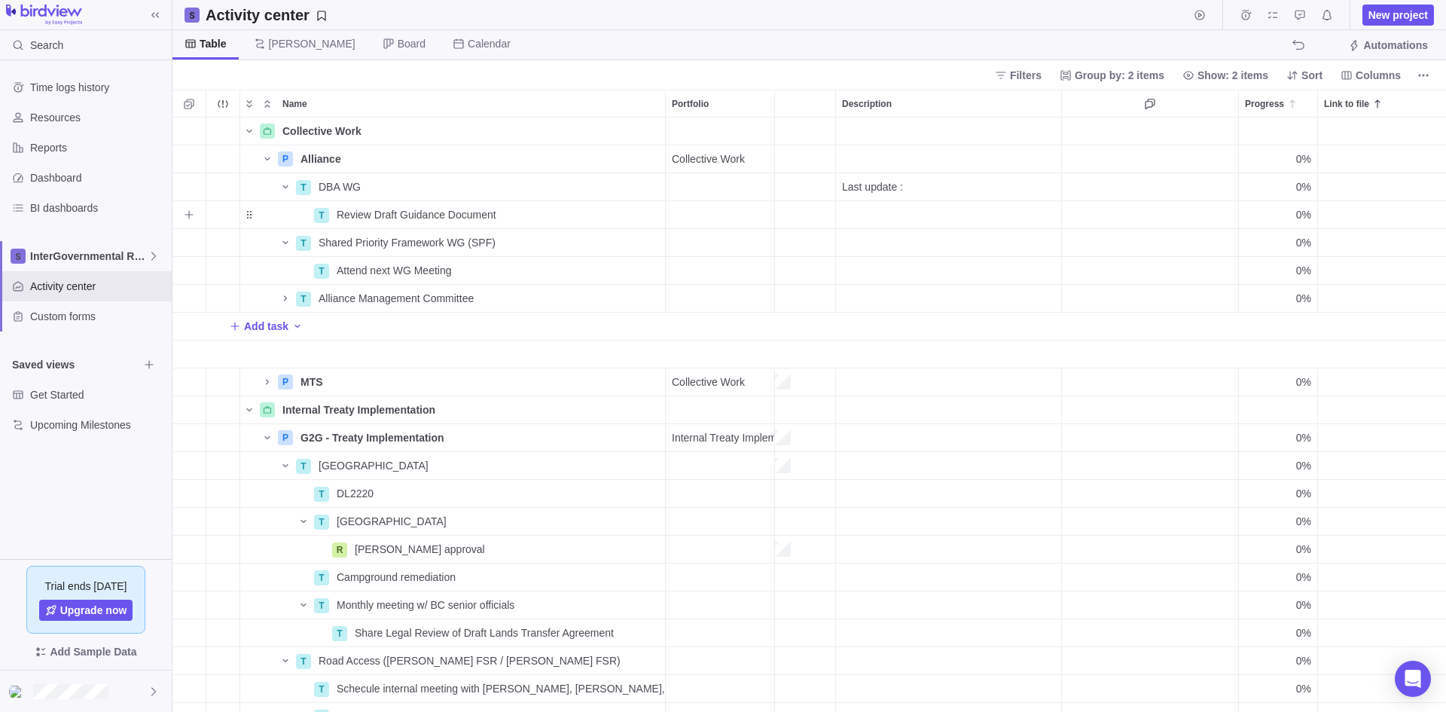
click at [1156, 201] on div "Link to file" at bounding box center [1423, 215] width 211 height 28
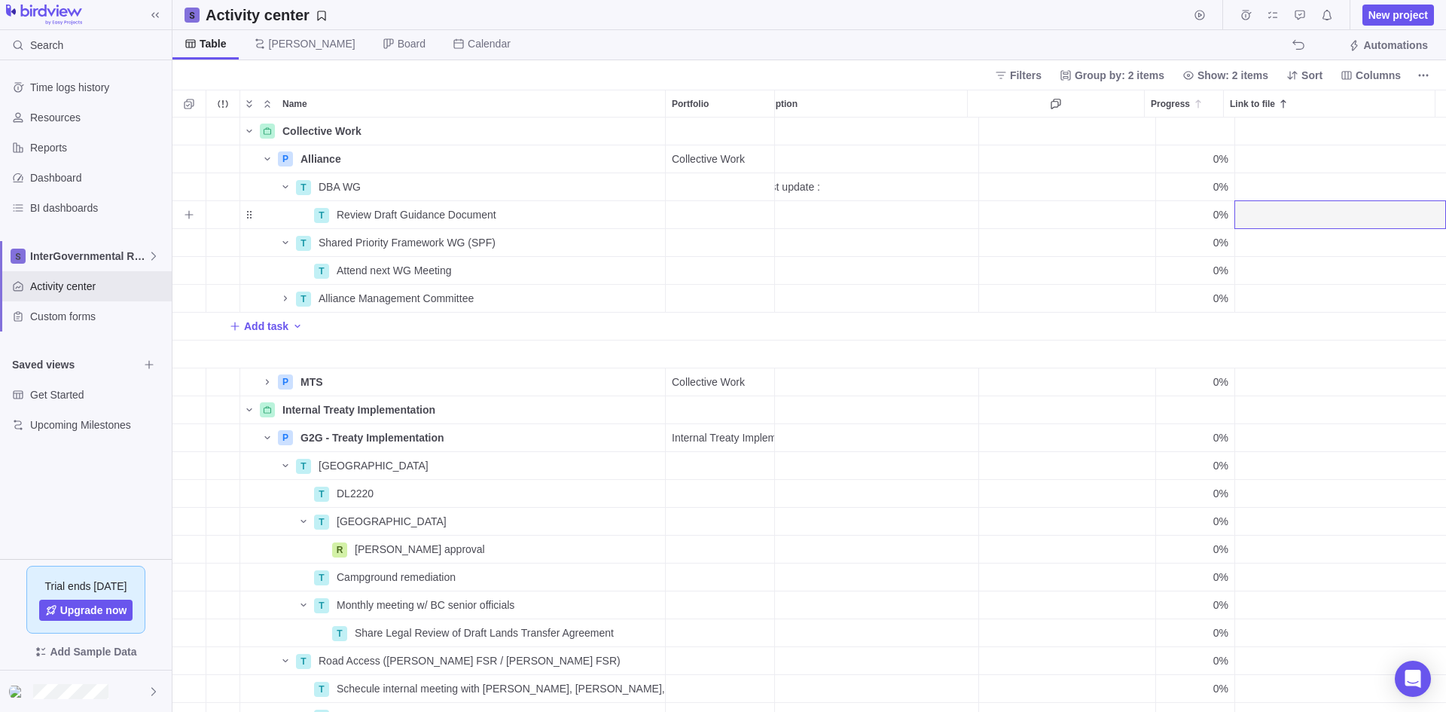
click at [1156, 211] on div "Link to file" at bounding box center [1340, 215] width 211 height 28
click at [1156, 164] on div "Link to file" at bounding box center [1340, 158] width 211 height 27
click at [1156, 164] on input "Link to file" at bounding box center [1341, 159] width 212 height 29
click at [1156, 273] on div "Collective Work Details P Alliance Details Collective Work Medium Open 0% gfdgd…" at bounding box center [810, 415] width 1274 height 594
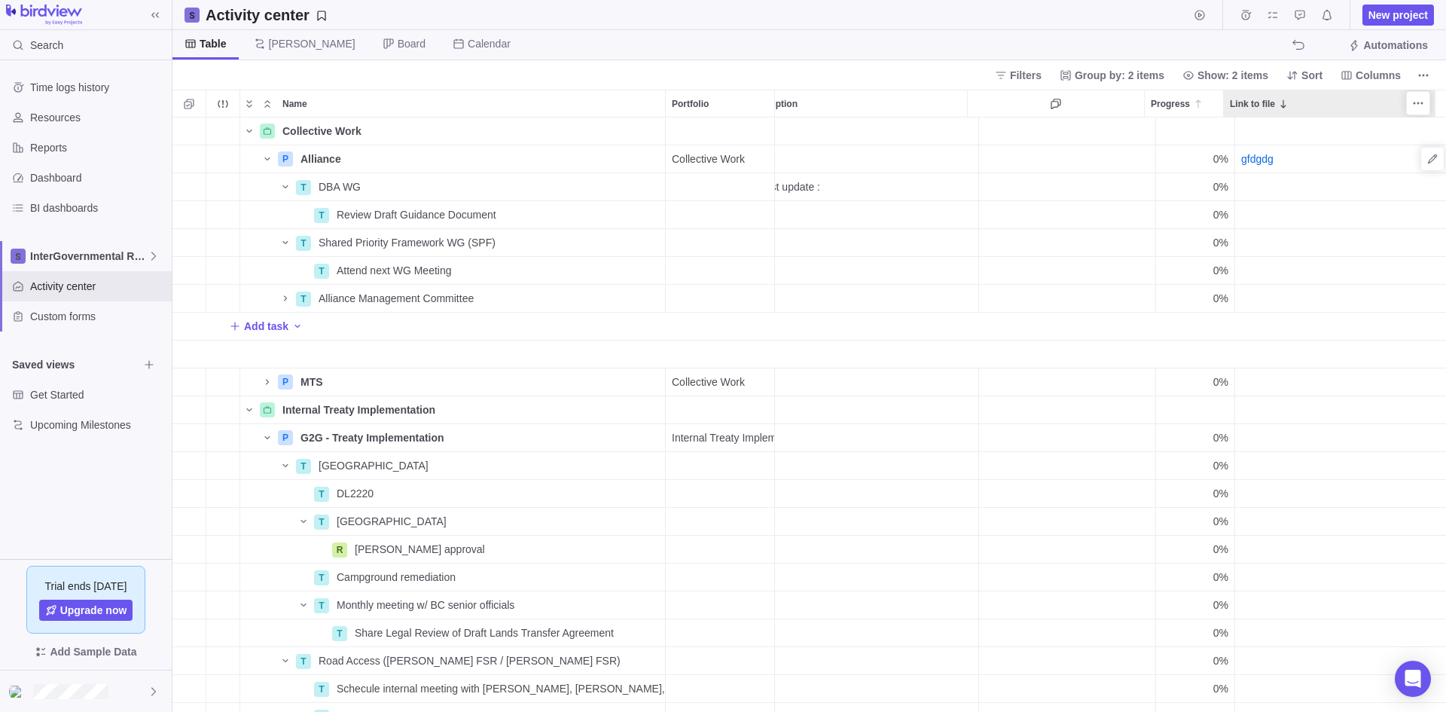
click at [1156, 110] on div "Link to file" at bounding box center [1329, 103] width 211 height 26
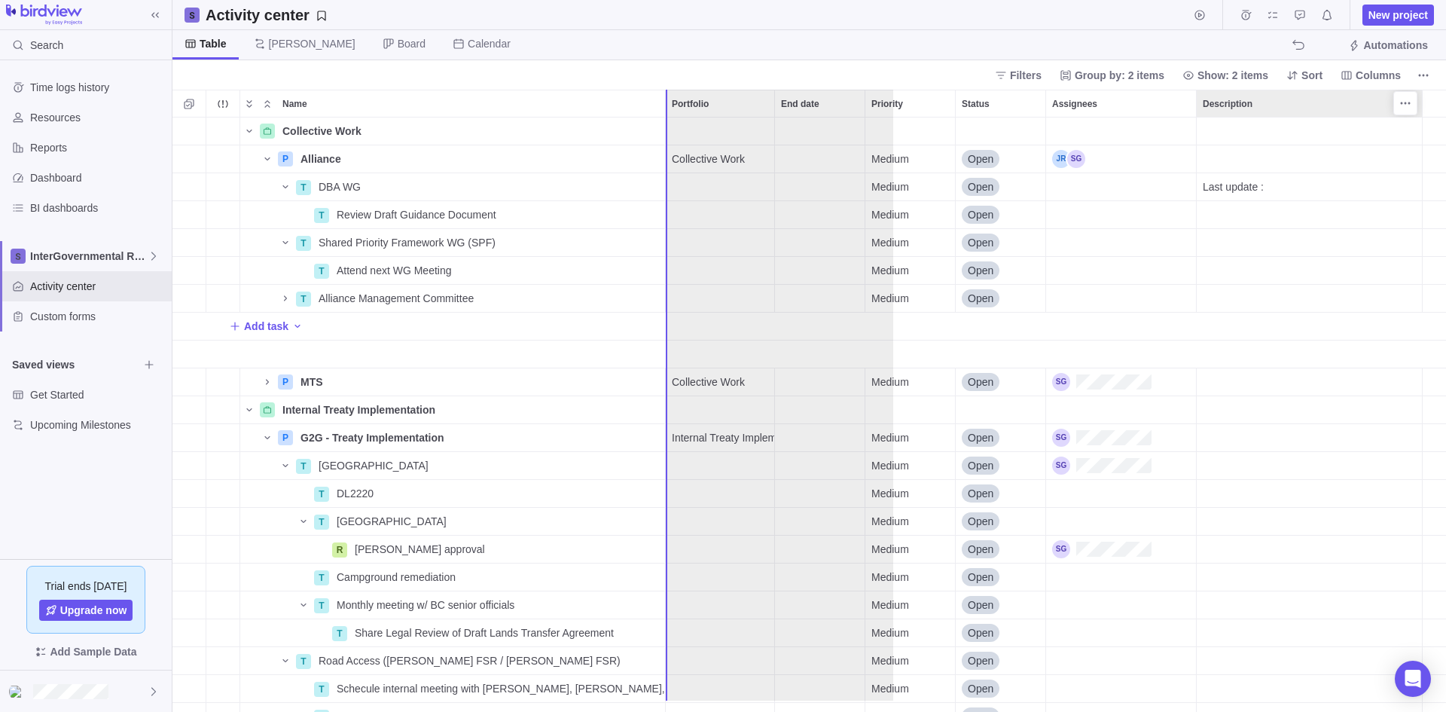
drag, startPoint x: 1226, startPoint y: 109, endPoint x: 702, endPoint y: 145, distance: 525.5
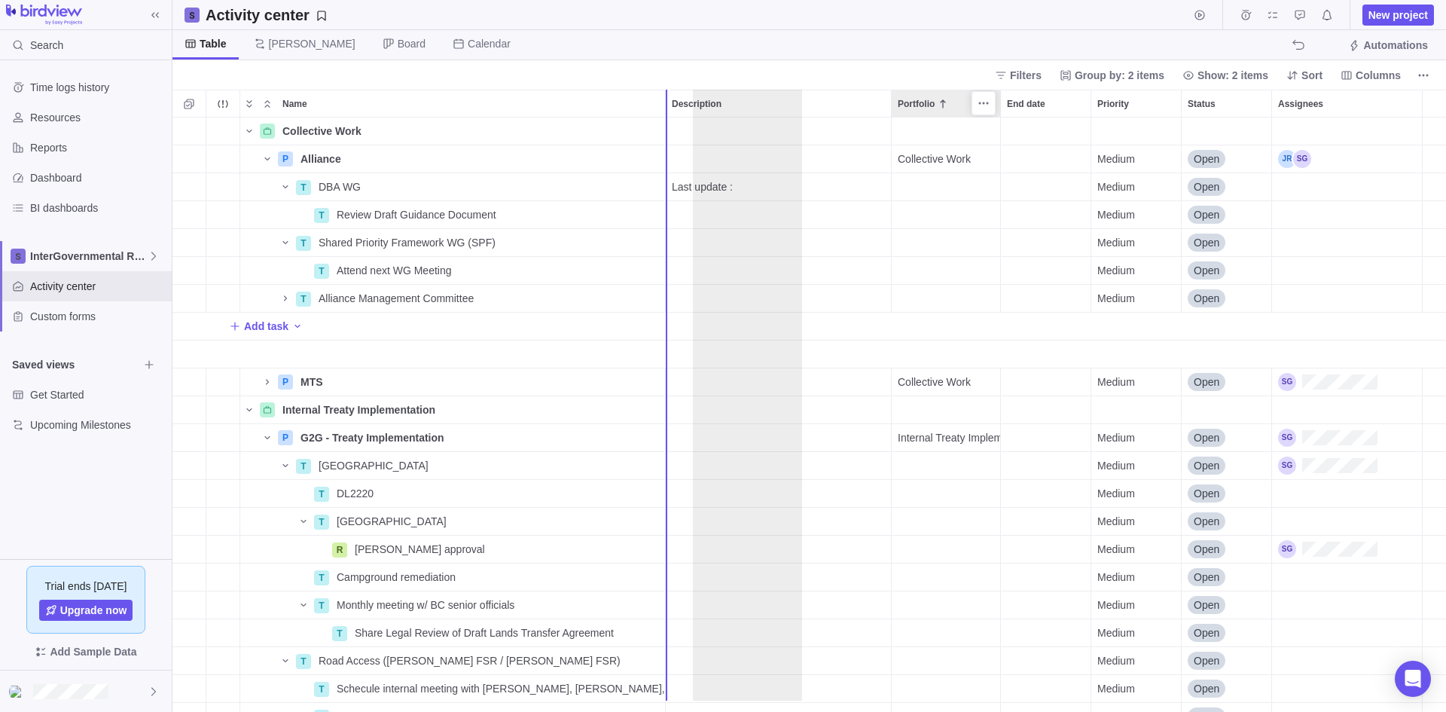
drag, startPoint x: 961, startPoint y: 95, endPoint x: 758, endPoint y: 111, distance: 203.3
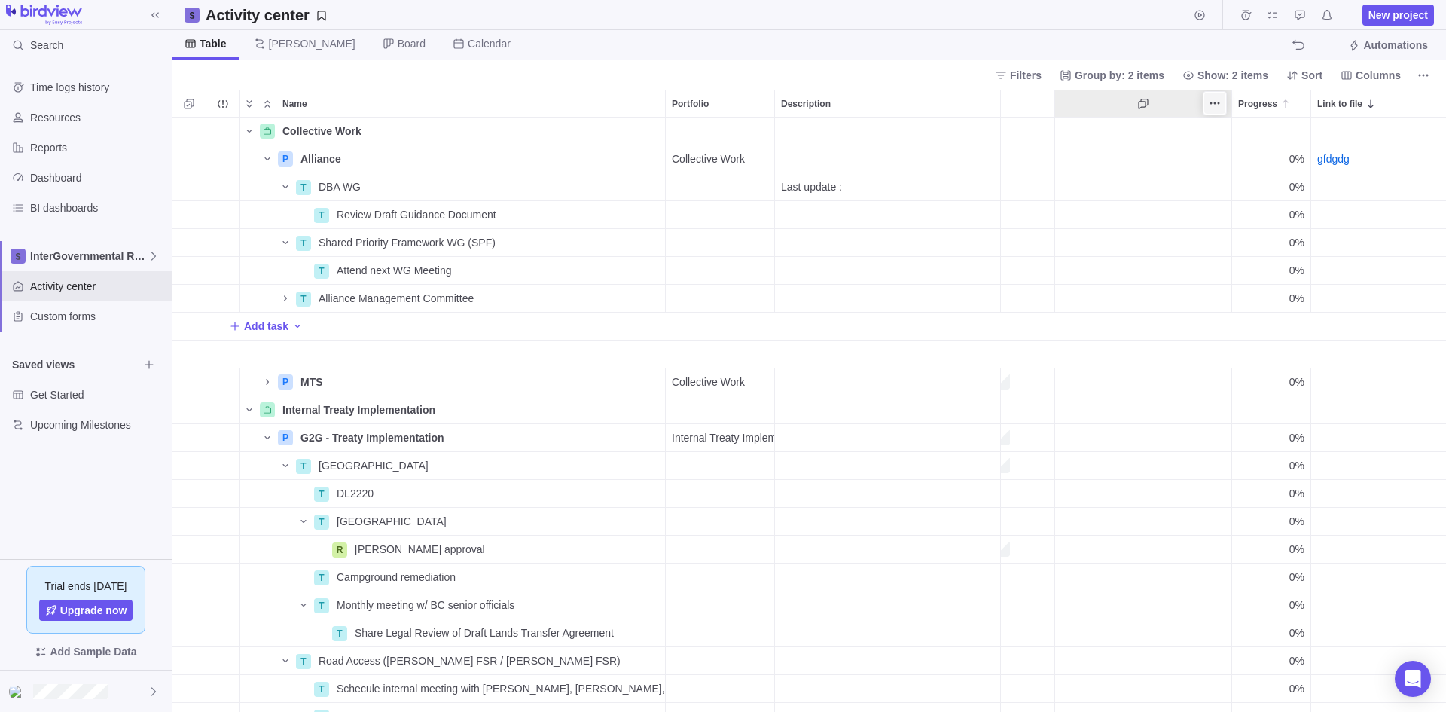
click at [1156, 102] on icon "More actions" at bounding box center [1215, 103] width 12 height 12
click at [1156, 163] on span "Hide" at bounding box center [1246, 159] width 22 height 15
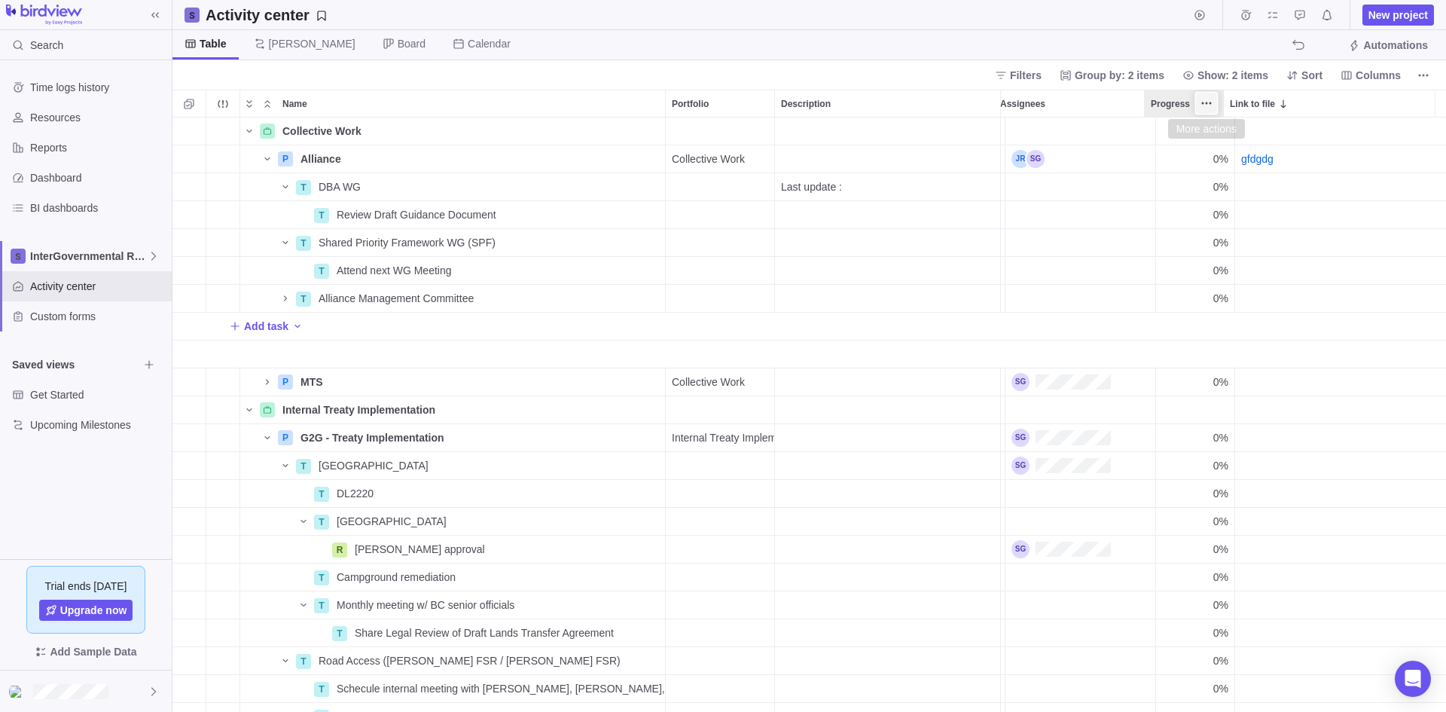
click at [1156, 105] on icon "More actions" at bounding box center [1207, 103] width 12 height 12
click at [1156, 216] on div "Hide" at bounding box center [1256, 208] width 118 height 24
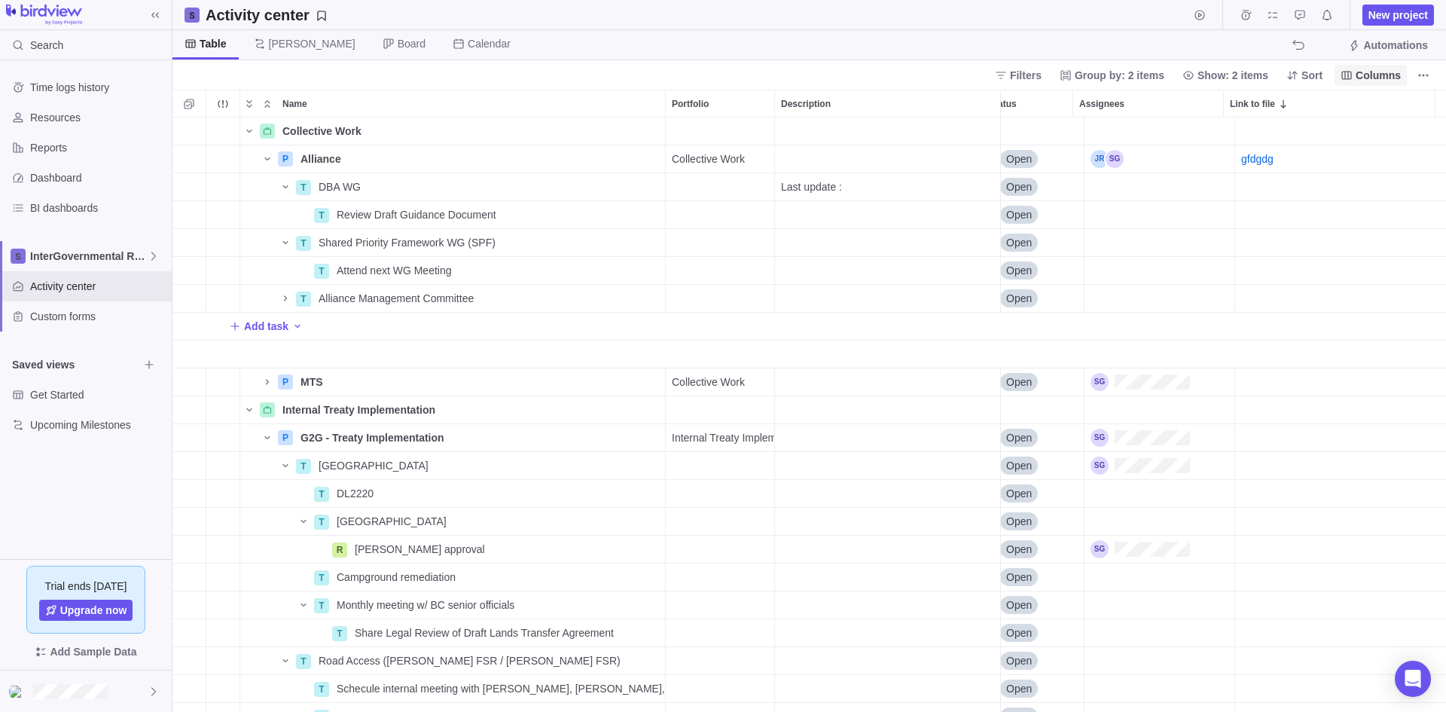
click at [1156, 70] on span "Columns" at bounding box center [1378, 75] width 45 height 15
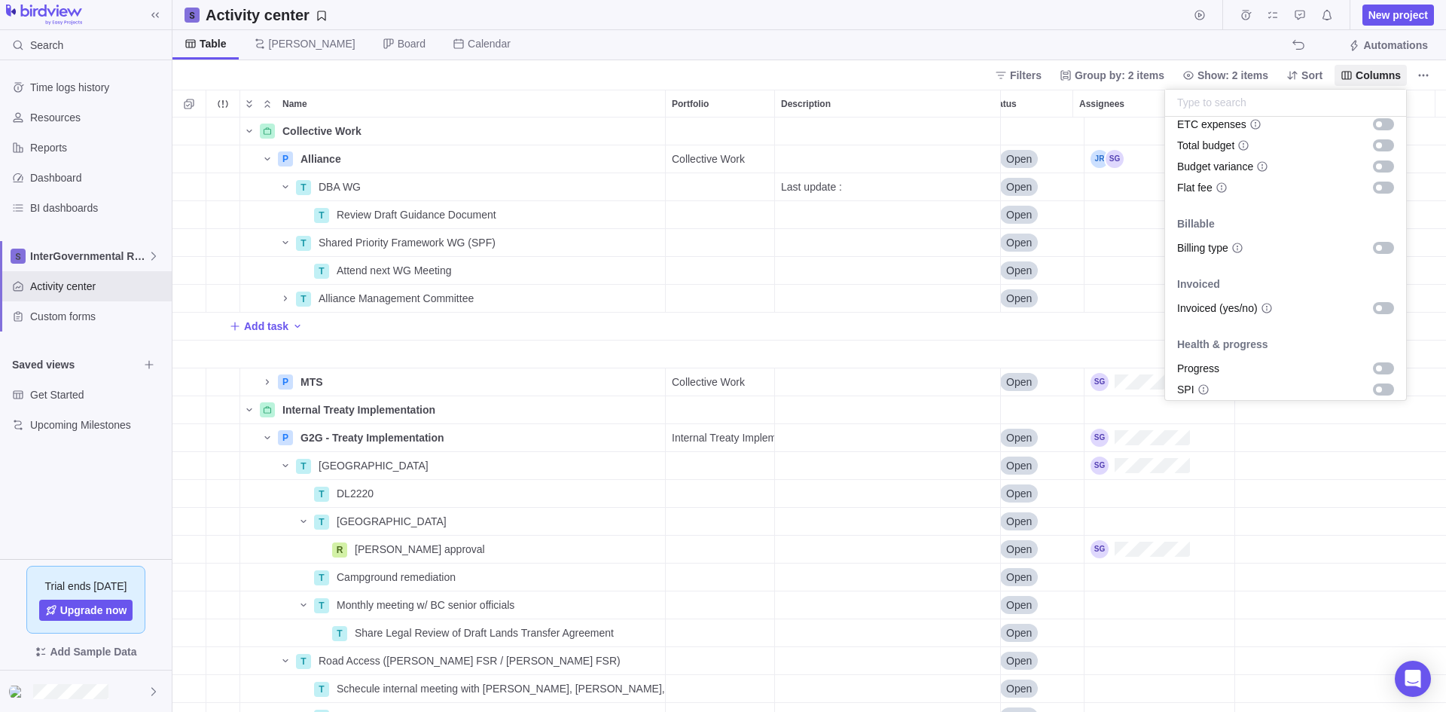
click at [1156, 368] on div "ETC labor cost ETC expenses Total budget Budget variance Flat fee Billable Bill…" at bounding box center [1285, 258] width 241 height 283
click at [1156, 195] on div "grid" at bounding box center [1383, 200] width 21 height 12
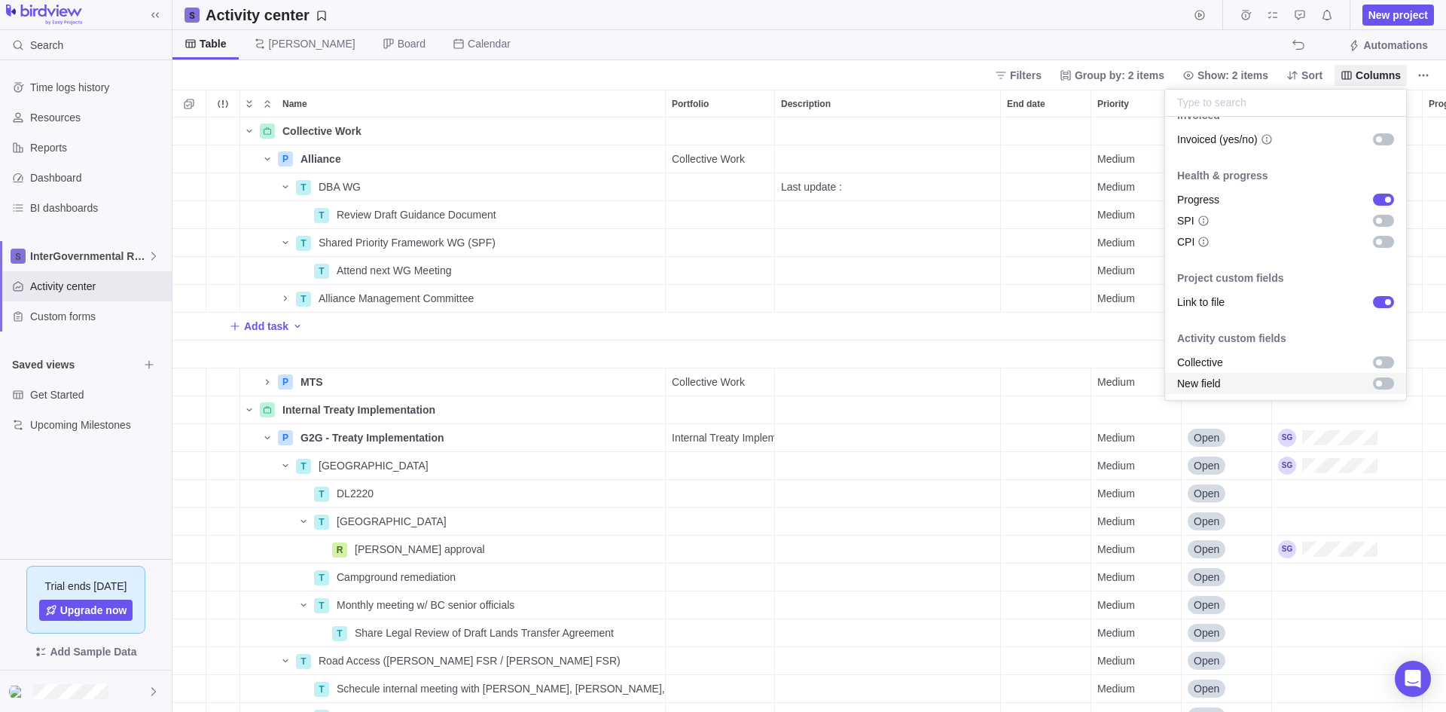
click at [1156, 384] on div "grid" at bounding box center [1383, 383] width 21 height 12
click at [1156, 50] on body "Search Time logs history Resources Reports Dashboard BI dashboards InterGovernm…" at bounding box center [723, 356] width 1446 height 712
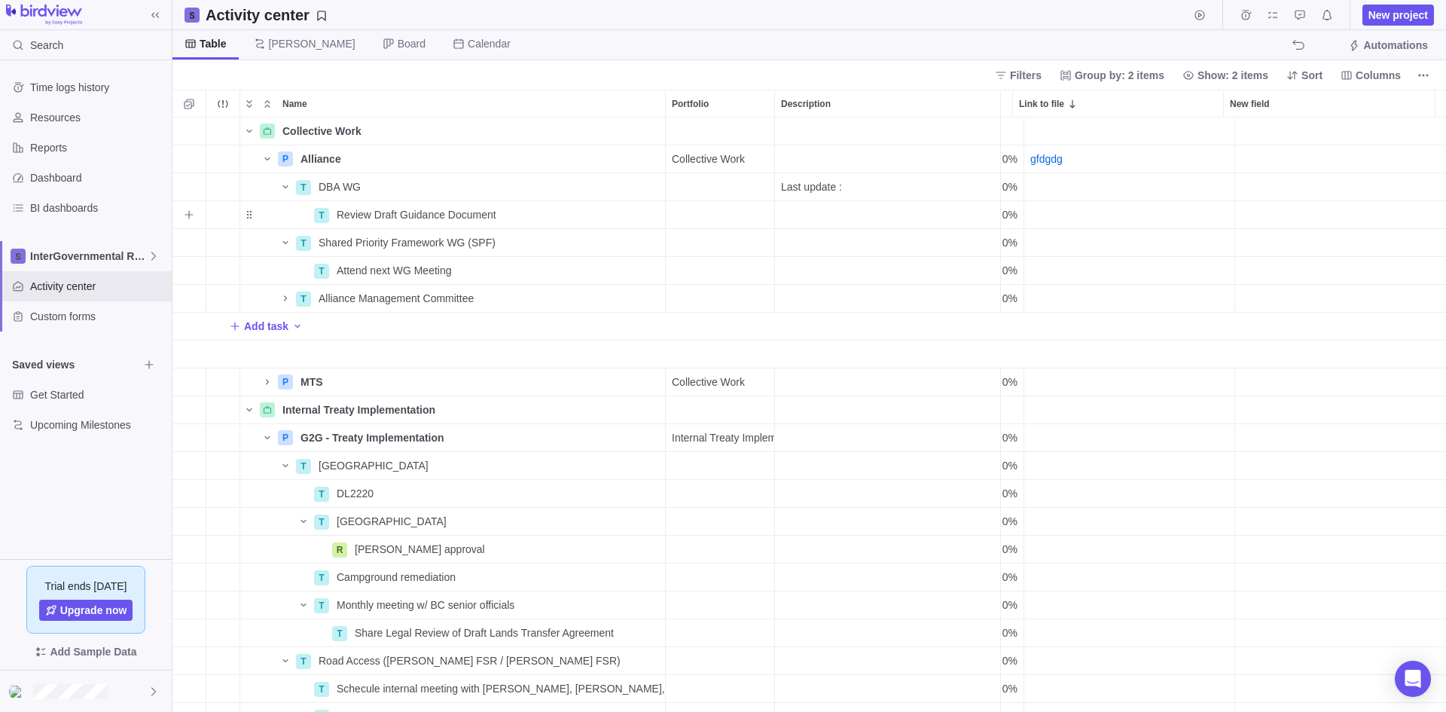
click at [1156, 185] on div "New field" at bounding box center [1340, 186] width 211 height 27
click at [1156, 105] on div "Name Portfolio Description End date Priority Status Assignees Progress Link to …" at bounding box center [810, 401] width 1274 height 622
drag, startPoint x: 1242, startPoint y: 105, endPoint x: 1431, endPoint y: 112, distance: 189.2
click at [1156, 112] on div at bounding box center [1437, 104] width 12 height 28
click at [1156, 98] on icon "More actions" at bounding box center [1419, 103] width 12 height 12
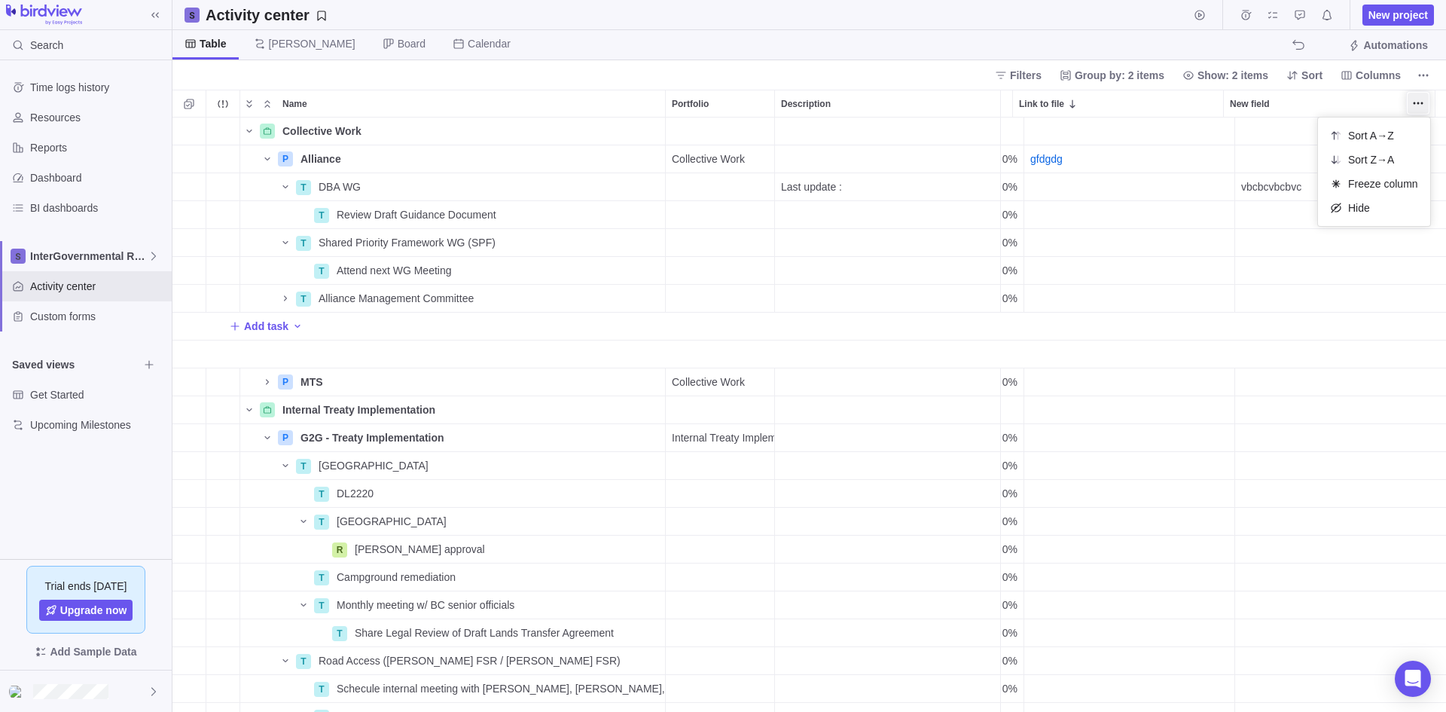
click at [1156, 96] on div "Name Portfolio Description End date Priority Status Assignees Progress Link to …" at bounding box center [810, 401] width 1274 height 622
click at [1156, 105] on span "New field" at bounding box center [1250, 103] width 40 height 15
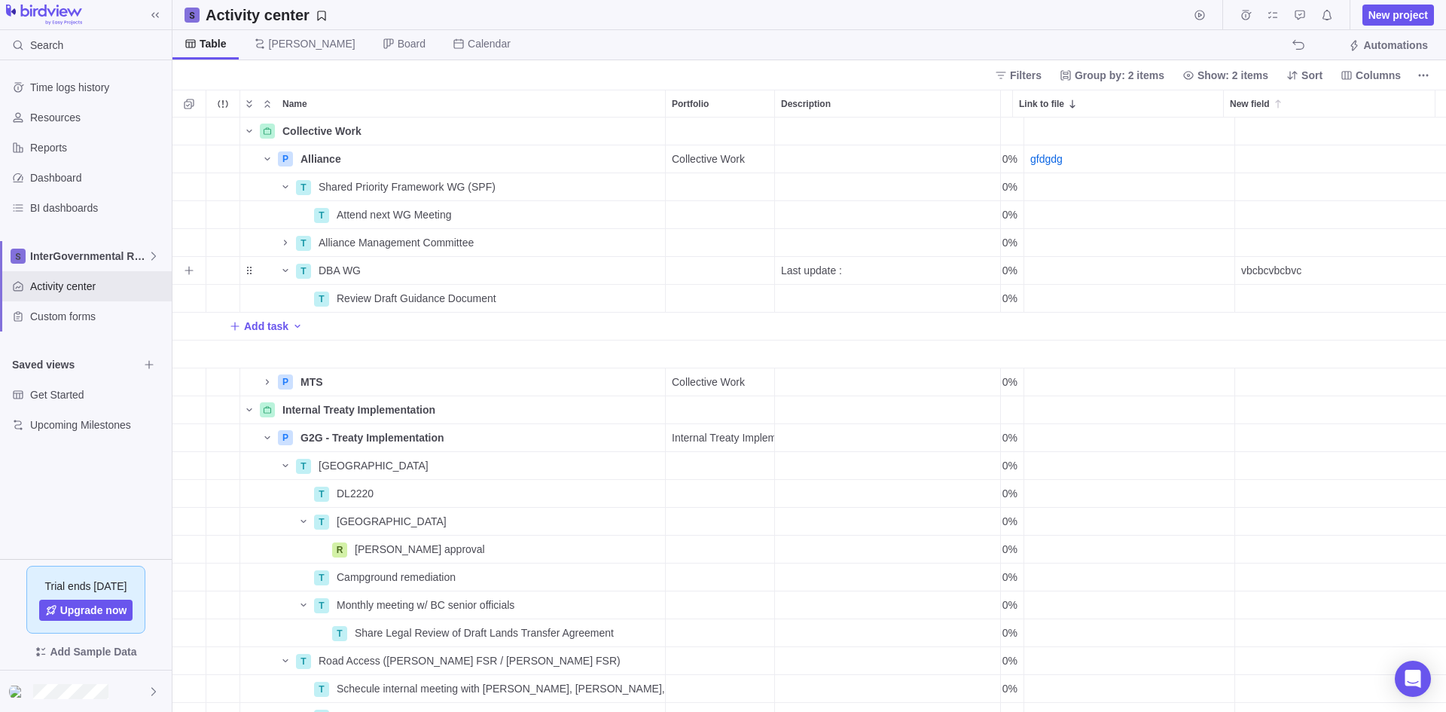
click at [1156, 267] on span "vbcbcvbcbvc" at bounding box center [1272, 270] width 60 height 15
click at [1156, 267] on input "vbcbcvbcbvc" at bounding box center [1341, 270] width 212 height 29
click at [31, 622] on body "Search Time logs history Resources Reports Dashboard BI dashboards InterGovernm…" at bounding box center [723, 356] width 1446 height 712
click at [31, 622] on div at bounding box center [86, 690] width 172 height 41
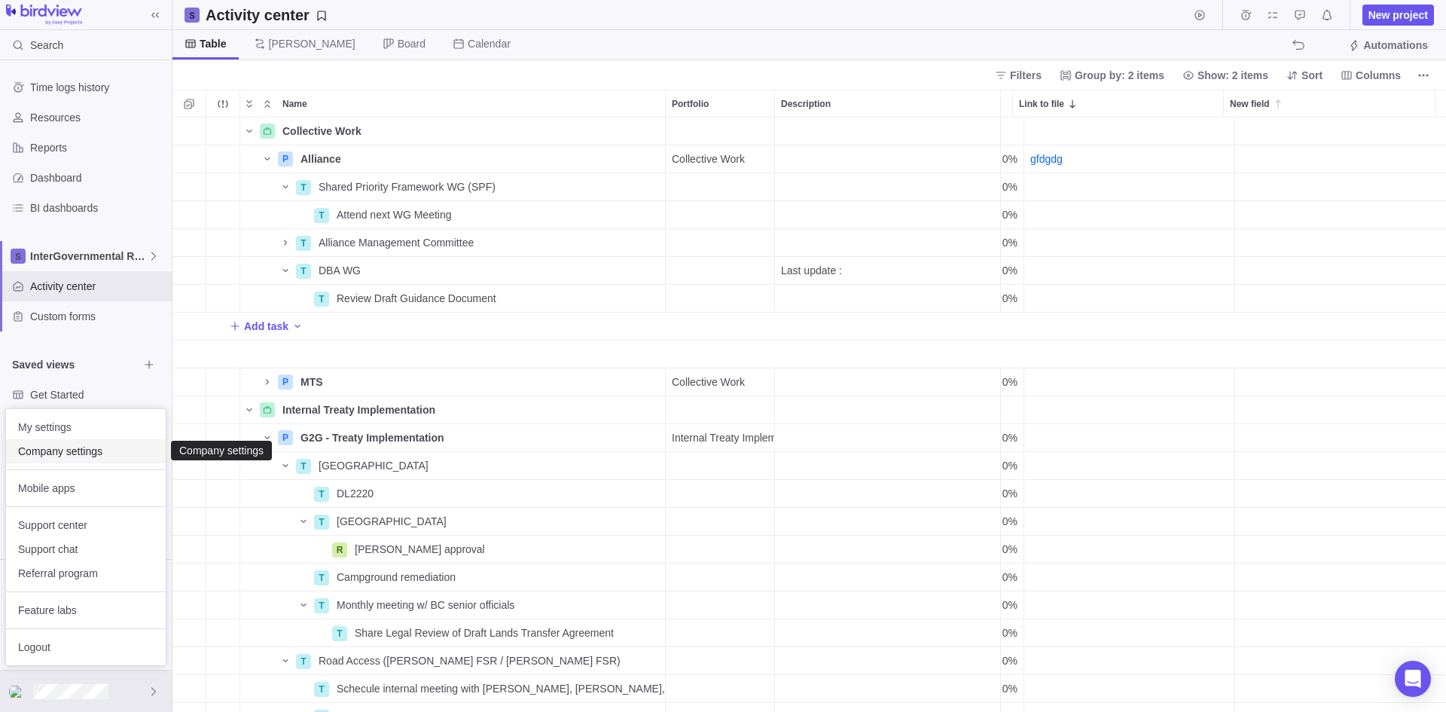
click at [81, 447] on span "Company settings" at bounding box center [86, 451] width 136 height 15
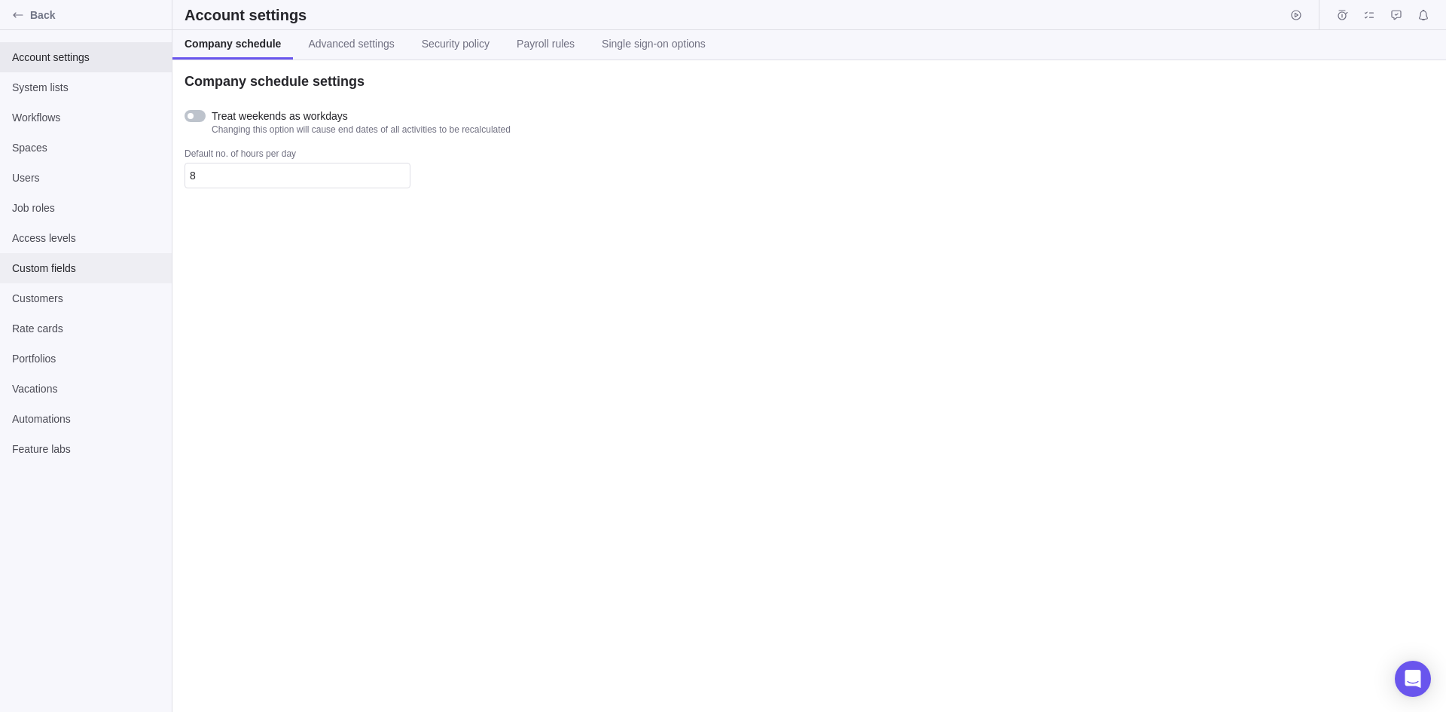
click at [34, 273] on span "Custom fields" at bounding box center [86, 268] width 148 height 15
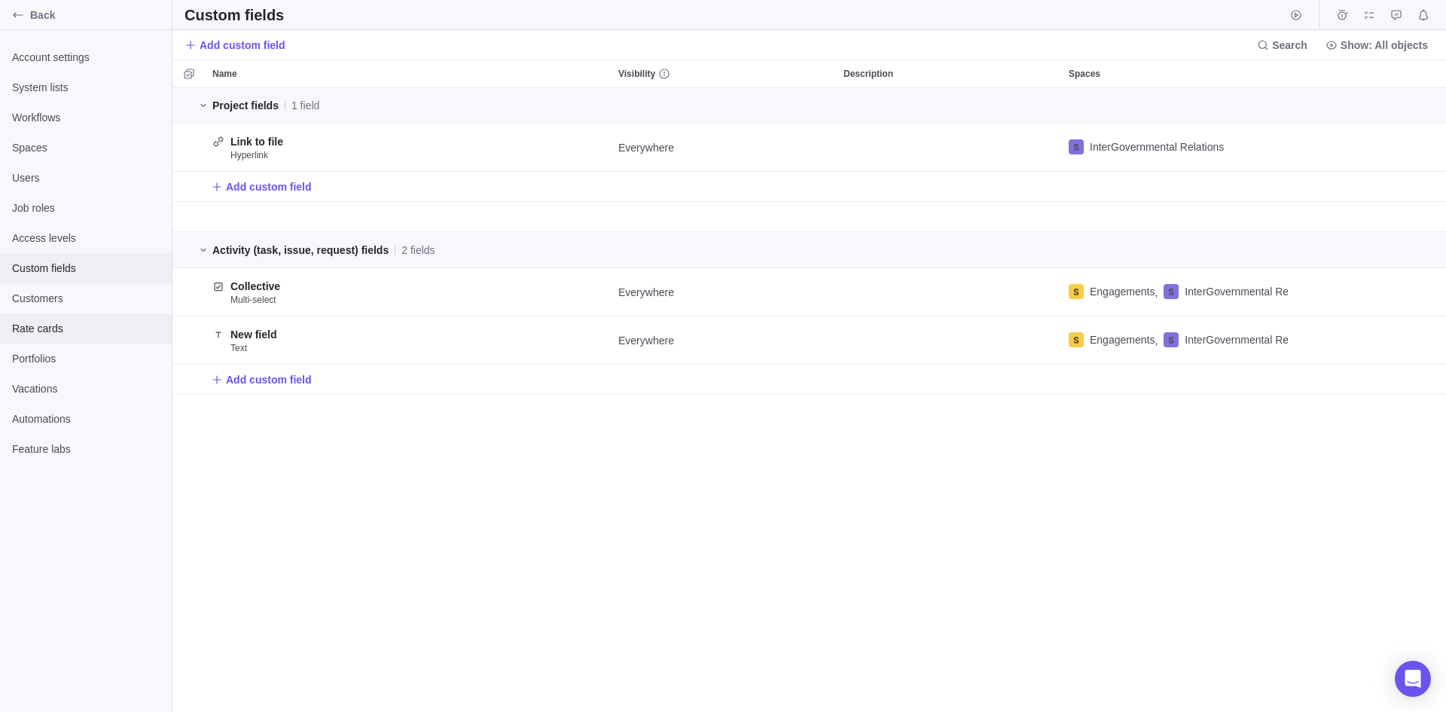
scroll to position [12, 12]
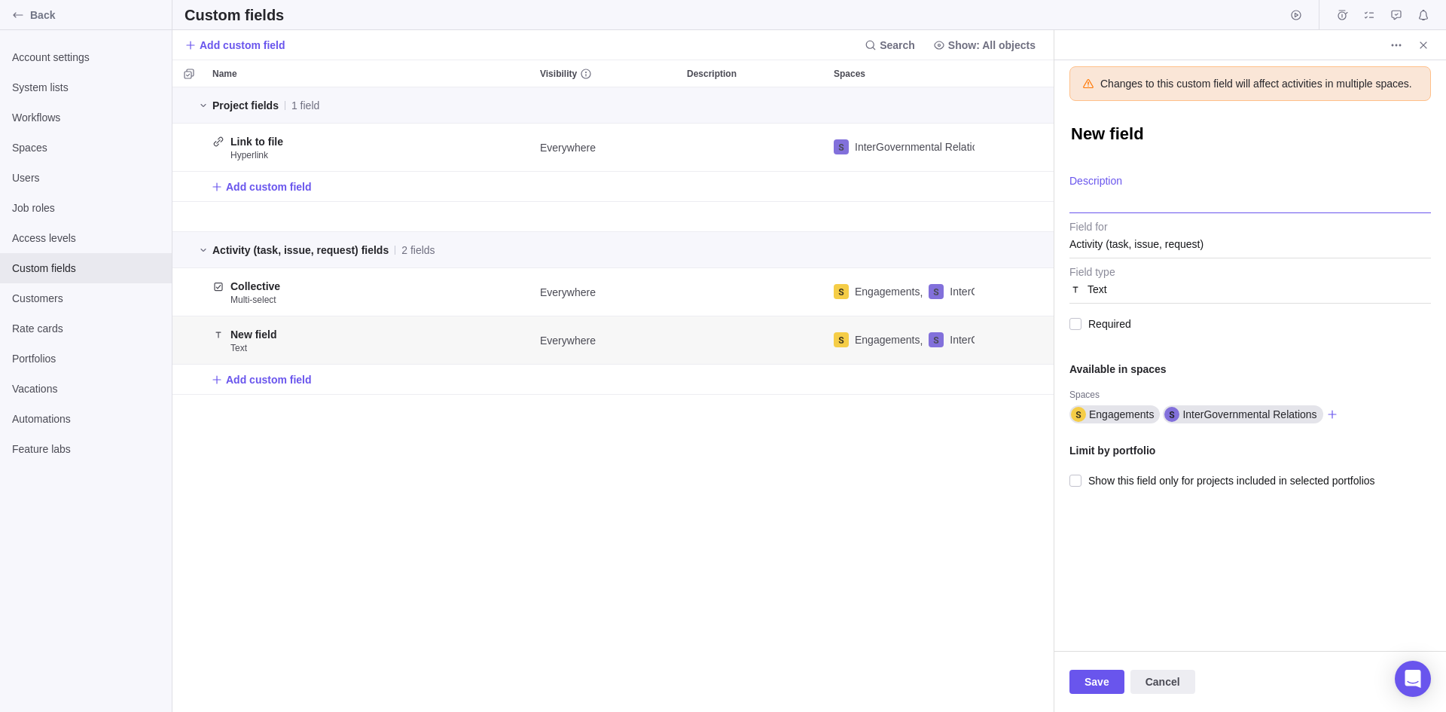
click at [1145, 188] on textarea "Description" at bounding box center [1251, 194] width 362 height 38
click at [1095, 139] on textarea "New field" at bounding box center [1251, 136] width 362 height 26
click at [1088, 622] on span "Save" at bounding box center [1097, 682] width 25 height 18
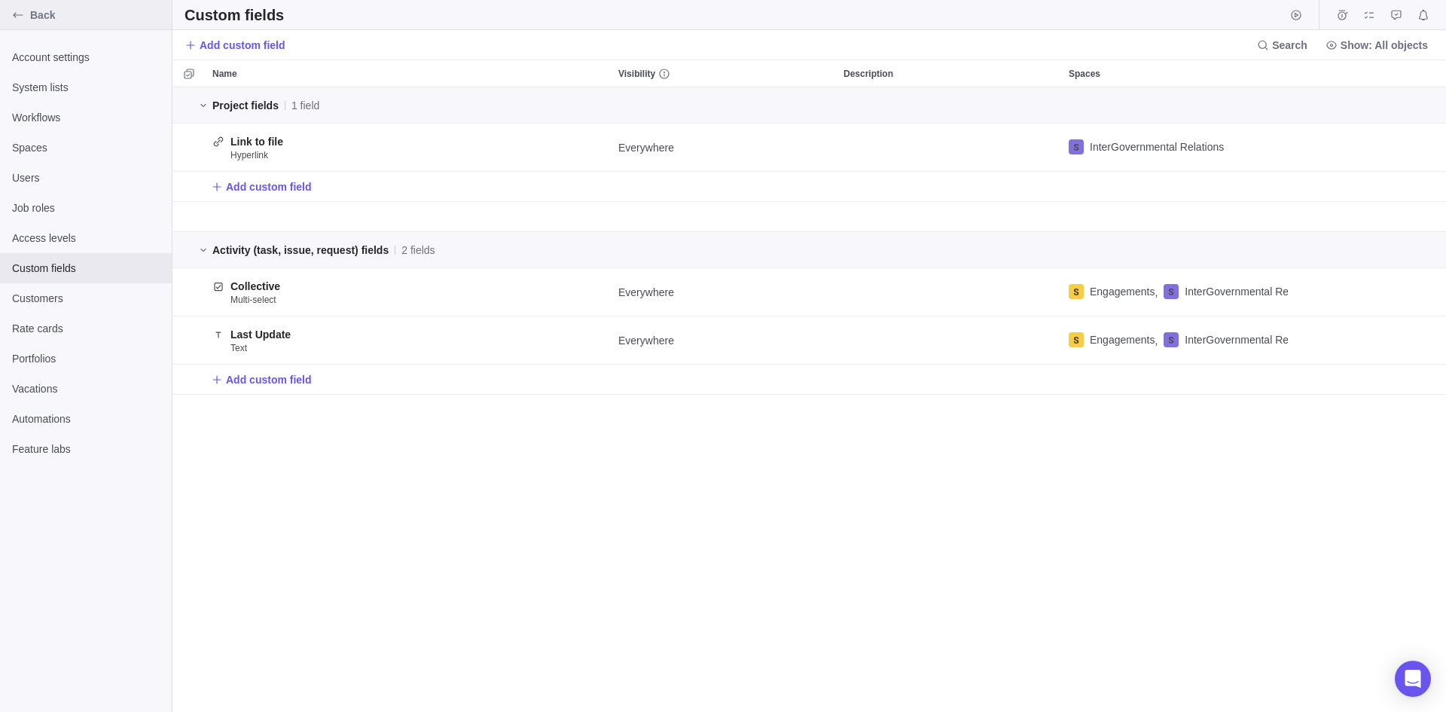
click at [20, 17] on icon "Back" at bounding box center [18, 15] width 12 height 12
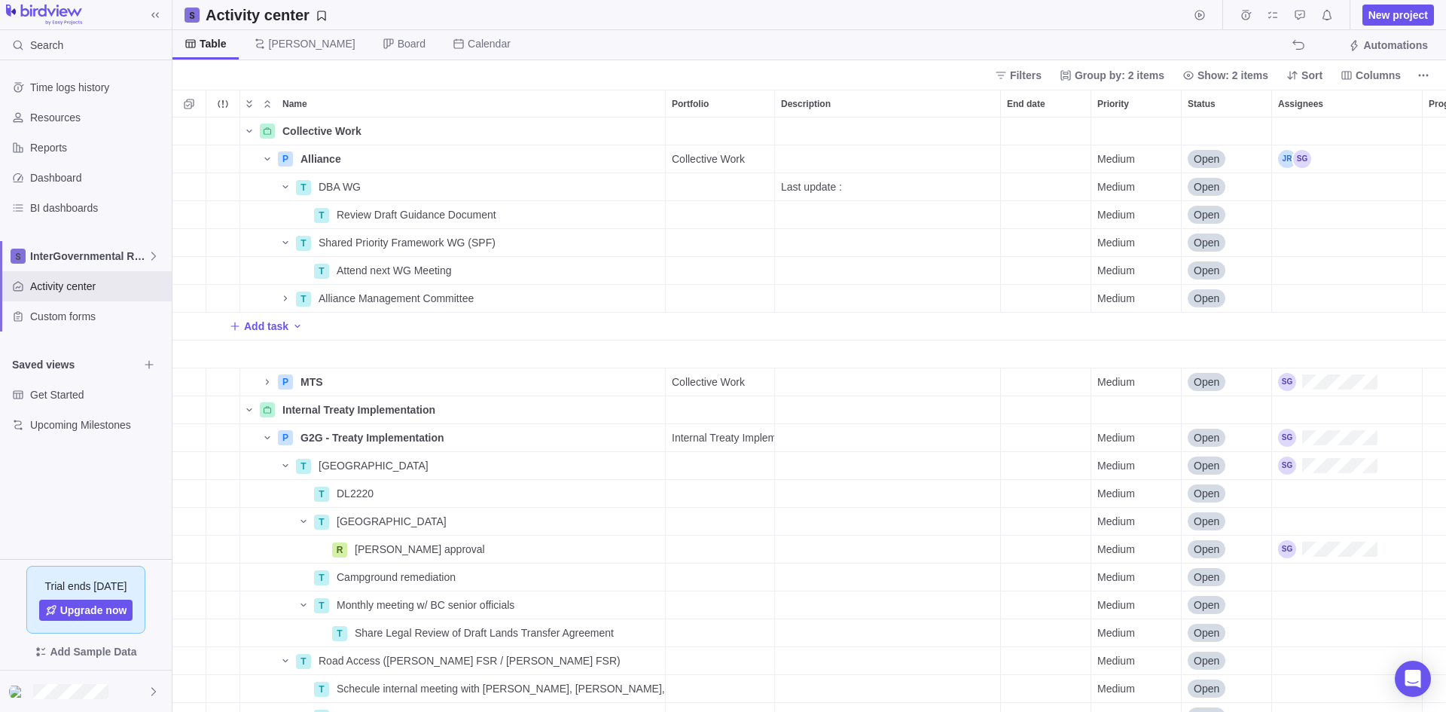
scroll to position [583, 1263]
click at [94, 254] on span "InterGovernmental Relations" at bounding box center [89, 256] width 118 height 15
click at [71, 316] on span "Engagements" at bounding box center [86, 318] width 92 height 15
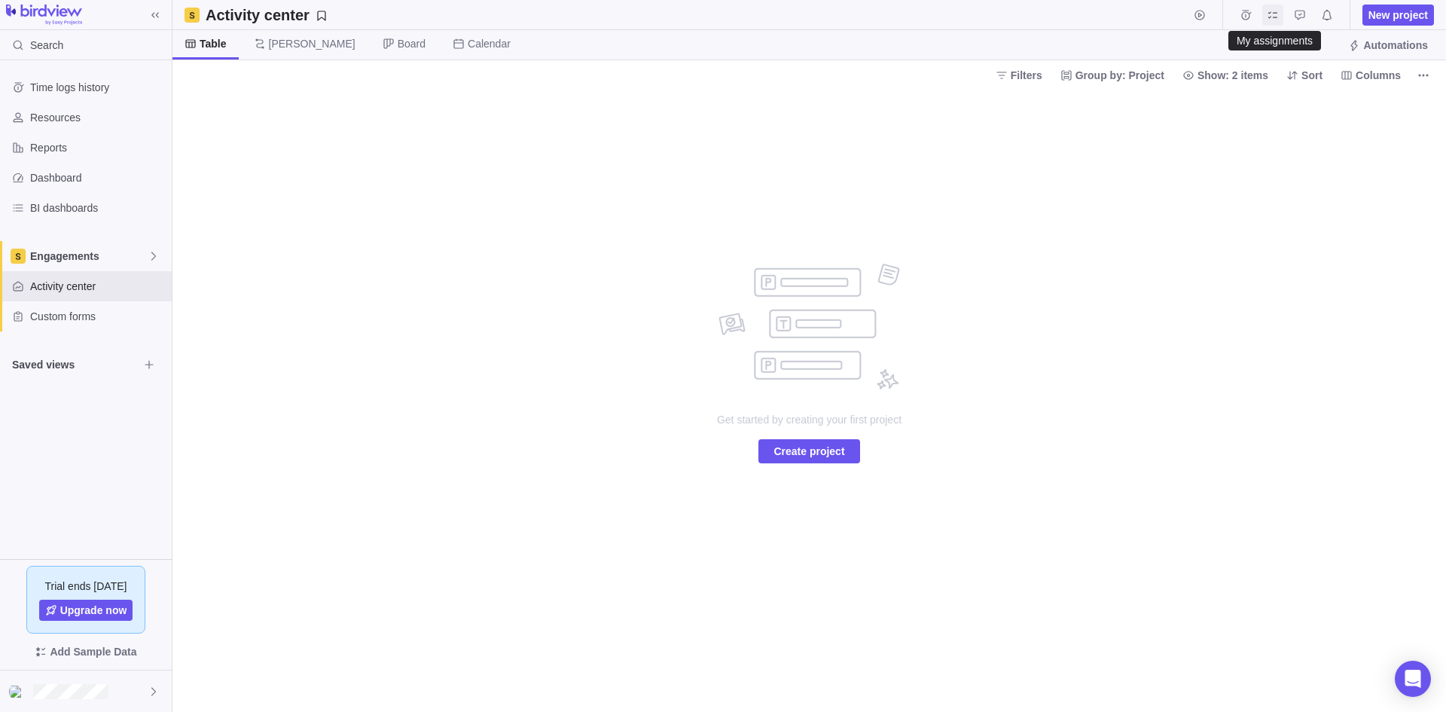
click at [1156, 14] on icon "My assignments" at bounding box center [1273, 15] width 12 height 12
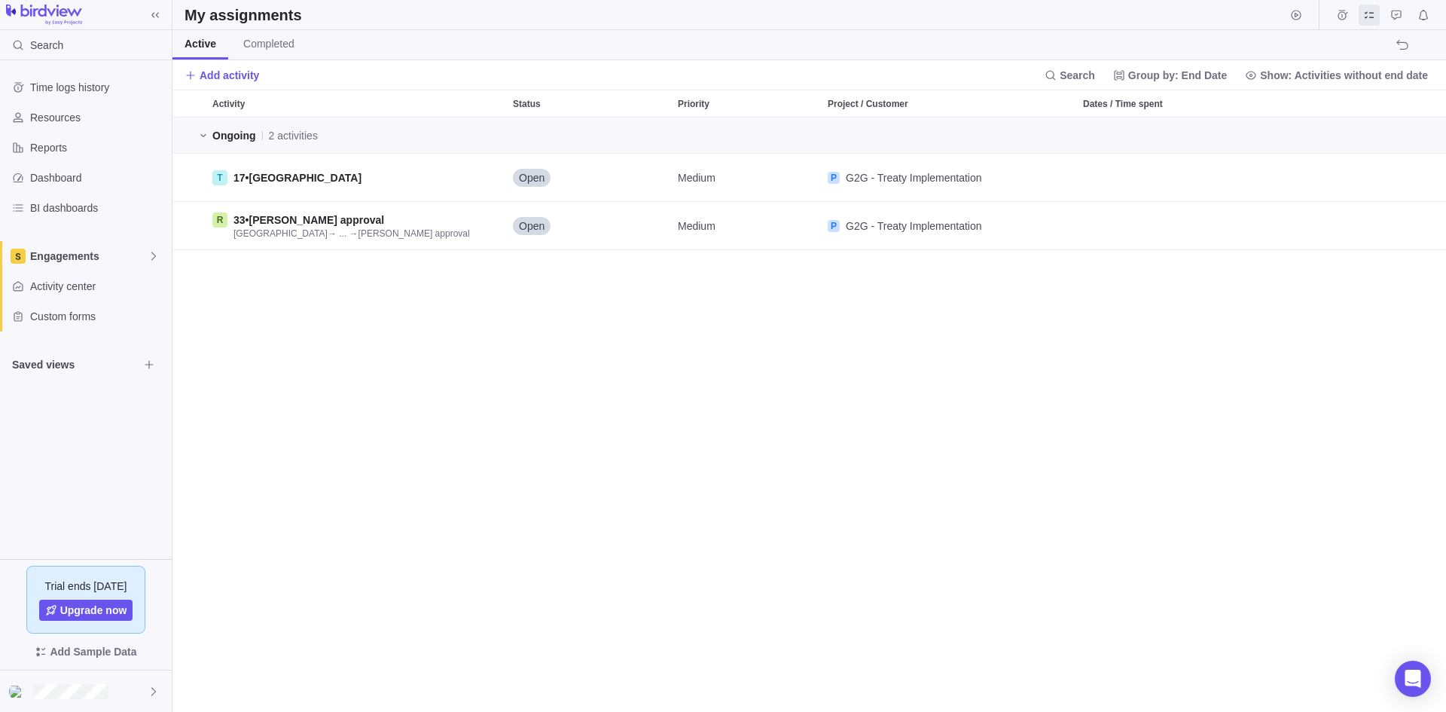
scroll to position [583, 1263]
